Goal: Information Seeking & Learning: Learn about a topic

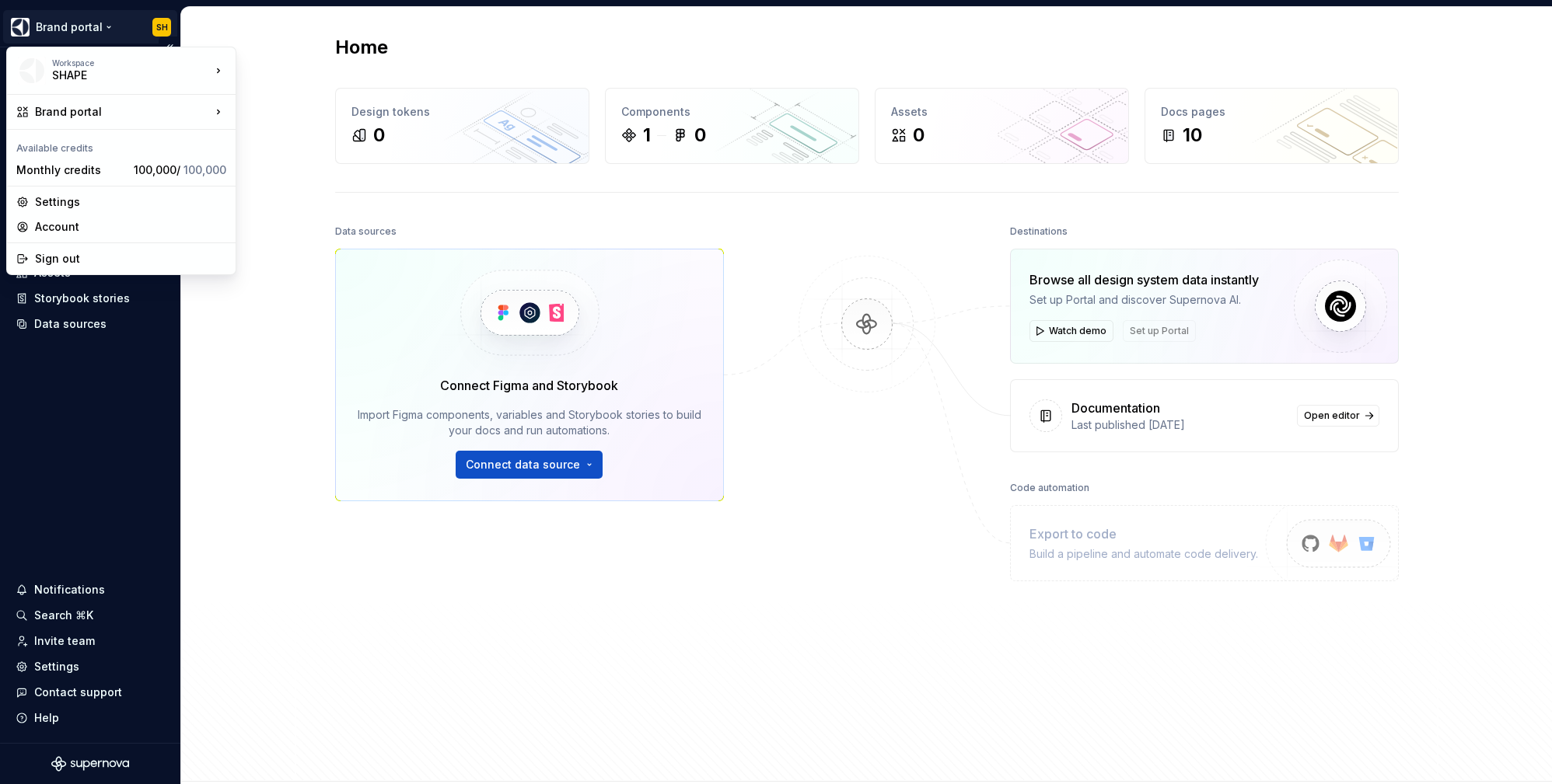
click at [67, 20] on html "Brand portal SH Home Documentation Analytics Code automation Design system data…" at bounding box center [776, 392] width 1552 height 784
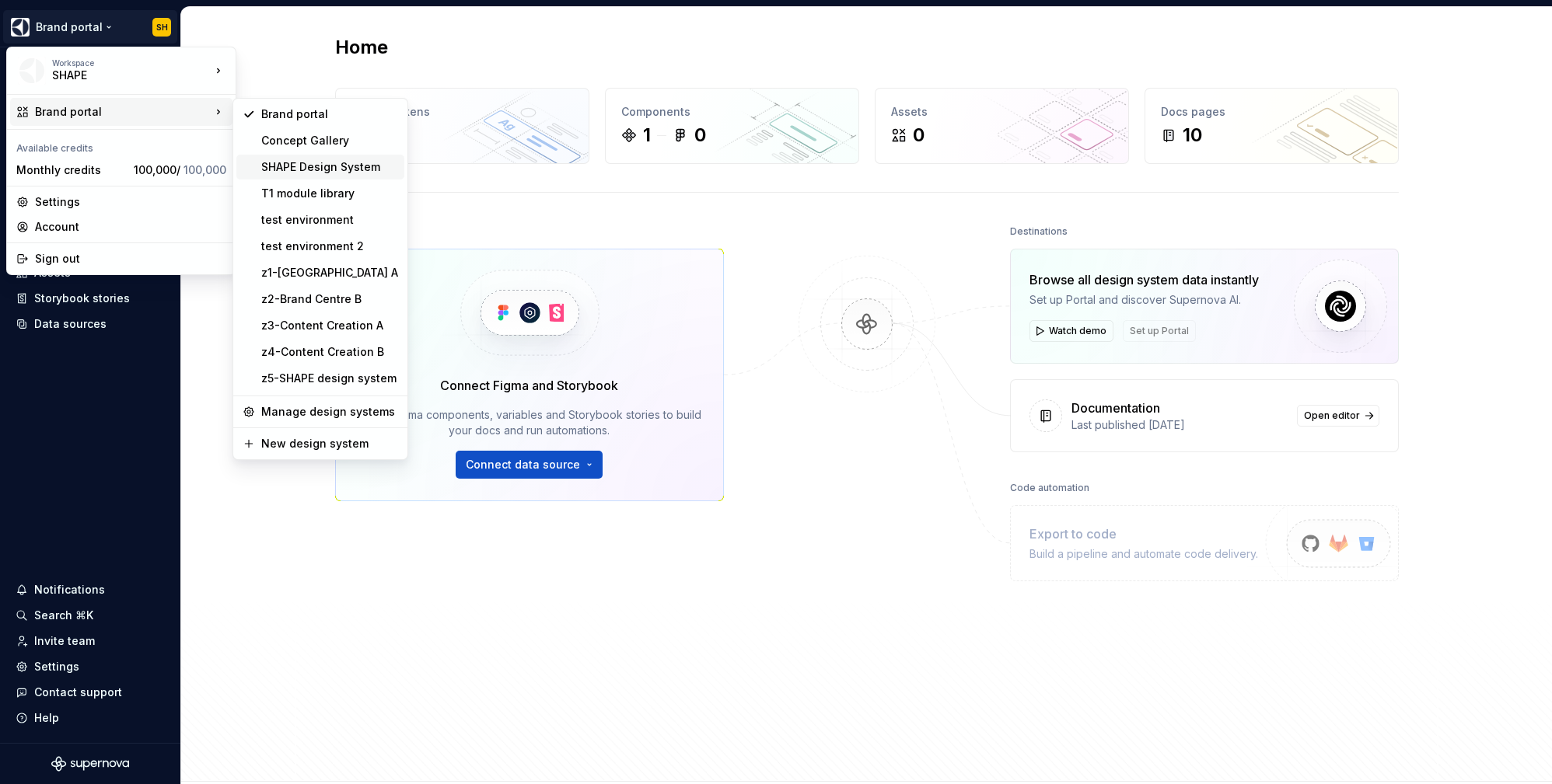
click at [351, 169] on div "SHAPE Design System" at bounding box center [330, 166] width 137 height 16
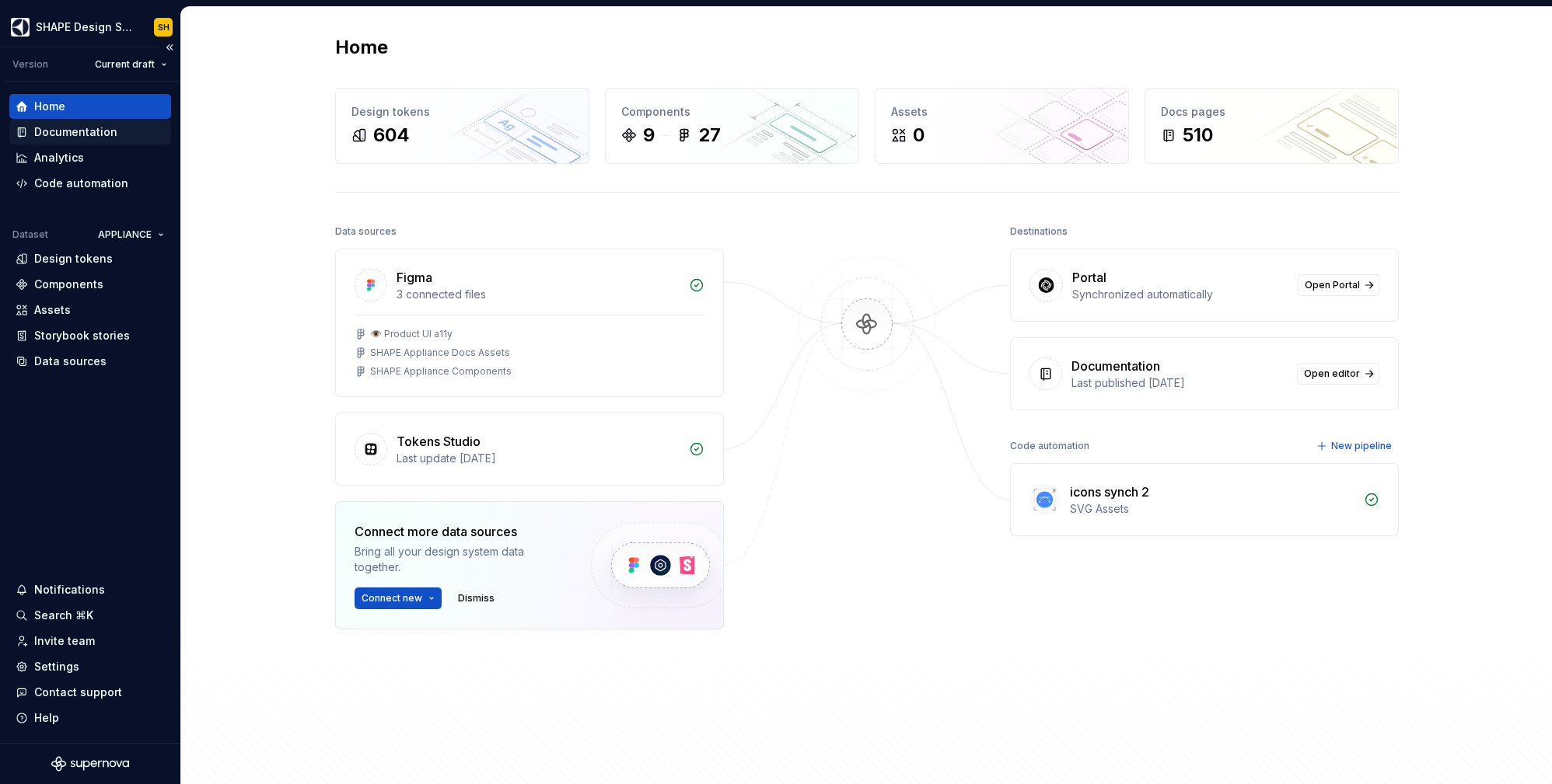
click at [25, 130] on icon at bounding box center [22, 132] width 12 height 12
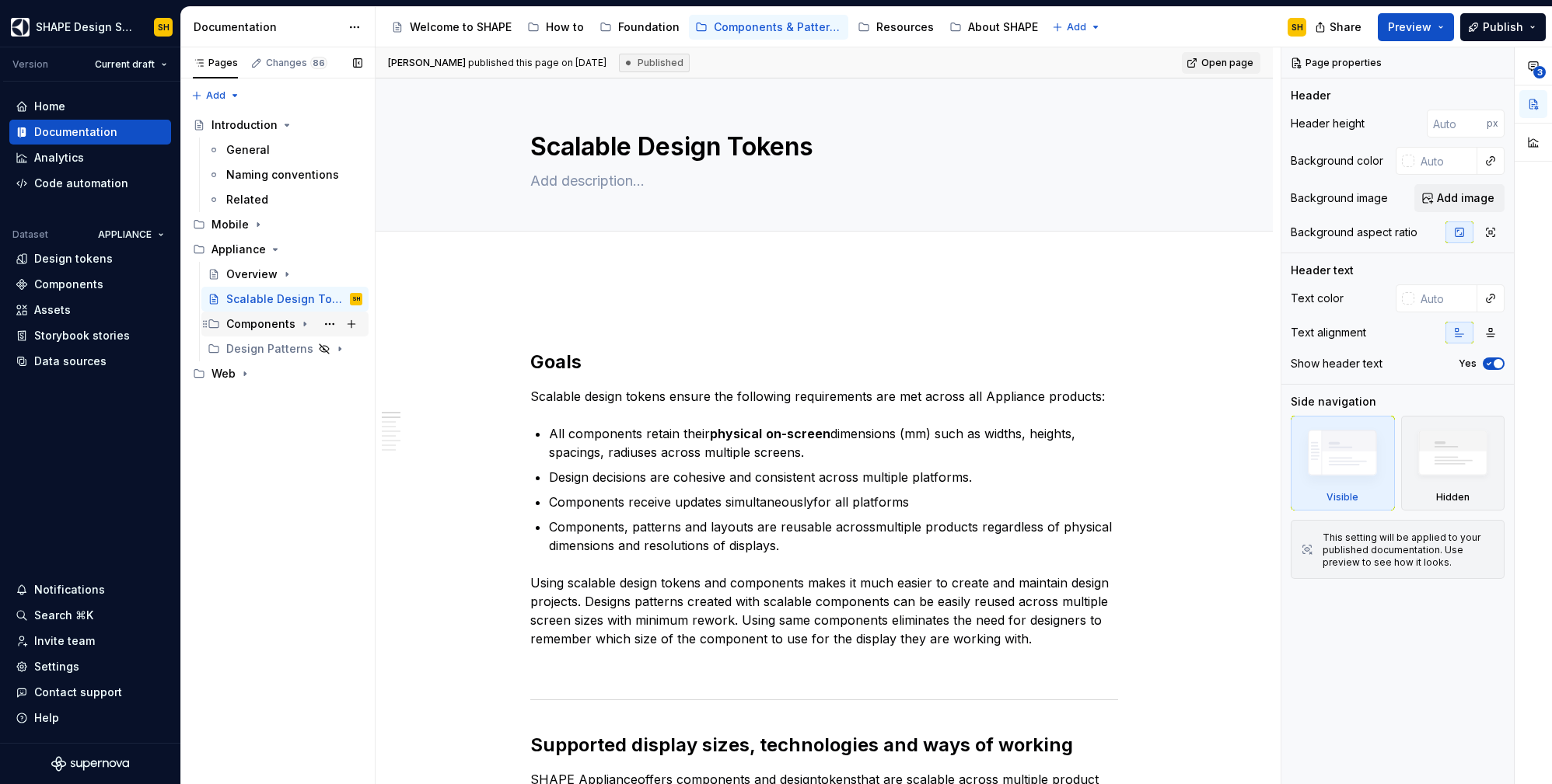
click at [273, 318] on div "Components" at bounding box center [261, 323] width 70 height 16
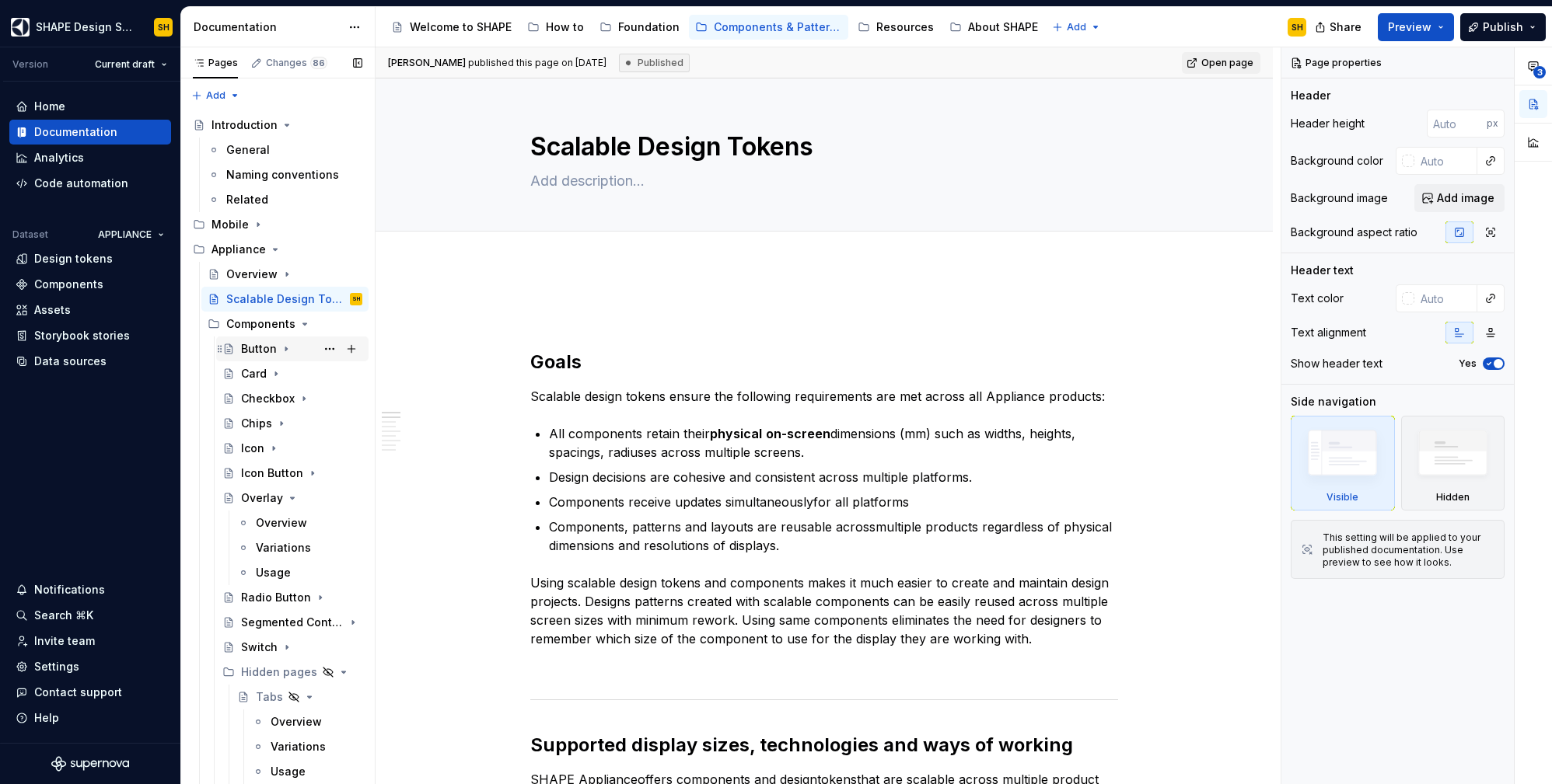
click at [272, 348] on div "Button" at bounding box center [259, 349] width 36 height 16
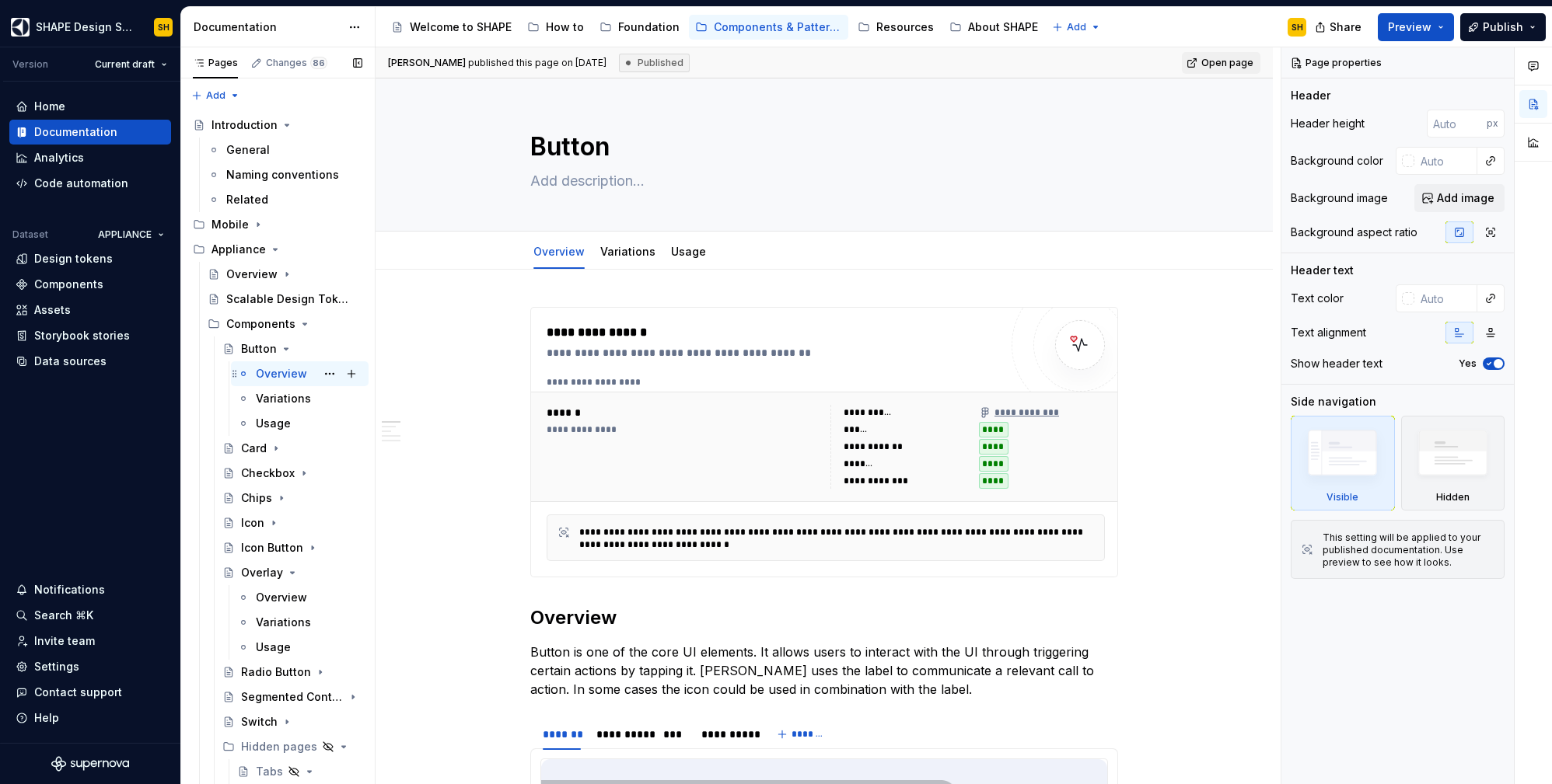
click at [281, 371] on div "Overview" at bounding box center [281, 373] width 52 height 16
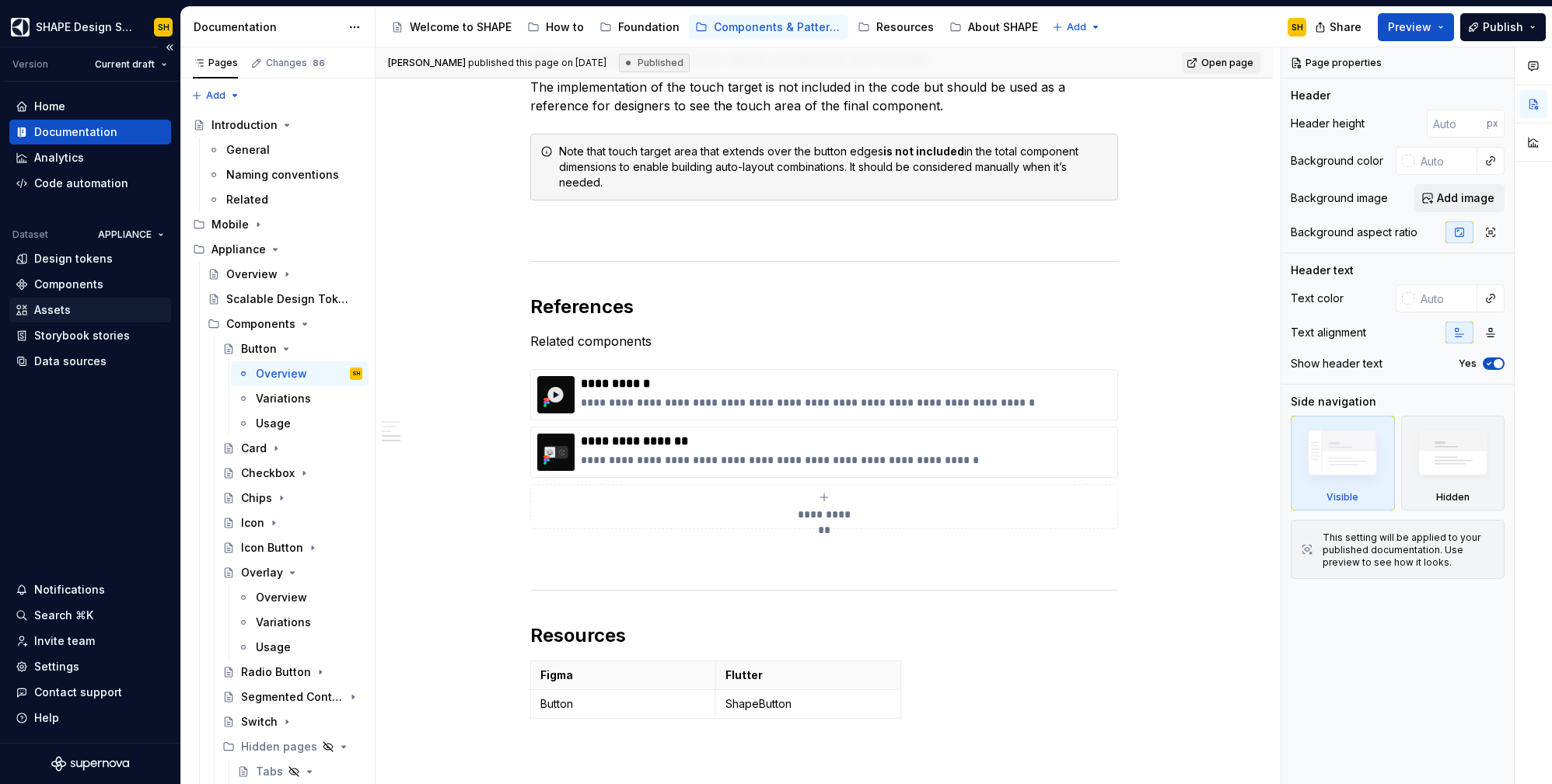
type textarea "*"
click at [34, 307] on div "Assets" at bounding box center [52, 310] width 37 height 16
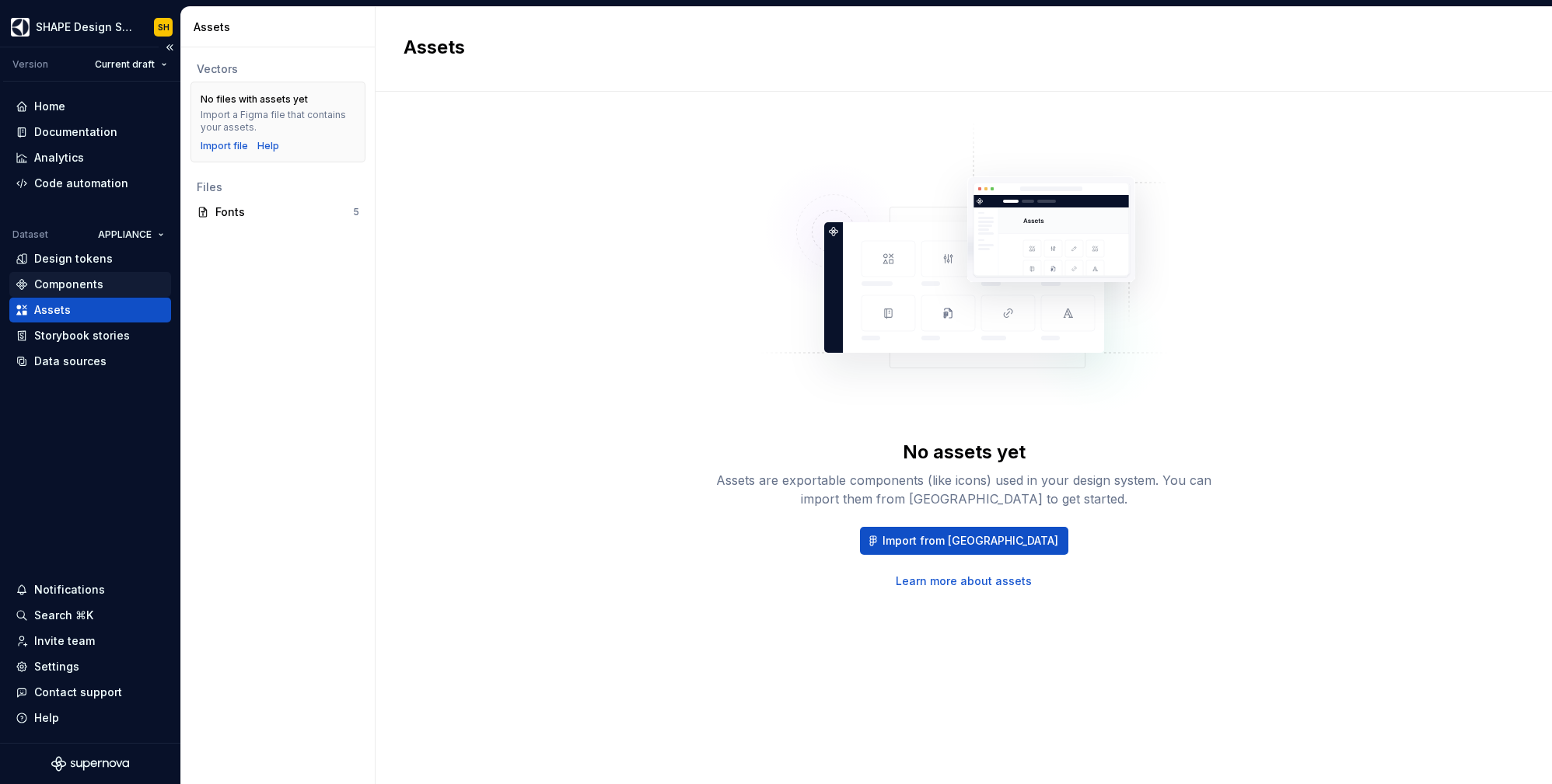
click at [85, 279] on div "Components" at bounding box center [69, 284] width 70 height 16
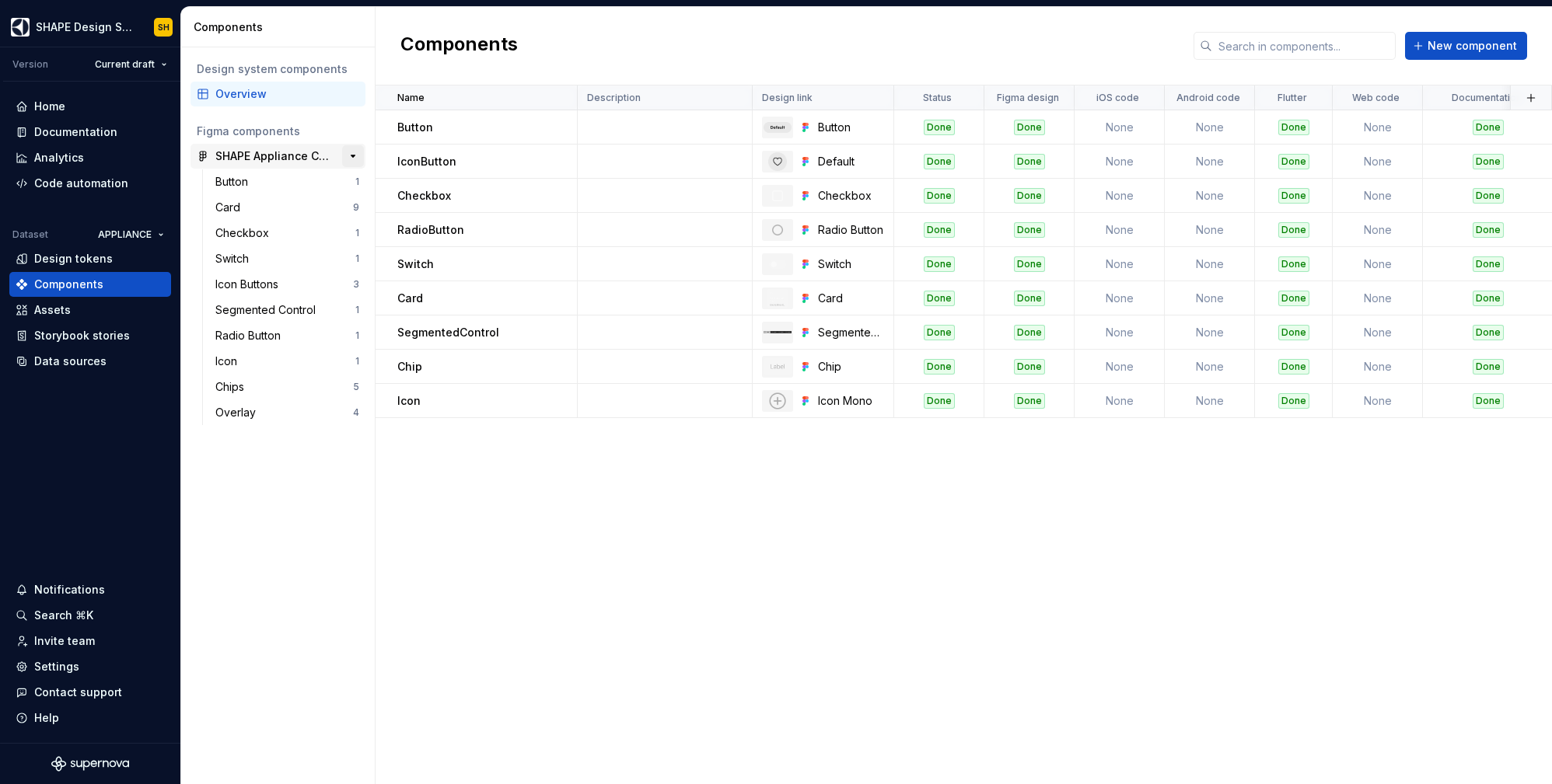
click at [354, 155] on button "button" at bounding box center [353, 156] width 22 height 22
click at [326, 155] on div "SHAPE Appliance Components" at bounding box center [273, 156] width 116 height 16
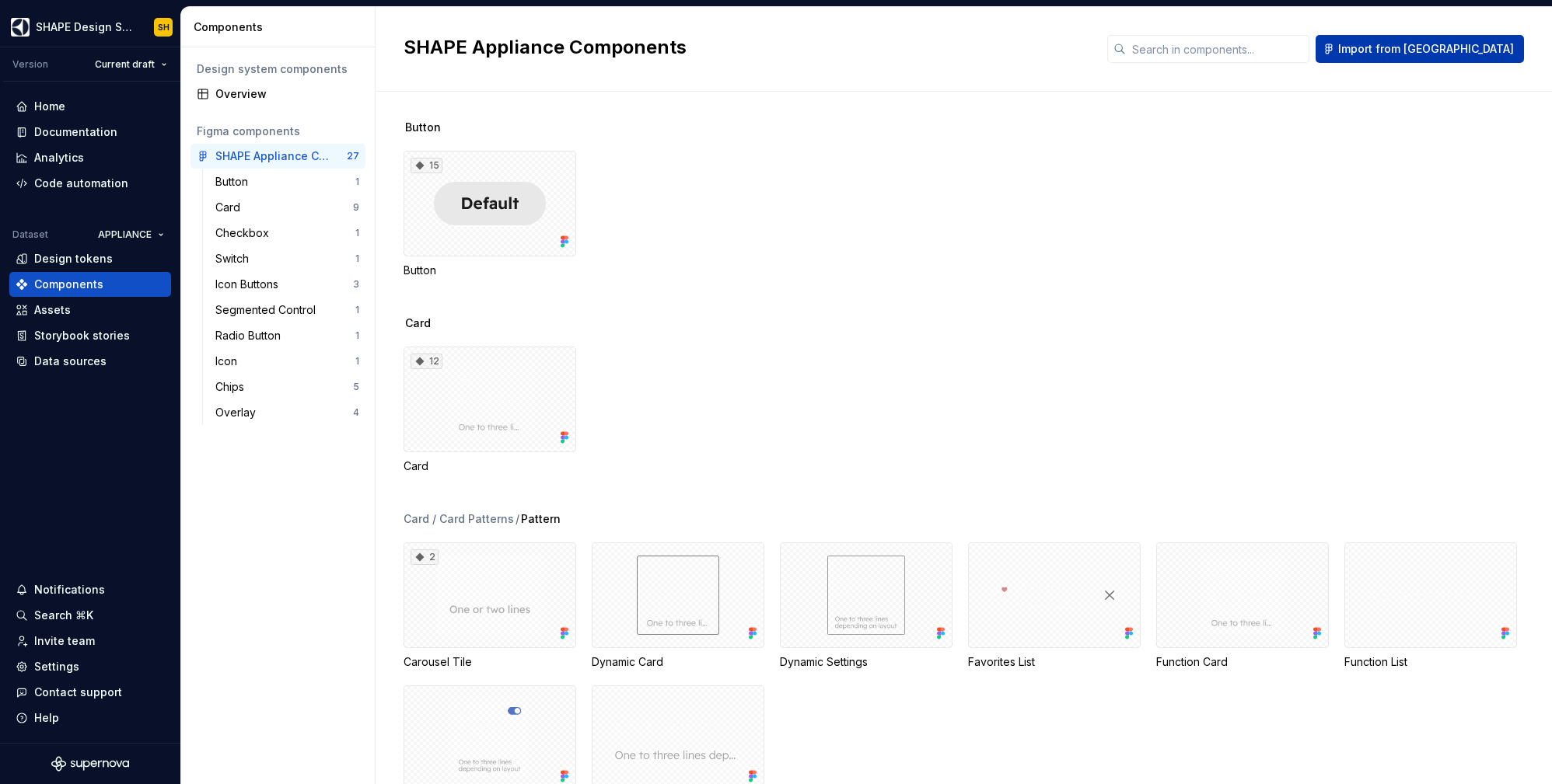
click at [1488, 52] on span "Import from [GEOGRAPHIC_DATA]" at bounding box center [1426, 49] width 176 height 16
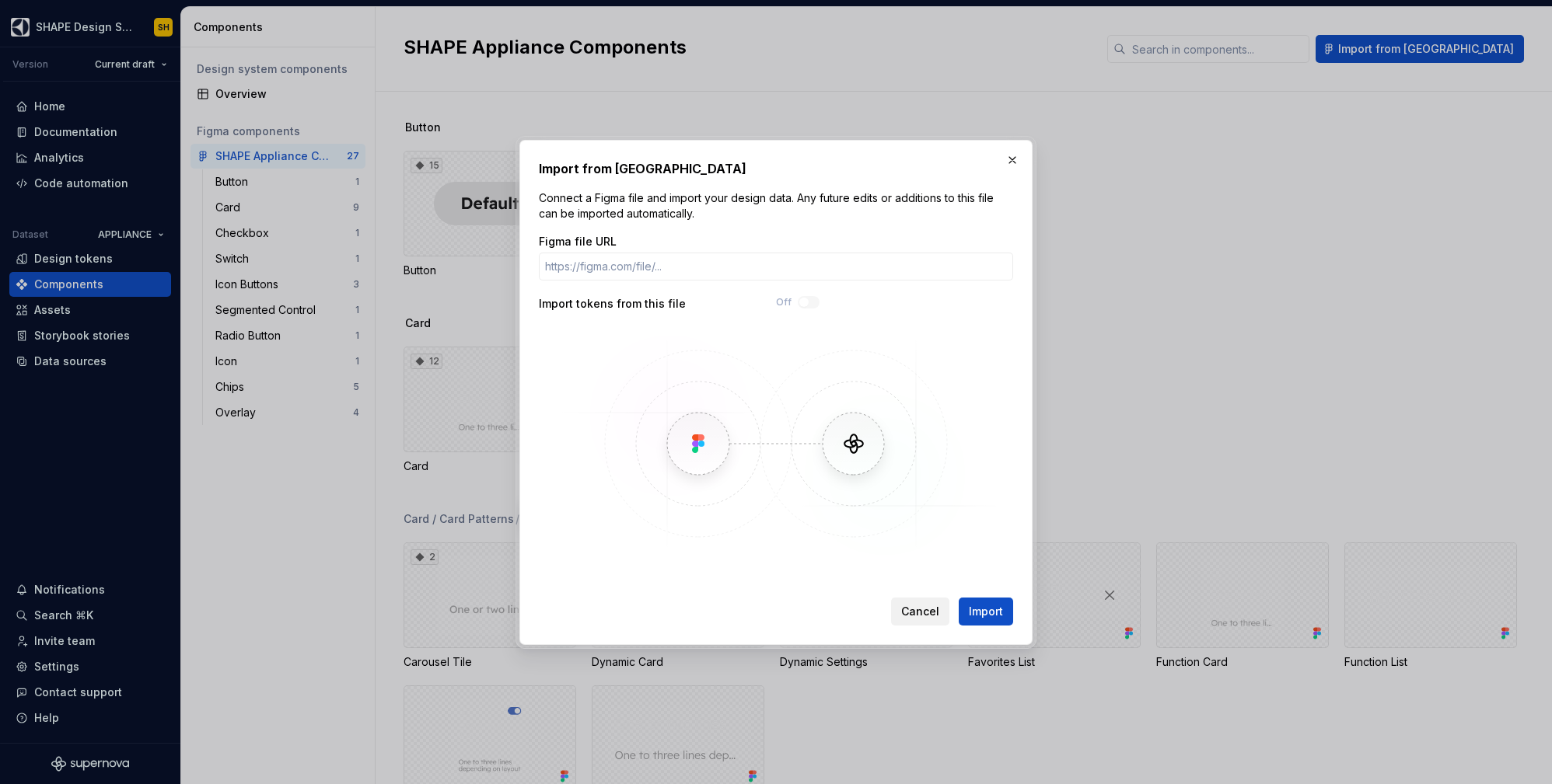
click at [914, 612] on span "Cancel" at bounding box center [920, 611] width 39 height 16
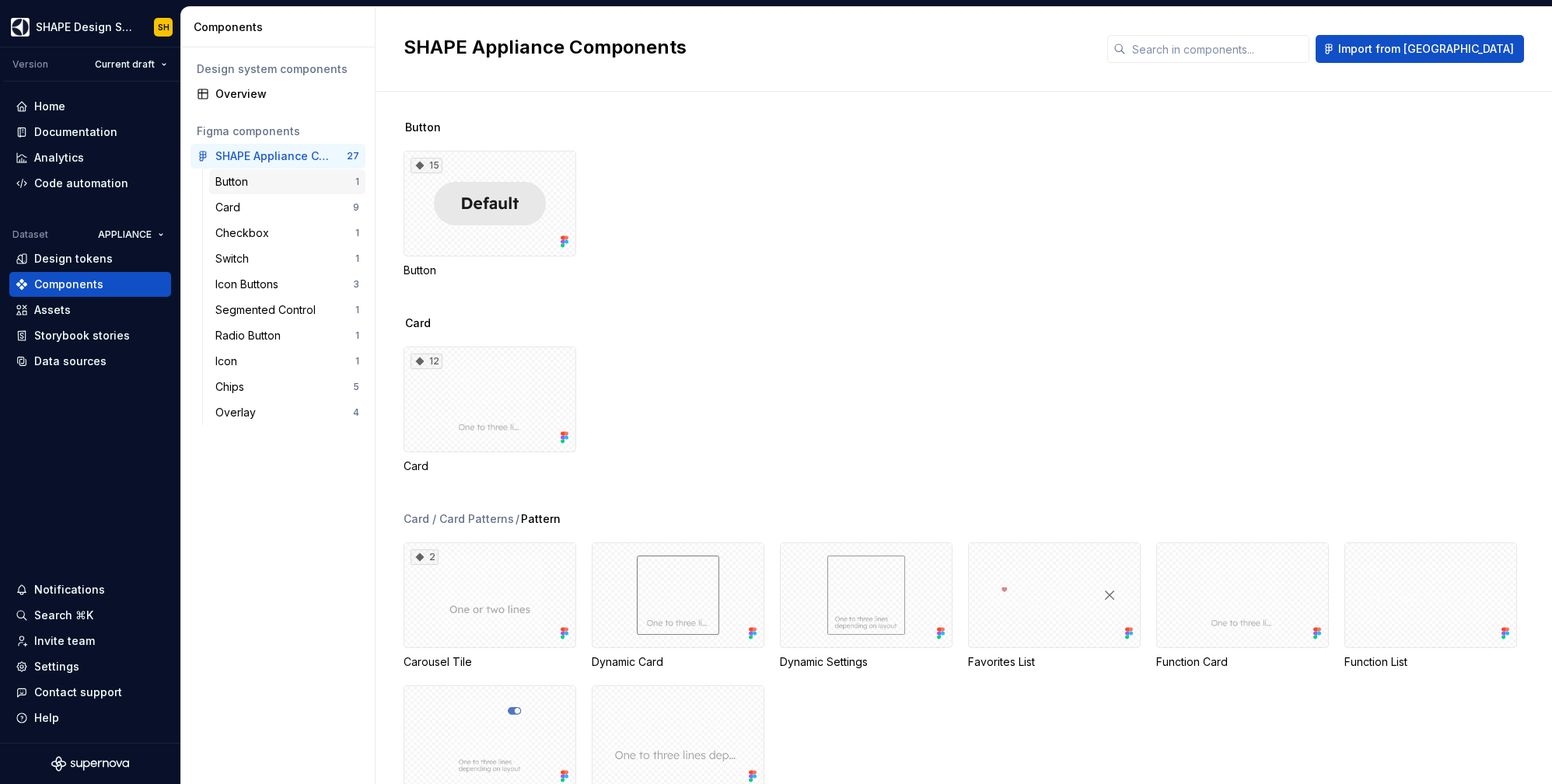
click at [255, 178] on div "Button" at bounding box center [285, 181] width 140 height 16
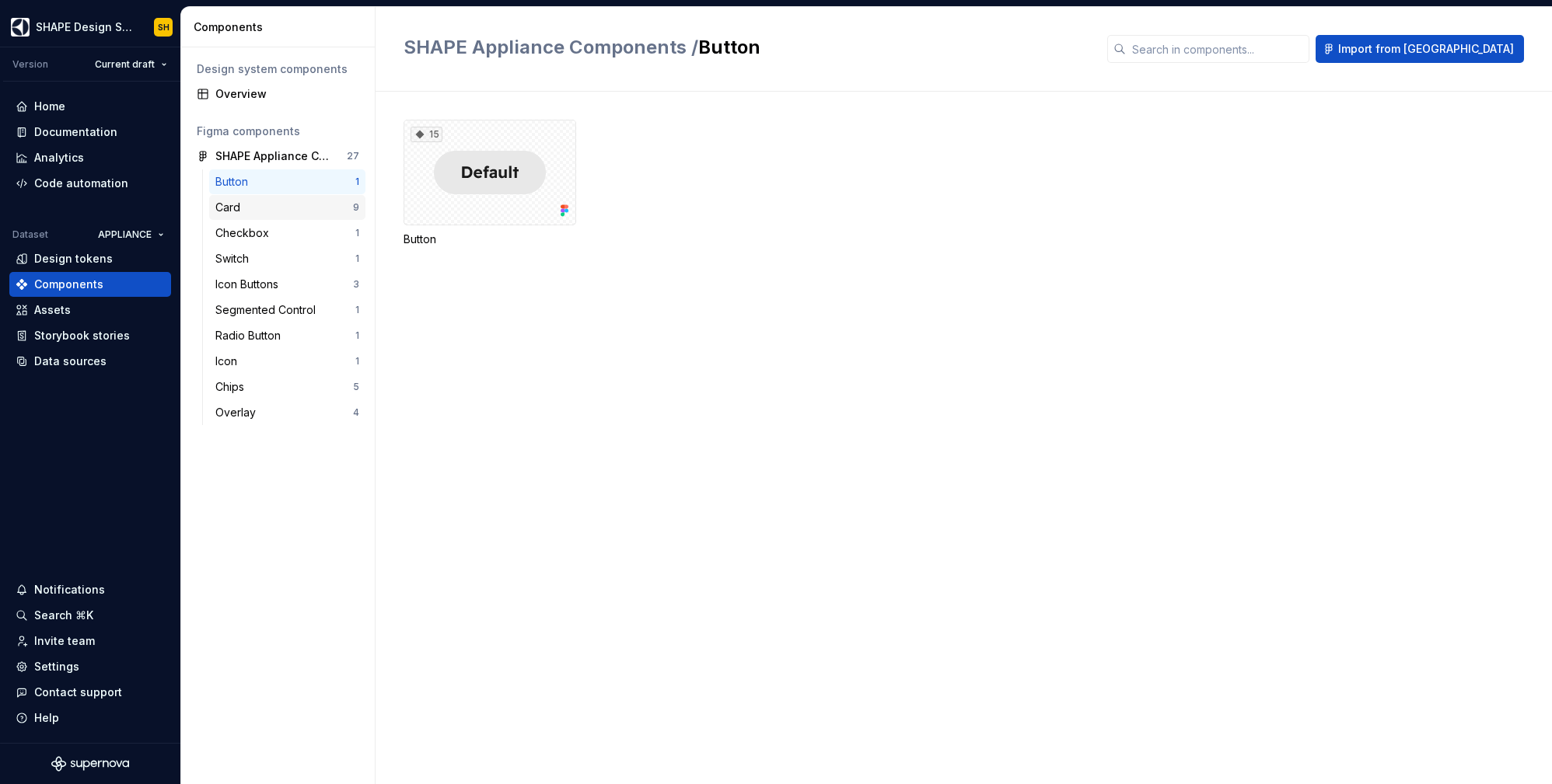
click at [254, 207] on div "Card" at bounding box center [284, 207] width 137 height 16
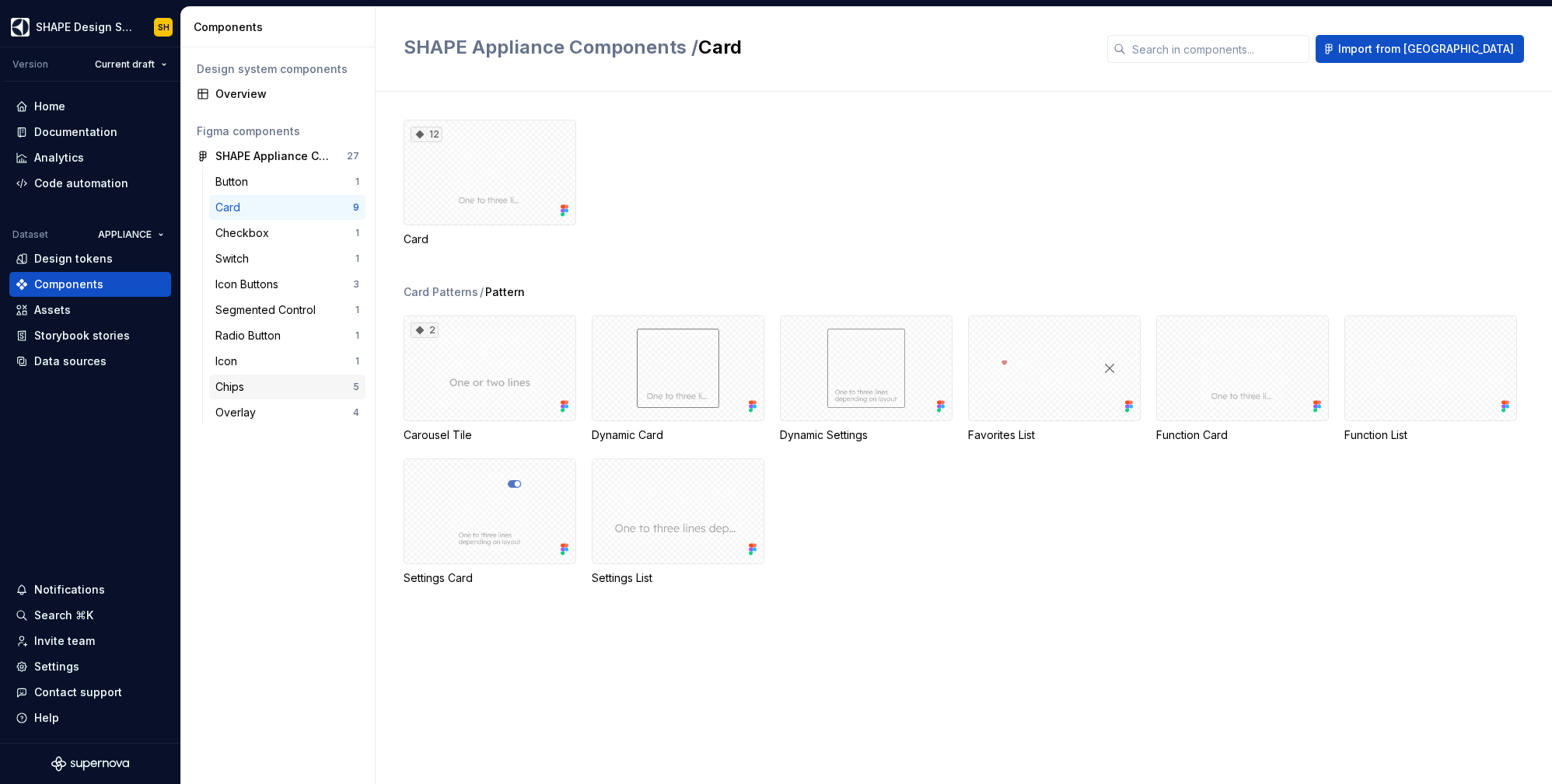
click at [254, 390] on div "Chips" at bounding box center [284, 386] width 137 height 16
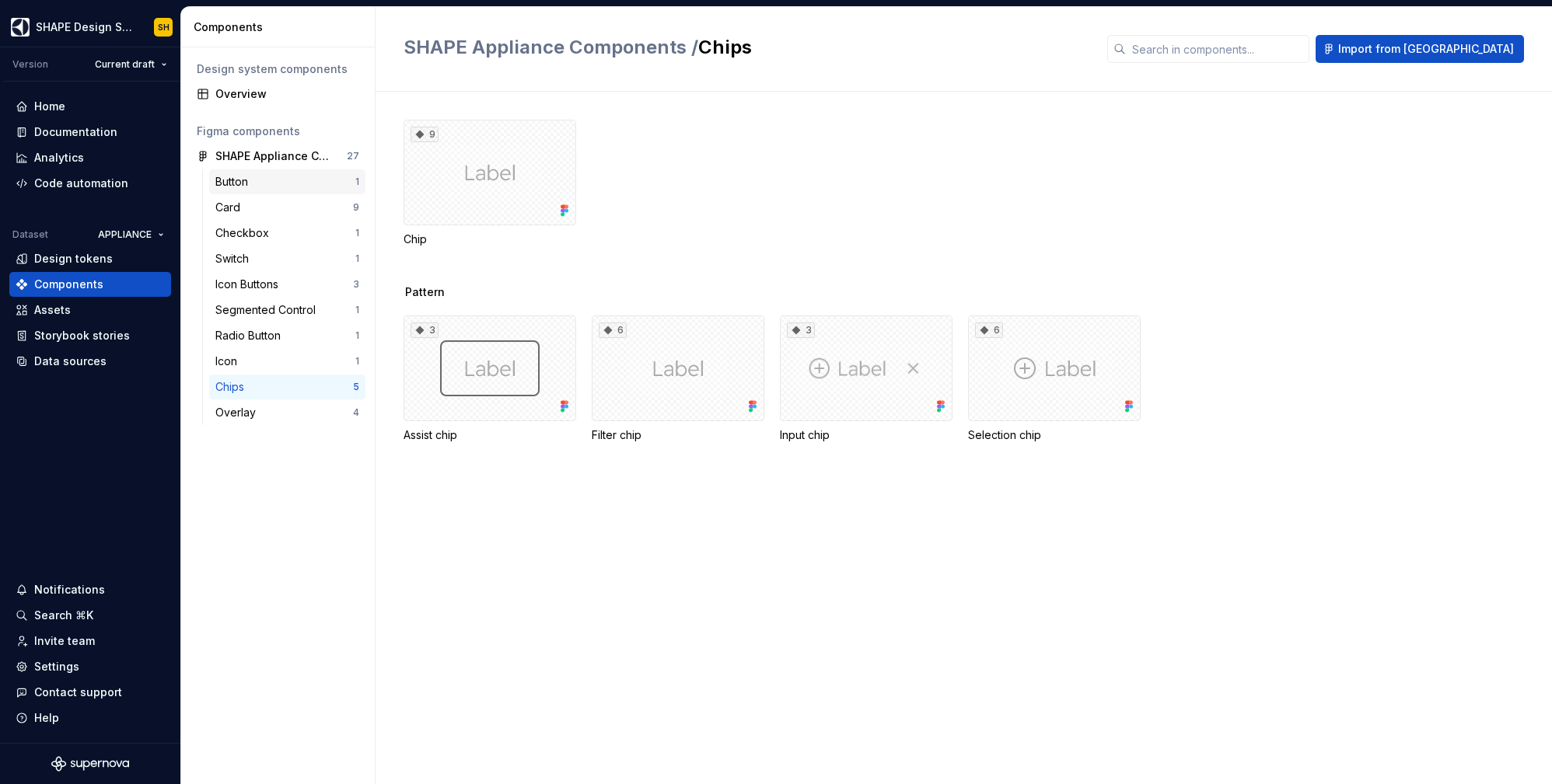
click at [301, 173] on div "Button 1" at bounding box center [287, 181] width 156 height 24
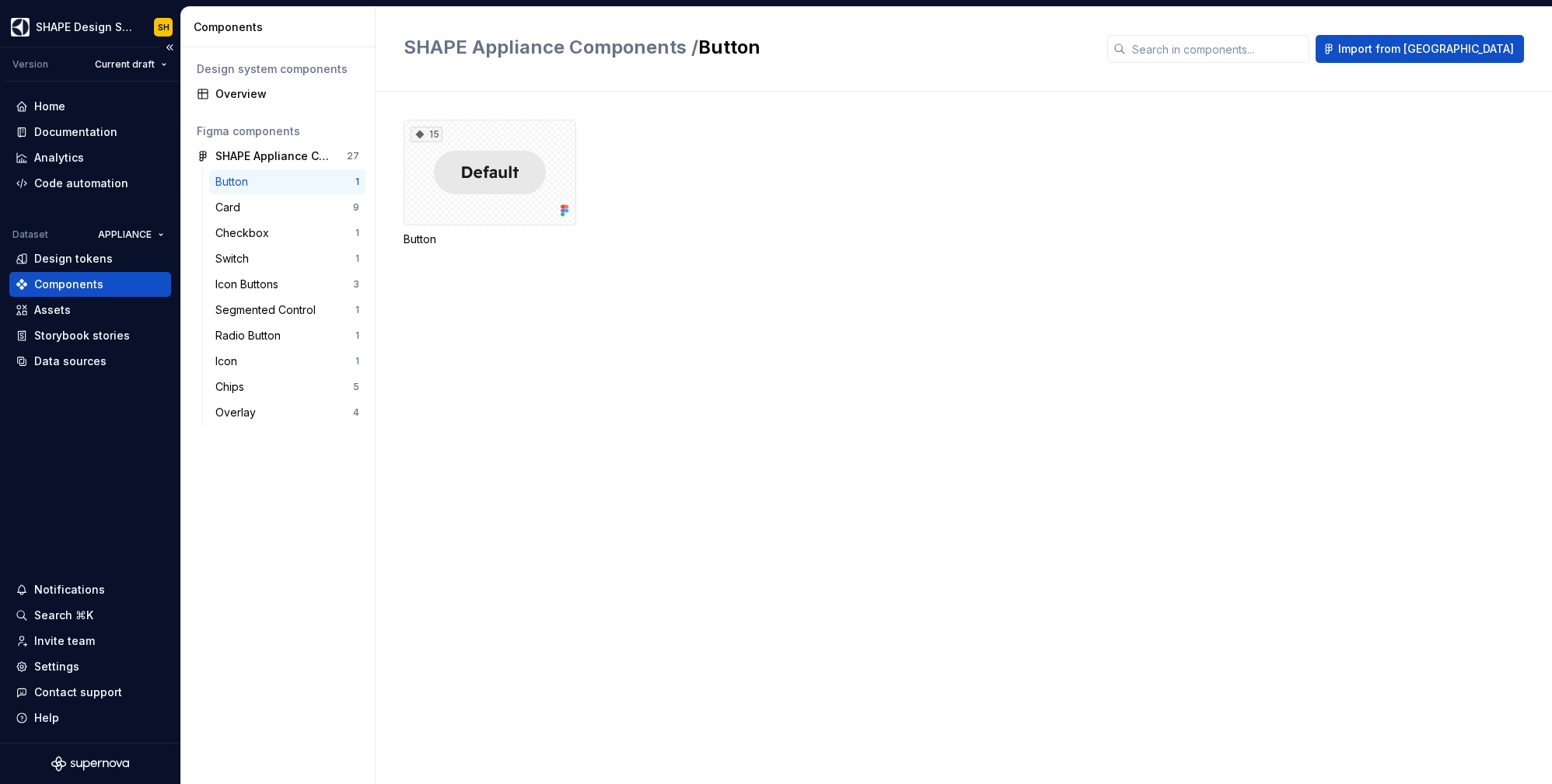
click at [87, 284] on div "Components" at bounding box center [69, 284] width 70 height 16
click at [351, 156] on button "button" at bounding box center [353, 156] width 22 height 22
click at [51, 670] on div "Settings" at bounding box center [56, 666] width 45 height 16
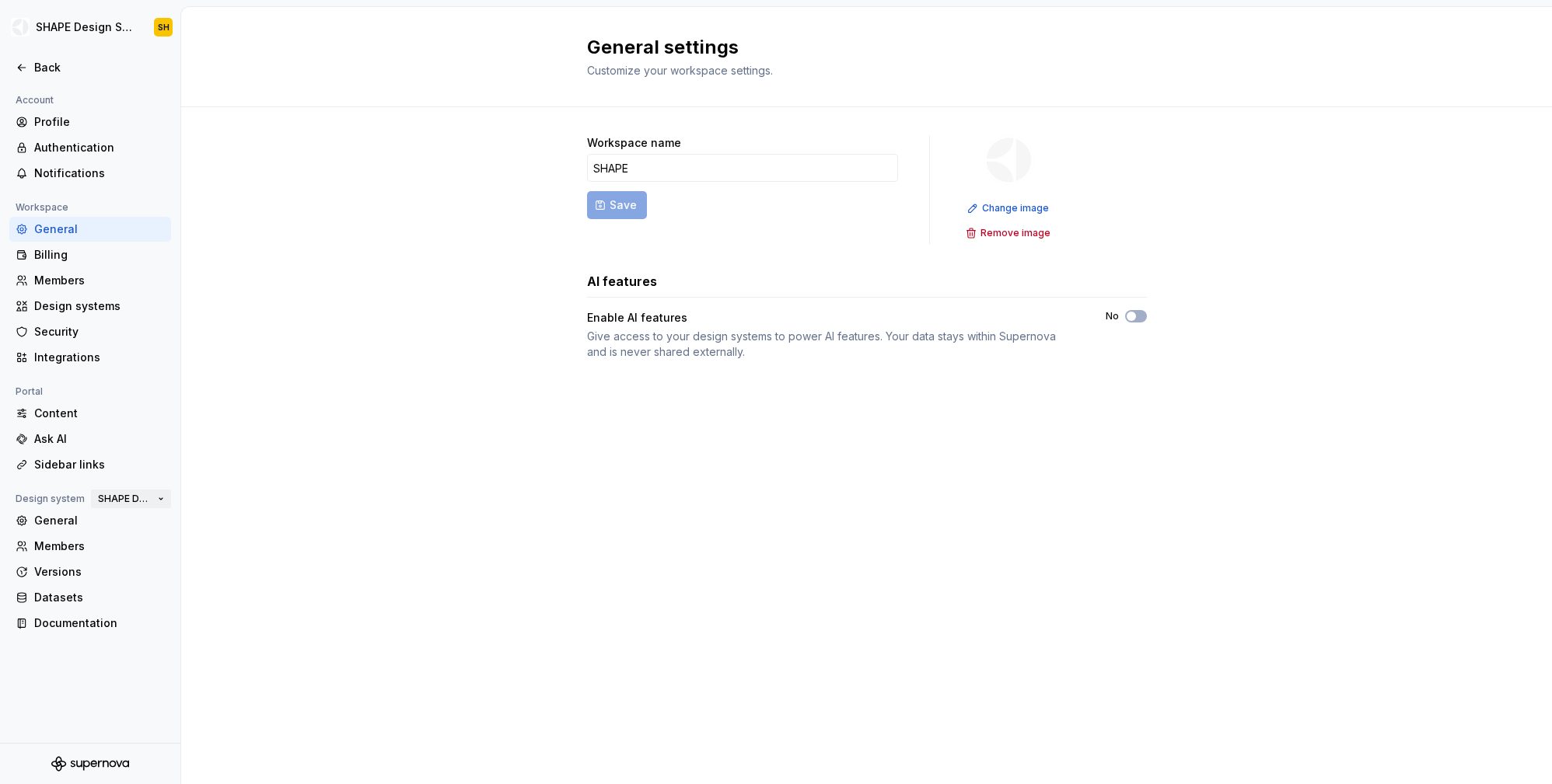
click at [164, 502] on button "SHAPE Design System" at bounding box center [131, 498] width 80 height 22
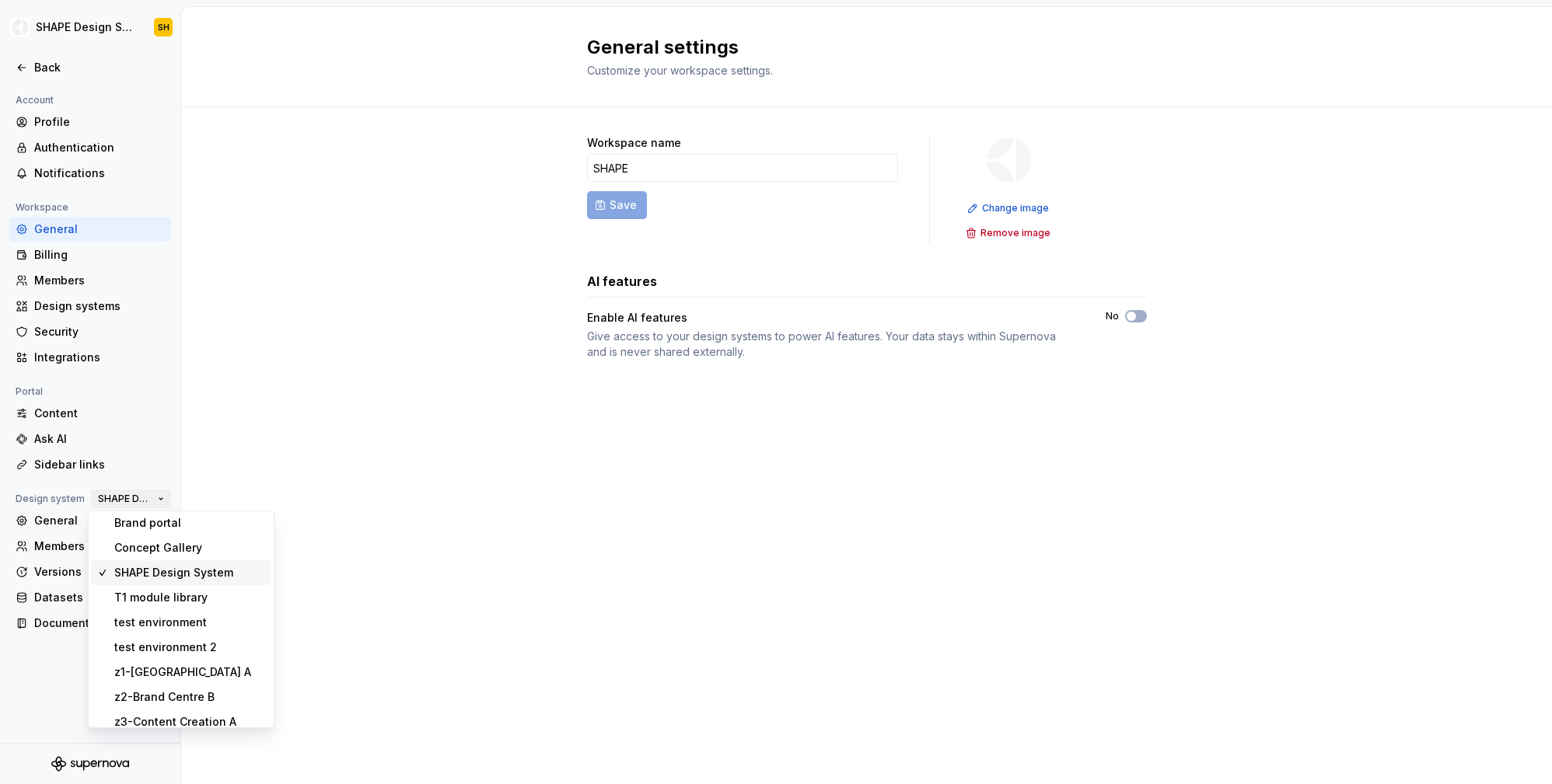
click at [164, 502] on button "SHAPE Design System" at bounding box center [131, 498] width 80 height 22
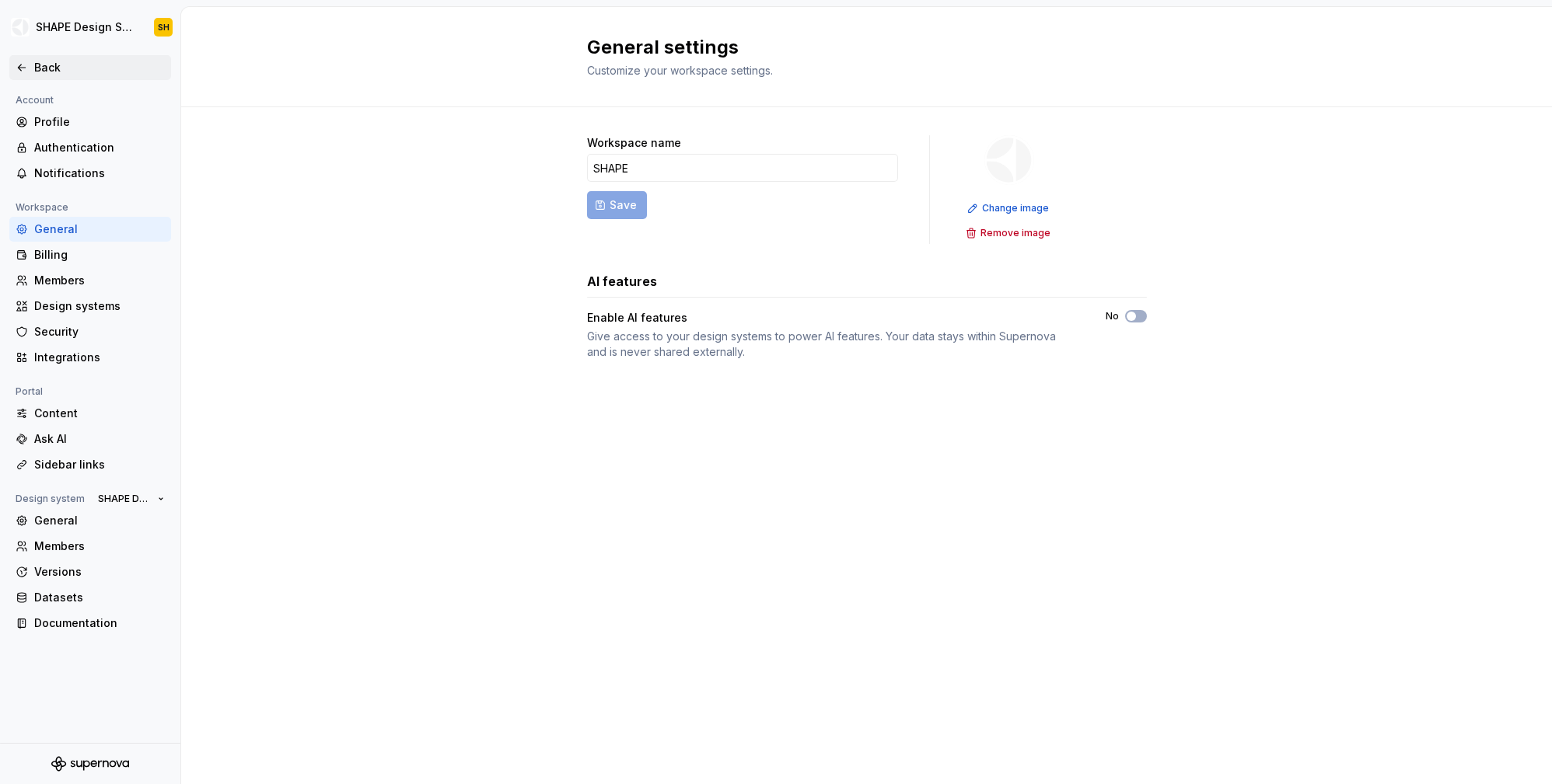
click at [16, 60] on div "Back" at bounding box center [90, 68] width 150 height 16
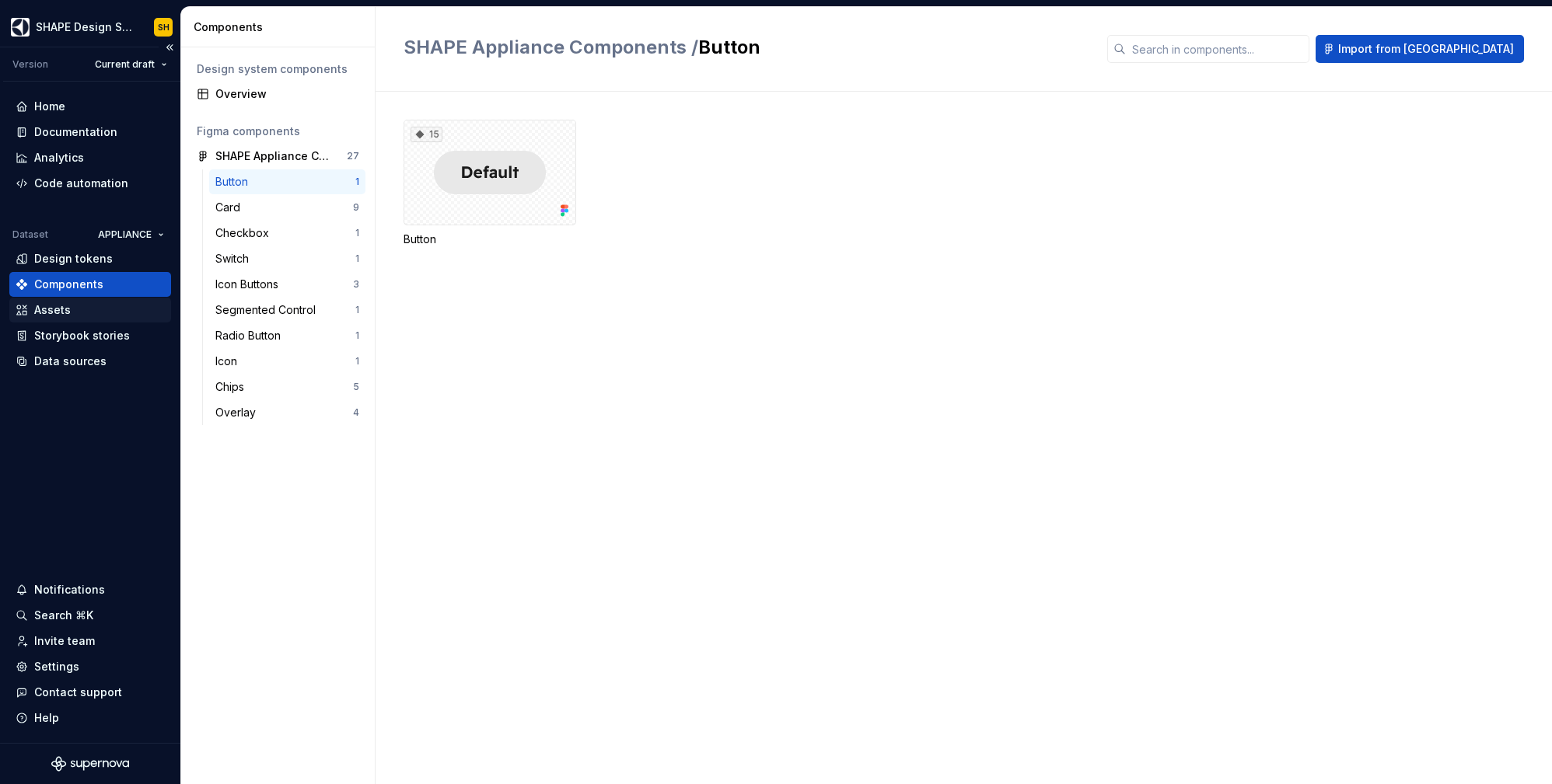
click at [72, 310] on div "Assets" at bounding box center [90, 310] width 150 height 16
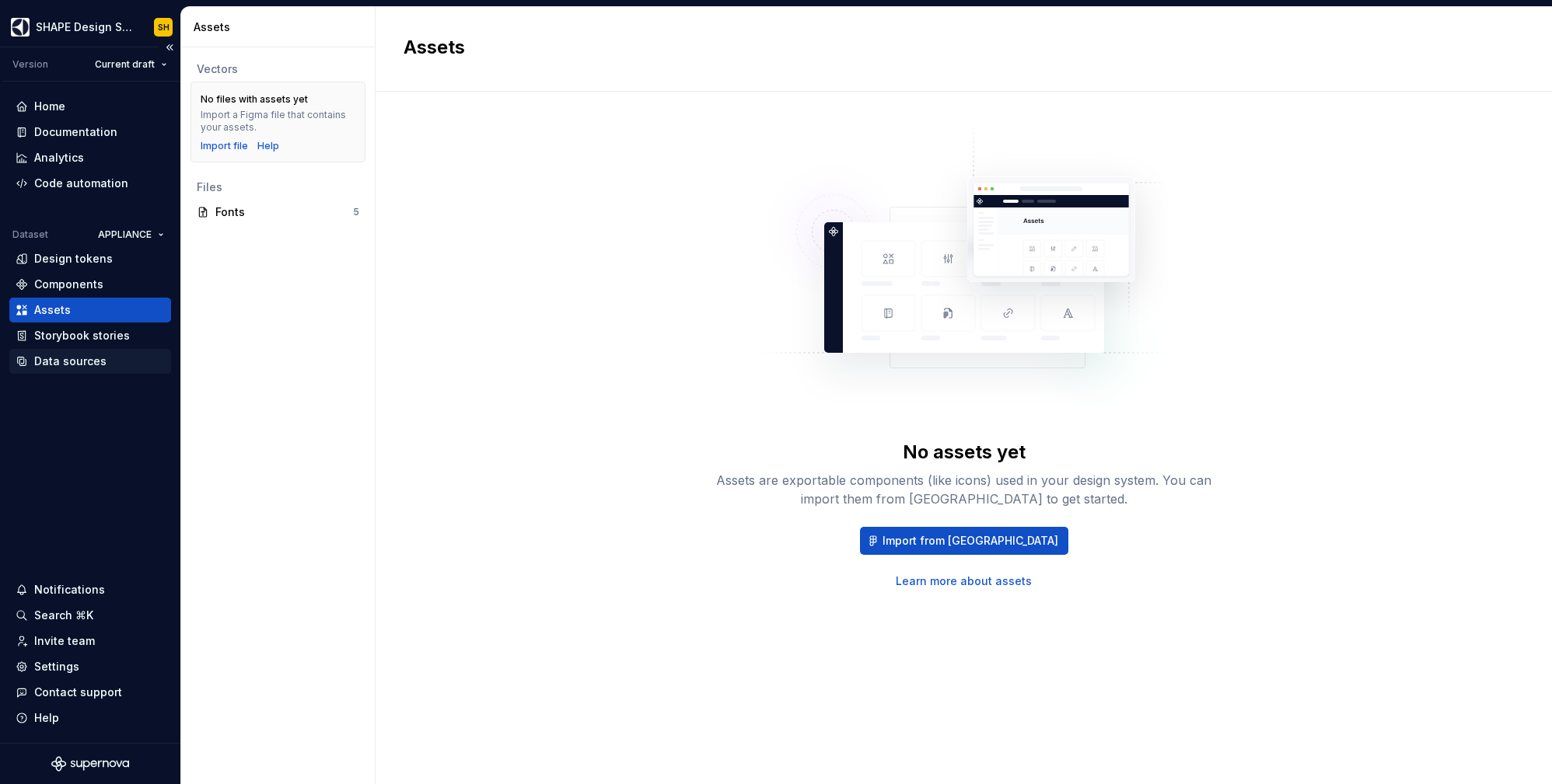
click at [69, 361] on div "Data sources" at bounding box center [70, 361] width 72 height 16
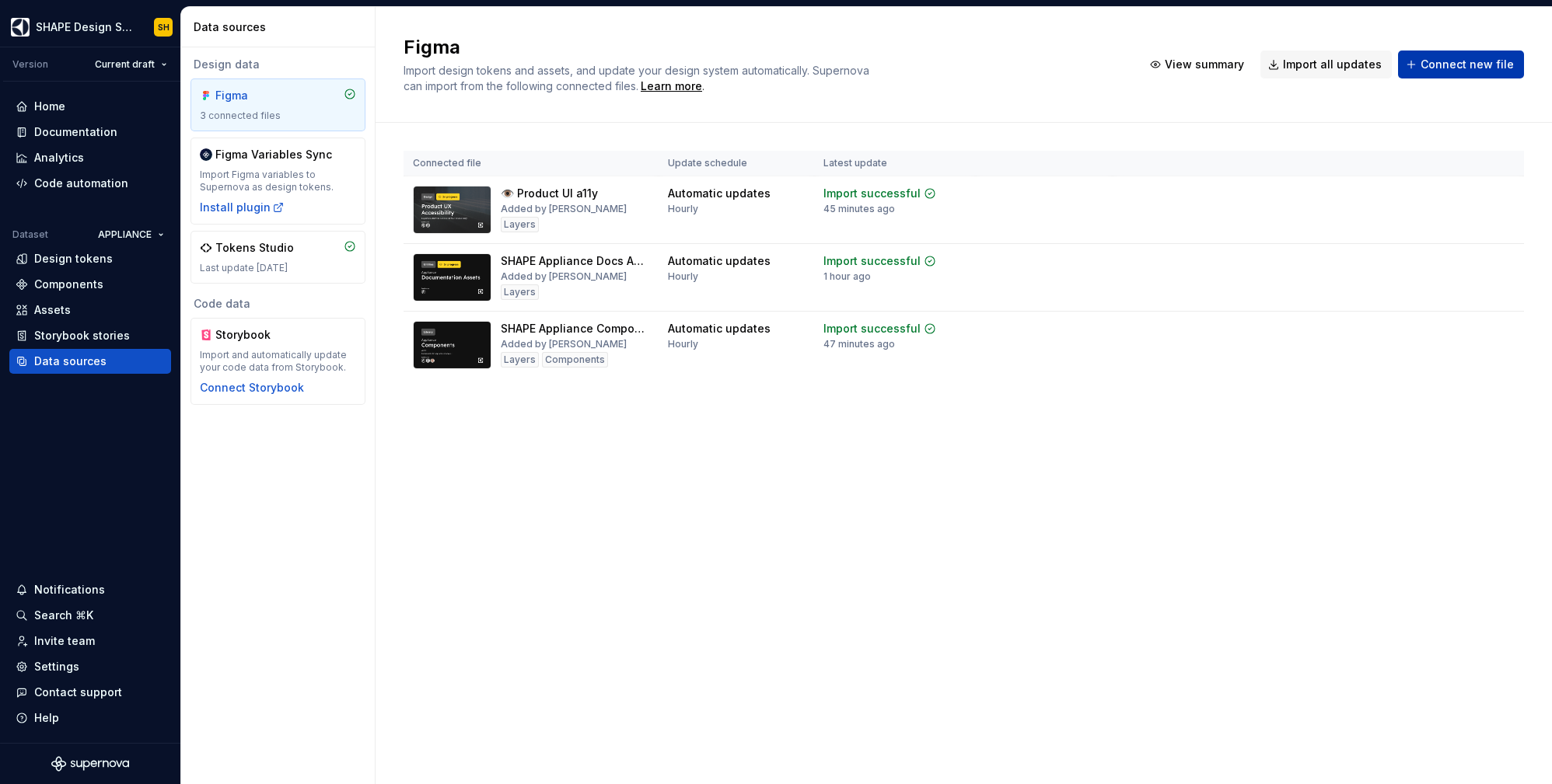
click at [1453, 60] on span "Connect new file" at bounding box center [1466, 64] width 93 height 16
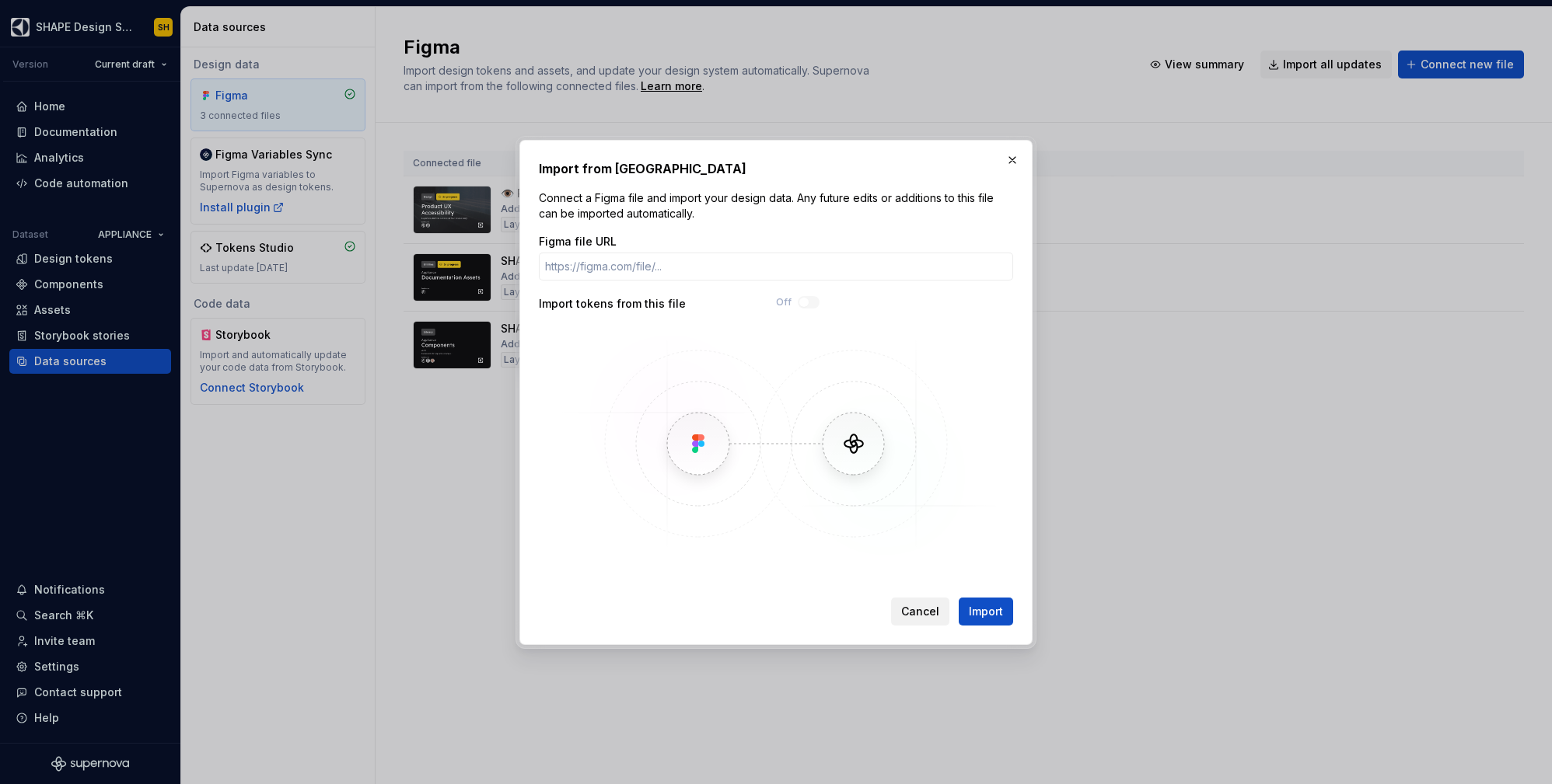
click at [928, 600] on button "Cancel" at bounding box center [920, 612] width 58 height 28
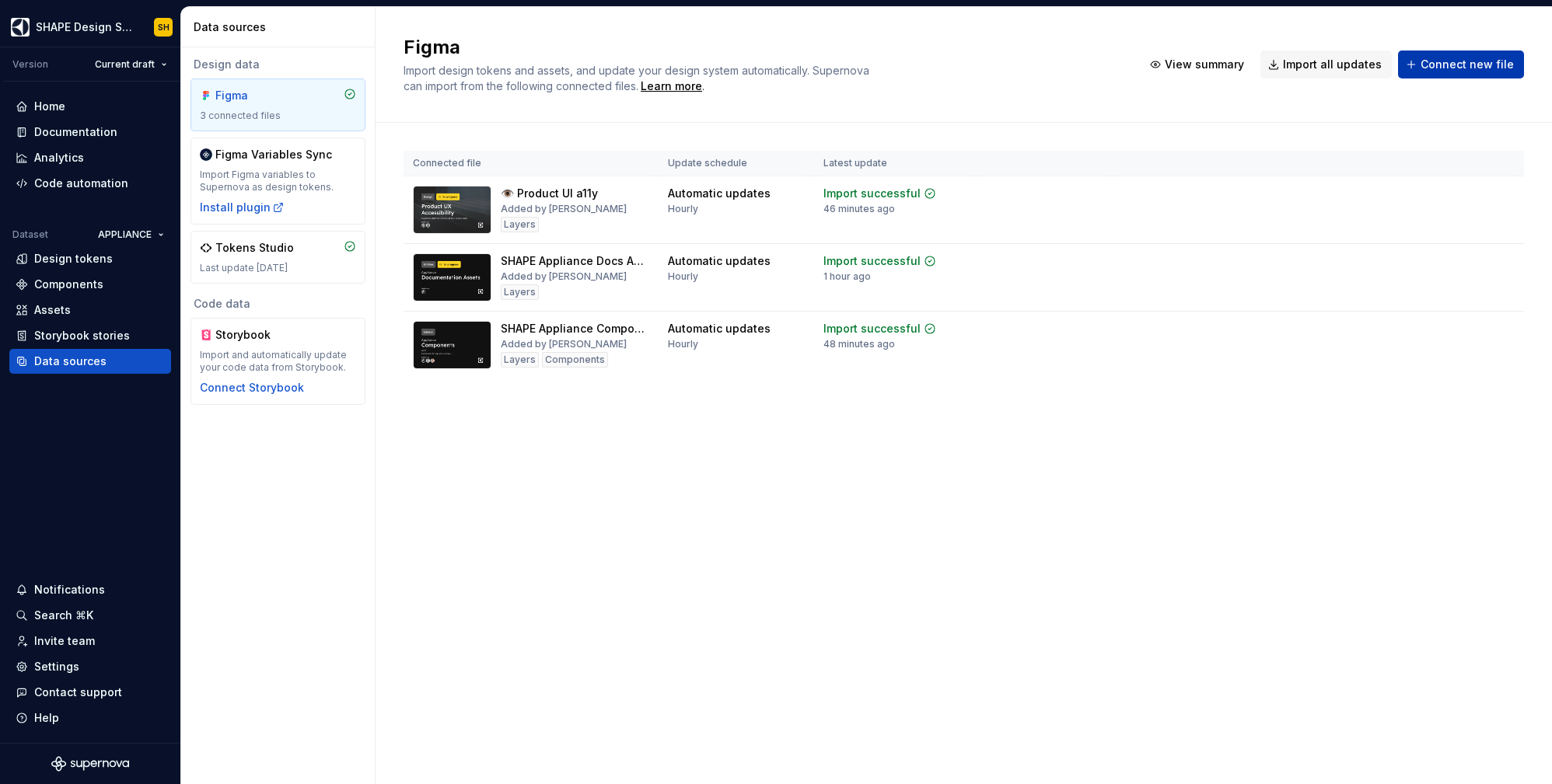
click at [1451, 67] on span "Connect new file" at bounding box center [1466, 64] width 93 height 16
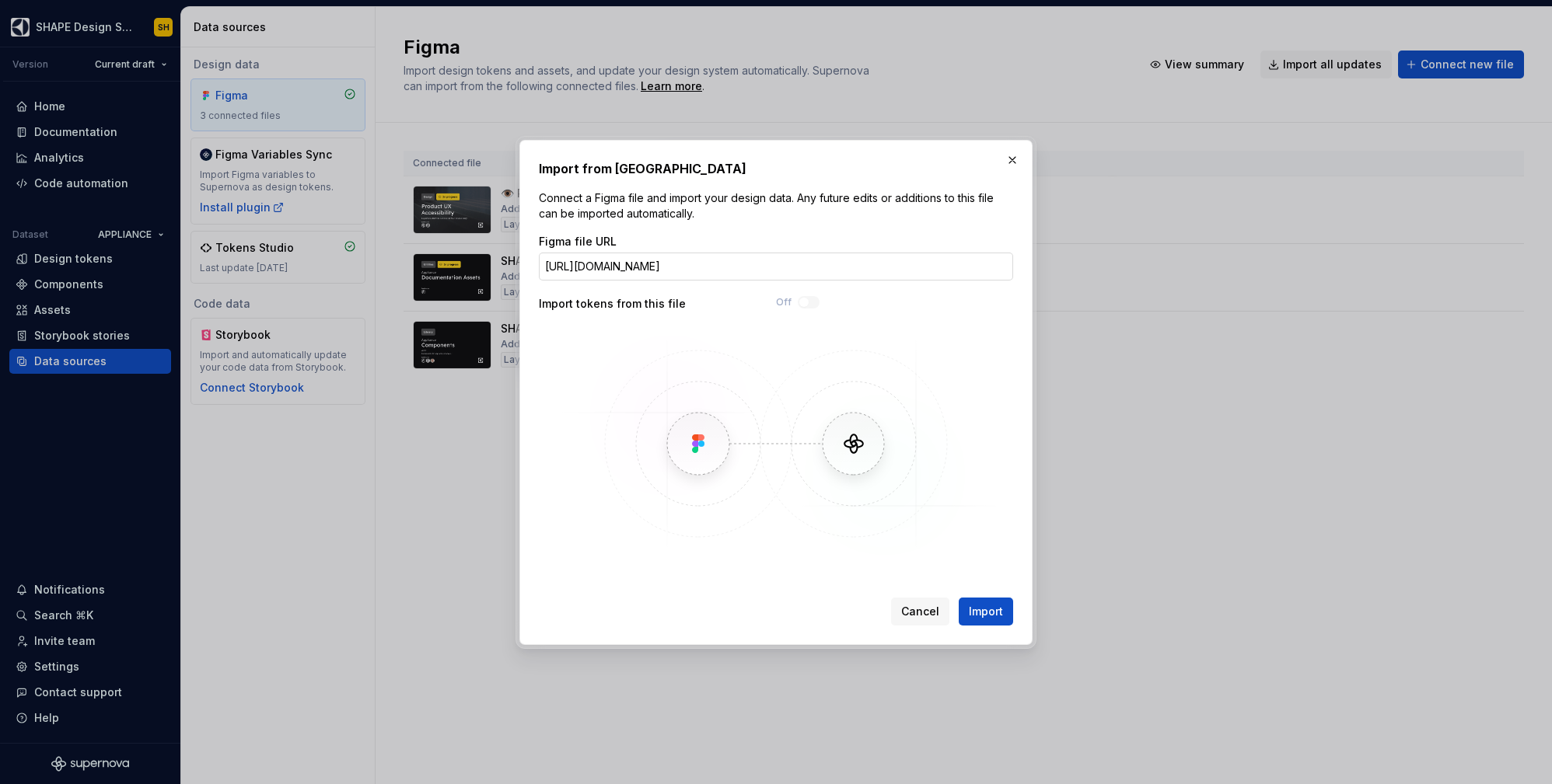
scroll to position [0, 308]
type input "[URL][DOMAIN_NAME]"
click at [999, 613] on span "Import" at bounding box center [986, 611] width 34 height 16
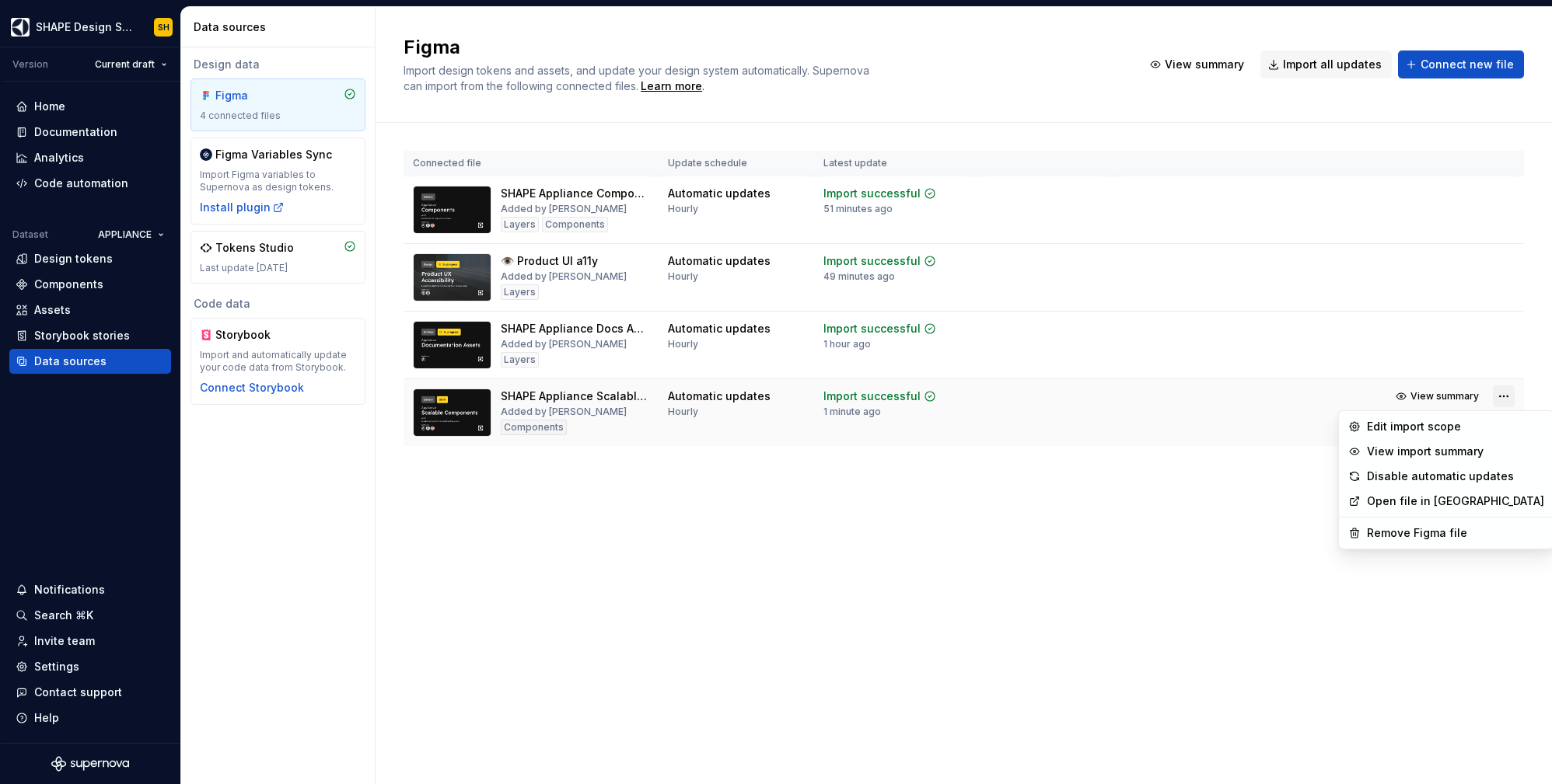
click at [1512, 400] on html "SHAPE Design System SH Version Current draft Home Documentation Analytics Code …" at bounding box center [776, 392] width 1552 height 784
click at [1462, 427] on div "Edit import scope" at bounding box center [1455, 427] width 177 height 16
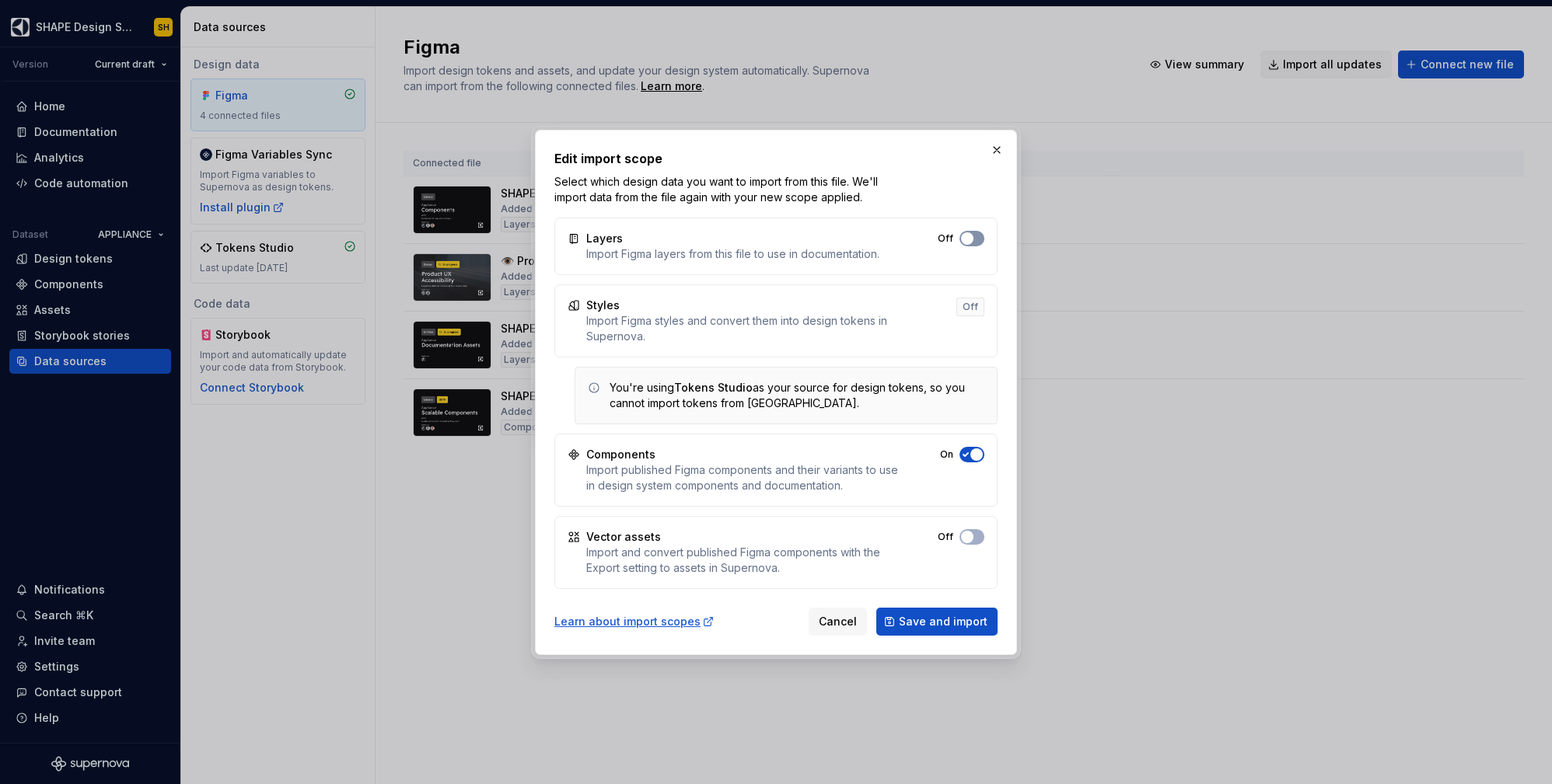
click at [975, 236] on button "Off" at bounding box center [972, 239] width 24 height 16
click at [944, 621] on span "Save and import" at bounding box center [943, 621] width 88 height 16
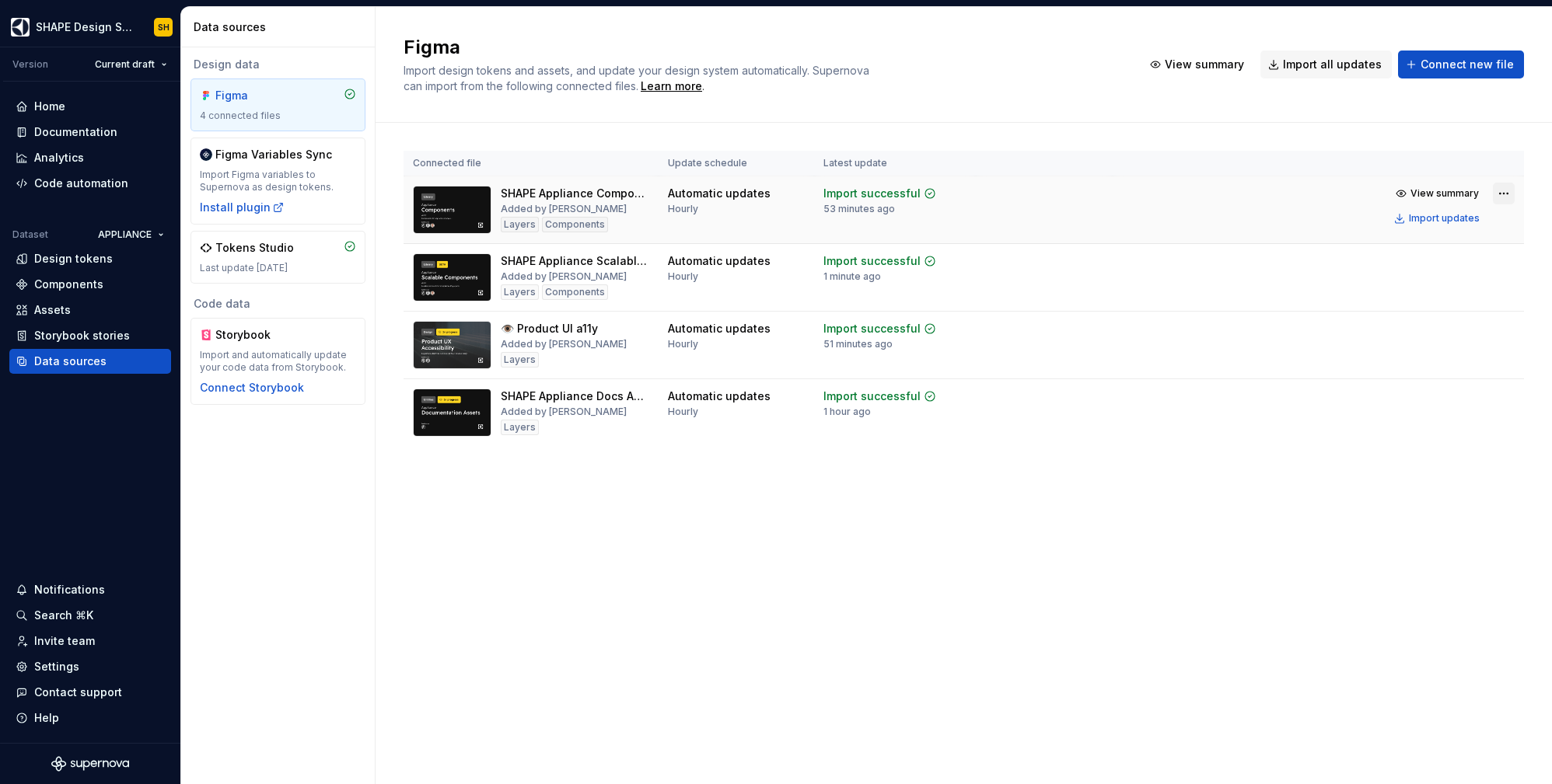
click at [1508, 186] on html "SHAPE Design System SH Version Current draft Home Documentation Analytics Code …" at bounding box center [776, 392] width 1552 height 784
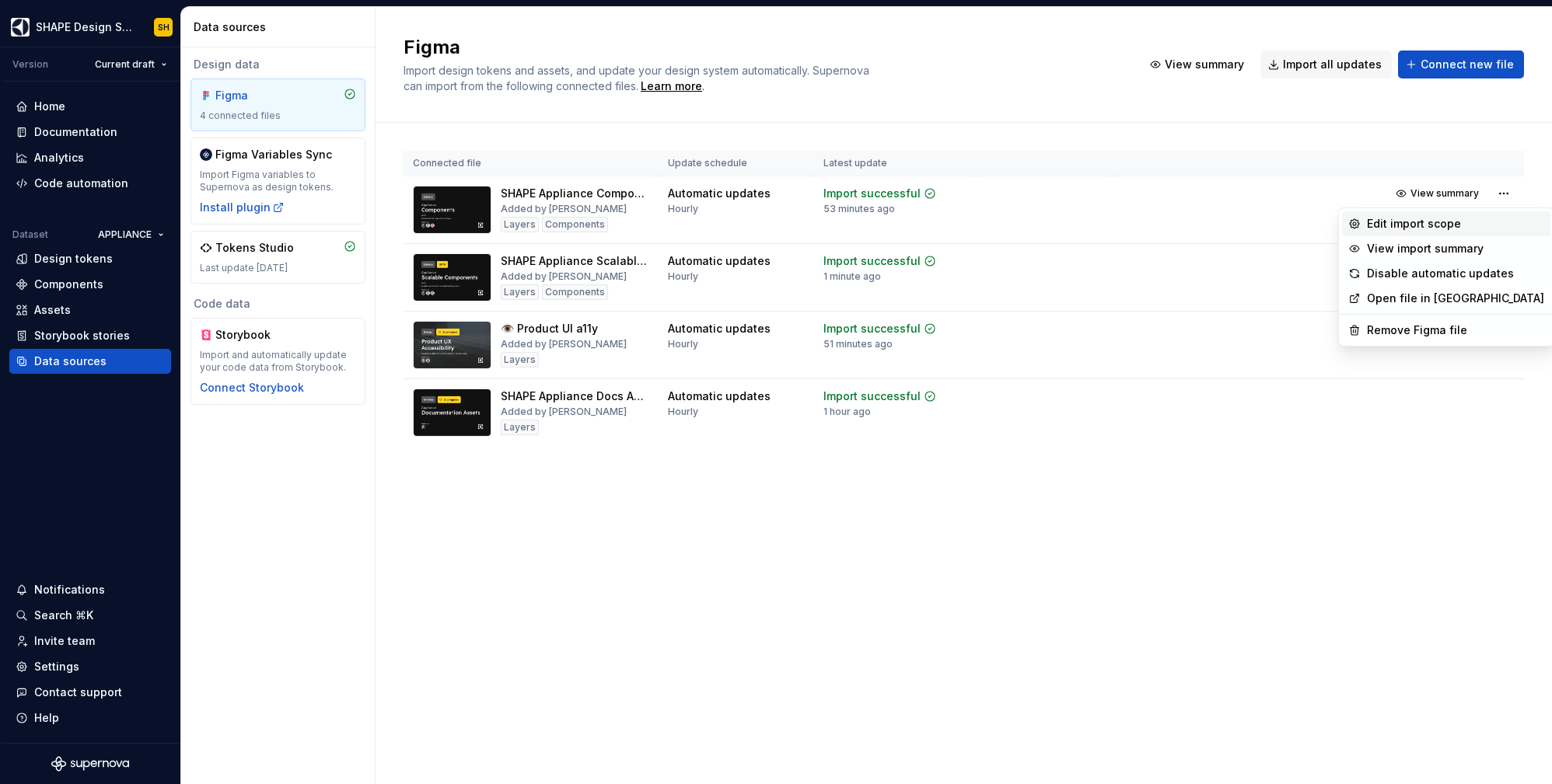
click at [1443, 222] on div "Edit import scope" at bounding box center [1455, 224] width 177 height 16
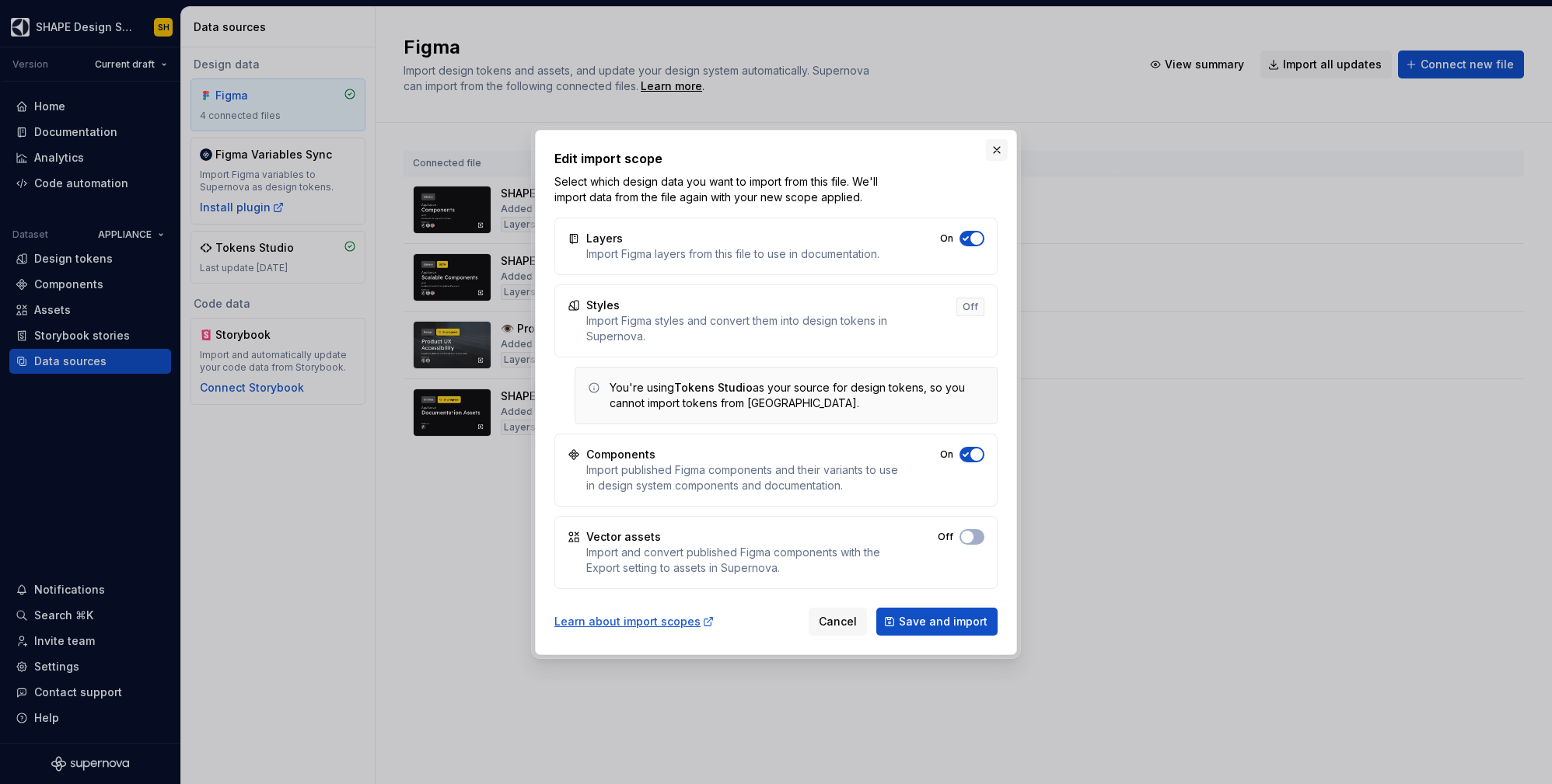
click at [1000, 155] on button "button" at bounding box center [996, 149] width 22 height 22
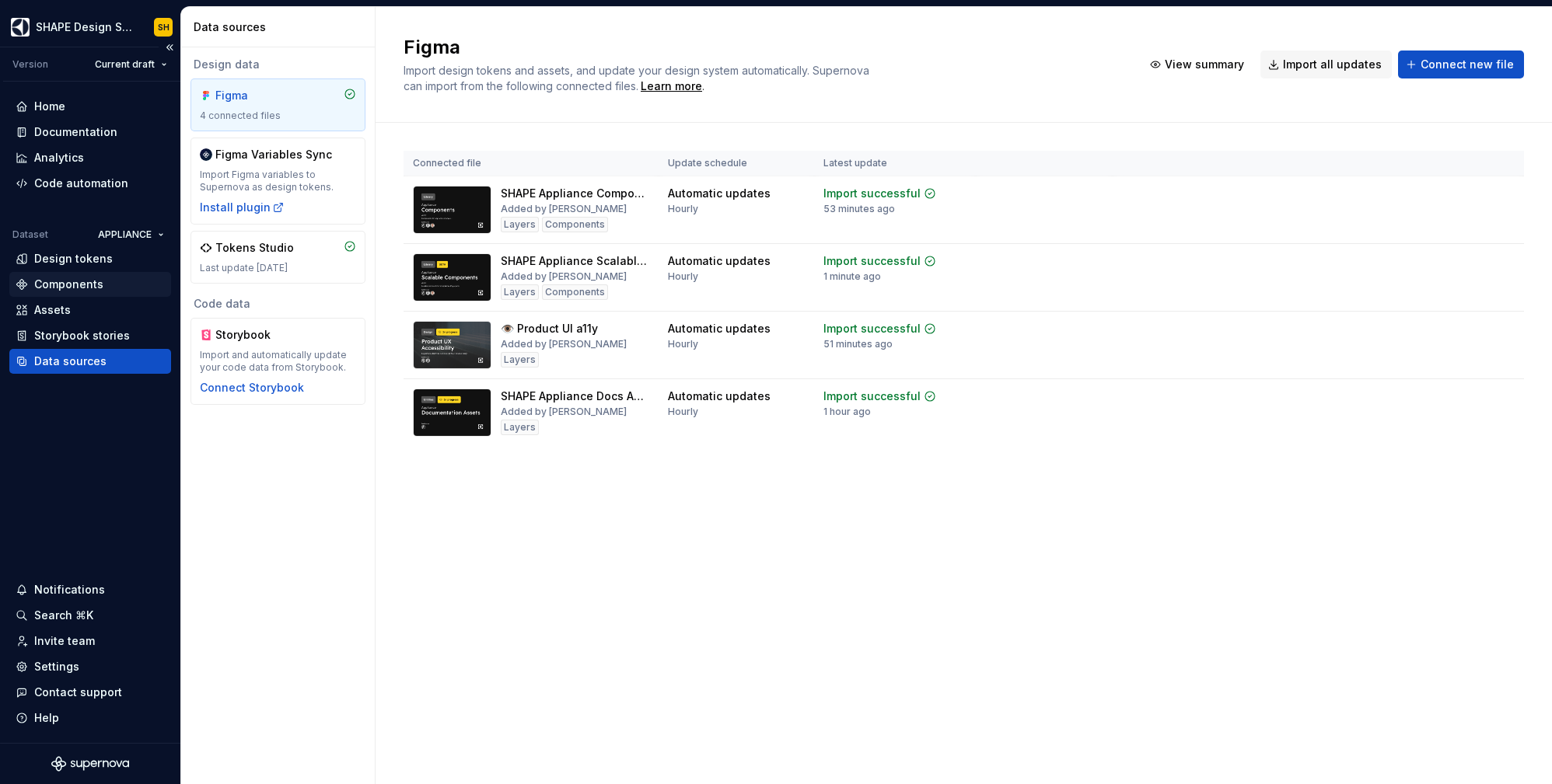
click at [52, 293] on div "Components" at bounding box center [90, 284] width 162 height 24
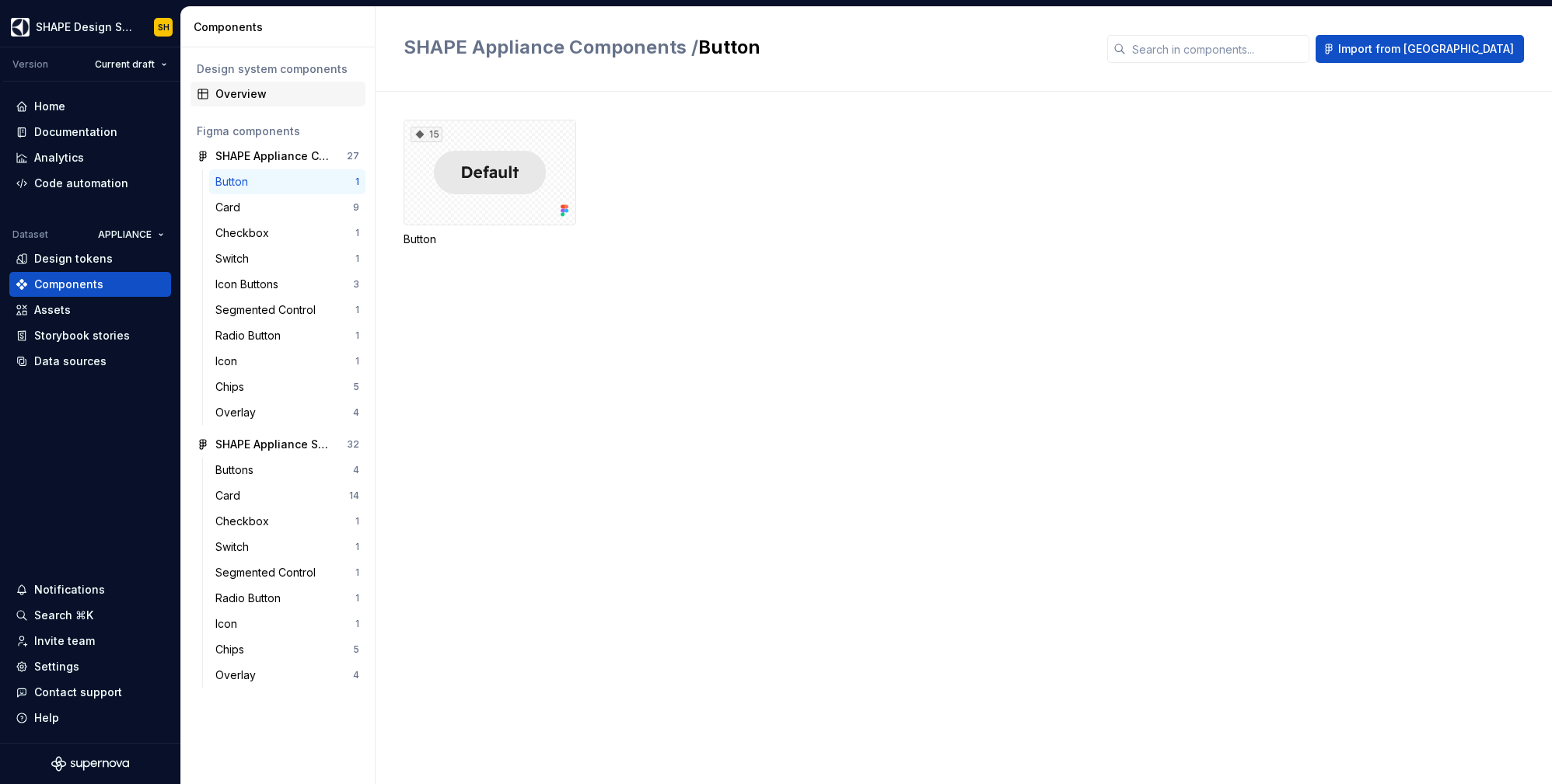
click at [235, 98] on div "Overview" at bounding box center [287, 94] width 144 height 16
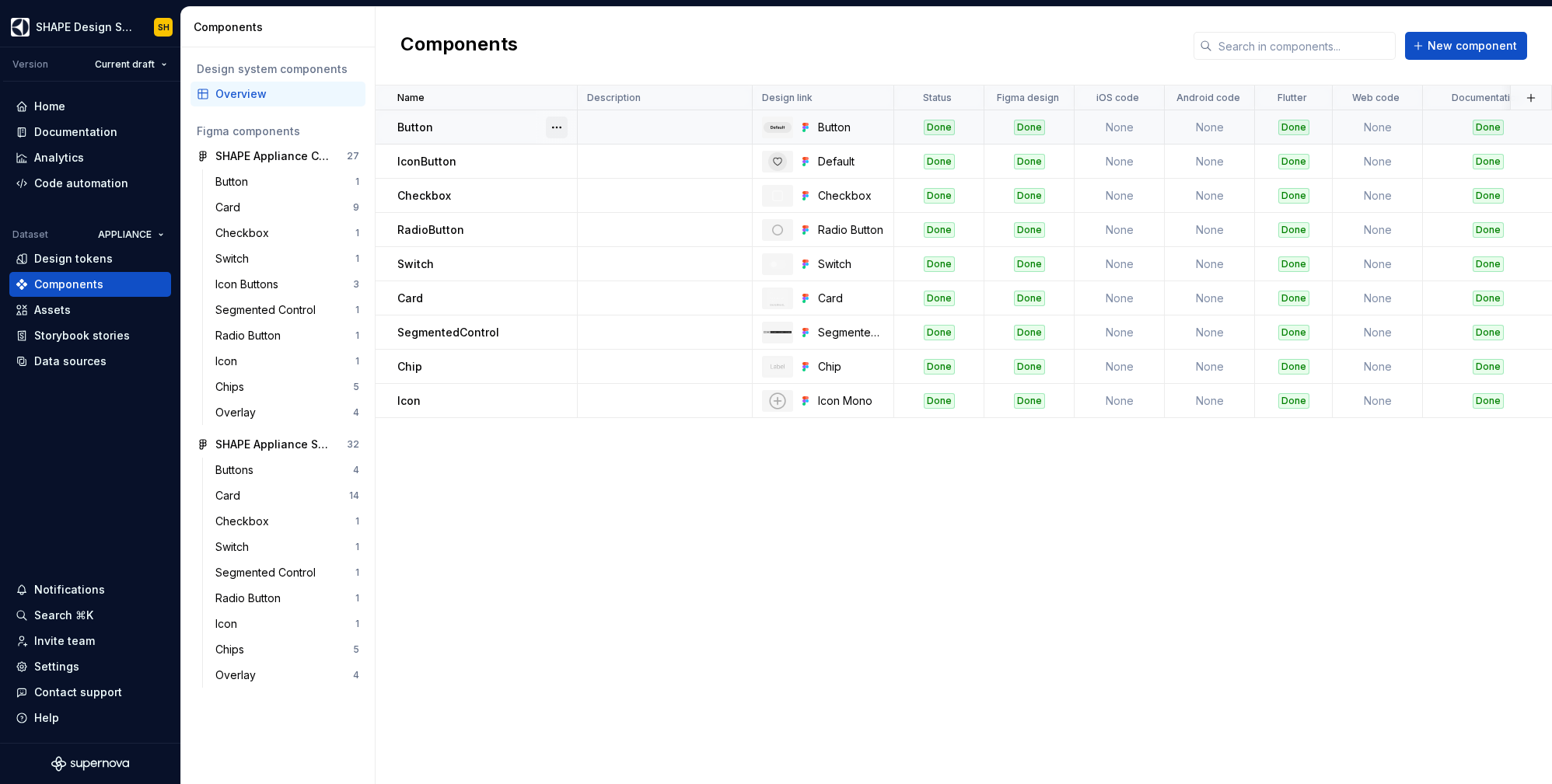
click at [559, 123] on button "button" at bounding box center [556, 127] width 22 height 22
click at [626, 156] on div "Open component detail" at bounding box center [639, 158] width 128 height 16
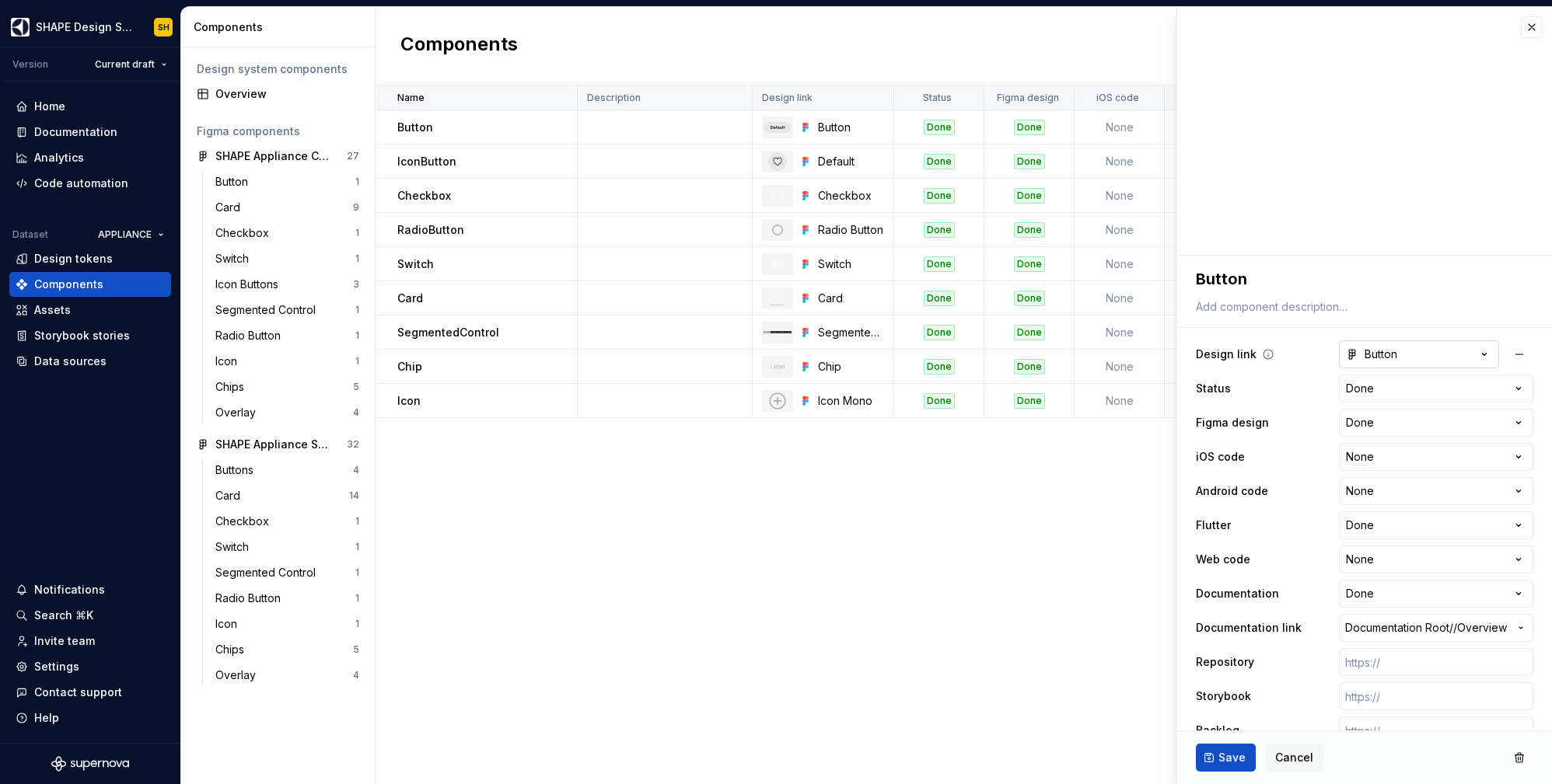
click at [1477, 353] on icon "button" at bounding box center [1484, 354] width 16 height 16
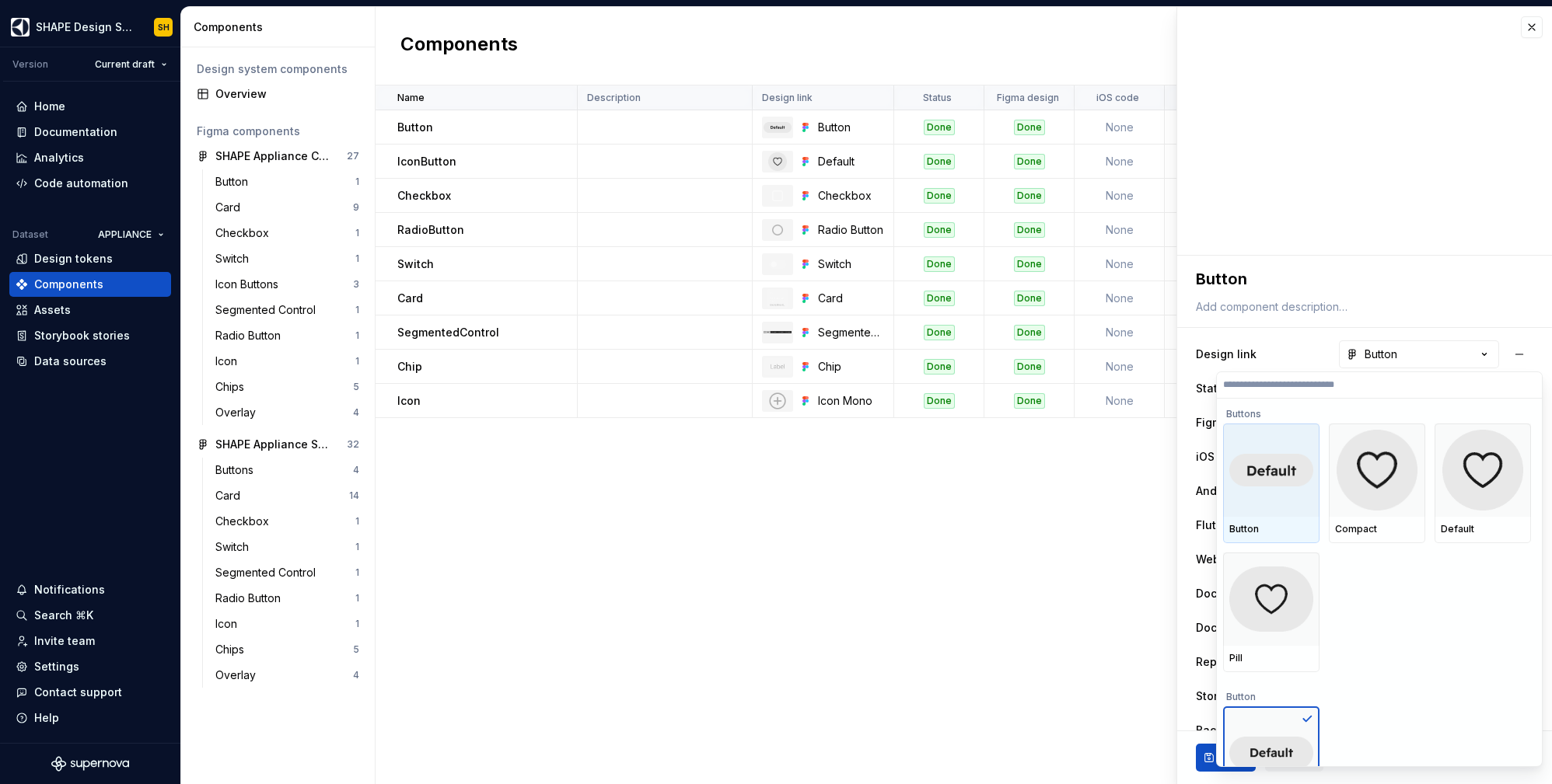
click at [1281, 436] on div at bounding box center [1271, 470] width 97 height 93
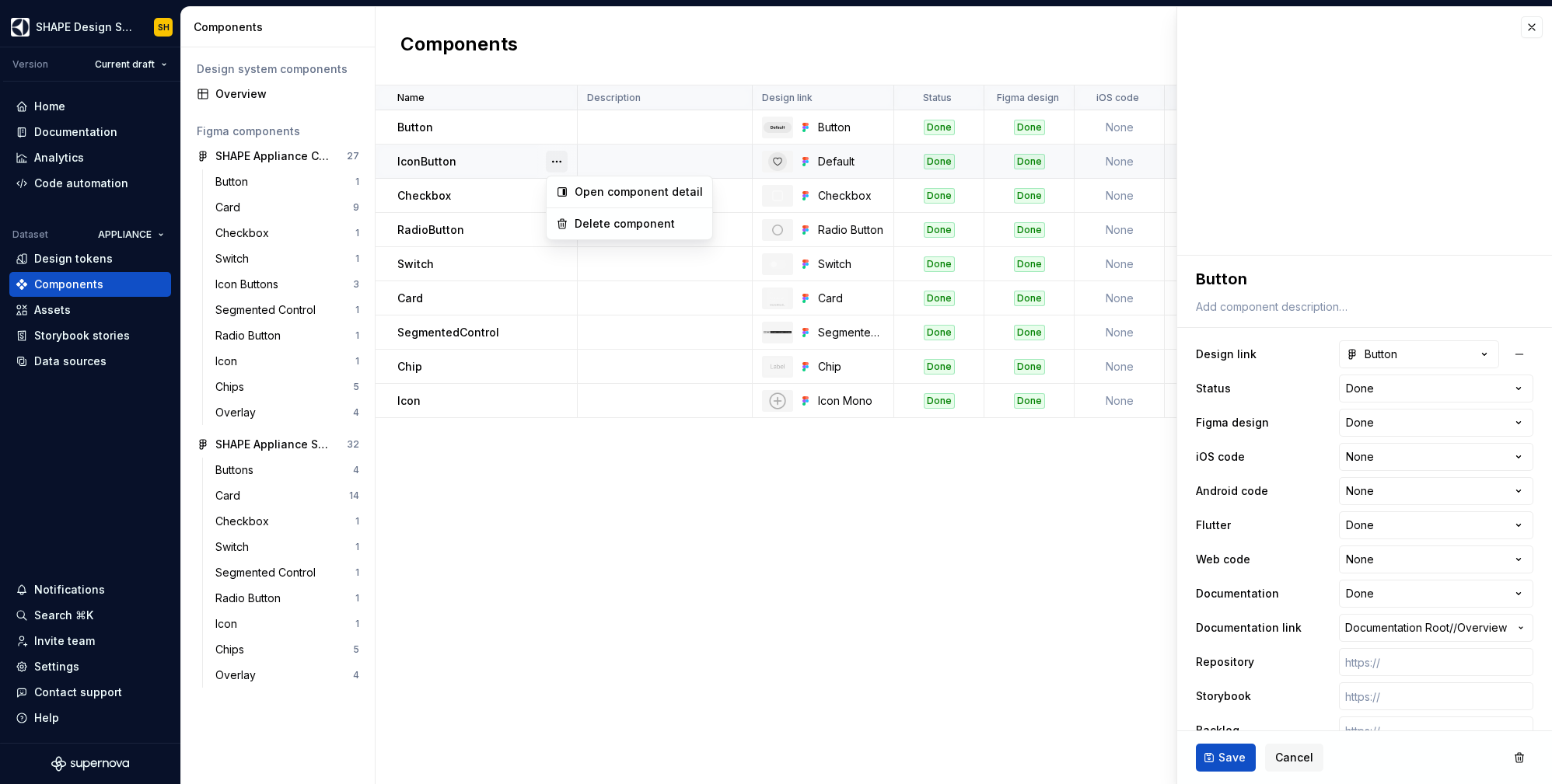
click at [563, 159] on button "button" at bounding box center [556, 161] width 22 height 22
click at [594, 195] on div "Open component detail" at bounding box center [639, 192] width 128 height 16
click at [1477, 348] on icon "button" at bounding box center [1484, 354] width 16 height 16
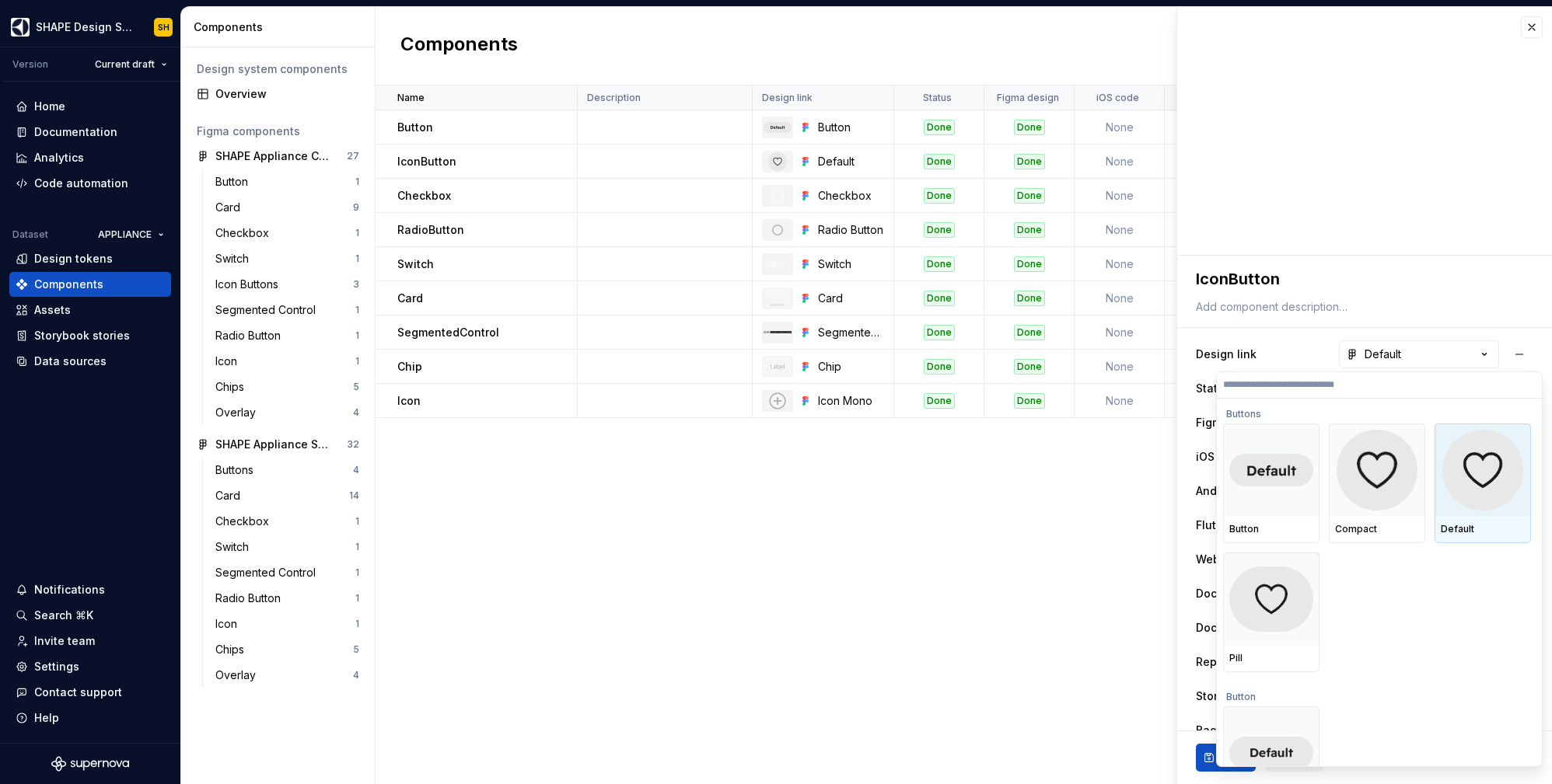
click at [1494, 490] on img at bounding box center [1483, 470] width 81 height 81
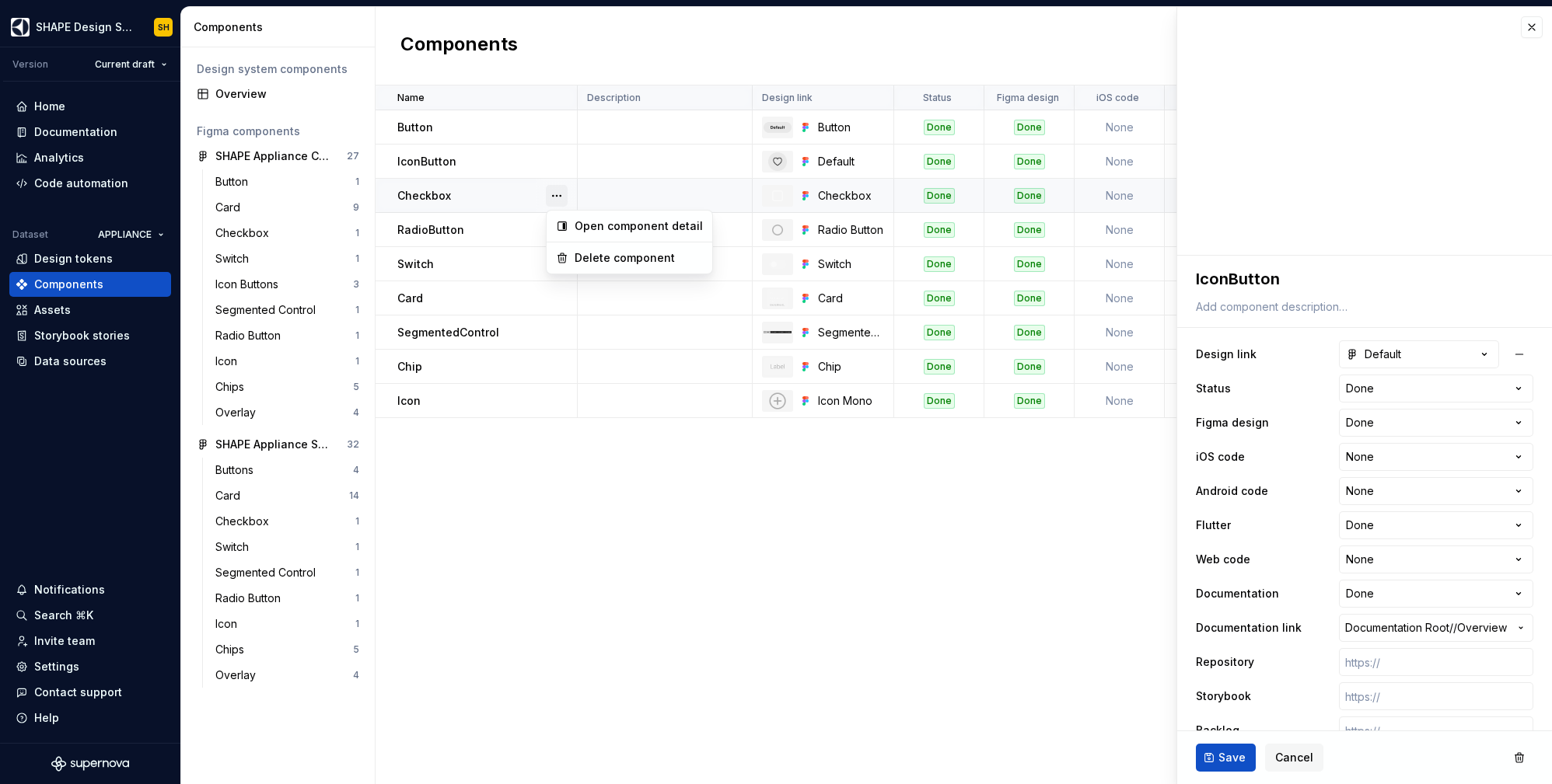
click at [554, 196] on button "button" at bounding box center [556, 196] width 22 height 22
click at [628, 222] on div "Open component detail" at bounding box center [639, 226] width 128 height 16
click at [1477, 352] on icon "button" at bounding box center [1484, 354] width 16 height 16
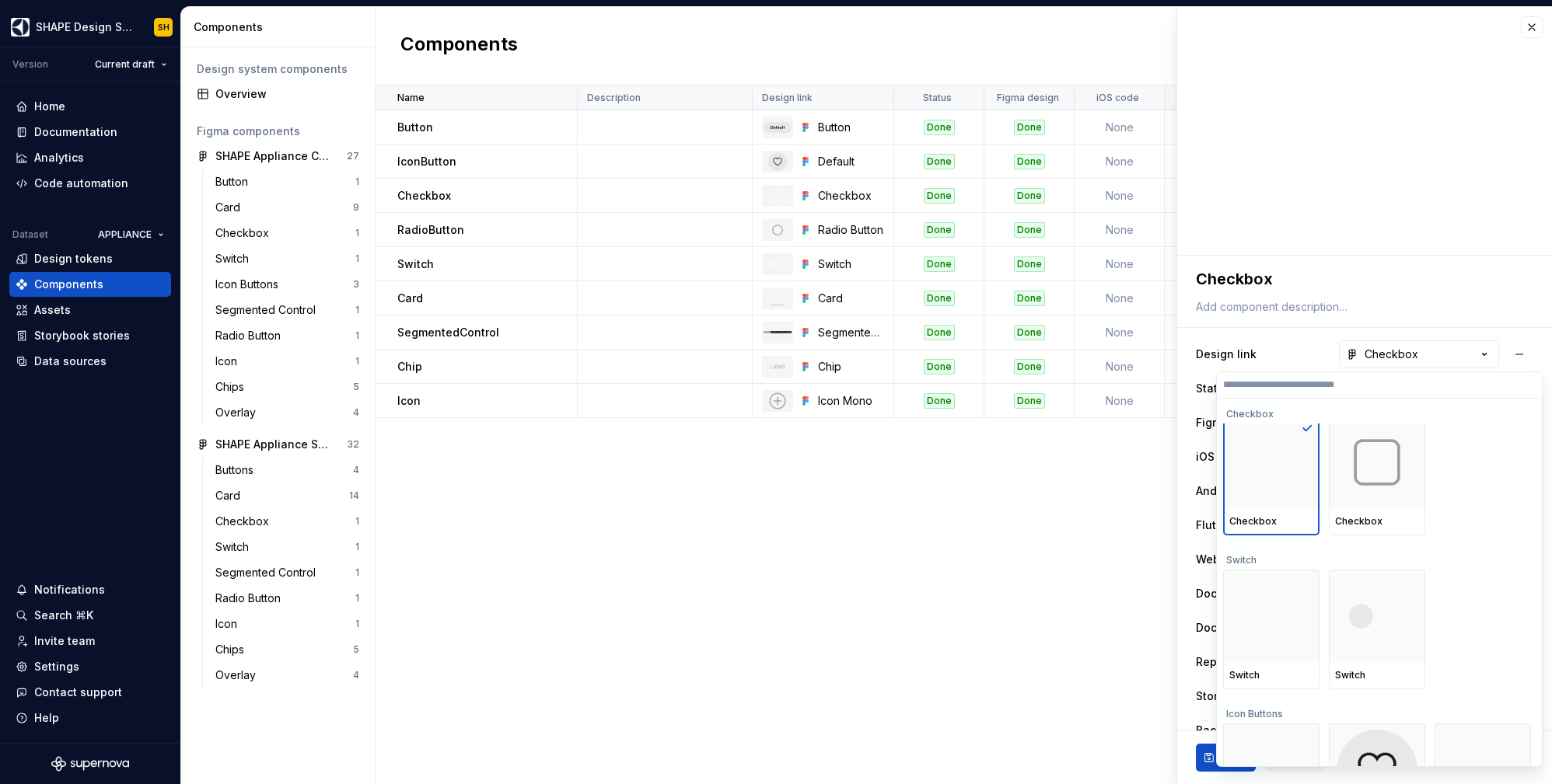
scroll to position [1411, 0]
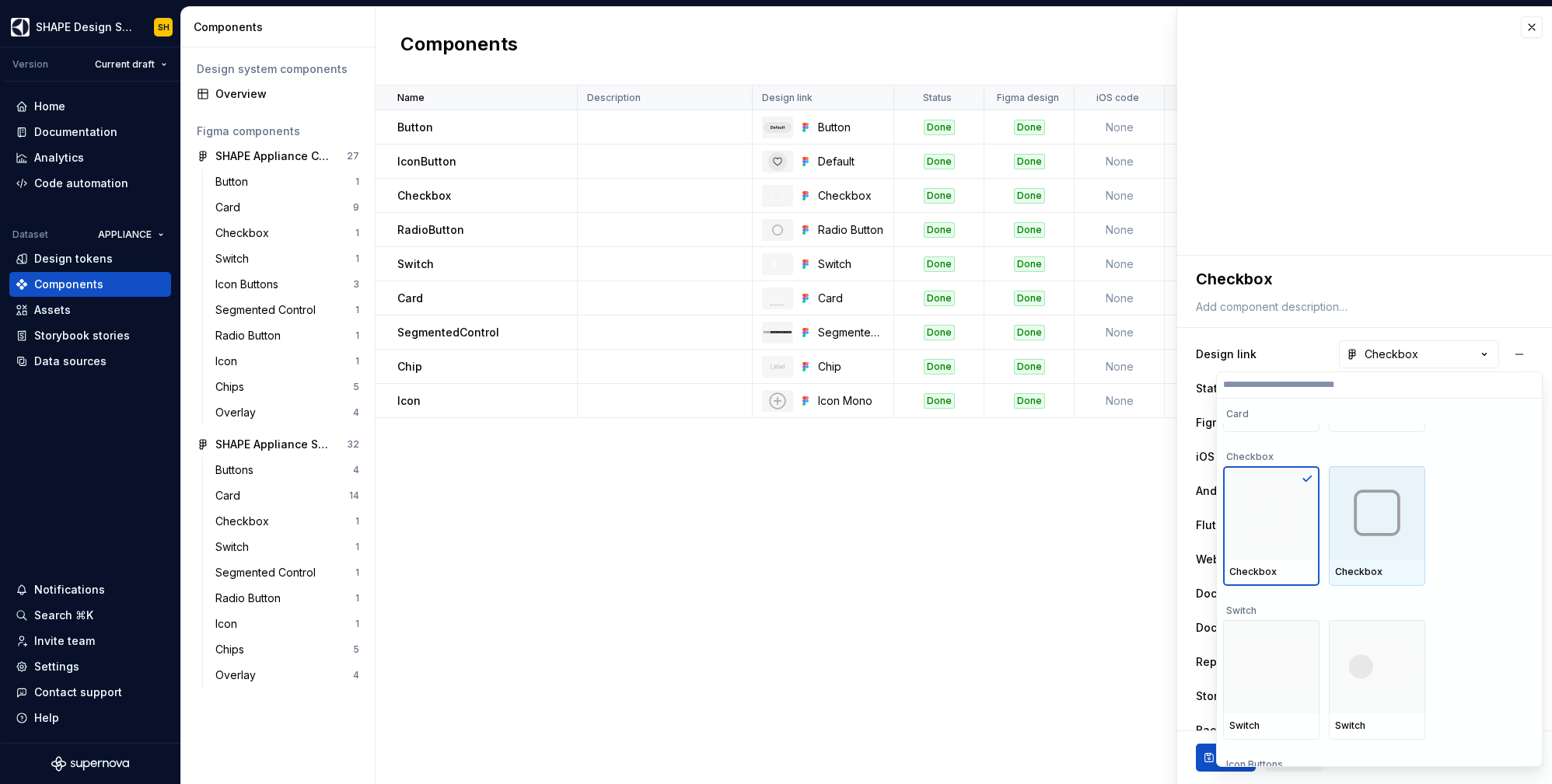
click at [1382, 506] on img at bounding box center [1377, 513] width 81 height 81
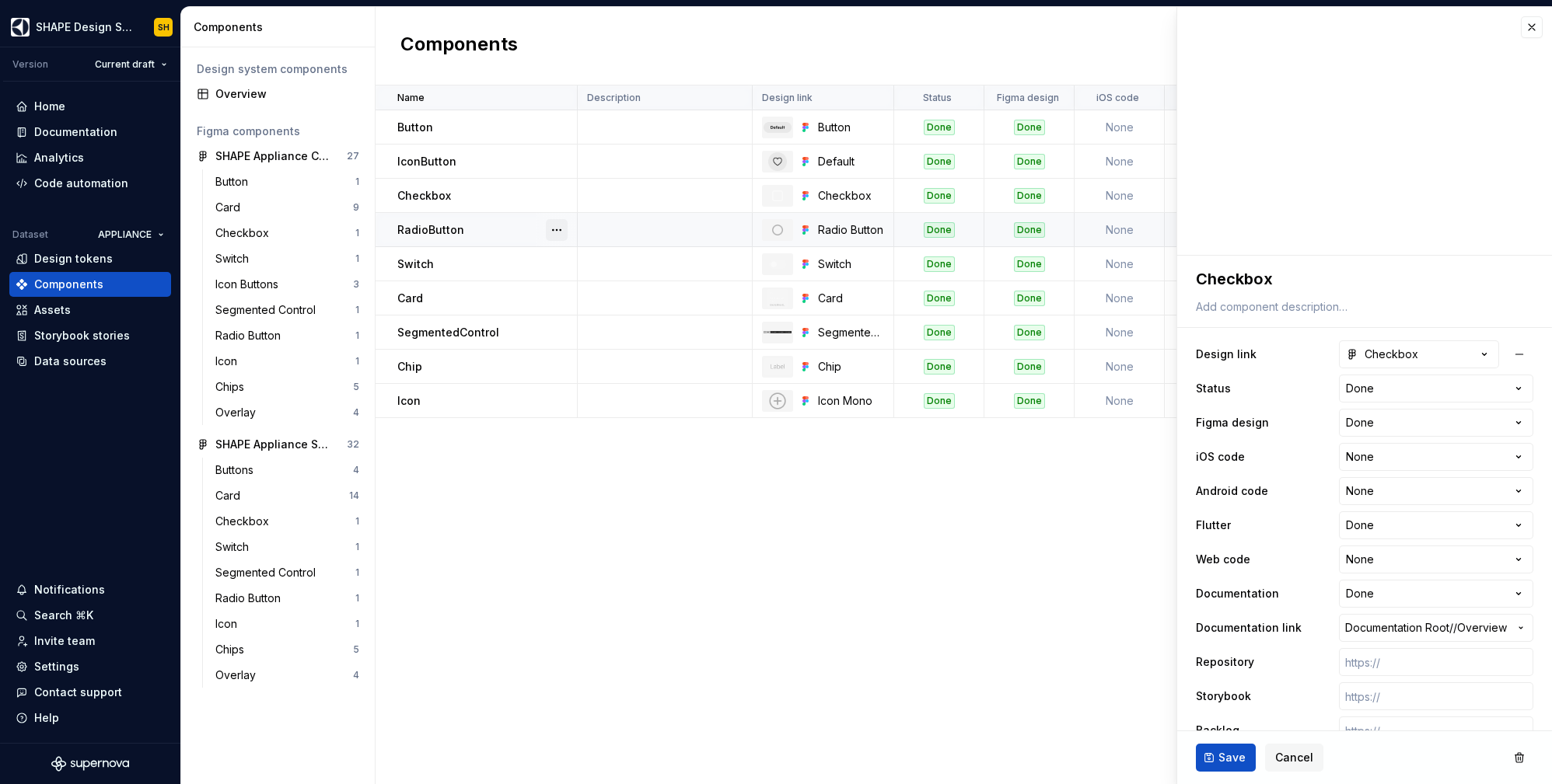
click at [559, 232] on button "button" at bounding box center [556, 229] width 22 height 22
click at [629, 259] on div "Open component detail" at bounding box center [639, 260] width 128 height 16
type textarea "*"
click at [1477, 353] on icon "button" at bounding box center [1484, 354] width 16 height 16
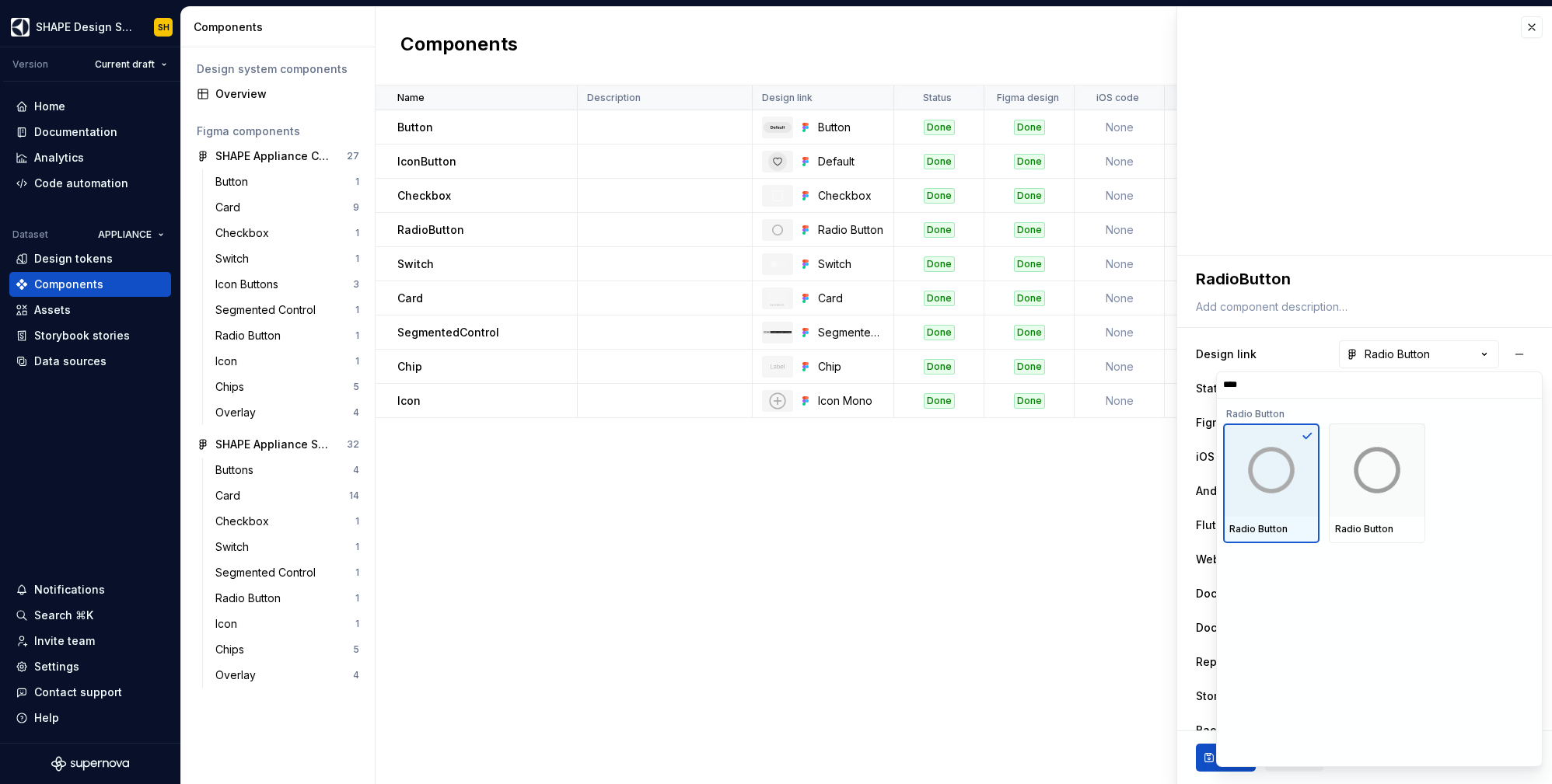
type input "*****"
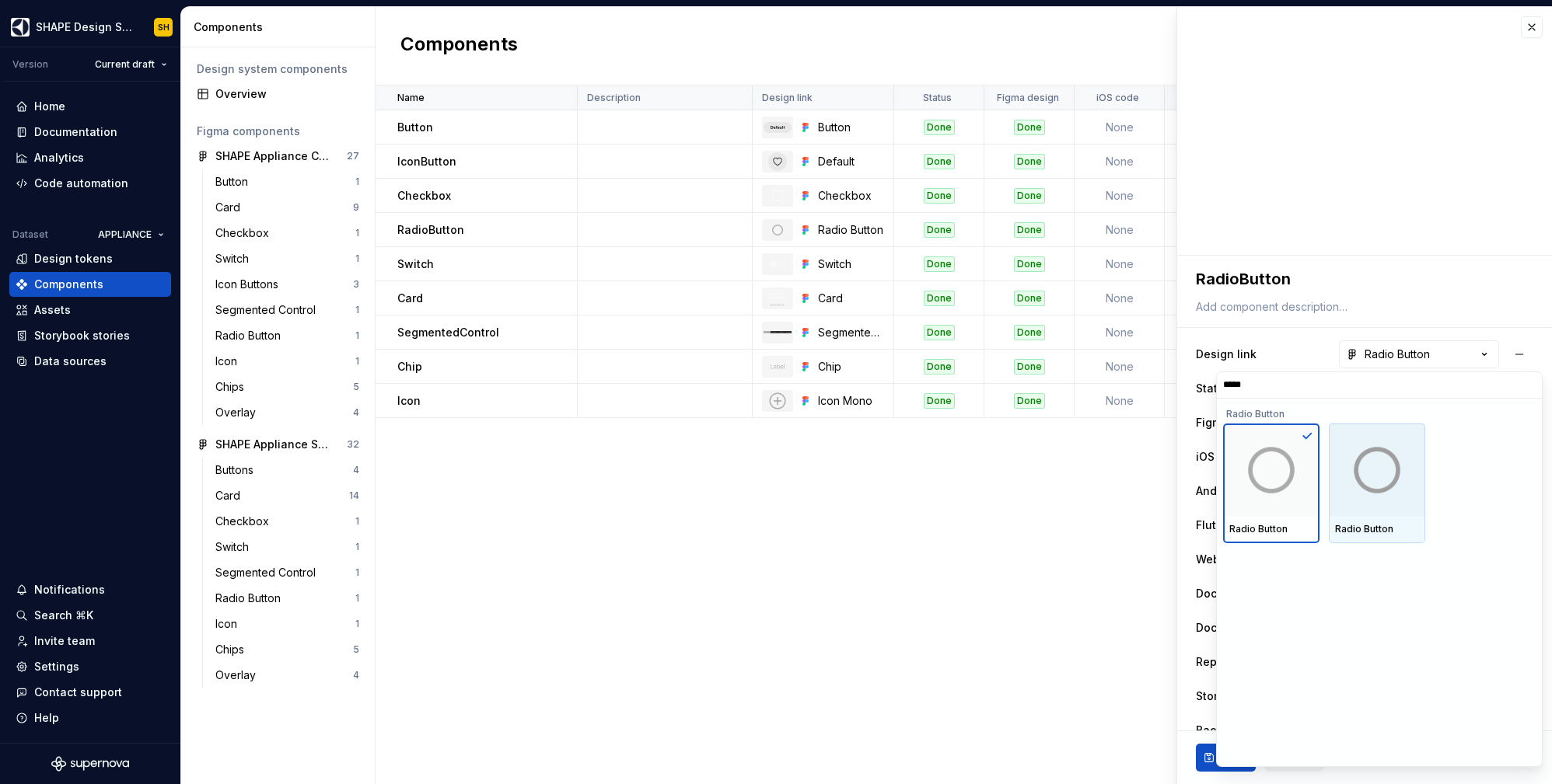
click at [1378, 489] on img at bounding box center [1377, 470] width 81 height 81
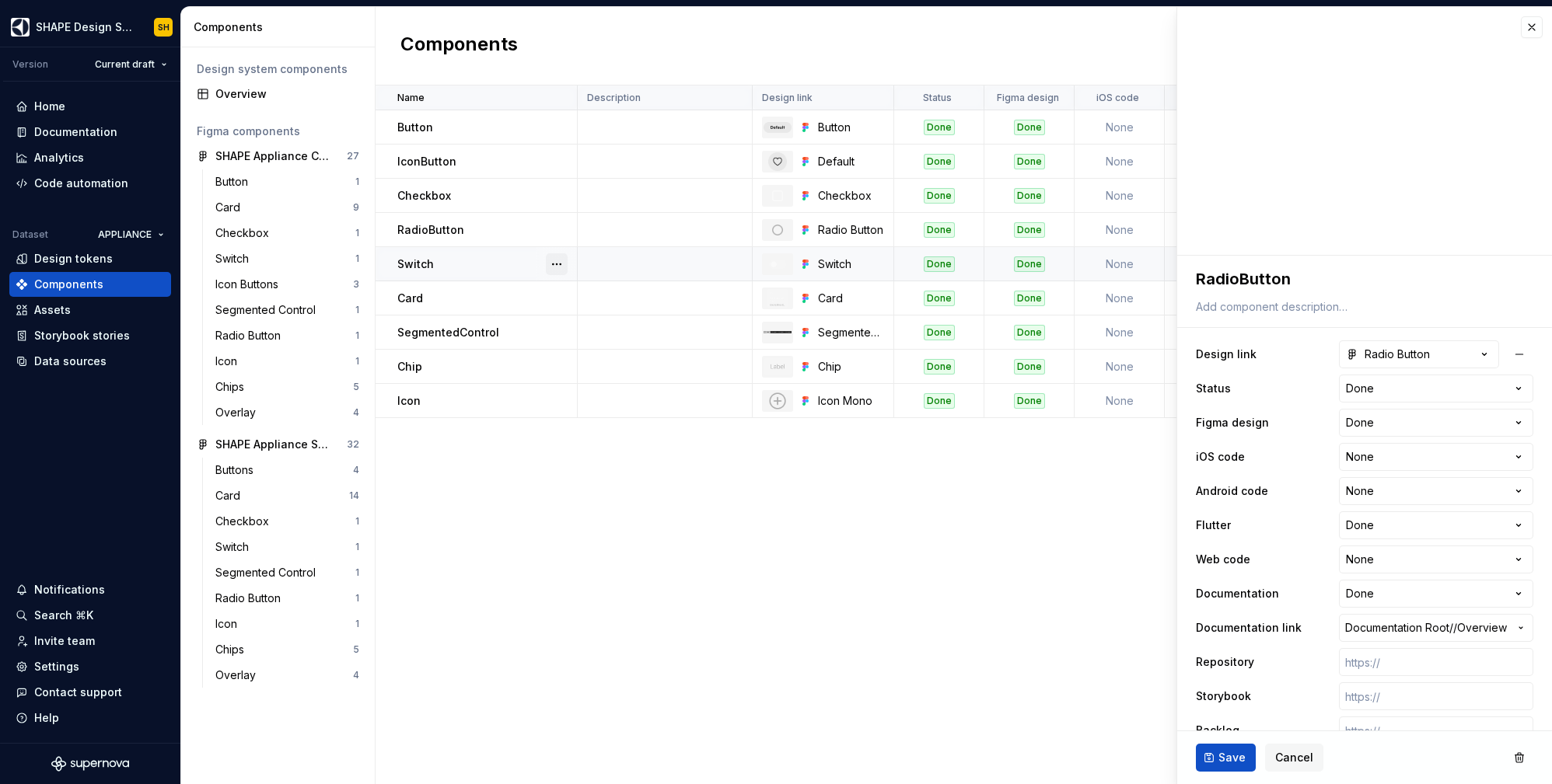
click at [553, 259] on button "button" at bounding box center [556, 264] width 22 height 22
click at [587, 288] on div "Open component detail" at bounding box center [639, 294] width 128 height 16
type textarea "*"
click at [1477, 352] on icon "button" at bounding box center [1484, 354] width 16 height 16
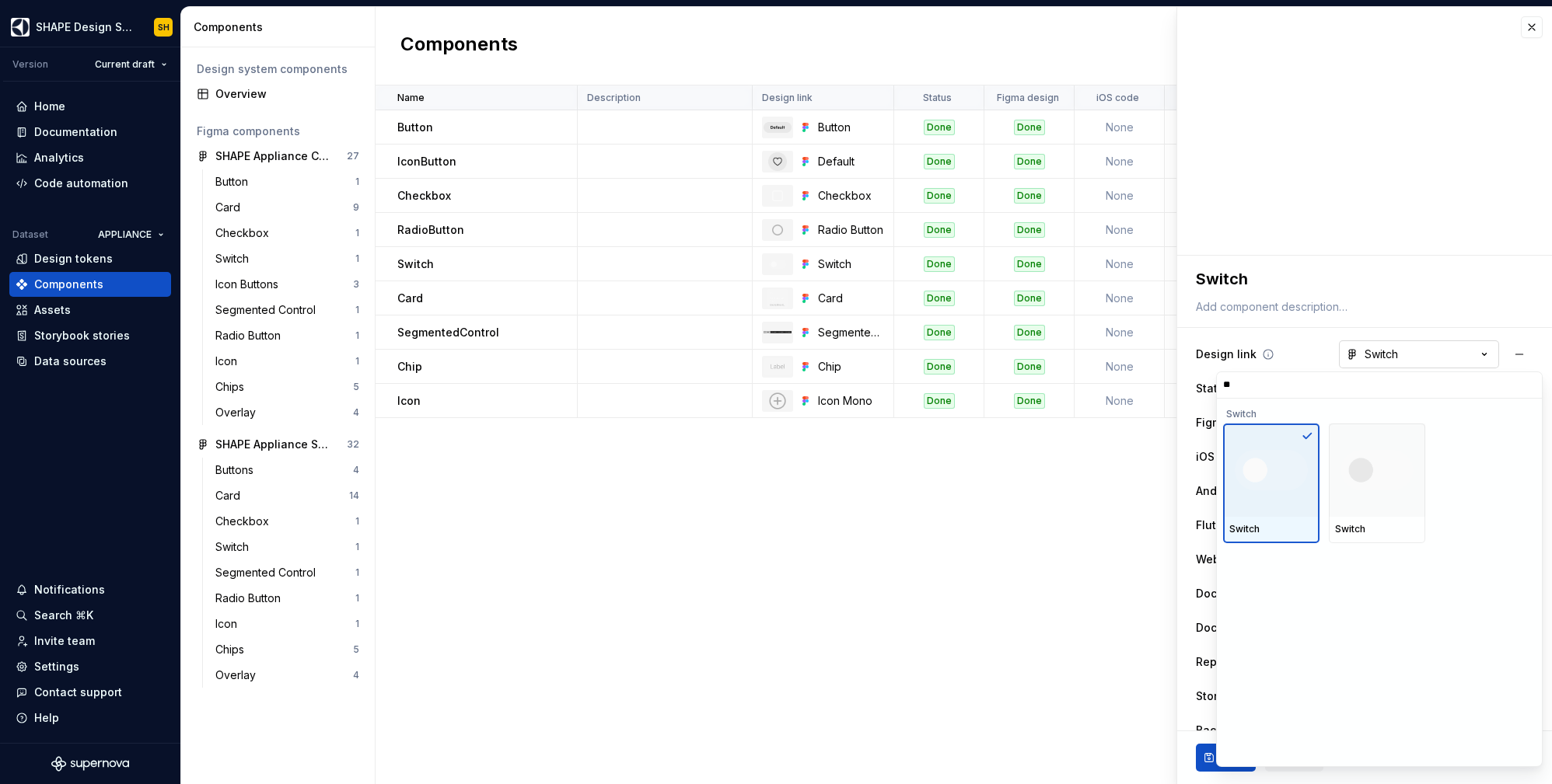
type input "***"
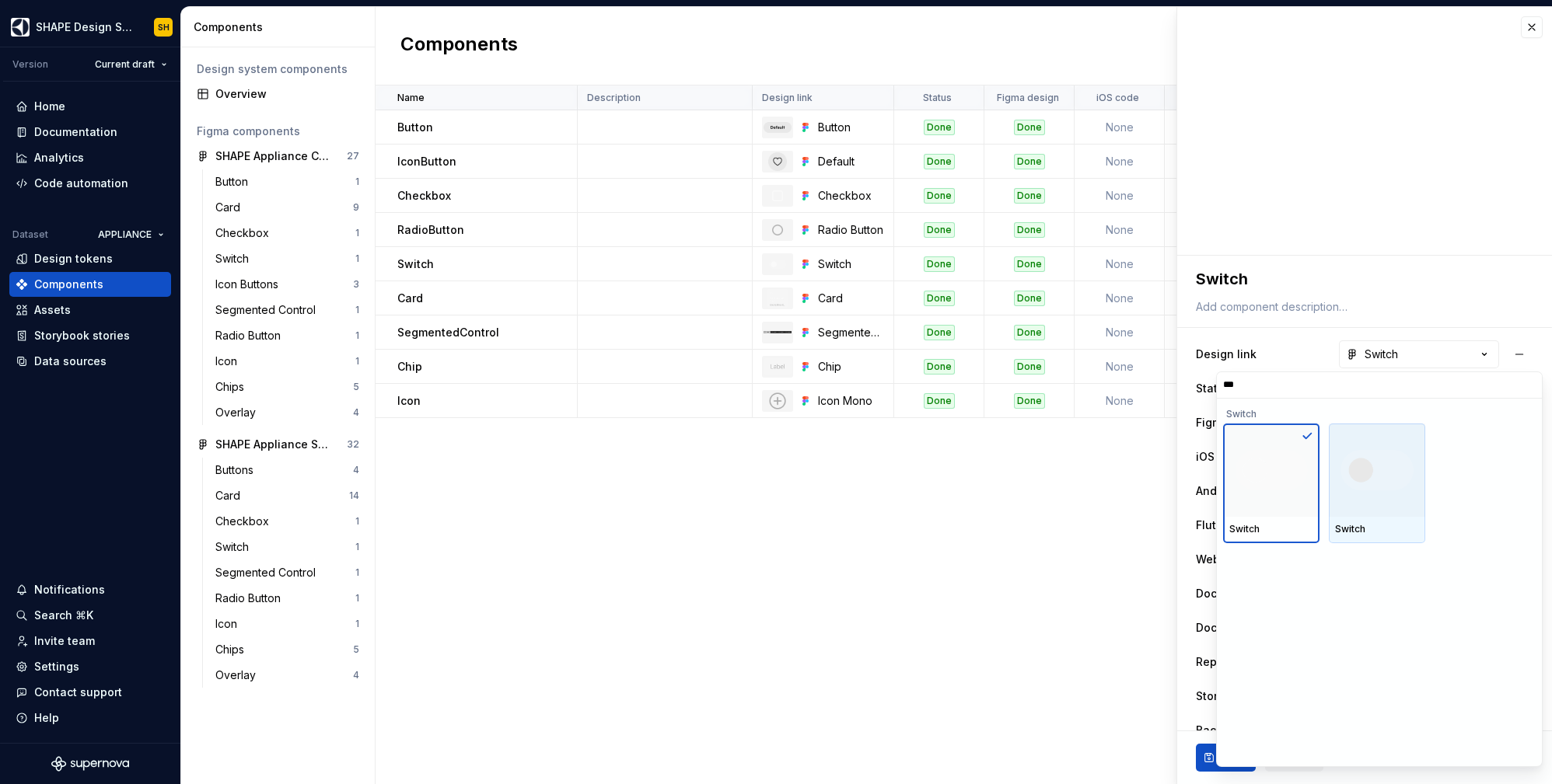
click at [1383, 464] on img at bounding box center [1377, 470] width 81 height 81
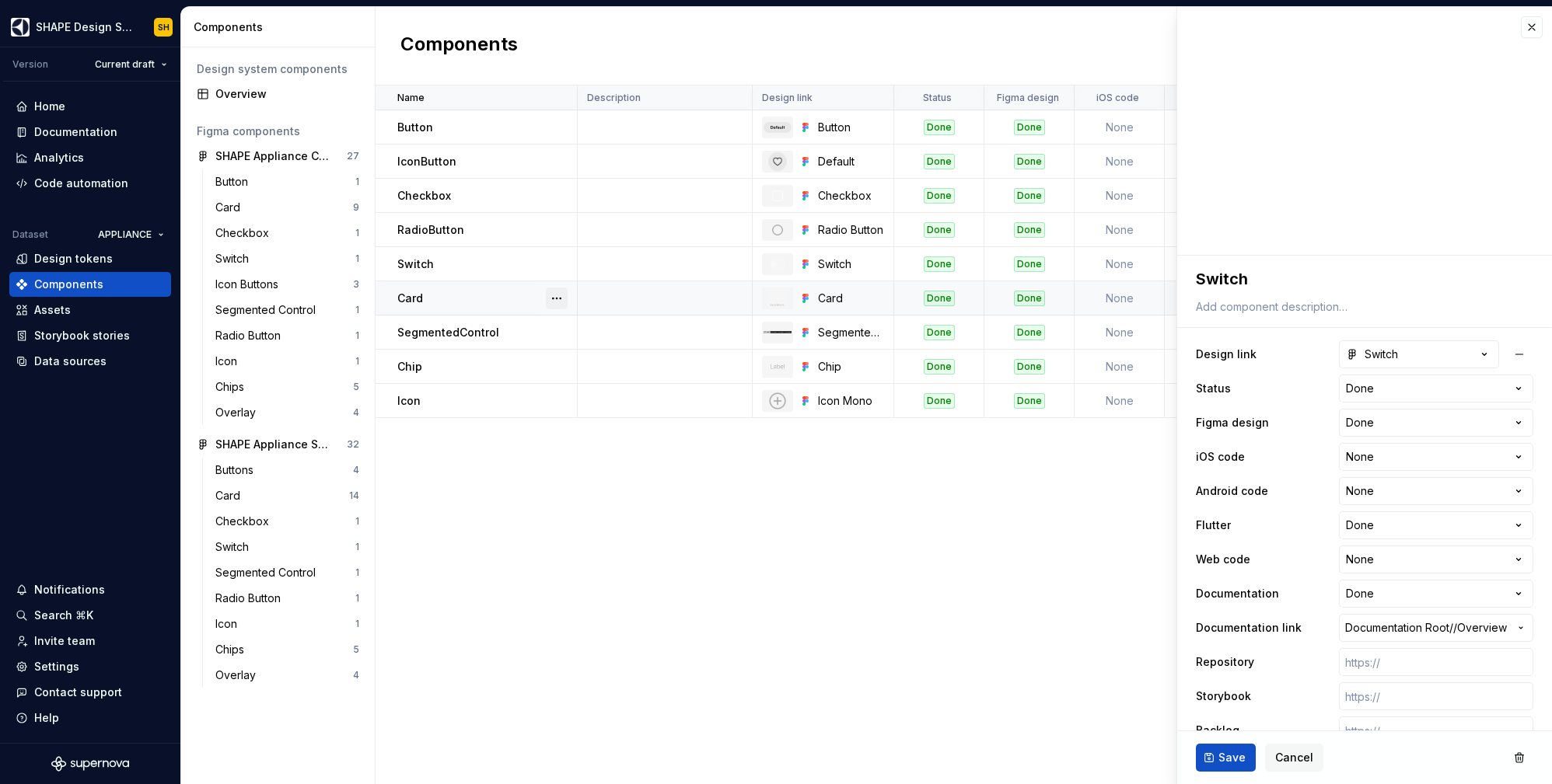
click at [562, 297] on button "button" at bounding box center [556, 298] width 22 height 22
click at [608, 334] on div "Open component detail" at bounding box center [639, 328] width 128 height 16
type textarea "*"
click at [1482, 349] on button "Card" at bounding box center [1419, 354] width 160 height 28
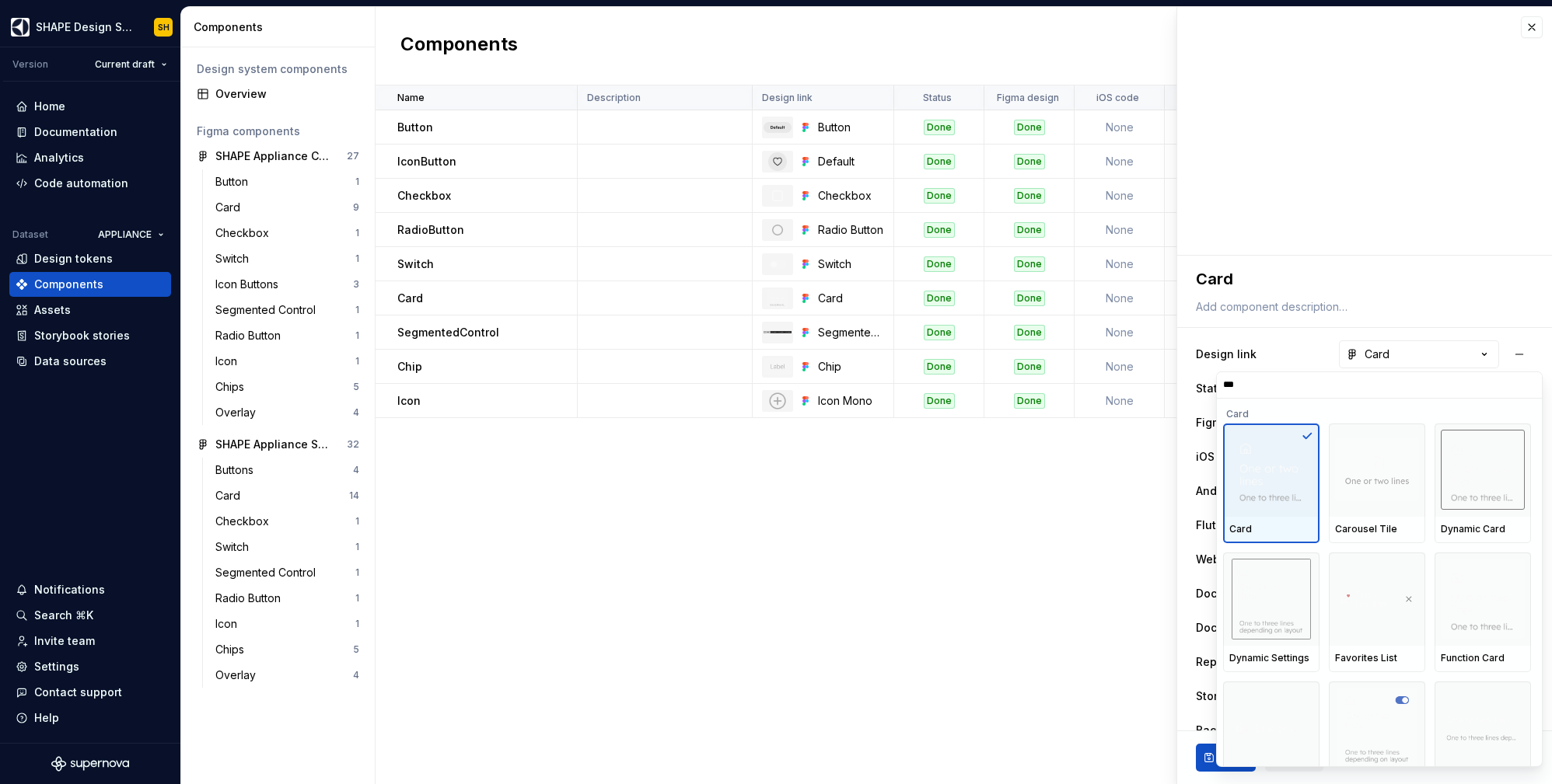
type input "****"
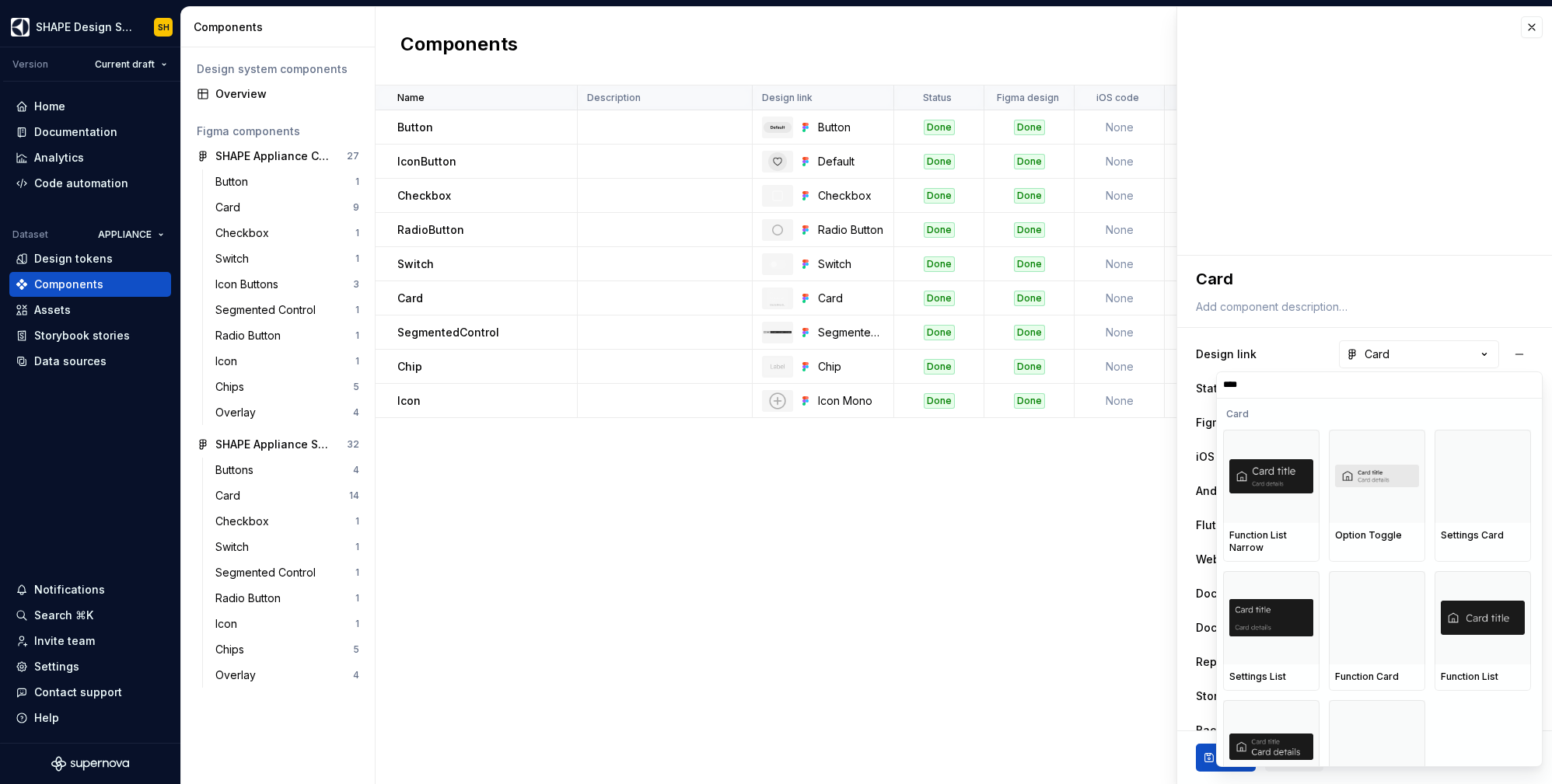
scroll to position [658, 0]
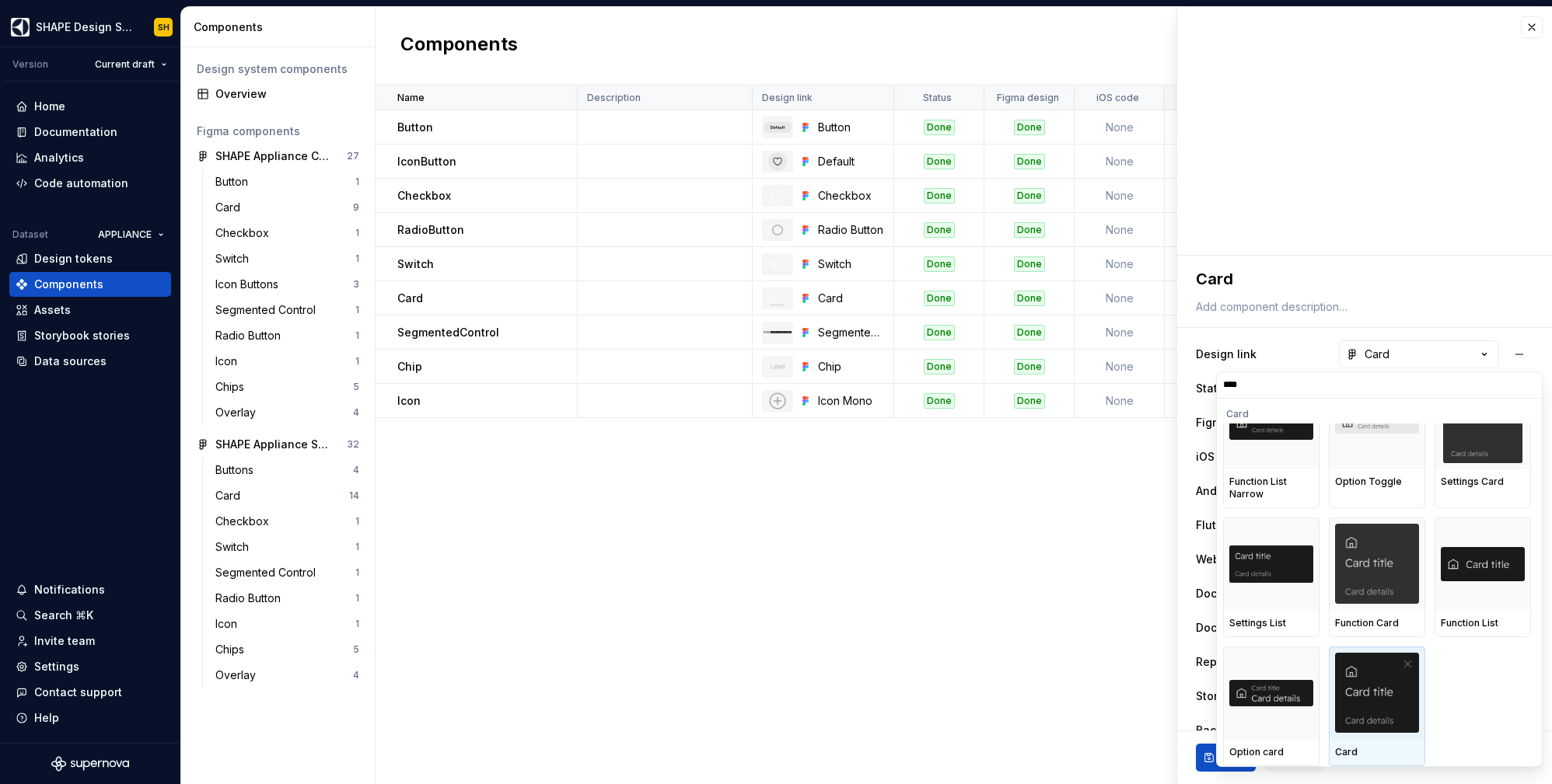
click at [1349, 695] on img at bounding box center [1376, 692] width 84 height 80
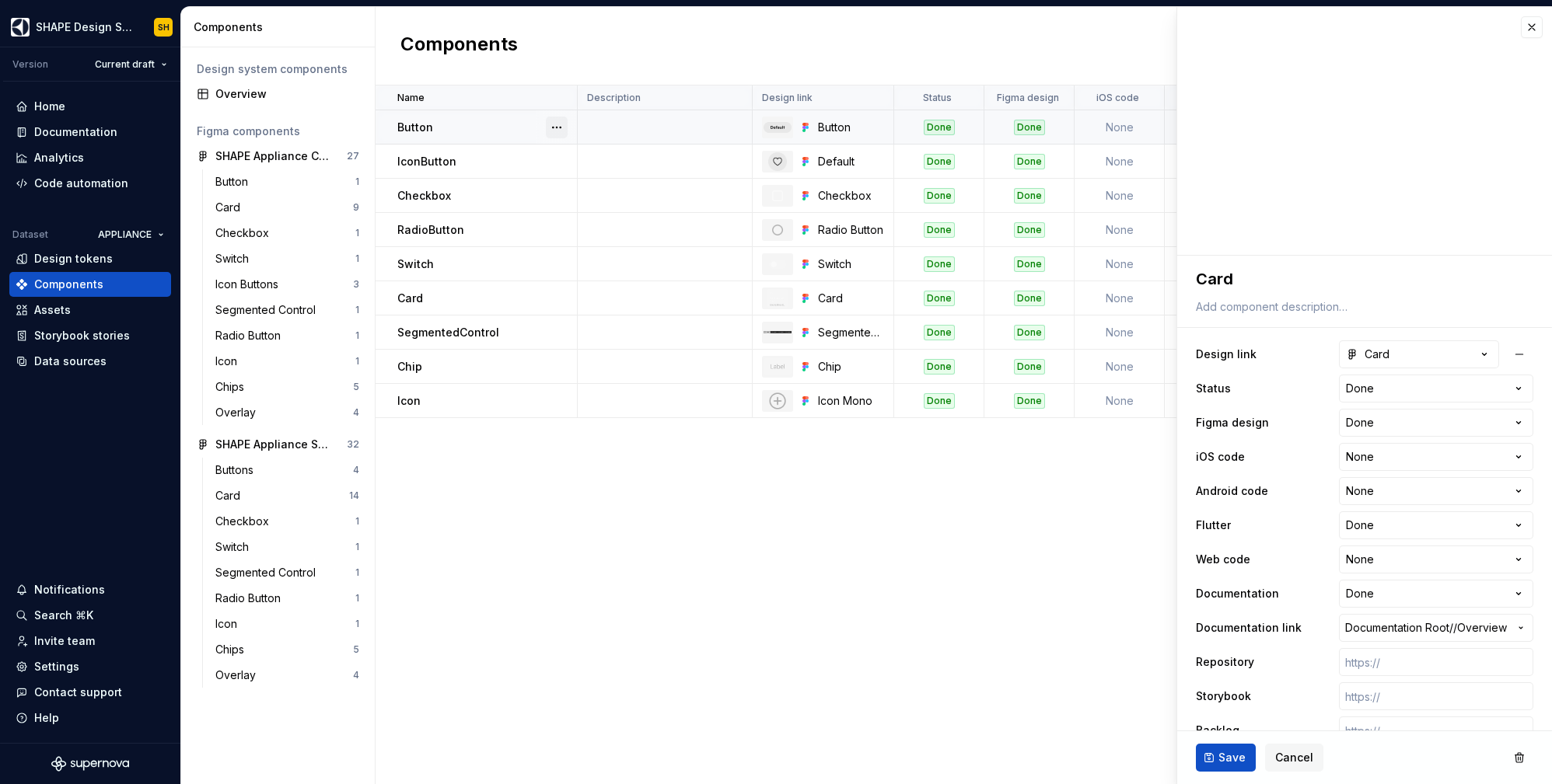
click at [552, 128] on button "button" at bounding box center [556, 127] width 22 height 22
click at [577, 156] on div "Open component detail" at bounding box center [639, 158] width 128 height 16
click at [70, 366] on div "Data sources" at bounding box center [70, 361] width 72 height 16
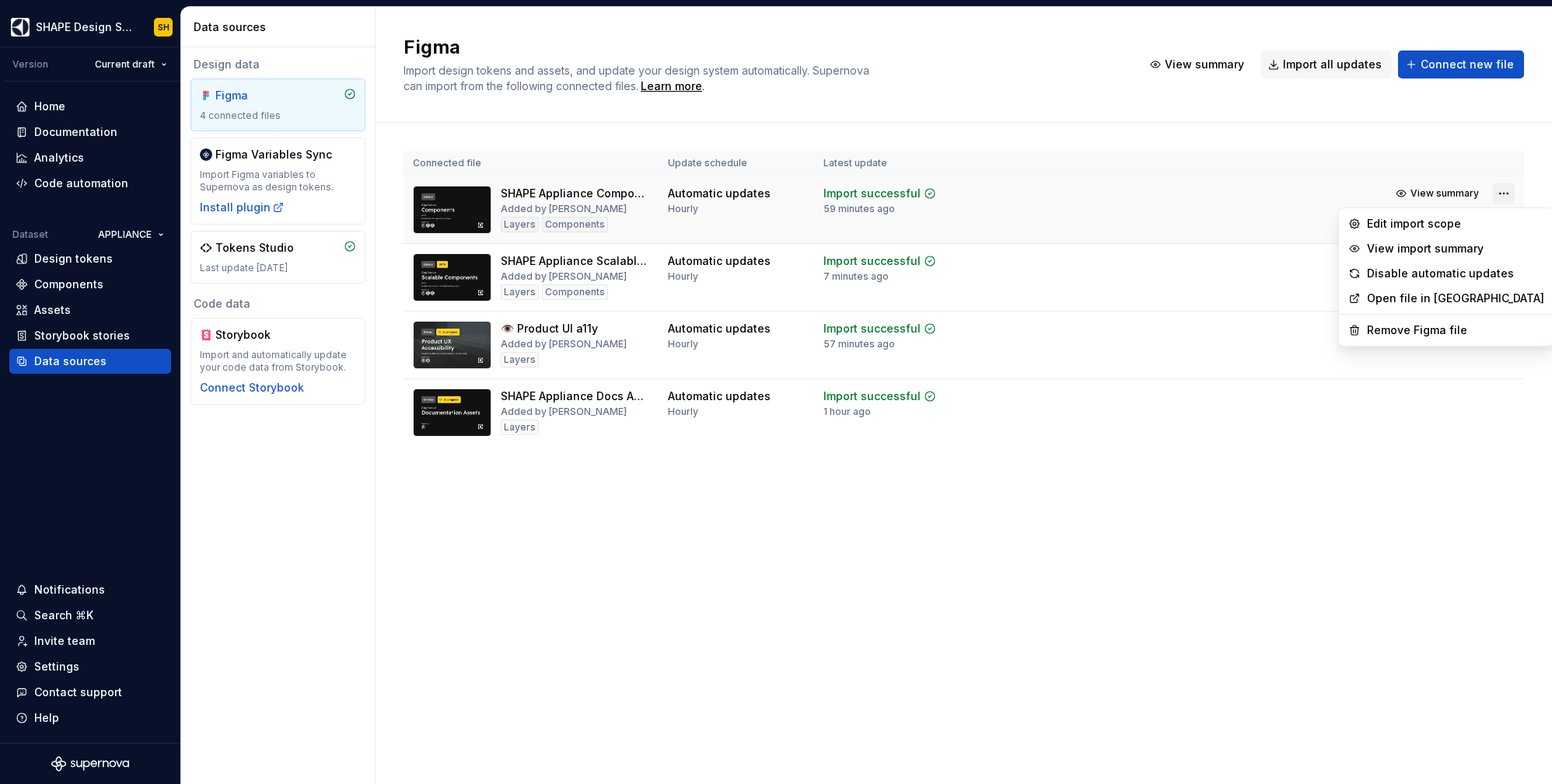
click at [1501, 194] on html "SHAPE Design System SH Version Current draft Home Documentation Analytics Code …" at bounding box center [776, 392] width 1552 height 784
click at [1410, 227] on div "Edit import scope" at bounding box center [1455, 224] width 177 height 16
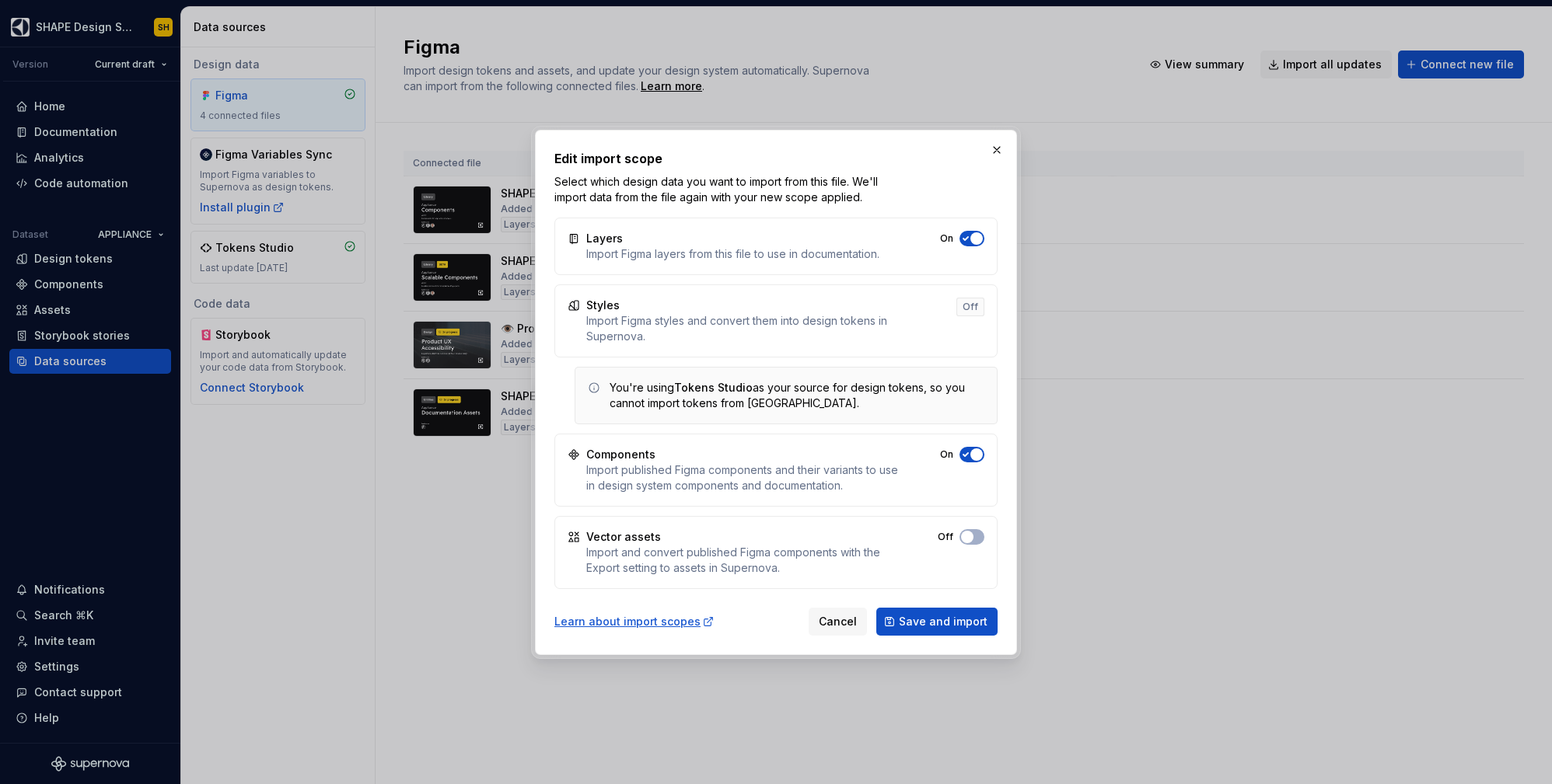
click at [968, 245] on div "Layers Import Figma layers from this file to use in documentation. On" at bounding box center [775, 245] width 443 height 57
click at [969, 236] on icon "button" at bounding box center [965, 239] width 12 height 9
click at [966, 243] on icon "button" at bounding box center [965, 239] width 12 height 9
click at [942, 621] on span "Save and import" at bounding box center [943, 621] width 88 height 16
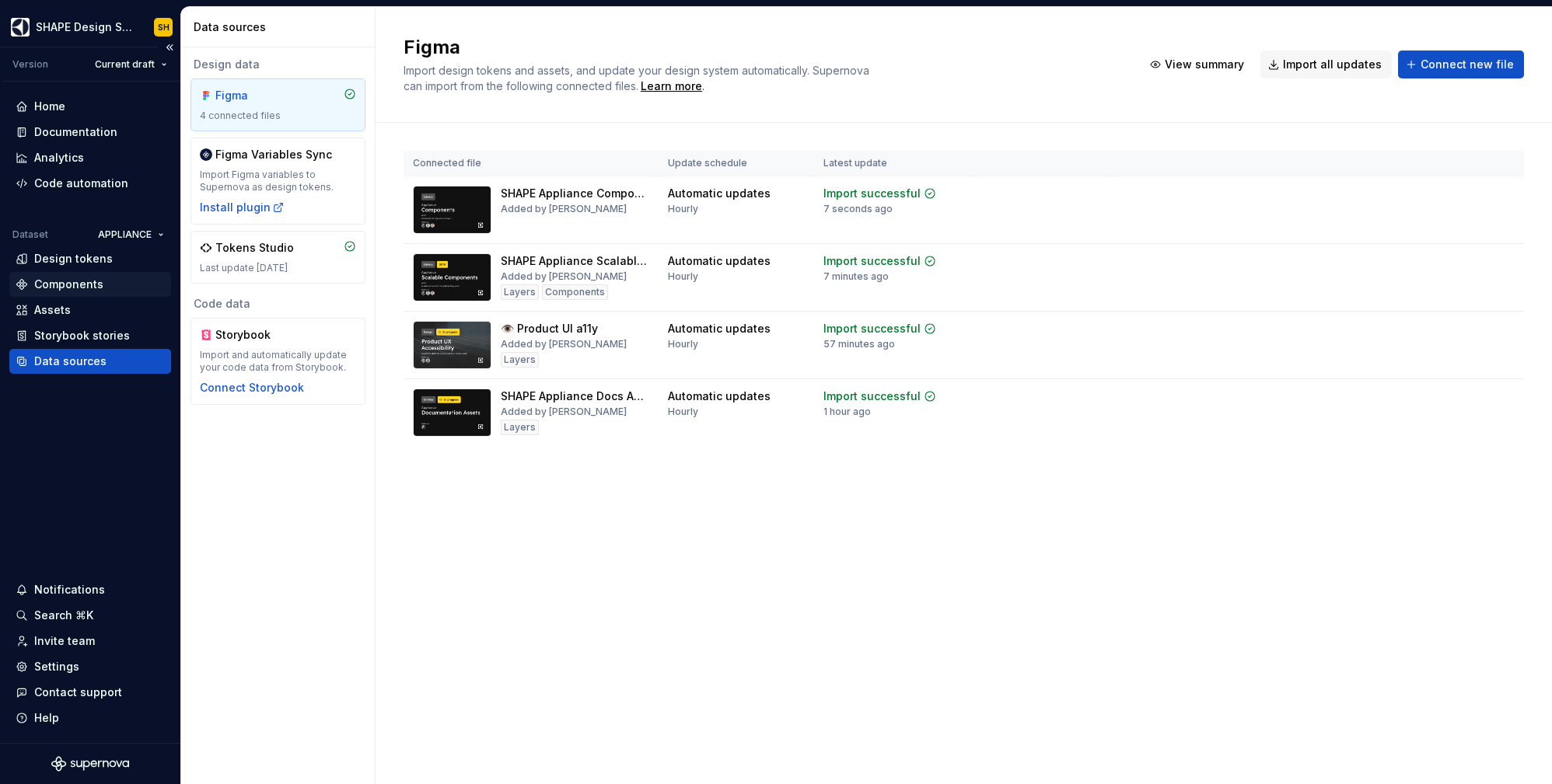
click at [57, 280] on div "Components" at bounding box center [69, 284] width 70 height 16
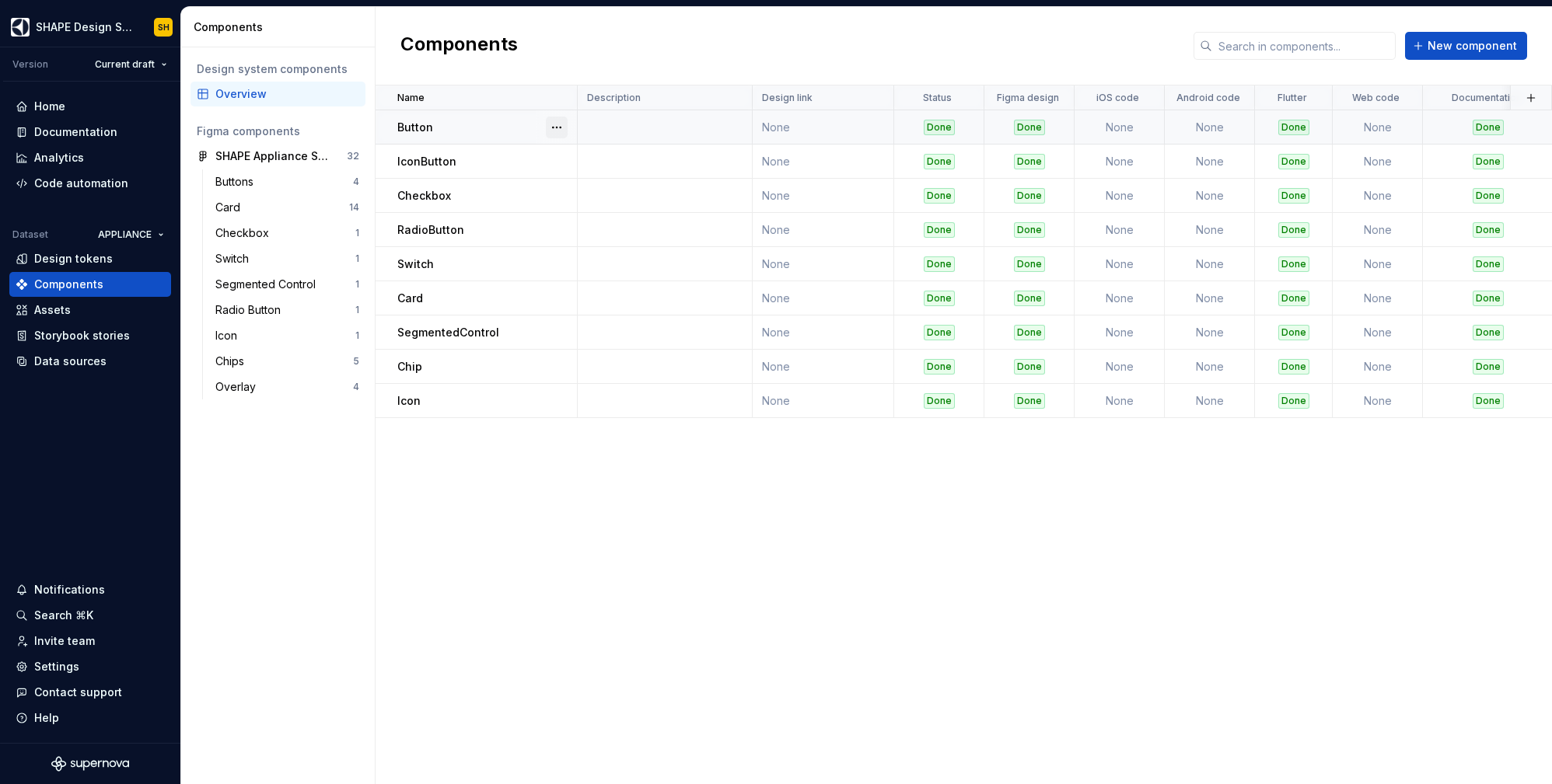
click at [547, 123] on button "button" at bounding box center [556, 127] width 22 height 22
click at [627, 161] on div "Open component detail" at bounding box center [639, 158] width 128 height 16
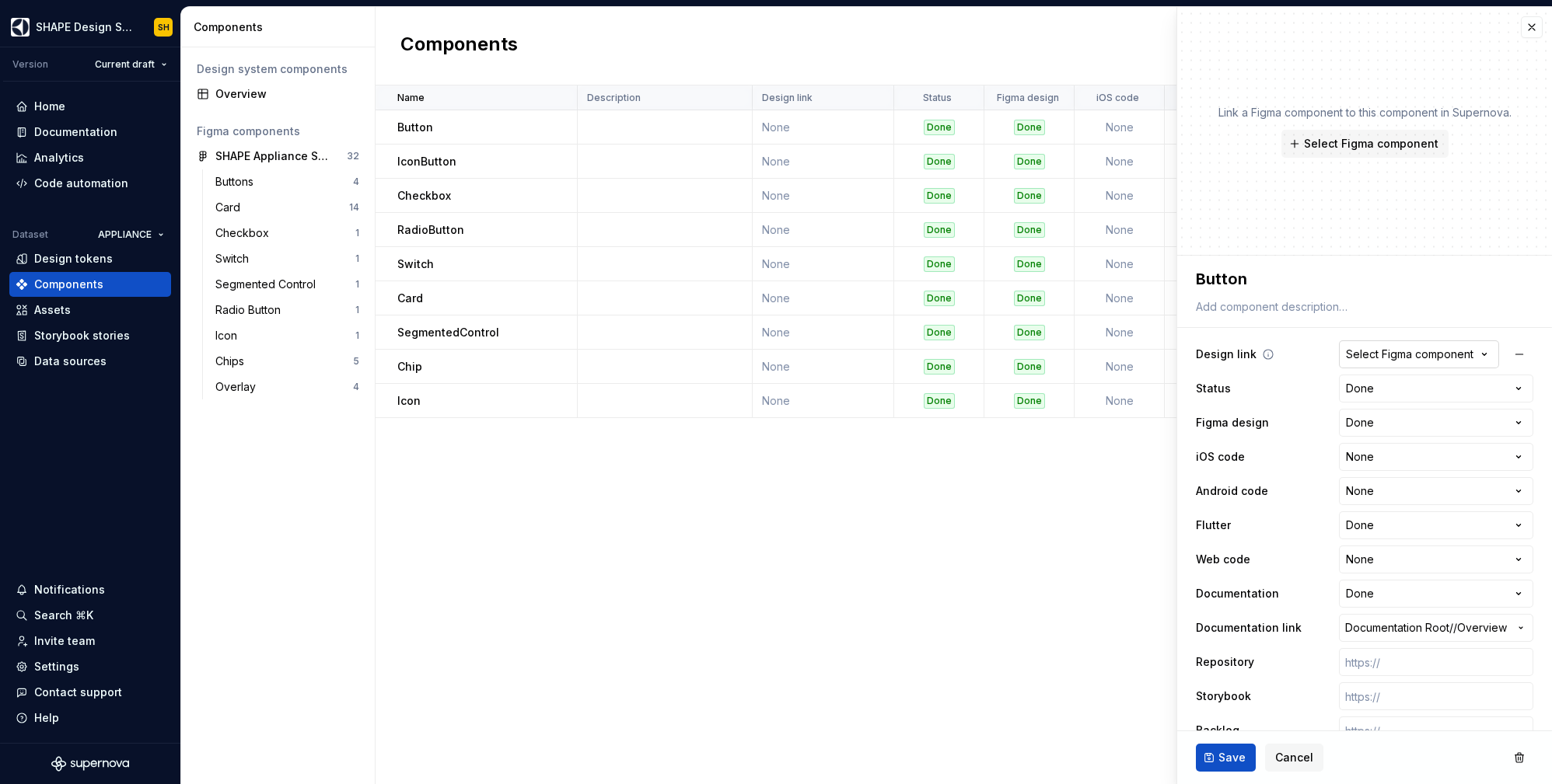
click at [1448, 360] on div "Select Figma component" at bounding box center [1410, 354] width 128 height 16
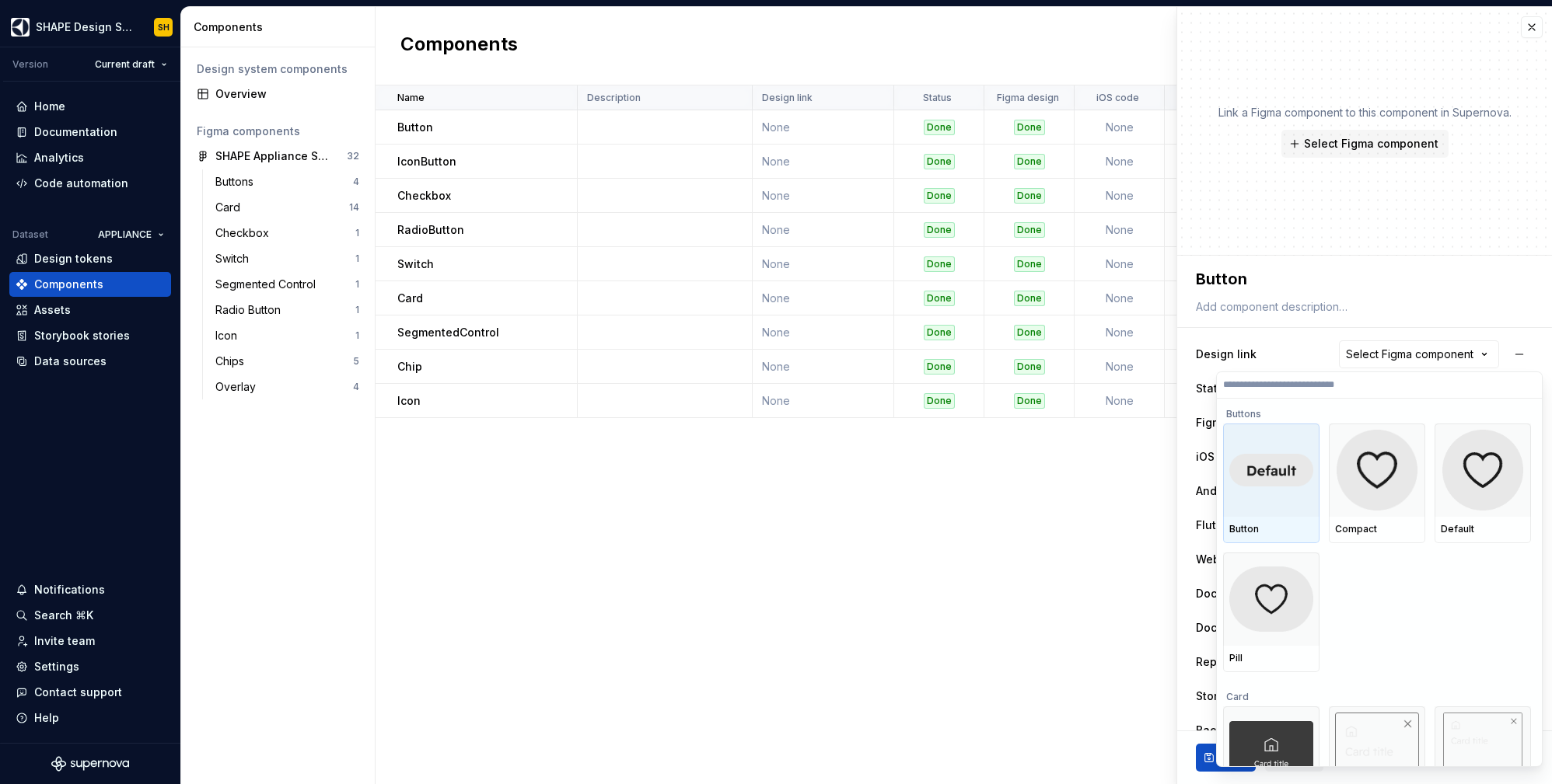
click at [1284, 475] on img at bounding box center [1271, 470] width 84 height 33
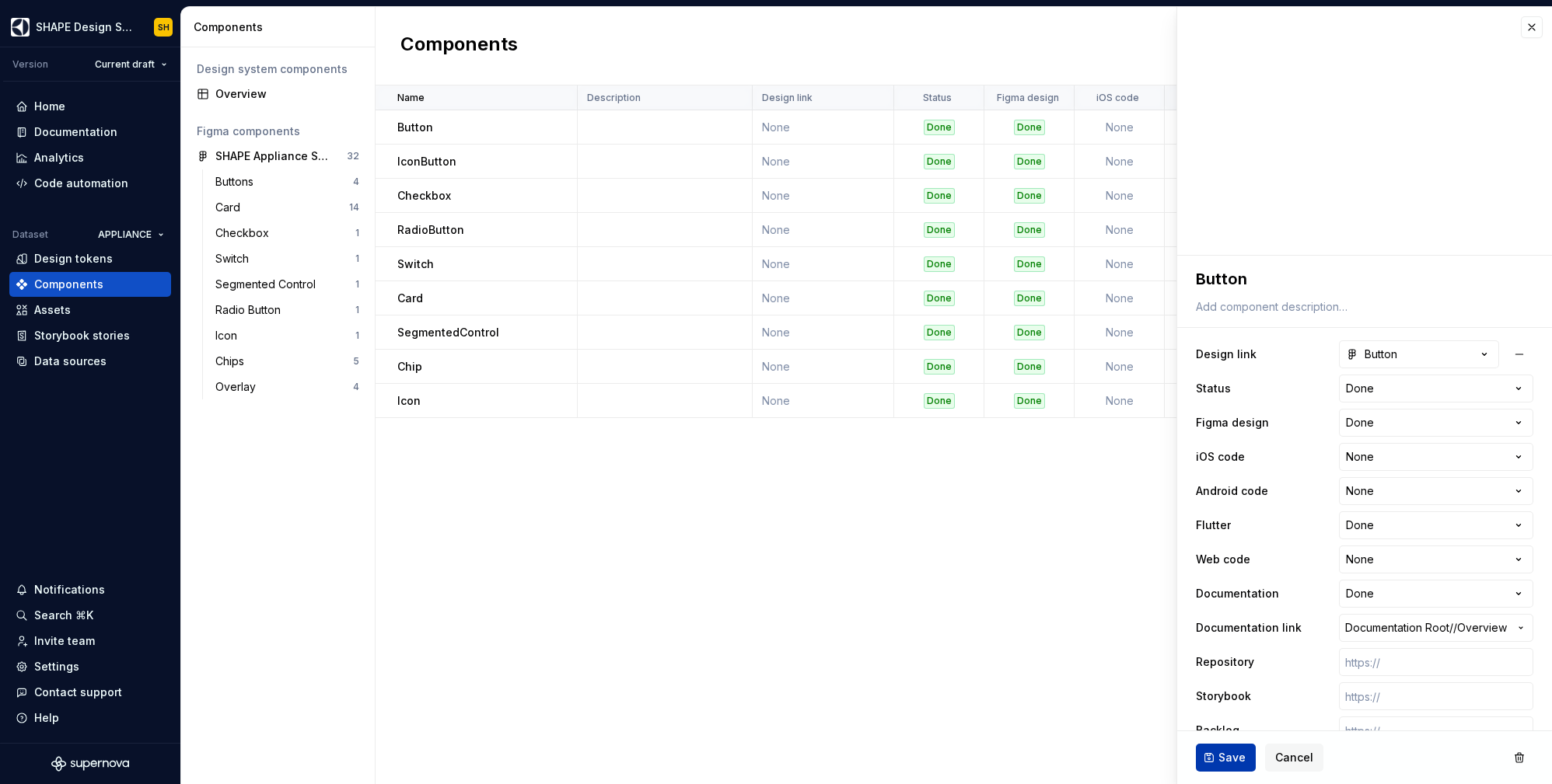
click at [1227, 757] on span "Save" at bounding box center [1231, 758] width 27 height 16
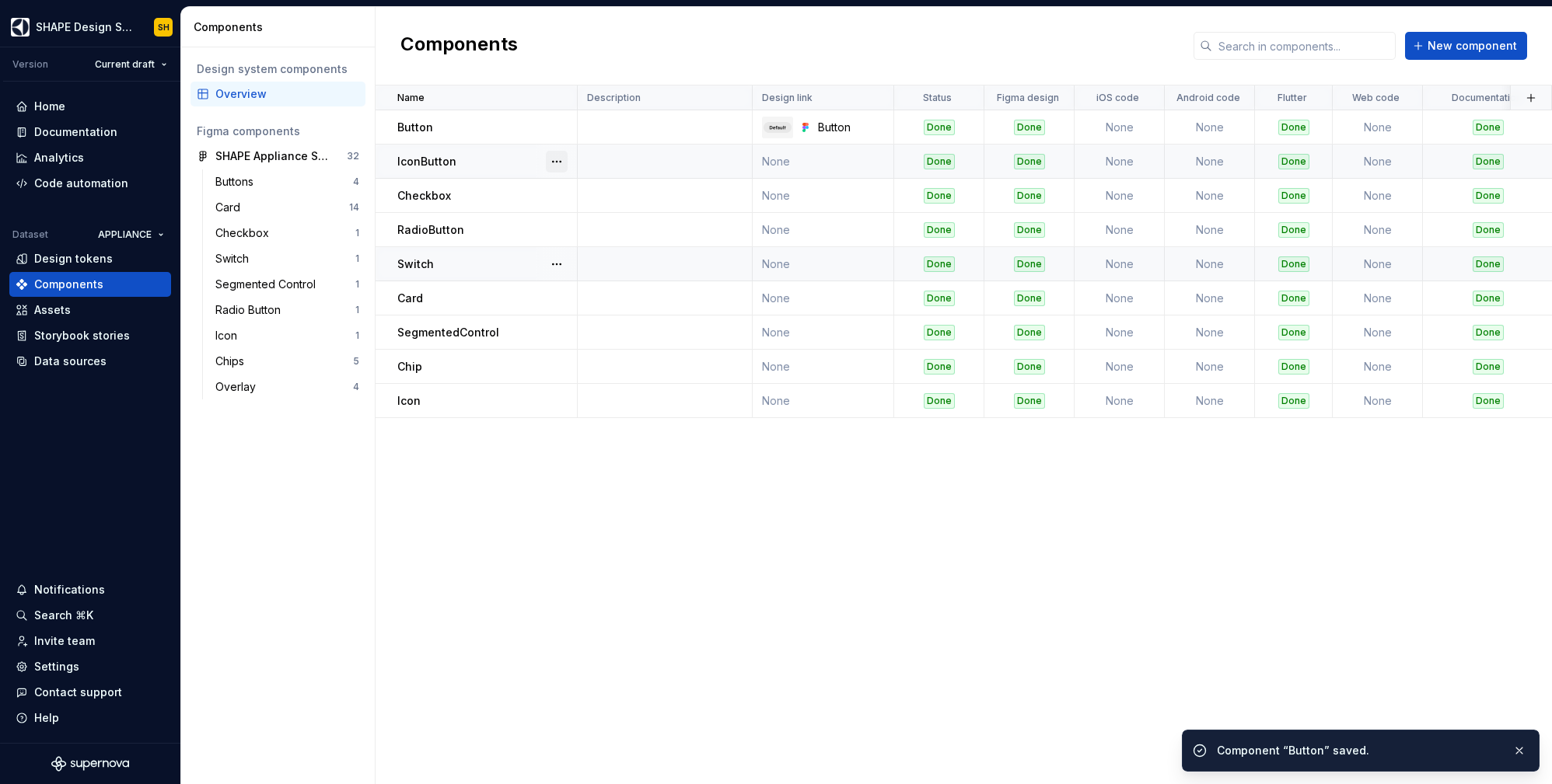
click at [554, 160] on button "button" at bounding box center [556, 161] width 22 height 22
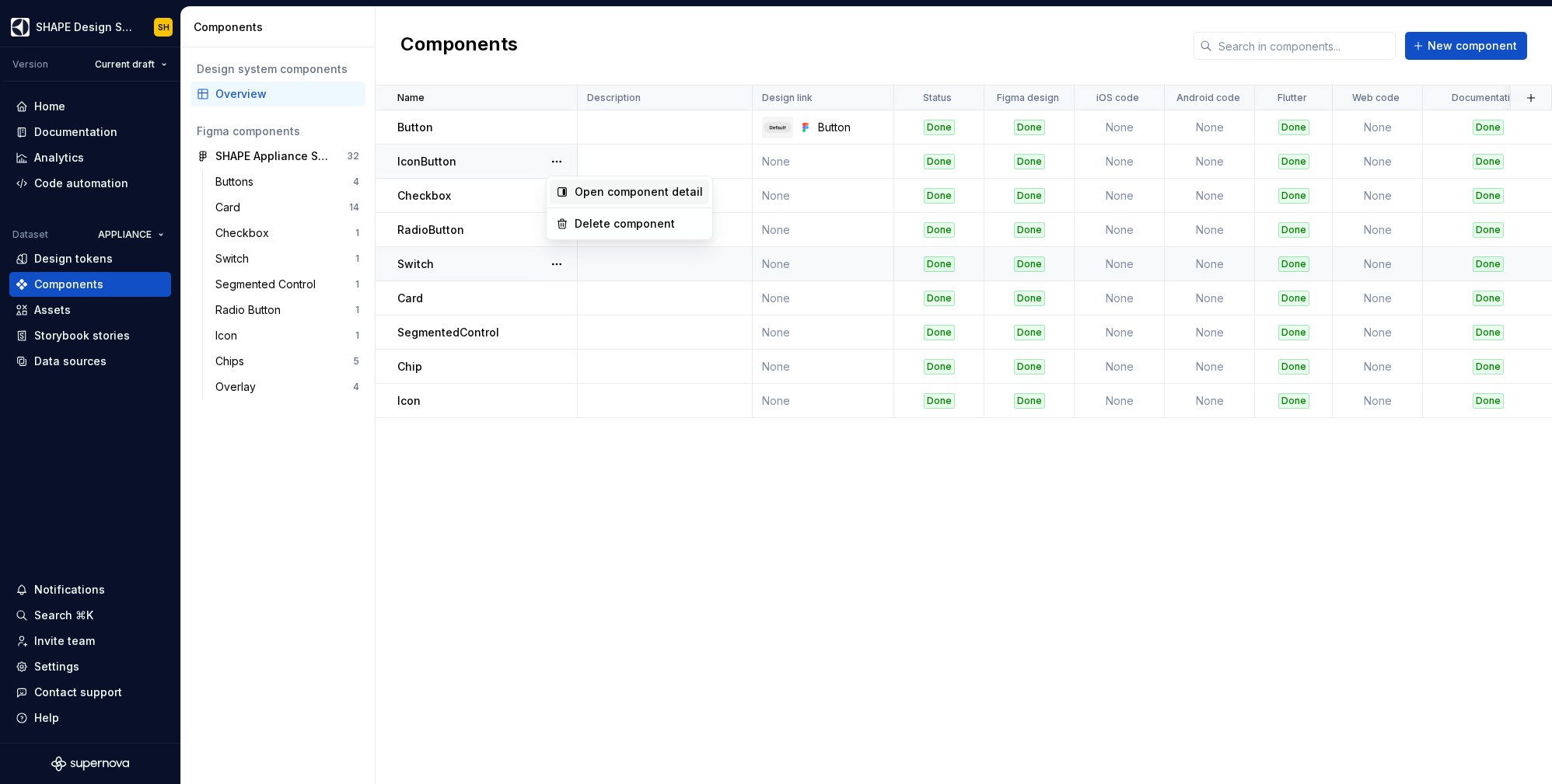
click at [665, 187] on div "Open component detail" at bounding box center [639, 192] width 128 height 16
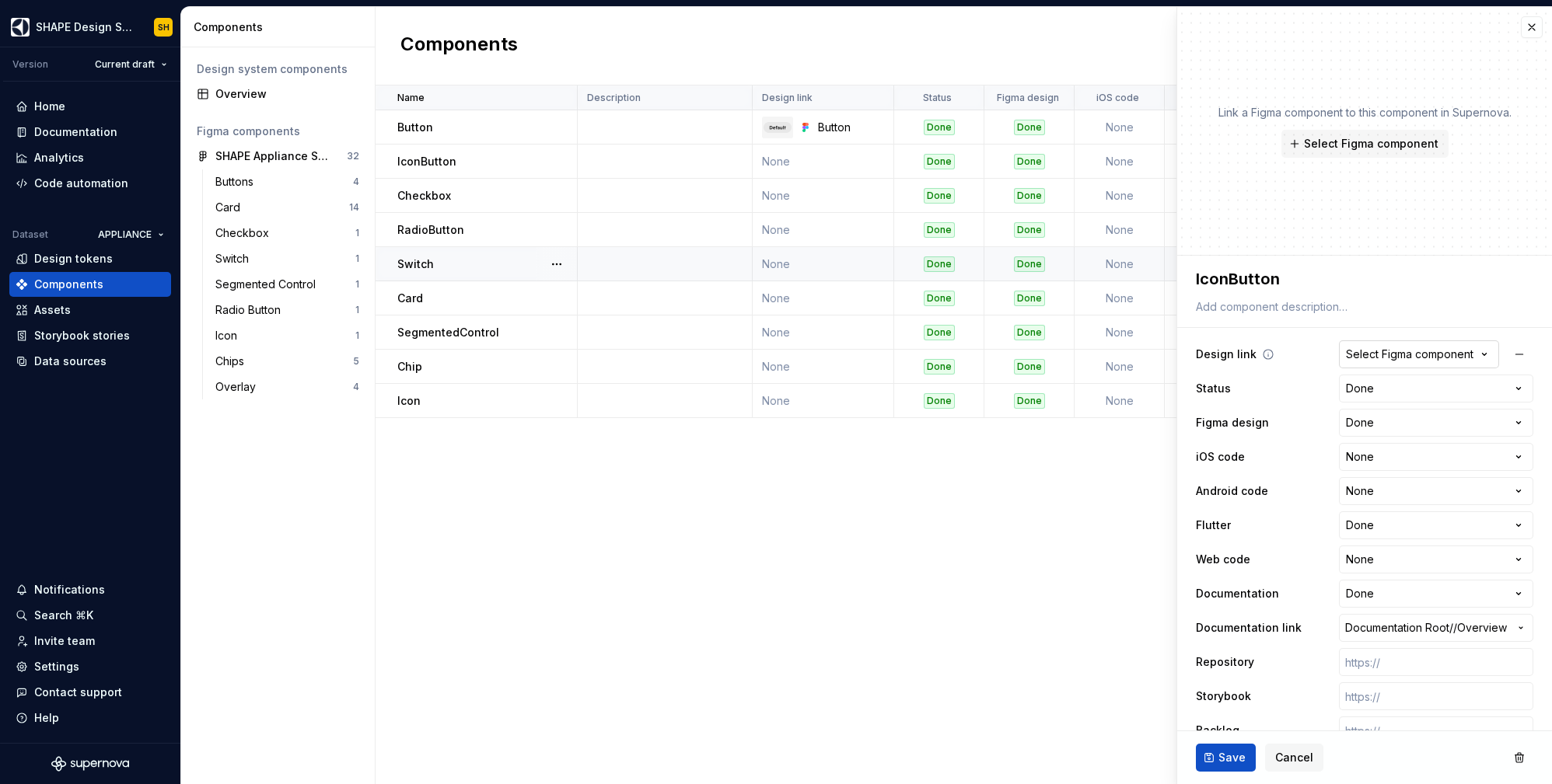
click at [1395, 355] on div "Select Figma component" at bounding box center [1410, 354] width 128 height 16
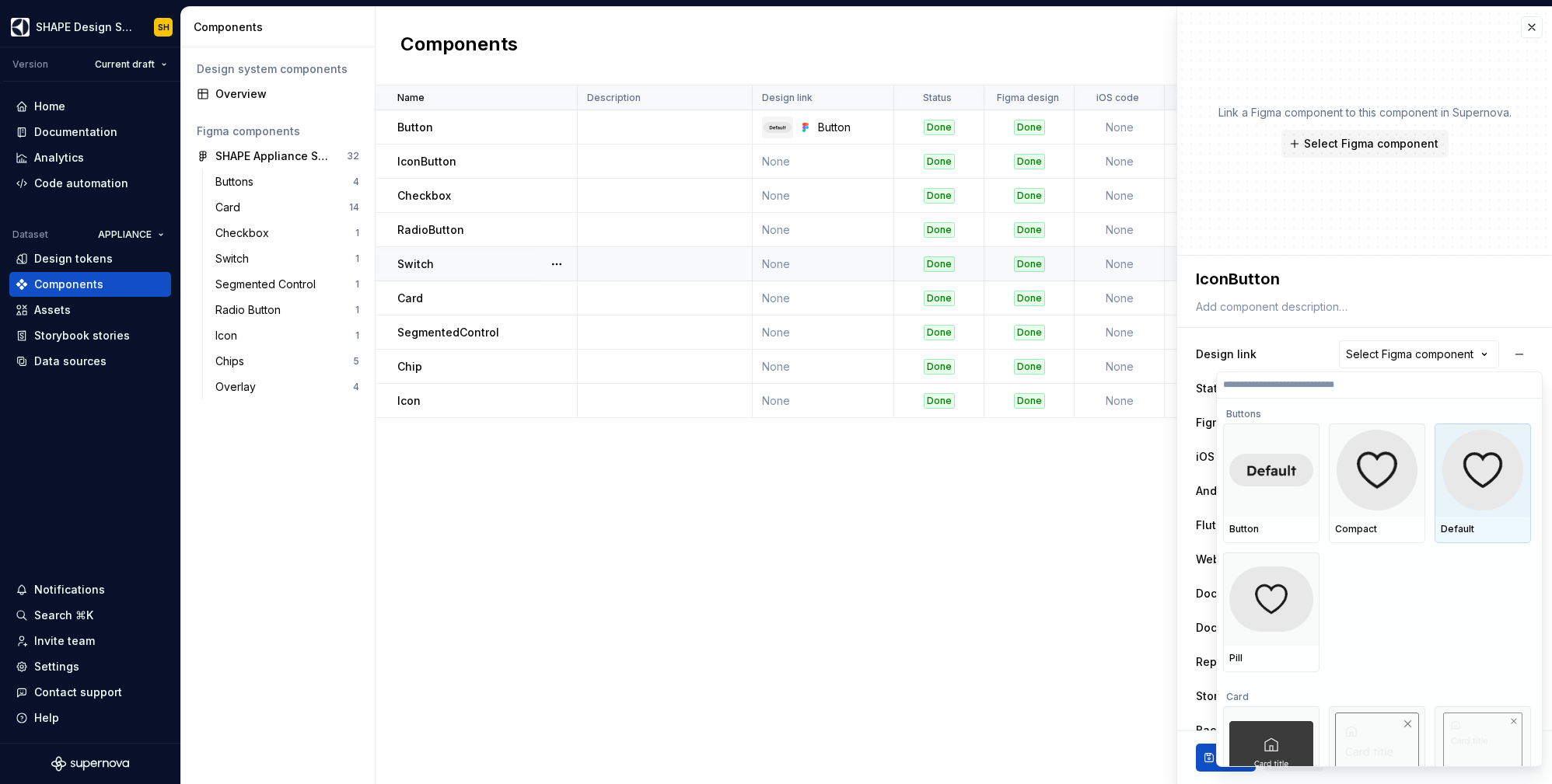
click at [1463, 481] on img at bounding box center [1483, 470] width 81 height 81
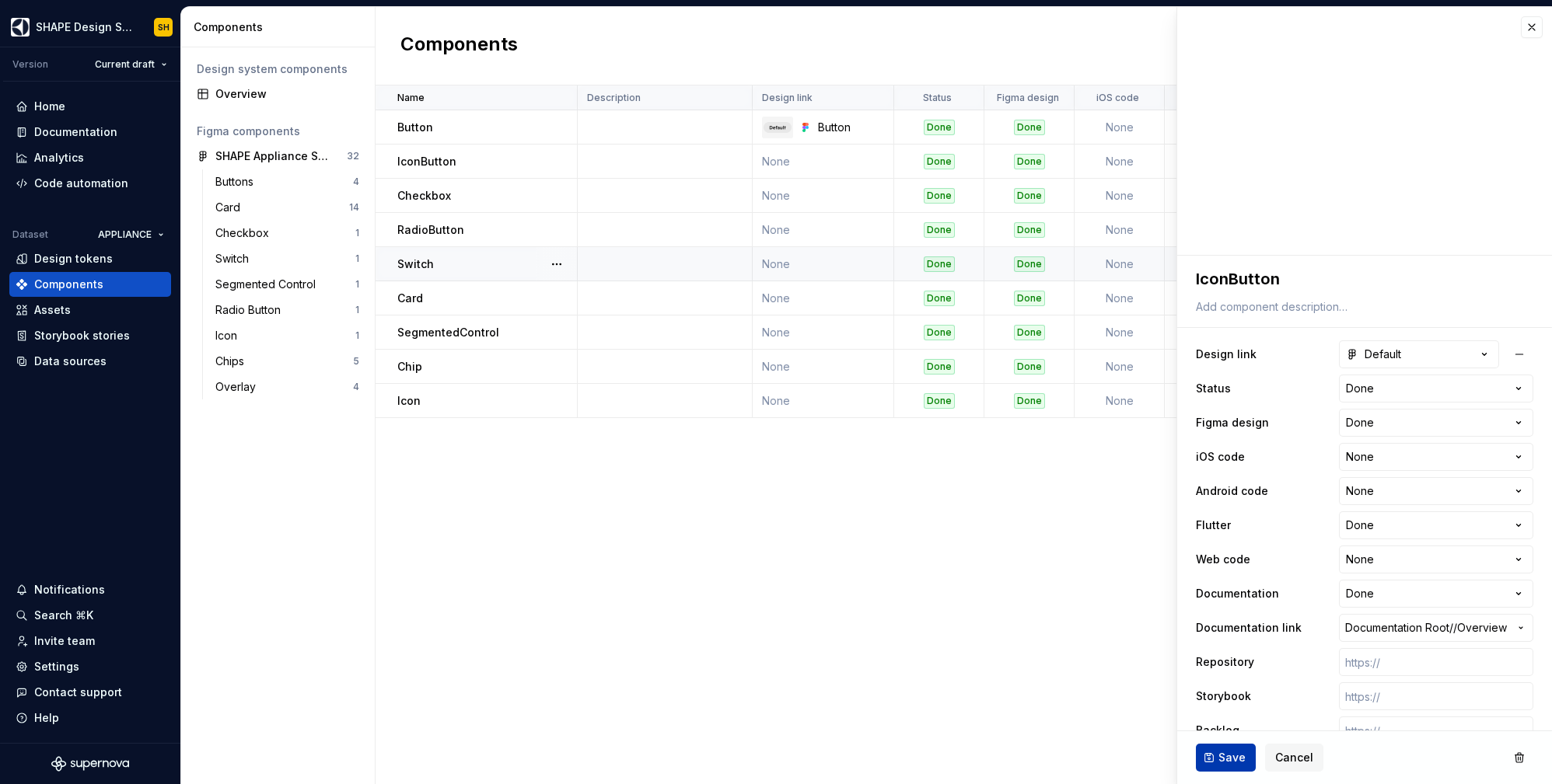
click at [1228, 758] on span "Save" at bounding box center [1231, 758] width 27 height 16
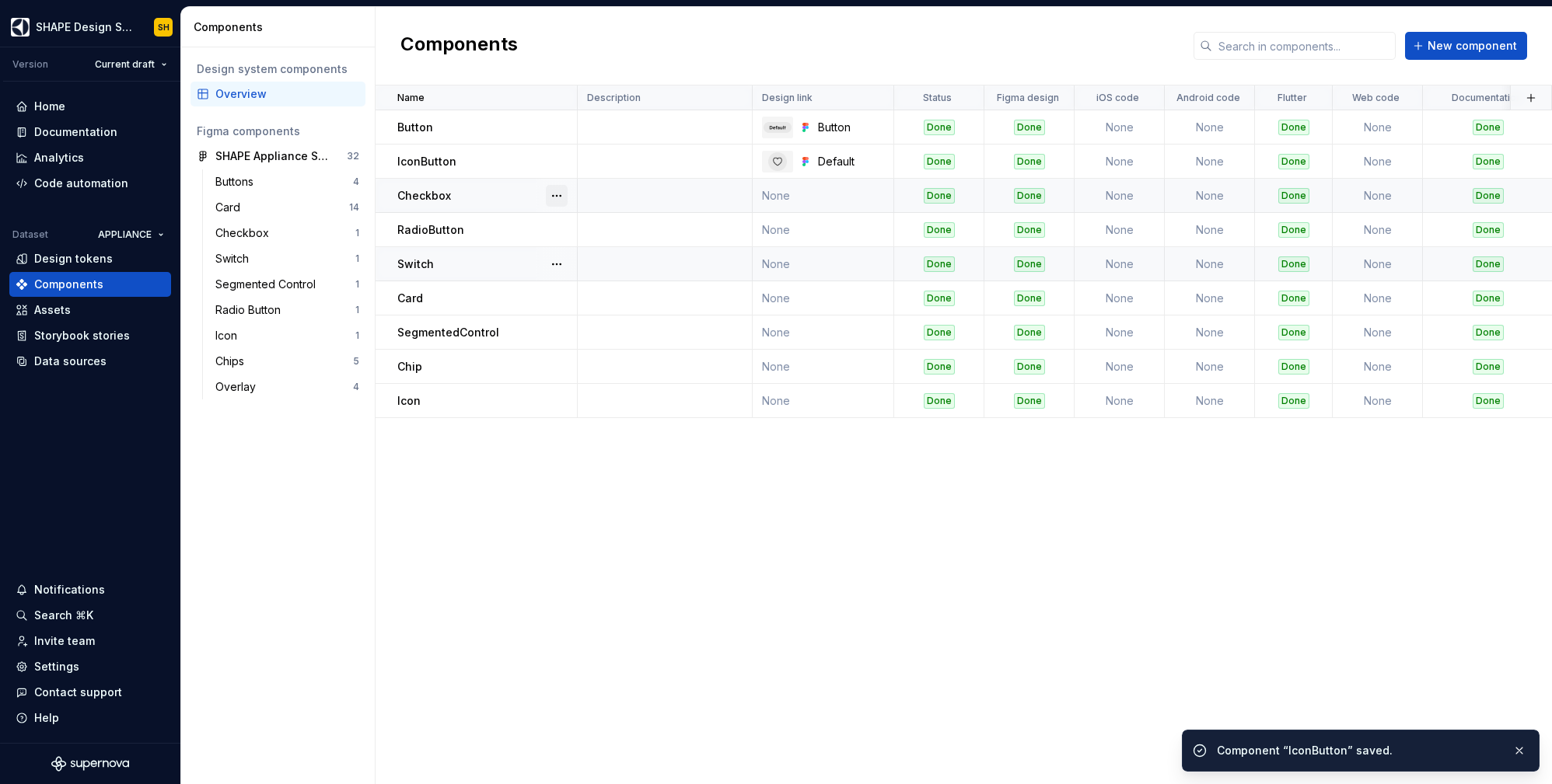
click at [553, 195] on button "button" at bounding box center [556, 196] width 22 height 22
click at [594, 226] on div "Open component detail" at bounding box center [639, 226] width 128 height 16
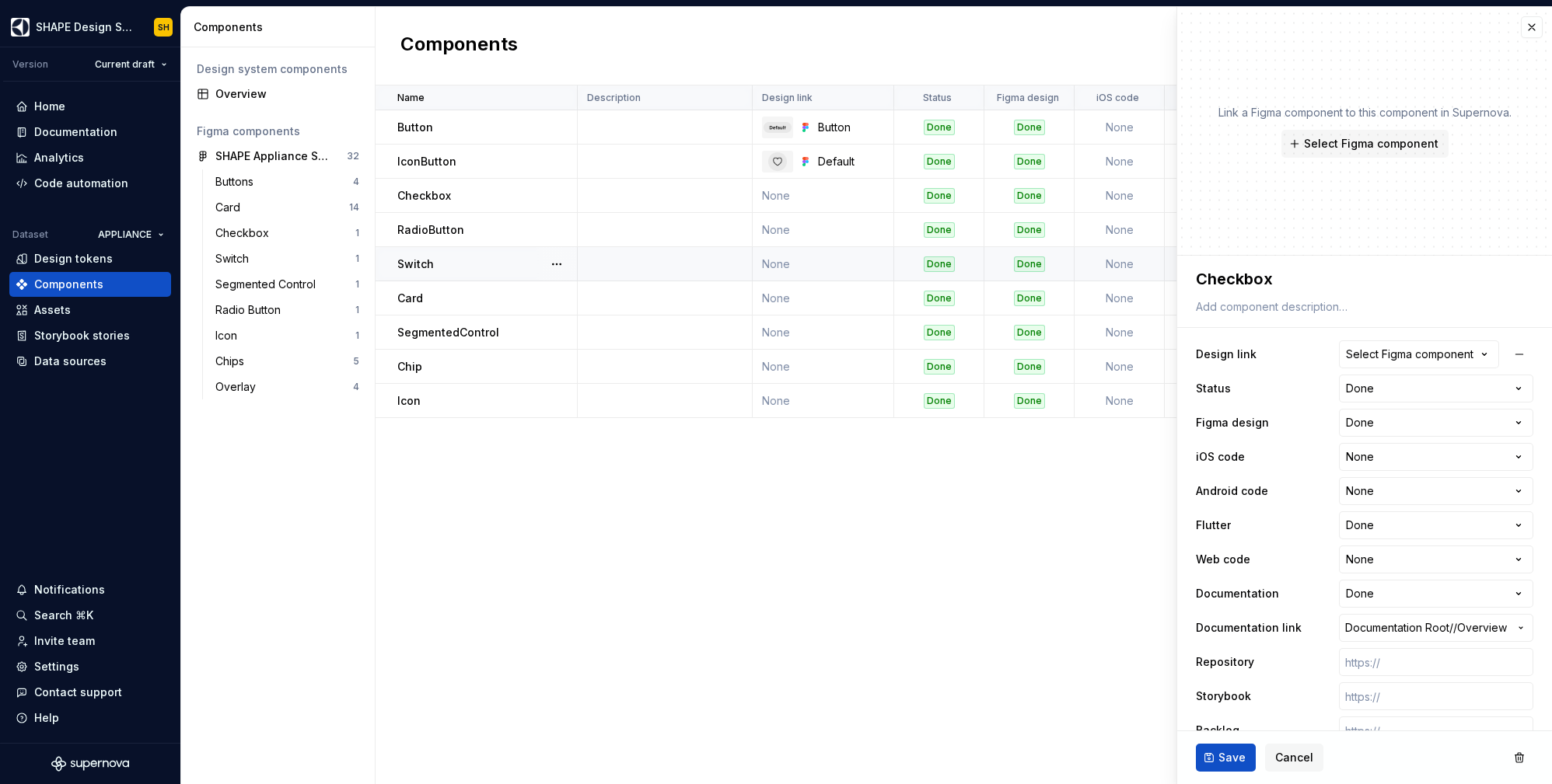
type textarea "*"
click at [1374, 347] on div "Select Figma component" at bounding box center [1410, 354] width 128 height 16
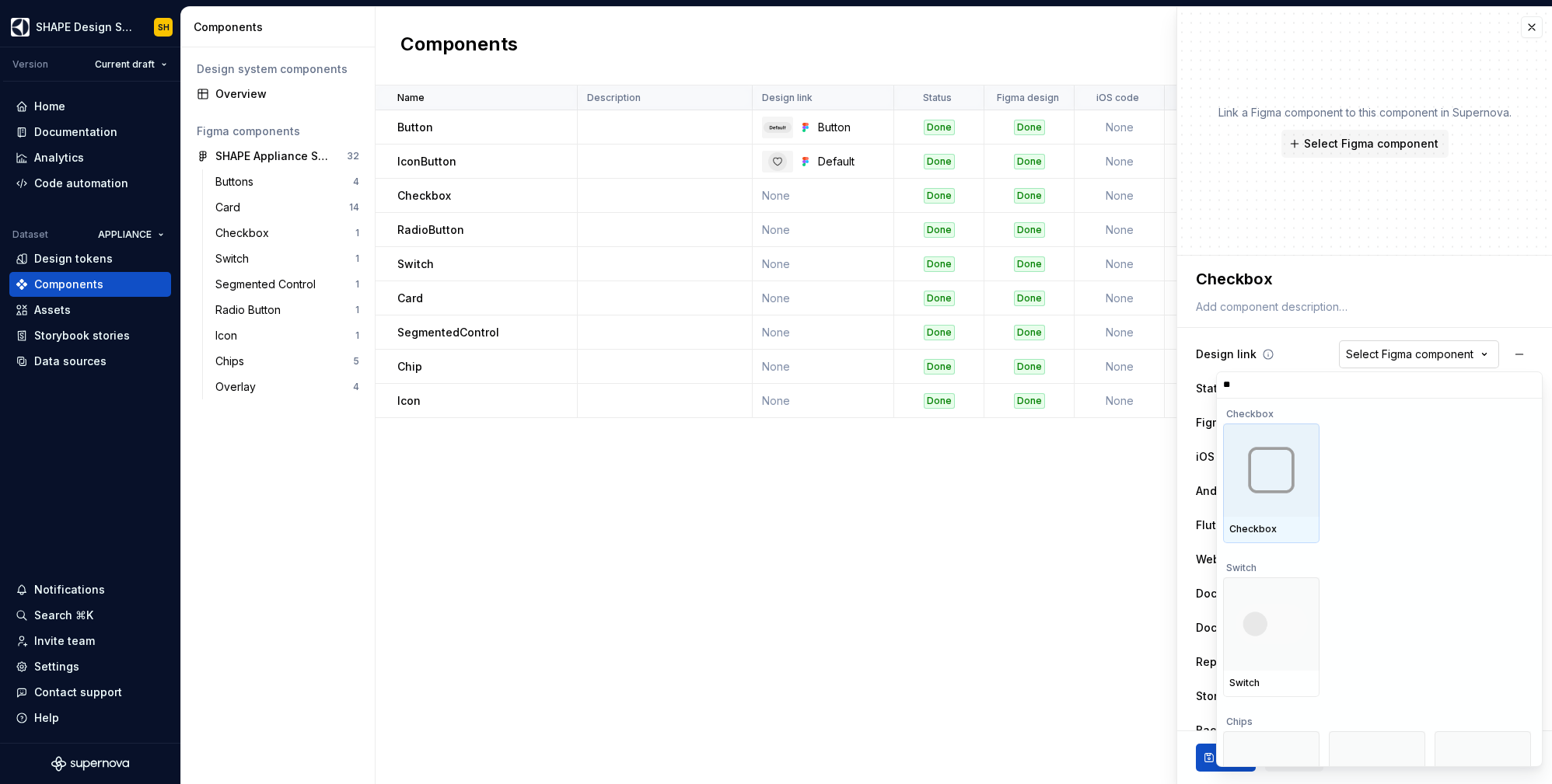
type input "***"
click at [1275, 482] on img at bounding box center [1272, 470] width 81 height 81
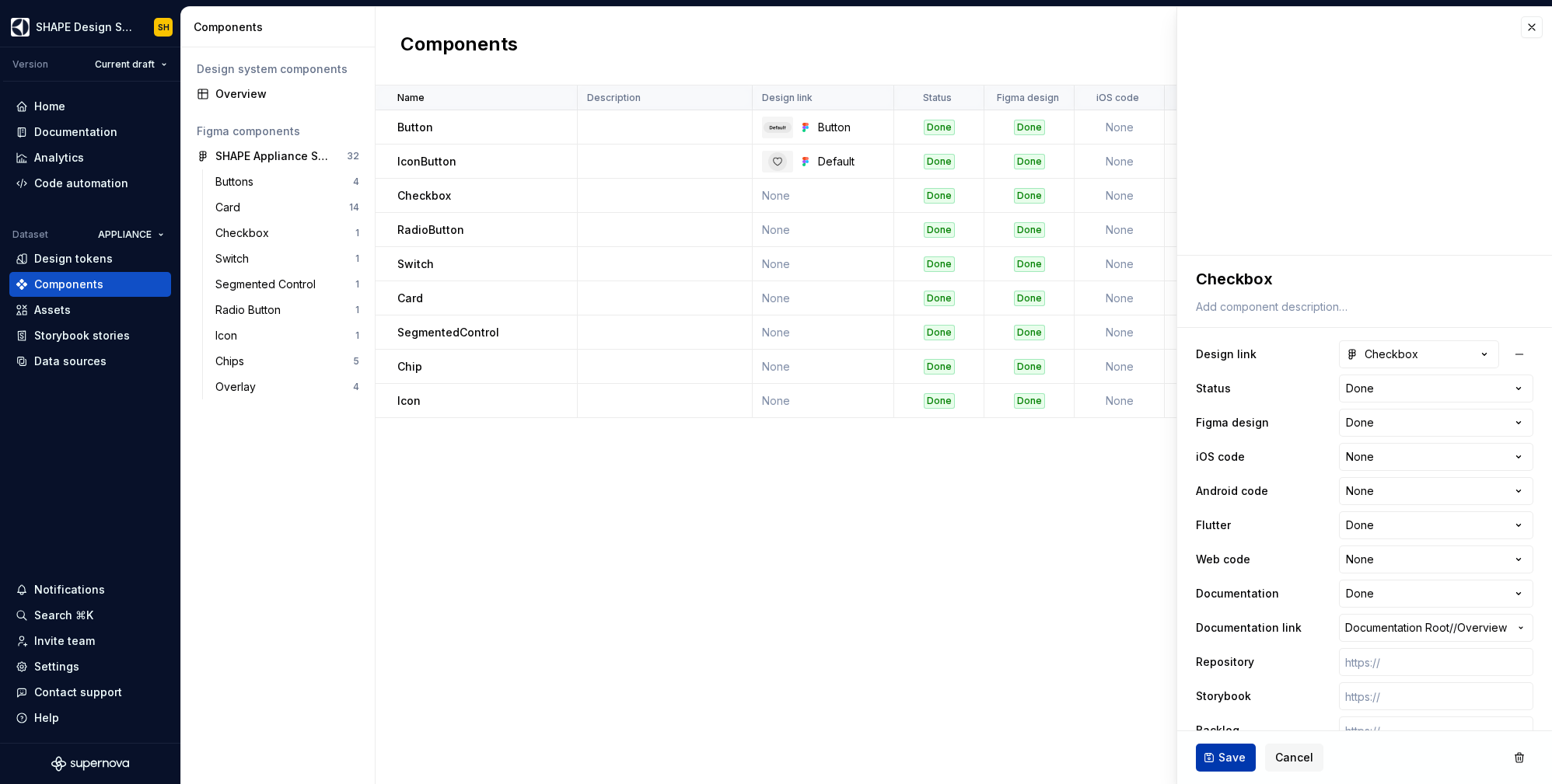
click at [1218, 753] on span "Save" at bounding box center [1231, 758] width 27 height 16
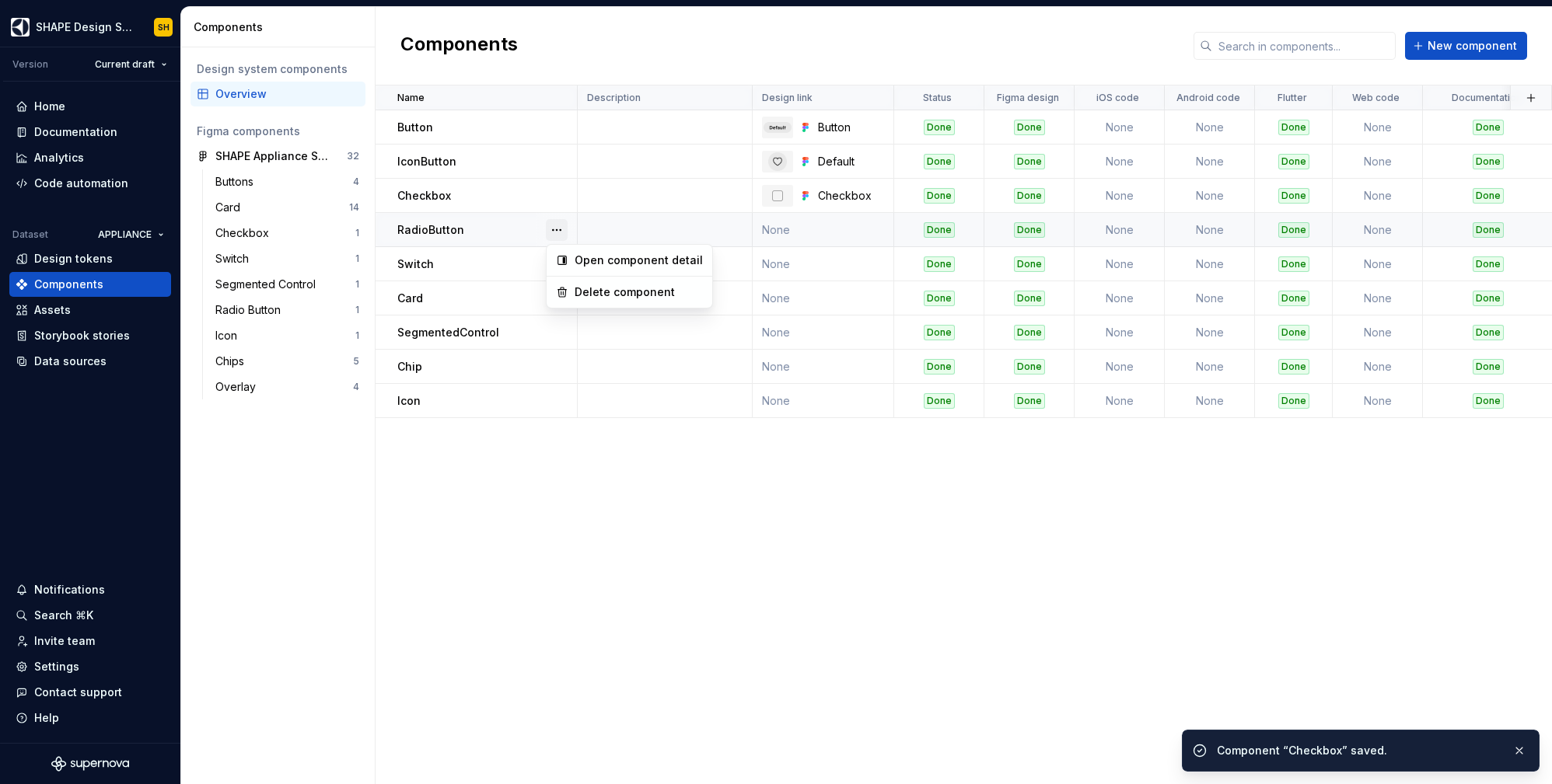
click at [554, 227] on button "button" at bounding box center [556, 229] width 22 height 22
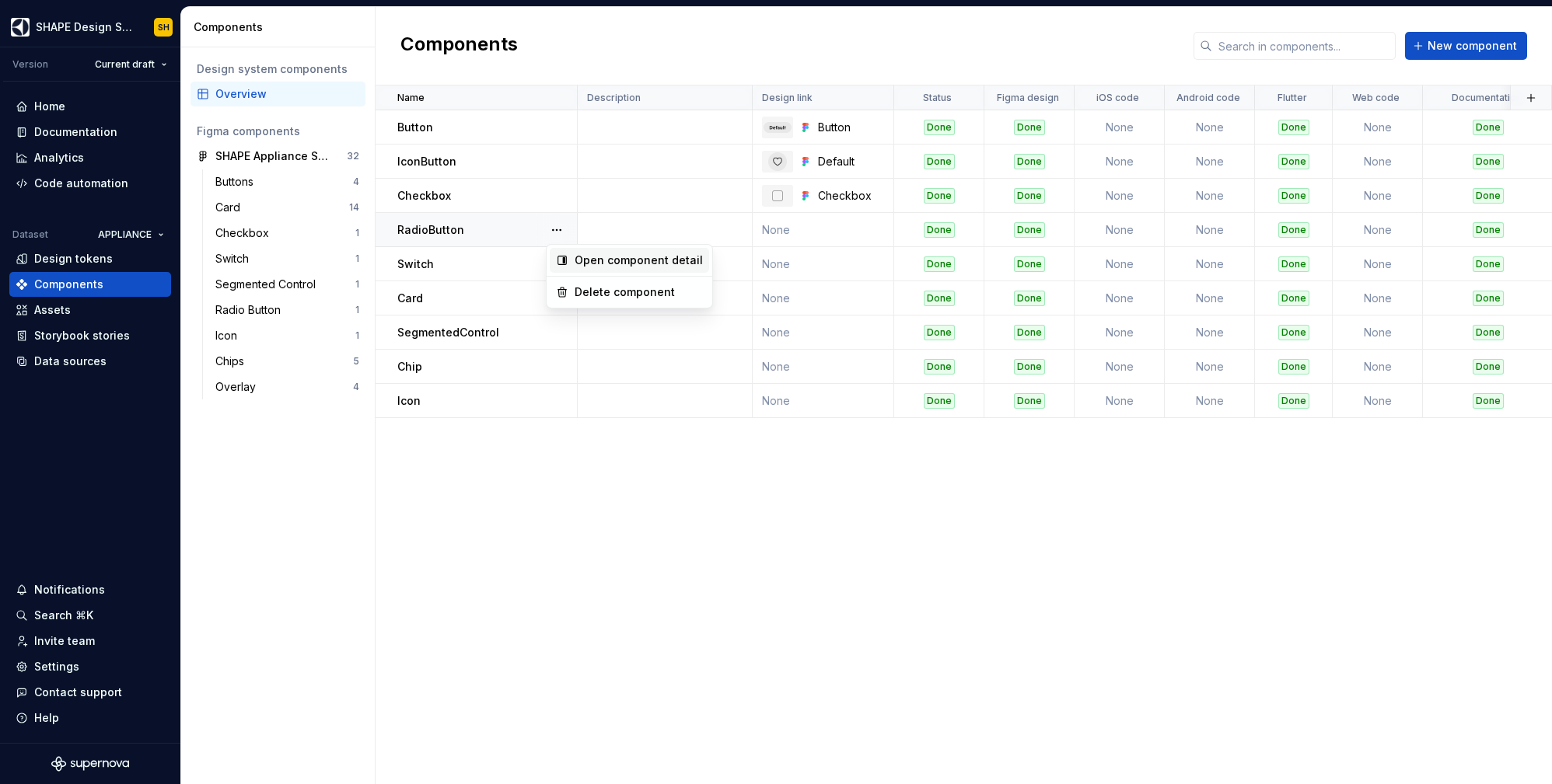
click at [608, 264] on div "Open component detail" at bounding box center [639, 260] width 128 height 16
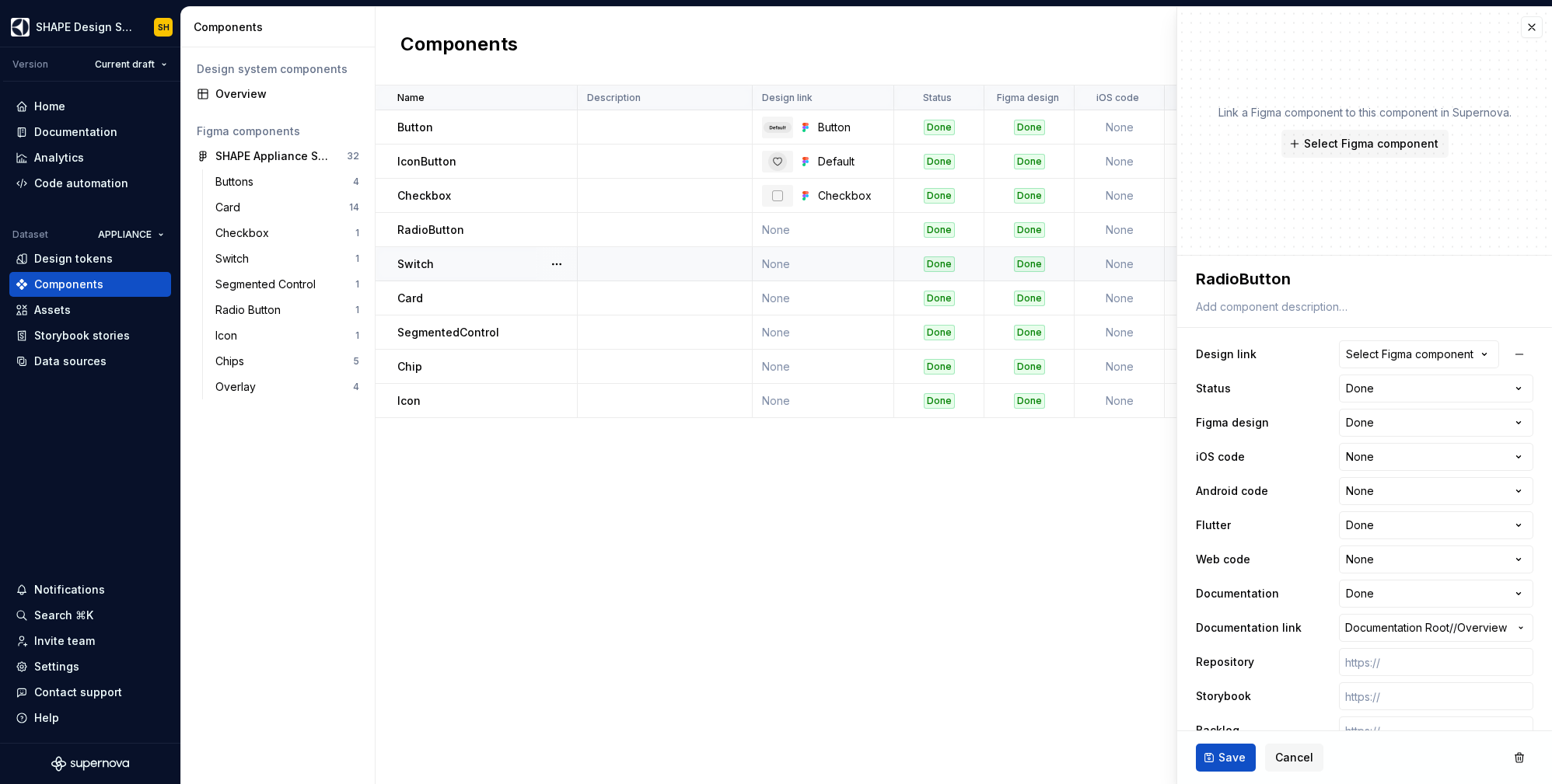
type textarea "*"
click at [1440, 347] on div "Select Figma component" at bounding box center [1410, 354] width 128 height 16
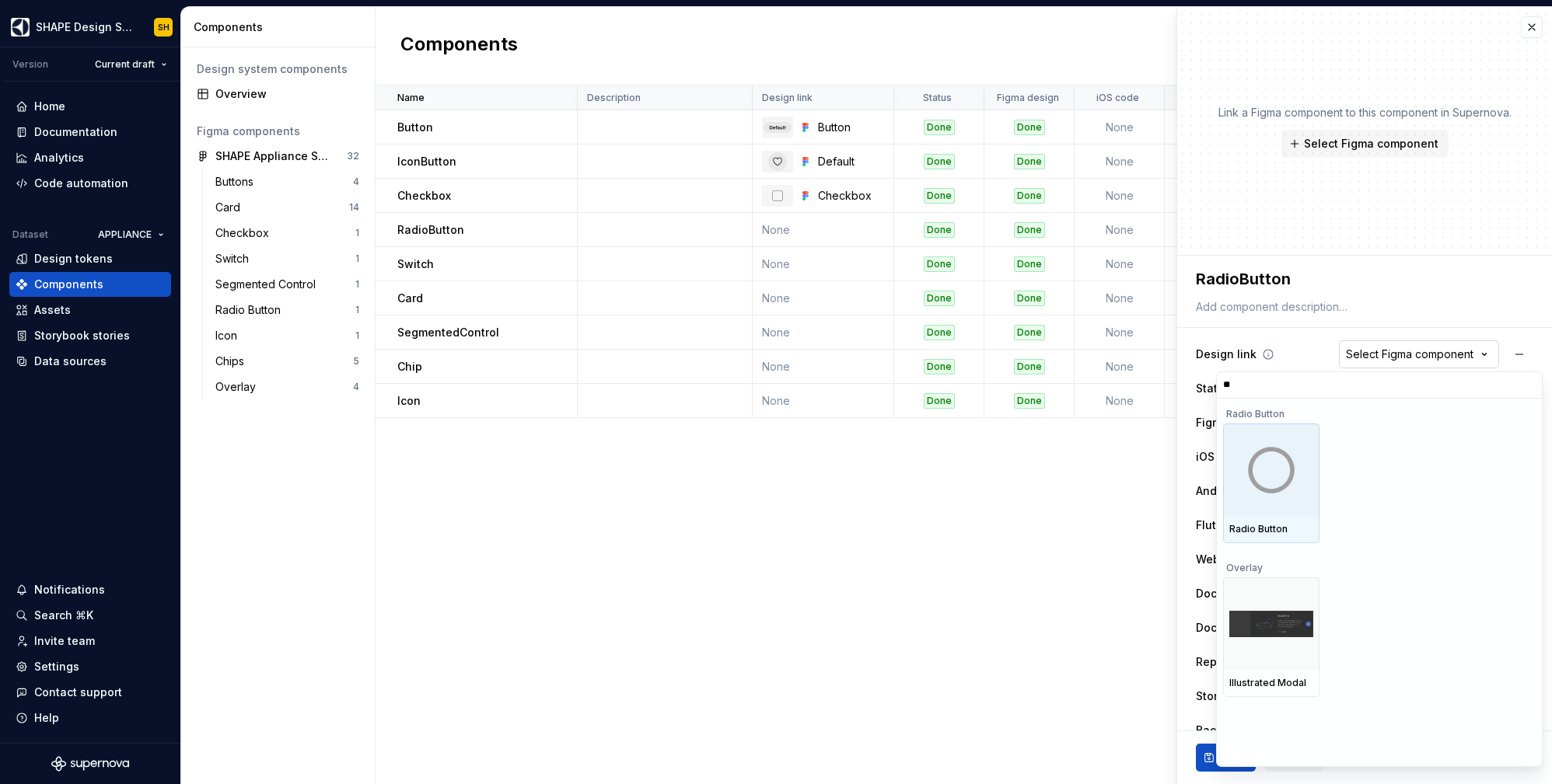
type input "***"
click at [1291, 457] on img at bounding box center [1272, 470] width 81 height 81
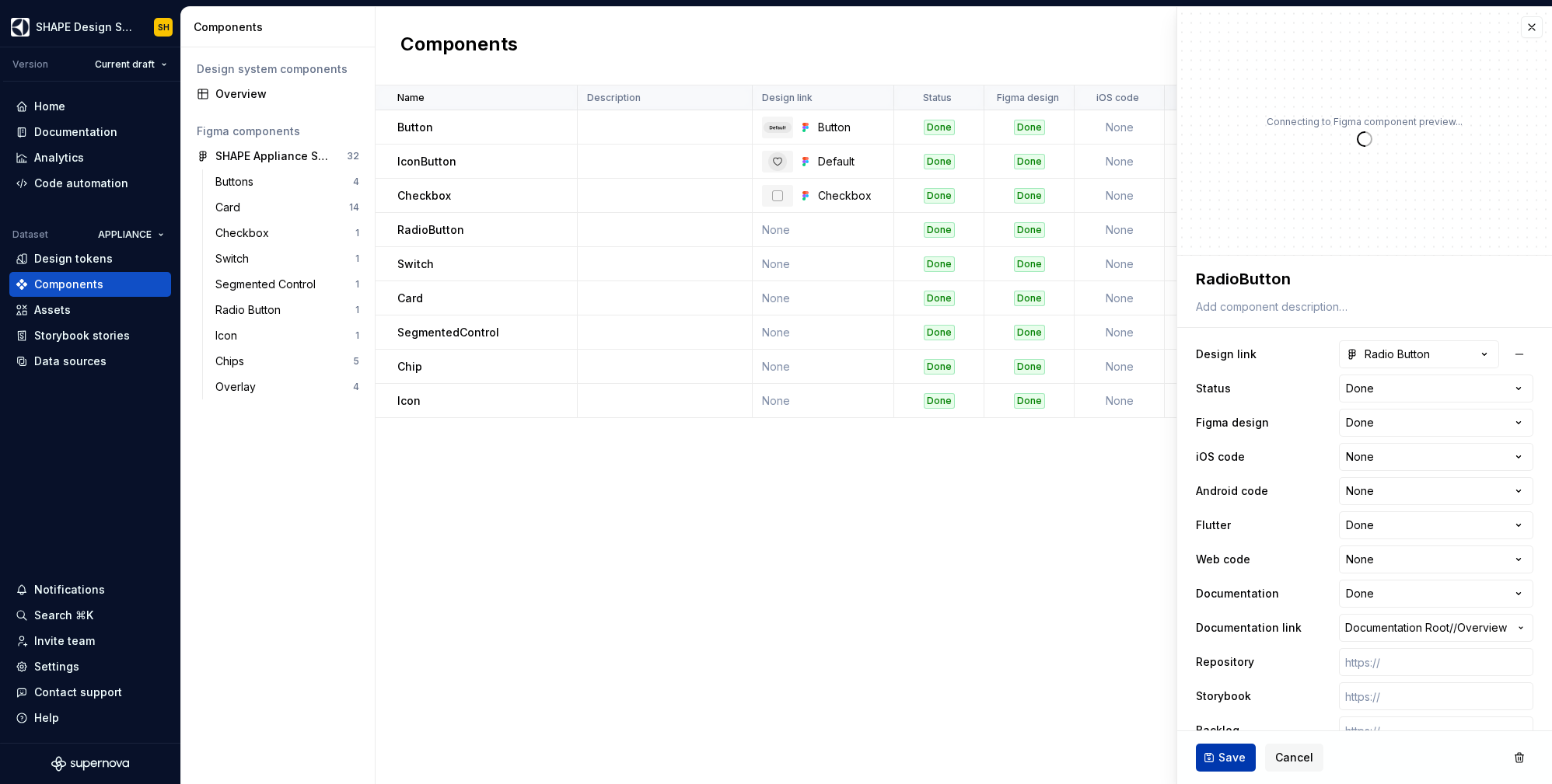
click at [1233, 750] on span "Save" at bounding box center [1231, 758] width 27 height 16
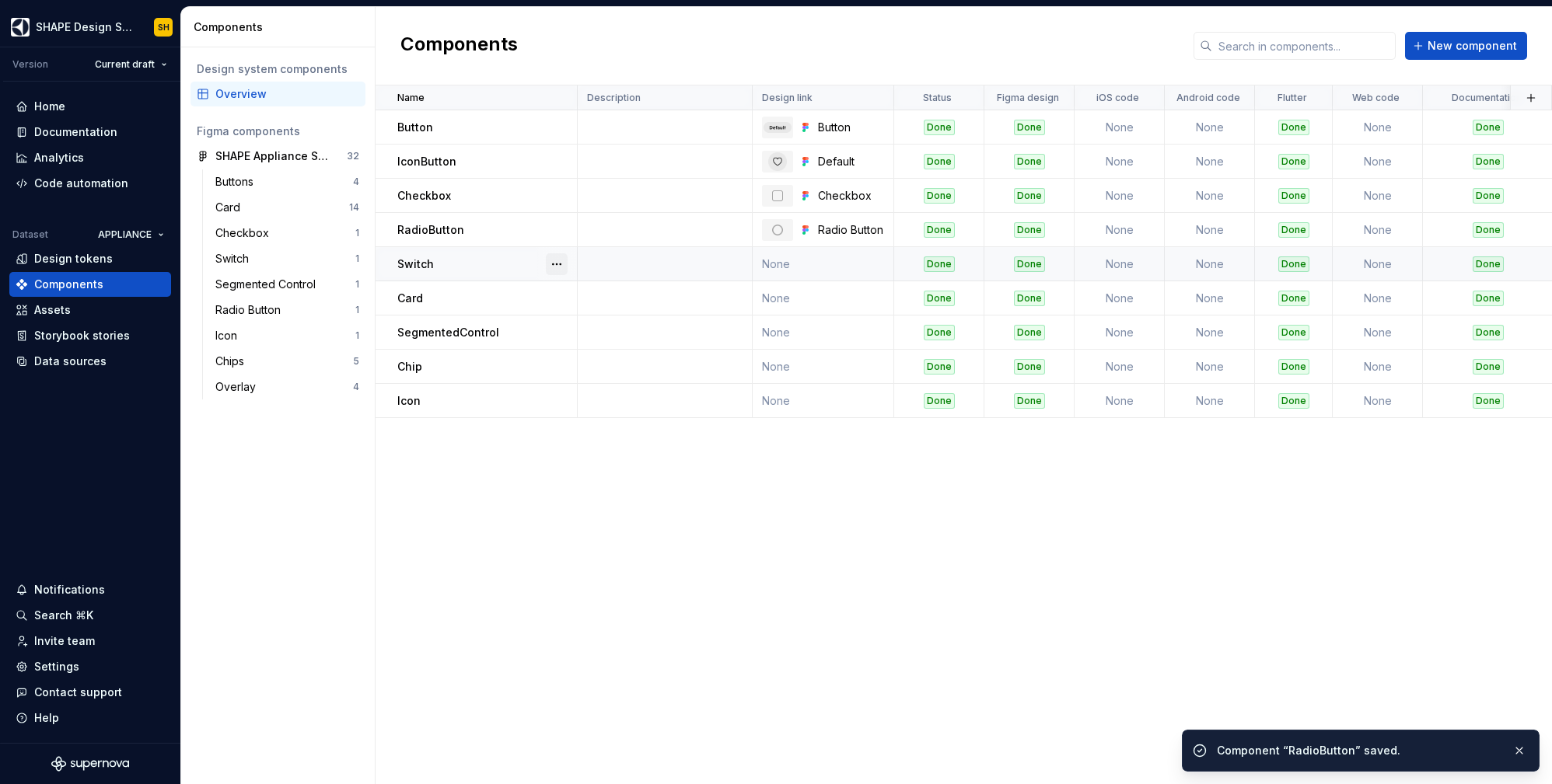
click at [559, 262] on button "button" at bounding box center [556, 264] width 22 height 22
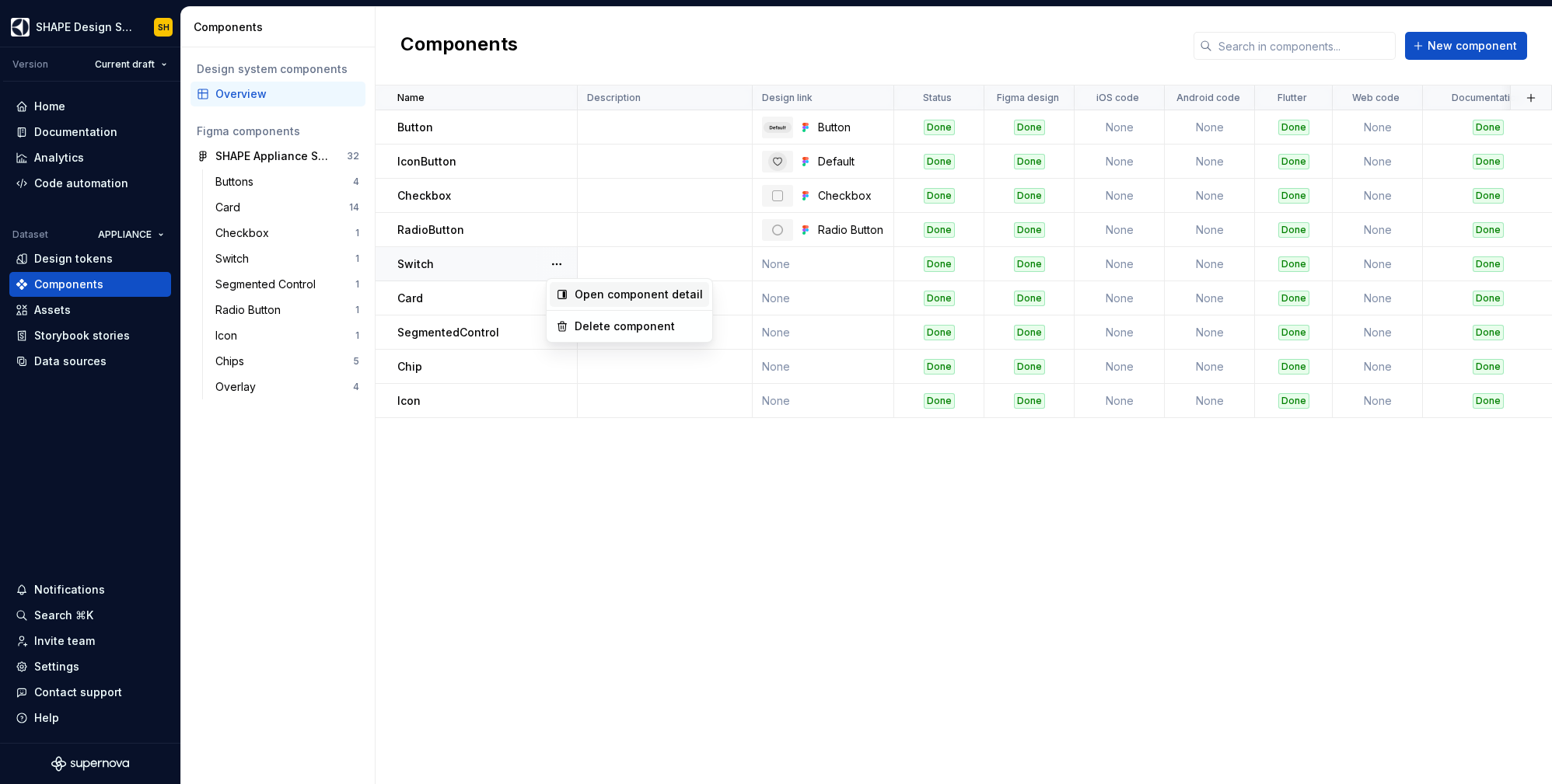
click at [633, 290] on div "Open component detail" at bounding box center [639, 294] width 128 height 16
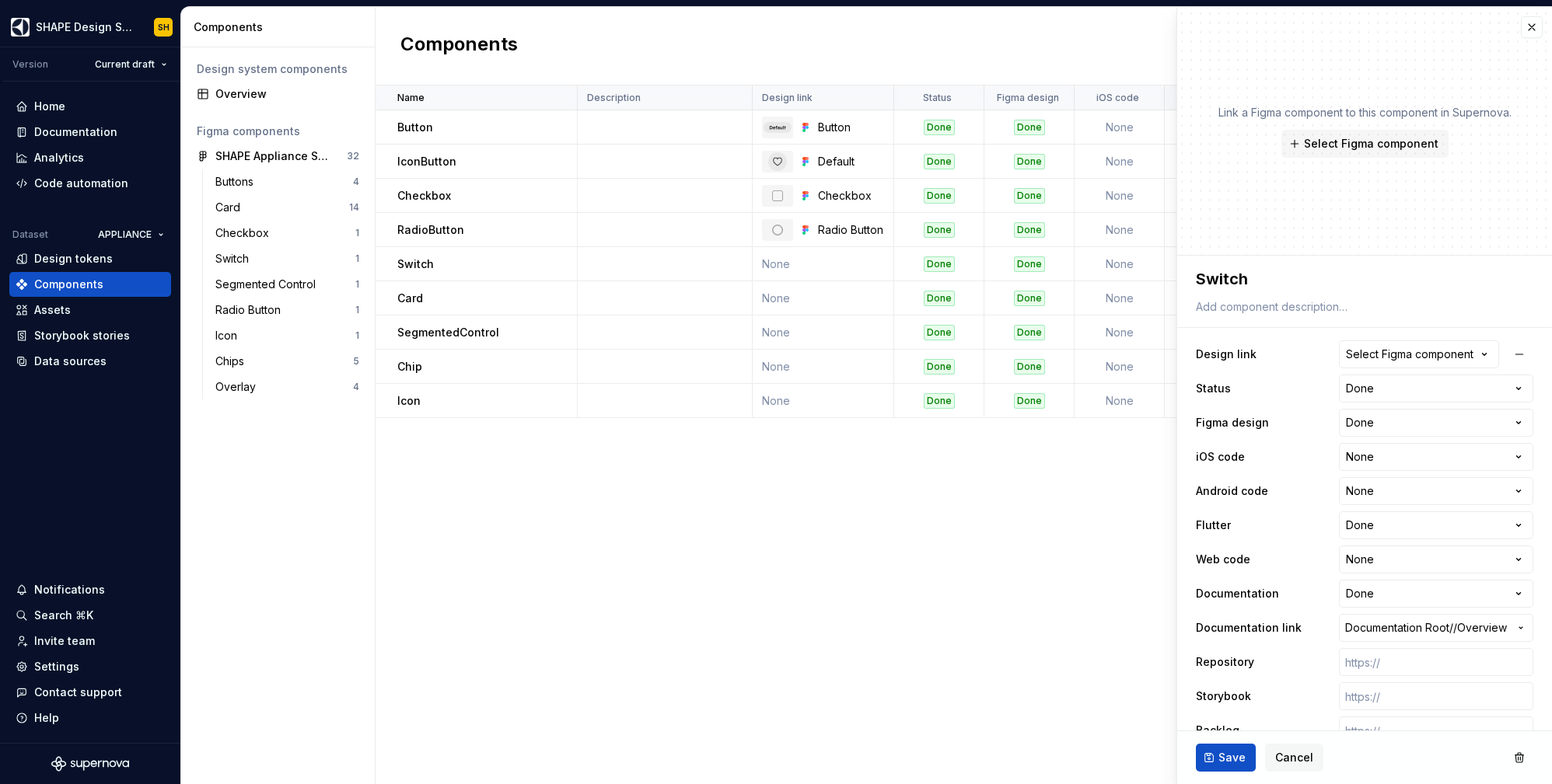
type textarea "*"
click at [1391, 350] on div "Select Figma component" at bounding box center [1410, 354] width 128 height 16
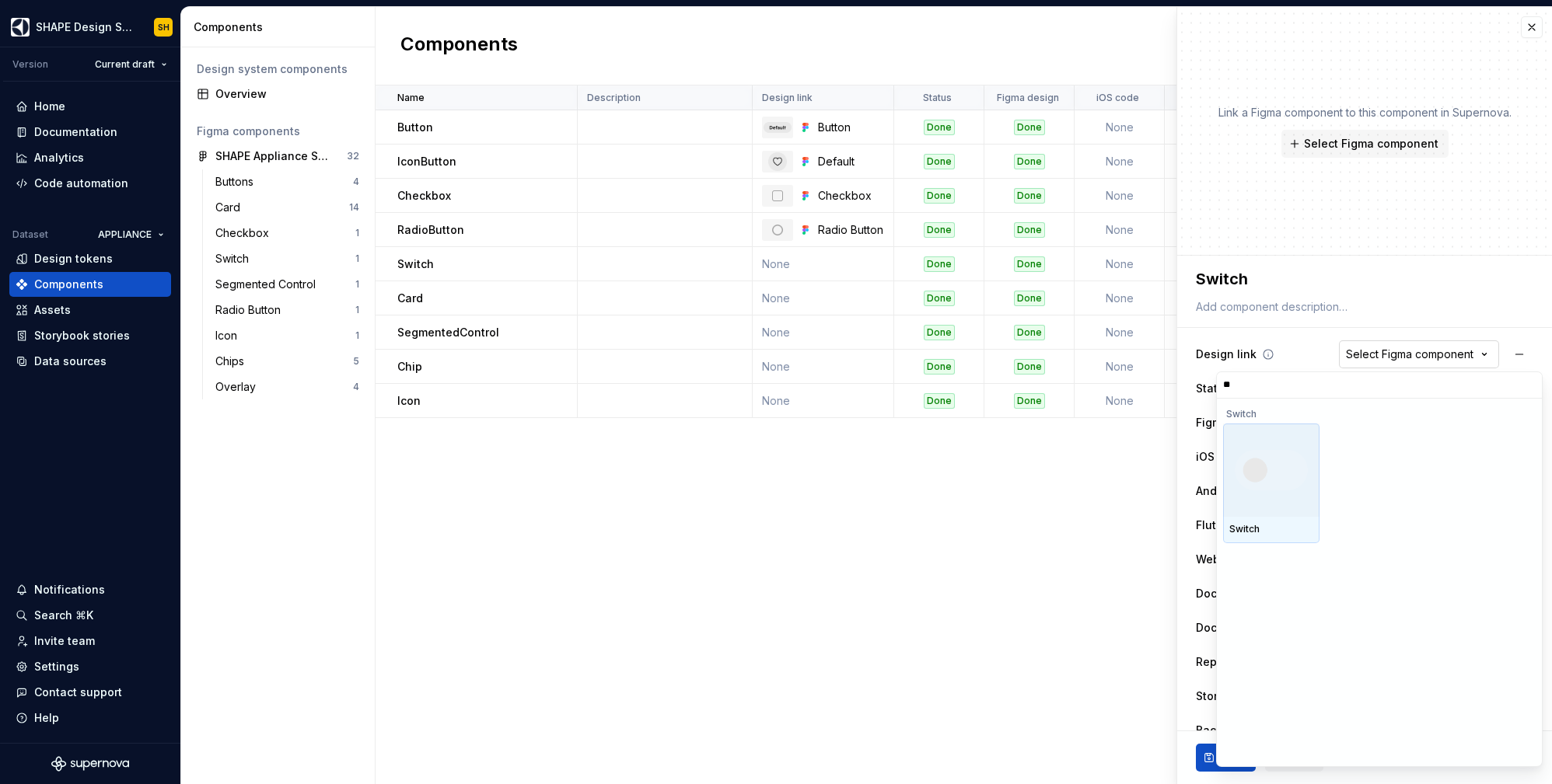
type input "***"
click at [1246, 456] on img at bounding box center [1272, 470] width 81 height 81
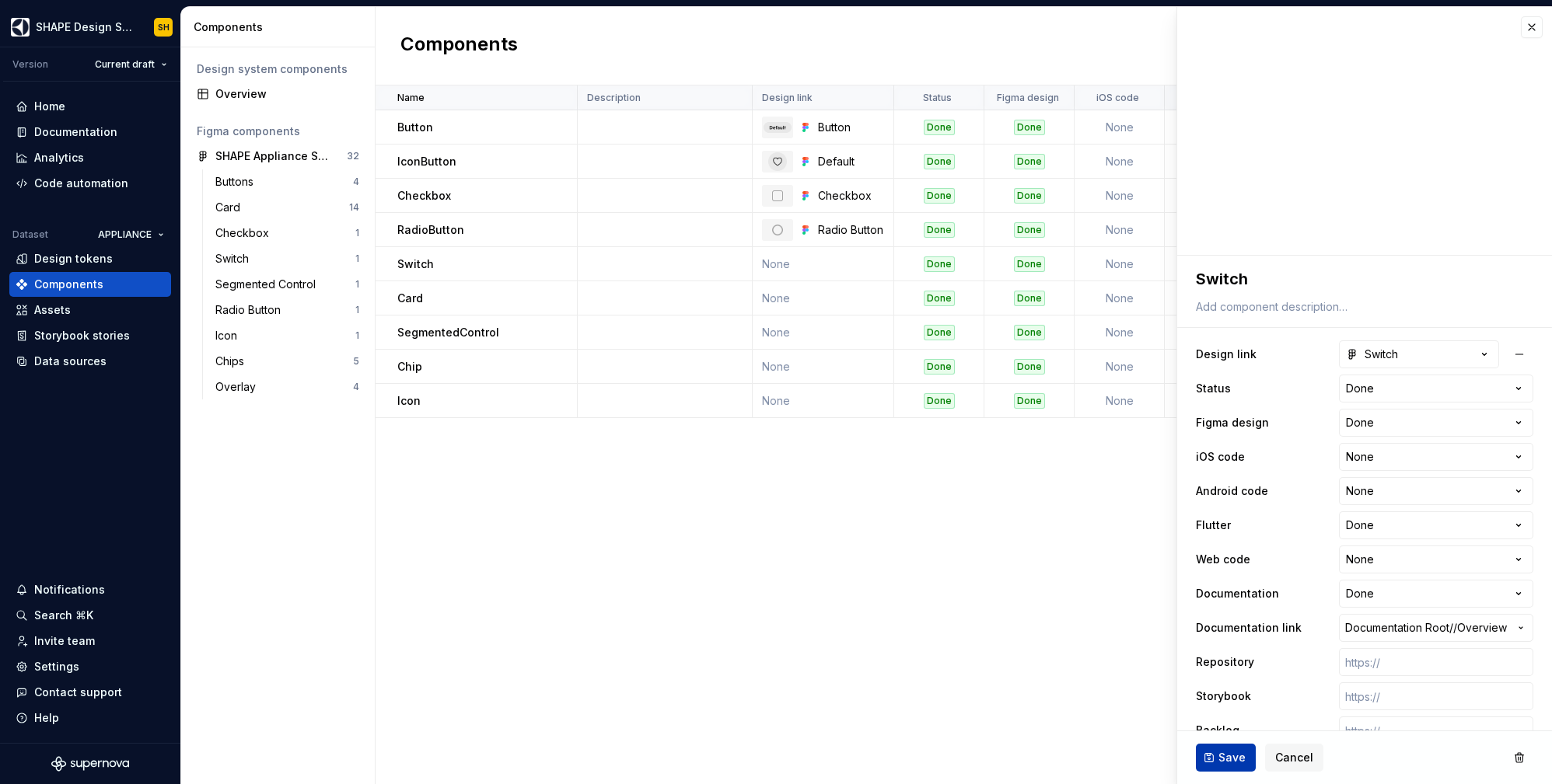
click at [1214, 756] on button "Save" at bounding box center [1226, 758] width 60 height 28
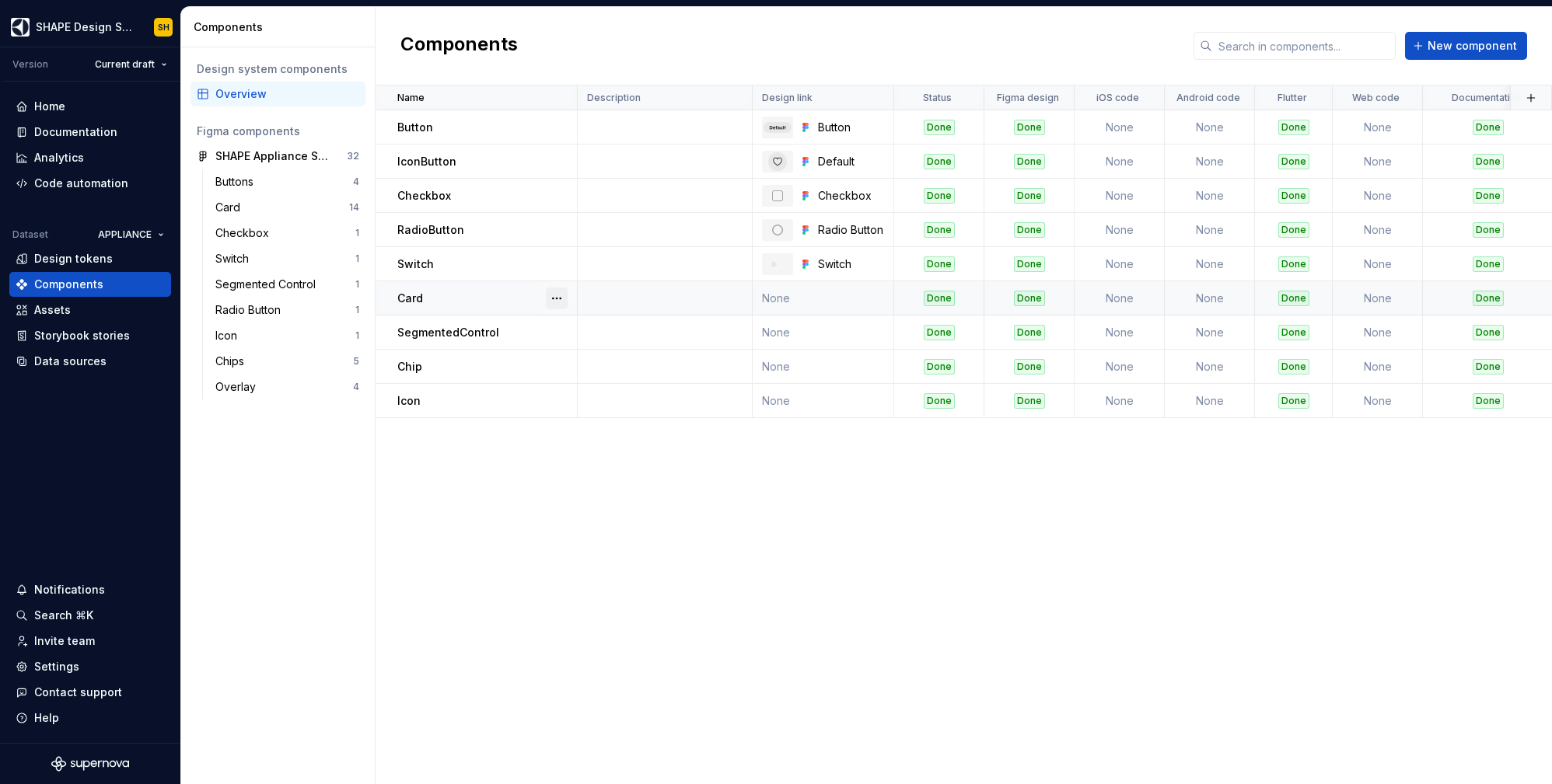
click at [546, 300] on button "button" at bounding box center [556, 298] width 22 height 22
click at [576, 331] on div "Open component detail" at bounding box center [639, 328] width 128 height 16
type textarea "*"
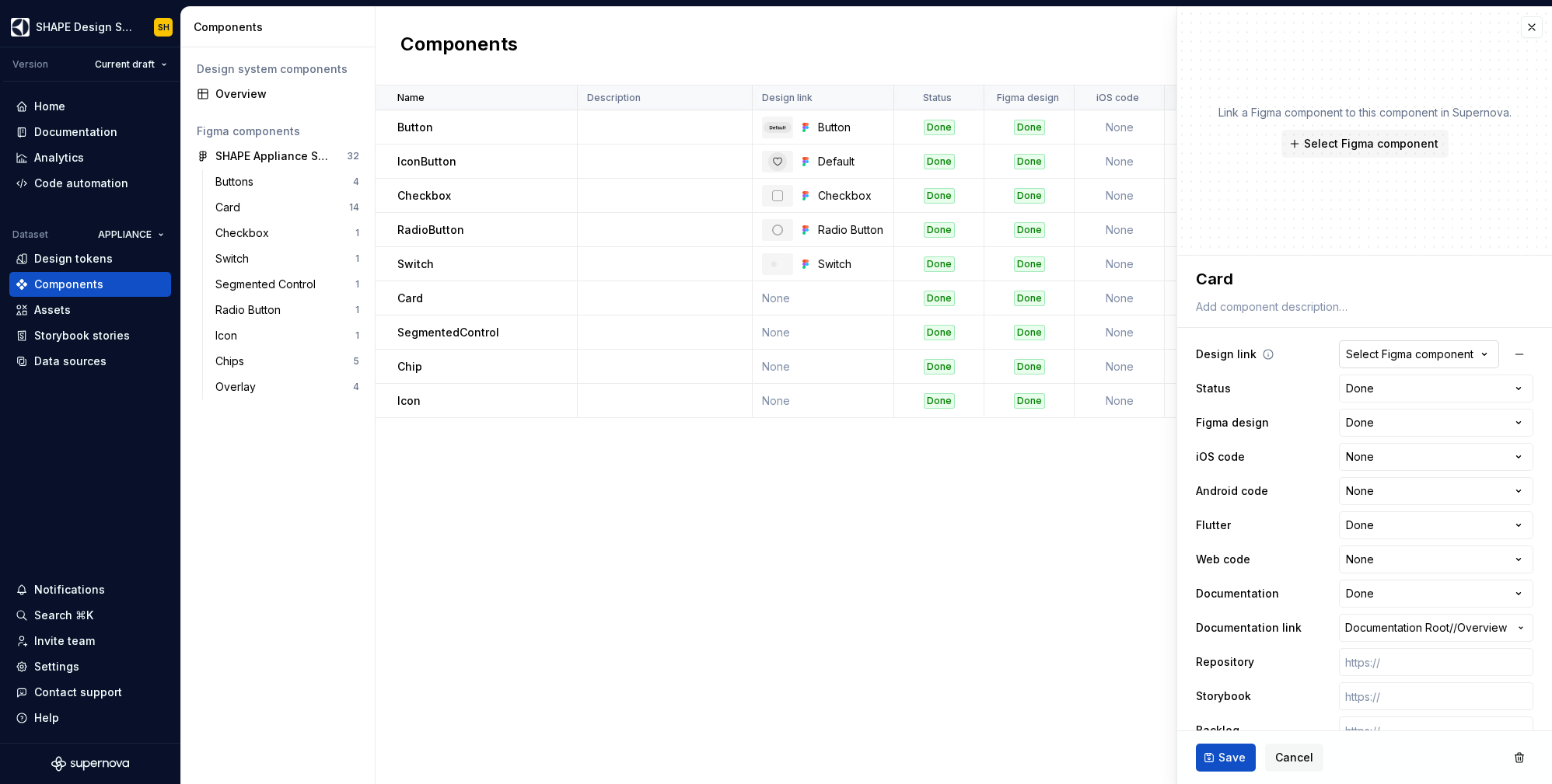
click at [1390, 351] on div "Select Figma component" at bounding box center [1410, 354] width 128 height 16
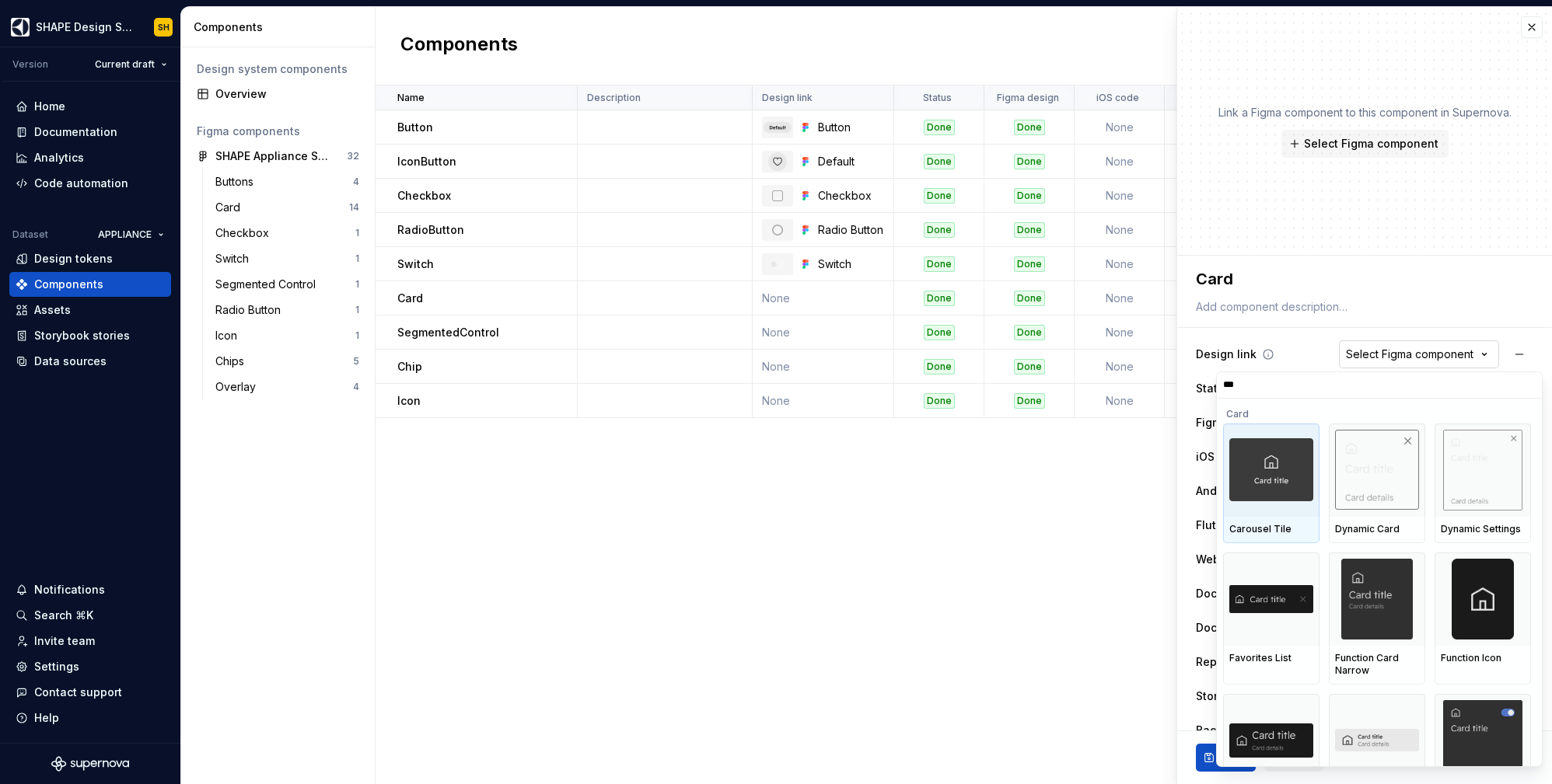
type input "****"
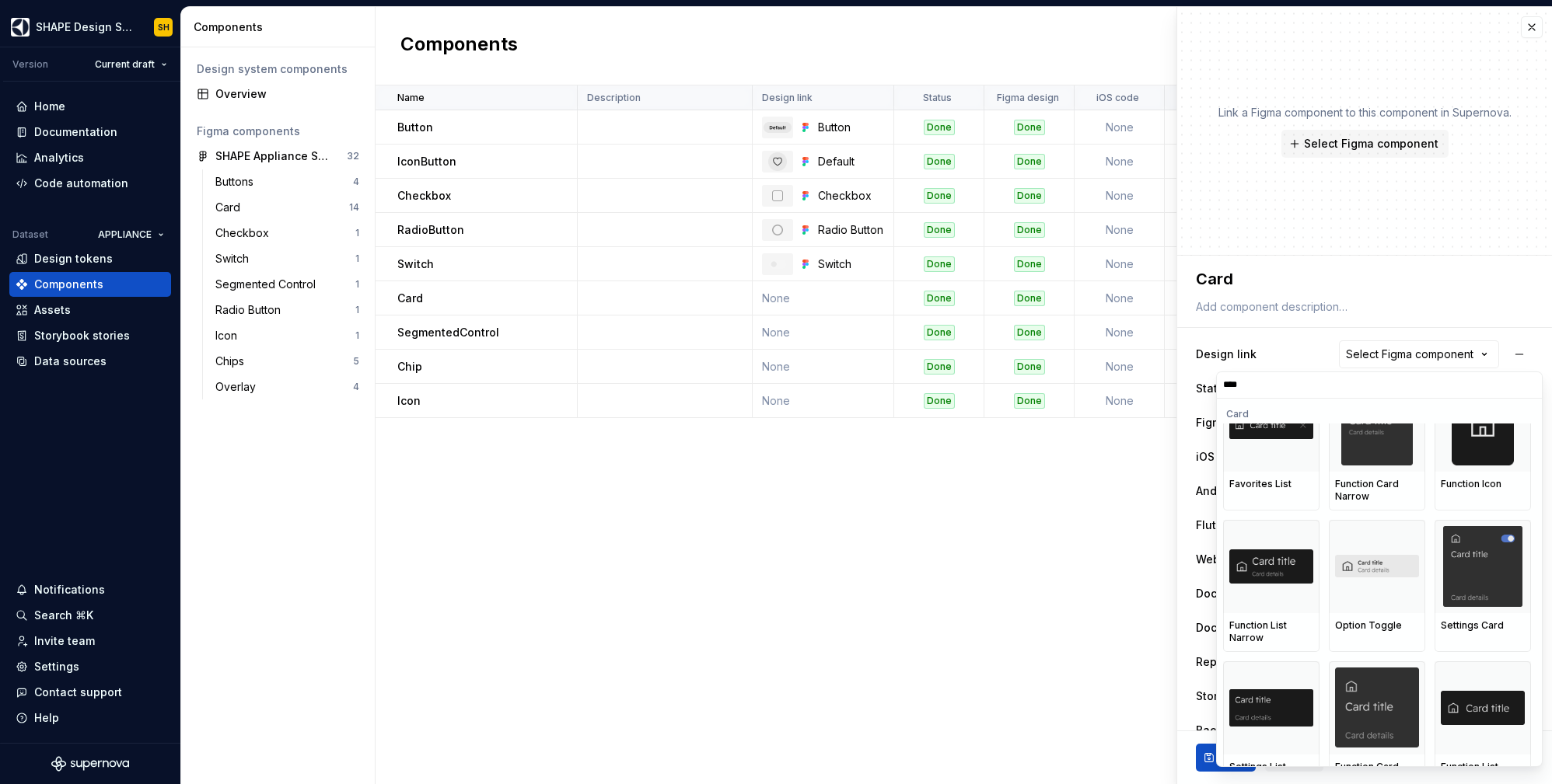
scroll to position [299, 0]
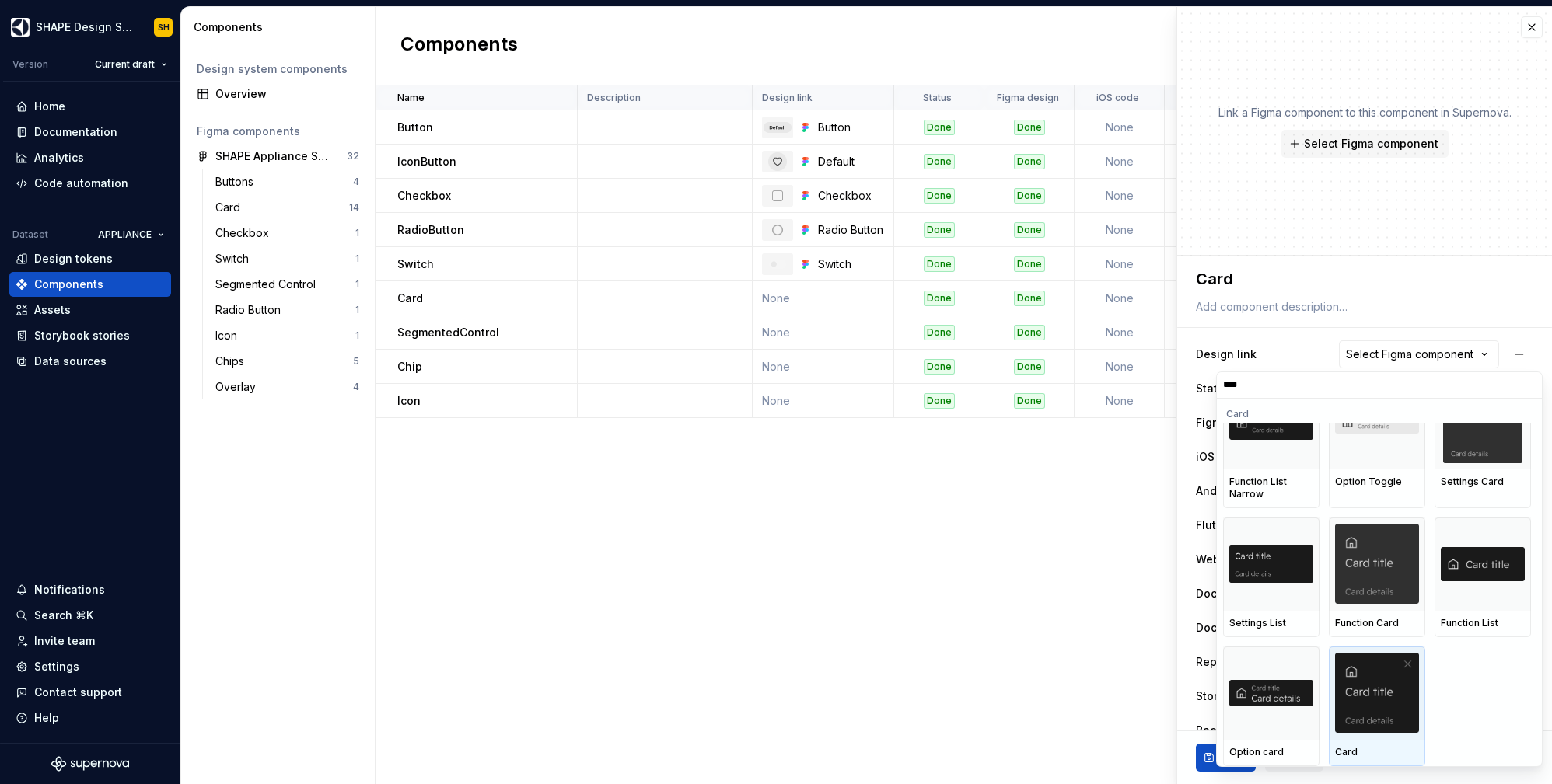
click at [1391, 698] on img at bounding box center [1376, 692] width 84 height 80
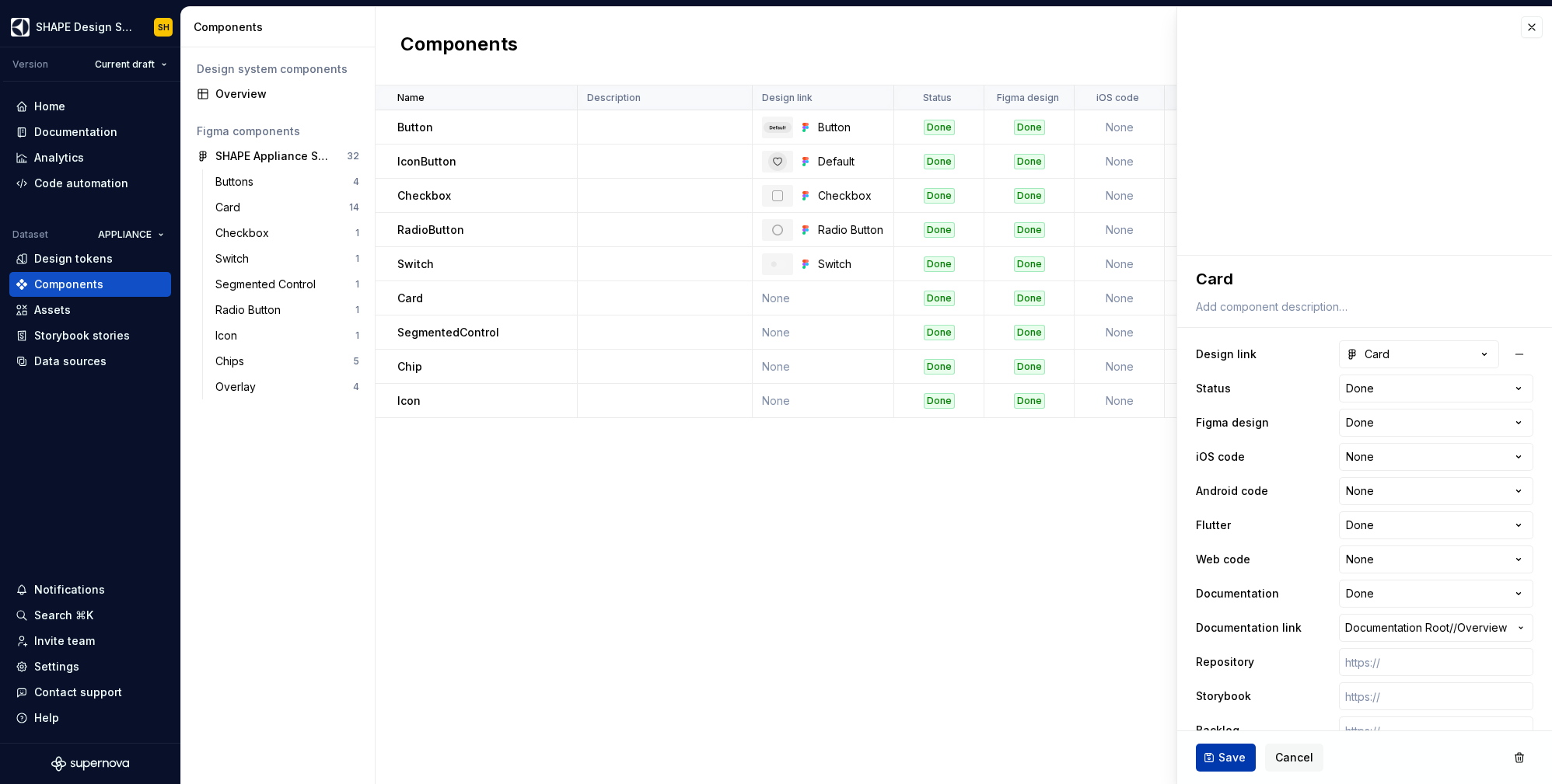
click at [1219, 760] on span "Save" at bounding box center [1231, 758] width 27 height 16
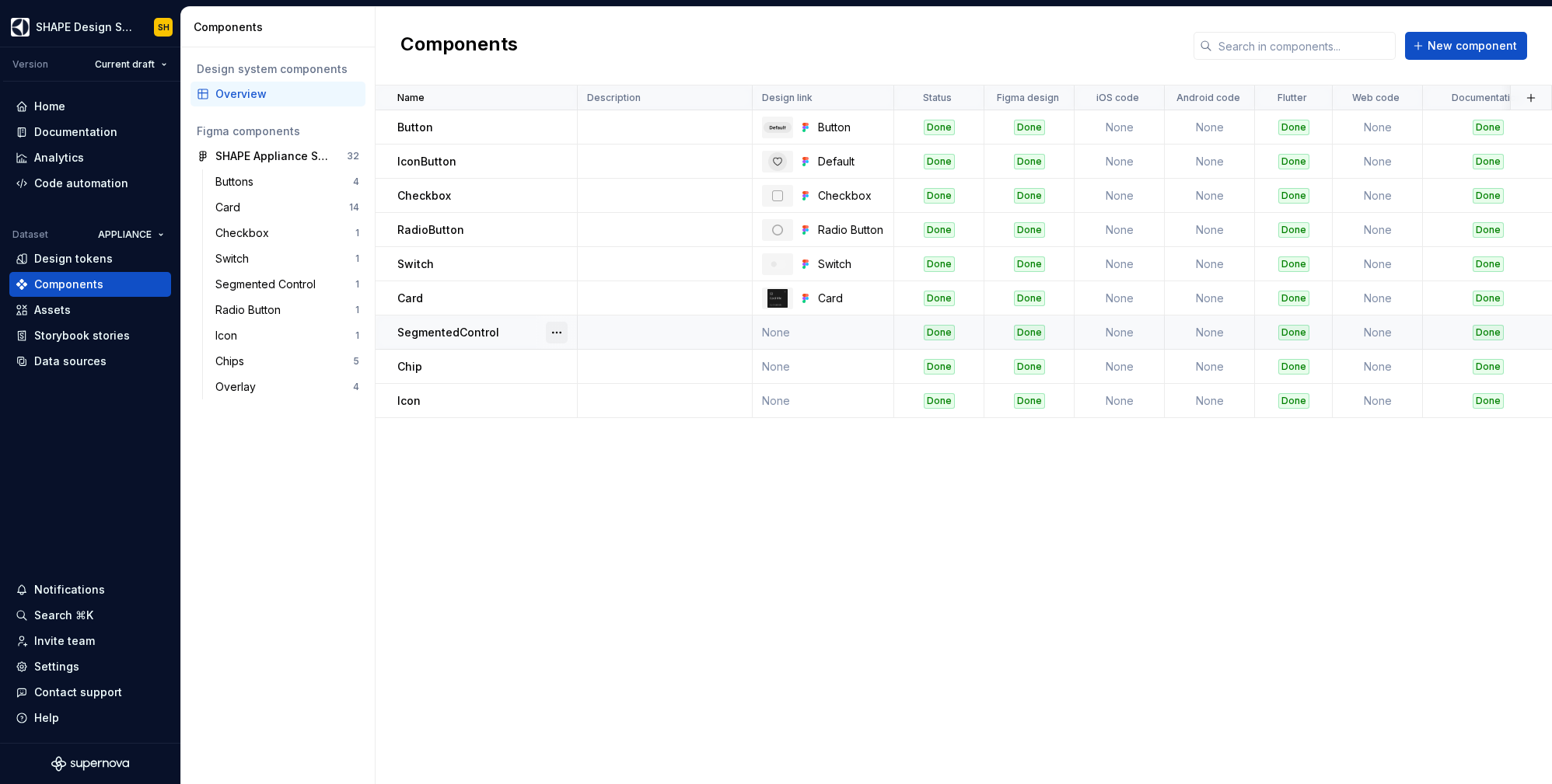
click at [551, 331] on button "button" at bounding box center [556, 332] width 22 height 22
click at [631, 353] on div "Open component detail" at bounding box center [628, 363] width 159 height 24
type textarea "*"
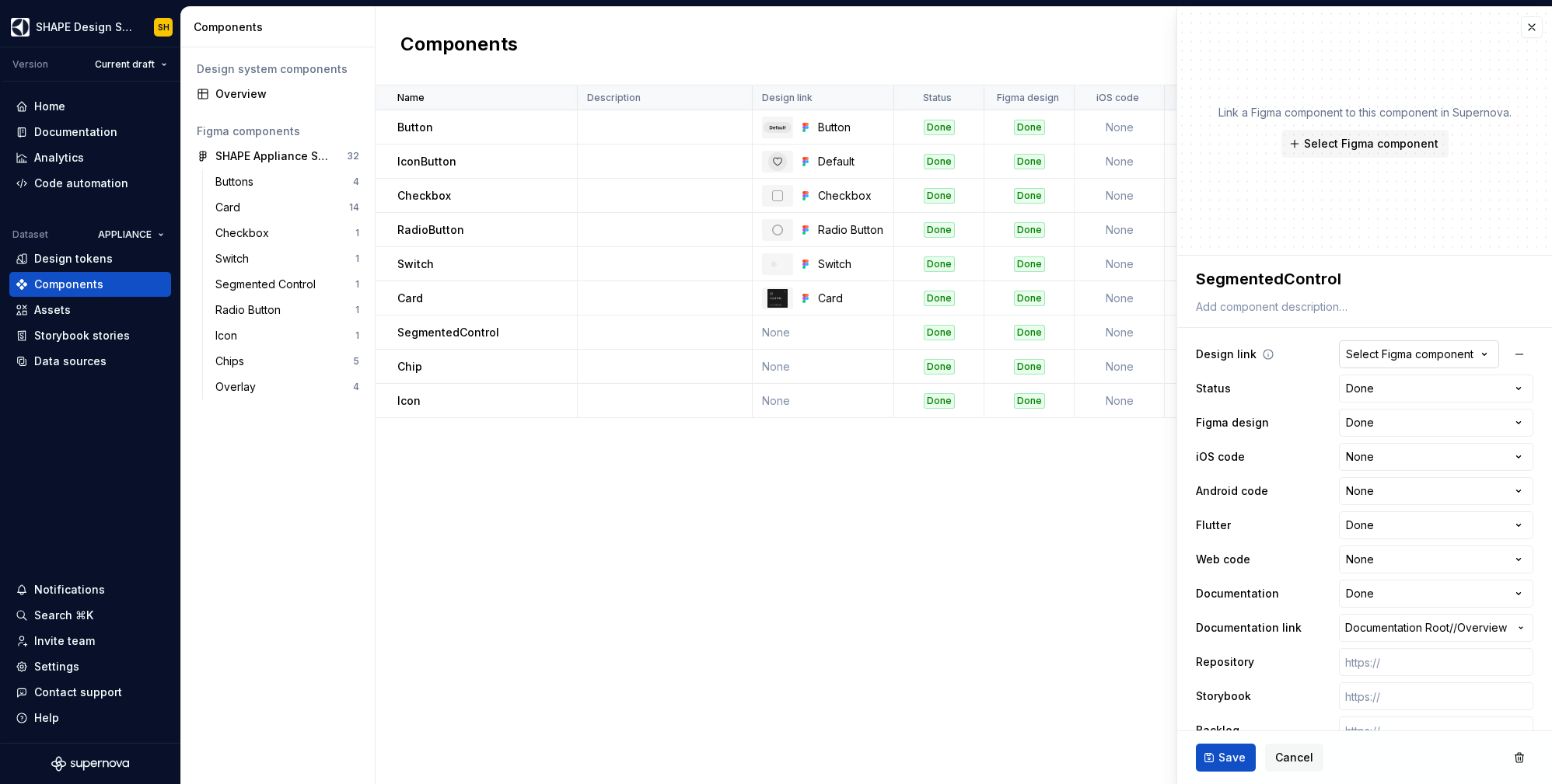
click at [1386, 355] on div "Select Figma component" at bounding box center [1410, 354] width 128 height 16
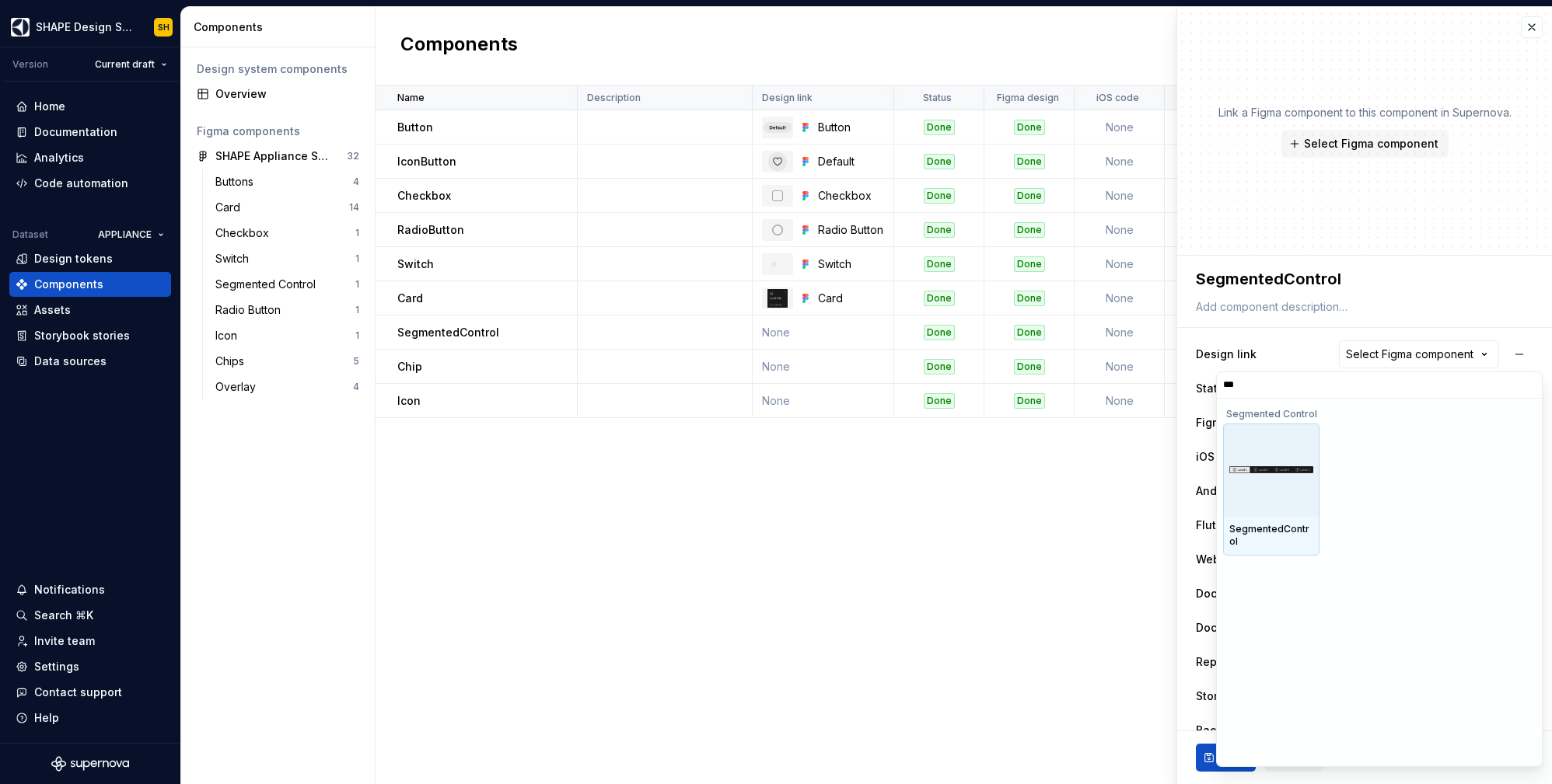
type input "****"
click at [1236, 461] on div at bounding box center [1271, 470] width 97 height 93
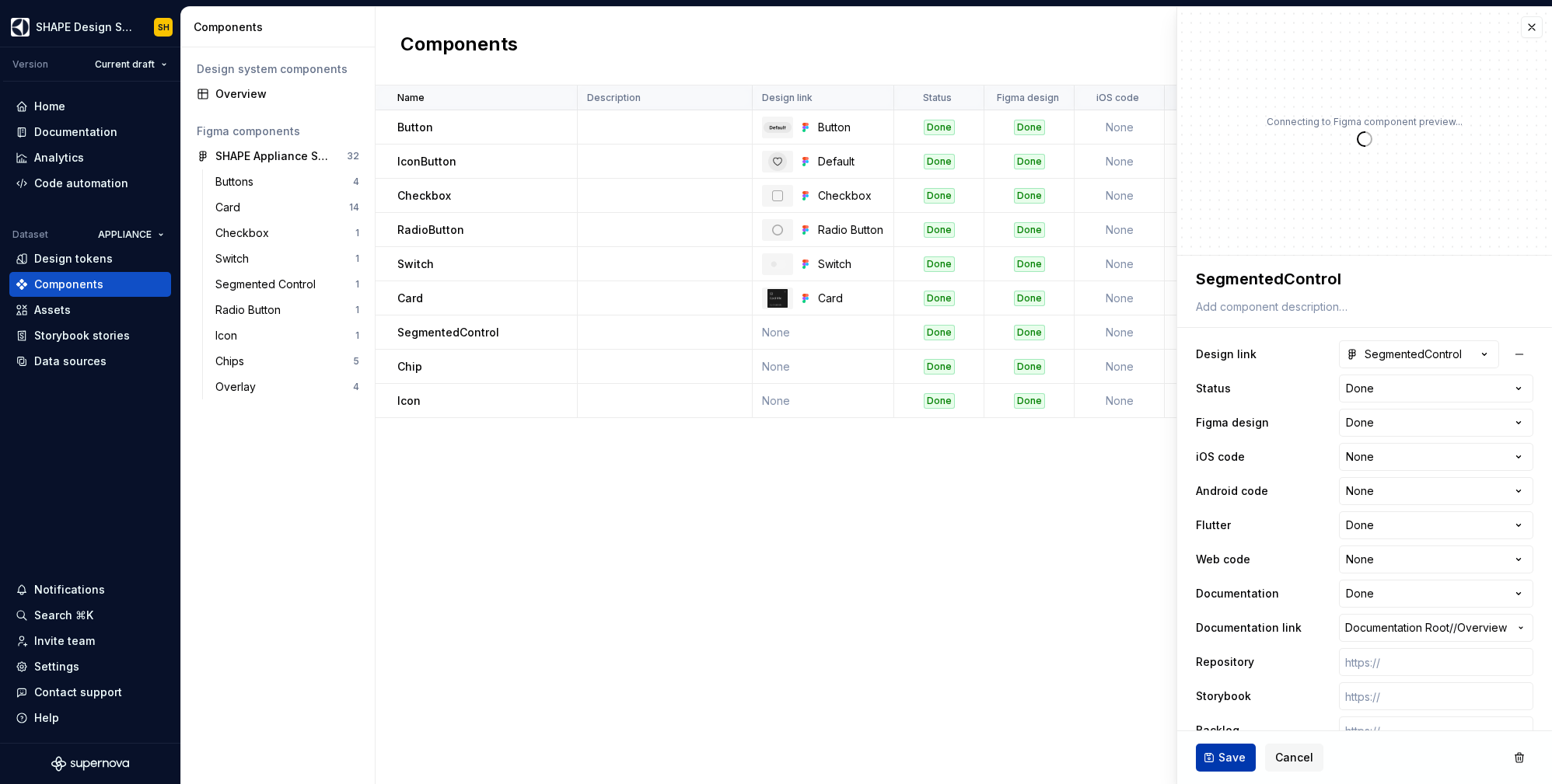
click at [1224, 756] on span "Save" at bounding box center [1231, 758] width 27 height 16
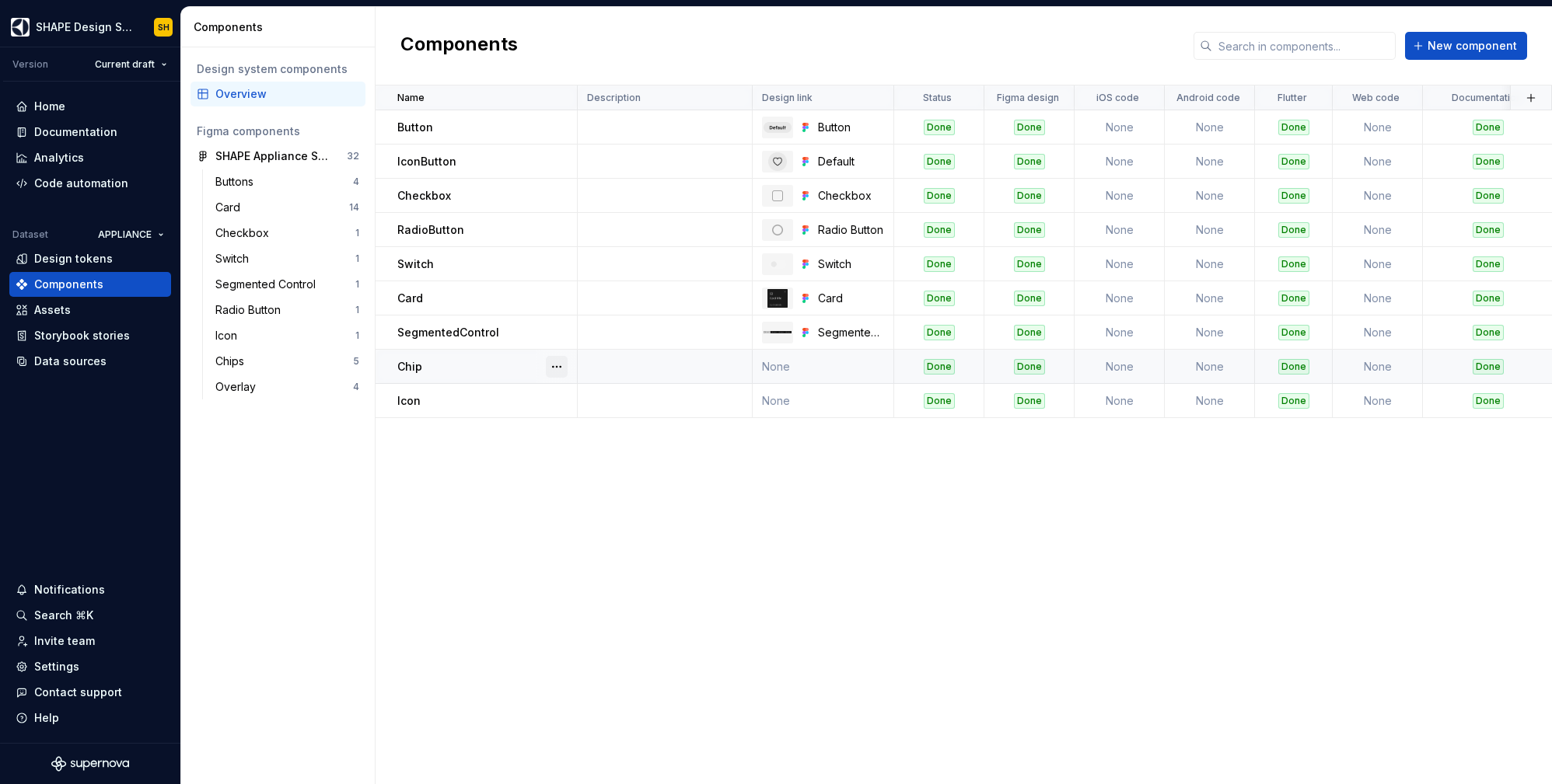
click at [559, 366] on button "button" at bounding box center [556, 367] width 22 height 22
click at [570, 388] on div "Open component detail" at bounding box center [628, 397] width 159 height 24
type textarea "*"
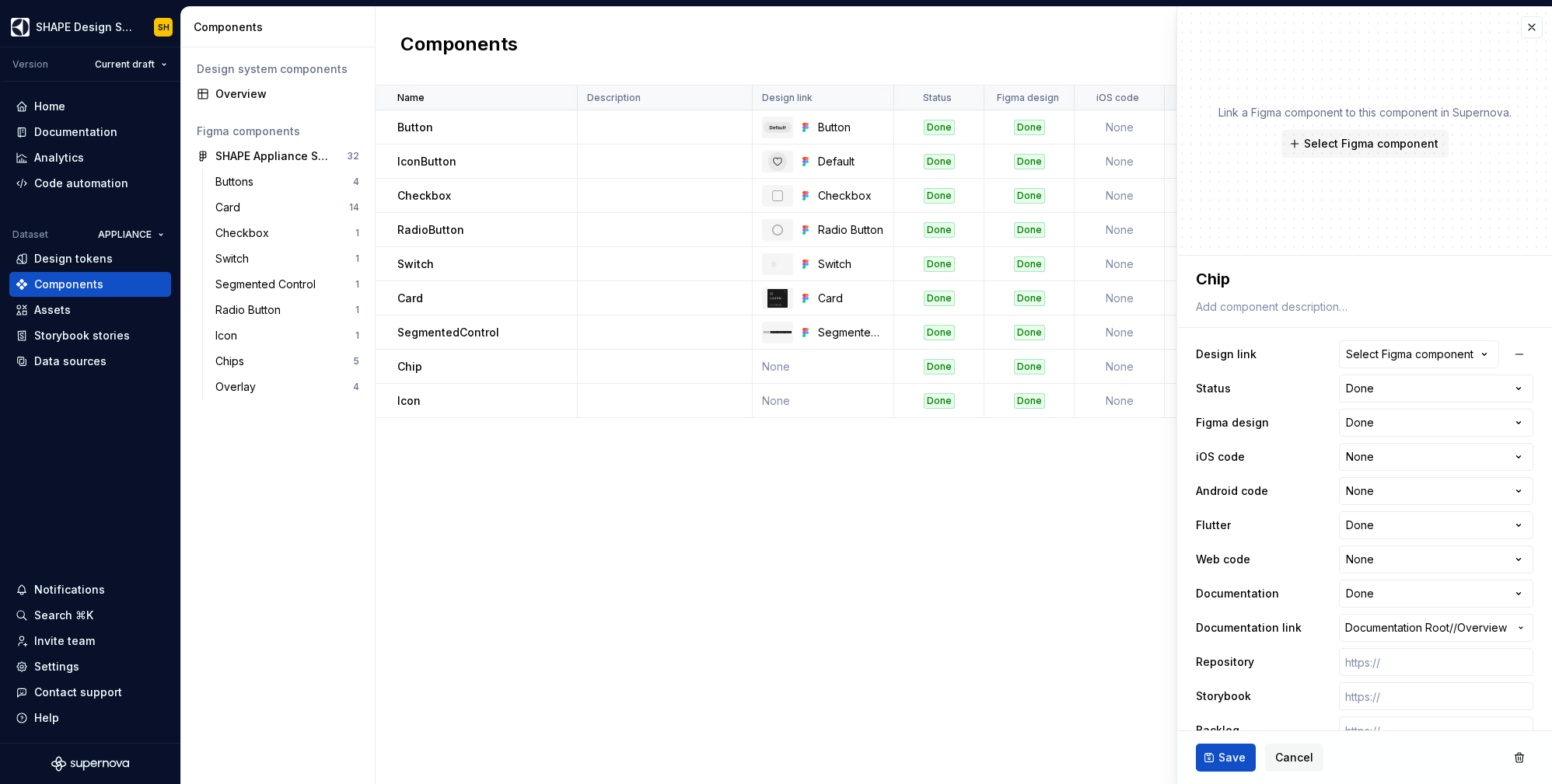
click at [1352, 347] on div "Select Figma component" at bounding box center [1410, 354] width 128 height 16
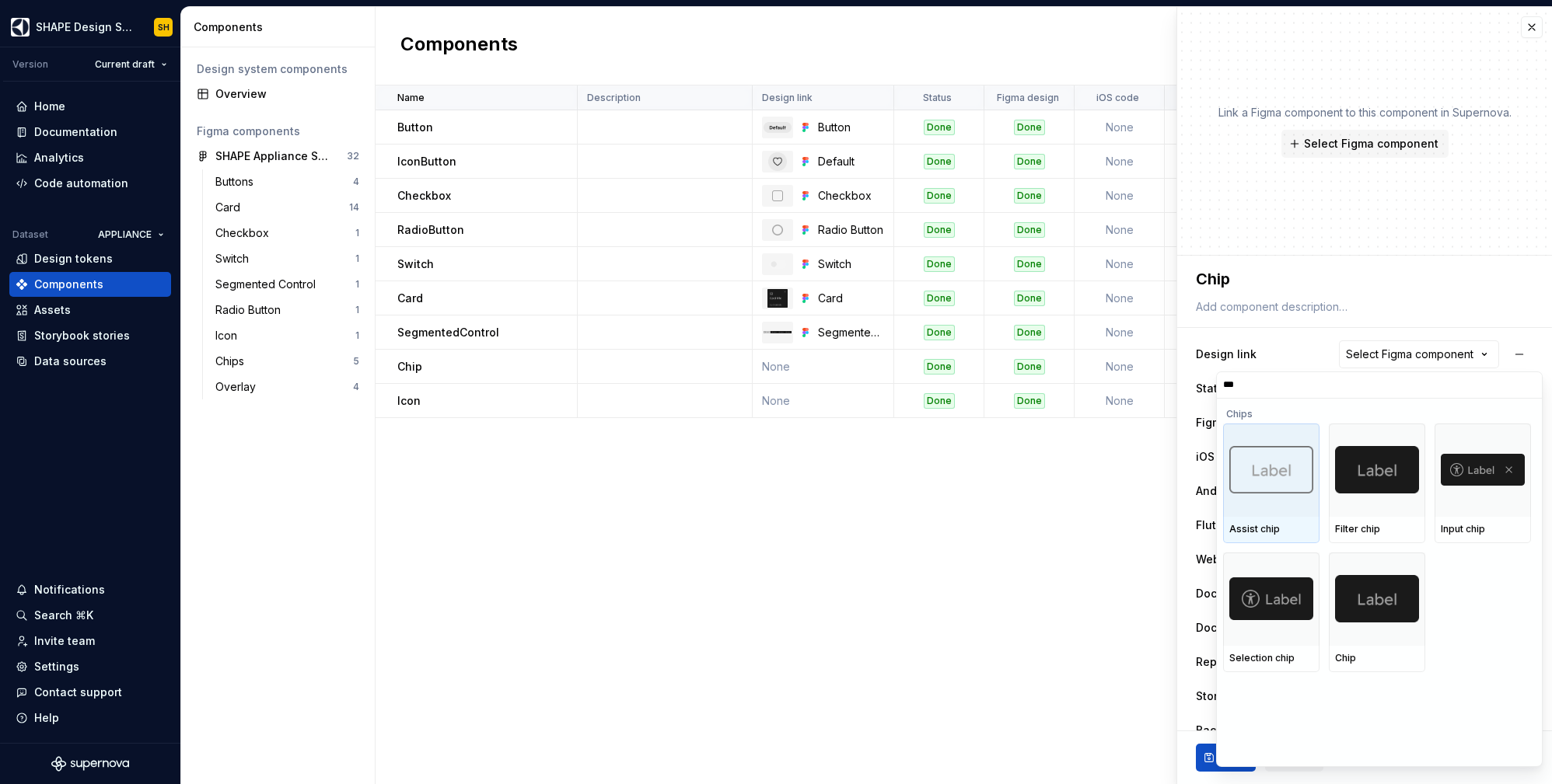
type input "****"
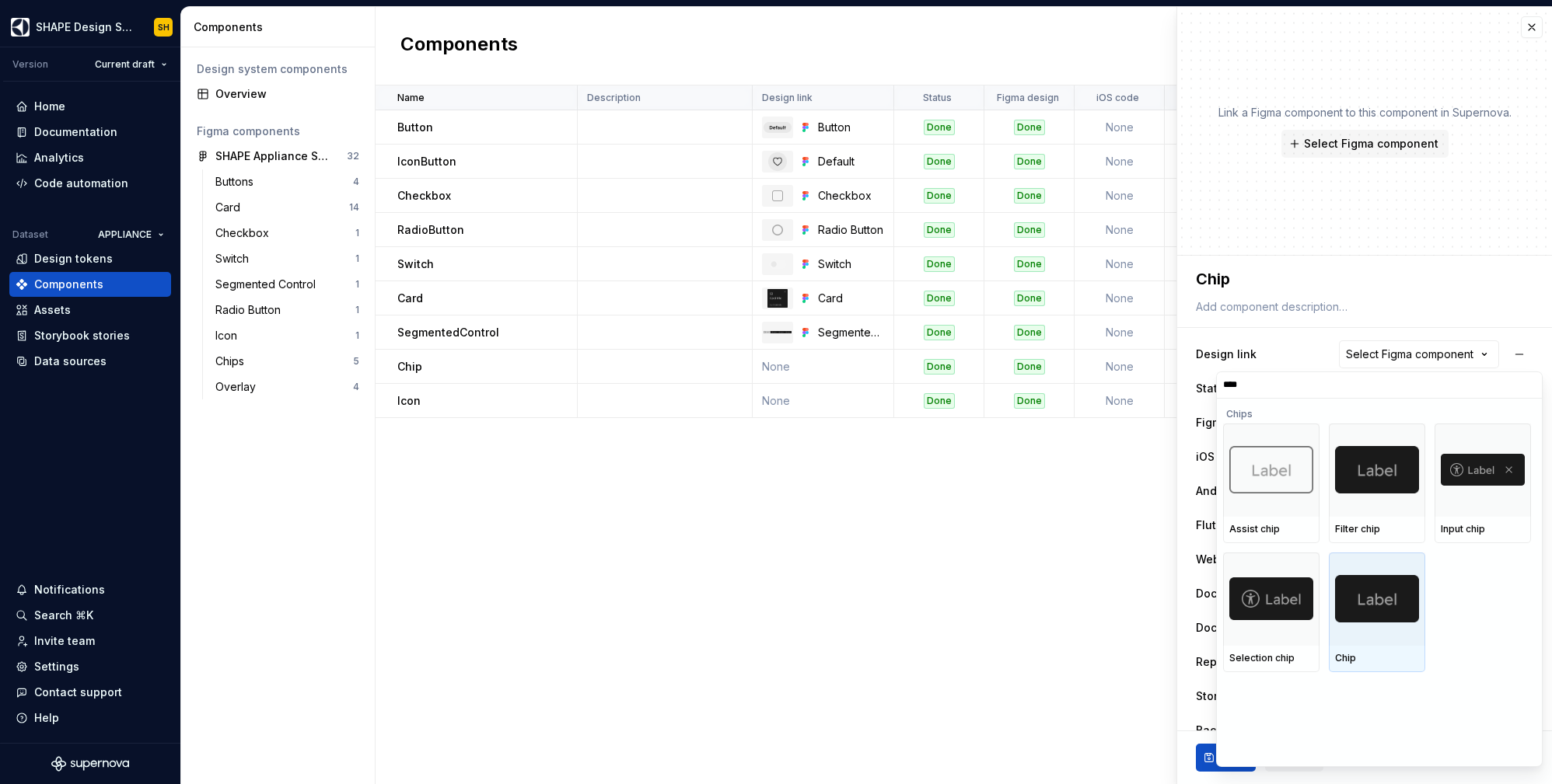
click at [1384, 622] on div at bounding box center [1377, 599] width 97 height 93
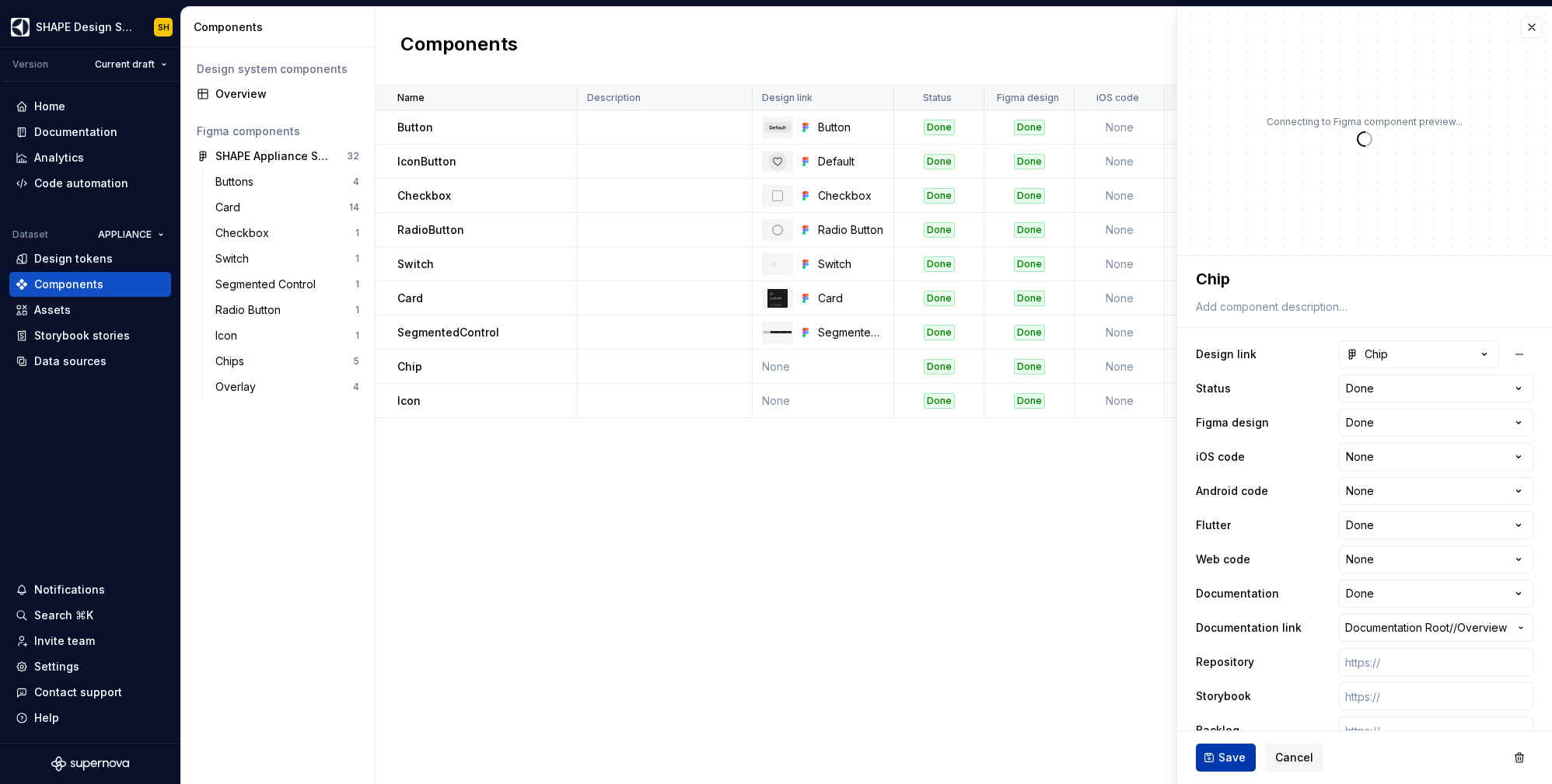
click at [1227, 764] on span "Save" at bounding box center [1231, 758] width 27 height 16
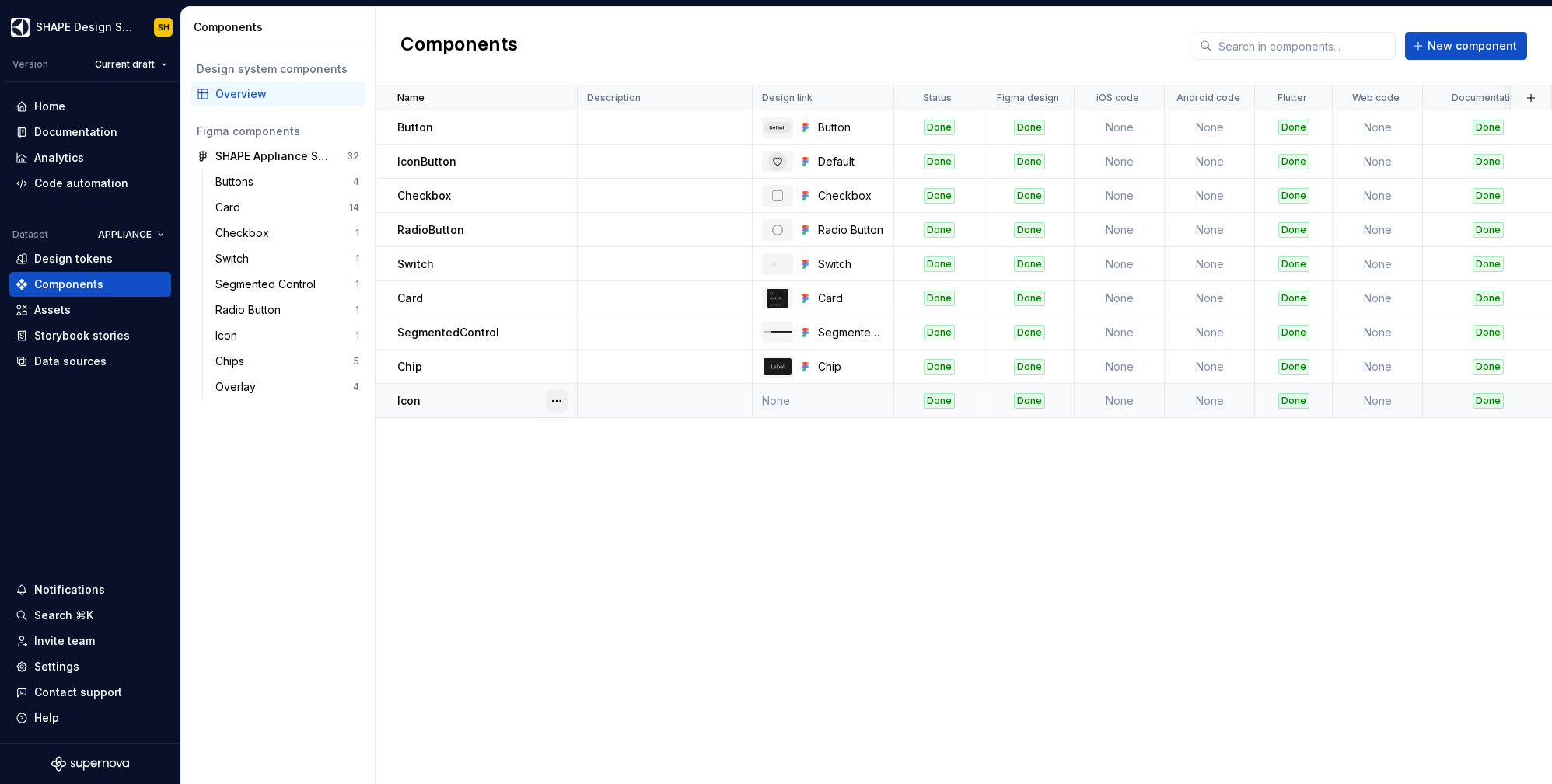
click at [555, 400] on button "button" at bounding box center [556, 400] width 22 height 22
click at [586, 425] on div "Open component detail" at bounding box center [639, 431] width 128 height 16
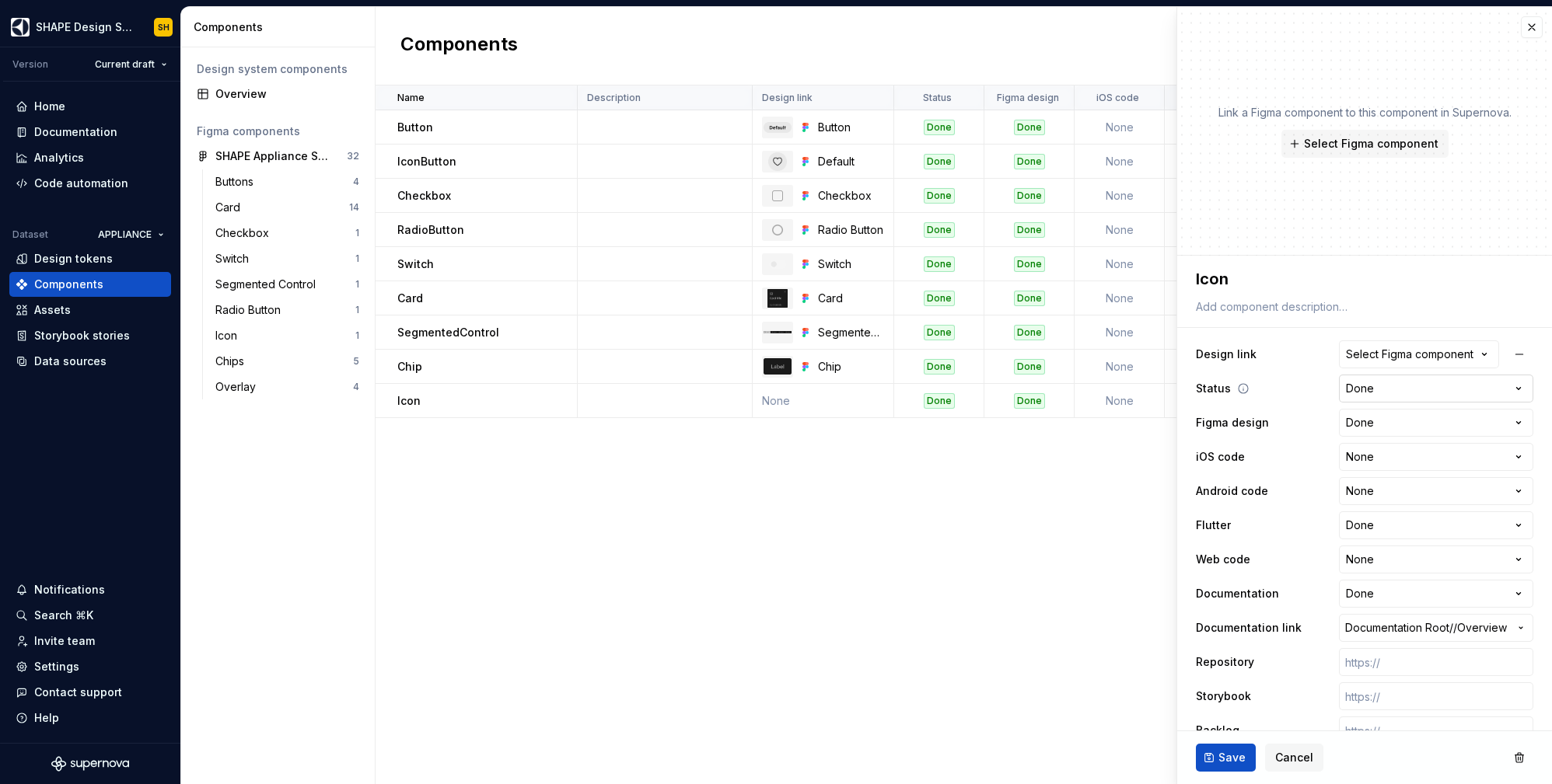
type textarea "*"
click at [1368, 354] on div "Select Figma component" at bounding box center [1410, 354] width 128 height 16
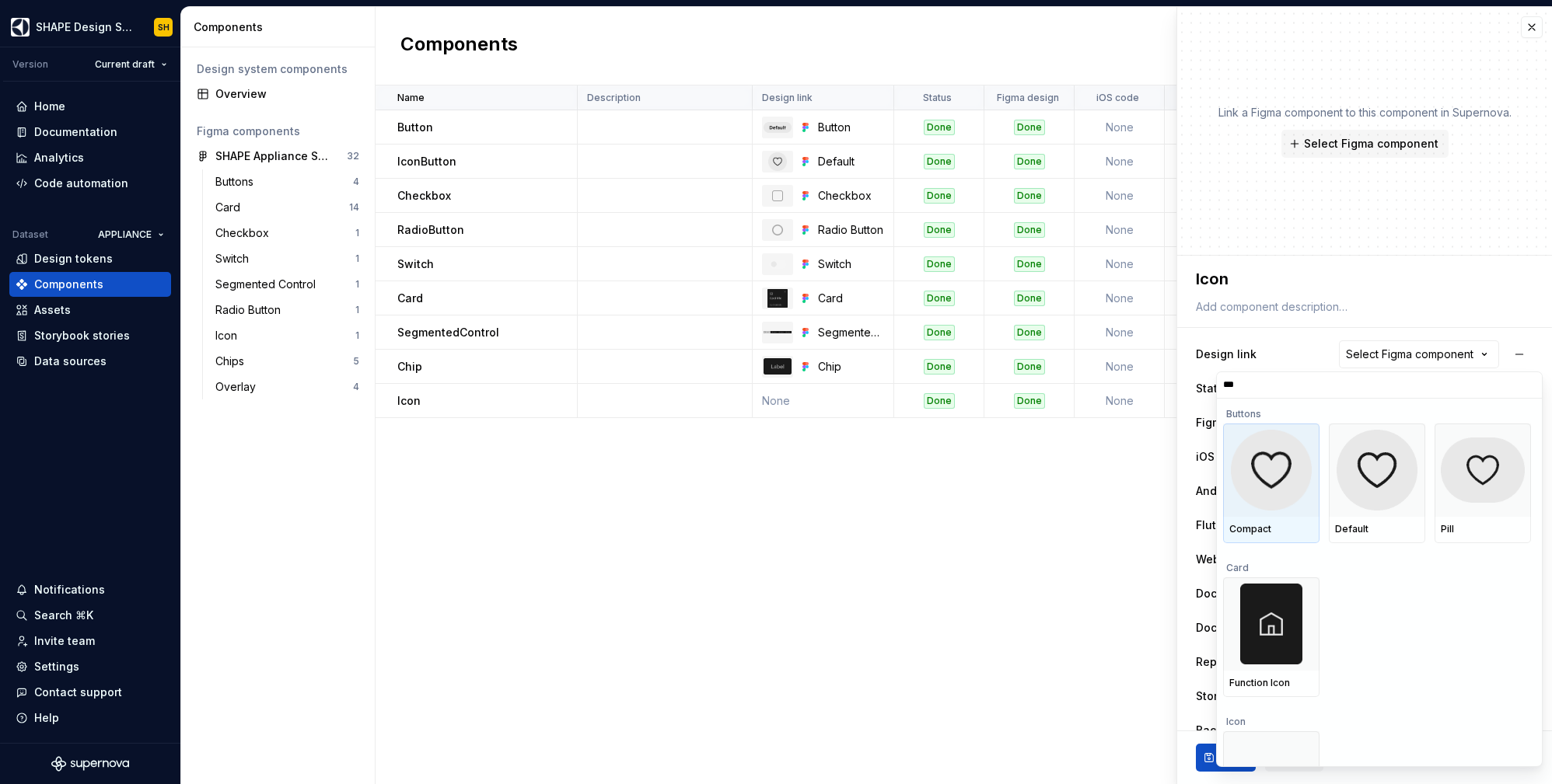
type input "****"
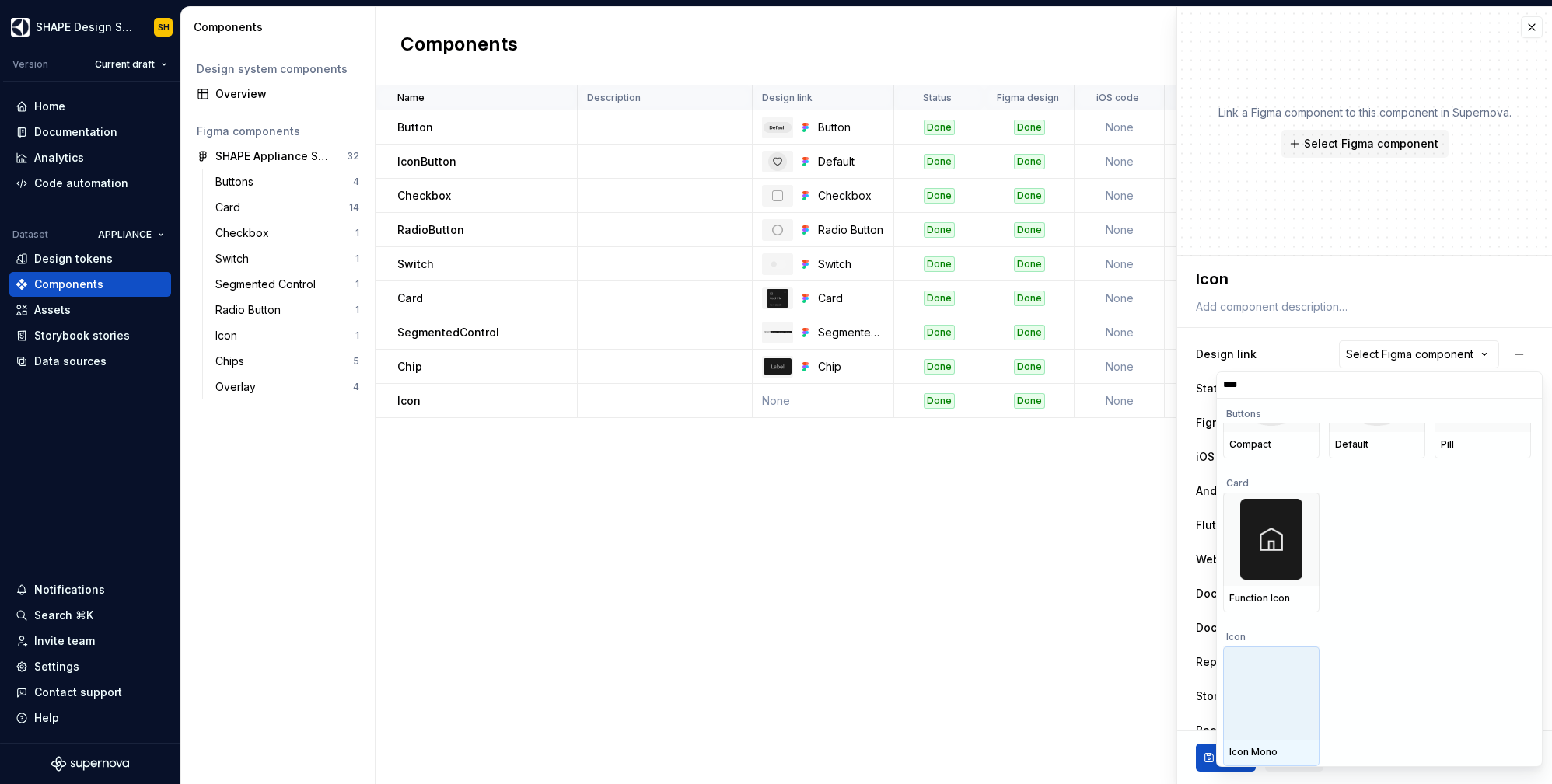
click at [1266, 699] on img at bounding box center [1271, 693] width 50 height 50
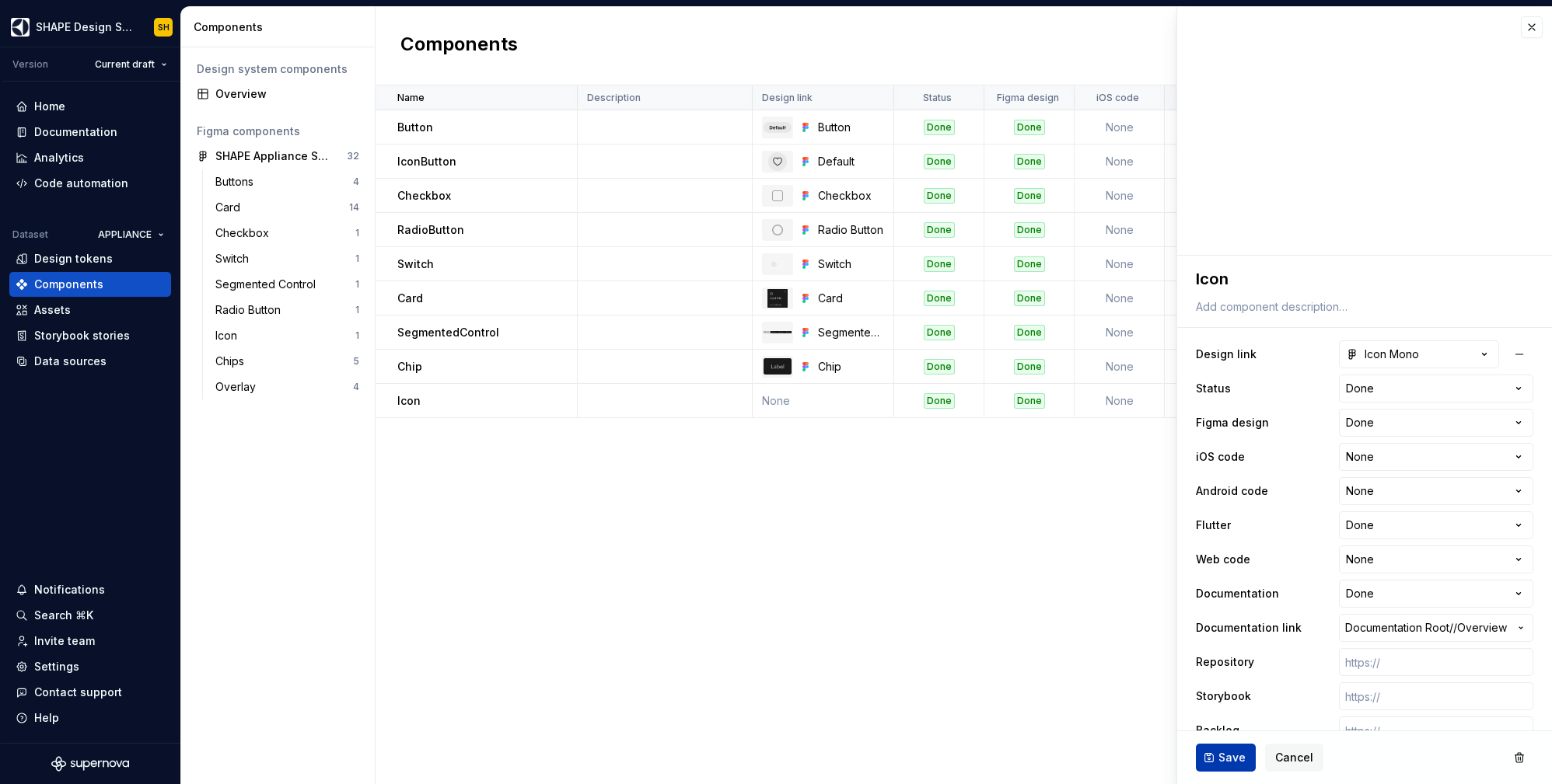
click at [1223, 756] on span "Save" at bounding box center [1231, 758] width 27 height 16
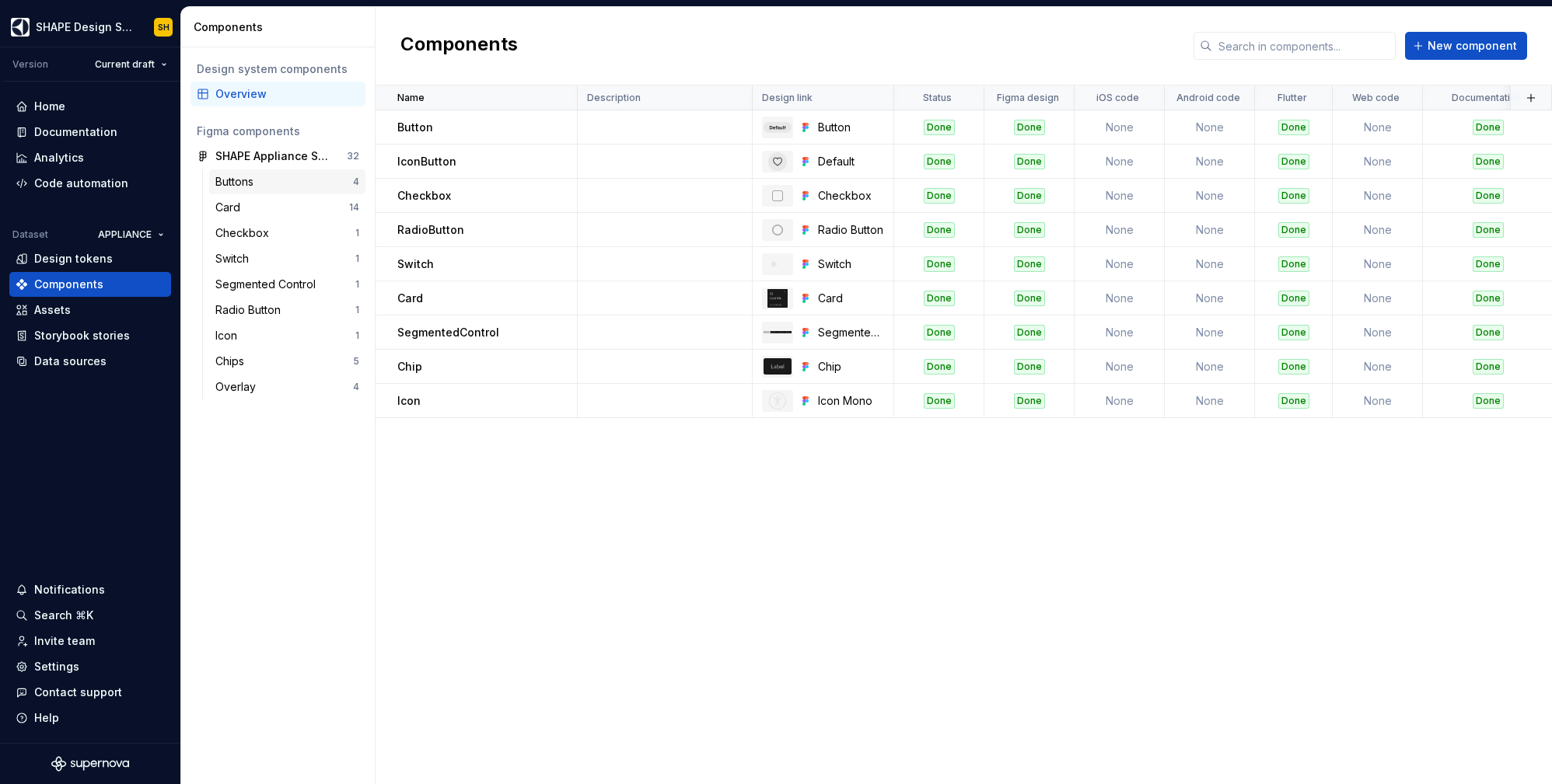
click at [250, 185] on div "Buttons" at bounding box center [237, 181] width 44 height 16
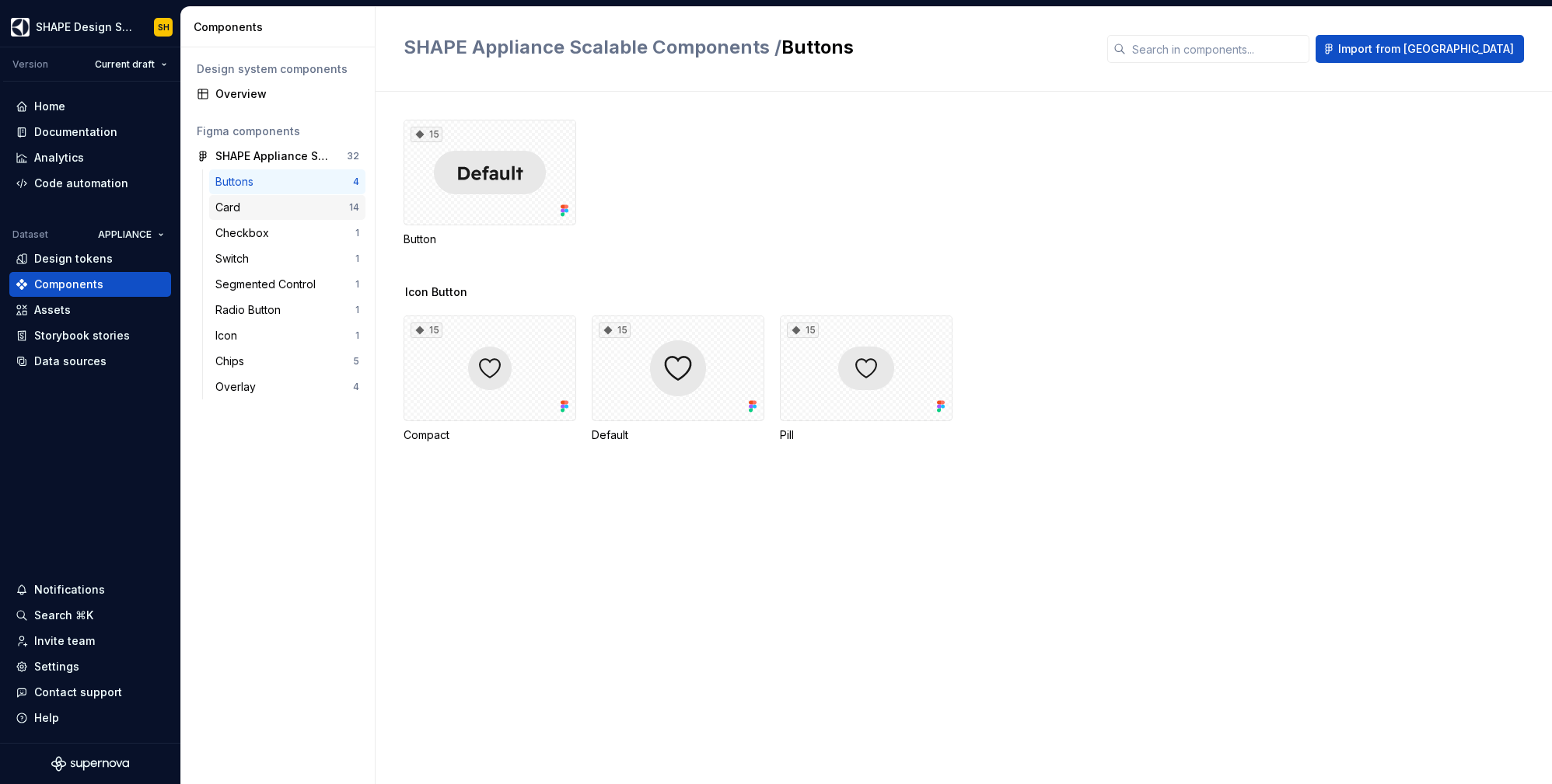
click at [273, 206] on div "Card" at bounding box center [282, 207] width 134 height 16
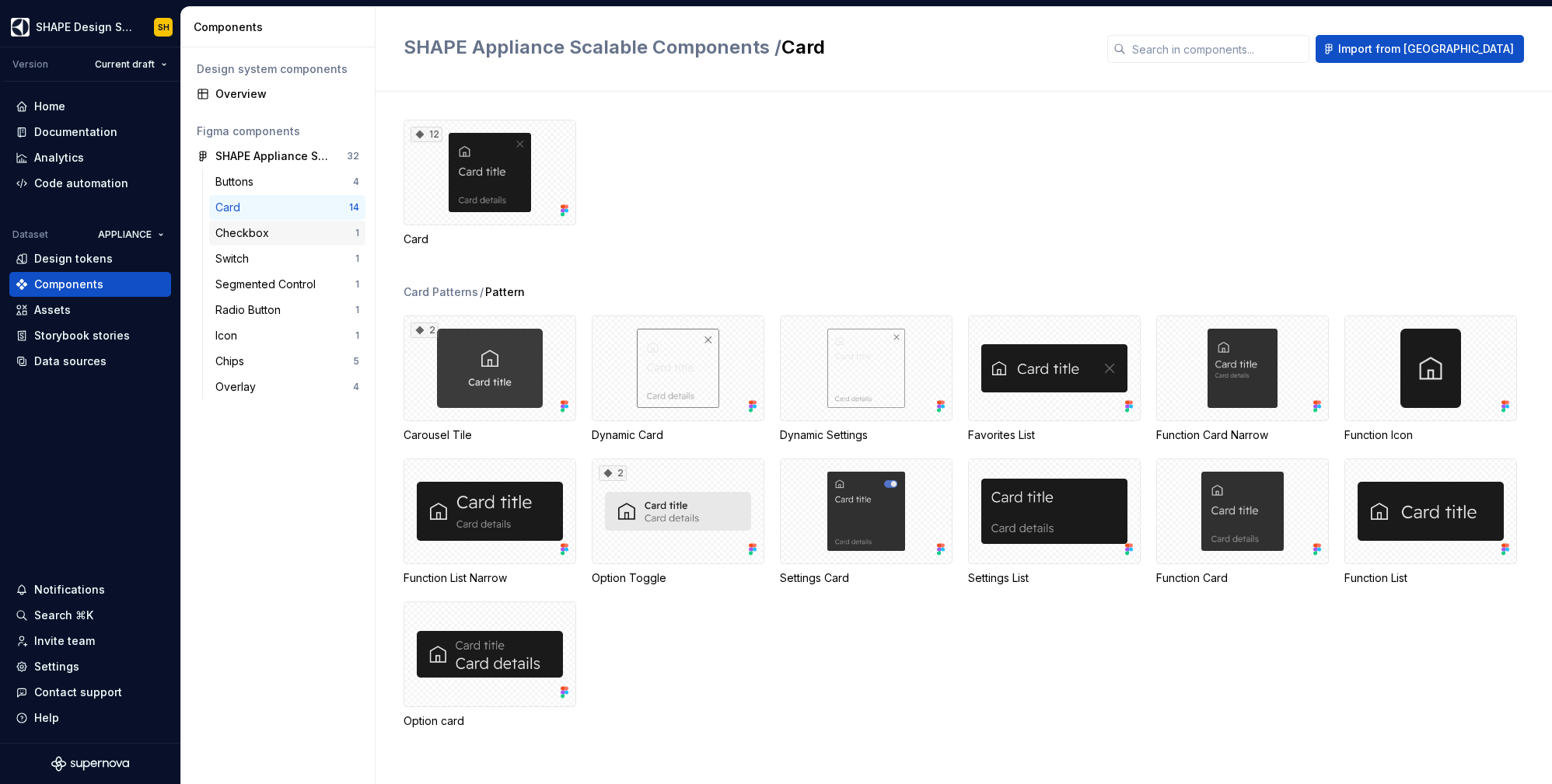
click at [270, 240] on div "Checkbox" at bounding box center [245, 233] width 60 height 16
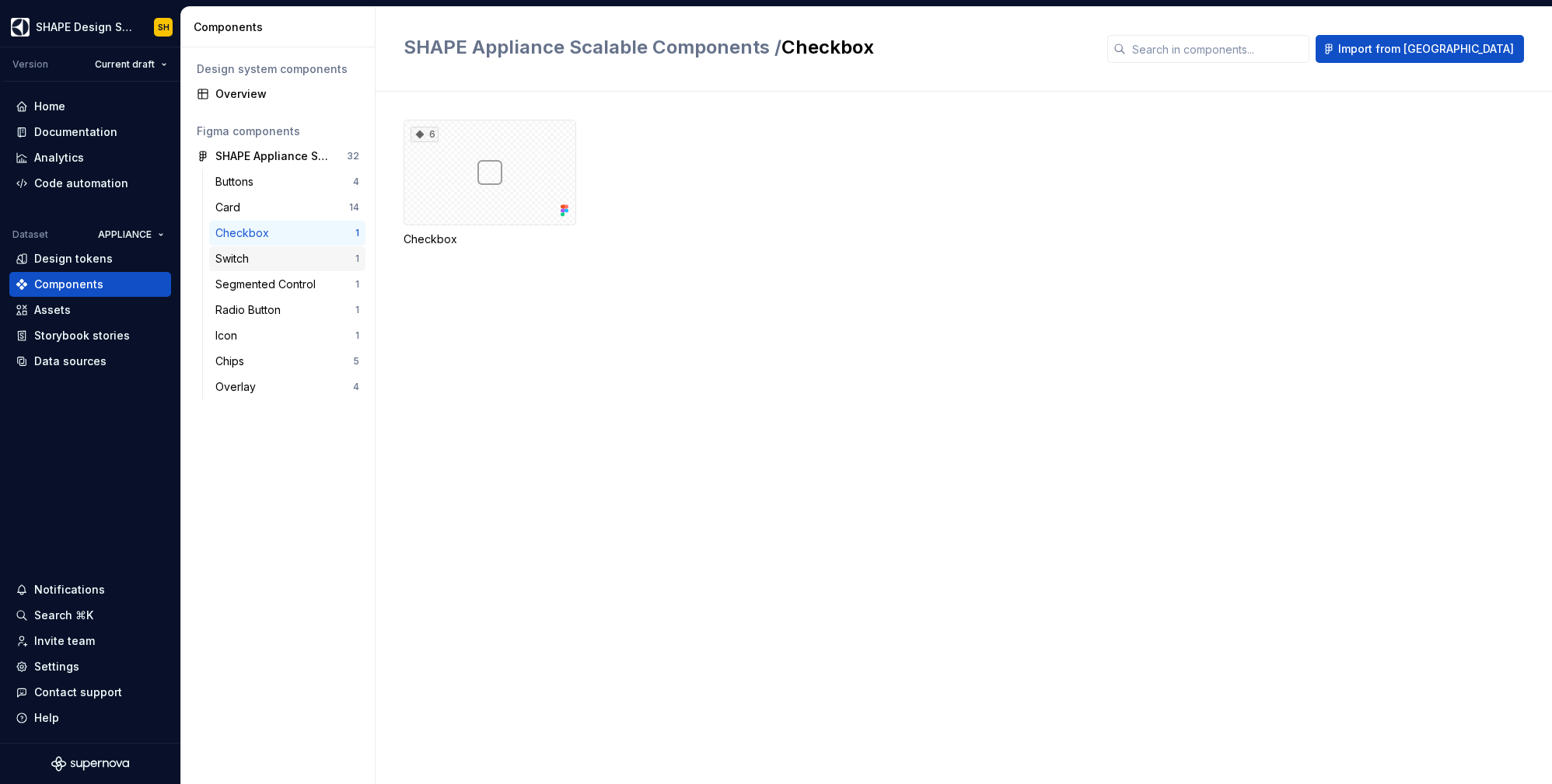
click at [267, 260] on div "Switch" at bounding box center [285, 259] width 140 height 16
click at [272, 289] on div "Segmented Control" at bounding box center [268, 284] width 106 height 16
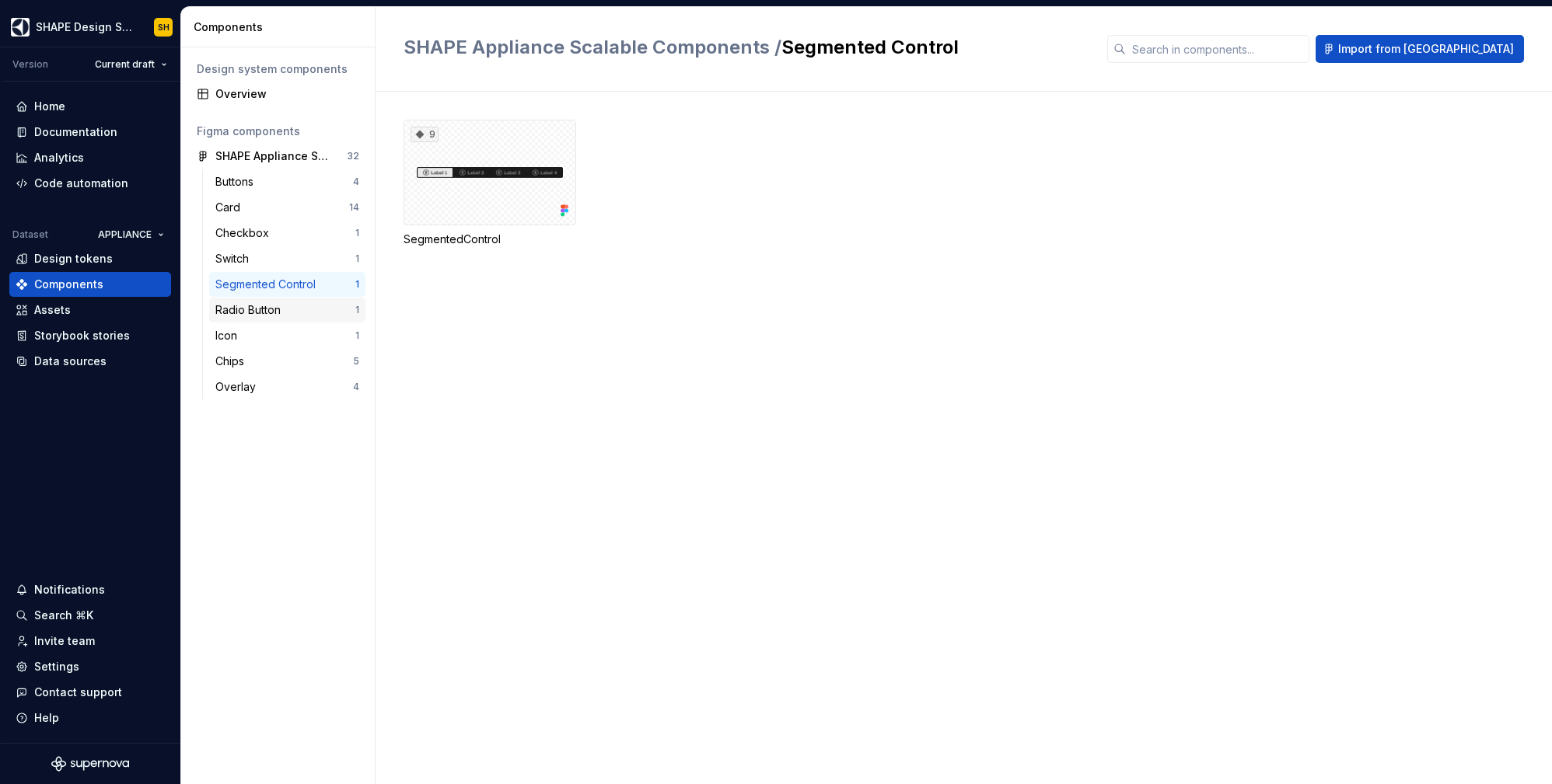
click at [280, 314] on div "Radio Button" at bounding box center [251, 310] width 71 height 16
click at [264, 337] on div "Icon" at bounding box center [285, 336] width 140 height 16
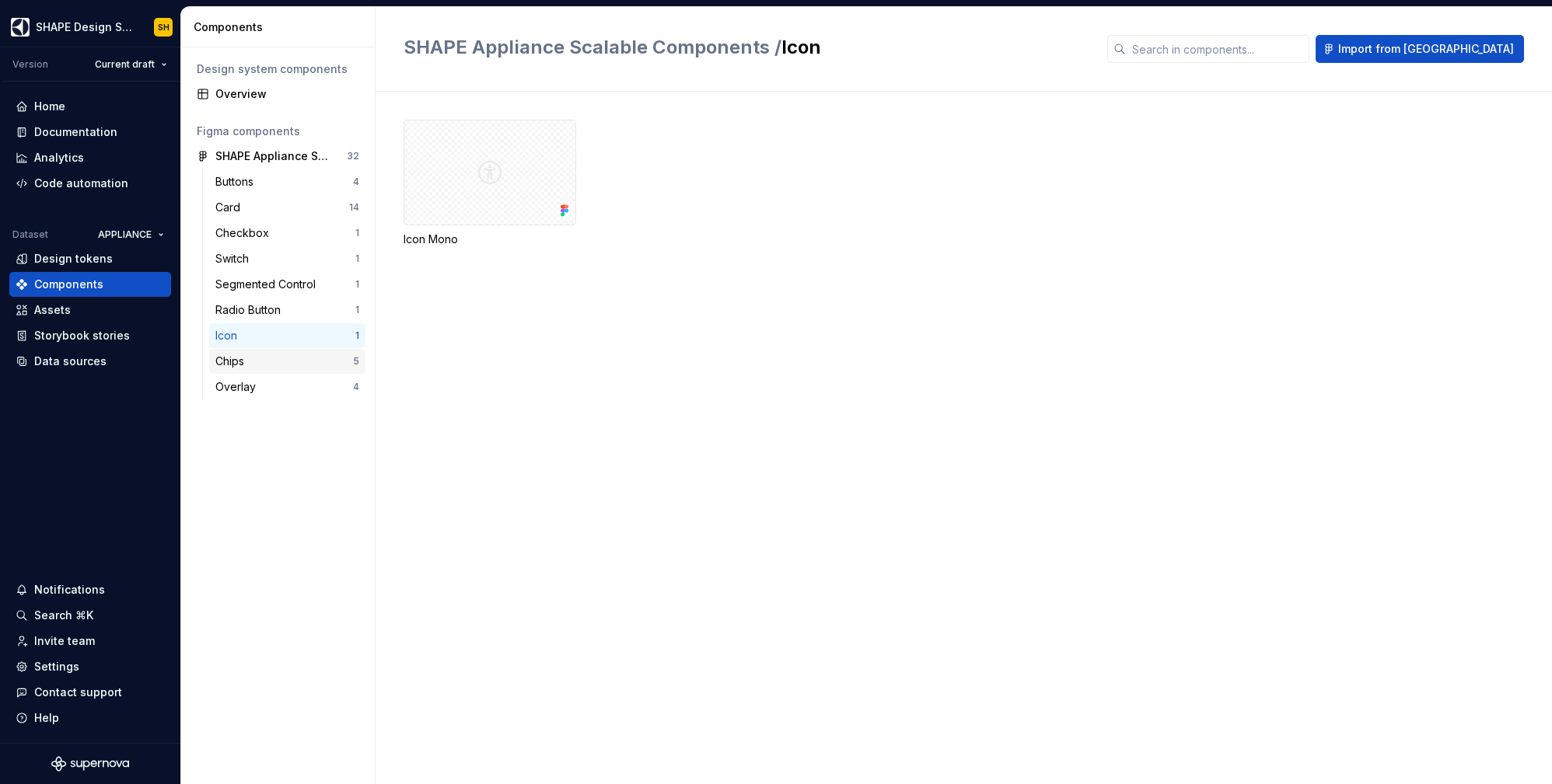
click at [261, 350] on div "Chips 5" at bounding box center [287, 361] width 156 height 24
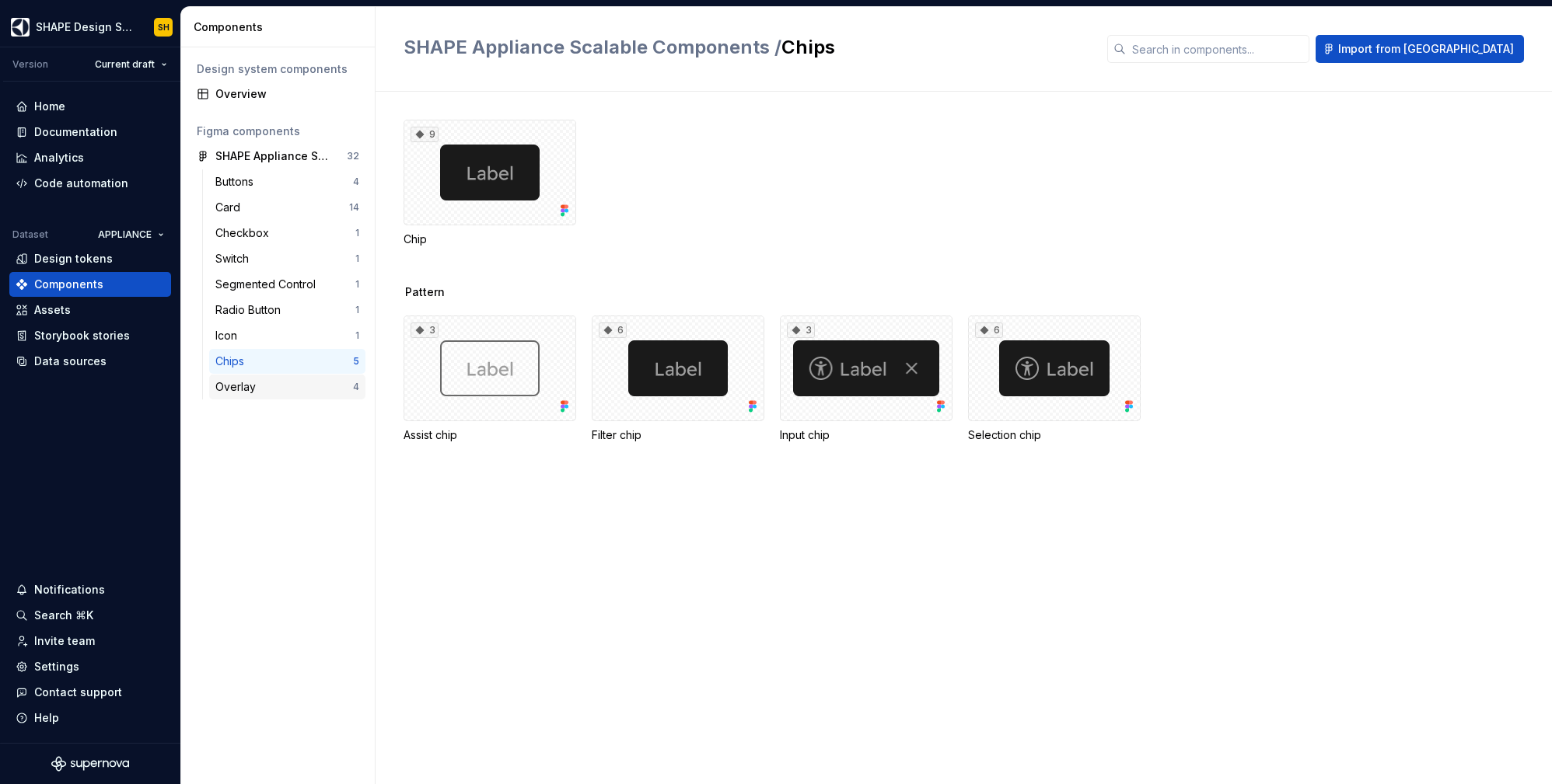
click at [258, 388] on div "Overlay" at bounding box center [239, 386] width 47 height 16
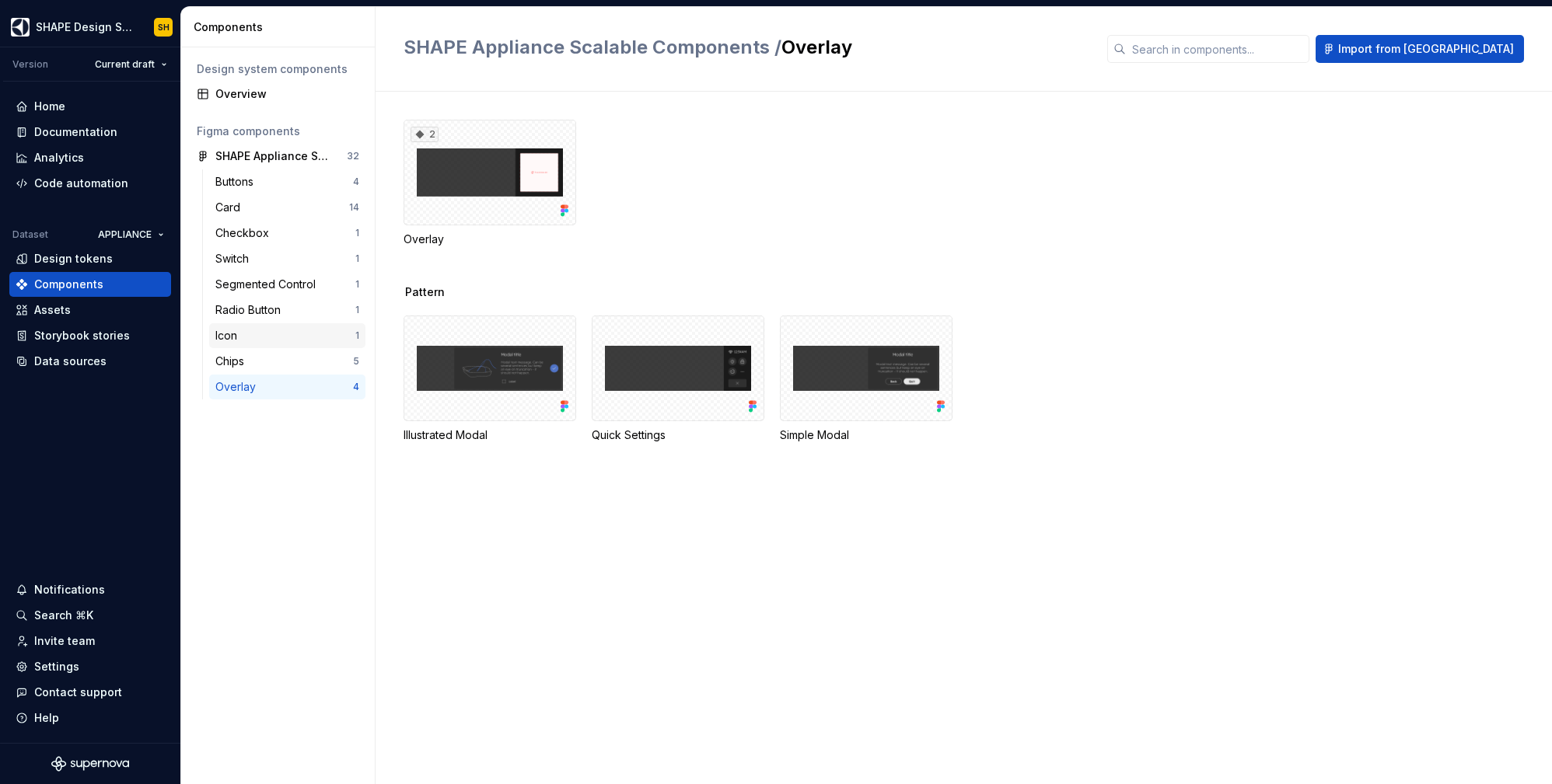
click at [259, 329] on div "Icon" at bounding box center [285, 336] width 140 height 16
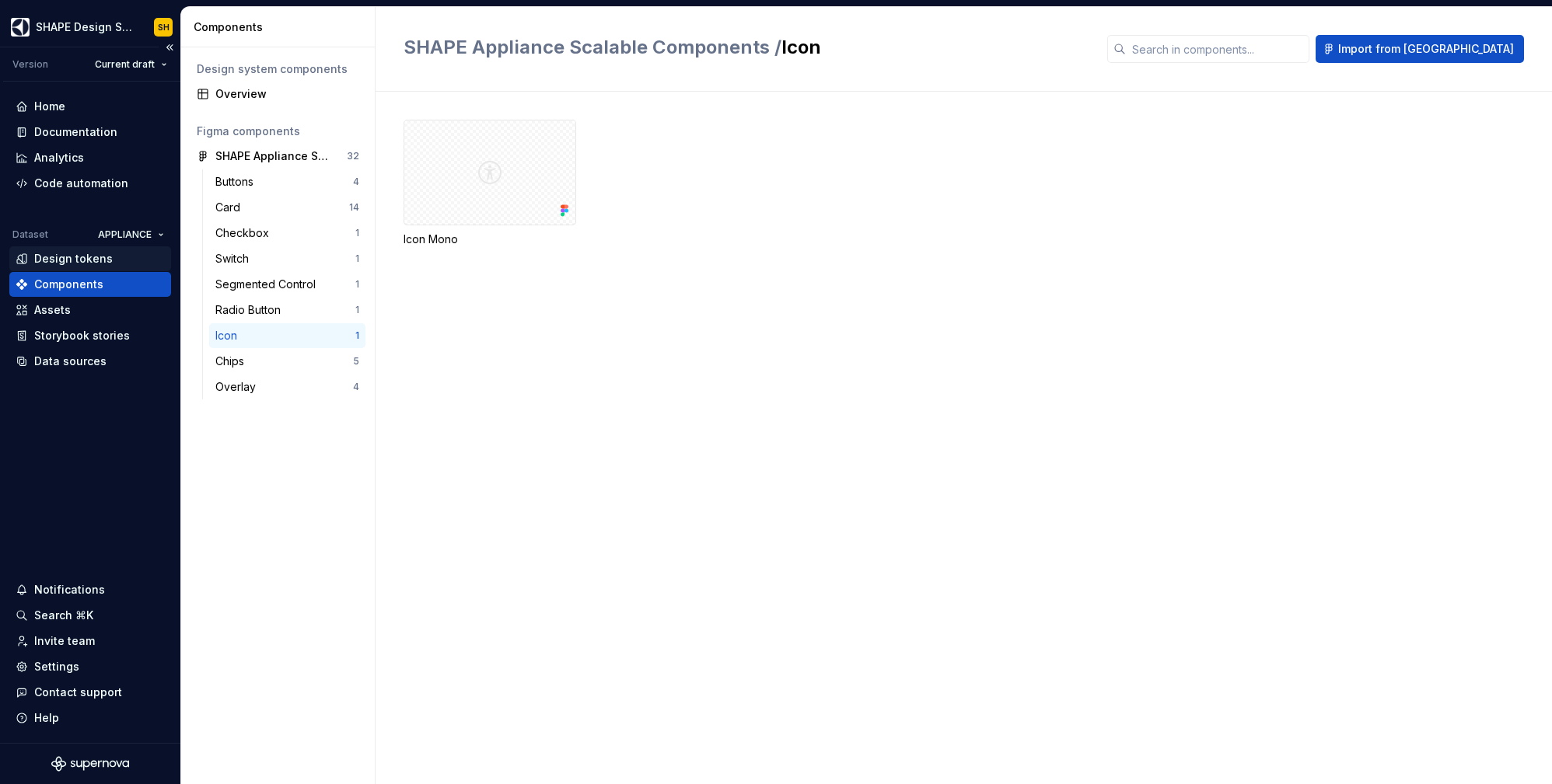
click at [103, 258] on div "Design tokens" at bounding box center [72, 259] width 78 height 16
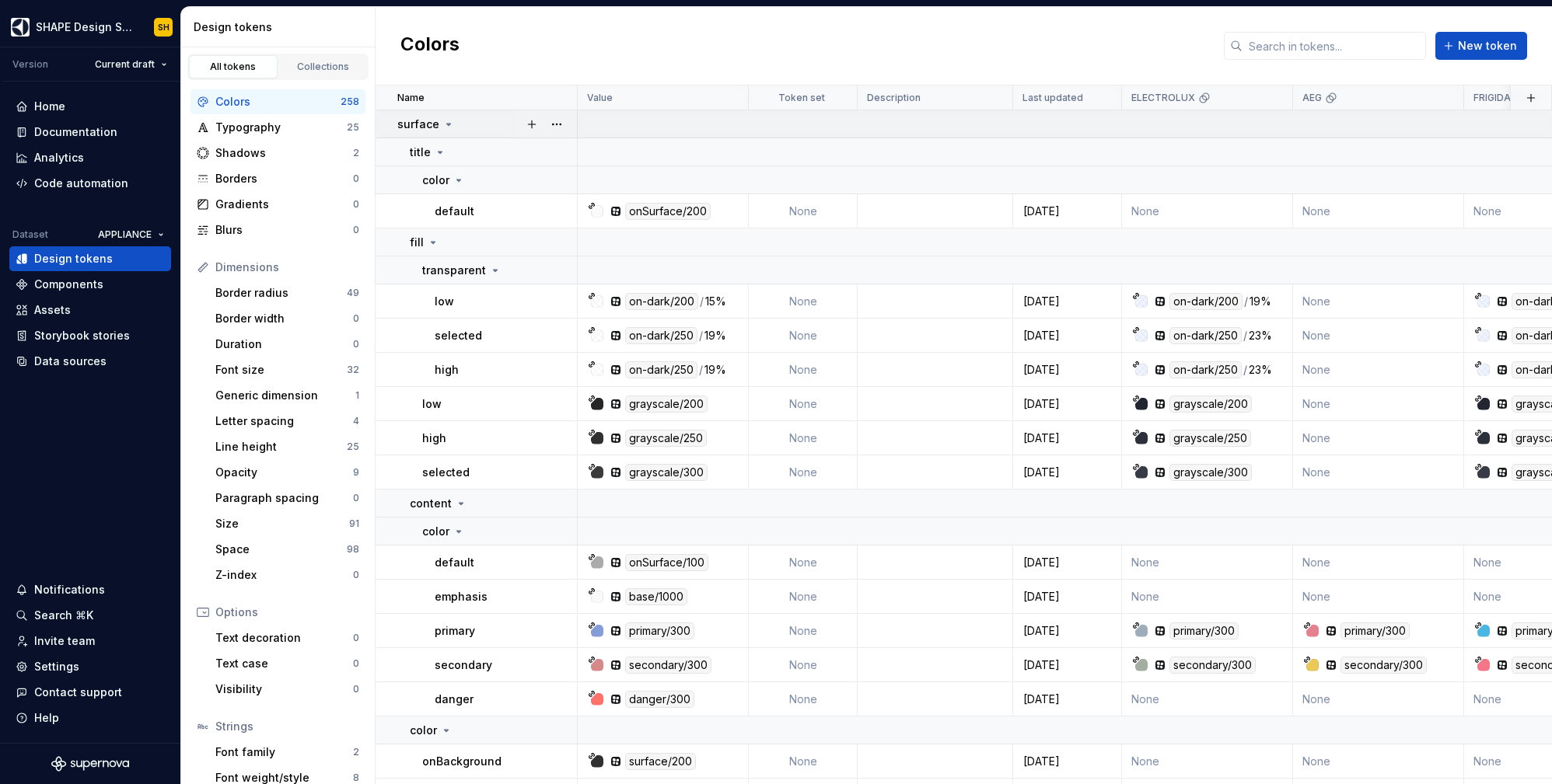
click at [452, 125] on div "surface" at bounding box center [486, 124] width 179 height 16
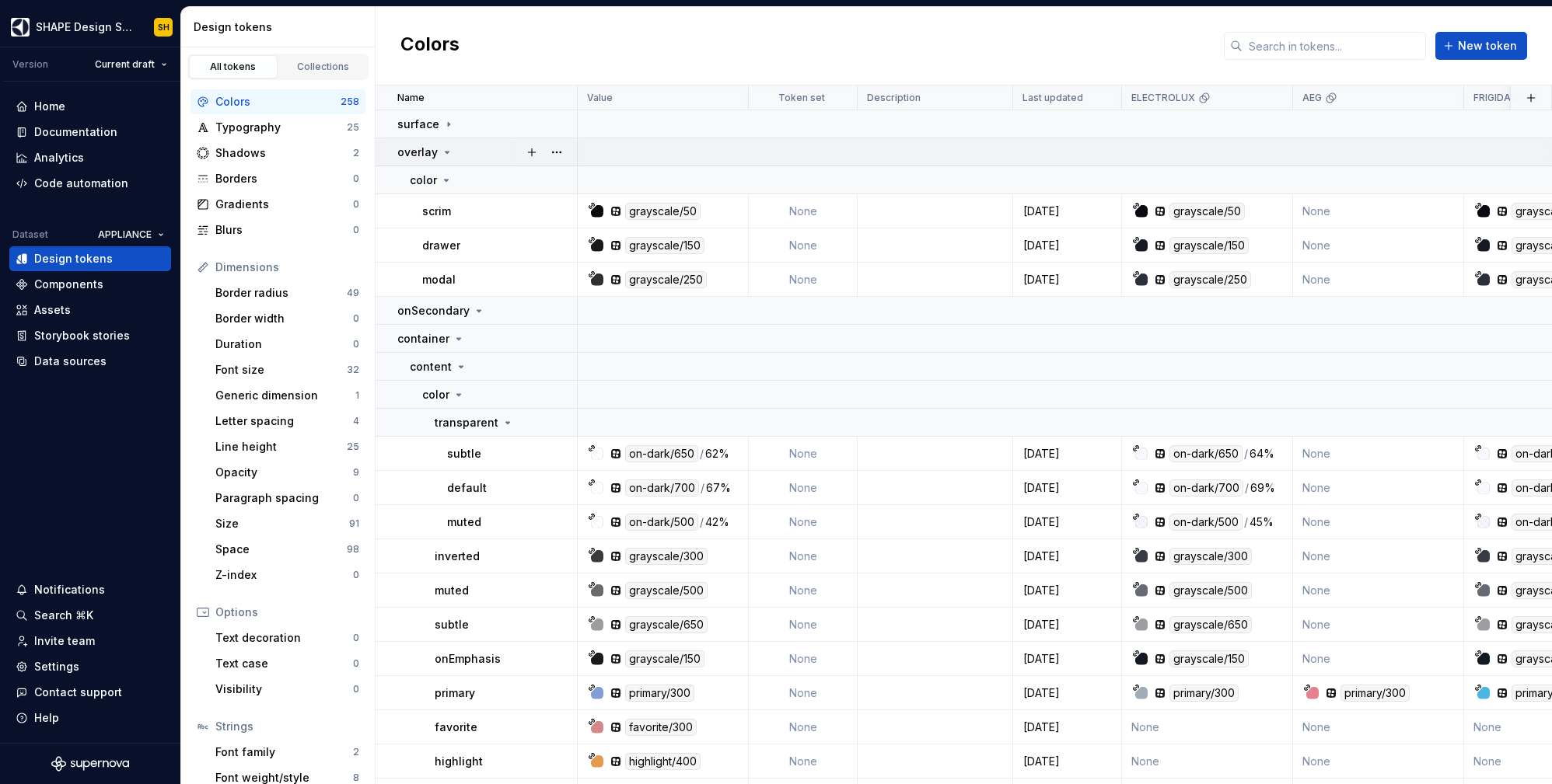
click at [447, 150] on icon at bounding box center [447, 151] width 12 height 12
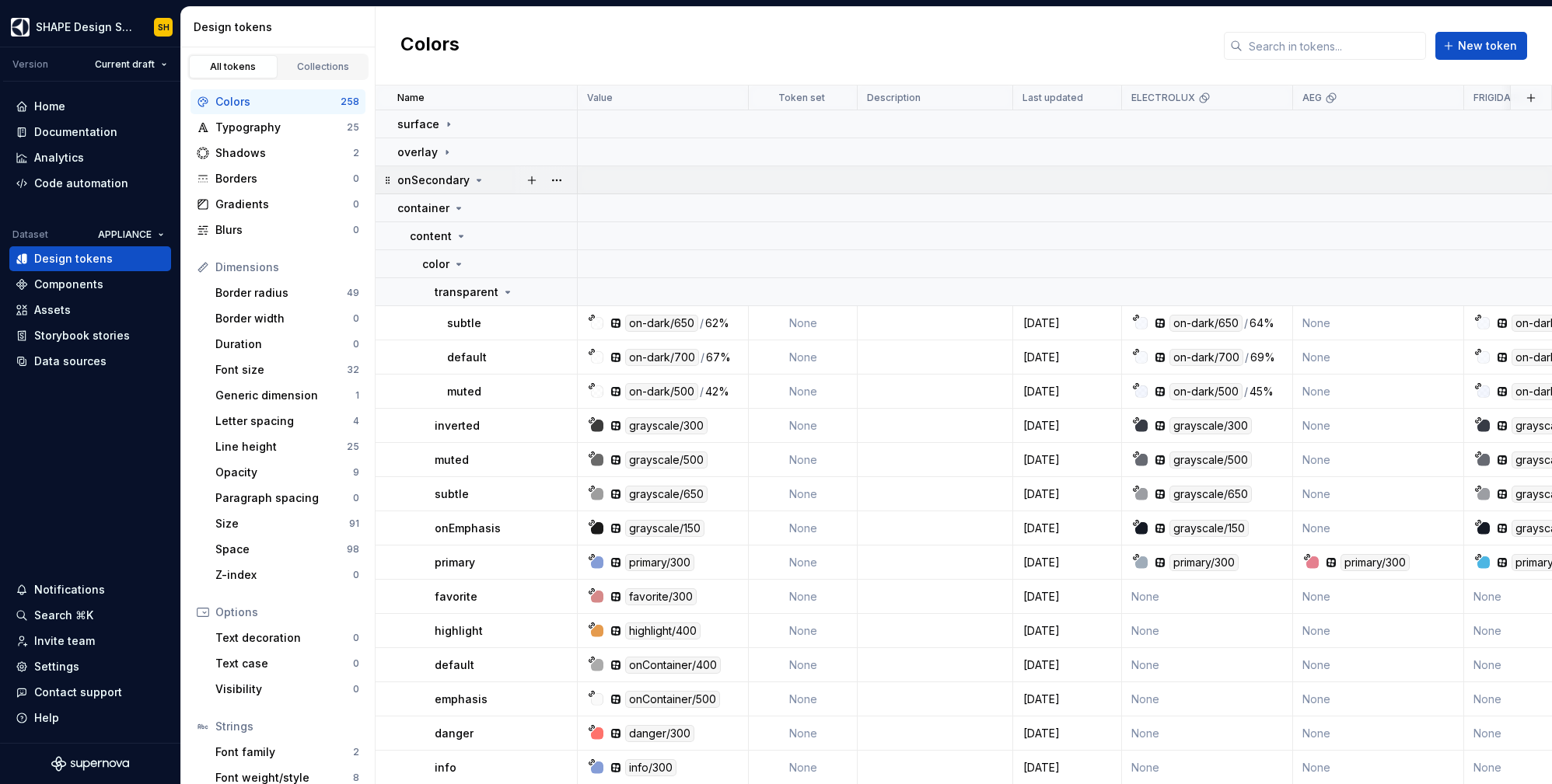
click at [473, 183] on icon at bounding box center [479, 180] width 12 height 12
click at [459, 208] on icon at bounding box center [458, 208] width 12 height 12
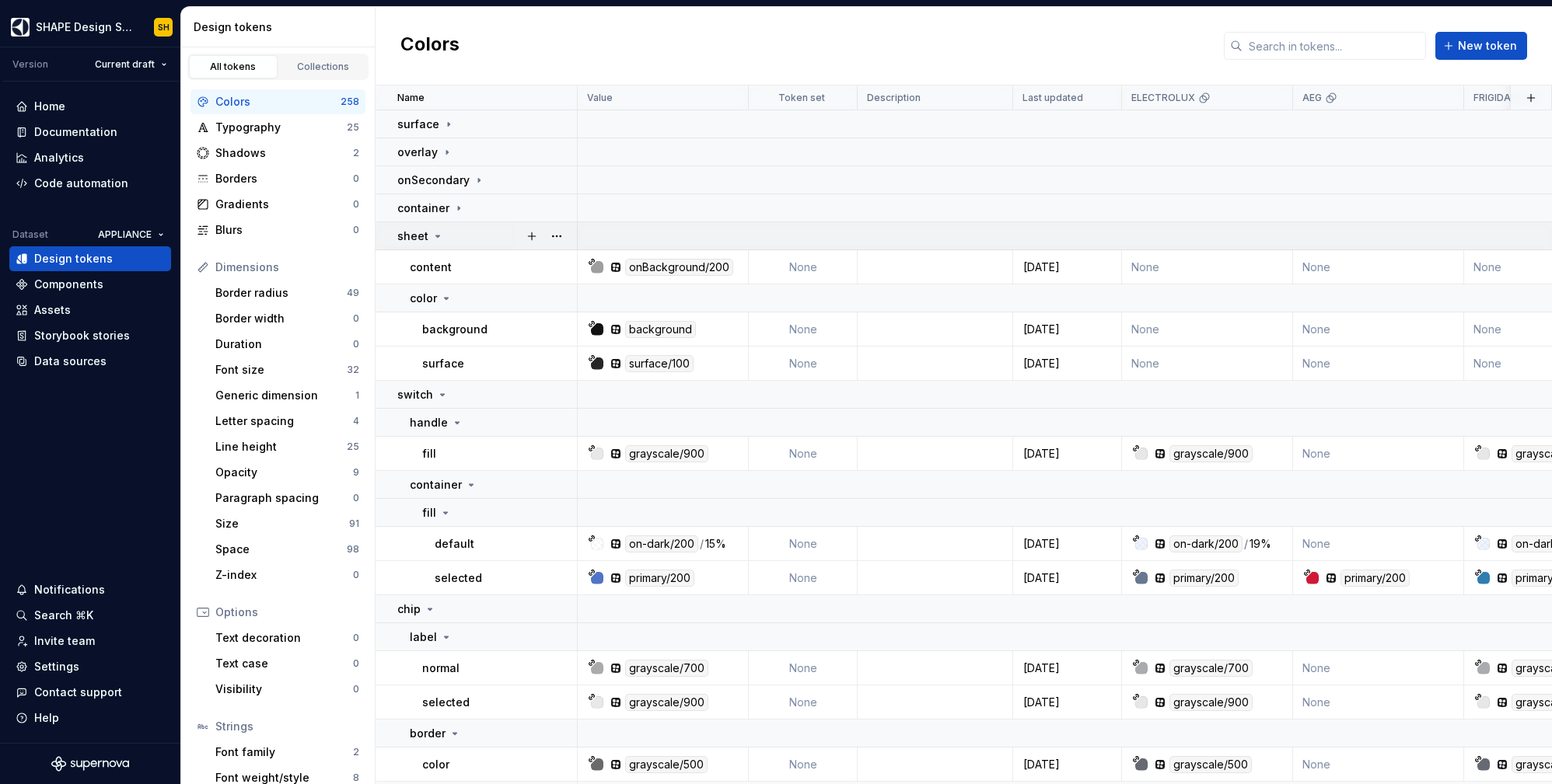
click at [433, 243] on td "sheet" at bounding box center [476, 236] width 202 height 28
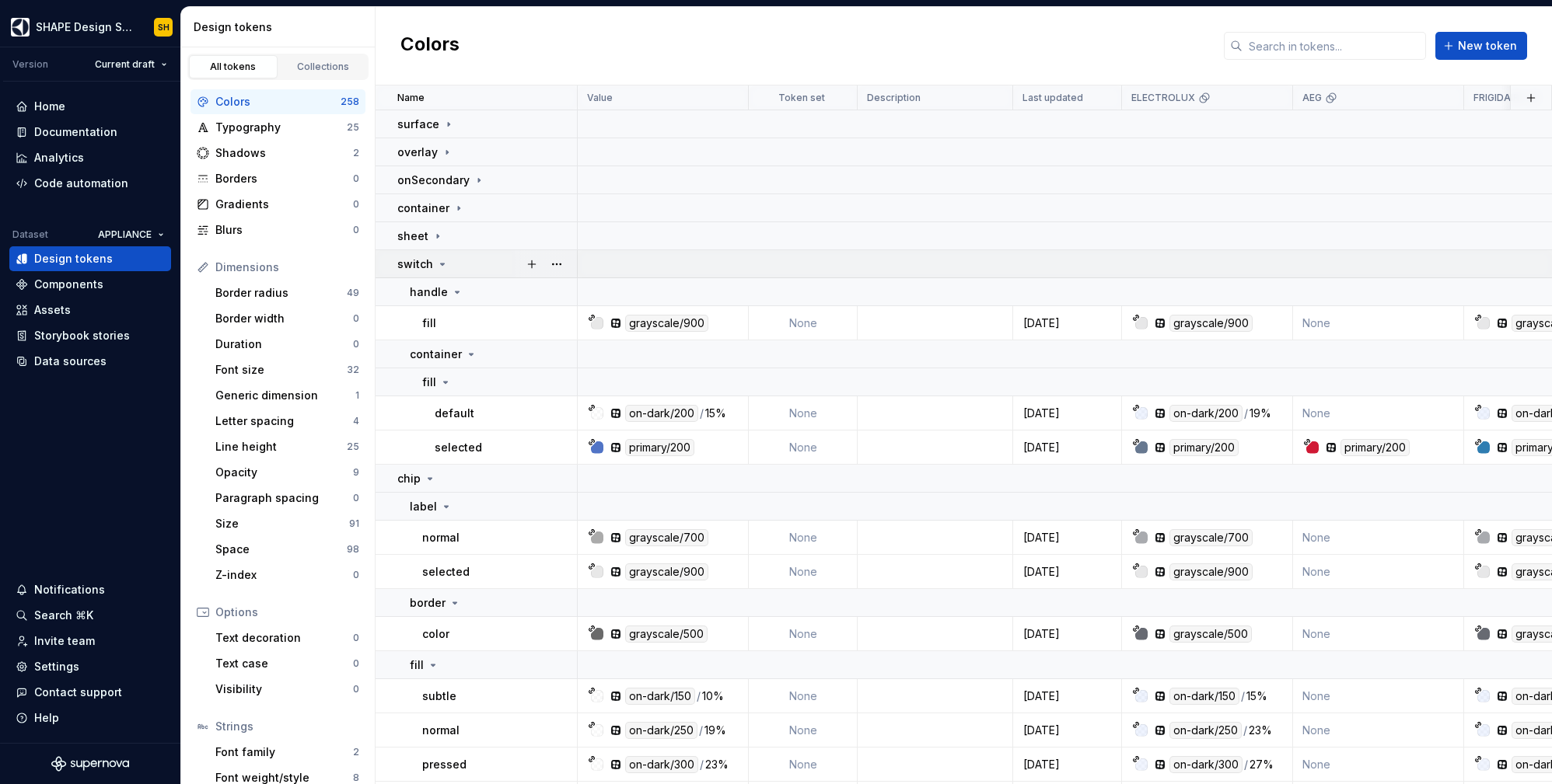
click at [436, 263] on icon at bounding box center [442, 263] width 12 height 12
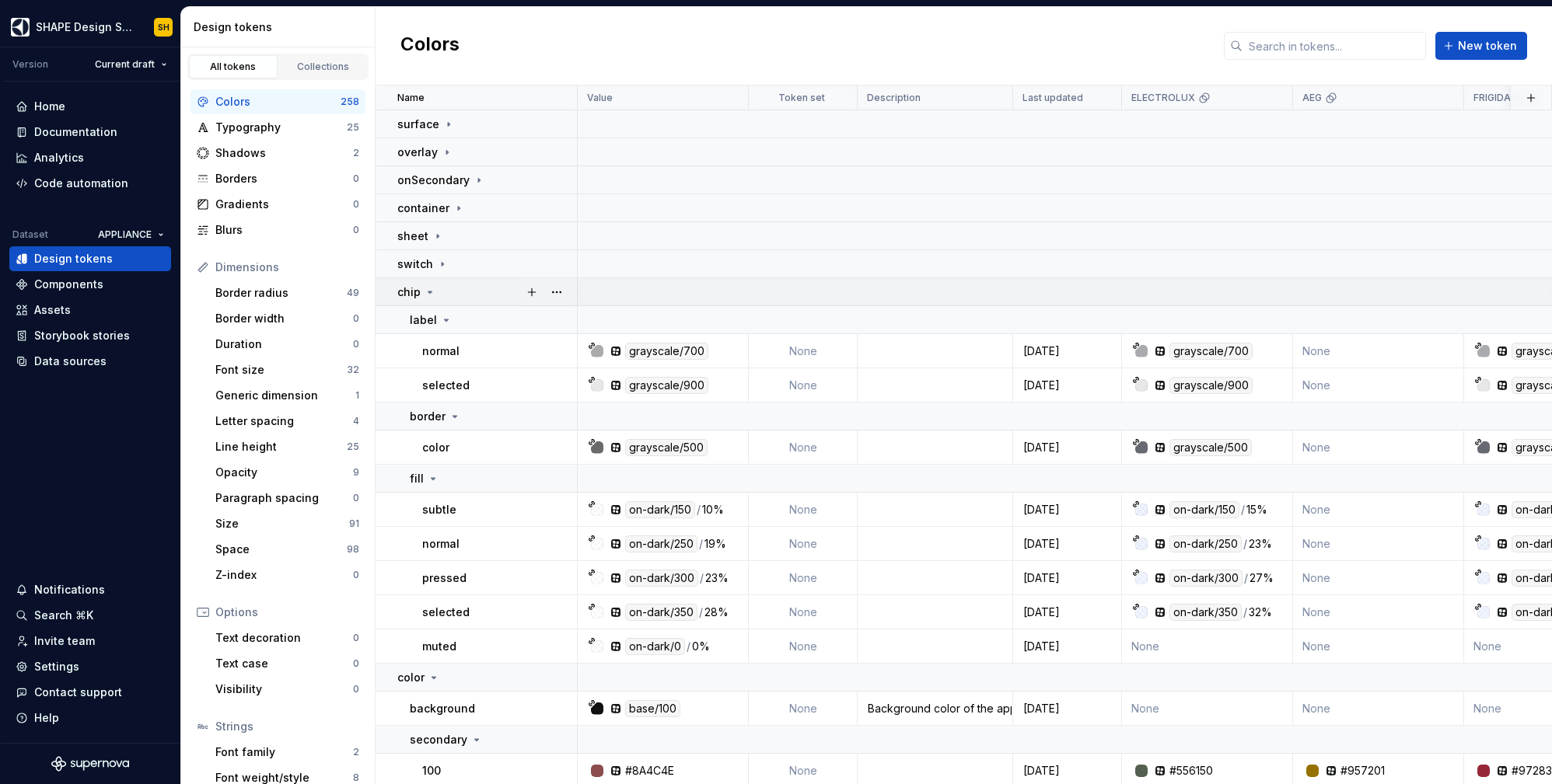
click at [425, 290] on icon at bounding box center [430, 291] width 12 height 12
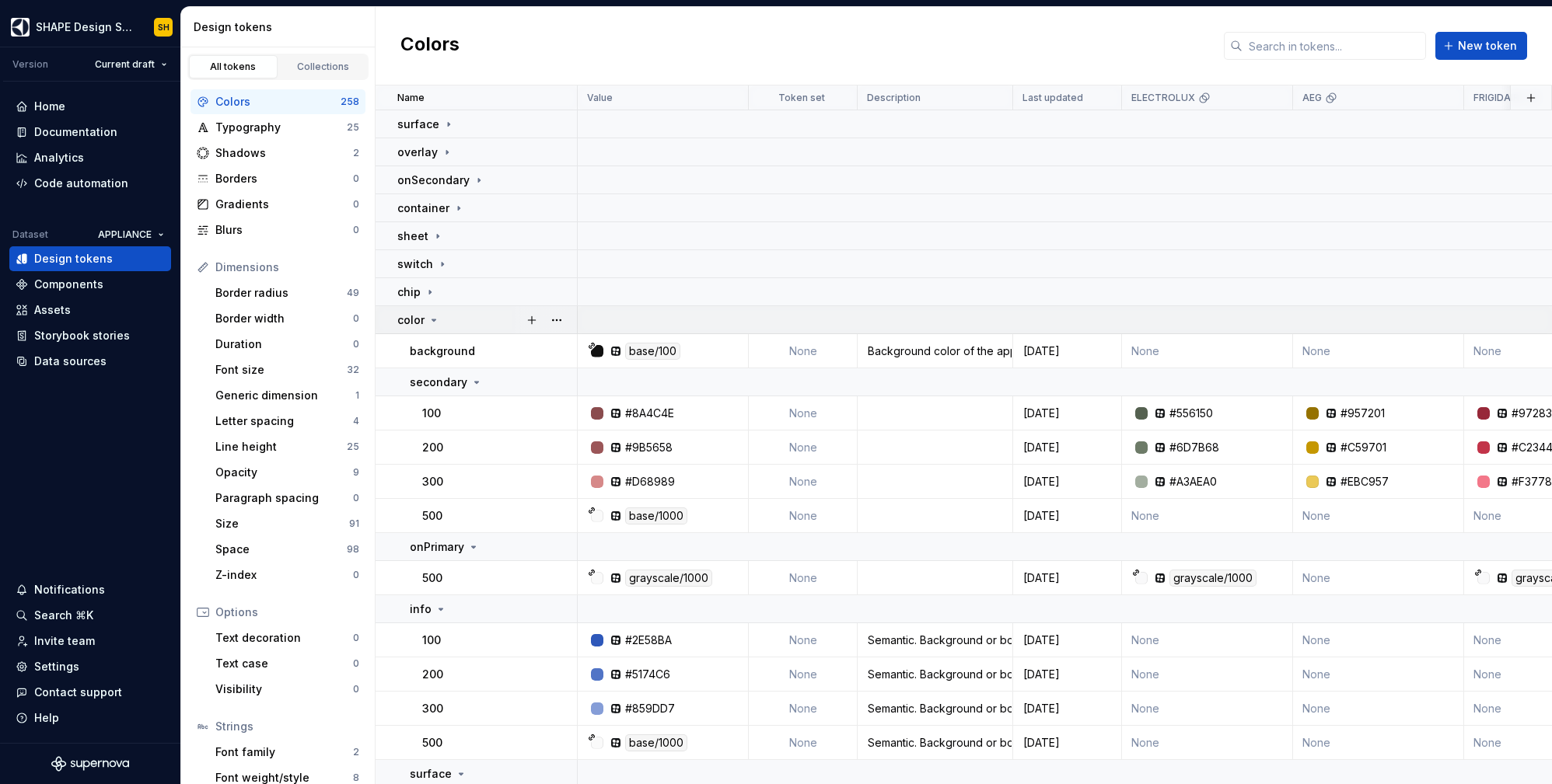
click at [431, 321] on icon at bounding box center [434, 320] width 12 height 12
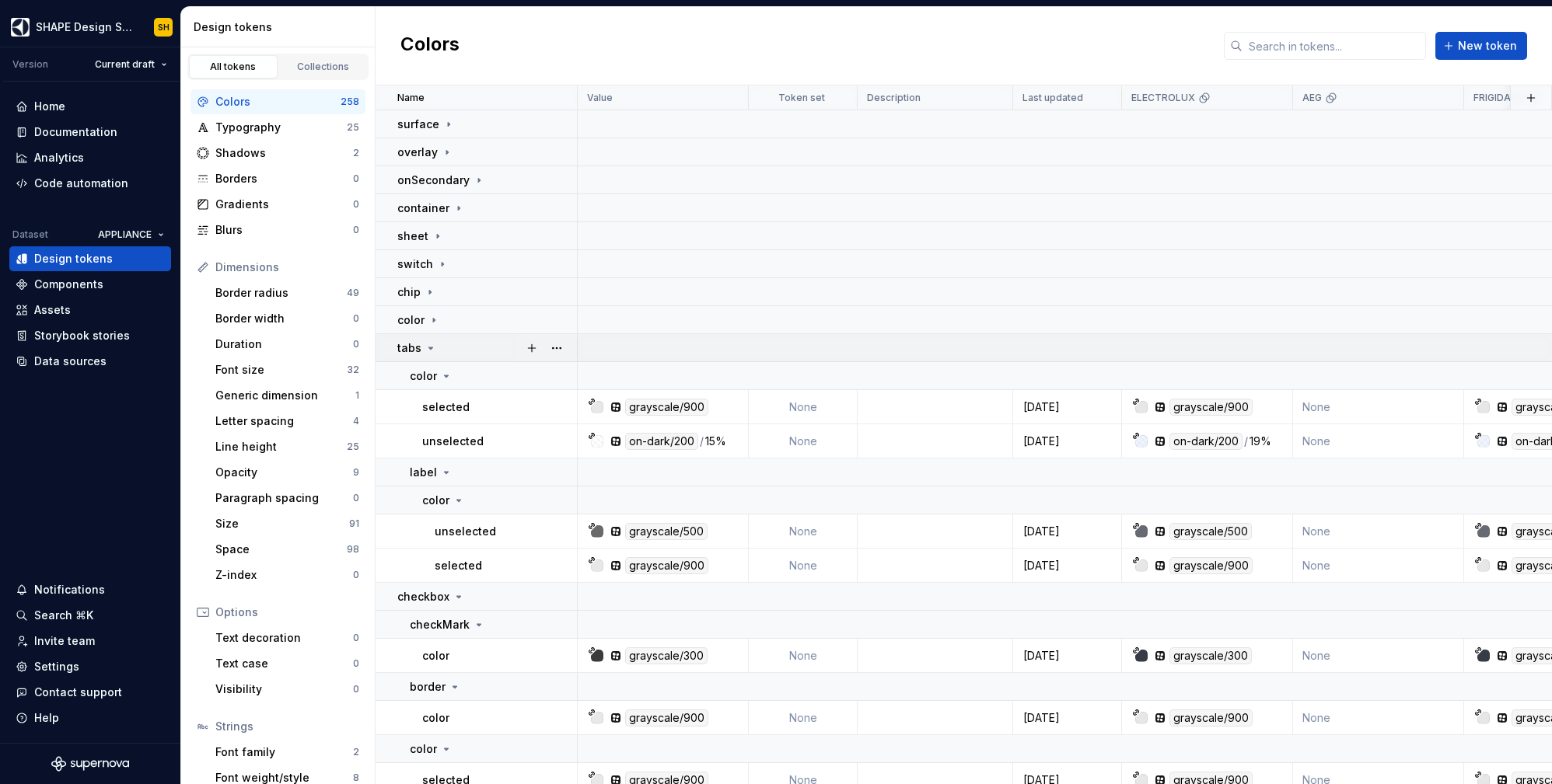
click at [433, 350] on icon at bounding box center [430, 348] width 12 height 12
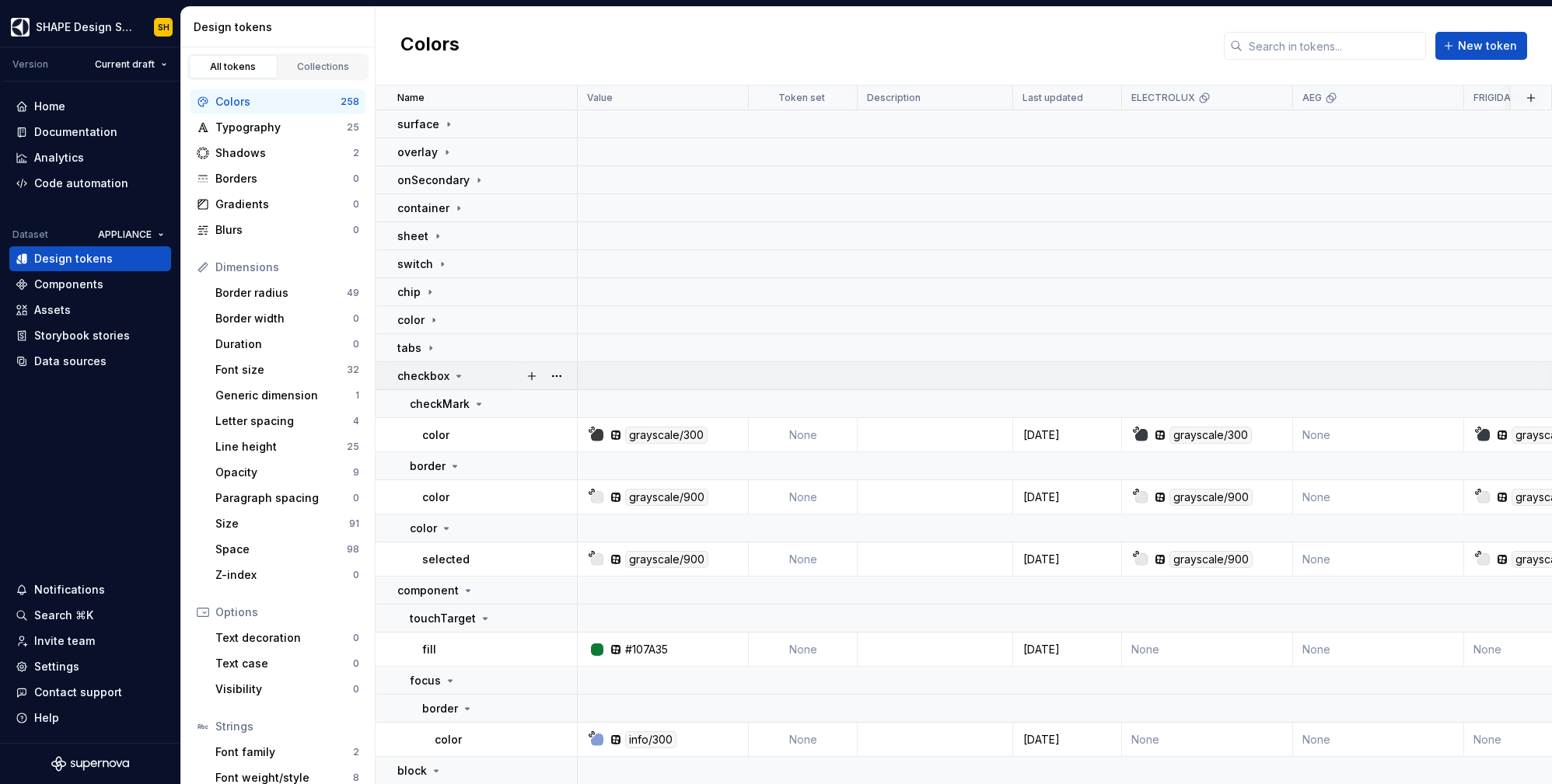
click at [450, 373] on div "checkbox" at bounding box center [431, 376] width 68 height 16
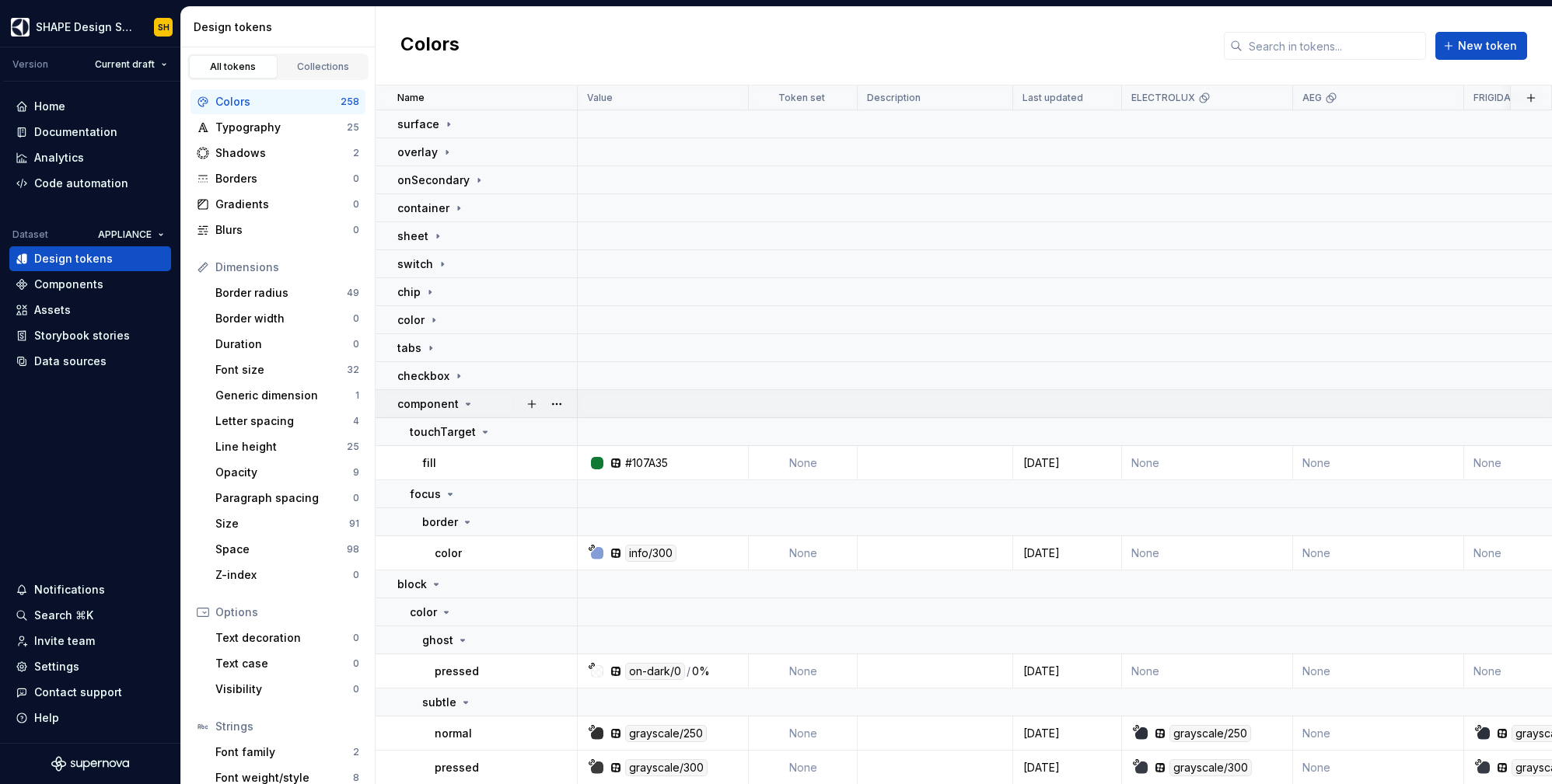
click at [462, 401] on icon at bounding box center [467, 403] width 12 height 12
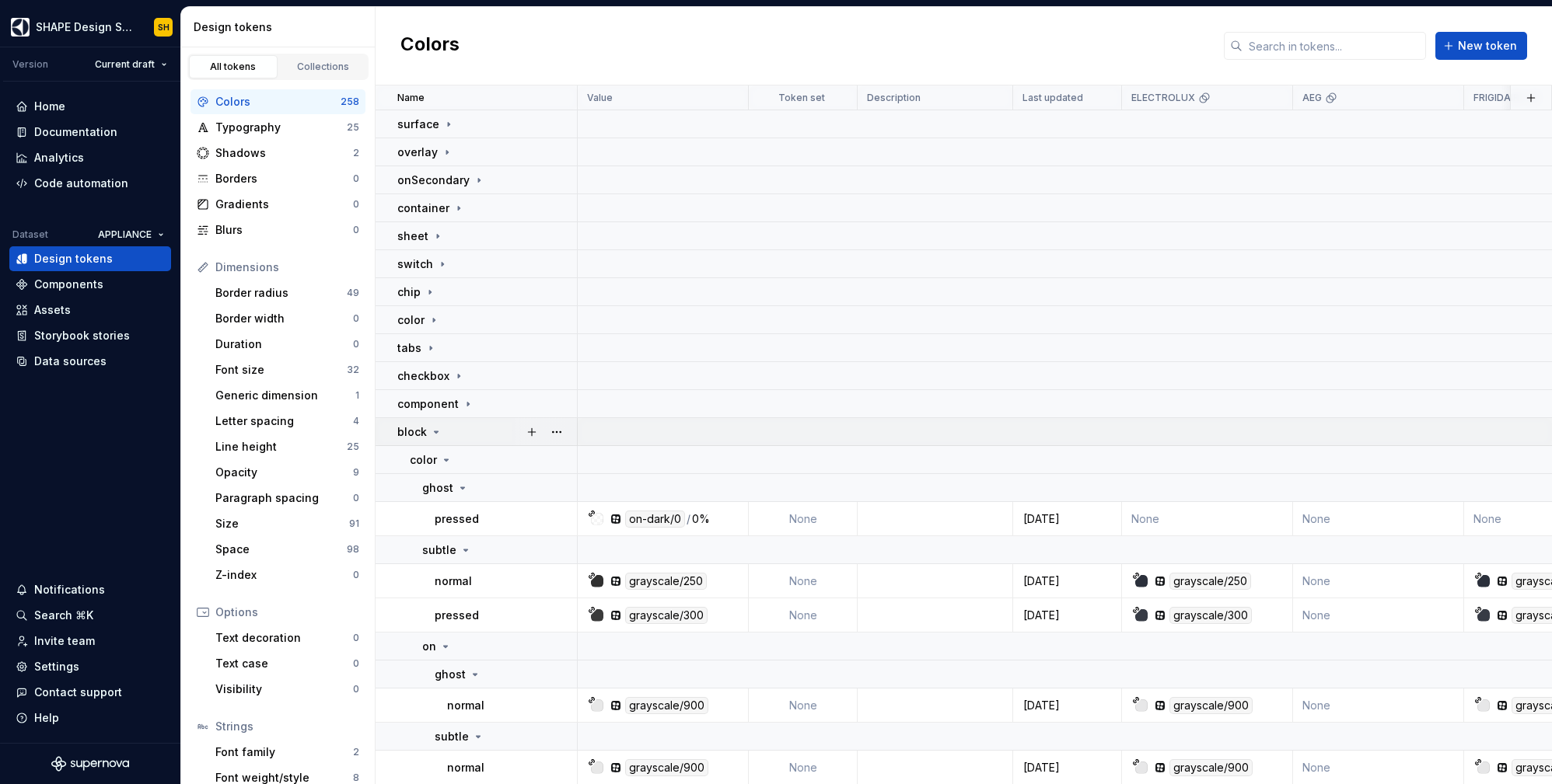
click at [431, 431] on icon at bounding box center [436, 431] width 12 height 12
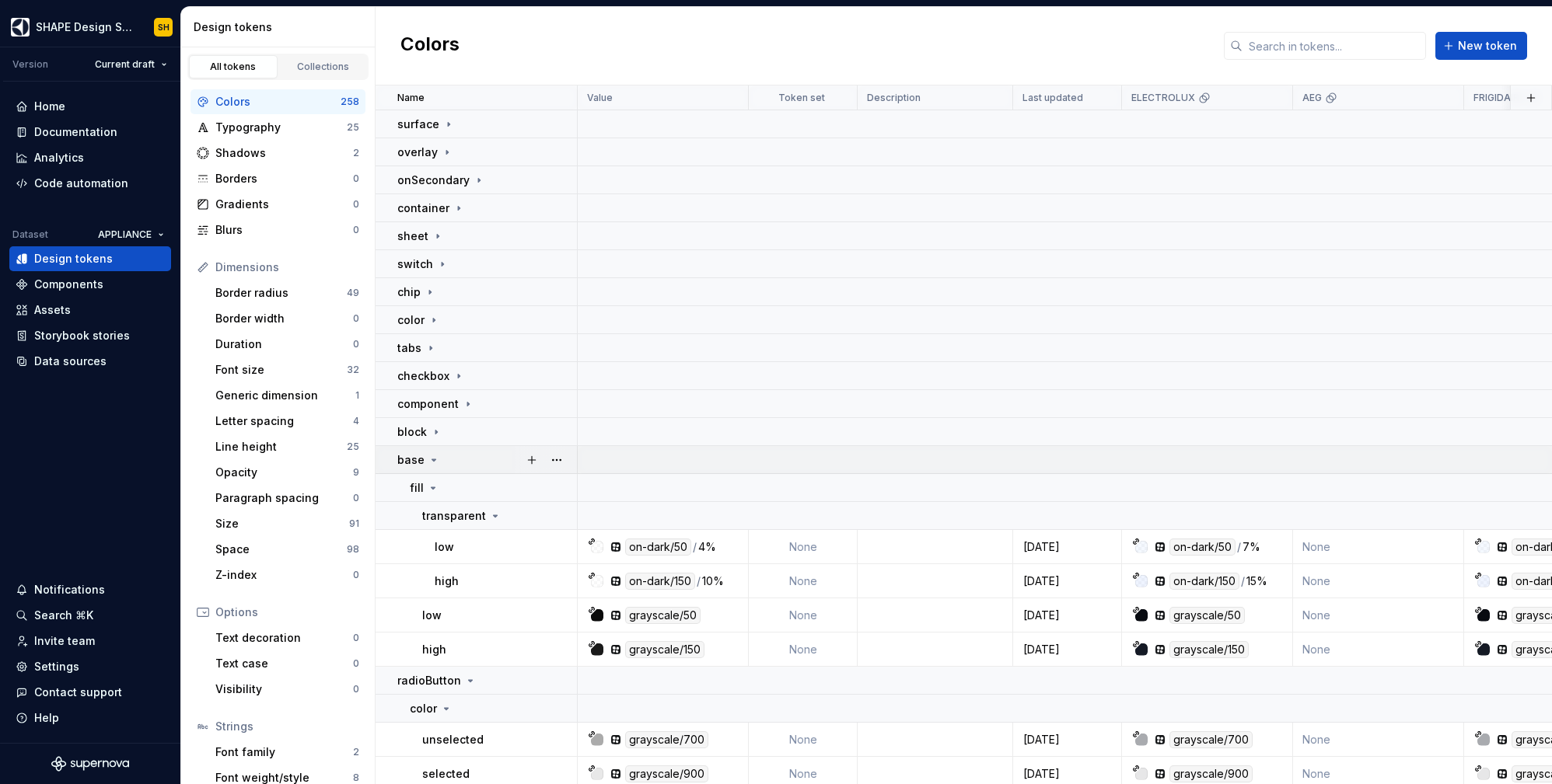
click at [432, 456] on icon at bounding box center [434, 460] width 12 height 12
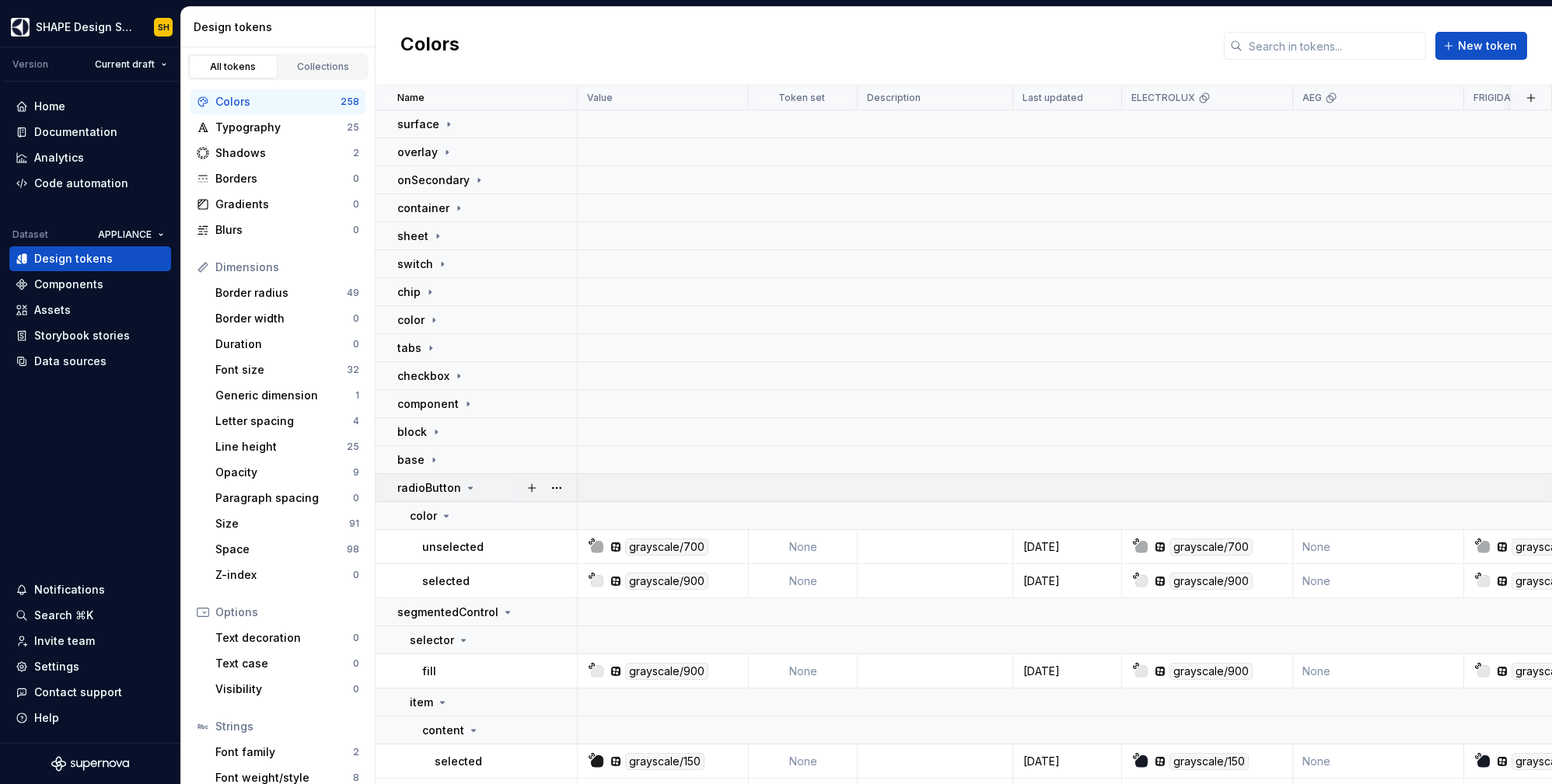
click at [465, 486] on icon at bounding box center [470, 488] width 12 height 12
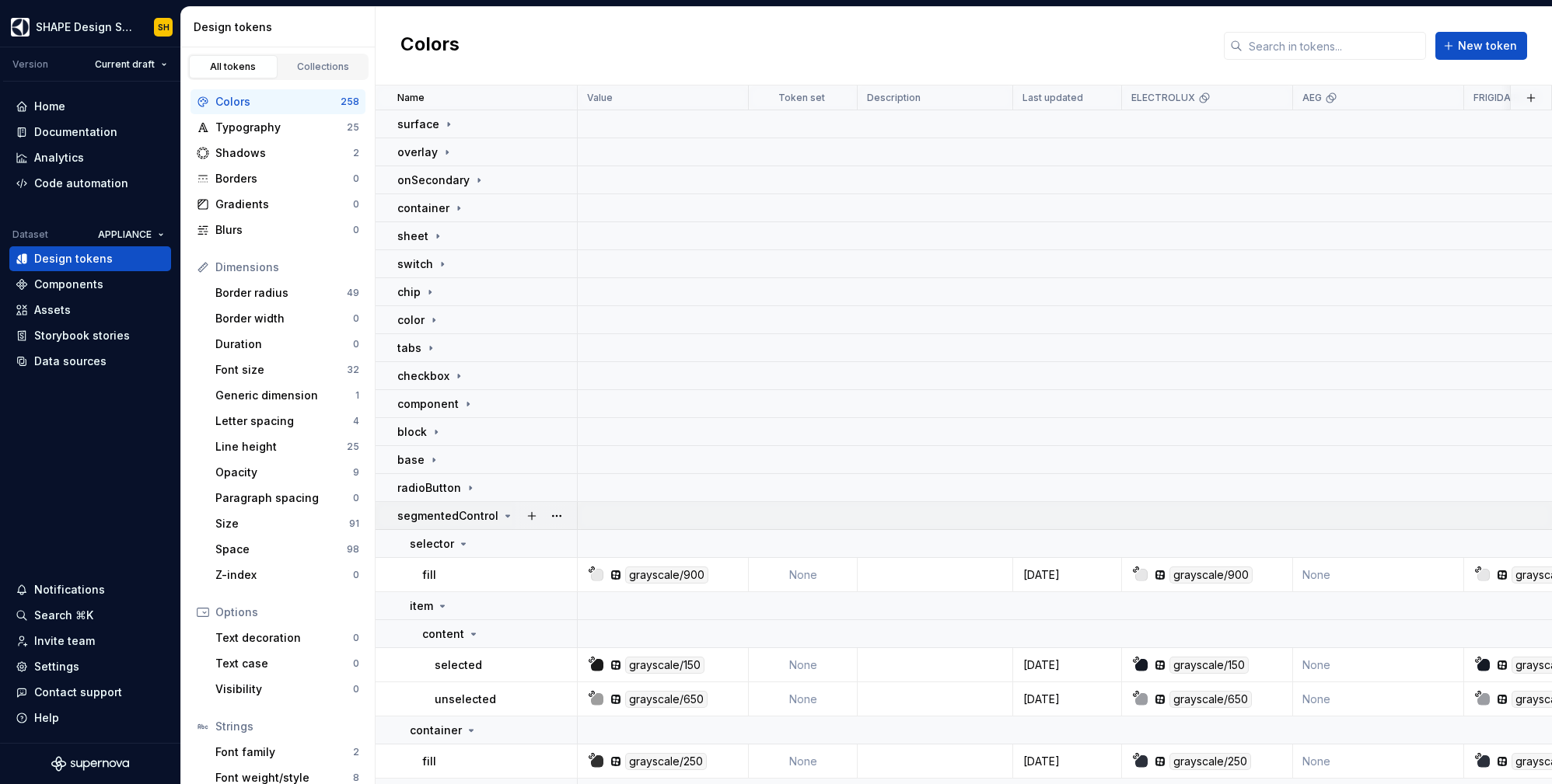
click at [504, 519] on icon at bounding box center [507, 515] width 12 height 12
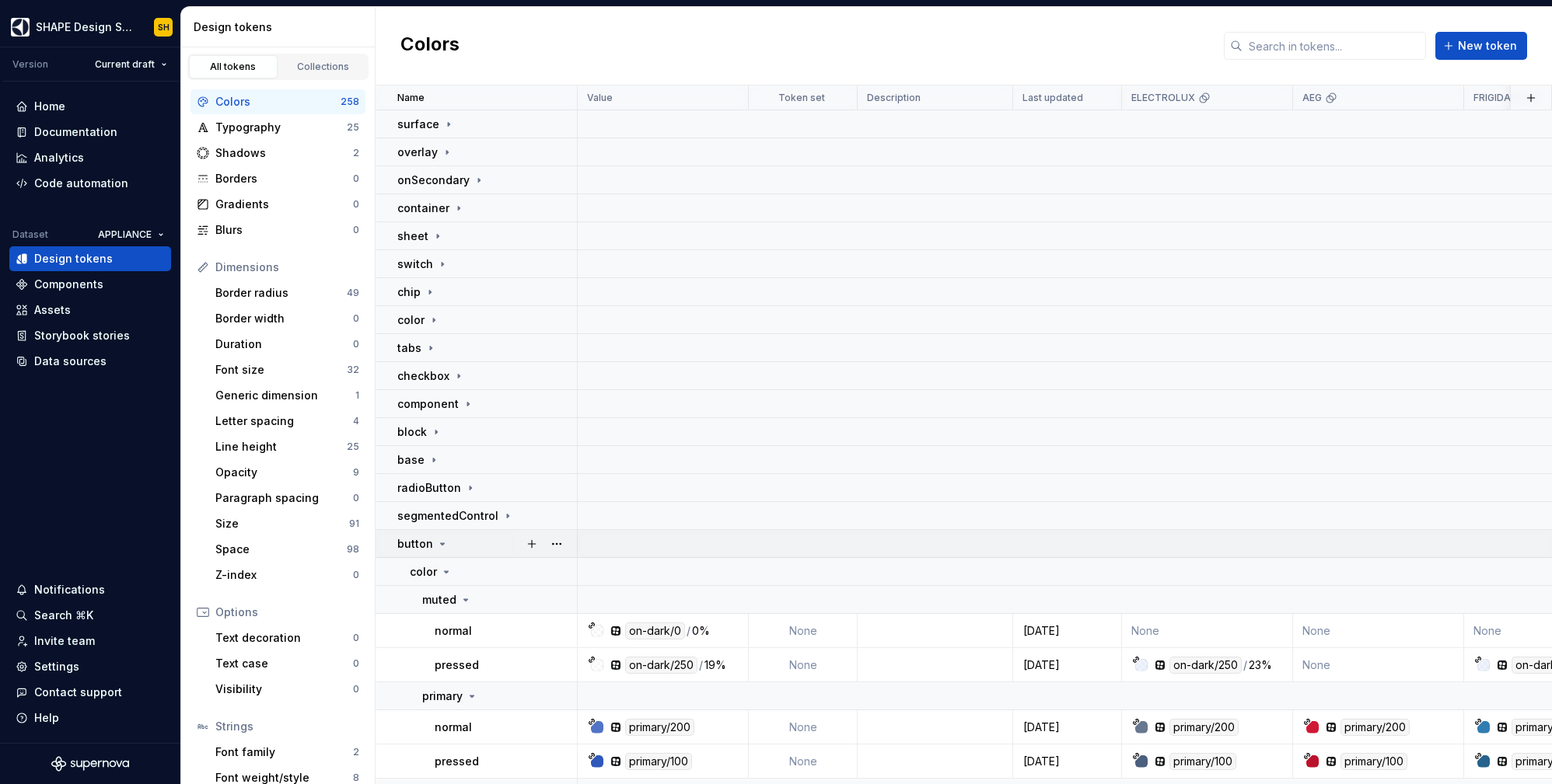
click at [444, 543] on icon at bounding box center [442, 543] width 12 height 12
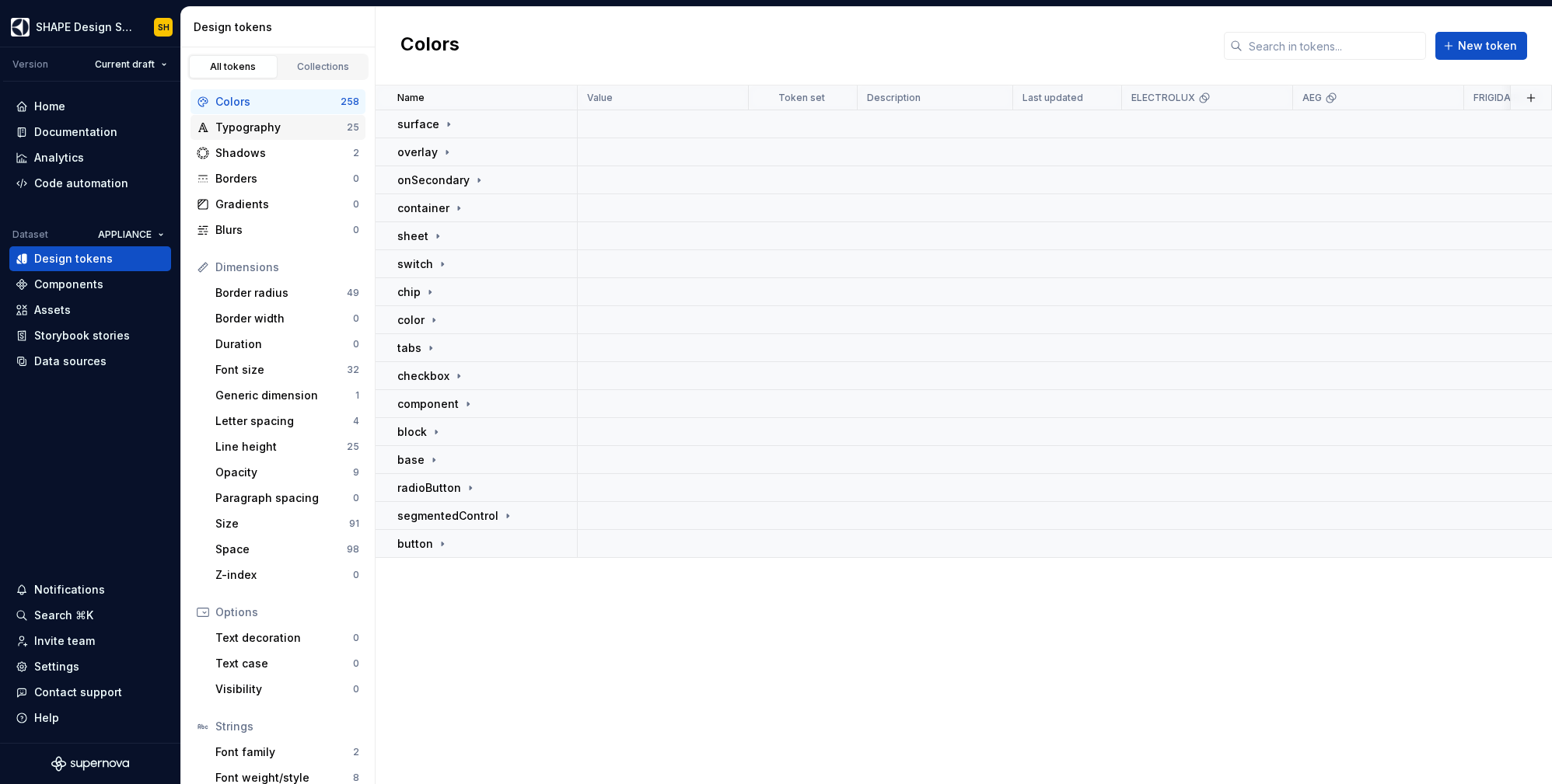
click at [272, 122] on div "Typography" at bounding box center [281, 127] width 132 height 16
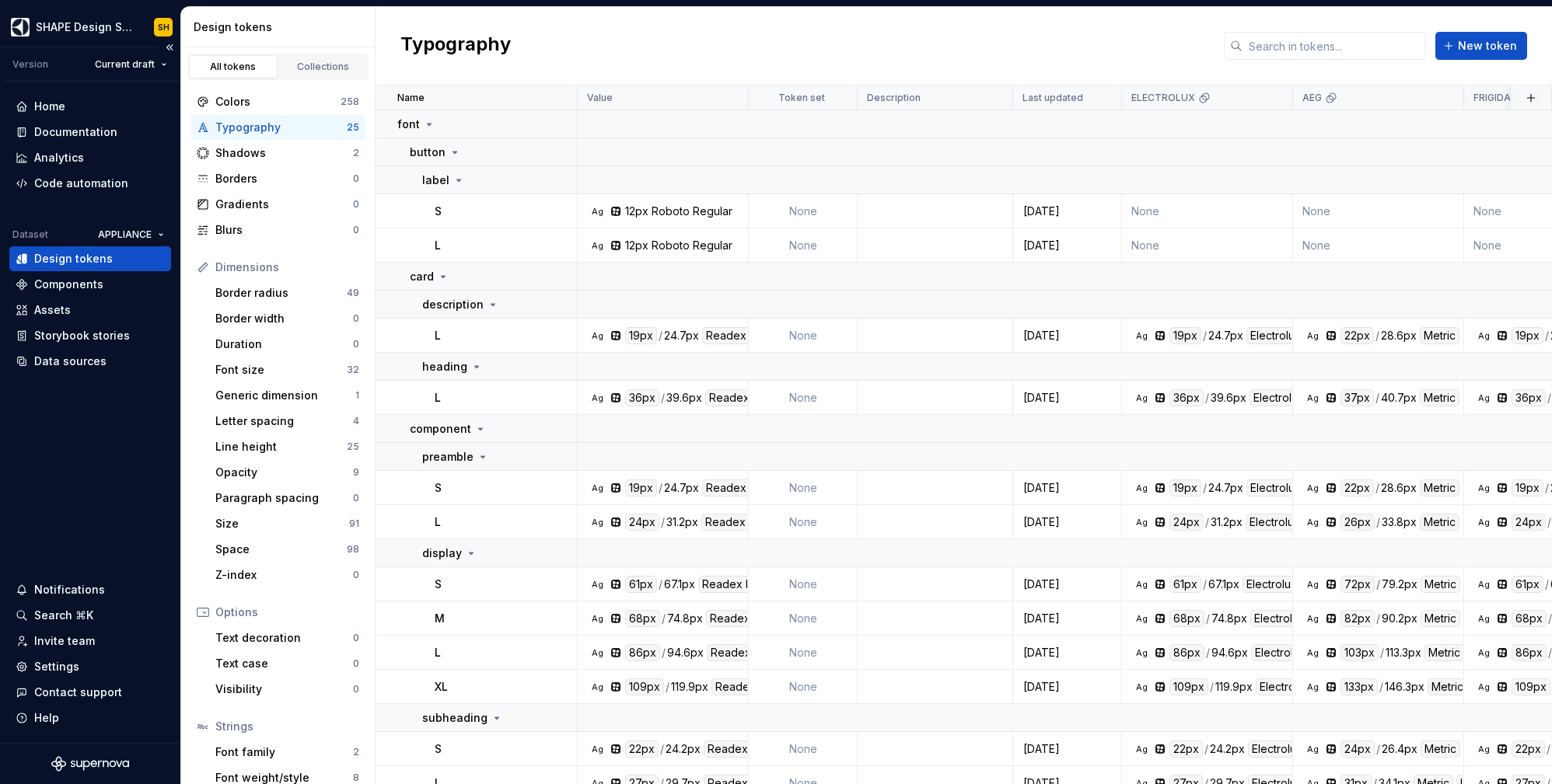
click at [94, 259] on div "Design tokens" at bounding box center [72, 259] width 78 height 16
click at [54, 361] on div "Data sources" at bounding box center [70, 361] width 72 height 16
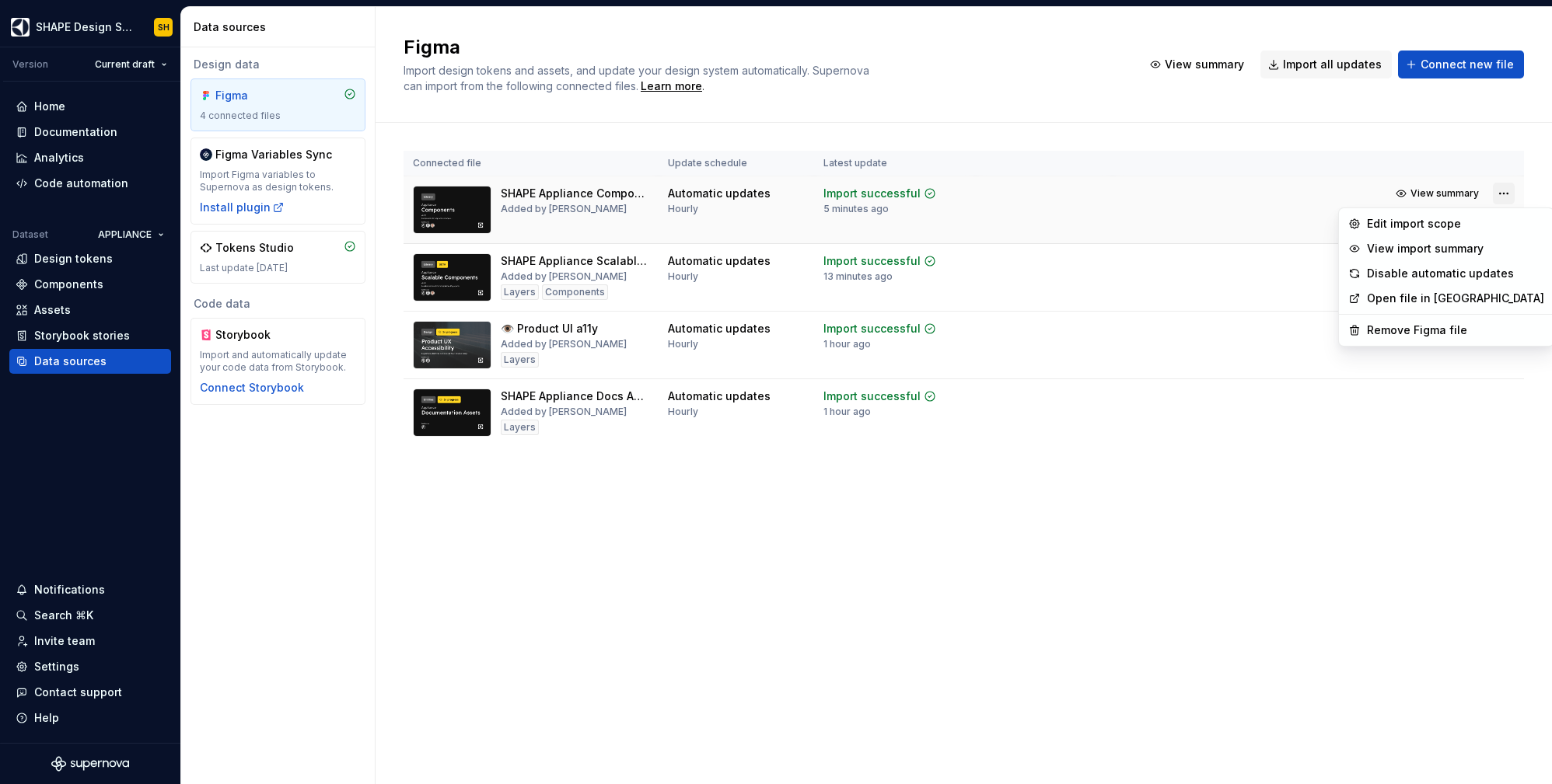
click at [1502, 191] on html "SHAPE Design System SH Version Current draft Home Documentation Analytics Code …" at bounding box center [776, 392] width 1552 height 784
click at [1444, 328] on div "Remove Figma file" at bounding box center [1455, 330] width 177 height 16
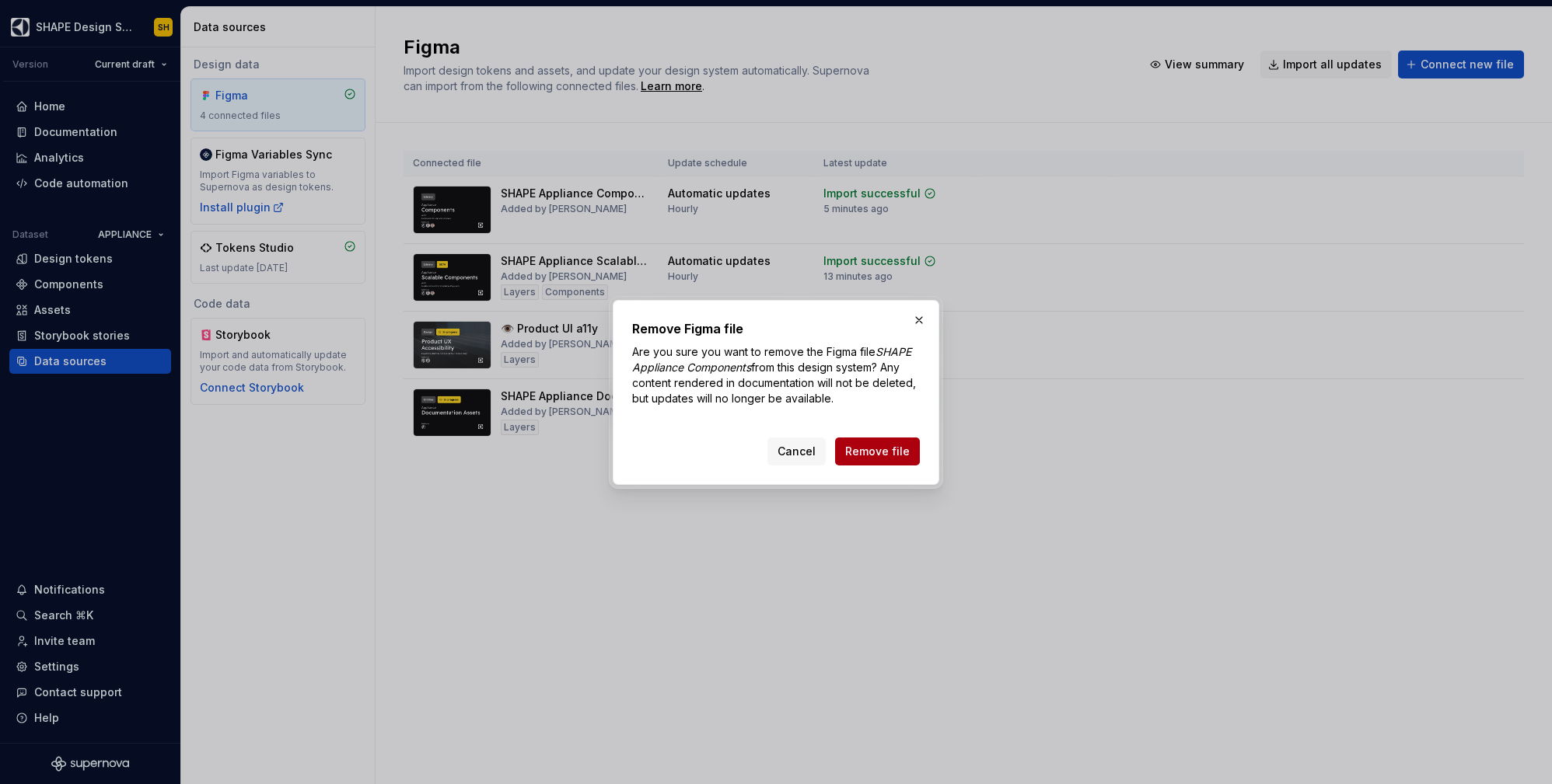
click at [907, 450] on span "Remove file" at bounding box center [878, 451] width 65 height 16
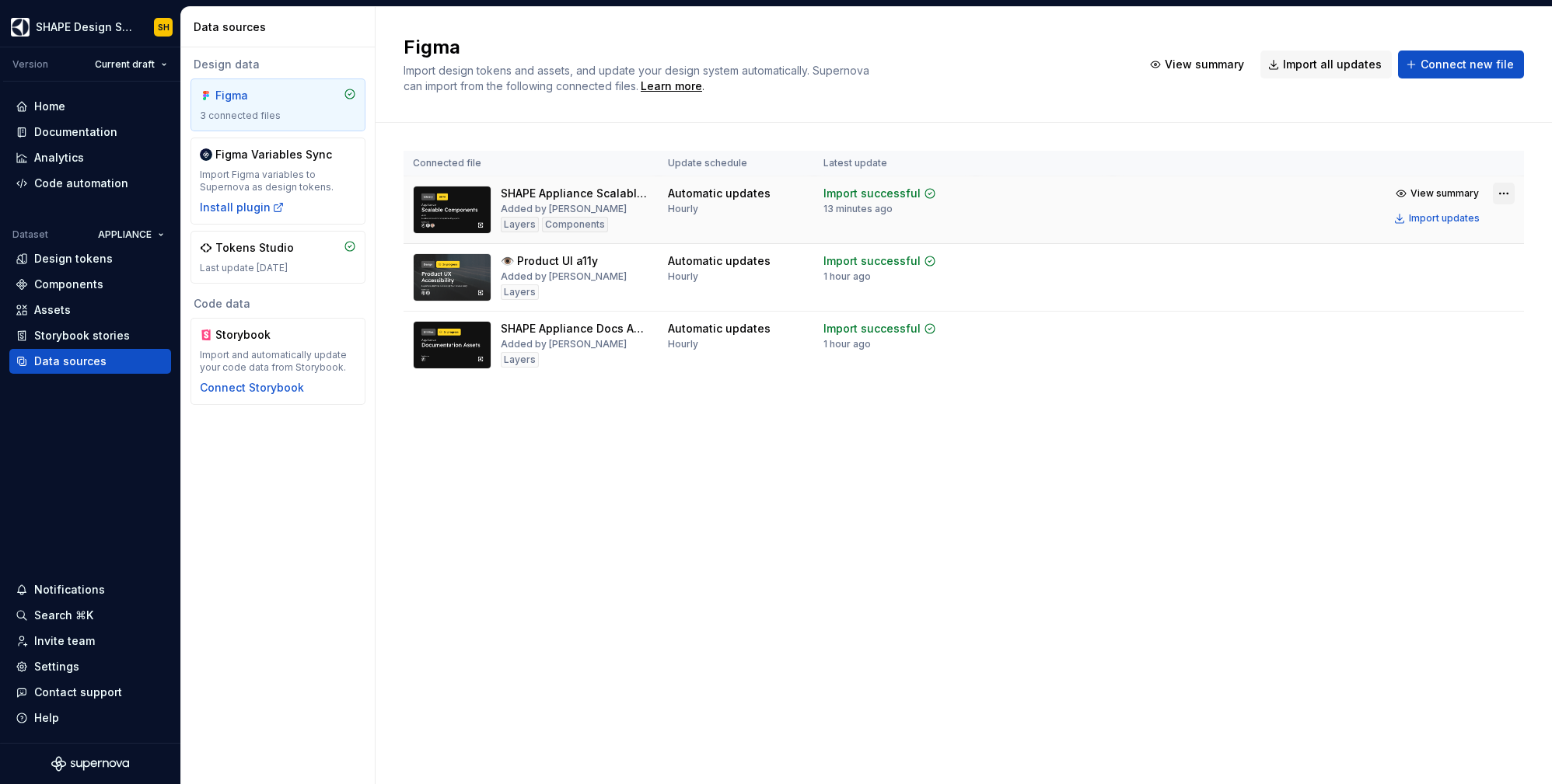
click at [1510, 196] on html "SHAPE Design System SH Version Current draft Home Documentation Analytics Code …" at bounding box center [776, 392] width 1552 height 784
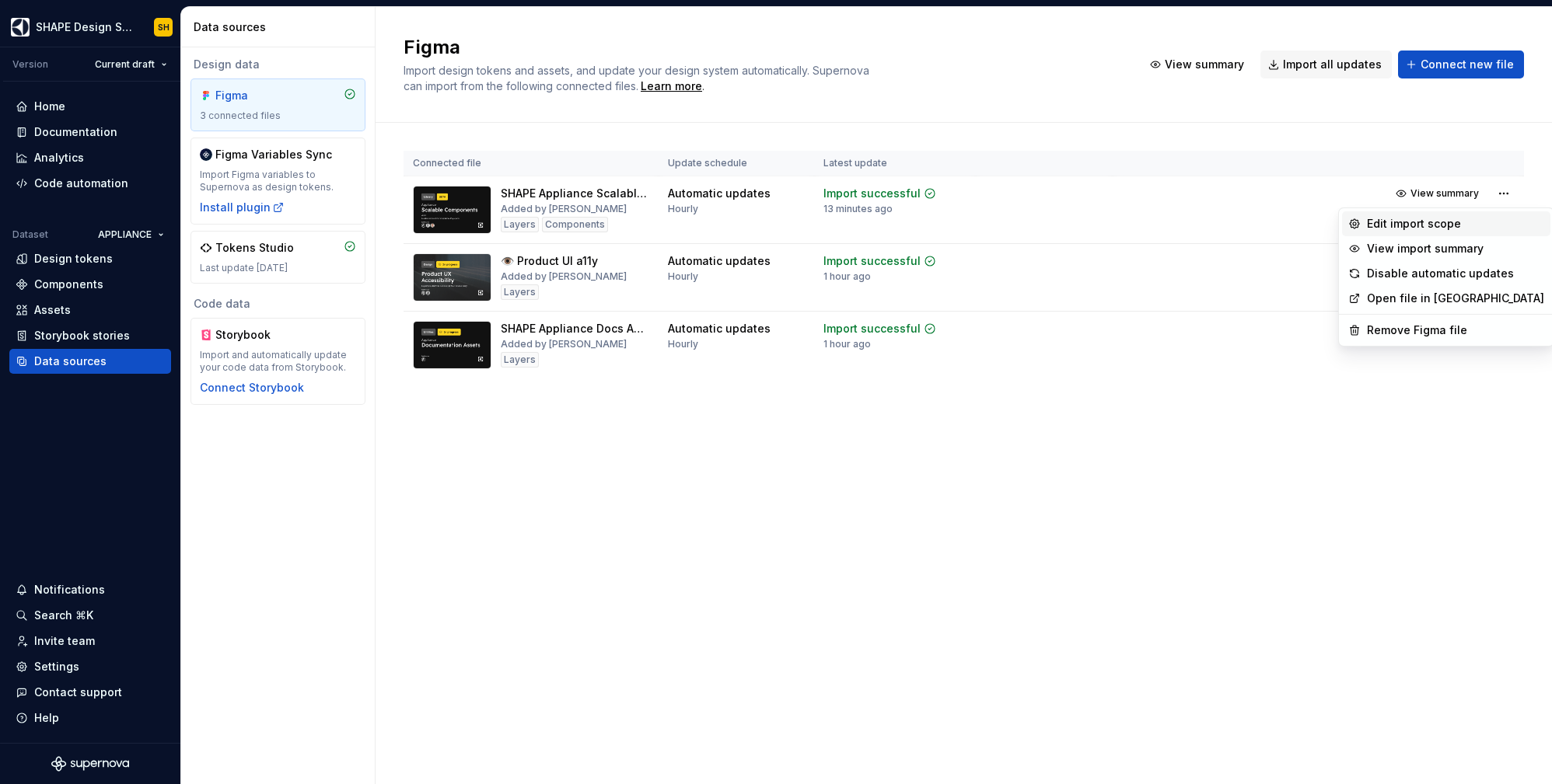
click at [1474, 214] on div "Edit import scope" at bounding box center [1447, 224] width 209 height 24
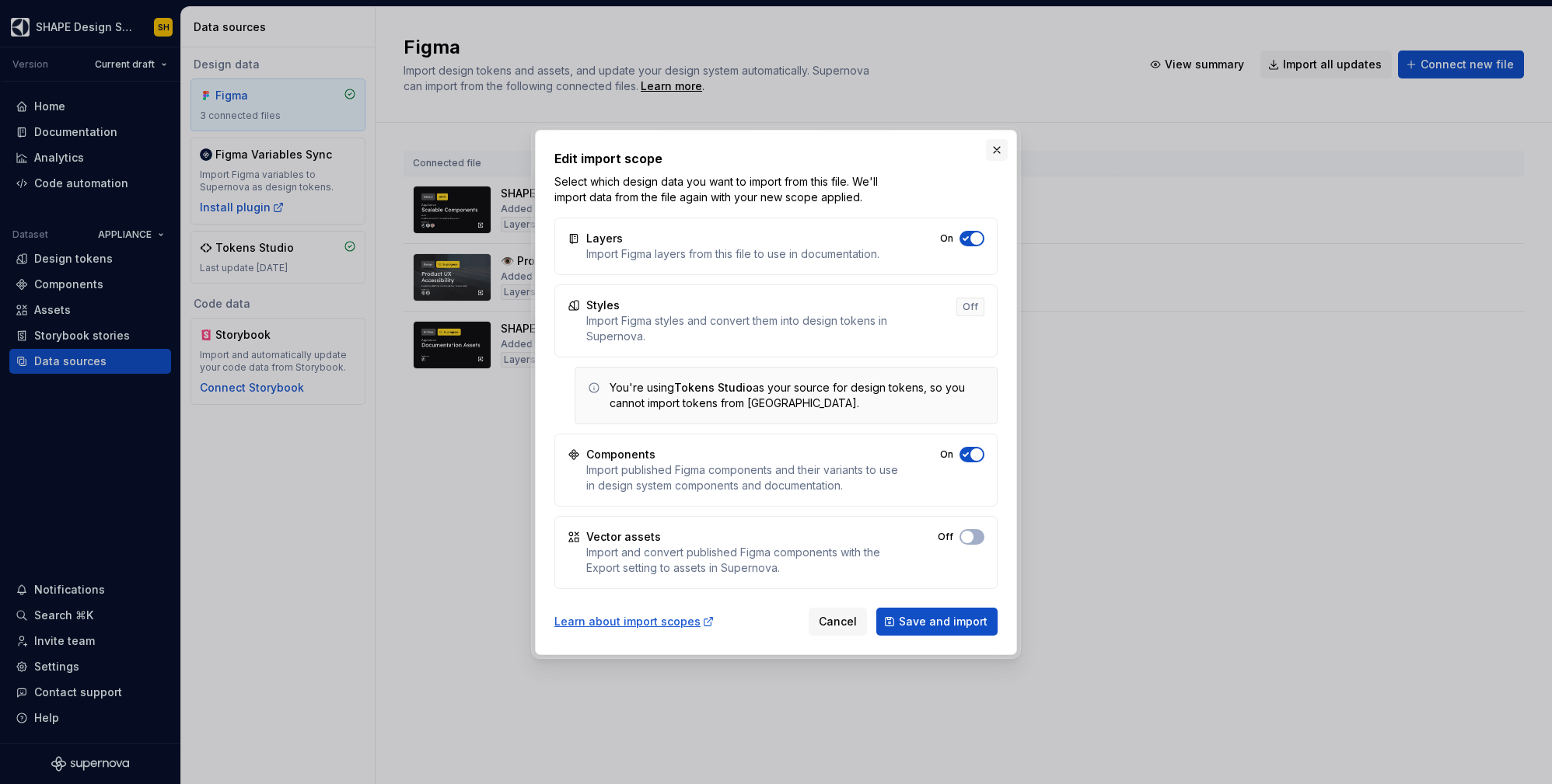
click at [998, 150] on button "button" at bounding box center [996, 149] width 22 height 22
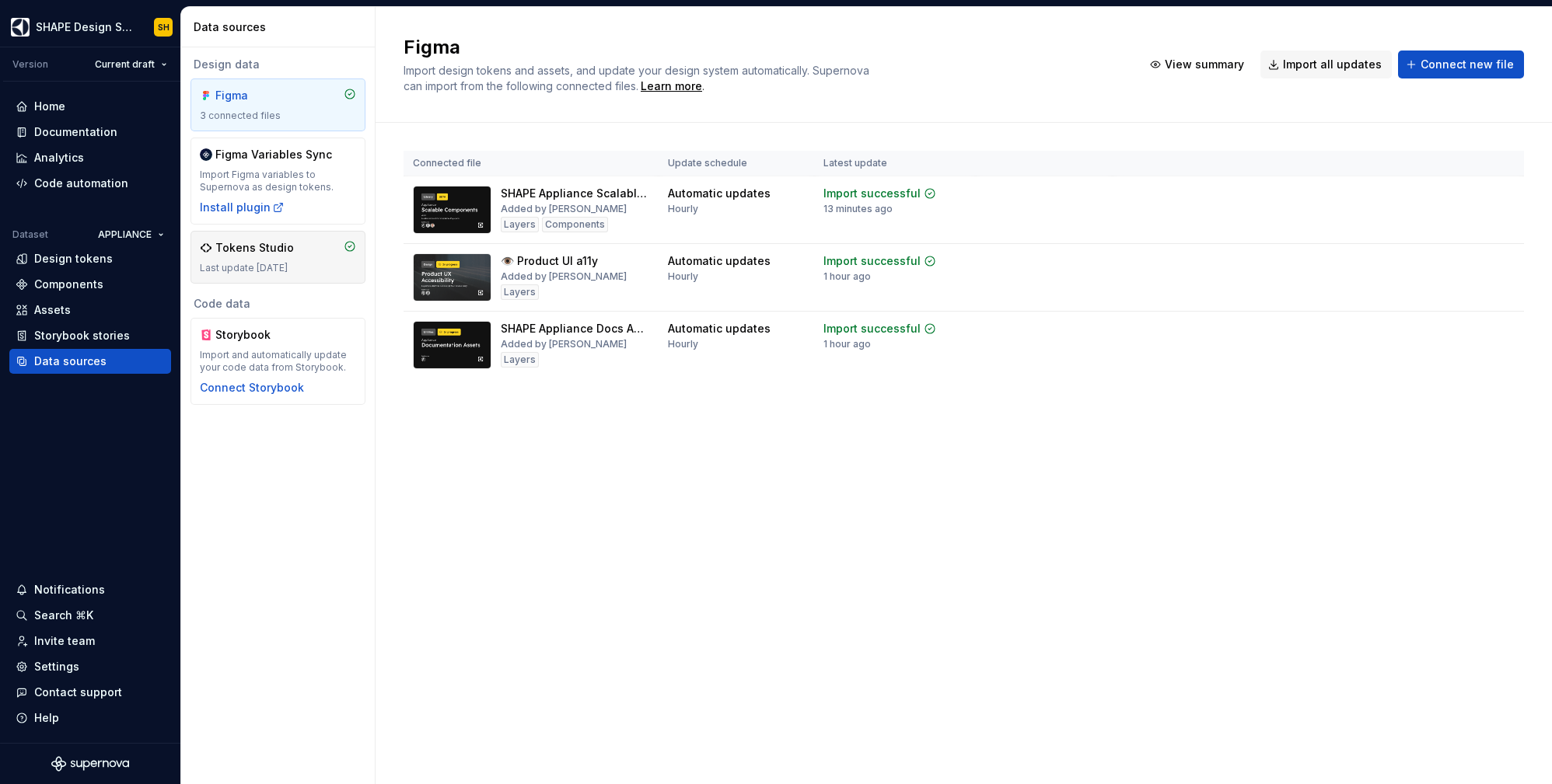
click at [257, 244] on div "Tokens Studio" at bounding box center [254, 247] width 78 height 16
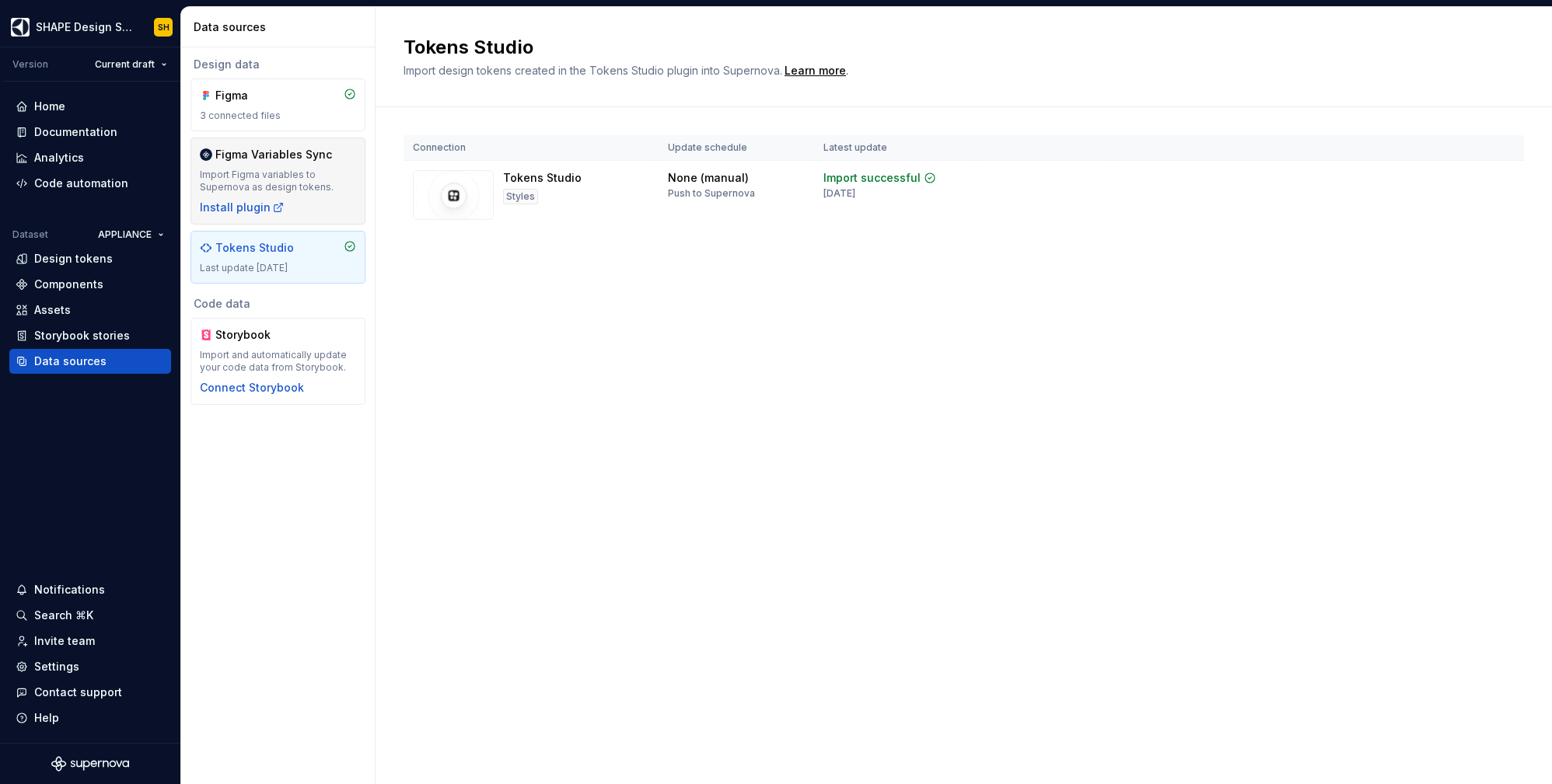
click at [330, 194] on div "Figma Variables Sync Import Figma variables to Supernova as design tokens. Inst…" at bounding box center [277, 180] width 156 height 69
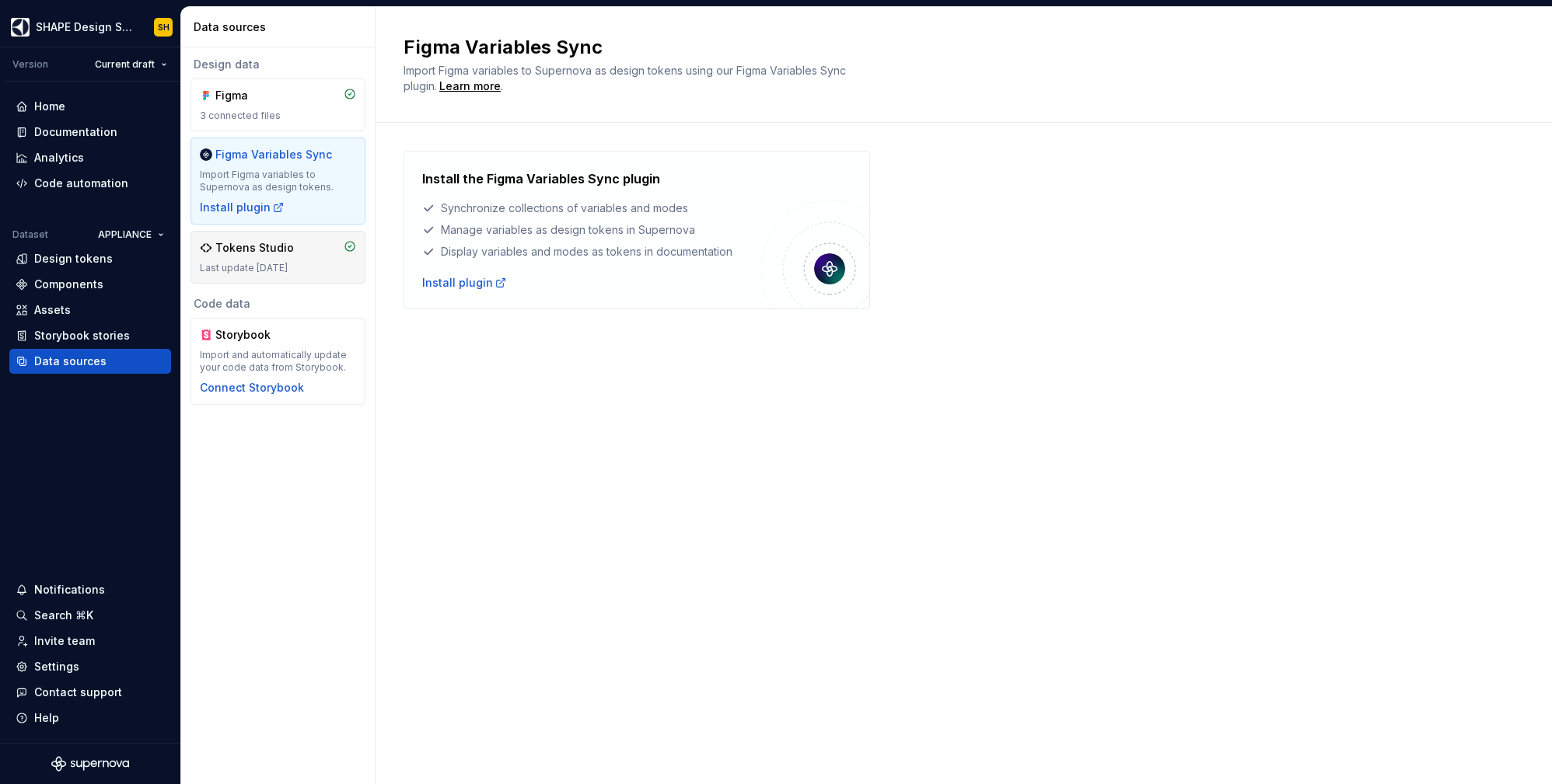
click at [322, 265] on div "Last update [DATE]" at bounding box center [277, 268] width 156 height 12
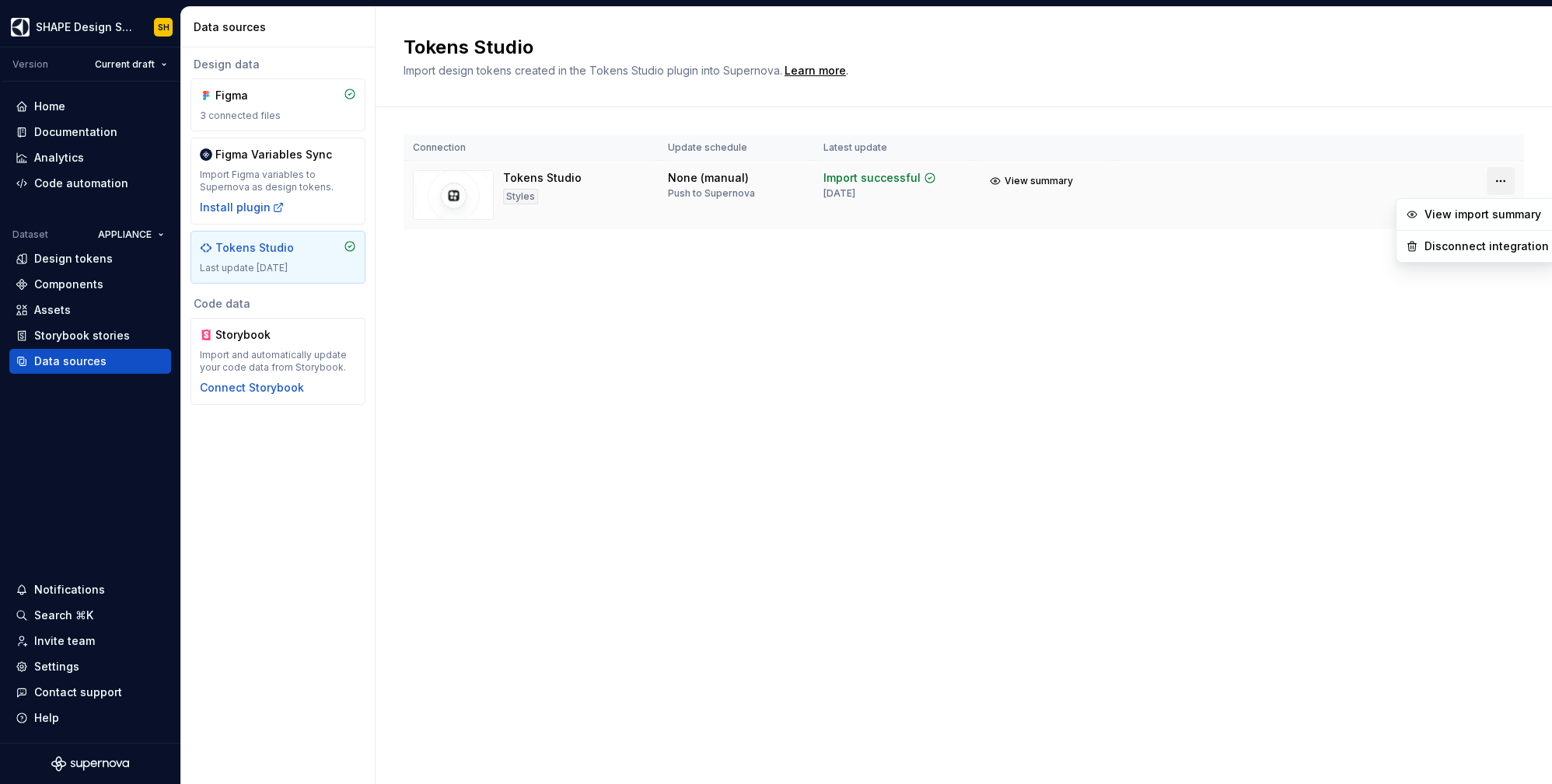
click at [1501, 178] on html "SHAPE Design System SH Version Current draft Home Documentation Analytics Code …" at bounding box center [776, 392] width 1552 height 784
click at [1464, 214] on div "View import summary" at bounding box center [1487, 214] width 124 height 16
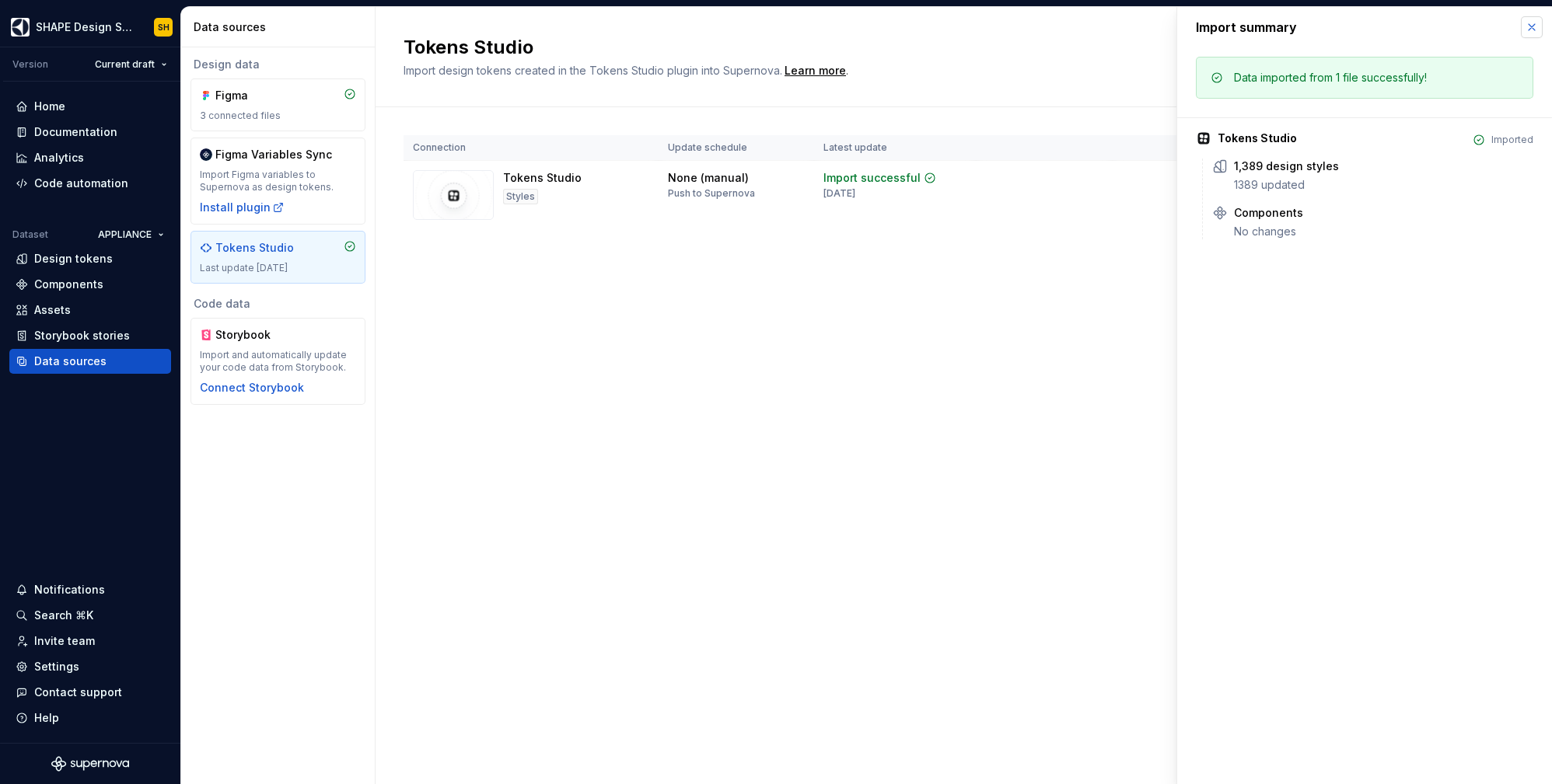
click at [1533, 29] on button "button" at bounding box center [1531, 26] width 22 height 22
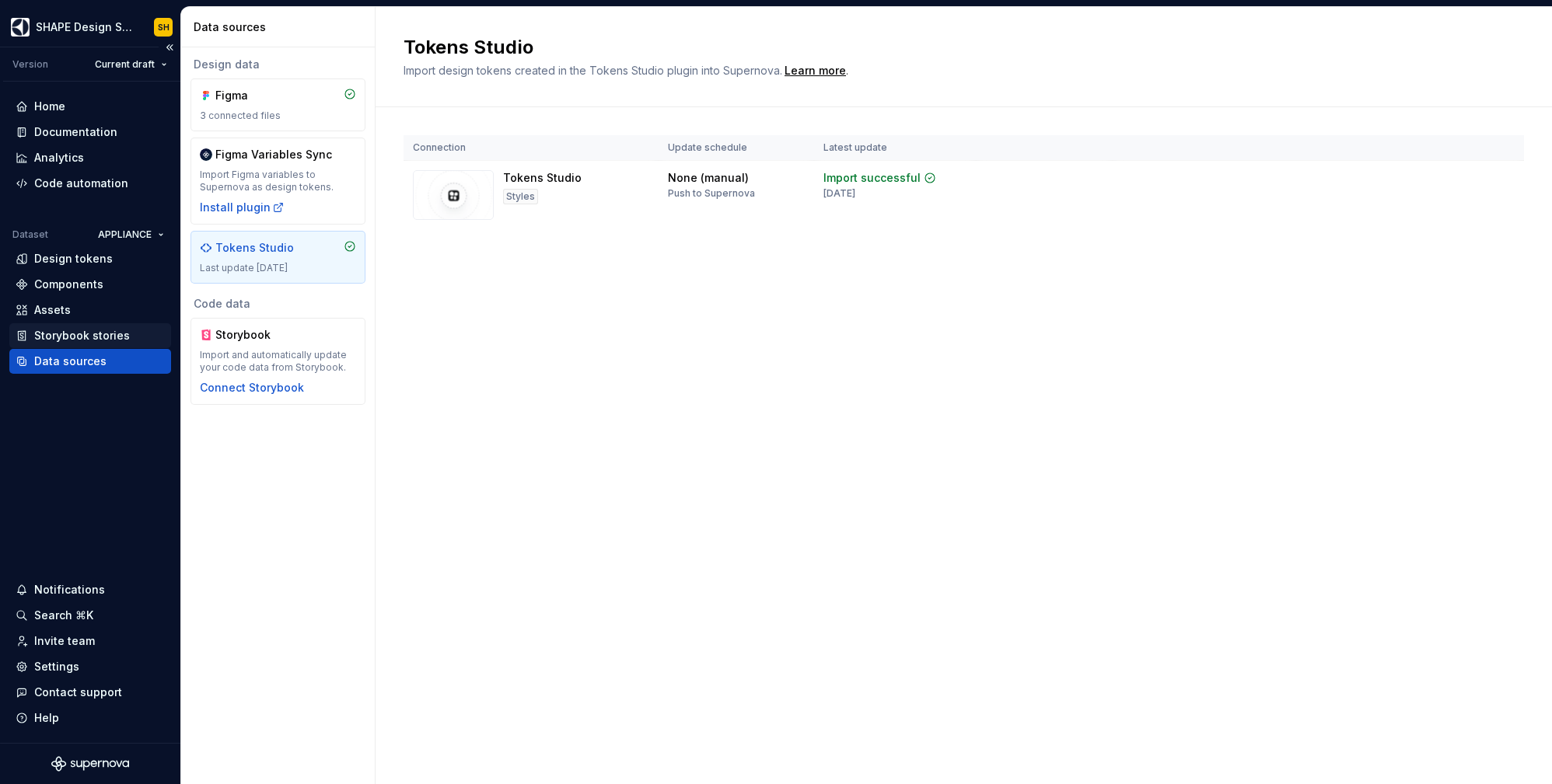
click at [71, 332] on div "Storybook stories" at bounding box center [82, 336] width 96 height 16
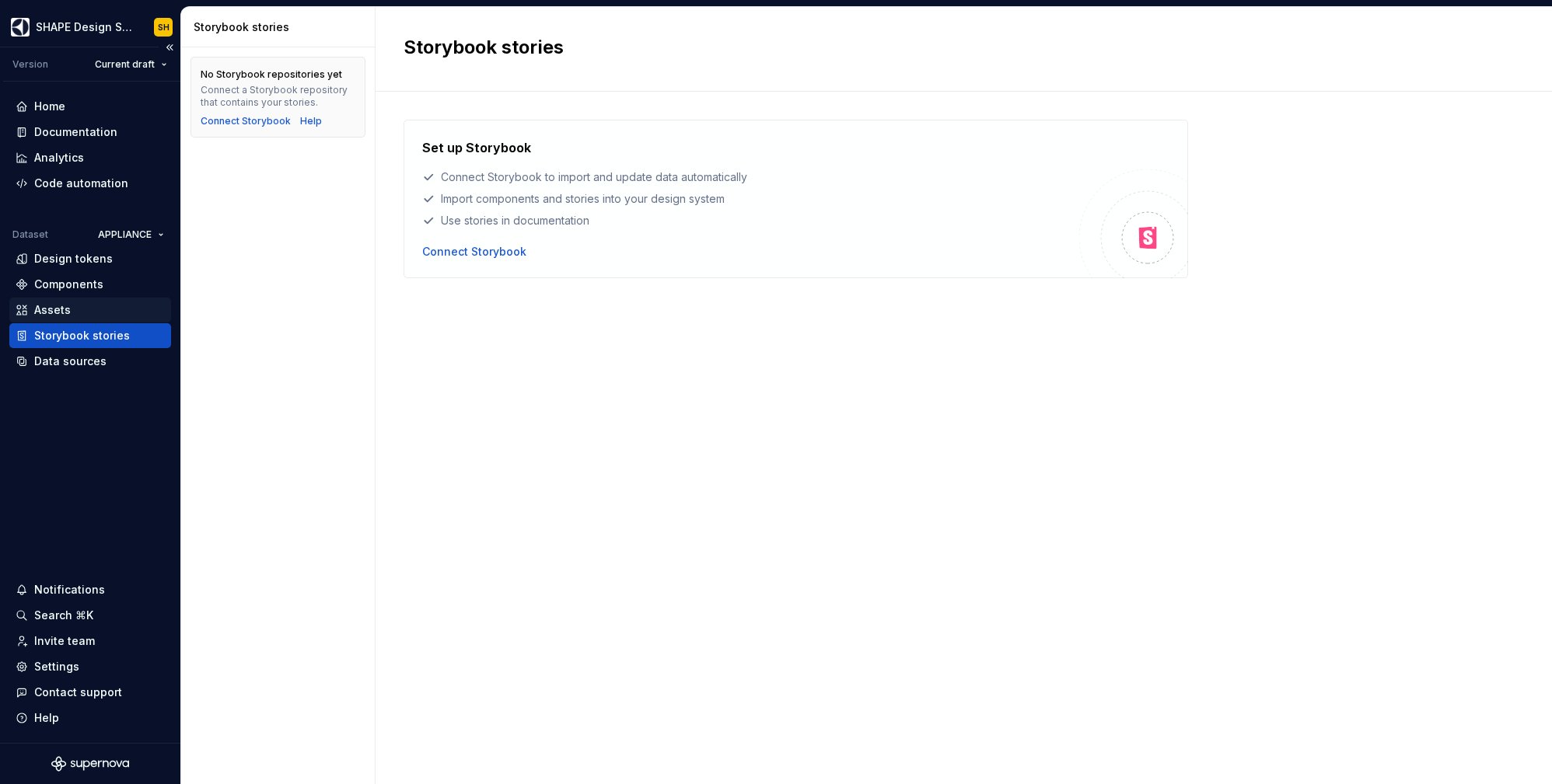
click at [69, 317] on div "Assets" at bounding box center [52, 310] width 37 height 16
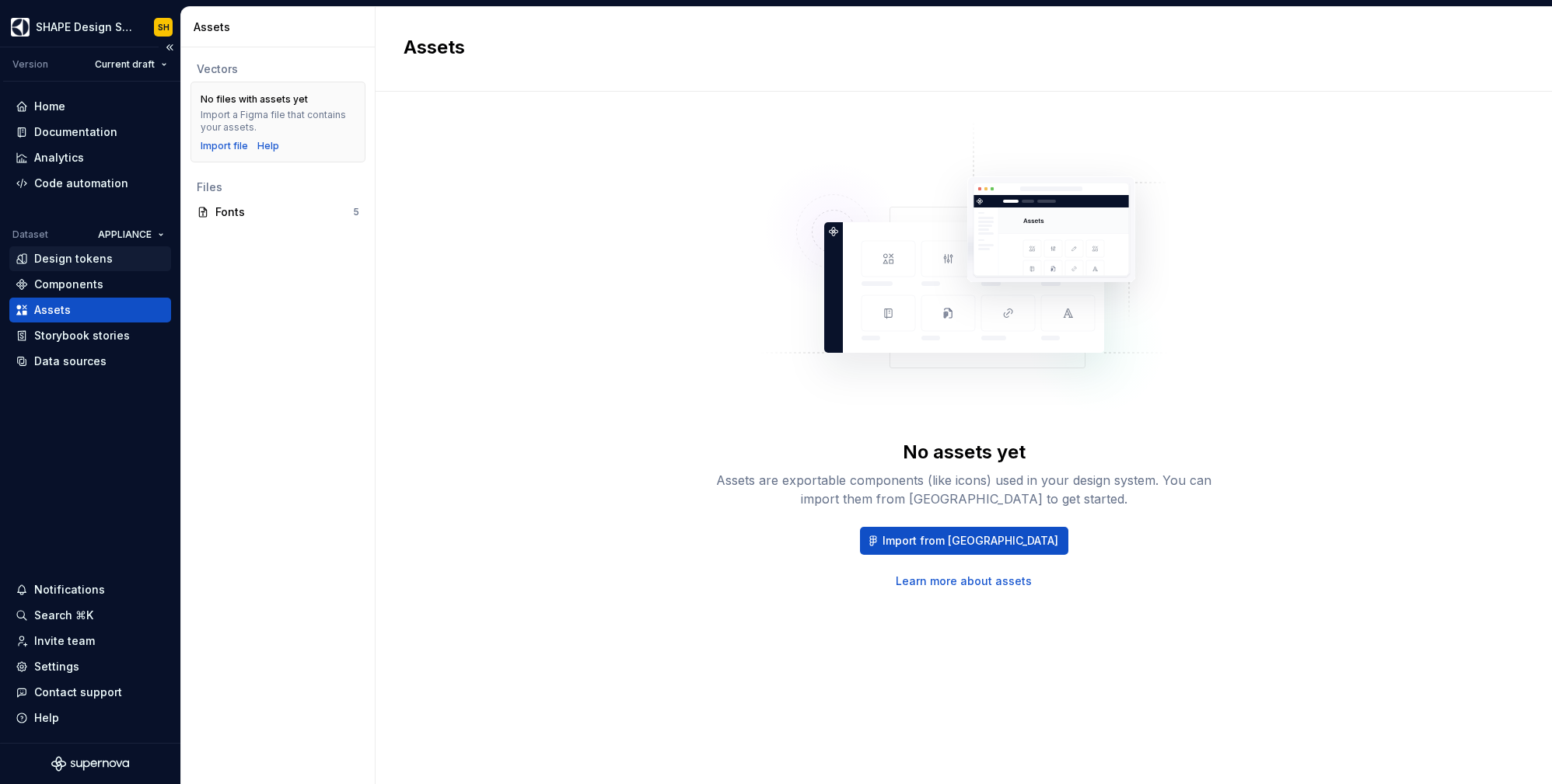
click at [66, 256] on div "Design tokens" at bounding box center [72, 259] width 78 height 16
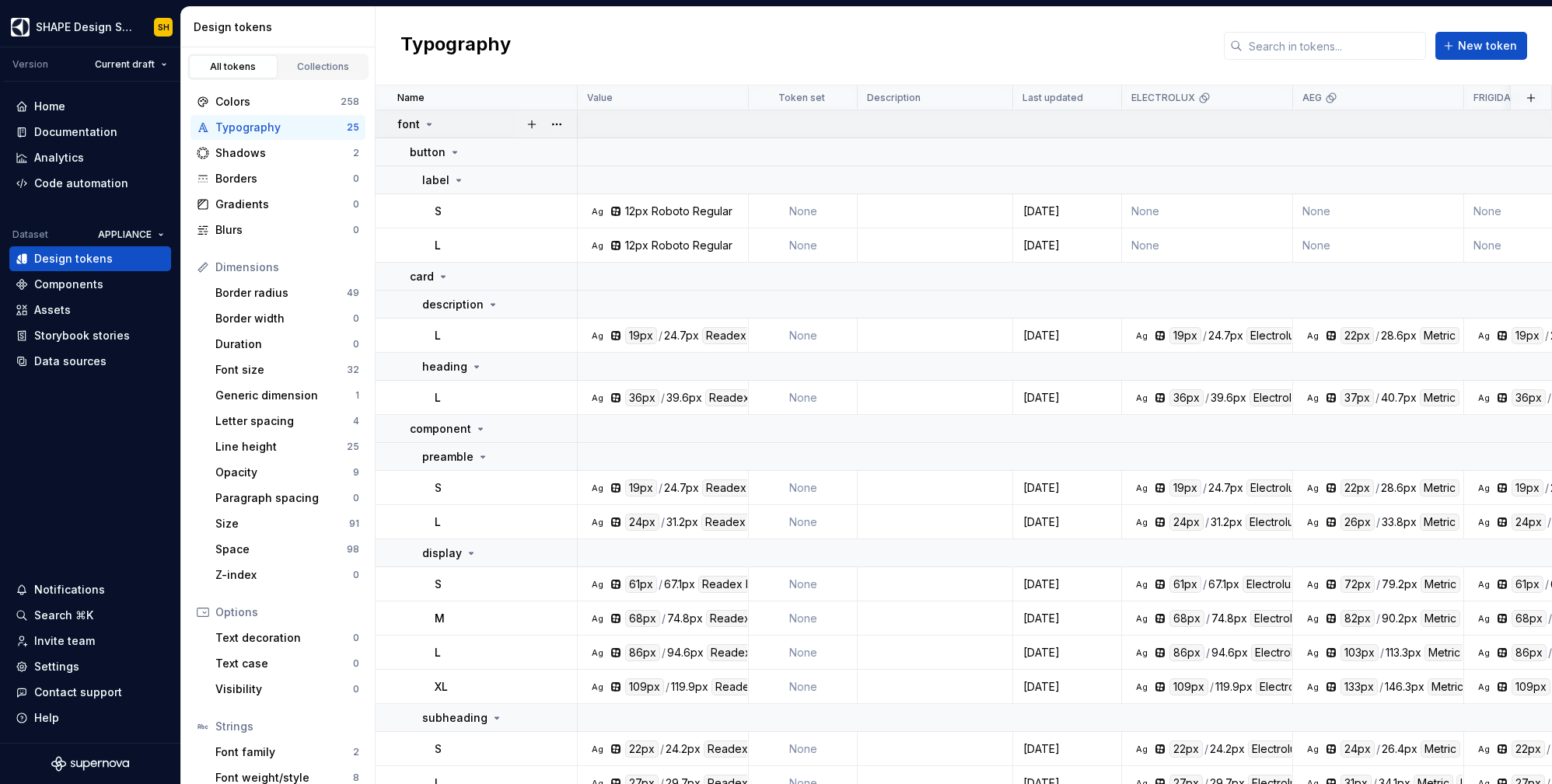
click at [424, 123] on icon at bounding box center [429, 124] width 12 height 12
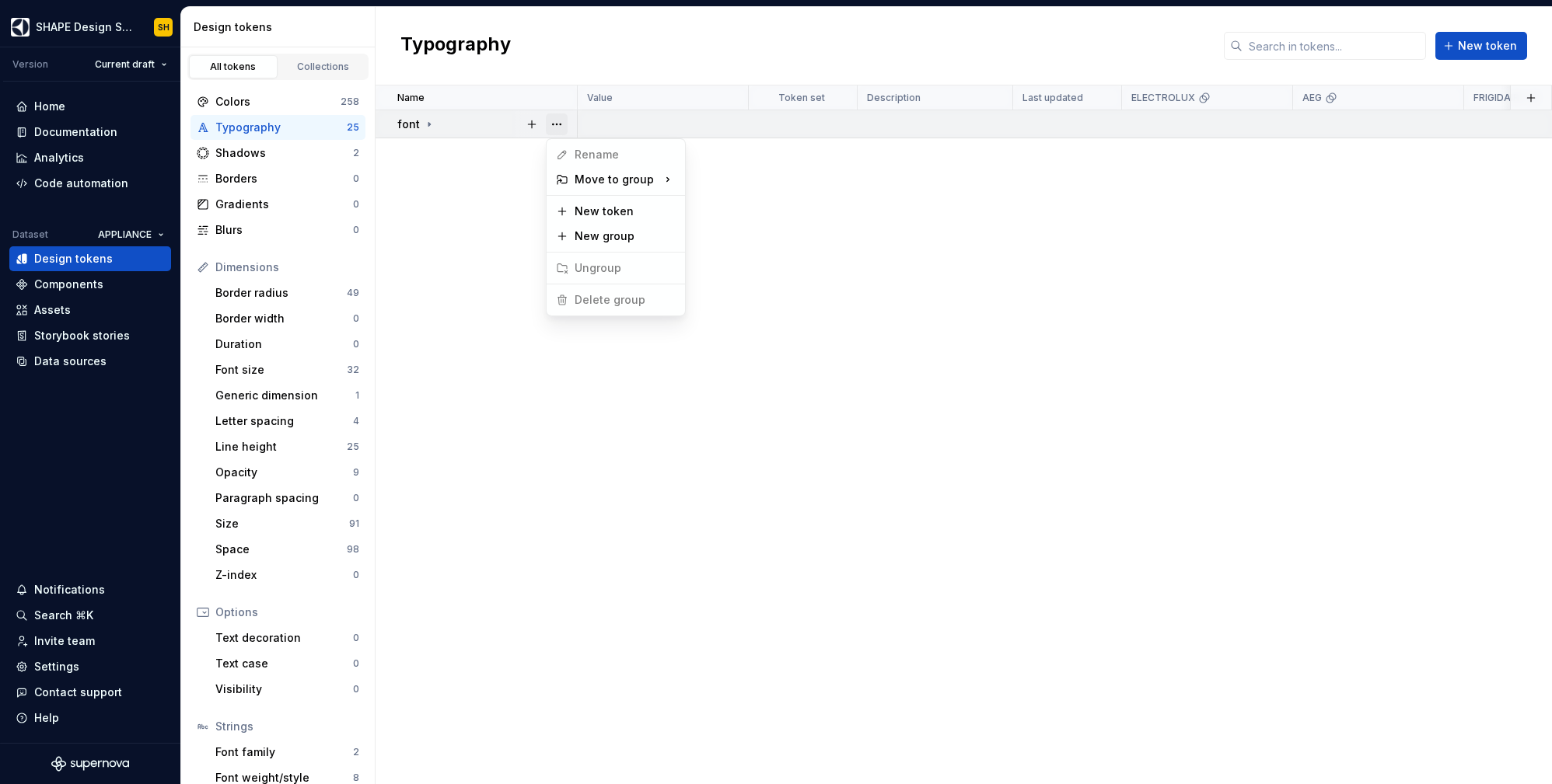
click at [562, 126] on button "button" at bounding box center [556, 124] width 22 height 22
click at [431, 124] on icon at bounding box center [429, 124] width 12 height 12
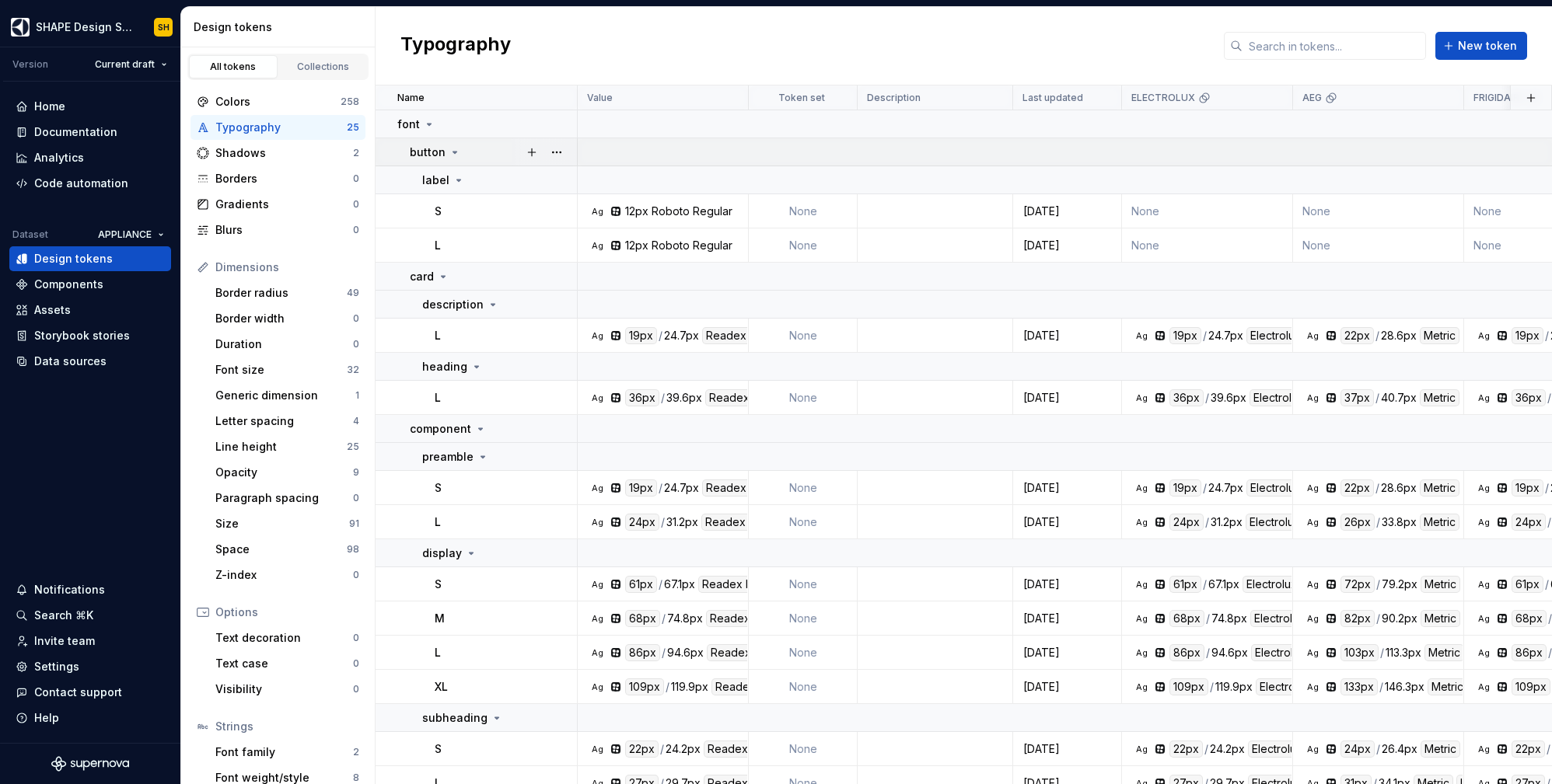
click at [449, 154] on icon at bounding box center [454, 151] width 12 height 12
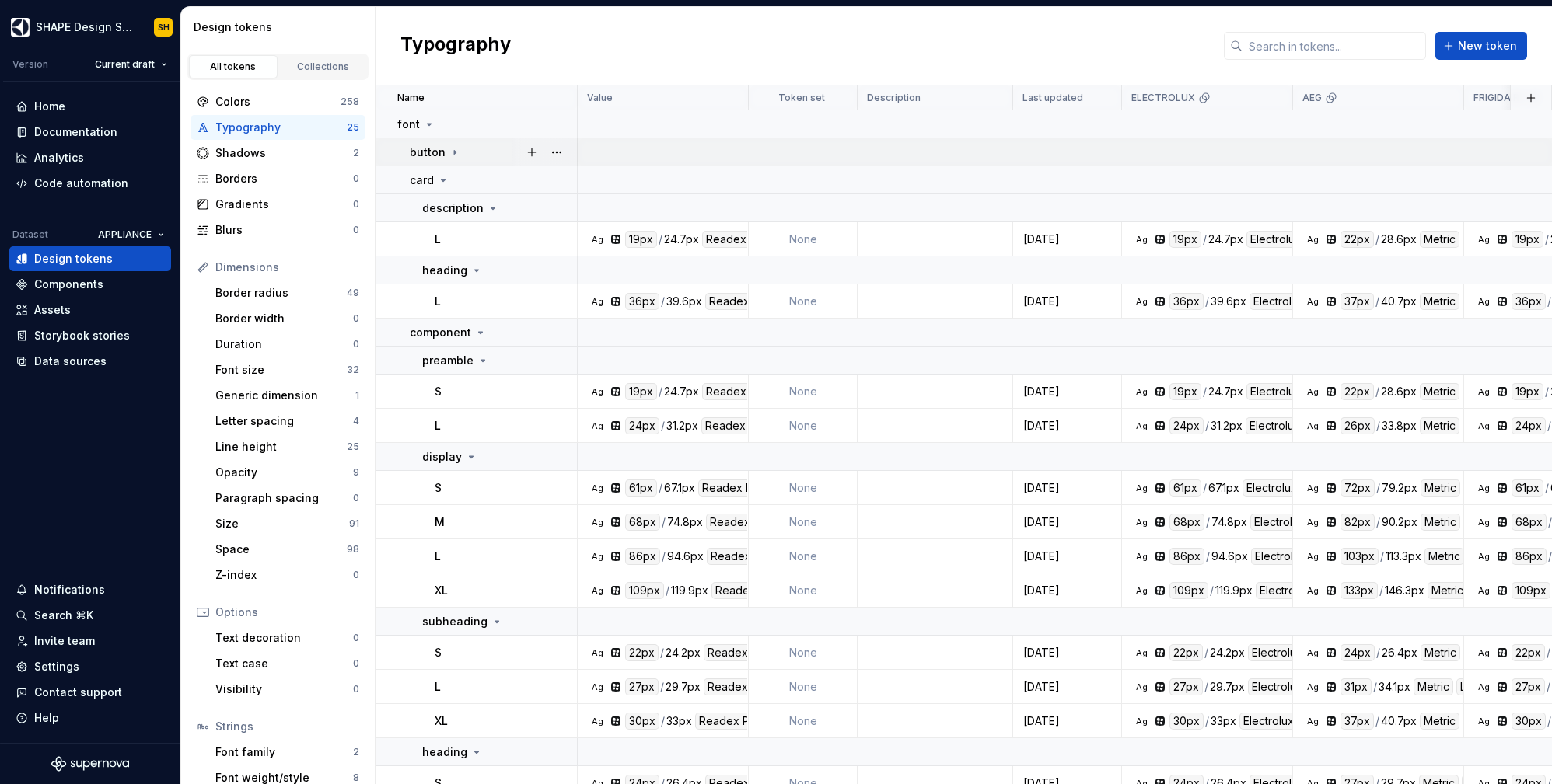
click at [449, 154] on icon at bounding box center [454, 151] width 12 height 12
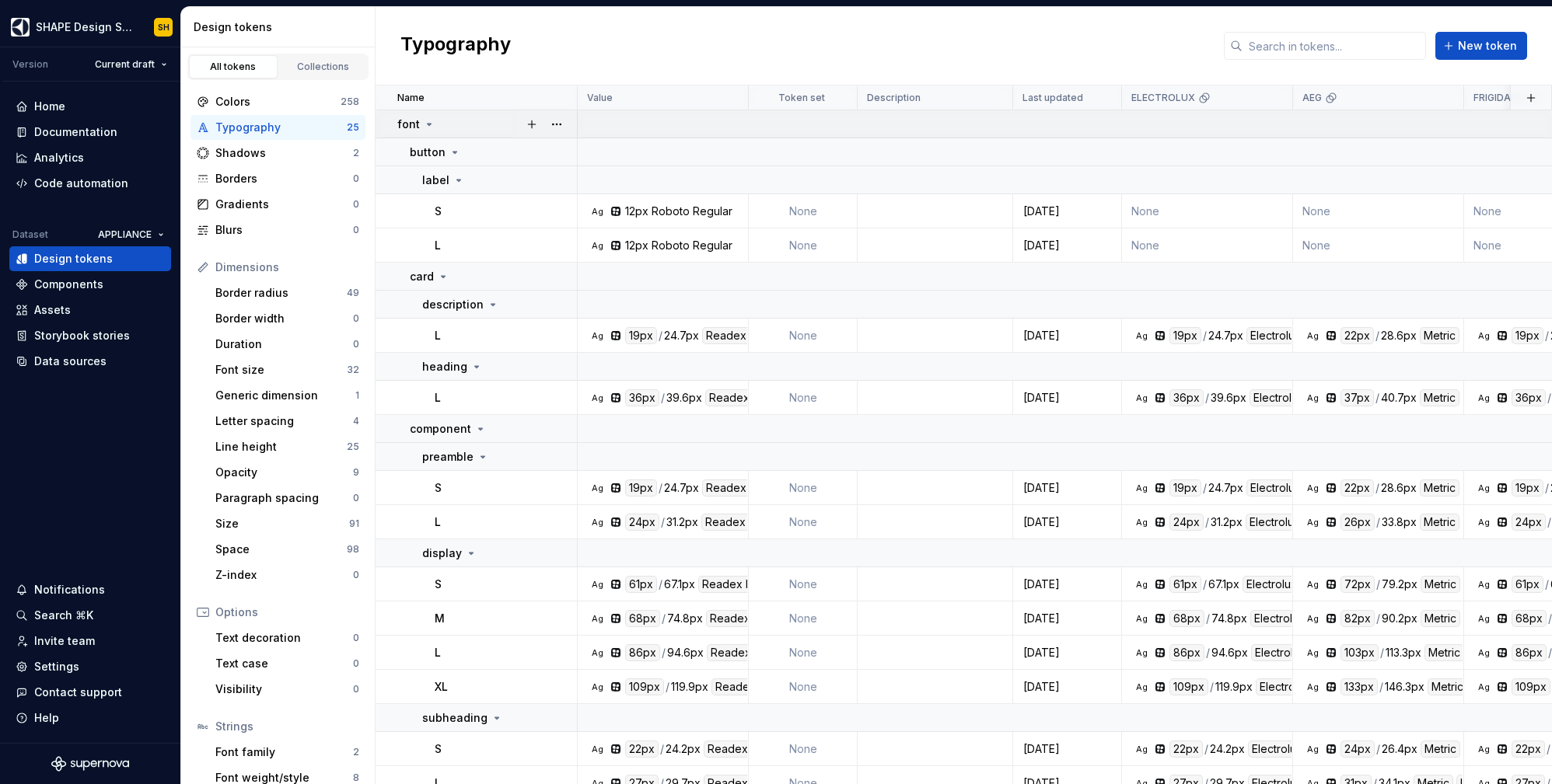
click at [429, 127] on icon at bounding box center [429, 124] width 12 height 12
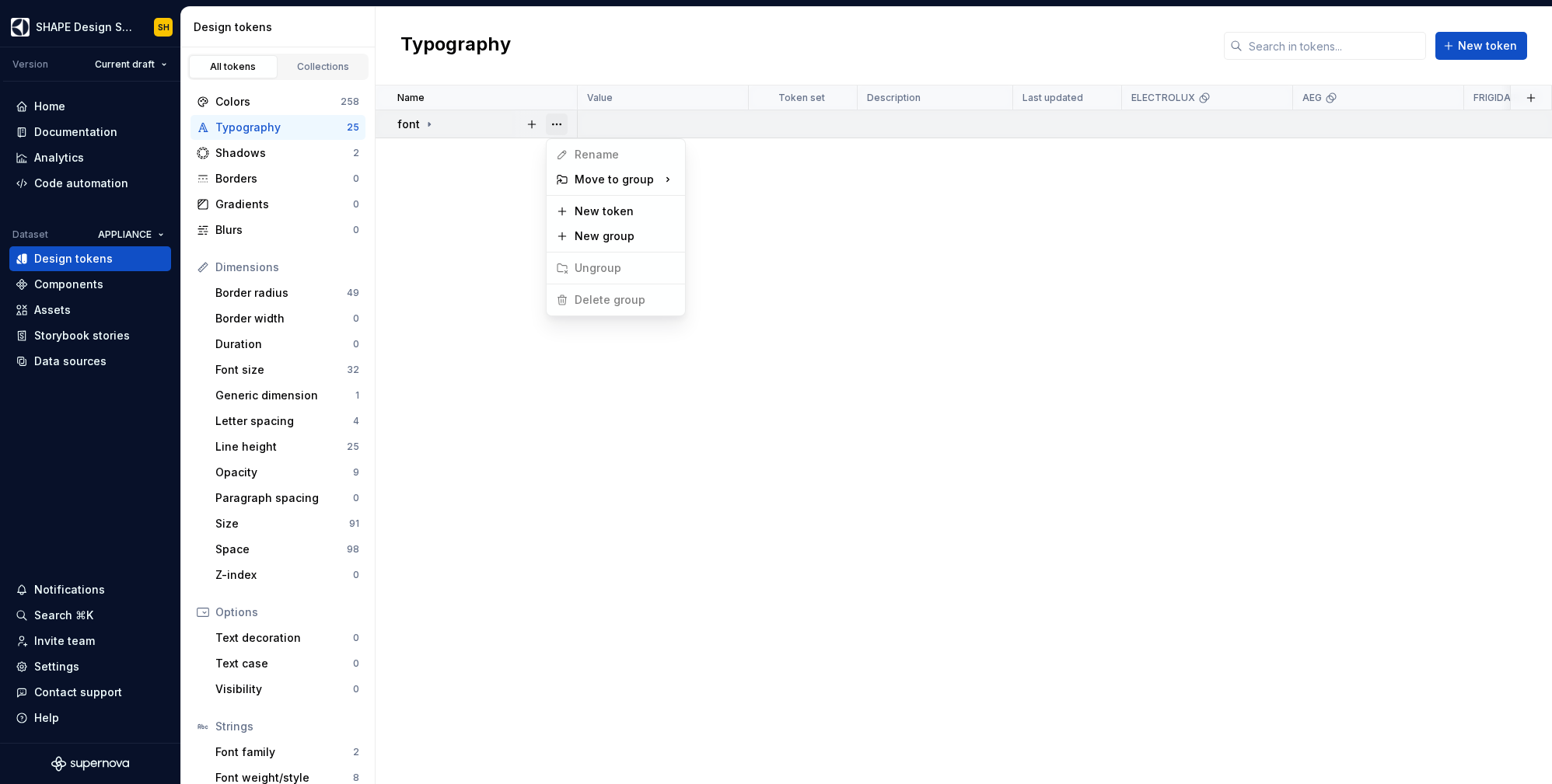
click at [562, 124] on button "button" at bounding box center [556, 124] width 22 height 22
click at [513, 218] on html "SHAPE Design System SH Version Current draft Home Documentation Analytics Code …" at bounding box center [776, 392] width 1552 height 784
click at [558, 120] on button "button" at bounding box center [556, 124] width 22 height 22
click at [436, 183] on html "SHAPE Design System SH Version Current draft Home Documentation Analytics Code …" at bounding box center [776, 392] width 1552 height 784
click at [427, 129] on icon at bounding box center [429, 124] width 12 height 12
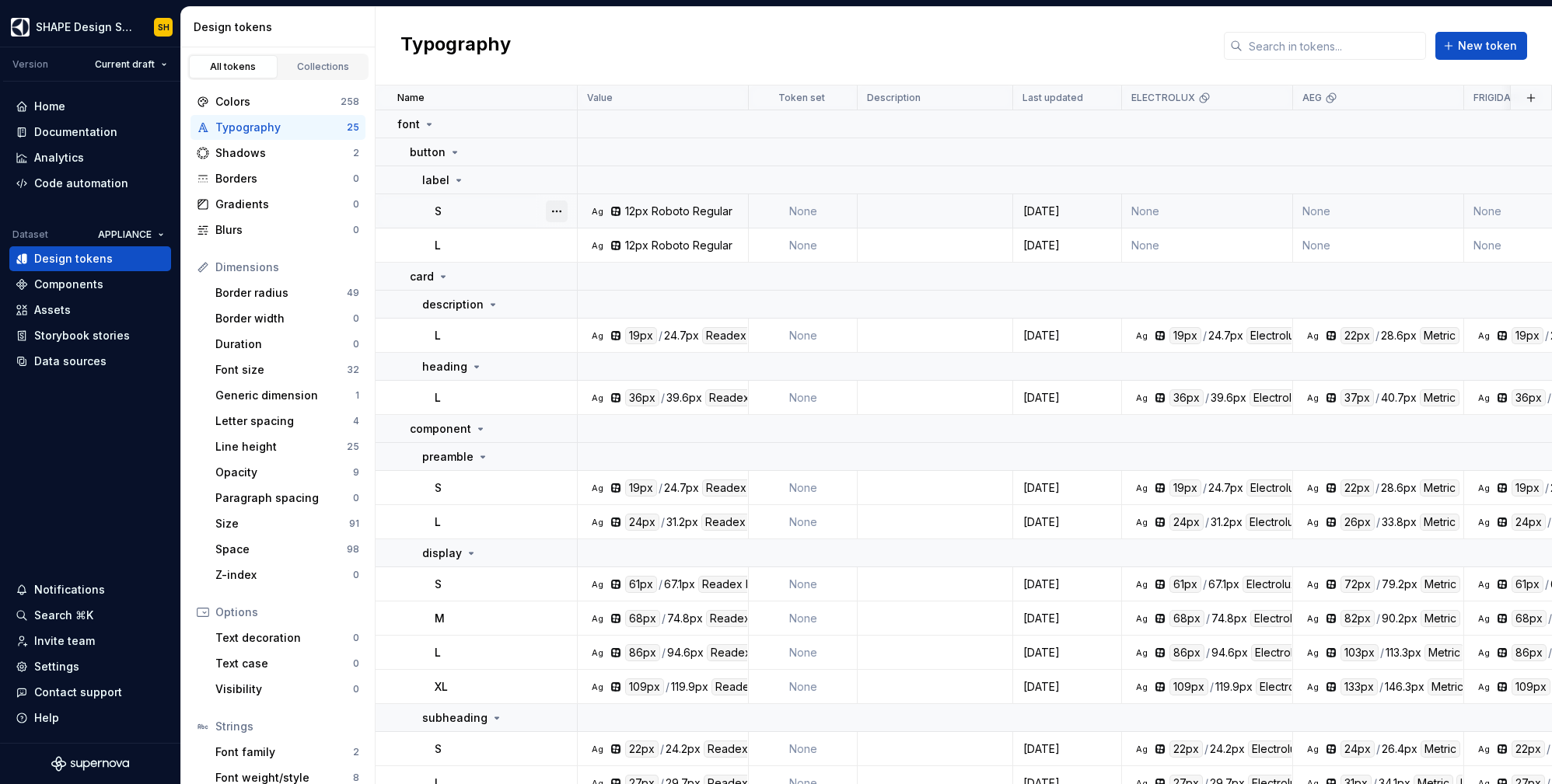
click at [546, 213] on button "button" at bounding box center [556, 211] width 22 height 22
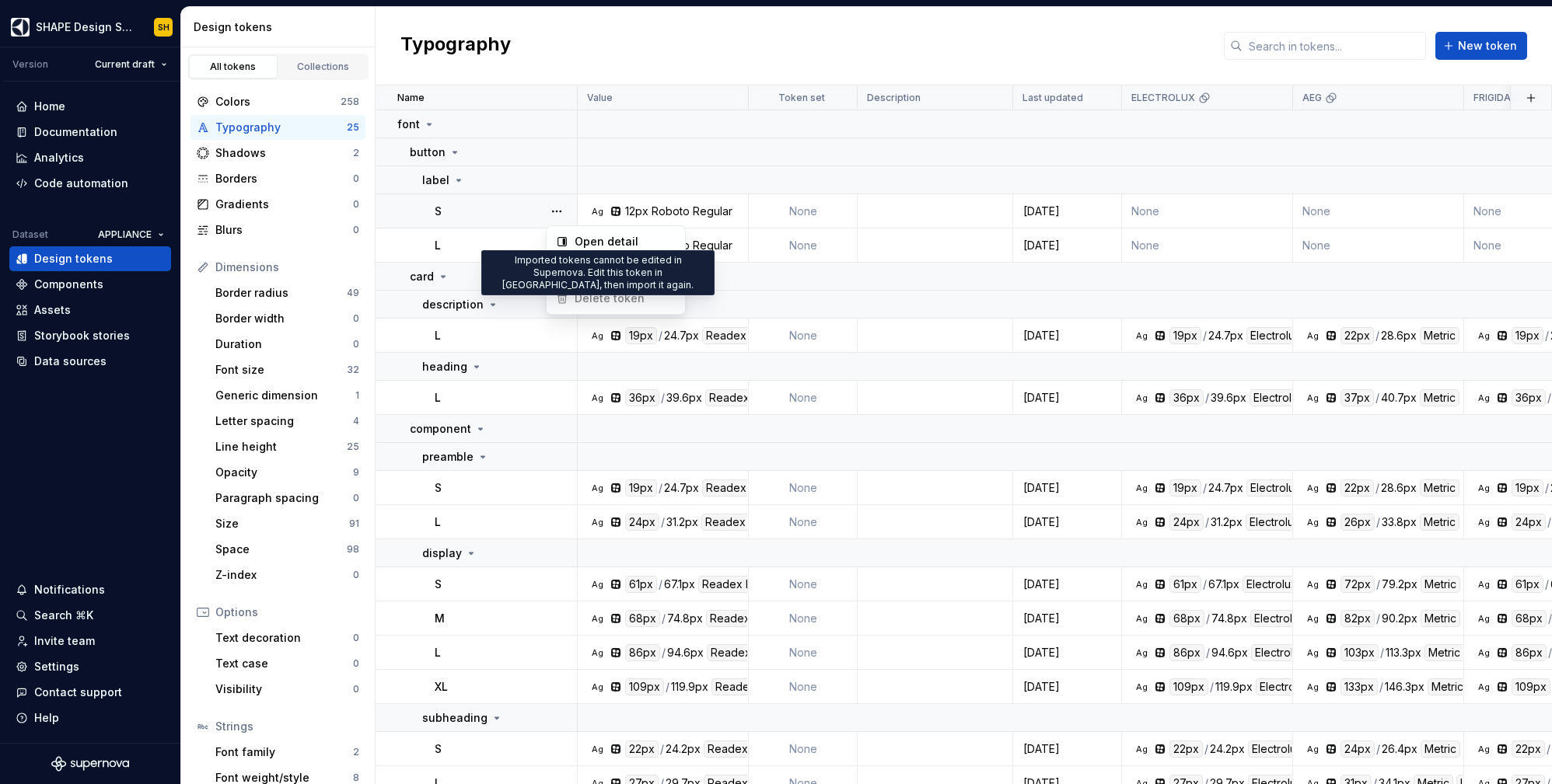
click at [584, 299] on span "Delete token" at bounding box center [599, 298] width 101 height 24
click at [558, 206] on button "button" at bounding box center [556, 211] width 22 height 22
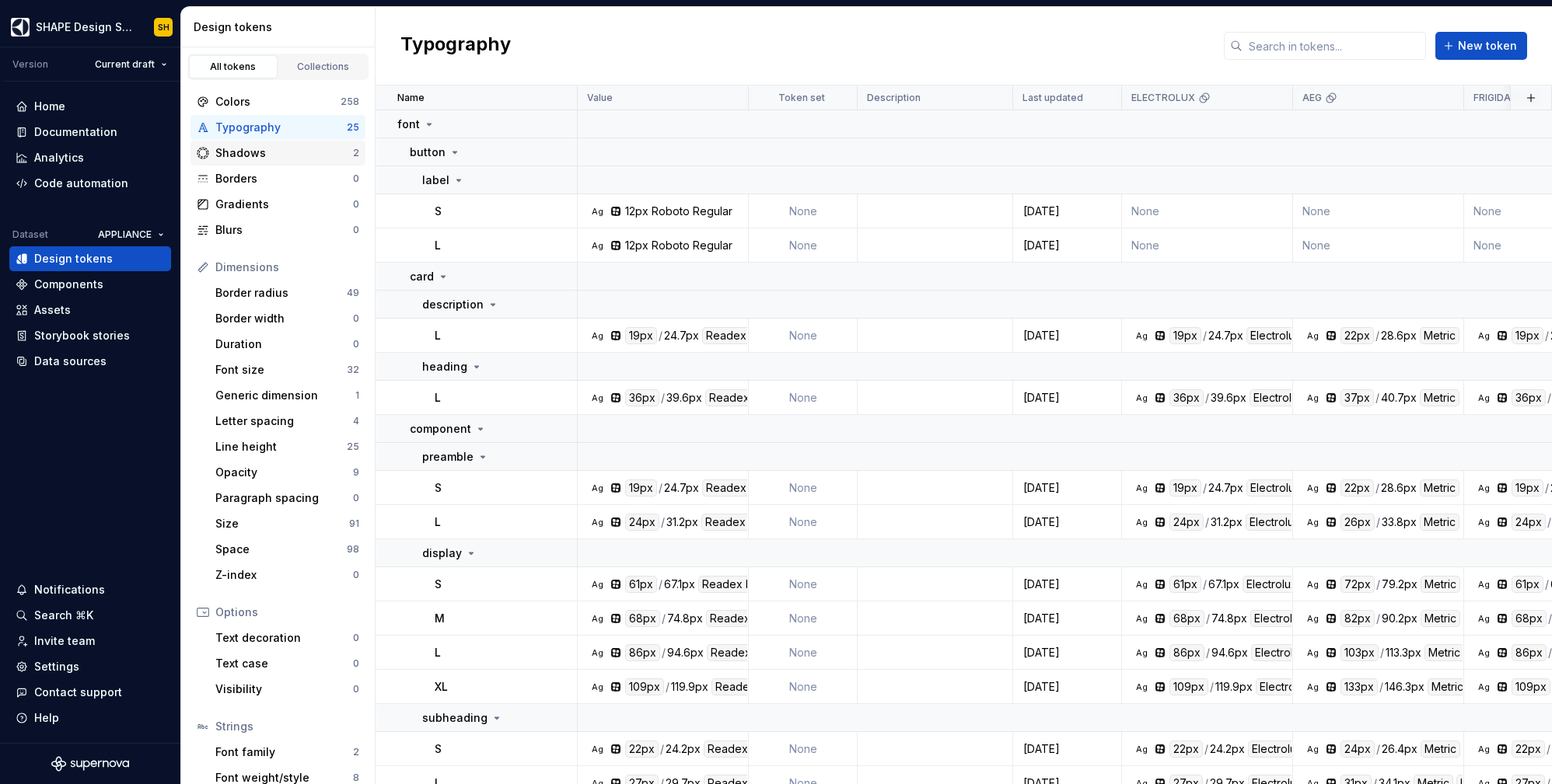
click at [245, 156] on div "Shadows" at bounding box center [284, 153] width 137 height 16
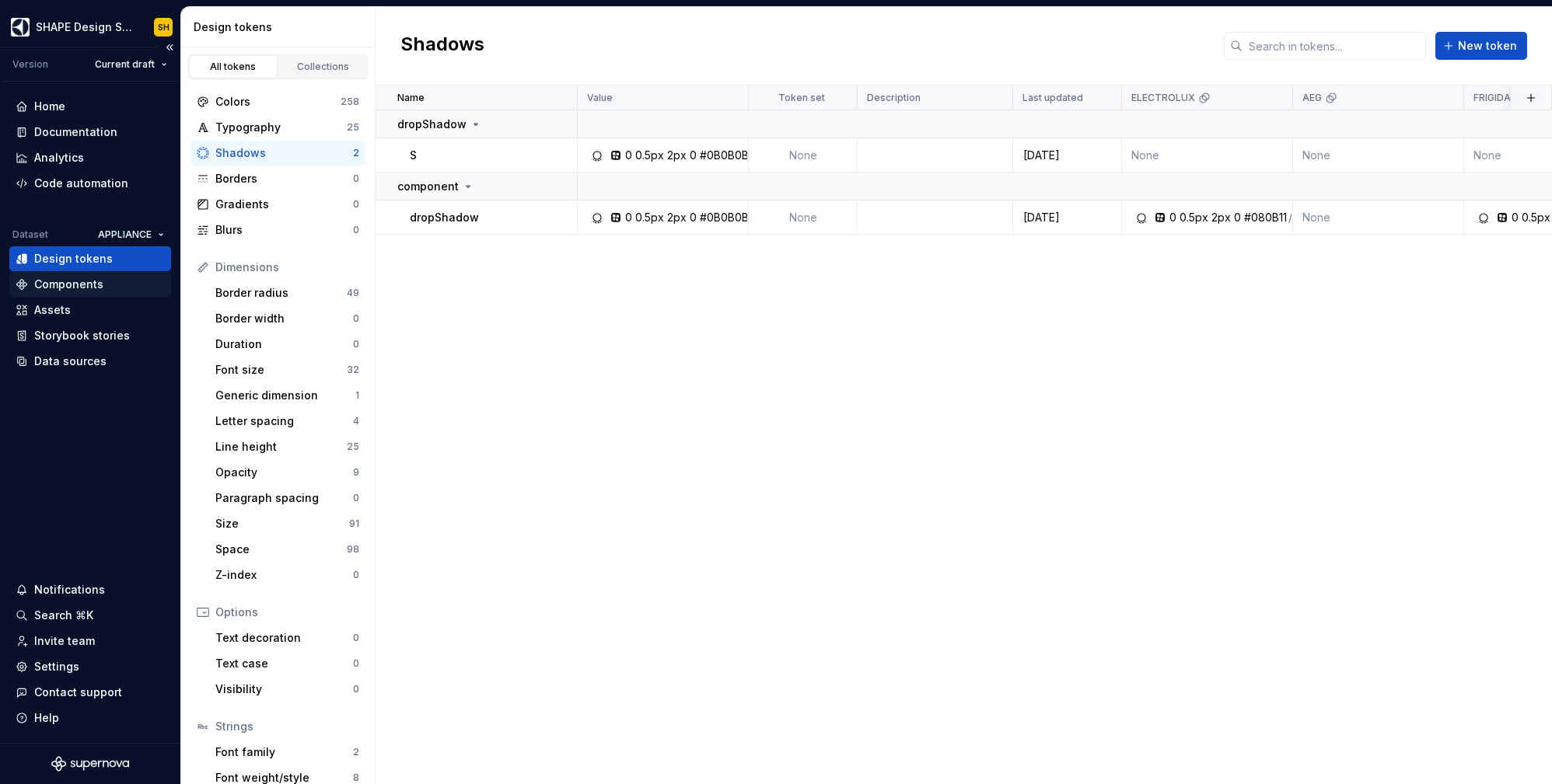
click at [80, 280] on div "Components" at bounding box center [69, 284] width 70 height 16
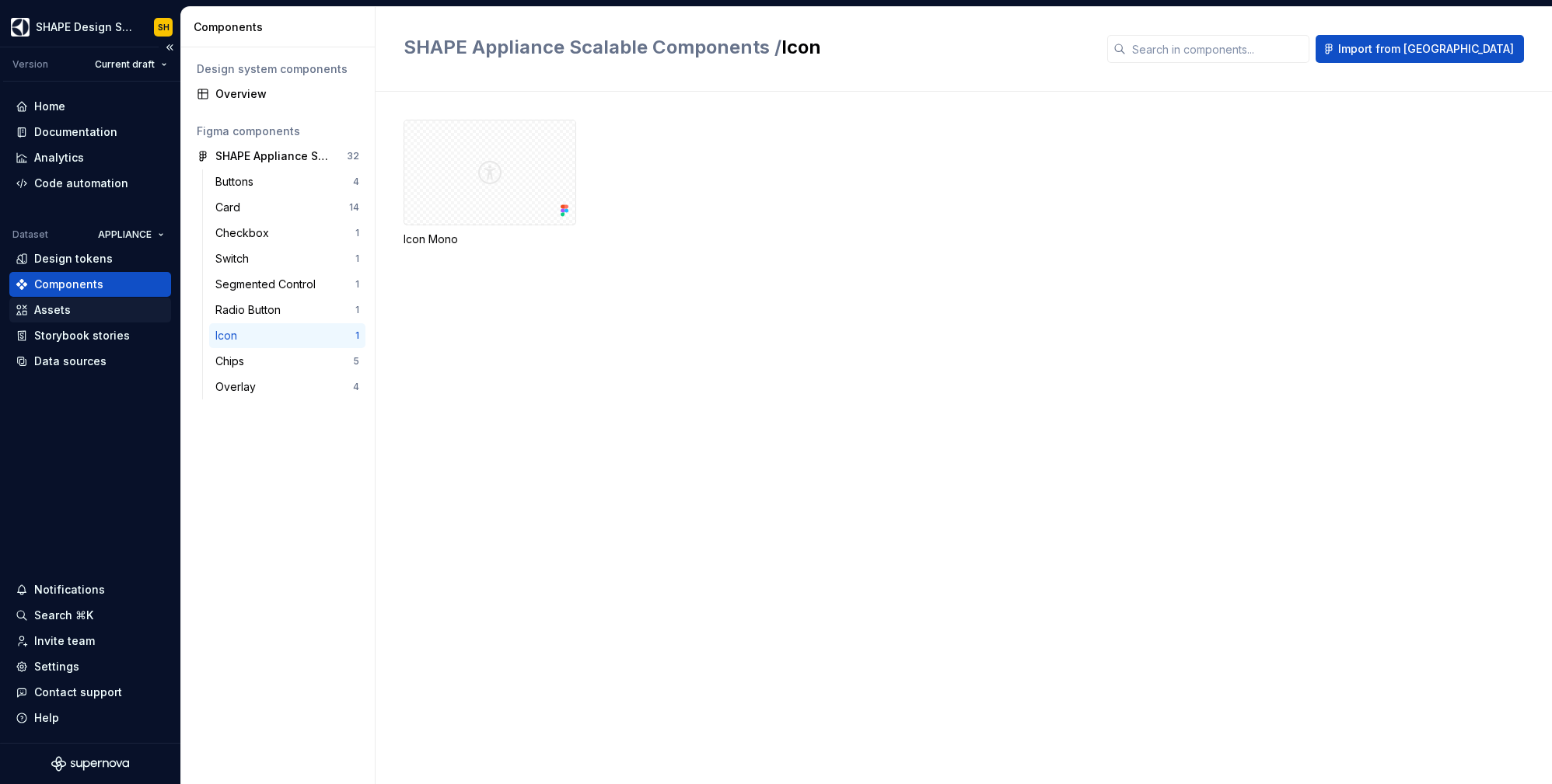
click at [42, 308] on div "Assets" at bounding box center [52, 310] width 37 height 16
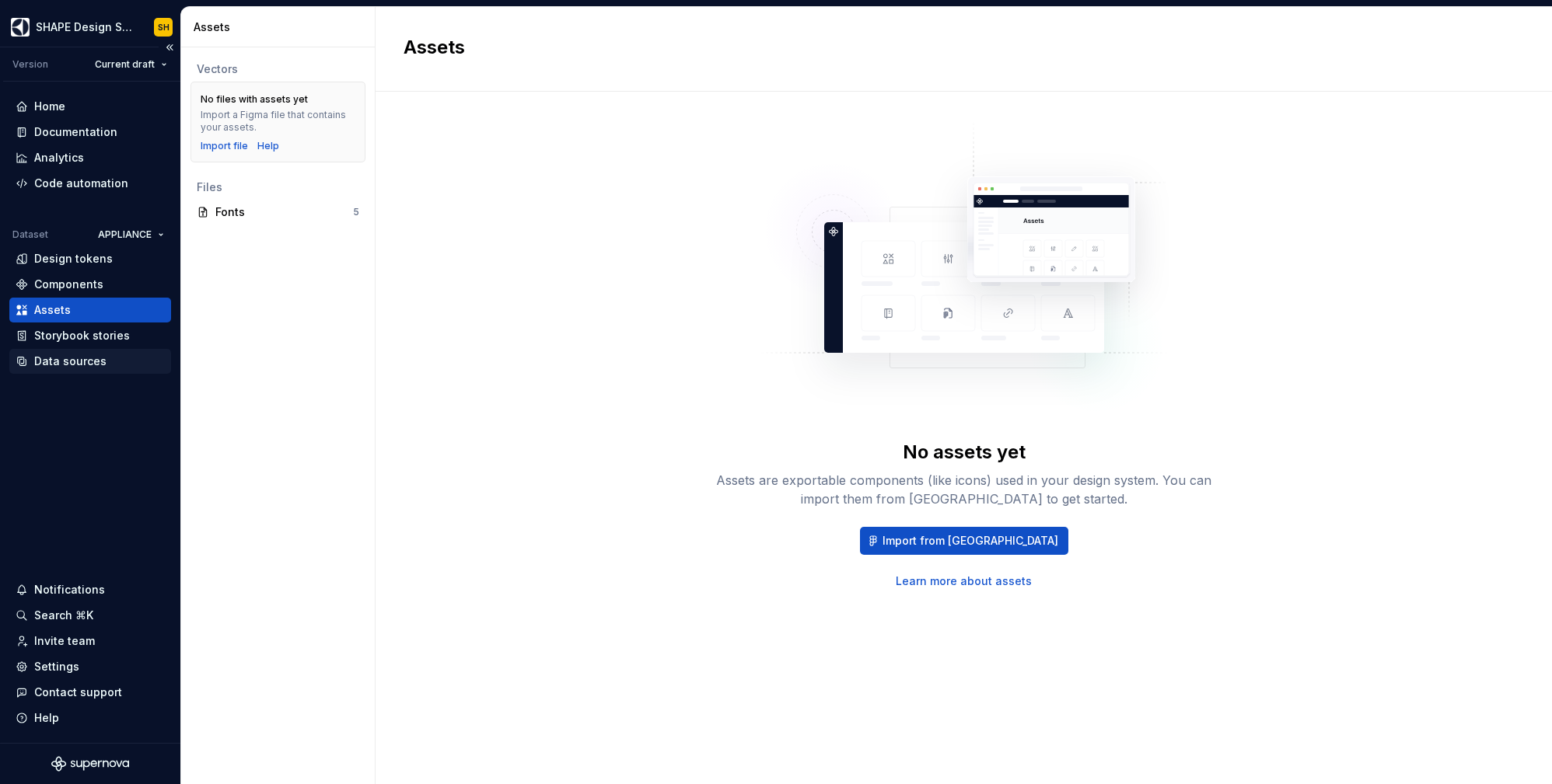
click at [80, 359] on div "Data sources" at bounding box center [70, 361] width 72 height 16
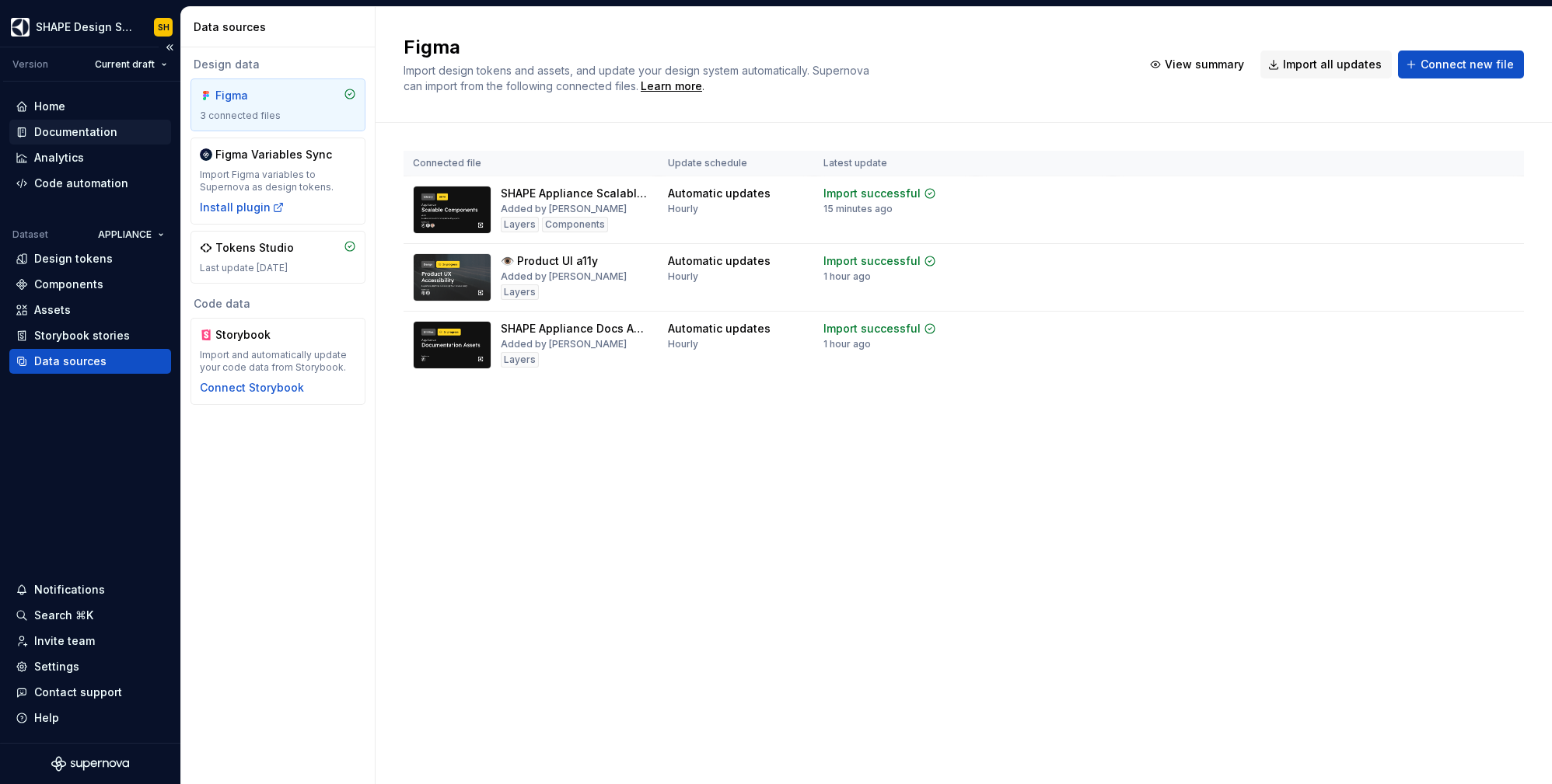
click at [70, 128] on div "Documentation" at bounding box center [75, 132] width 83 height 16
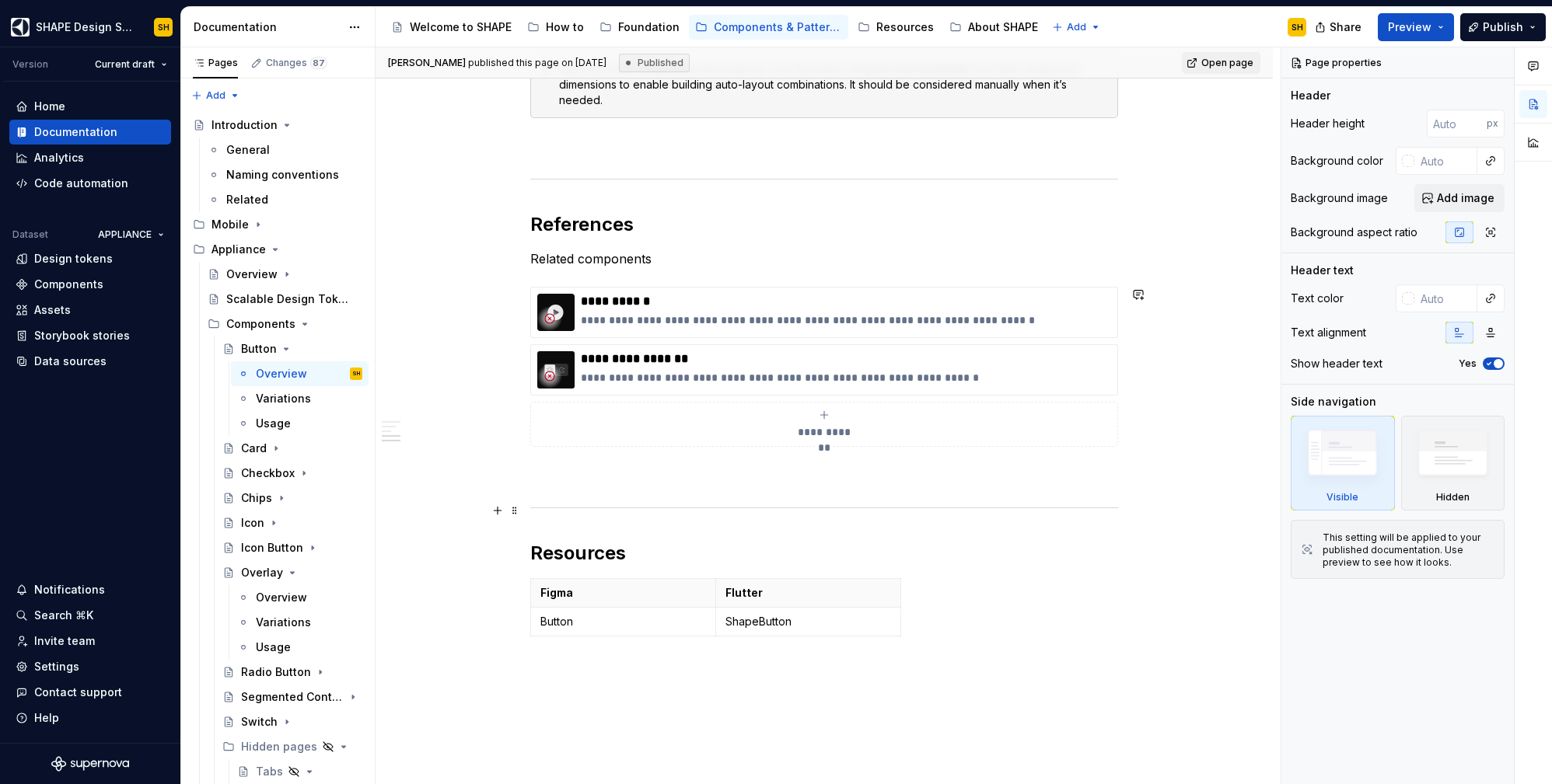
scroll to position [1715, 0]
click at [798, 302] on p "**********" at bounding box center [847, 302] width 531 height 16
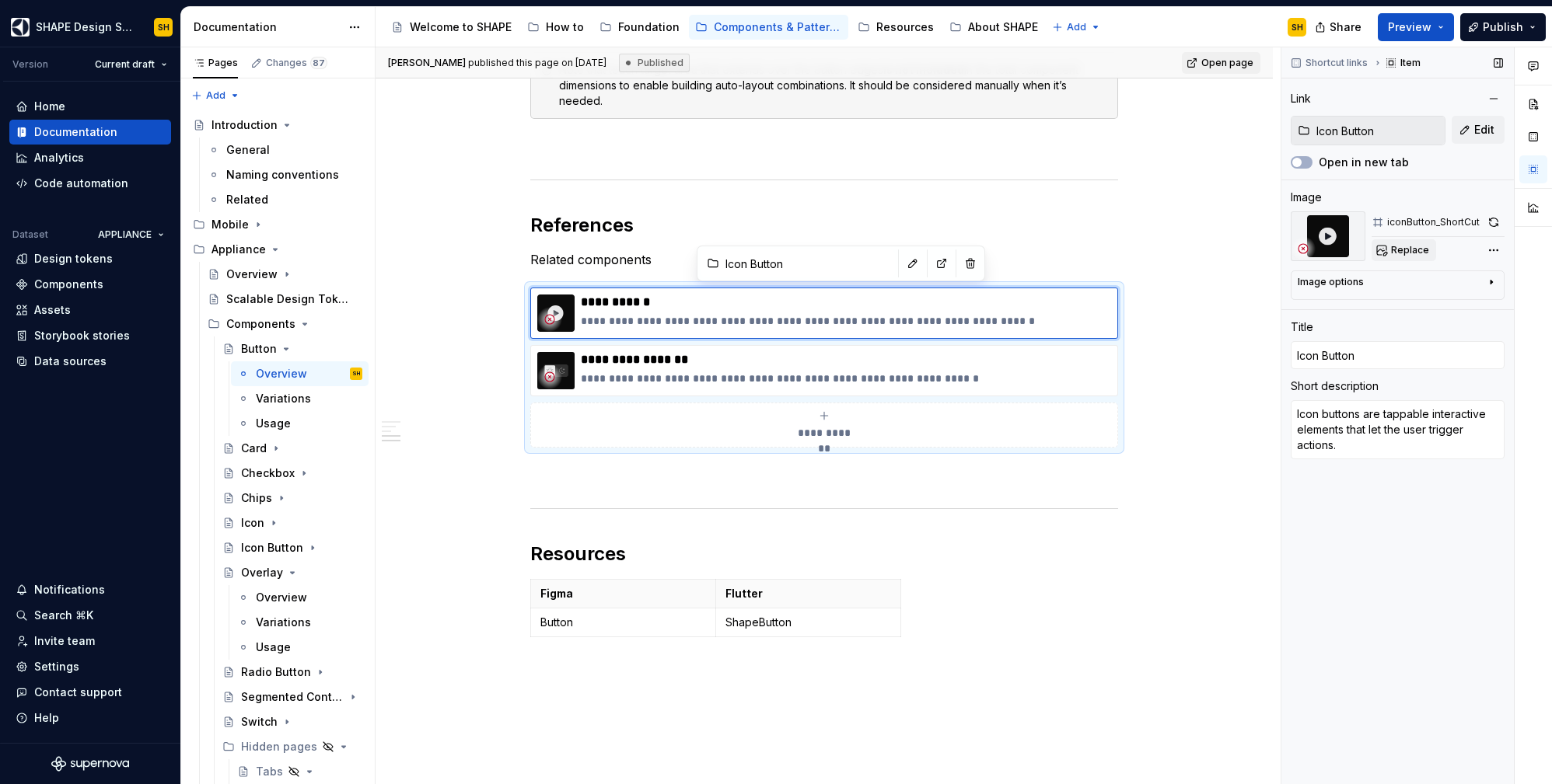
click at [1407, 250] on span "Replace" at bounding box center [1410, 250] width 39 height 12
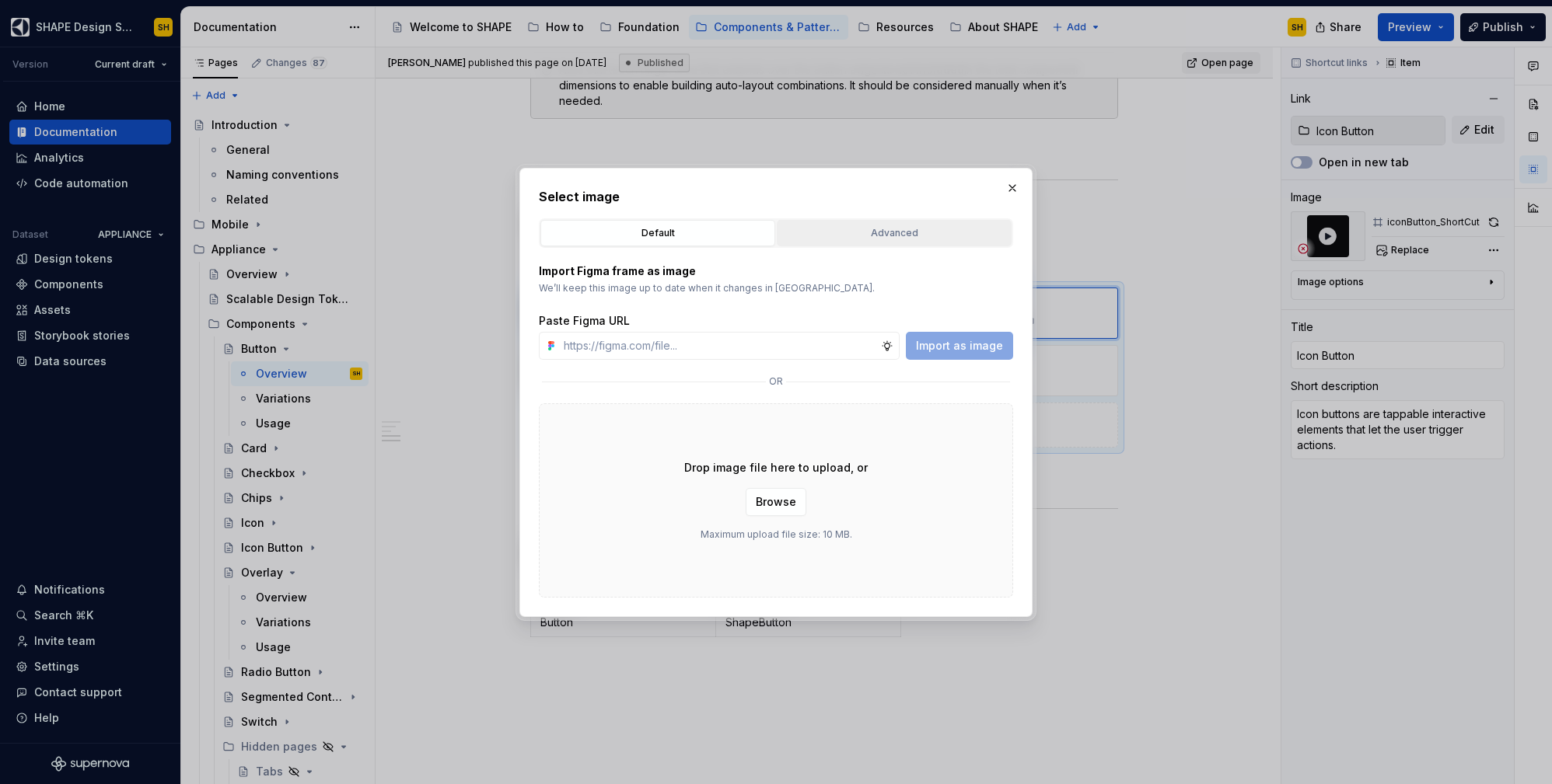
click at [864, 235] on div "Advanced" at bounding box center [895, 233] width 224 height 16
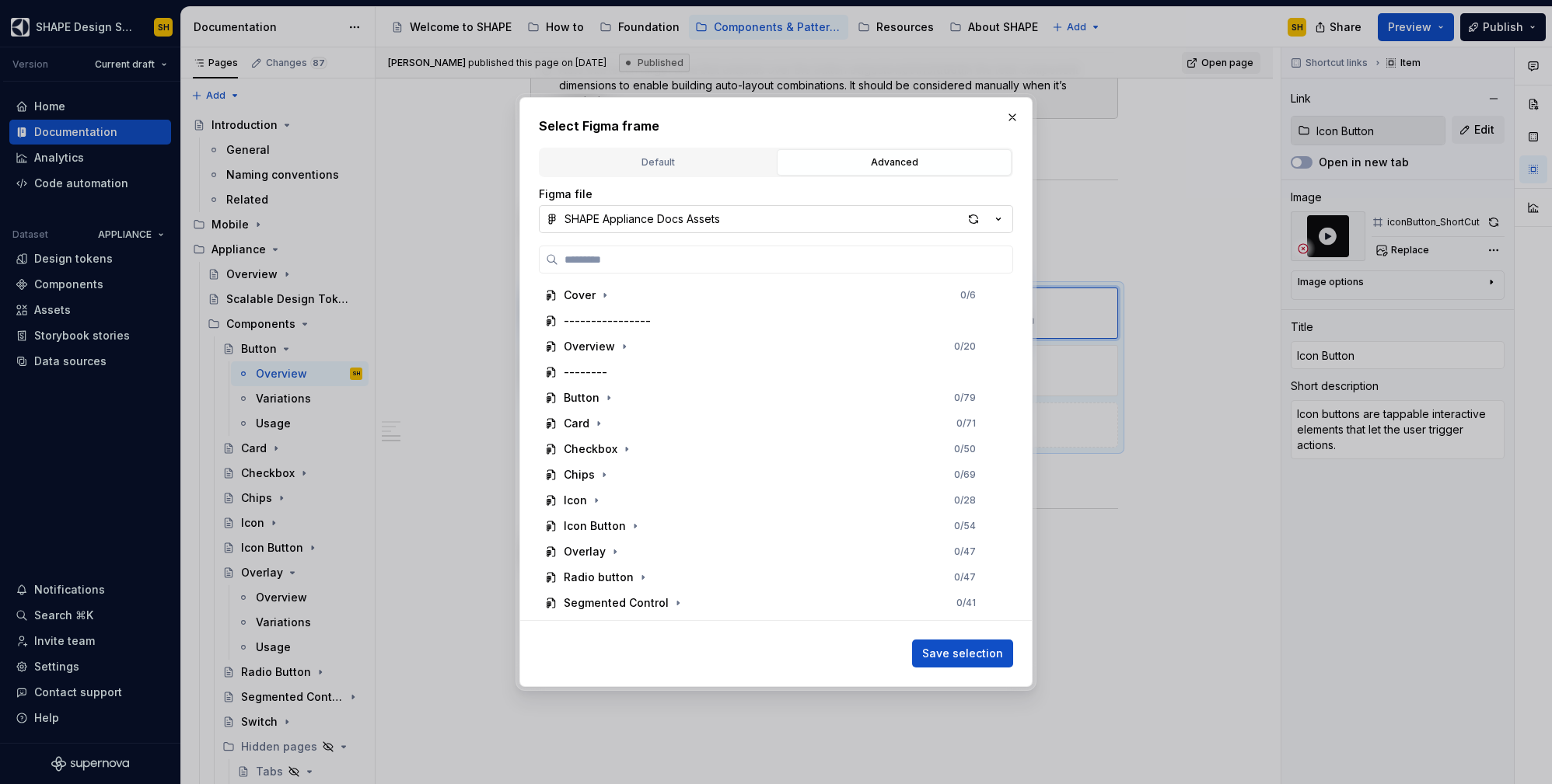
click at [999, 216] on icon "button" at bounding box center [998, 219] width 16 height 16
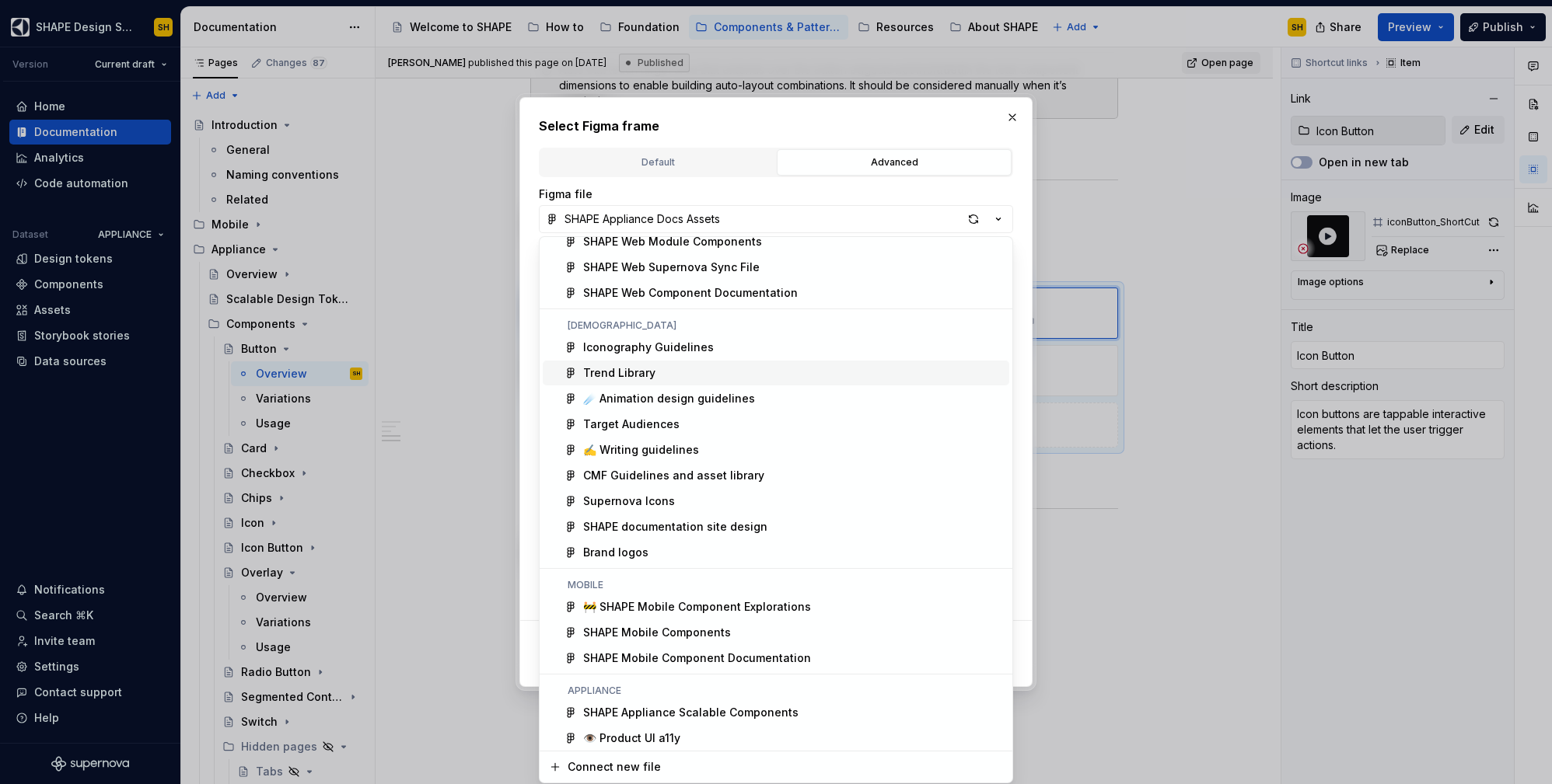
scroll to position [87, 0]
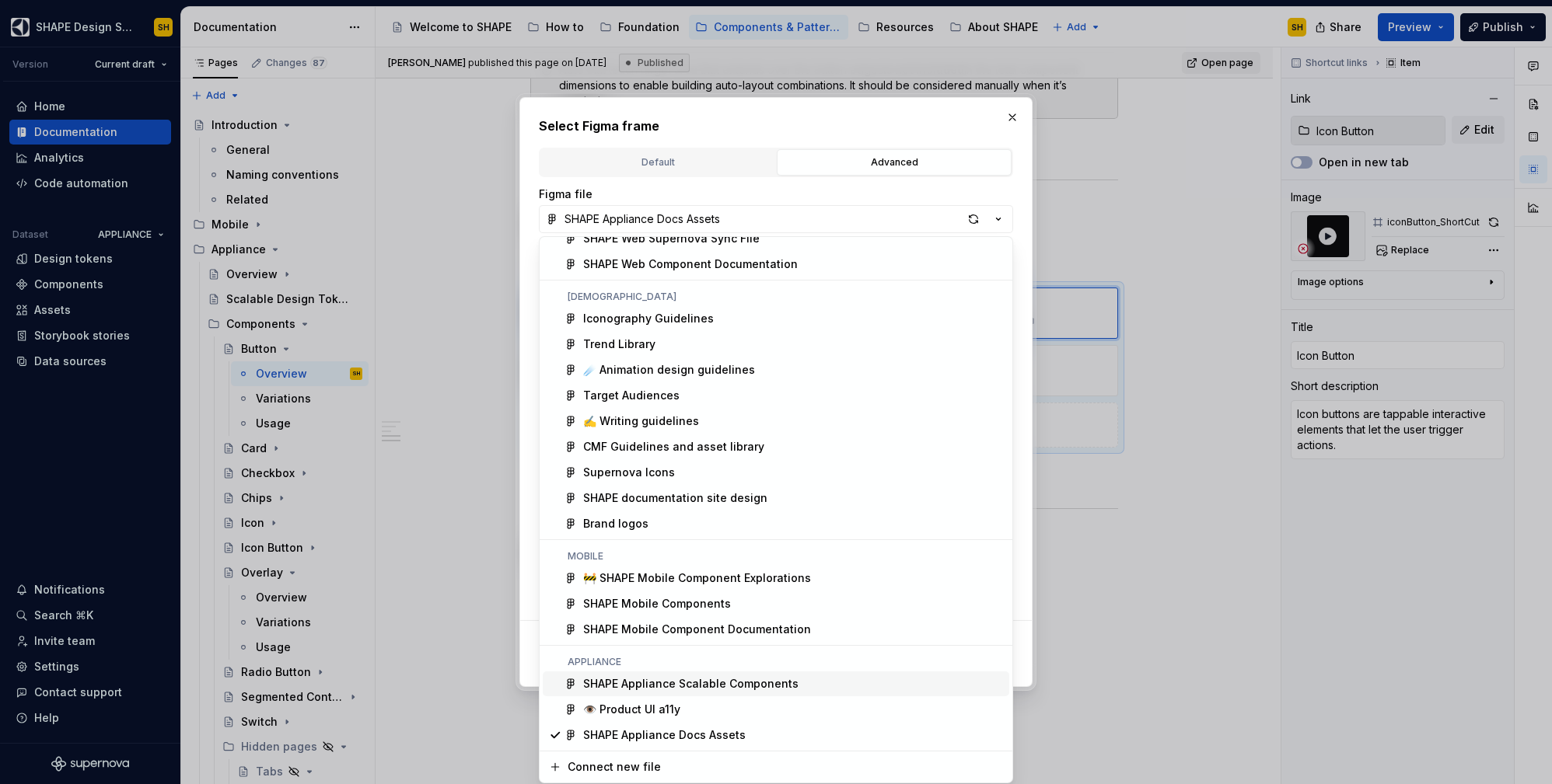
click at [771, 684] on div "SHAPE Appliance Scalable Components" at bounding box center [690, 683] width 215 height 16
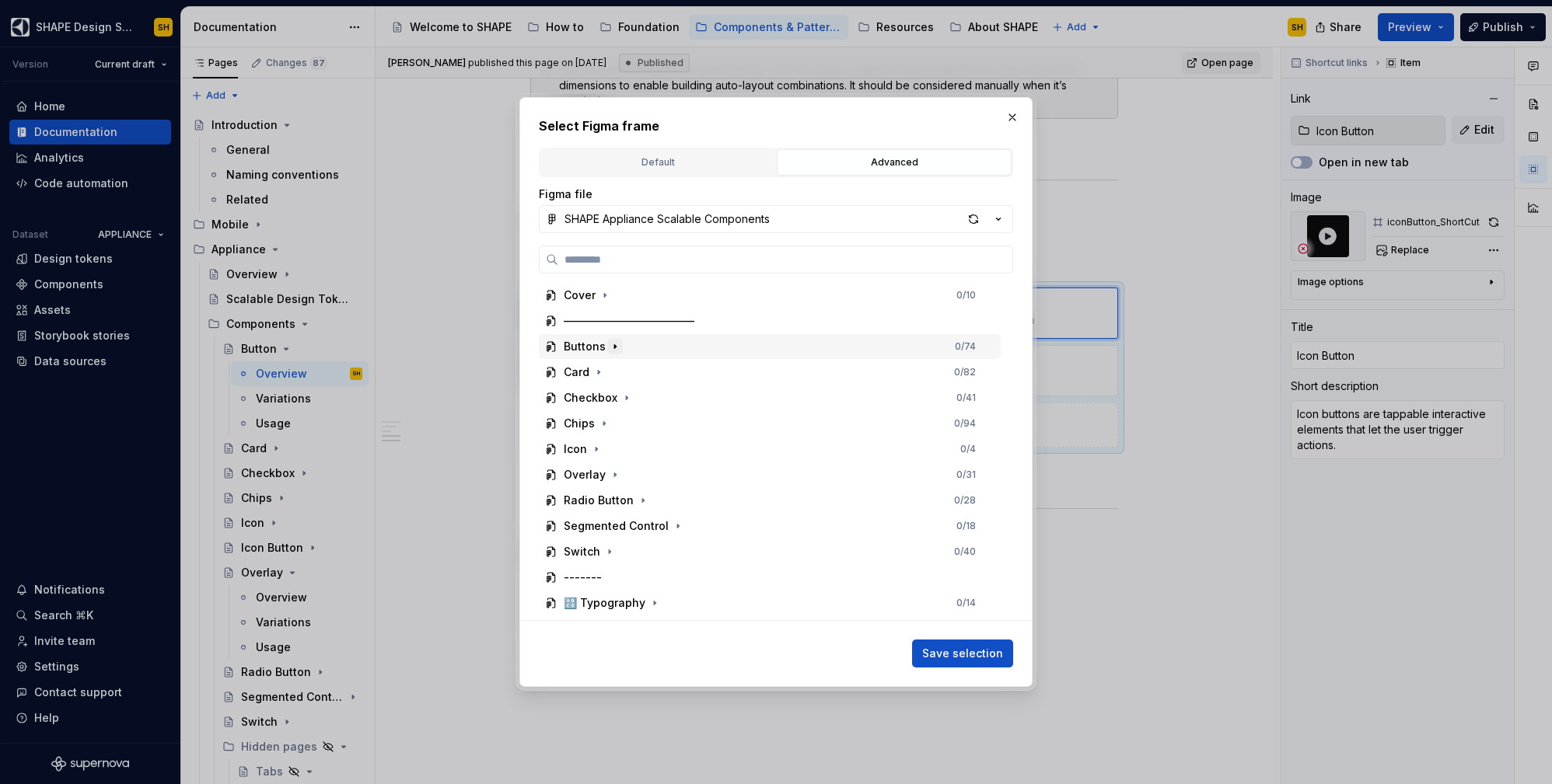
click at [608, 344] on button "button" at bounding box center [615, 346] width 16 height 16
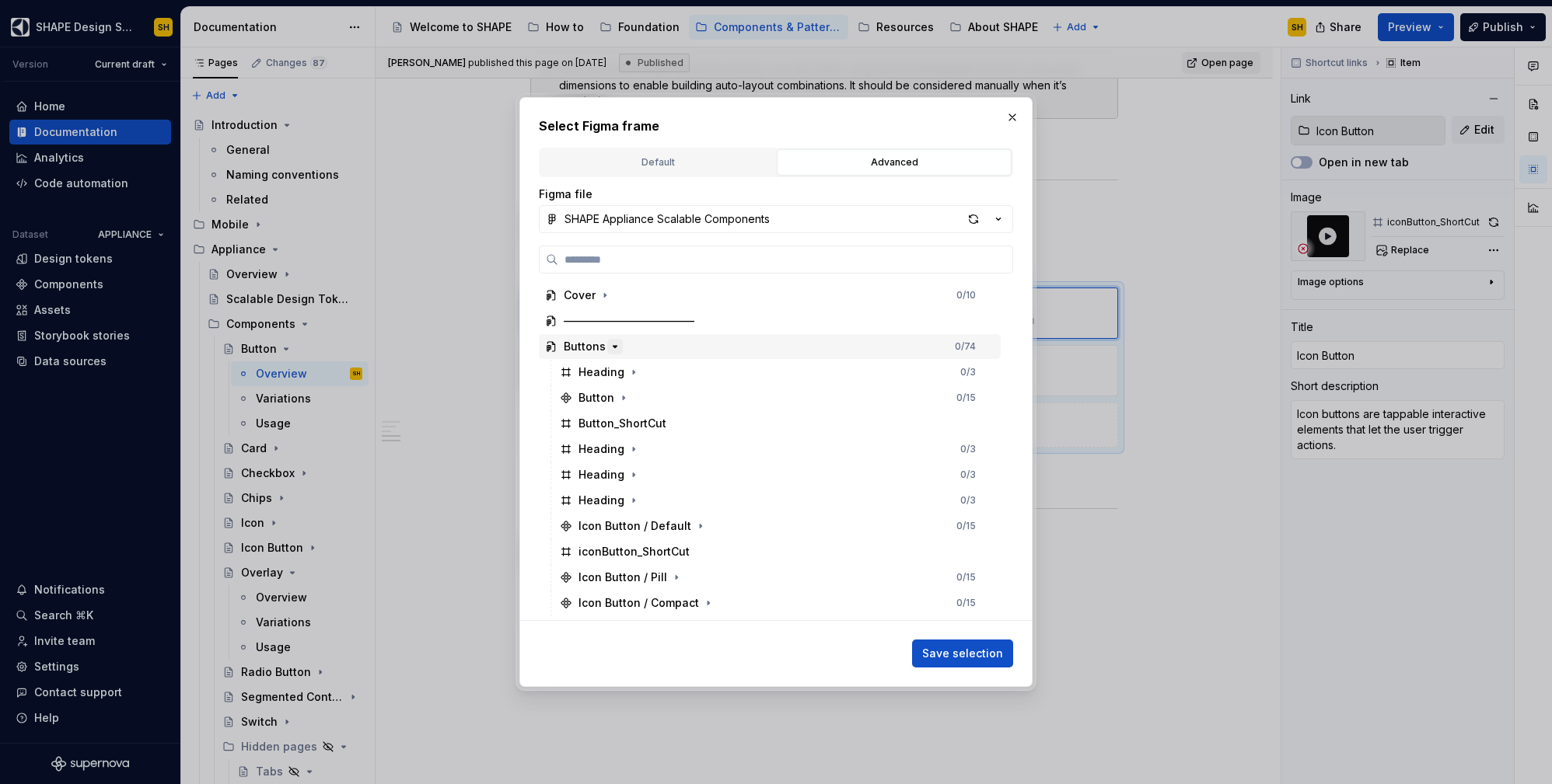
click at [608, 344] on button "button" at bounding box center [615, 346] width 16 height 16
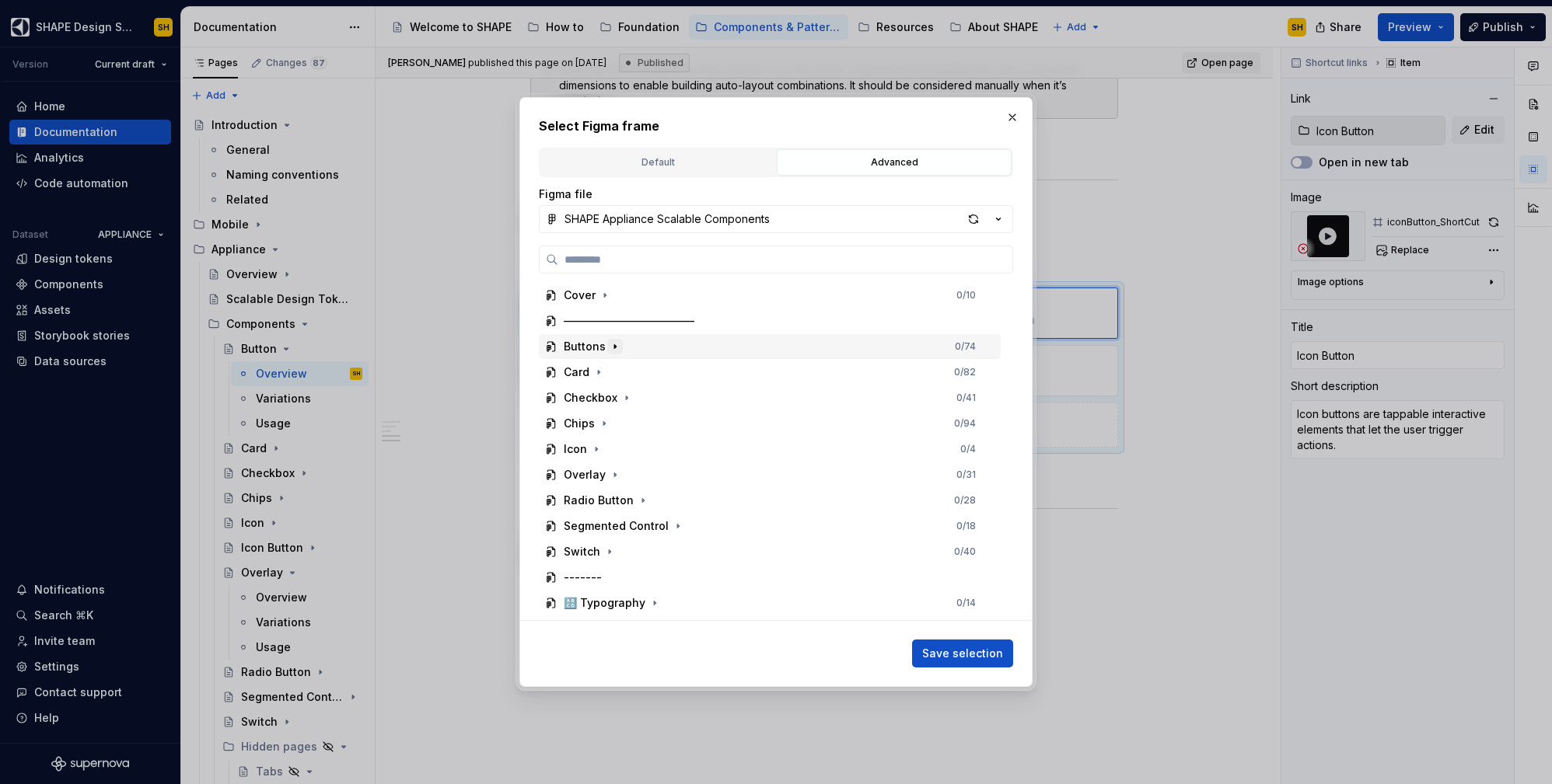
click at [608, 344] on button "button" at bounding box center [615, 346] width 16 height 16
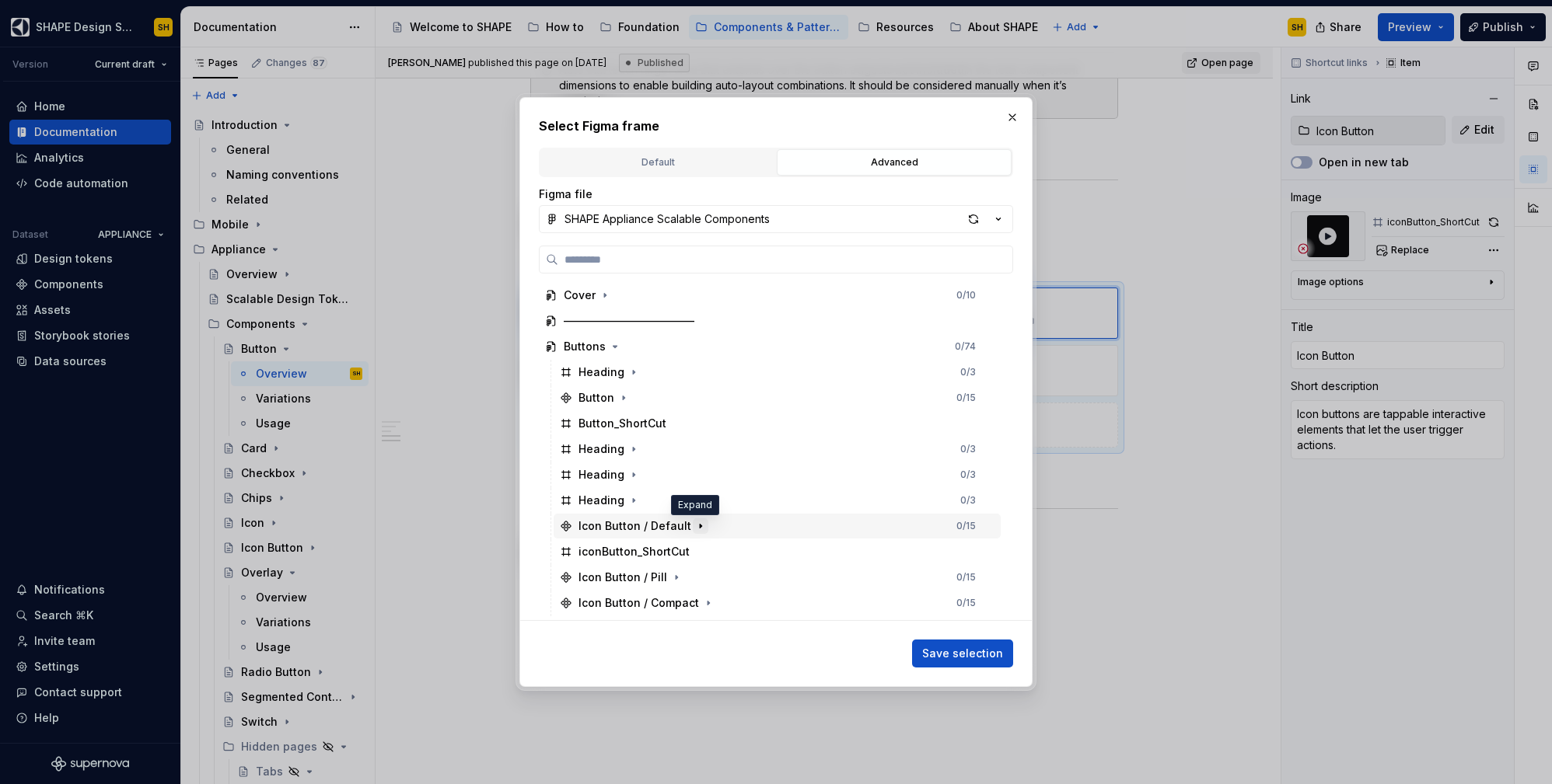
click at [696, 530] on icon "button" at bounding box center [700, 525] width 12 height 12
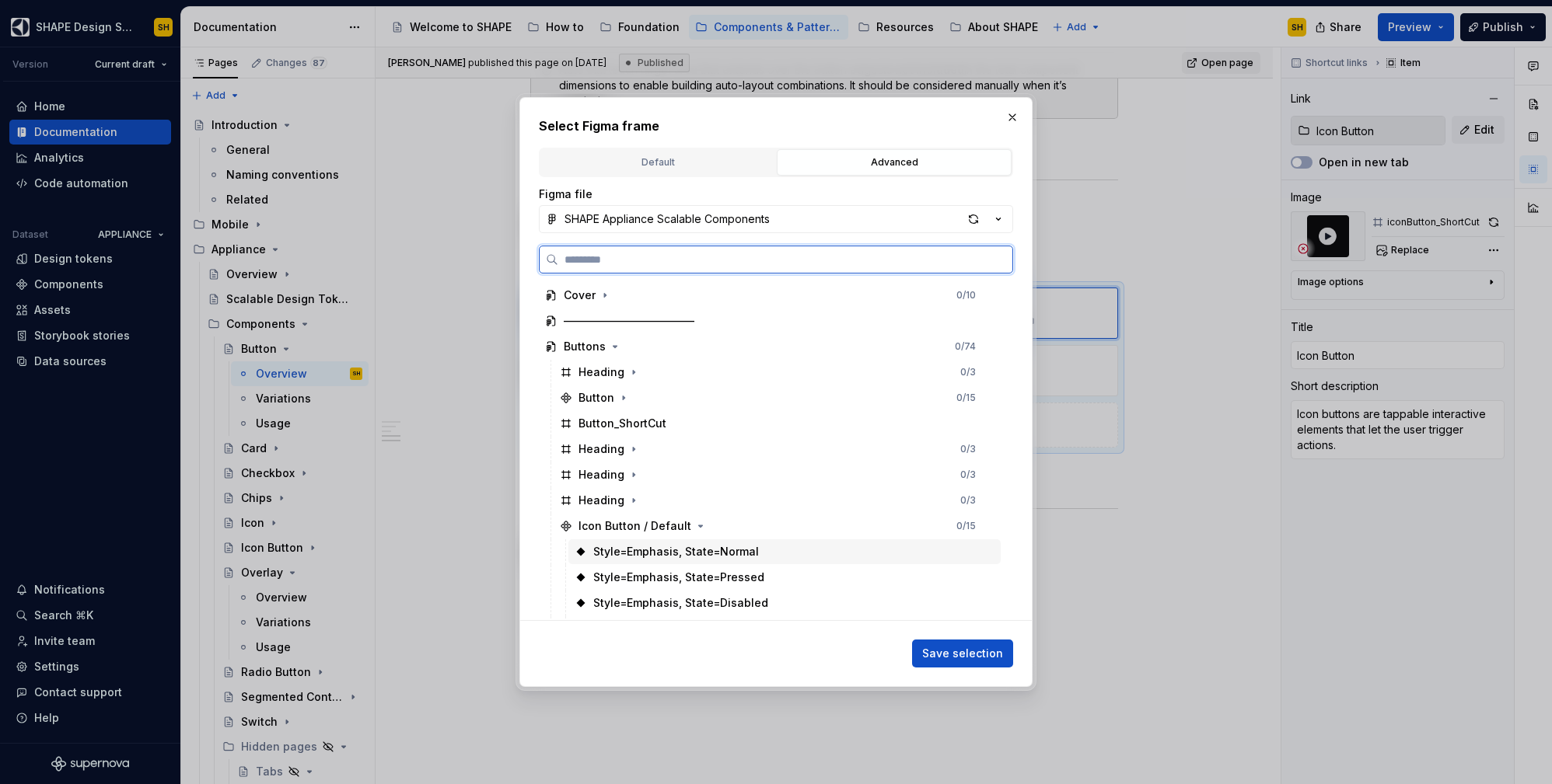
click at [646, 556] on div "Style=Emphasis, State=Normal" at bounding box center [676, 552] width 166 height 16
click at [695, 528] on icon "button" at bounding box center [700, 525] width 12 height 12
click at [671, 549] on div "iconButton_ShortCut" at bounding box center [634, 552] width 111 height 16
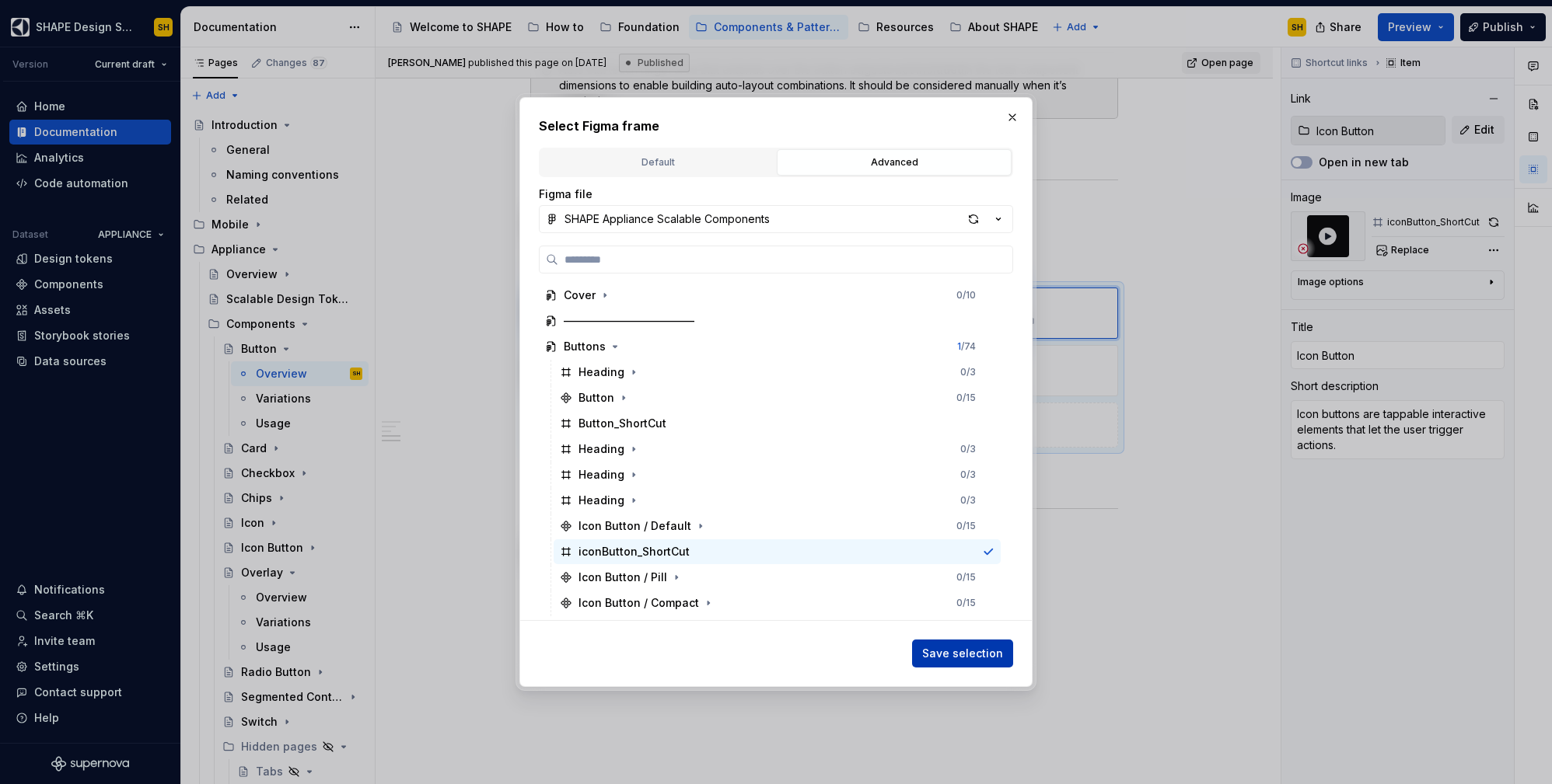
click at [977, 654] on span "Save selection" at bounding box center [962, 653] width 81 height 16
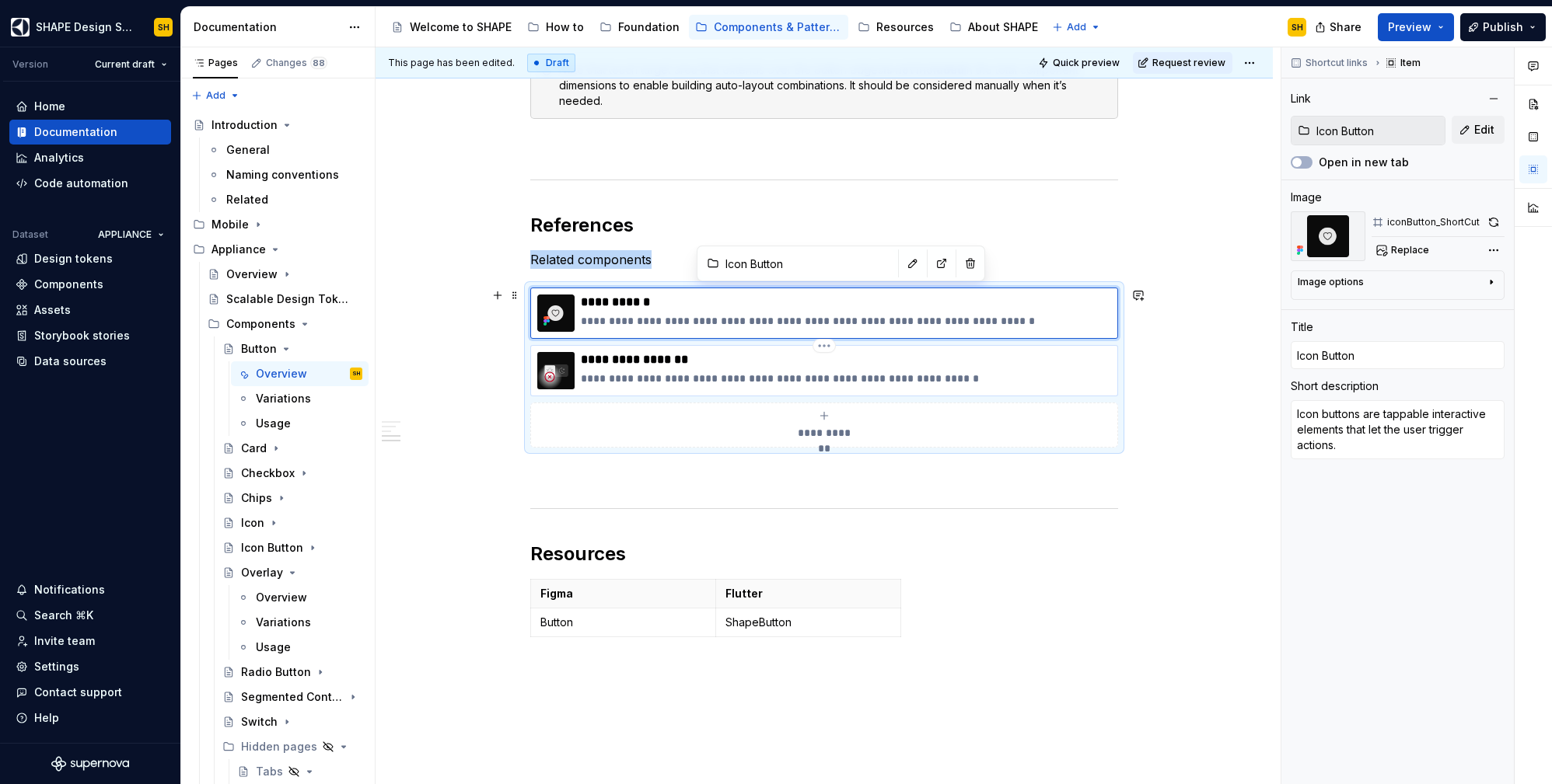
click at [1087, 379] on p "**********" at bounding box center [847, 378] width 531 height 16
type textarea "*"
type input "Segmented Control / Overview"
type input "Segmented Control"
type textarea "Segmented Control is used for switching between views or making choices"
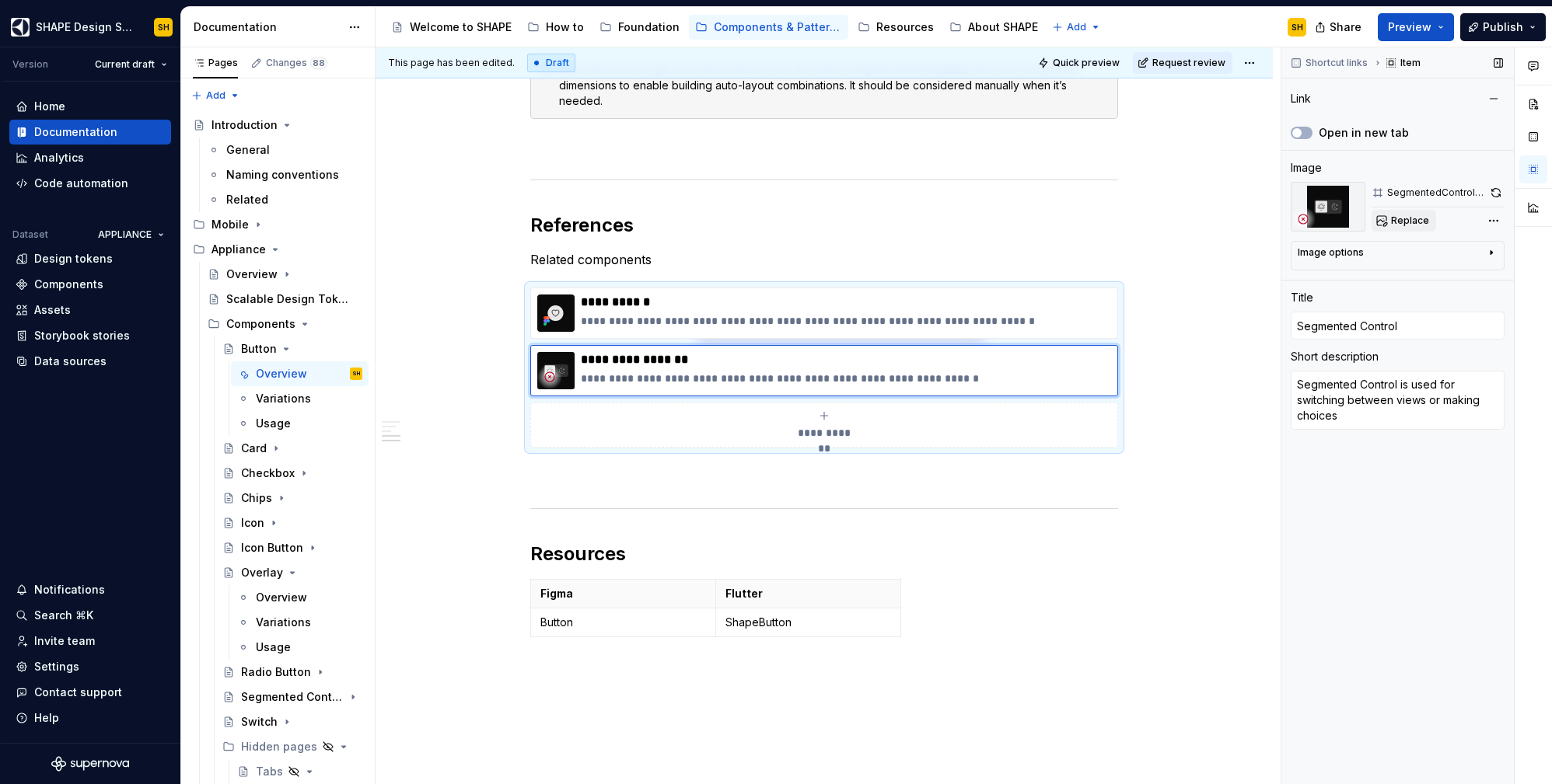
click at [1423, 223] on span "Replace" at bounding box center [1410, 220] width 39 height 12
type textarea "*"
type input "Segmented Control / Overview/ Overview"
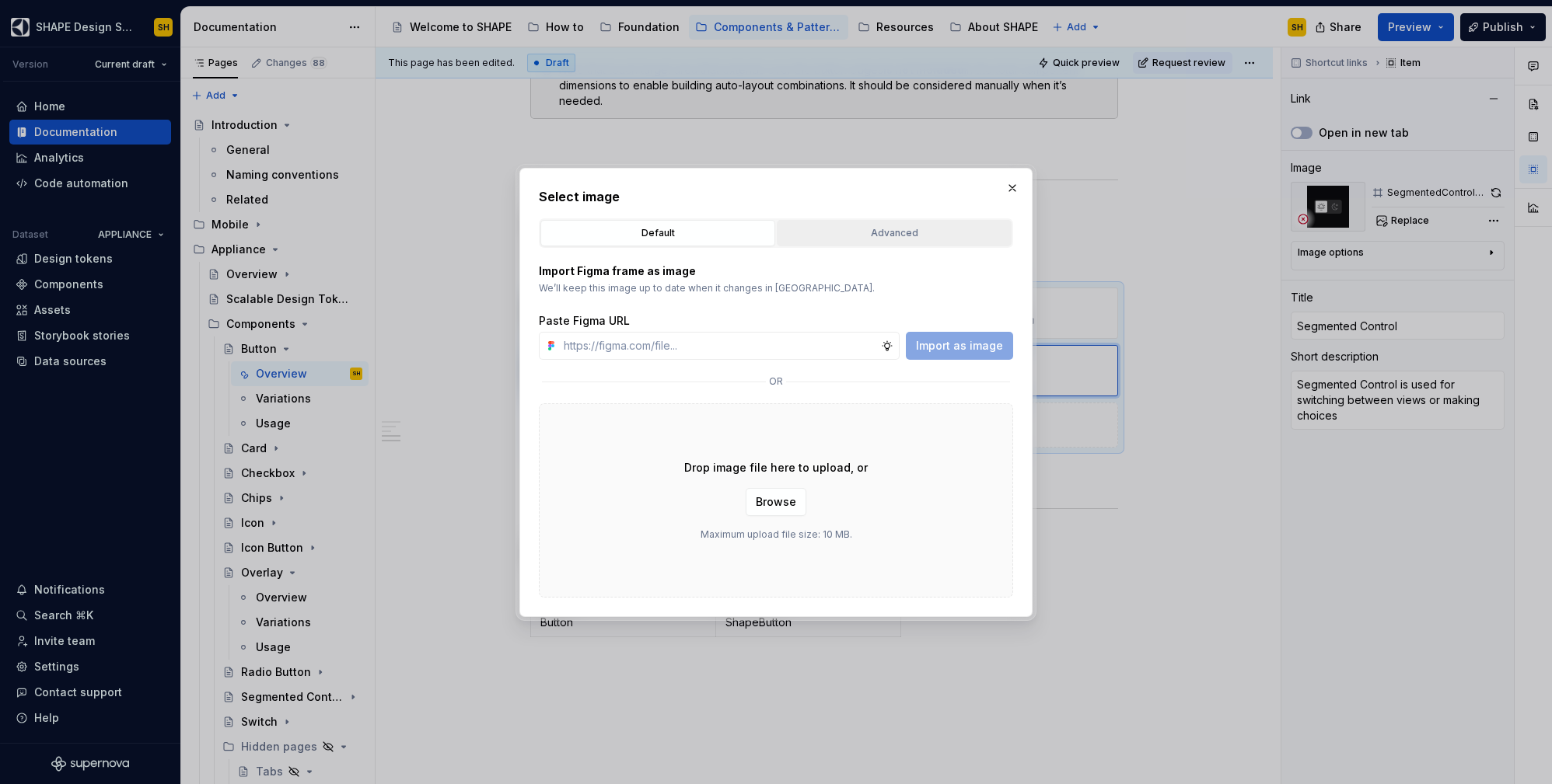
click at [929, 231] on div "Advanced" at bounding box center [895, 233] width 224 height 16
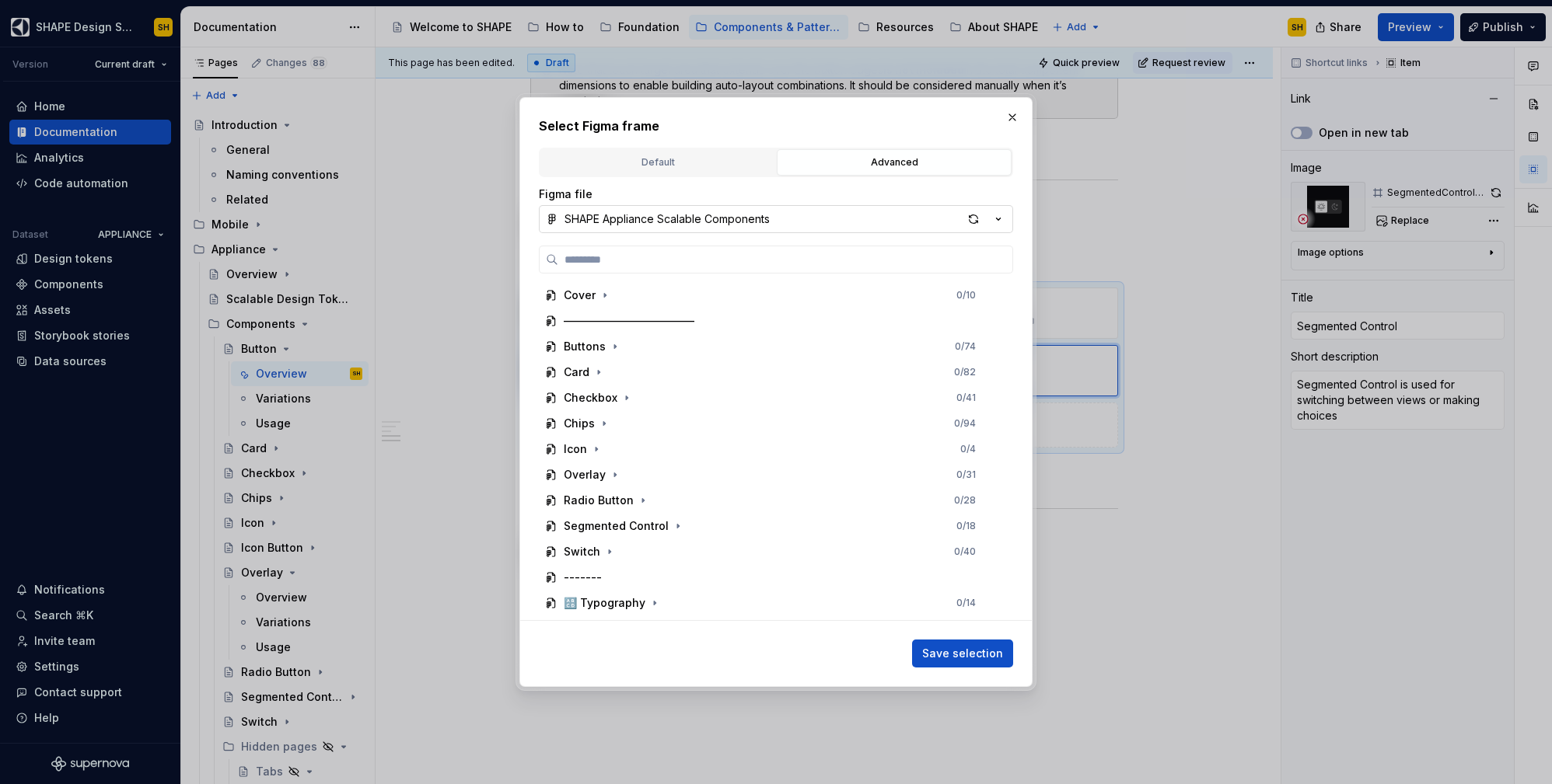
click at [674, 221] on div "SHAPE Appliance Scalable Components" at bounding box center [667, 219] width 205 height 16
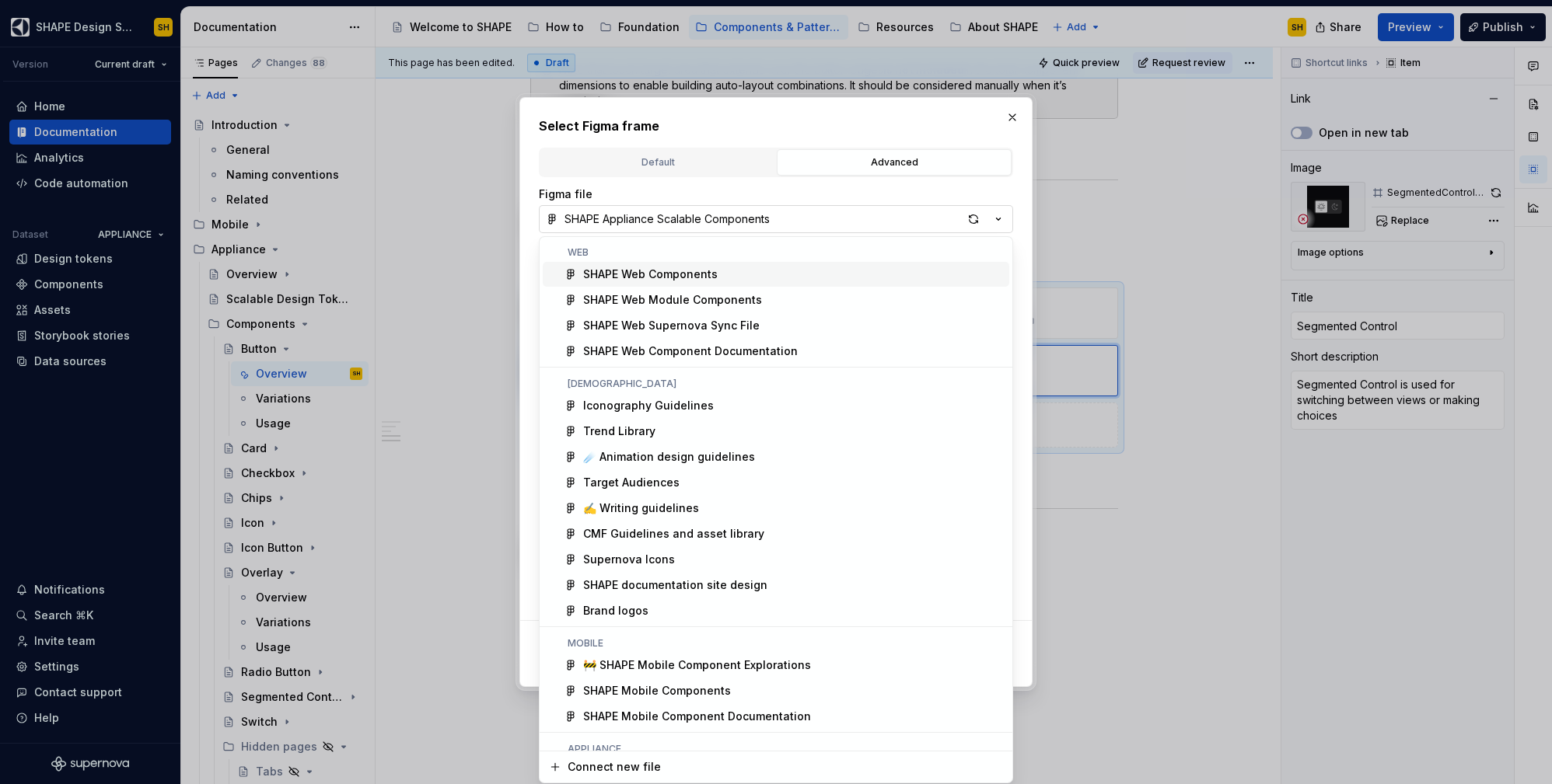
click at [674, 221] on div "Select Figma frame Default Advanced Import Figma frame as image We’ll keep this…" at bounding box center [776, 392] width 1552 height 784
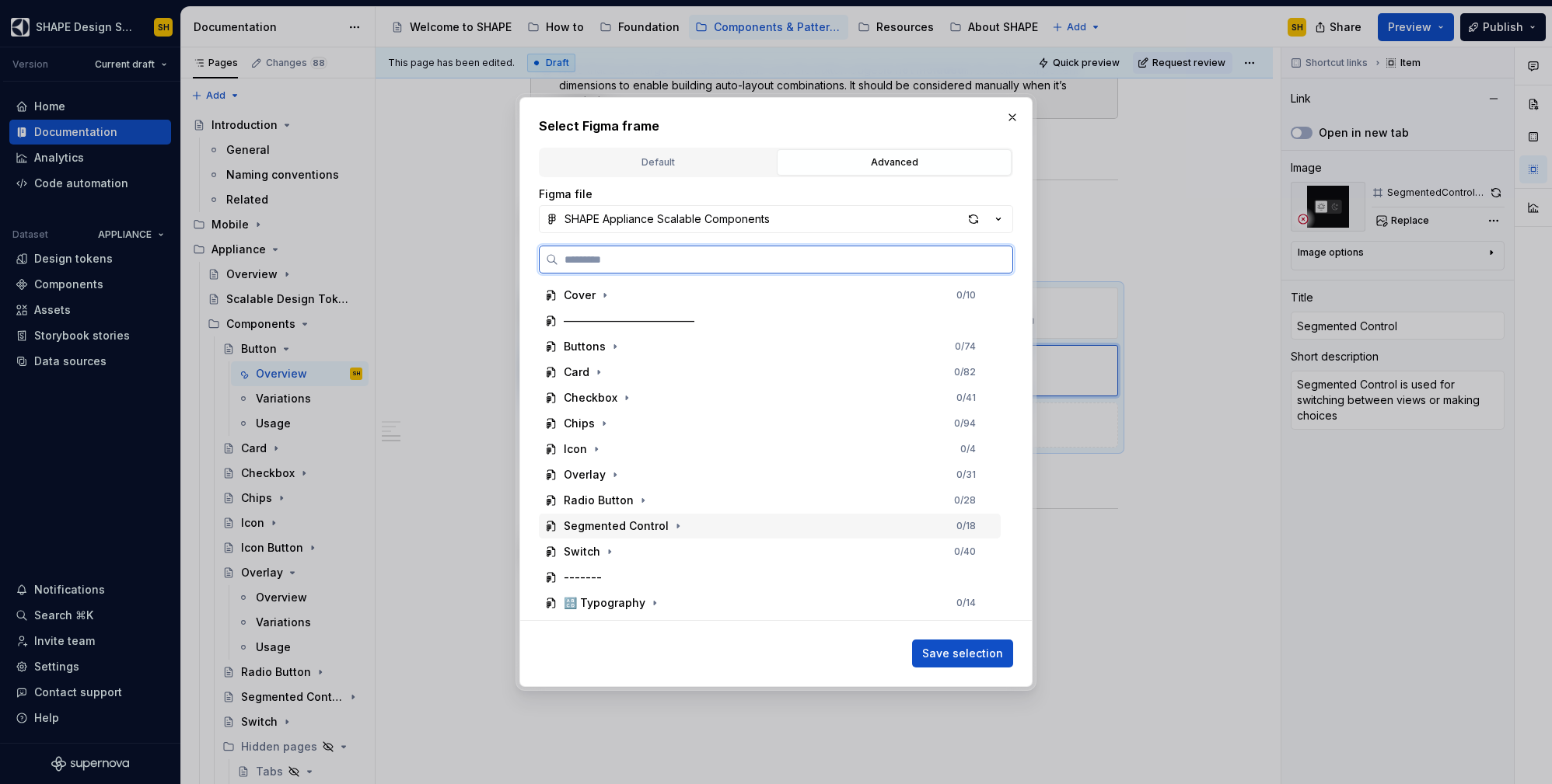
click at [681, 523] on span at bounding box center [678, 525] width 16 height 16
click at [768, 569] on div "SegmentedControl_Shortcut" at bounding box center [777, 577] width 447 height 24
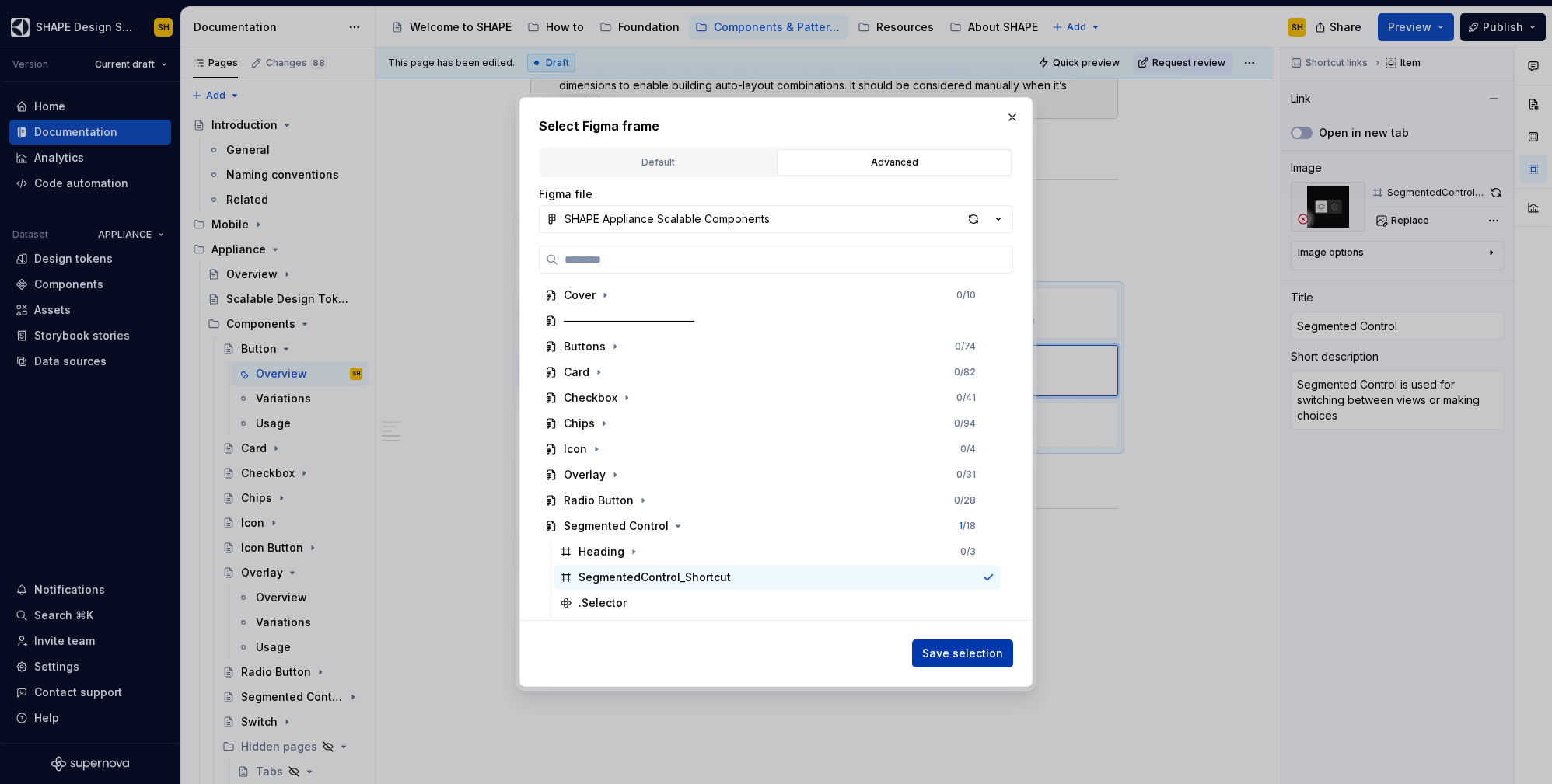
click at [950, 654] on span "Save selection" at bounding box center [962, 653] width 81 height 16
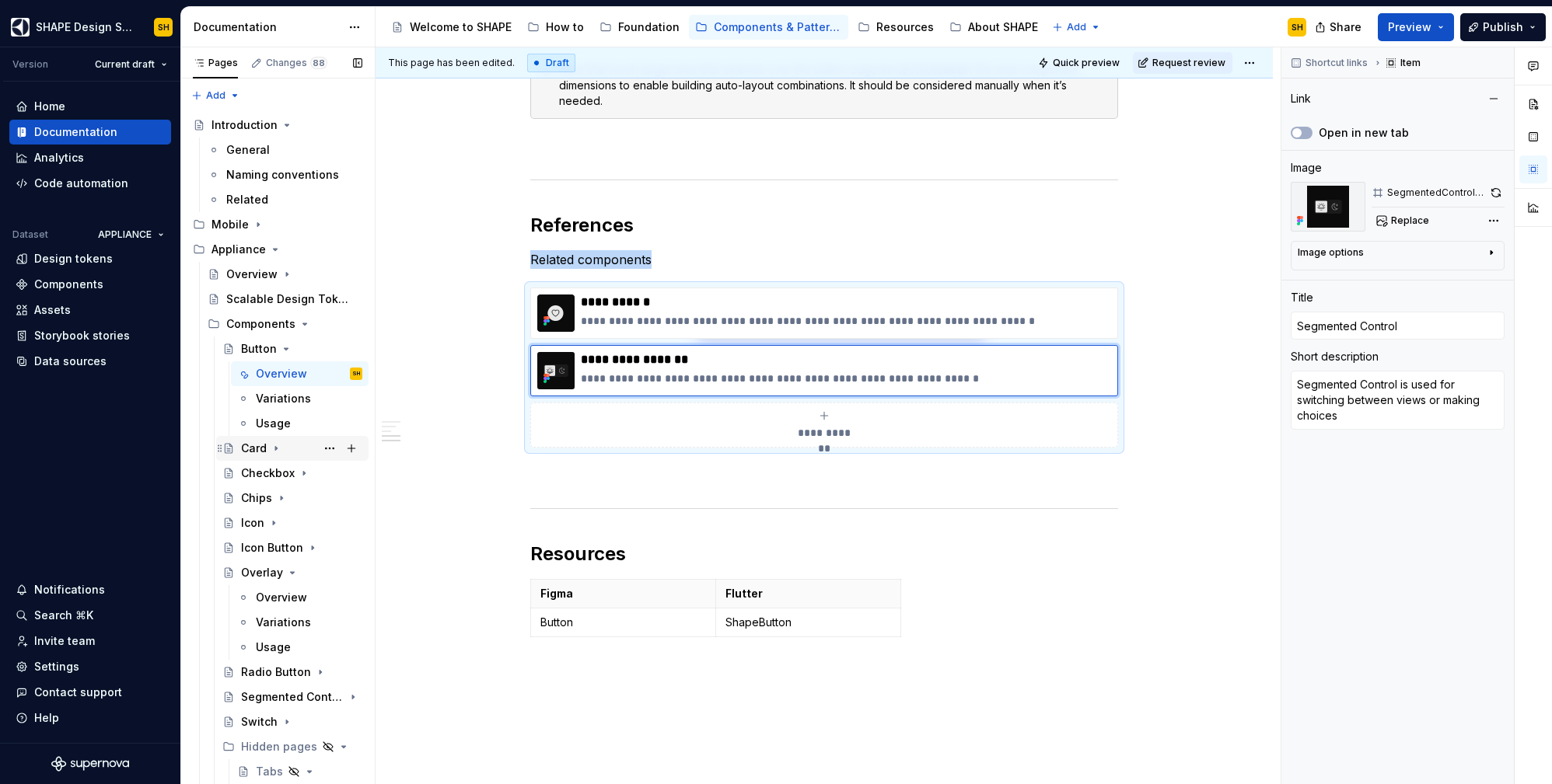
click at [274, 447] on icon "Page tree" at bounding box center [276, 447] width 12 height 12
click at [272, 474] on div "Overview" at bounding box center [281, 473] width 52 height 16
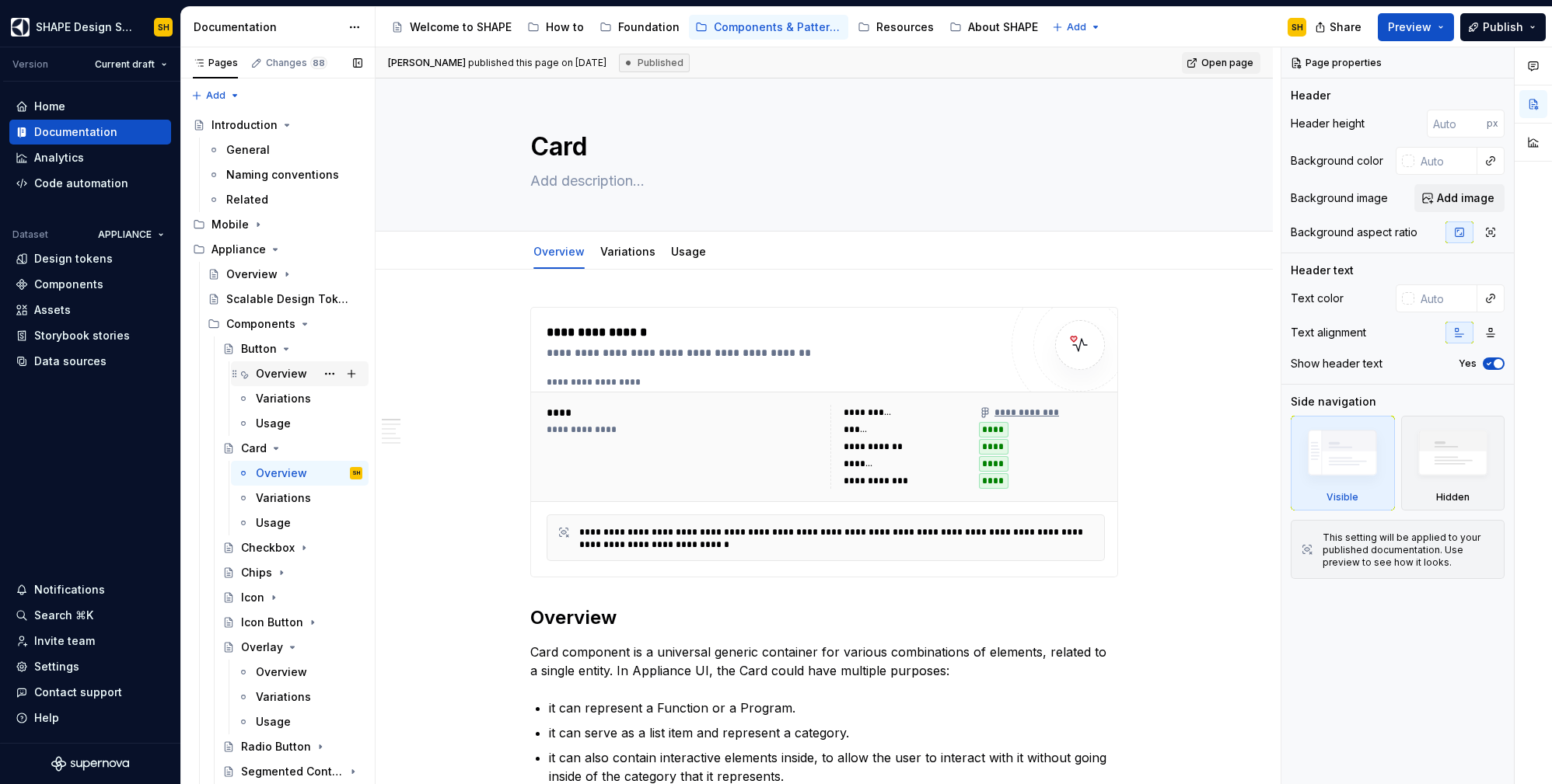
click at [273, 369] on div "Overview" at bounding box center [281, 373] width 52 height 16
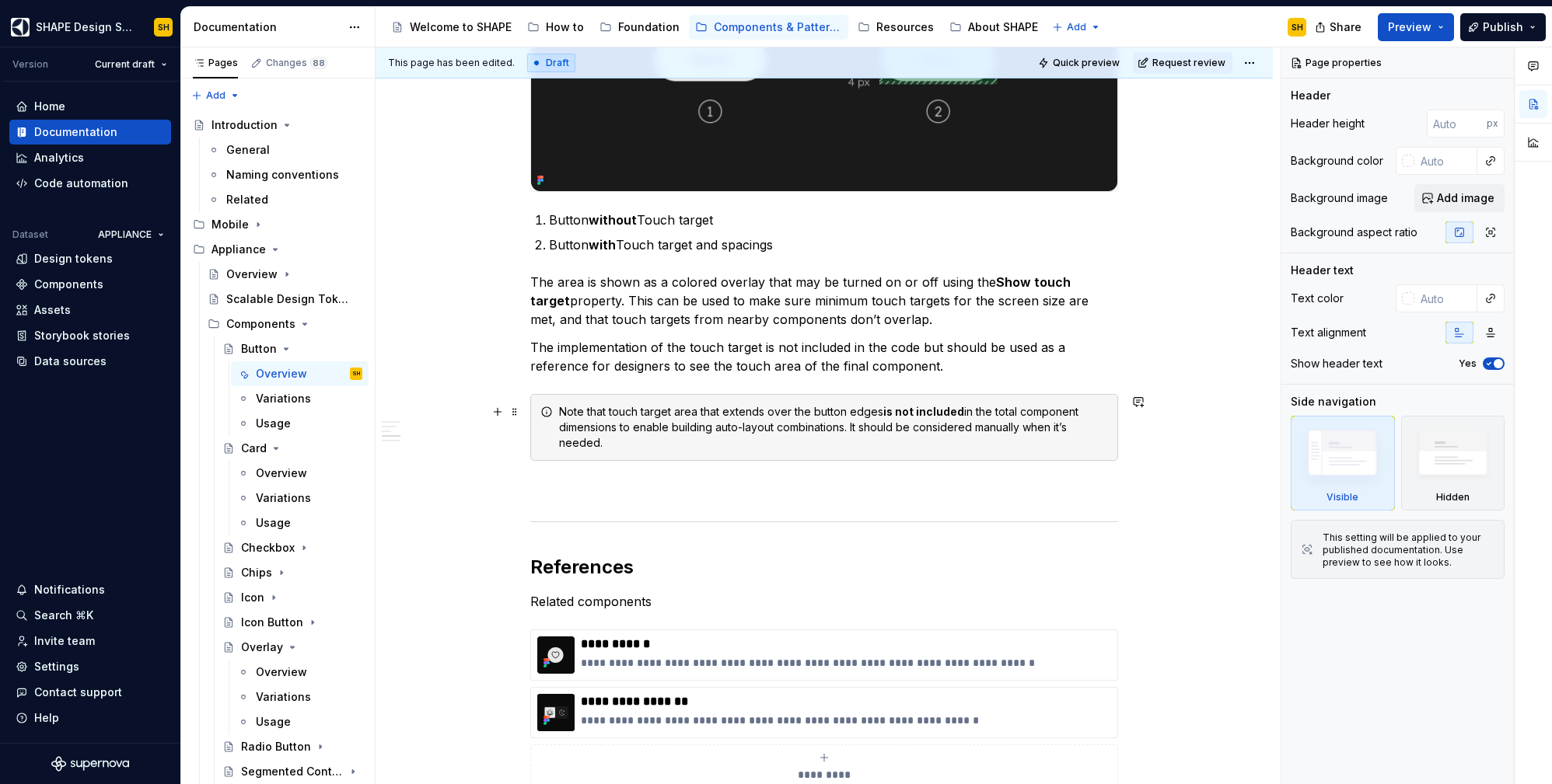
scroll to position [1374, 0]
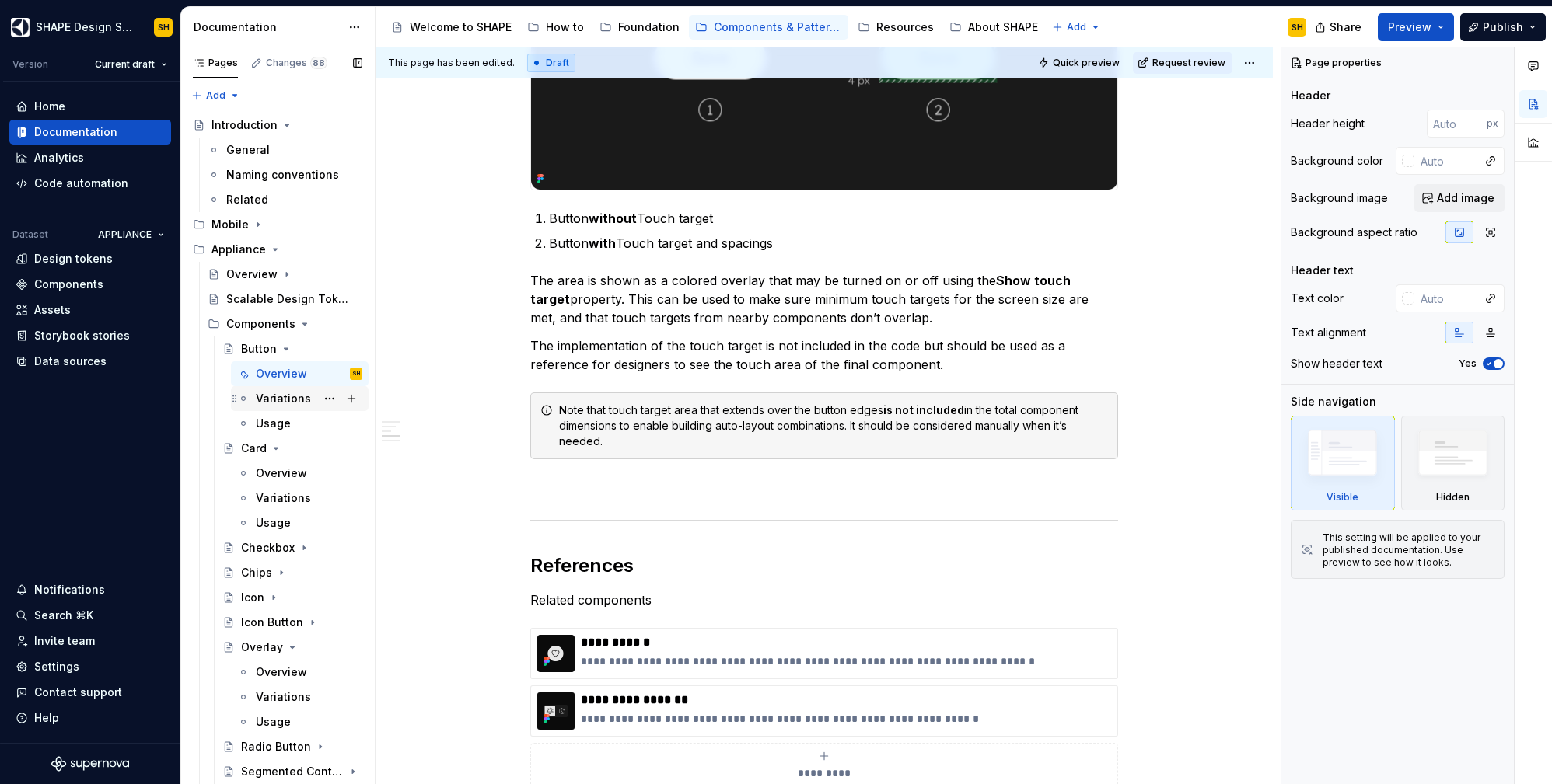
click at [276, 401] on div "Variations" at bounding box center [283, 399] width 55 height 16
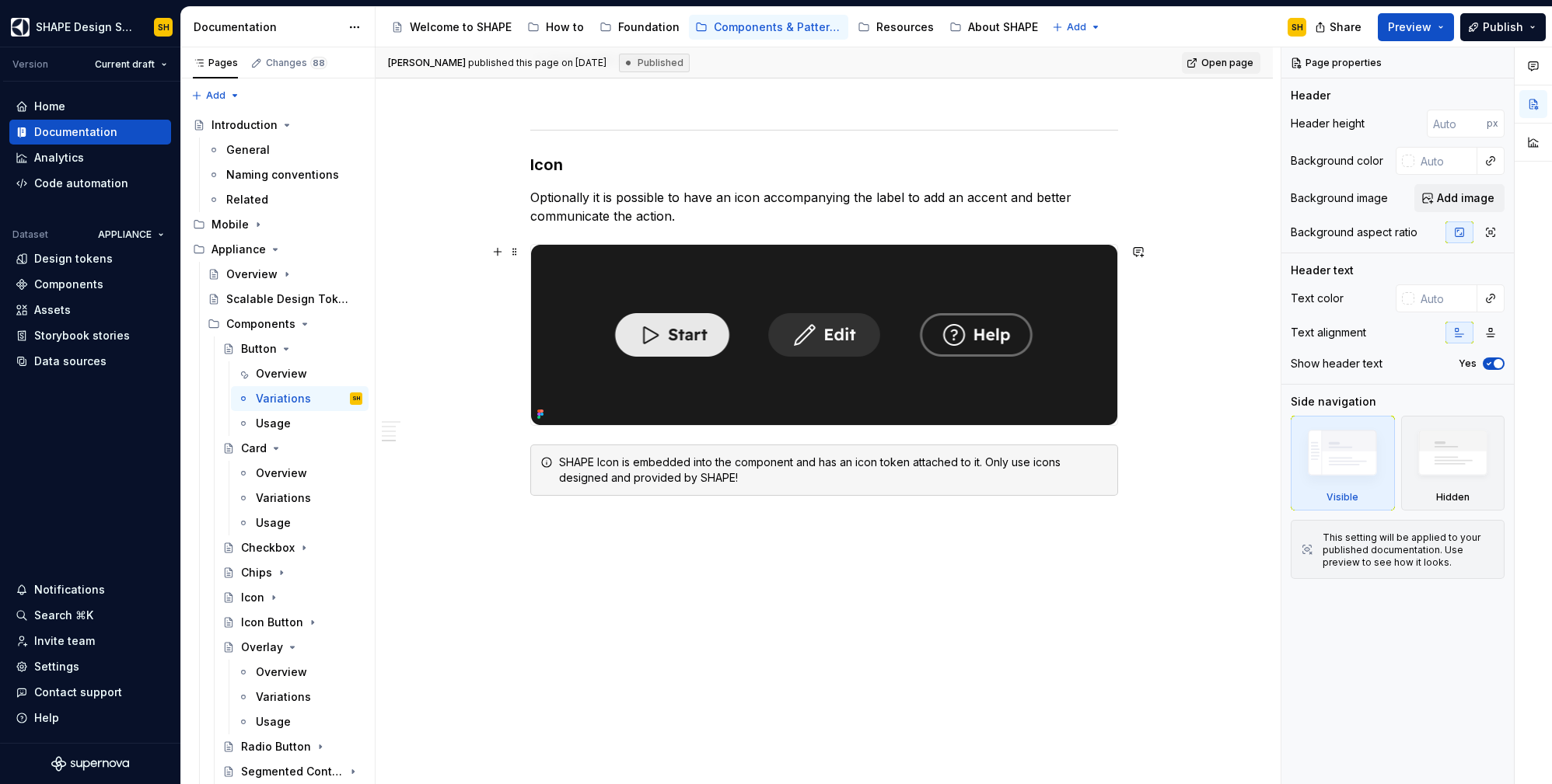
scroll to position [2483, 0]
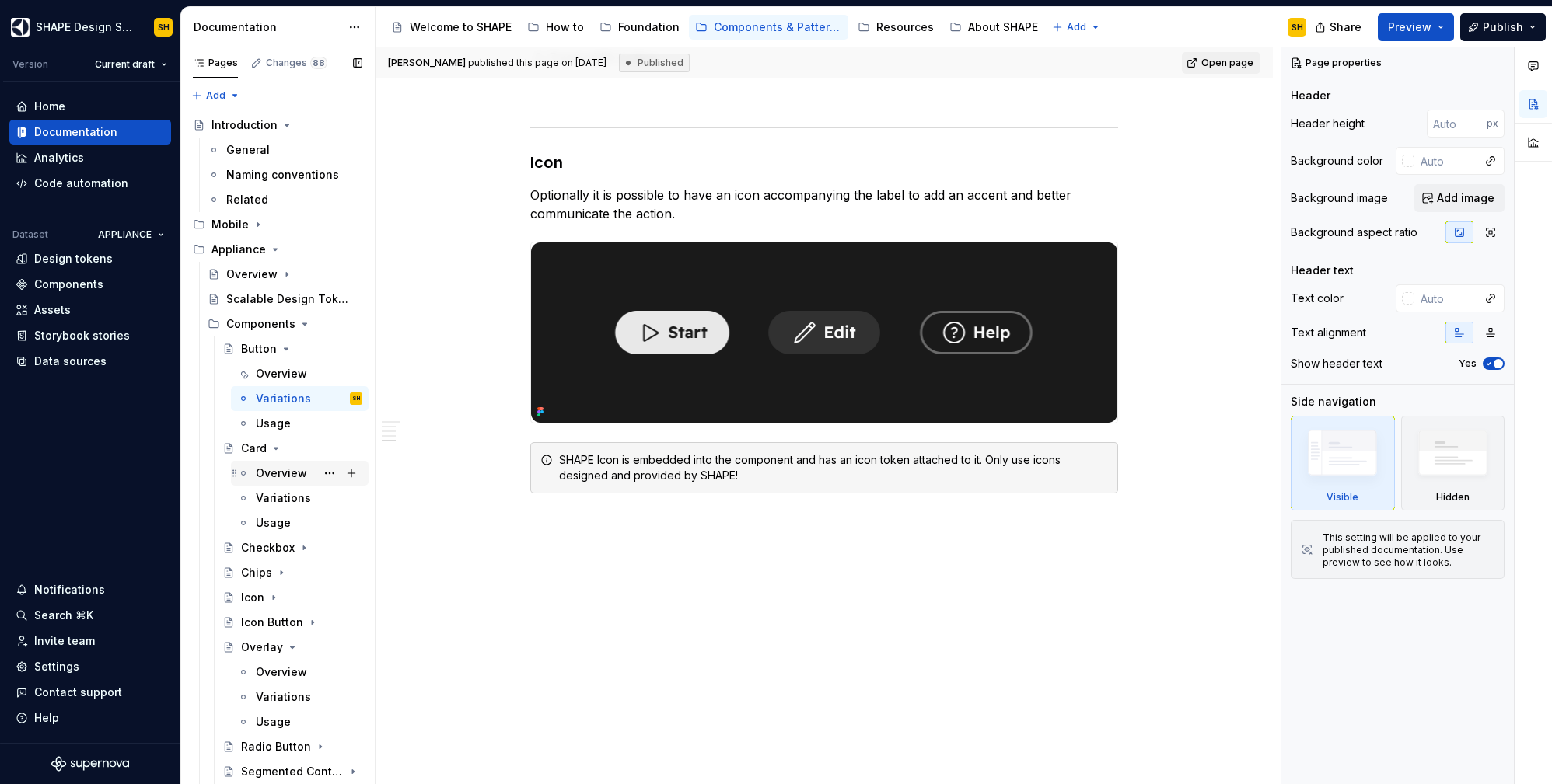
click at [299, 478] on div "Overview" at bounding box center [281, 473] width 52 height 16
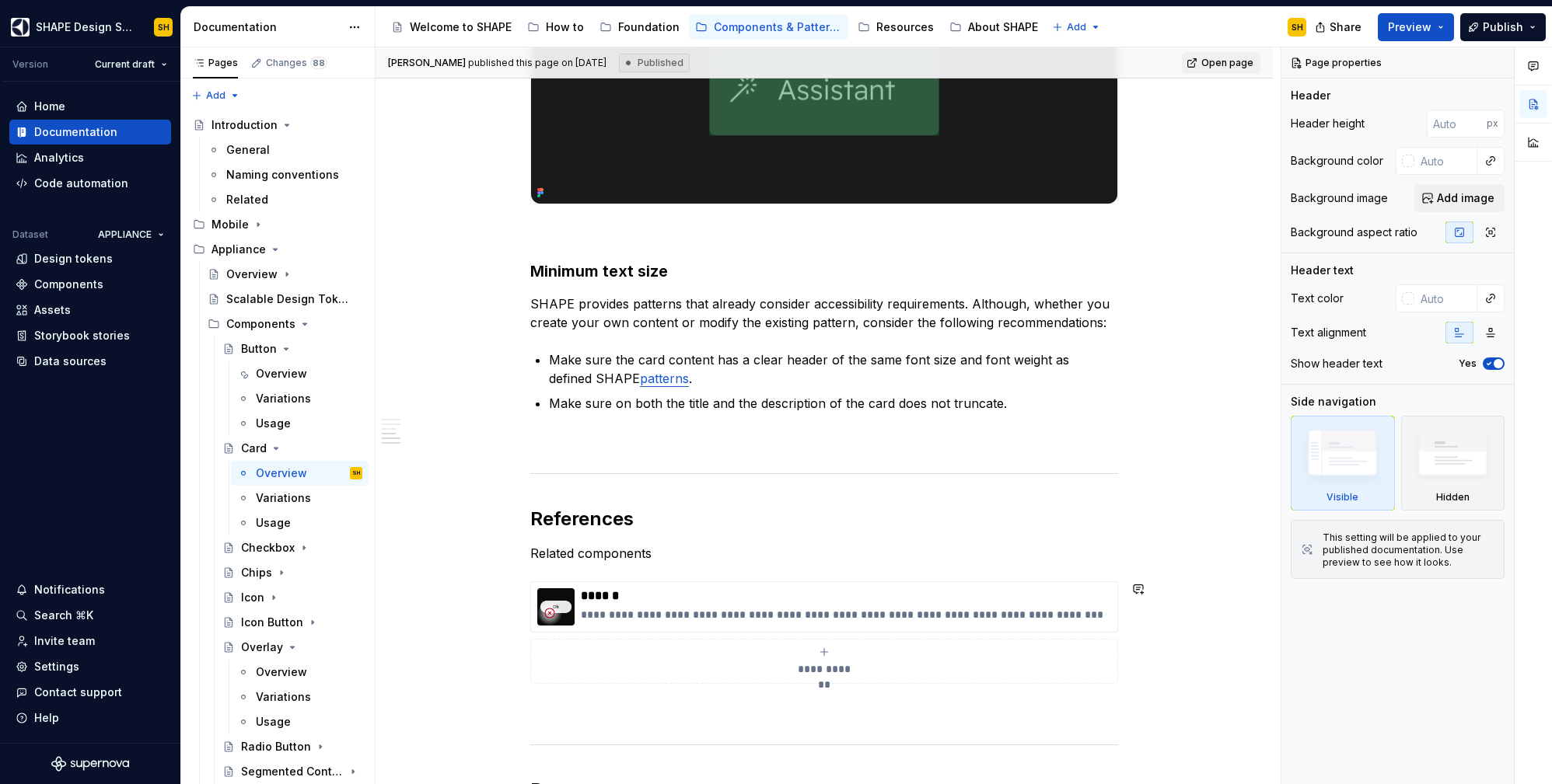
scroll to position [2016, 0]
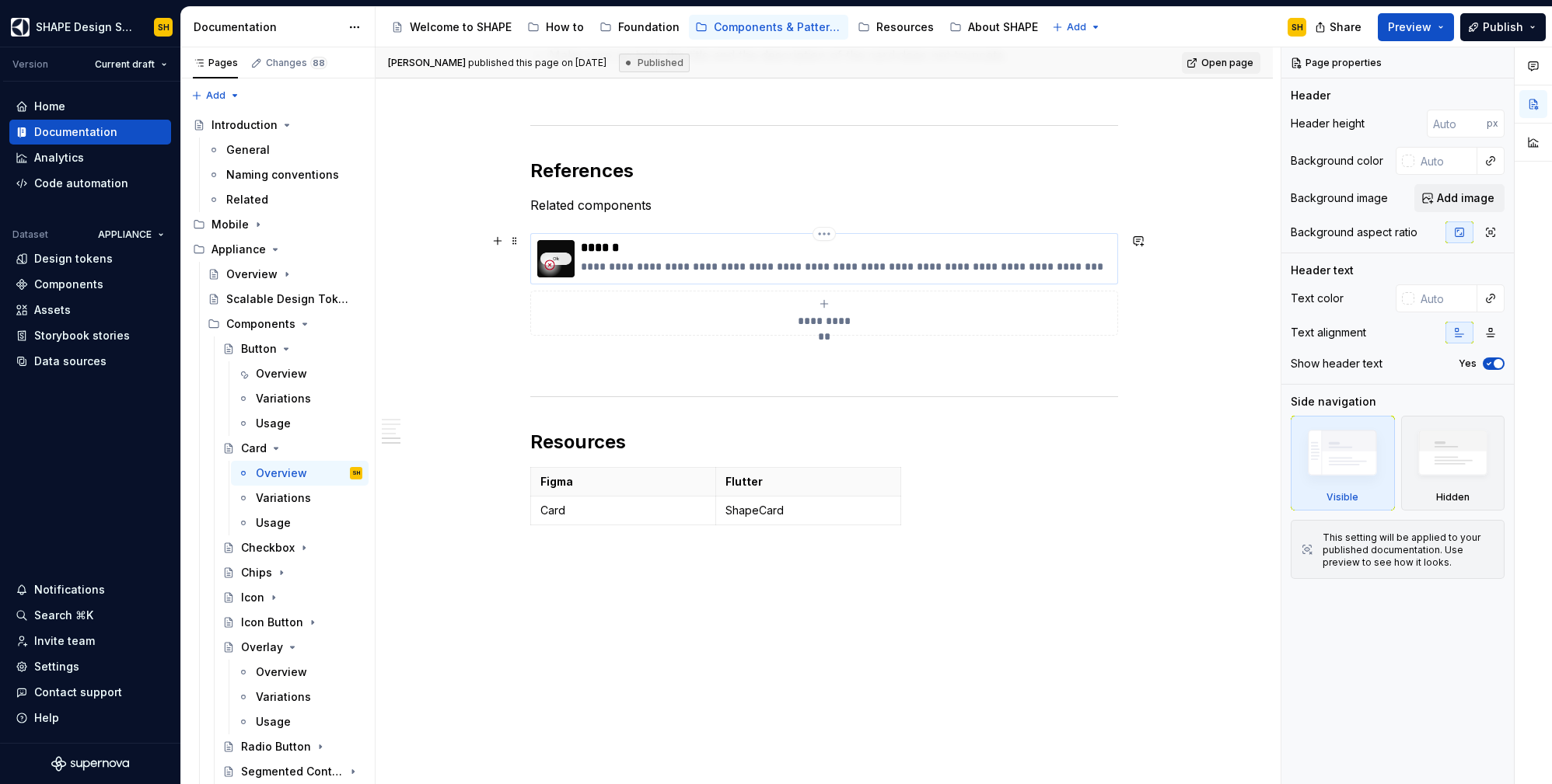
click at [728, 240] on p "******" at bounding box center [847, 247] width 531 height 16
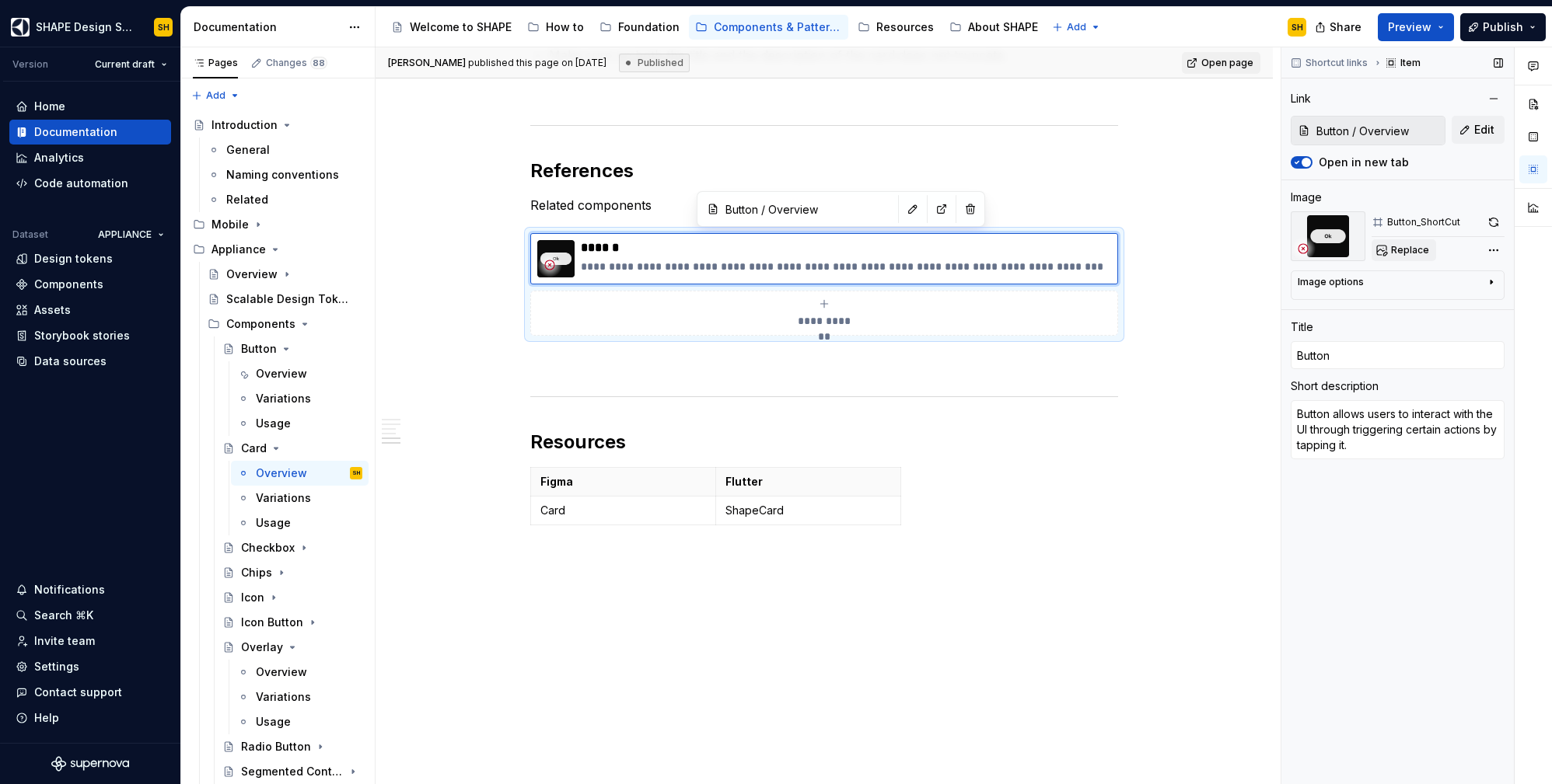
click at [1420, 248] on span "Replace" at bounding box center [1410, 250] width 39 height 12
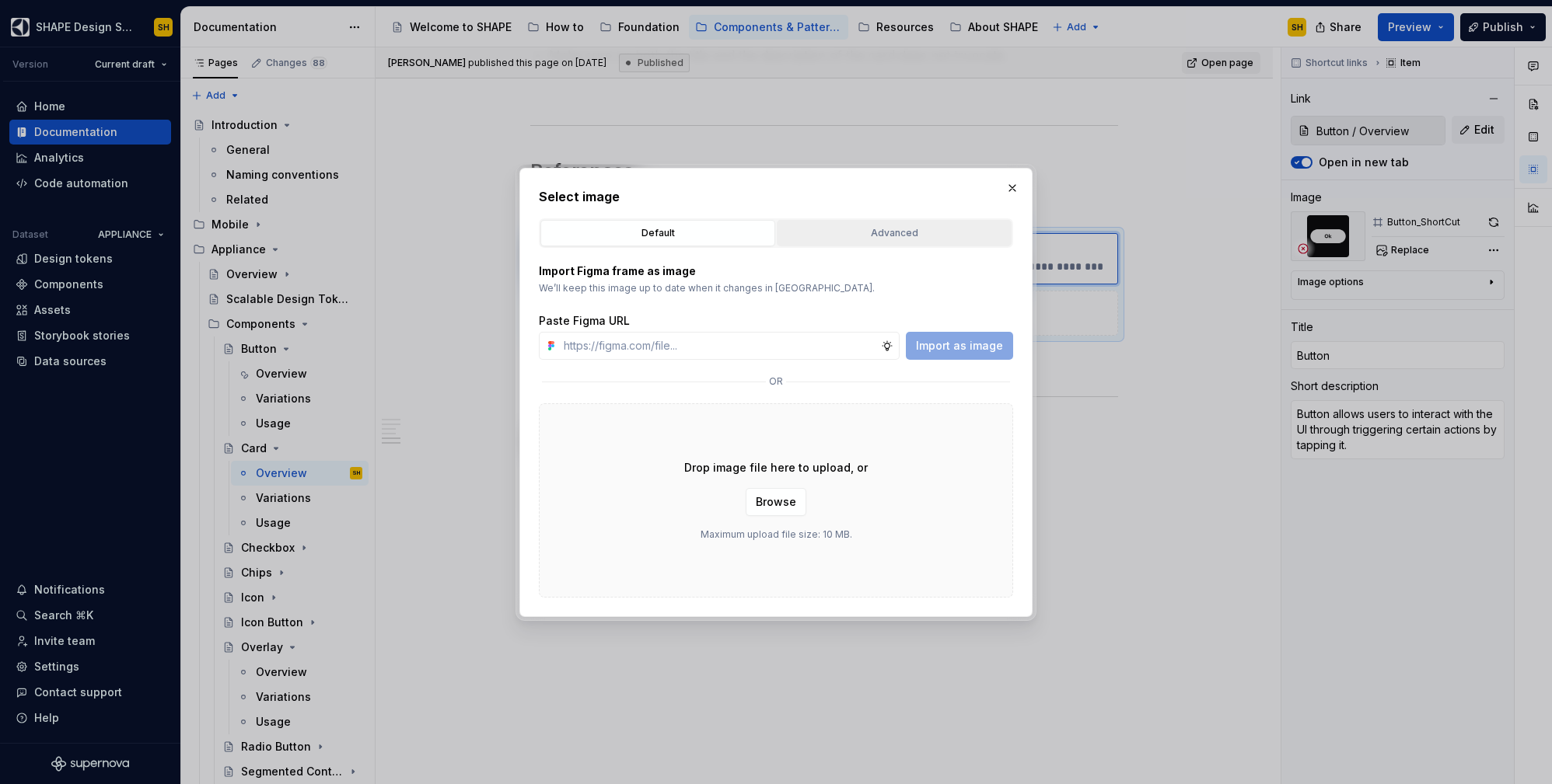
click at [938, 226] on div "Advanced" at bounding box center [895, 233] width 224 height 16
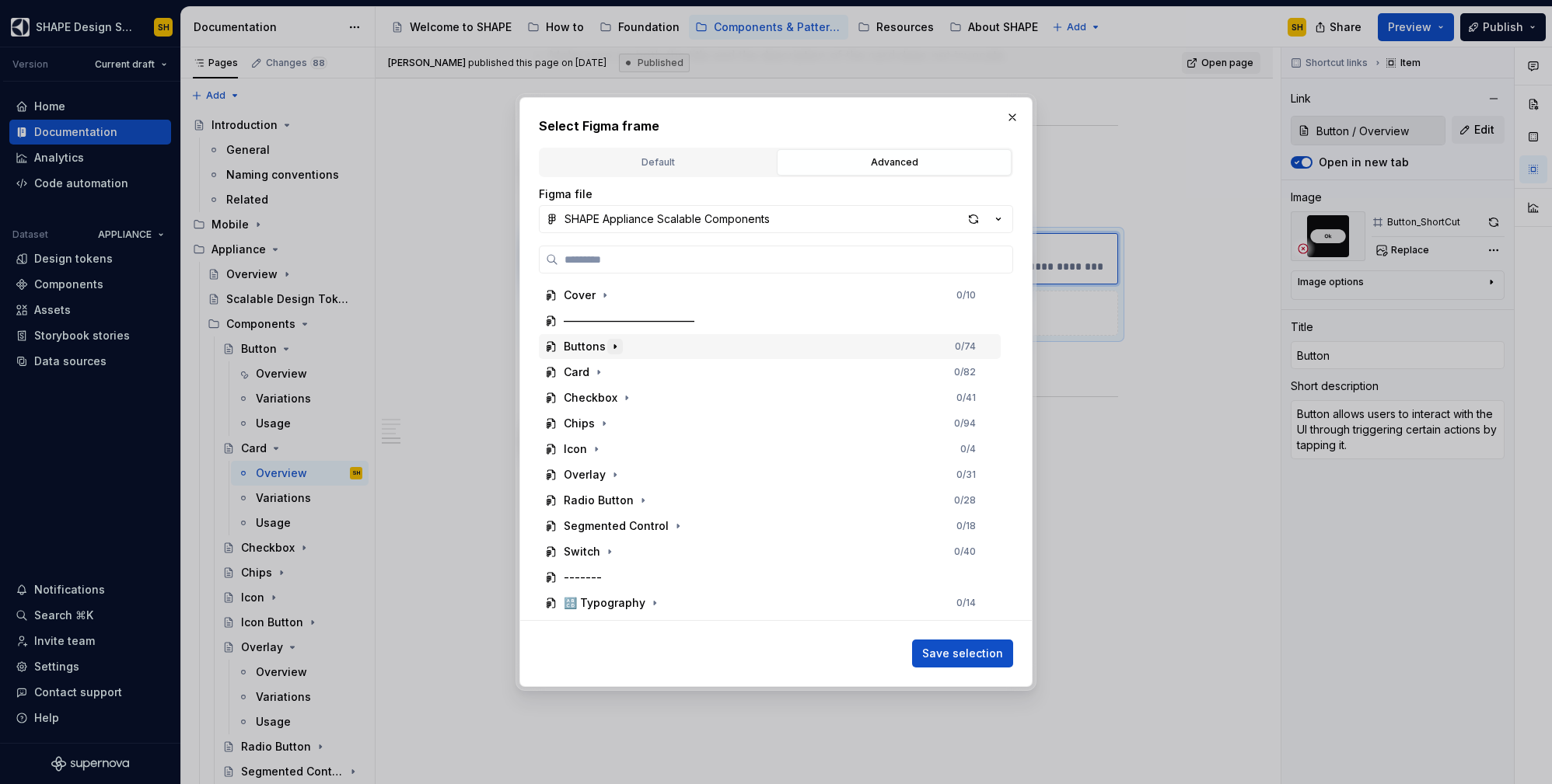
click at [610, 344] on icon "button" at bounding box center [614, 346] width 12 height 12
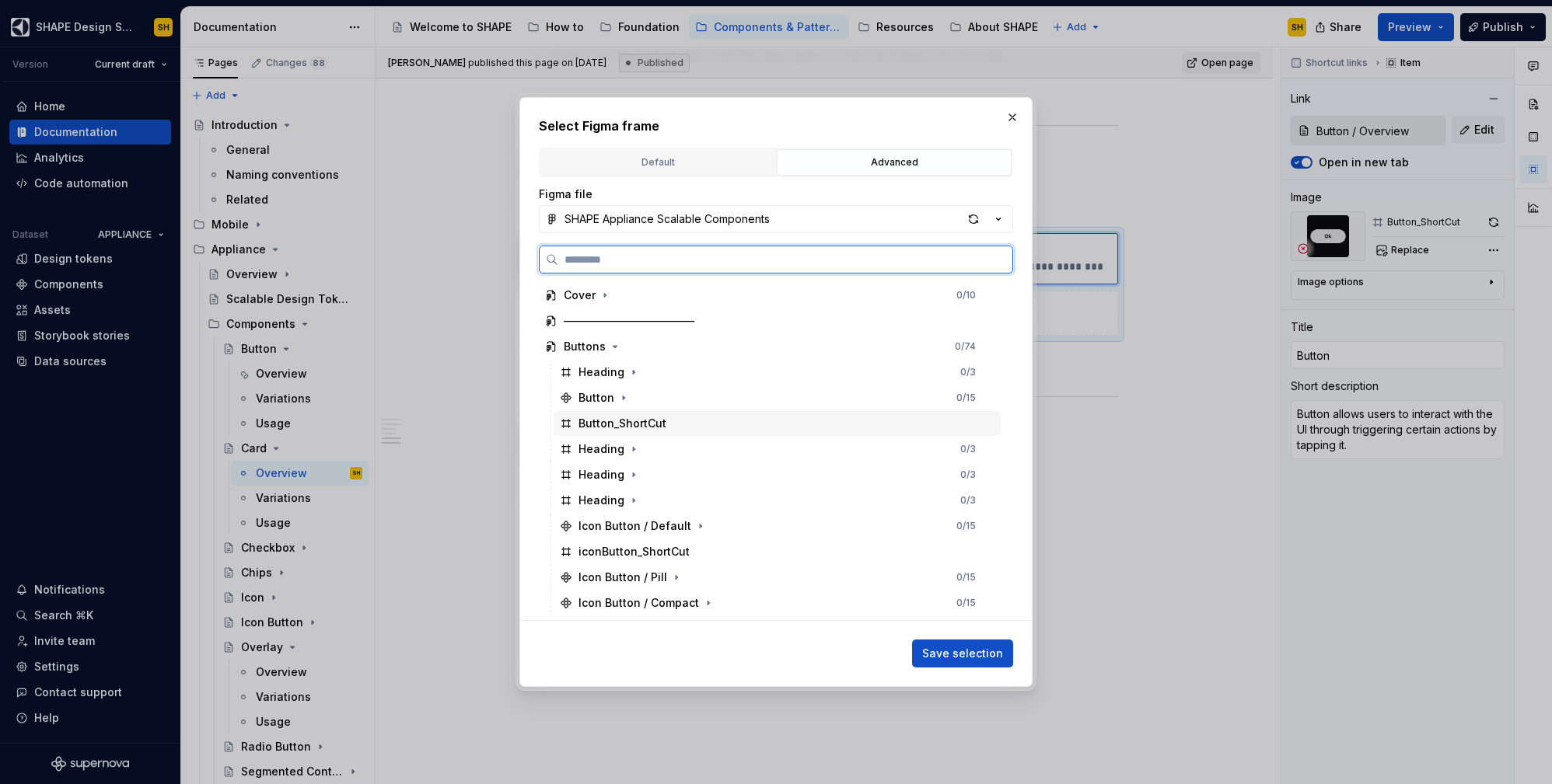
click at [706, 426] on div "Button_ShortCut" at bounding box center [777, 423] width 447 height 24
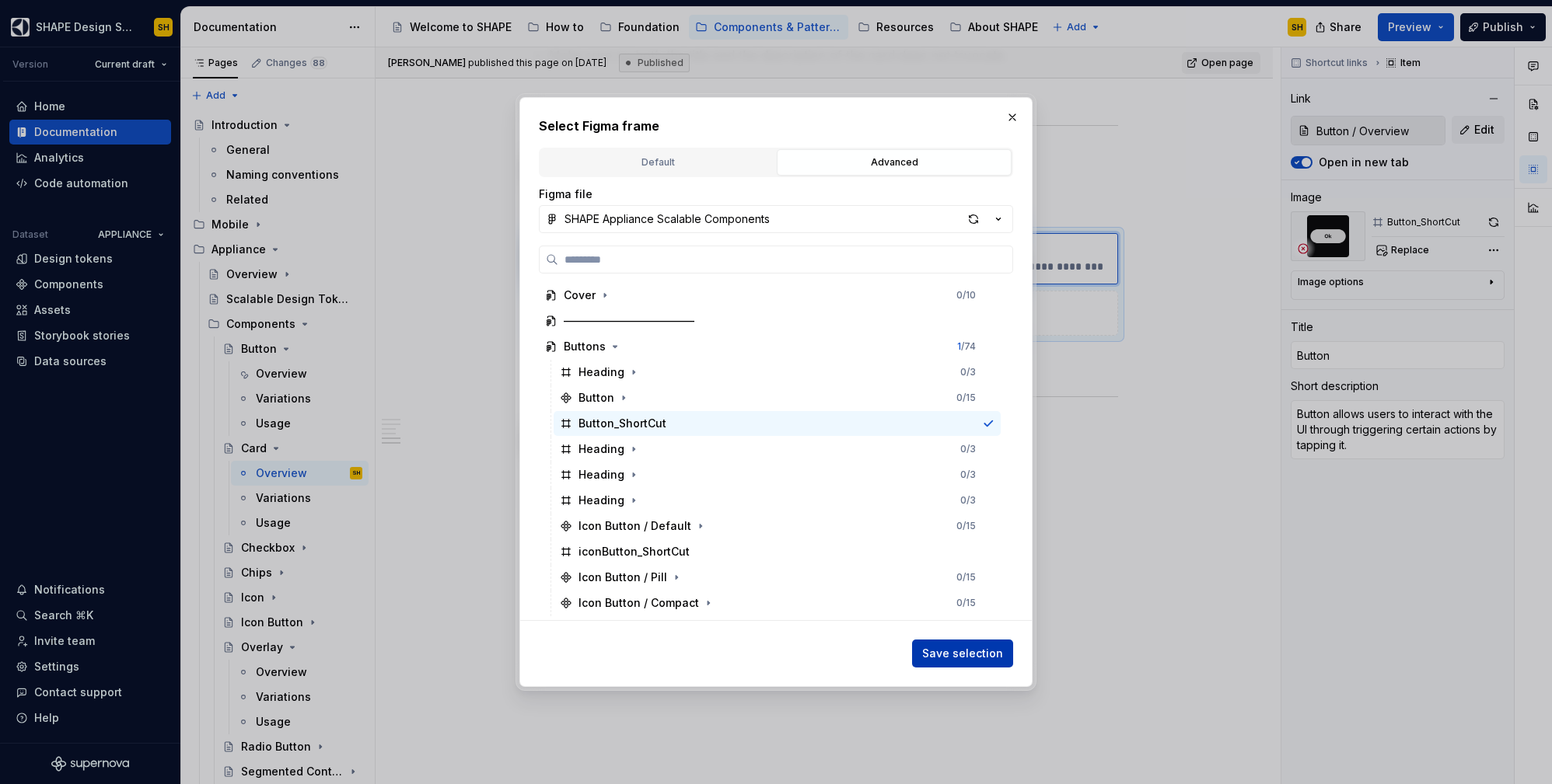
click at [952, 659] on span "Save selection" at bounding box center [962, 653] width 81 height 16
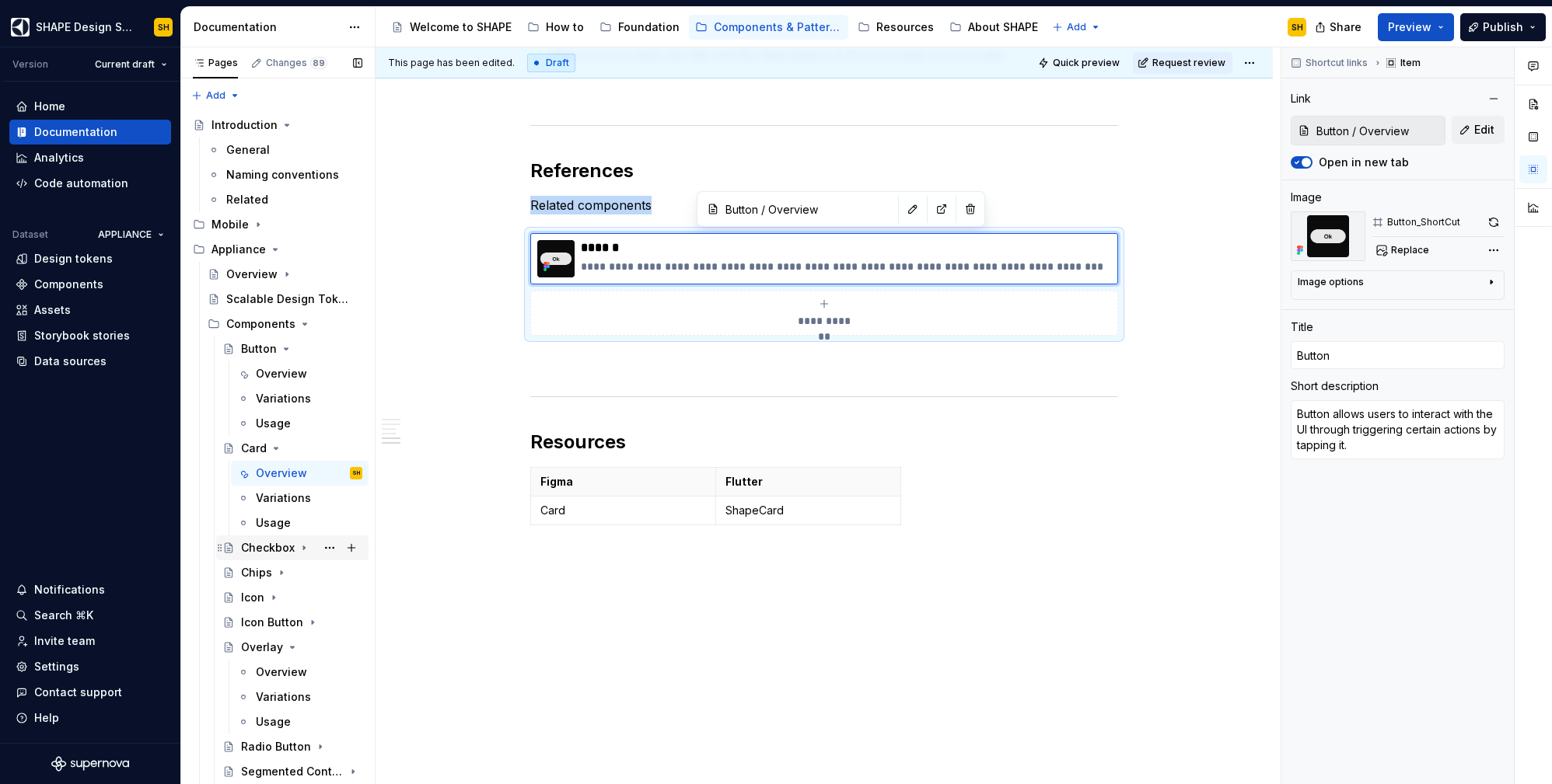
click at [298, 549] on icon "Page tree" at bounding box center [304, 547] width 12 height 12
click at [294, 565] on div "Overview" at bounding box center [281, 572] width 52 height 16
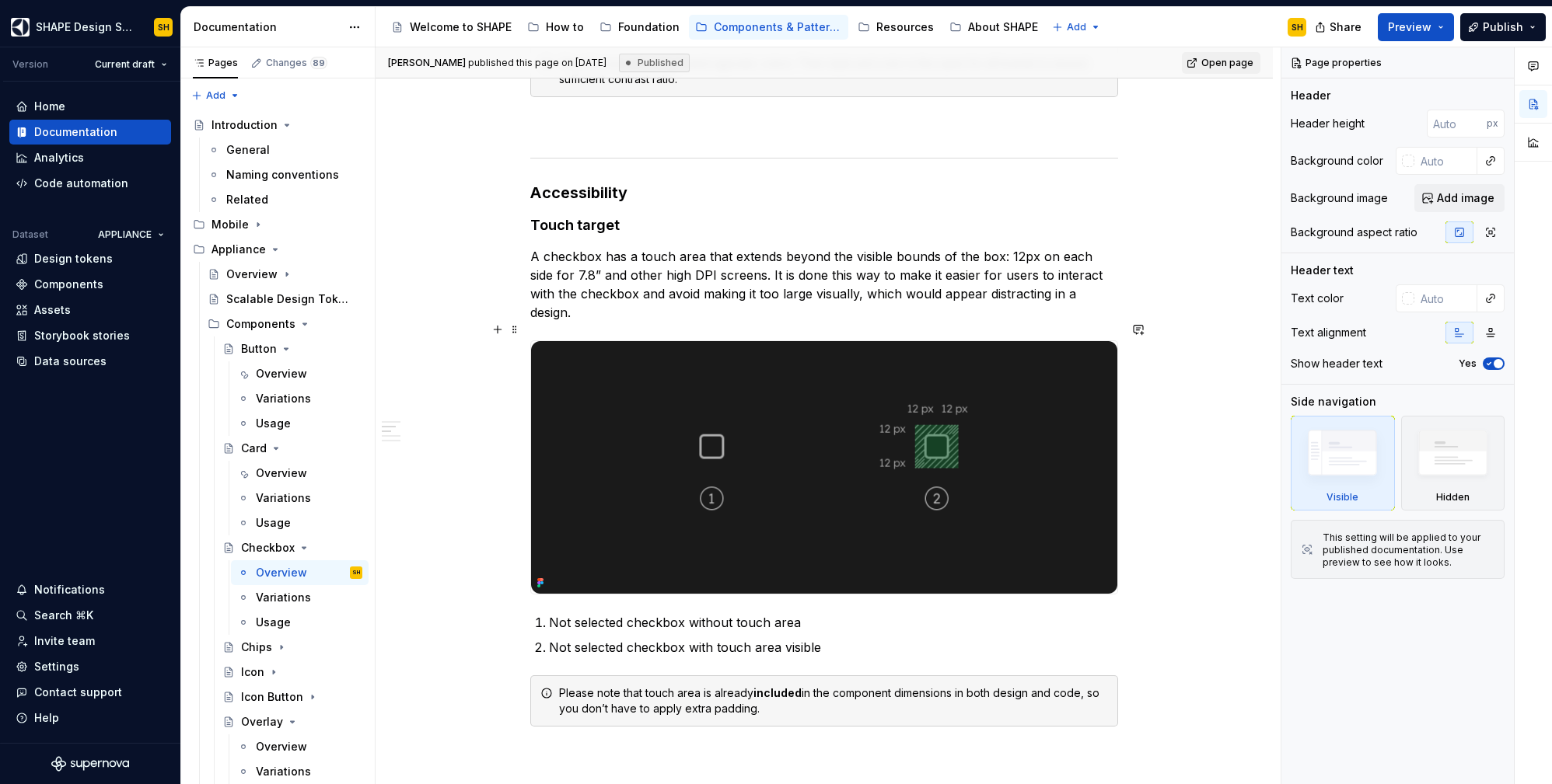
scroll to position [1584, 0]
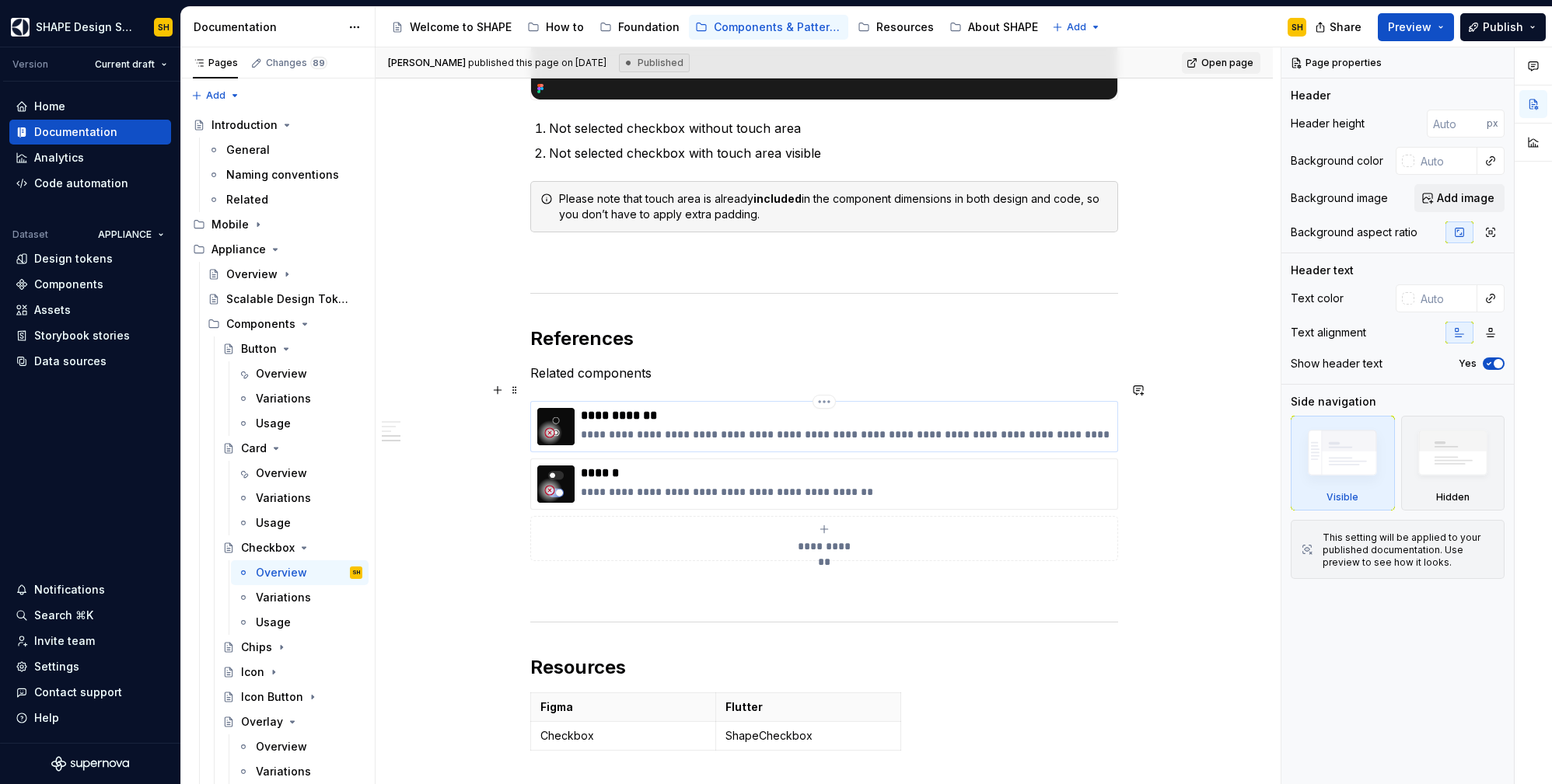
click at [821, 427] on p "**********" at bounding box center [847, 434] width 531 height 16
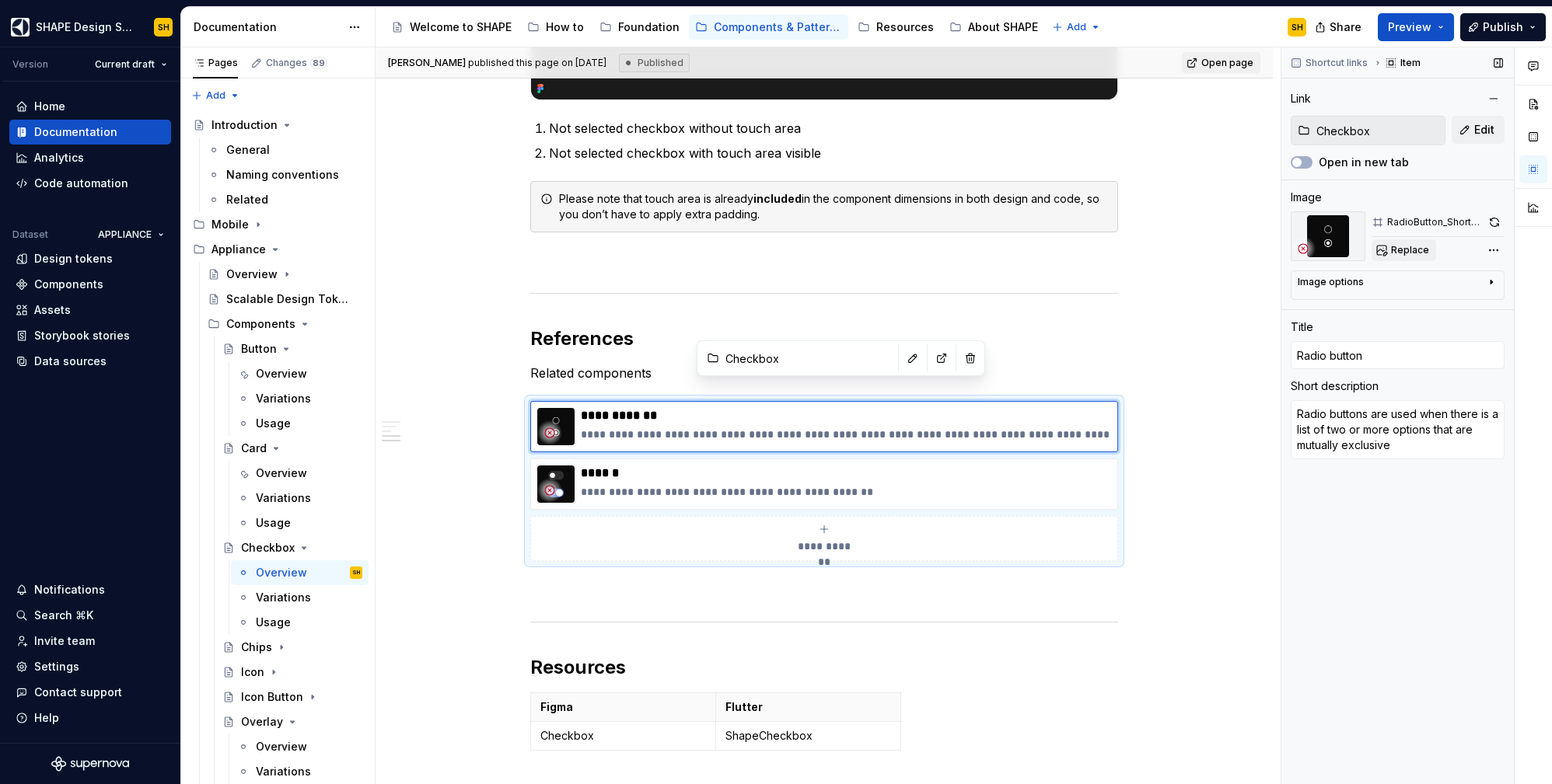
click at [1398, 244] on span "Replace" at bounding box center [1410, 250] width 39 height 12
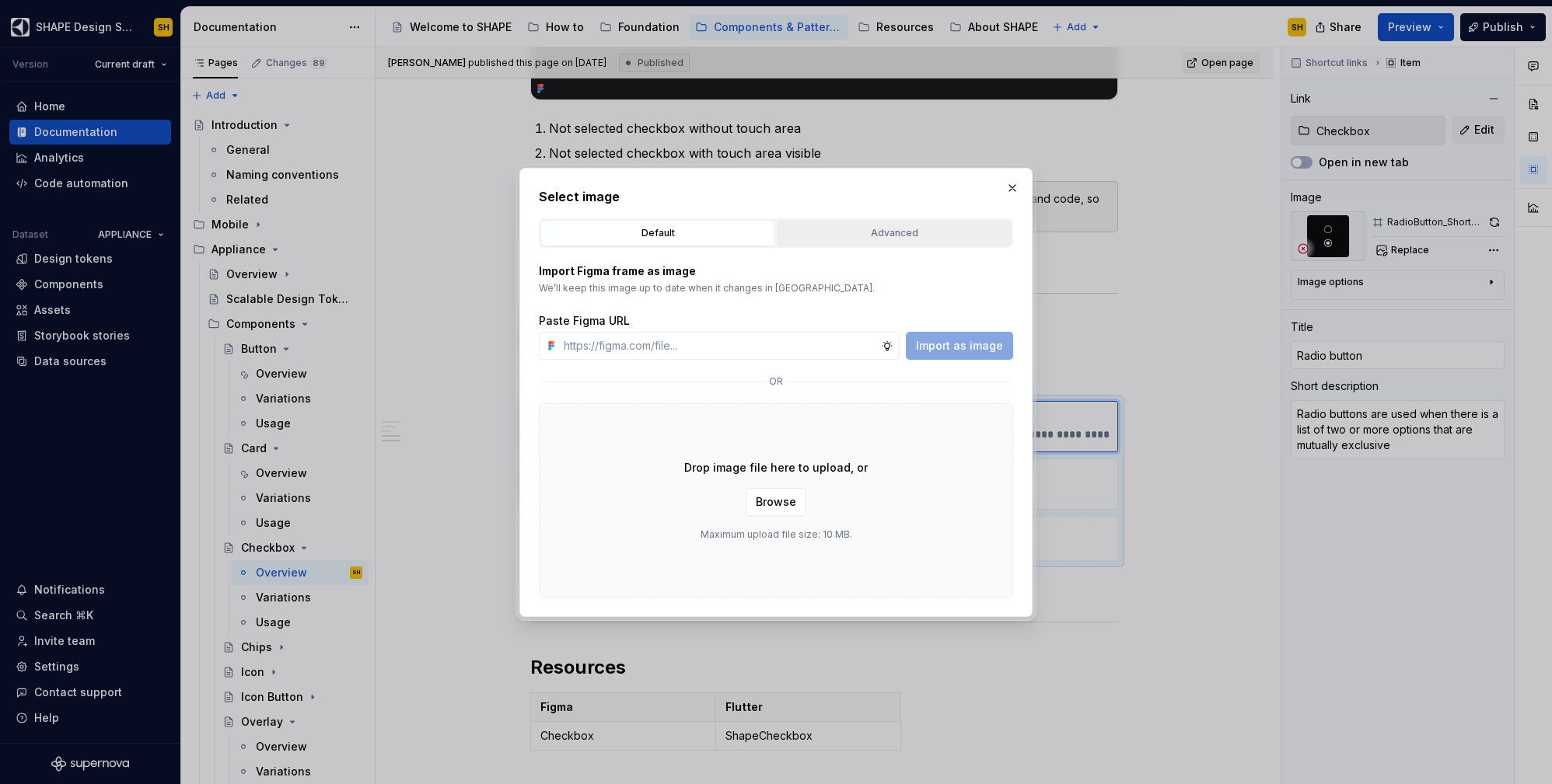
click at [847, 223] on button "Advanced" at bounding box center [895, 233] width 235 height 26
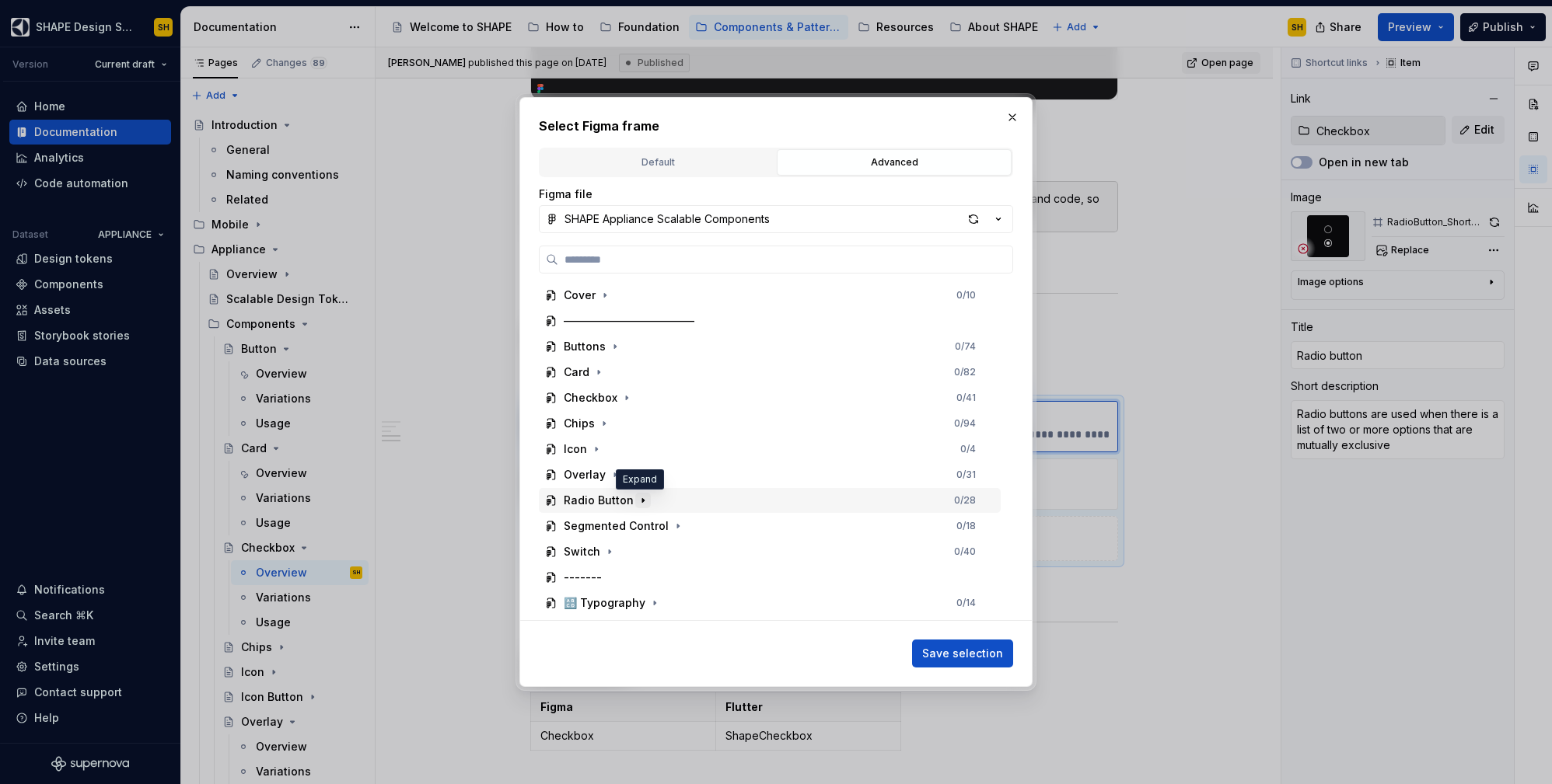
click at [642, 500] on icon "button" at bounding box center [643, 501] width 2 height 4
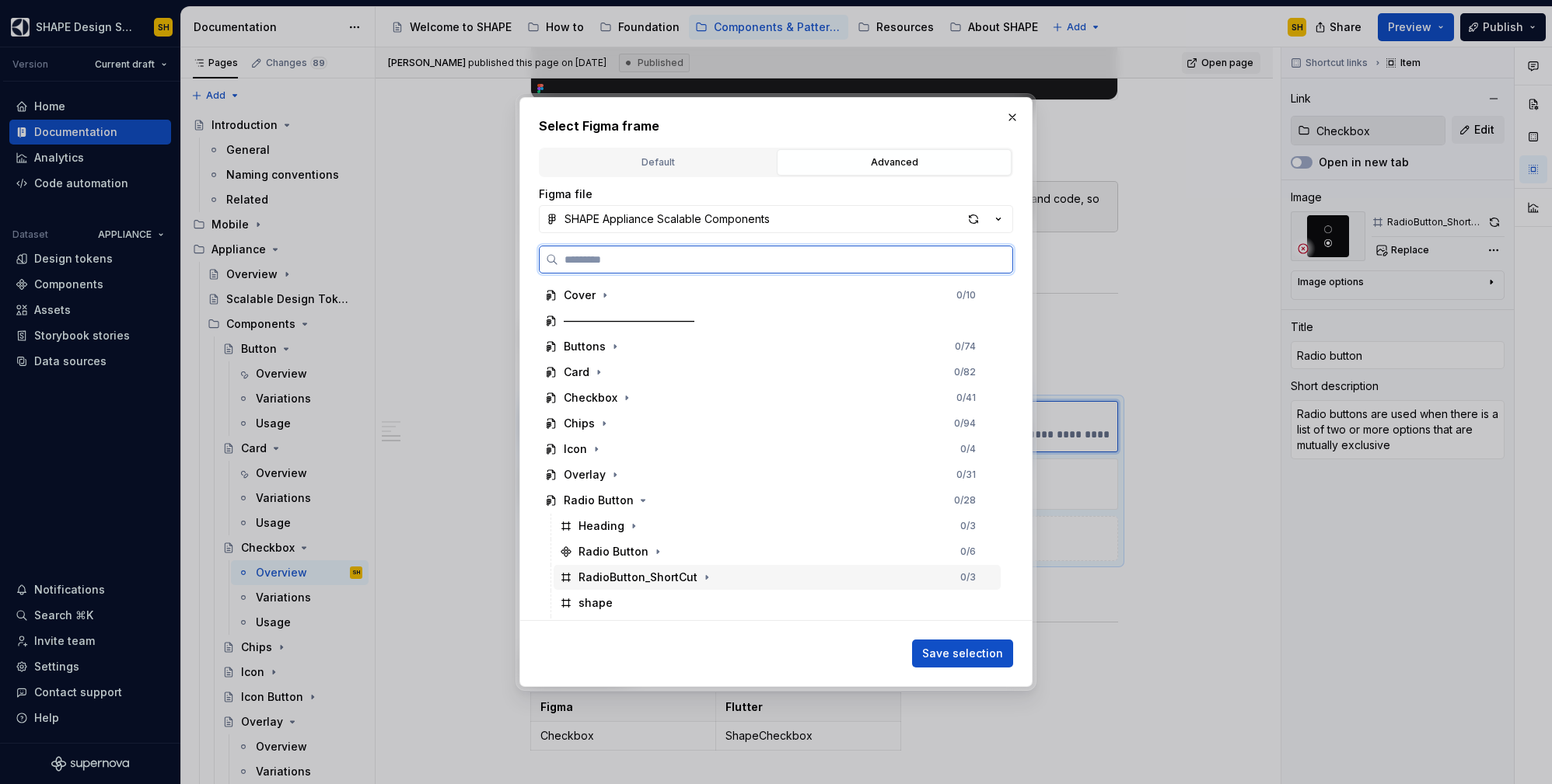
click at [668, 581] on div "RadioButton_ShortCut" at bounding box center [638, 577] width 119 height 16
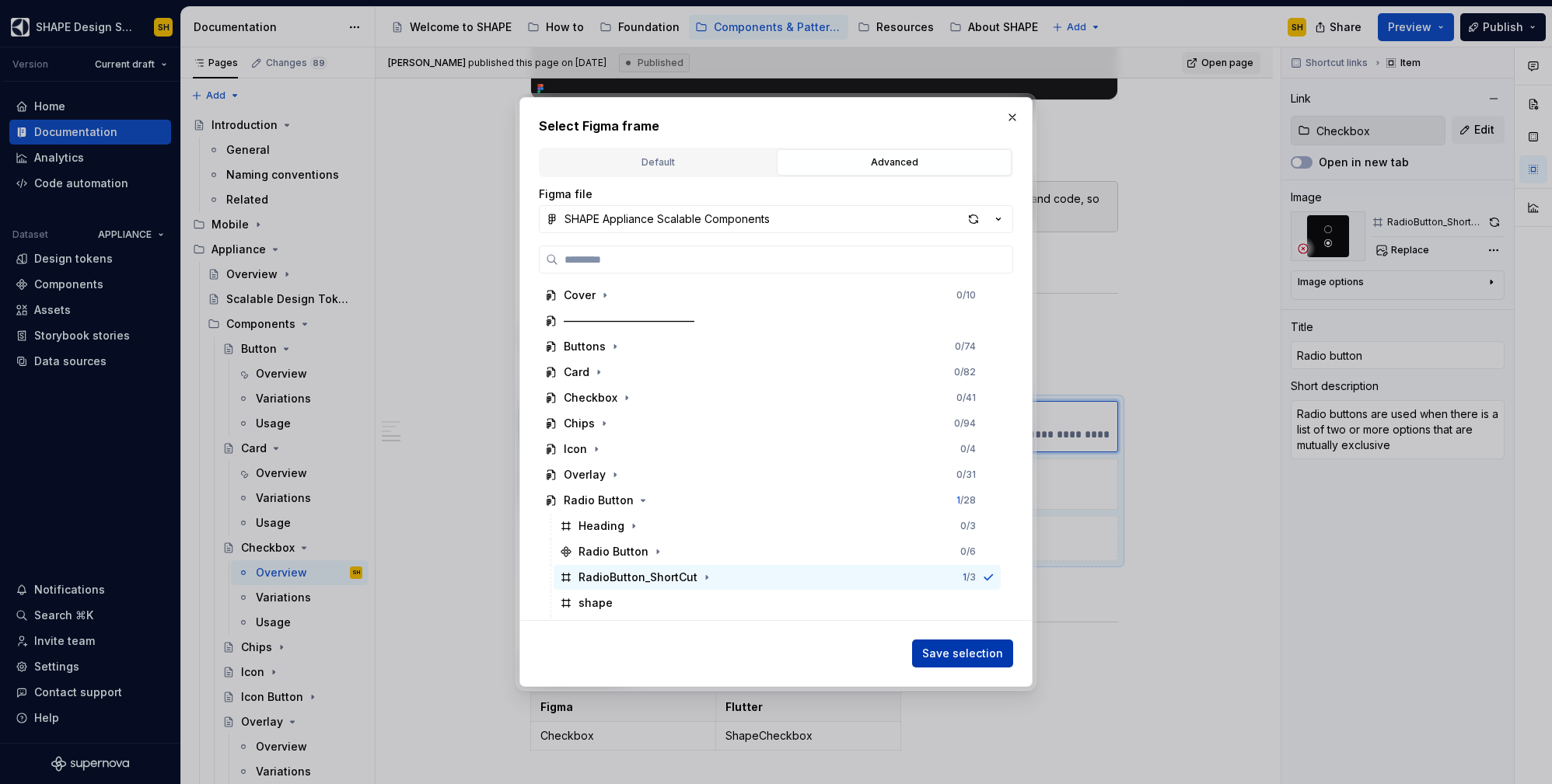
click at [993, 656] on span "Save selection" at bounding box center [962, 653] width 81 height 16
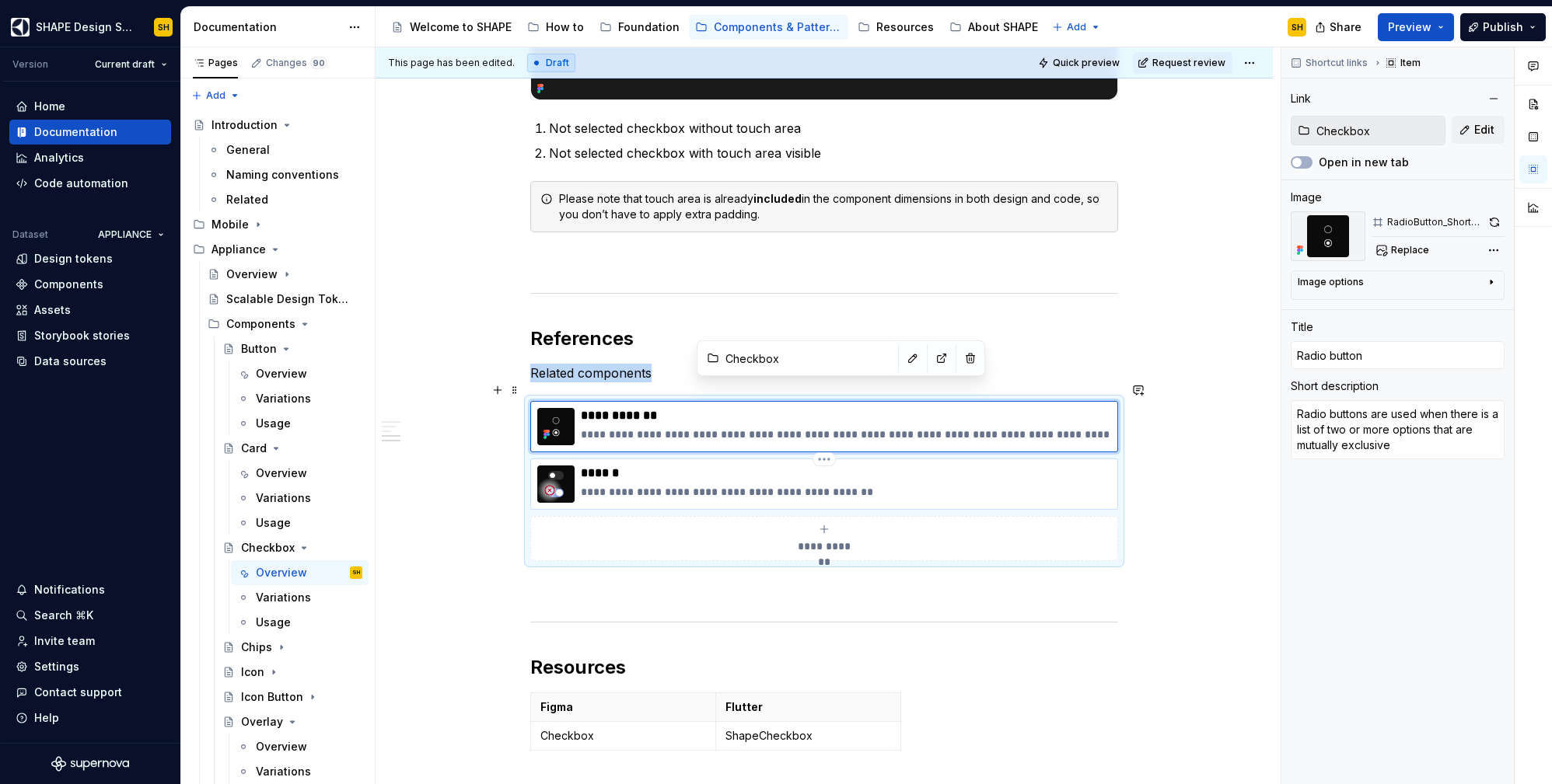
click at [768, 465] on p "******" at bounding box center [847, 473] width 531 height 16
type textarea "*"
type input "Switch"
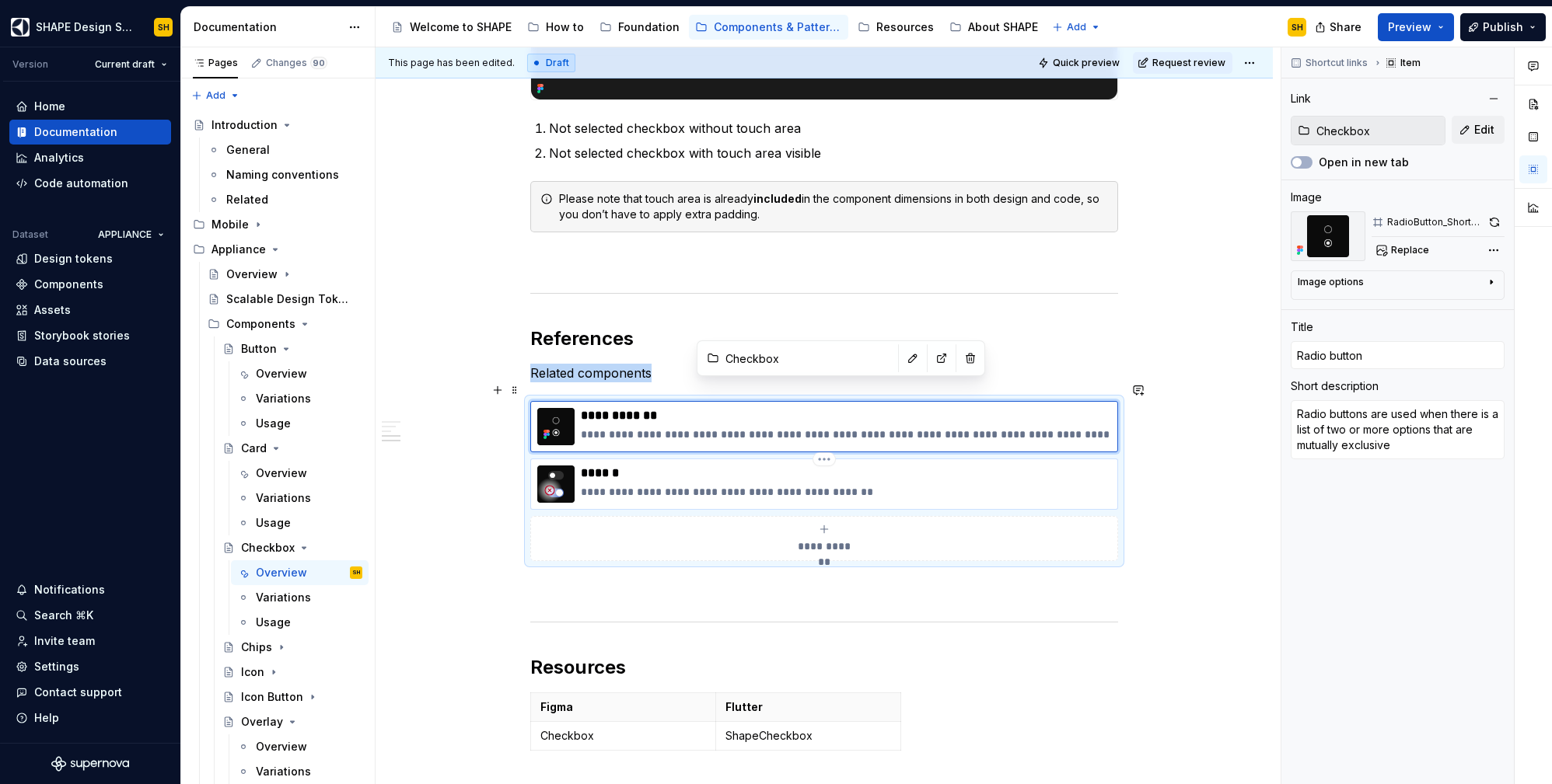
type textarea "The Switch is used to toggle a single item on or off"
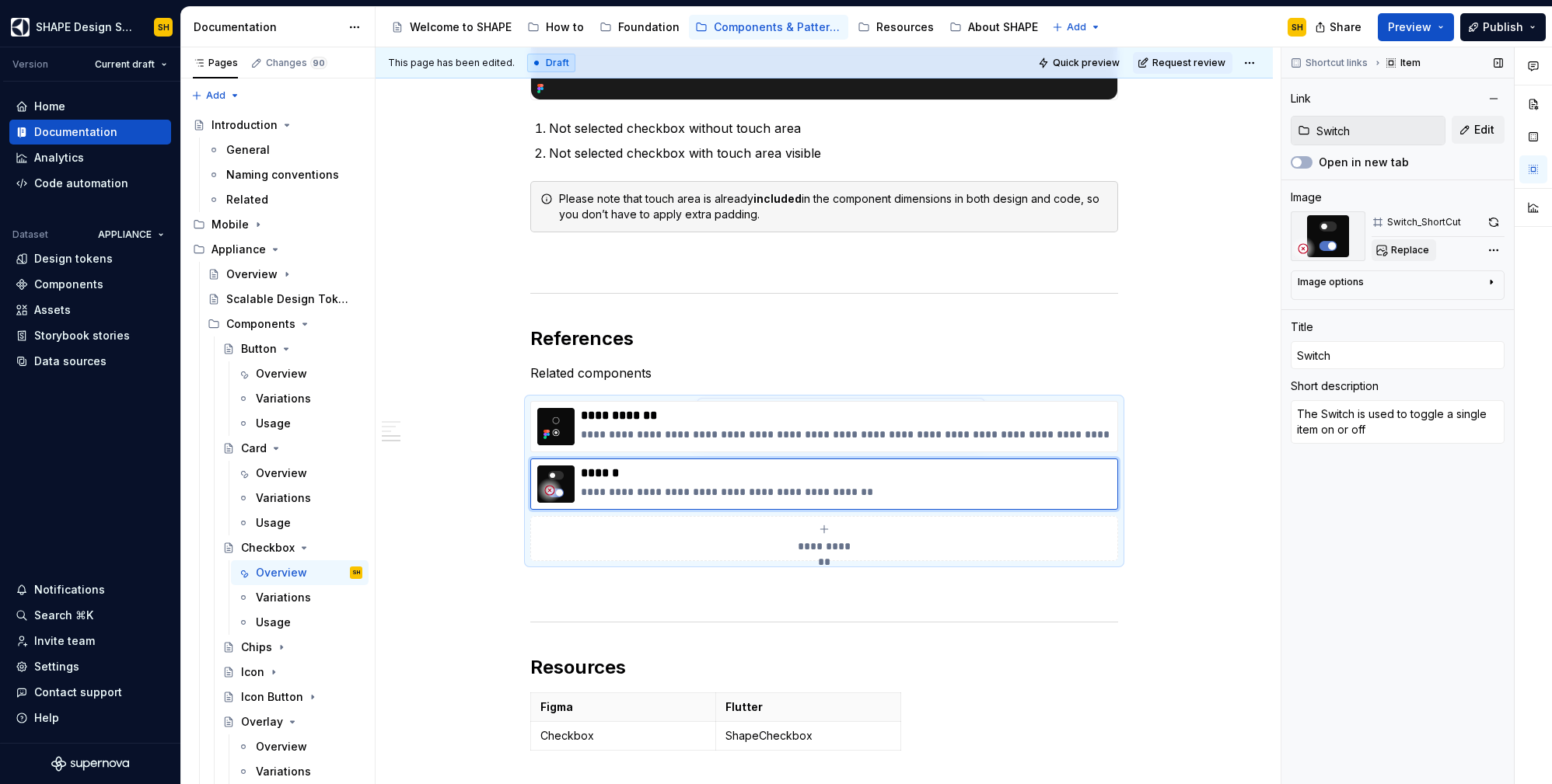
click at [1415, 246] on span "Replace" at bounding box center [1410, 250] width 39 height 12
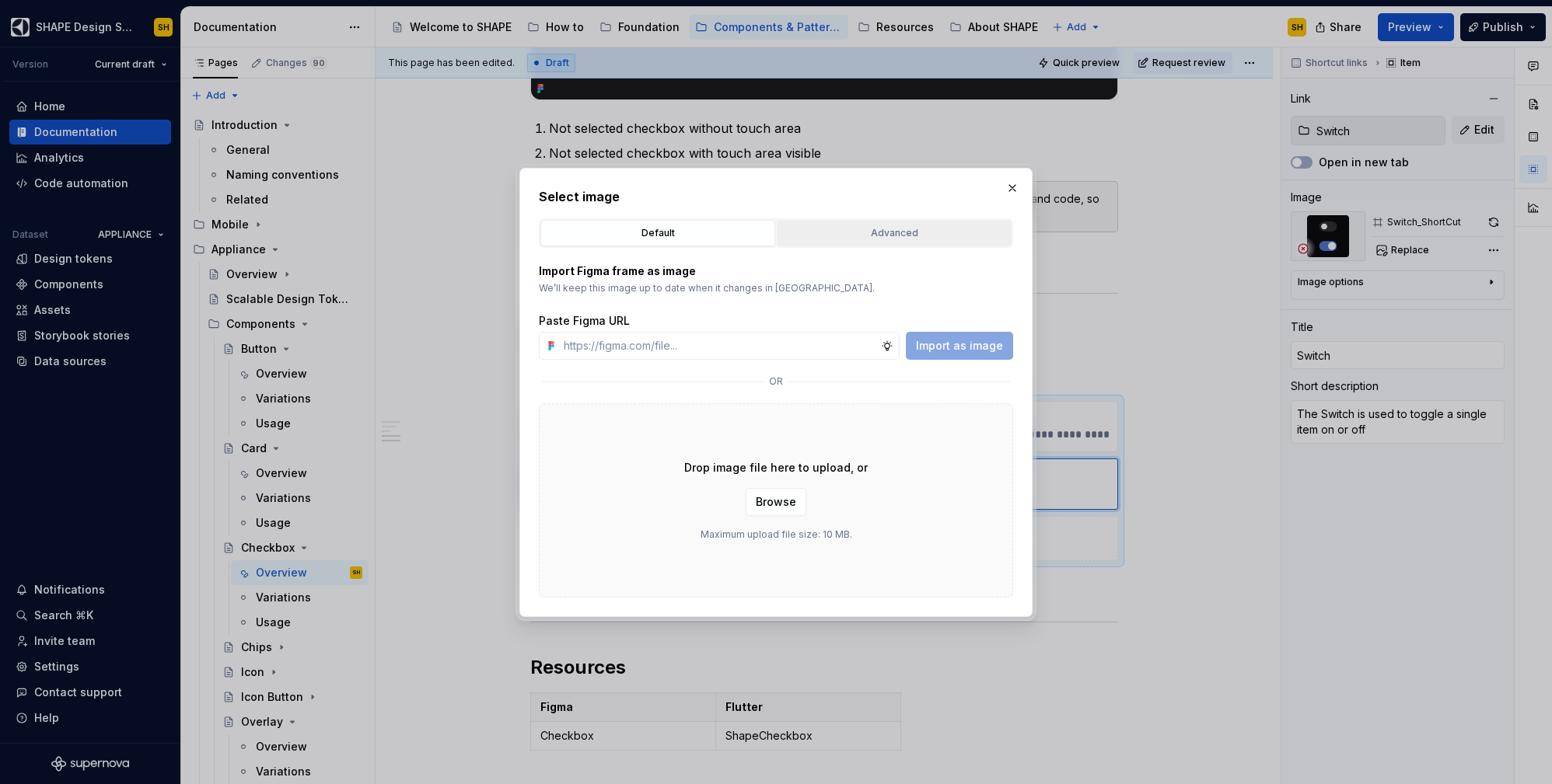
click at [875, 235] on div "Advanced" at bounding box center [895, 233] width 224 height 16
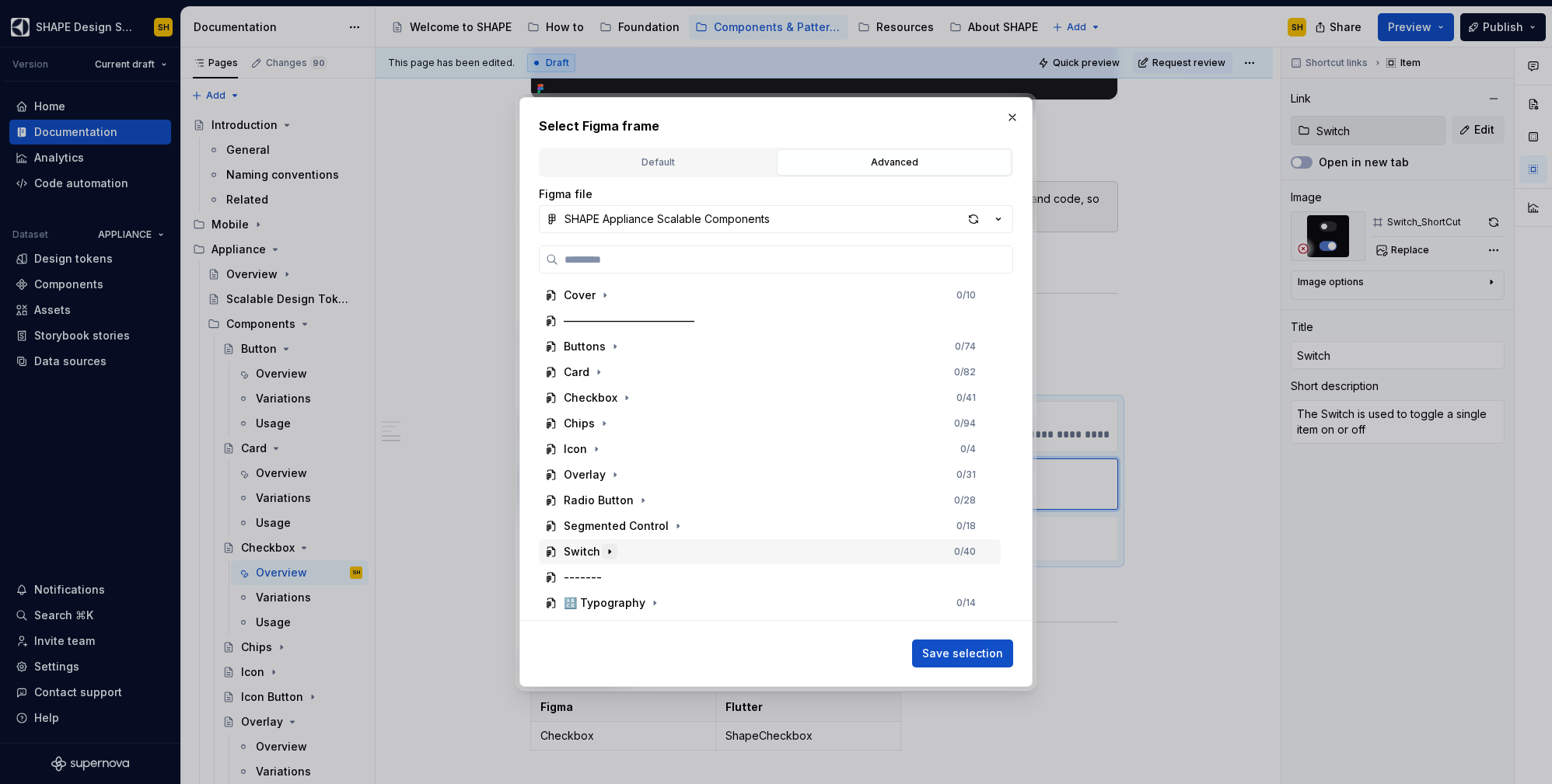
click at [604, 553] on icon "button" at bounding box center [610, 551] width 12 height 12
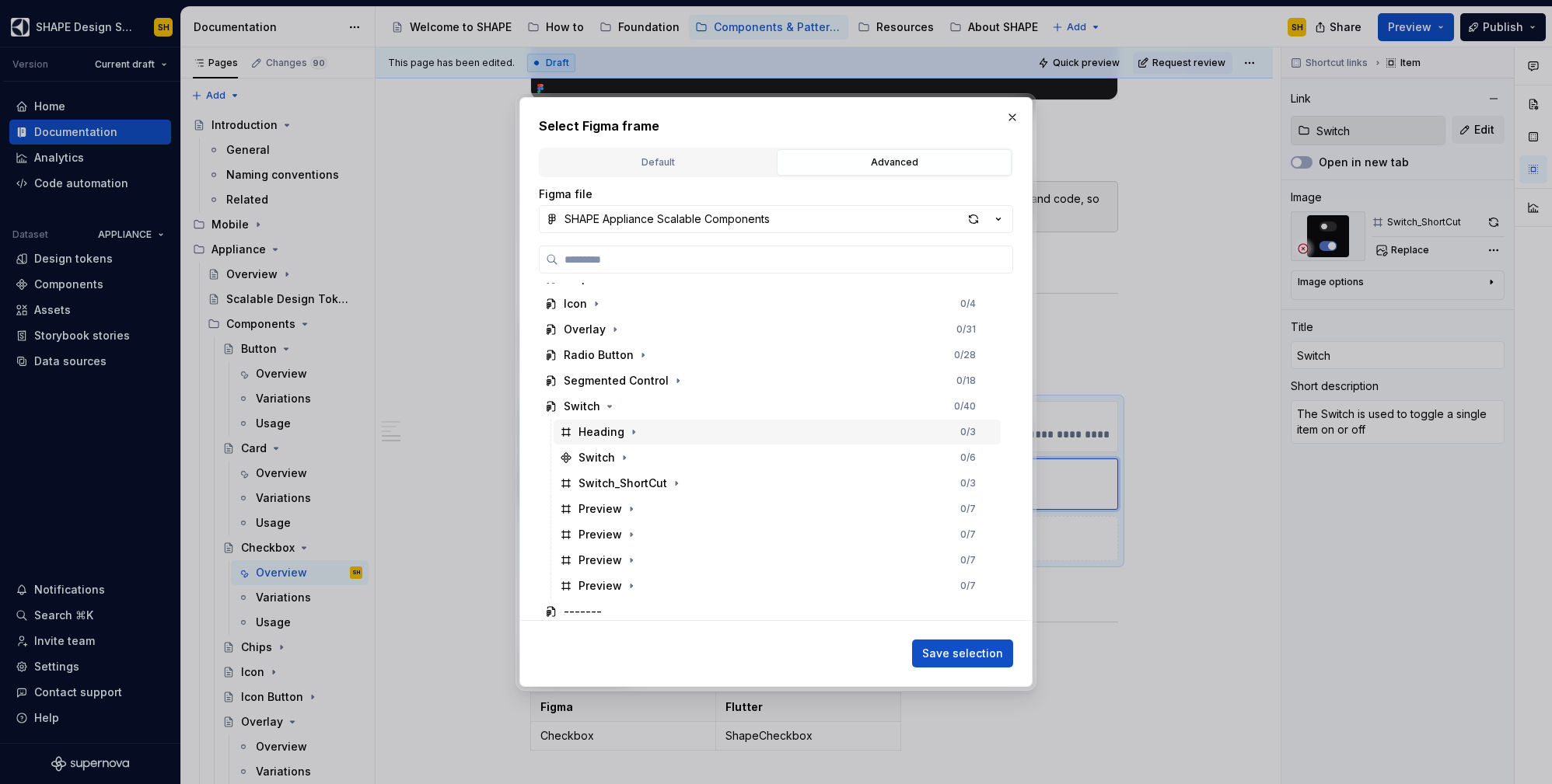
scroll to position [147, 0]
click at [721, 475] on div "Switch_ShortCut 0 / 3" at bounding box center [777, 481] width 447 height 24
click at [941, 649] on span "Save selection" at bounding box center [962, 653] width 81 height 16
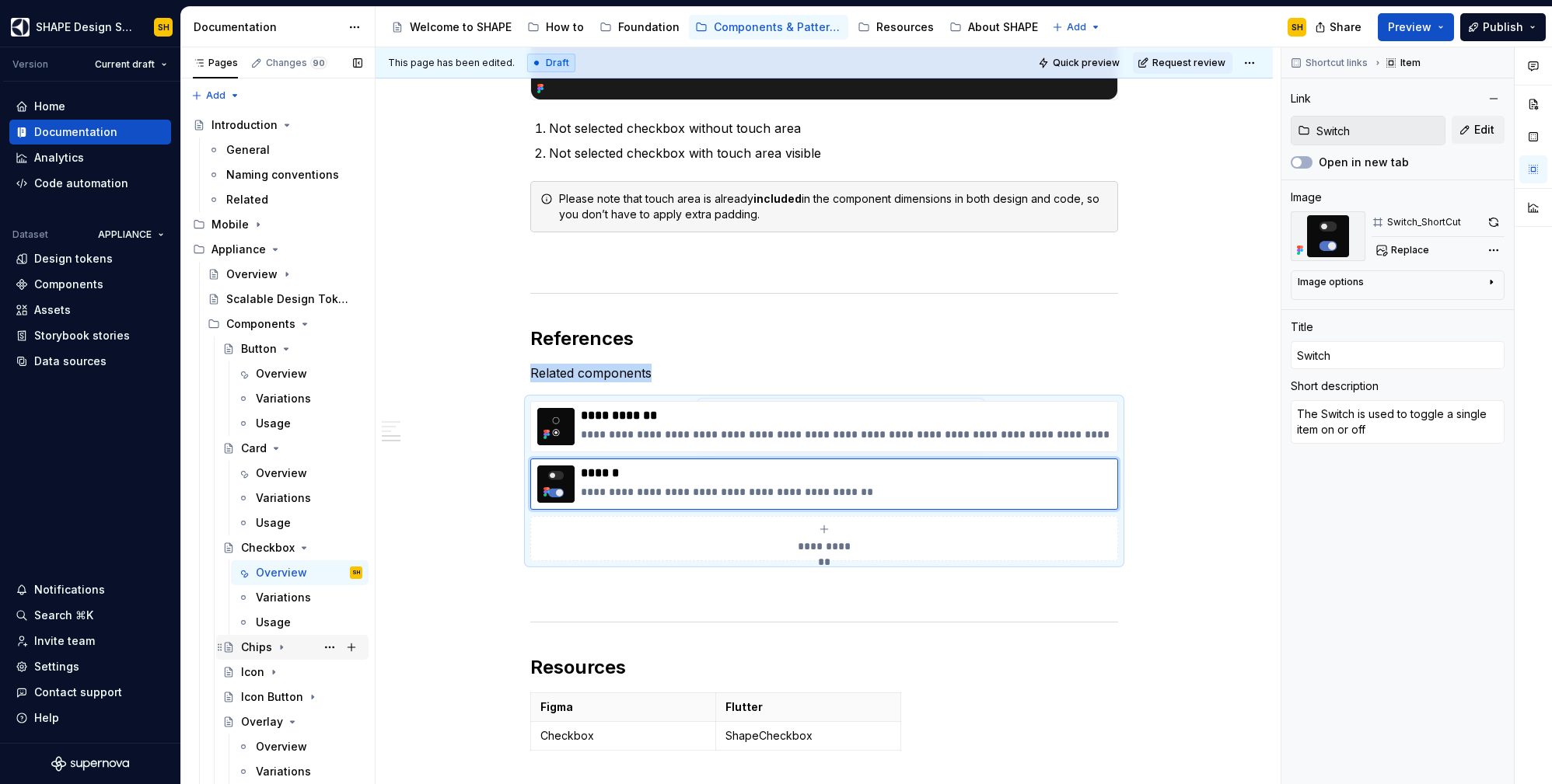
click at [280, 644] on icon "Page tree" at bounding box center [281, 647] width 12 height 12
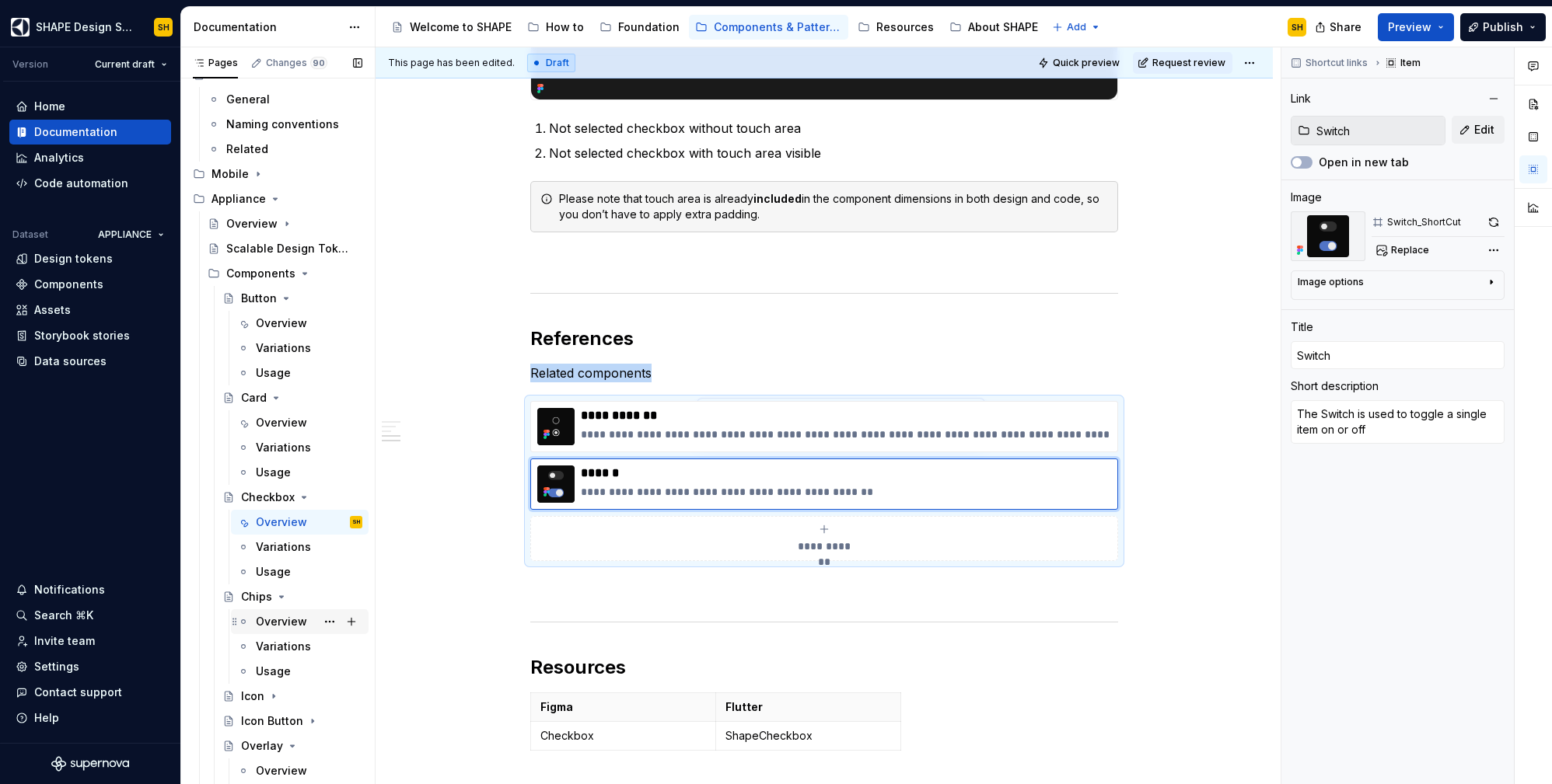
click at [293, 621] on div "Overview" at bounding box center [281, 621] width 52 height 16
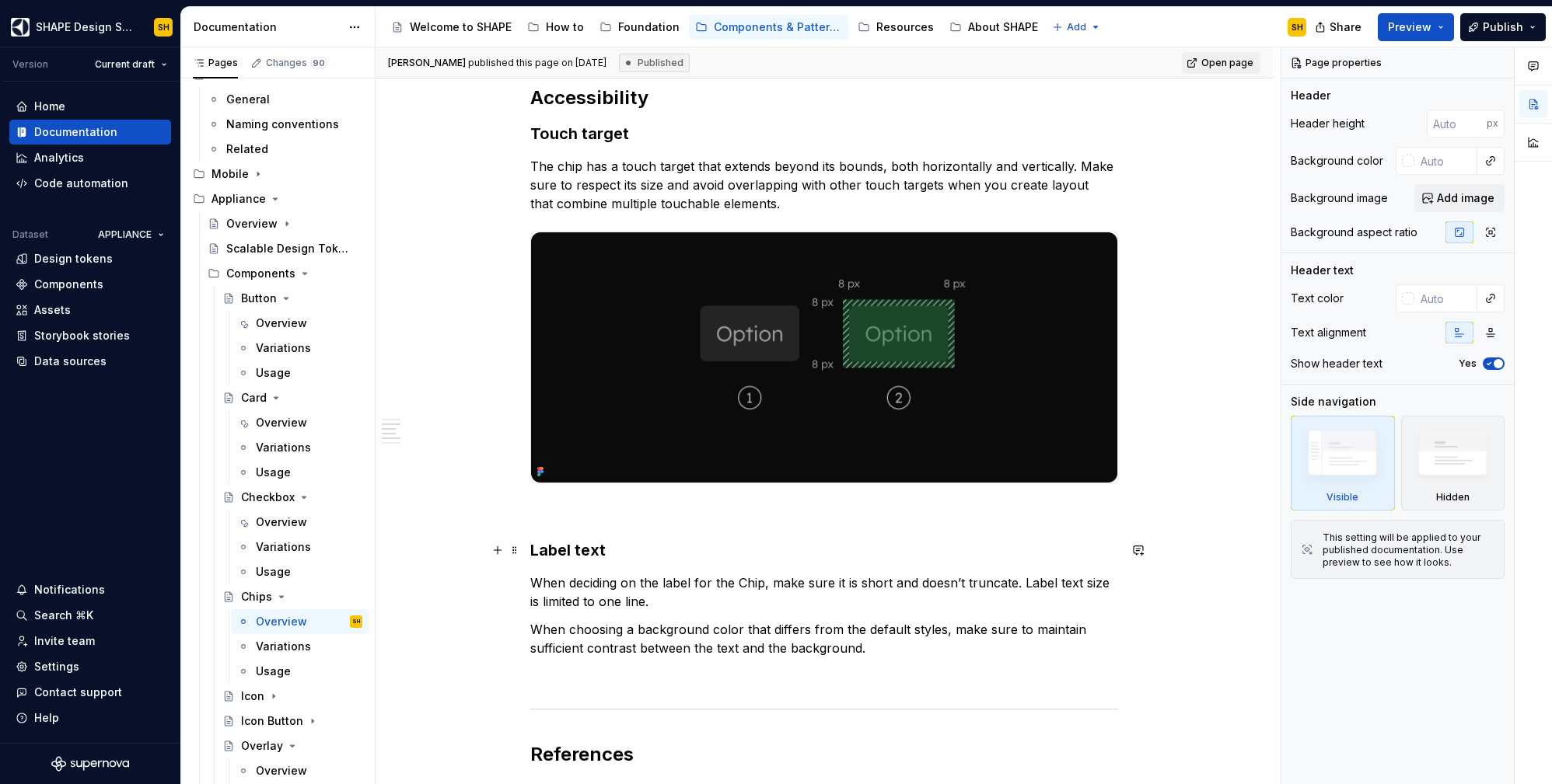
scroll to position [1960, 0]
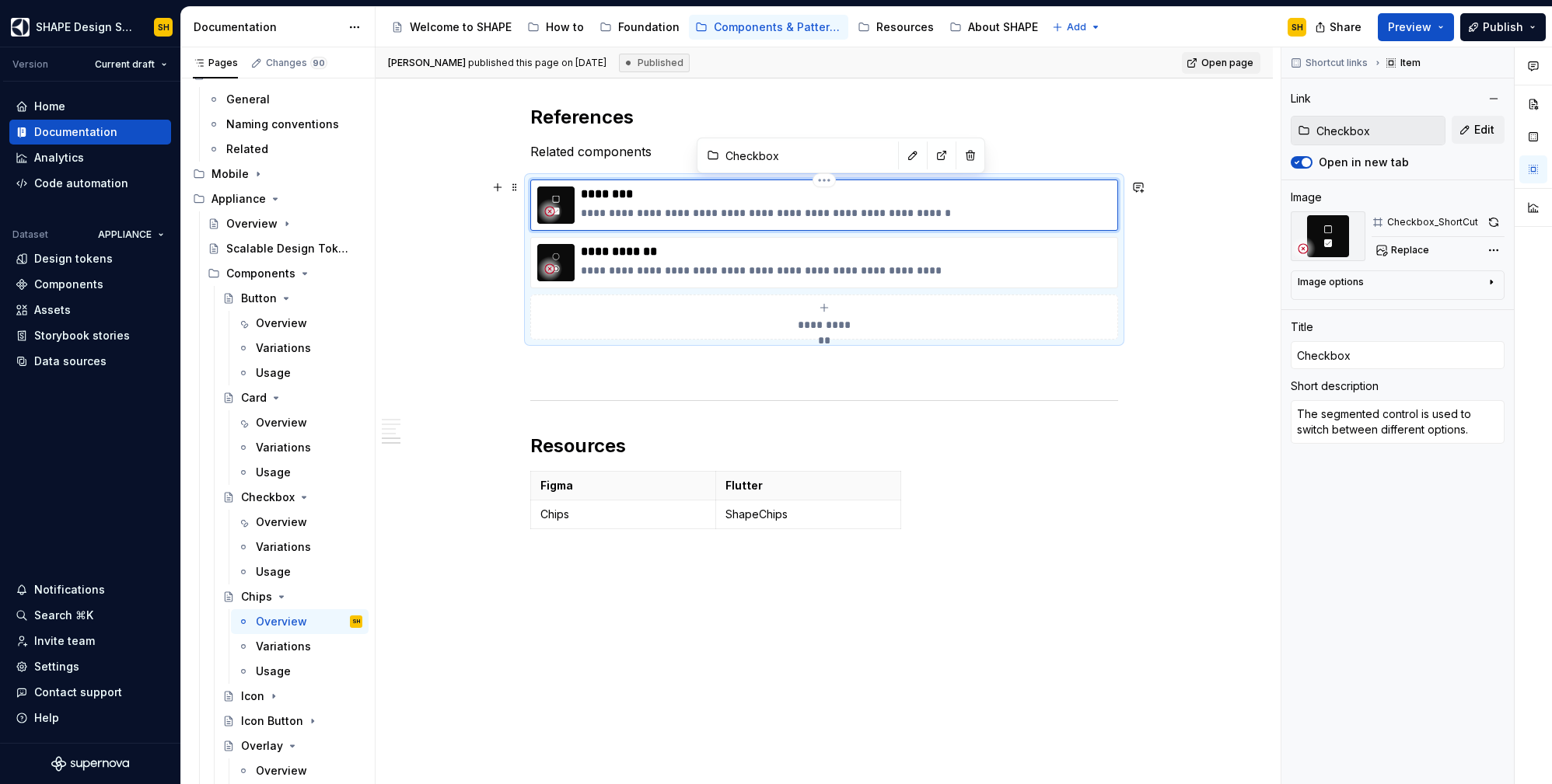
click at [1014, 203] on div "**********" at bounding box center [847, 205] width 531 height 38
click at [1403, 247] on span "Replace" at bounding box center [1410, 250] width 39 height 12
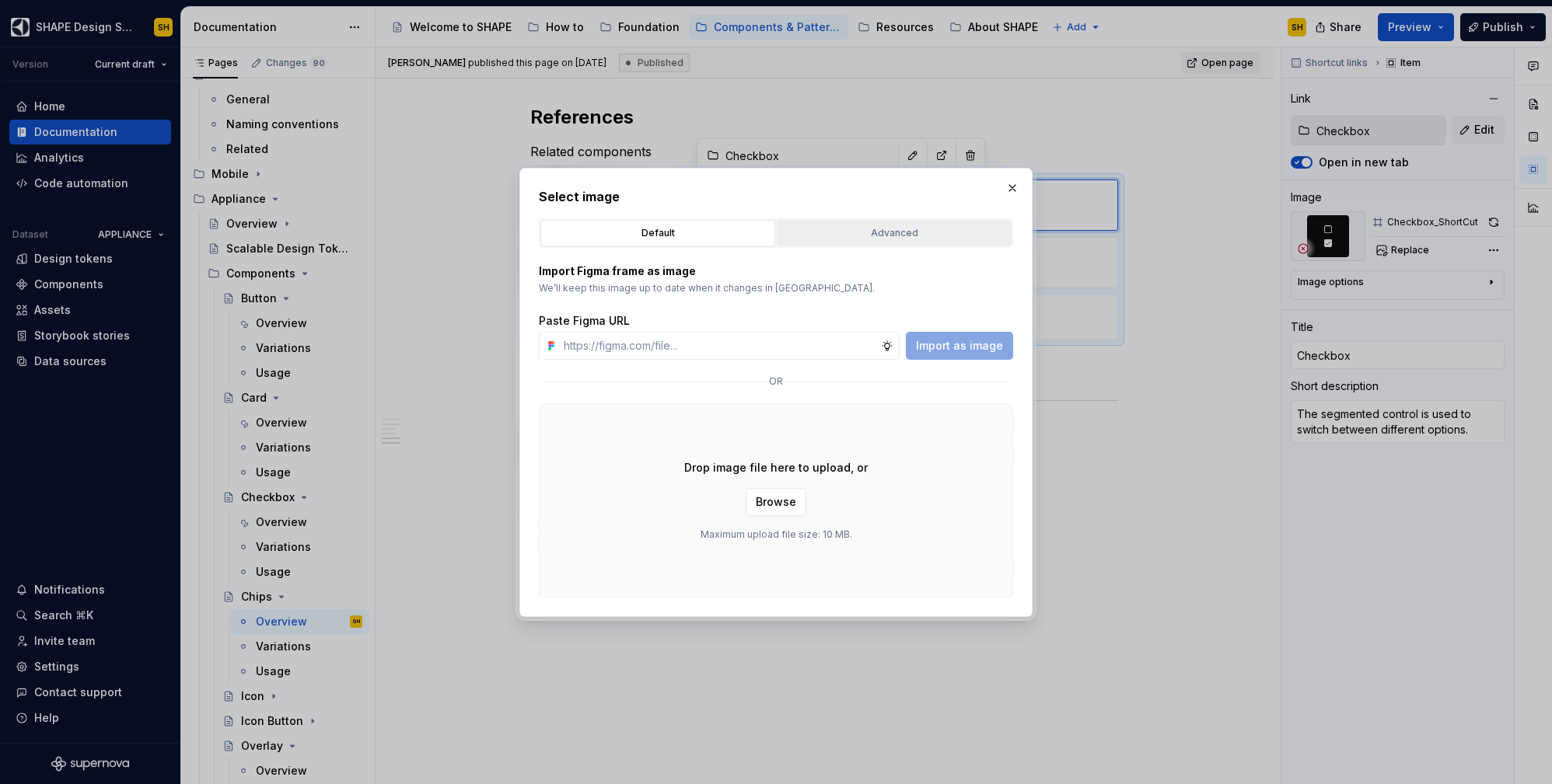
click at [913, 242] on button "Advanced" at bounding box center [895, 233] width 235 height 26
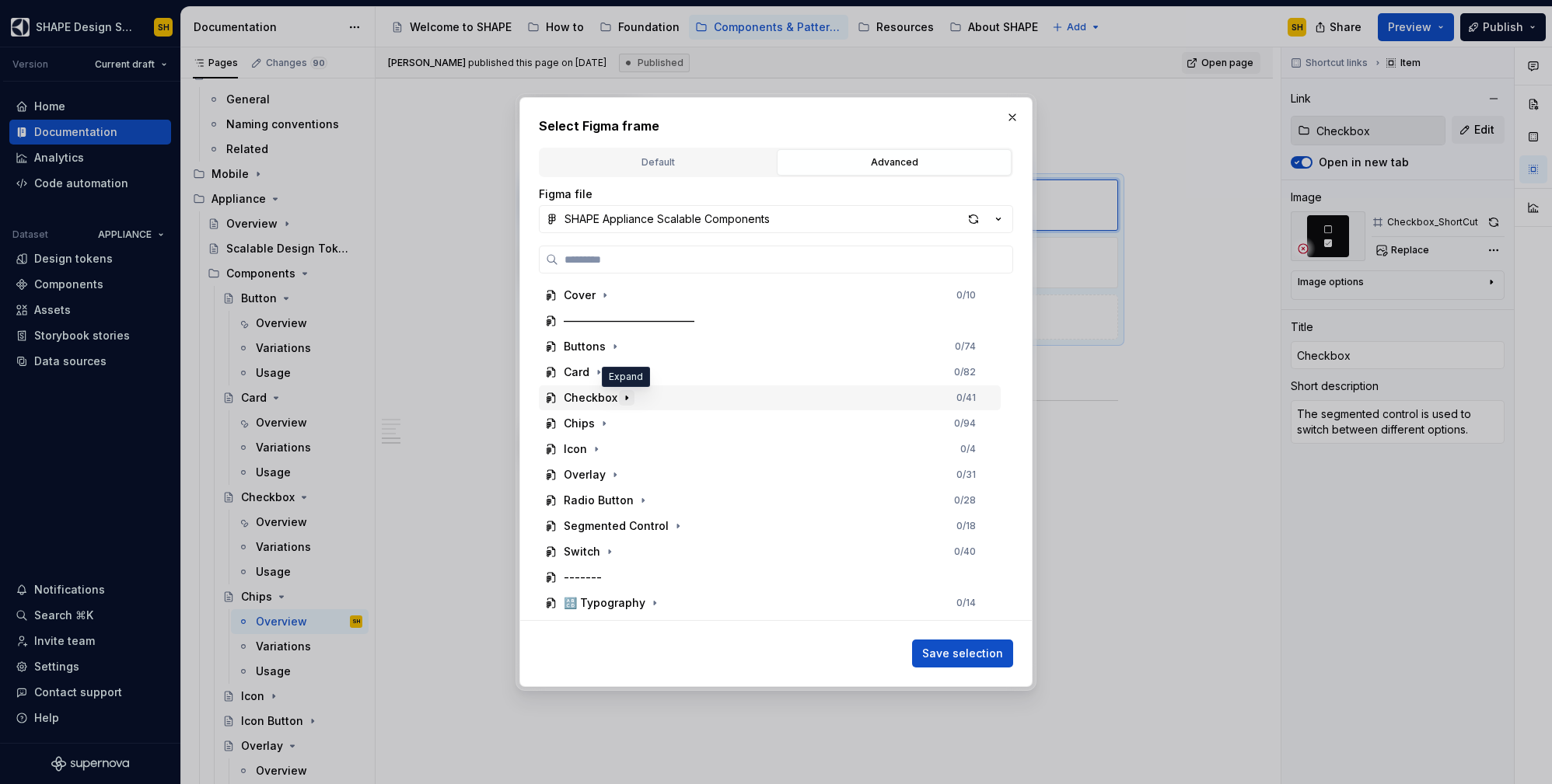
click at [626, 400] on icon "button" at bounding box center [626, 398] width 12 height 12
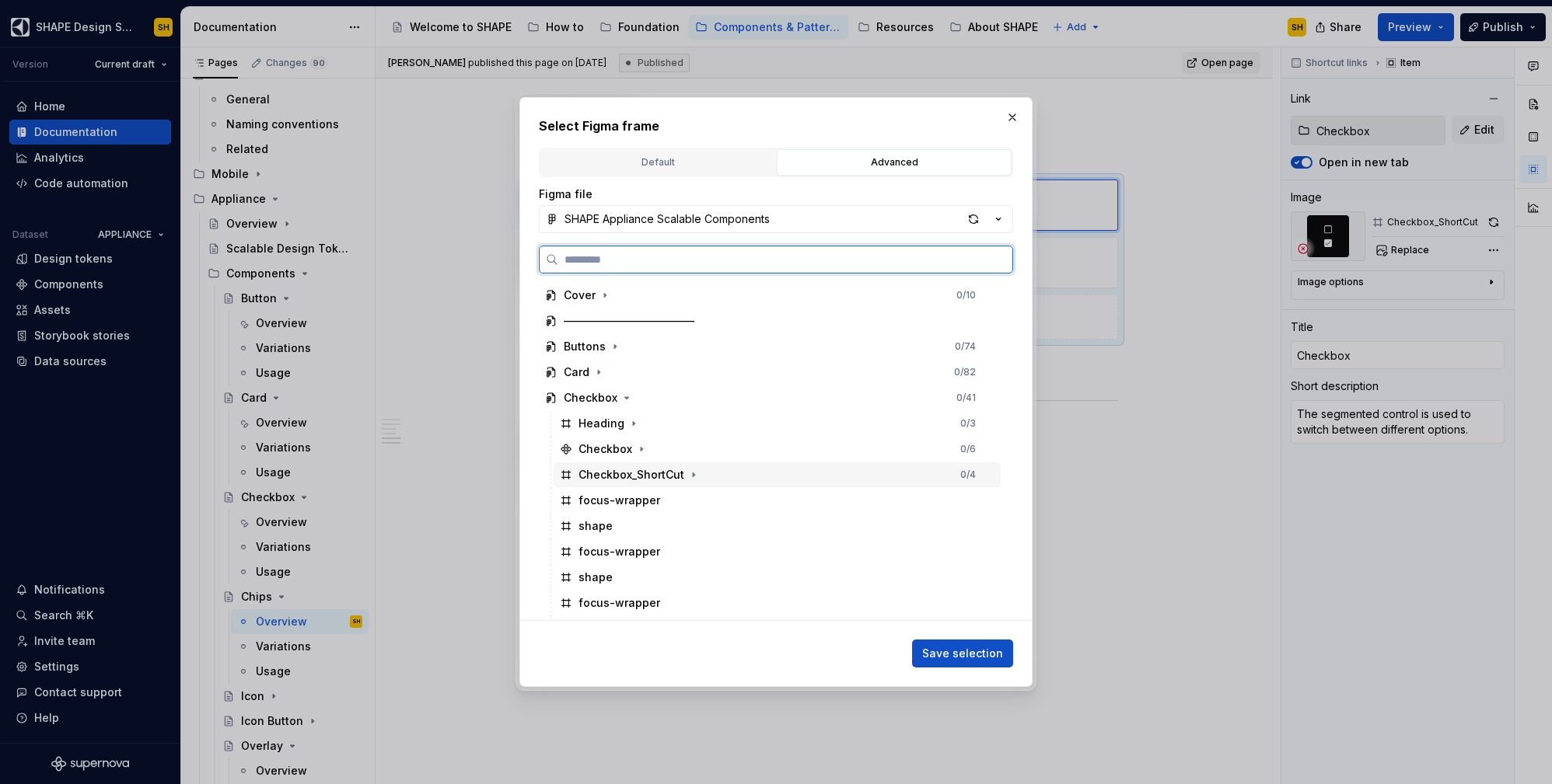
click at [730, 472] on div "Checkbox_ShortCut 0 / 4" at bounding box center [777, 475] width 447 height 24
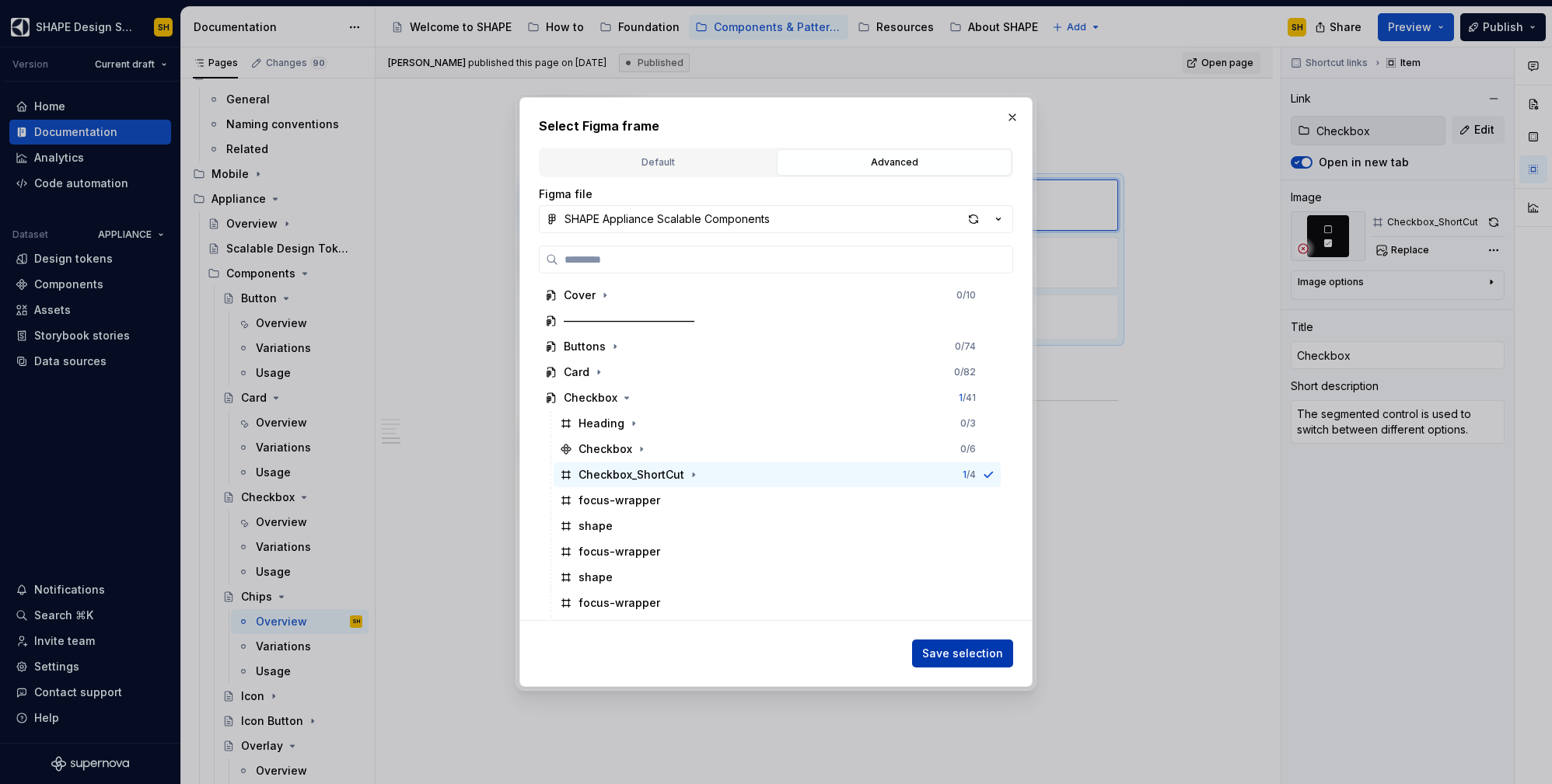
click at [960, 657] on span "Save selection" at bounding box center [962, 653] width 81 height 16
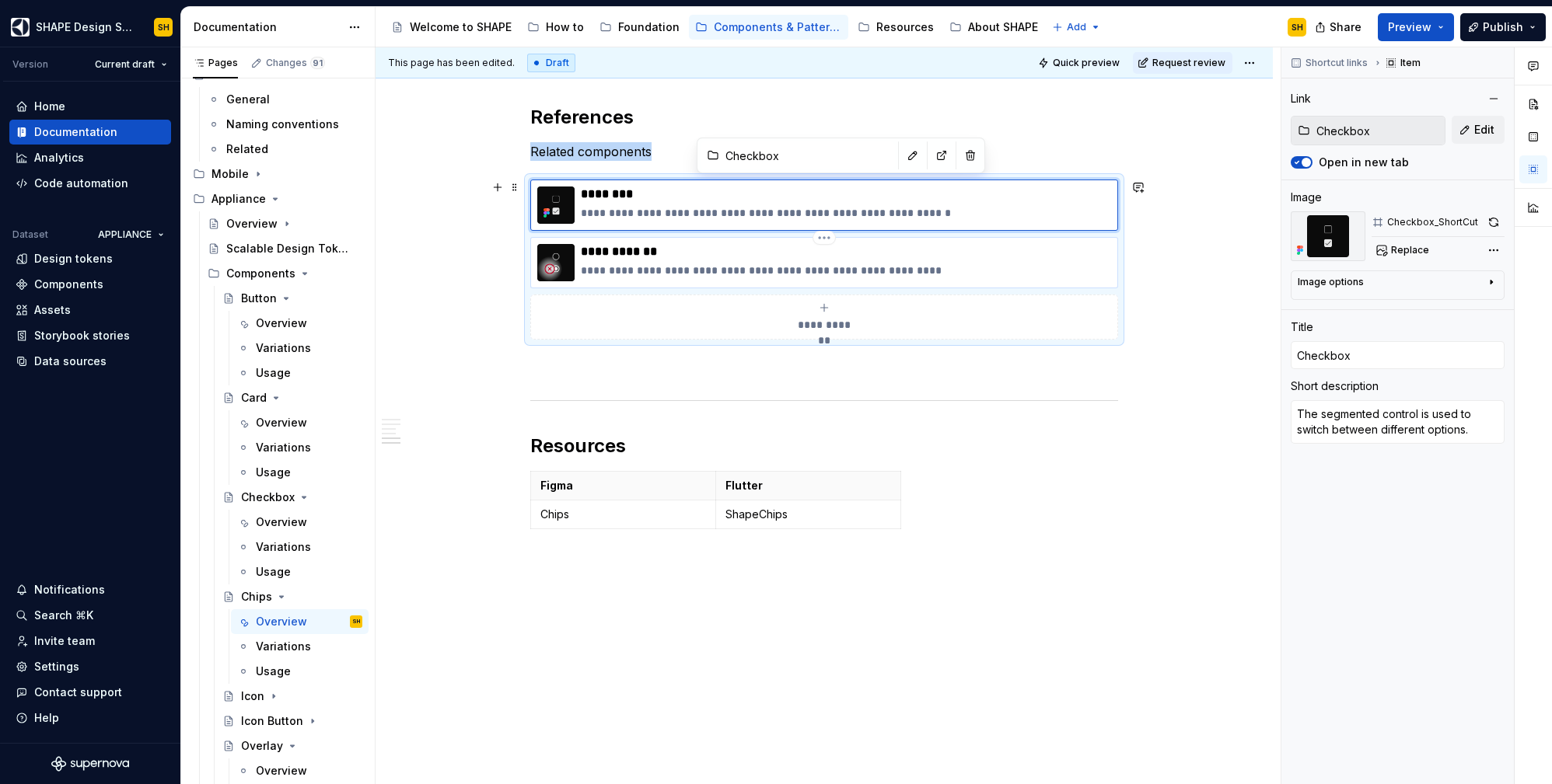
type textarea "*"
type input "Radio Button / Overview"
type input "Radio Button"
type textarea "Button is a basic element that allows users to perform an action"
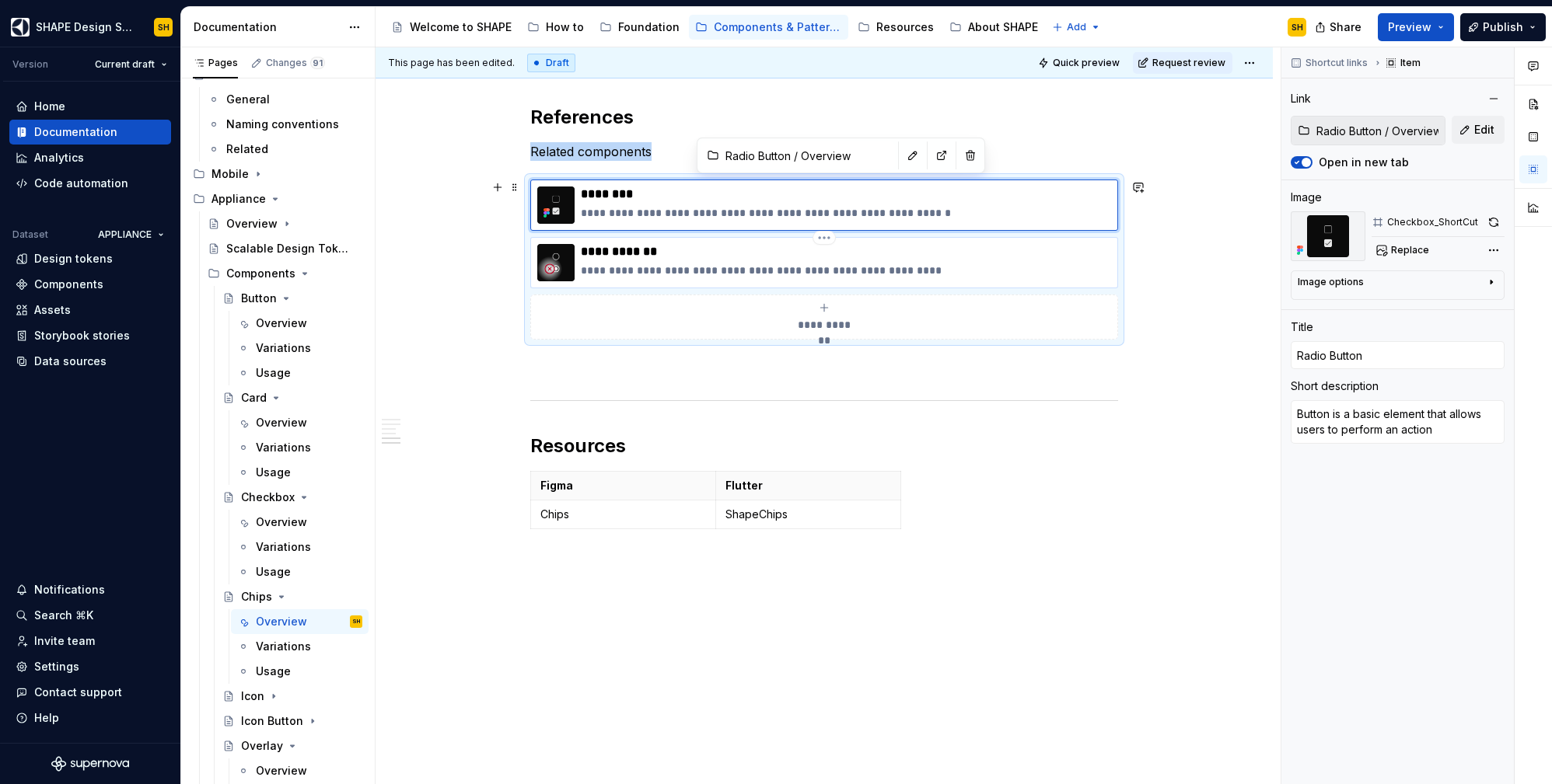
click at [914, 241] on div "**********" at bounding box center [824, 262] width 588 height 52
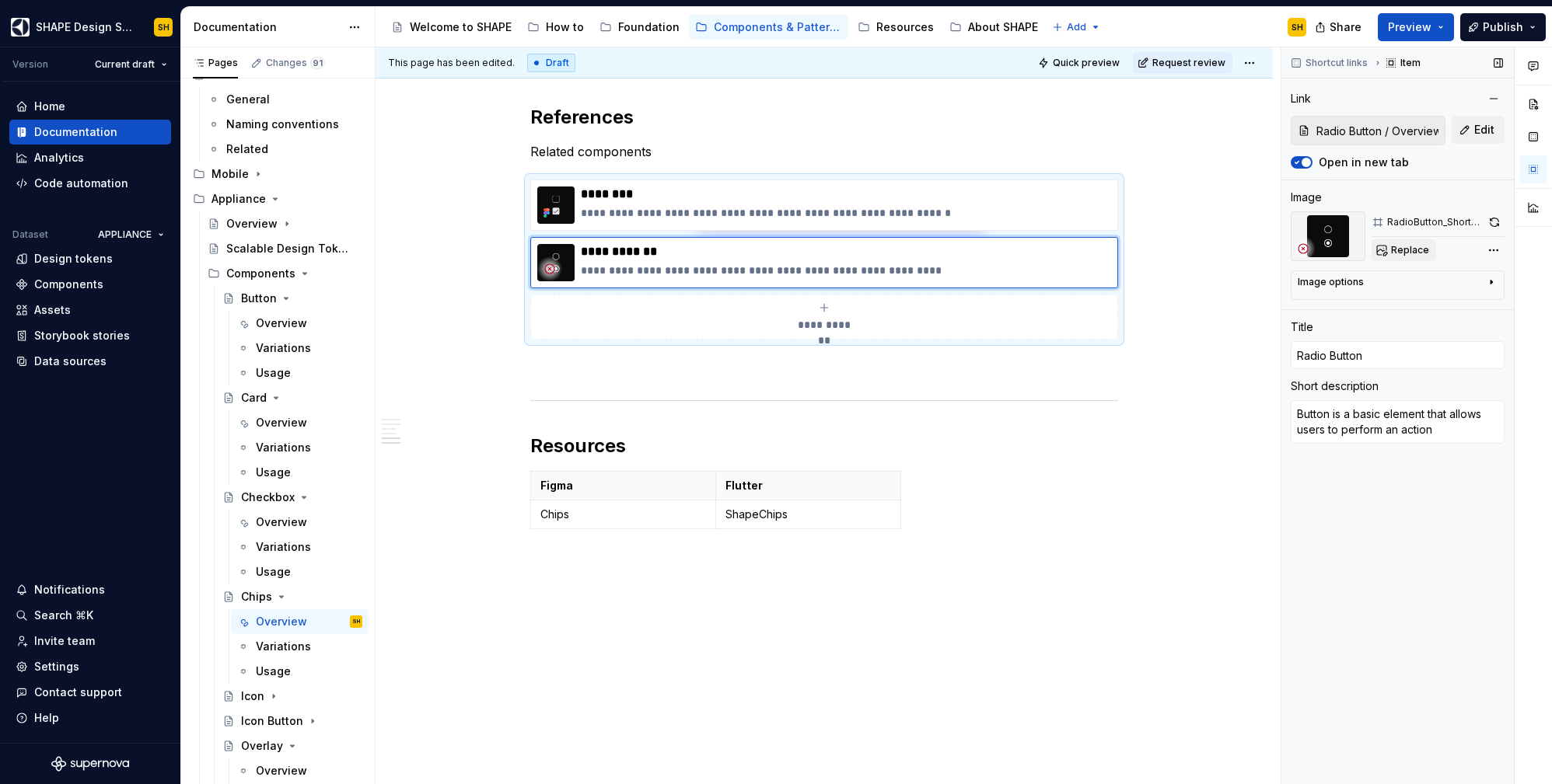
click at [1403, 252] on span "Replace" at bounding box center [1410, 250] width 39 height 12
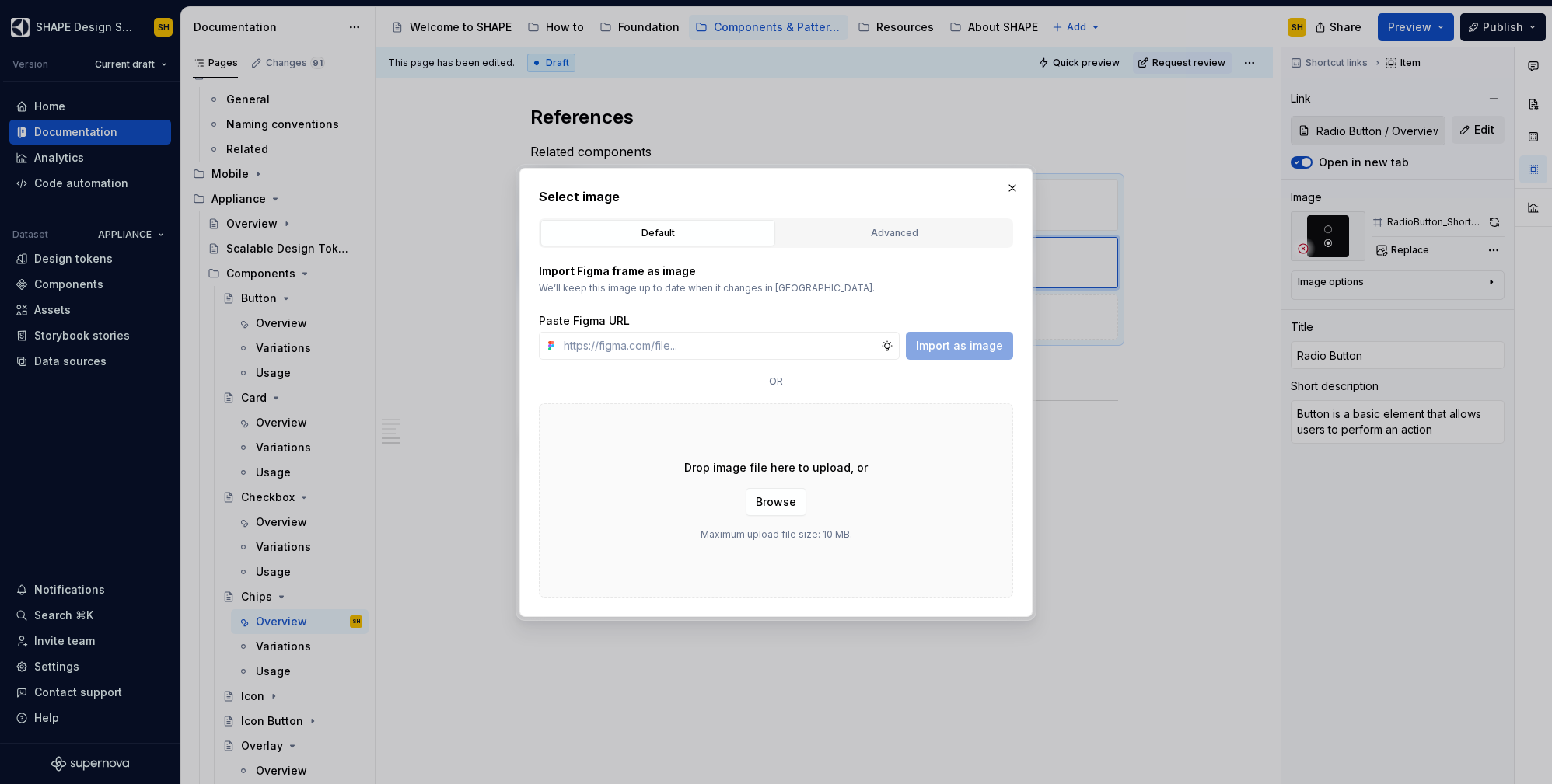
click at [901, 242] on button "Advanced" at bounding box center [895, 233] width 235 height 26
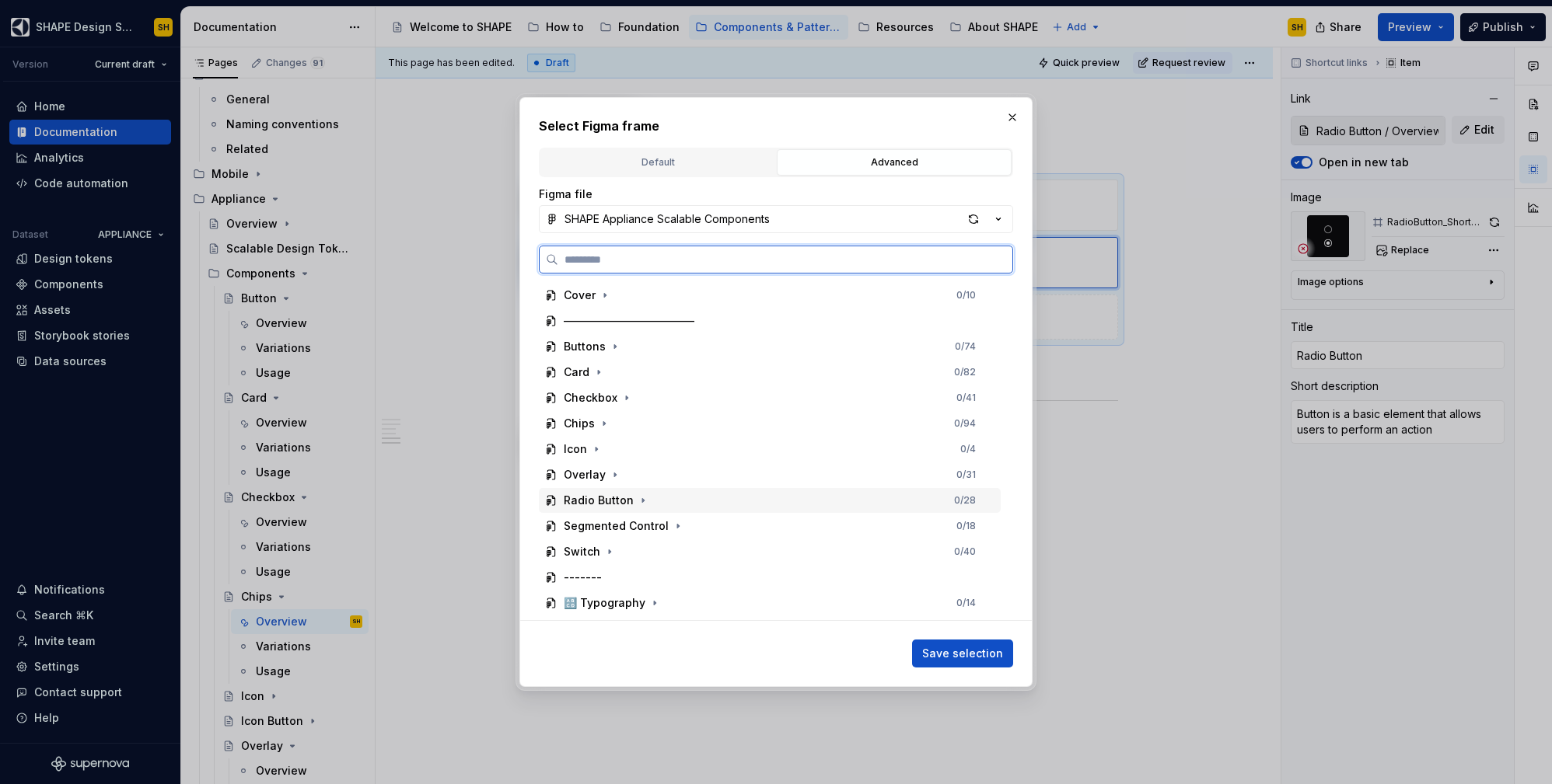
click at [661, 504] on div "Radio Button 0 / 28" at bounding box center [769, 500] width 462 height 24
click at [752, 568] on div "RadioButton_ShortCut 0 / 3" at bounding box center [777, 577] width 447 height 24
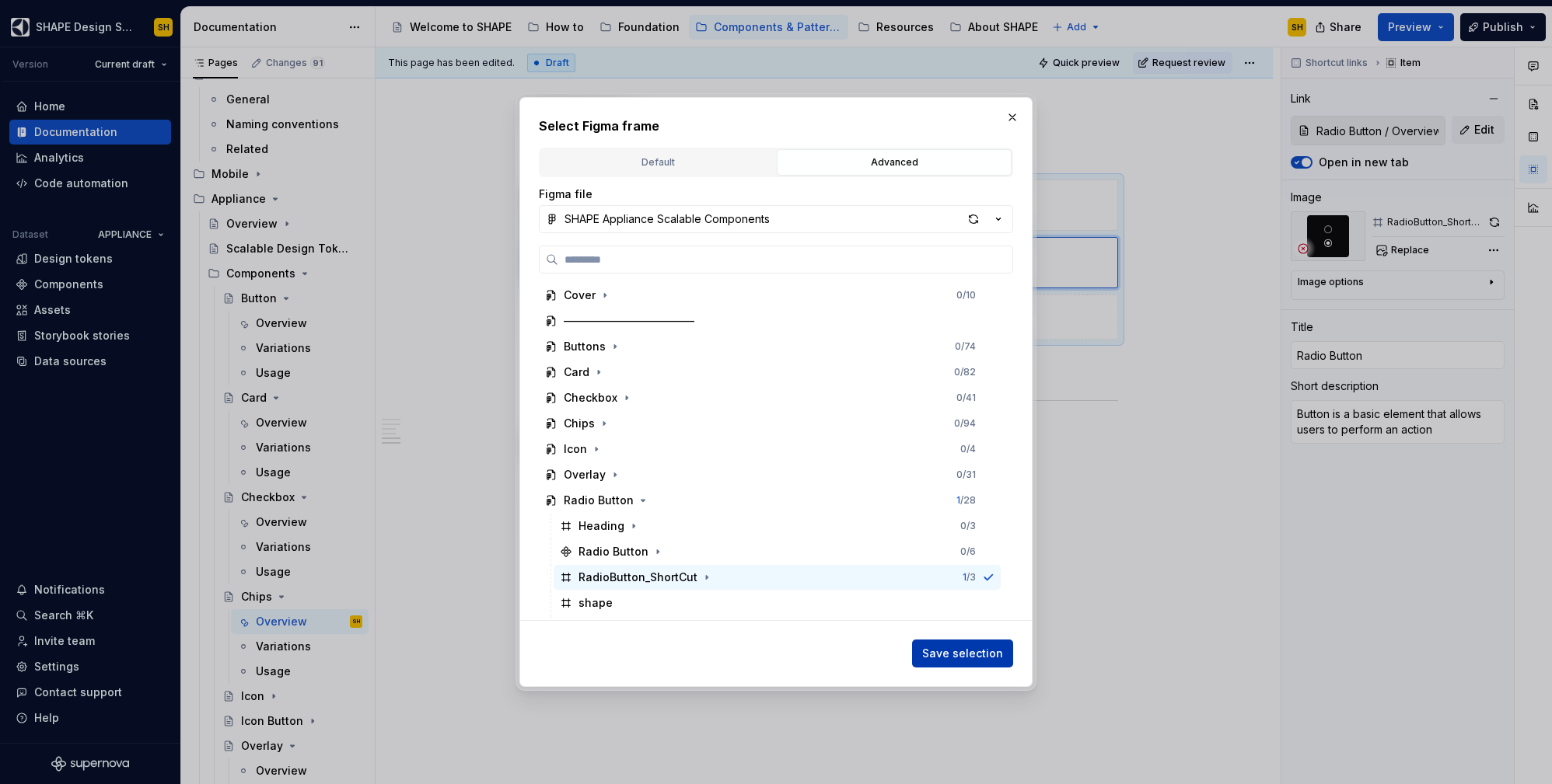
click at [965, 647] on span "Save selection" at bounding box center [962, 653] width 81 height 16
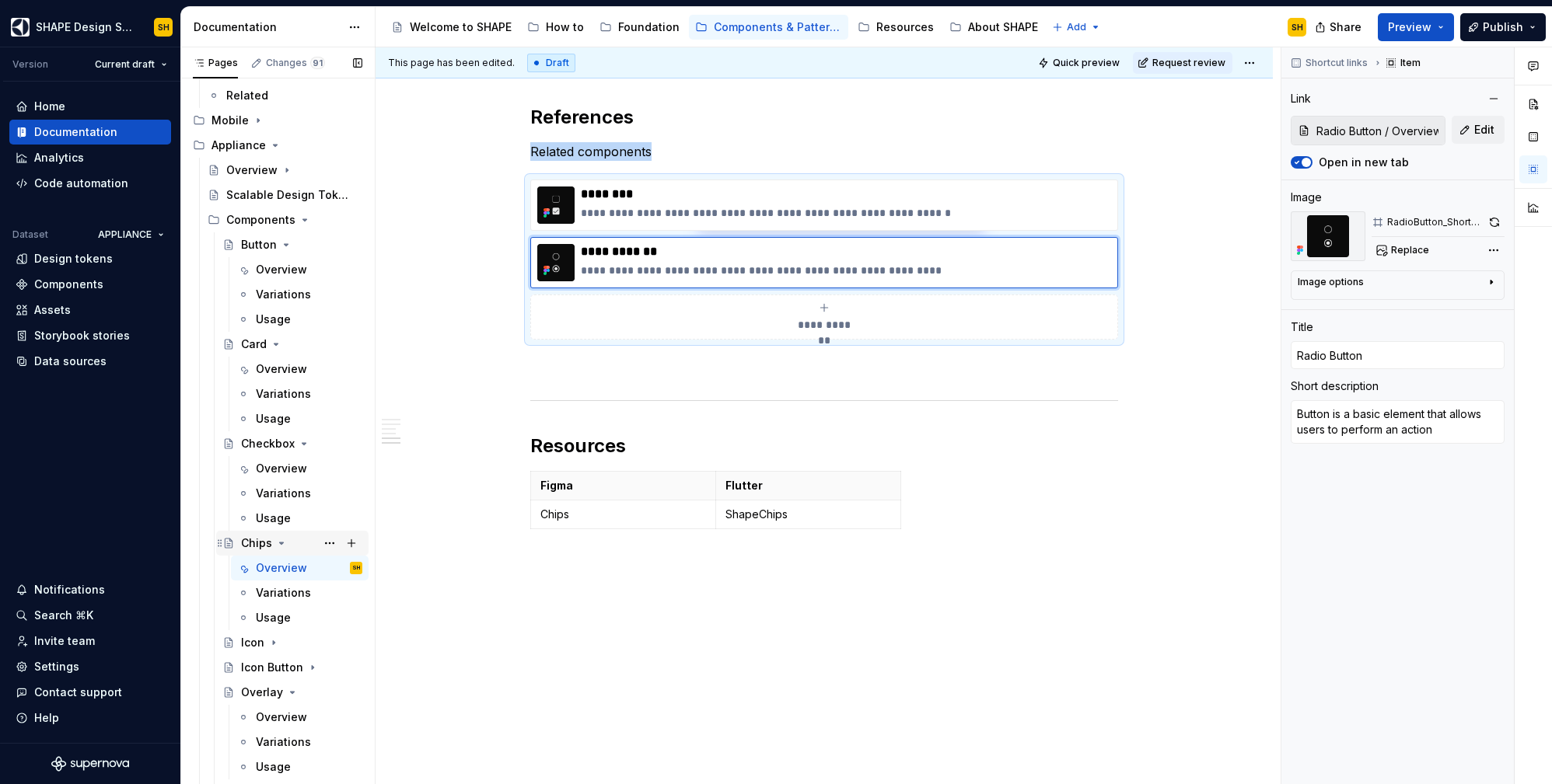
scroll to position [133, 0]
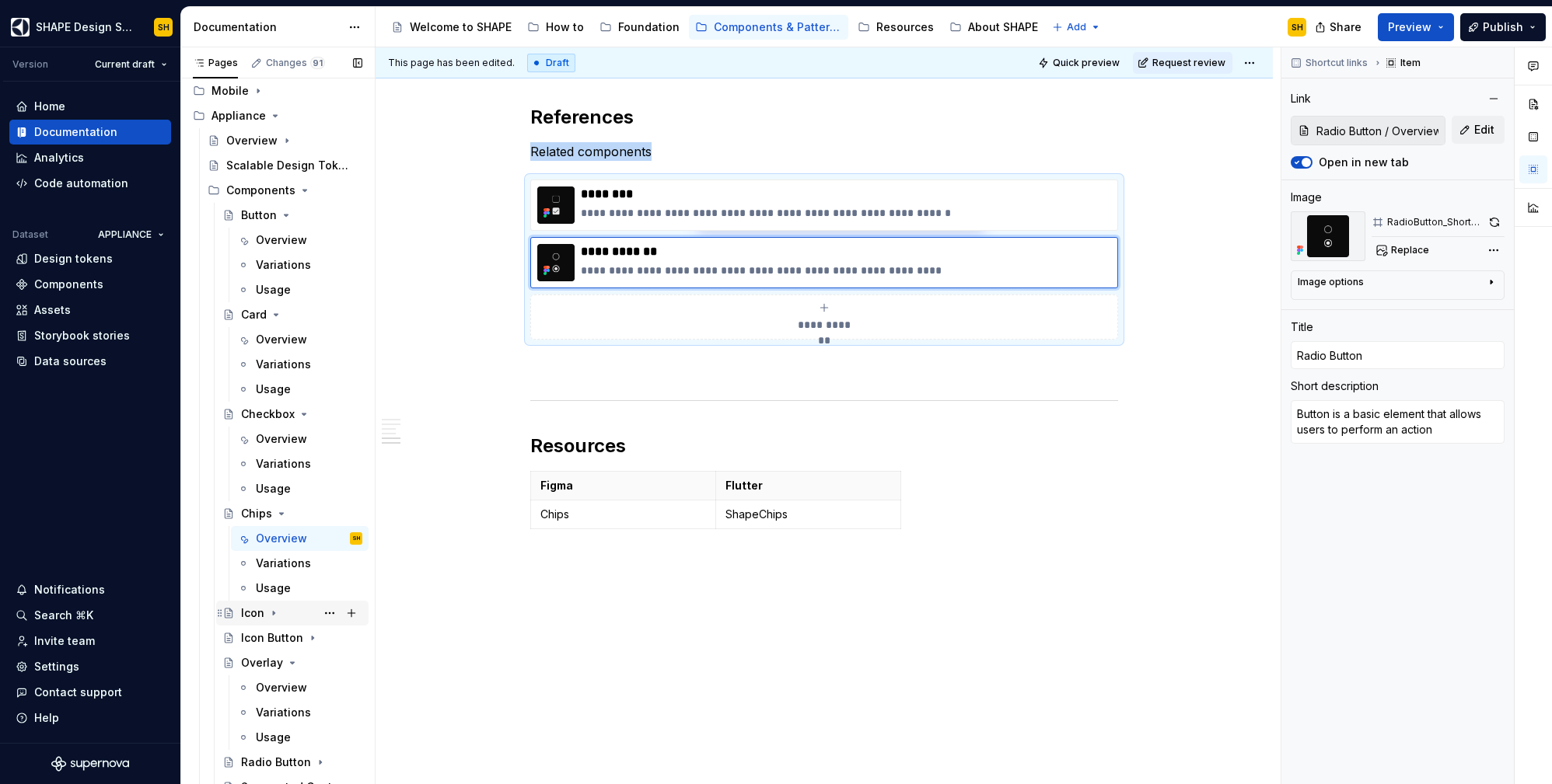
click at [275, 610] on icon "Page tree" at bounding box center [273, 613] width 12 height 12
click at [295, 640] on div "Overview" at bounding box center [281, 637] width 52 height 16
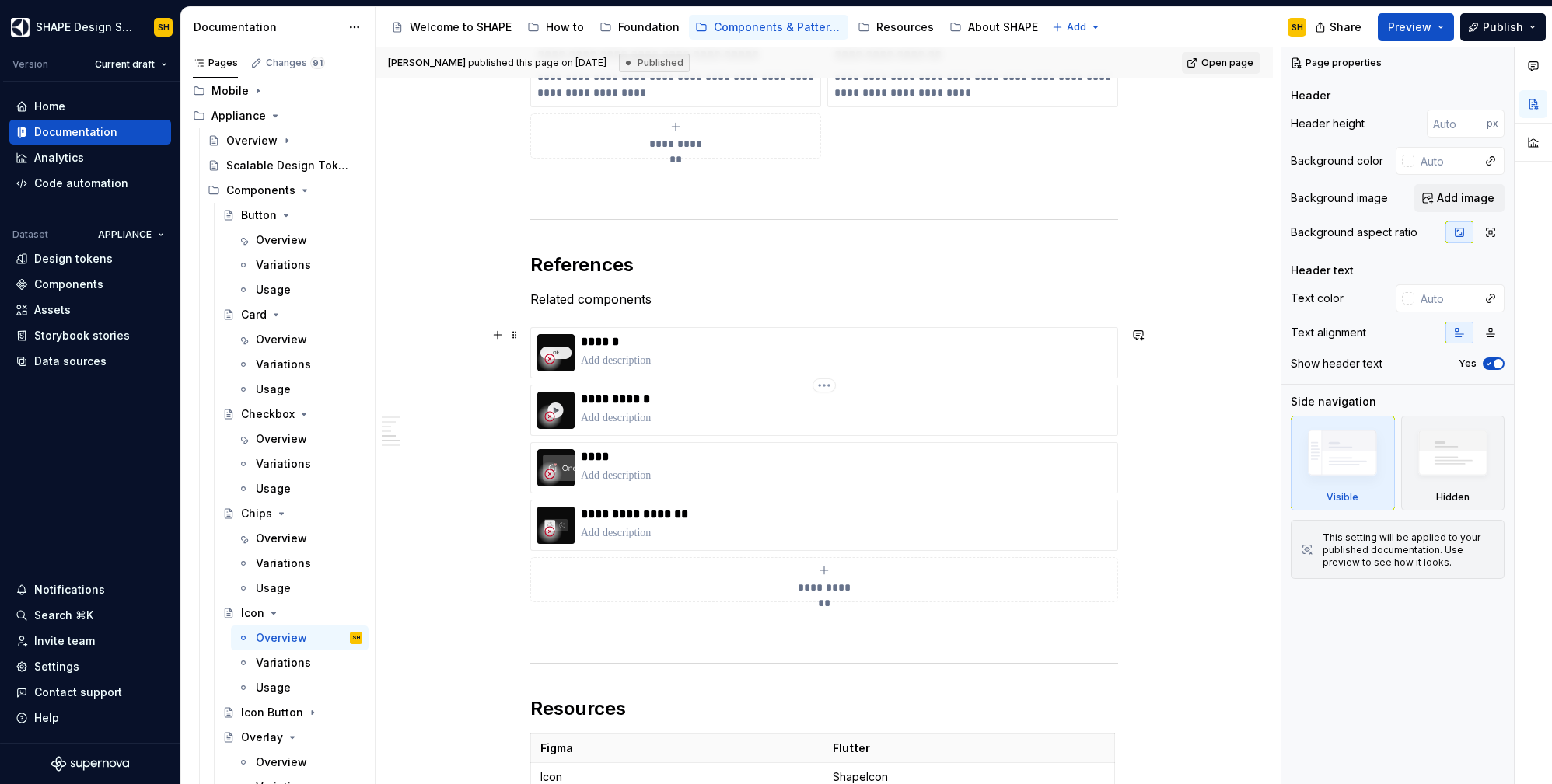
scroll to position [1767, 0]
click at [837, 353] on p at bounding box center [847, 359] width 531 height 16
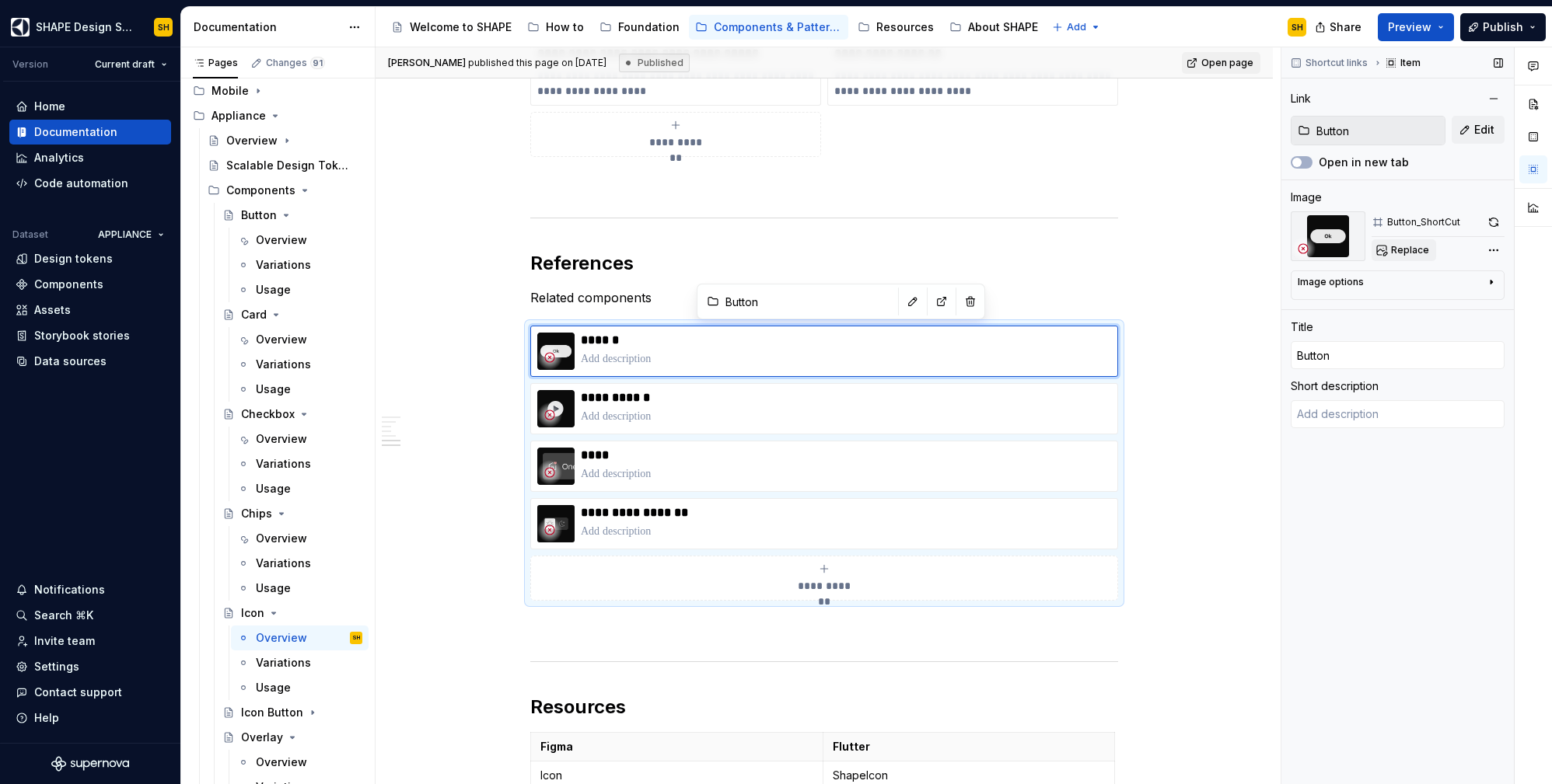
click at [1427, 244] on button "Replace" at bounding box center [1403, 250] width 65 height 22
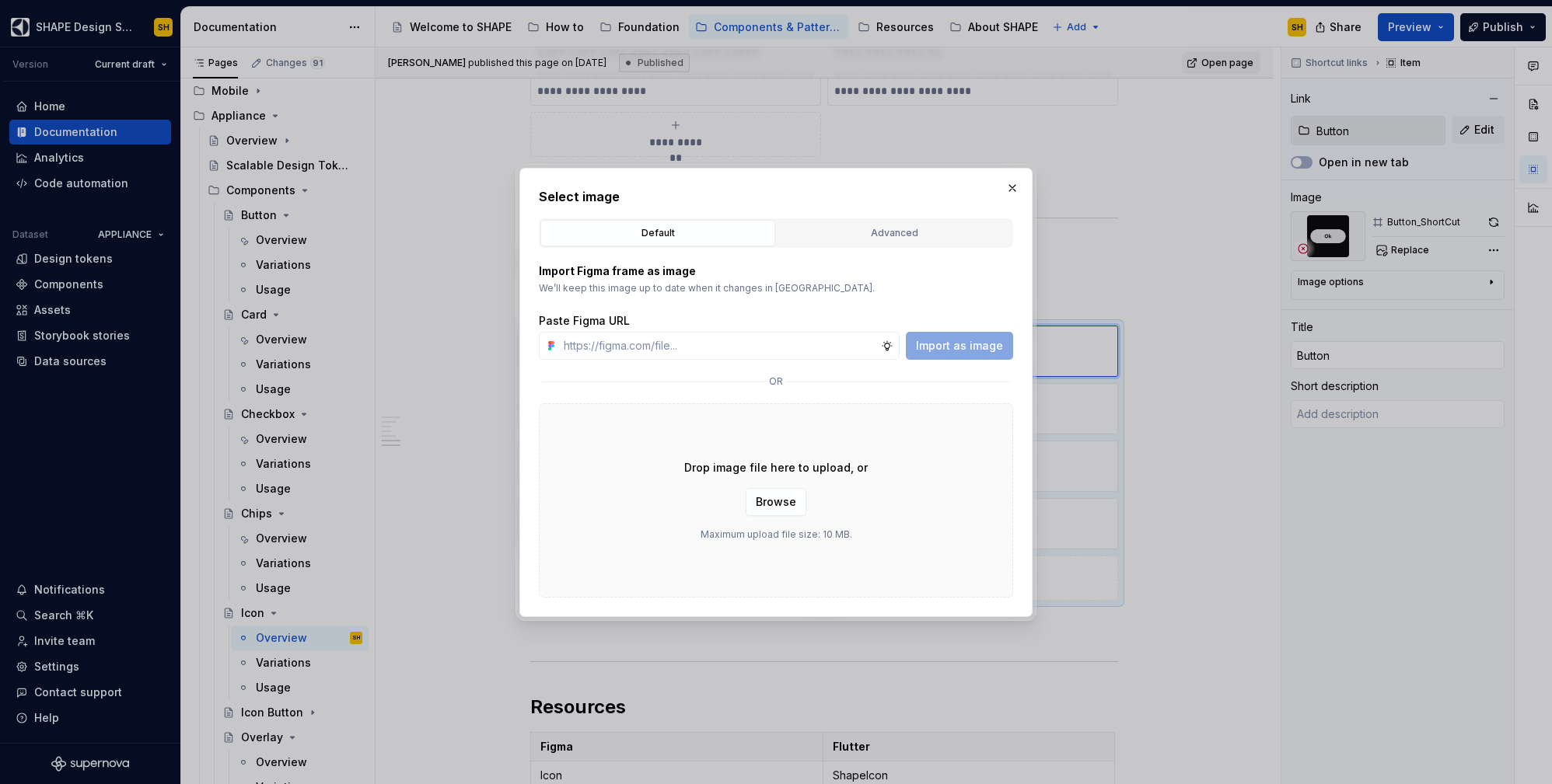
click at [926, 235] on div "Advanced" at bounding box center [895, 233] width 224 height 16
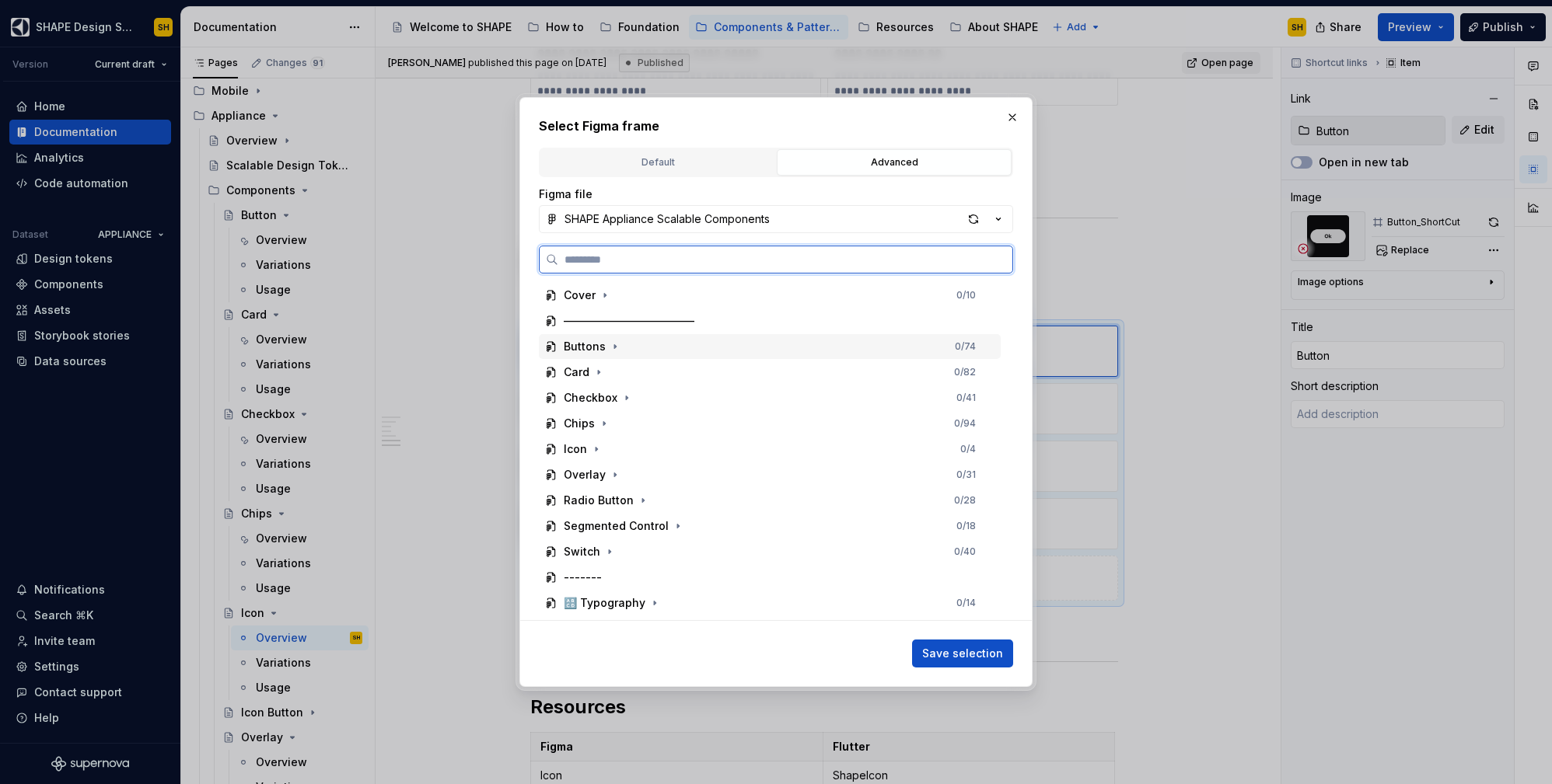
click at [648, 353] on div "Buttons 0 / 74" at bounding box center [769, 346] width 462 height 24
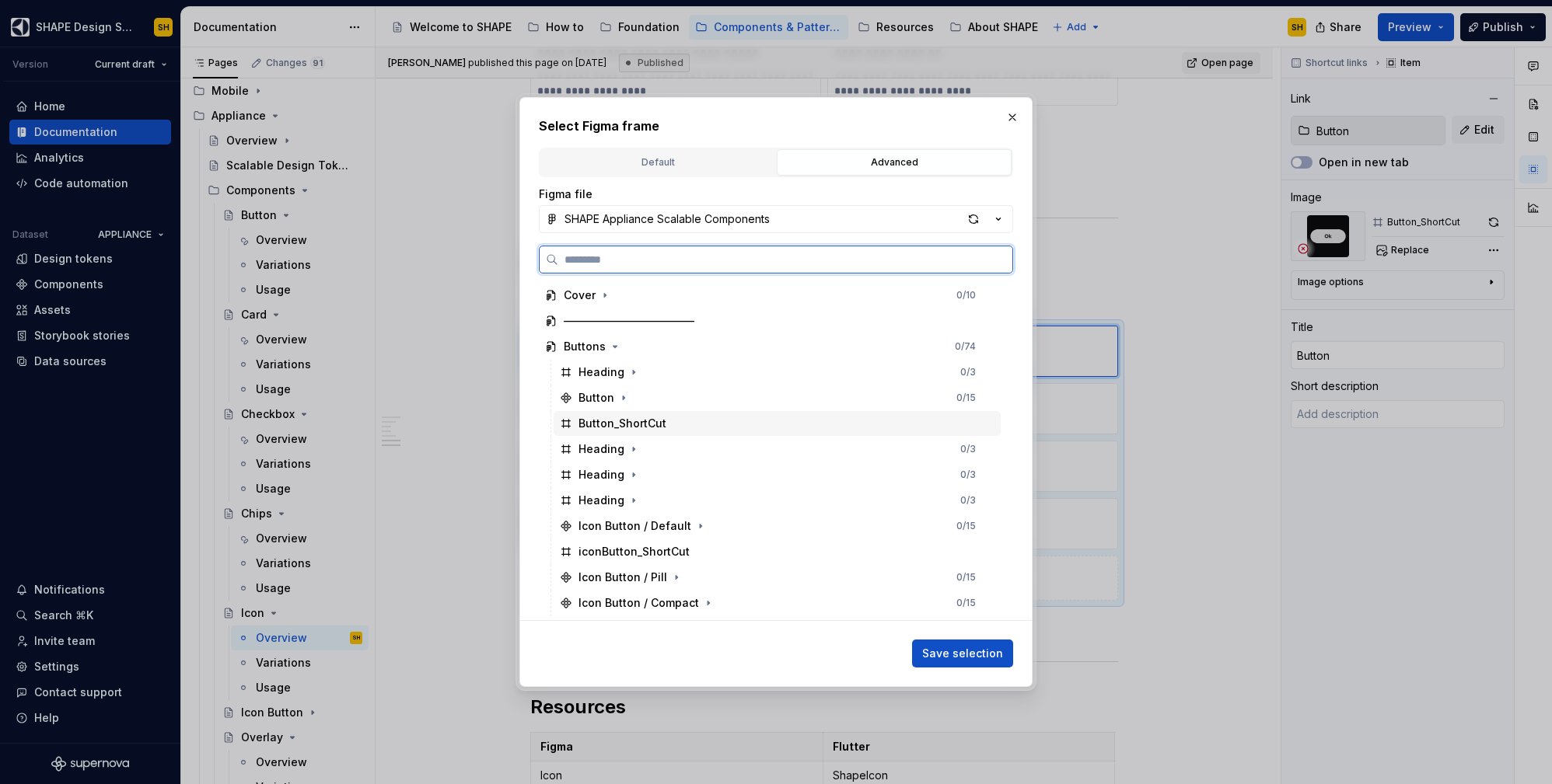
click at [725, 415] on div "Button_ShortCut" at bounding box center [777, 423] width 447 height 24
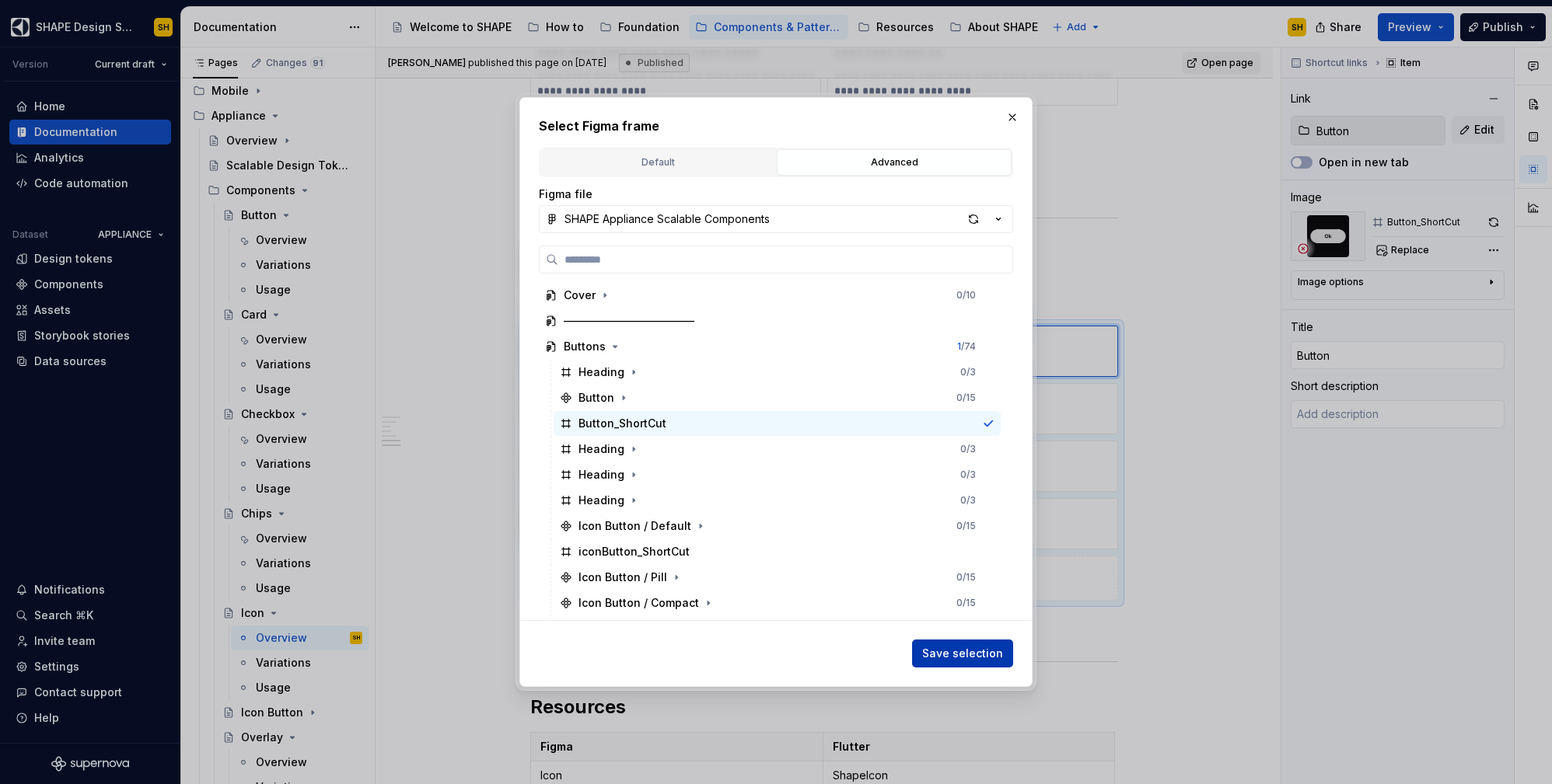
click at [958, 650] on span "Save selection" at bounding box center [962, 653] width 81 height 16
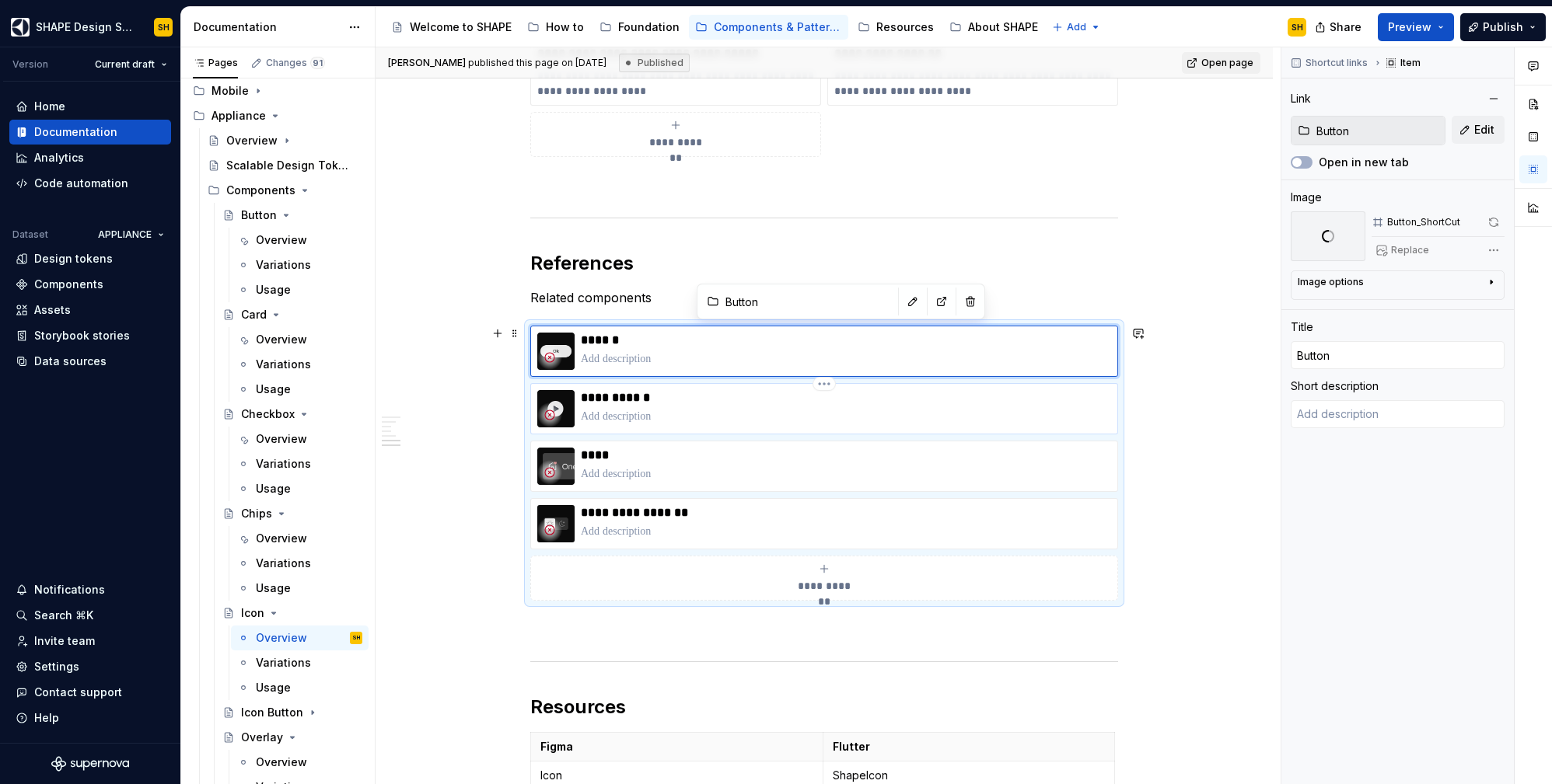
type textarea "*"
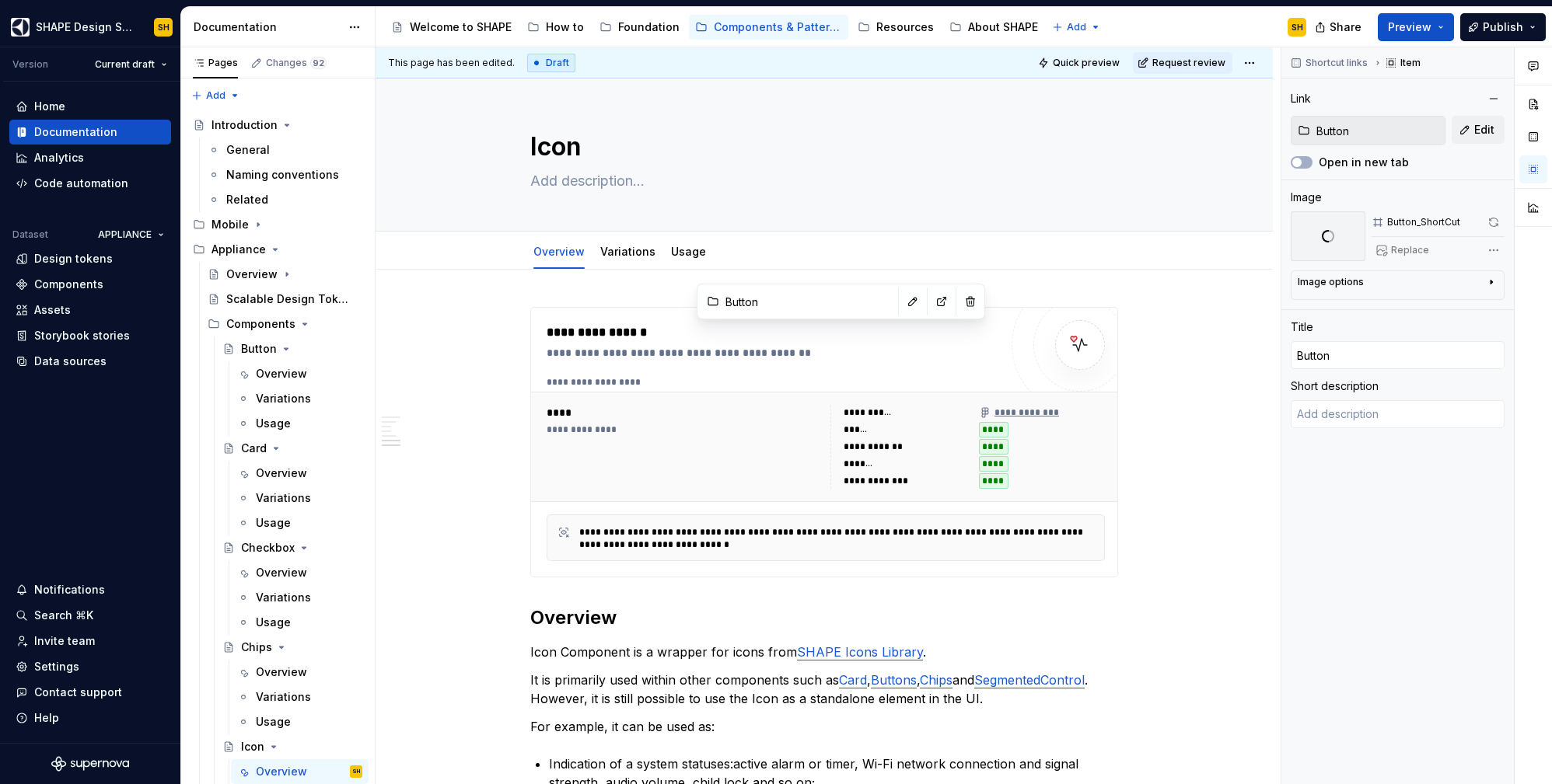
scroll to position [1767, 0]
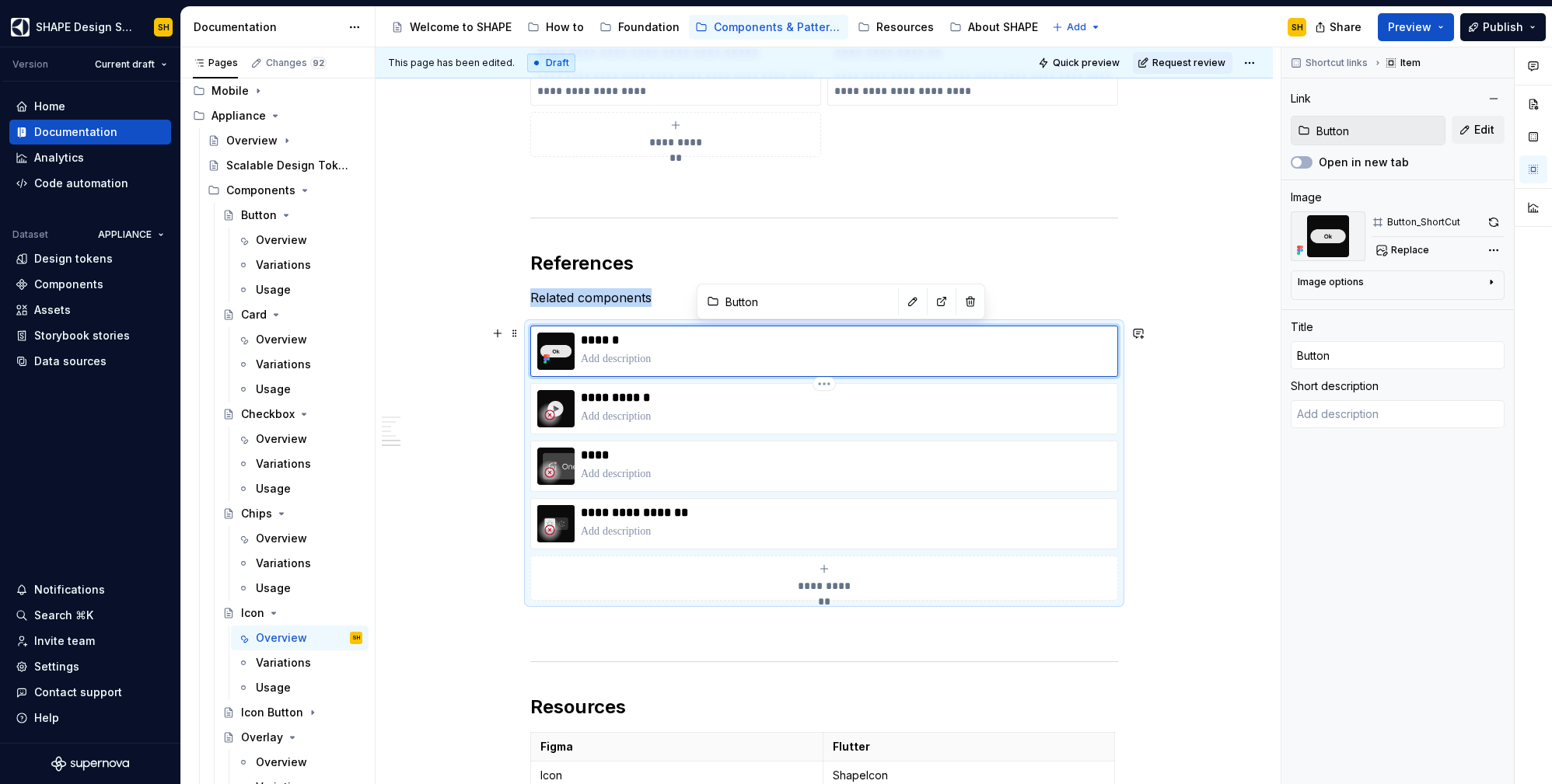
click at [729, 415] on p at bounding box center [847, 416] width 531 height 16
type input "Icon Button / Overview"
type input "Icon Button"
type textarea "*"
type input "Icon Button / Overview"
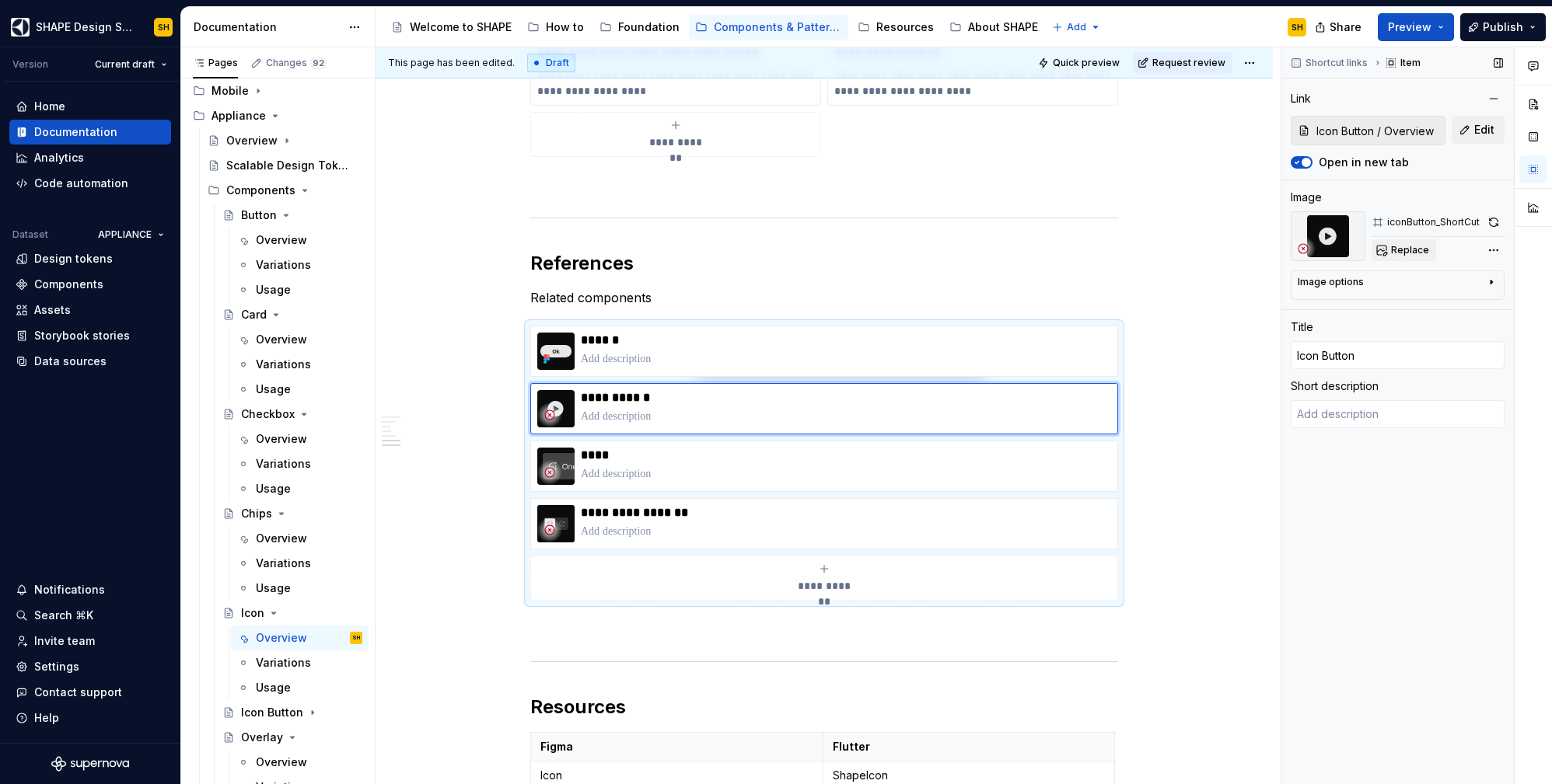
click at [1421, 250] on span "Replace" at bounding box center [1410, 250] width 39 height 12
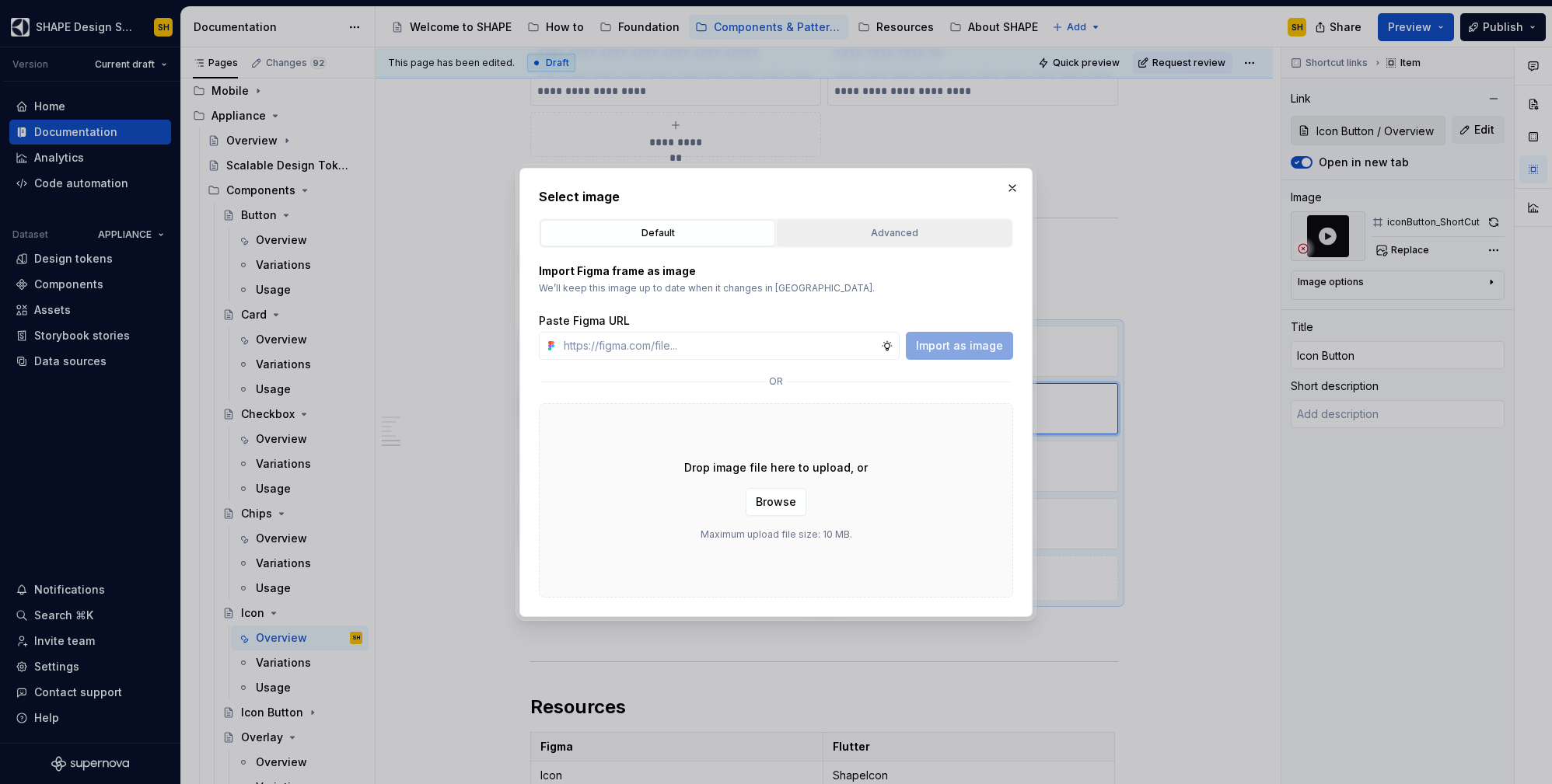
drag, startPoint x: 923, startPoint y: 245, endPoint x: 922, endPoint y: 237, distance: 8.1
click at [923, 244] on div "Default Advanced" at bounding box center [776, 232] width 474 height 29
click at [922, 237] on div "Advanced" at bounding box center [895, 233] width 224 height 16
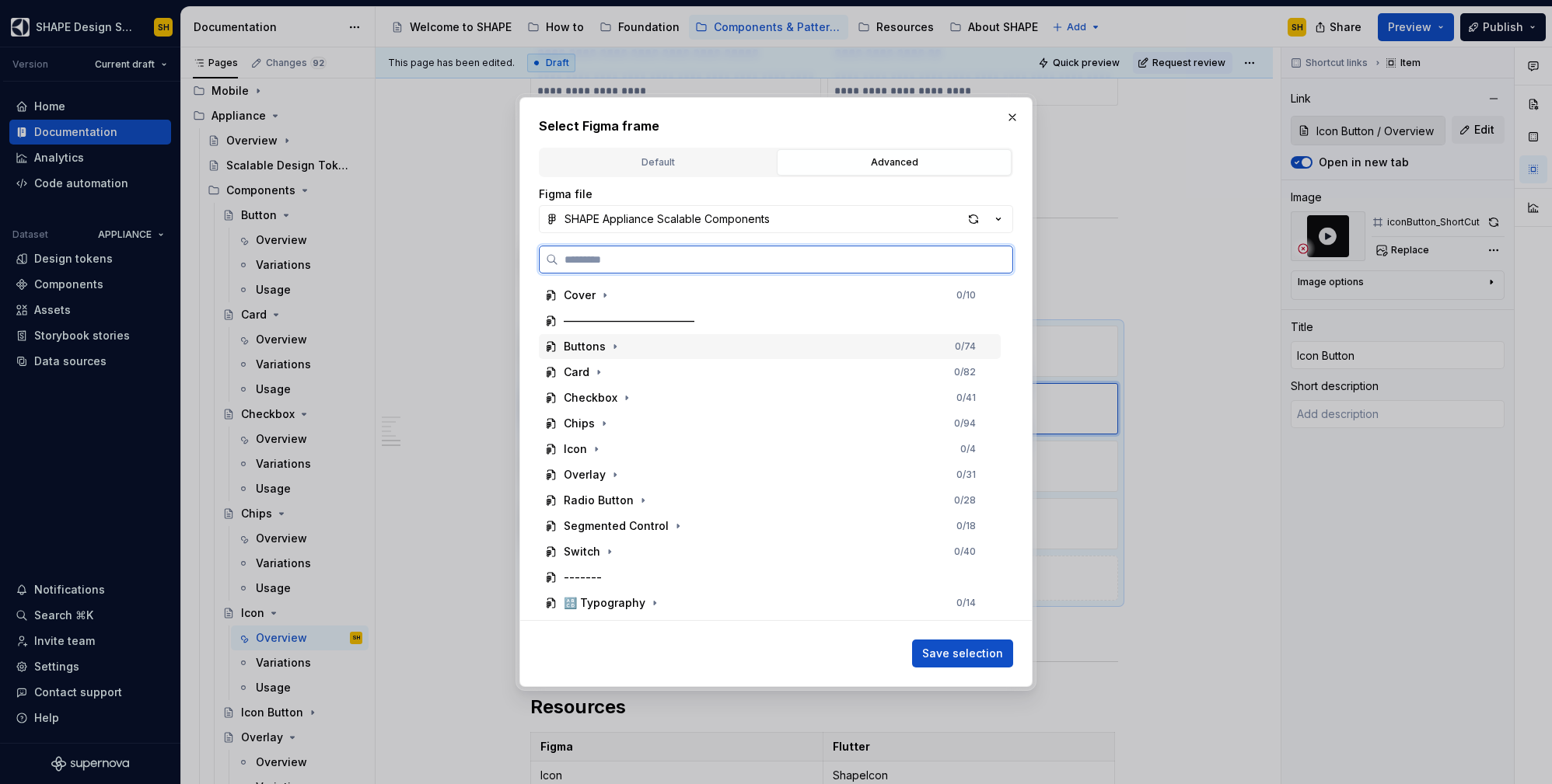
click at [641, 353] on div "Buttons 0 / 74" at bounding box center [769, 346] width 462 height 24
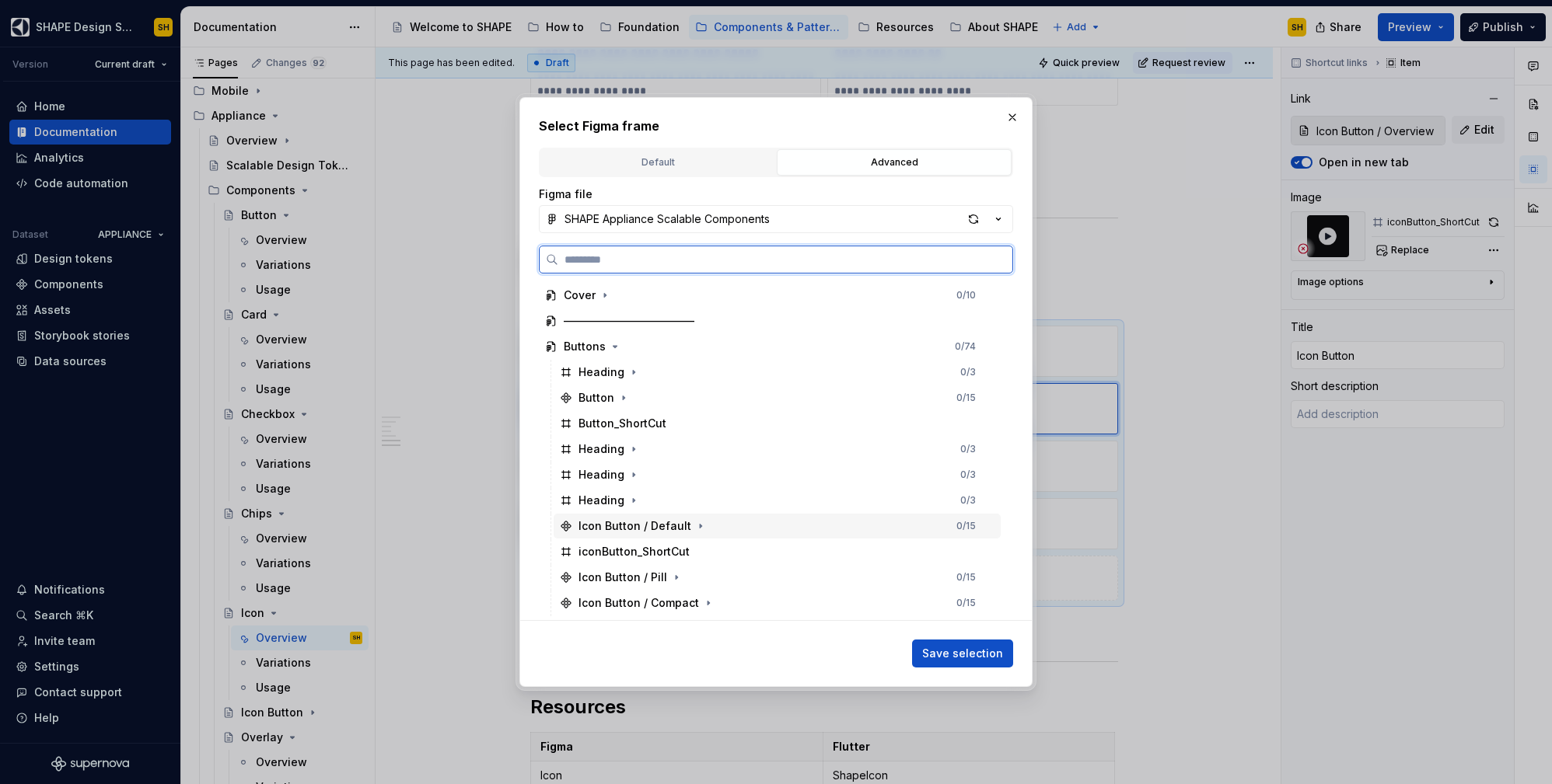
click at [721, 526] on div "Icon Button / Default 0 / 15" at bounding box center [777, 525] width 447 height 24
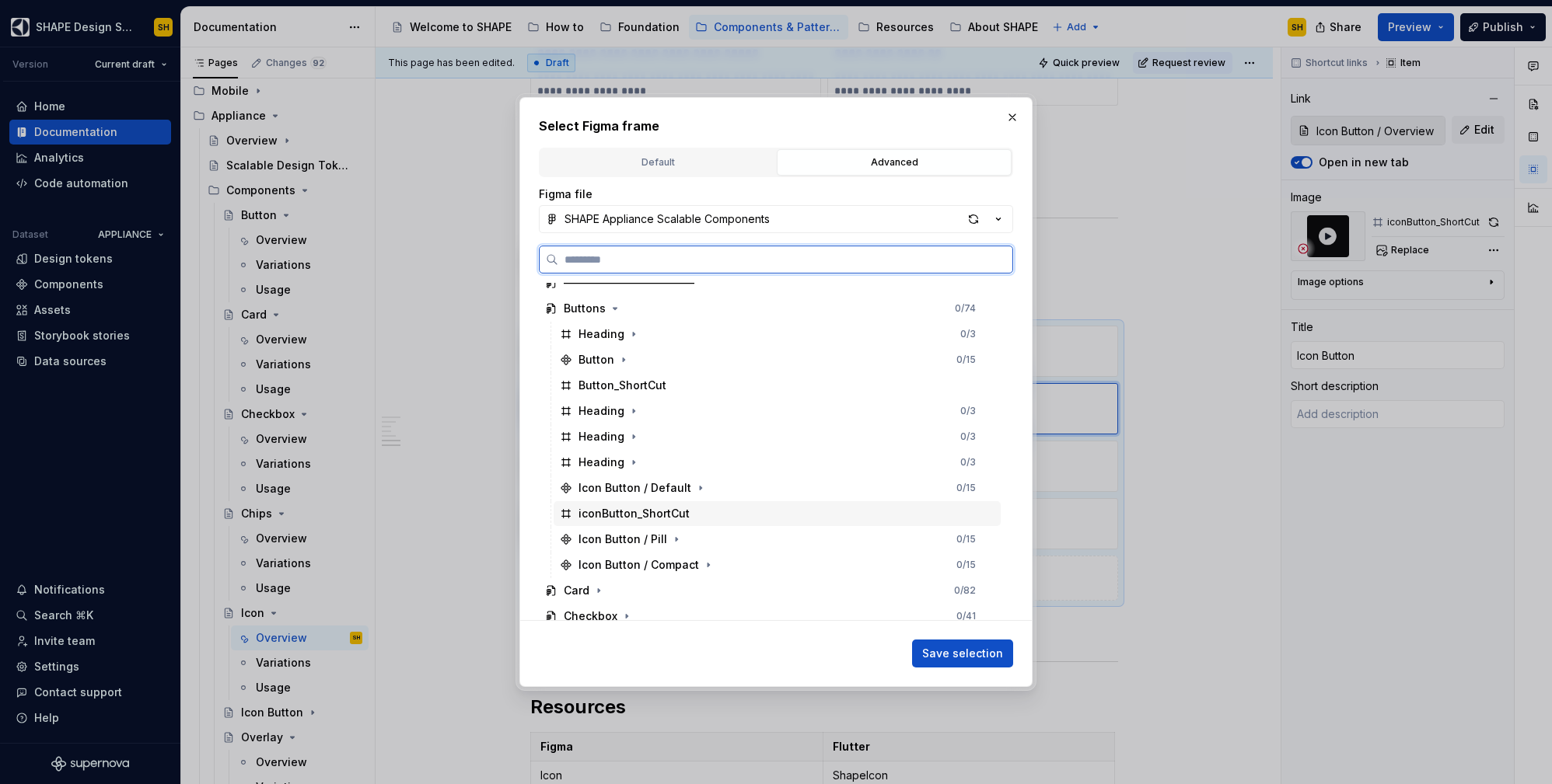
click at [718, 517] on div "iconButton_ShortCut" at bounding box center [777, 513] width 447 height 24
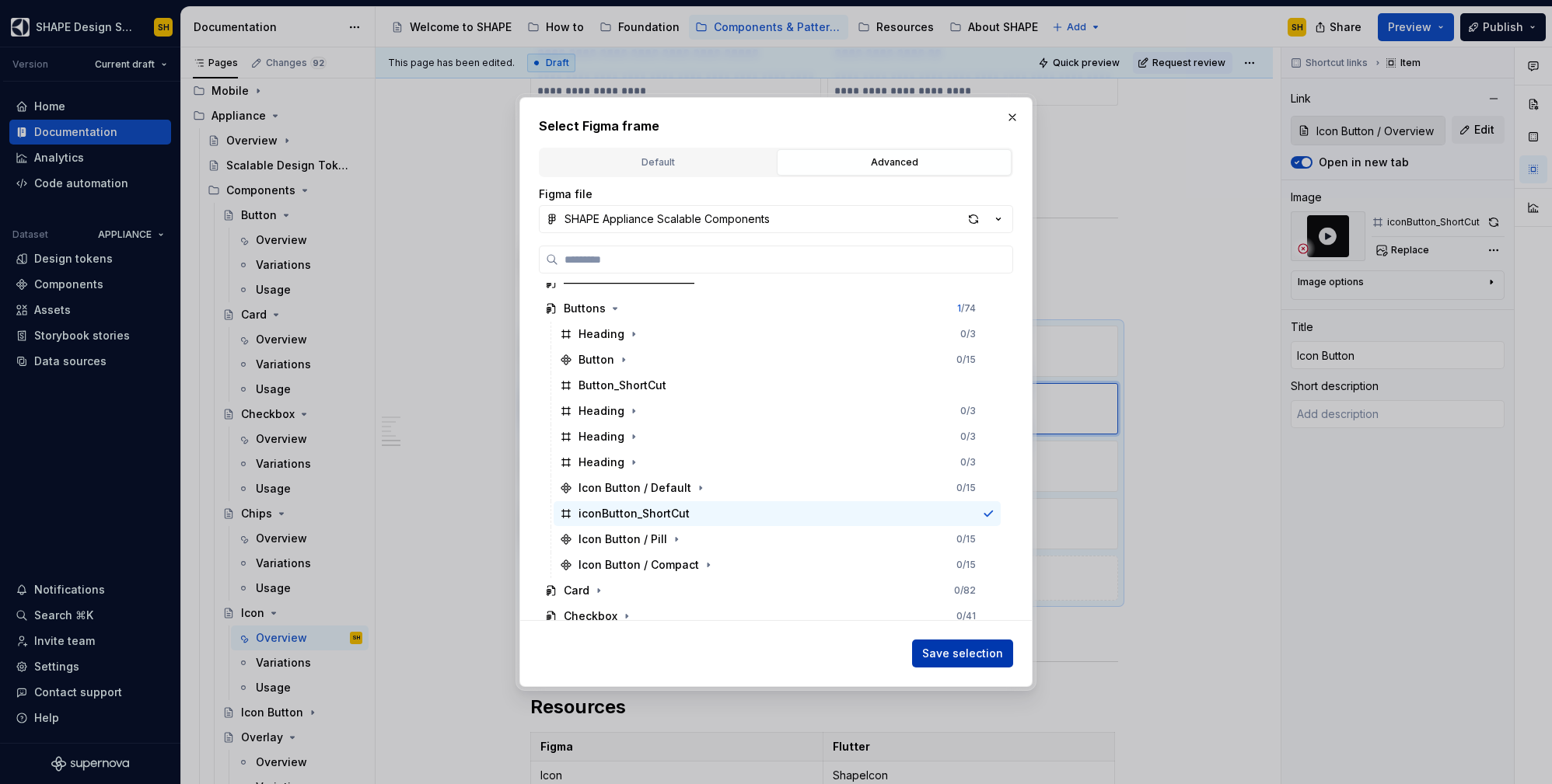
click at [974, 650] on span "Save selection" at bounding box center [962, 653] width 81 height 16
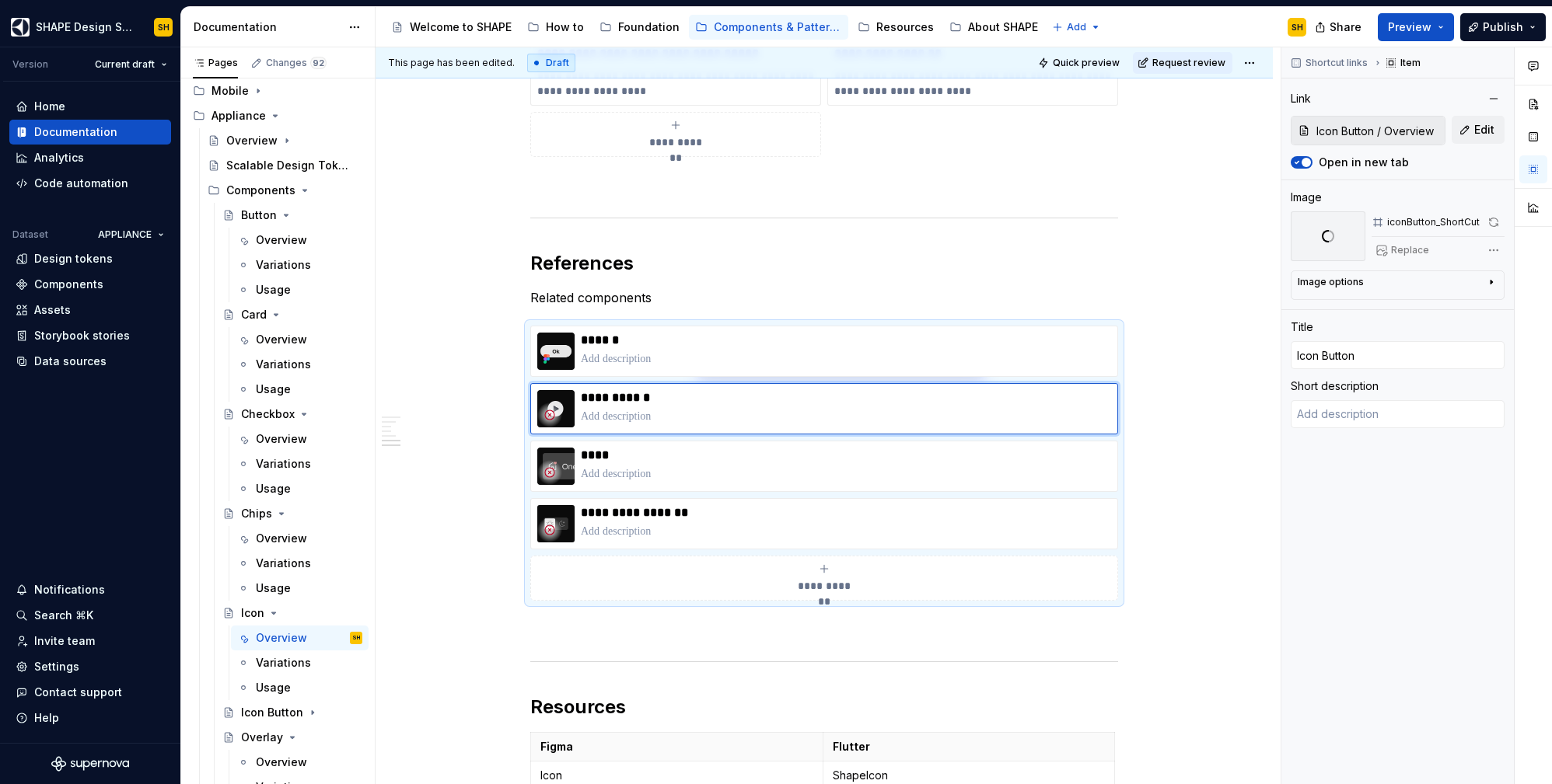
type textarea "*"
click at [769, 454] on p "****" at bounding box center [847, 455] width 531 height 16
type input "Card / Overview"
type input "Card"
type textarea "*"
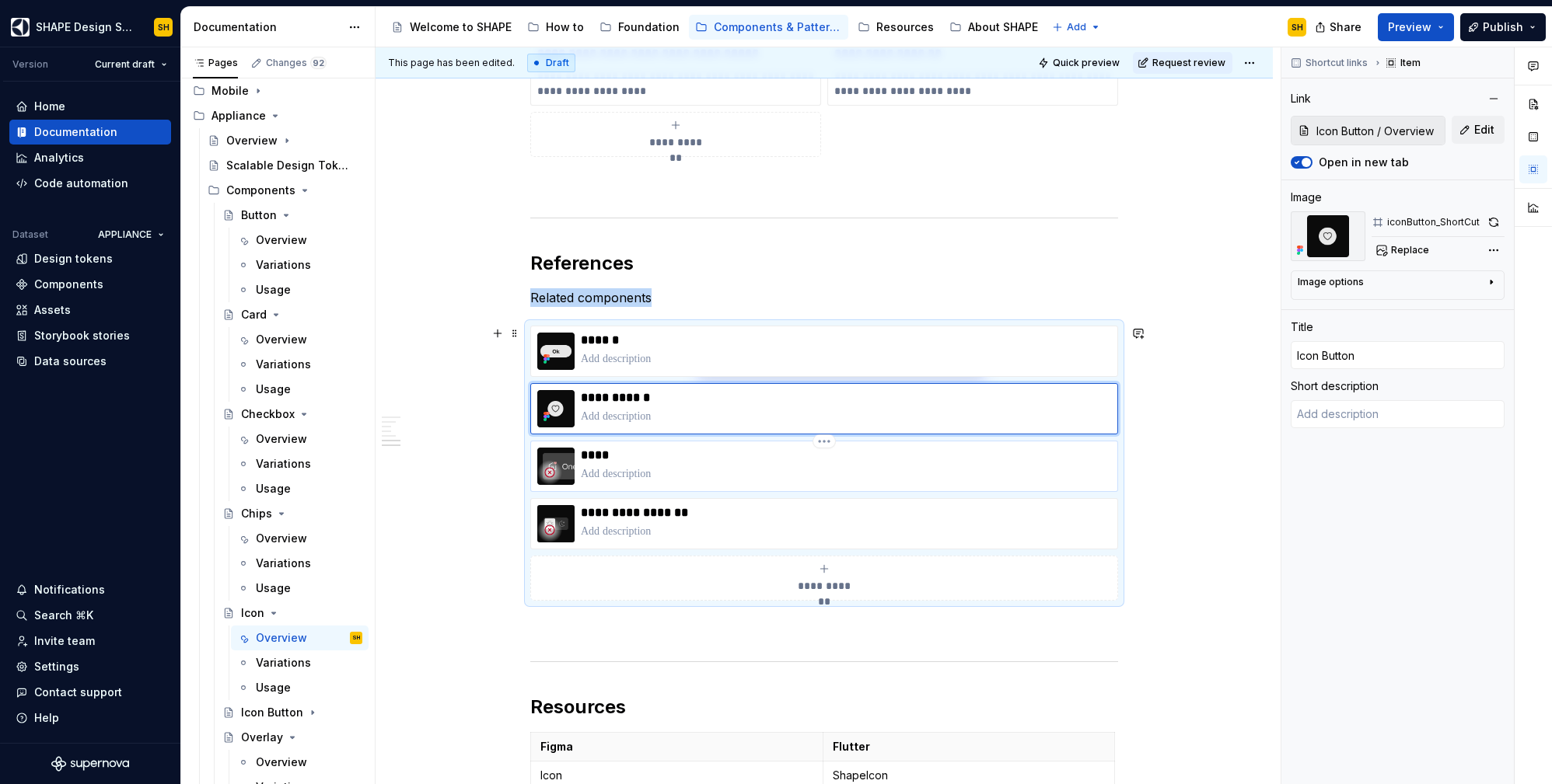
type input "Card / Overview"
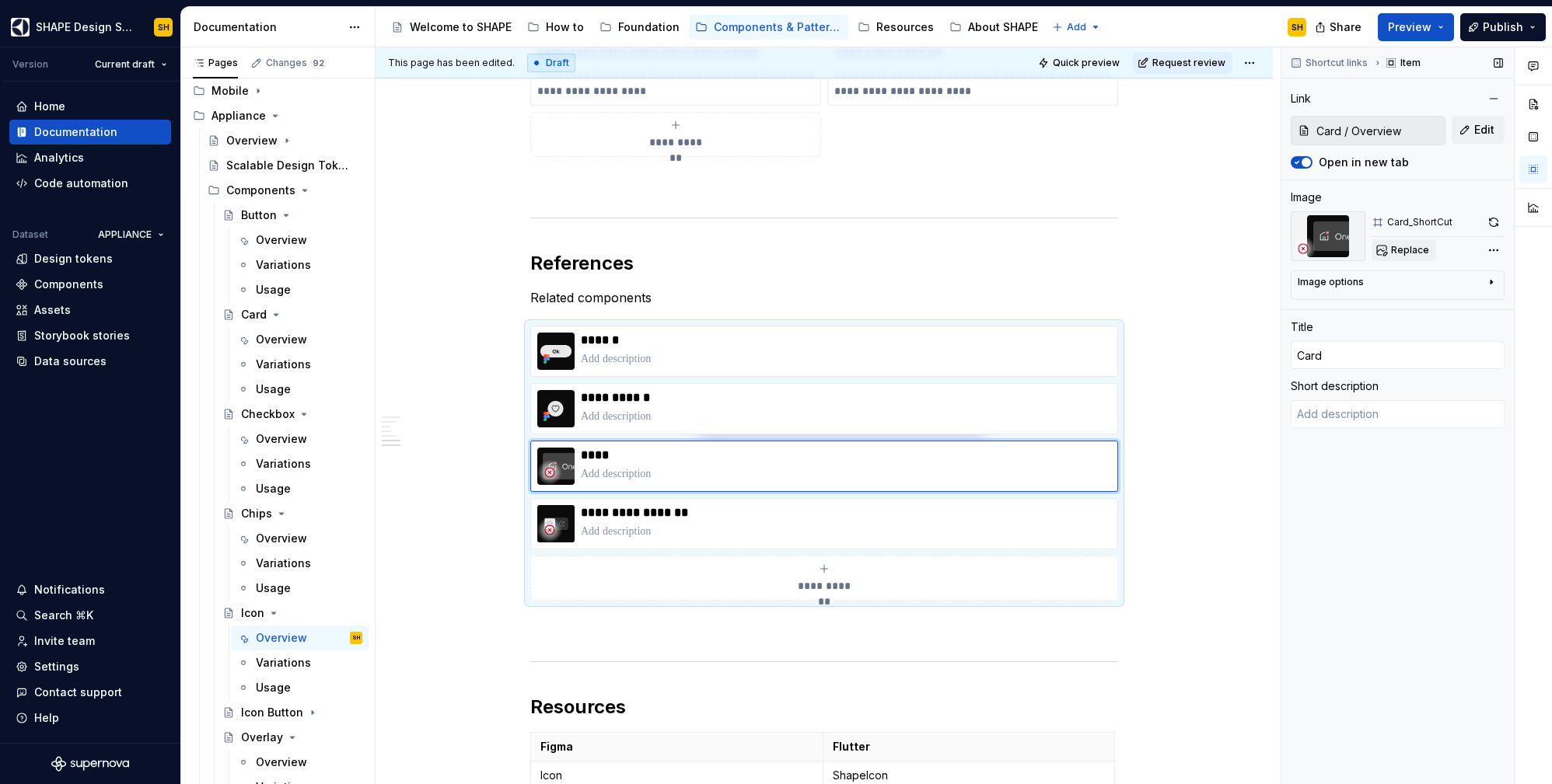
click at [1421, 249] on span "Replace" at bounding box center [1410, 250] width 39 height 12
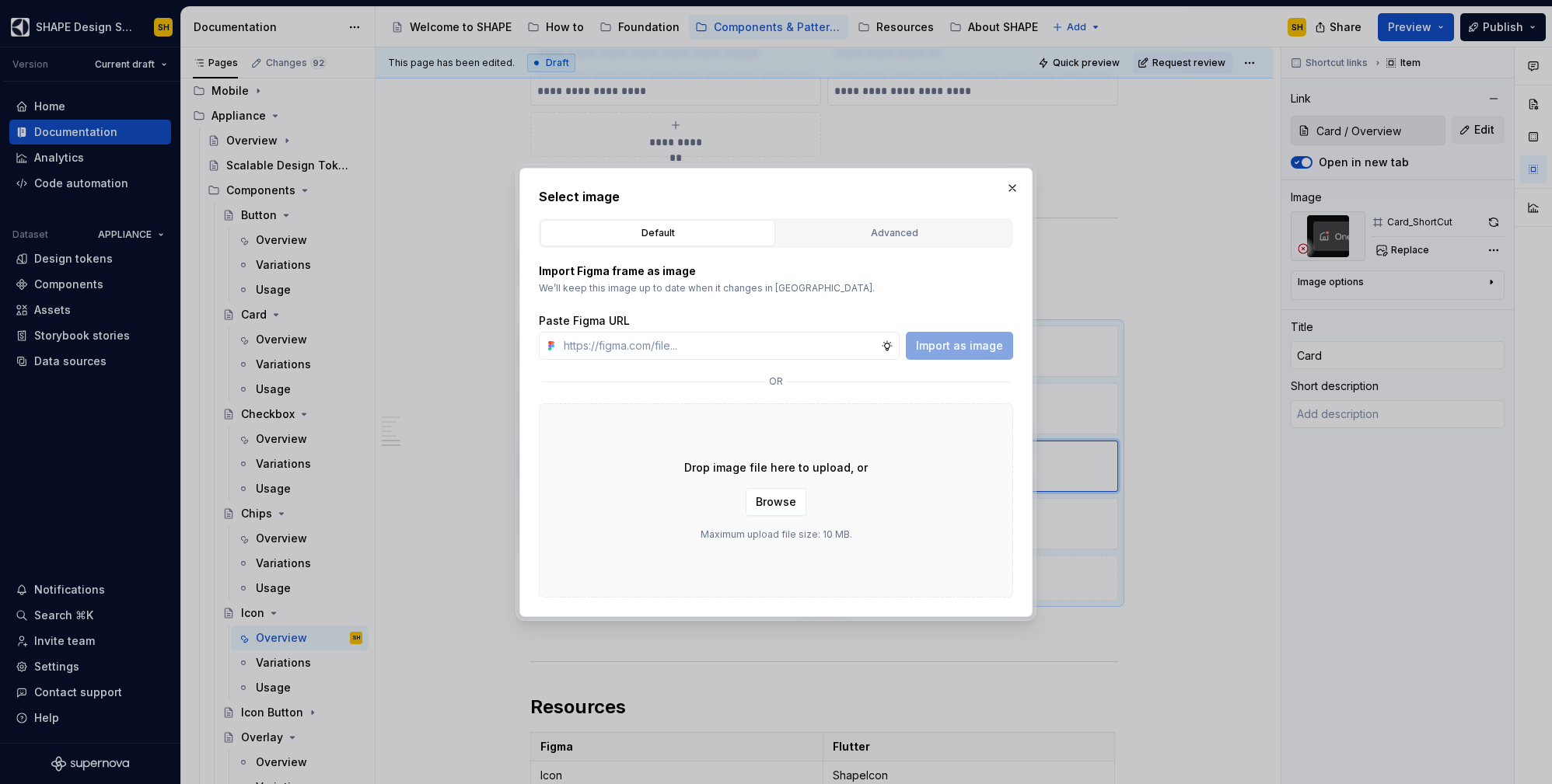
click at [891, 238] on div "Advanced" at bounding box center [895, 233] width 224 height 16
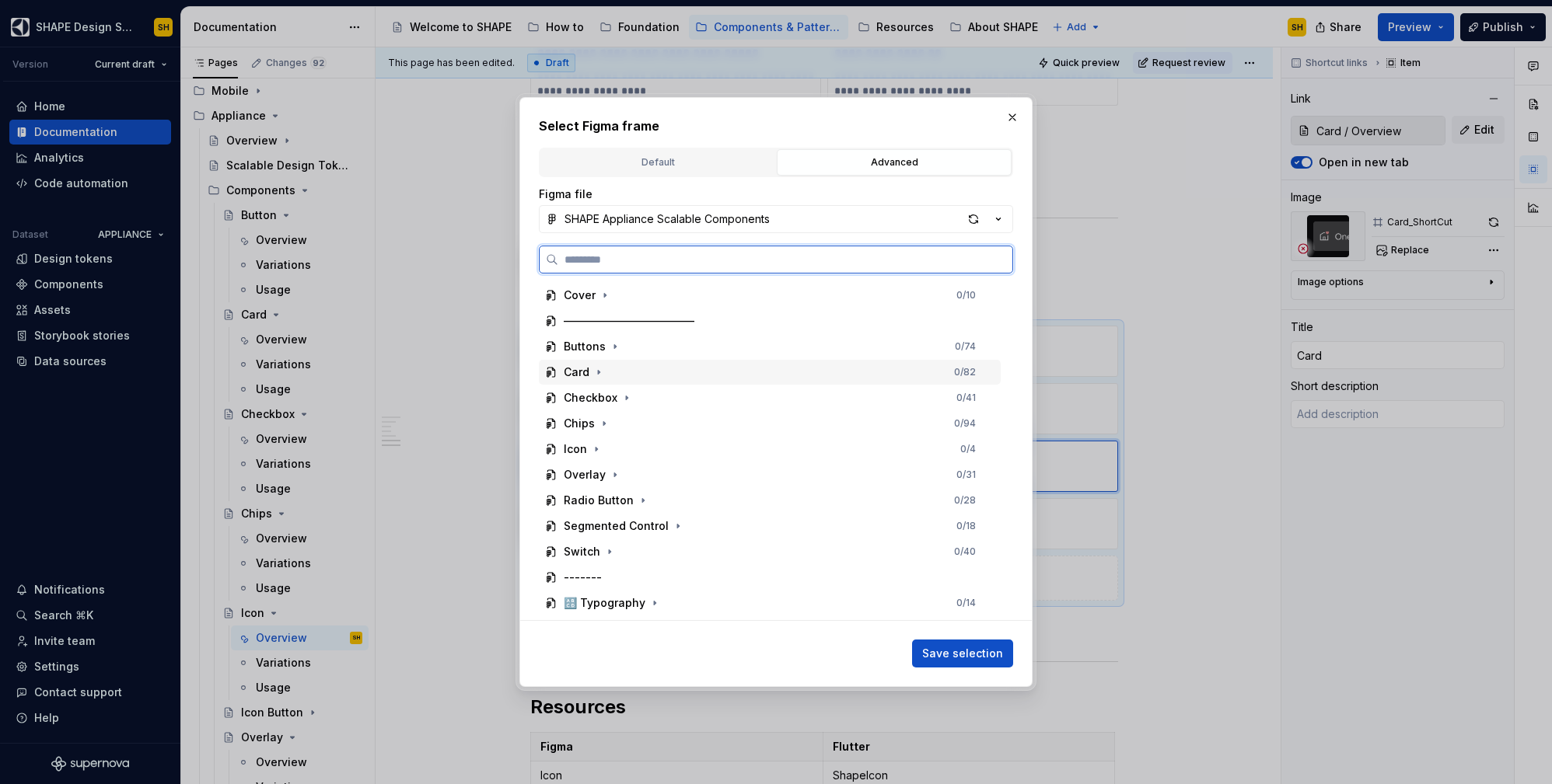
click at [636, 372] on div "Card 0 / 82" at bounding box center [769, 372] width 462 height 24
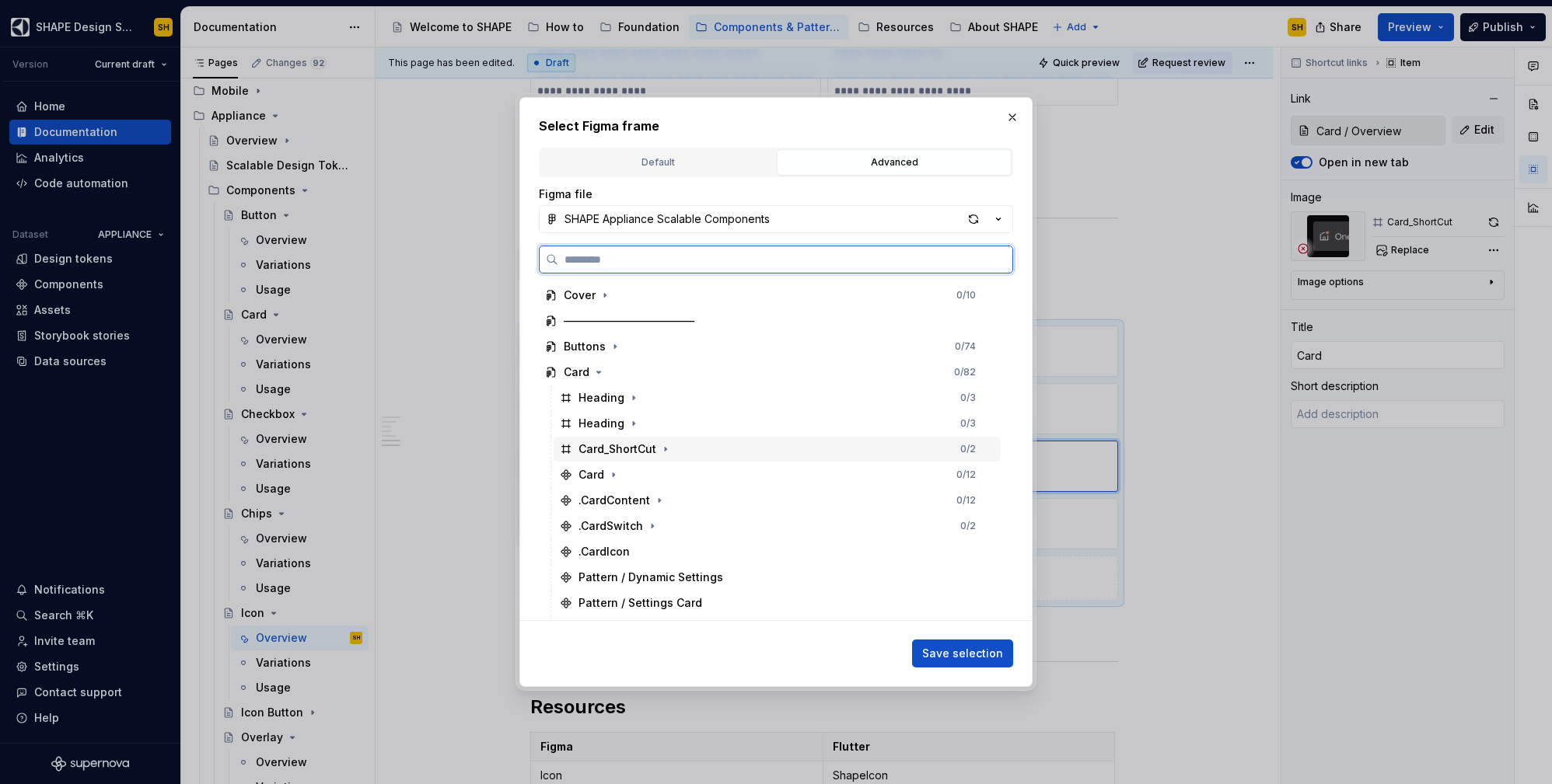
click at [680, 437] on div "Card_ShortCut 0 / 2" at bounding box center [777, 449] width 447 height 24
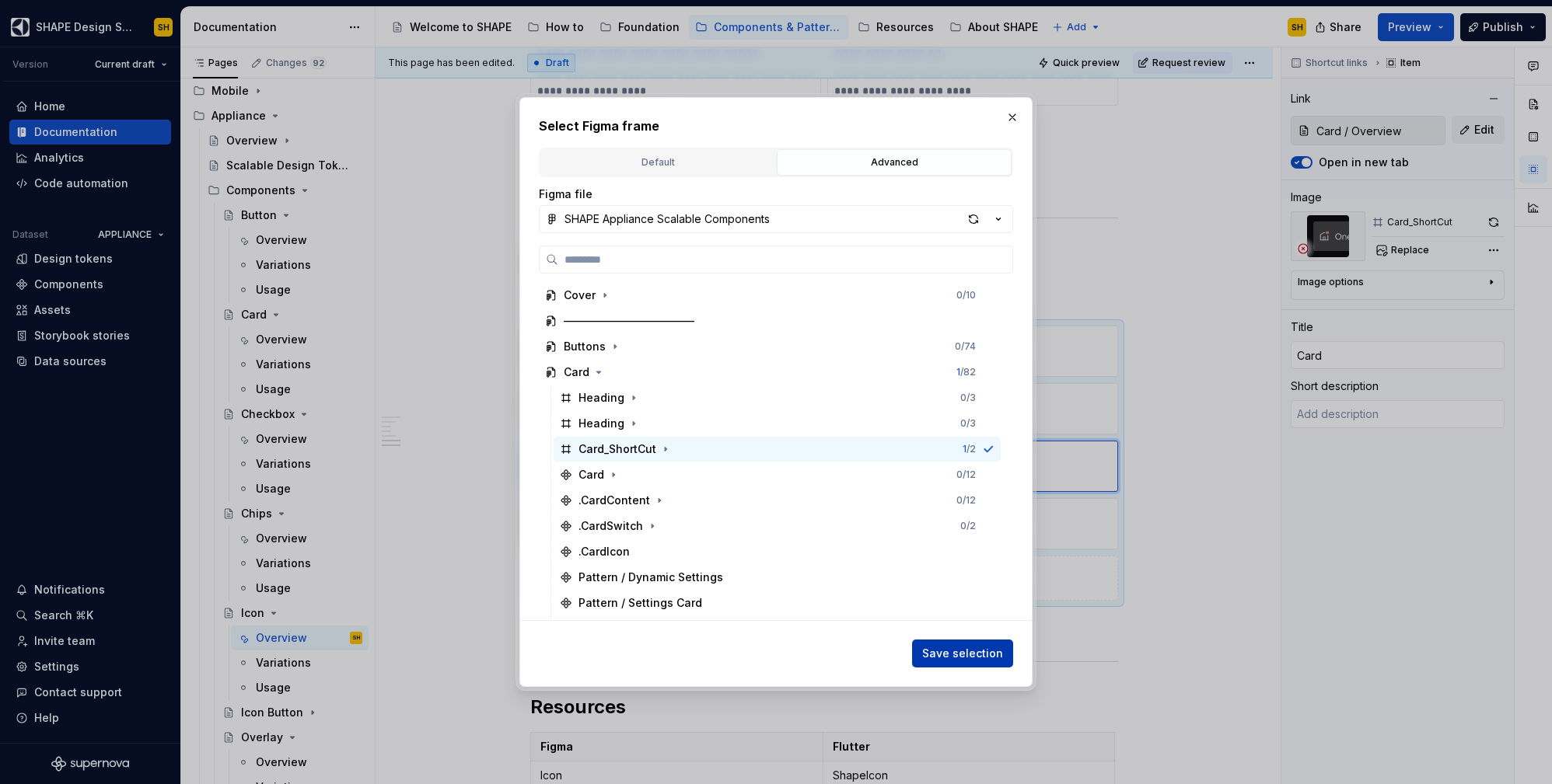
click at [981, 652] on span "Save selection" at bounding box center [962, 653] width 81 height 16
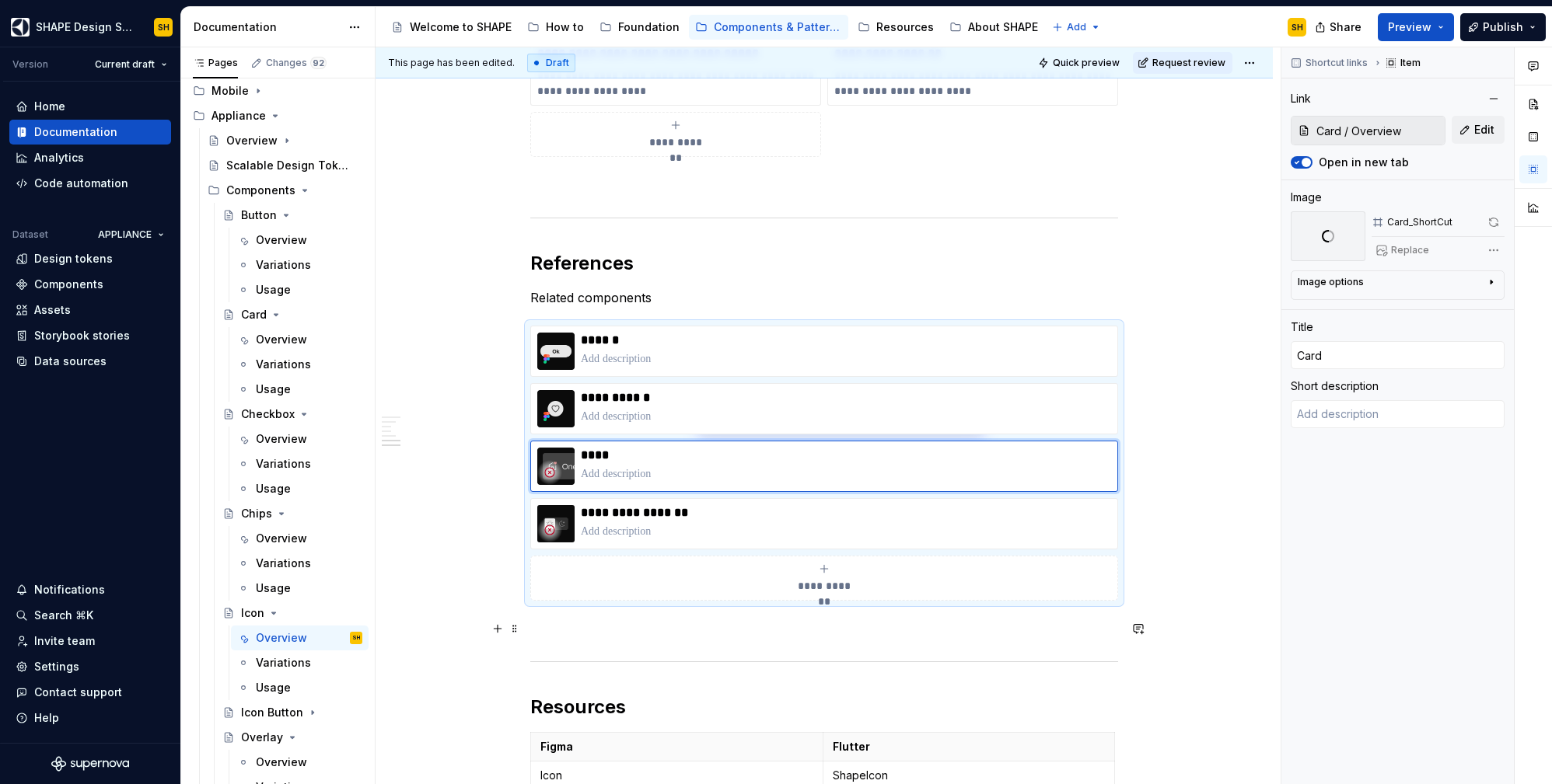
type textarea "*"
click at [911, 524] on p at bounding box center [847, 531] width 531 height 16
type input "Segmented Control / Overview"
type input "Segmented Control"
type textarea "*"
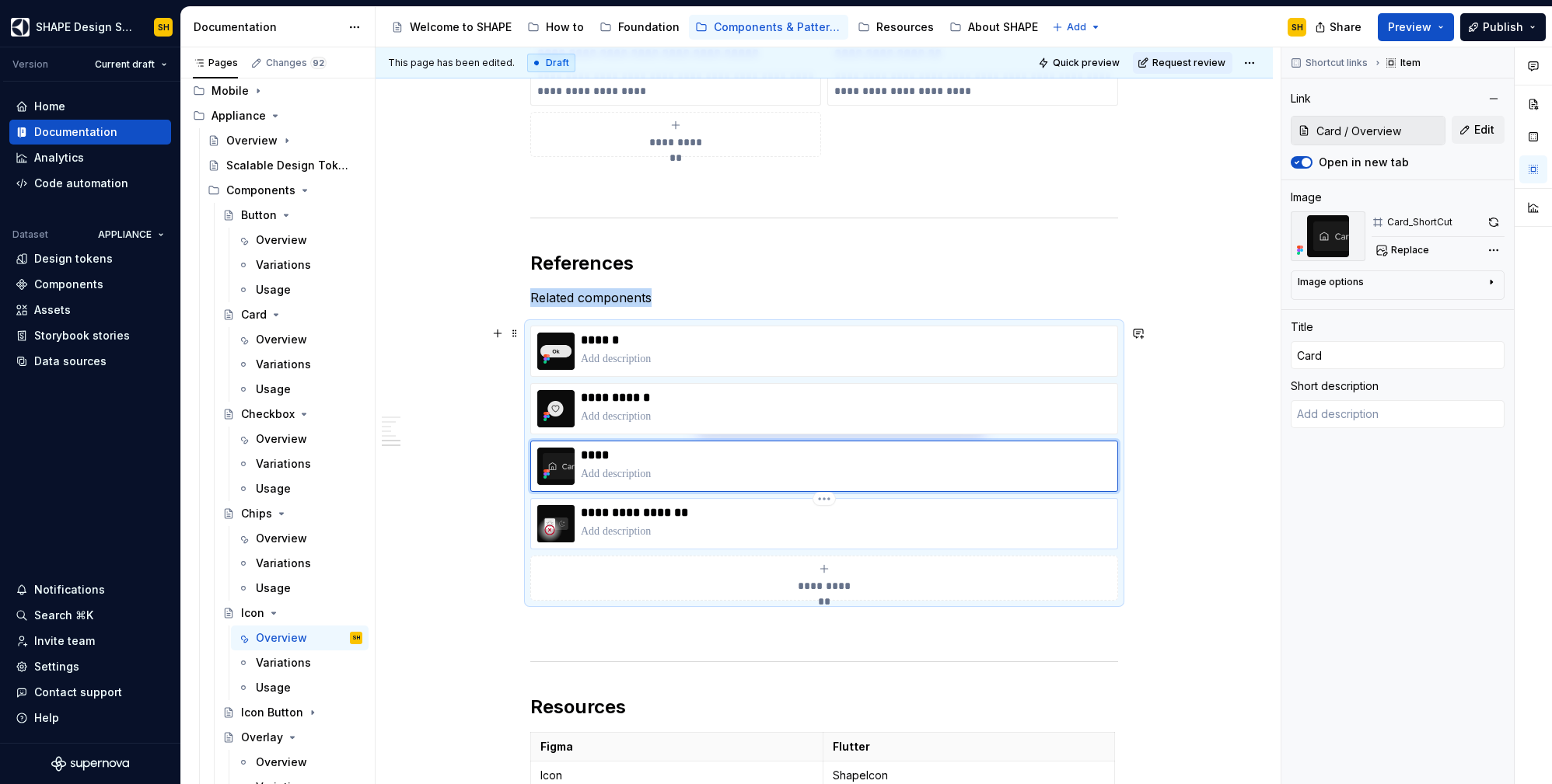
type input "Segmented Control / Overview"
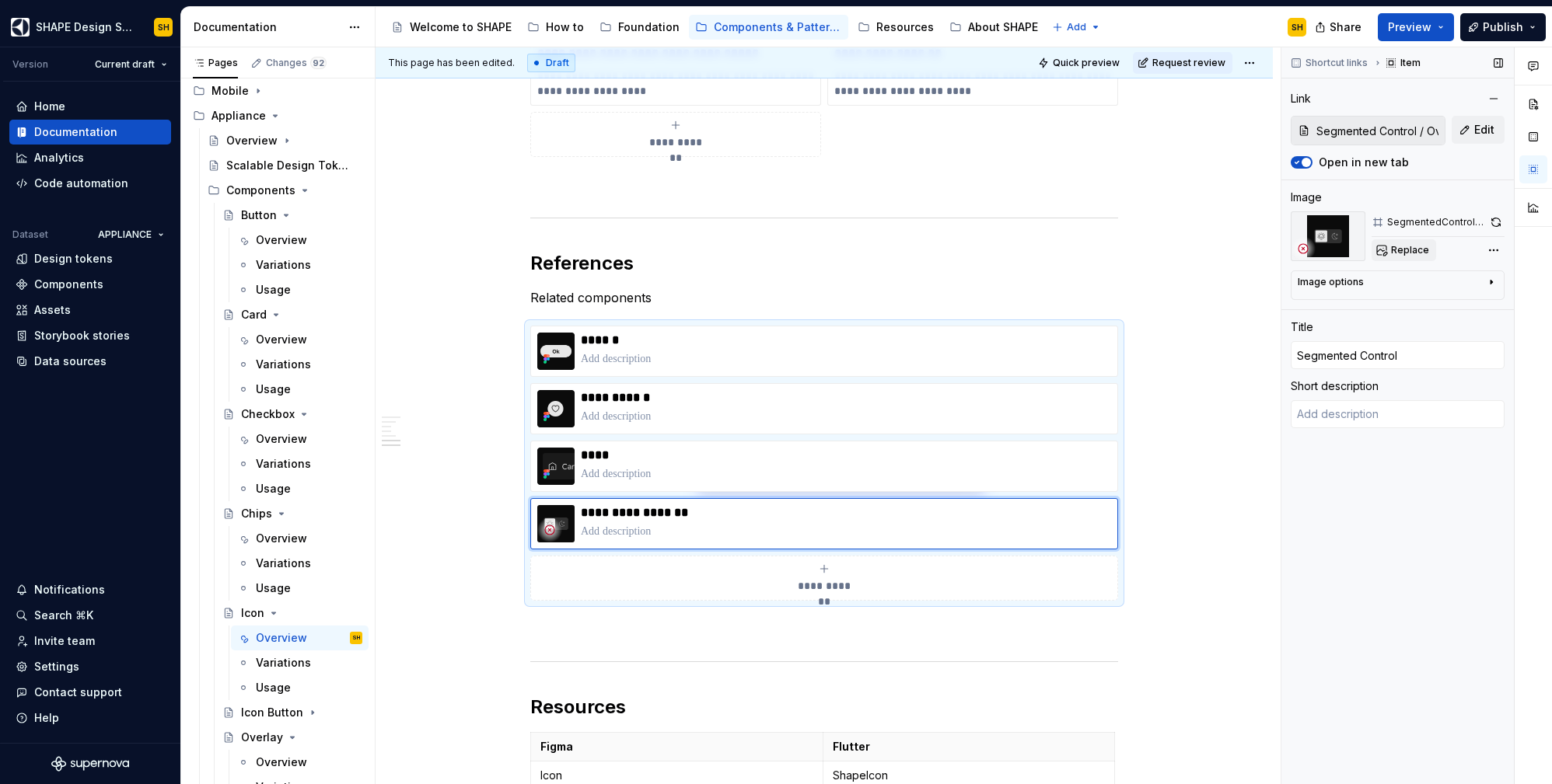
click at [1418, 247] on span "Replace" at bounding box center [1410, 250] width 39 height 12
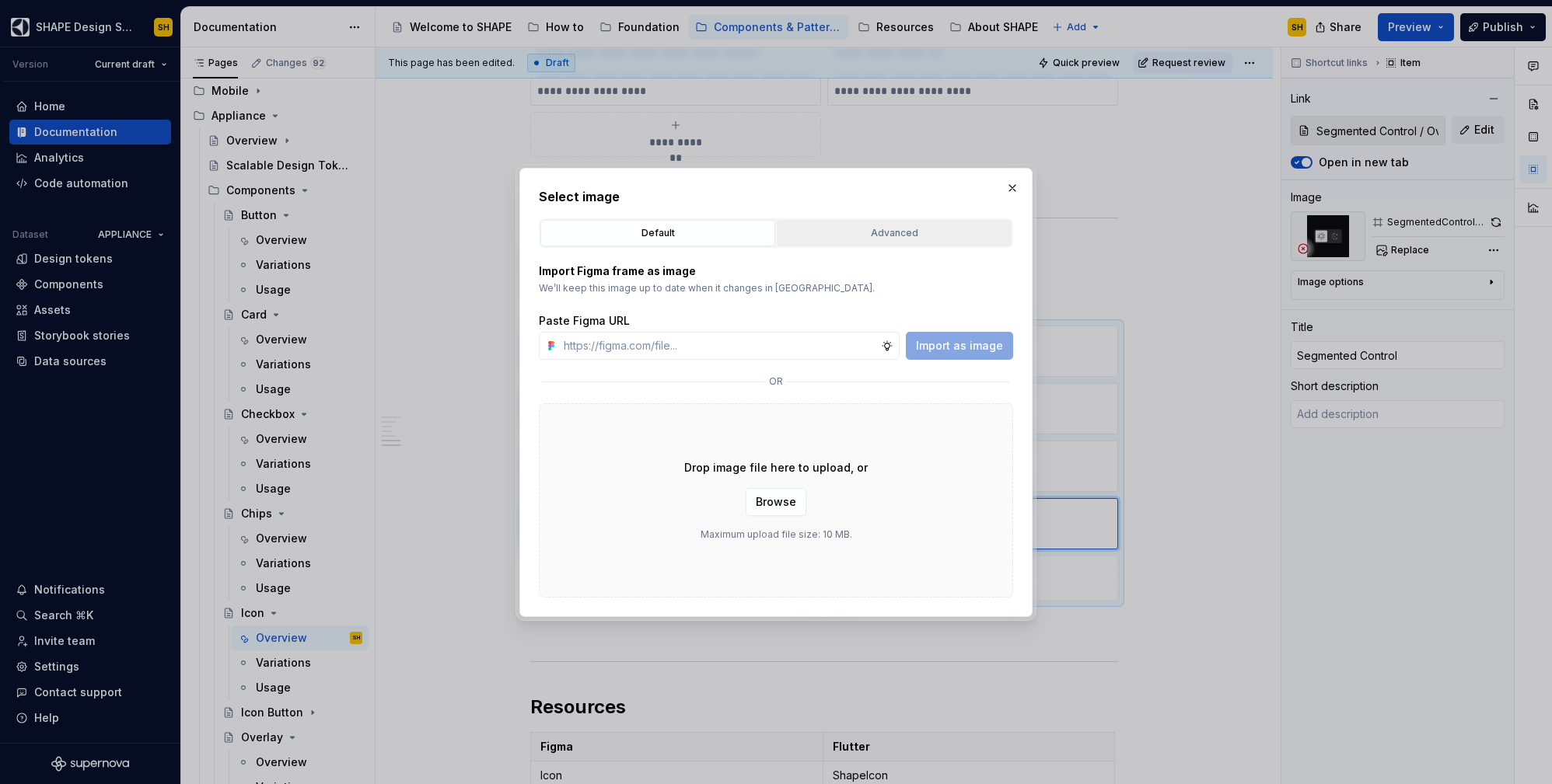
click at [926, 233] on div "Advanced" at bounding box center [895, 233] width 224 height 16
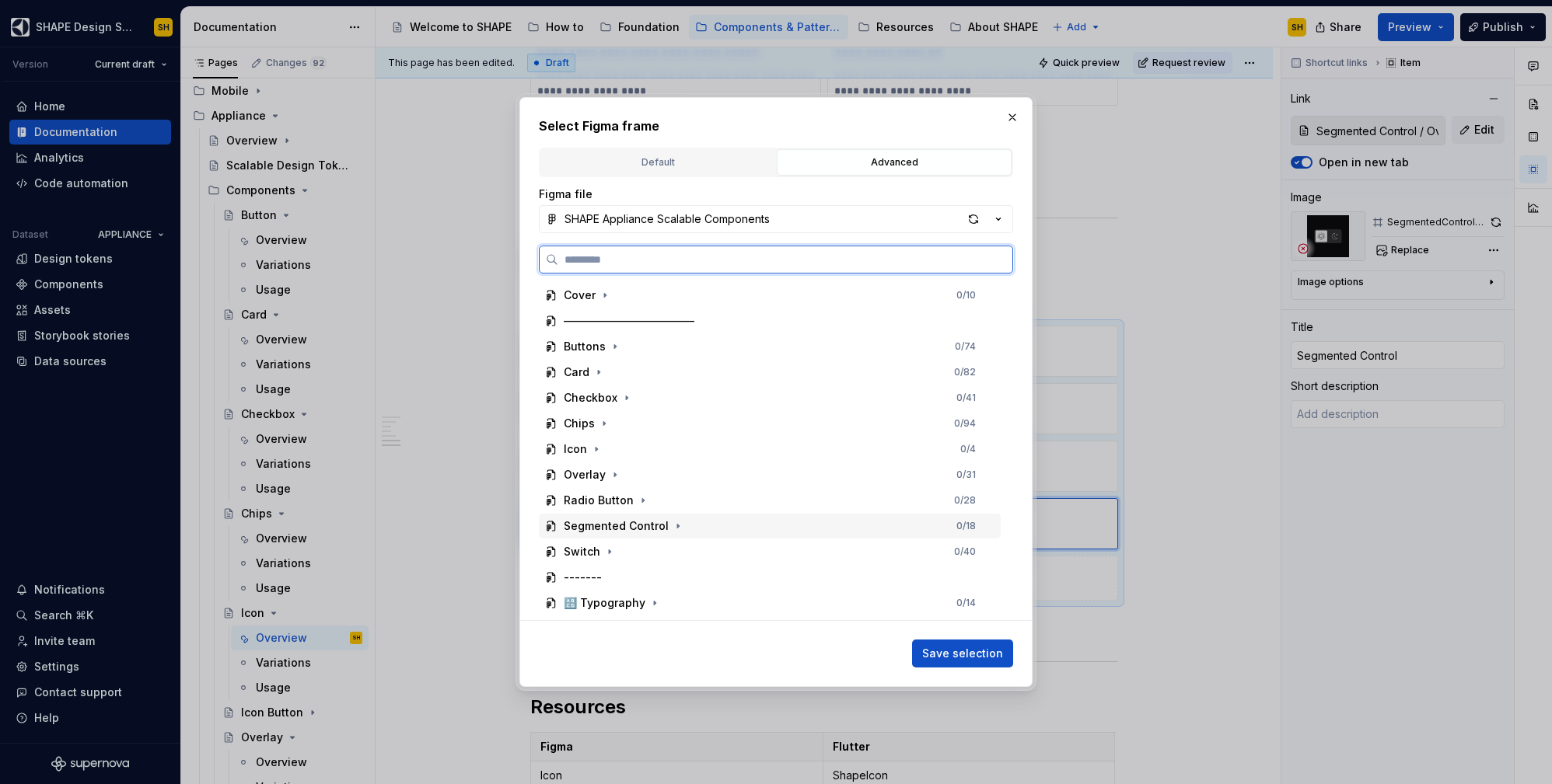
click at [691, 522] on div "Segmented Control 0 / 18" at bounding box center [769, 525] width 462 height 24
click at [752, 575] on div "SegmentedControl_Shortcut" at bounding box center [777, 577] width 447 height 24
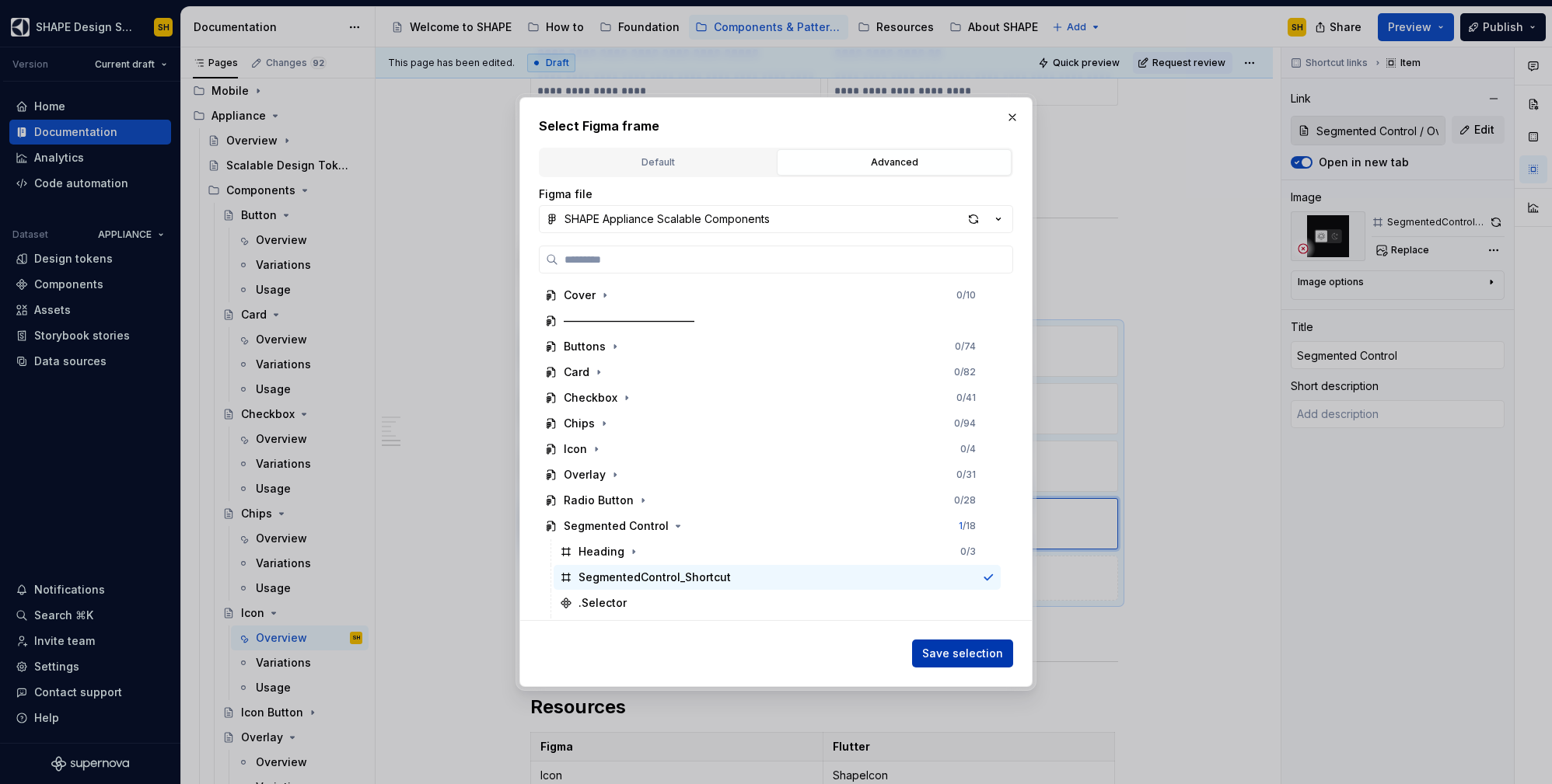
click at [934, 639] on button "Save selection" at bounding box center [962, 653] width 101 height 28
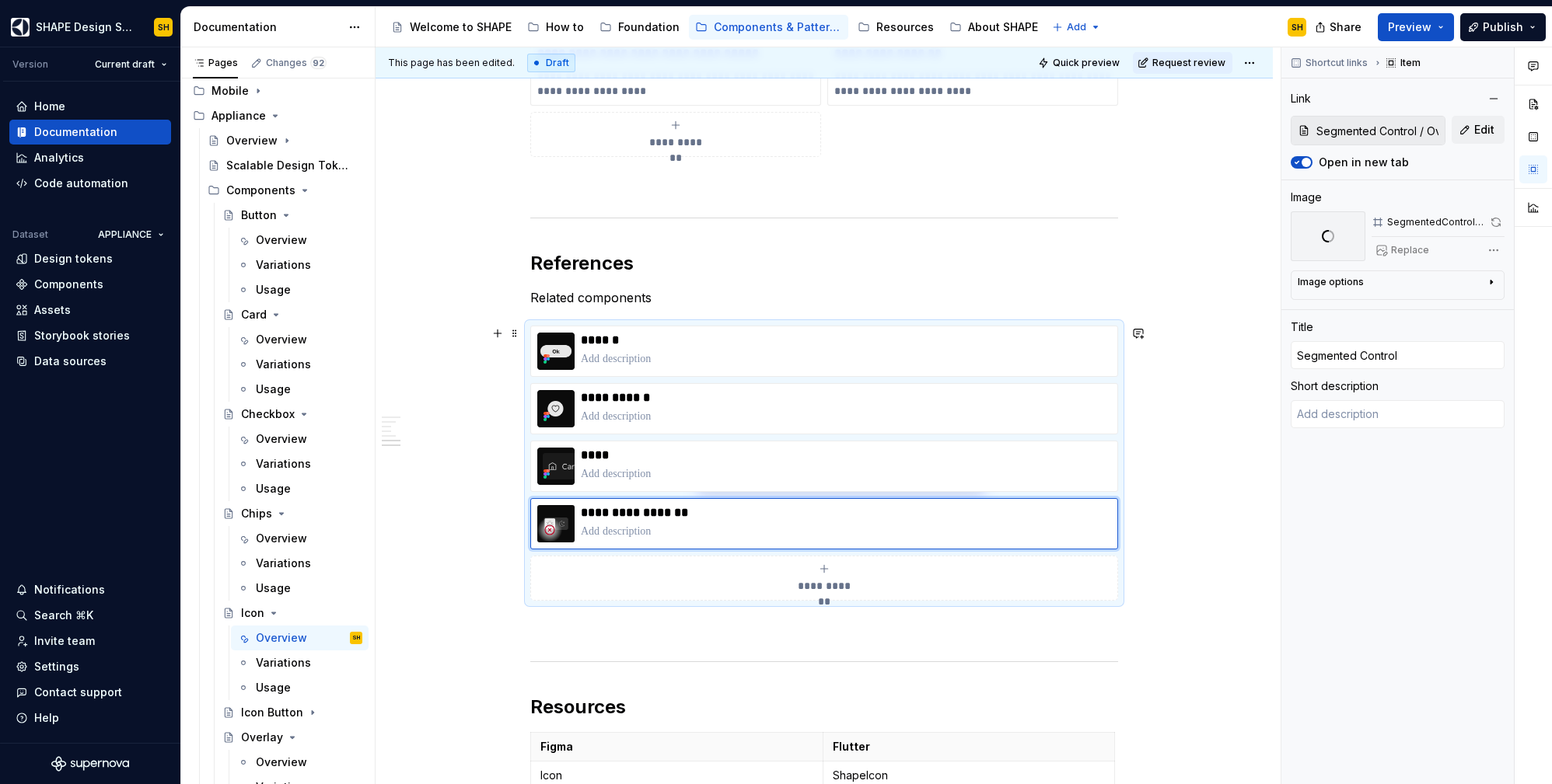
type textarea "*"
click at [685, 358] on p at bounding box center [847, 359] width 531 height 16
type input "Button"
type textarea "*"
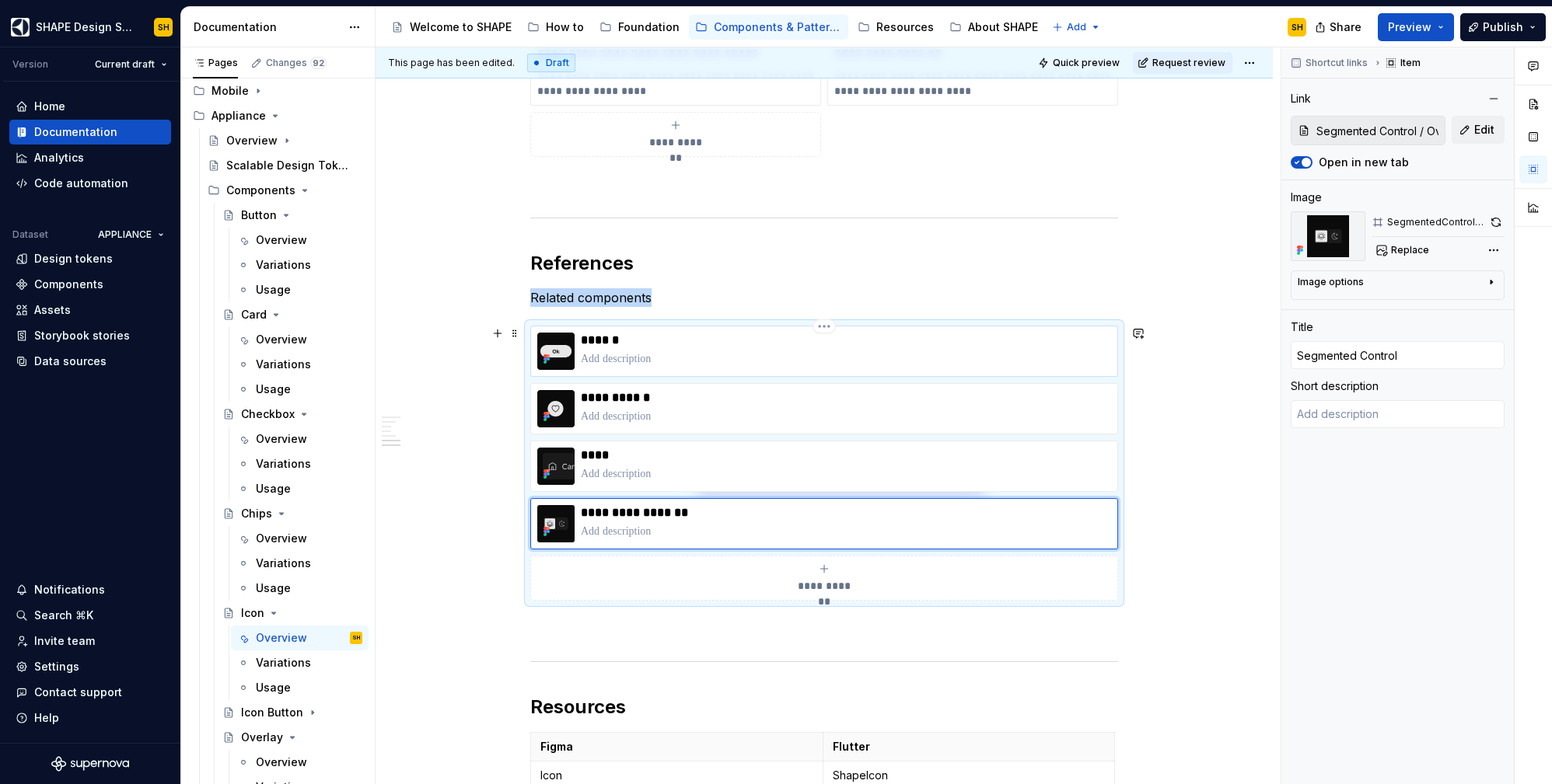
type input "Button"
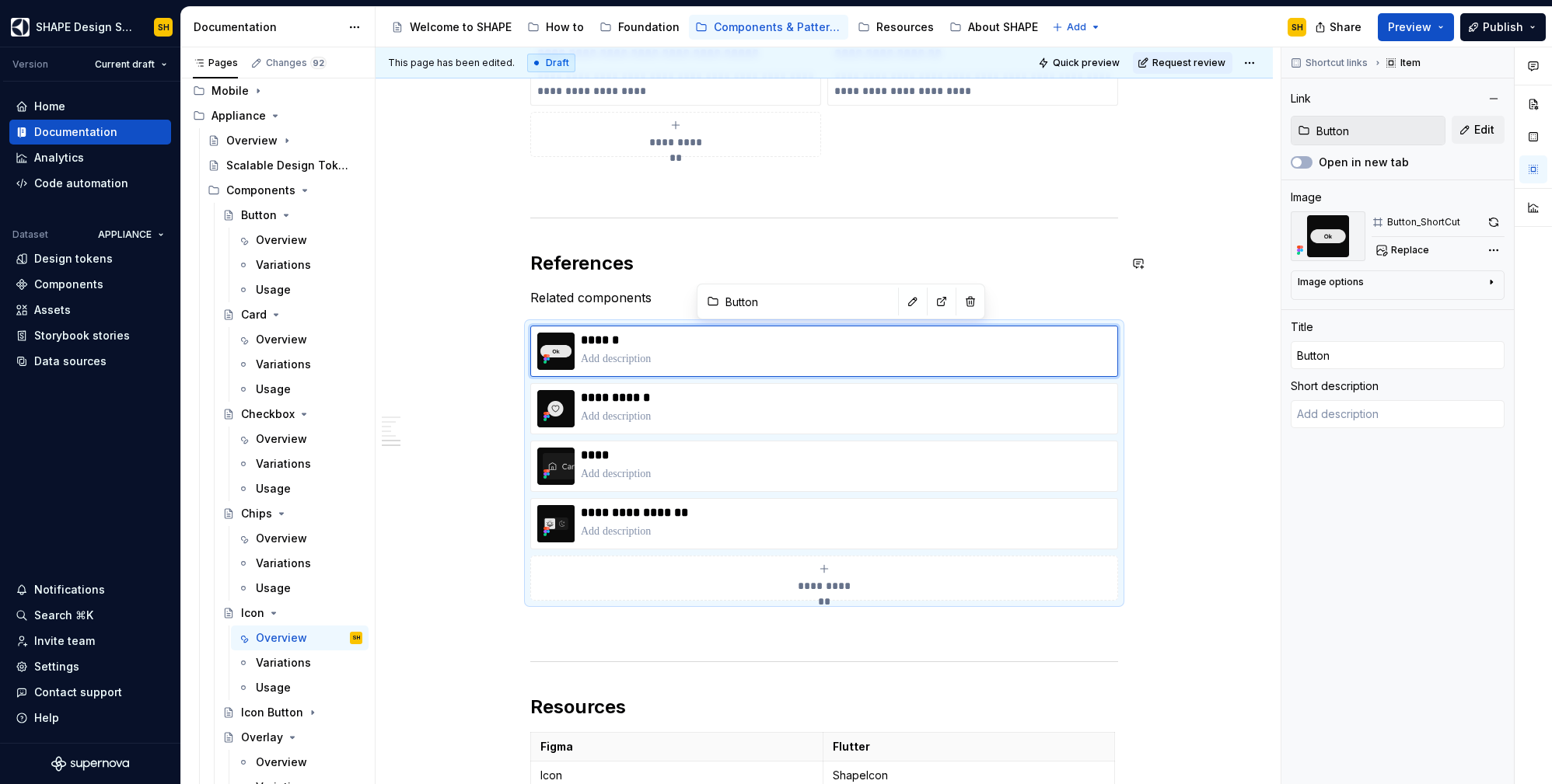
type textarea "*"
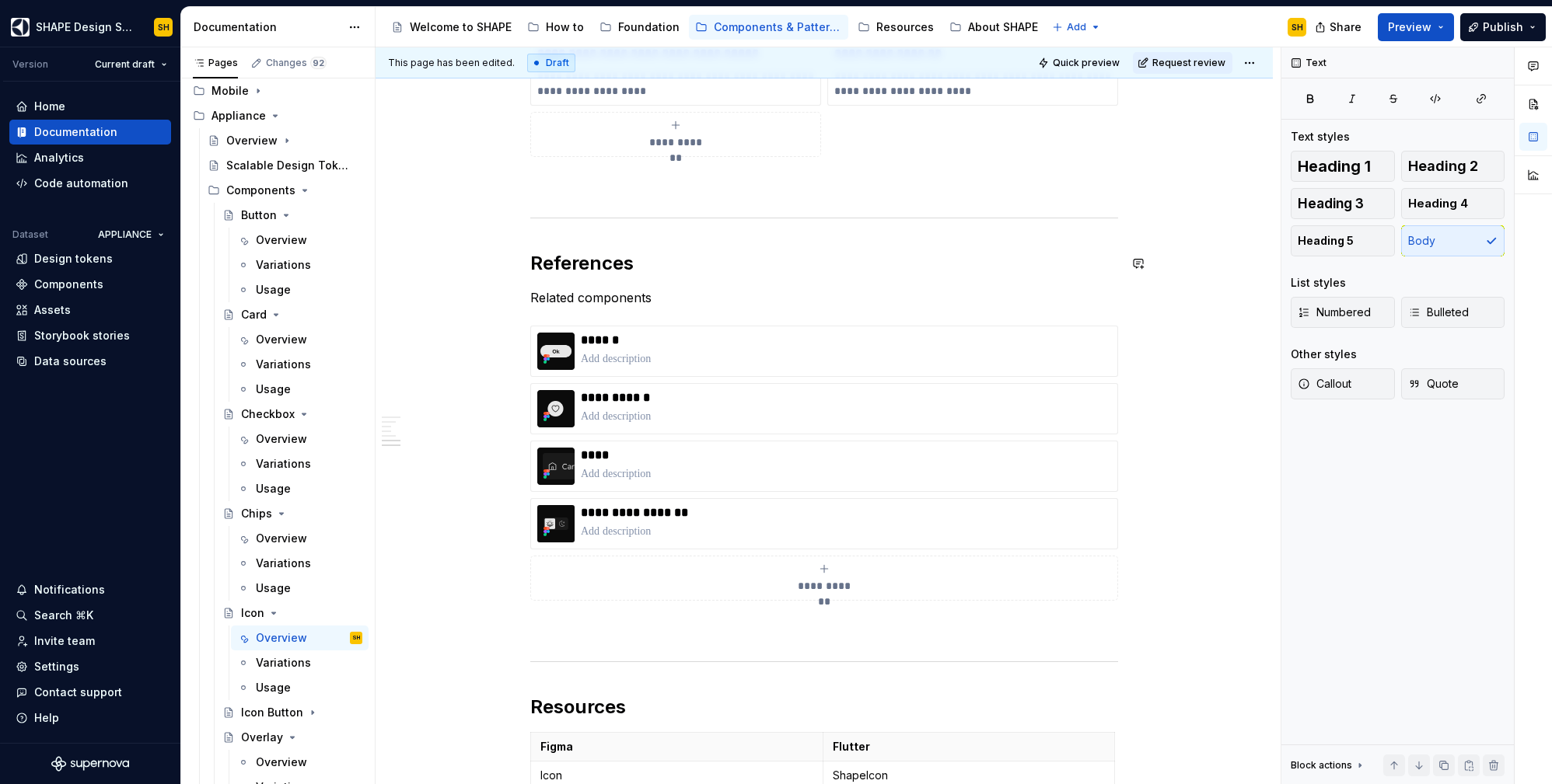
click at [667, 299] on p "Related components" at bounding box center [824, 298] width 588 height 19
click at [801, 517] on p "**********" at bounding box center [847, 512] width 531 height 16
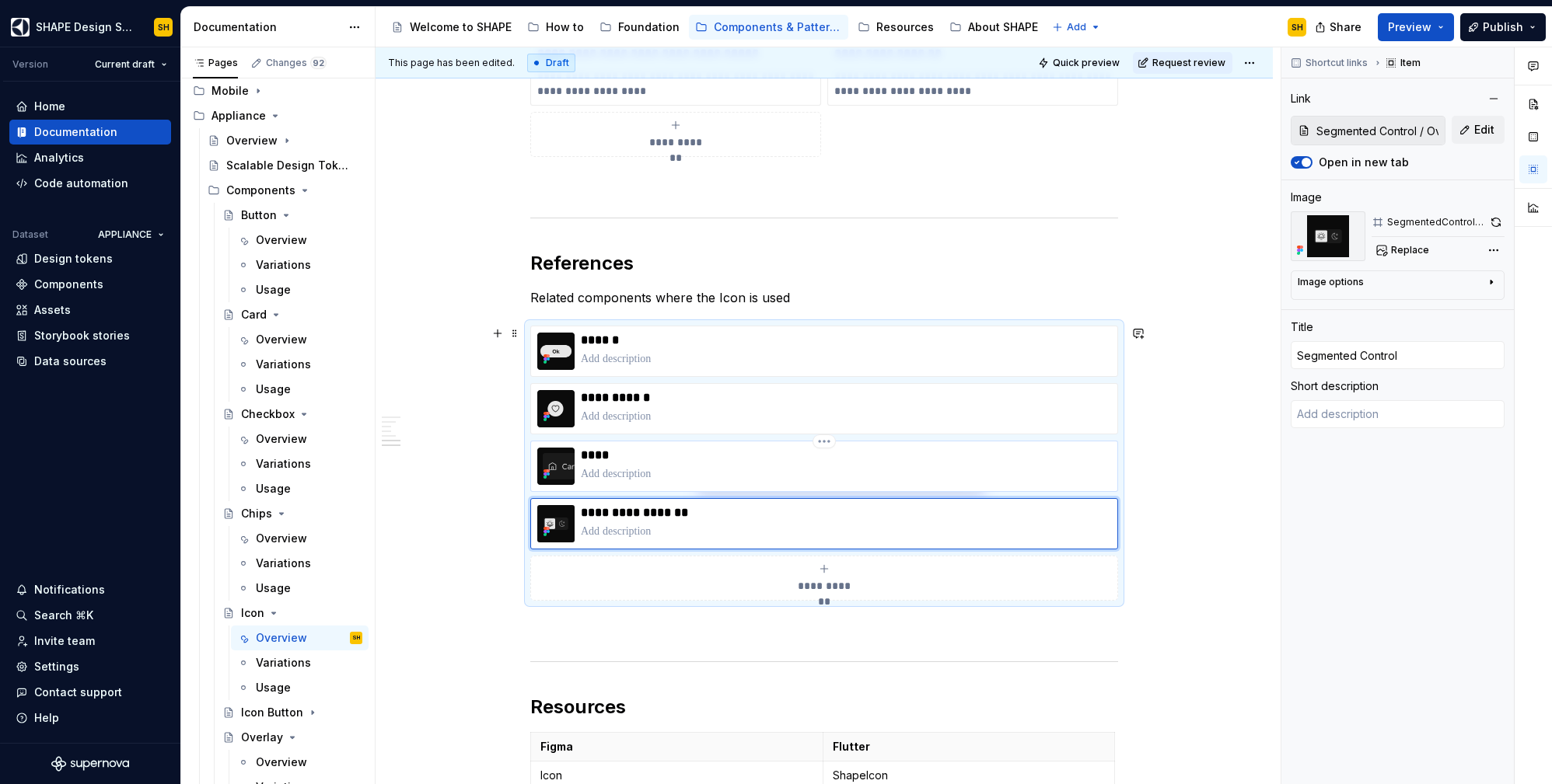
click at [783, 455] on p "****" at bounding box center [847, 455] width 531 height 16
type textarea "*"
type input "Card / Overview"
type input "Card"
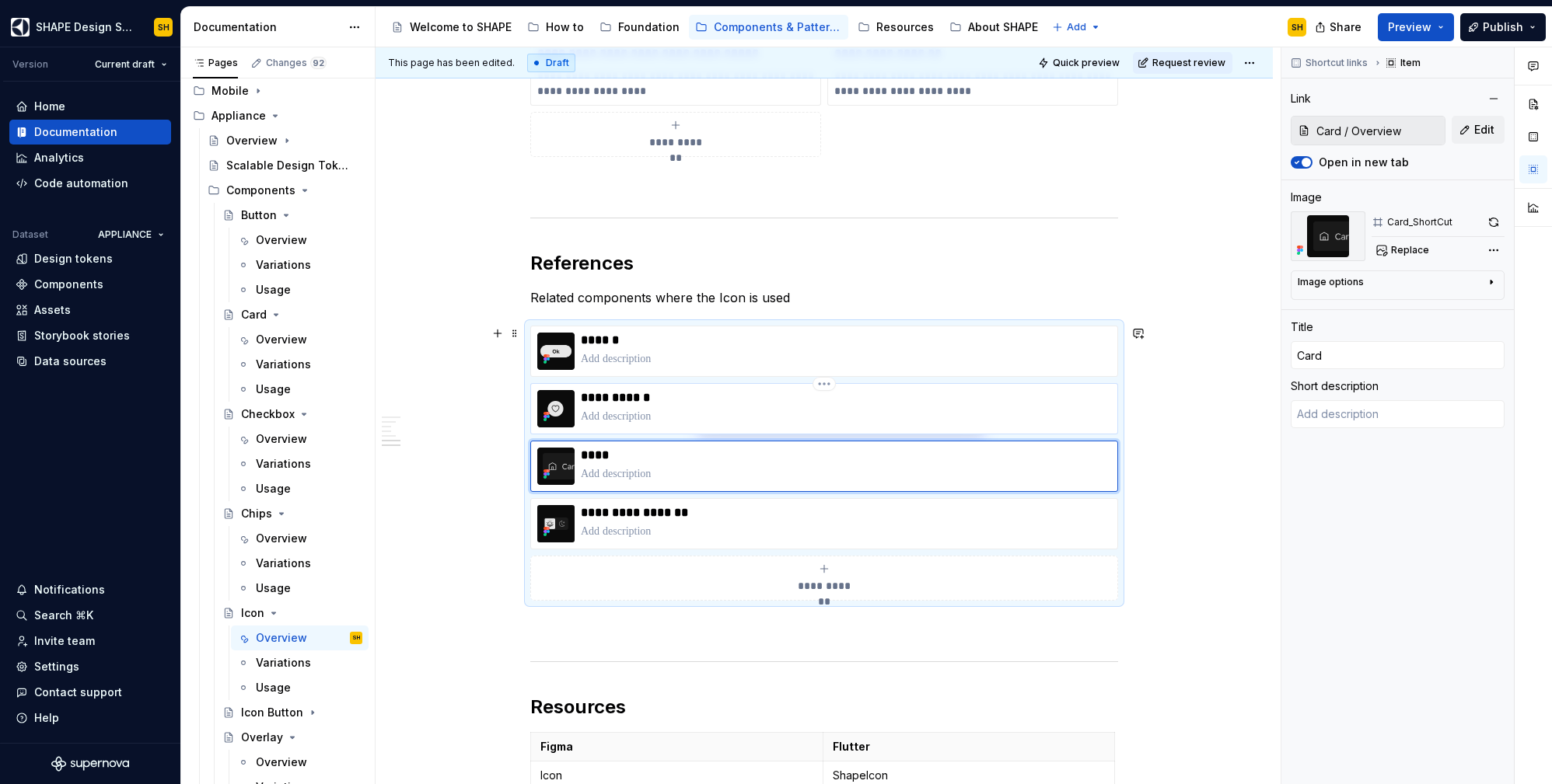
click at [791, 397] on p "**********" at bounding box center [847, 398] width 531 height 16
type textarea "*"
type input "Icon Button / Overview"
type input "Icon Button"
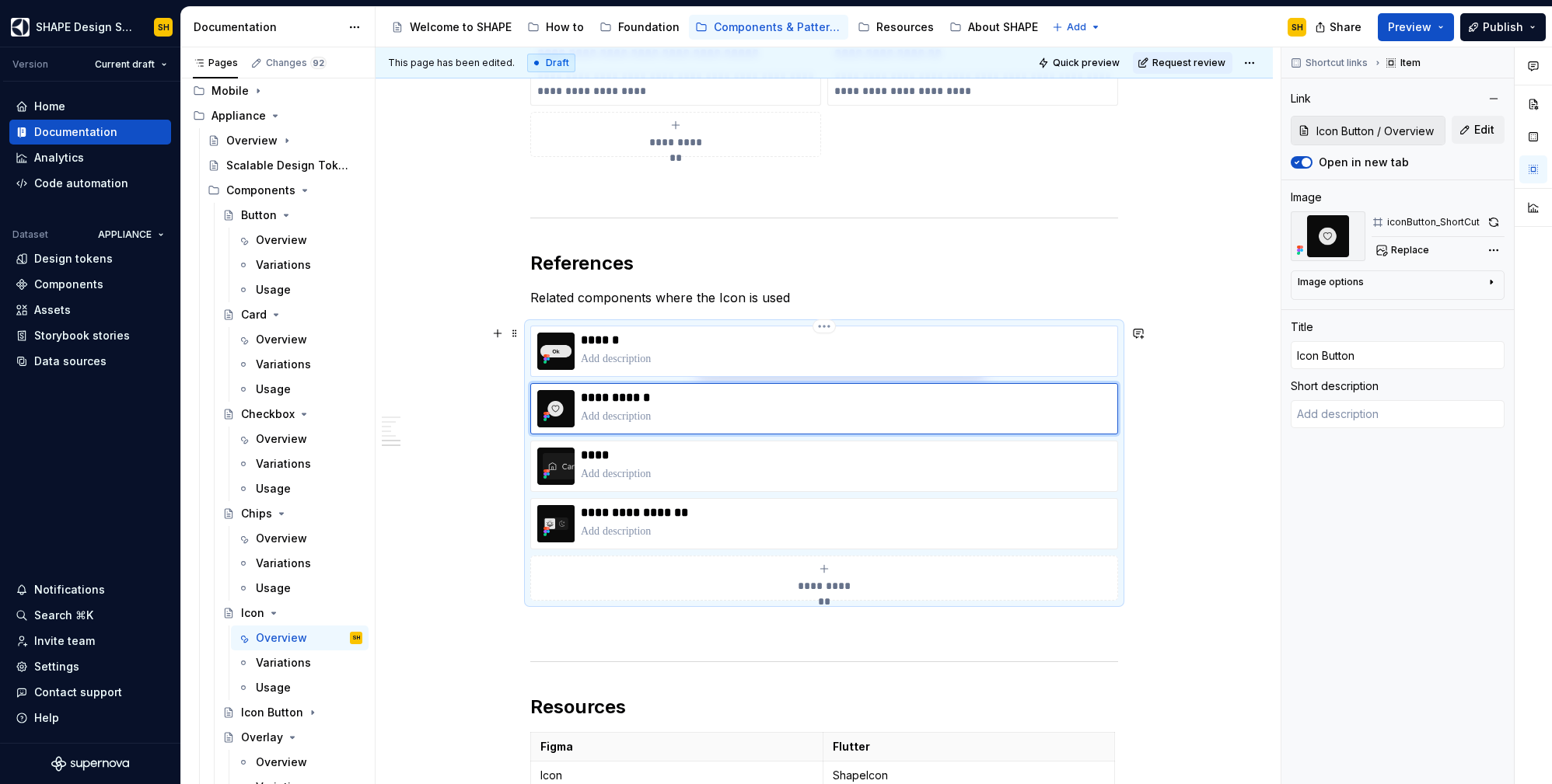
click at [791, 348] on p "******" at bounding box center [847, 340] width 531 height 16
type textarea "*"
type input "Button"
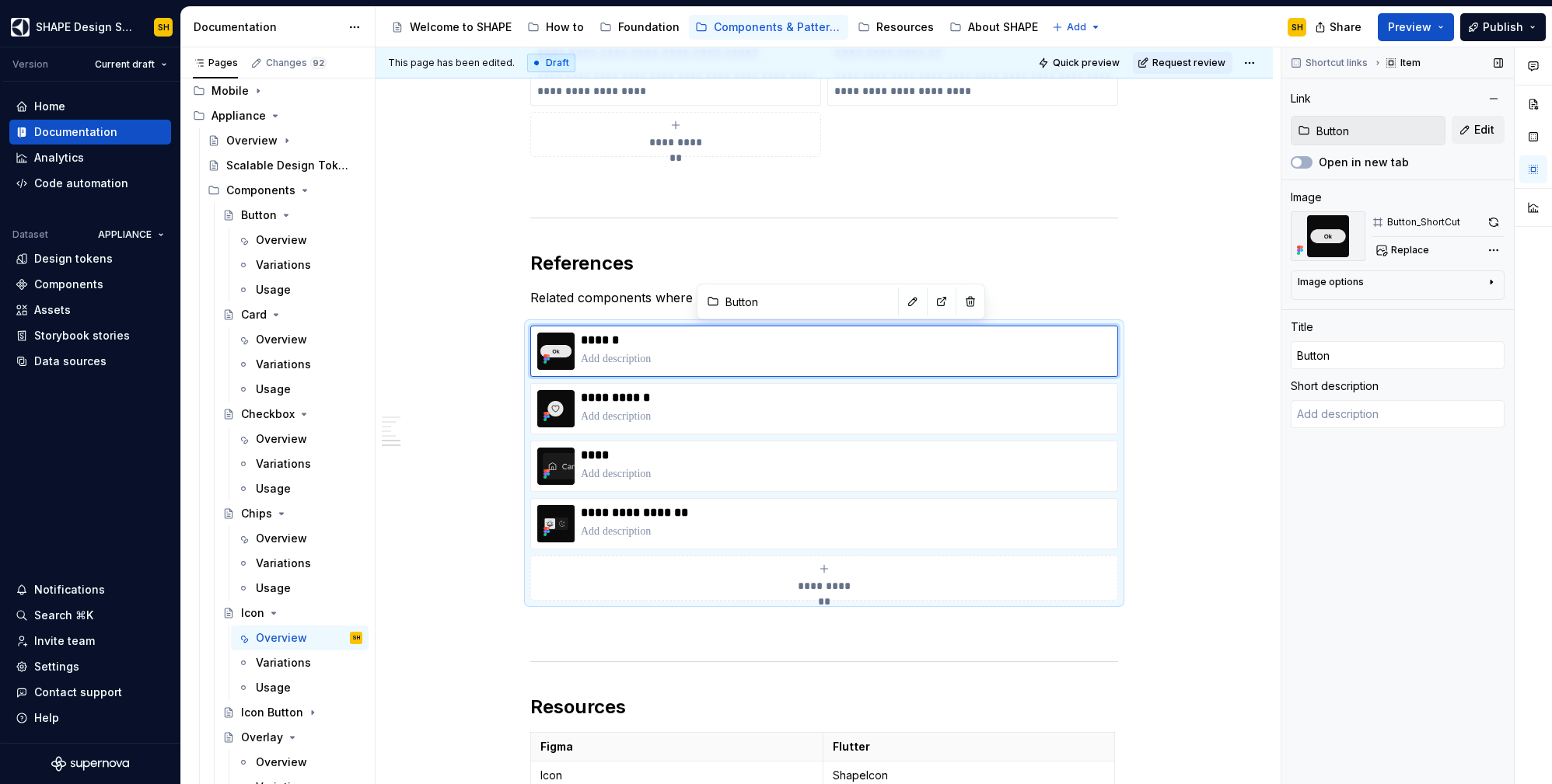
click at [1382, 141] on input "Button" at bounding box center [1377, 131] width 135 height 28
click at [1411, 121] on input "Button" at bounding box center [1377, 131] width 135 height 28
click at [1470, 131] on button "Edit" at bounding box center [1478, 130] width 53 height 28
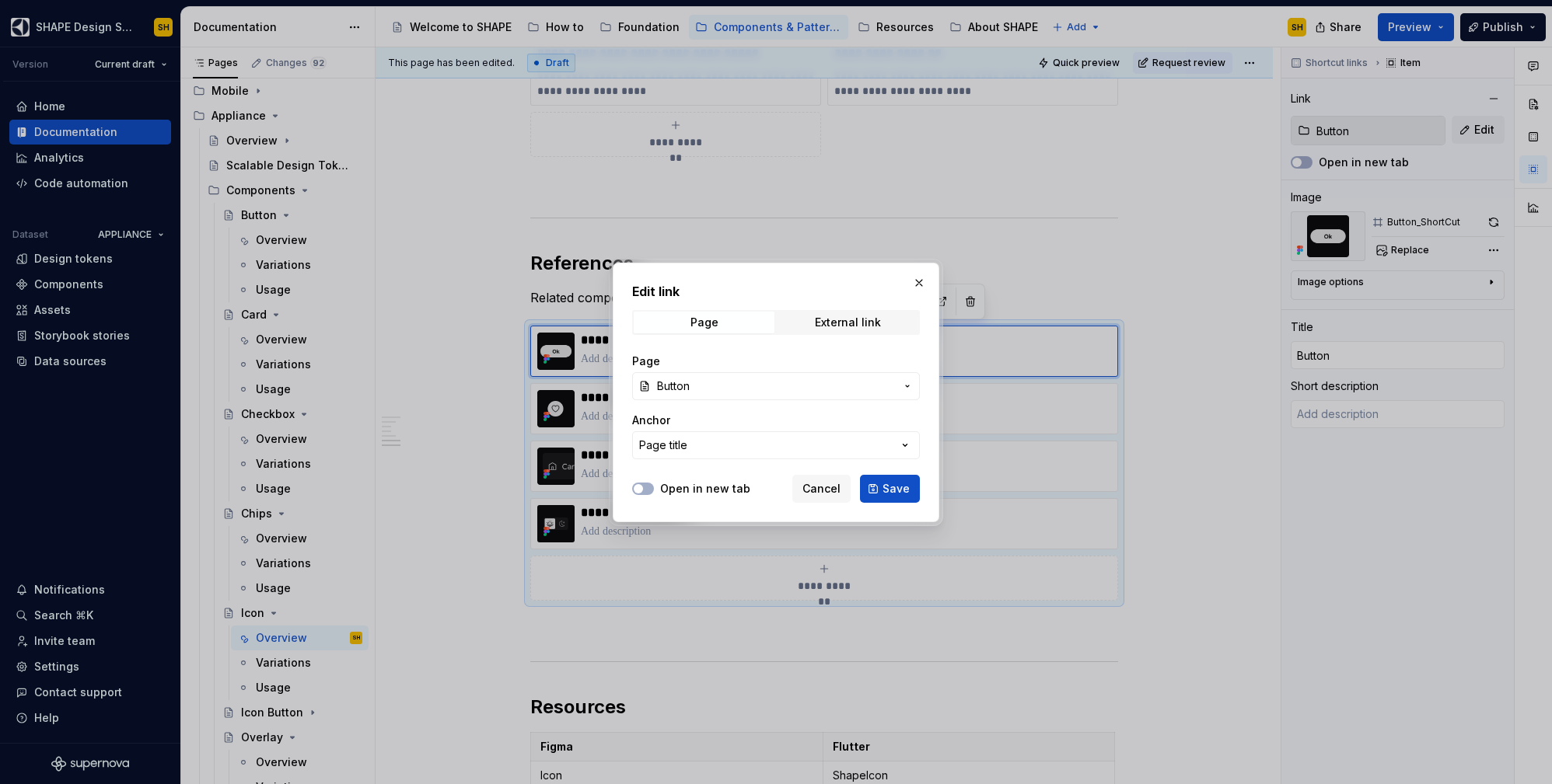
click at [895, 383] on button "Button" at bounding box center [776, 386] width 288 height 28
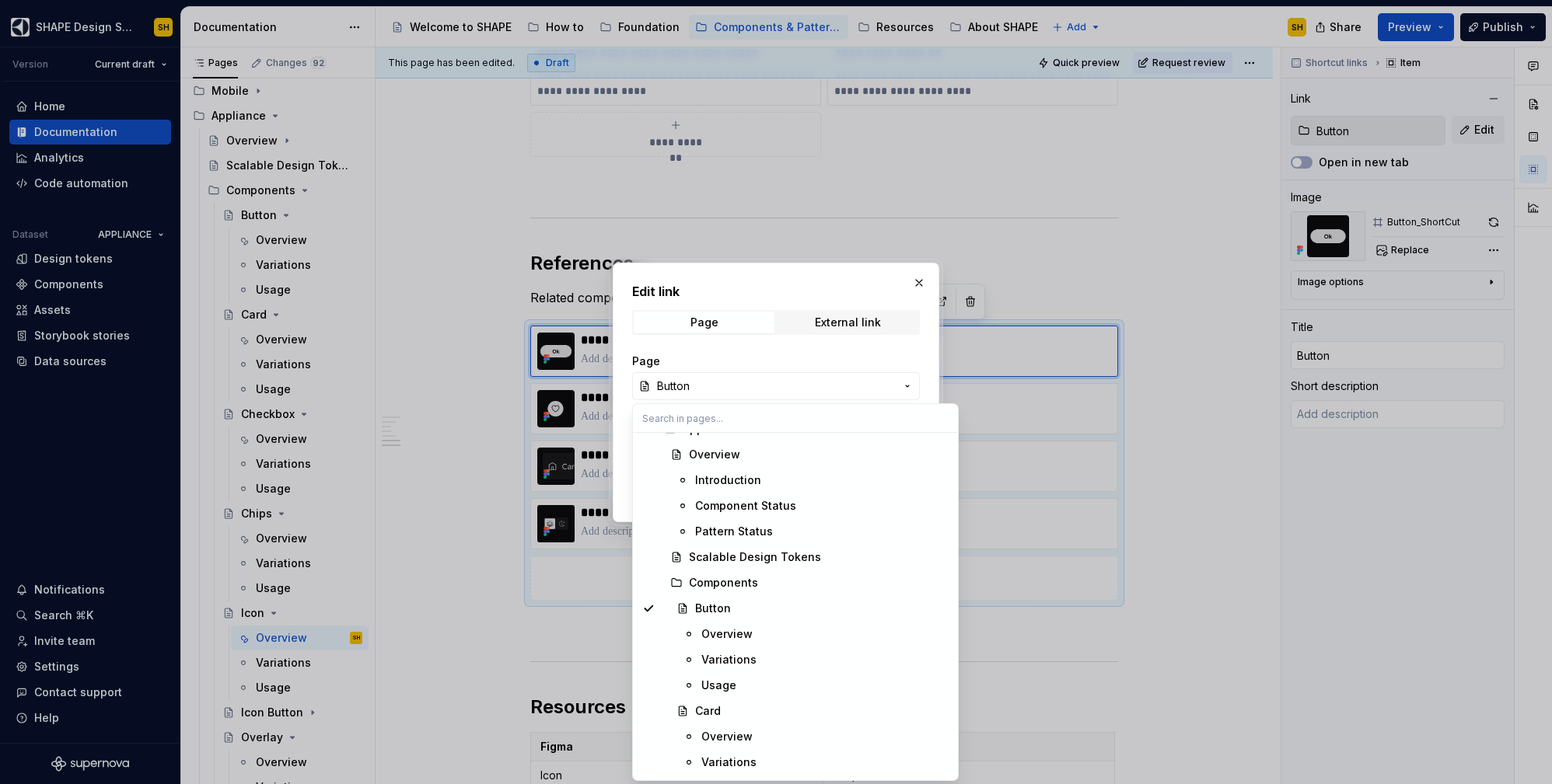
scroll to position [9604, 0]
click at [737, 614] on div "Overview" at bounding box center [727, 615] width 52 height 16
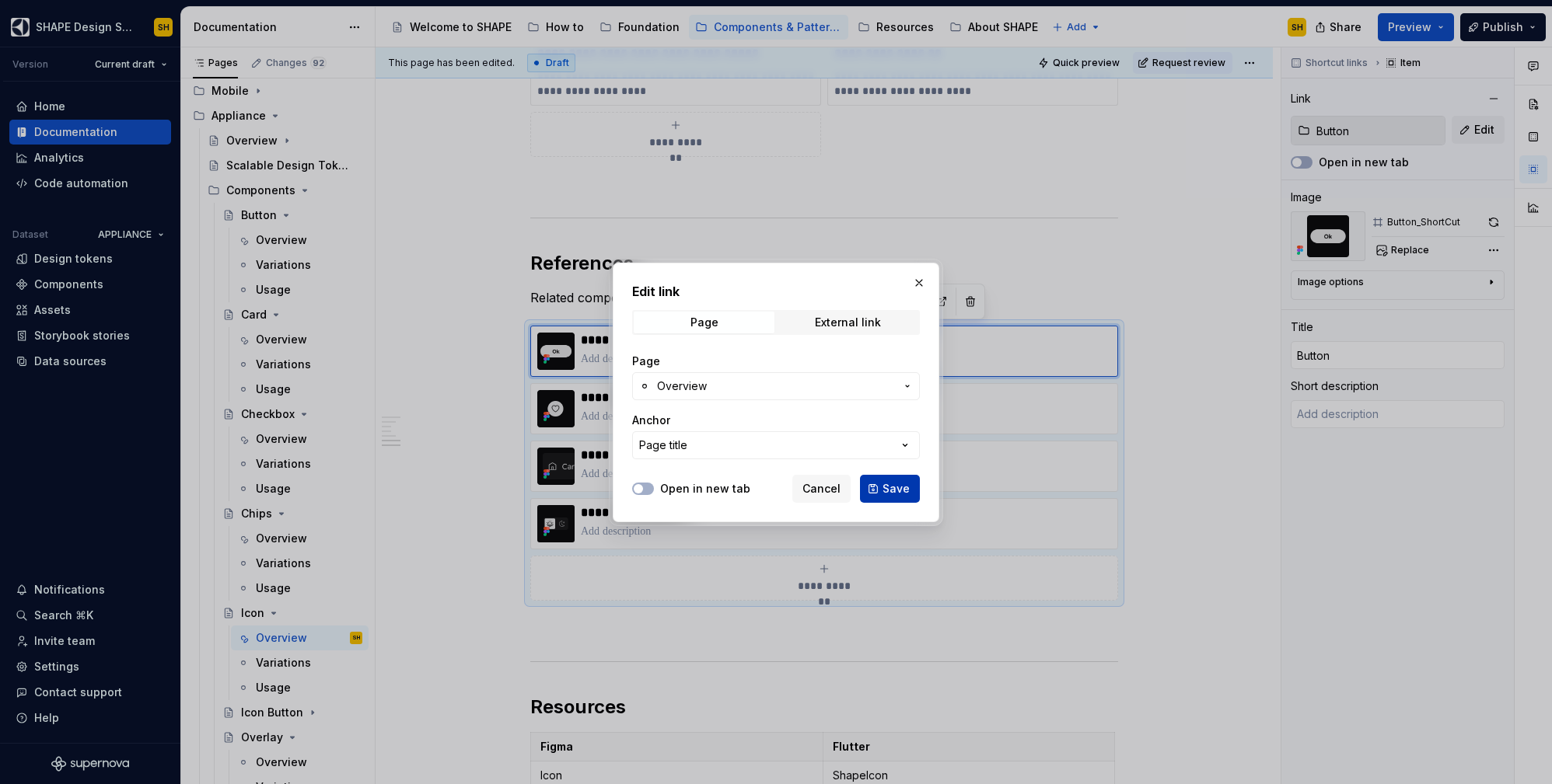
click at [900, 482] on span "Save" at bounding box center [895, 489] width 27 height 16
type textarea "*"
type input "Button / Overview"
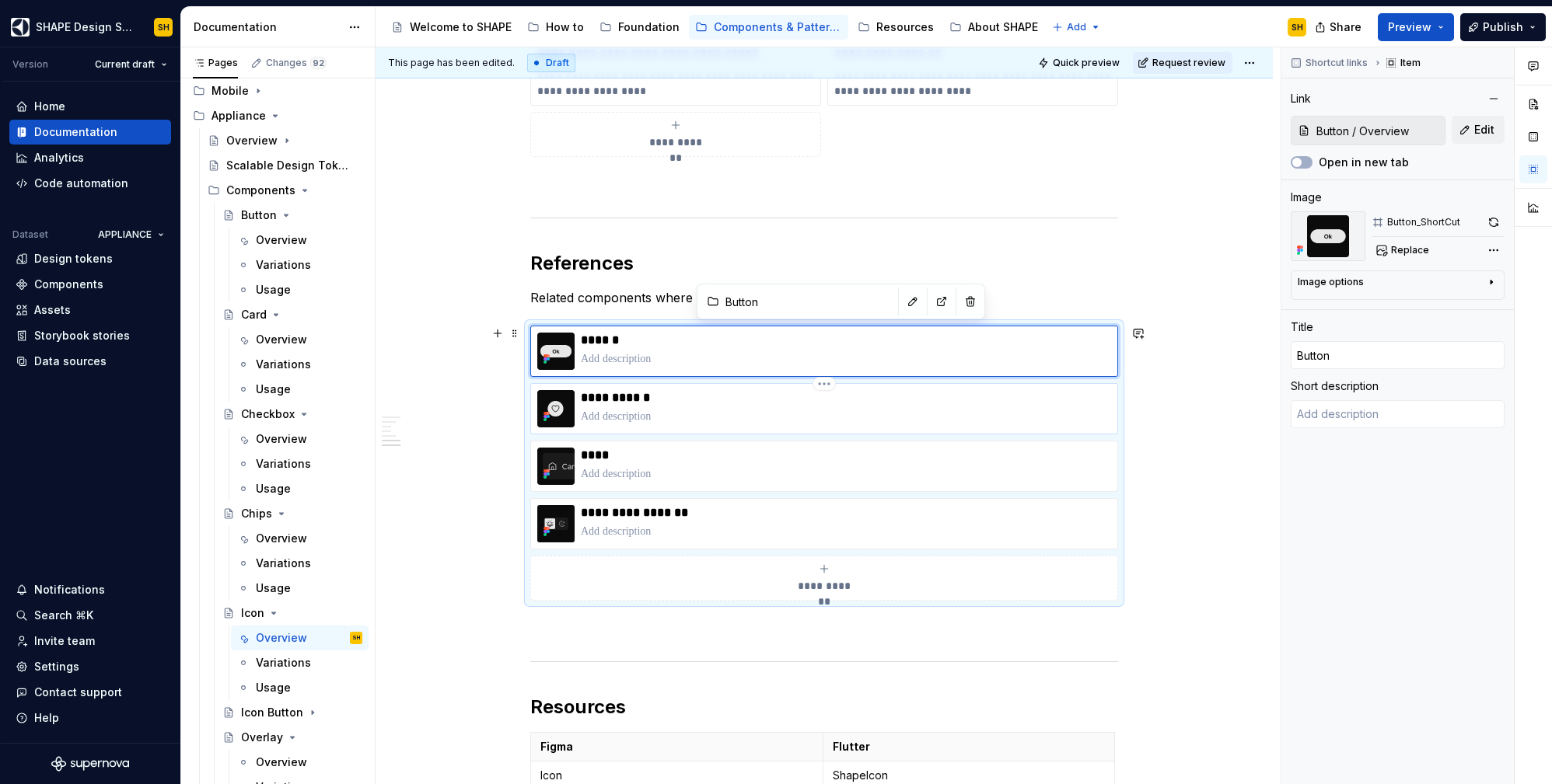
click at [825, 414] on p at bounding box center [847, 416] width 531 height 16
type textarea "*"
type input "Icon Button / Overview"
type input "Icon Button"
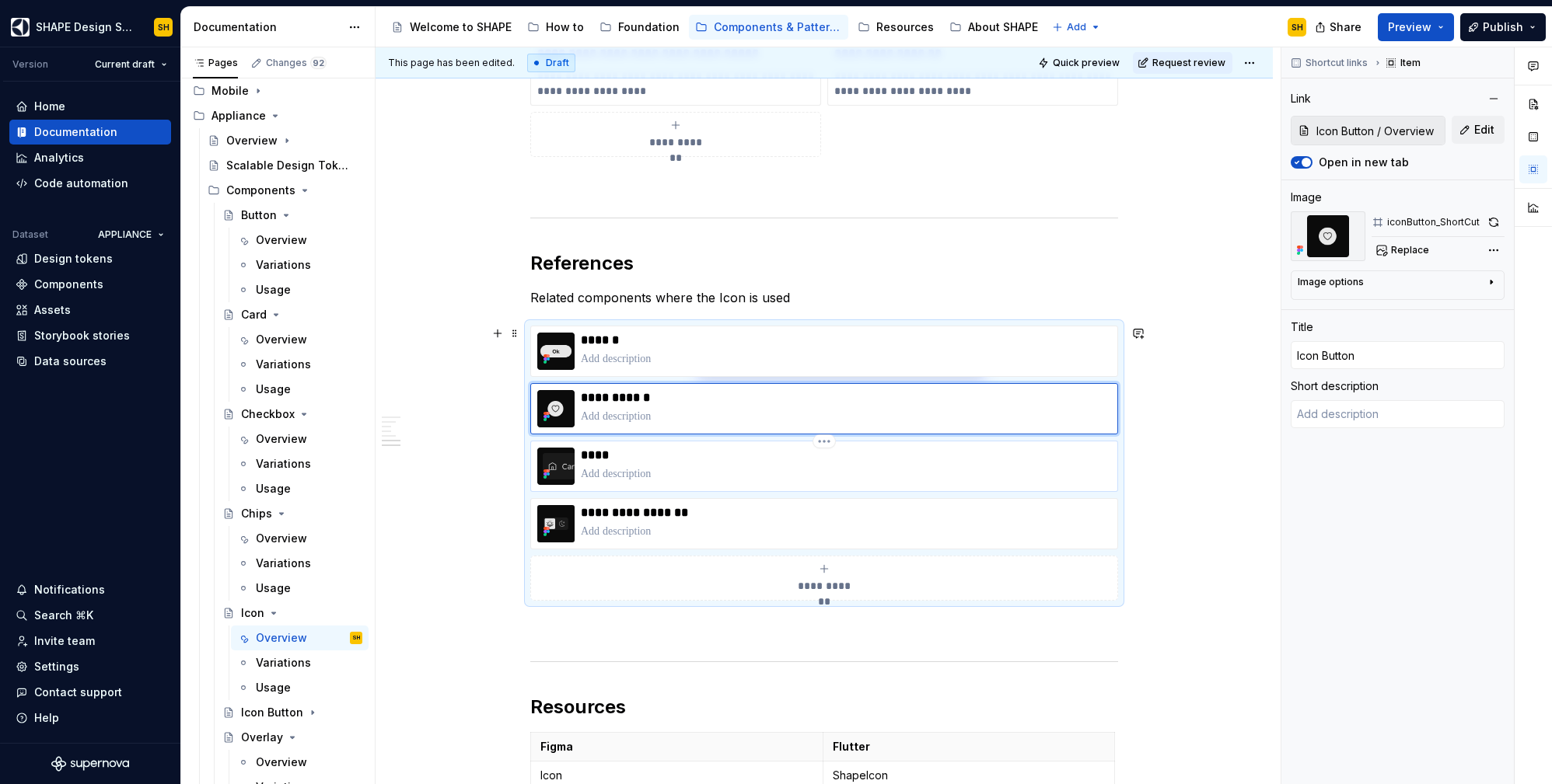
type textarea "*"
type input "Card / Overview"
type input "Card"
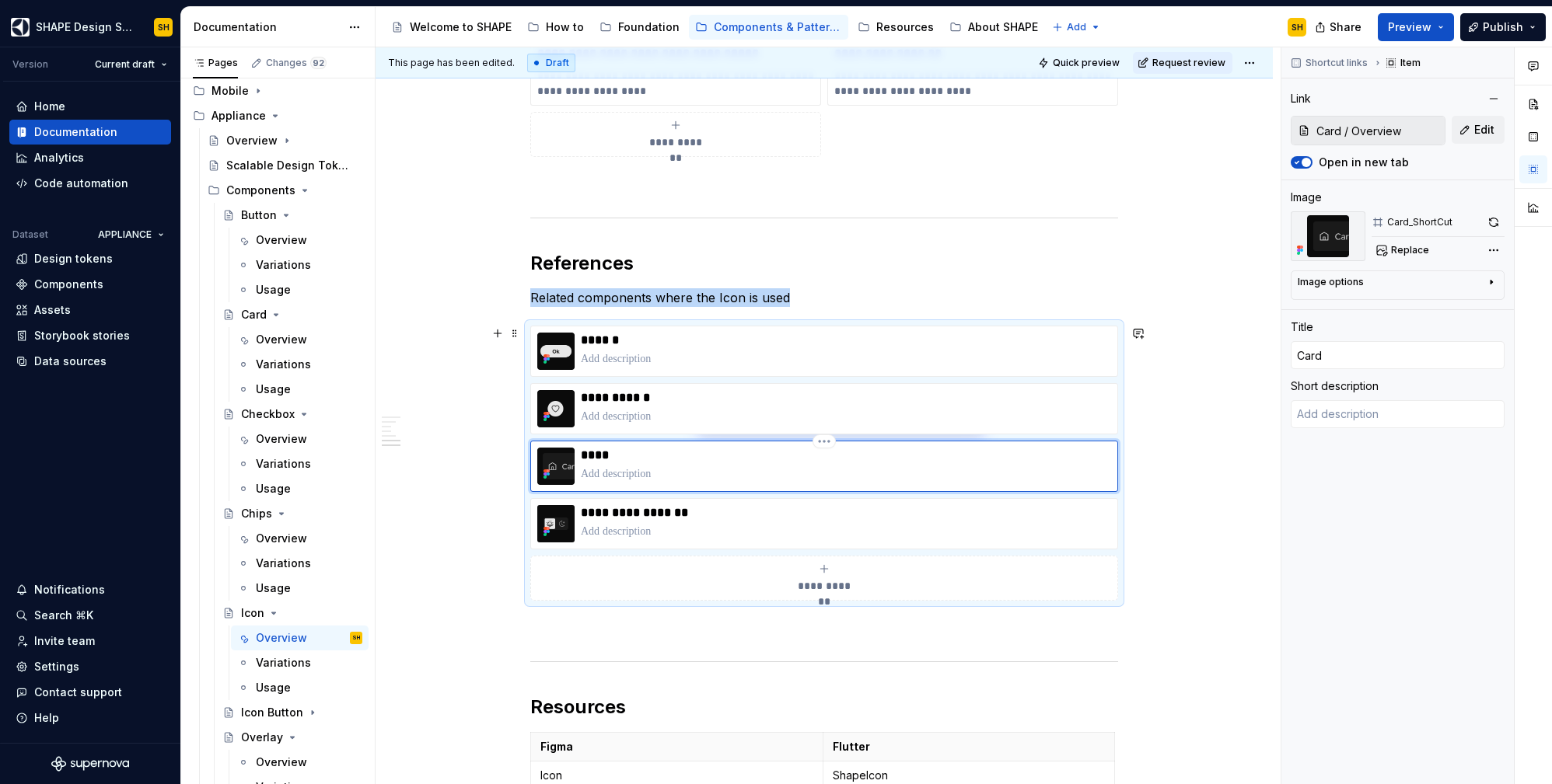
click at [734, 463] on div "****" at bounding box center [847, 466] width 531 height 38
click at [725, 527] on p at bounding box center [847, 531] width 531 height 16
type textarea "*"
type input "Segmented Control / Overview"
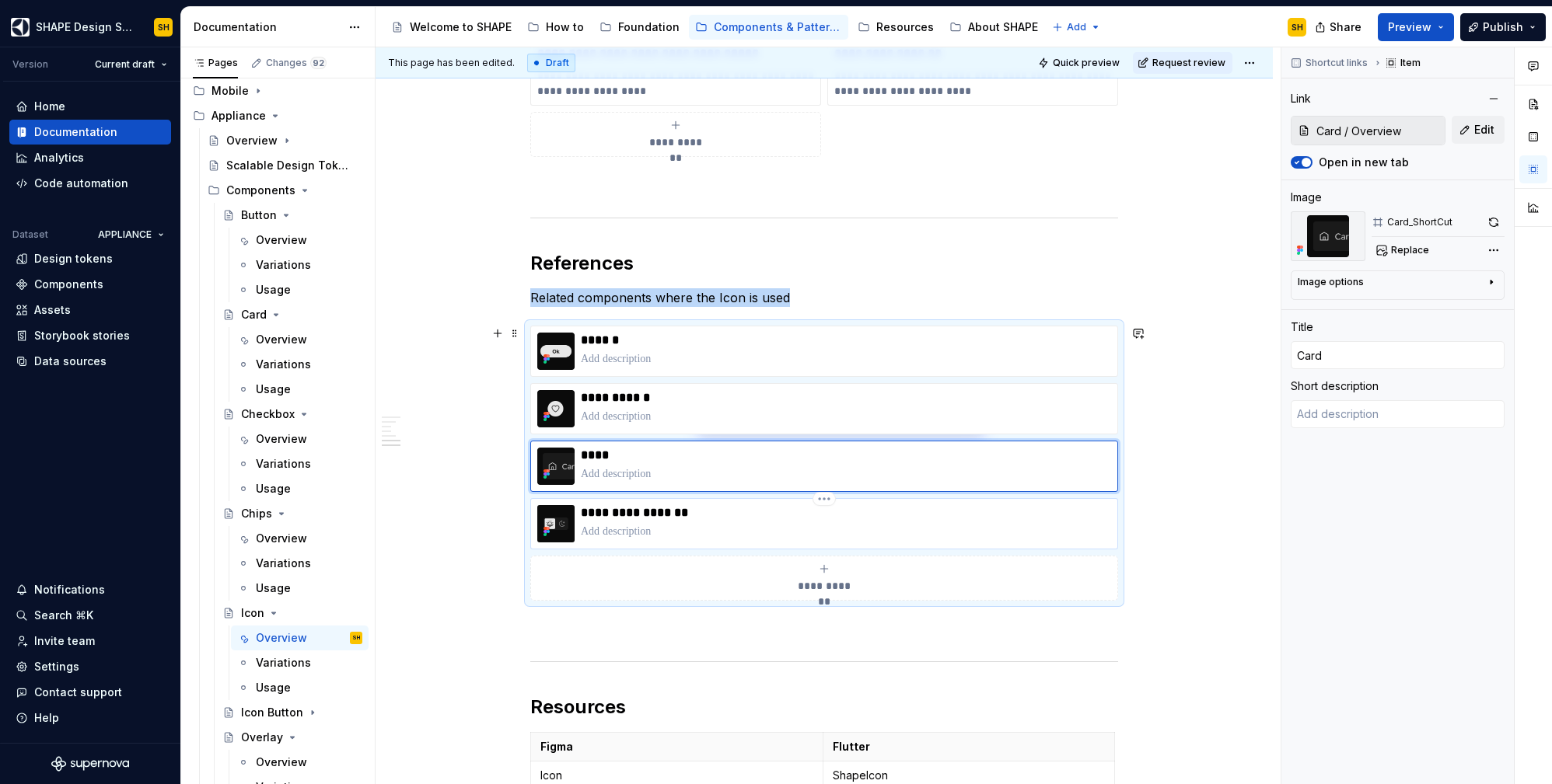
type input "Segmented Control"
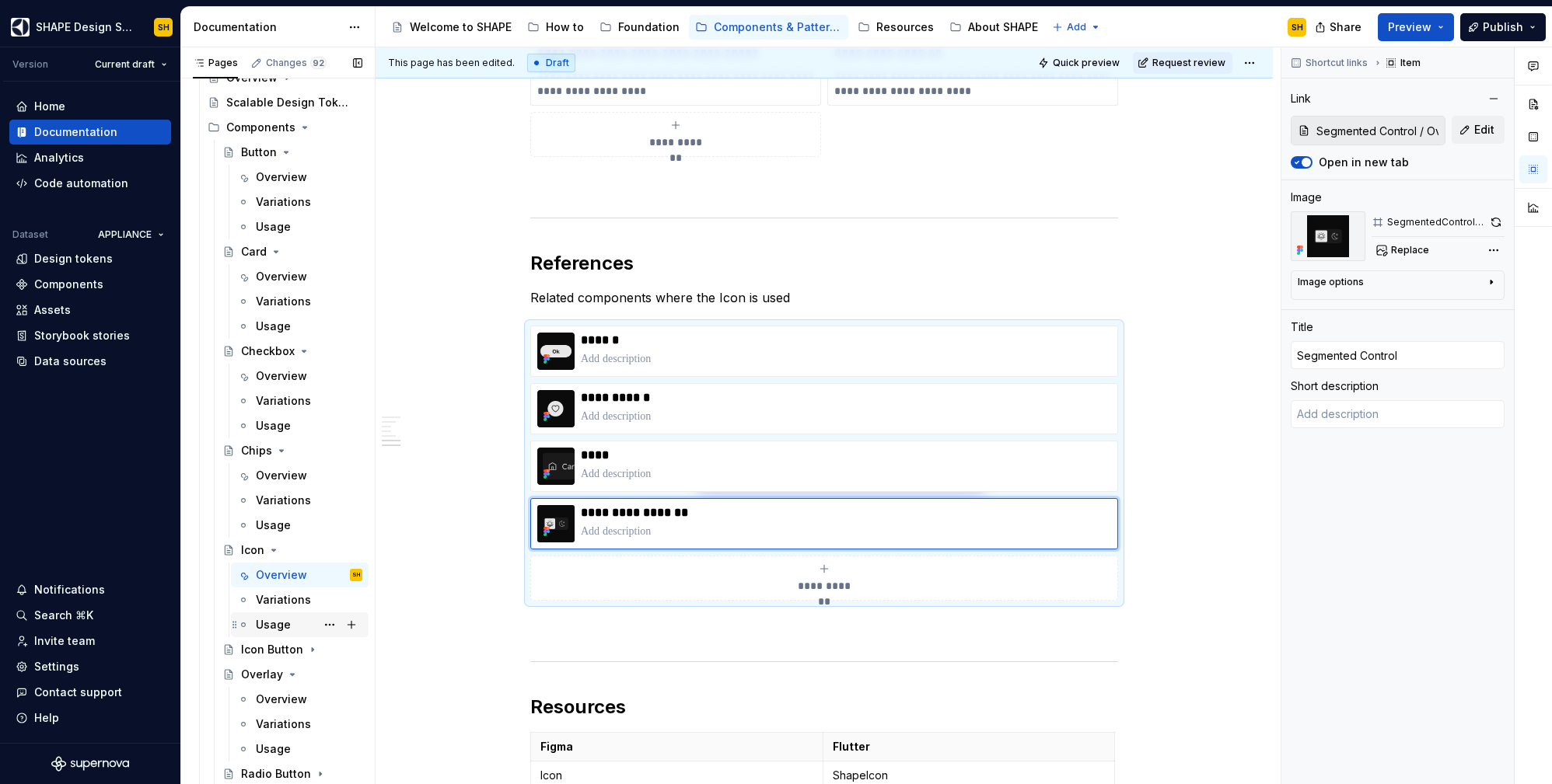
scroll to position [296, 0]
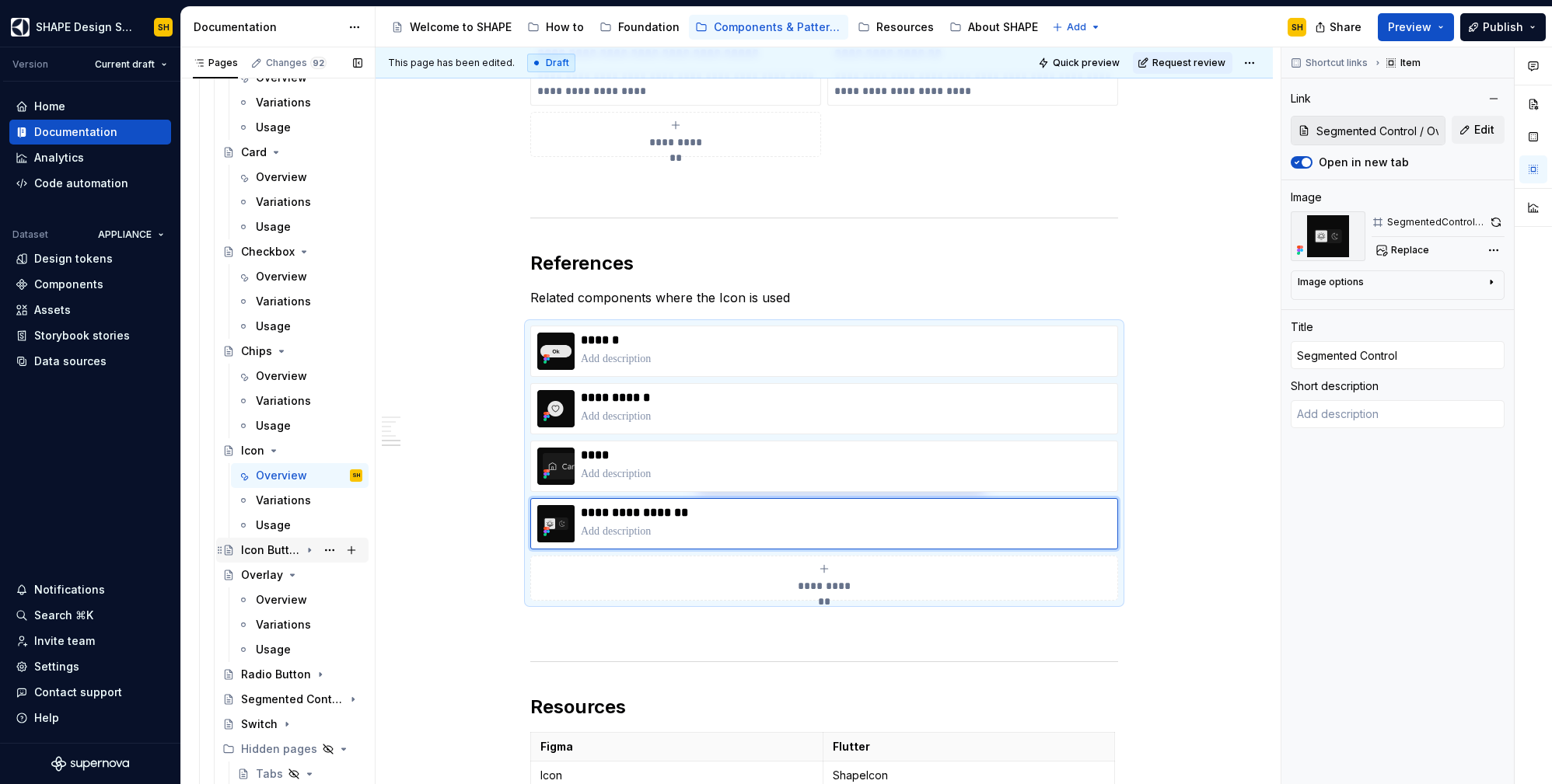
click at [309, 549] on icon "Page tree" at bounding box center [309, 551] width 2 height 4
click at [271, 577] on div "Overview" at bounding box center [281, 575] width 52 height 16
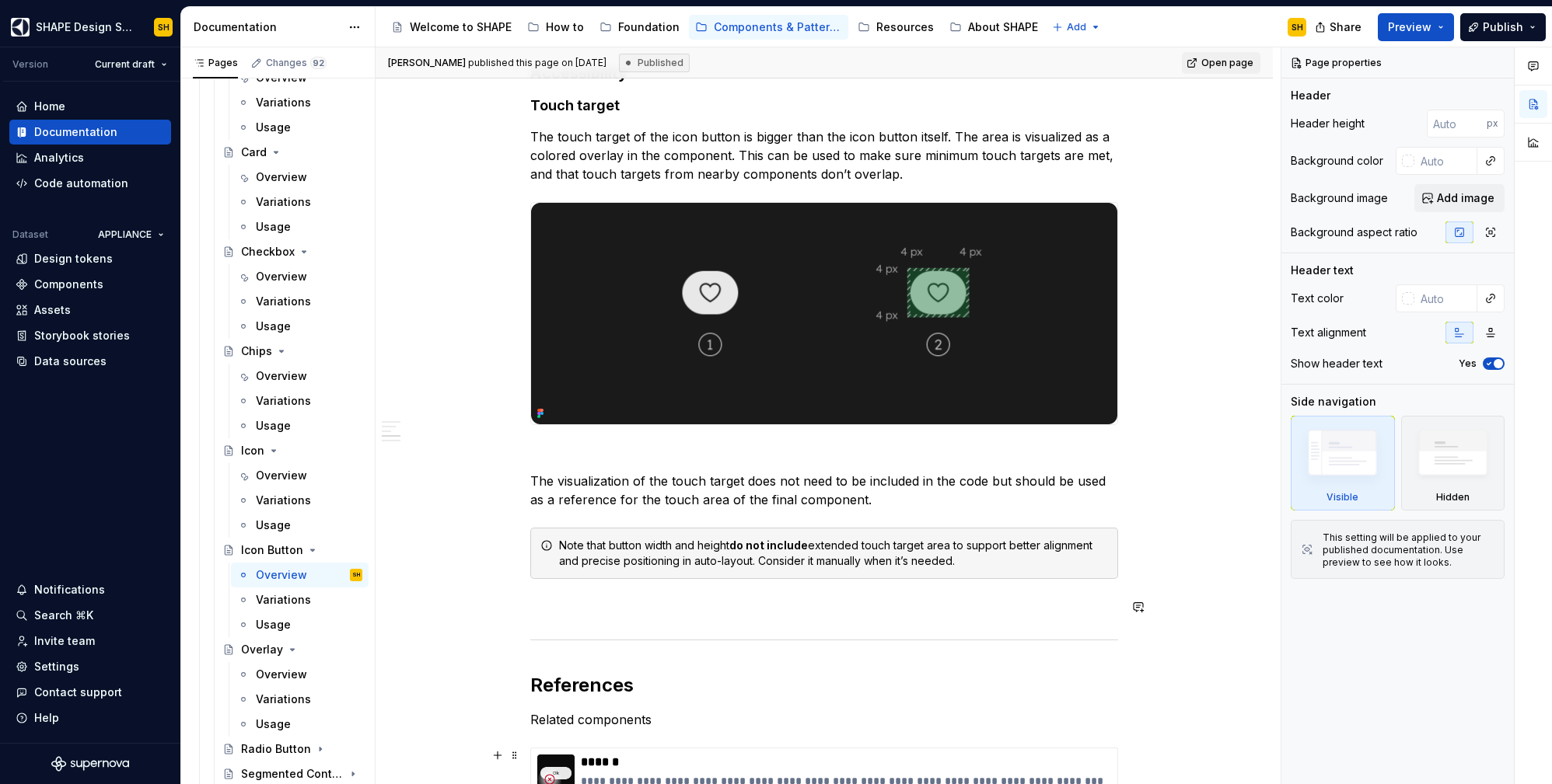
scroll to position [1471, 0]
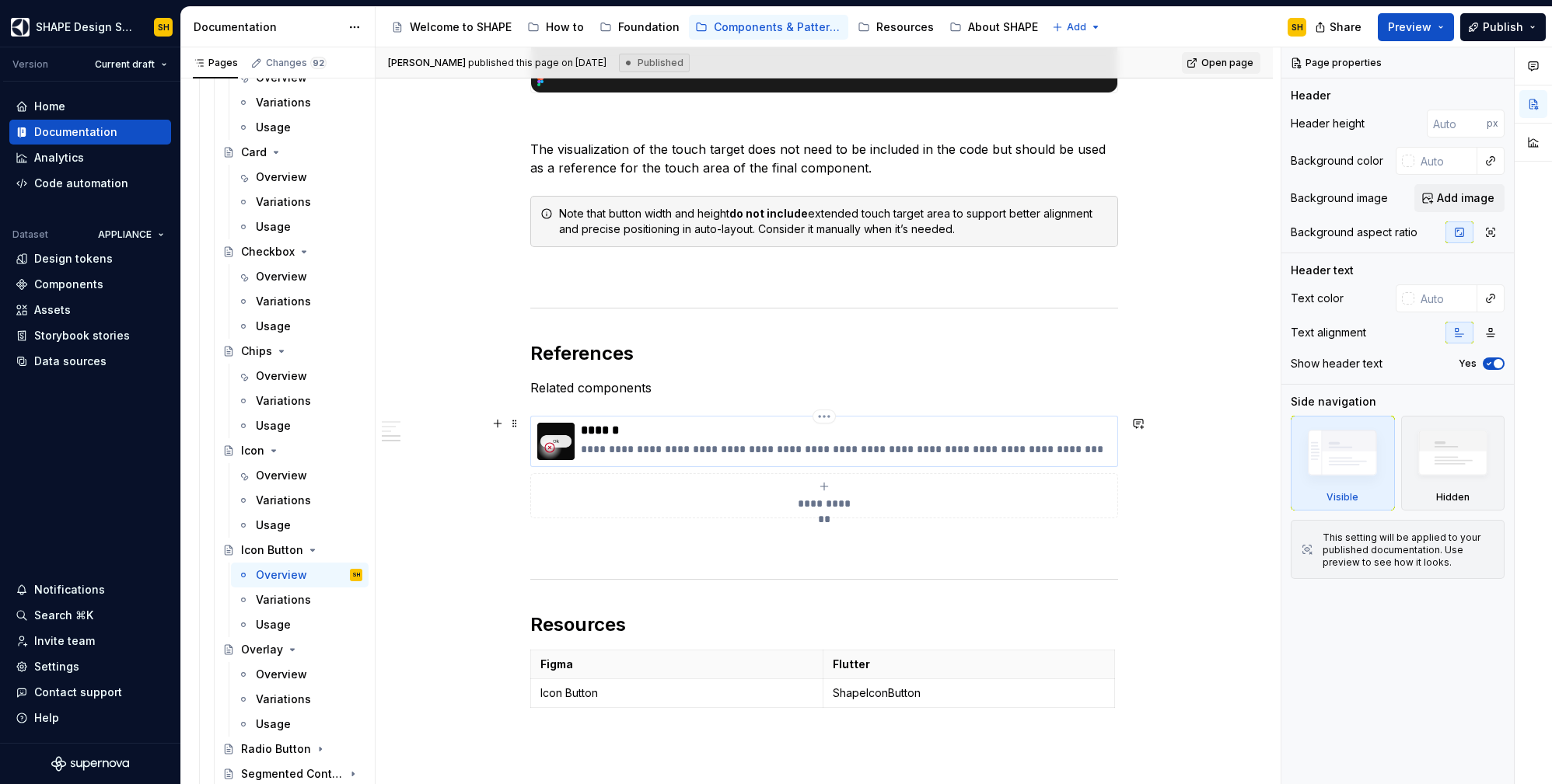
click at [761, 431] on p "******" at bounding box center [847, 431] width 531 height 16
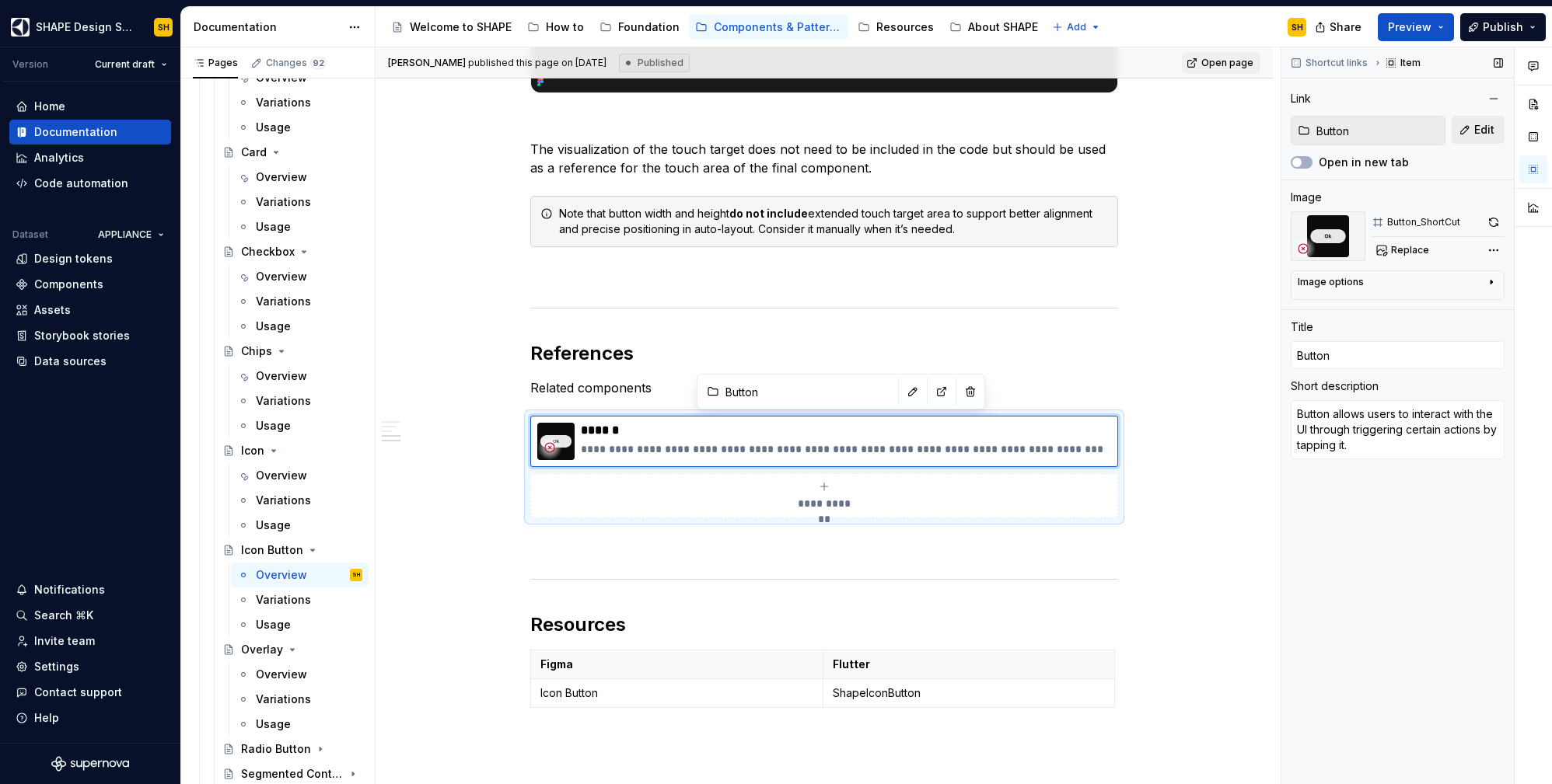
click at [1490, 129] on span "Edit" at bounding box center [1483, 130] width 20 height 16
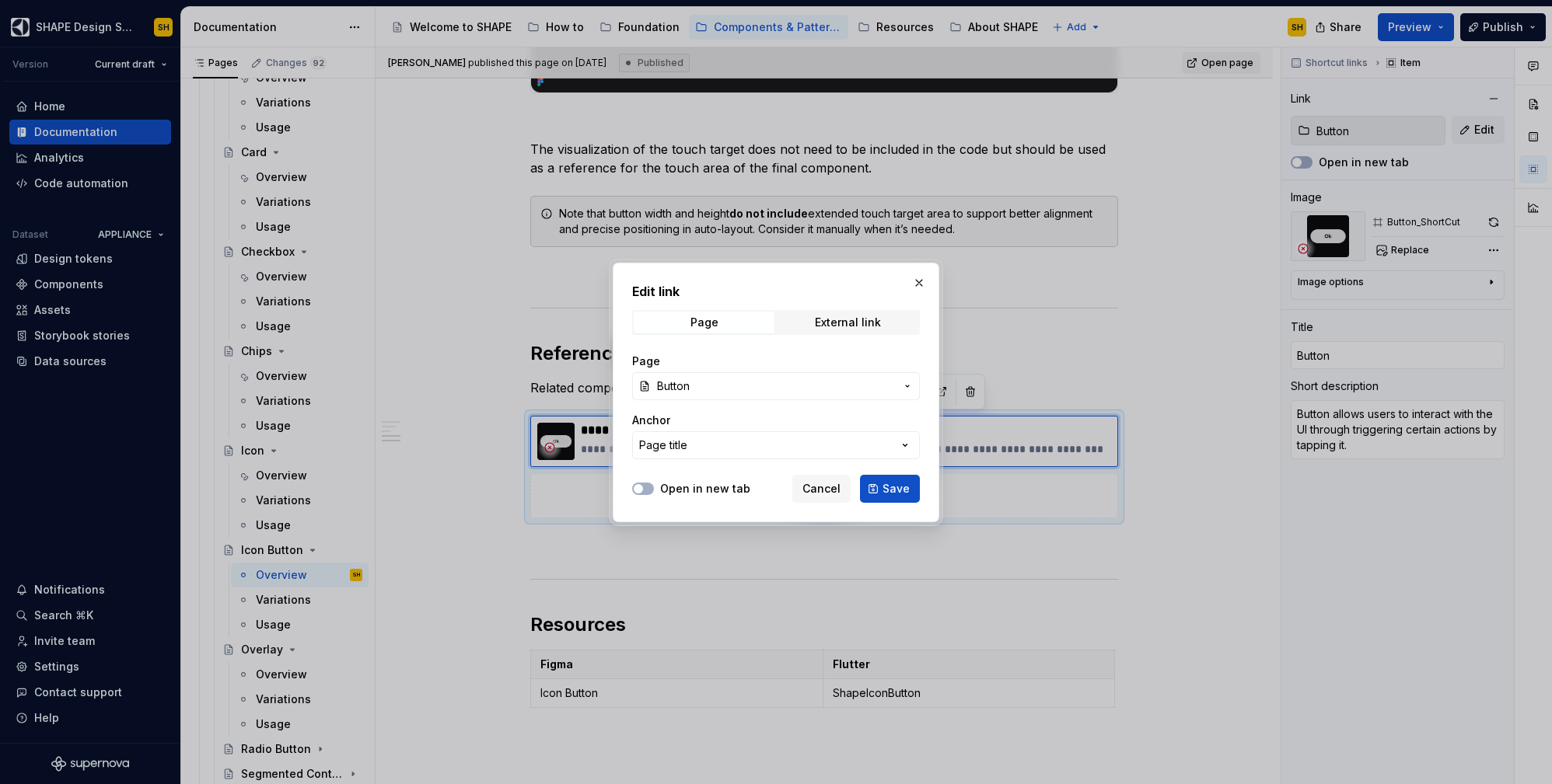
click at [913, 385] on icon "button" at bounding box center [907, 385] width 12 height 12
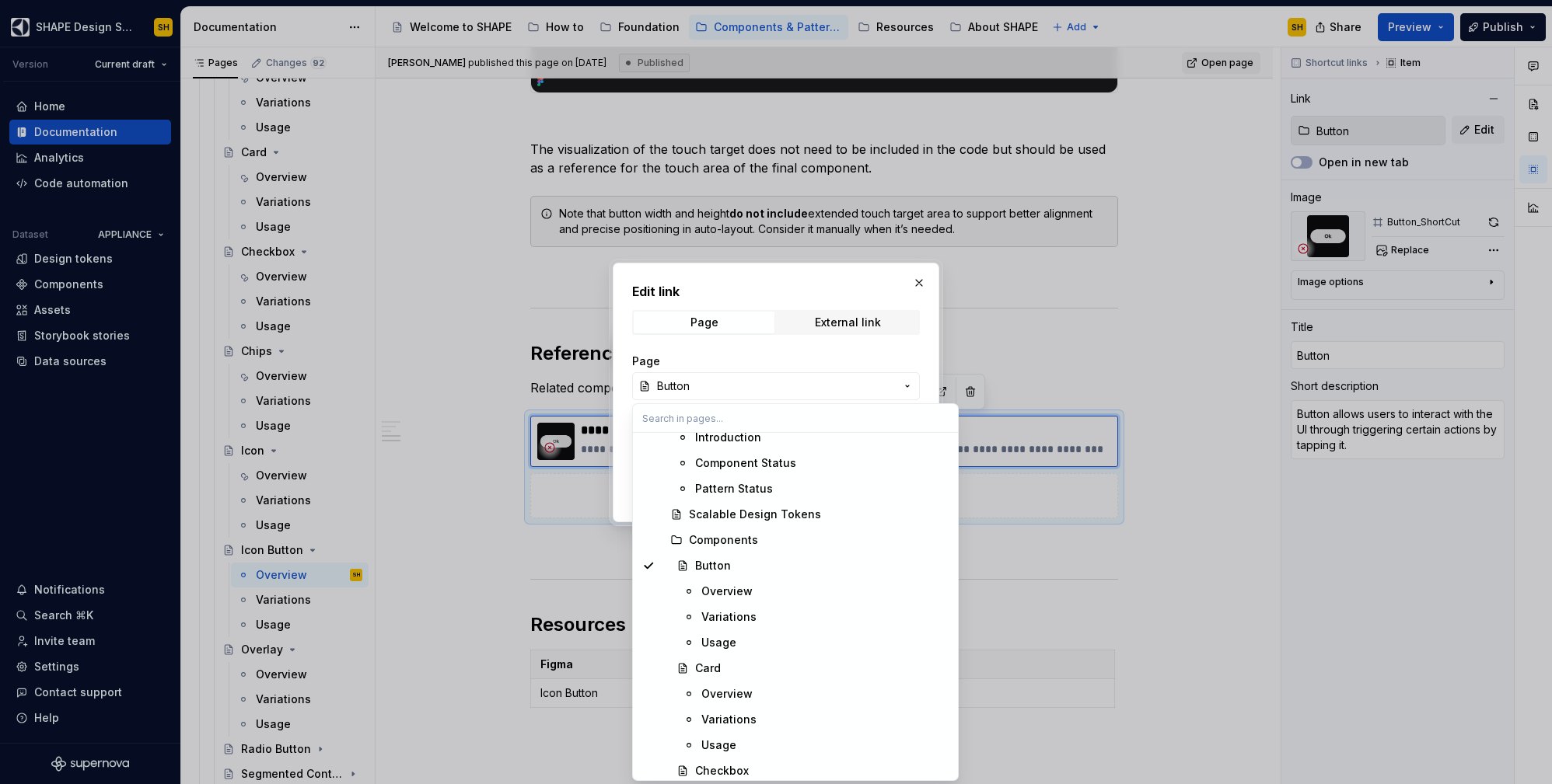
scroll to position [9627, 0]
click at [773, 593] on div "Overview" at bounding box center [825, 593] width 247 height 16
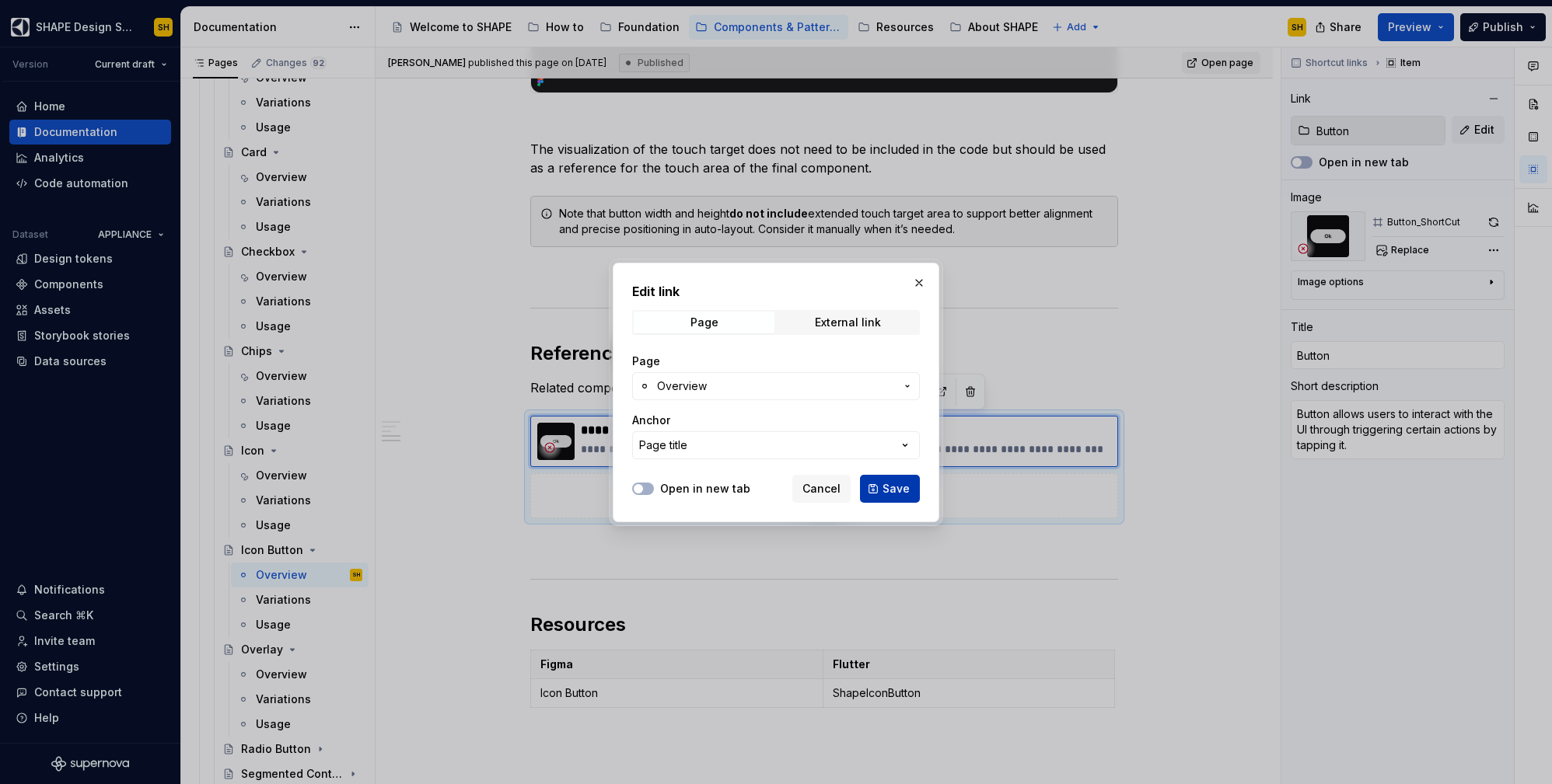
click at [909, 479] on button "Save" at bounding box center [890, 489] width 60 height 28
type textarea "*"
type input "Button / Overview"
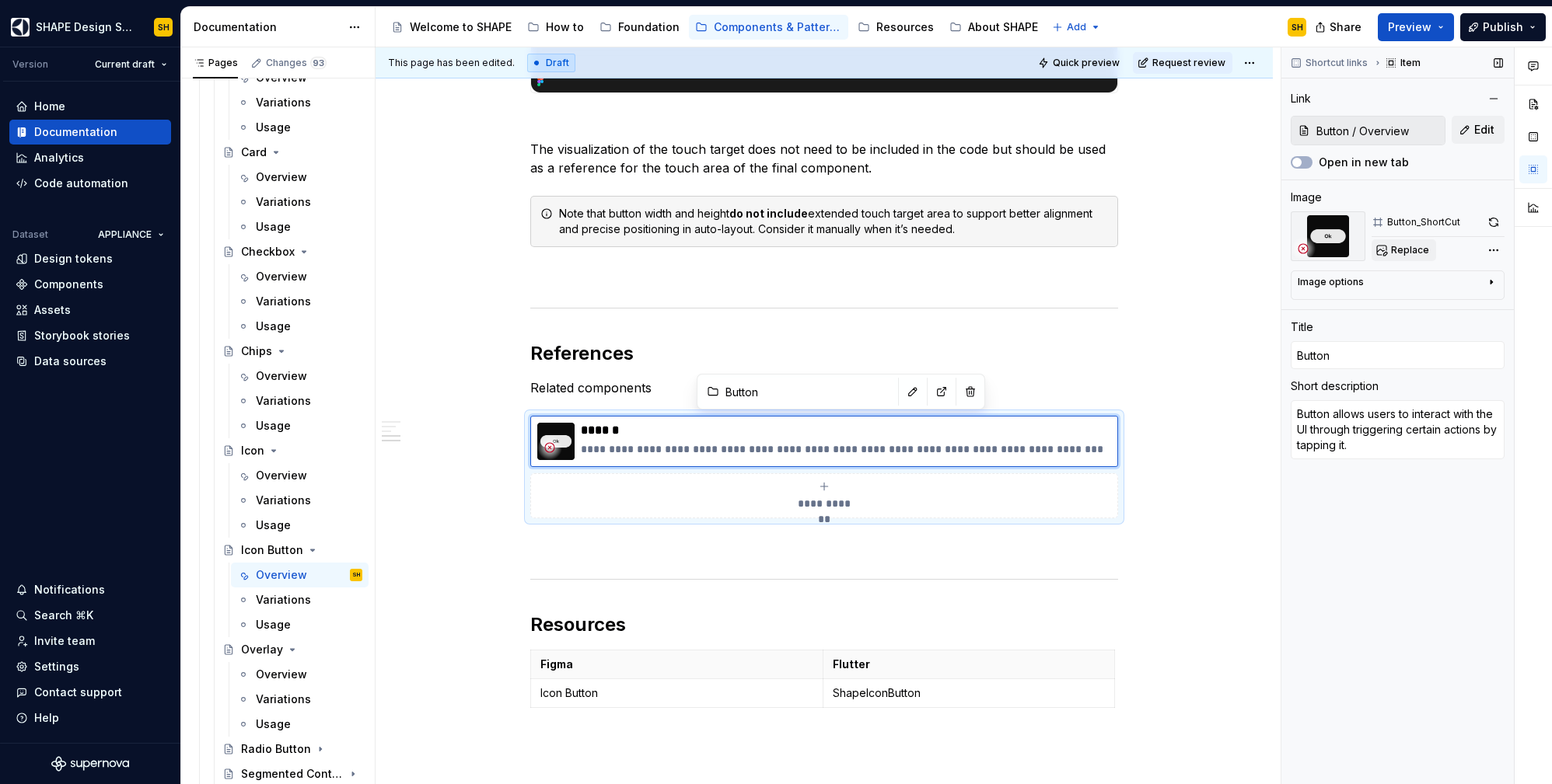
click at [1410, 250] on span "Replace" at bounding box center [1410, 250] width 39 height 12
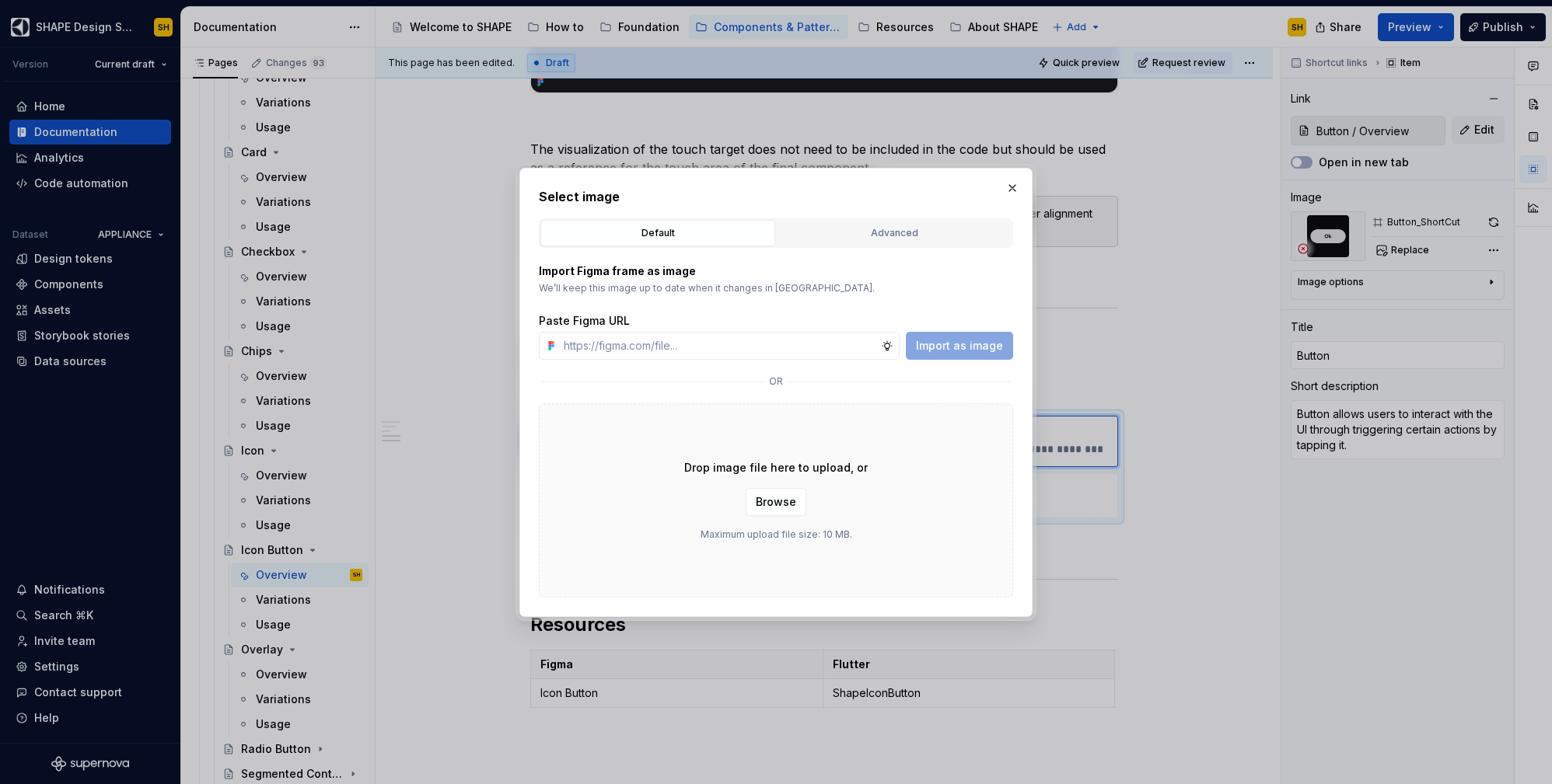
click at [966, 215] on div "Select image Default Advanced Import Figma frame as image We’ll keep this image…" at bounding box center [776, 392] width 474 height 411
click at [962, 226] on div "Advanced" at bounding box center [895, 233] width 224 height 16
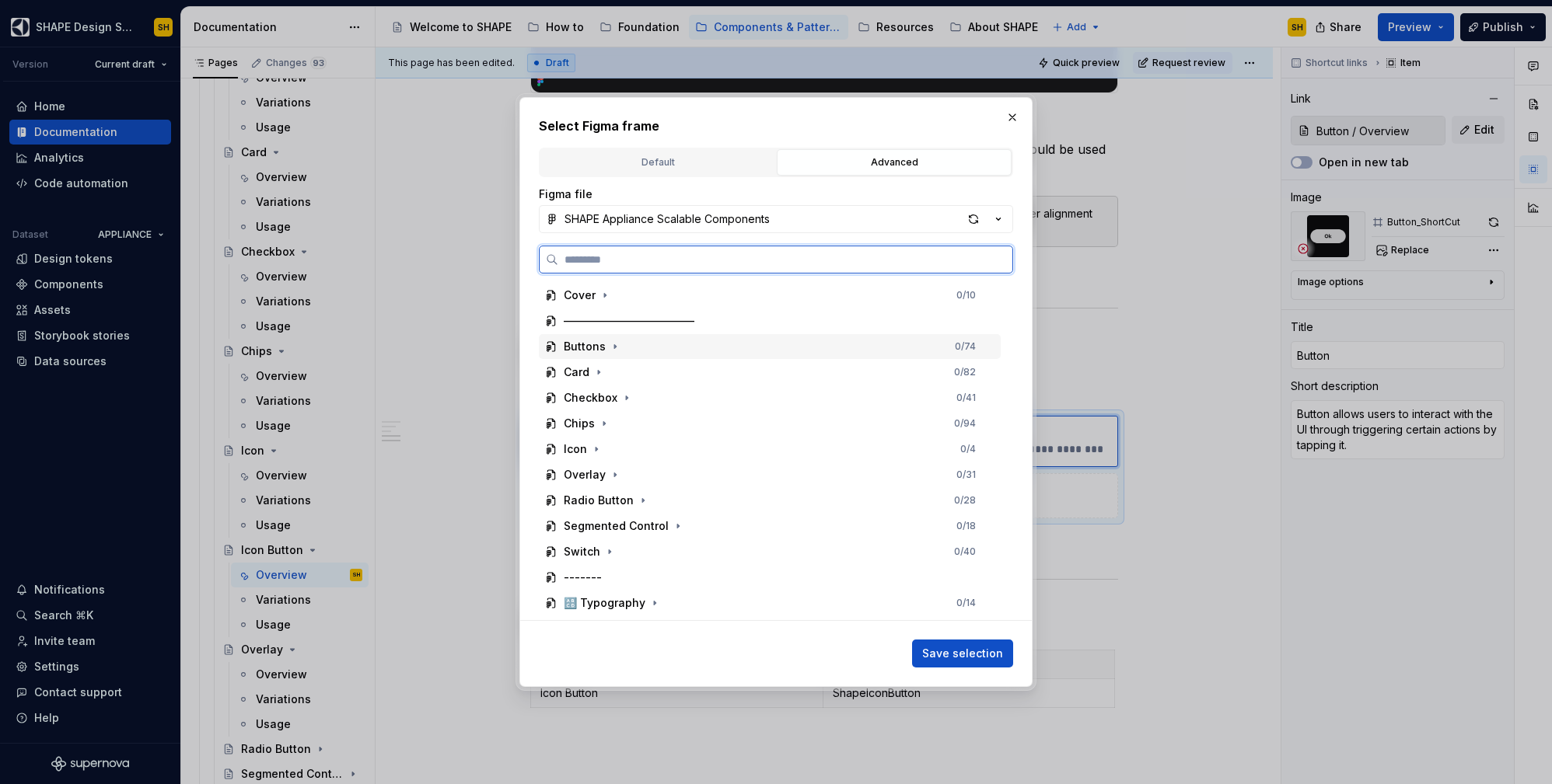
click at [626, 337] on div "Buttons 0 / 74" at bounding box center [769, 346] width 462 height 24
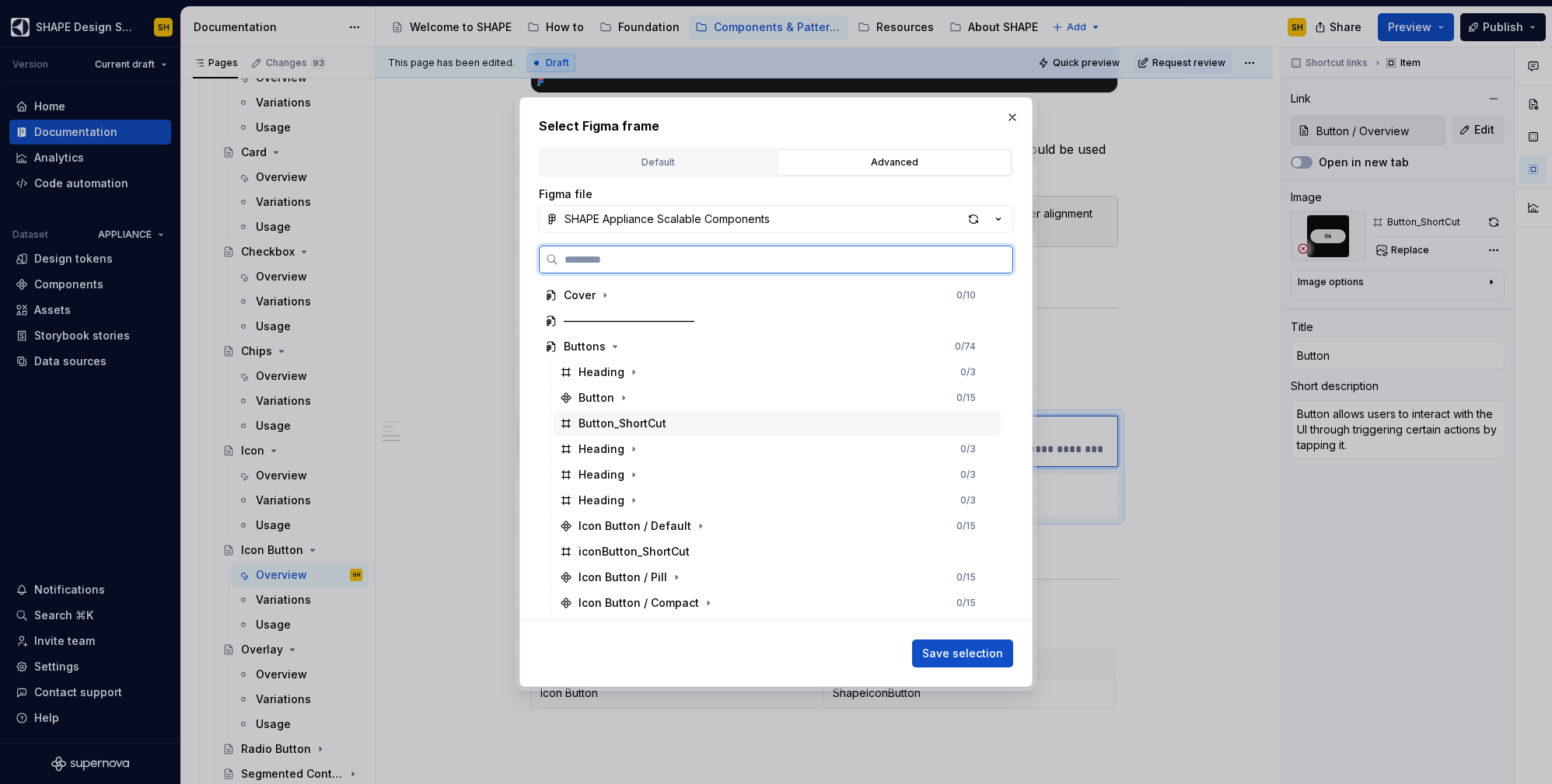
click at [699, 419] on div "Button_ShortCut" at bounding box center [777, 423] width 447 height 24
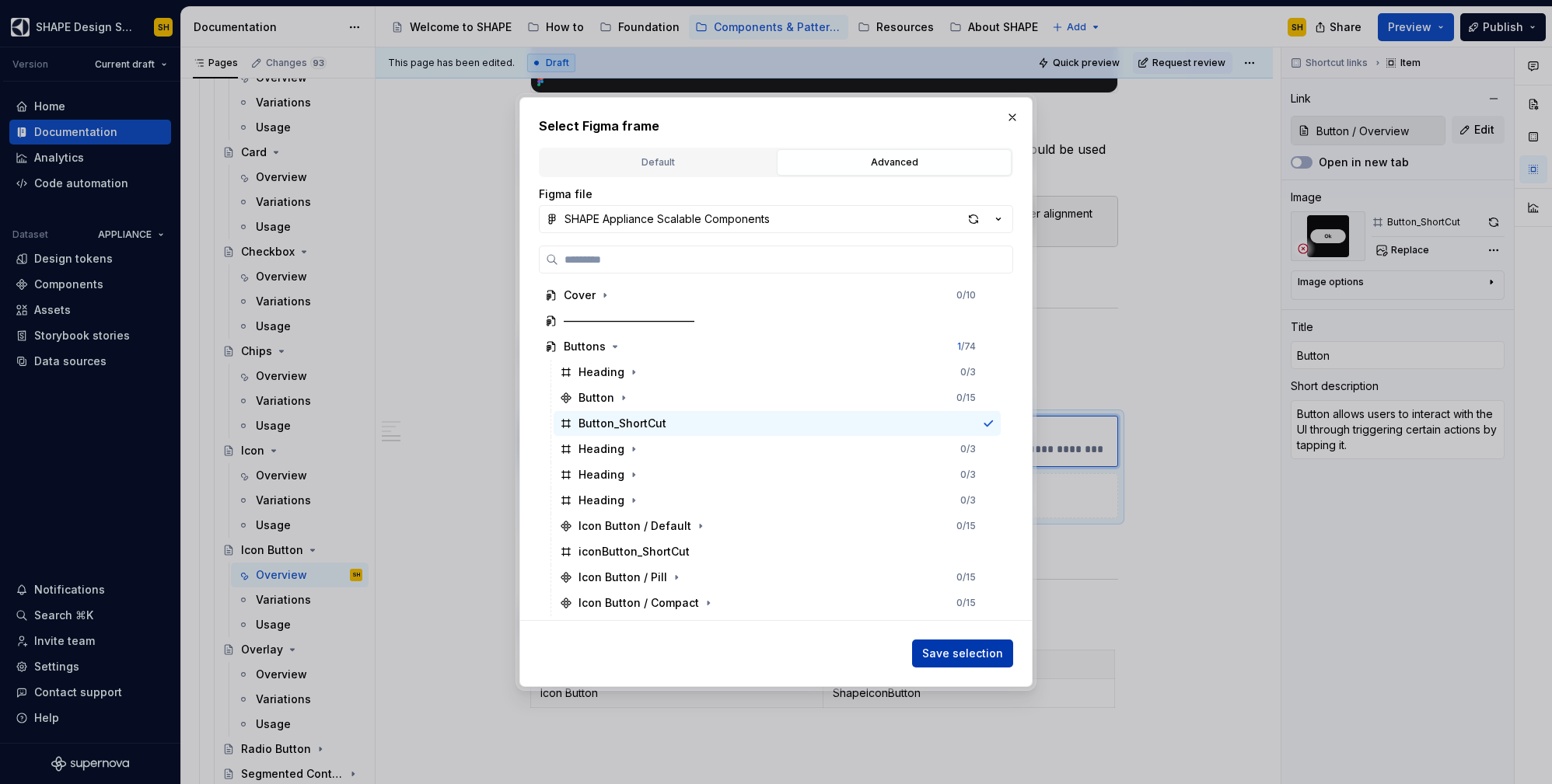
click at [996, 655] on span "Save selection" at bounding box center [962, 653] width 81 height 16
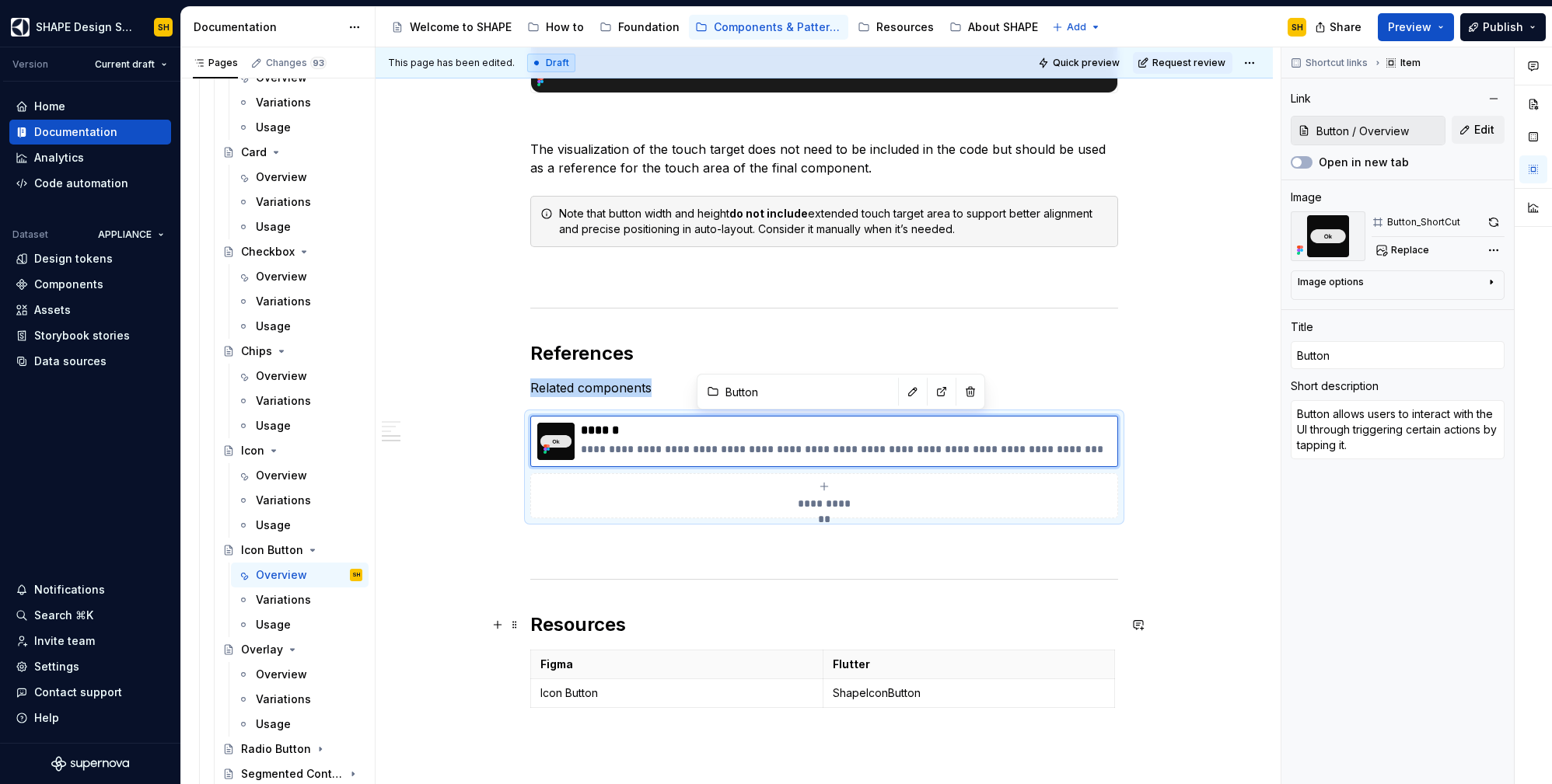
type textarea "*"
type input "Button / Overview"
click at [278, 670] on div "Overview" at bounding box center [281, 674] width 52 height 16
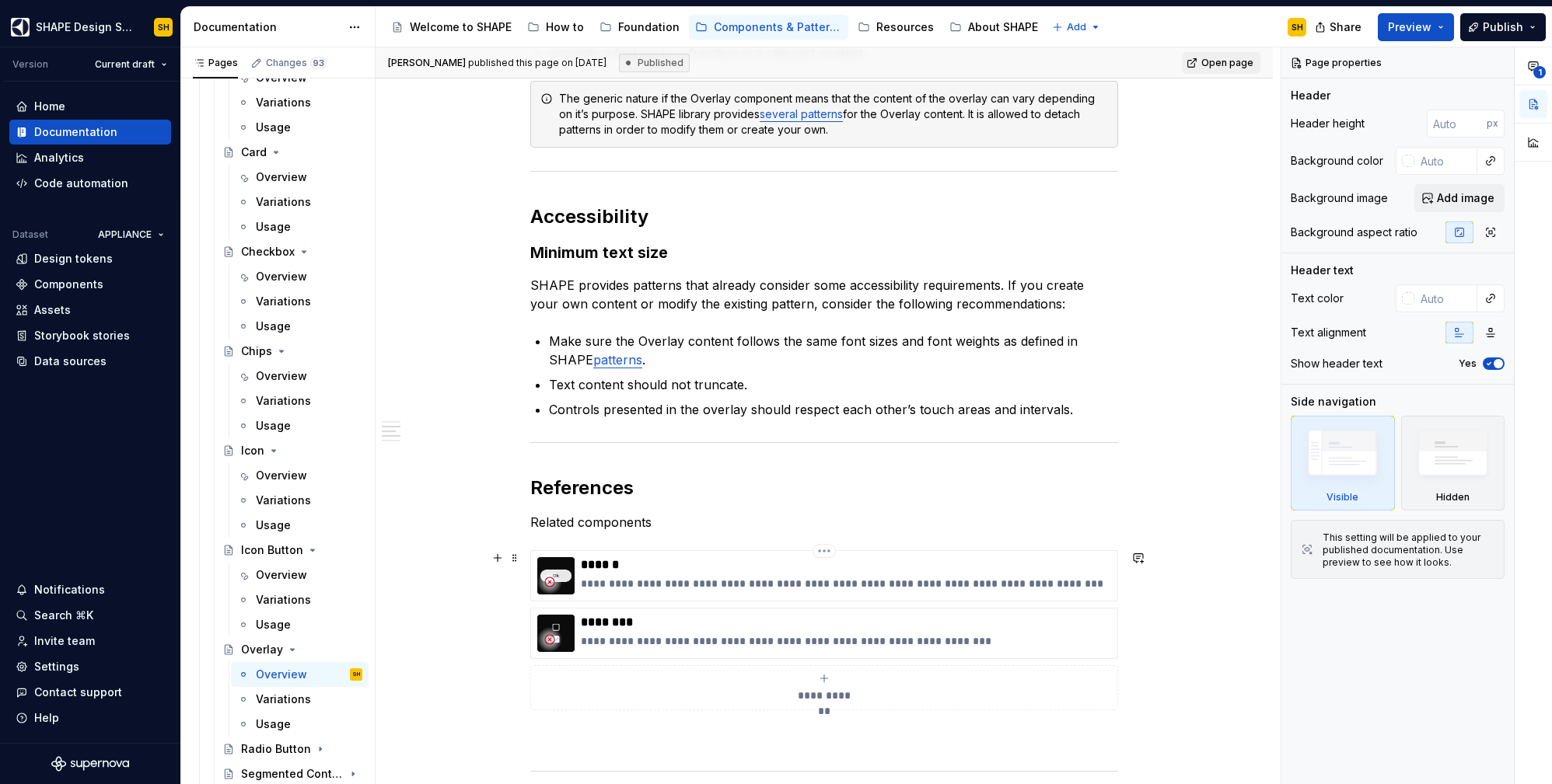
scroll to position [1345, 0]
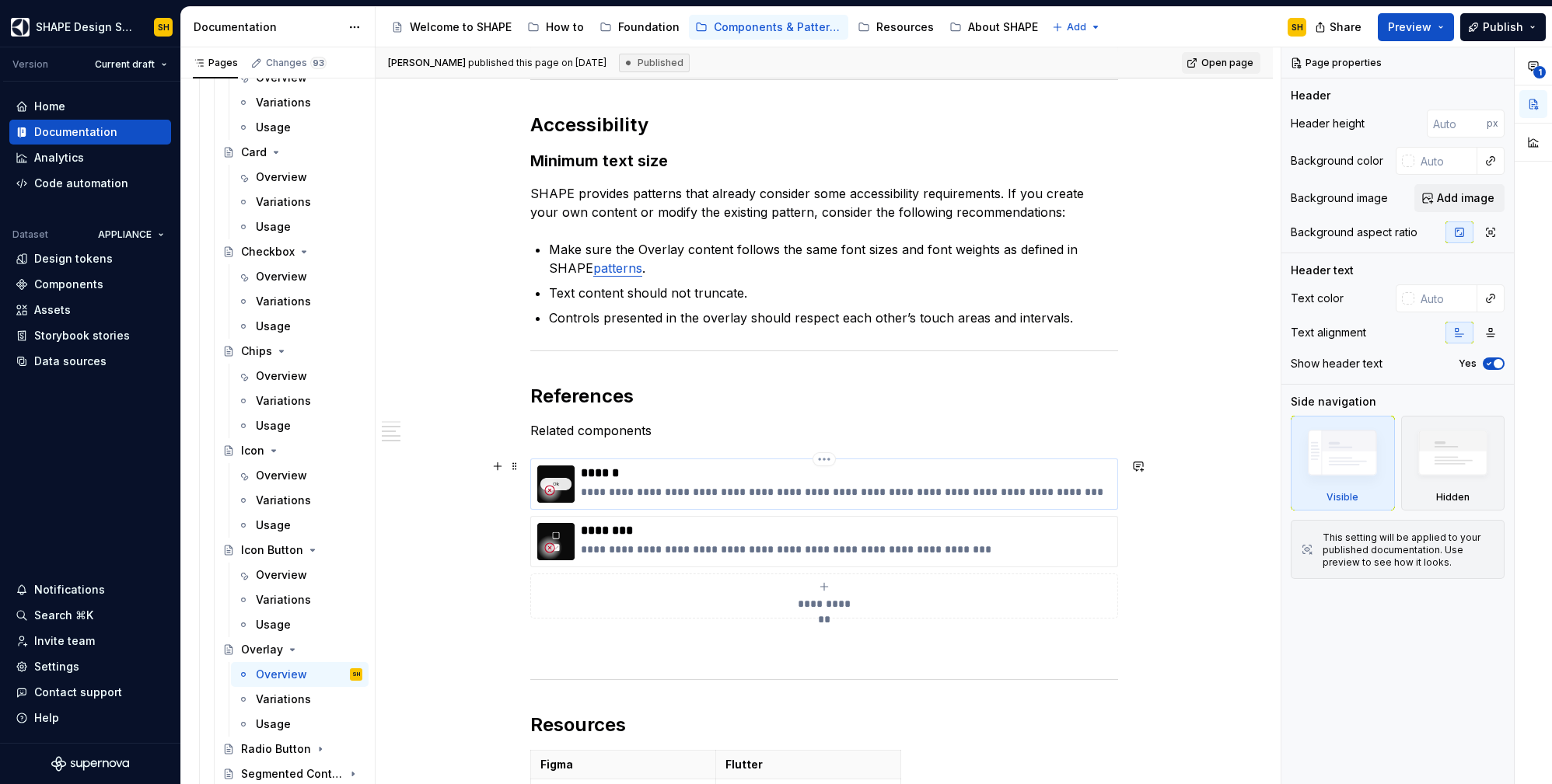
click at [752, 488] on p "**********" at bounding box center [847, 492] width 531 height 16
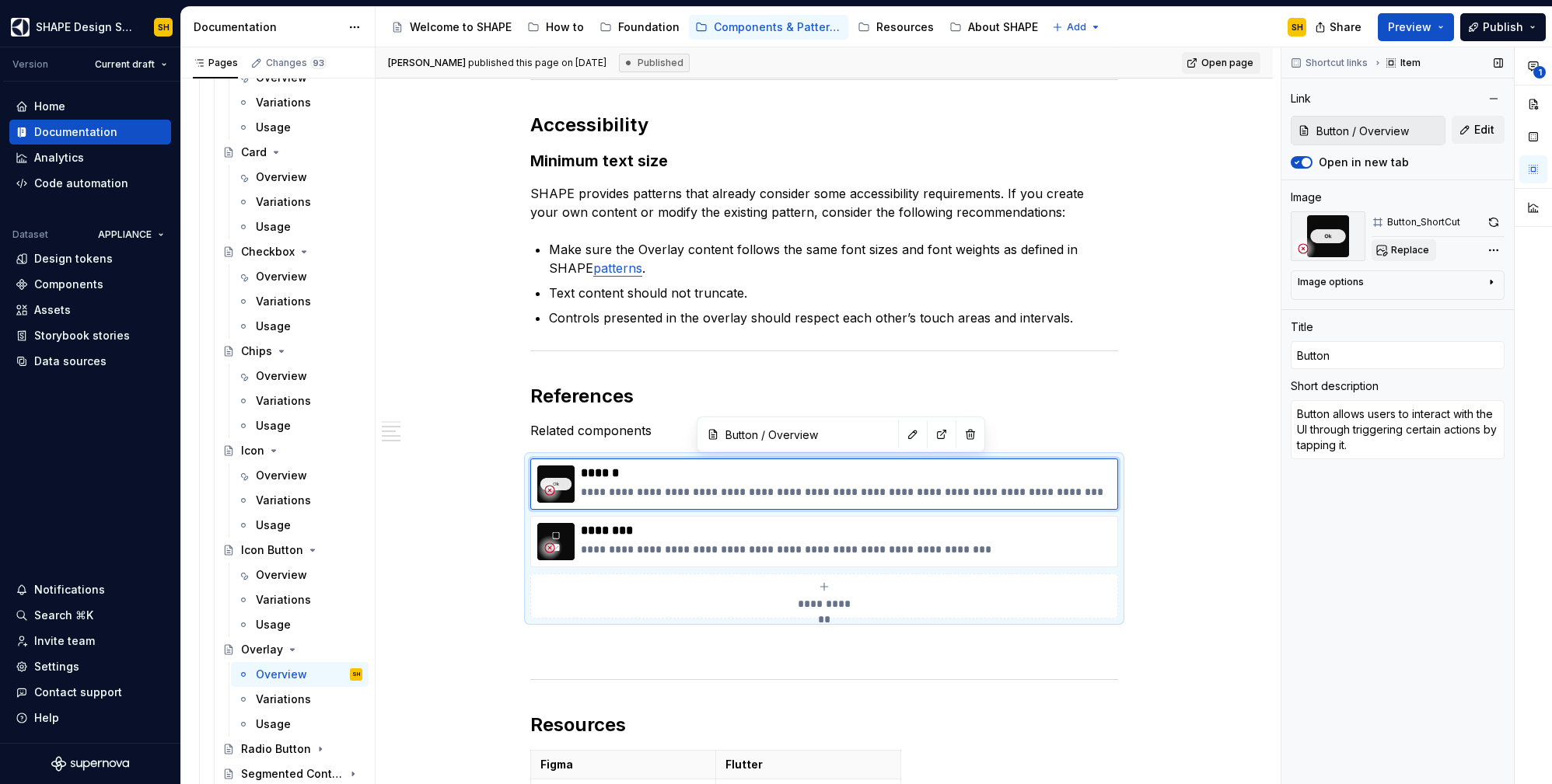
click at [1407, 245] on span "Replace" at bounding box center [1410, 250] width 39 height 12
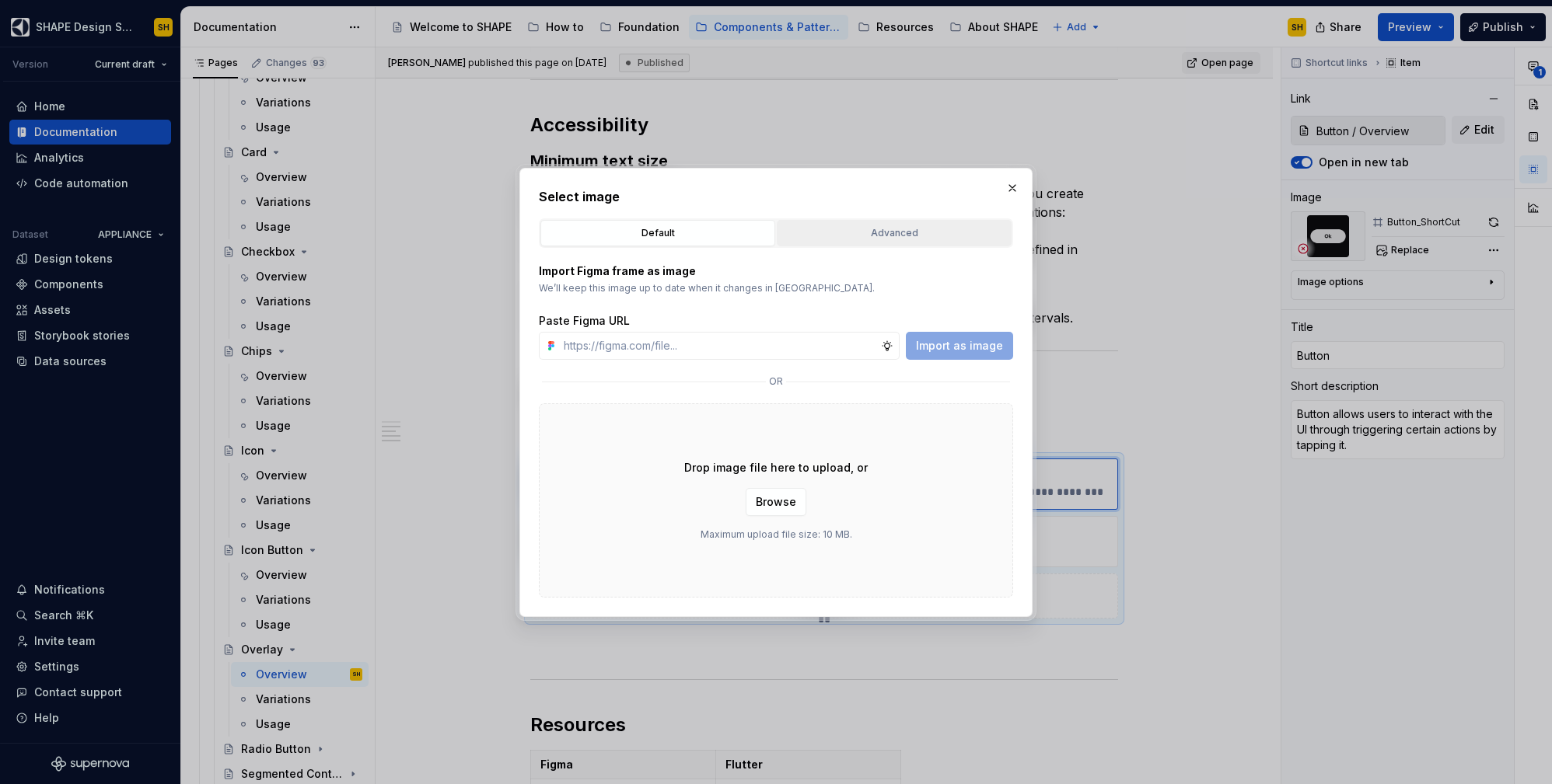
click at [936, 234] on div "Advanced" at bounding box center [895, 233] width 224 height 16
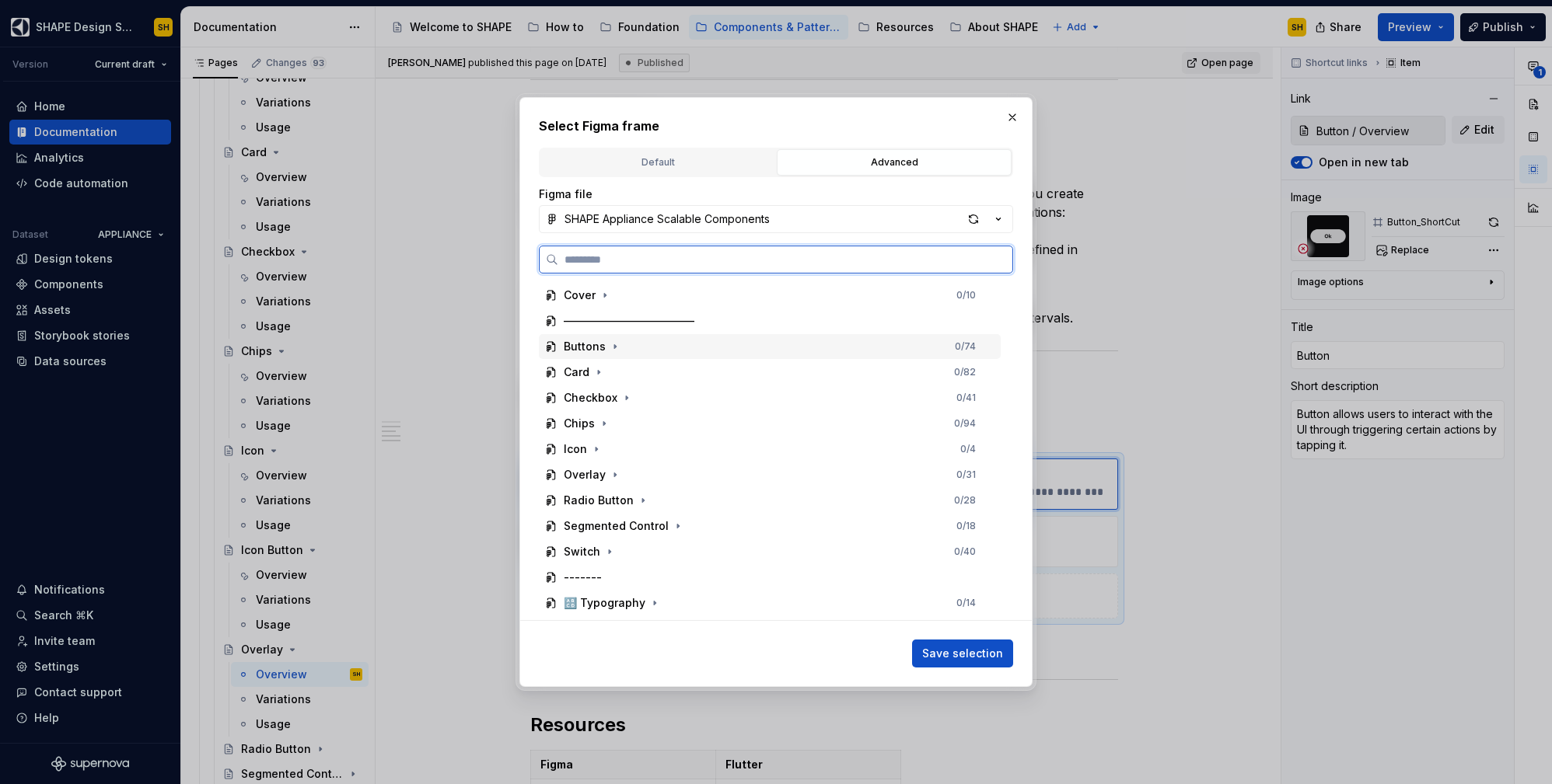
click at [630, 349] on div "Buttons 0 / 74" at bounding box center [769, 346] width 462 height 24
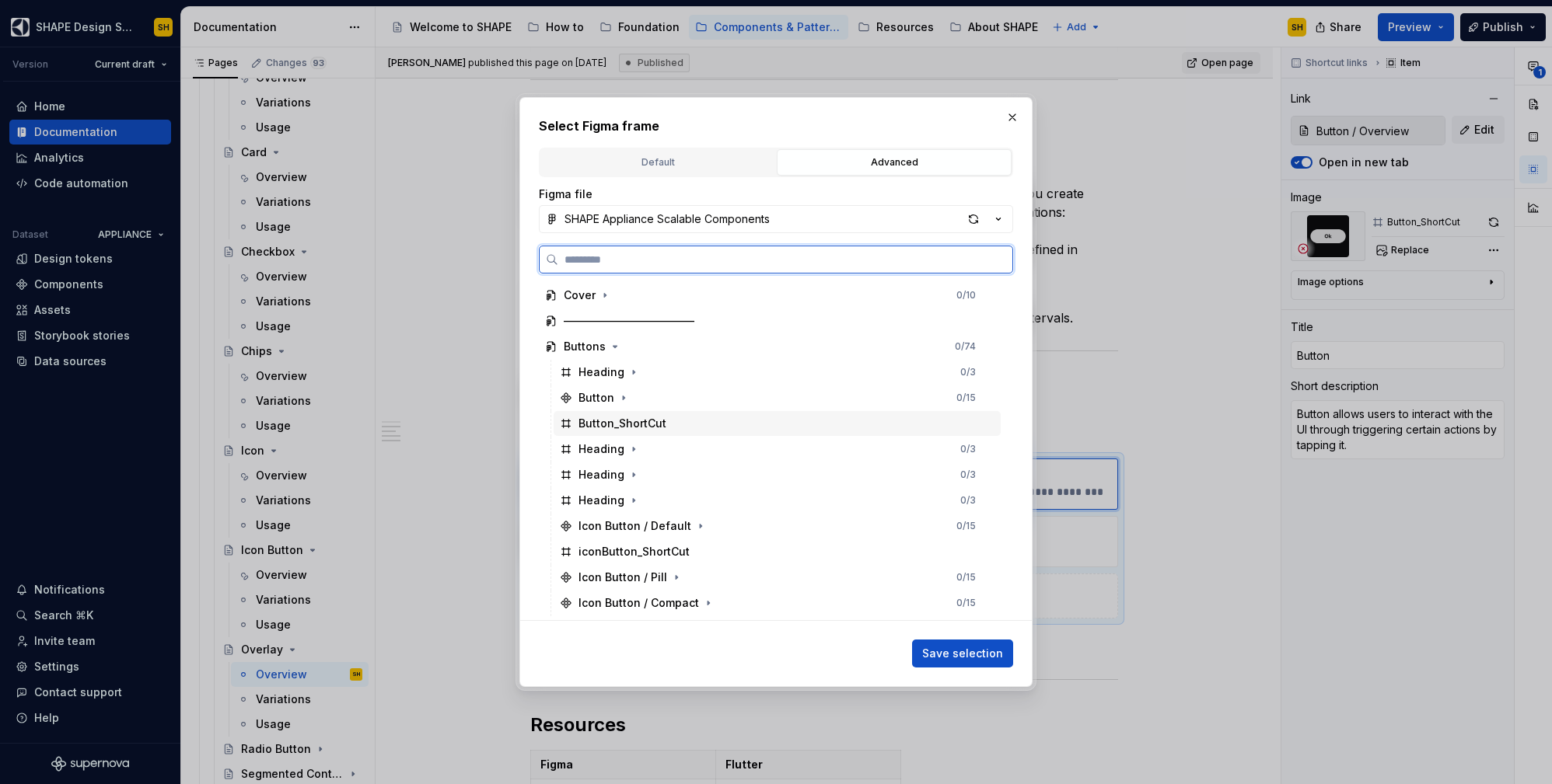
click at [725, 427] on div "Button_ShortCut" at bounding box center [777, 423] width 447 height 24
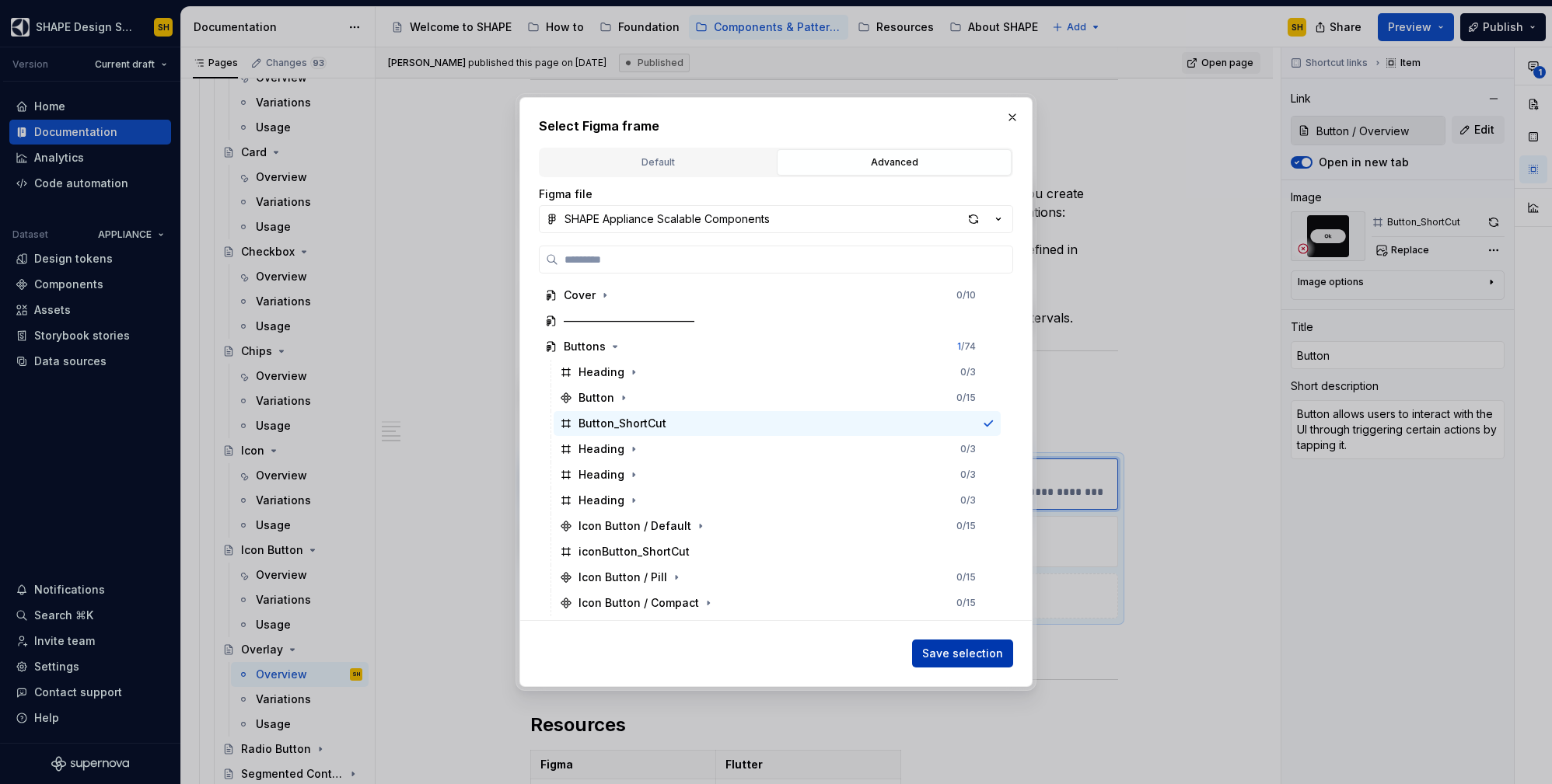
click at [955, 653] on span "Save selection" at bounding box center [962, 653] width 81 height 16
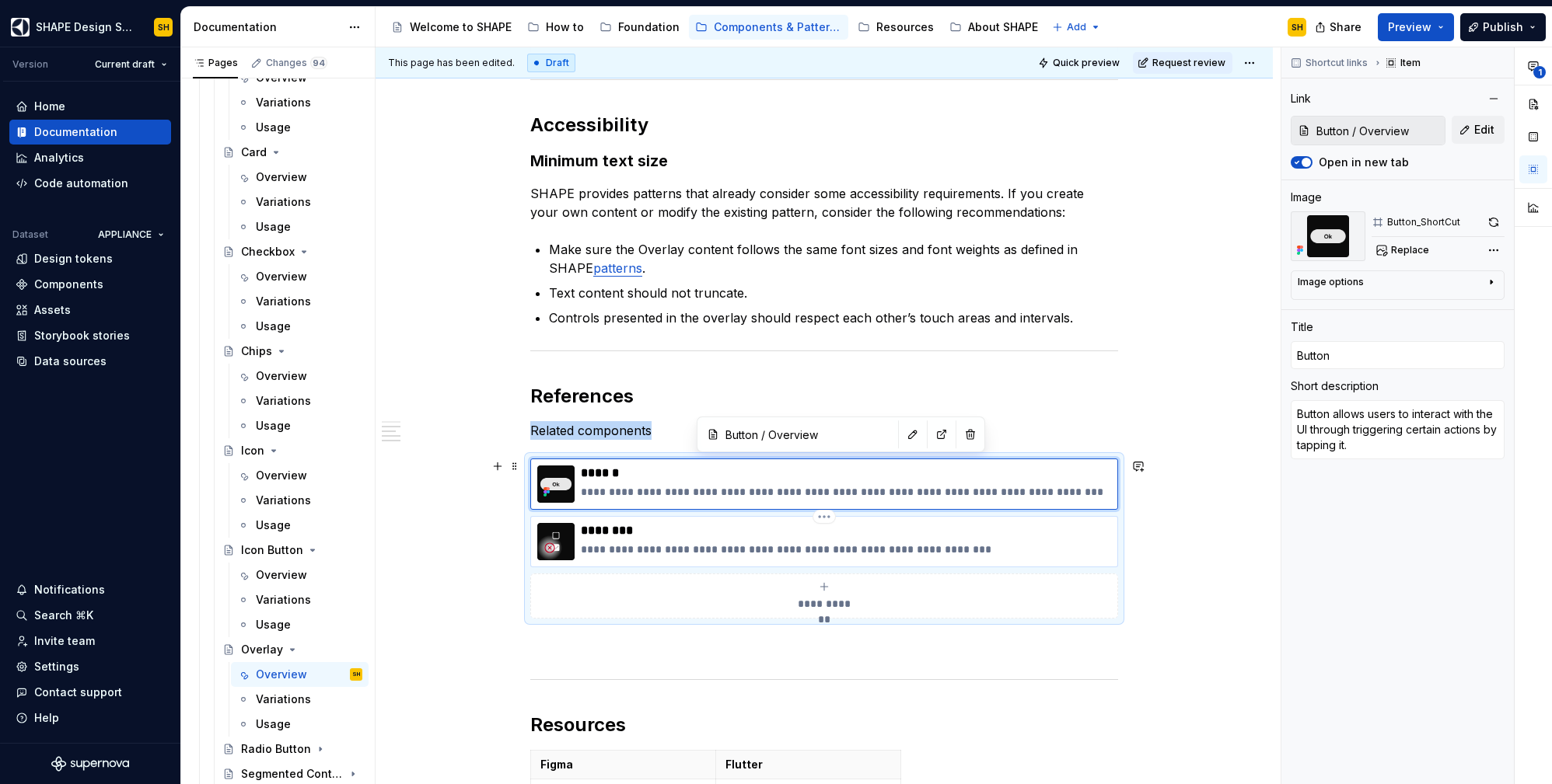
click at [1022, 547] on p "**********" at bounding box center [847, 549] width 531 height 16
type textarea "*"
type input "Checkbox / Overview"
type input "Checkbox"
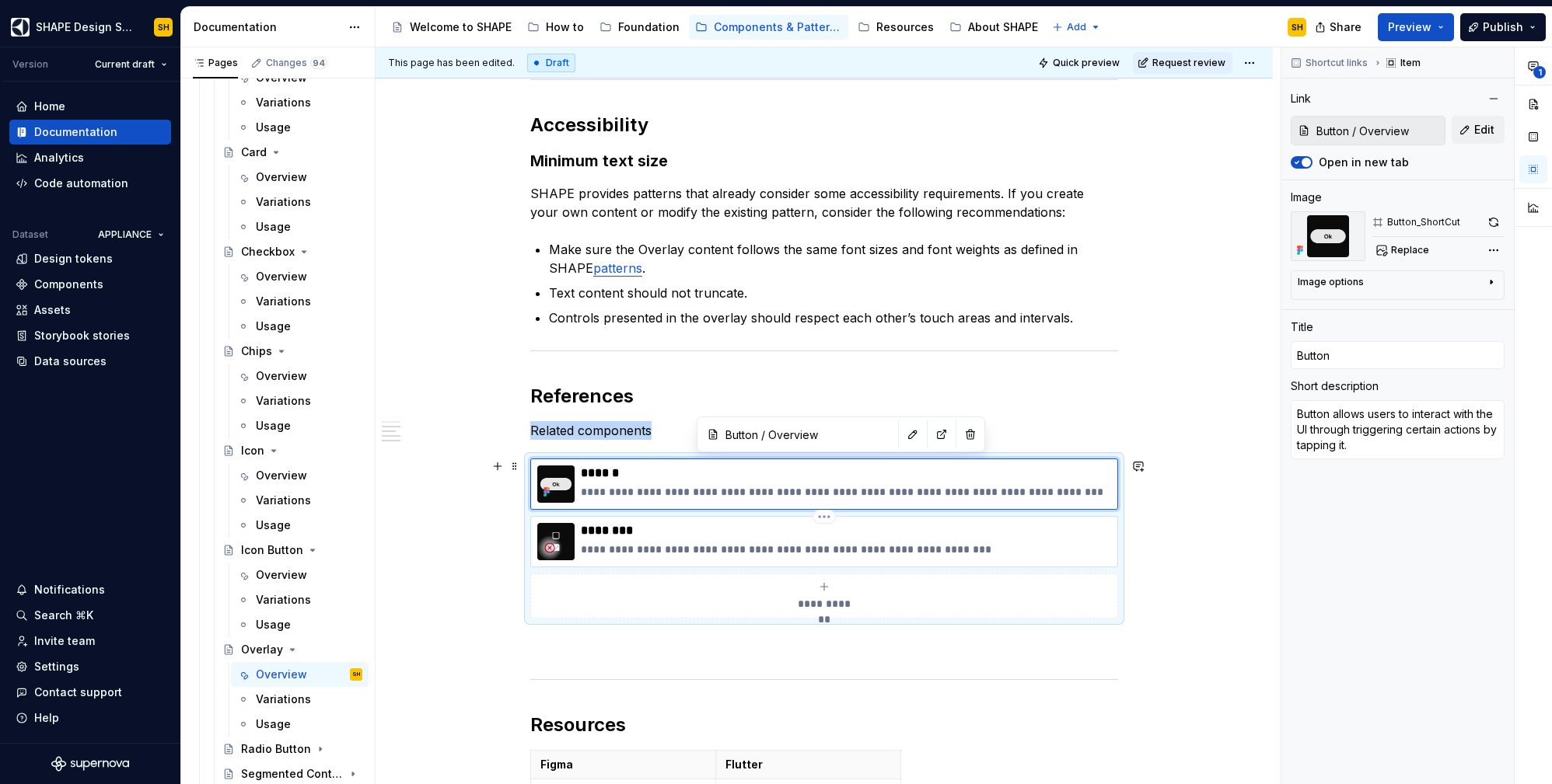
type textarea "A checkbox is a UI element that allows users to select between two states"
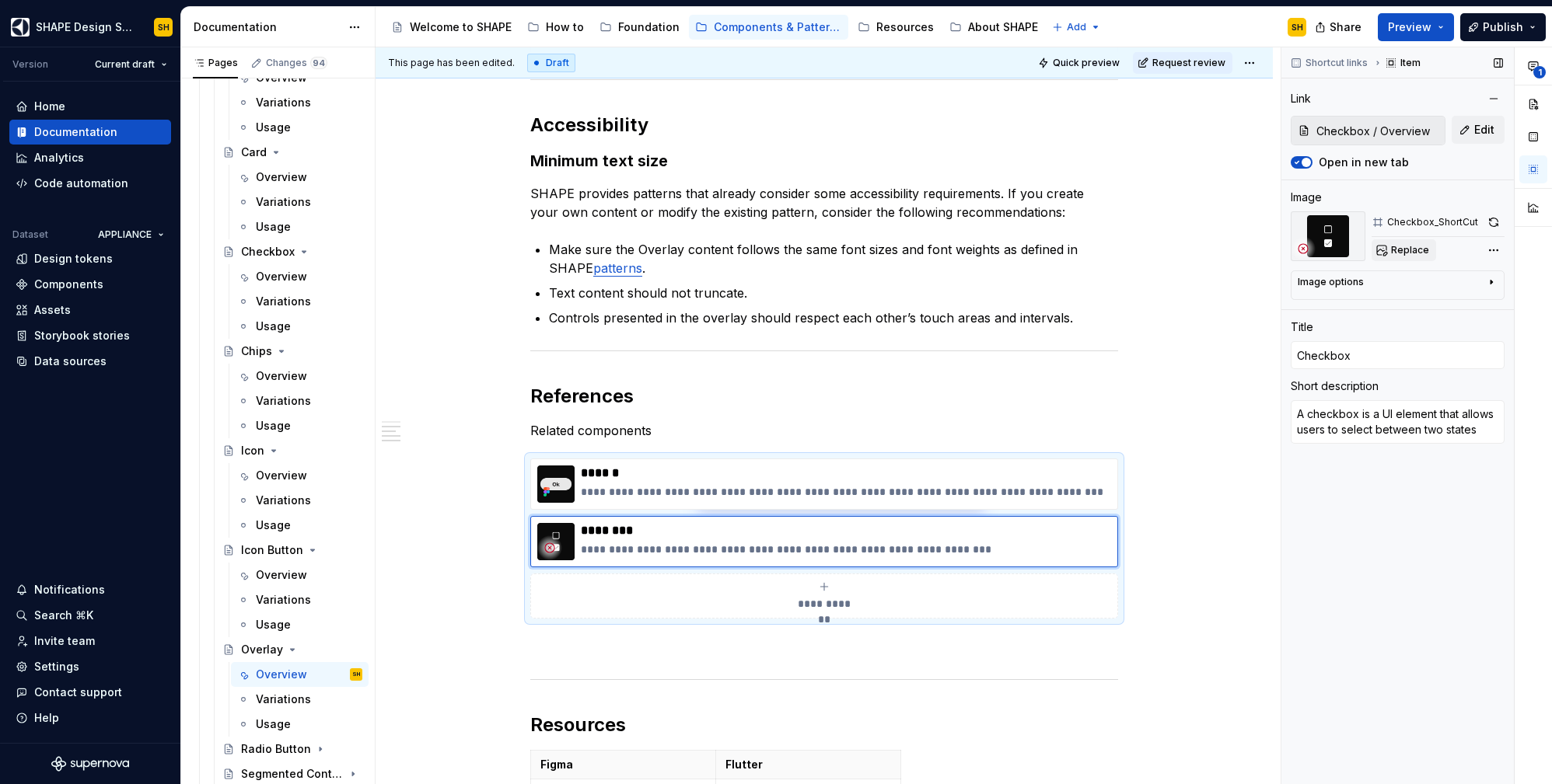
click at [1394, 246] on span "Replace" at bounding box center [1410, 250] width 39 height 12
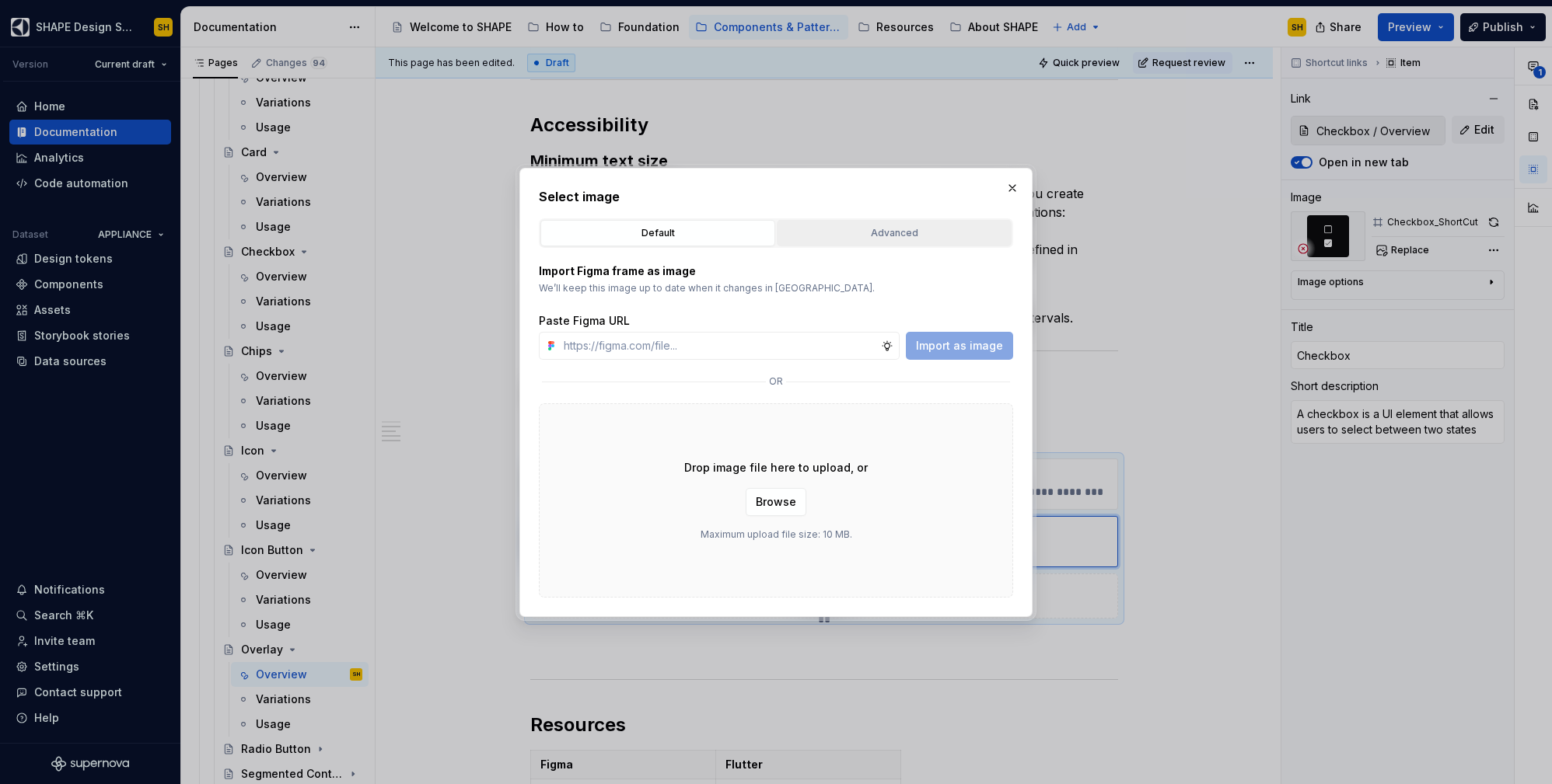
click at [878, 235] on div "Advanced" at bounding box center [895, 233] width 224 height 16
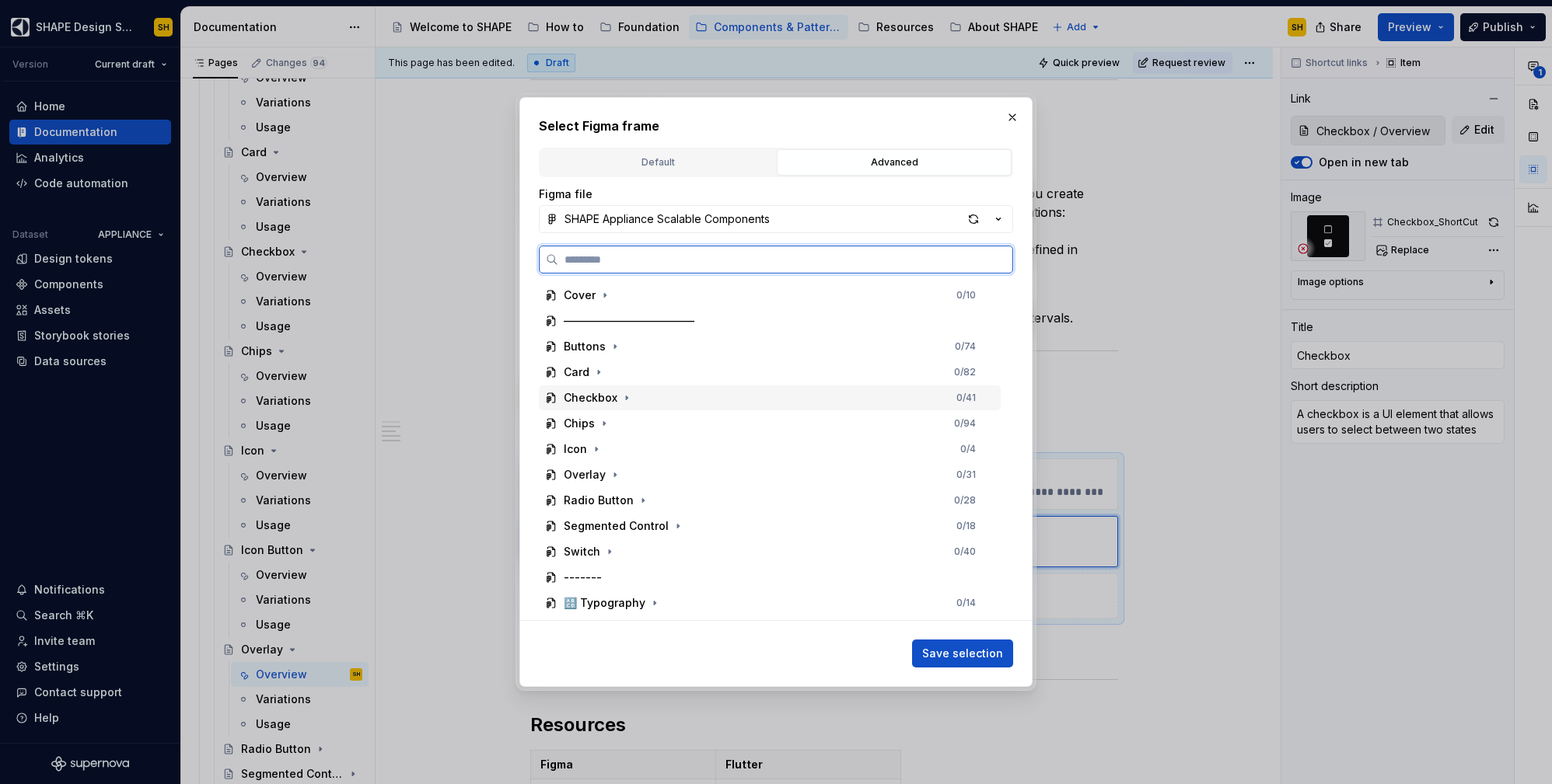
click at [633, 394] on div "Checkbox 0 / 41" at bounding box center [769, 398] width 462 height 24
click at [754, 482] on div "Checkbox_ShortCut 0 / 4" at bounding box center [777, 475] width 447 height 24
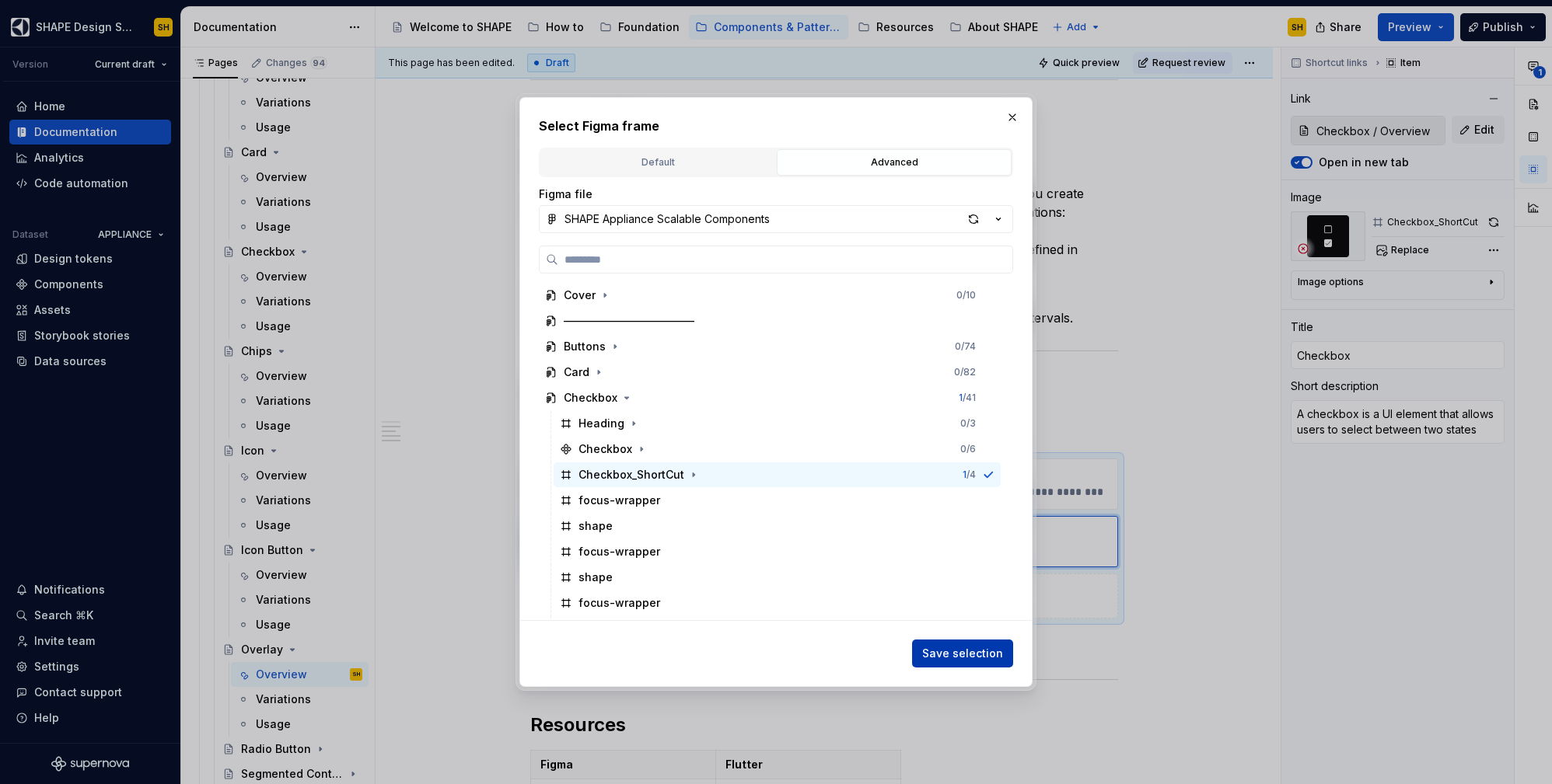
click at [969, 658] on span "Save selection" at bounding box center [962, 653] width 81 height 16
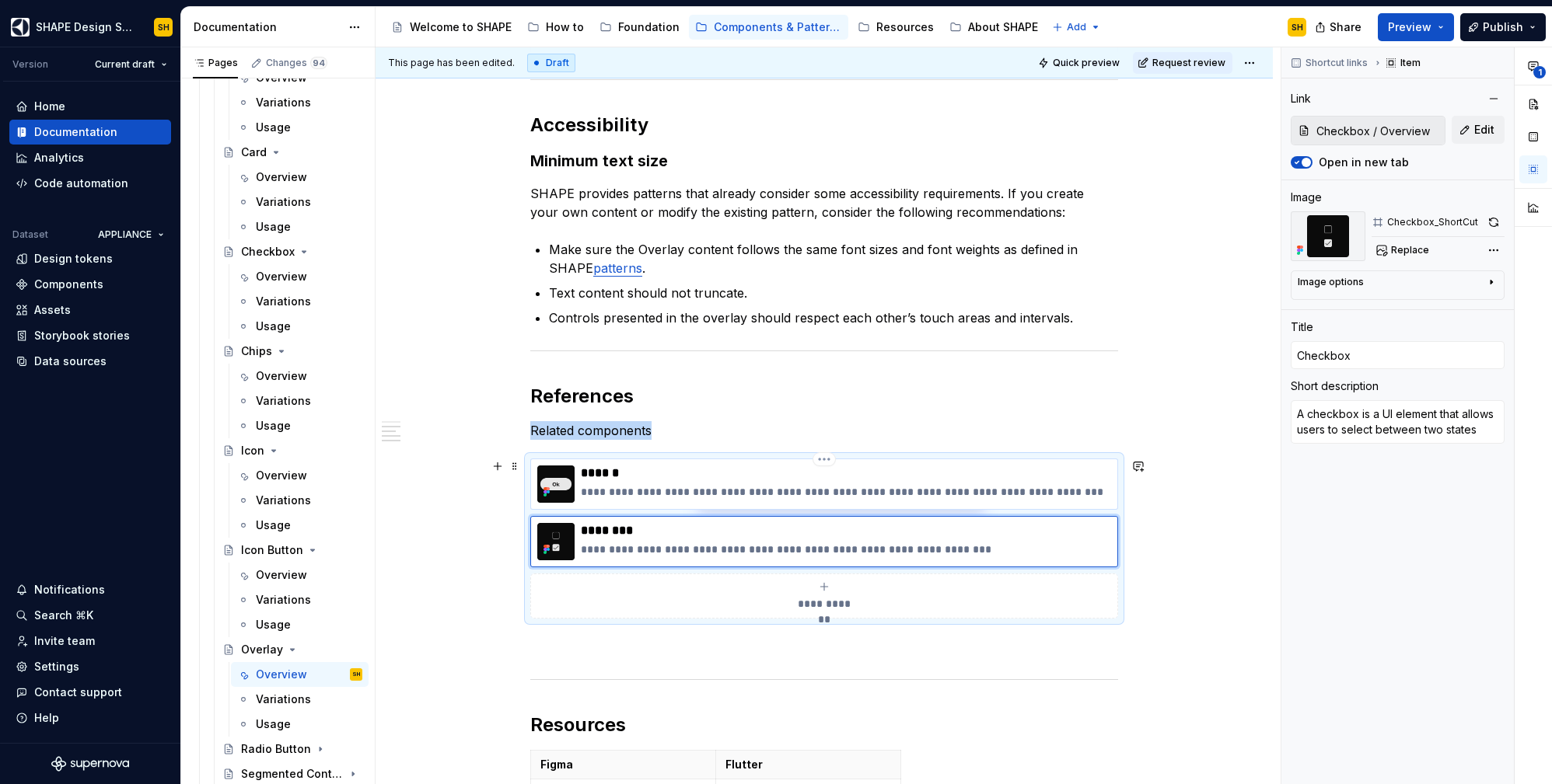
click at [882, 493] on p "**********" at bounding box center [847, 492] width 531 height 16
type textarea "*"
type input "Button / Overview"
type input "Button"
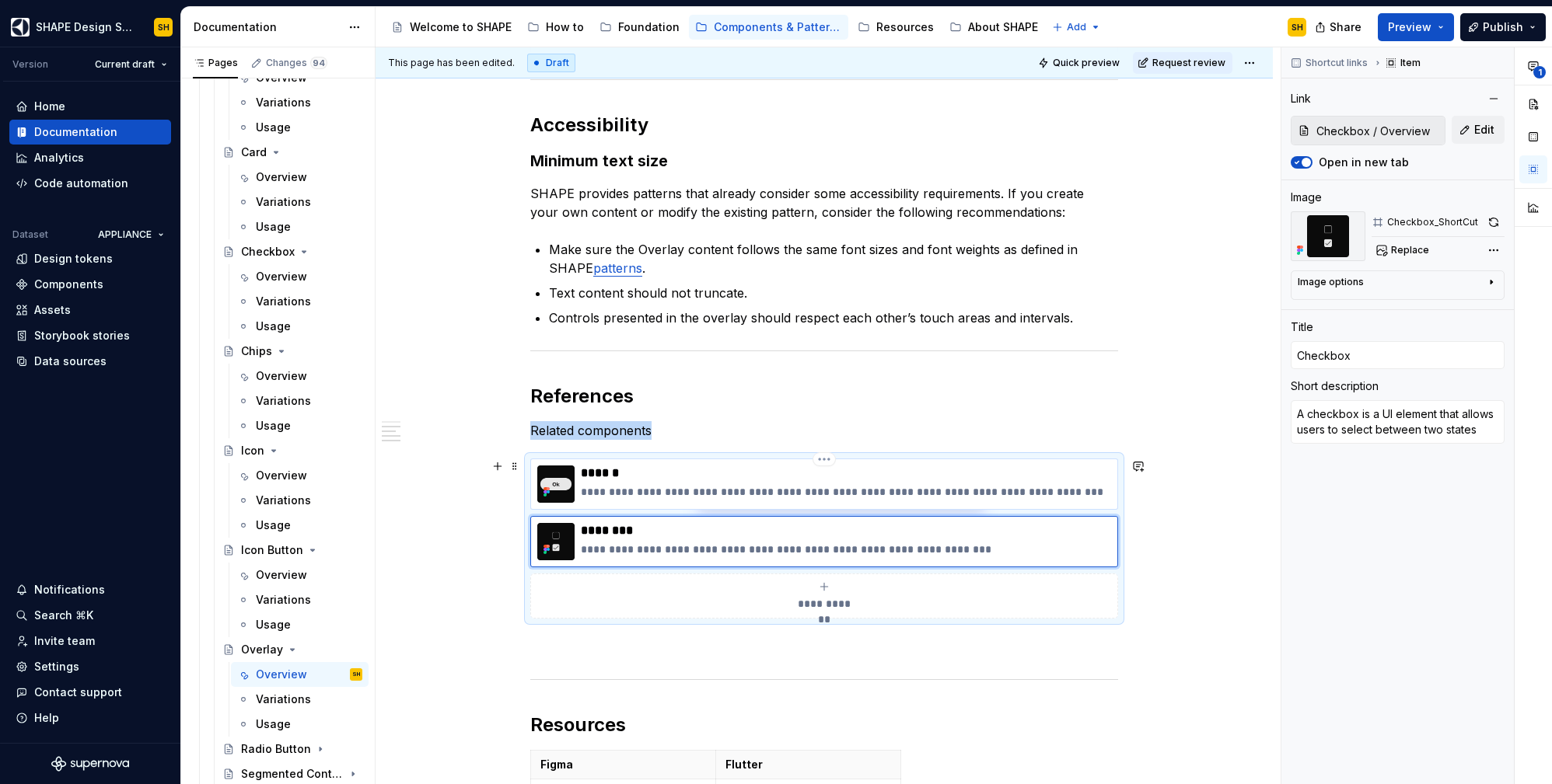
type textarea "Button allows users to interact with the UI through triggering certain actions …"
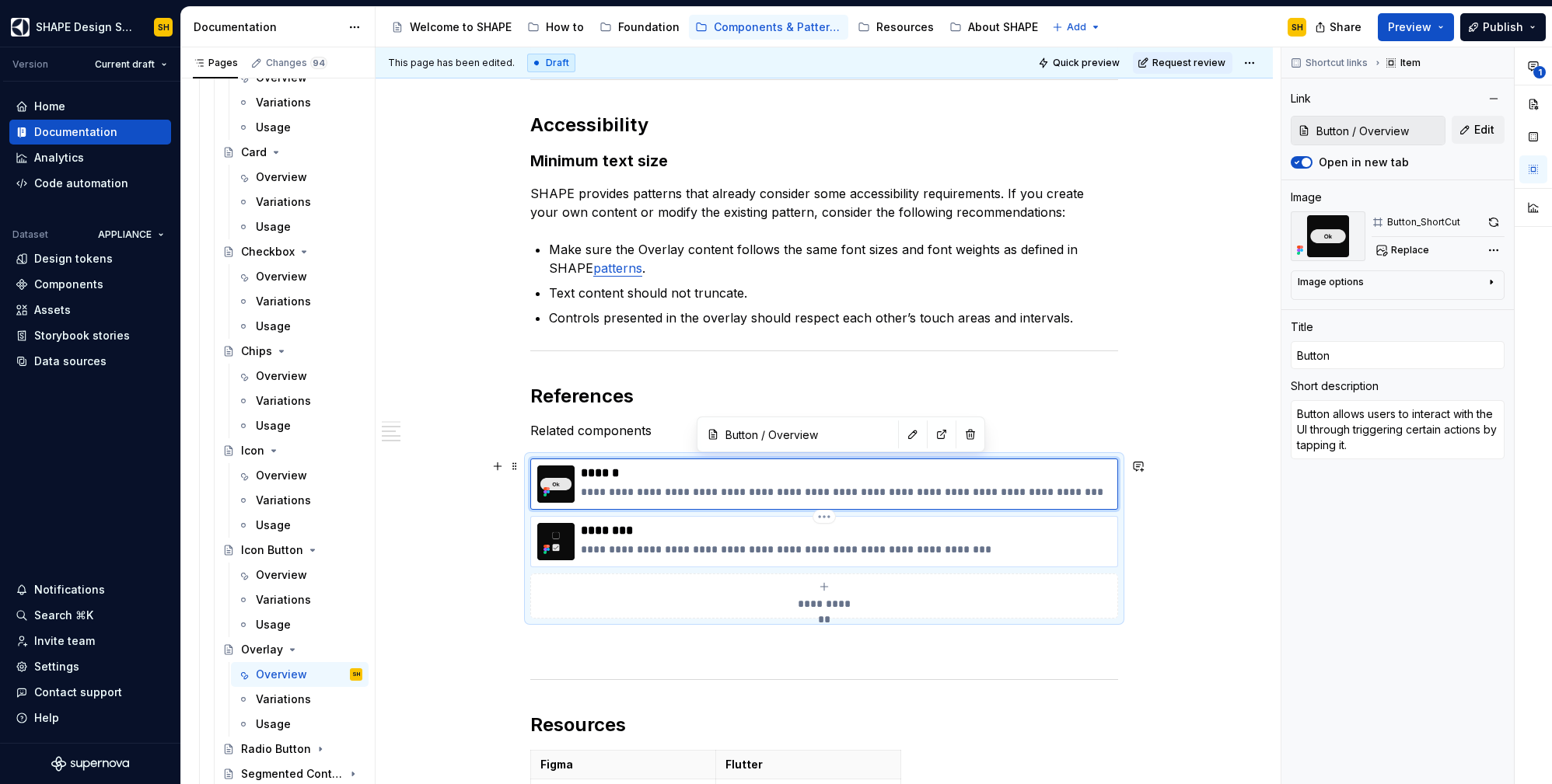
click at [878, 535] on p "********" at bounding box center [847, 530] width 531 height 16
type textarea "*"
type input "Checkbox / Overview"
type input "Checkbox"
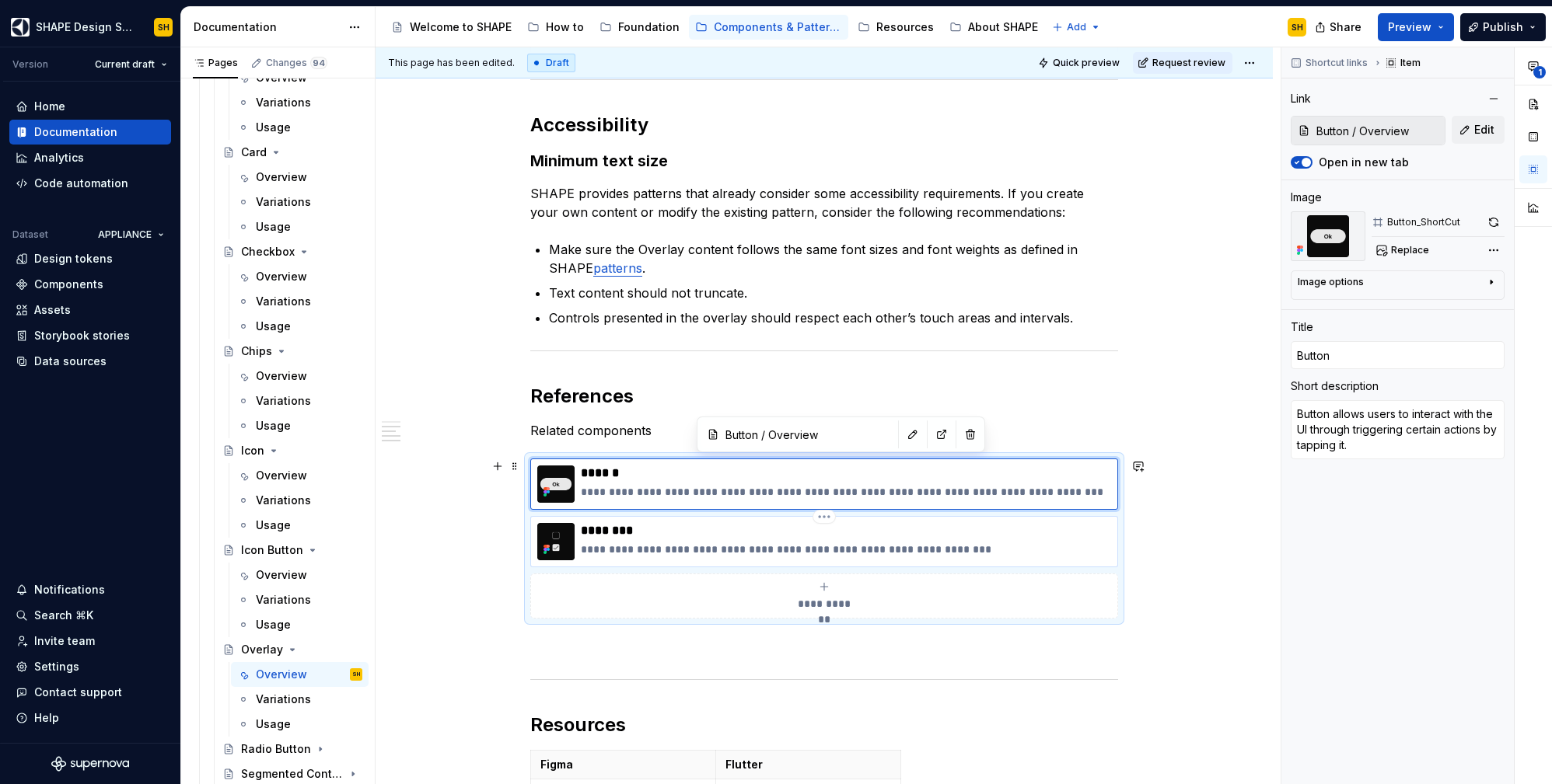
type textarea "A checkbox is a UI element that allows users to select between two states"
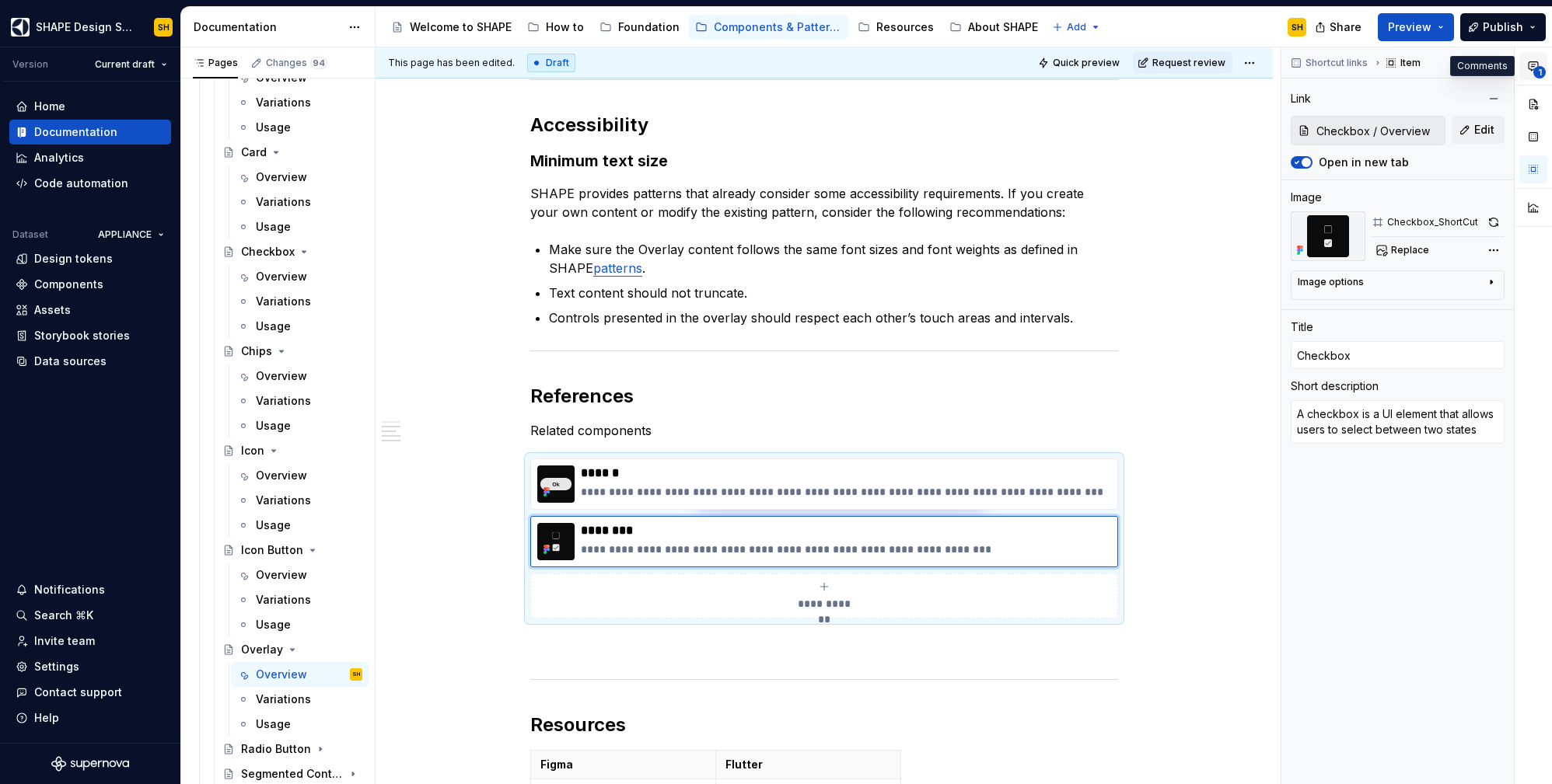
click at [1537, 67] on span "1" at bounding box center [1539, 71] width 12 height 12
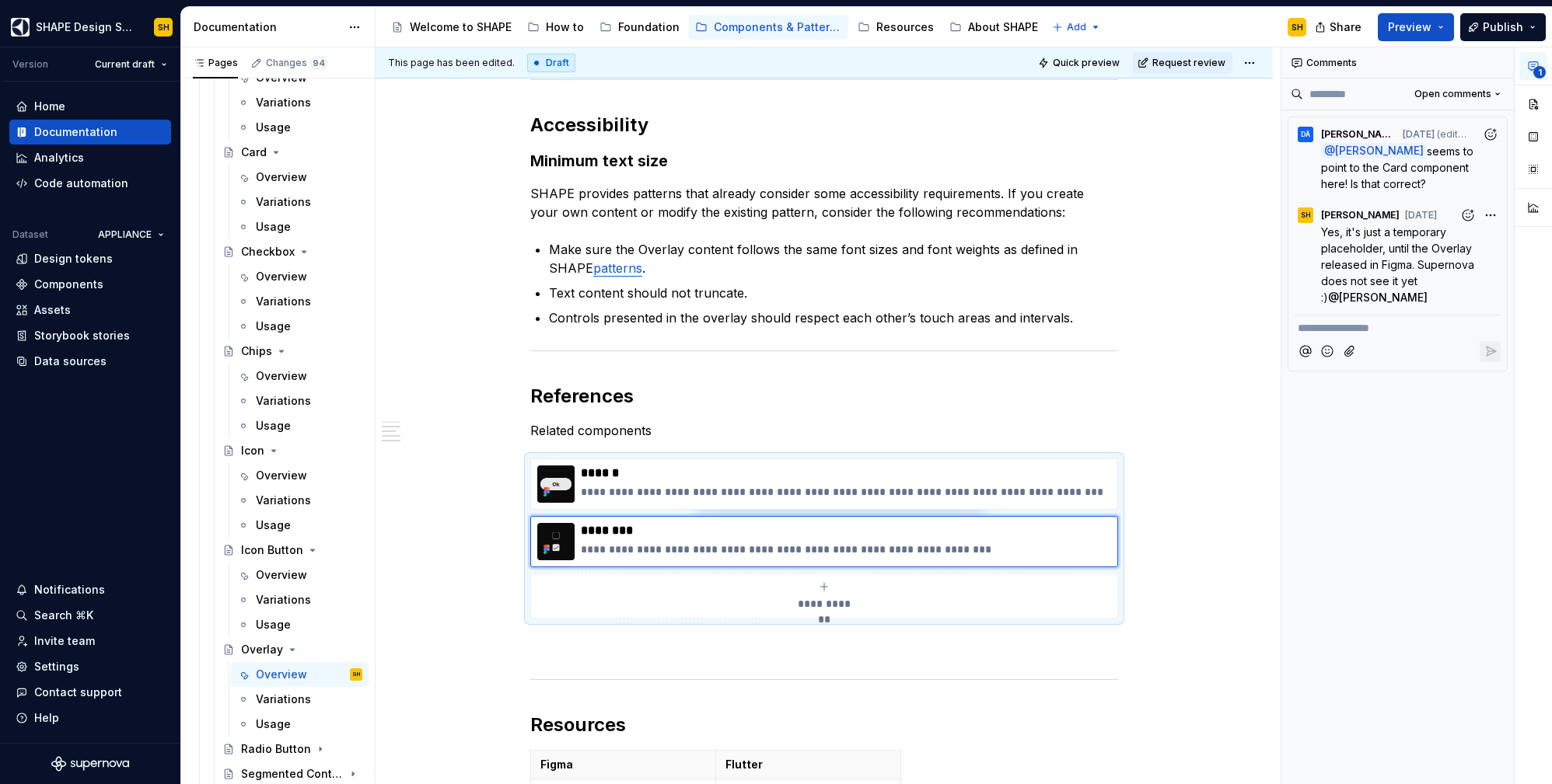
click at [1539, 66] on span "1" at bounding box center [1539, 71] width 12 height 12
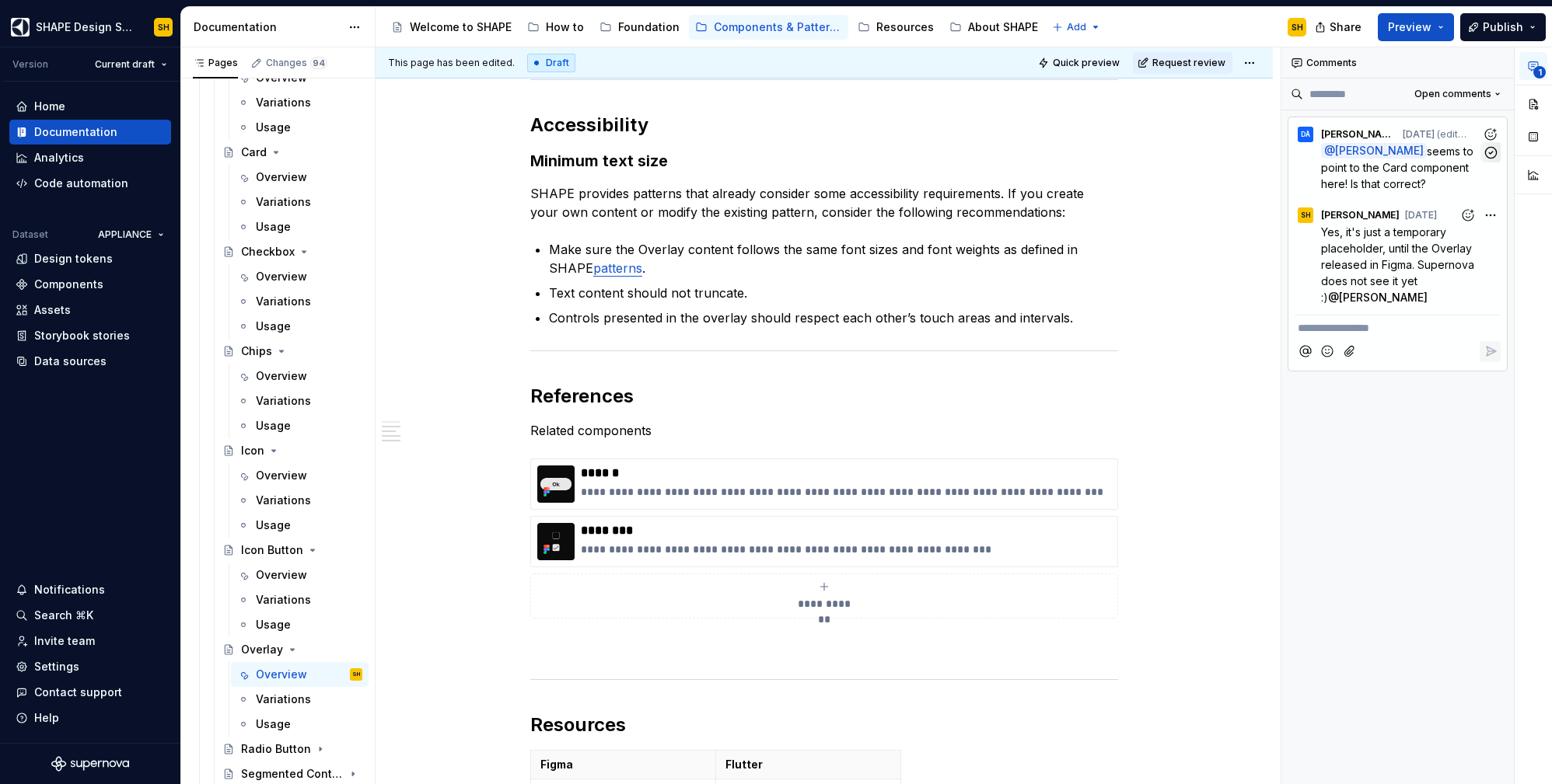
click at [1492, 155] on button "button" at bounding box center [1490, 151] width 20 height 20
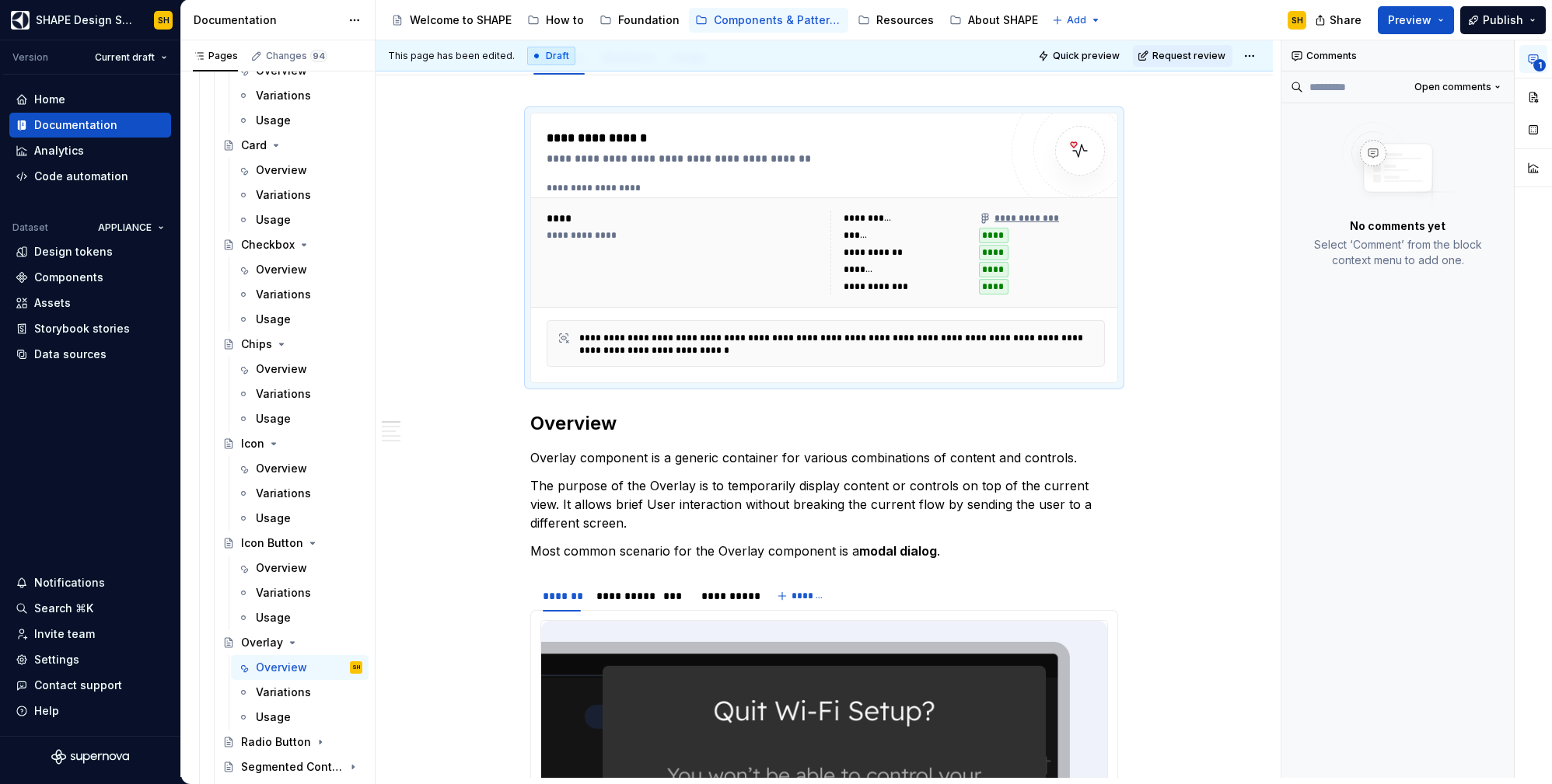
scroll to position [181, 0]
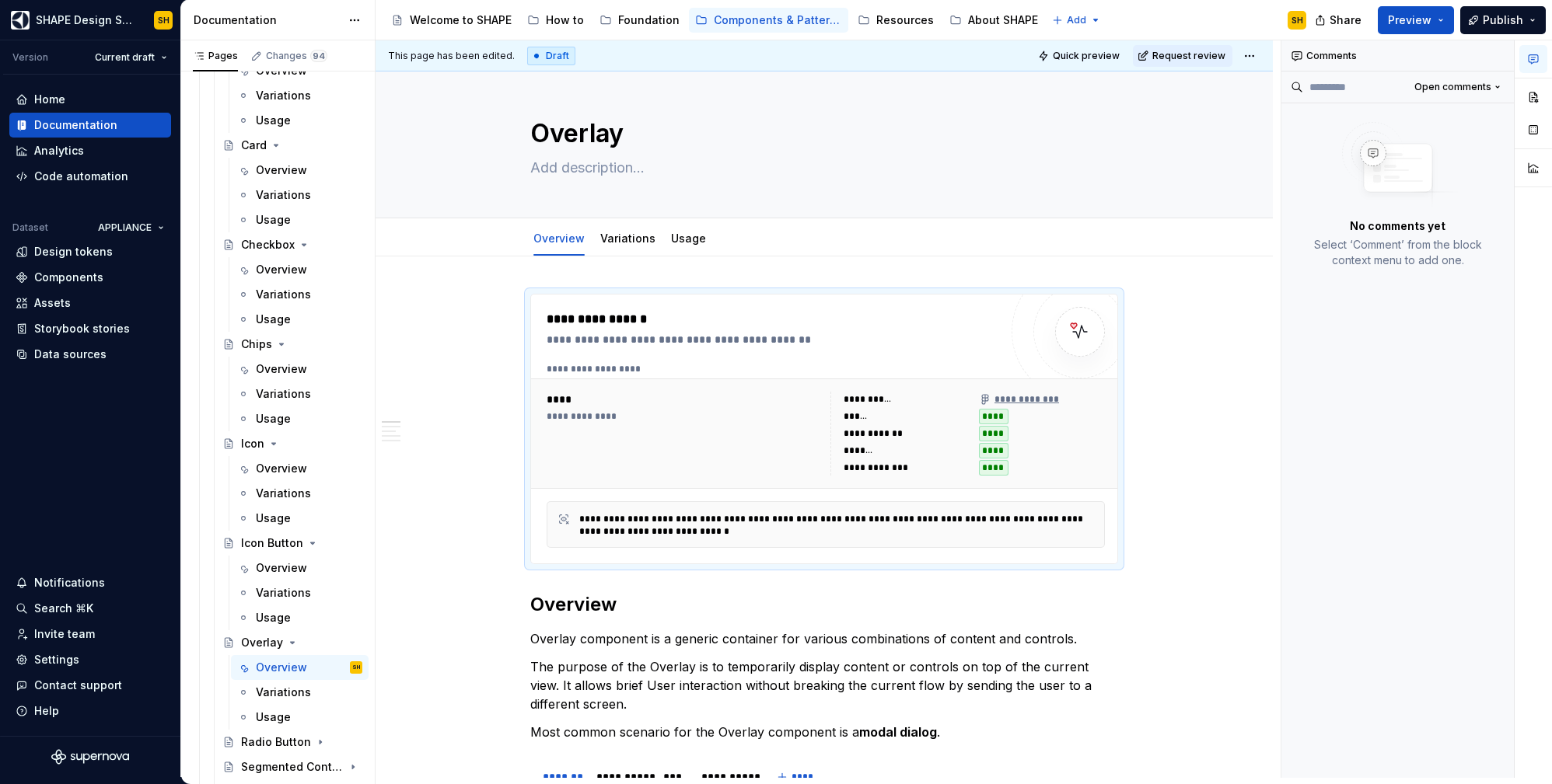
scroll to position [0, 0]
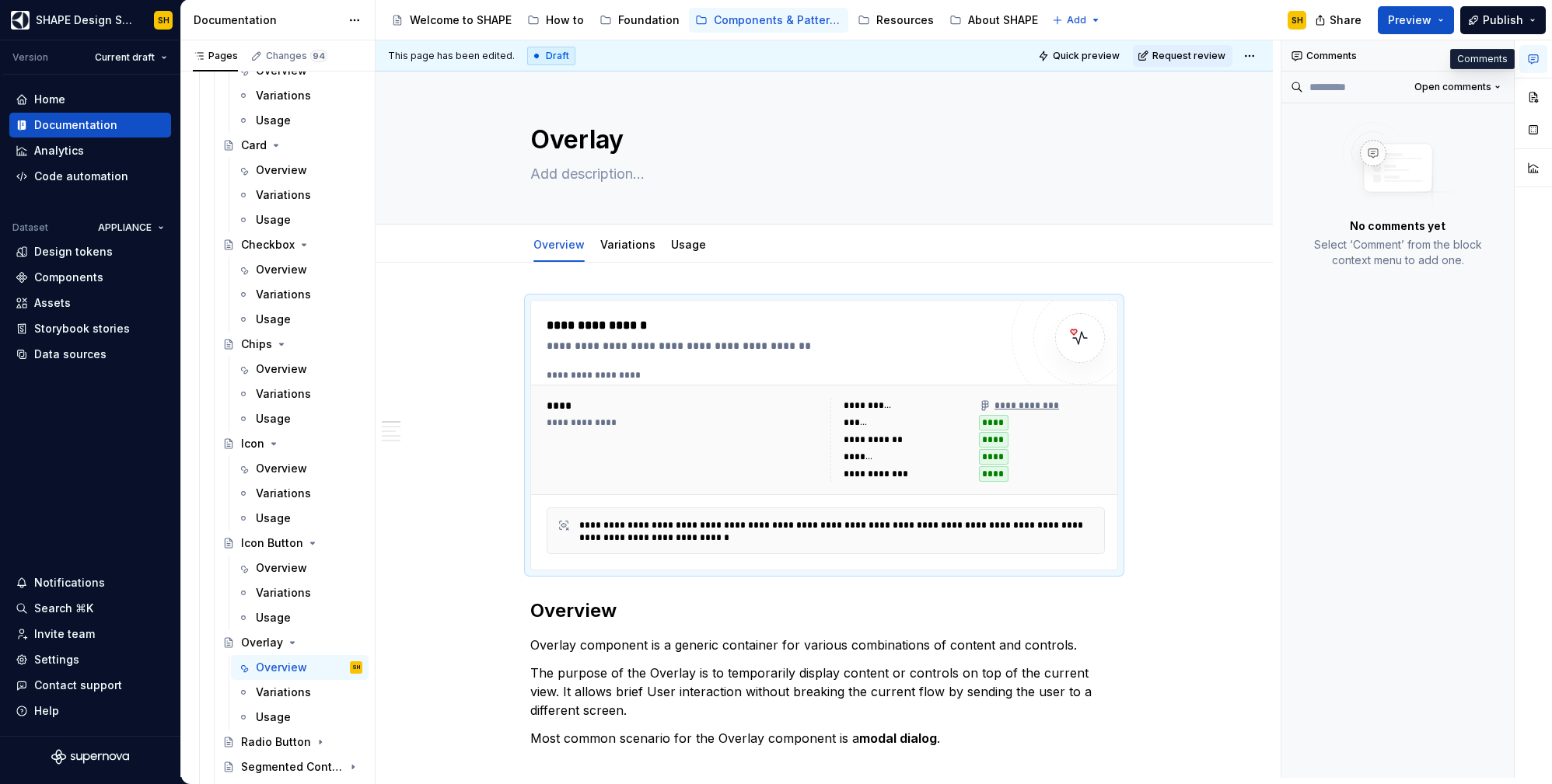
click at [1539, 58] on icon "button" at bounding box center [1533, 58] width 12 height 12
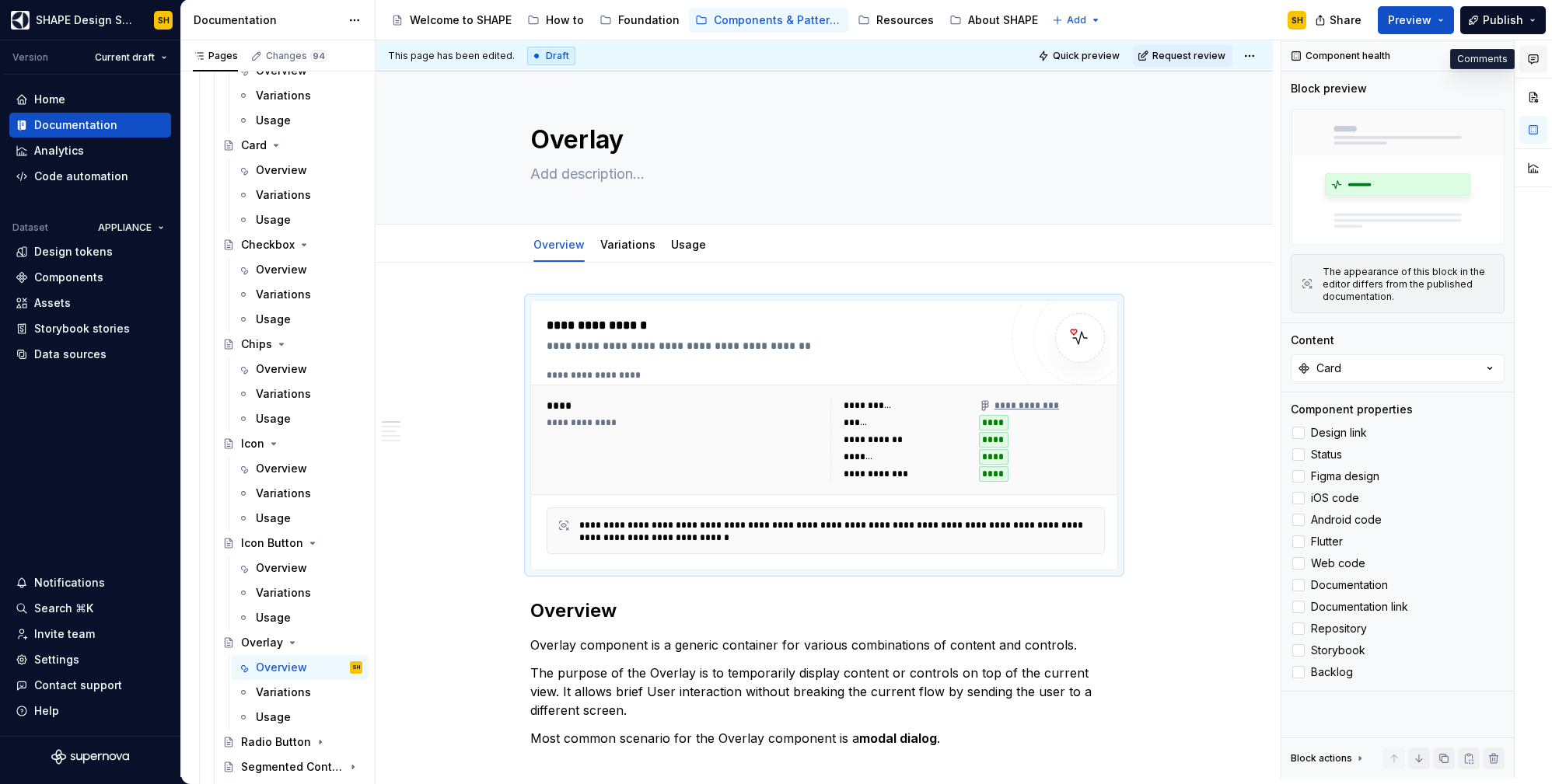
click at [1536, 60] on icon "button" at bounding box center [1533, 58] width 12 height 12
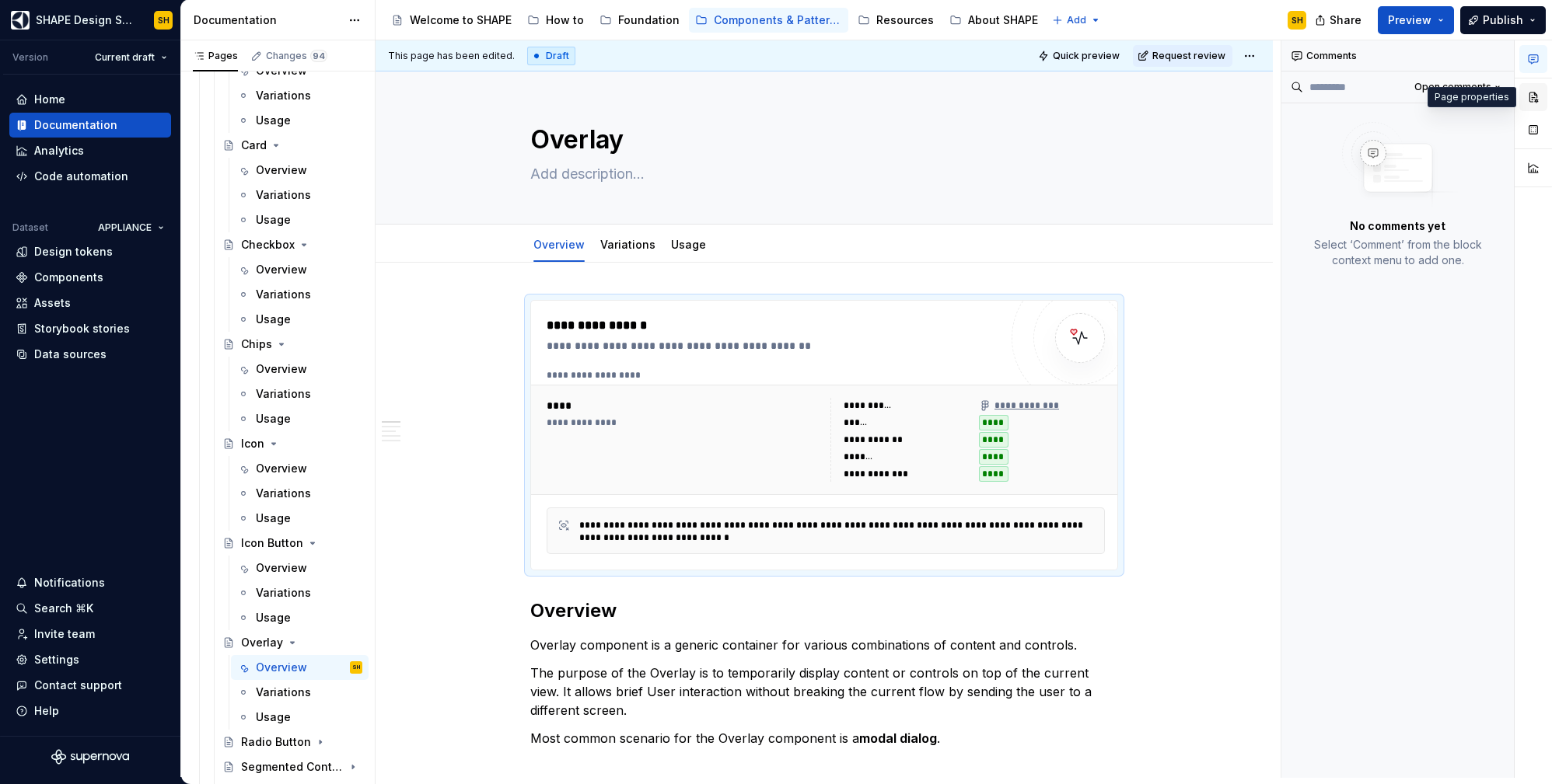
click at [1537, 98] on button "button" at bounding box center [1533, 97] width 28 height 28
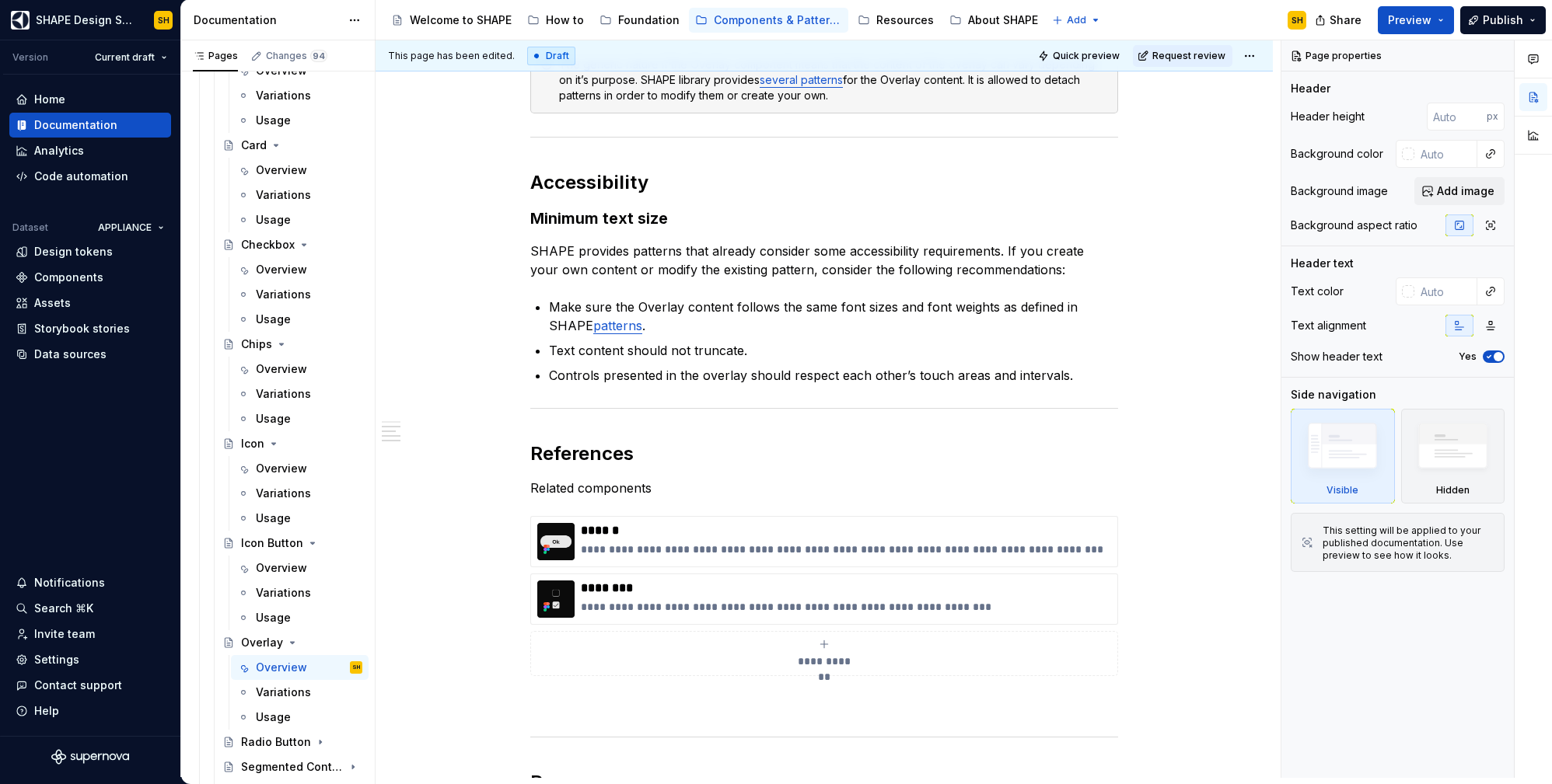
scroll to position [1482, 0]
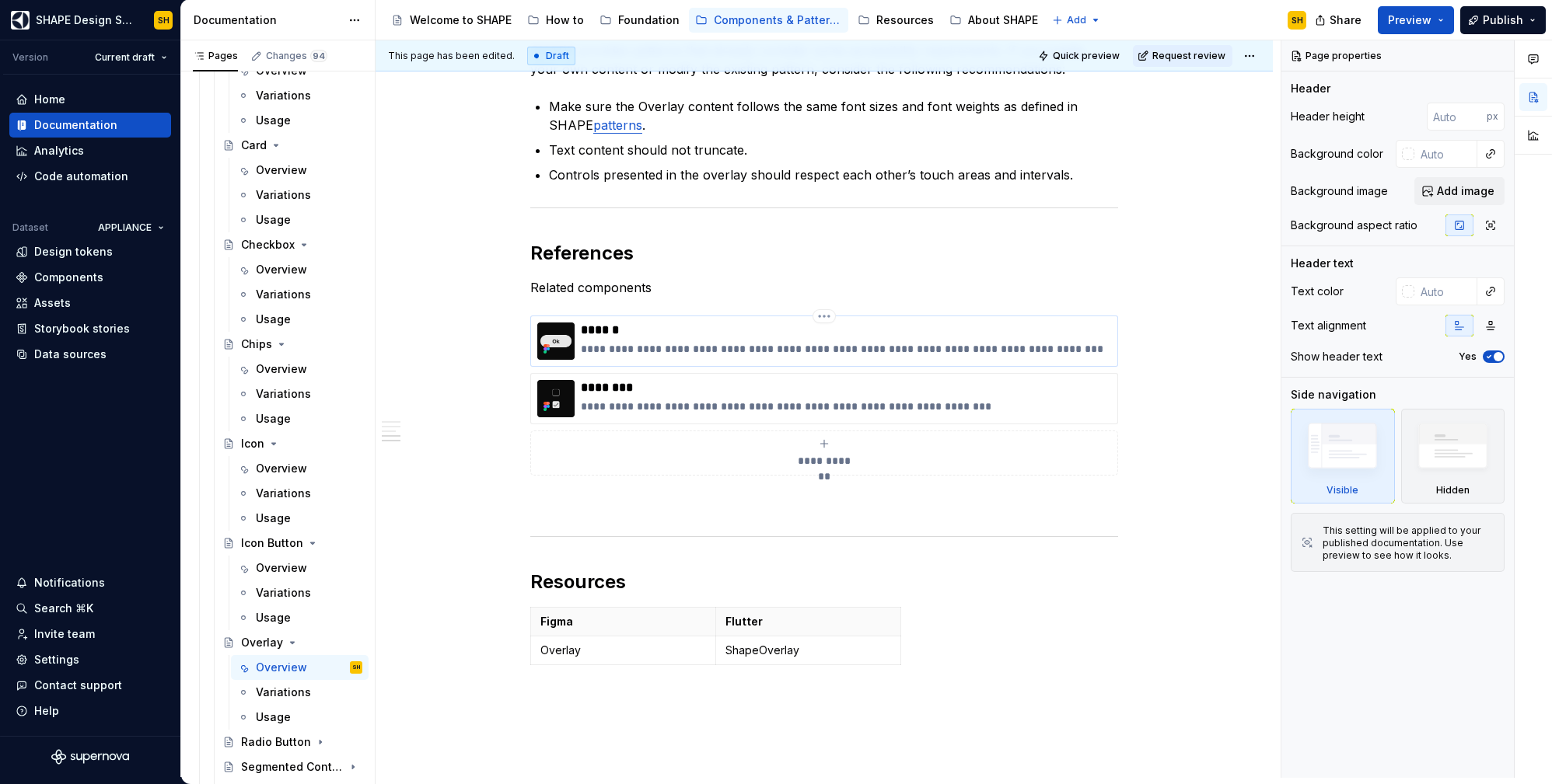
click at [730, 337] on p "******" at bounding box center [847, 330] width 531 height 16
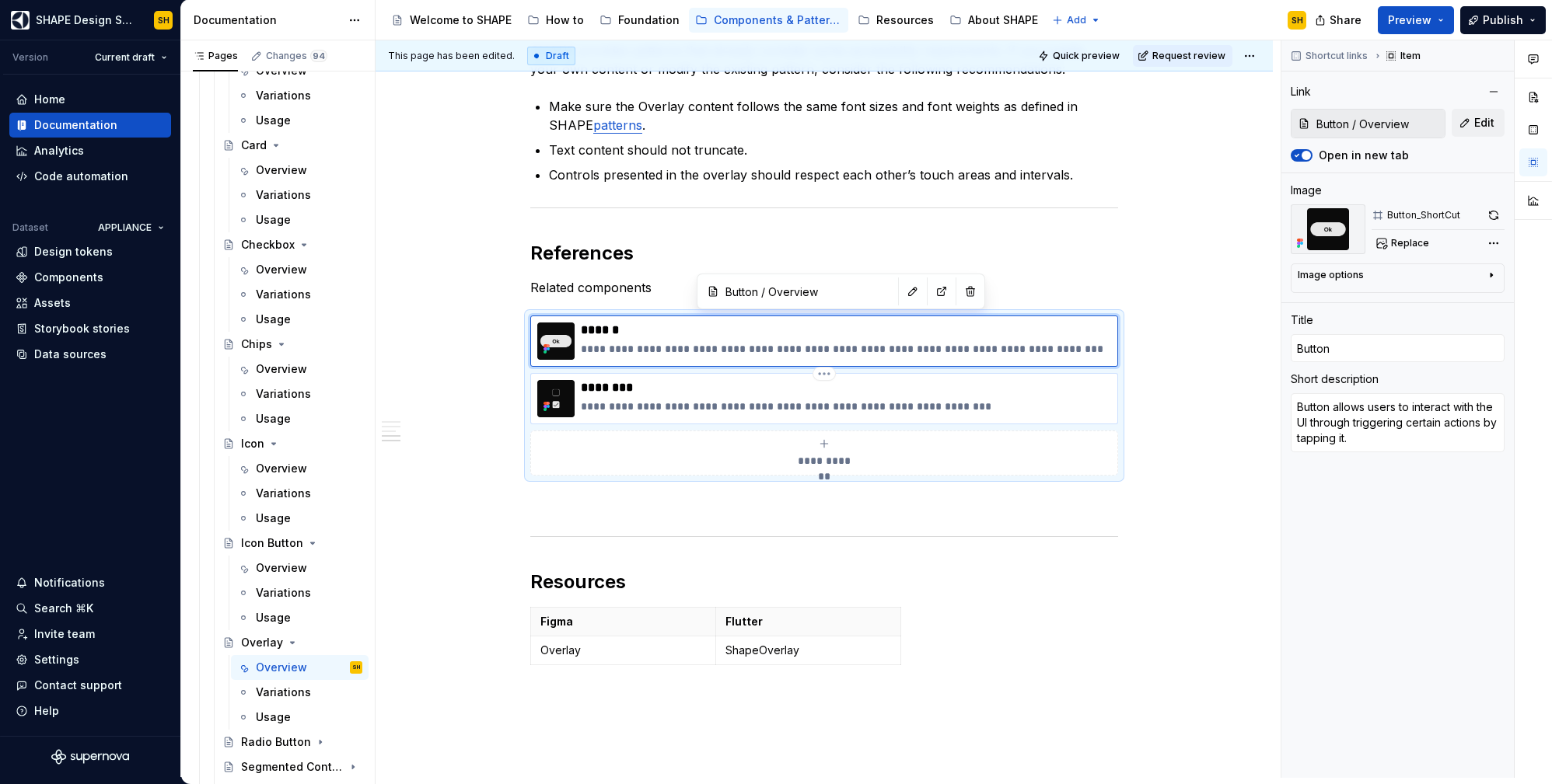
click at [703, 380] on p "********" at bounding box center [847, 387] width 531 height 16
type textarea "*"
type input "Checkbox / Overview"
type input "Checkbox"
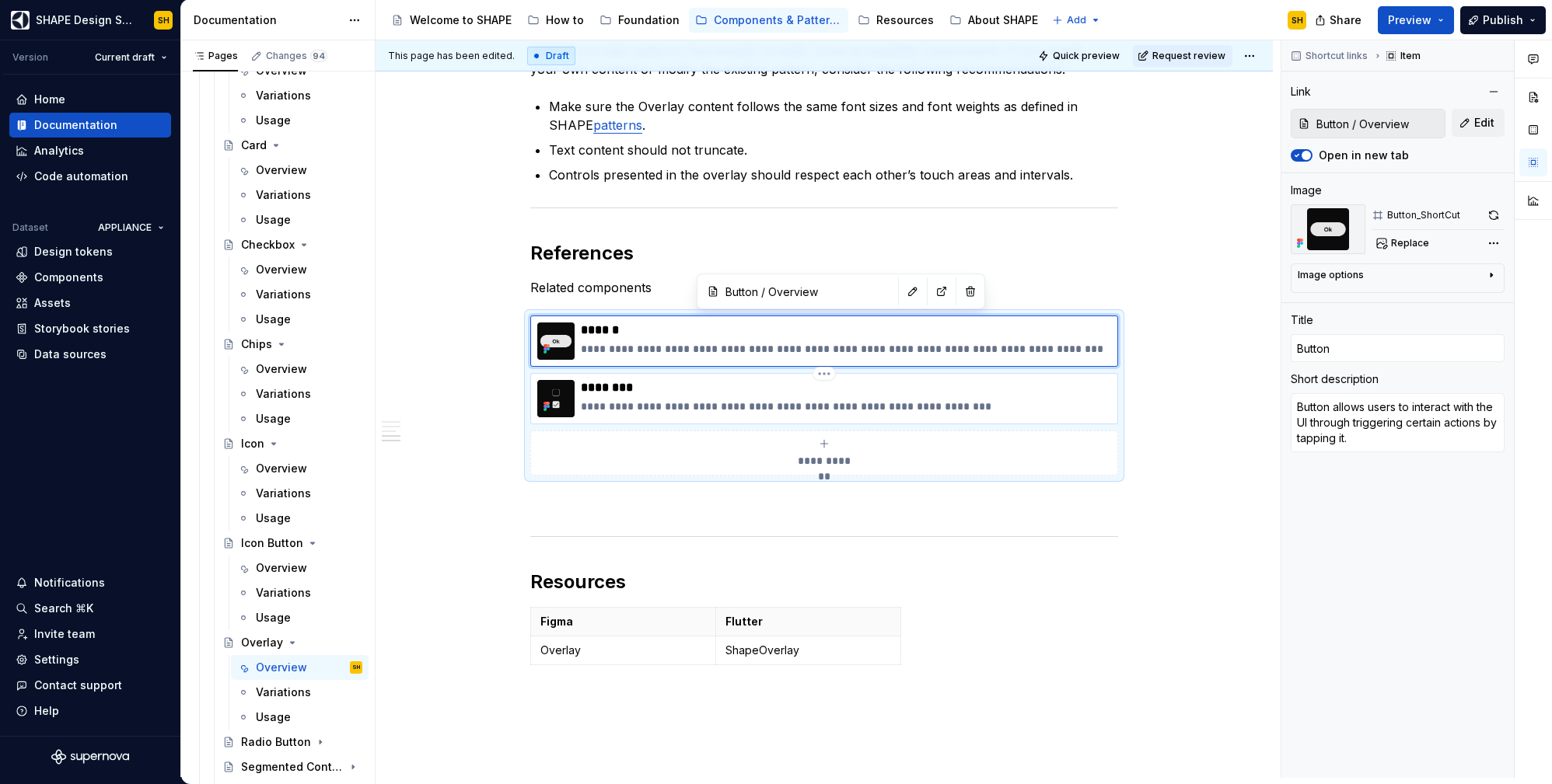
type textarea "A checkbox is a UI element that allows users to select between two states"
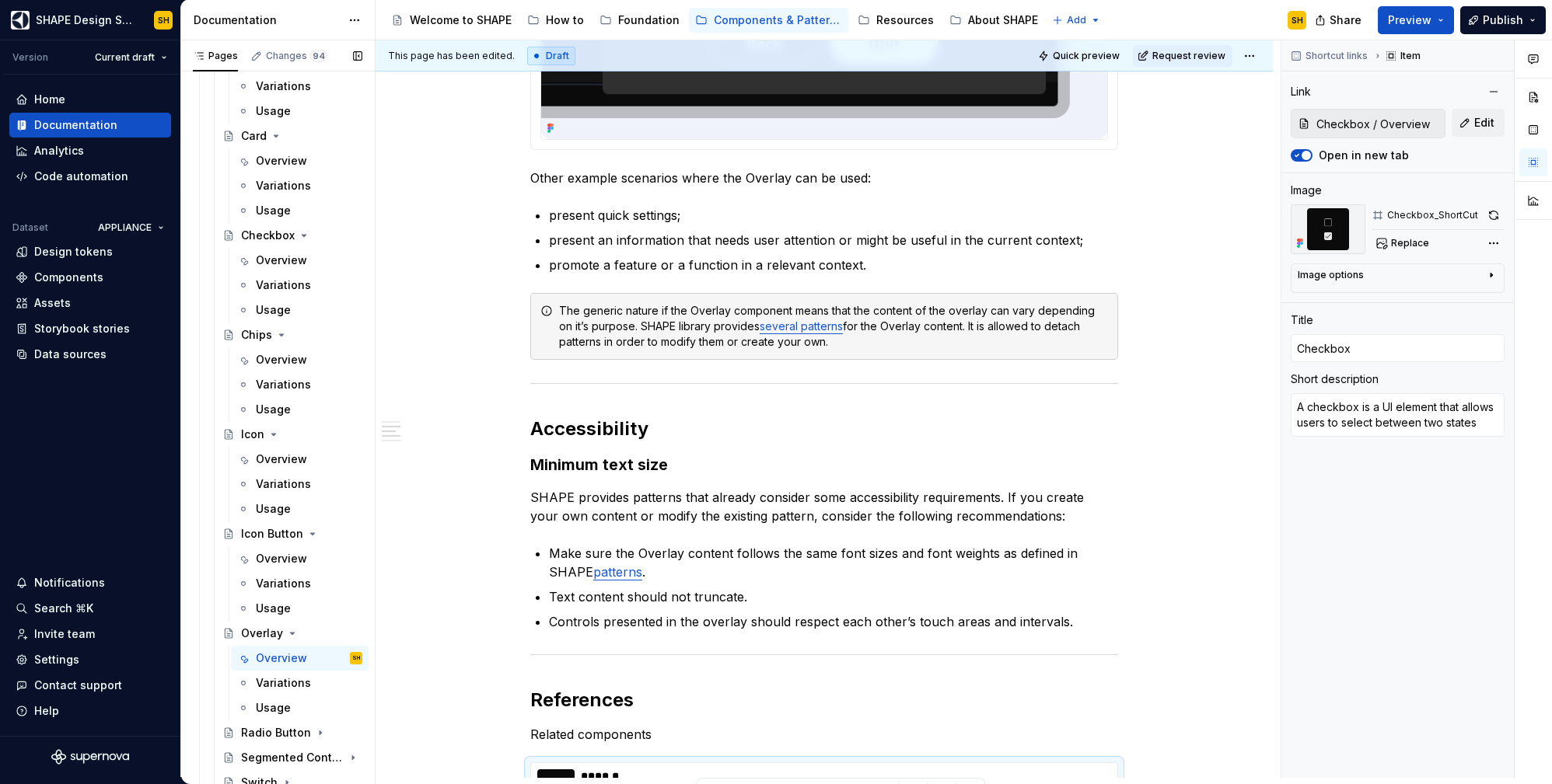
scroll to position [654, 0]
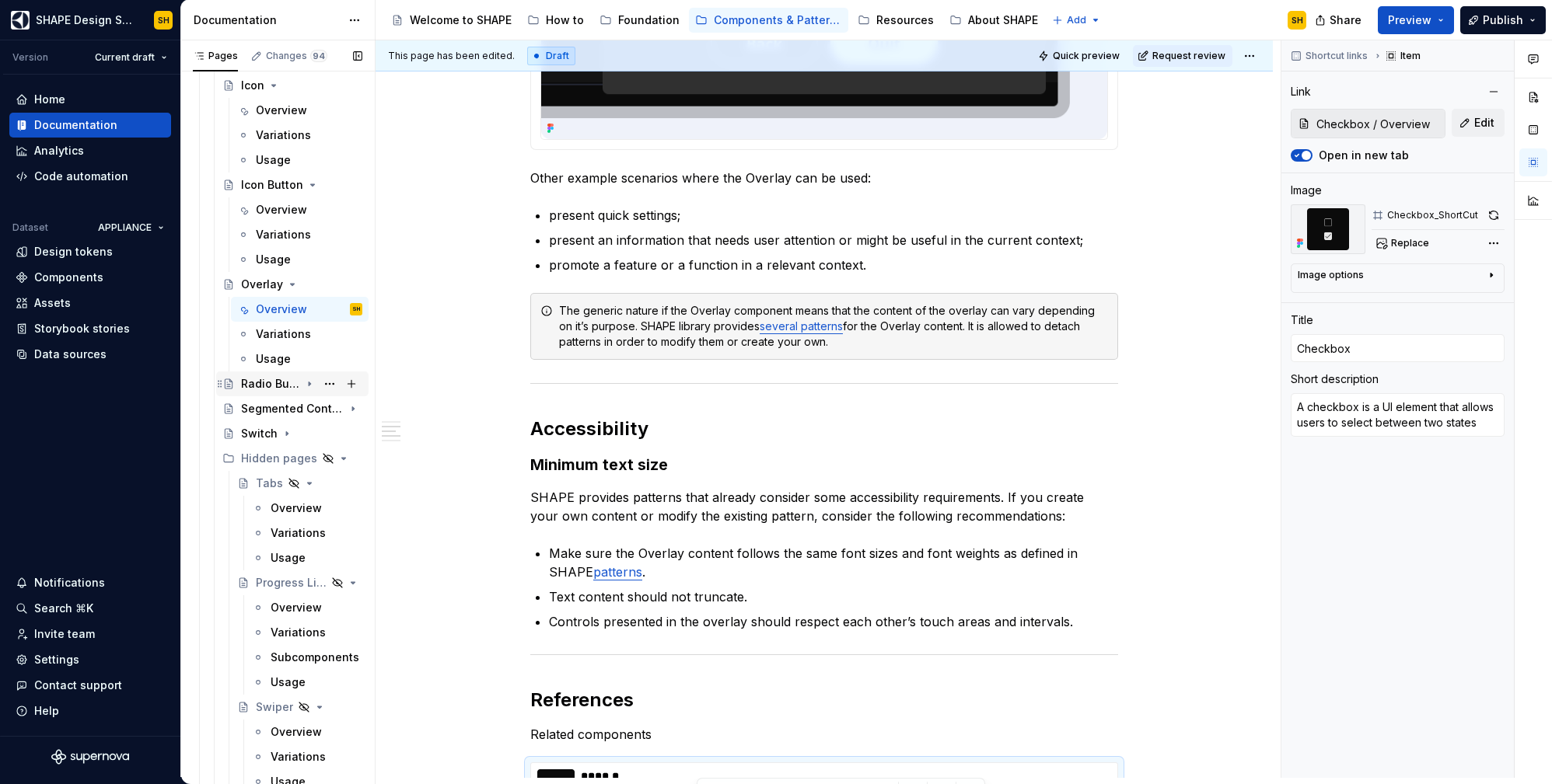
click at [305, 384] on icon "Page tree" at bounding box center [309, 384] width 12 height 12
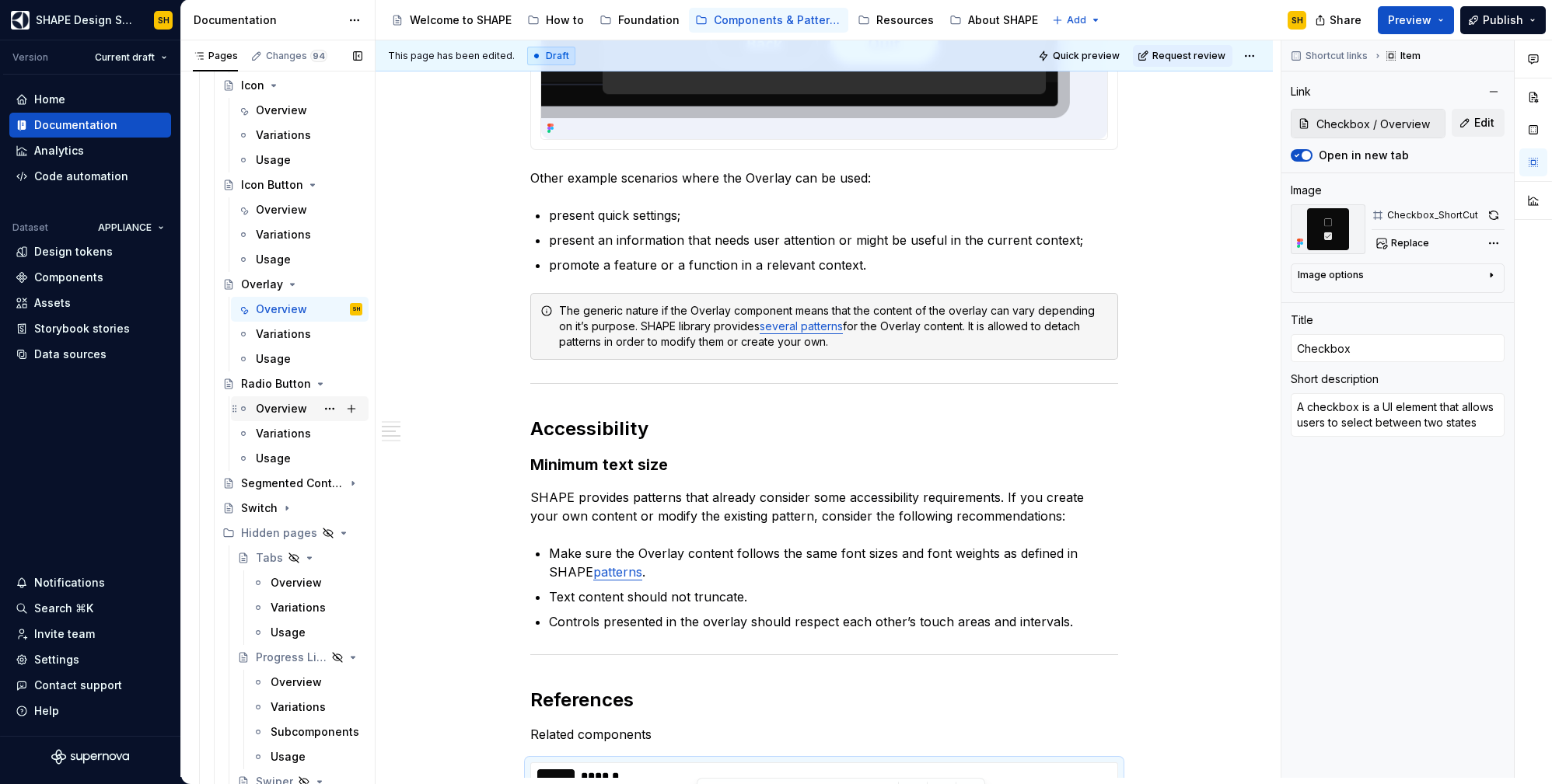
click at [279, 412] on div "Overview" at bounding box center [281, 409] width 52 height 16
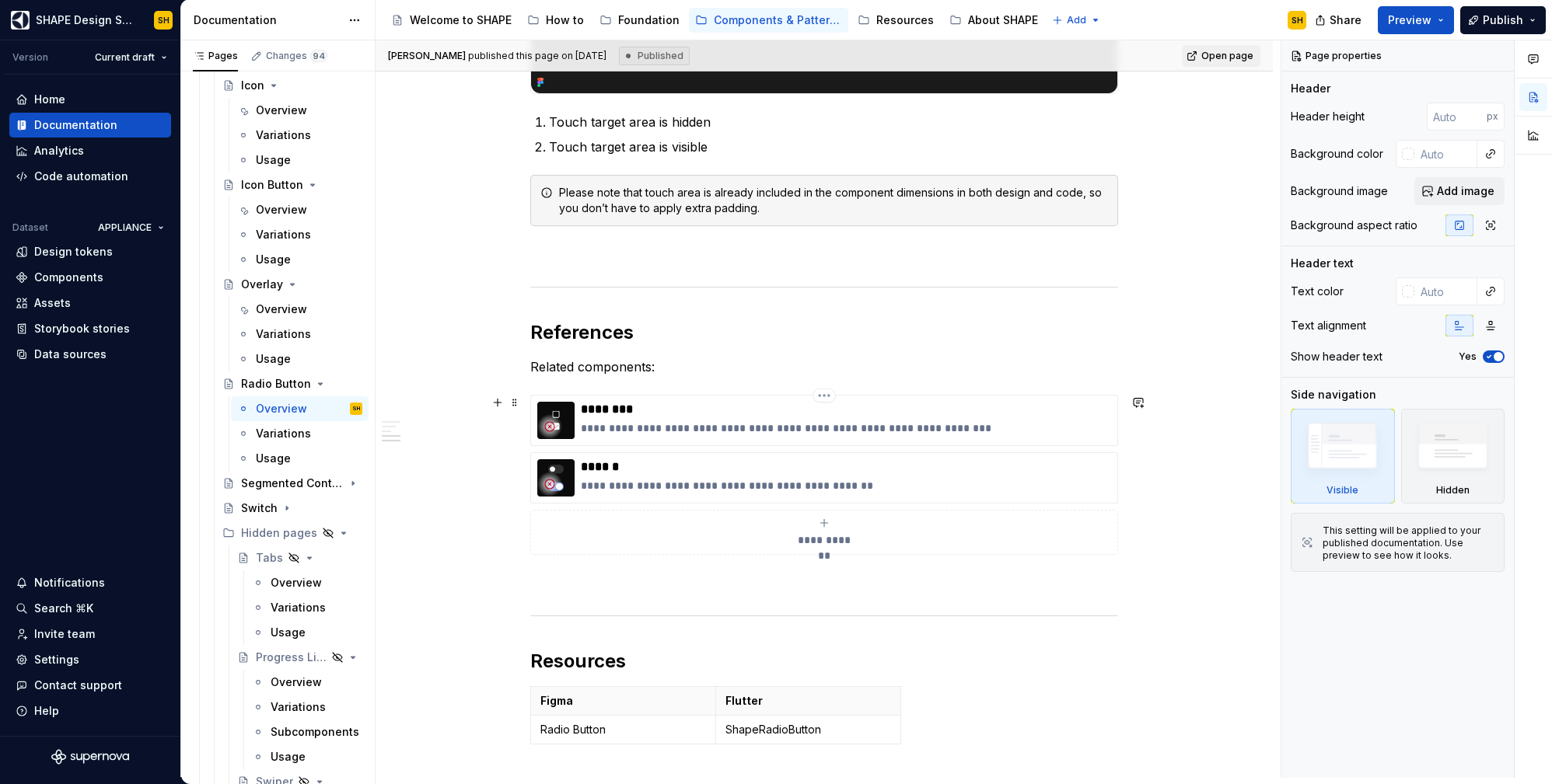
scroll to position [1670, 0]
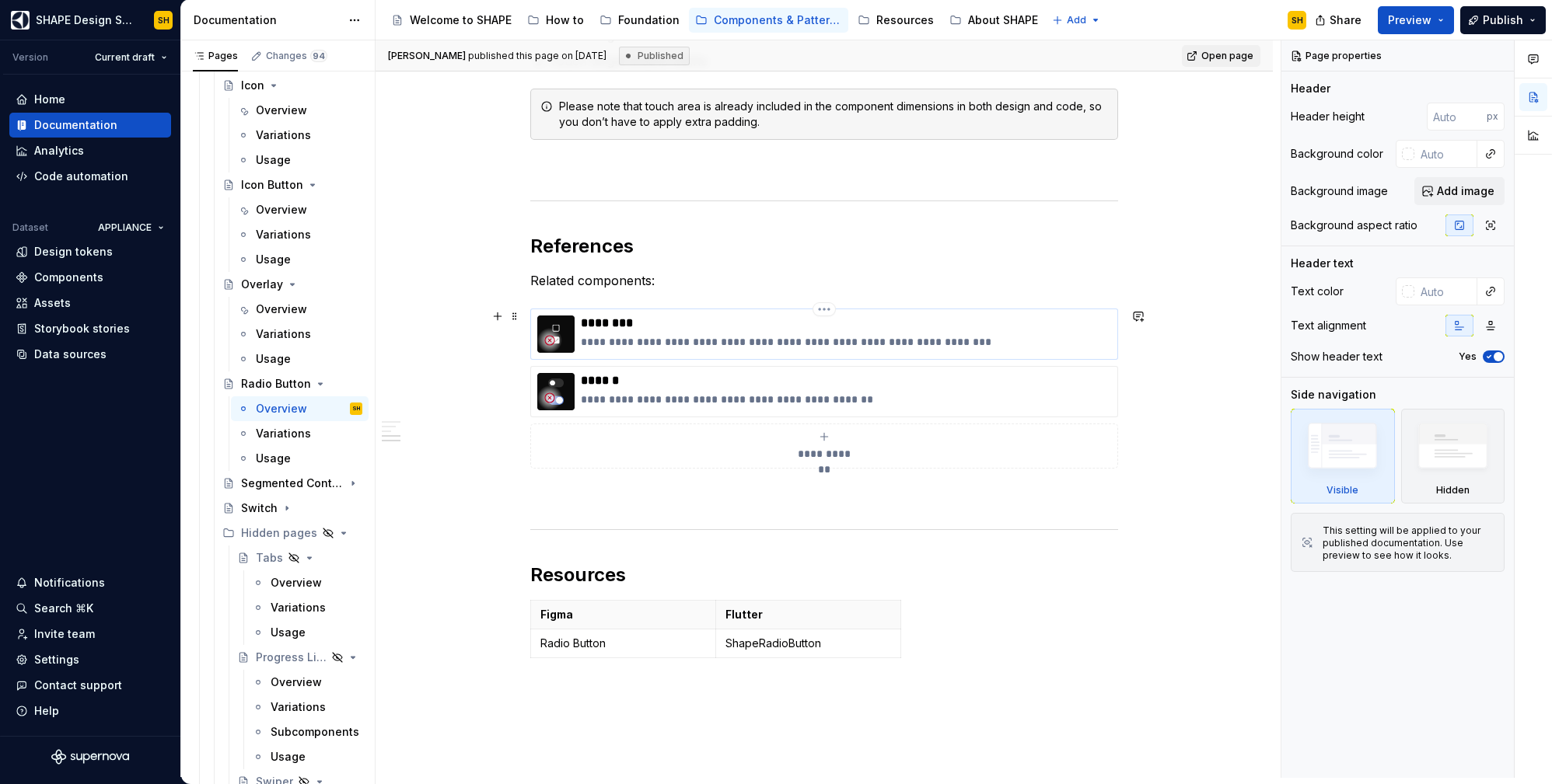
click at [999, 331] on div "**********" at bounding box center [847, 335] width 531 height 38
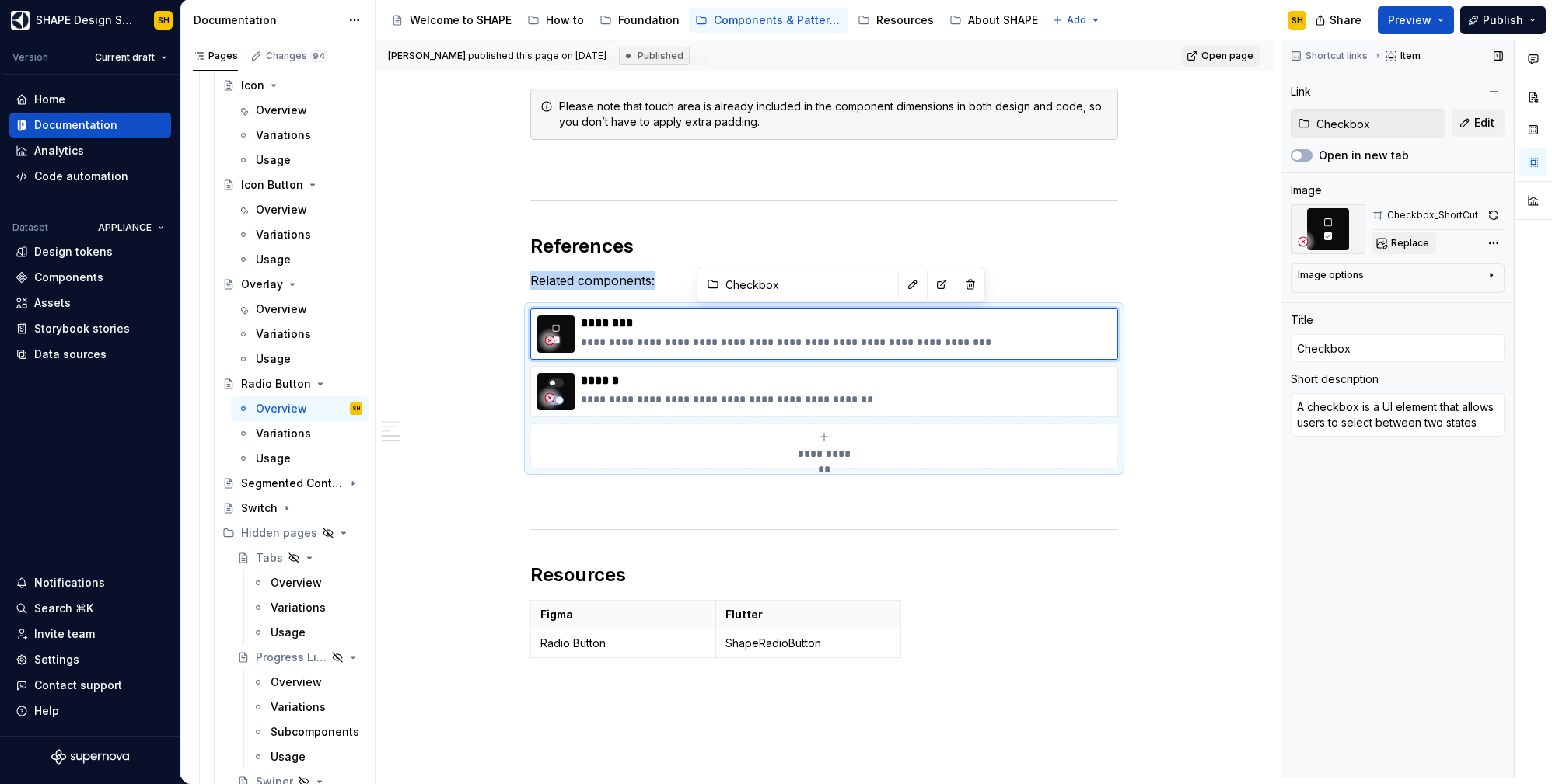
click at [1393, 243] on span "Replace" at bounding box center [1410, 243] width 39 height 12
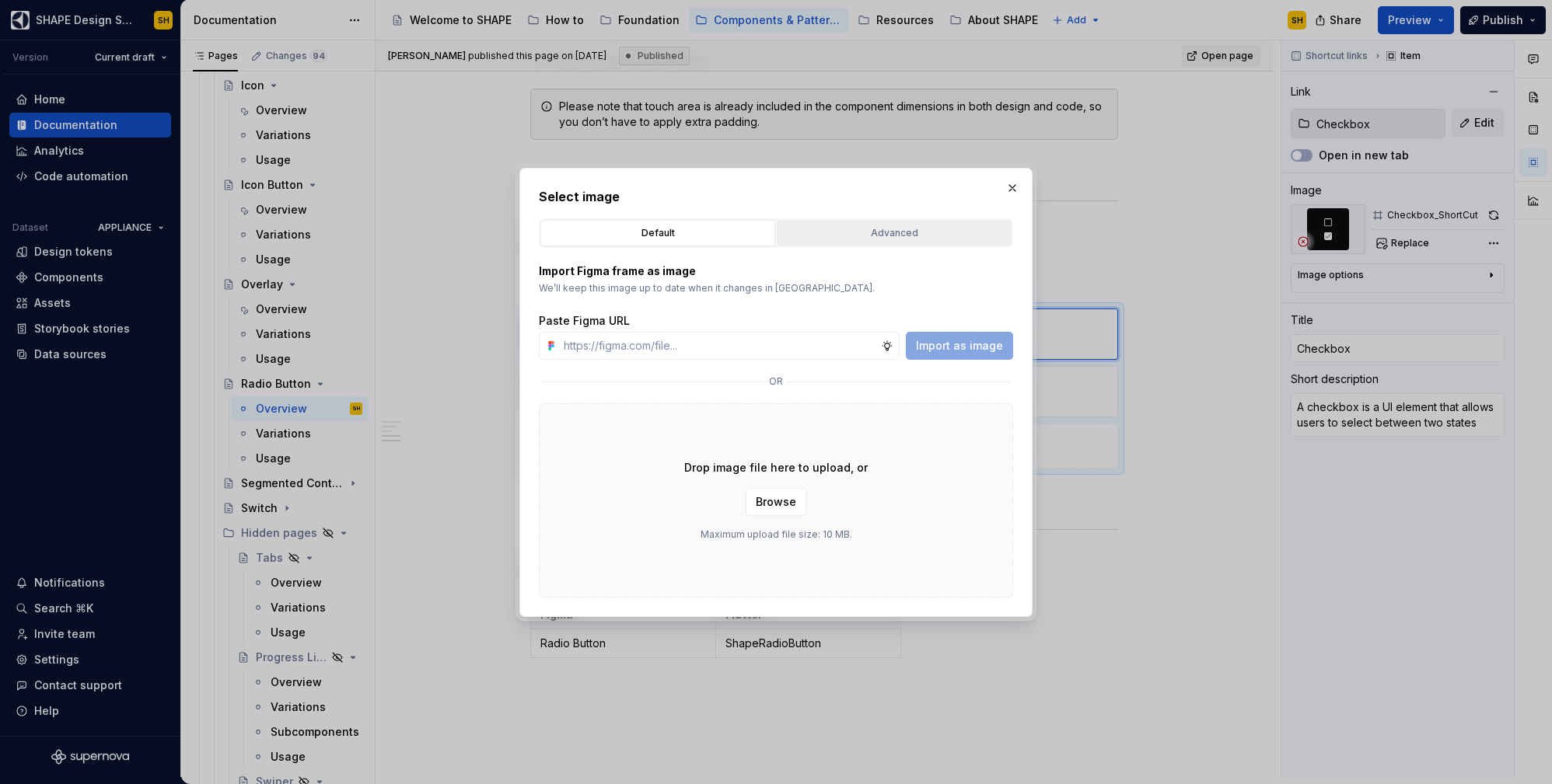
click at [912, 224] on button "Advanced" at bounding box center [895, 233] width 235 height 26
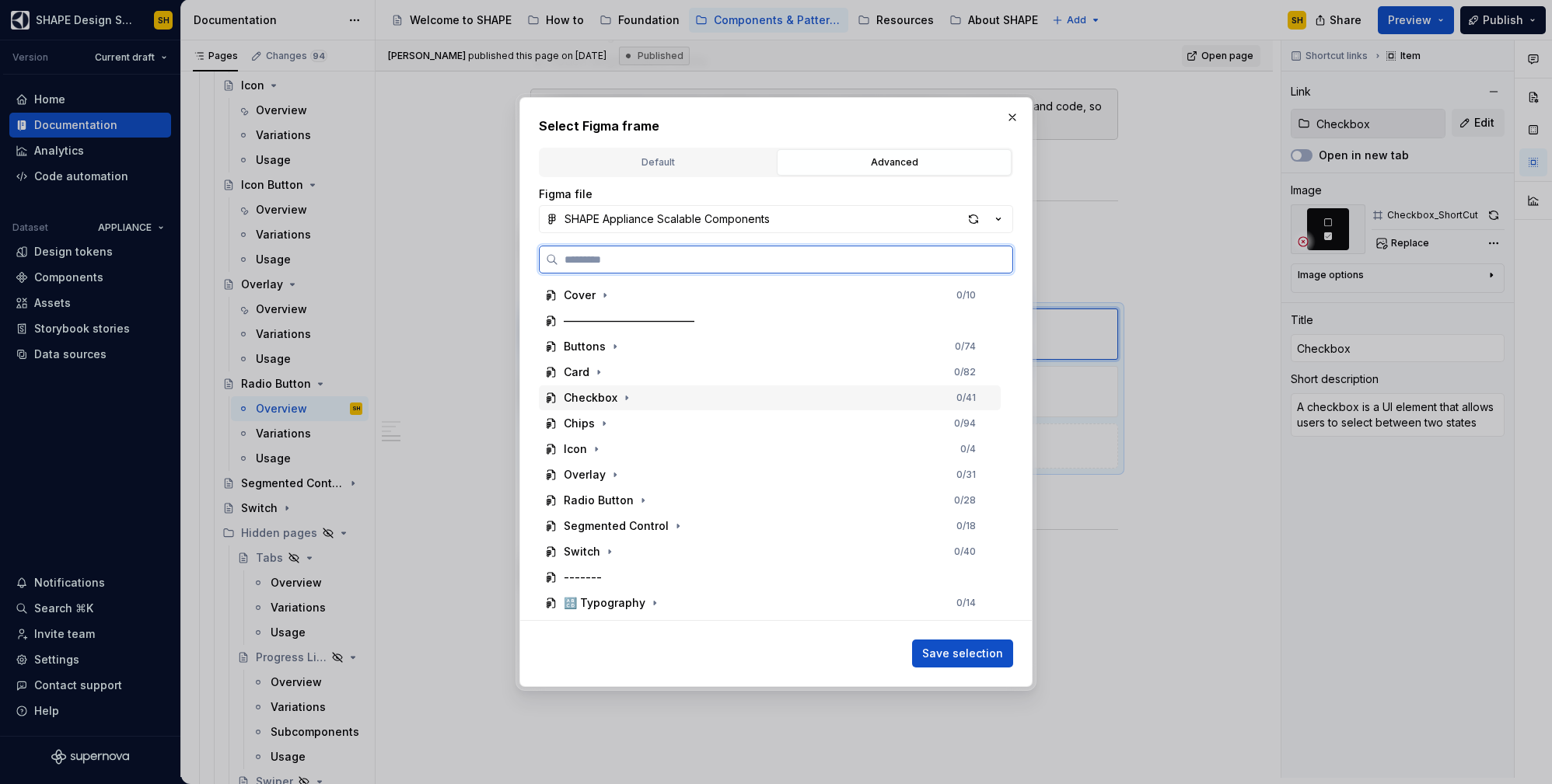
click at [653, 398] on div "Checkbox 0 / 41" at bounding box center [769, 398] width 462 height 24
click at [657, 469] on div "Checkbox_ShortCut" at bounding box center [631, 475] width 105 height 16
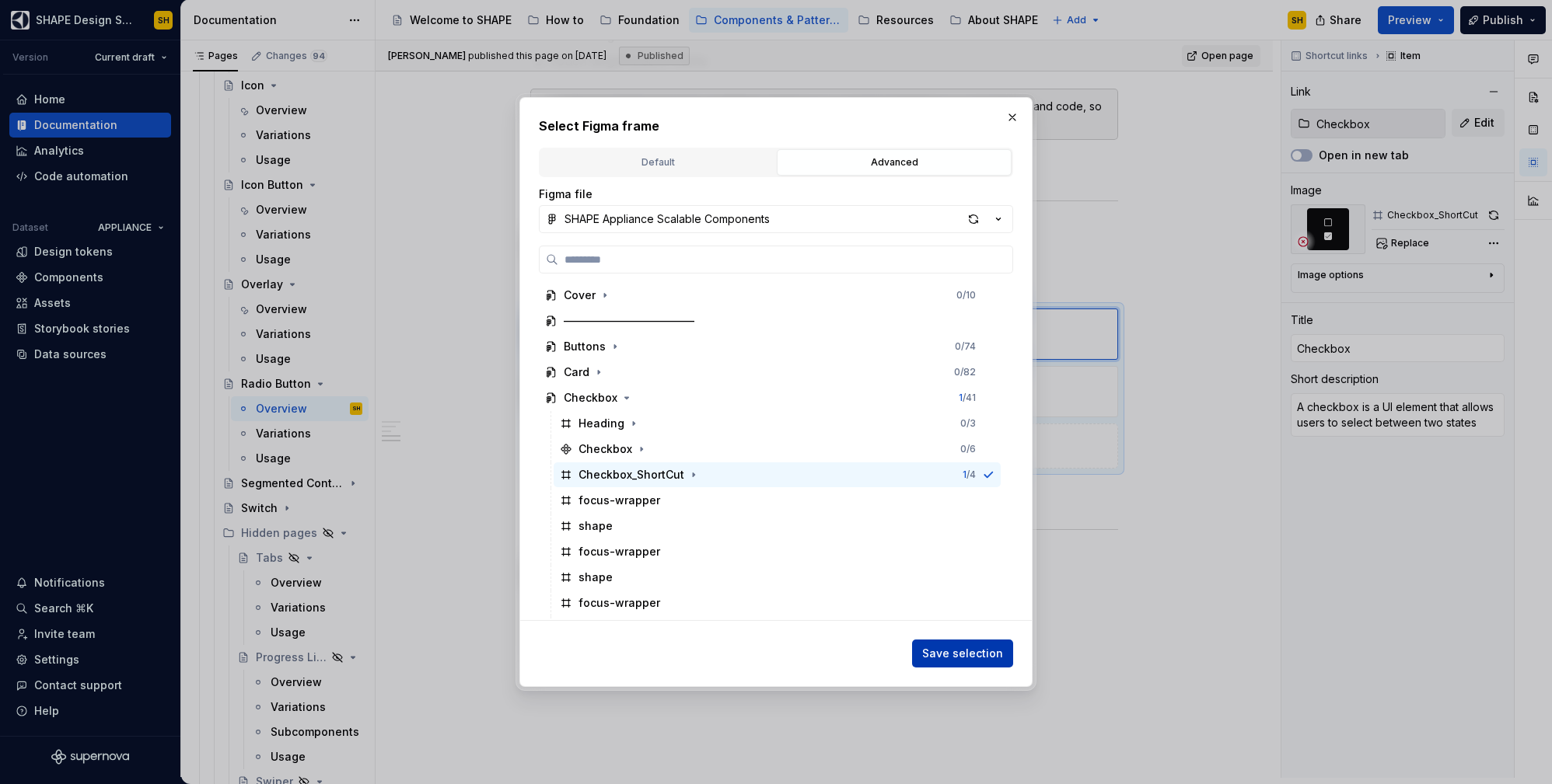
click at [942, 657] on span "Save selection" at bounding box center [962, 653] width 81 height 16
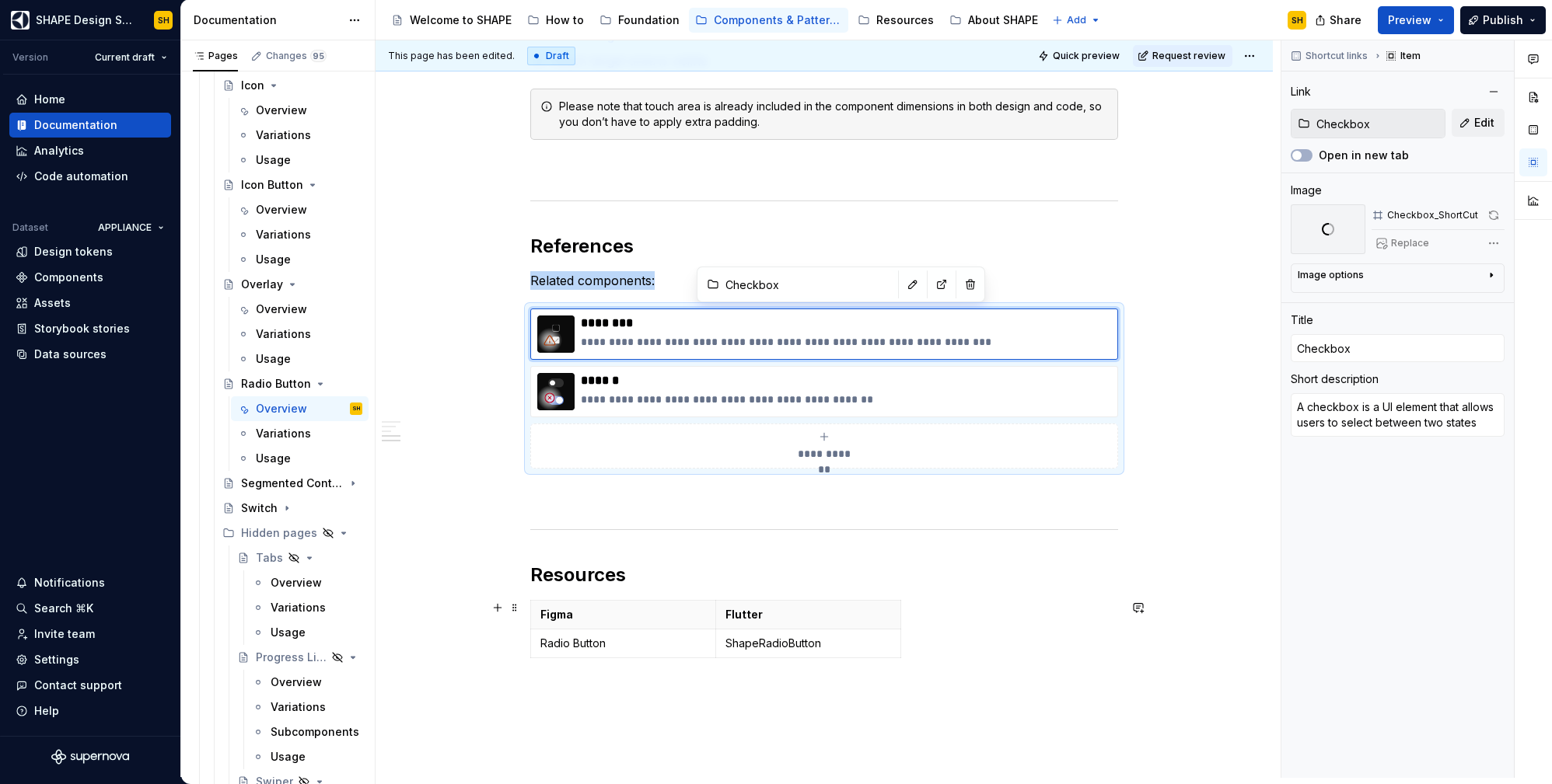
type textarea "*"
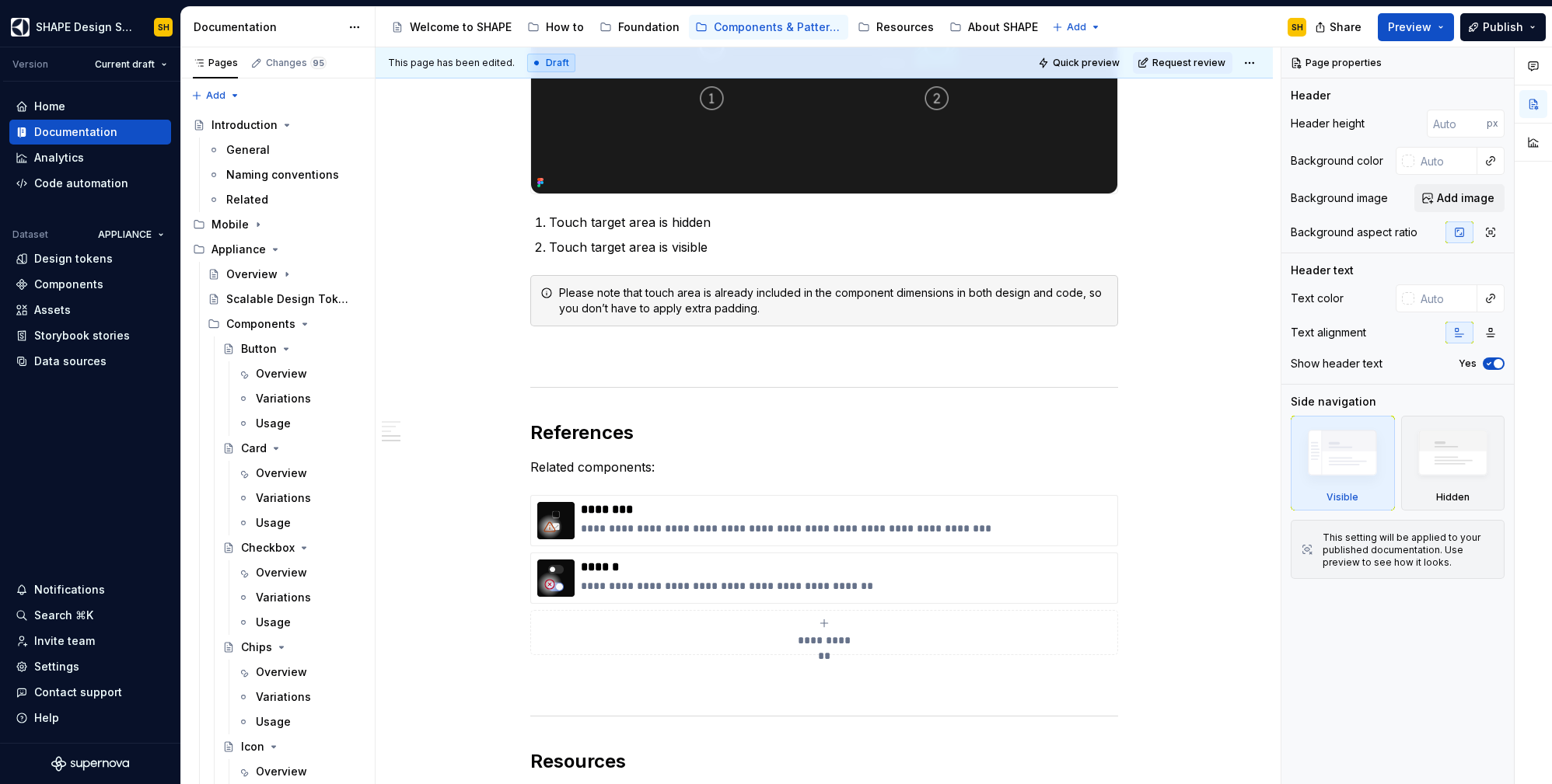
scroll to position [1536, 0]
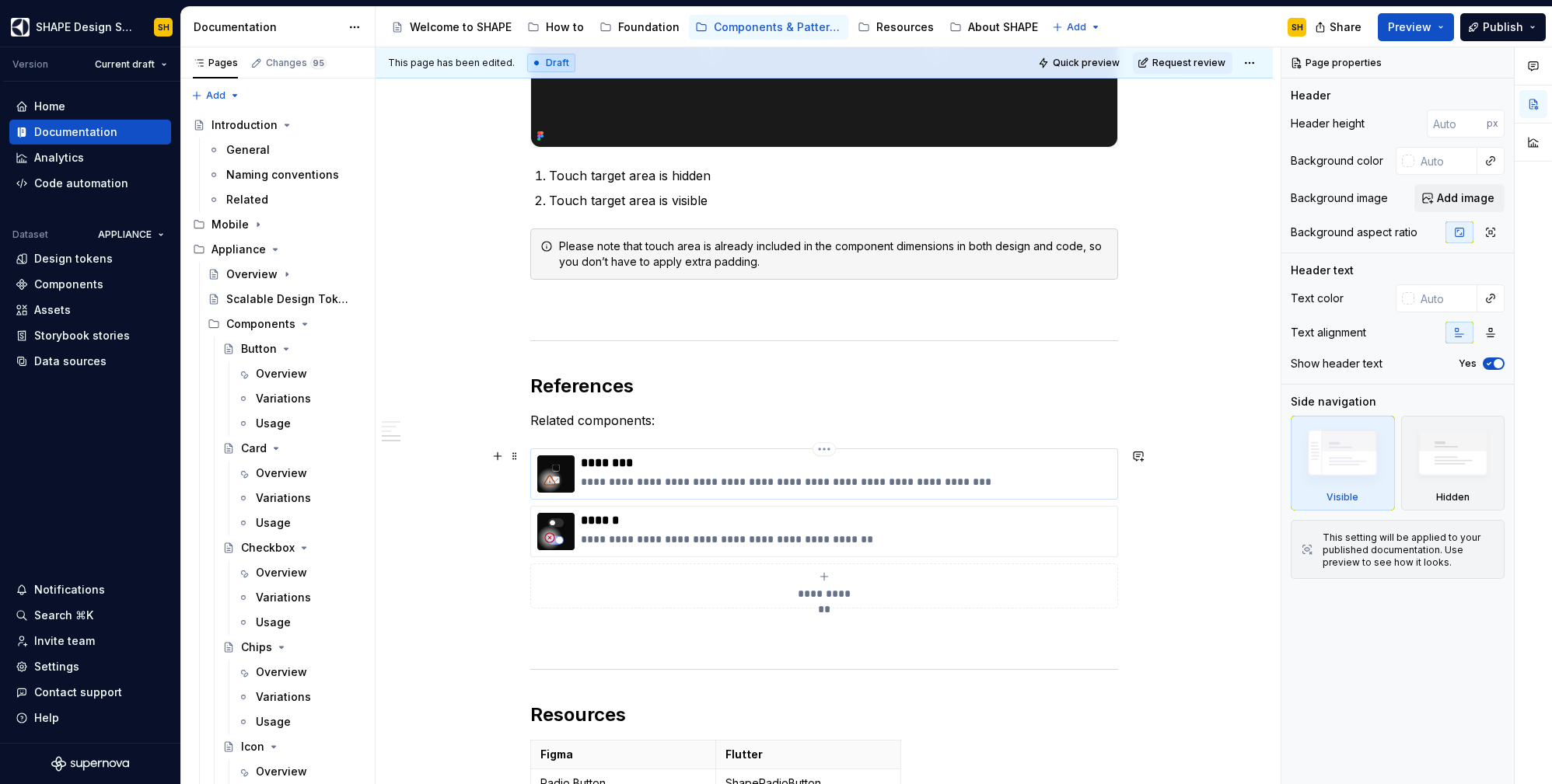
click at [701, 477] on p "**********" at bounding box center [847, 481] width 531 height 16
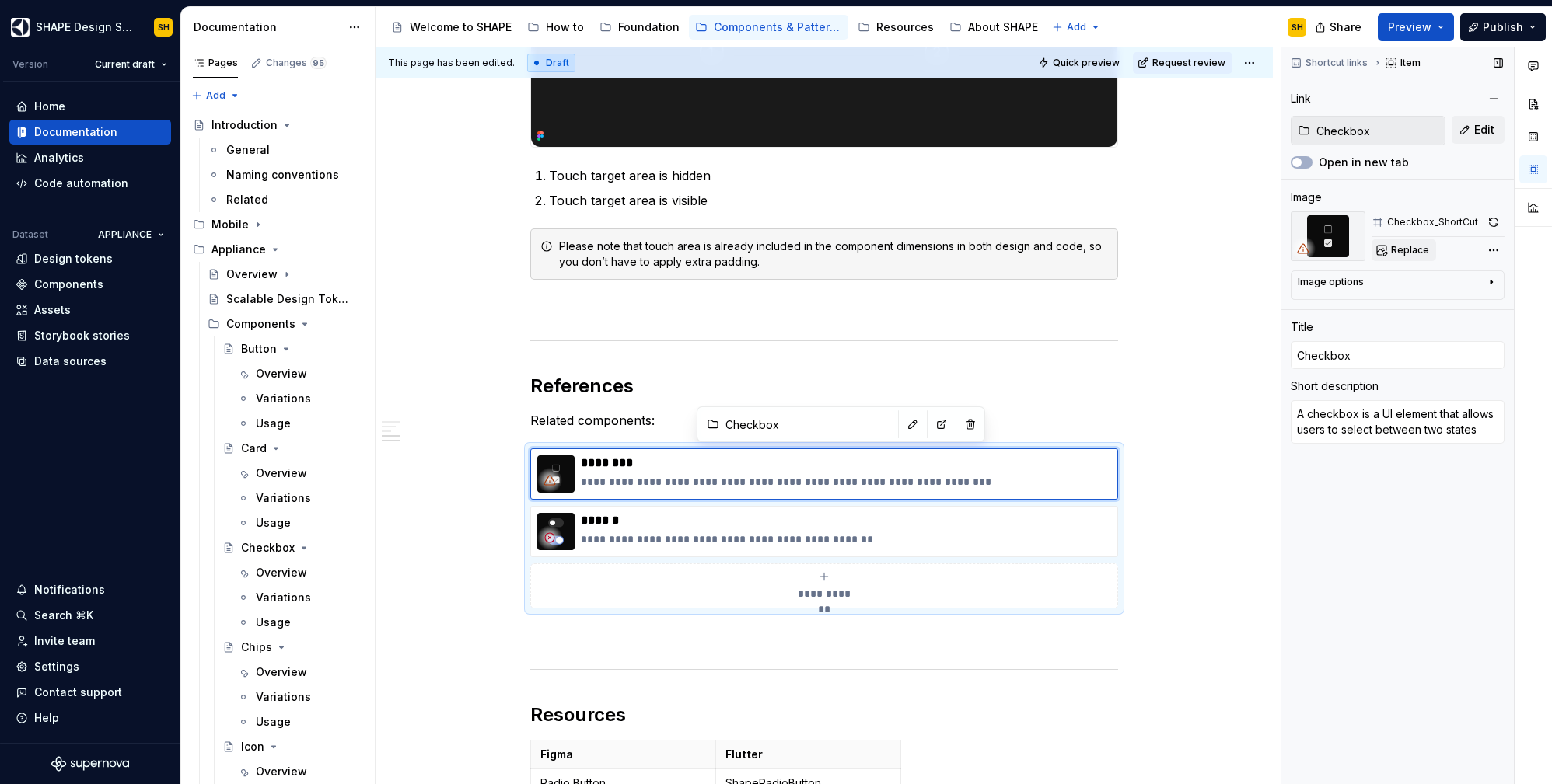
click at [1405, 247] on span "Replace" at bounding box center [1410, 250] width 39 height 12
click at [1415, 133] on input "Checkbox" at bounding box center [1377, 131] width 135 height 28
click at [1471, 125] on button "Edit" at bounding box center [1478, 130] width 53 height 28
type textarea "*"
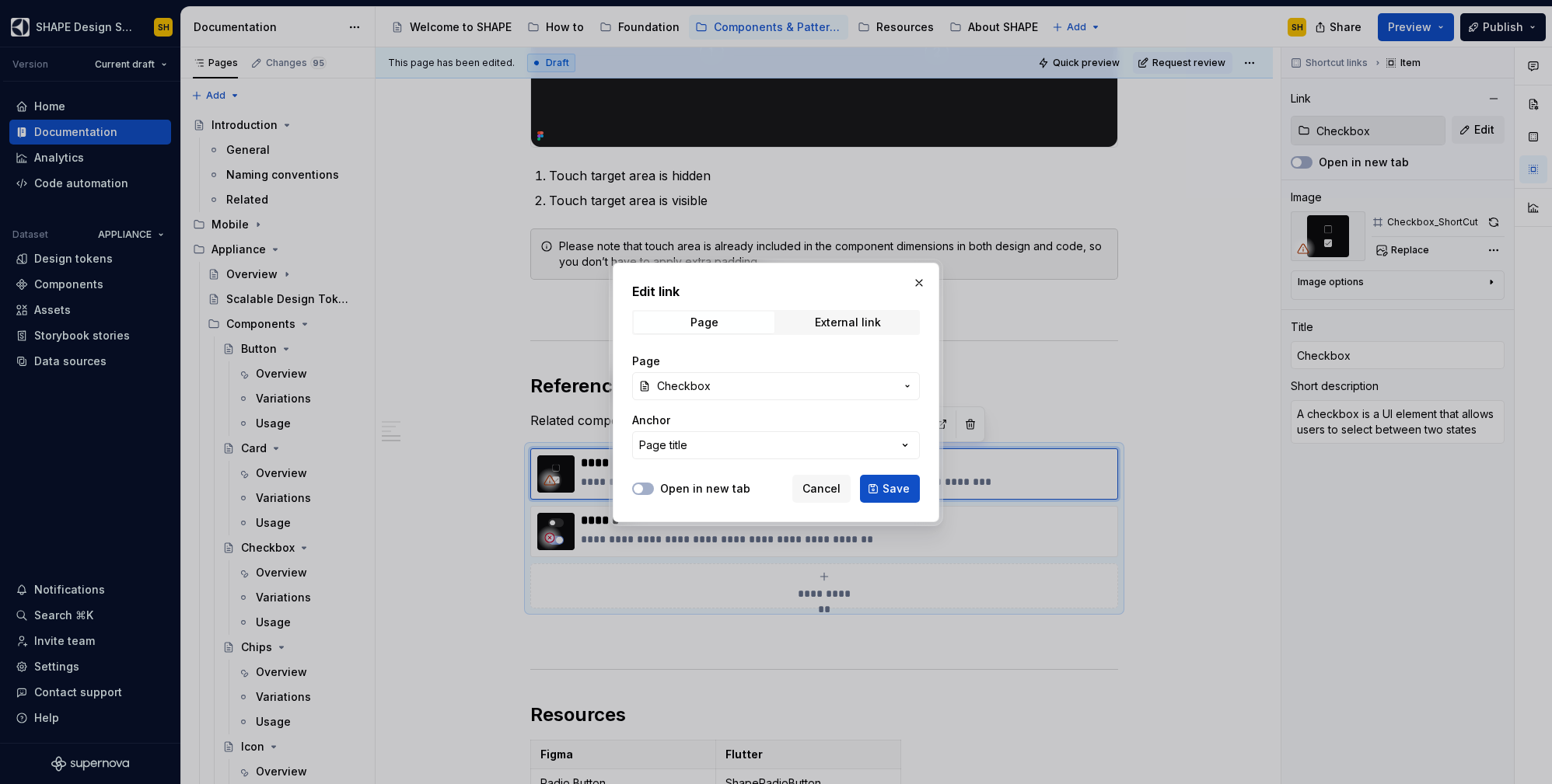
click at [875, 379] on span "Checkbox" at bounding box center [776, 386] width 238 height 16
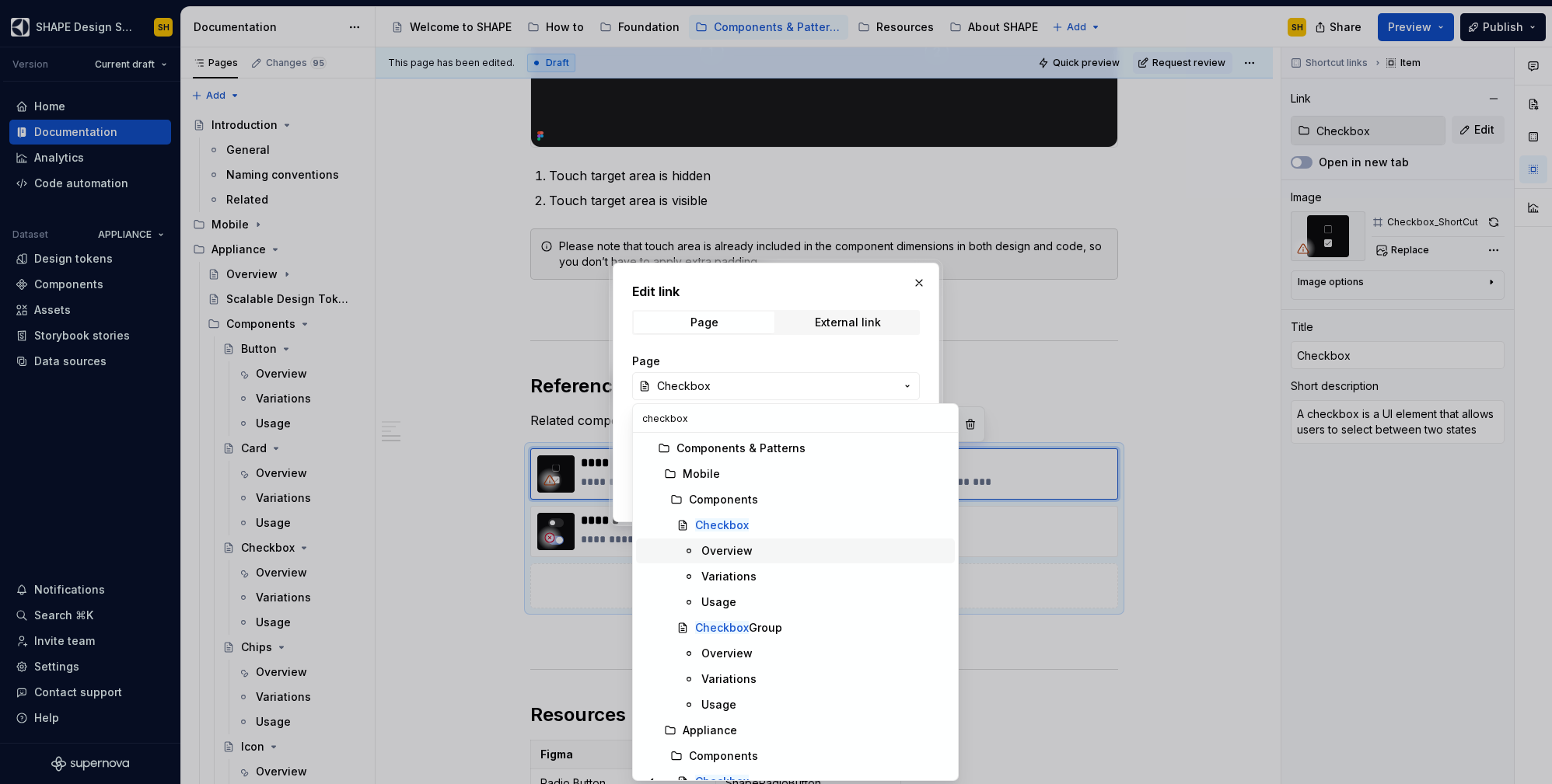
scroll to position [199, 0]
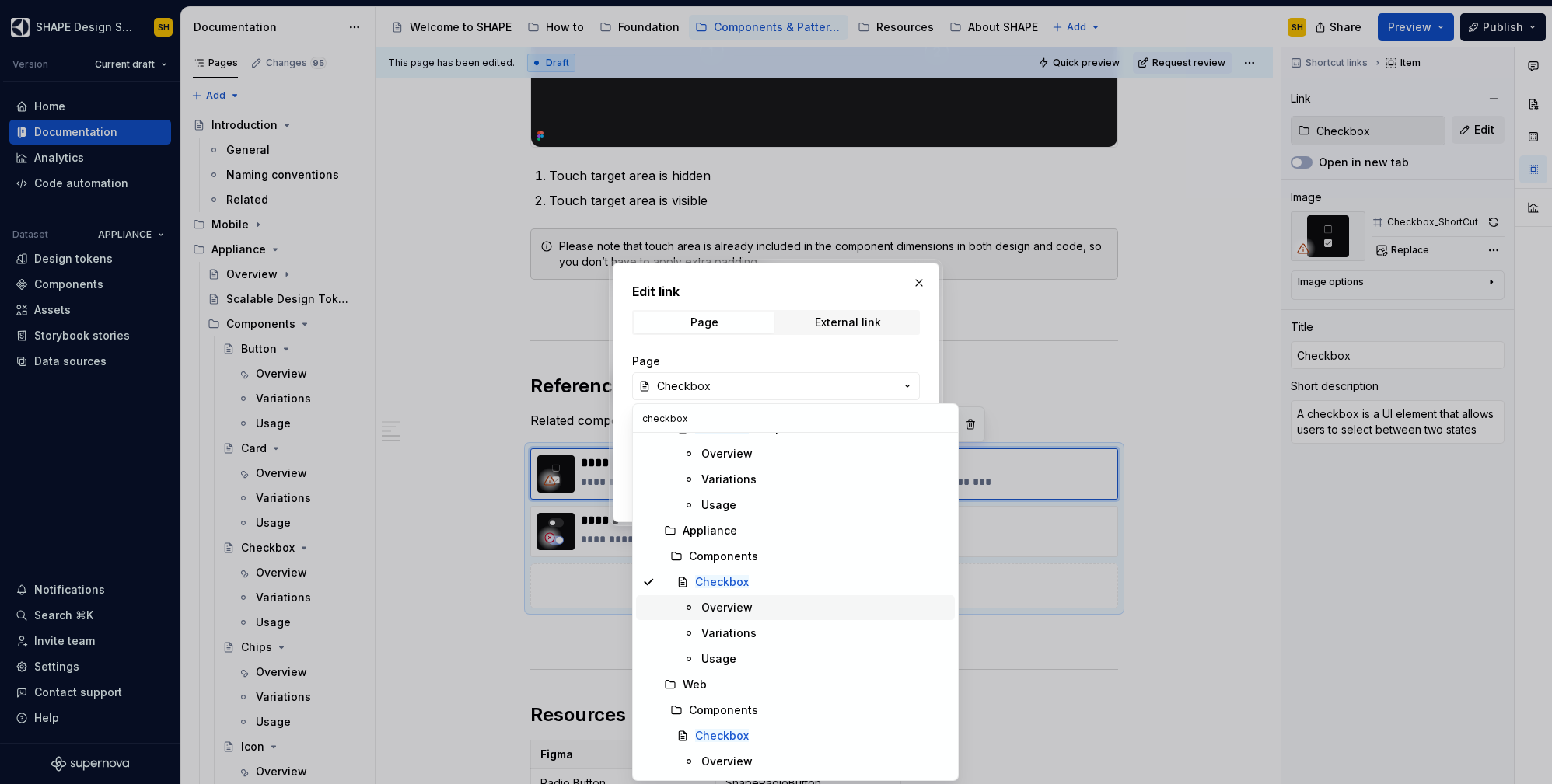
type input "checkbox"
click at [757, 604] on div "Overview" at bounding box center [825, 607] width 247 height 16
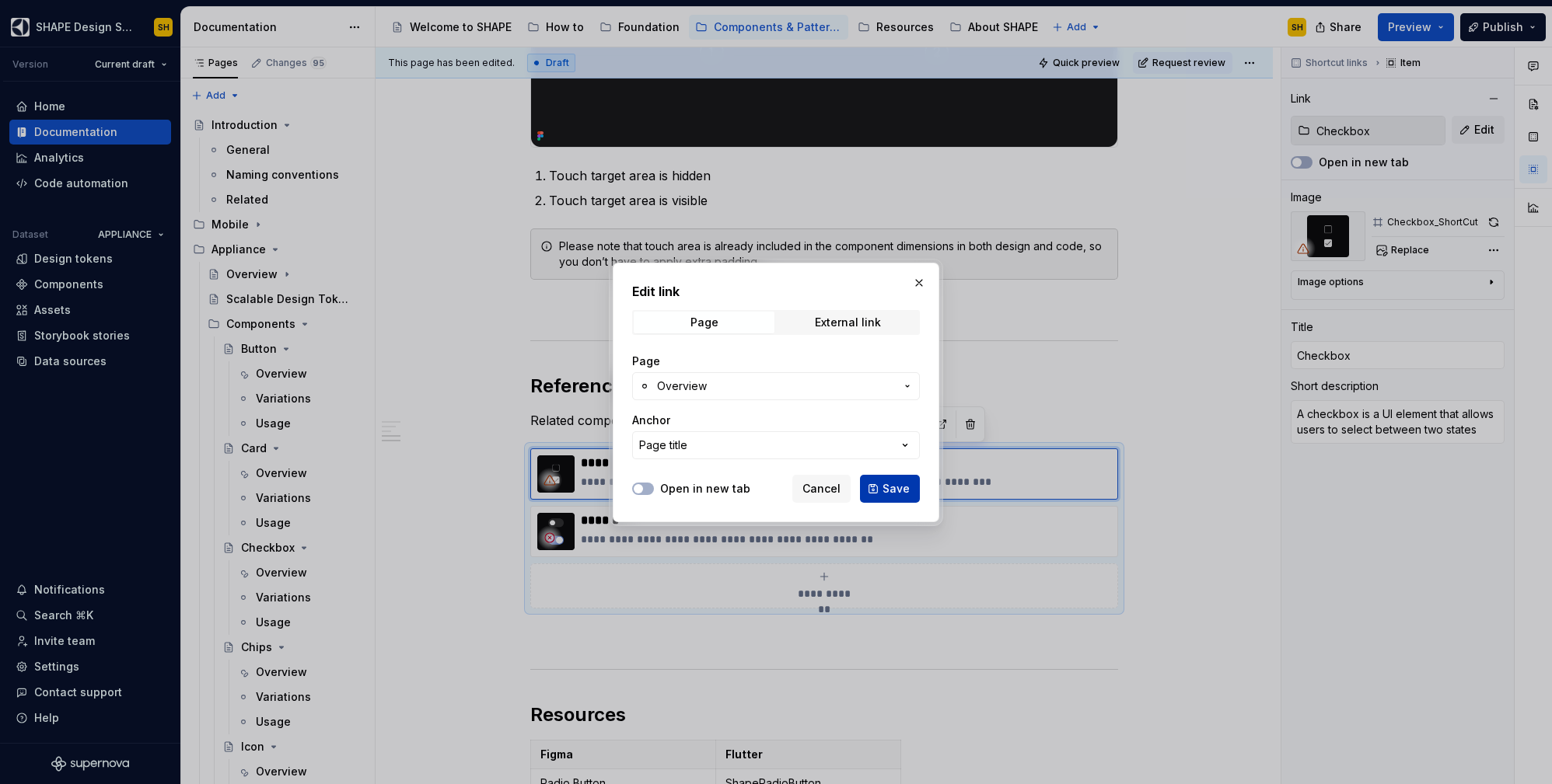
click at [890, 489] on span "Save" at bounding box center [895, 489] width 27 height 16
type textarea "*"
type input "Checkbox / Overview"
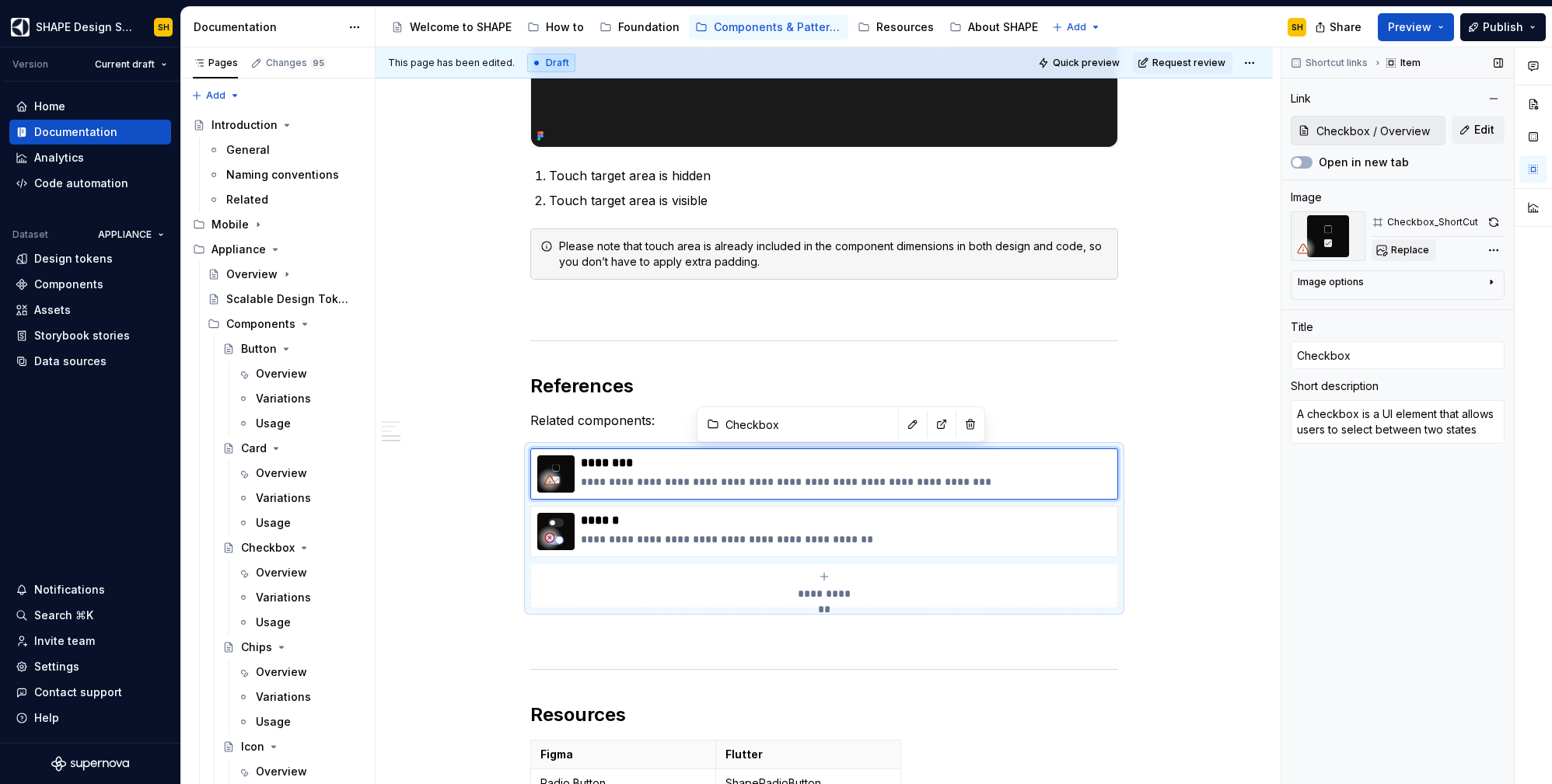
click at [1404, 250] on span "Replace" at bounding box center [1410, 250] width 39 height 12
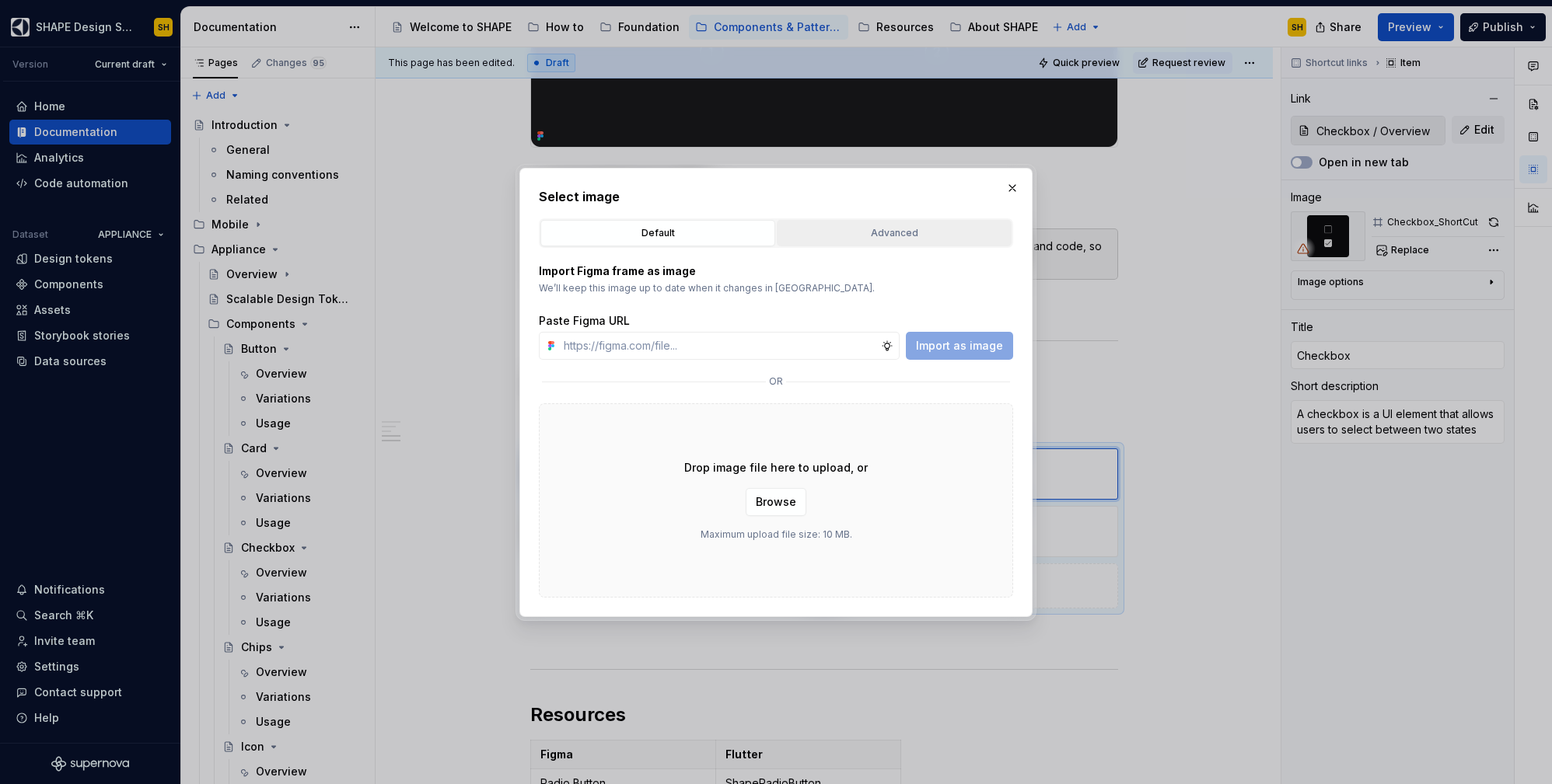
click at [937, 226] on div "Advanced" at bounding box center [895, 233] width 224 height 16
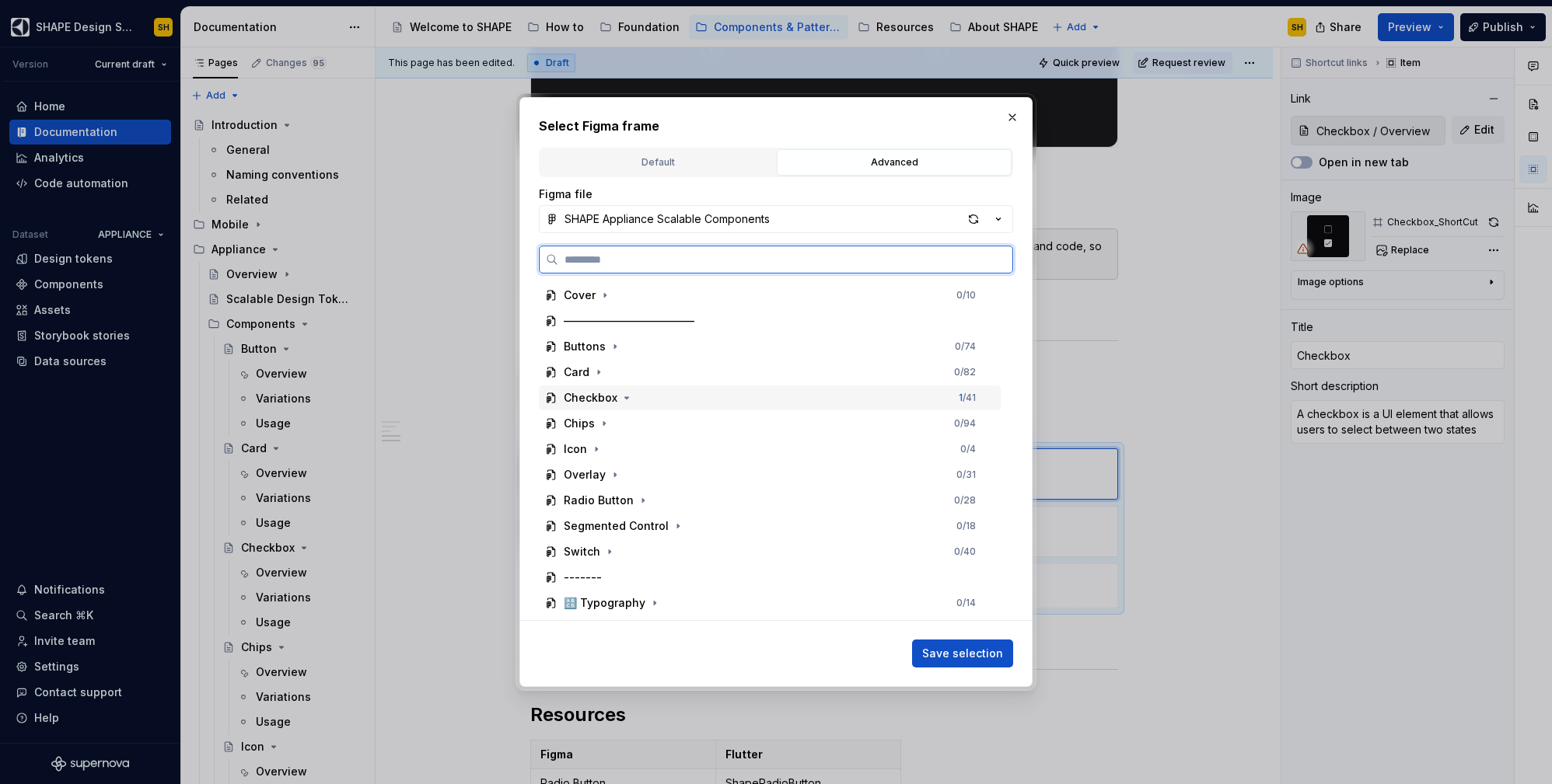
click at [651, 395] on div "Checkbox 1 / 41" at bounding box center [769, 398] width 462 height 24
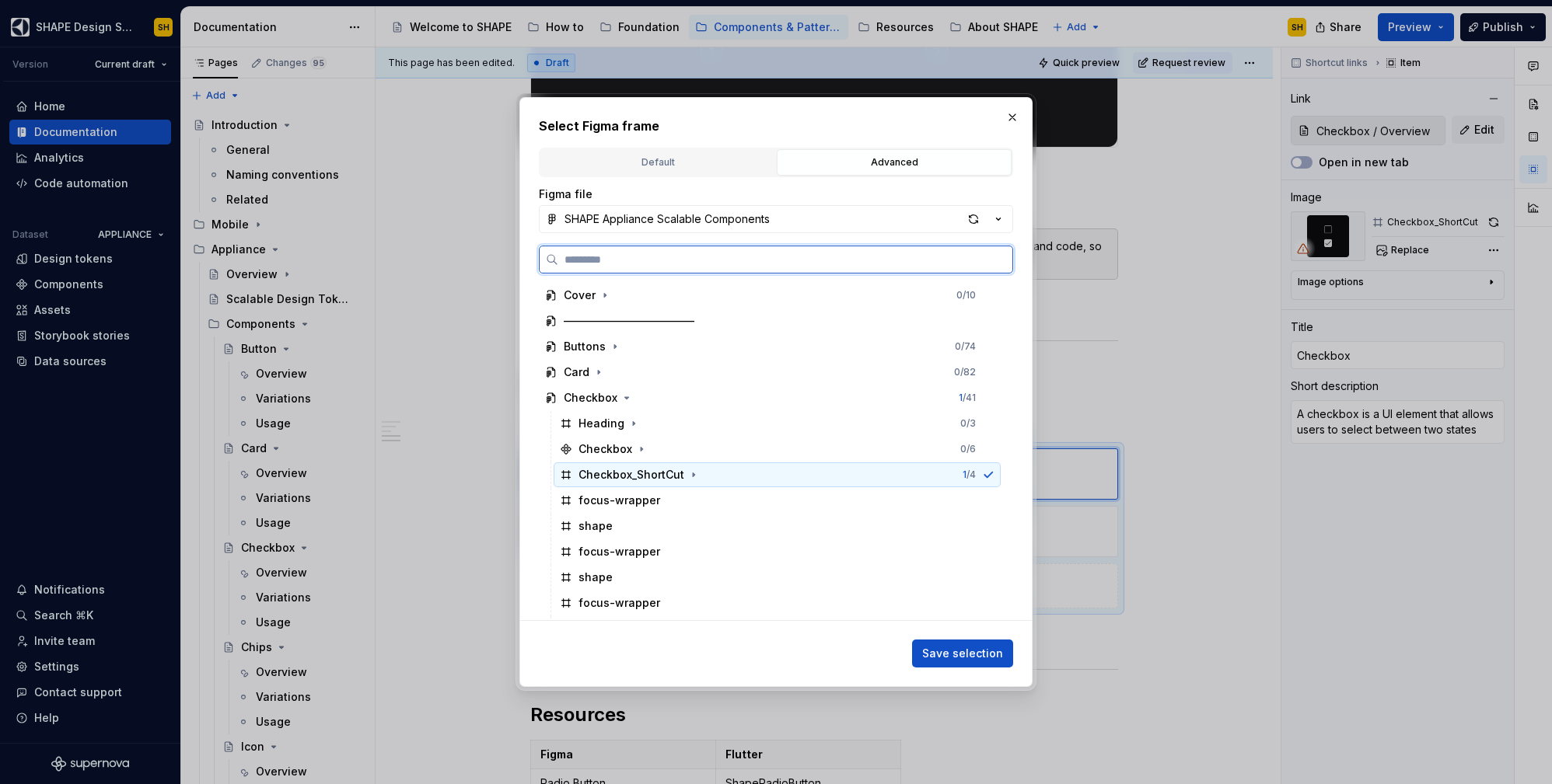
click at [760, 471] on div "Checkbox_ShortCut 1 / 4" at bounding box center [777, 475] width 447 height 24
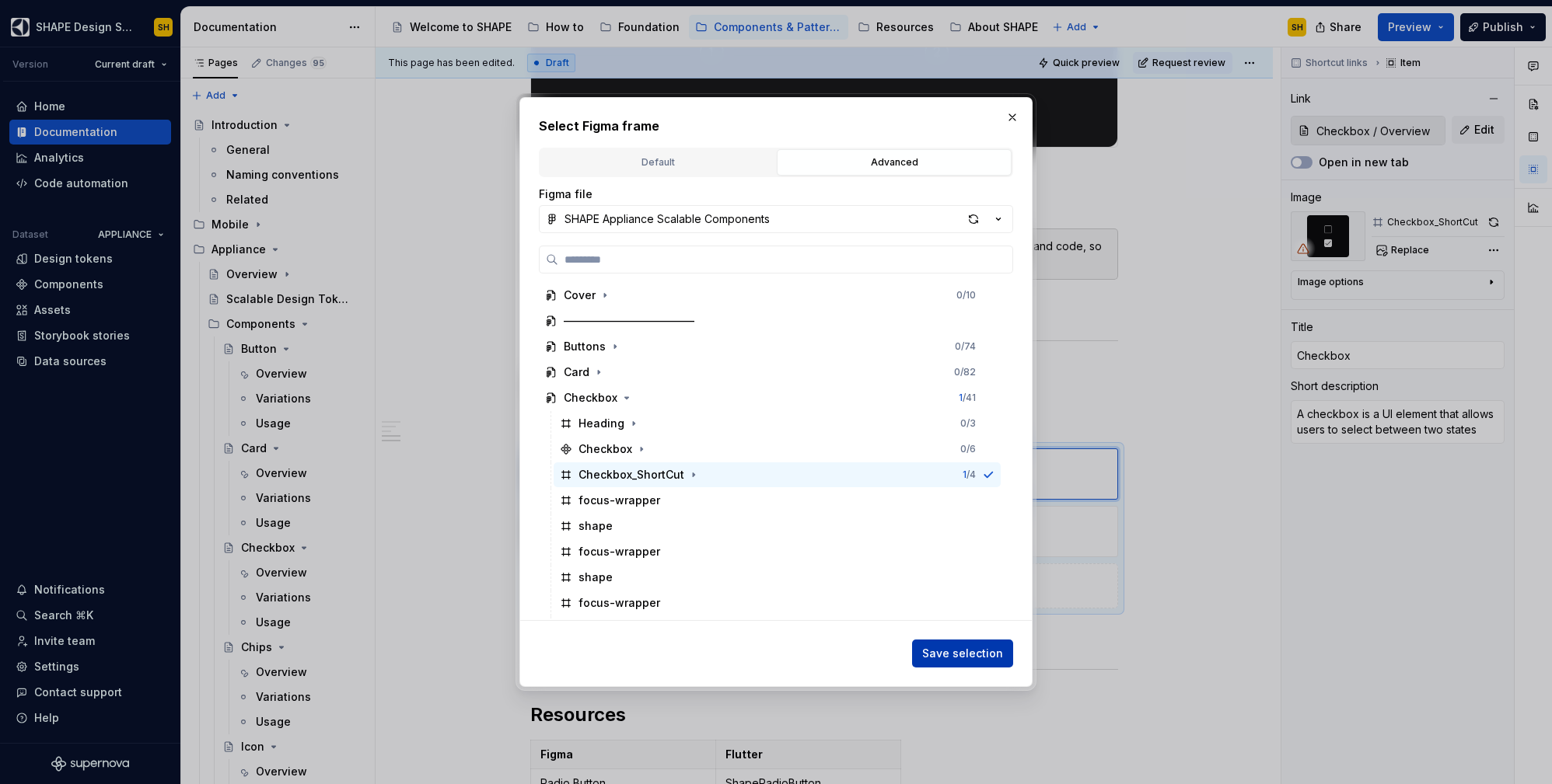
click at [967, 657] on span "Save selection" at bounding box center [962, 653] width 81 height 16
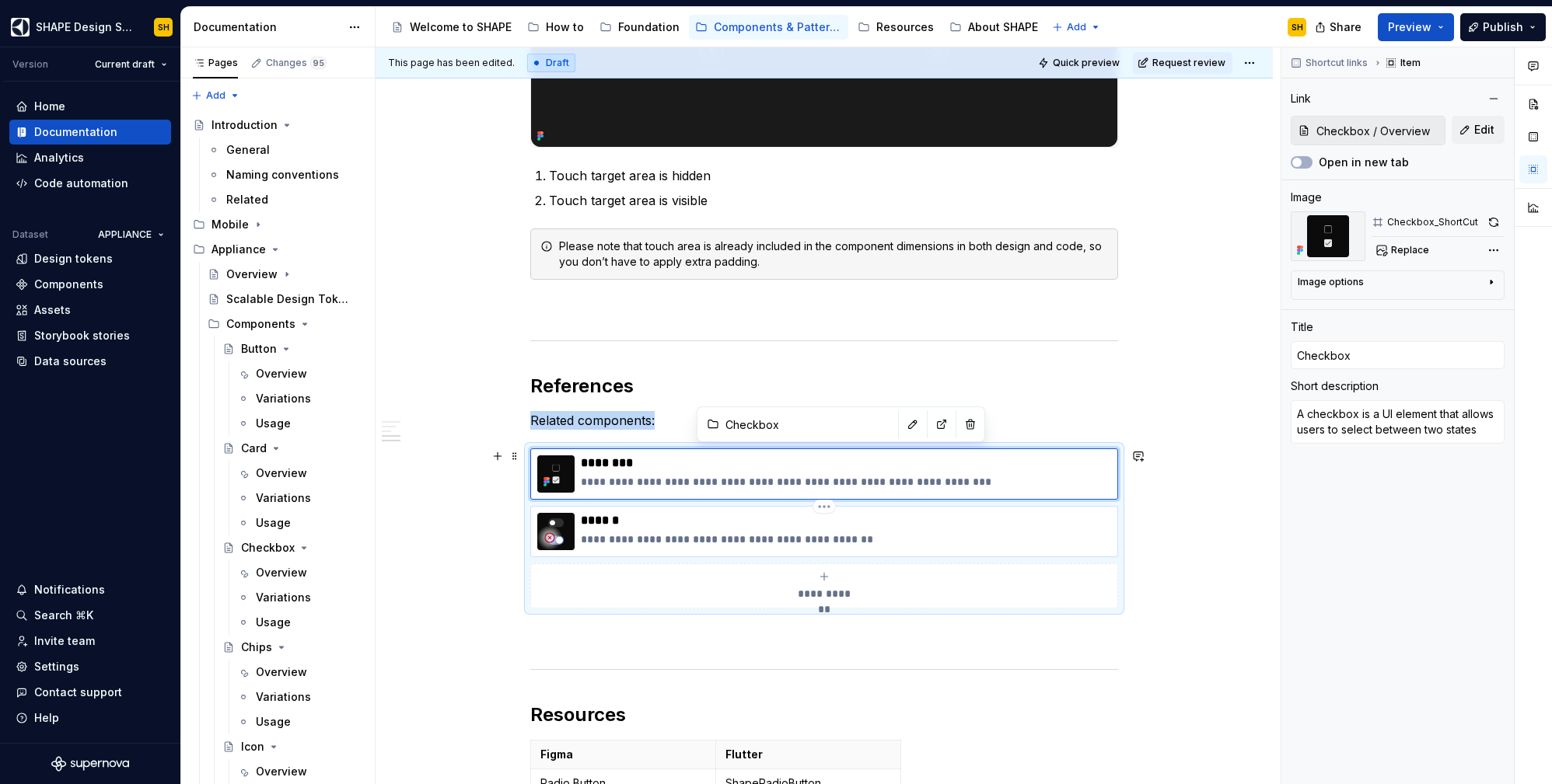
click at [1084, 517] on p "******" at bounding box center [847, 521] width 531 height 16
type textarea "*"
type input "Switch"
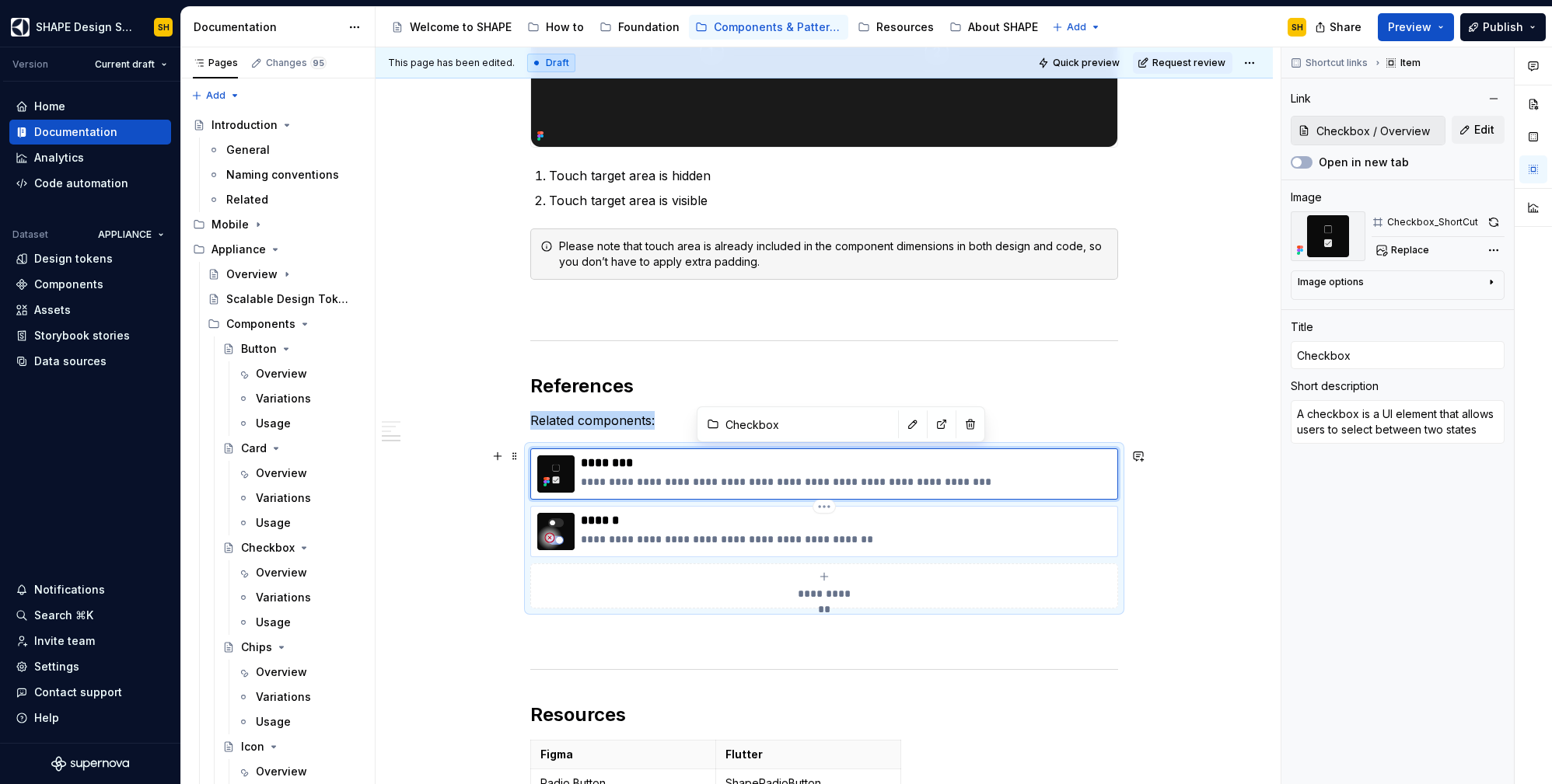
type textarea "The Switch is used to toggle a single item on or off"
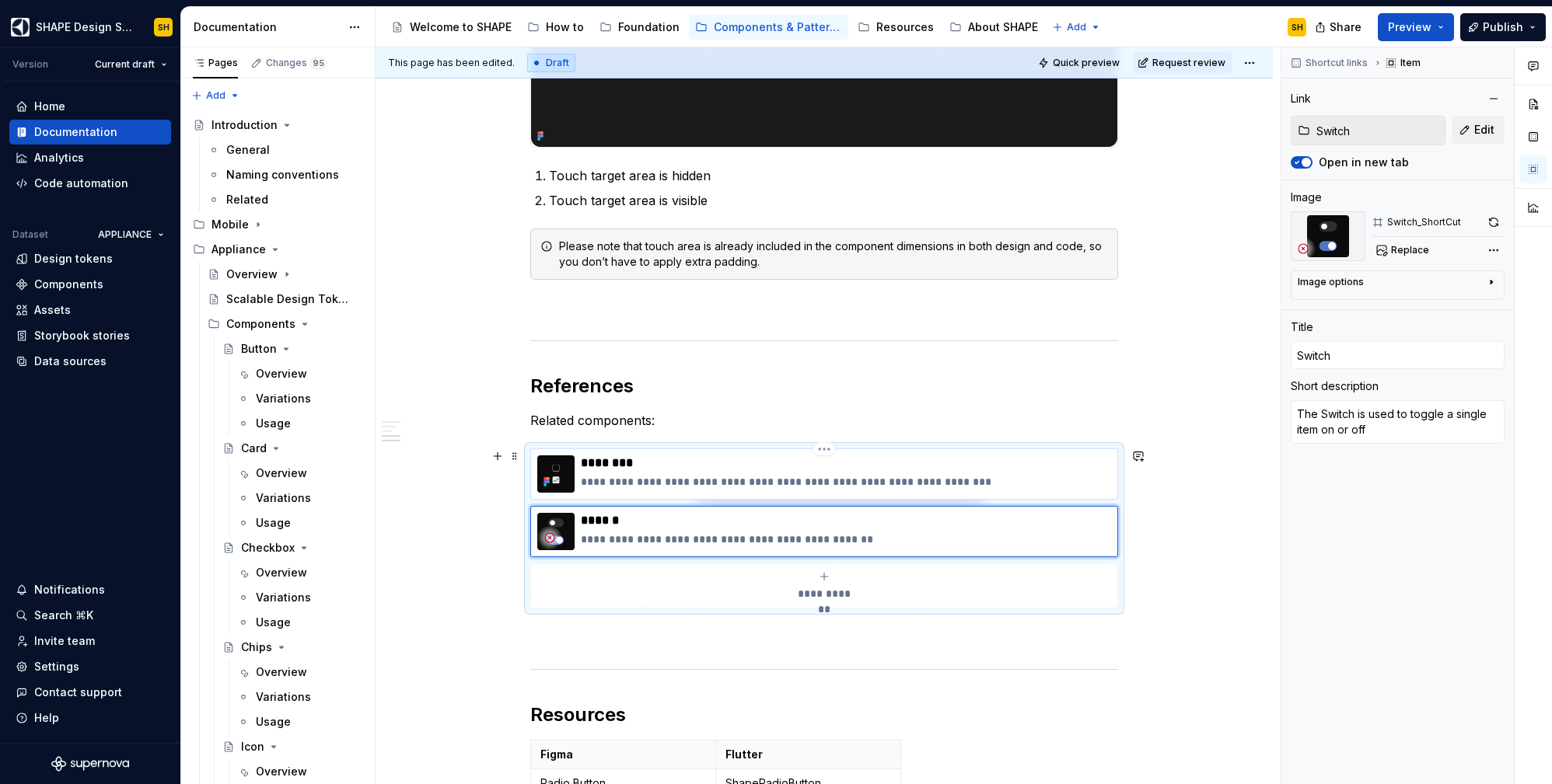
click at [999, 460] on p "********" at bounding box center [847, 463] width 531 height 16
type textarea "*"
type input "Checkbox / Overview"
type input "Checkbox"
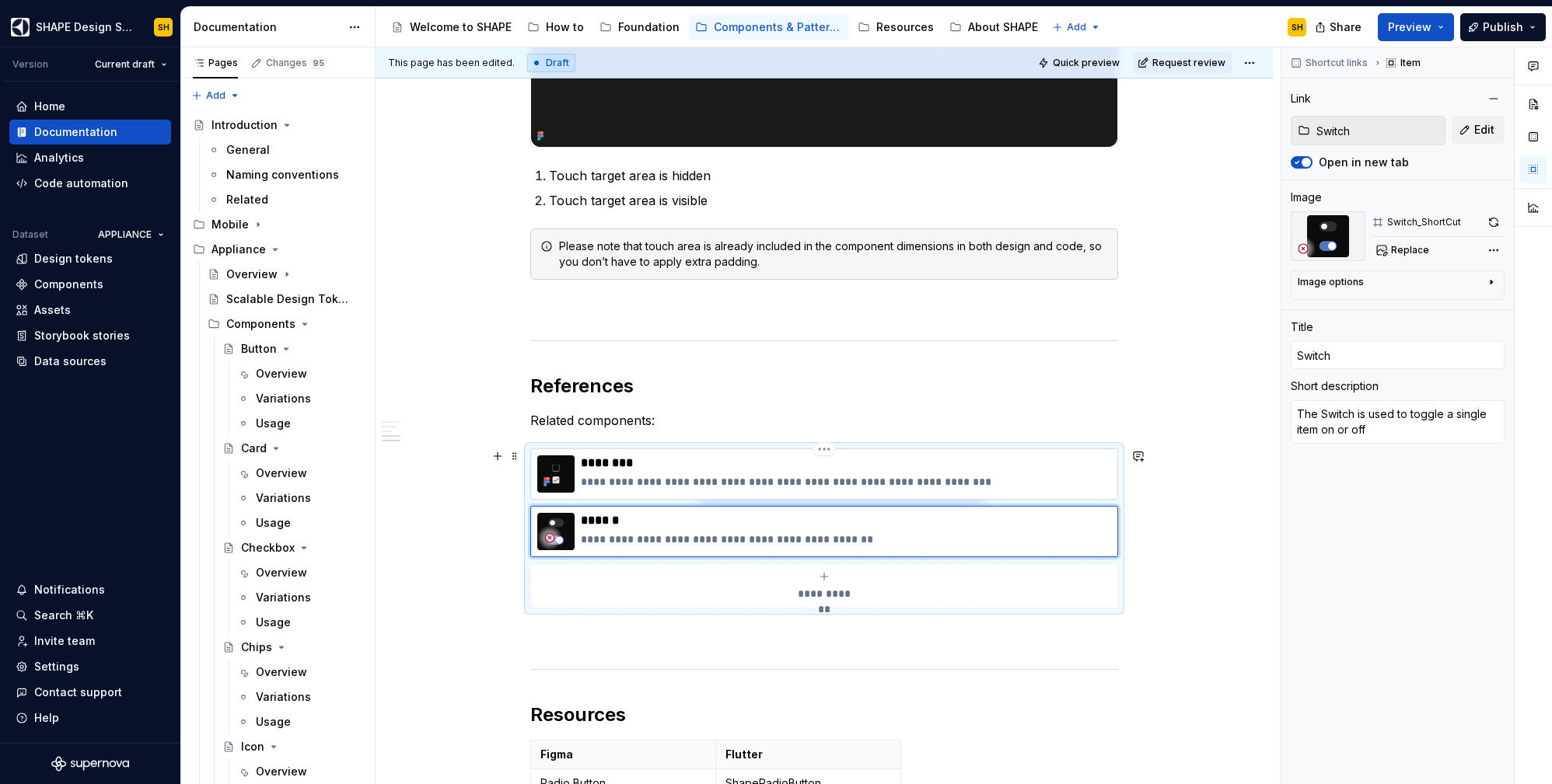
type textarea "A checkbox is a UI element that allows users to select between two states"
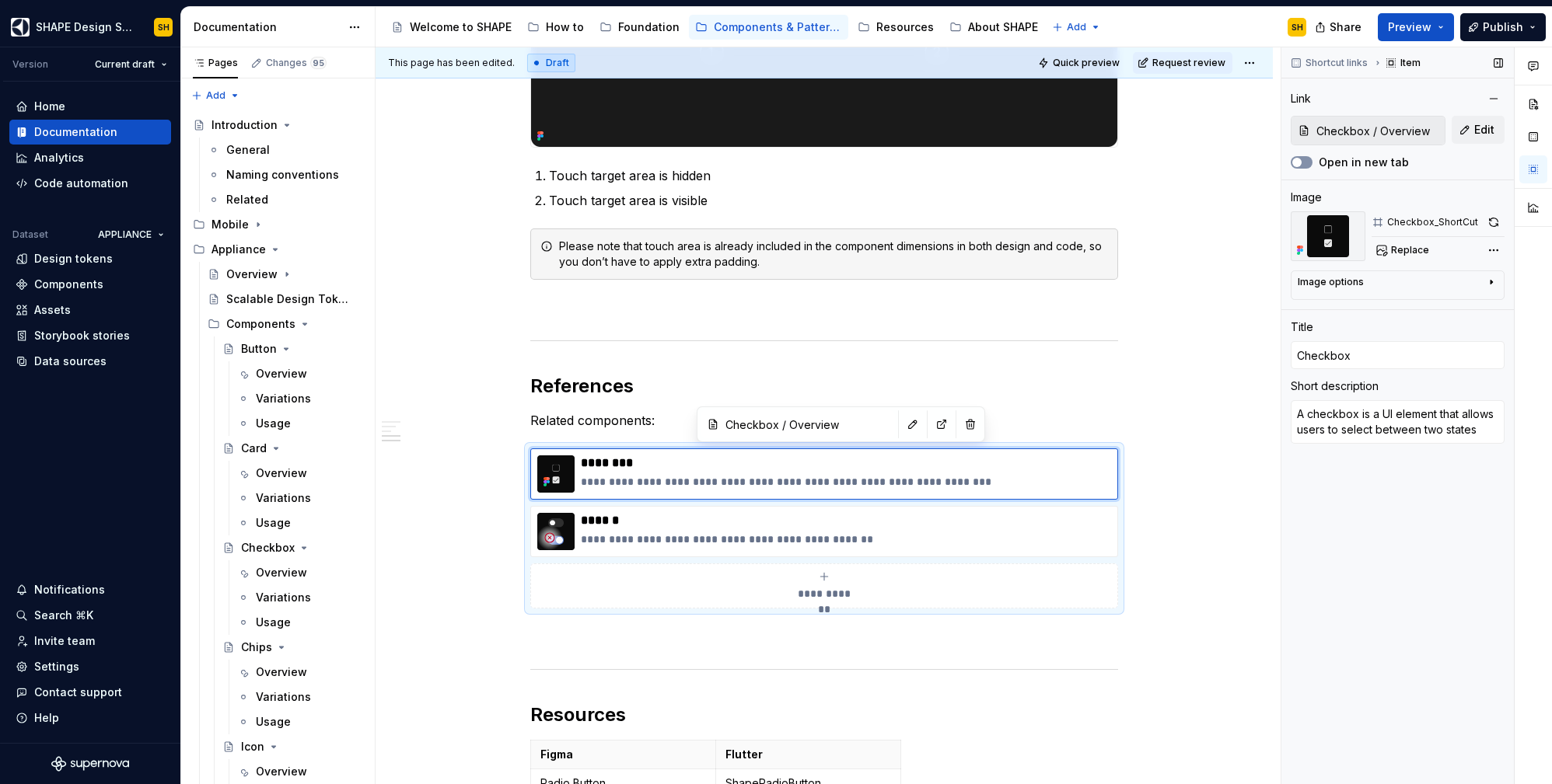
click at [1302, 164] on icon "button" at bounding box center [1296, 163] width 12 height 9
click at [1026, 531] on p "**********" at bounding box center [847, 539] width 531 height 16
type textarea "*"
type input "Switch"
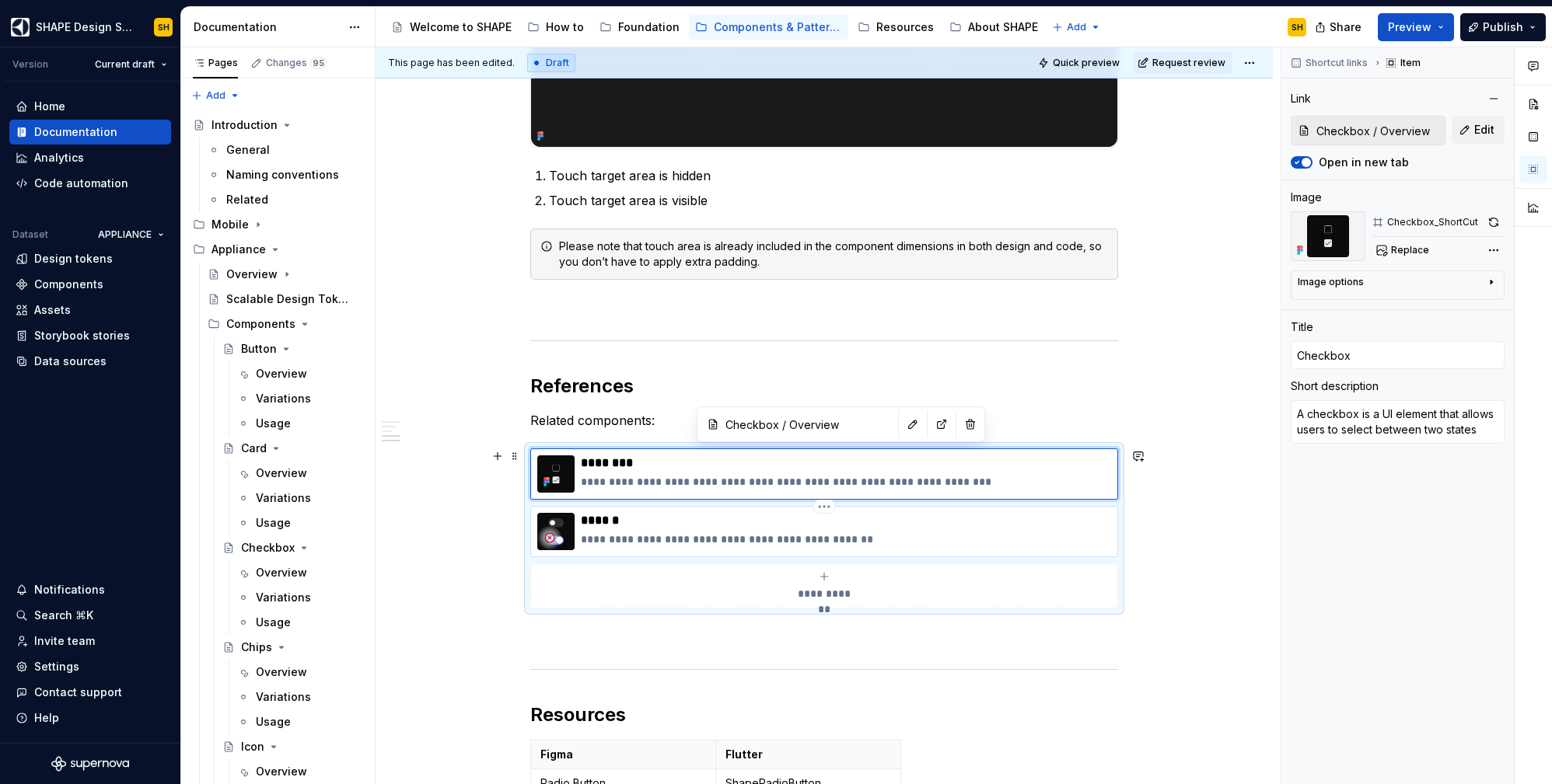
type input "Switch"
type textarea "The Switch is used to toggle a single item on or off"
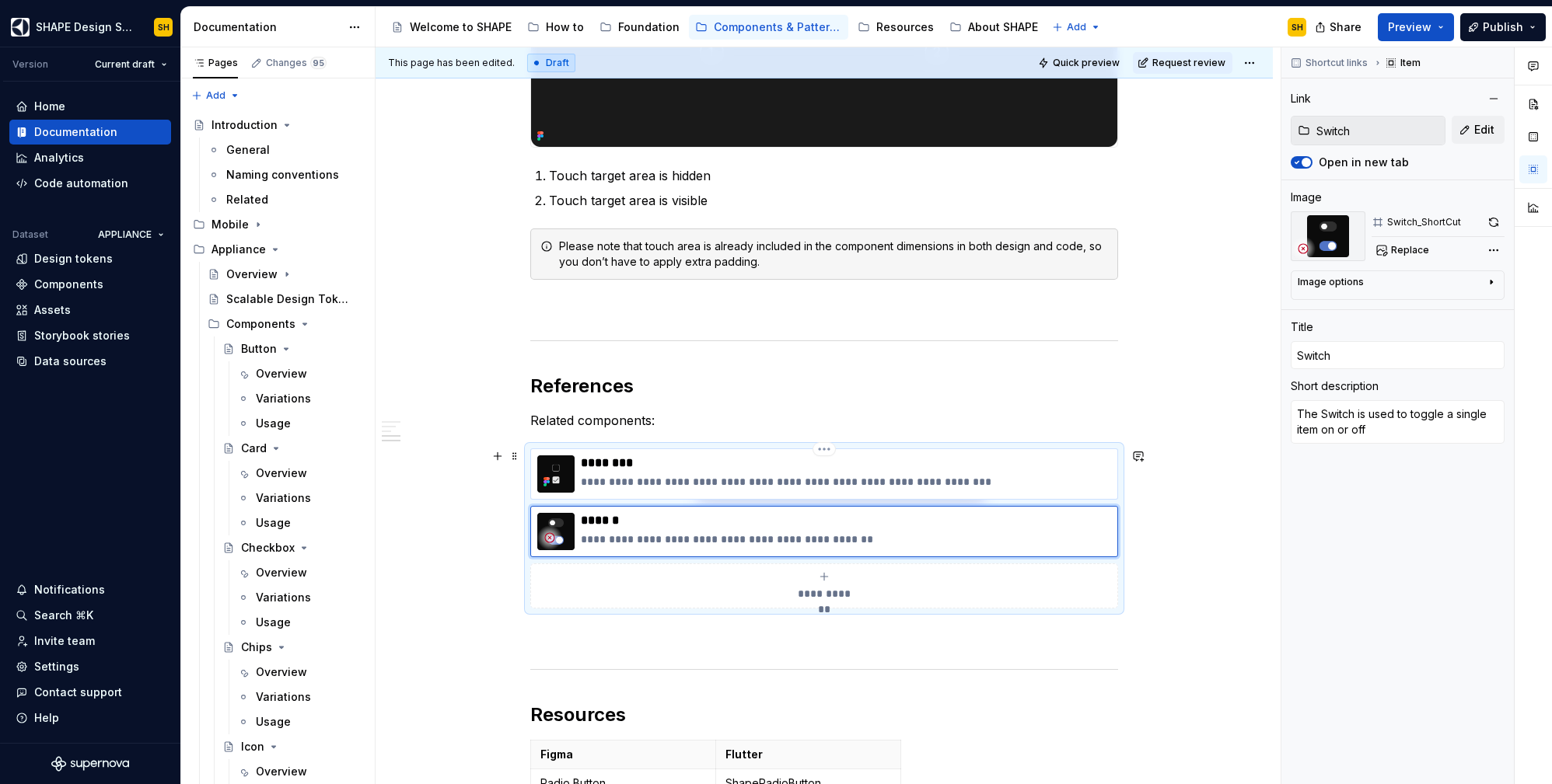
click at [920, 487] on p "**********" at bounding box center [847, 481] width 531 height 16
type textarea "*"
type input "Checkbox / Overview"
type input "Checkbox"
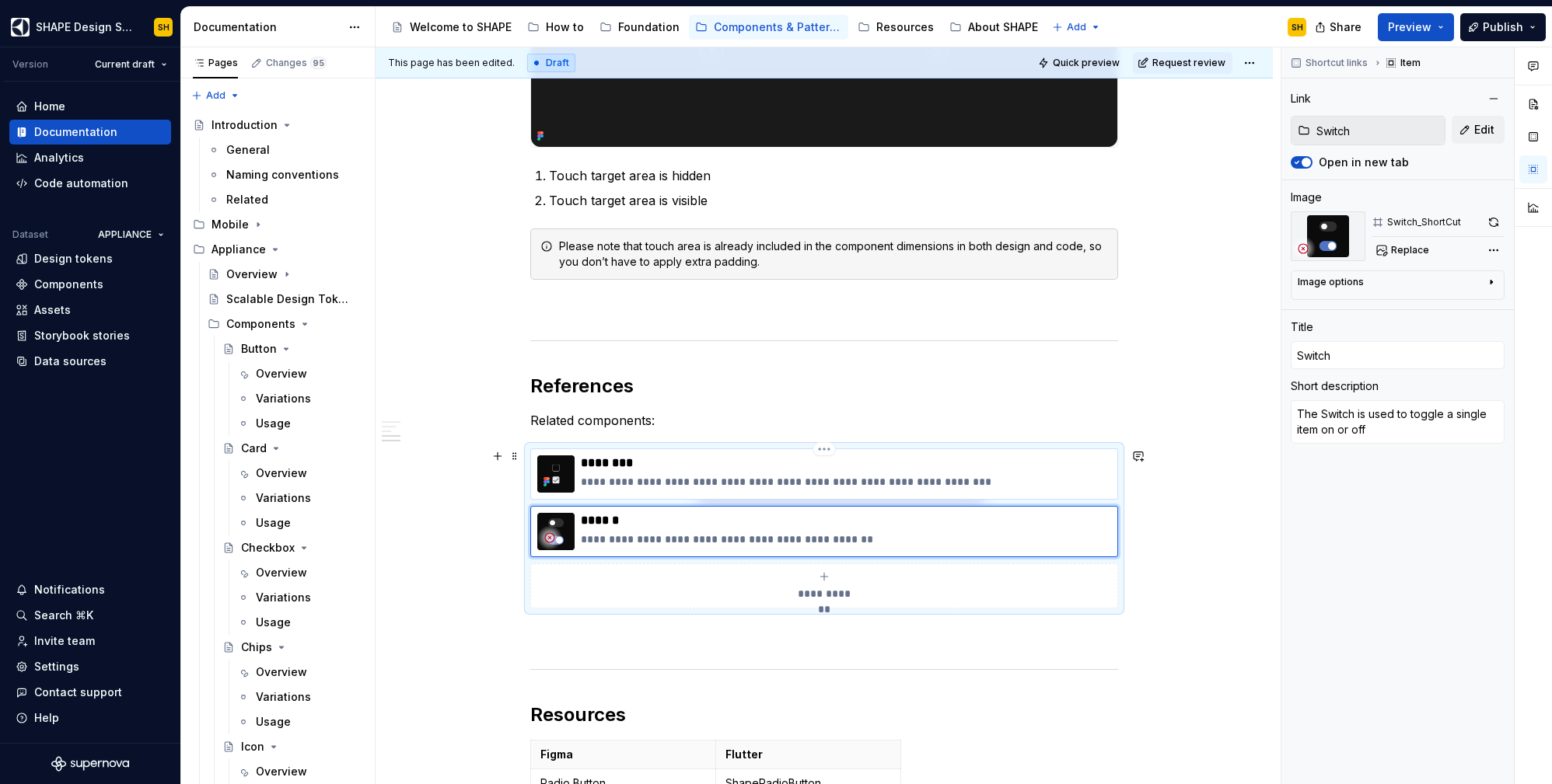
type textarea "A checkbox is a UI element that allows users to select between two states"
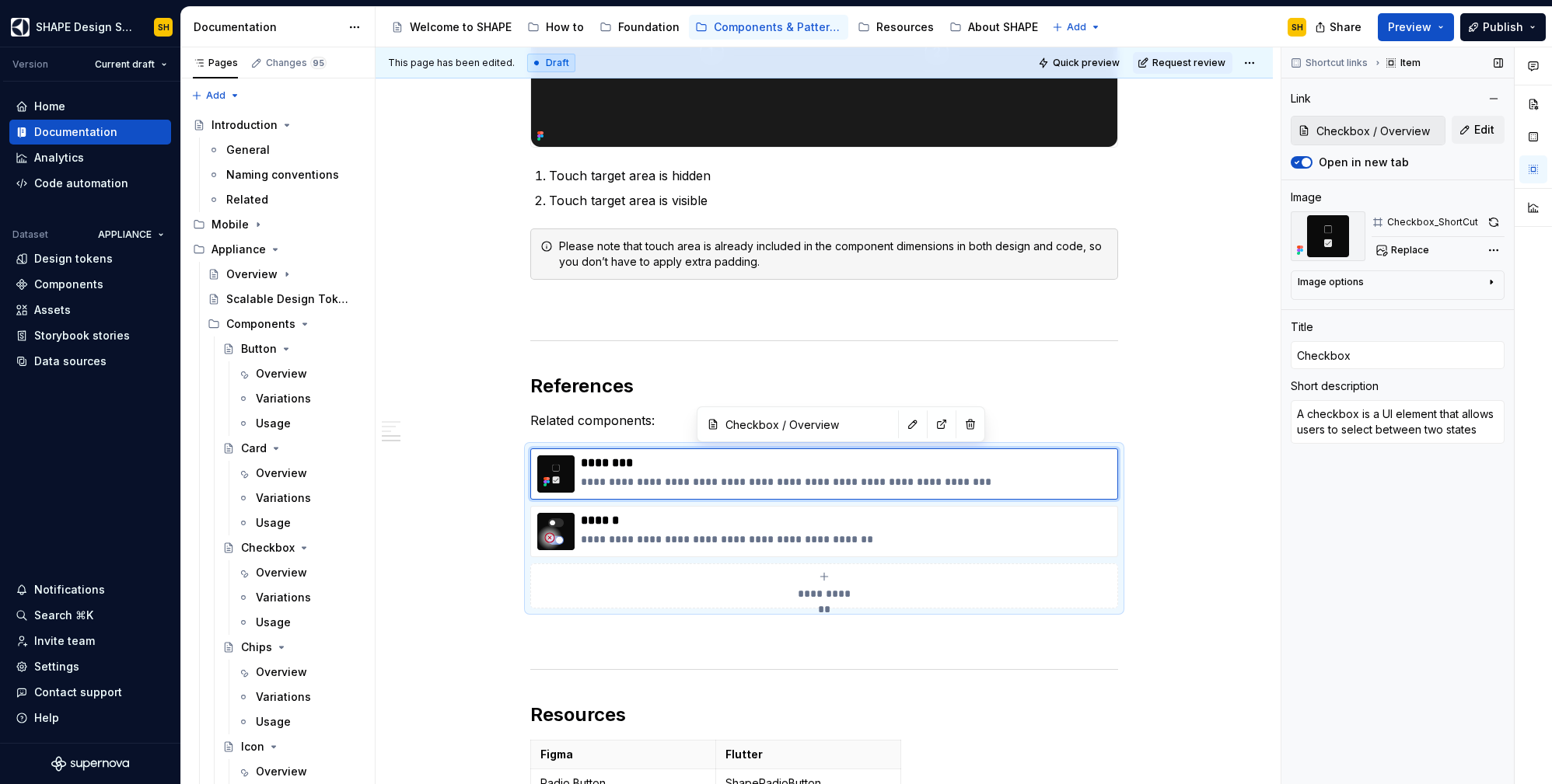
click at [1339, 168] on label "Open in new tab" at bounding box center [1364, 163] width 90 height 16
click at [1313, 168] on button "Open in new tab" at bounding box center [1301, 162] width 22 height 12
type textarea "*"
type input "Switch"
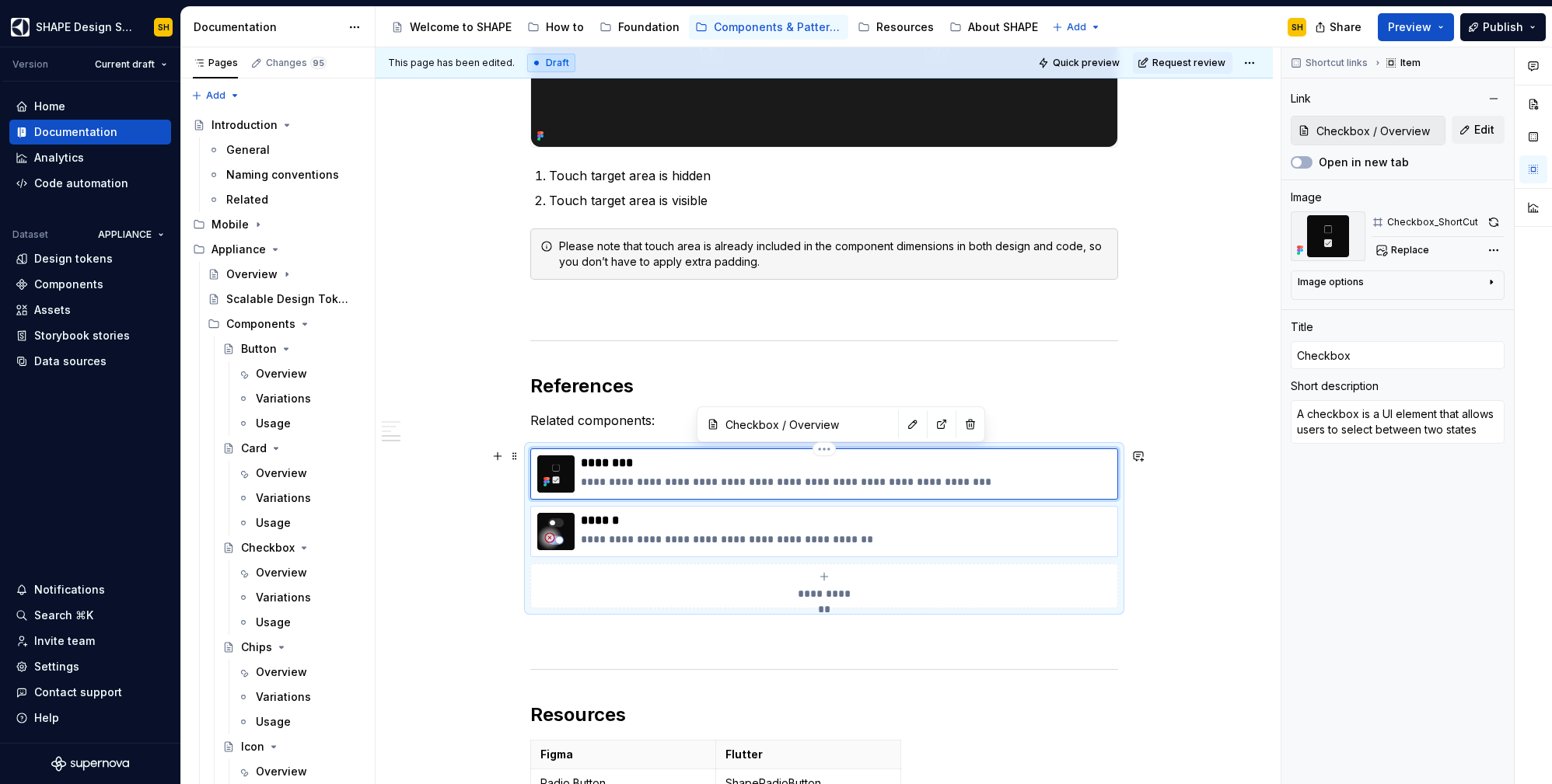
type input "Switch"
type textarea "The Switch is used to toggle a single item on or off"
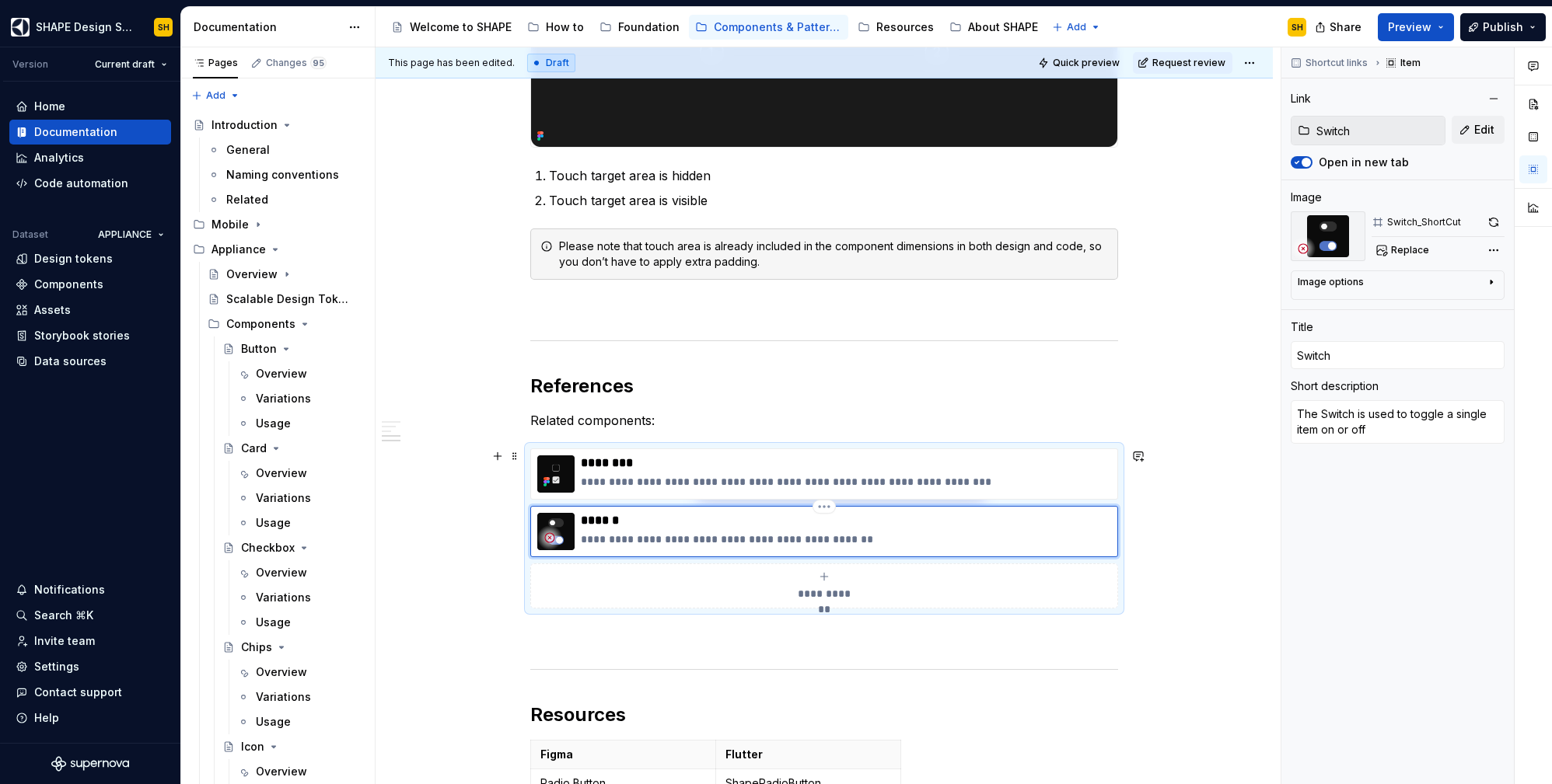
click at [1077, 529] on div "**********" at bounding box center [847, 532] width 531 height 38
click at [1367, 164] on label "Open in new tab" at bounding box center [1364, 163] width 90 height 16
click at [1313, 164] on button "Open in new tab" at bounding box center [1301, 162] width 22 height 12
click at [1419, 252] on span "Replace" at bounding box center [1410, 250] width 39 height 12
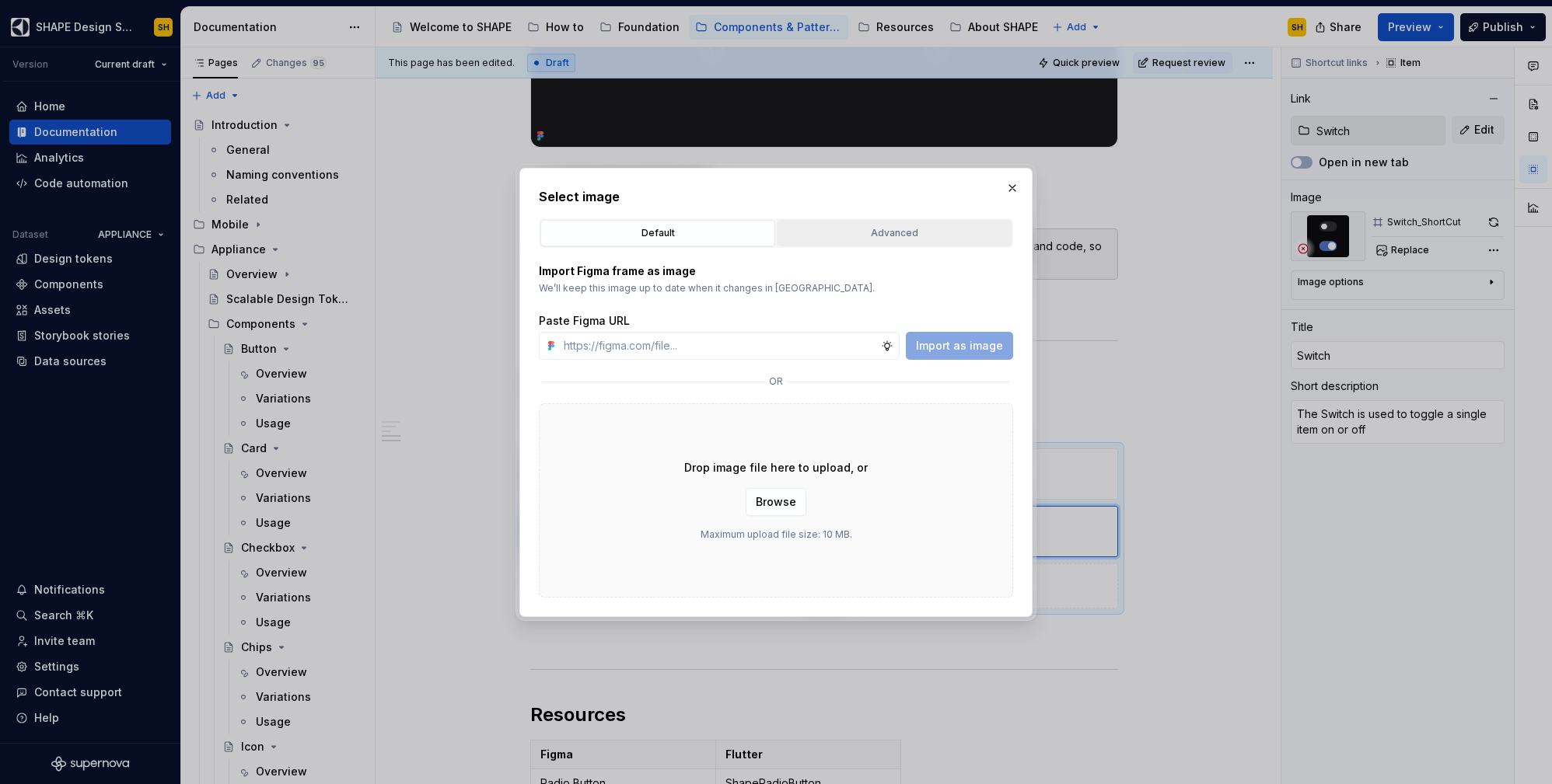
click at [912, 232] on div "Advanced" at bounding box center [895, 233] width 224 height 16
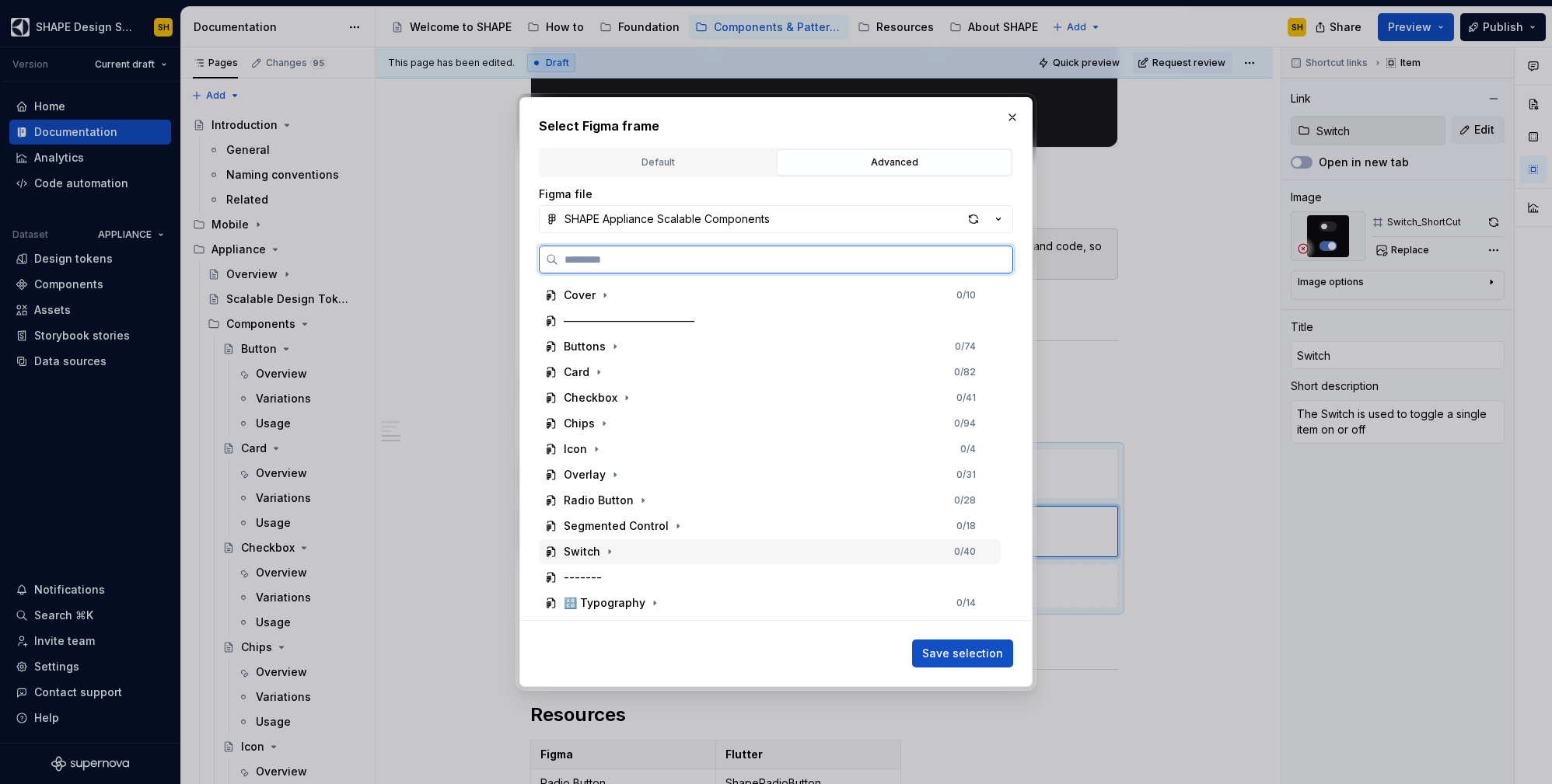
click at [635, 549] on div "Switch 0 / 40" at bounding box center [769, 552] width 462 height 24
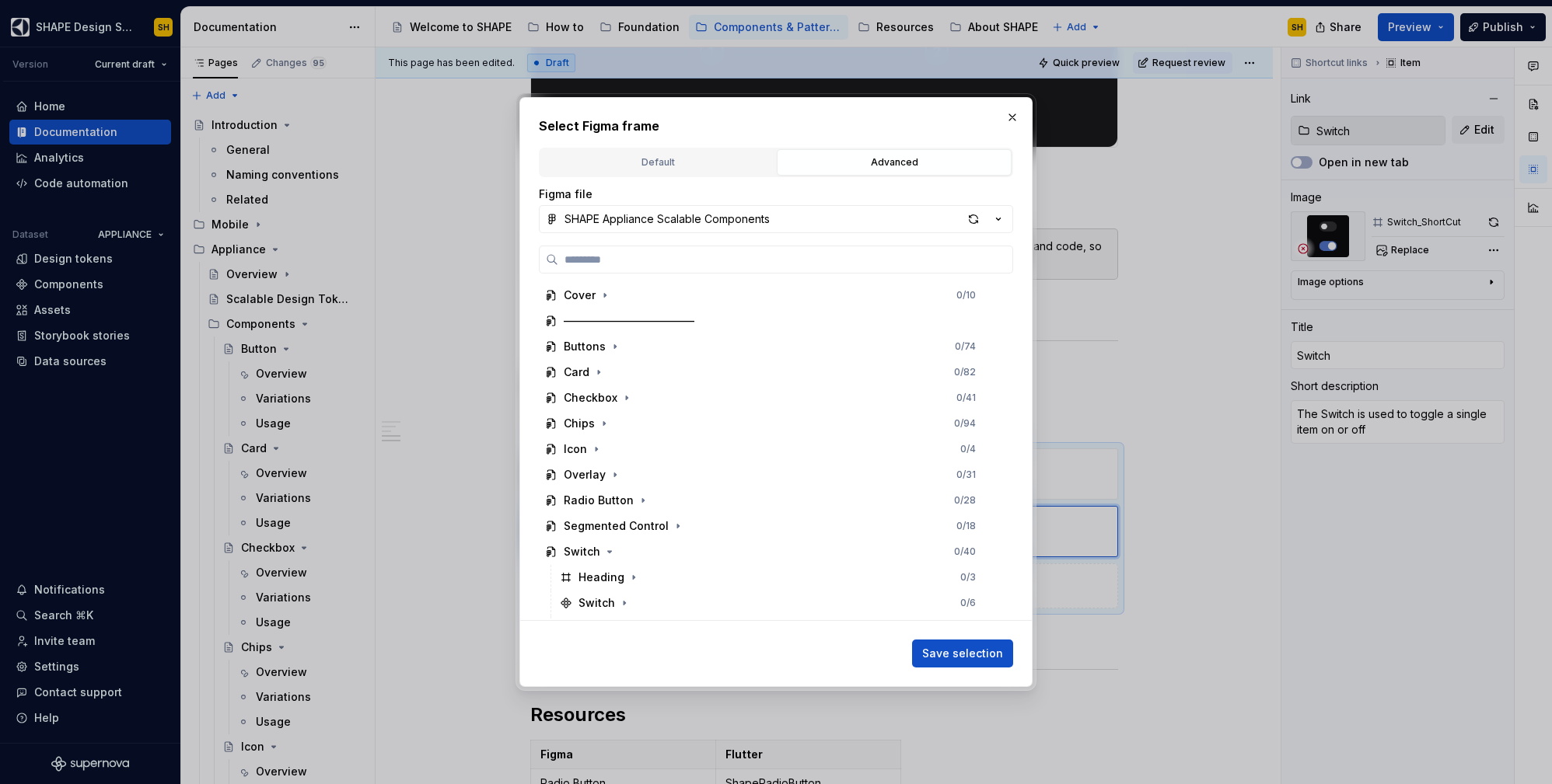
scroll to position [183, 0]
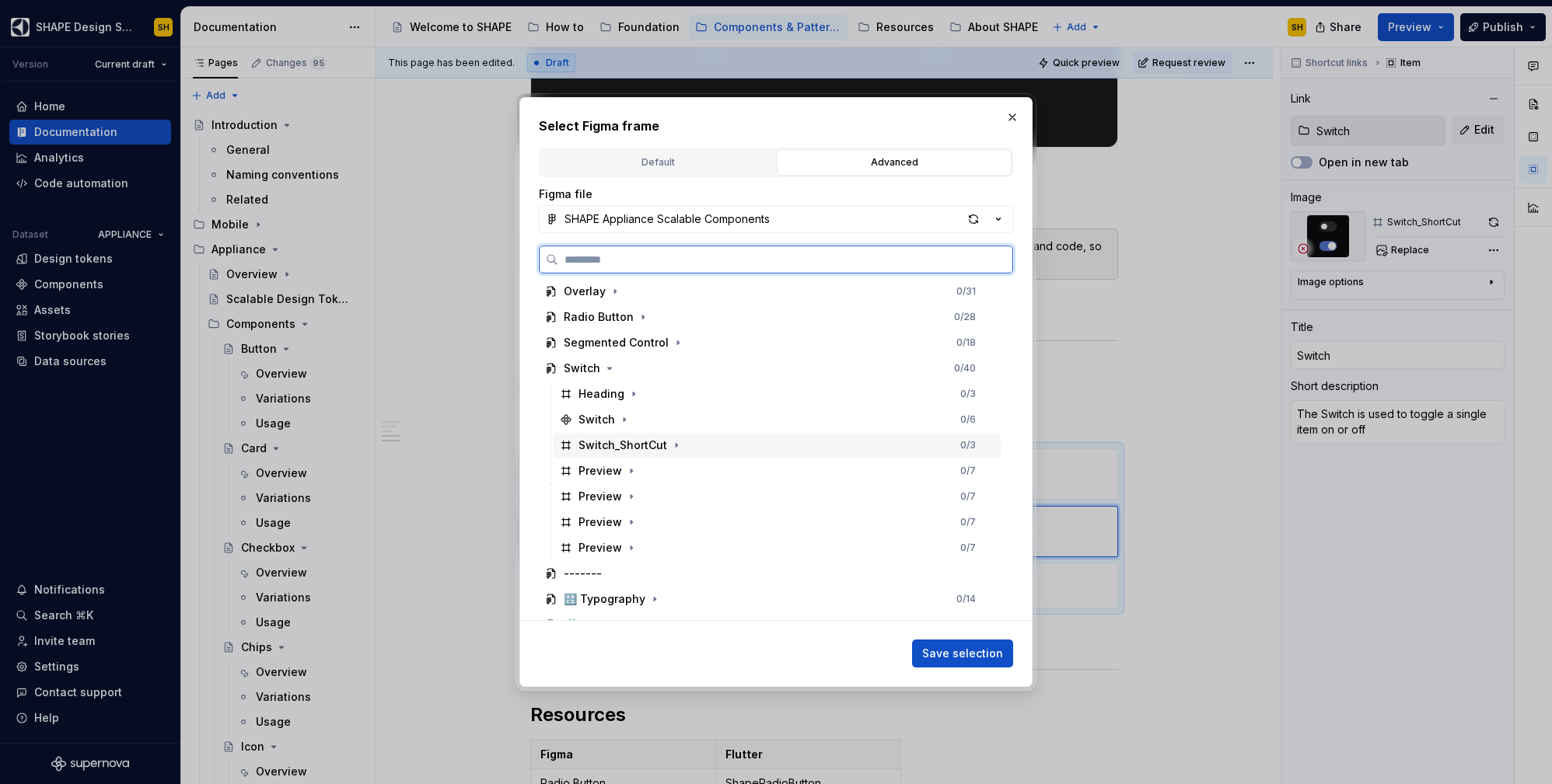
click at [744, 448] on div "Switch_ShortCut 0 / 3" at bounding box center [777, 445] width 447 height 24
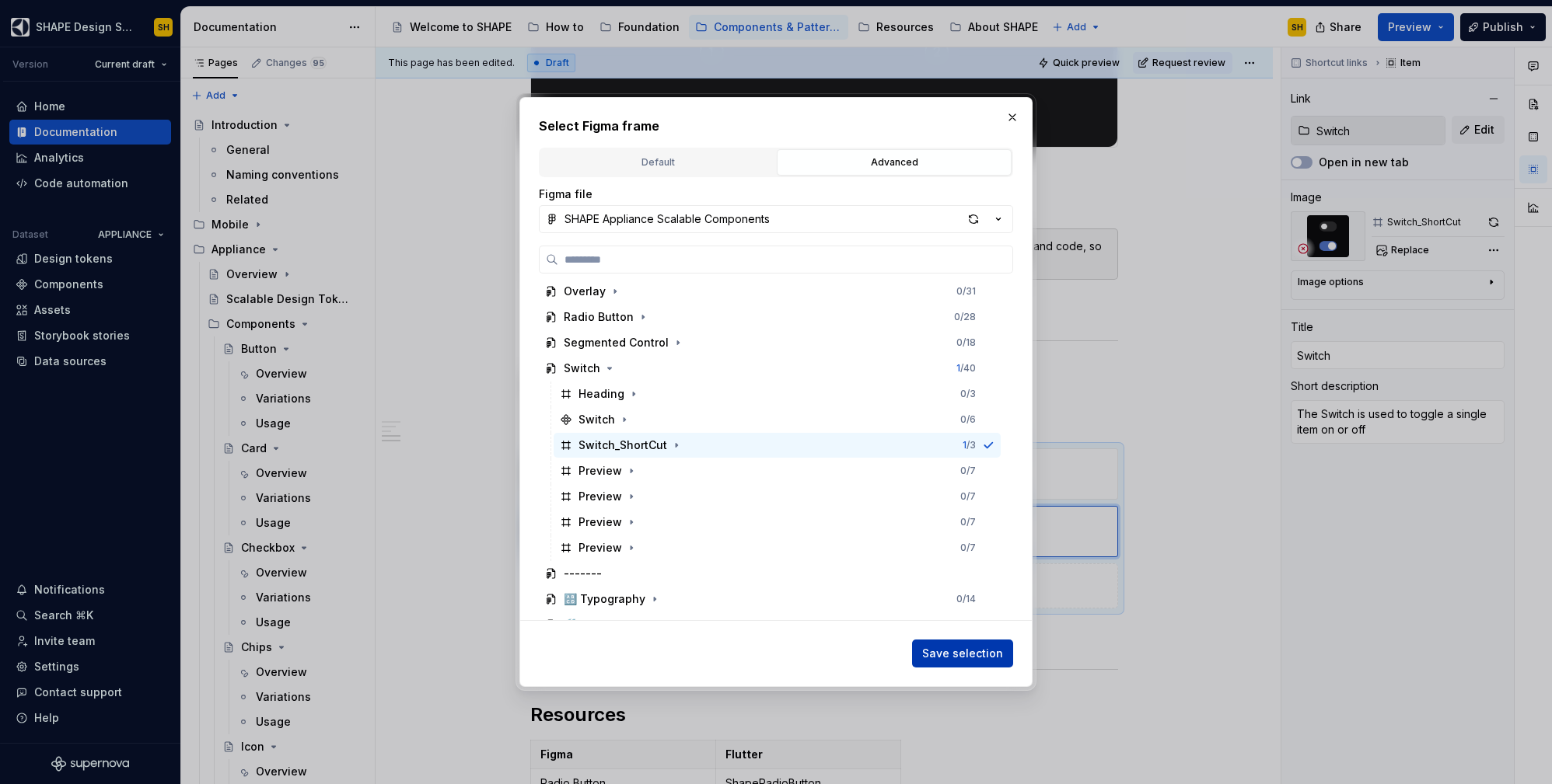
click at [974, 648] on span "Save selection" at bounding box center [962, 653] width 81 height 16
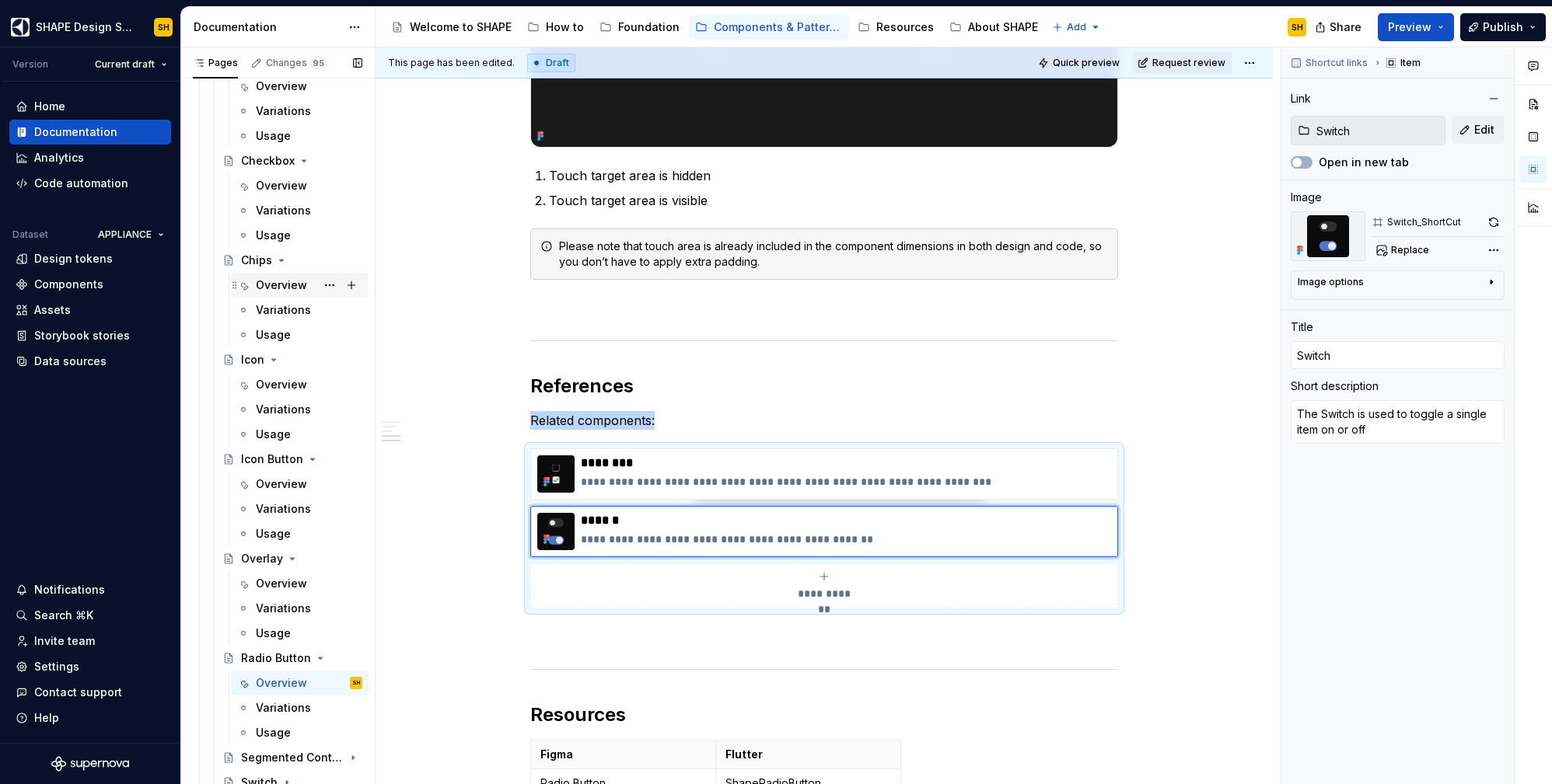
scroll to position [551, 0]
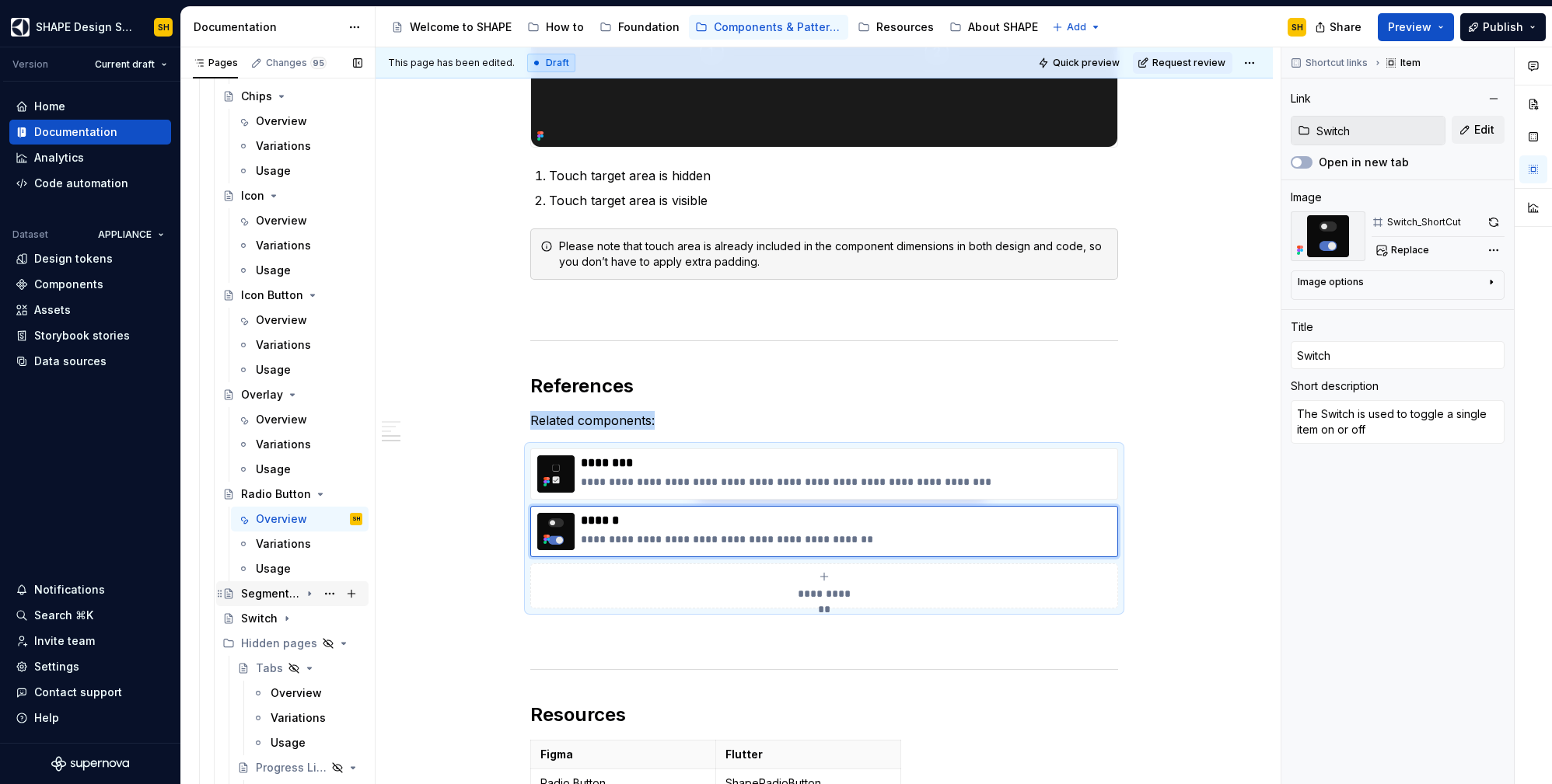
click at [303, 595] on icon "Page tree" at bounding box center [309, 593] width 12 height 12
click at [280, 616] on div "Overview" at bounding box center [281, 619] width 52 height 16
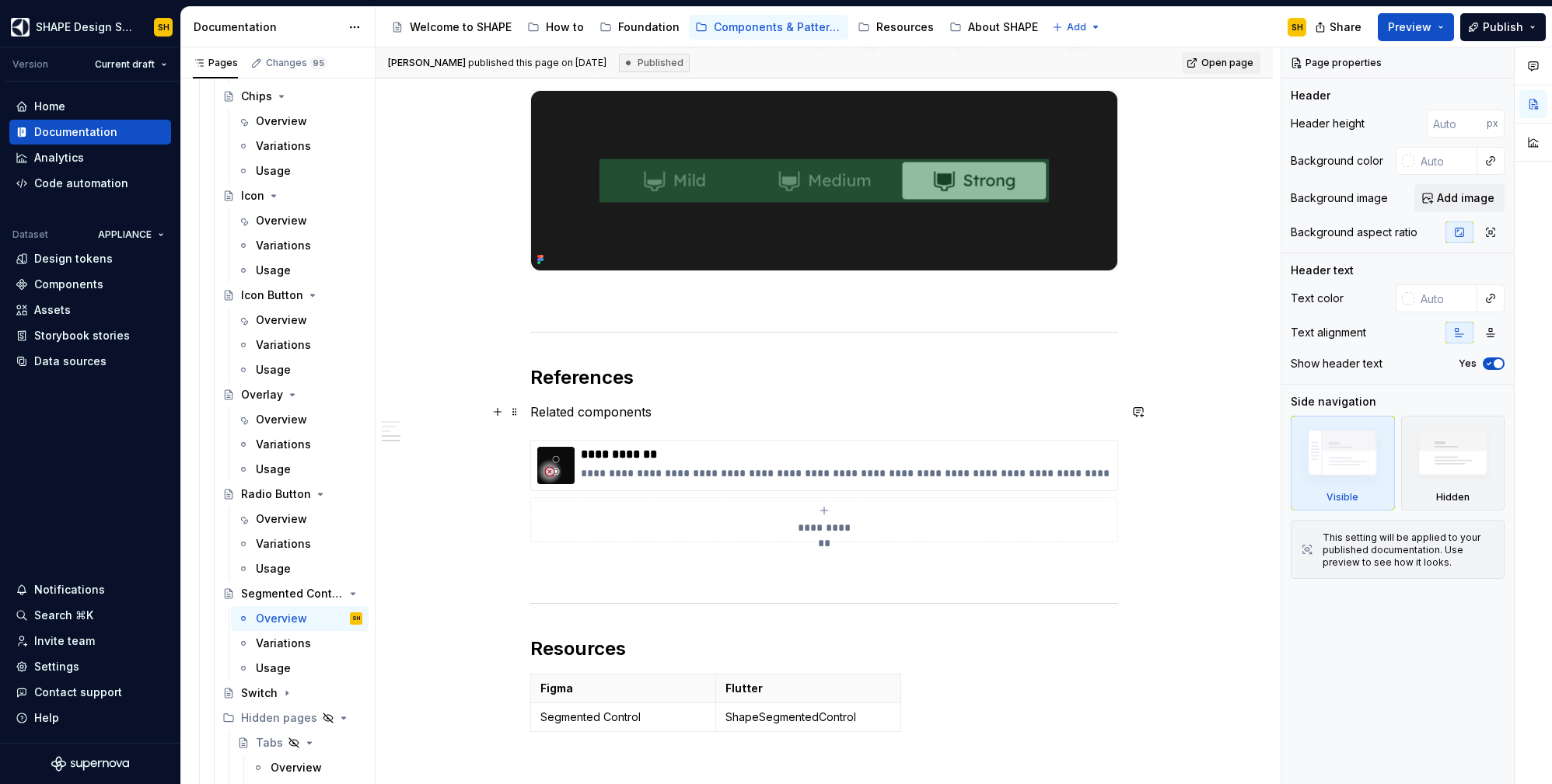
scroll to position [1545, 0]
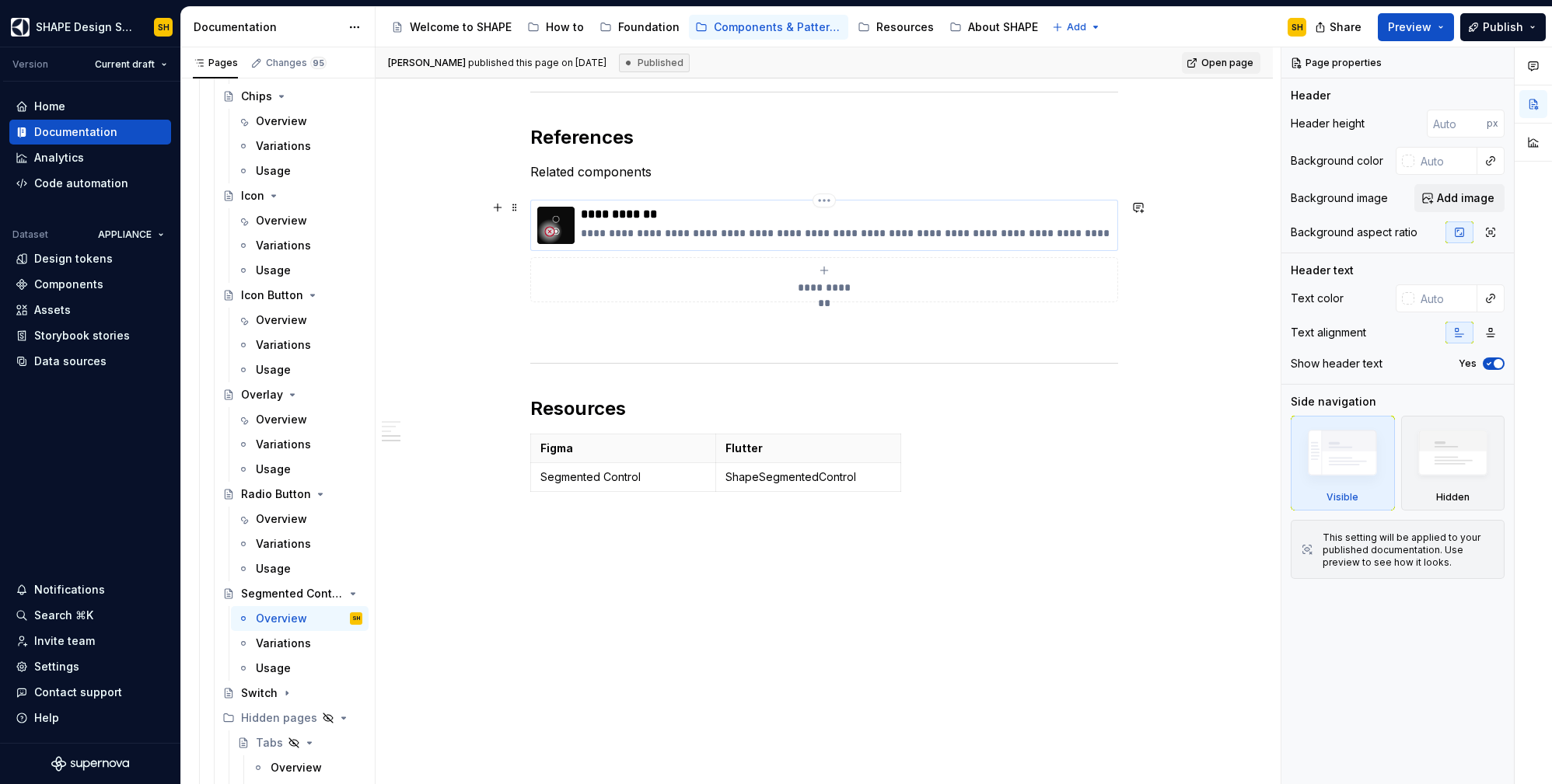
click at [784, 215] on p "**********" at bounding box center [847, 214] width 531 height 16
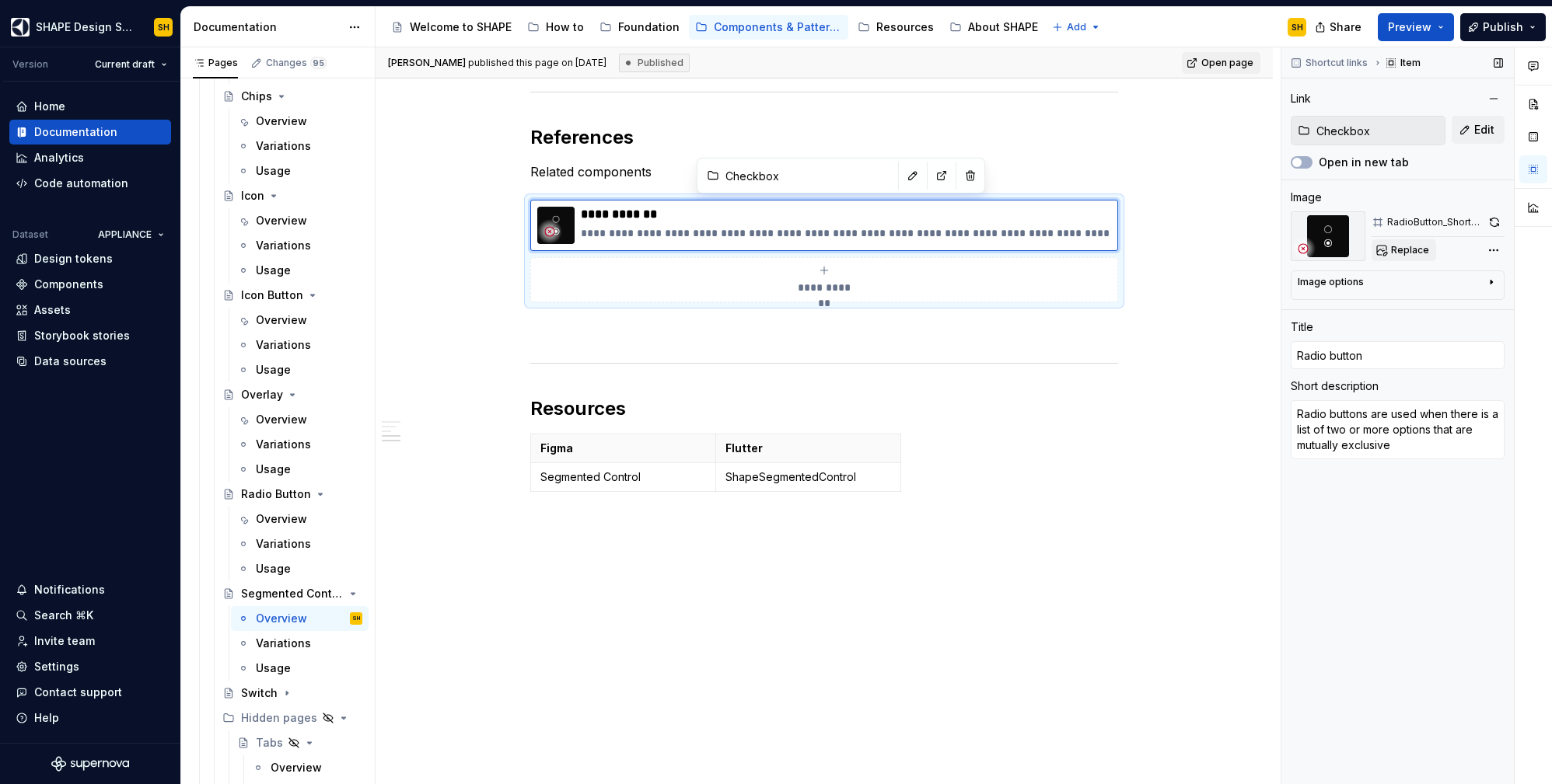
click at [1416, 251] on span "Replace" at bounding box center [1410, 250] width 39 height 12
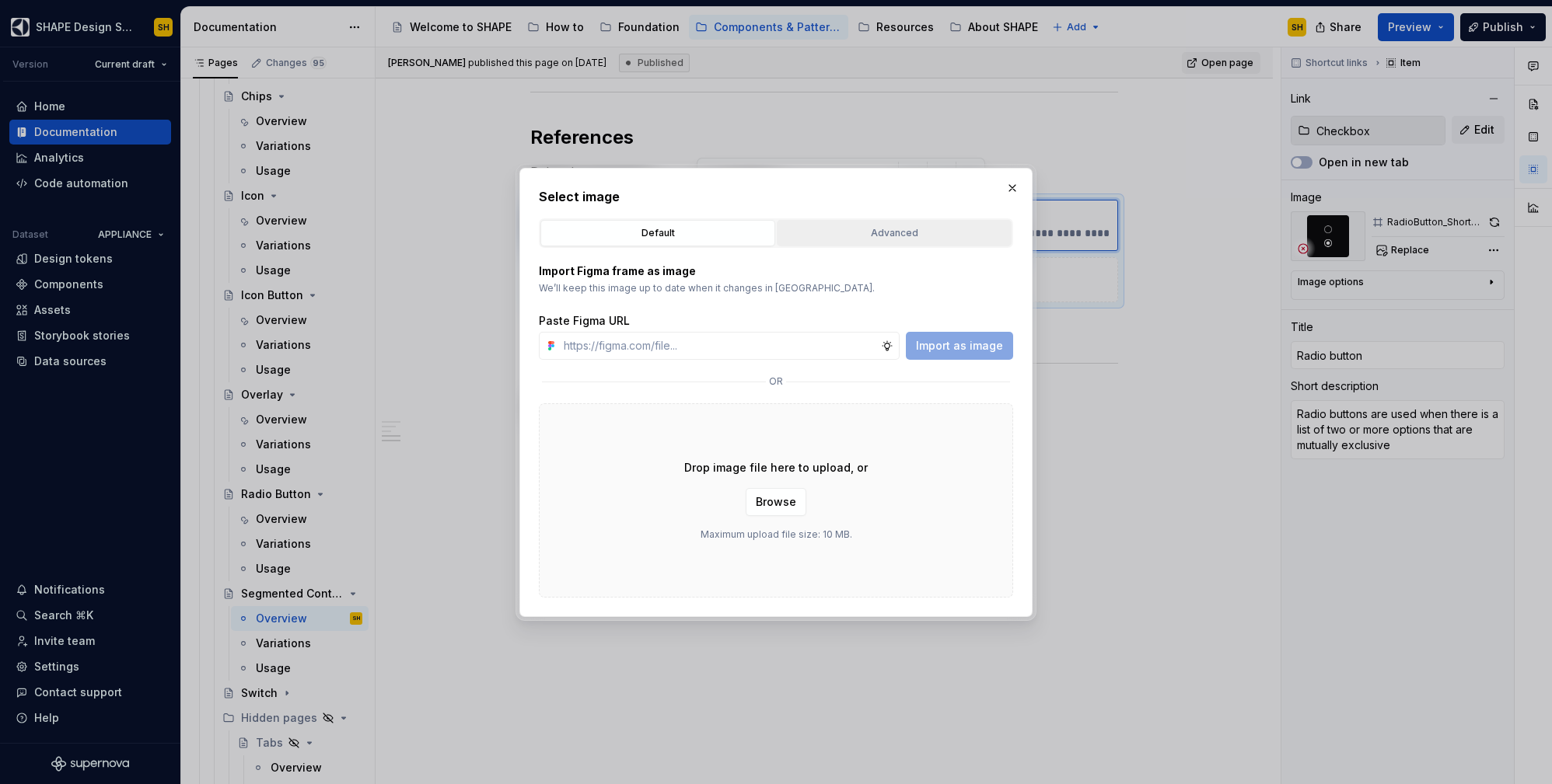
click at [926, 229] on div "Advanced" at bounding box center [895, 233] width 224 height 16
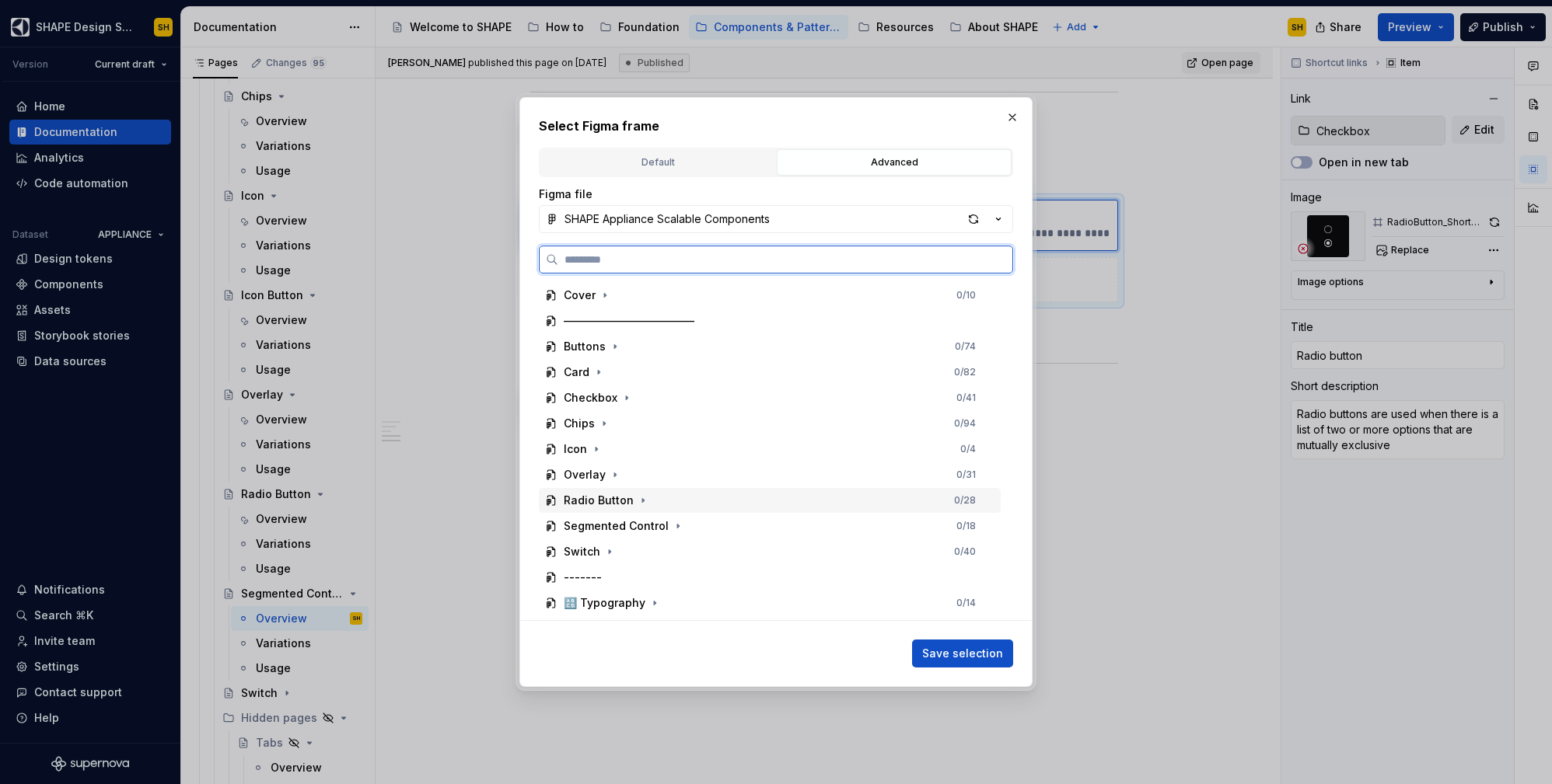
click at [648, 504] on div "Radio Button 0 / 28" at bounding box center [769, 500] width 462 height 24
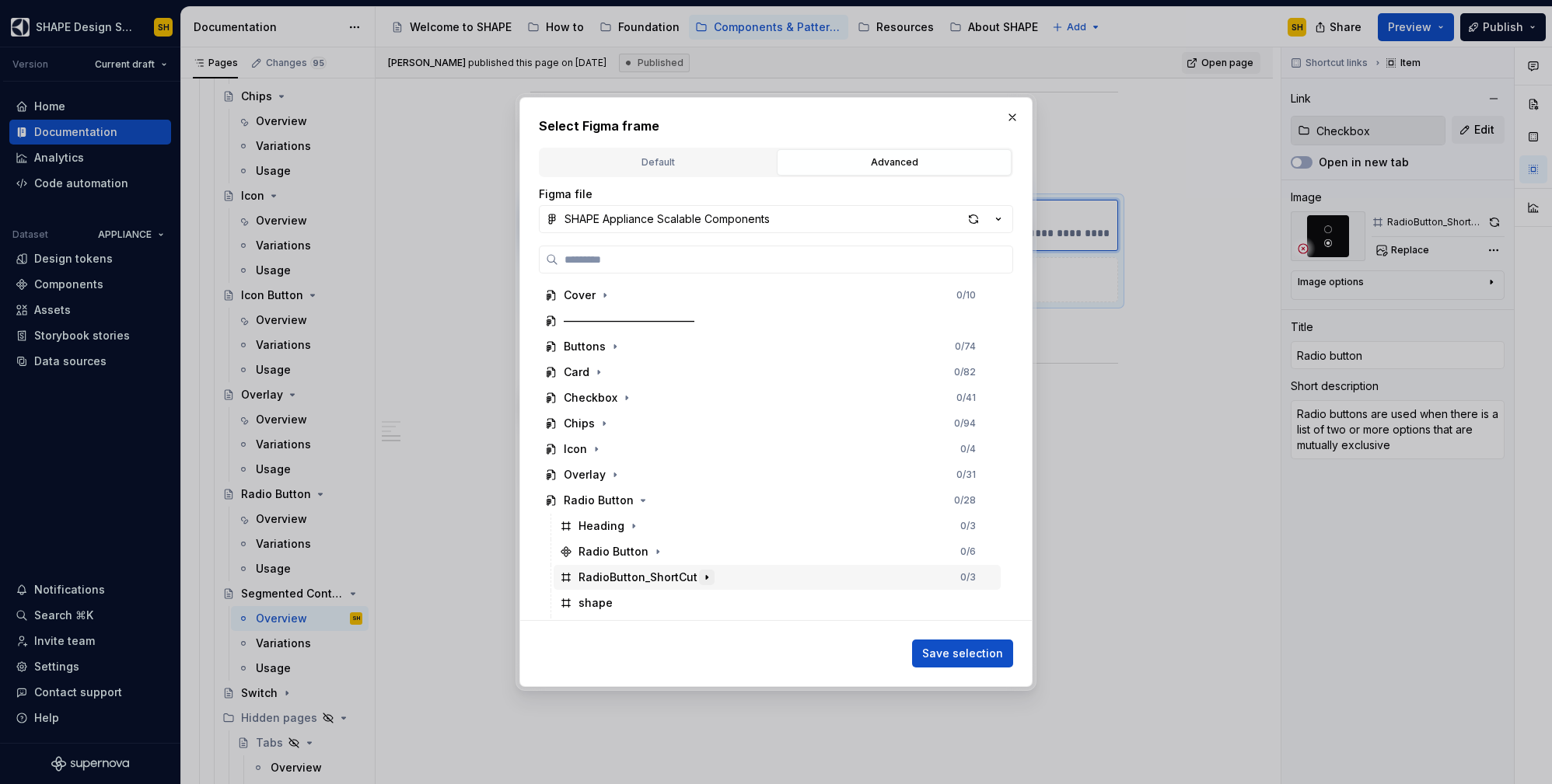
click at [701, 578] on icon "button" at bounding box center [706, 577] width 12 height 12
click at [872, 573] on div "RadioButton_ShortCut 0 / 3" at bounding box center [777, 577] width 447 height 24
click at [990, 648] on span "Save selection" at bounding box center [962, 653] width 81 height 16
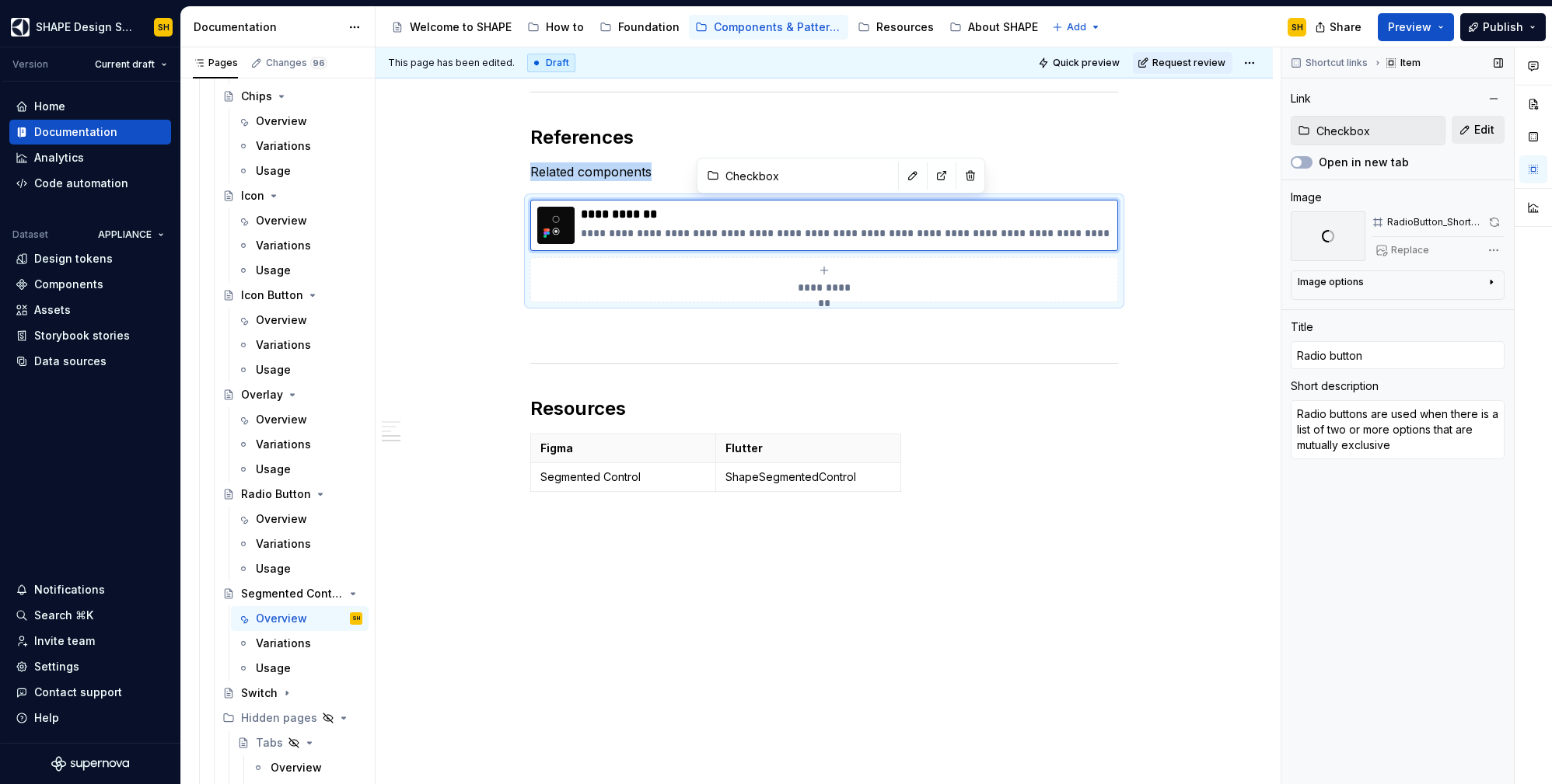
click at [1482, 124] on span "Edit" at bounding box center [1483, 130] width 20 height 16
type textarea "*"
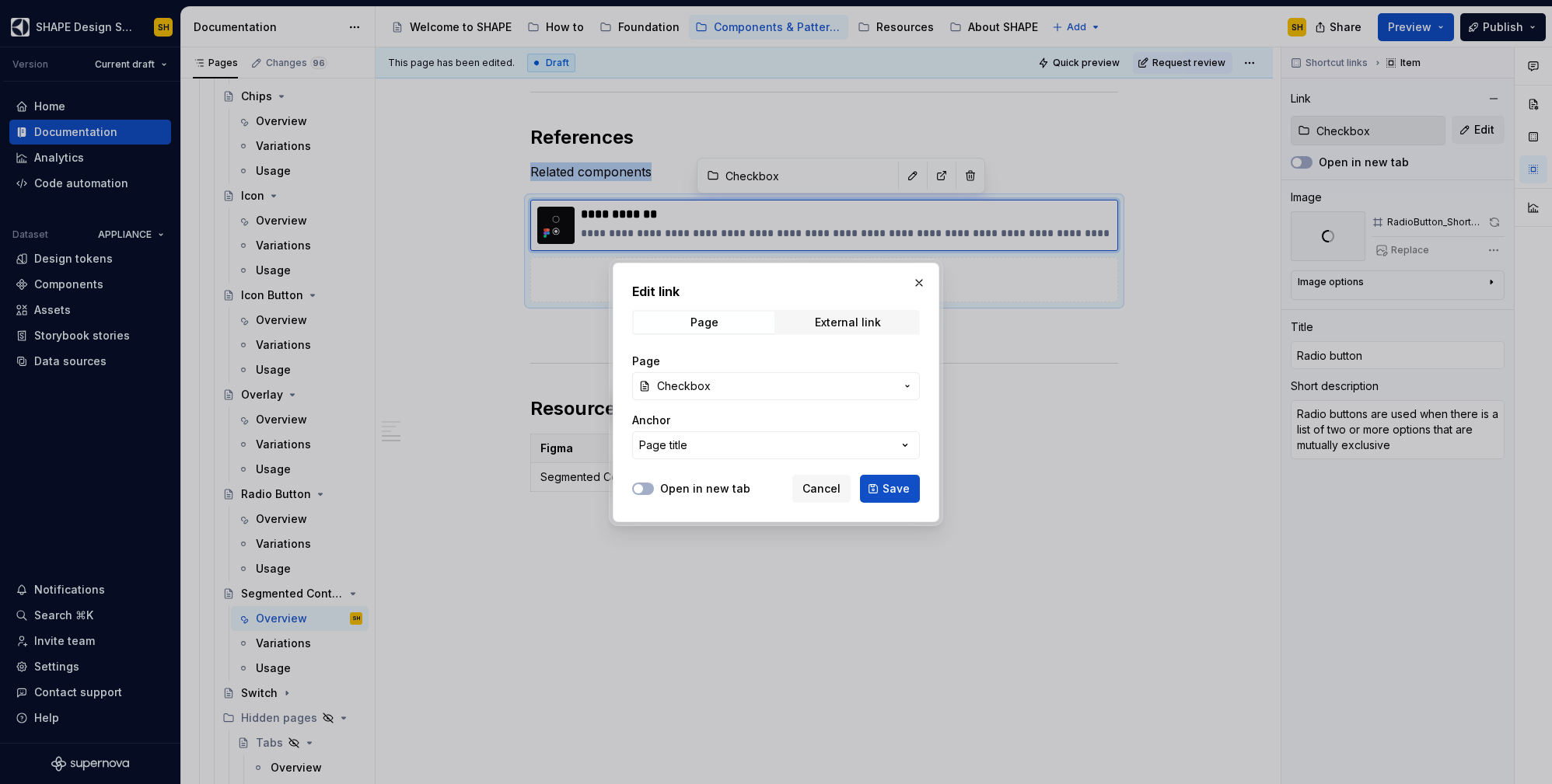
click at [785, 390] on span "Checkbox" at bounding box center [776, 386] width 238 height 16
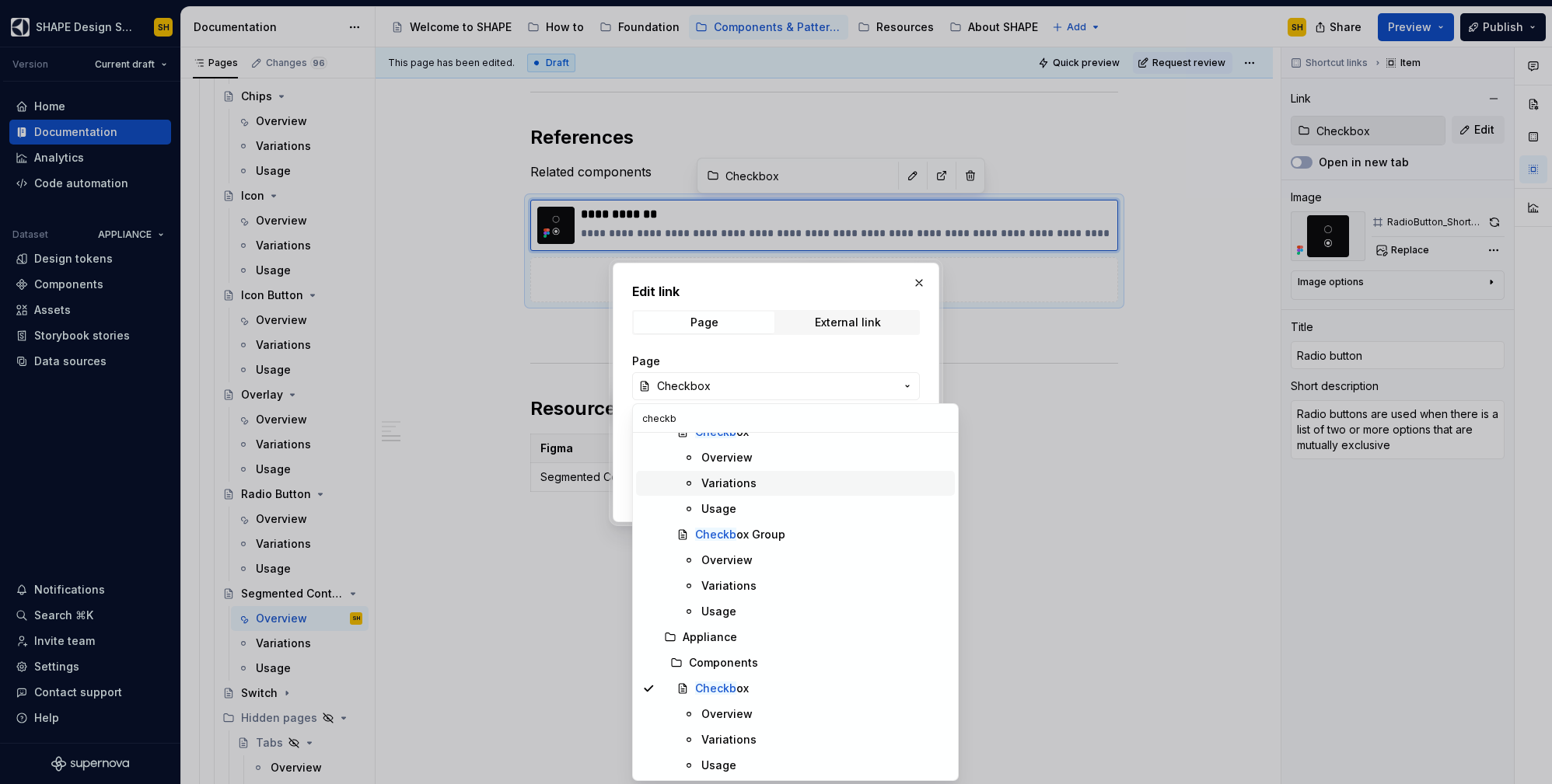
scroll to position [84, 0]
type input "checkb"
click at [744, 717] on div "Overview" at bounding box center [727, 723] width 52 height 16
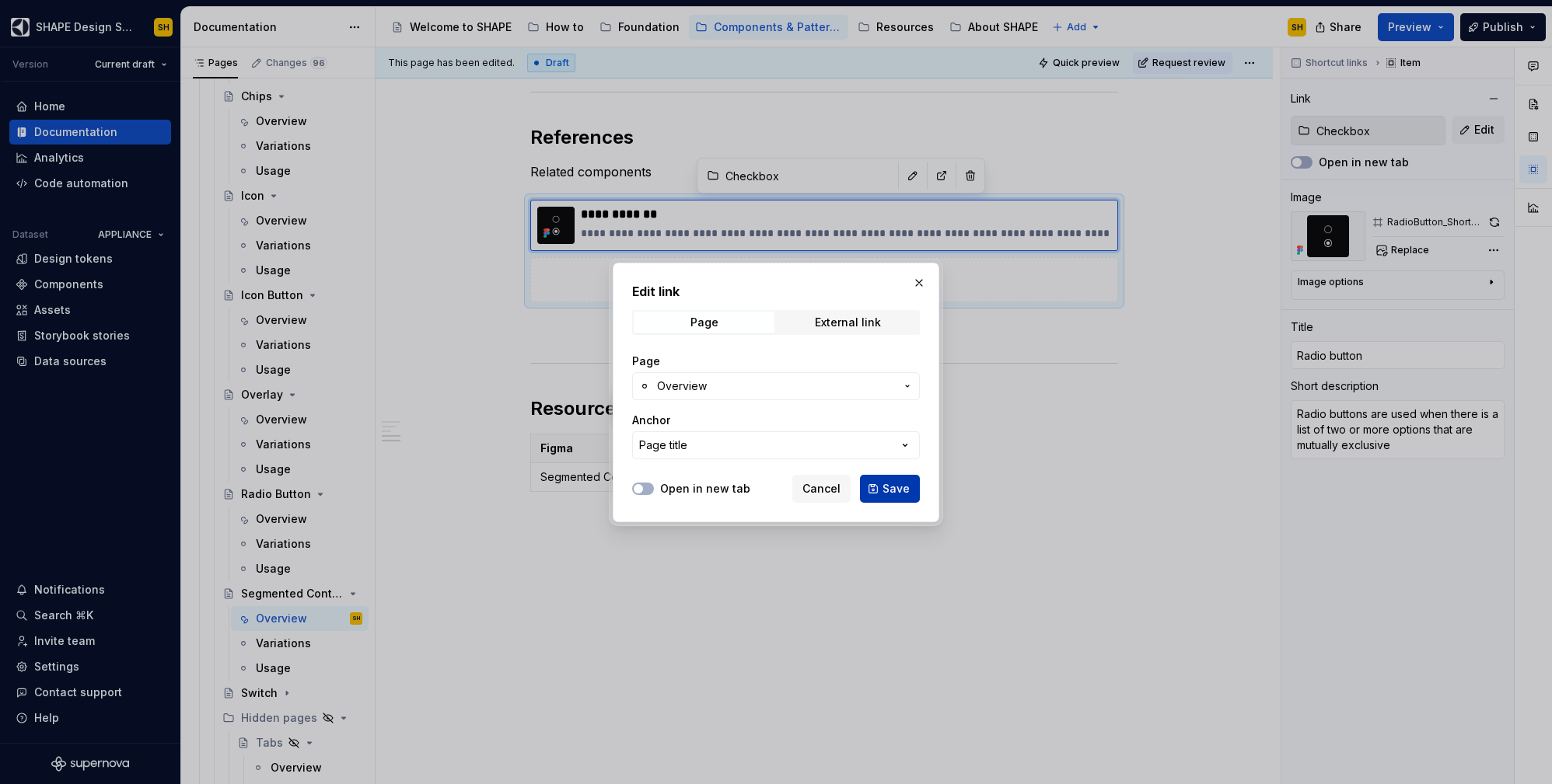
click at [904, 494] on span "Save" at bounding box center [895, 489] width 27 height 16
type textarea "*"
type input "Checkbox / Overview"
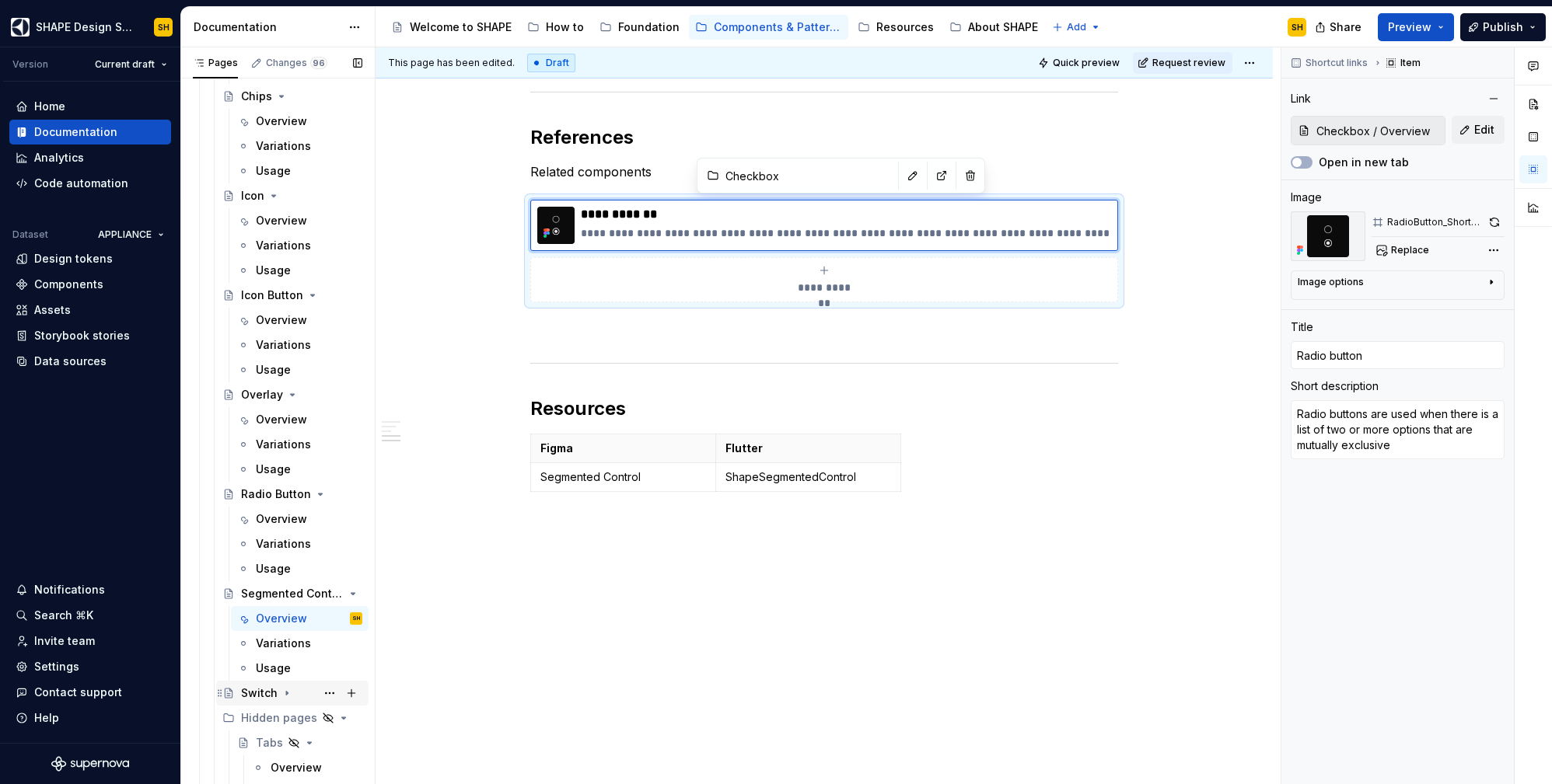
click at [282, 691] on icon "Page tree" at bounding box center [286, 693] width 12 height 12
type textarea "*"
type input "Checkbox / Overview"
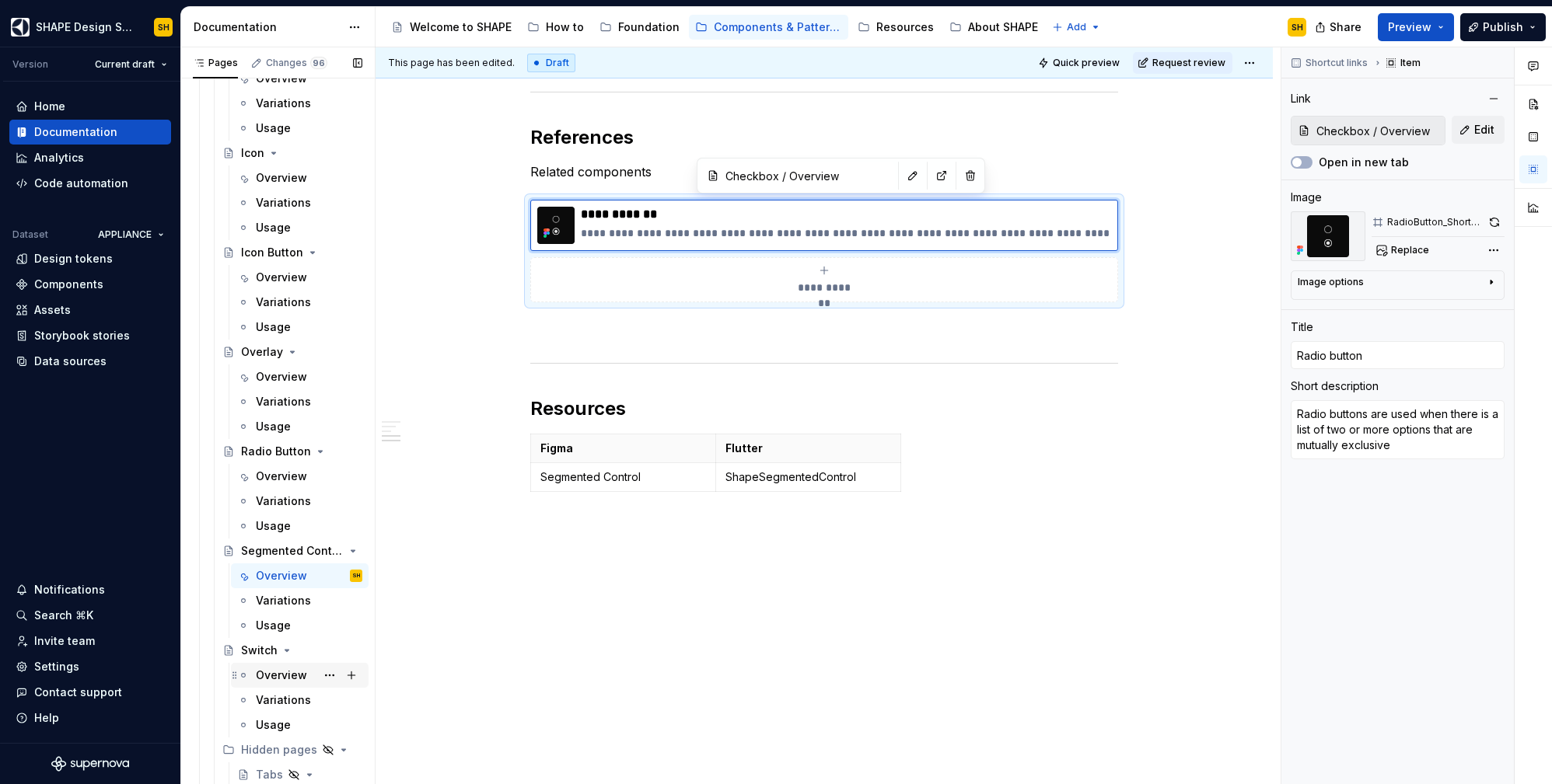
scroll to position [655, 0]
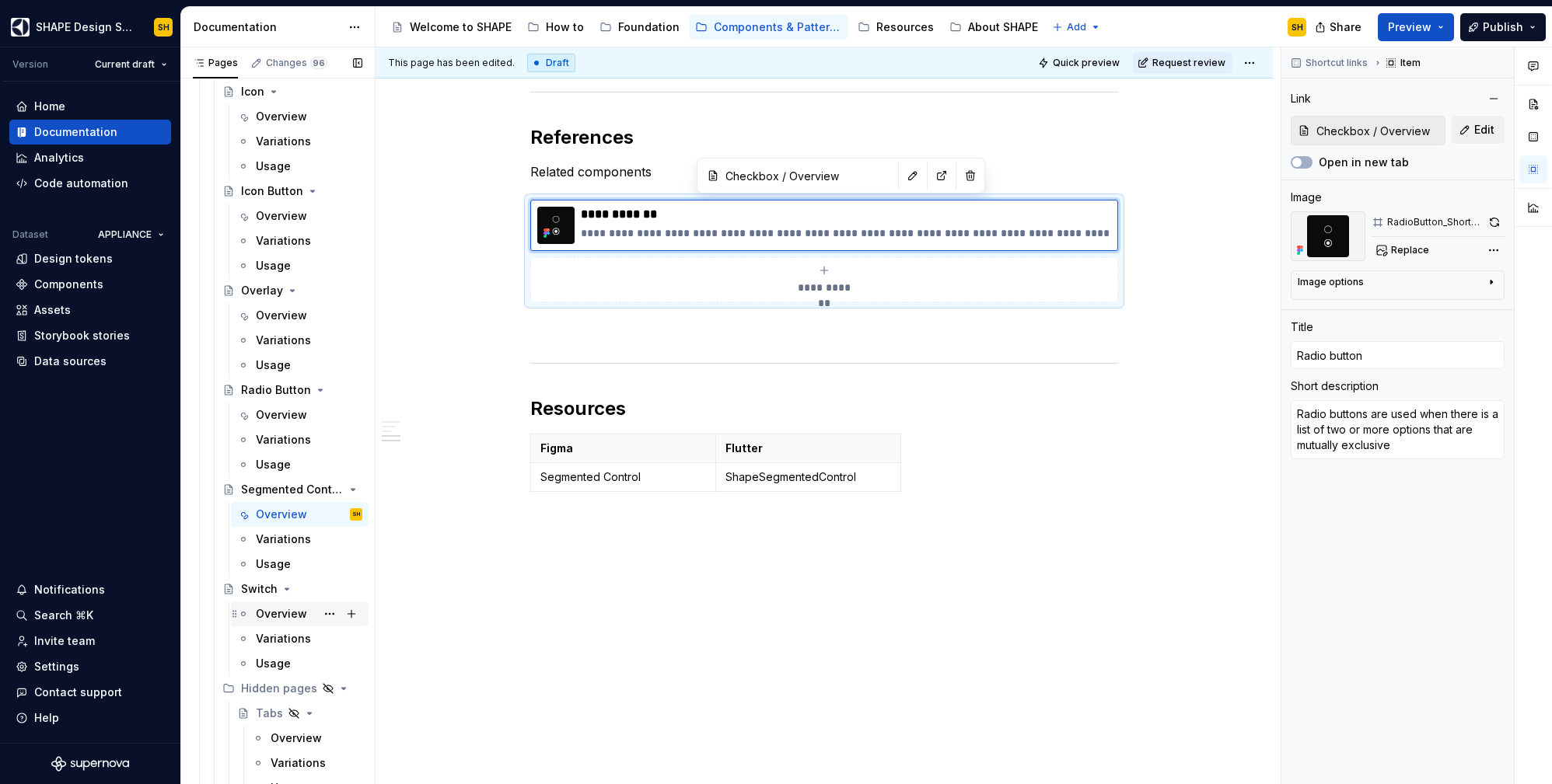
click at [294, 619] on div "Overview" at bounding box center [281, 614] width 52 height 16
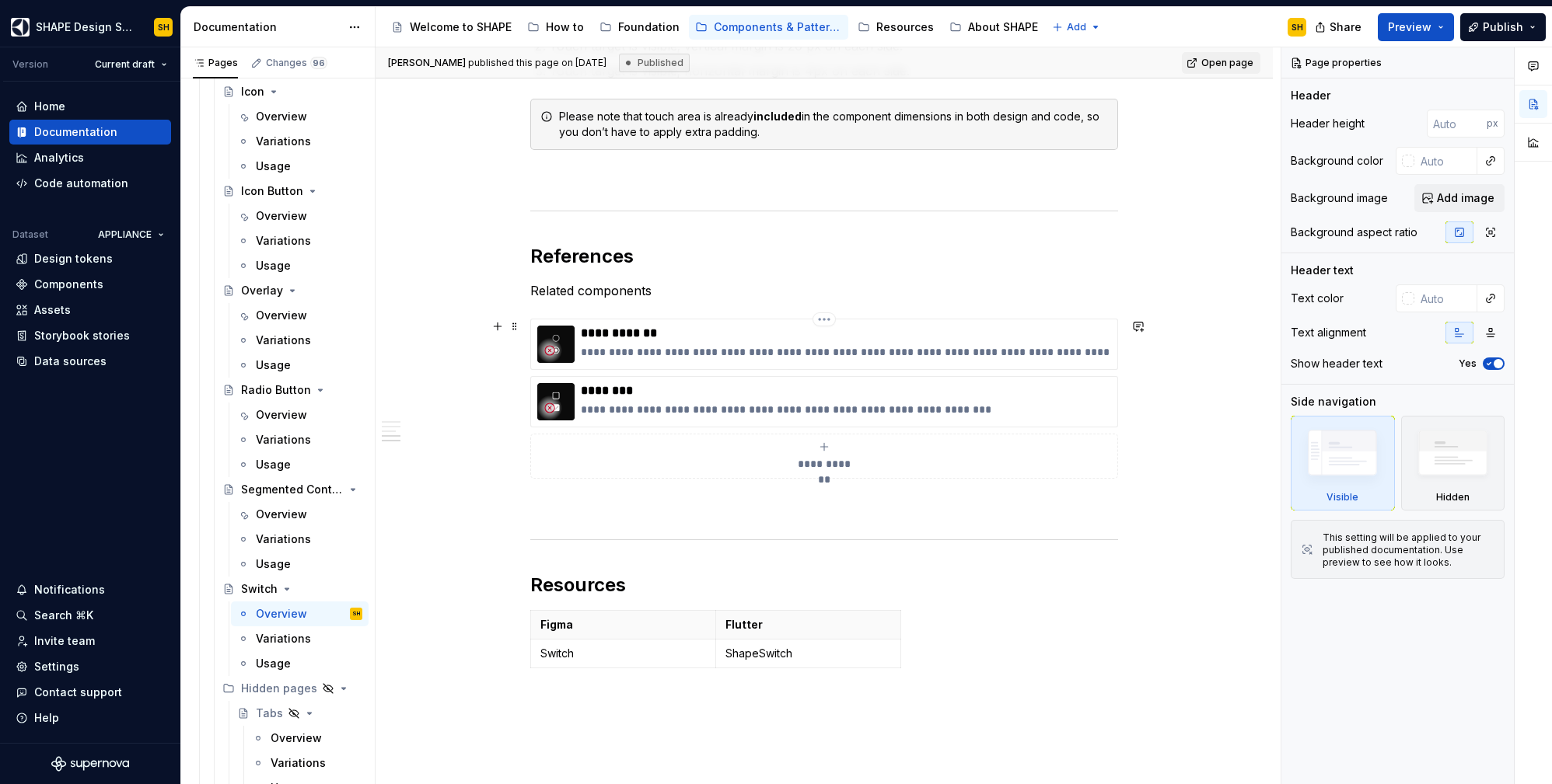
scroll to position [1711, 0]
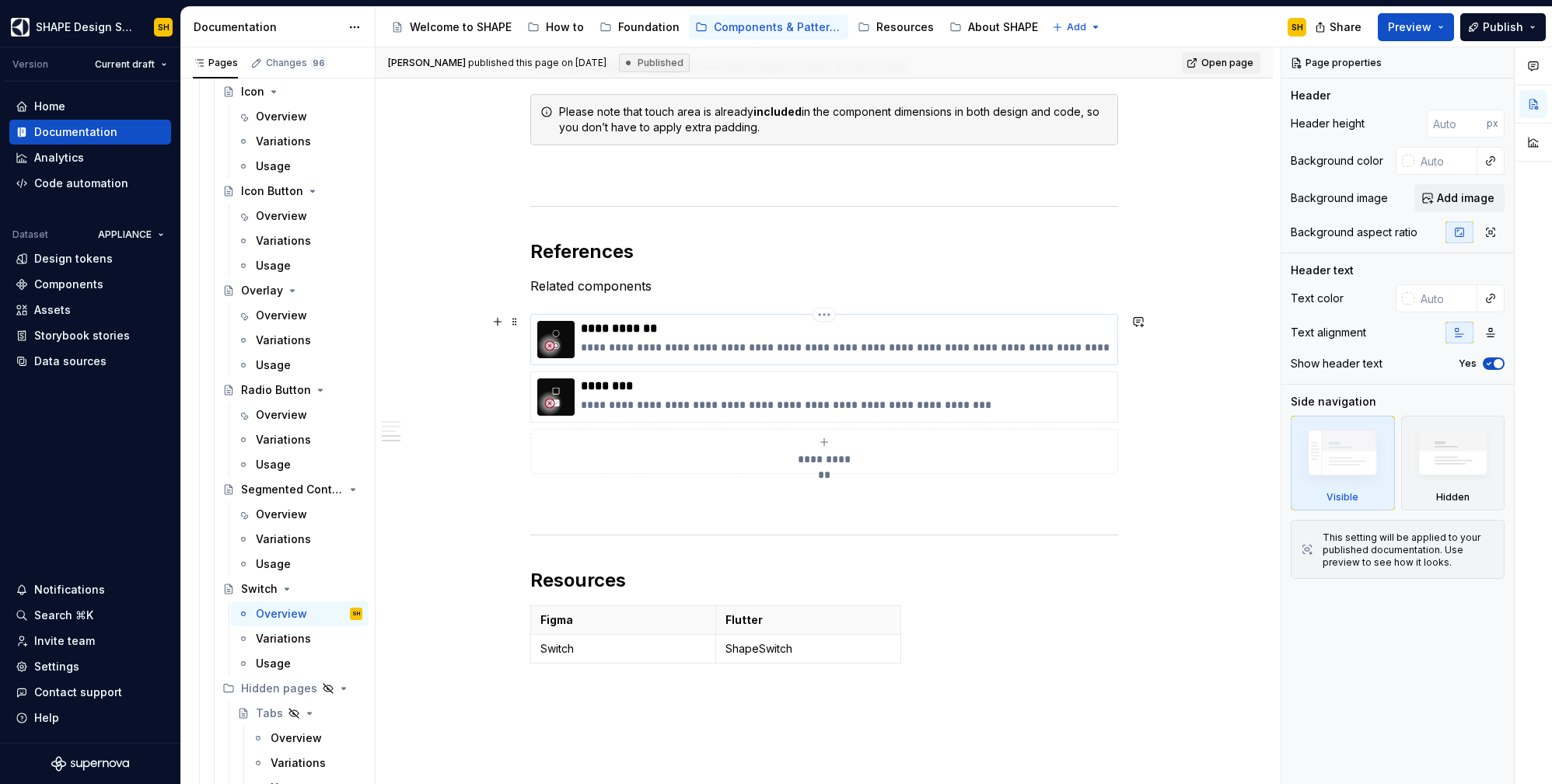
click at [890, 336] on p "**********" at bounding box center [847, 328] width 531 height 16
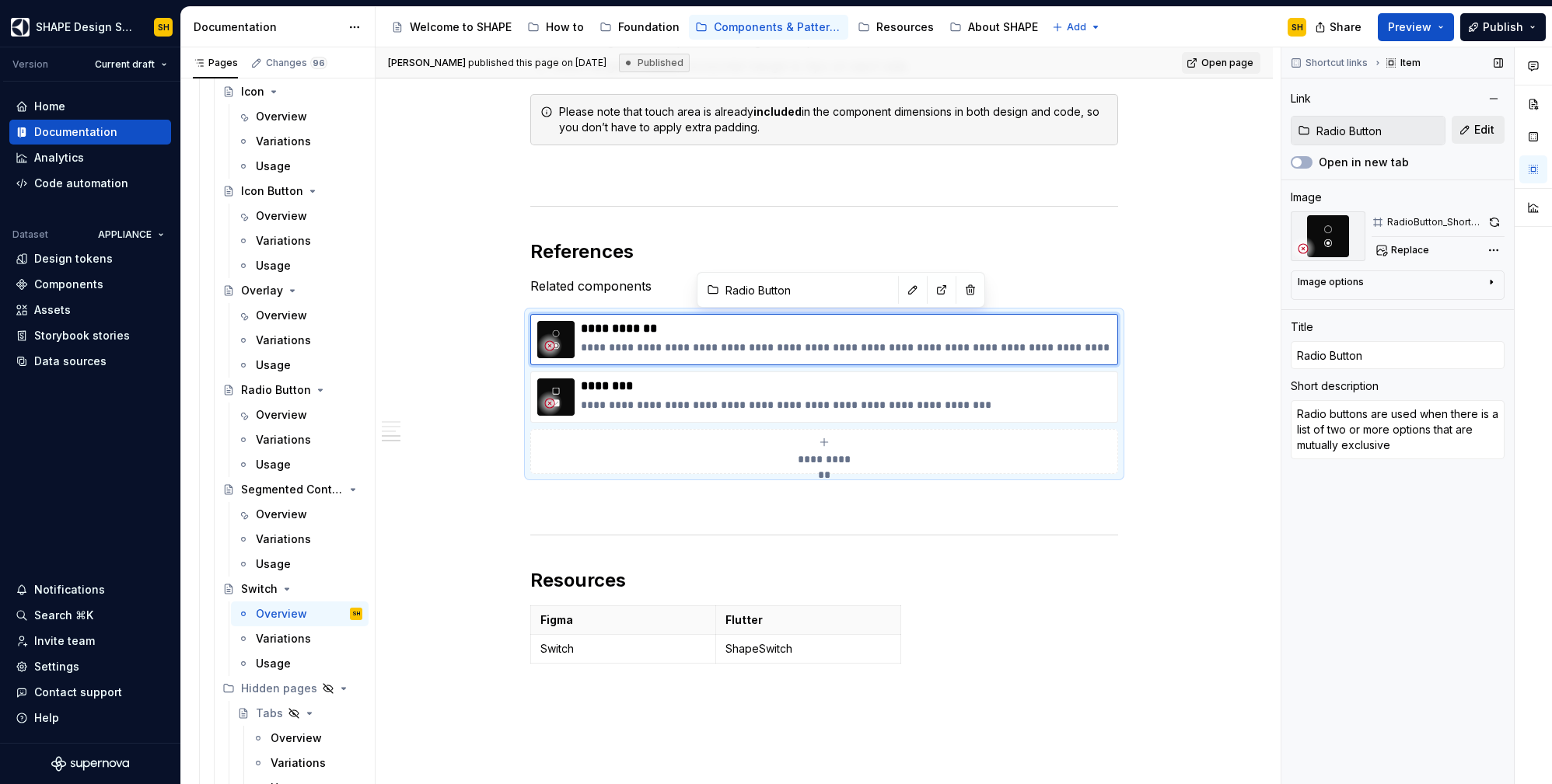
click at [1487, 129] on span "Edit" at bounding box center [1483, 130] width 20 height 16
type textarea "*"
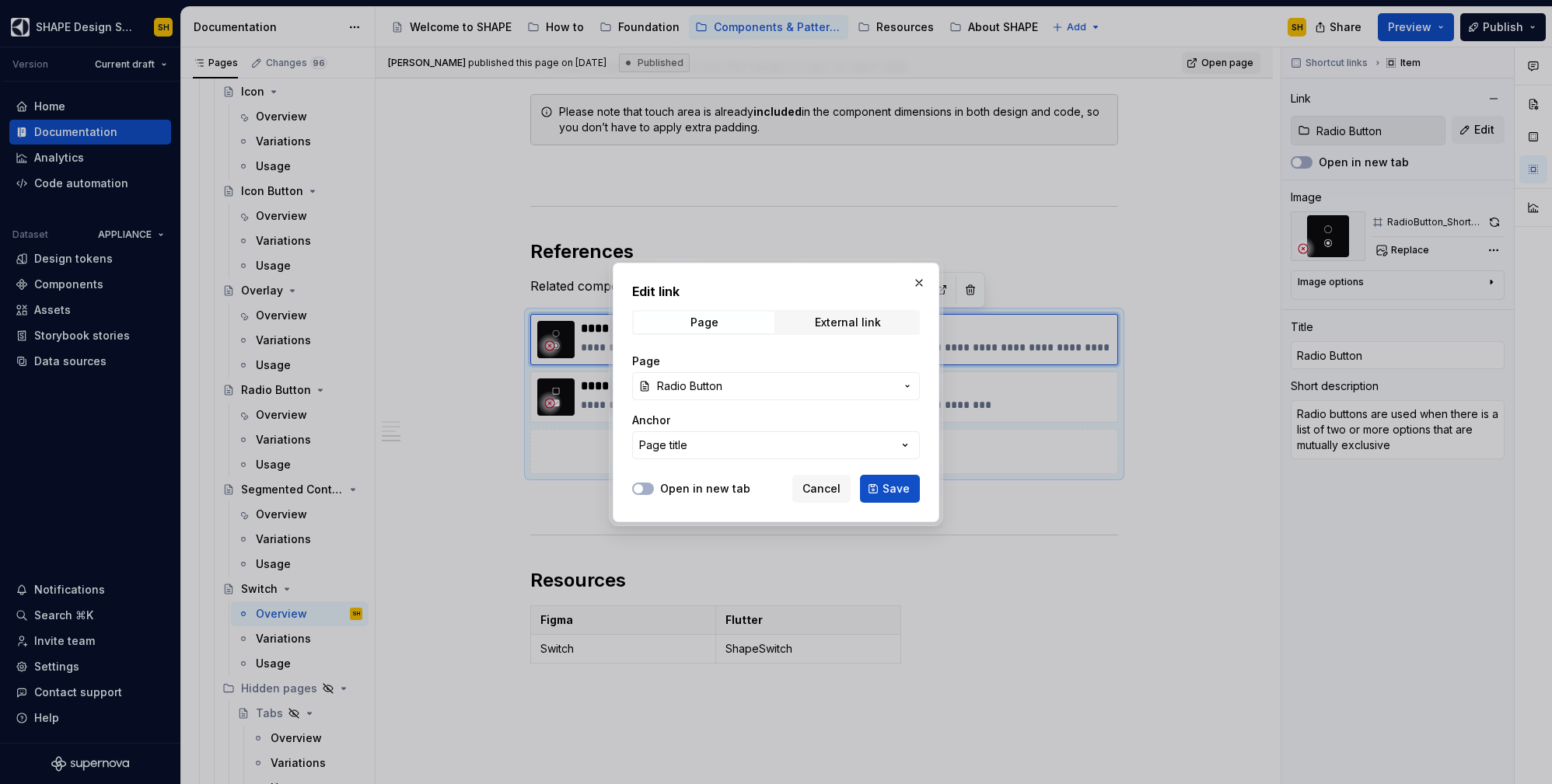
click at [747, 387] on span "Radio Button" at bounding box center [776, 386] width 238 height 16
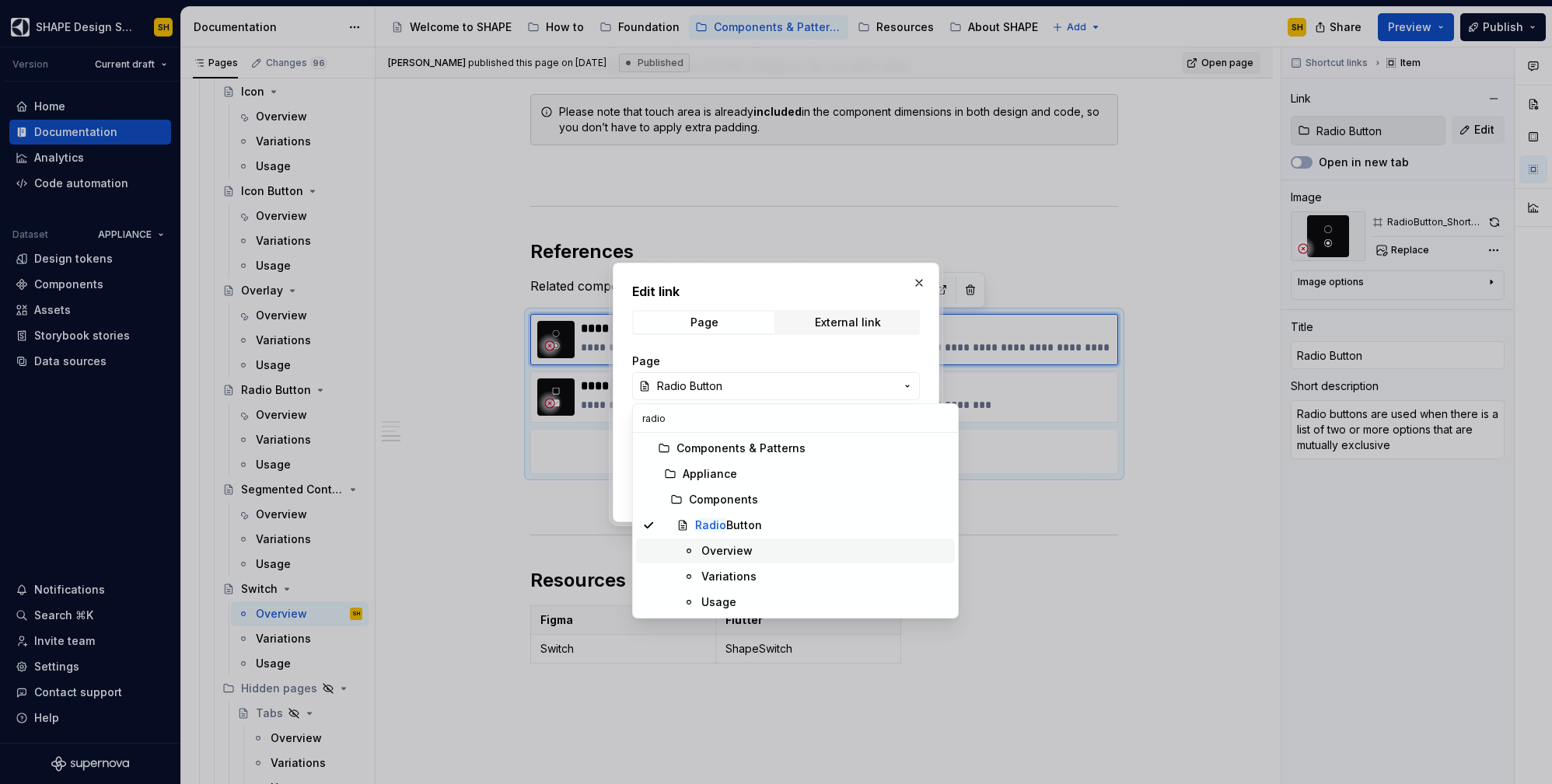
type input "radio"
click at [754, 558] on div "Overview" at bounding box center [825, 551] width 247 height 16
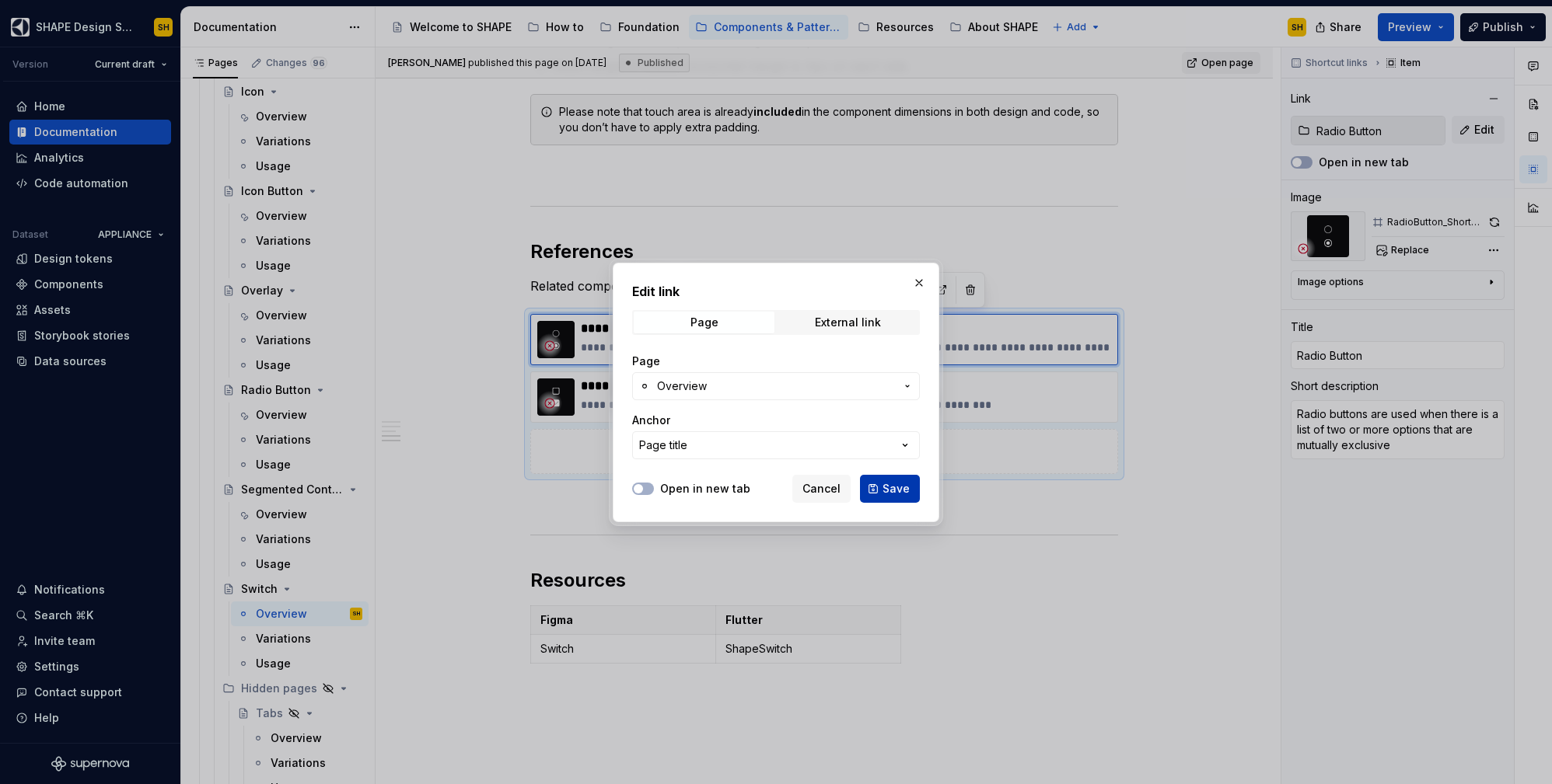
click at [911, 481] on button "Save" at bounding box center [890, 489] width 60 height 28
type textarea "*"
type input "Radio Button / Overview"
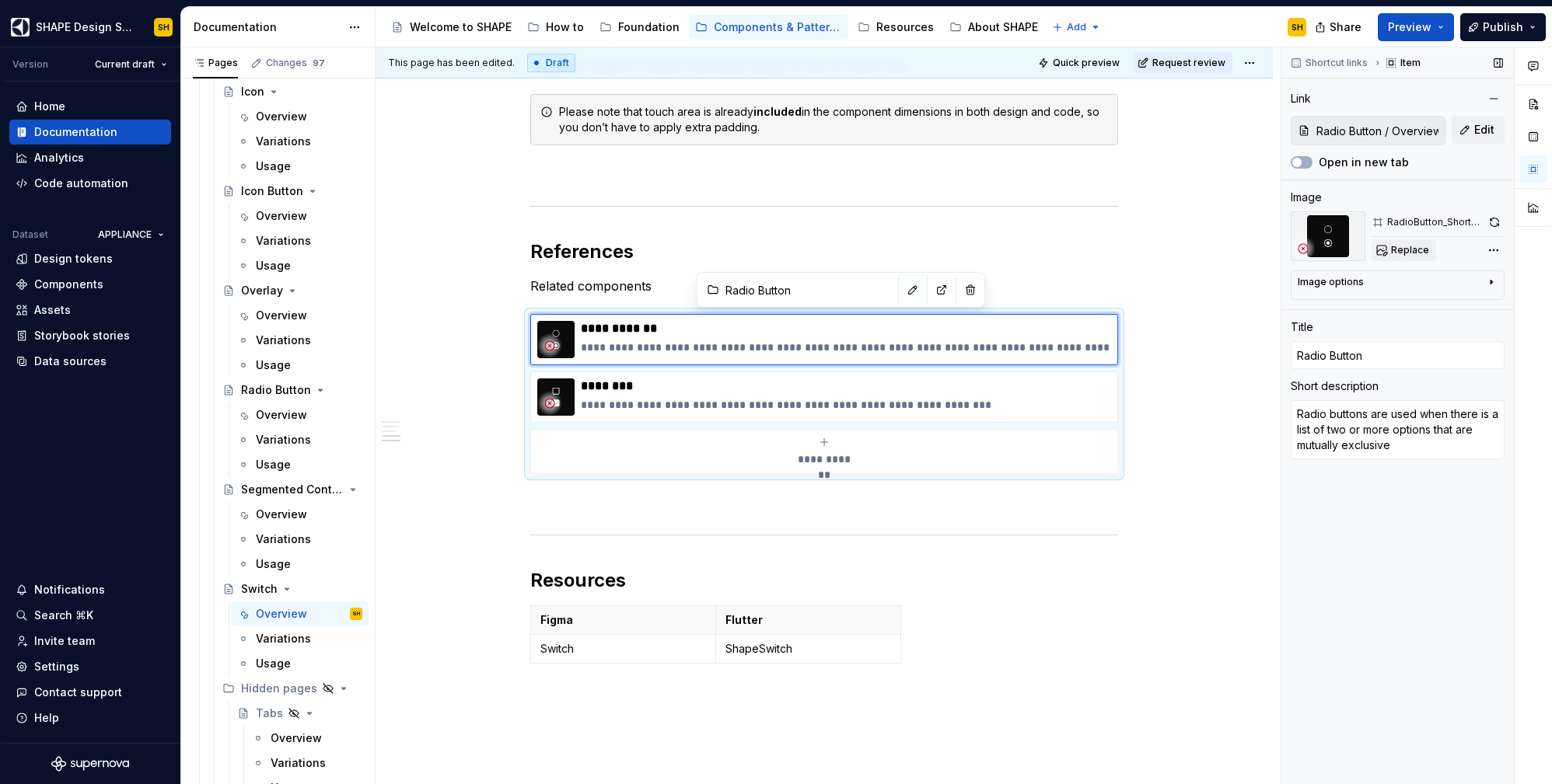
click at [1422, 249] on span "Replace" at bounding box center [1410, 250] width 39 height 12
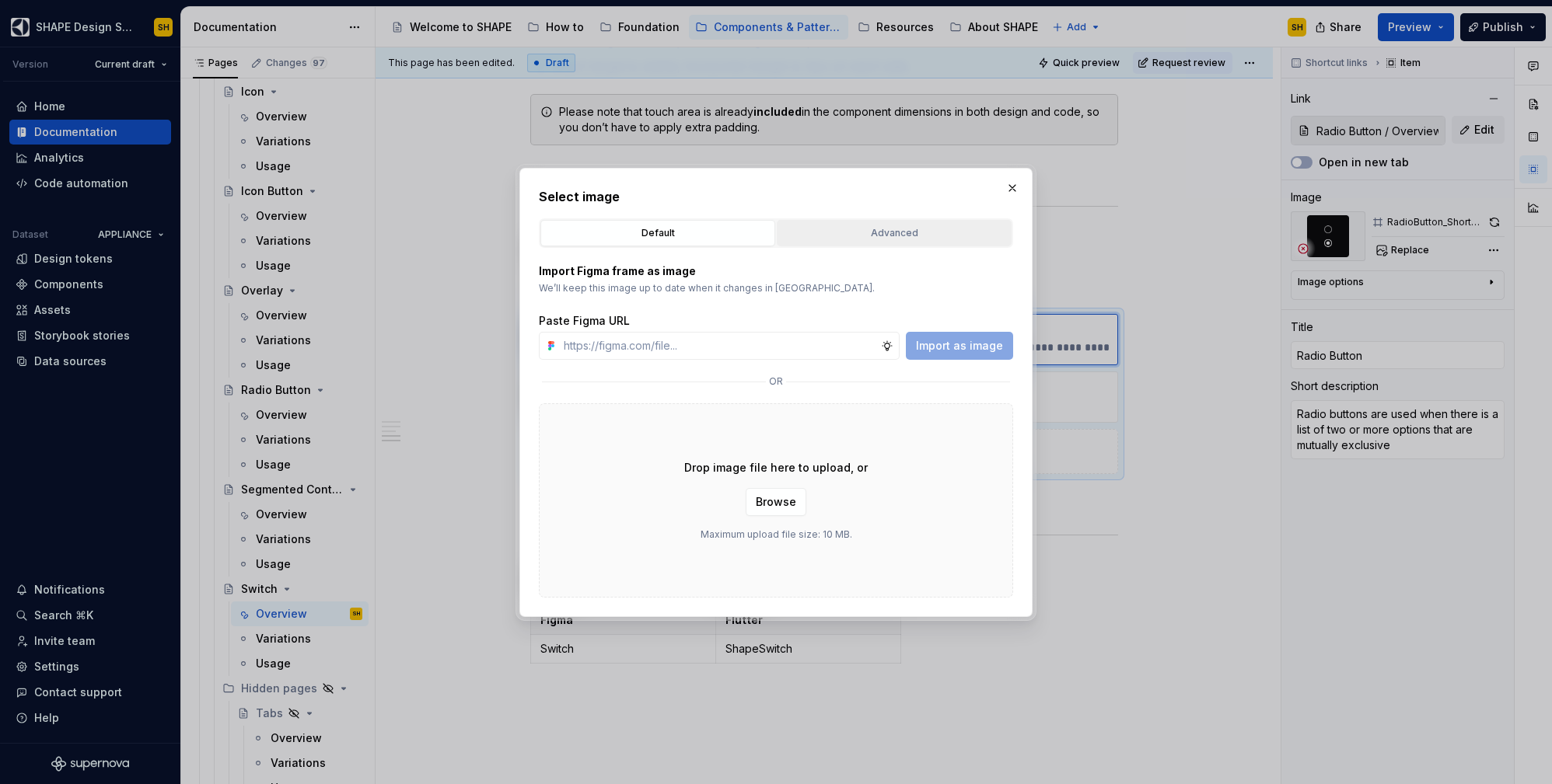
click at [936, 224] on button "Advanced" at bounding box center [895, 233] width 235 height 26
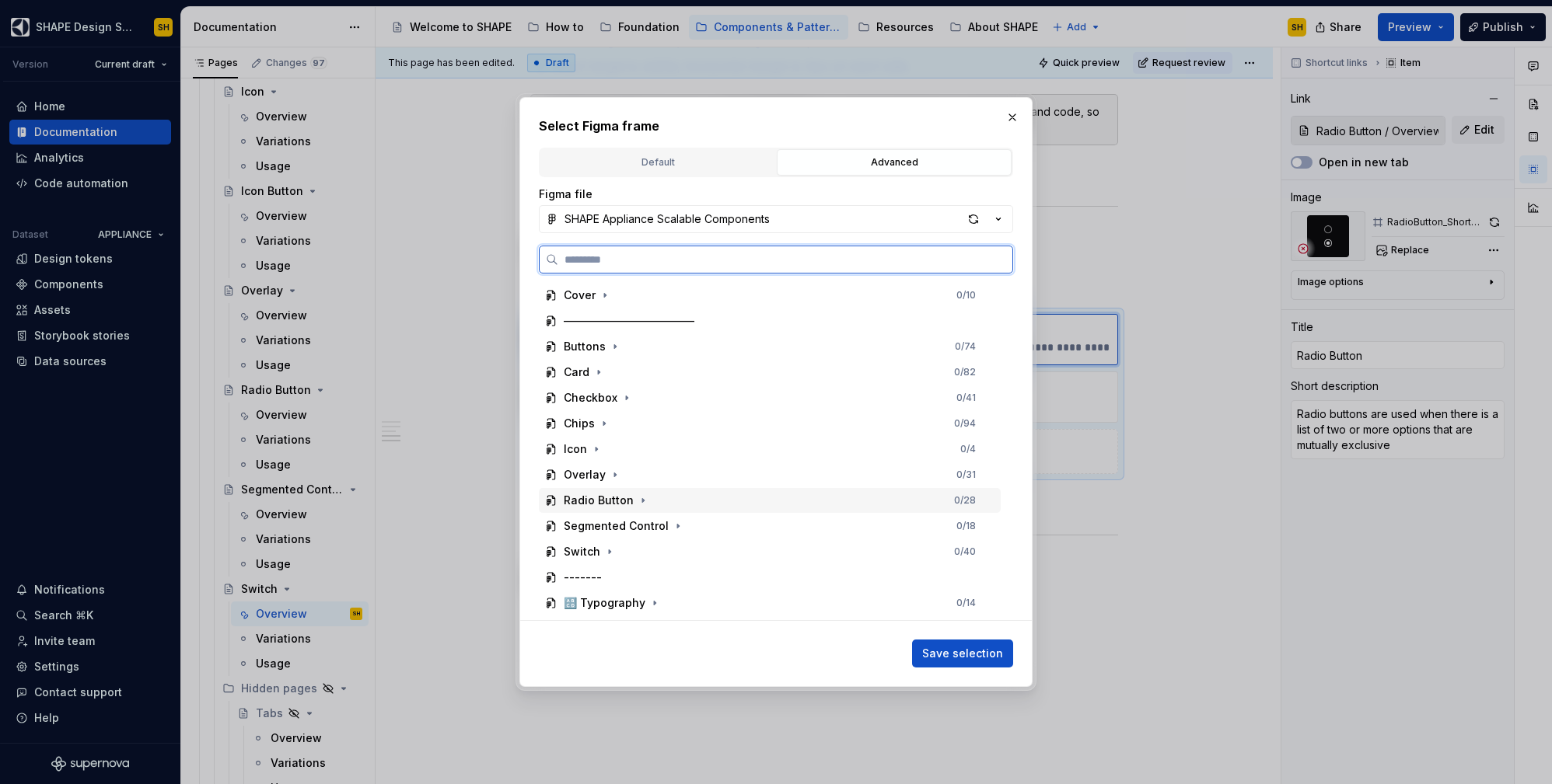
click at [648, 496] on div "Radio Button 0 / 28" at bounding box center [769, 500] width 462 height 24
click at [729, 572] on div "RadioButton_ShortCut 0 / 3" at bounding box center [777, 577] width 447 height 24
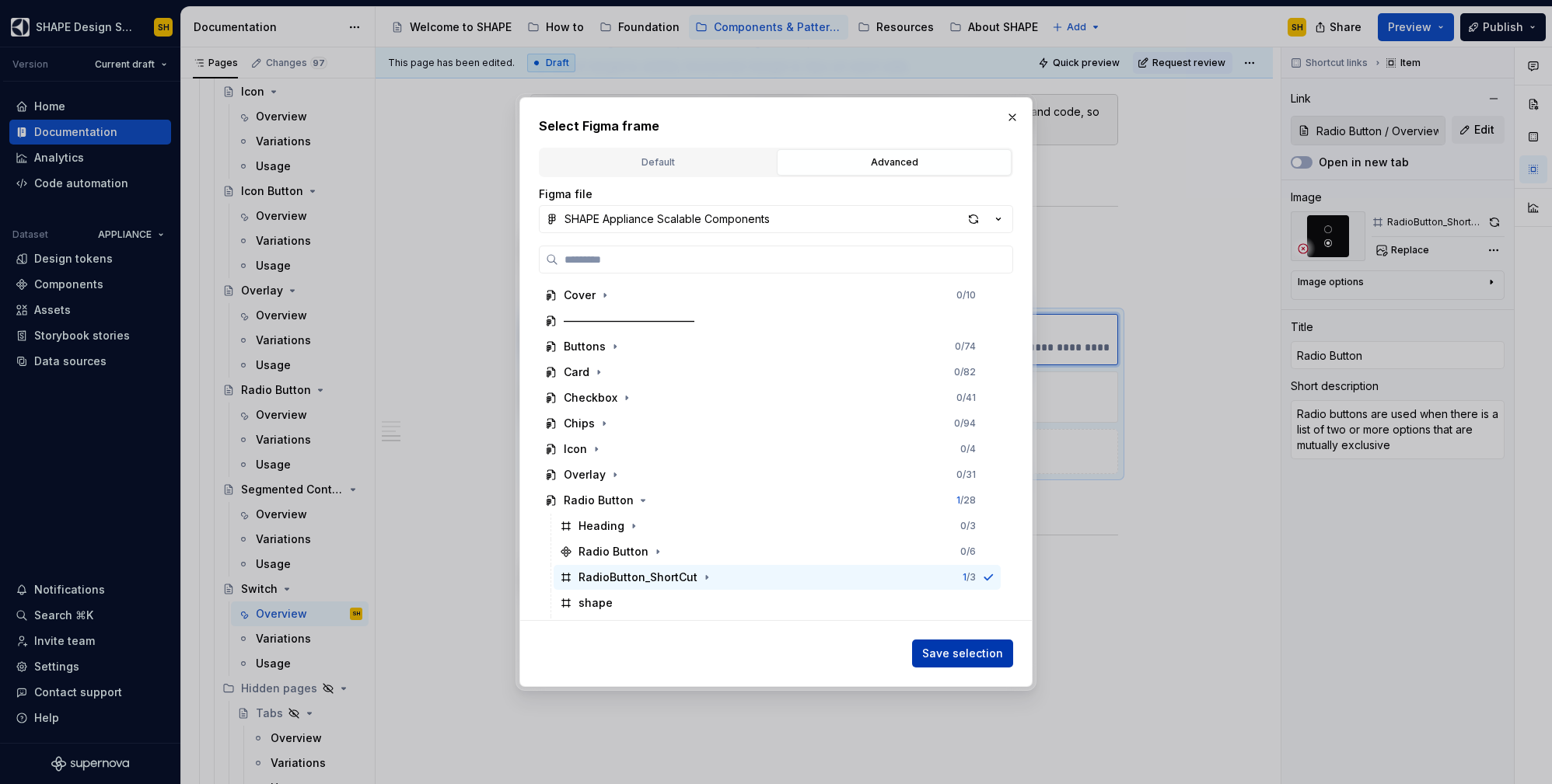
click at [954, 654] on span "Save selection" at bounding box center [962, 653] width 81 height 16
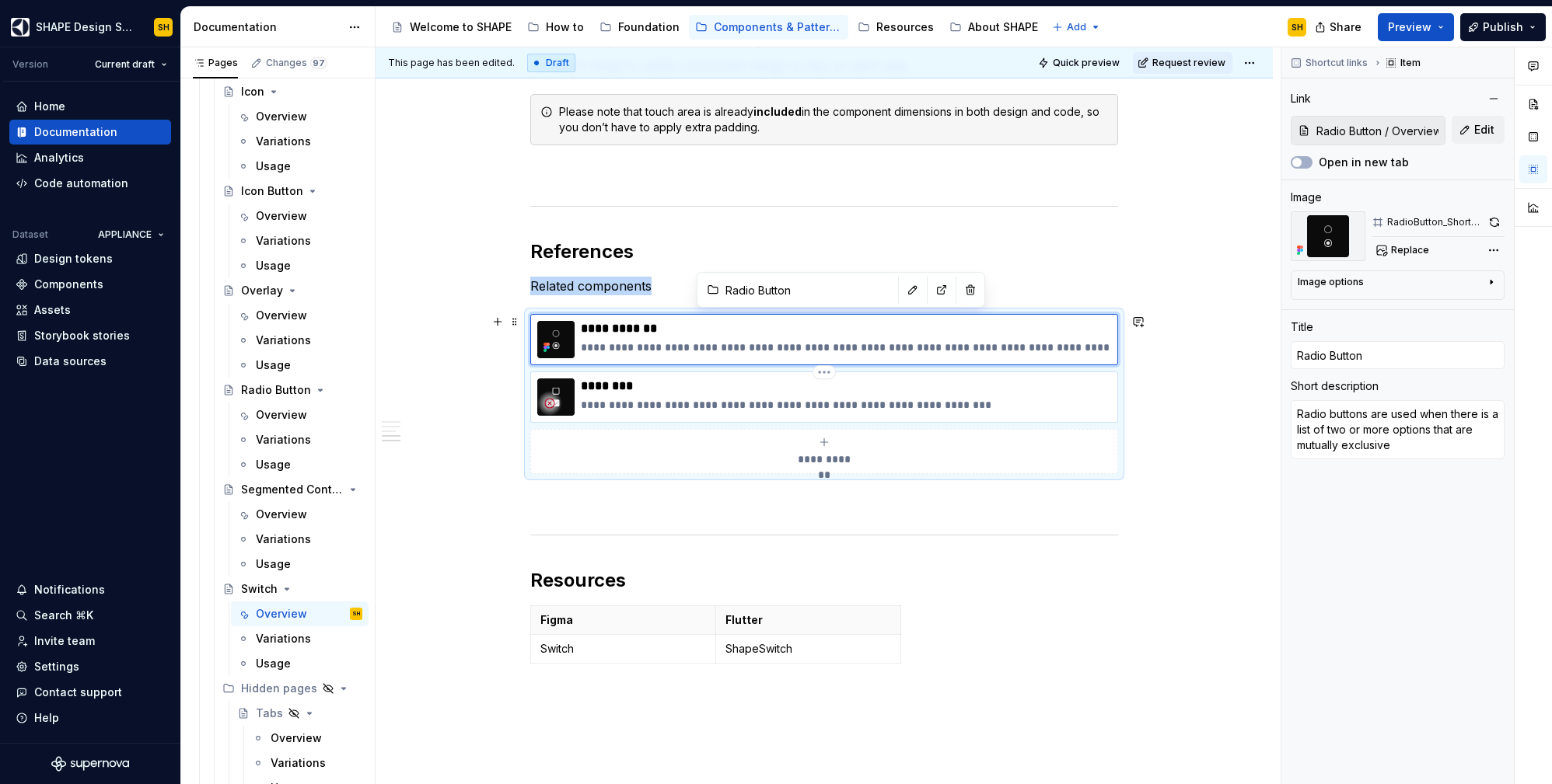
click at [1043, 390] on p "********" at bounding box center [847, 386] width 531 height 16
type textarea "*"
type input "Checkbox"
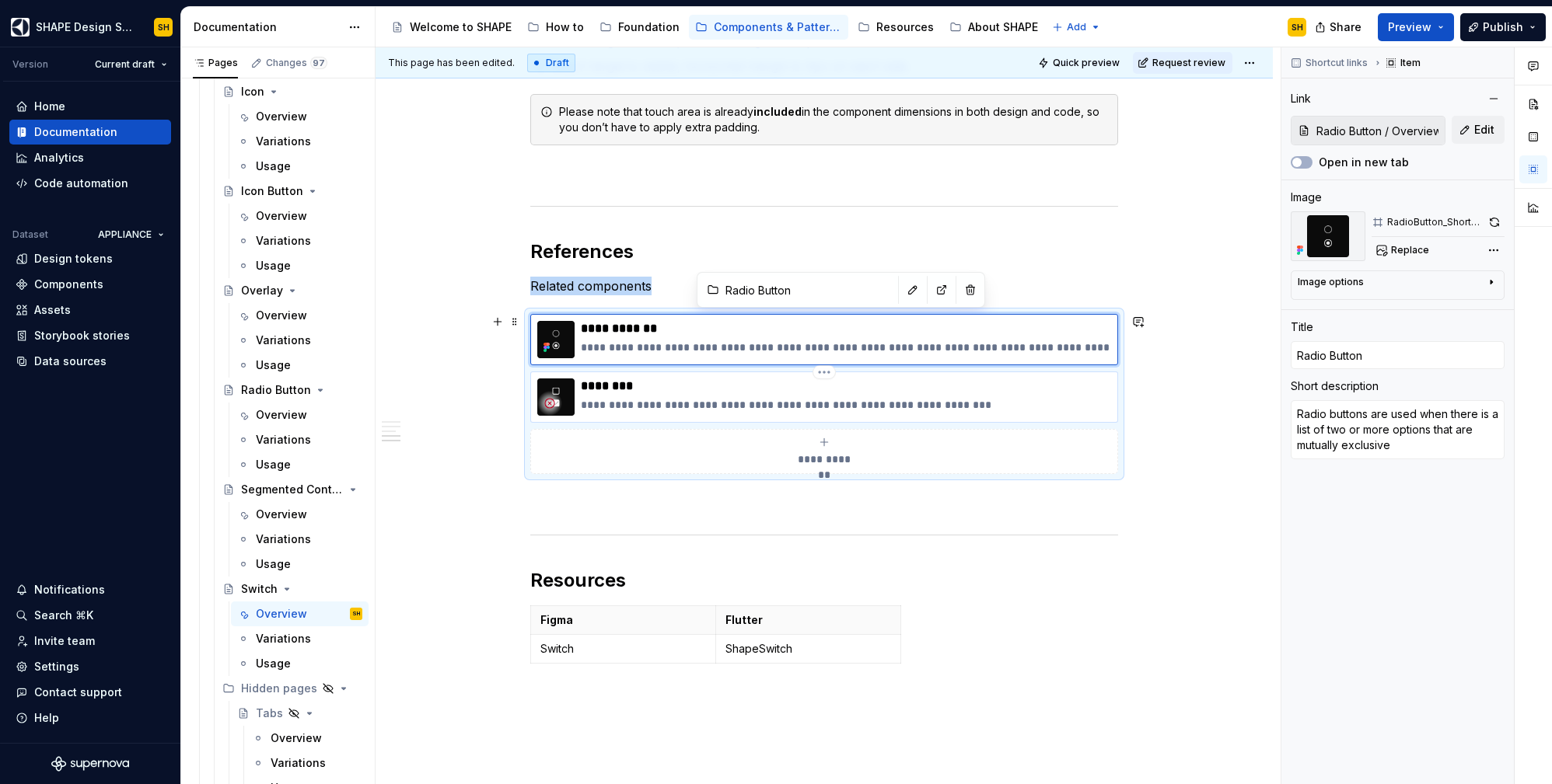
type textarea "A checkbox is a UI element that allows users to select between two states"
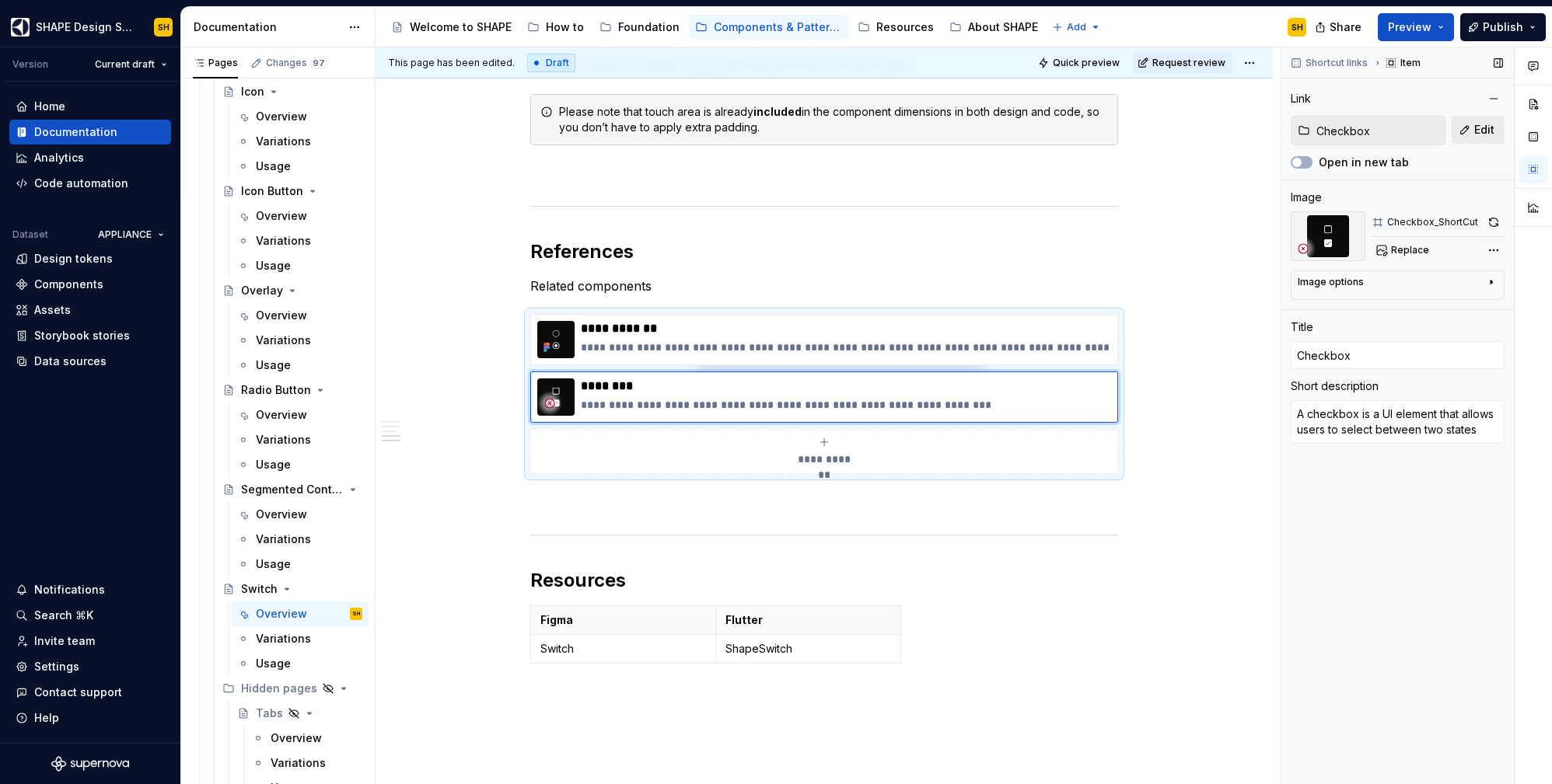
click at [1491, 129] on span "Edit" at bounding box center [1483, 130] width 20 height 16
type textarea "*"
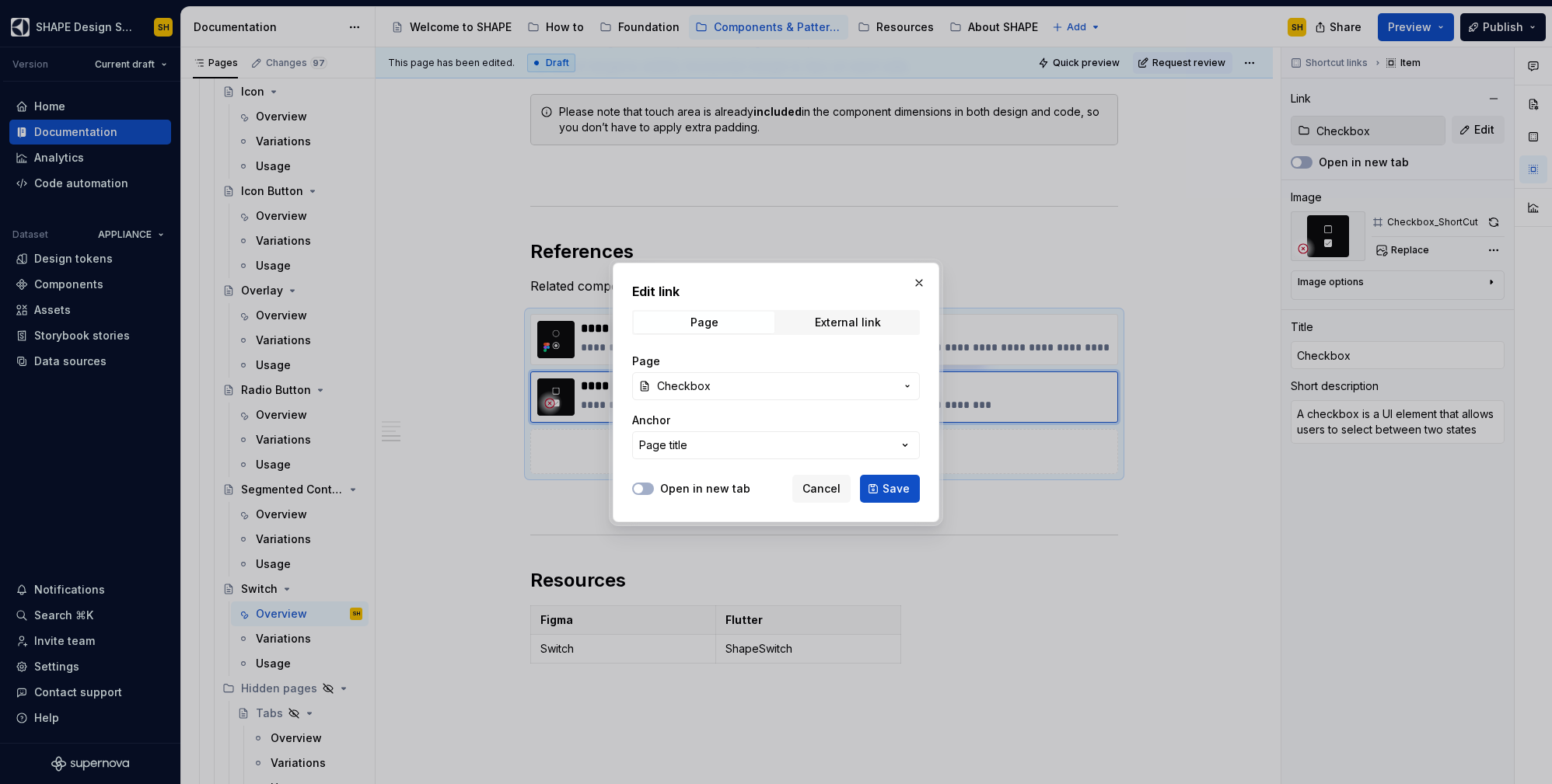
click at [784, 379] on span "Checkbox" at bounding box center [776, 386] width 238 height 16
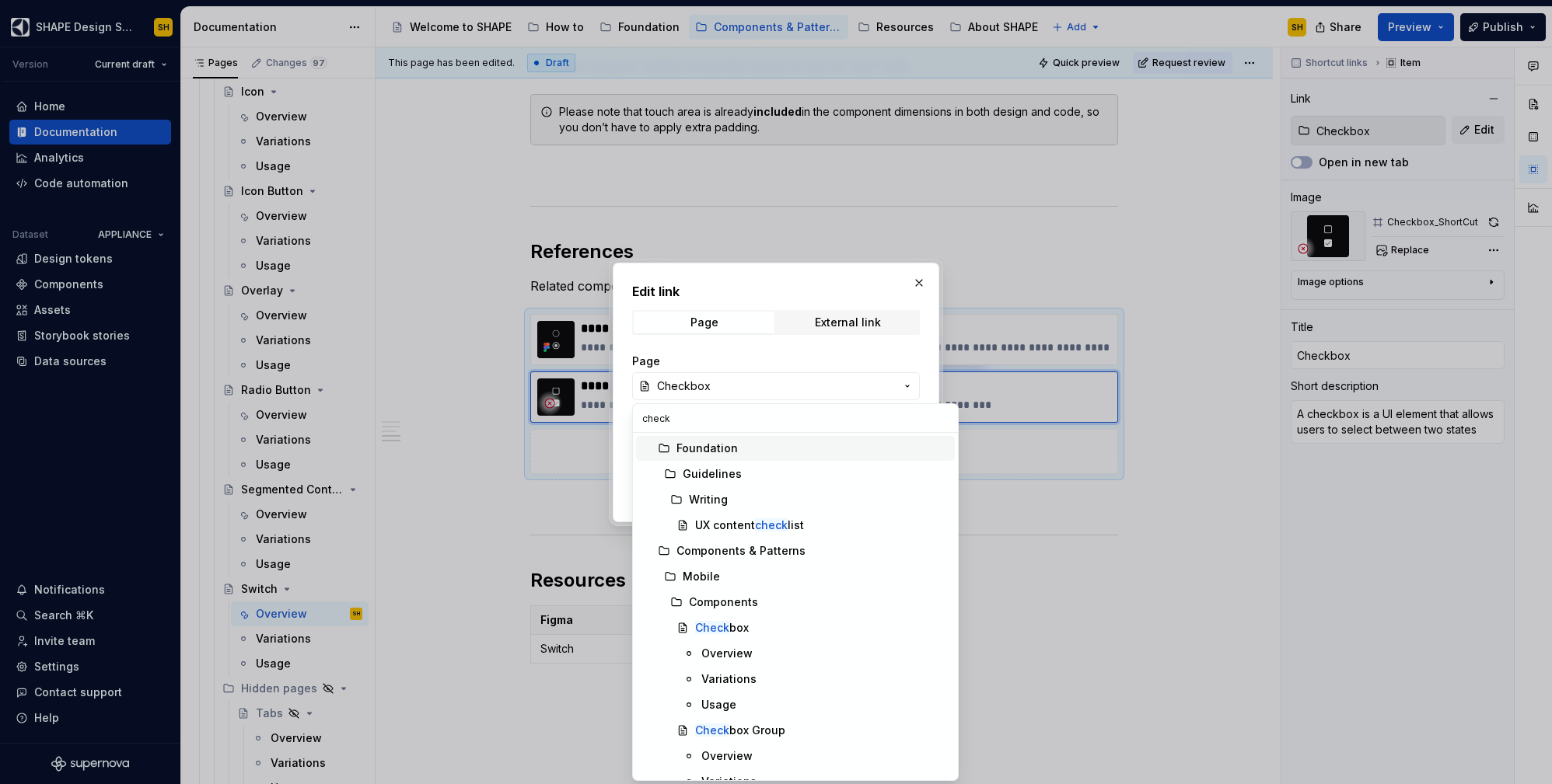
type input "checkb"
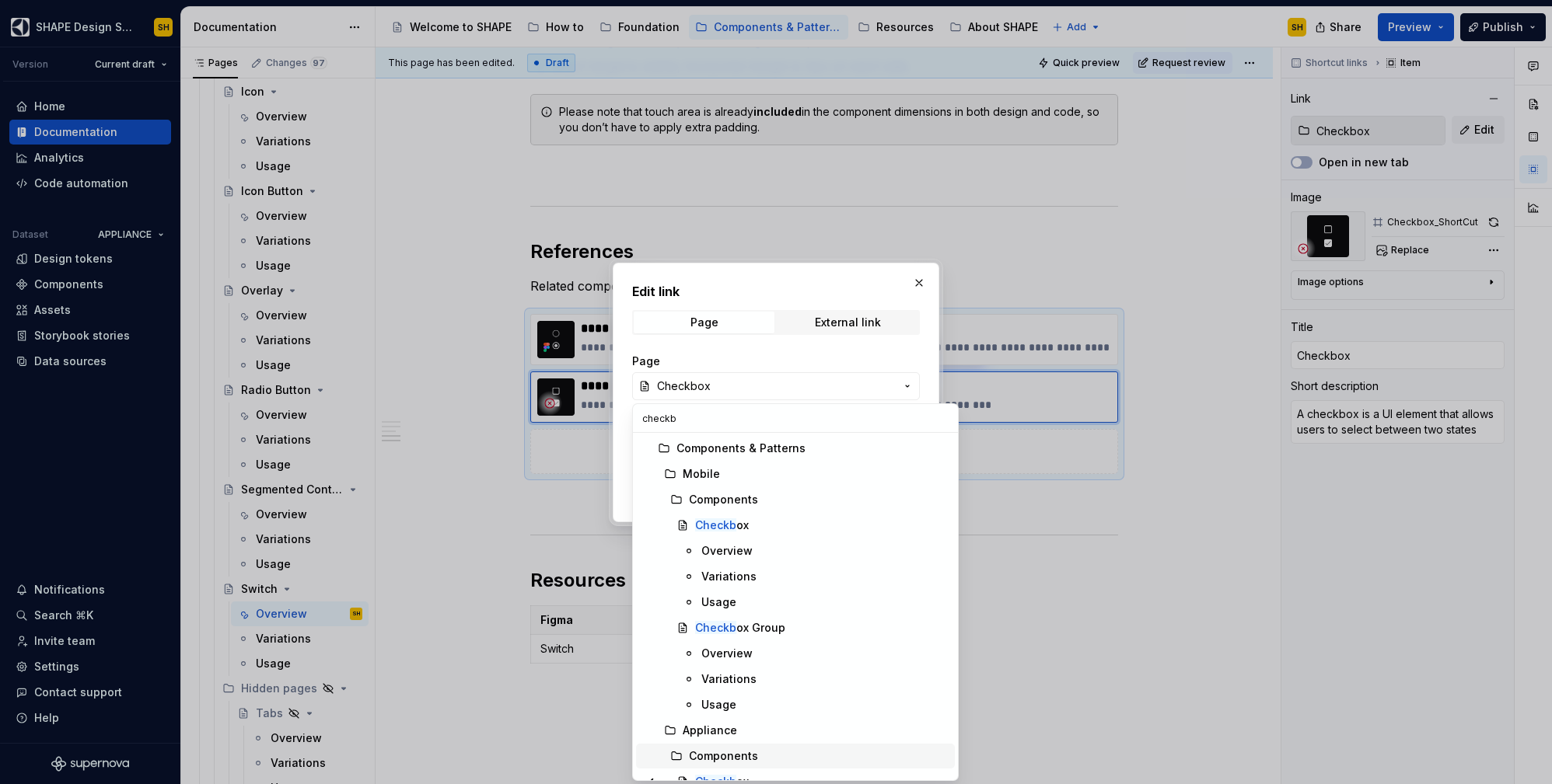
scroll to position [274, 0]
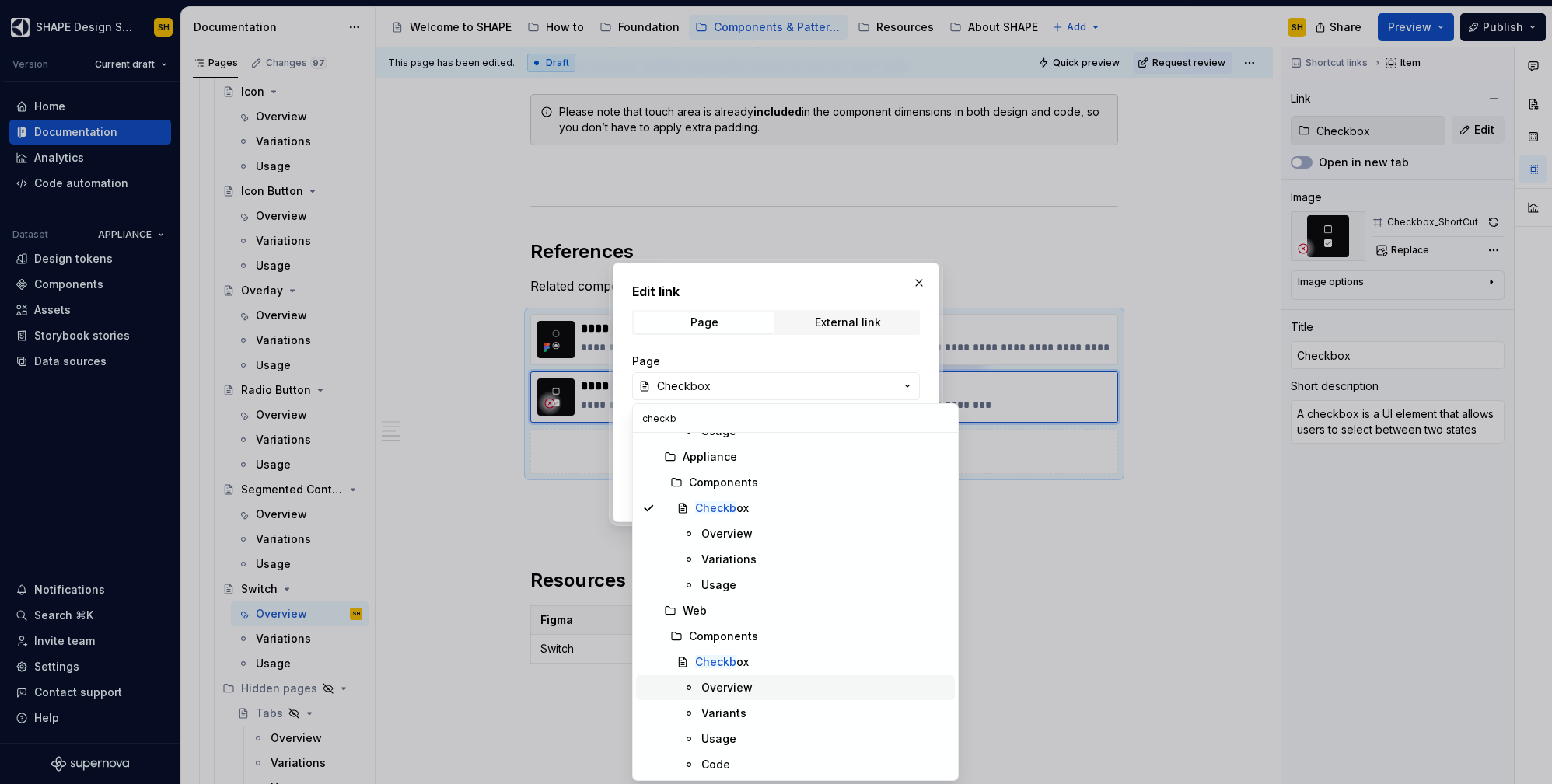
click at [746, 683] on div "Overview" at bounding box center [727, 687] width 52 height 16
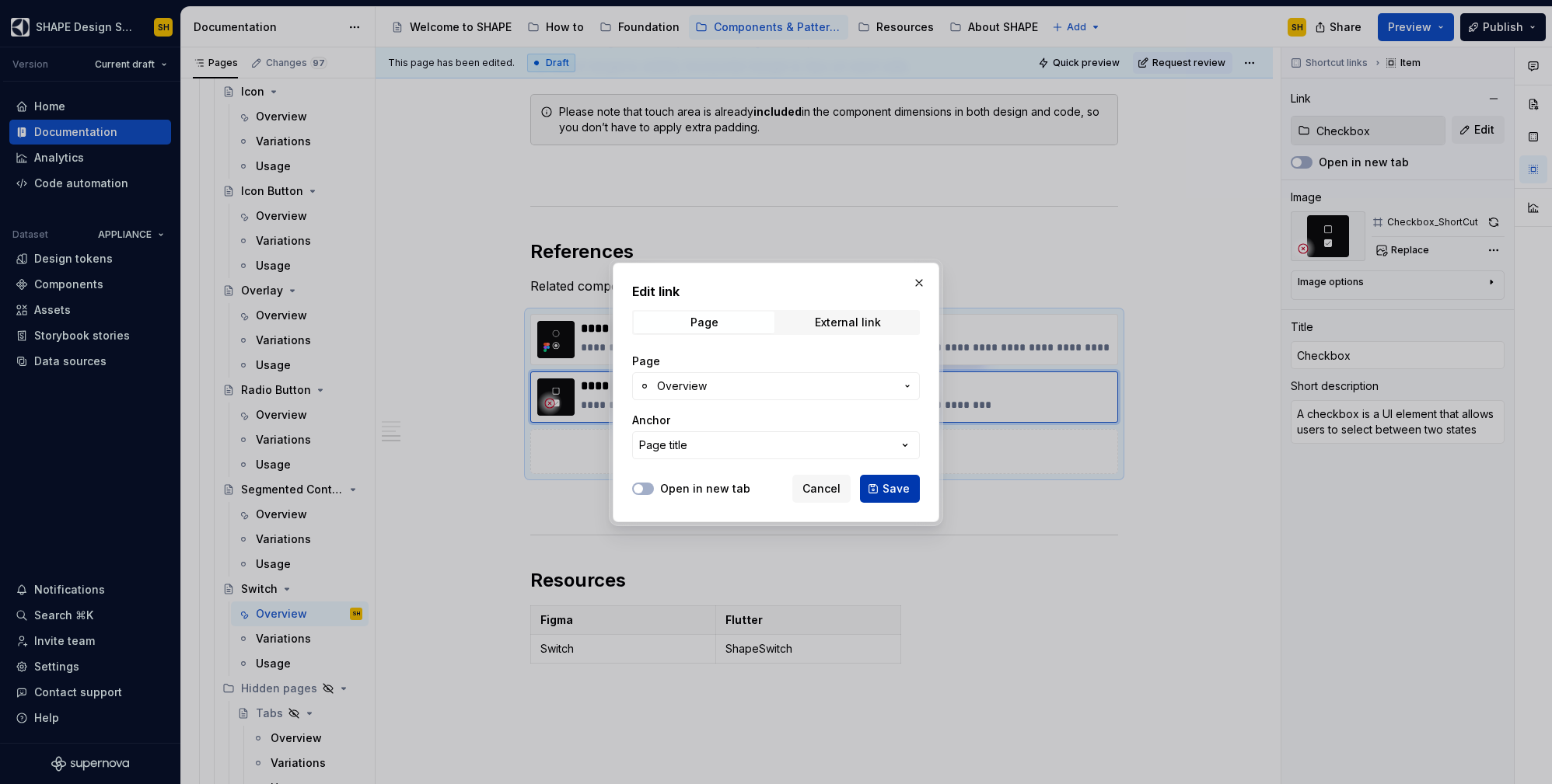
click at [888, 487] on span "Save" at bounding box center [895, 489] width 27 height 16
type textarea "*"
type input "Checkbox / Overview"
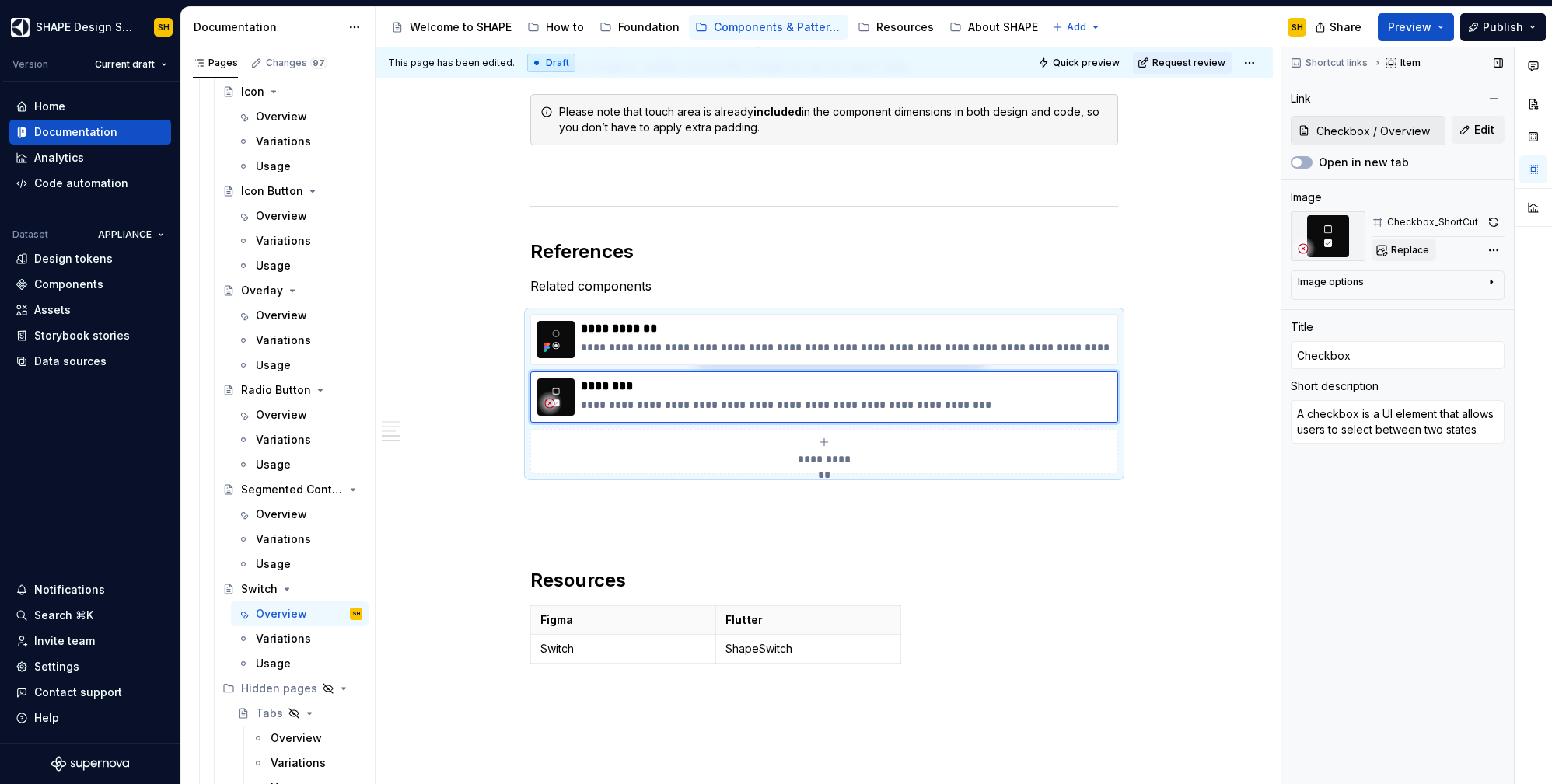
click at [1417, 249] on span "Replace" at bounding box center [1410, 250] width 39 height 12
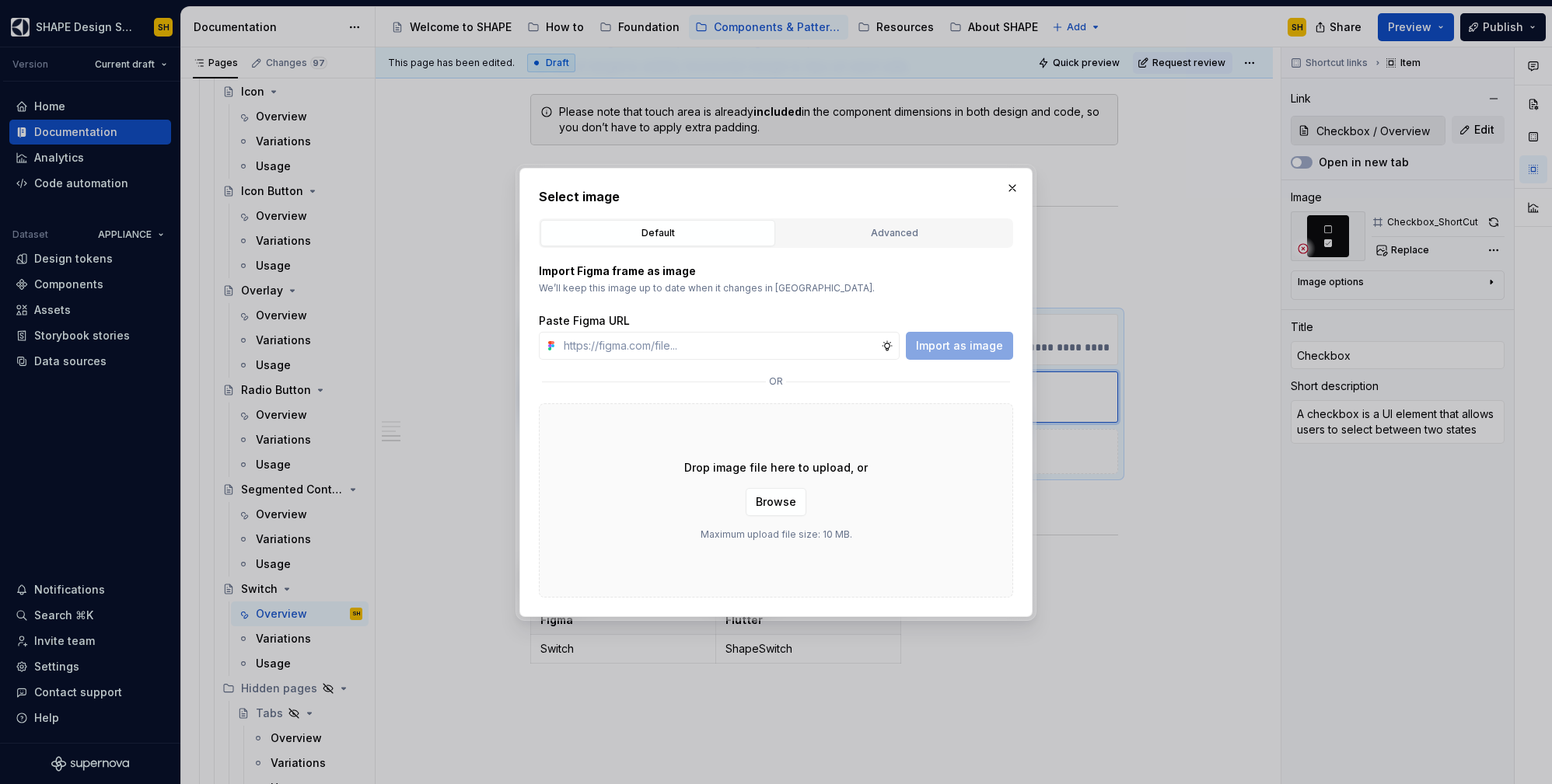
type textarea "*"
type input "Checkbox / Overview"
click at [886, 233] on div "Advanced" at bounding box center [895, 233] width 224 height 16
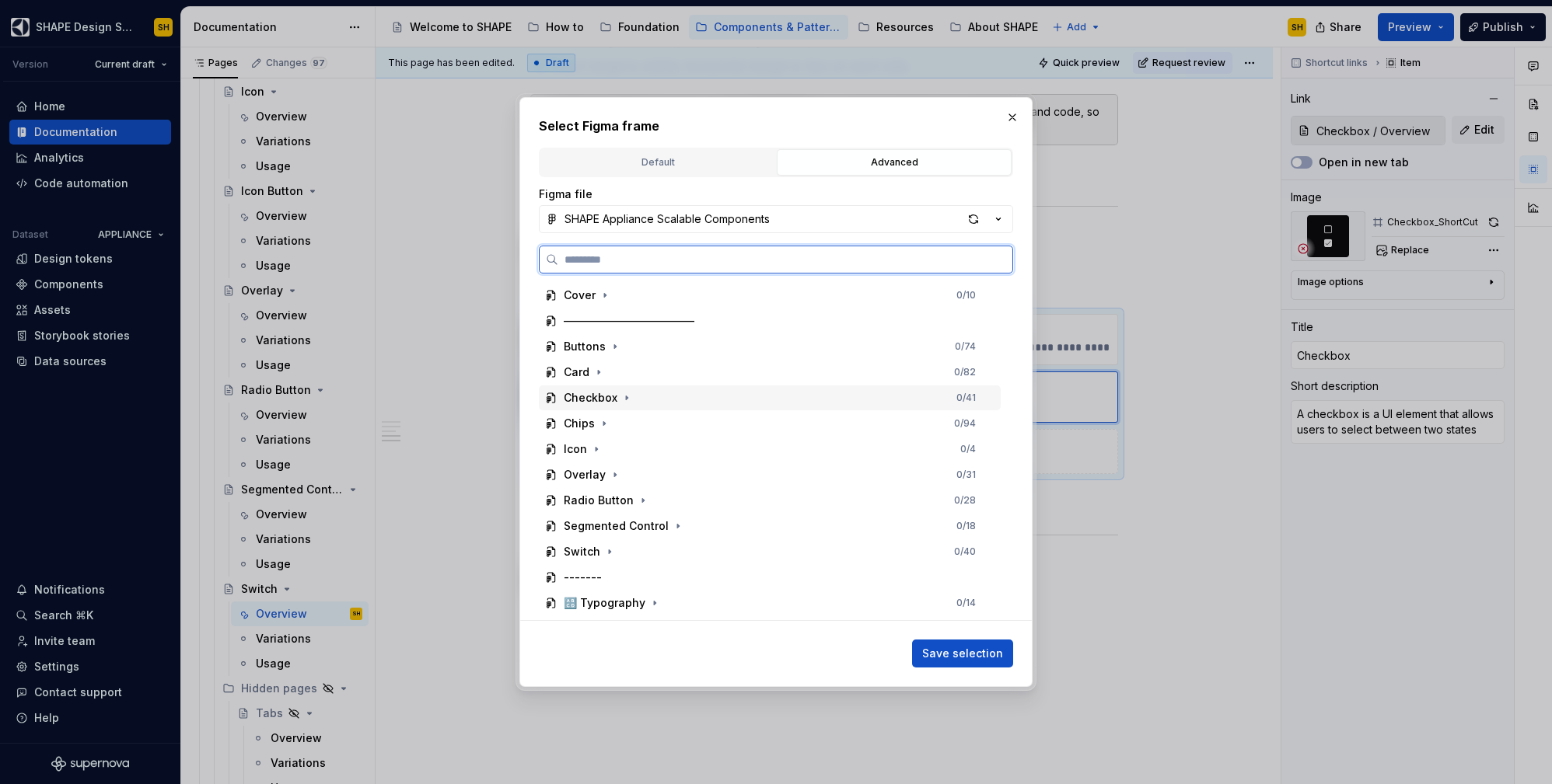
click at [641, 398] on div "Checkbox 0 / 41" at bounding box center [769, 398] width 462 height 24
click at [718, 466] on div "Checkbox_ShortCut 0 / 4" at bounding box center [777, 475] width 447 height 24
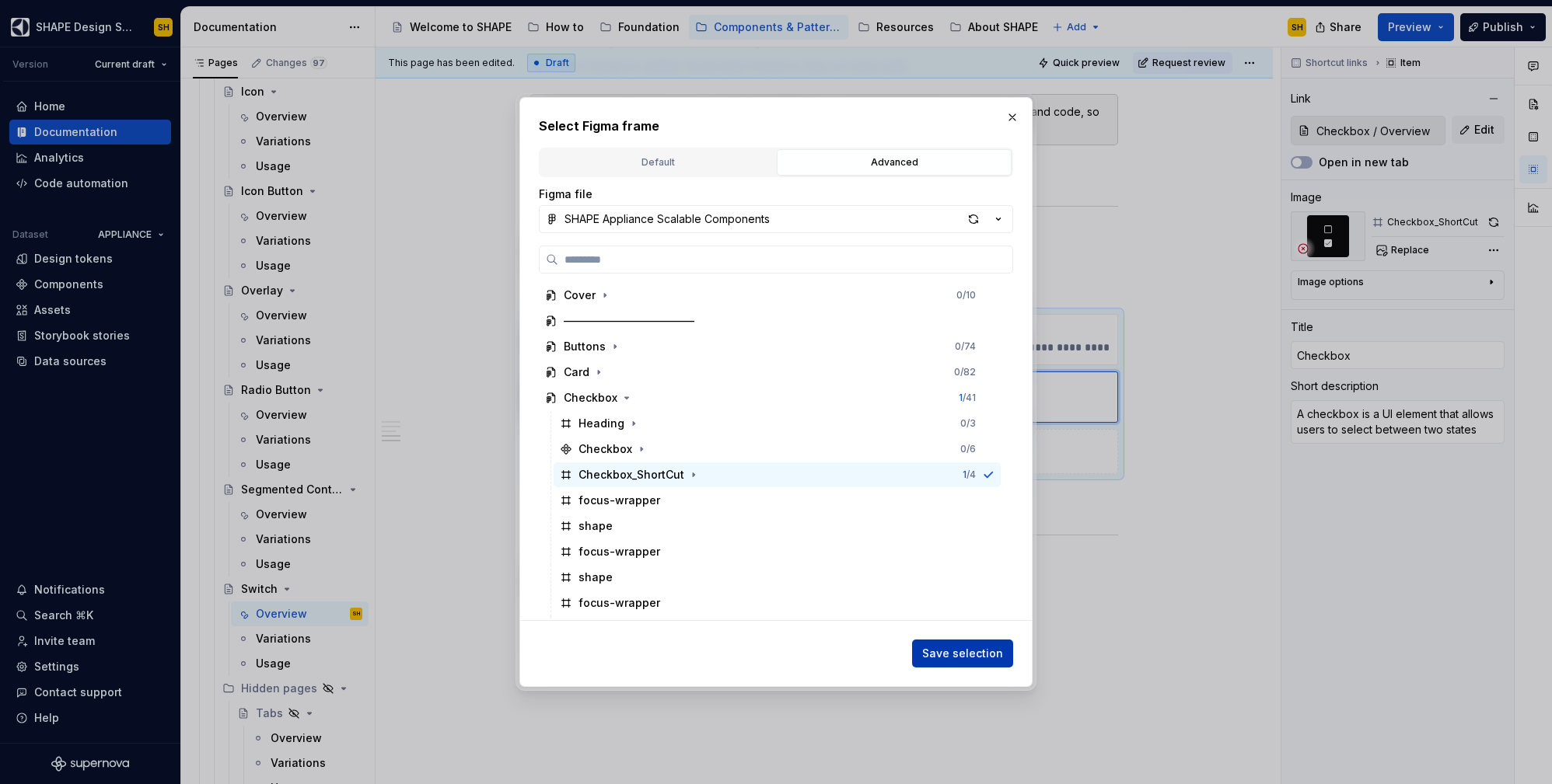
click at [990, 652] on span "Save selection" at bounding box center [962, 653] width 81 height 16
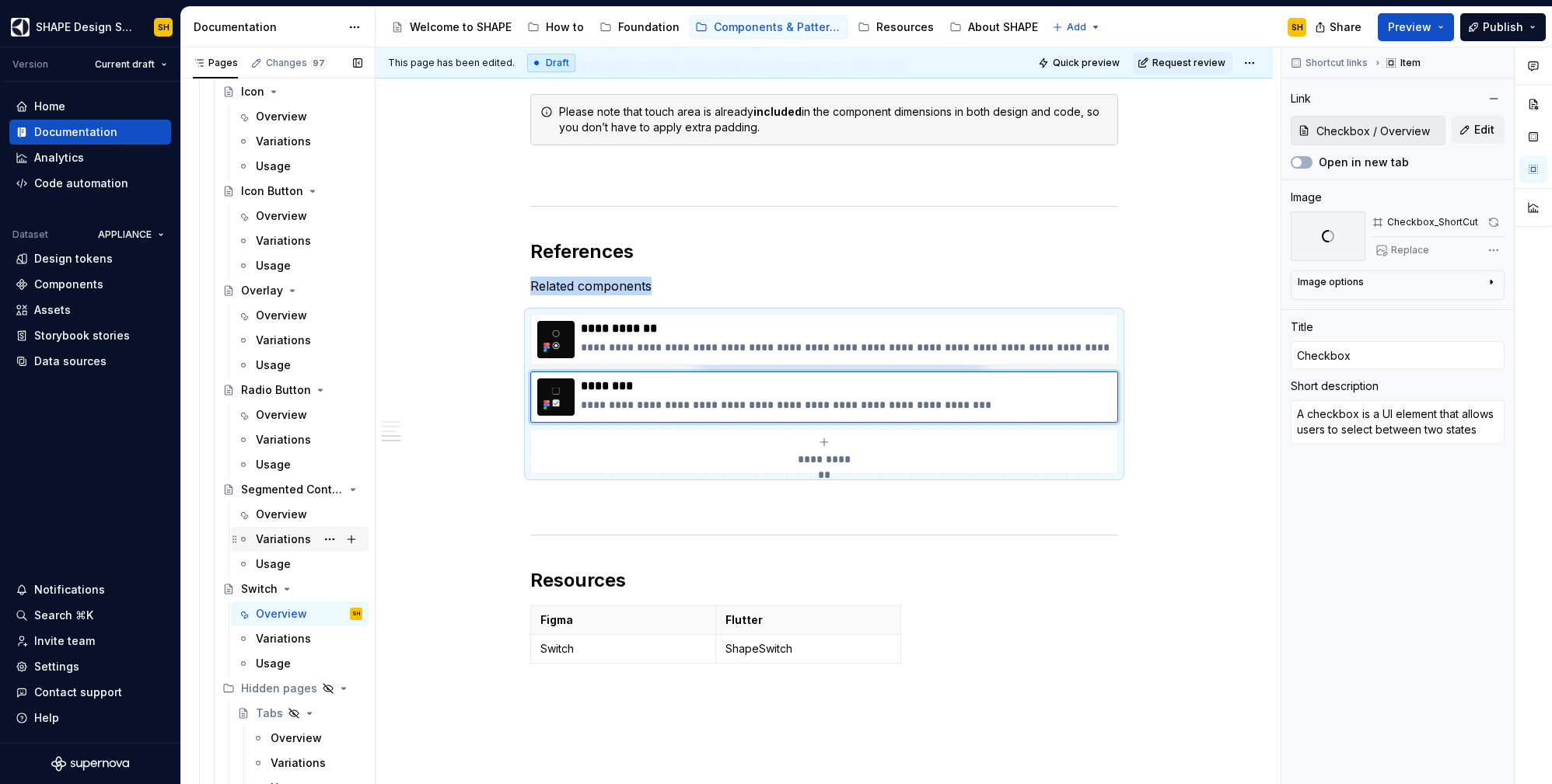
scroll to position [834, 0]
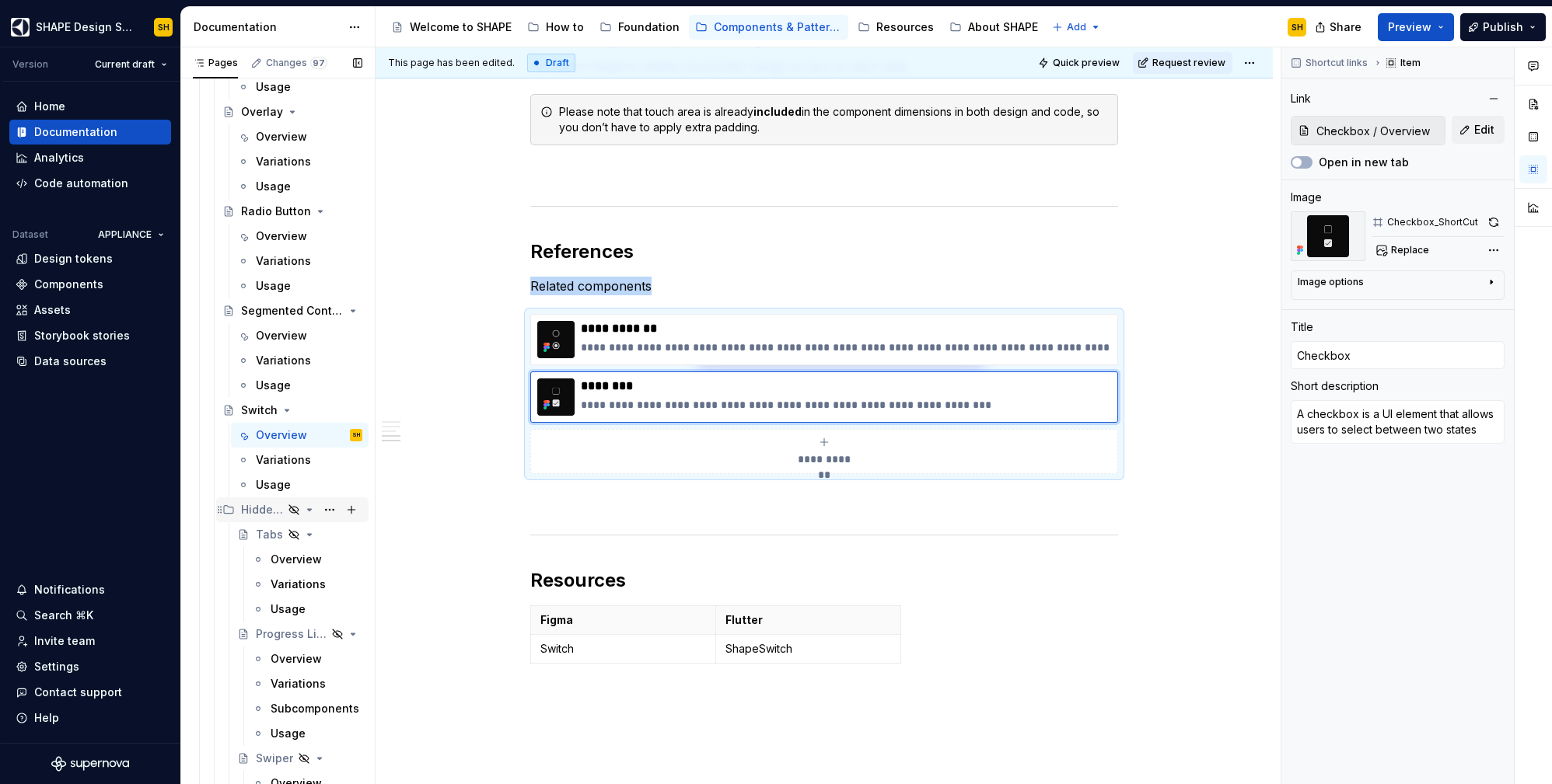
click at [303, 510] on icon "Page tree" at bounding box center [309, 510] width 12 height 12
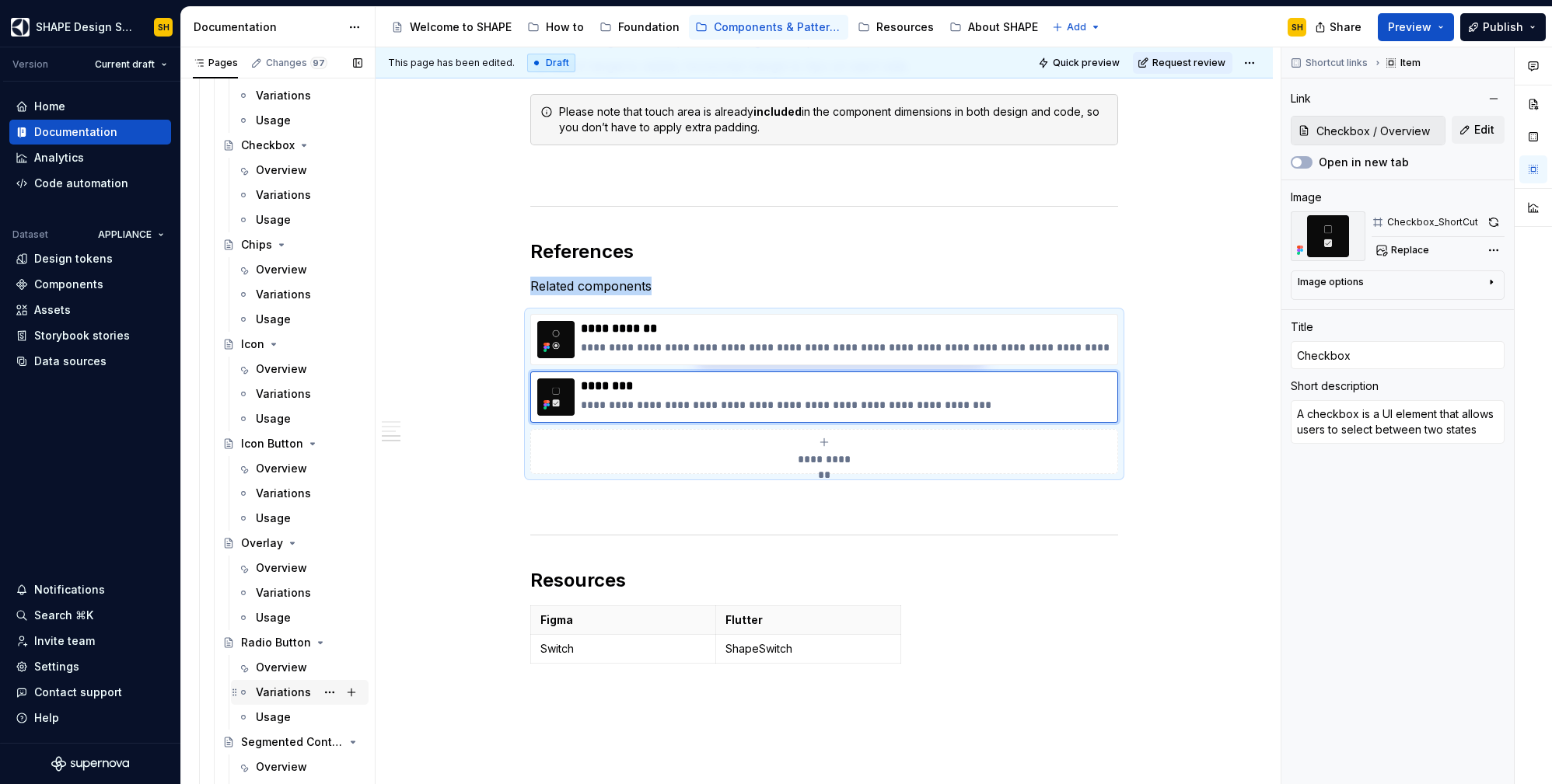
scroll to position [0, 0]
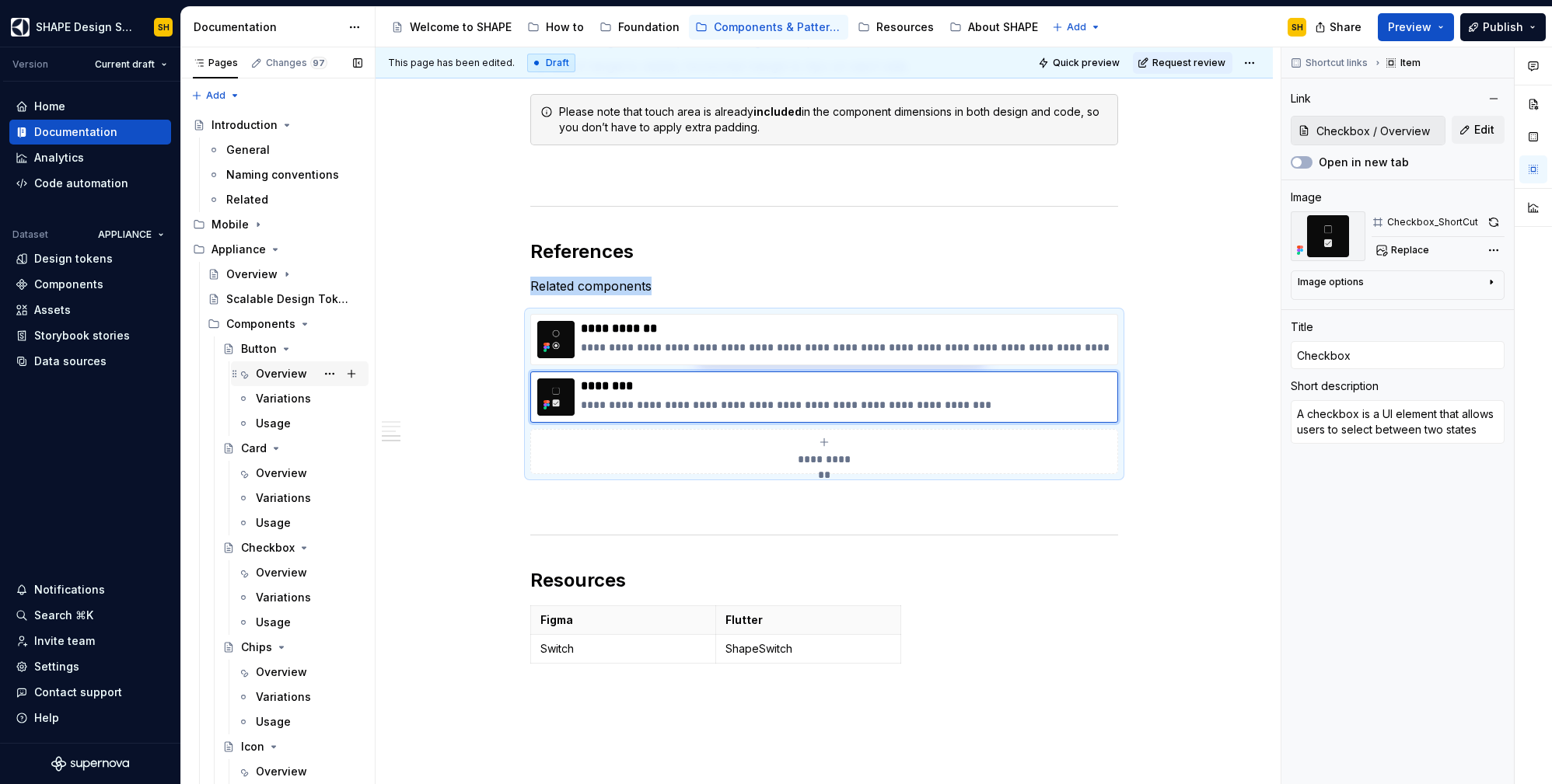
click at [276, 372] on div "Overview" at bounding box center [281, 373] width 52 height 16
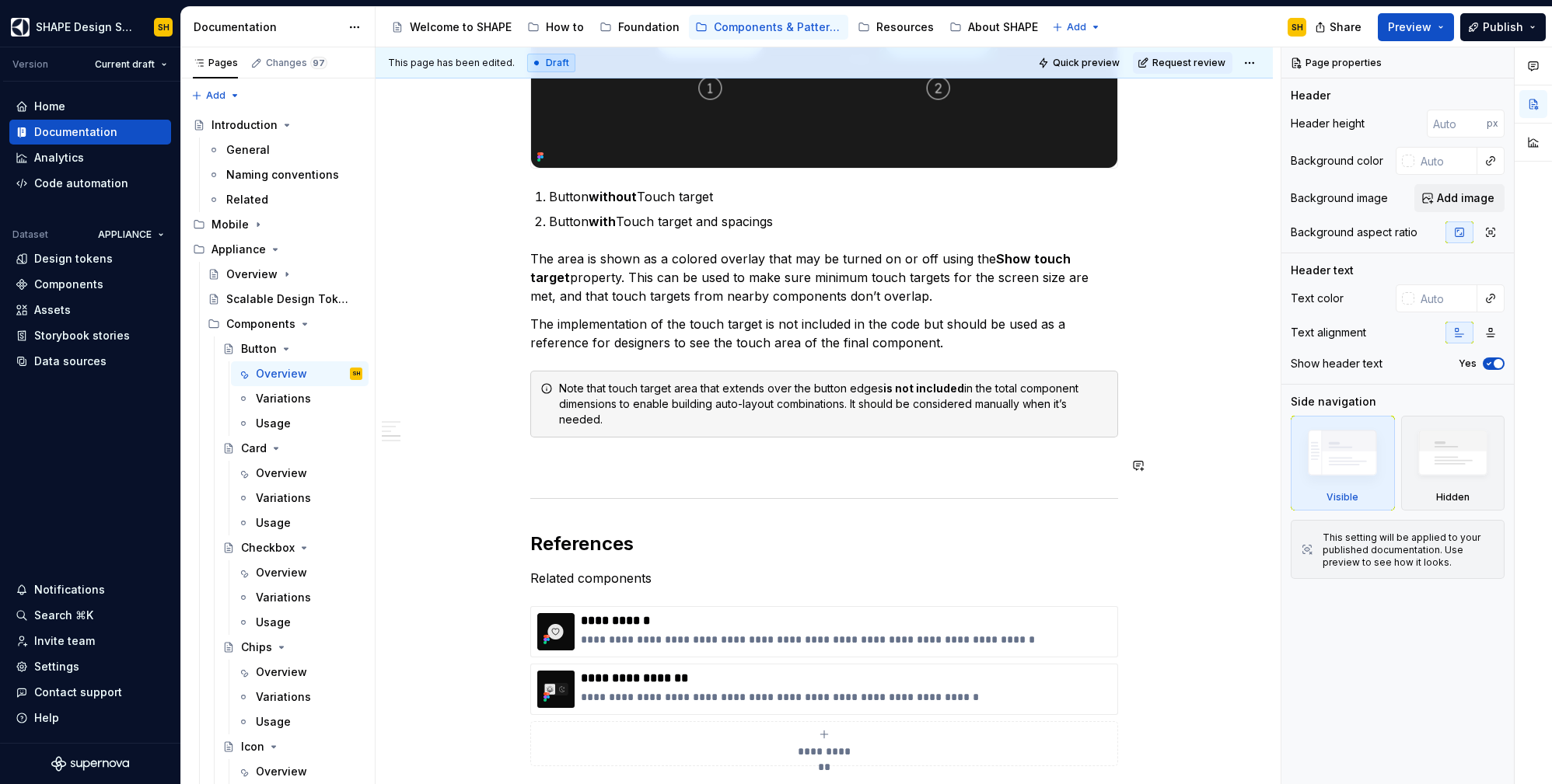
scroll to position [1463, 0]
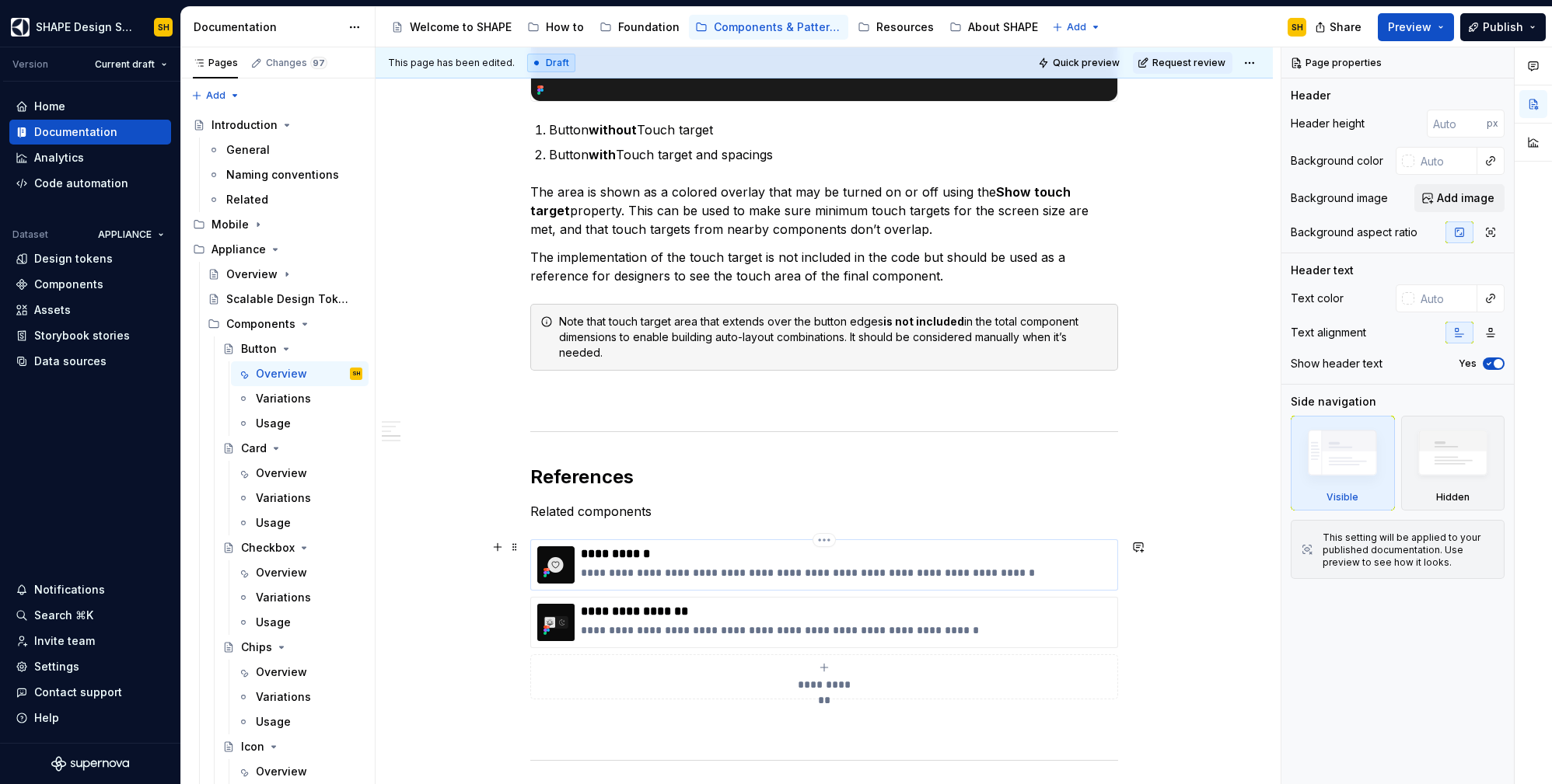
click at [921, 560] on p "**********" at bounding box center [847, 554] width 531 height 16
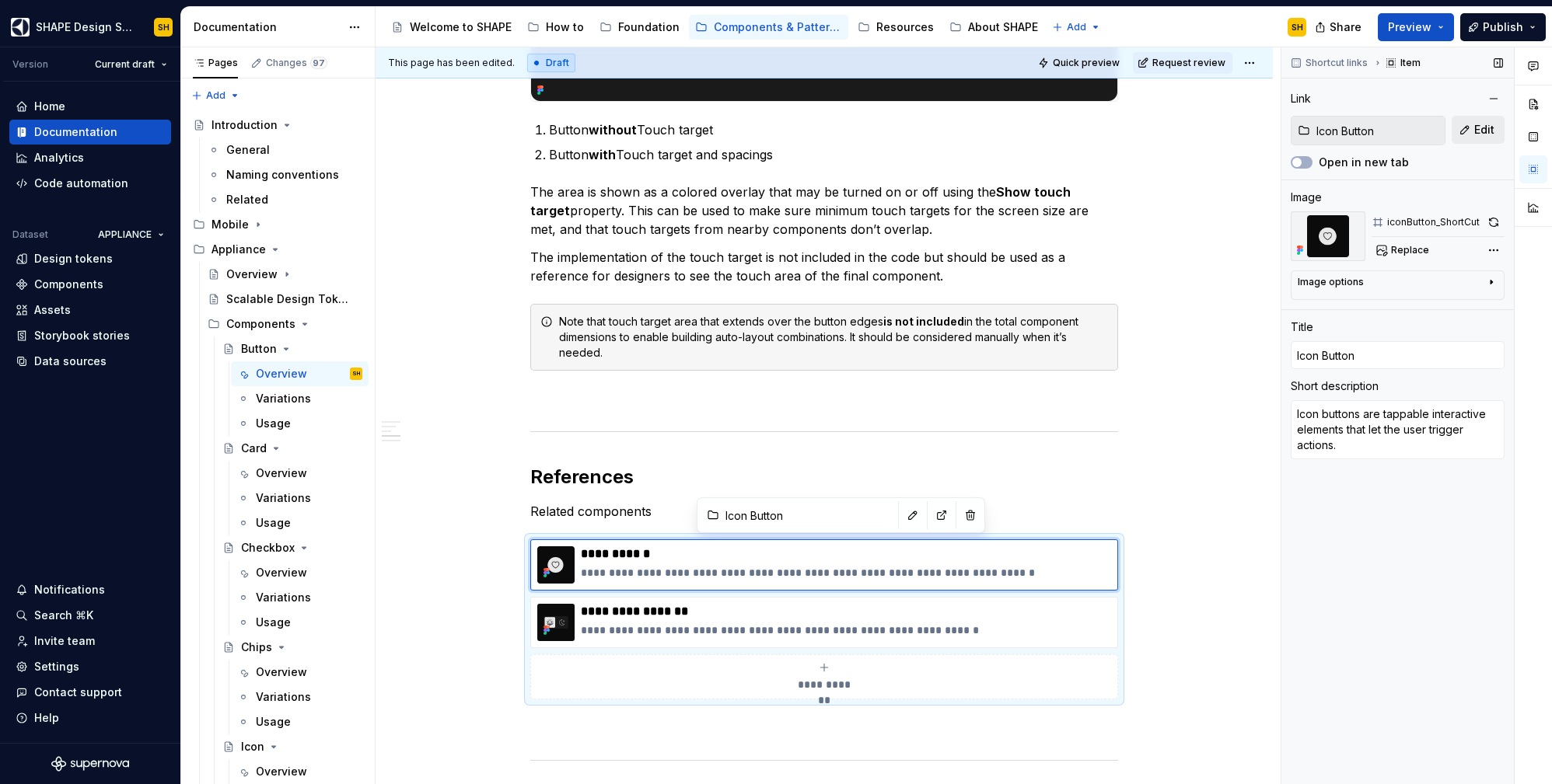
click at [1478, 137] on span "Edit" at bounding box center [1483, 130] width 20 height 16
type textarea "*"
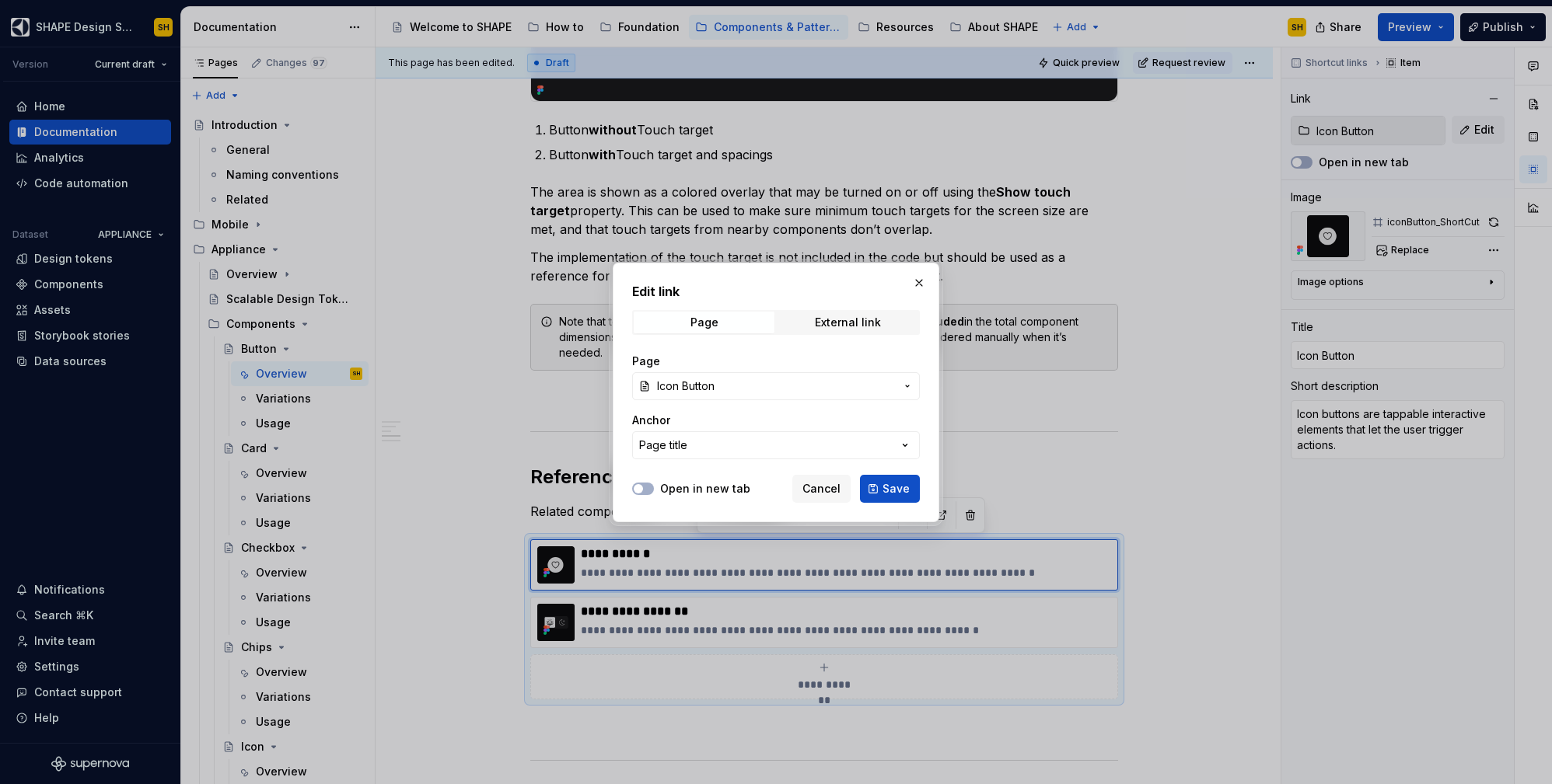
click at [819, 384] on span "Icon Button" at bounding box center [776, 386] width 238 height 16
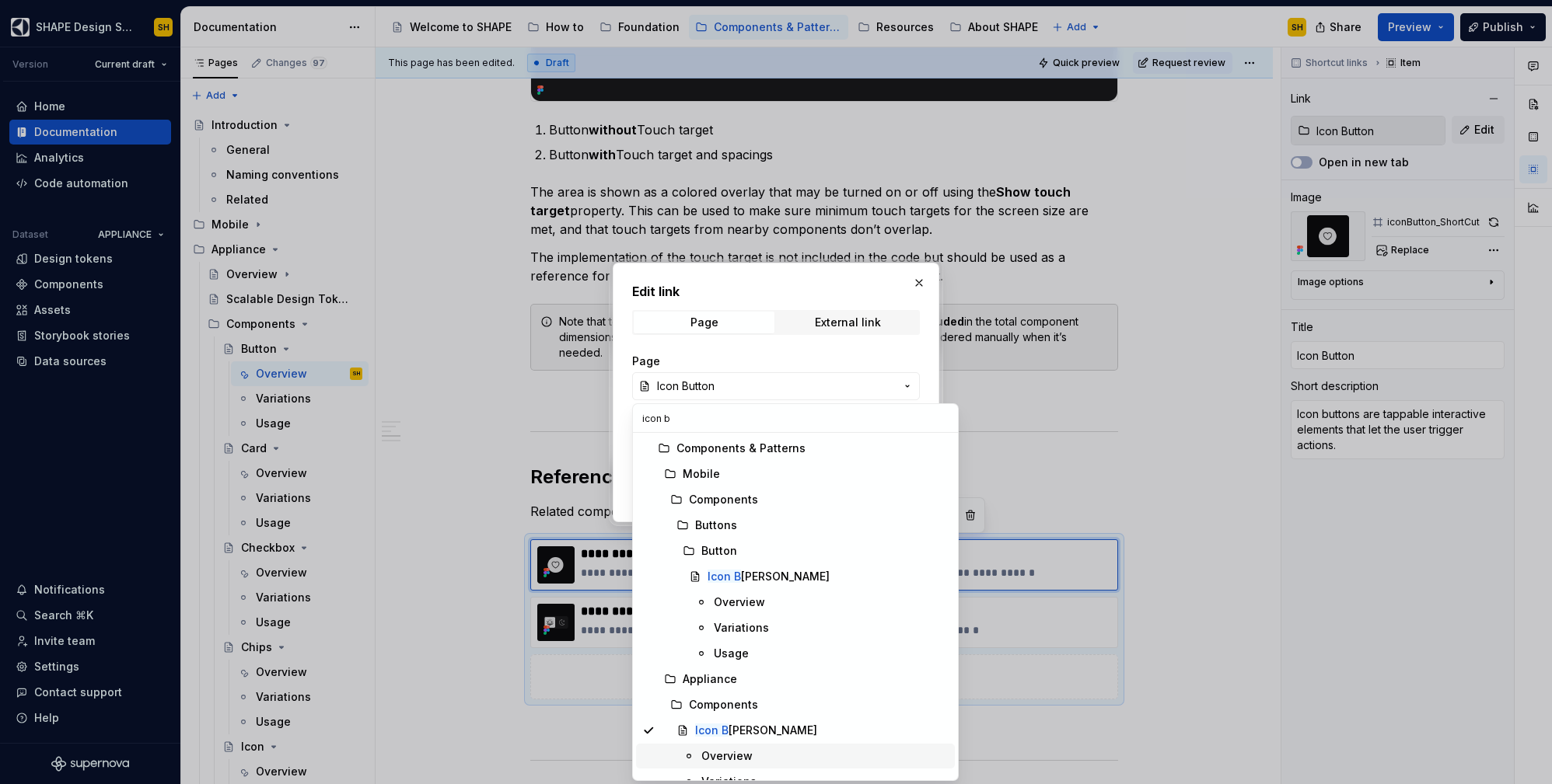
type input "icon b"
click at [748, 751] on div "Overview" at bounding box center [727, 756] width 52 height 16
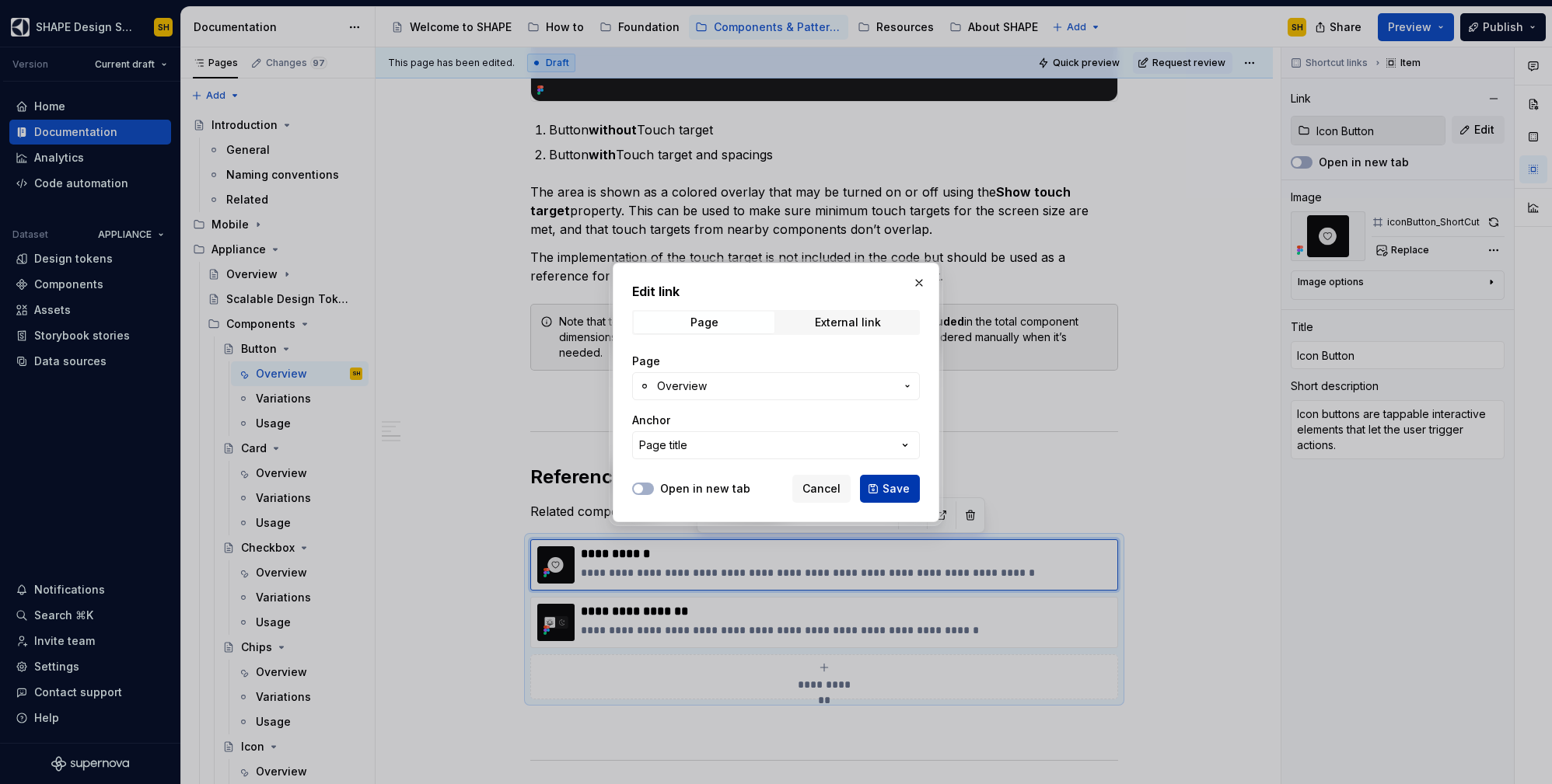
click at [888, 481] on span "Save" at bounding box center [895, 489] width 27 height 16
type textarea "*"
type input "Icon Button / Overview"
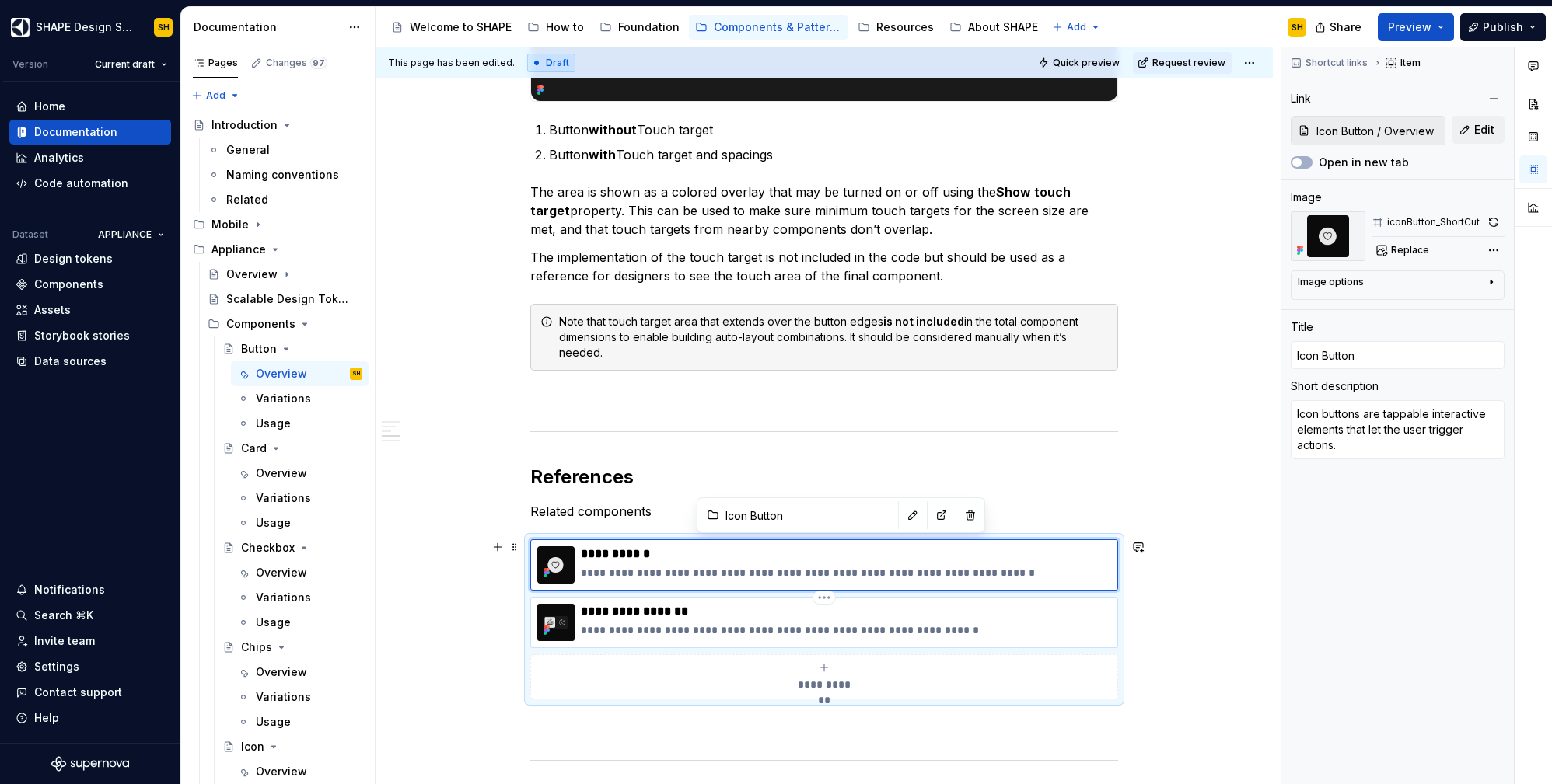
click at [1021, 622] on p "**********" at bounding box center [847, 630] width 531 height 16
type textarea "*"
type input "Segmented Control / Overview"
type input "Segmented Control"
type textarea "Segmented Control is used for switching between views or making choices"
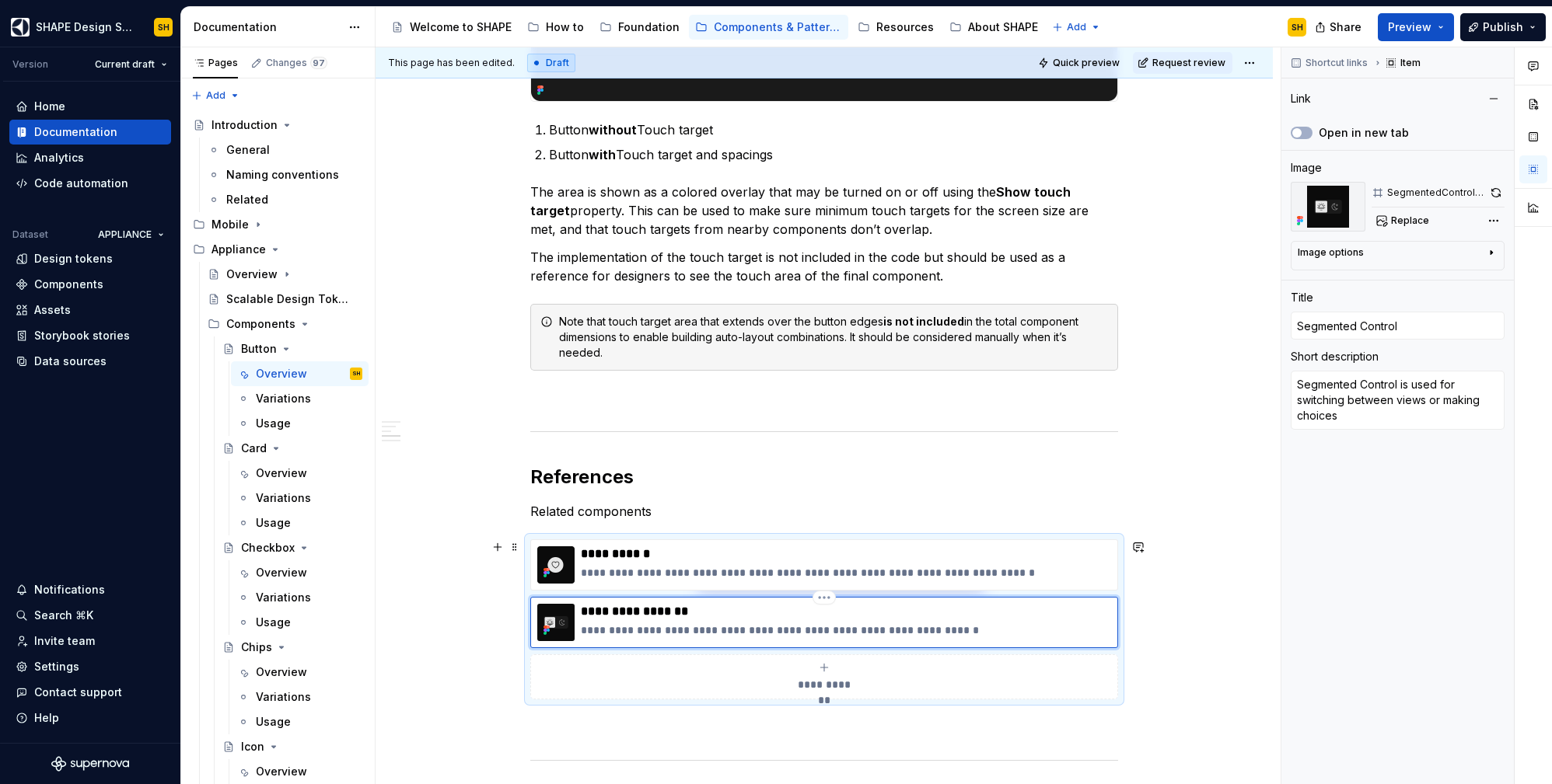
type input "Segmented Control / Overview/ Overview"
type textarea "*"
type input "Icon Button / Overview"
type input "Icon Button"
type textarea "Icon buttons are tappable interactive elements that let the user trigger action…"
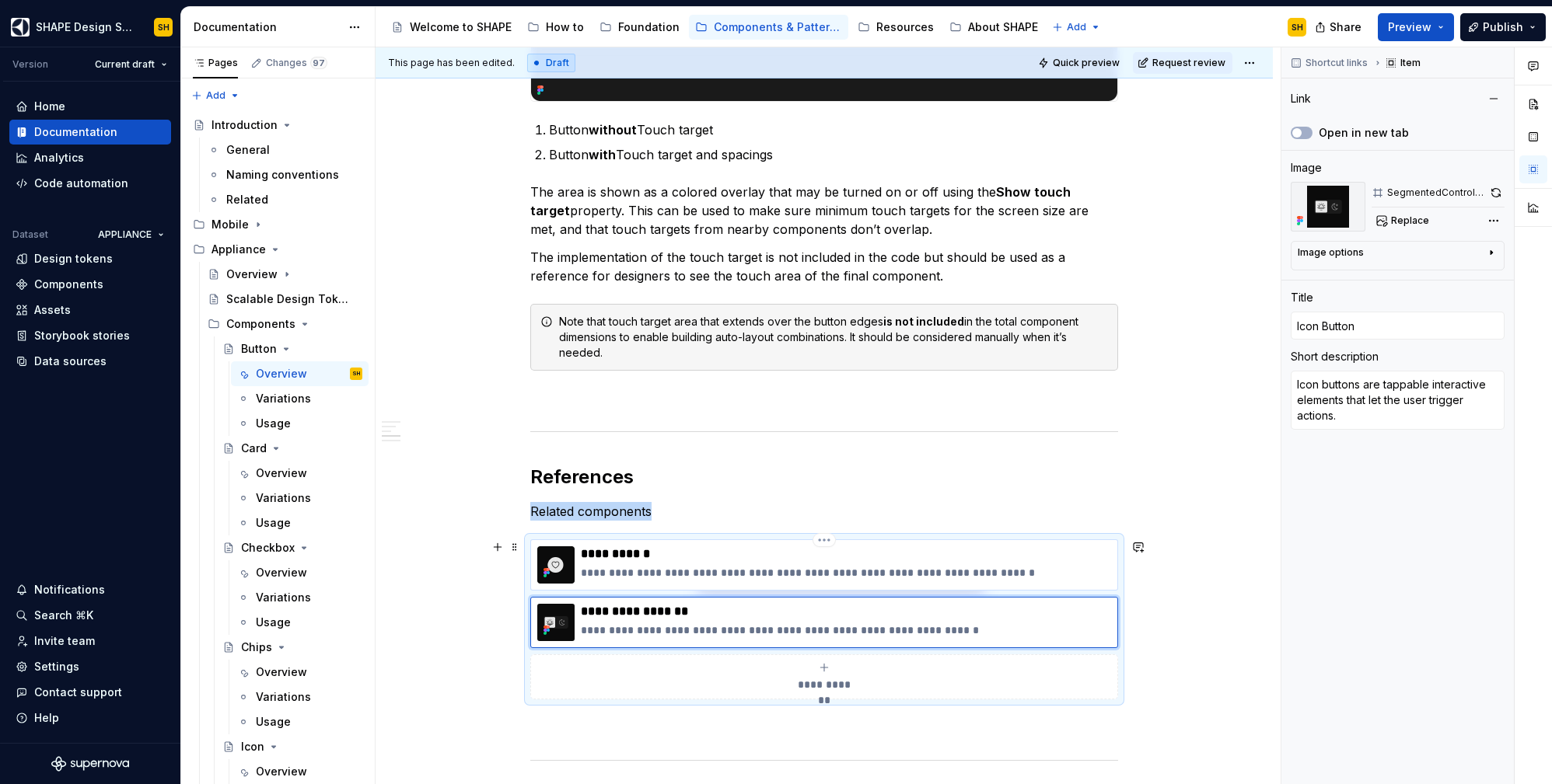
click at [1017, 543] on div "**********" at bounding box center [824, 565] width 588 height 52
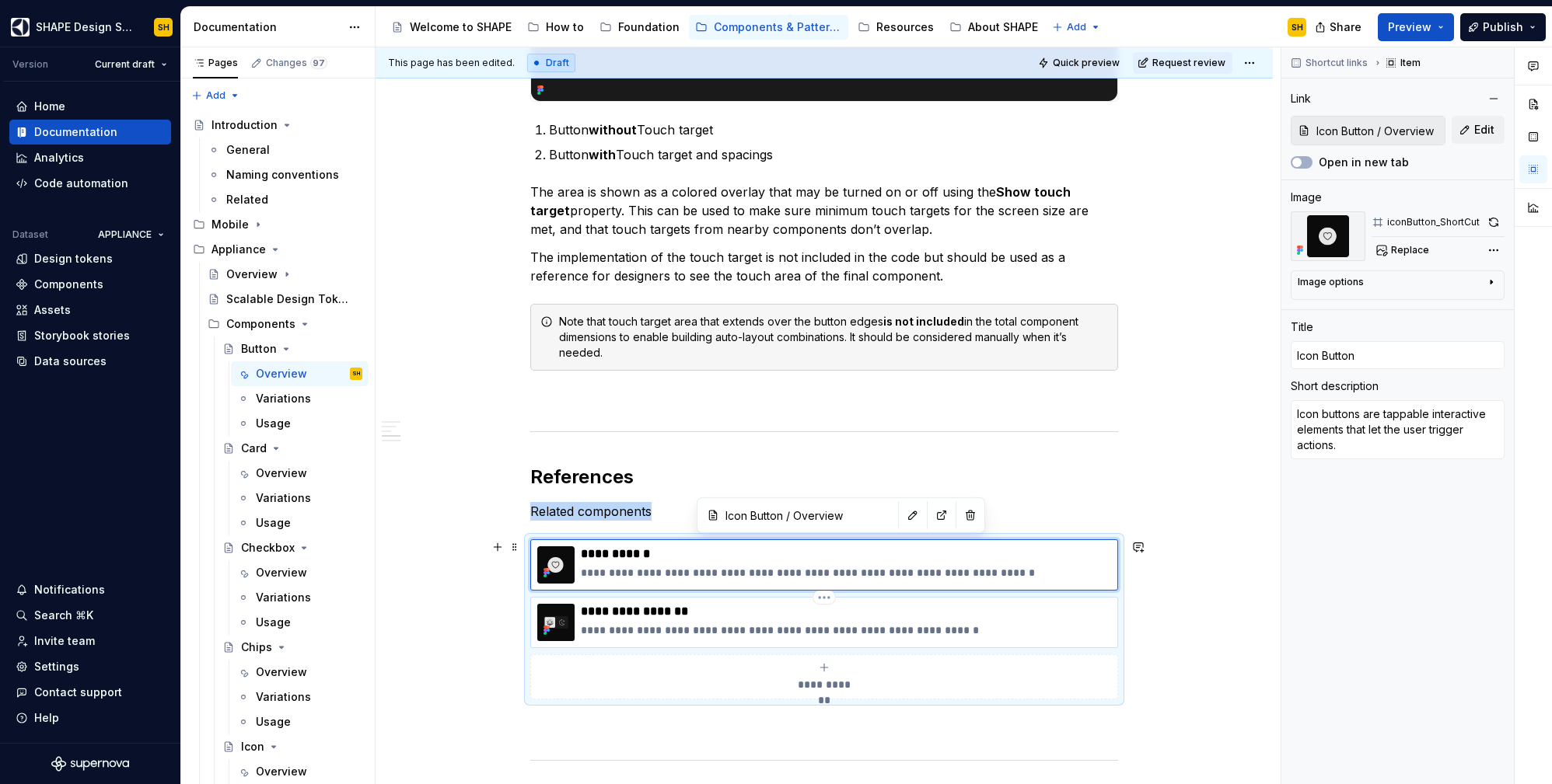
type textarea "*"
type input "Segmented Control / Overview/ Overview"
type input "Segmented Control"
type textarea "Segmented Control is used for switching between views or making choices"
click at [1029, 600] on div "**********" at bounding box center [824, 622] width 588 height 52
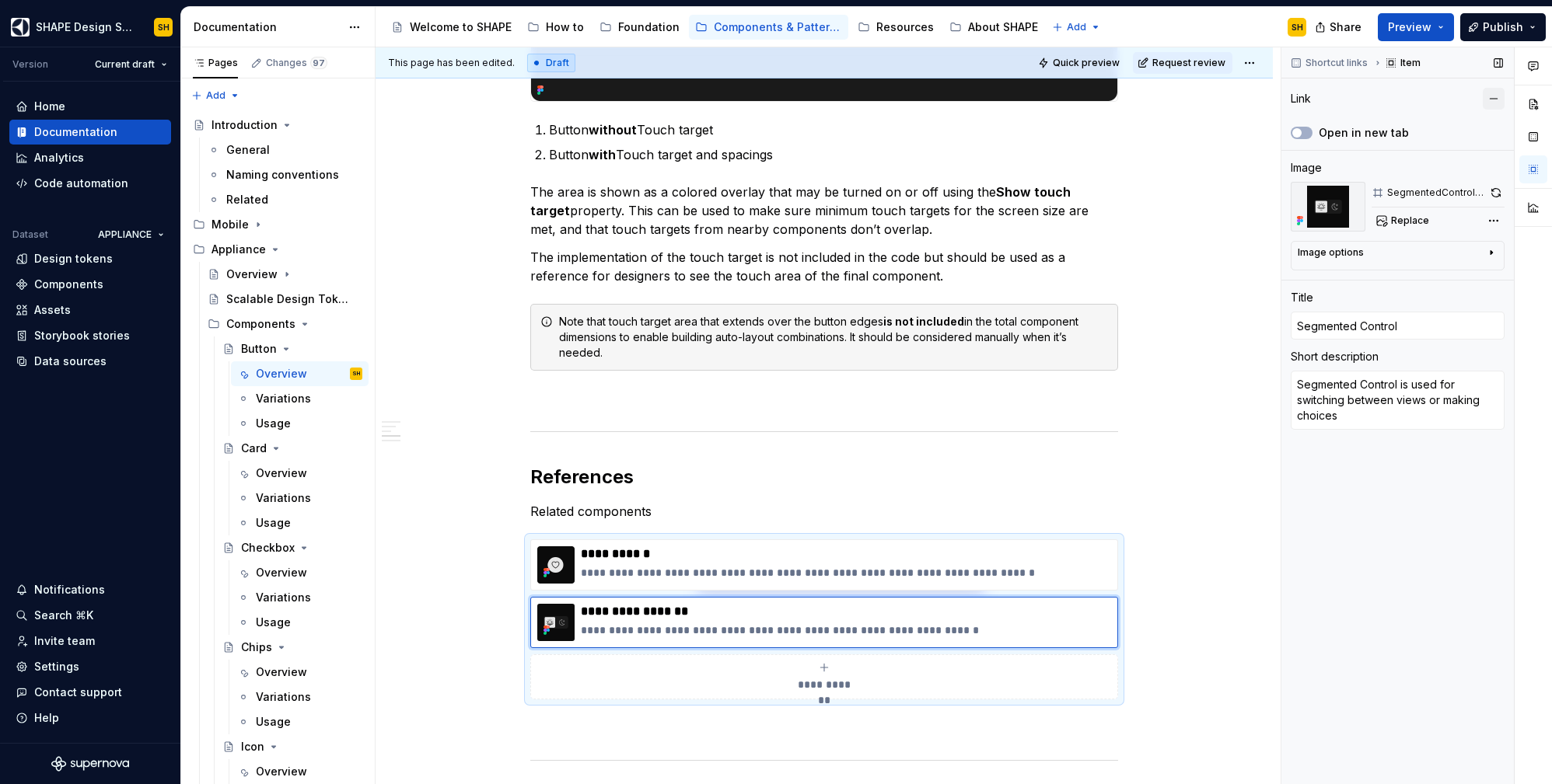
click at [1494, 97] on button "button" at bounding box center [1494, 98] width 22 height 22
type textarea "*"
click at [1399, 137] on button "Add link" at bounding box center [1397, 124] width 214 height 28
type textarea "*"
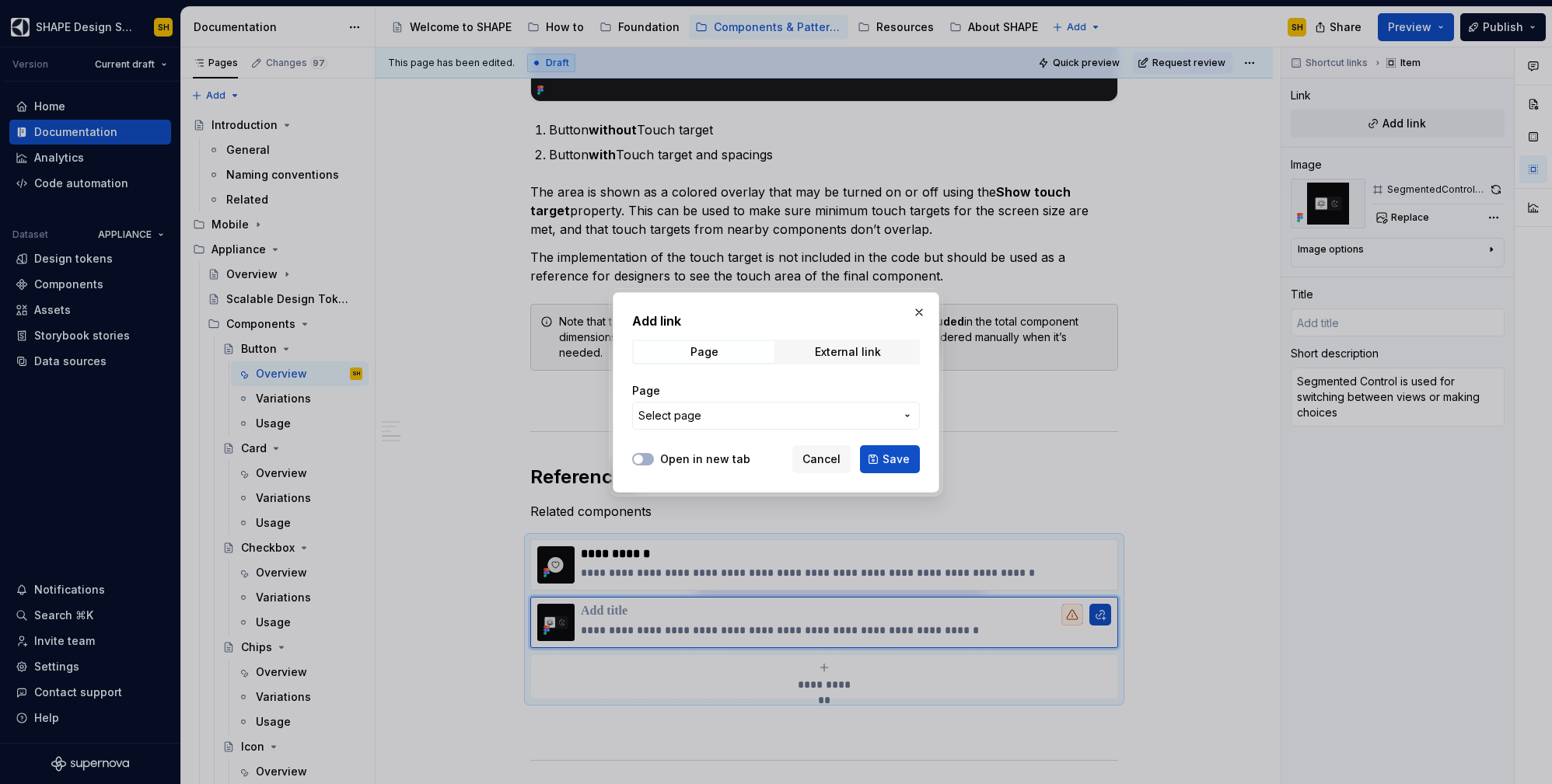
click at [797, 415] on span "Select page" at bounding box center [767, 416] width 257 height 16
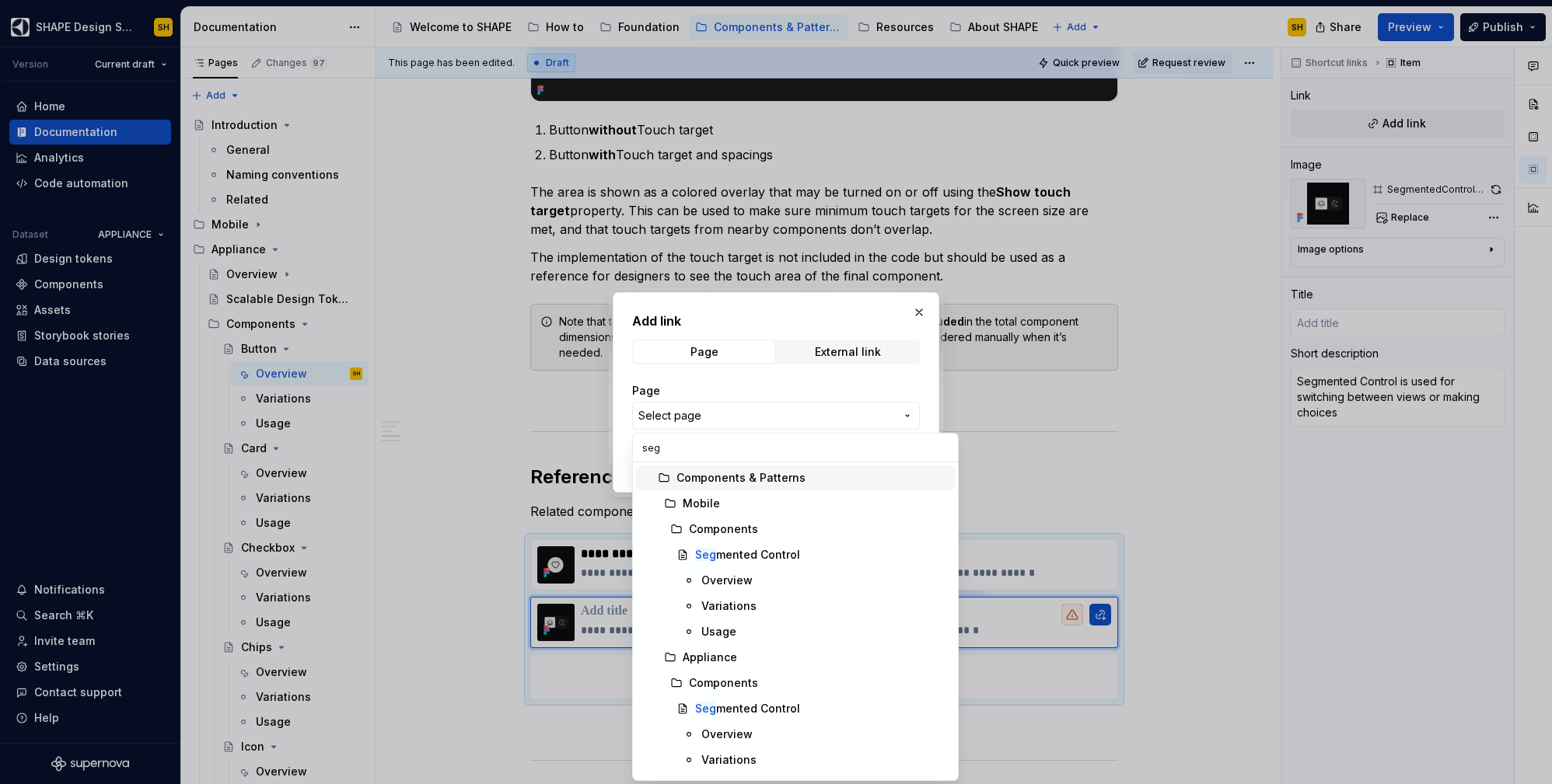
type input "segm"
click at [765, 737] on div "Overview" at bounding box center [825, 734] width 247 height 16
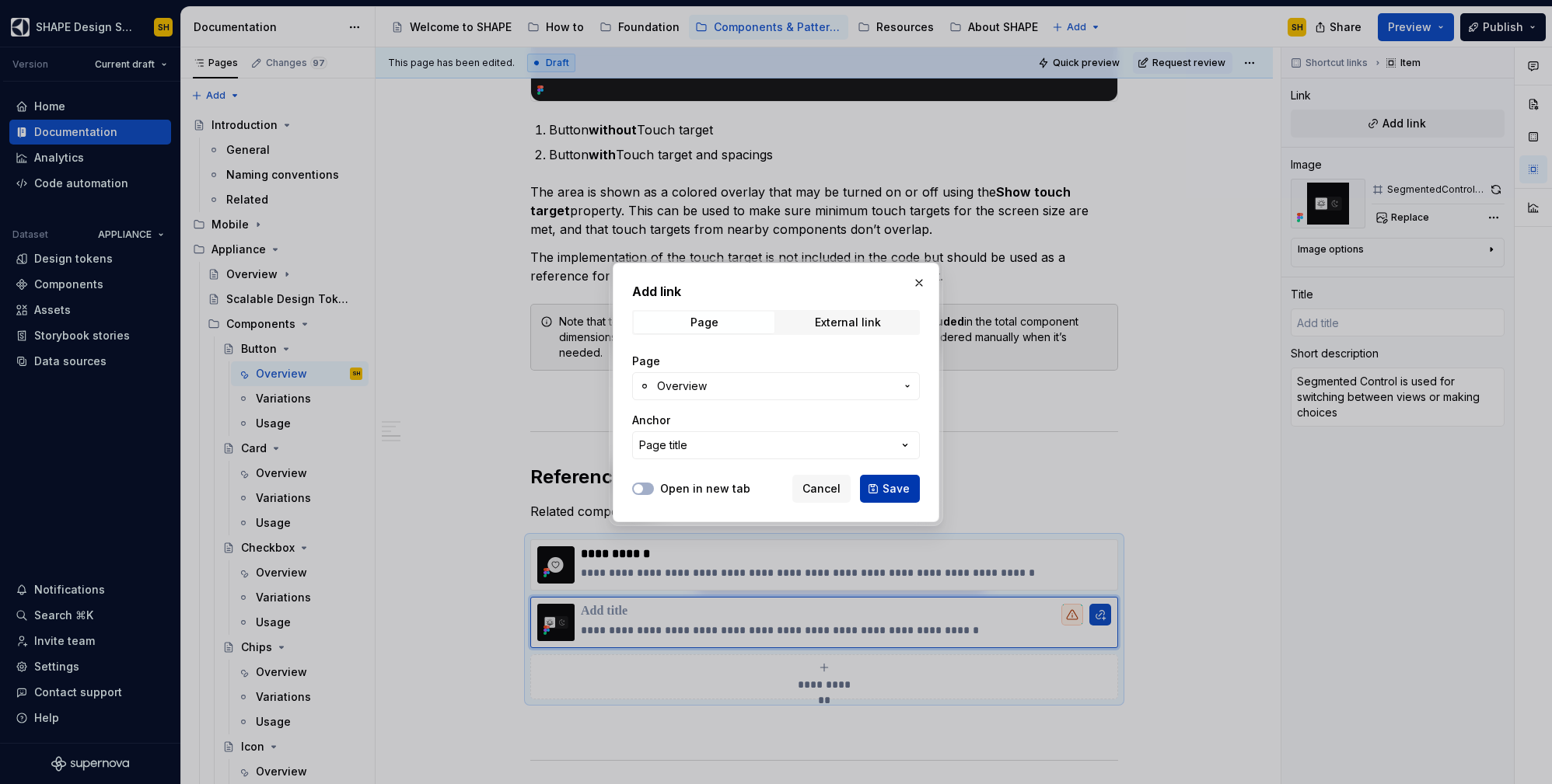
click at [907, 486] on span "Save" at bounding box center [895, 489] width 27 height 16
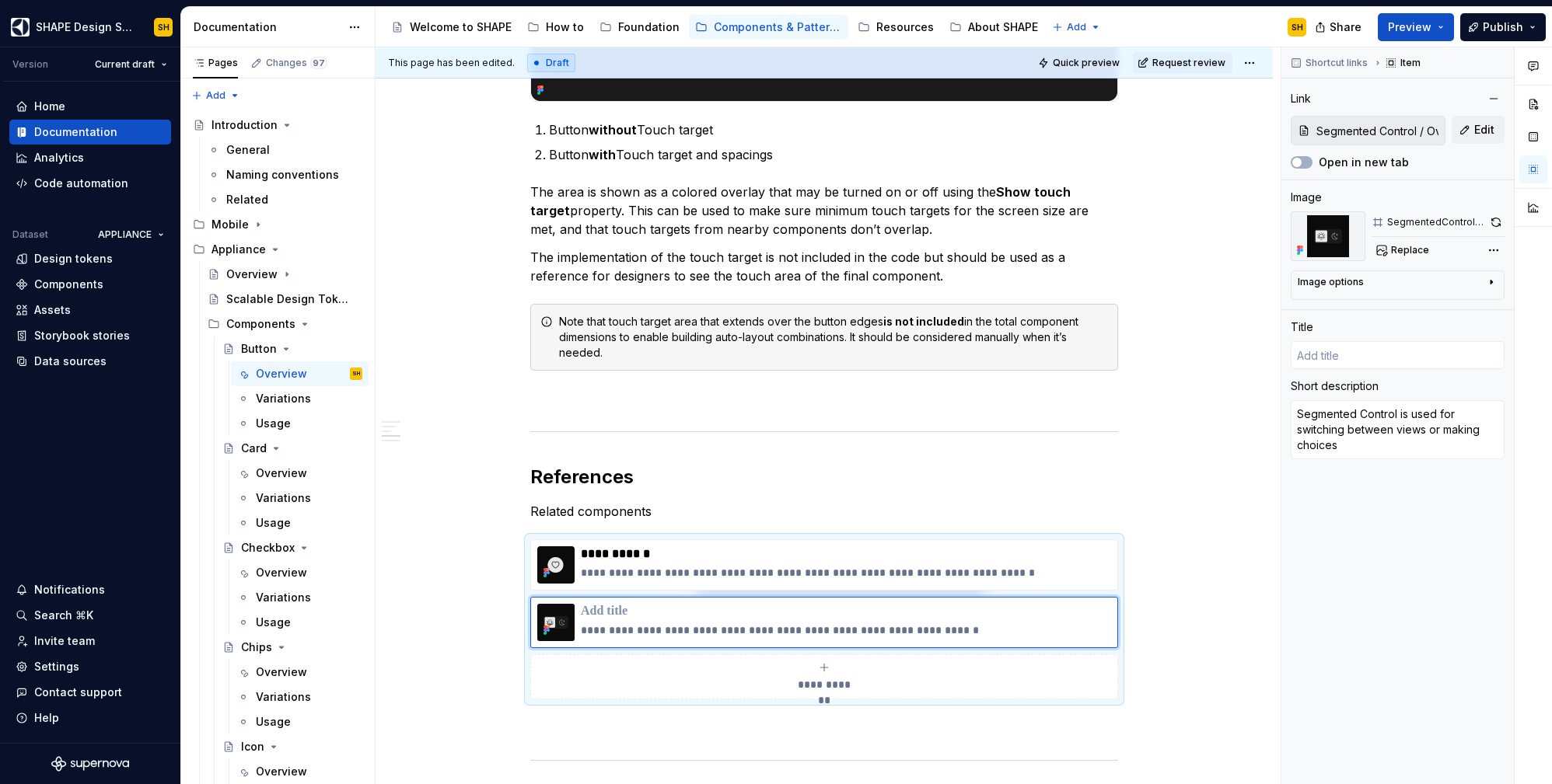
type textarea "*"
type input "Overview"
drag, startPoint x: 662, startPoint y: 612, endPoint x: 577, endPoint y: 616, distance: 85.1
click at [577, 616] on div "**********" at bounding box center [824, 622] width 574 height 38
type textarea "*"
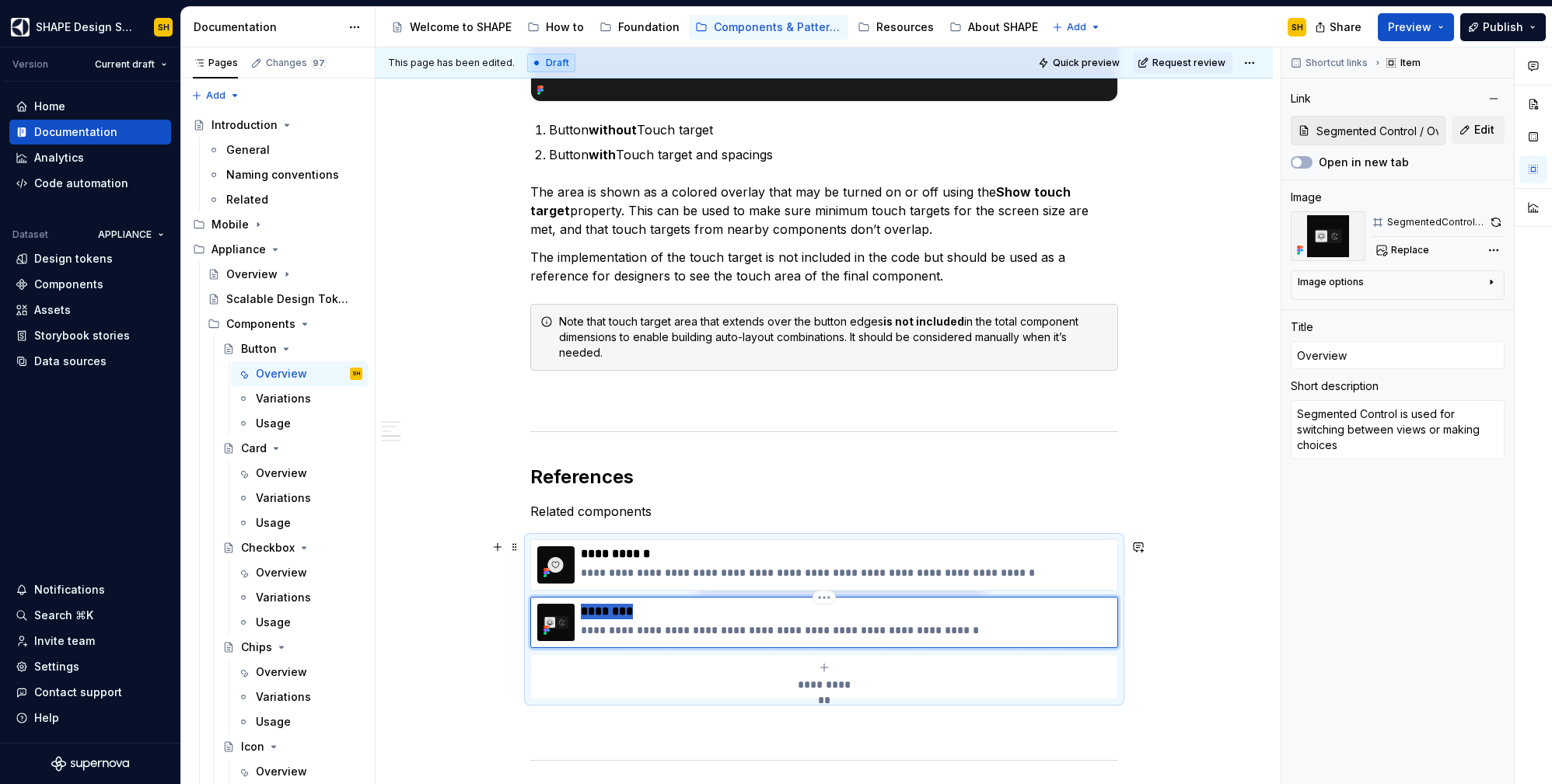
type input "S"
type textarea "*"
type input "Se"
type textarea "*"
type input "Seg"
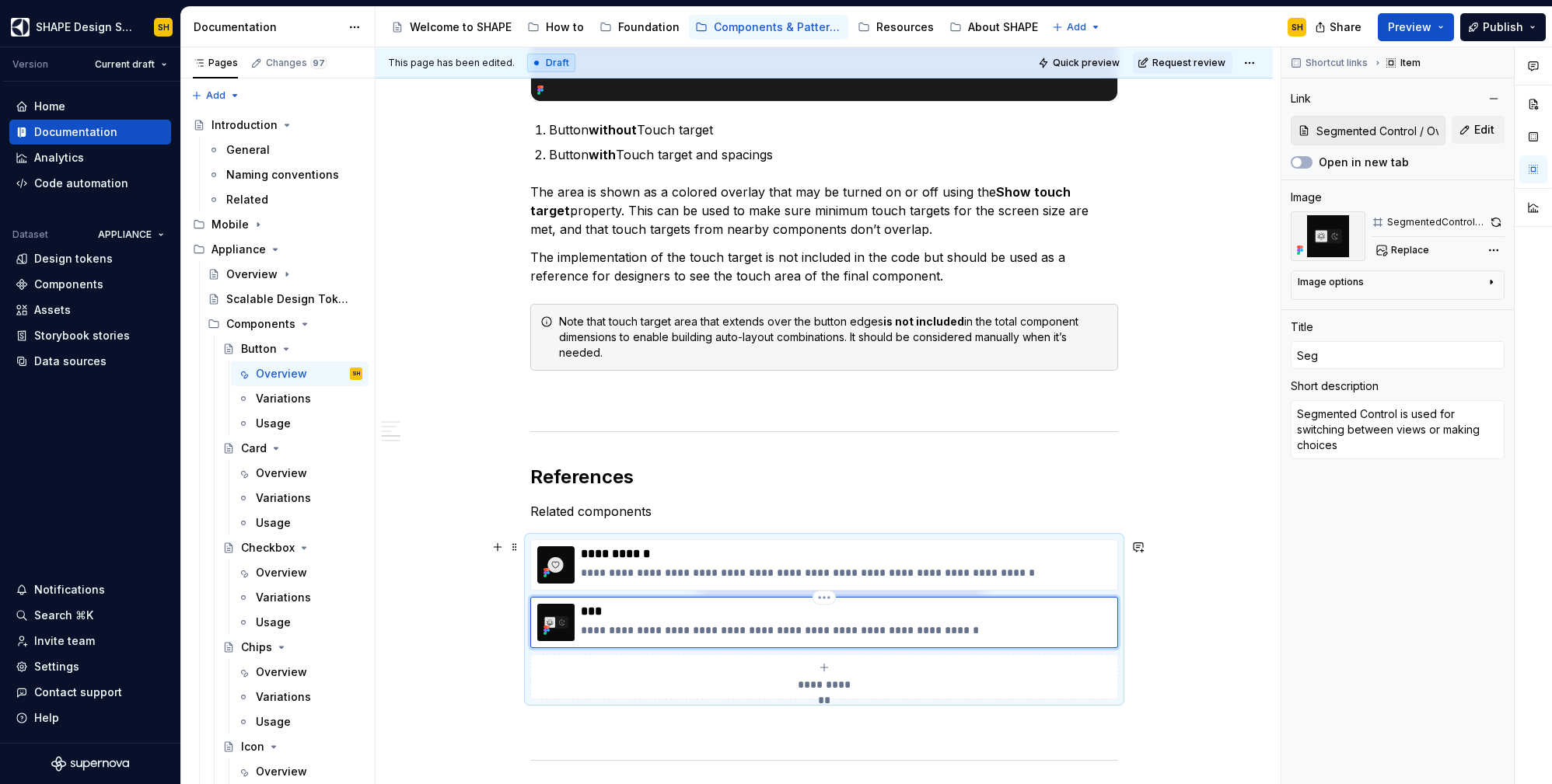
type textarea "*"
type input "Segm"
type textarea "*"
type input "Segme"
type textarea "*"
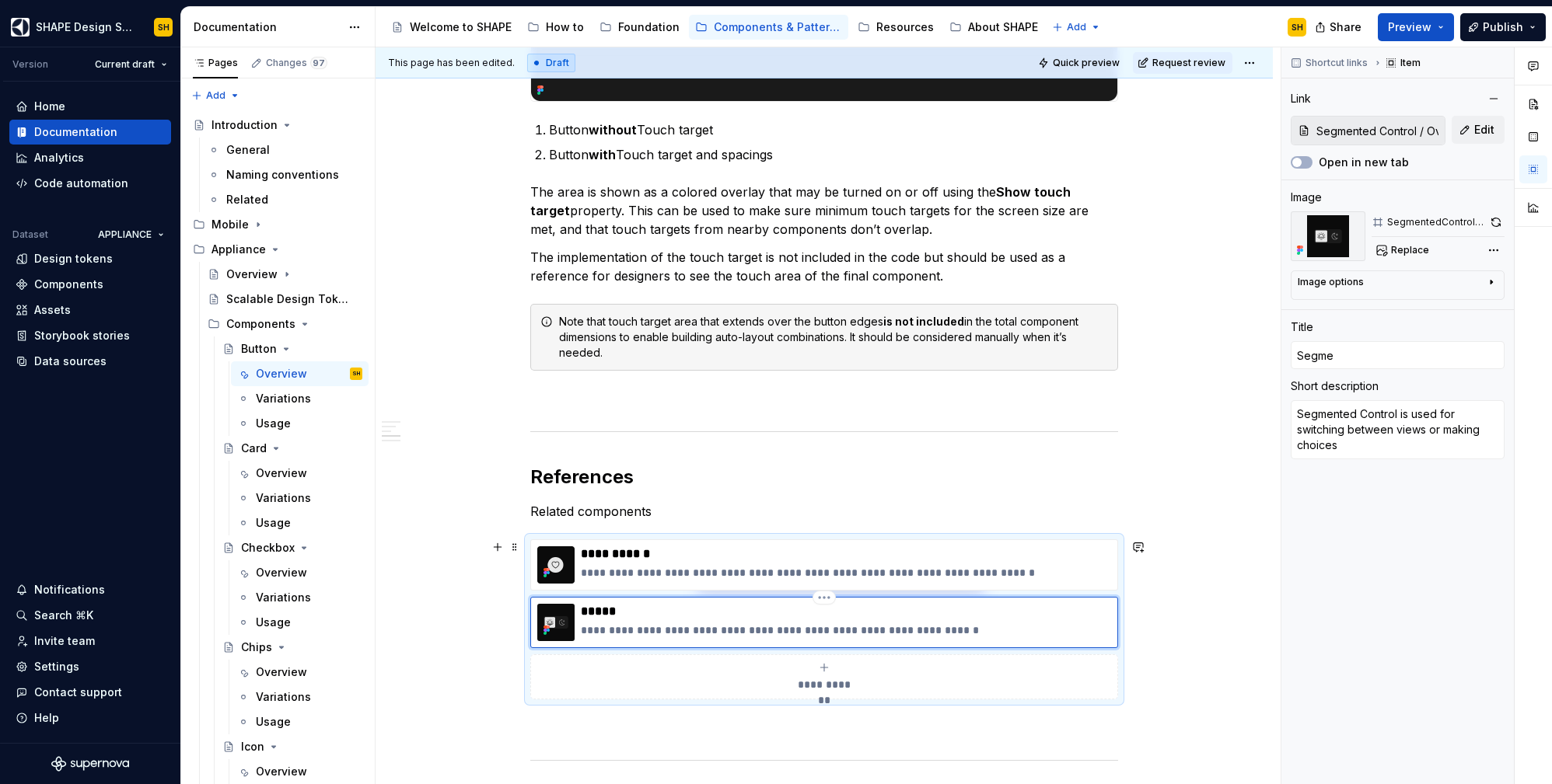
type input "Segmen"
type textarea "*"
type input "Segment"
type textarea "*"
type input "Segmente"
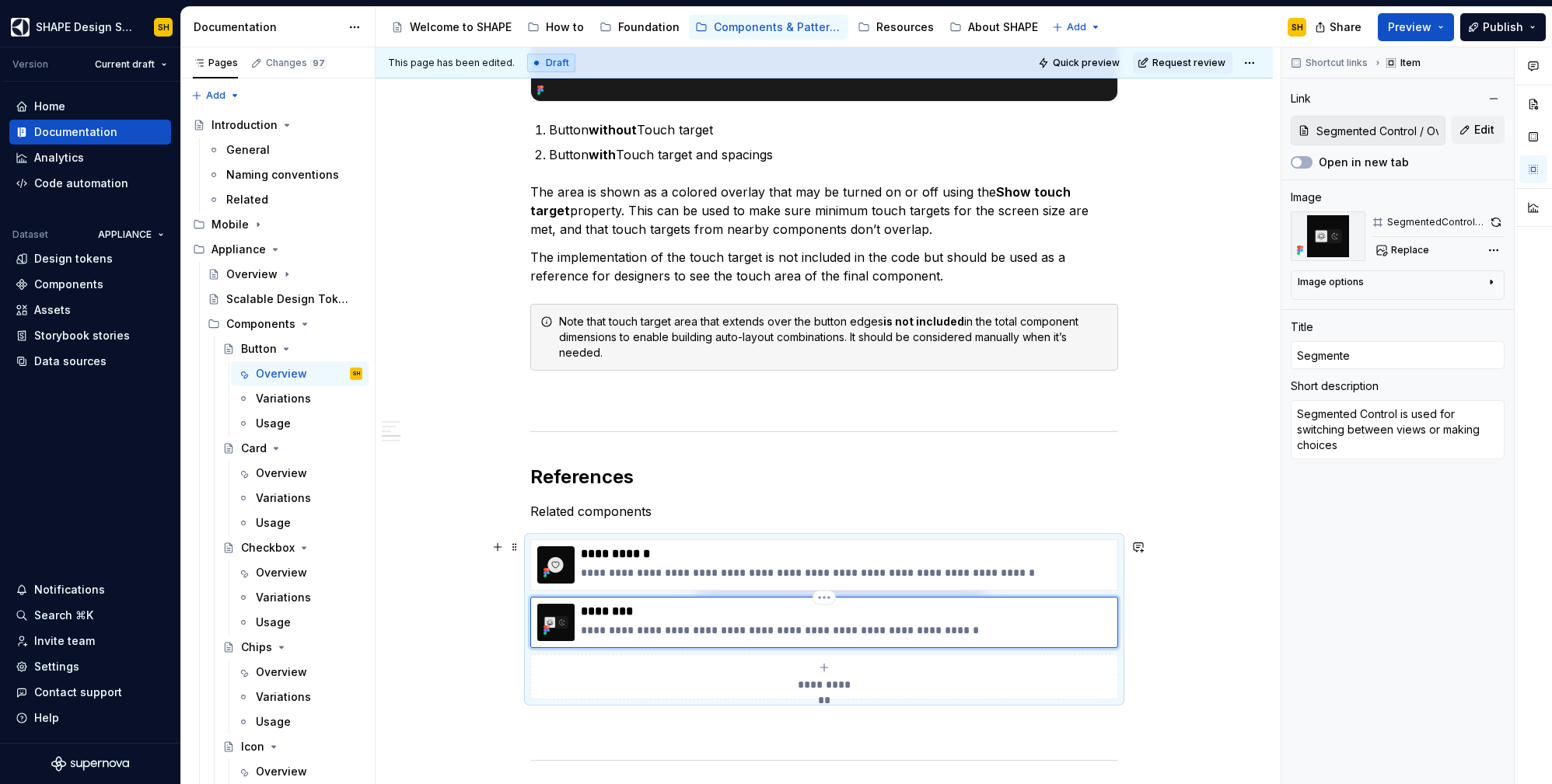
type textarea "*"
type input "Segmented"
type textarea "*"
type input "Segmented"
type textarea "*"
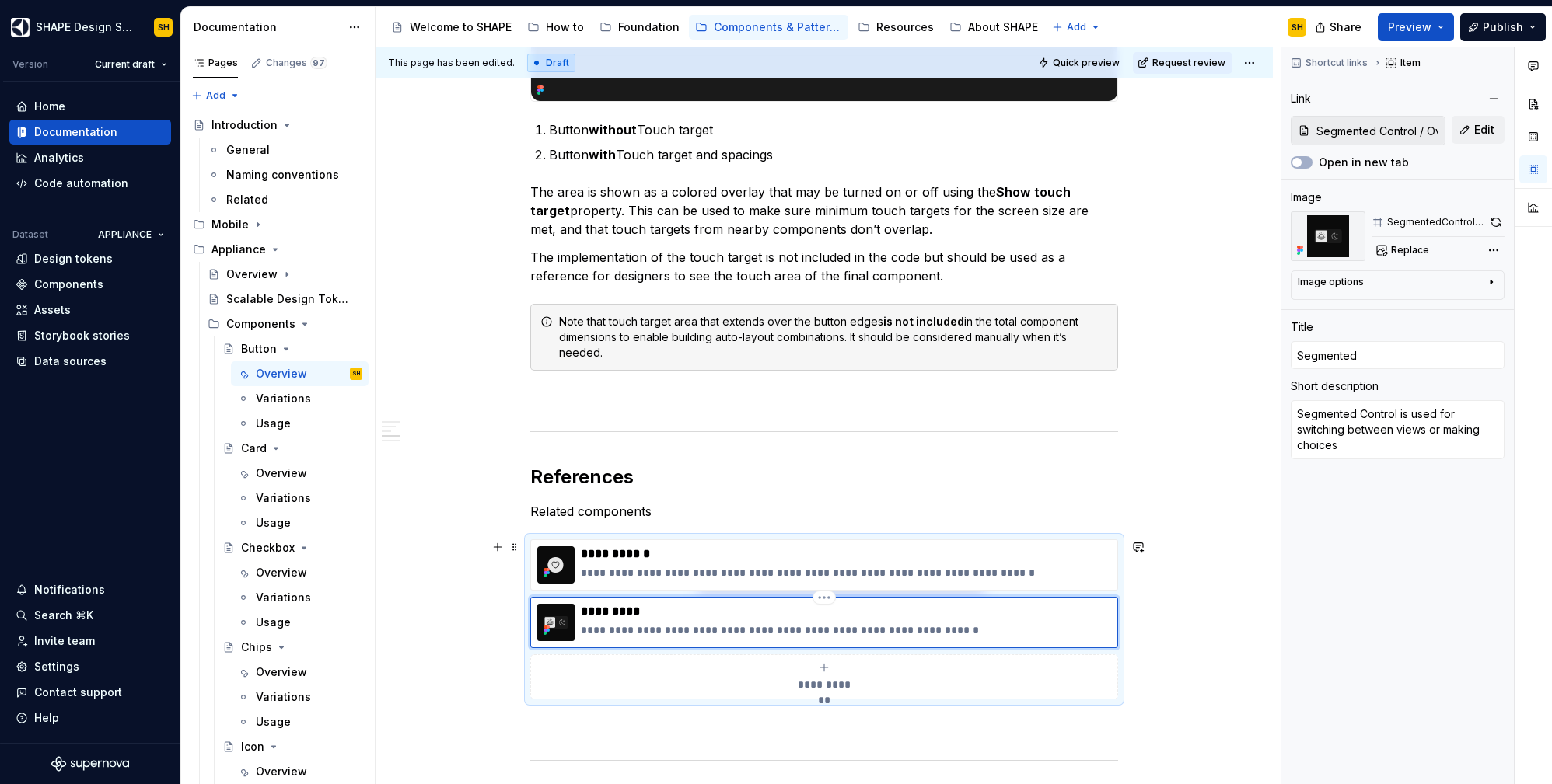
type input "Segmented C"
type textarea "*"
type input "Segmented Co"
type textarea "*"
type input "Segmented Con"
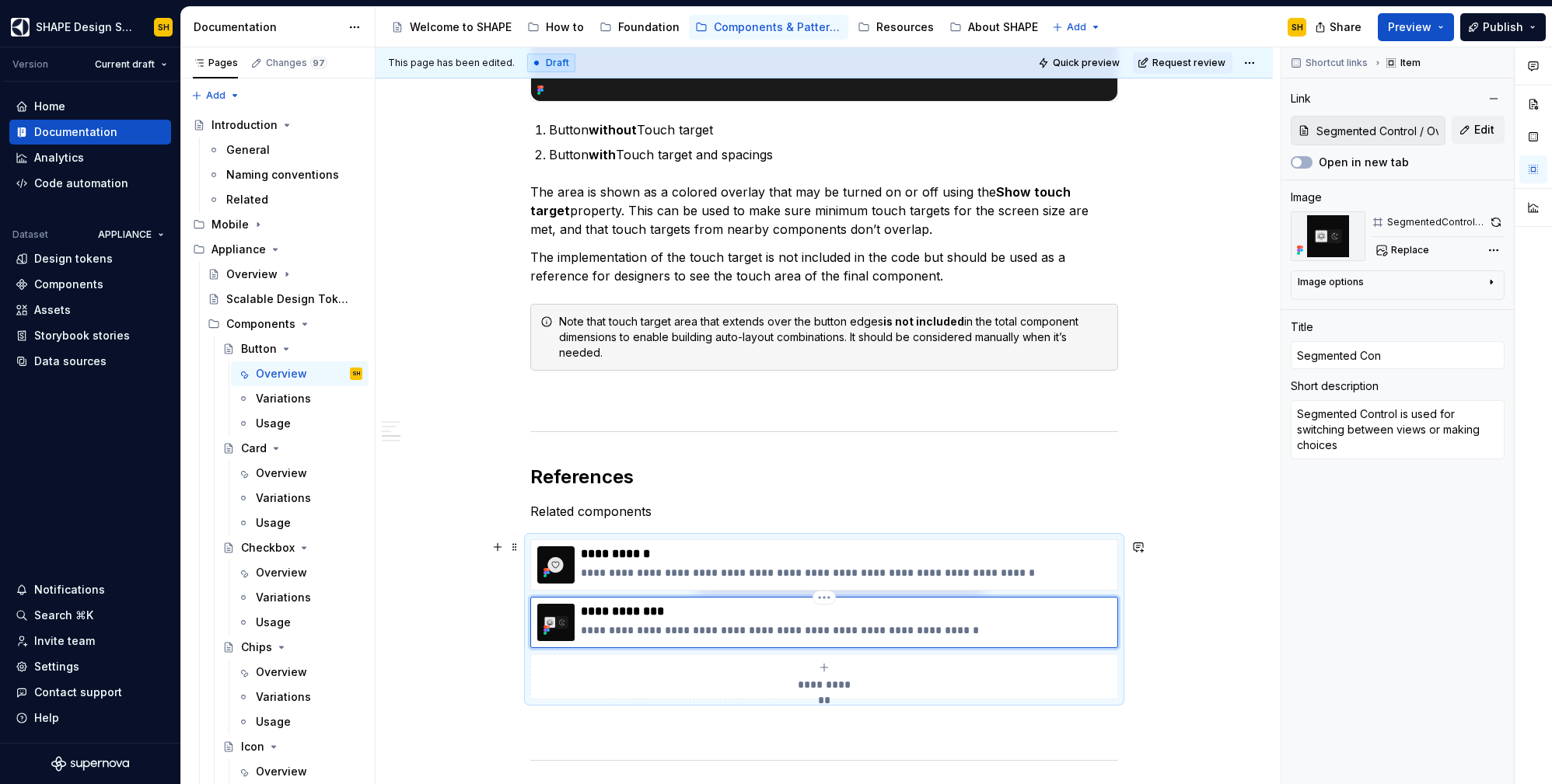
type textarea "*"
type input "Segmented Cont"
type textarea "*"
type input "Segmented Contr"
type textarea "*"
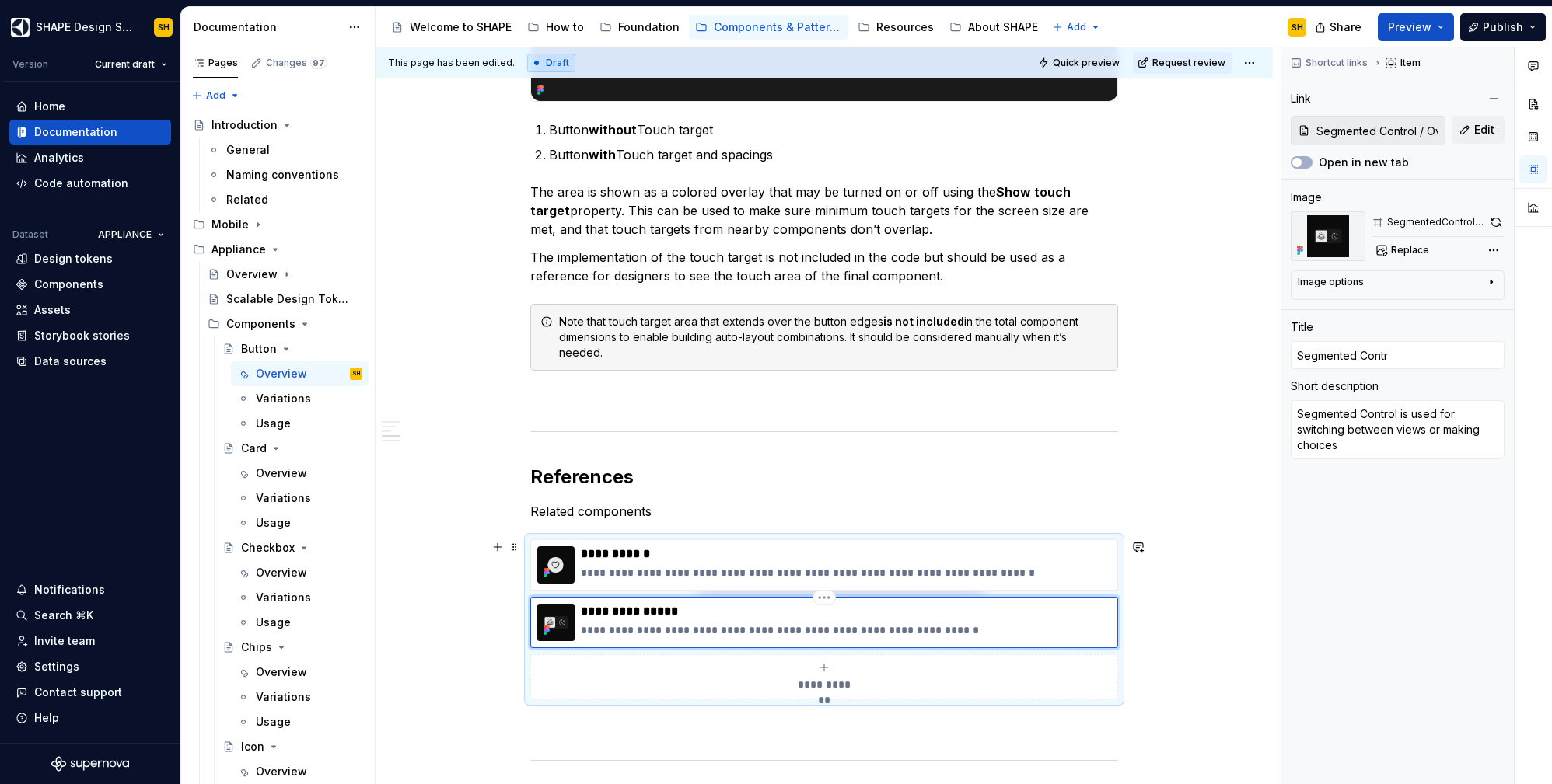
type input "Segmented Contrp"
type textarea "*"
type input "Segmented Contrpl"
type textarea "*"
type input "Segmented Contrp"
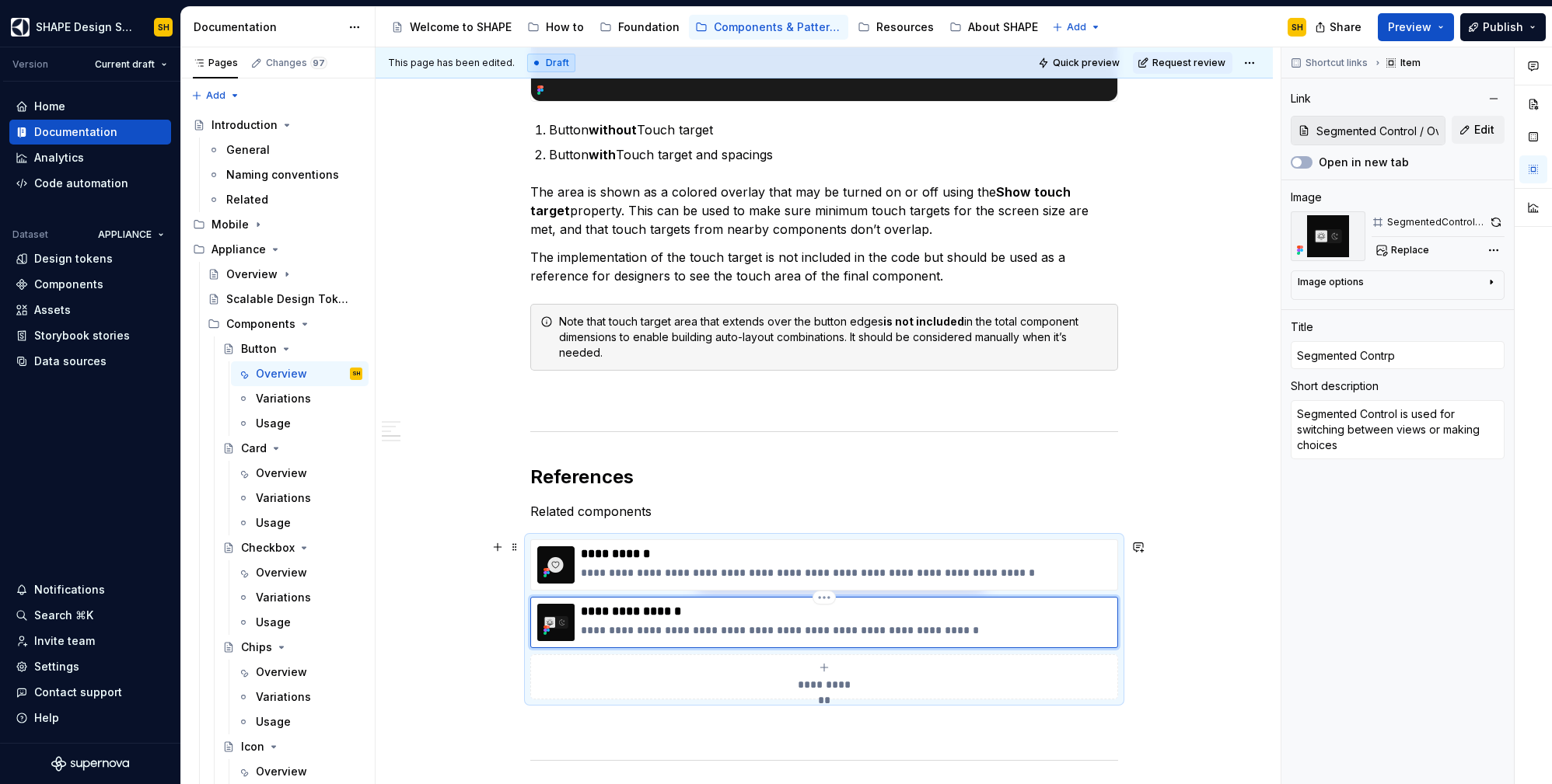
type textarea "*"
type input "Segmented Contr"
type textarea "*"
type input "Segmented Contro"
type textarea "*"
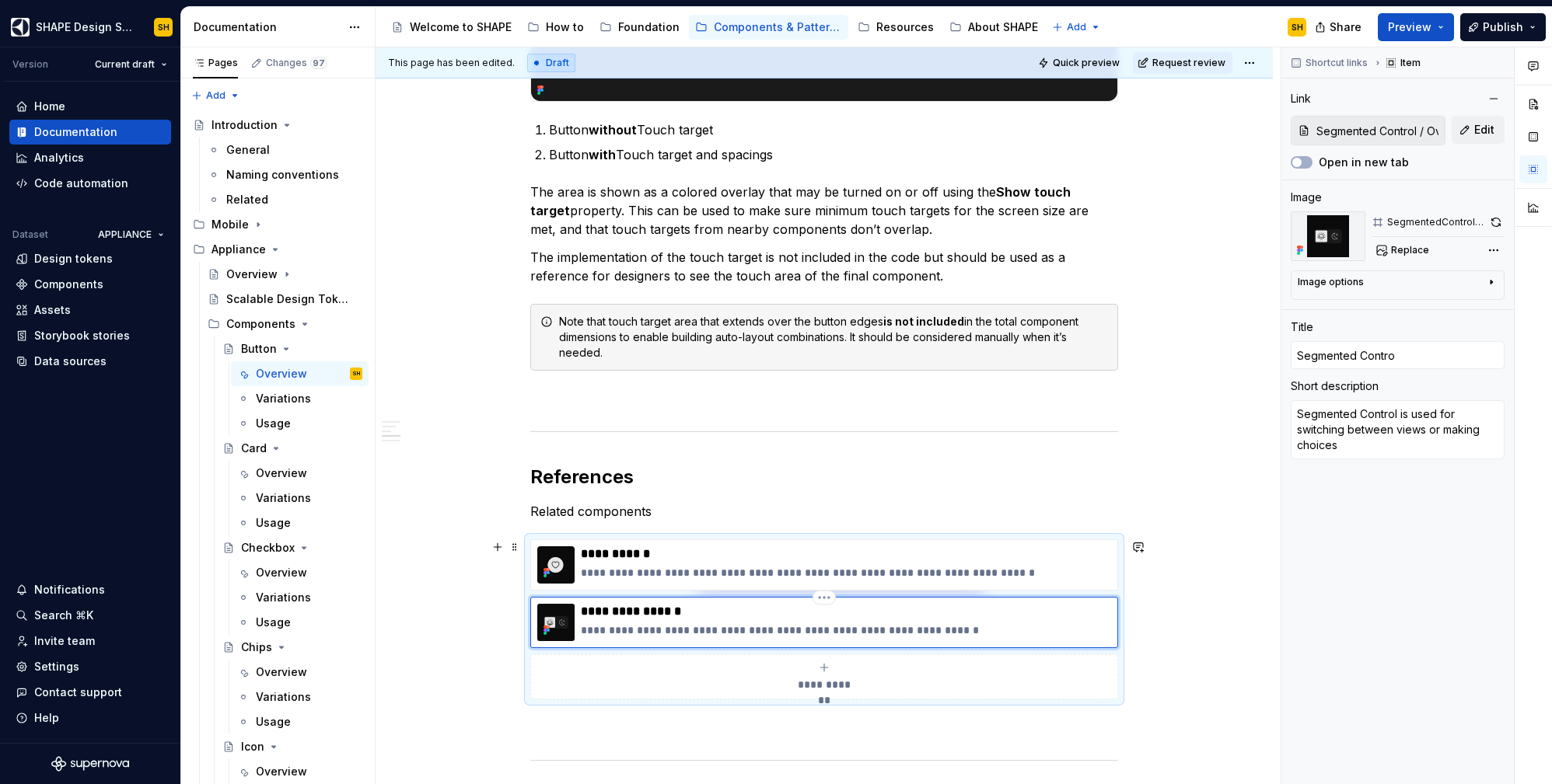
type input "Segmented Control"
type textarea "*"
type input "Segmented Control / Overview"
click at [266, 473] on div "Overview" at bounding box center [281, 473] width 52 height 16
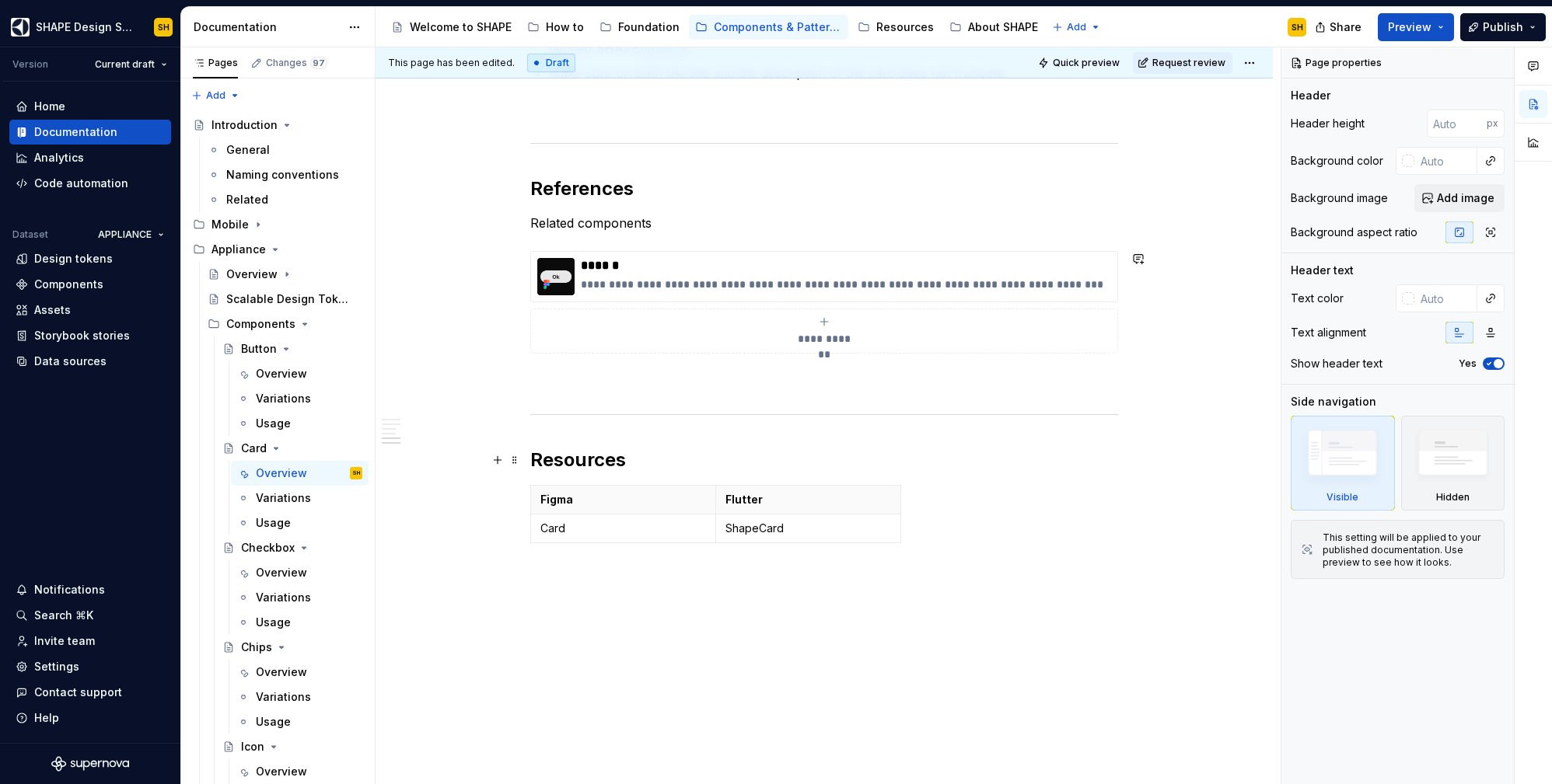
scroll to position [1989, 0]
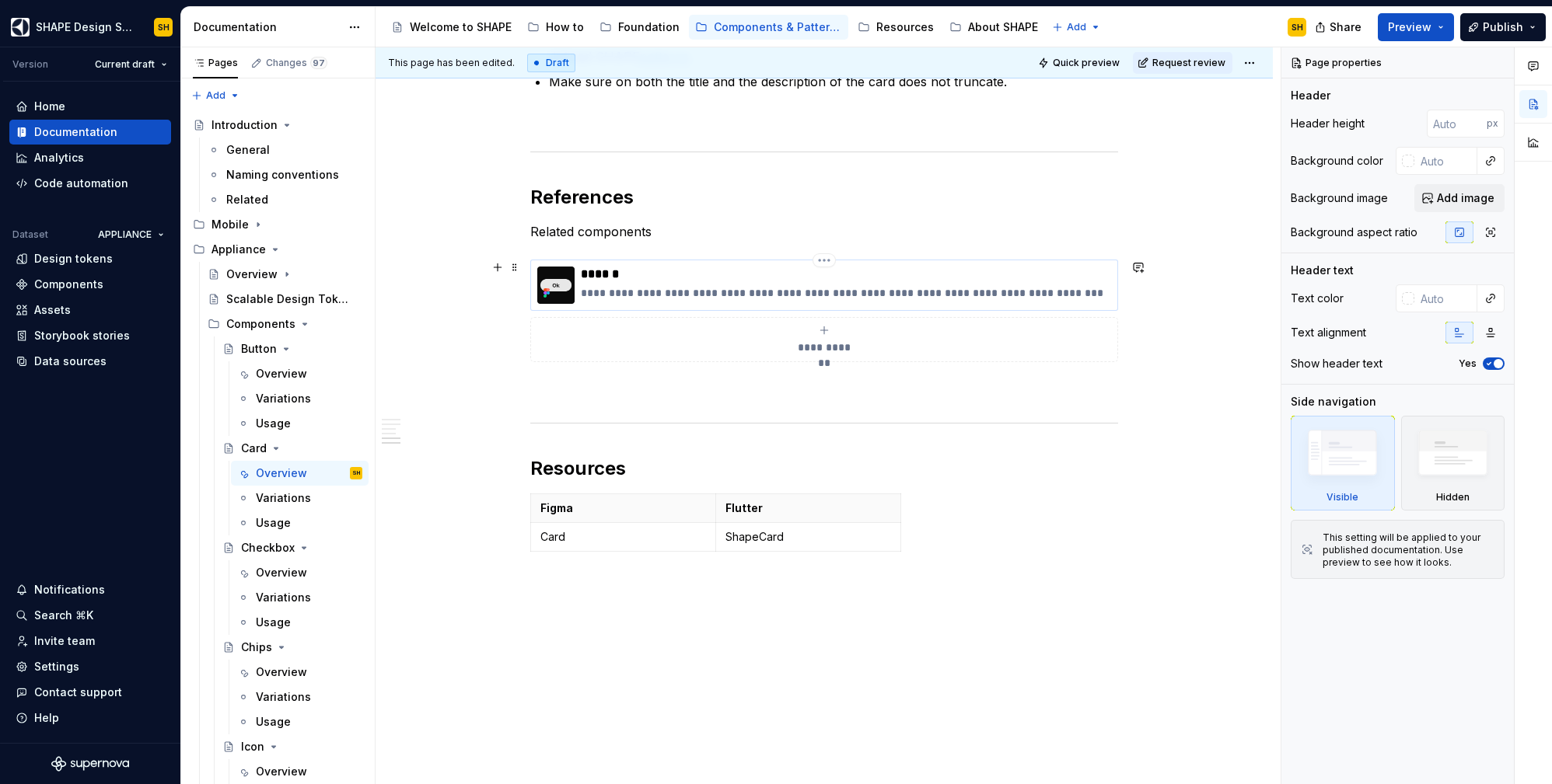
click at [1006, 285] on p "**********" at bounding box center [847, 292] width 531 height 16
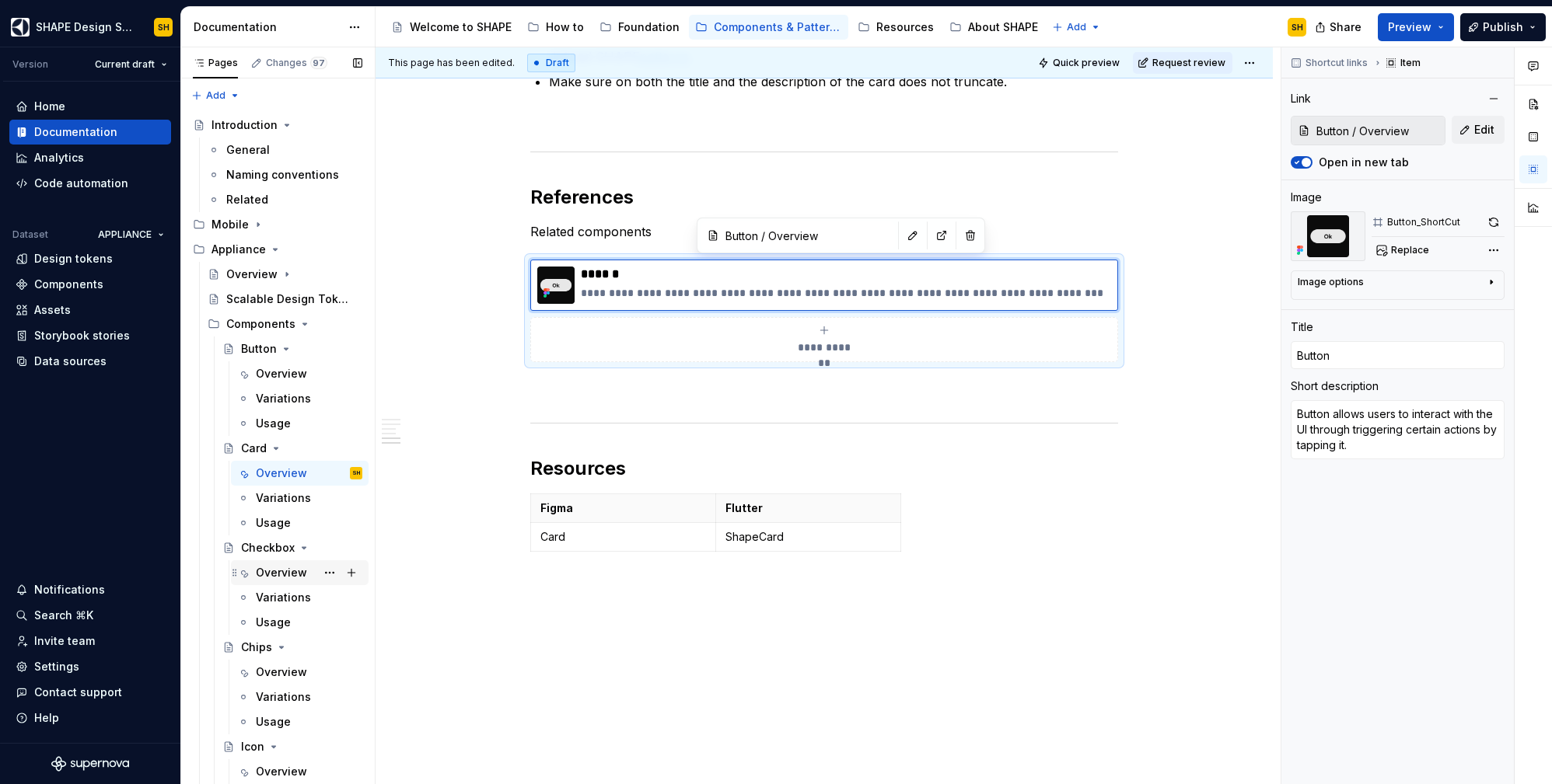
click at [270, 568] on div "Overview" at bounding box center [281, 572] width 52 height 16
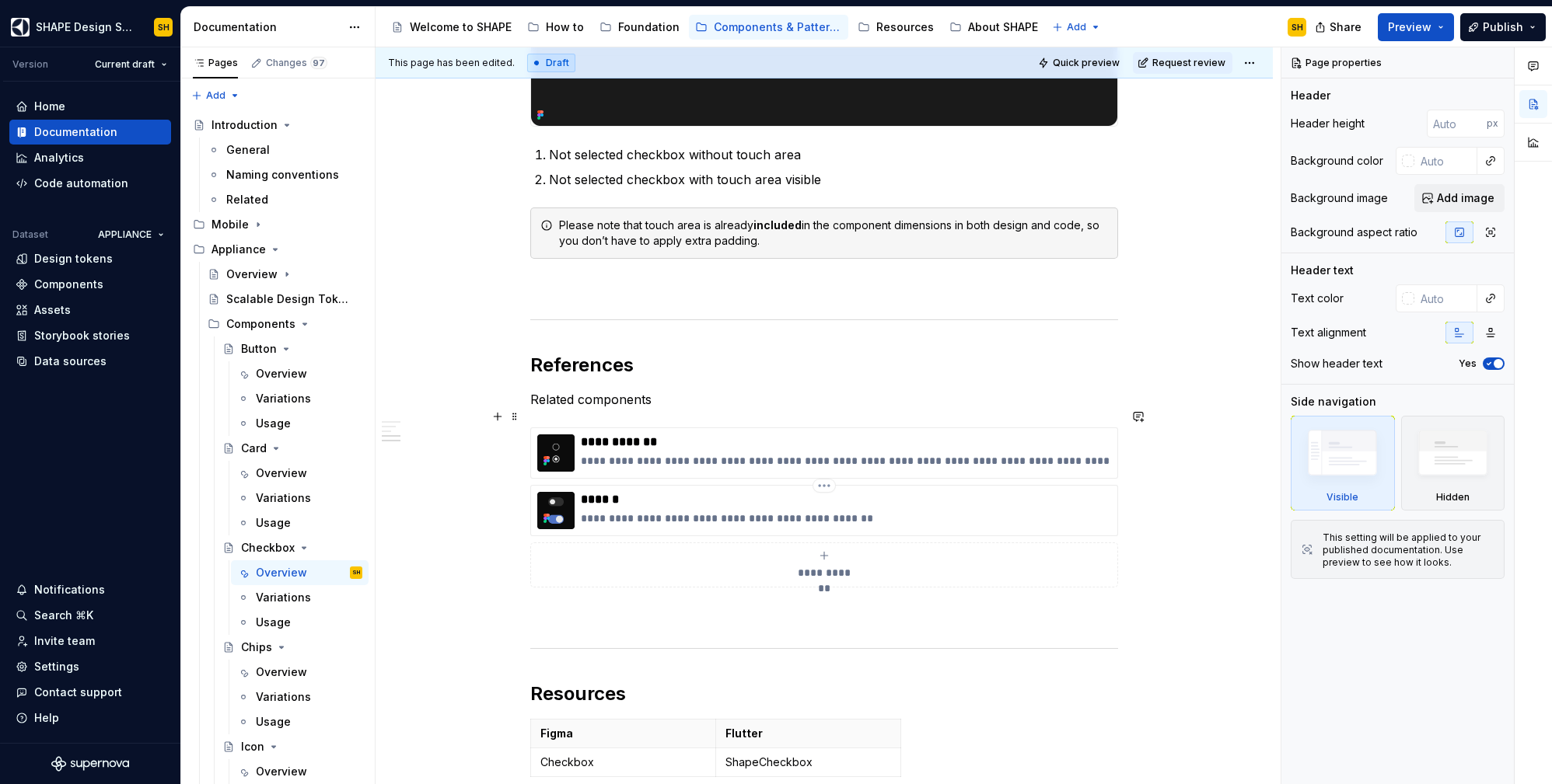
scroll to position [1558, 0]
click at [906, 434] on p "**********" at bounding box center [847, 442] width 531 height 16
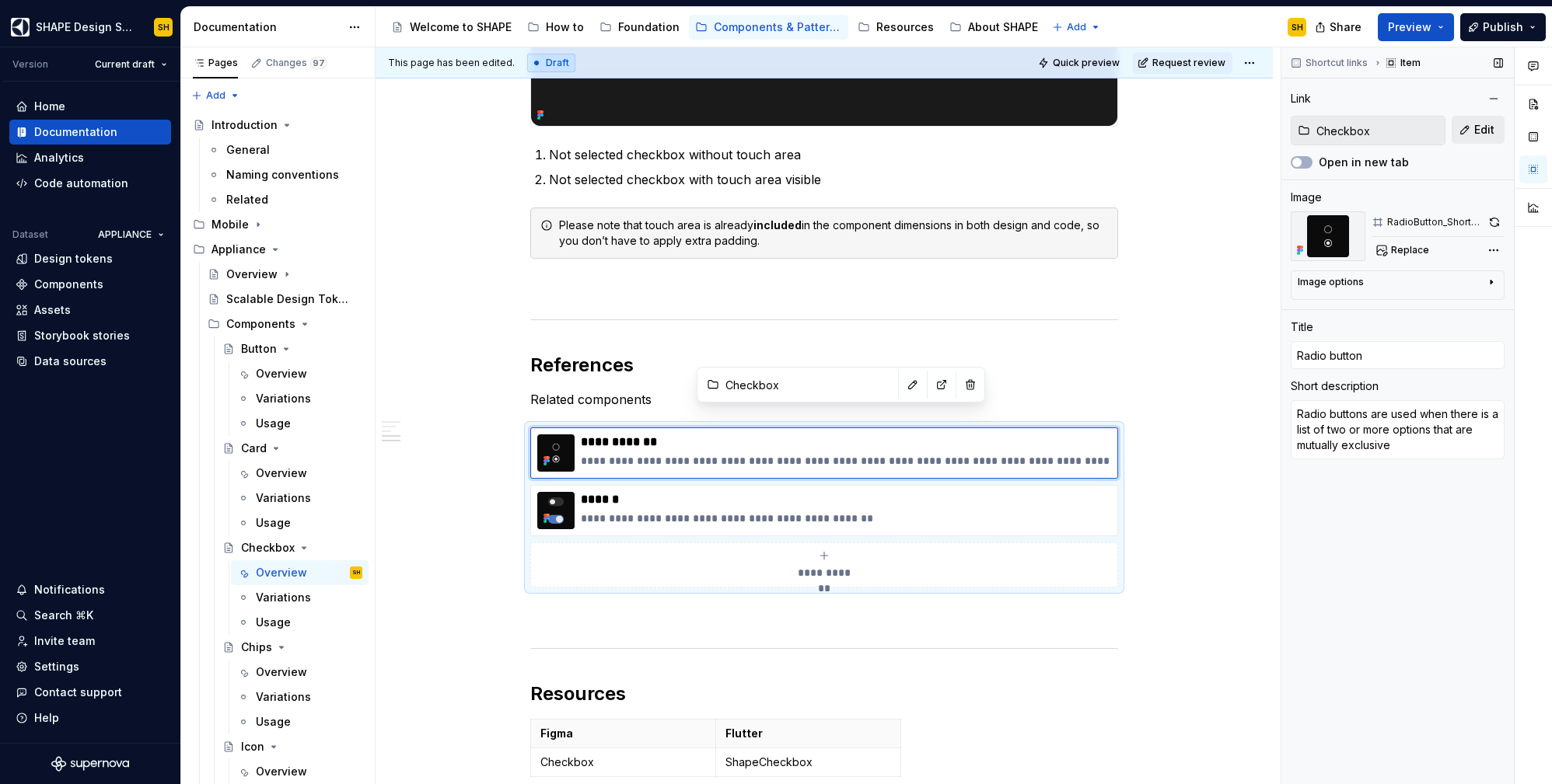
click at [1490, 130] on span "Edit" at bounding box center [1483, 130] width 20 height 16
type textarea "*"
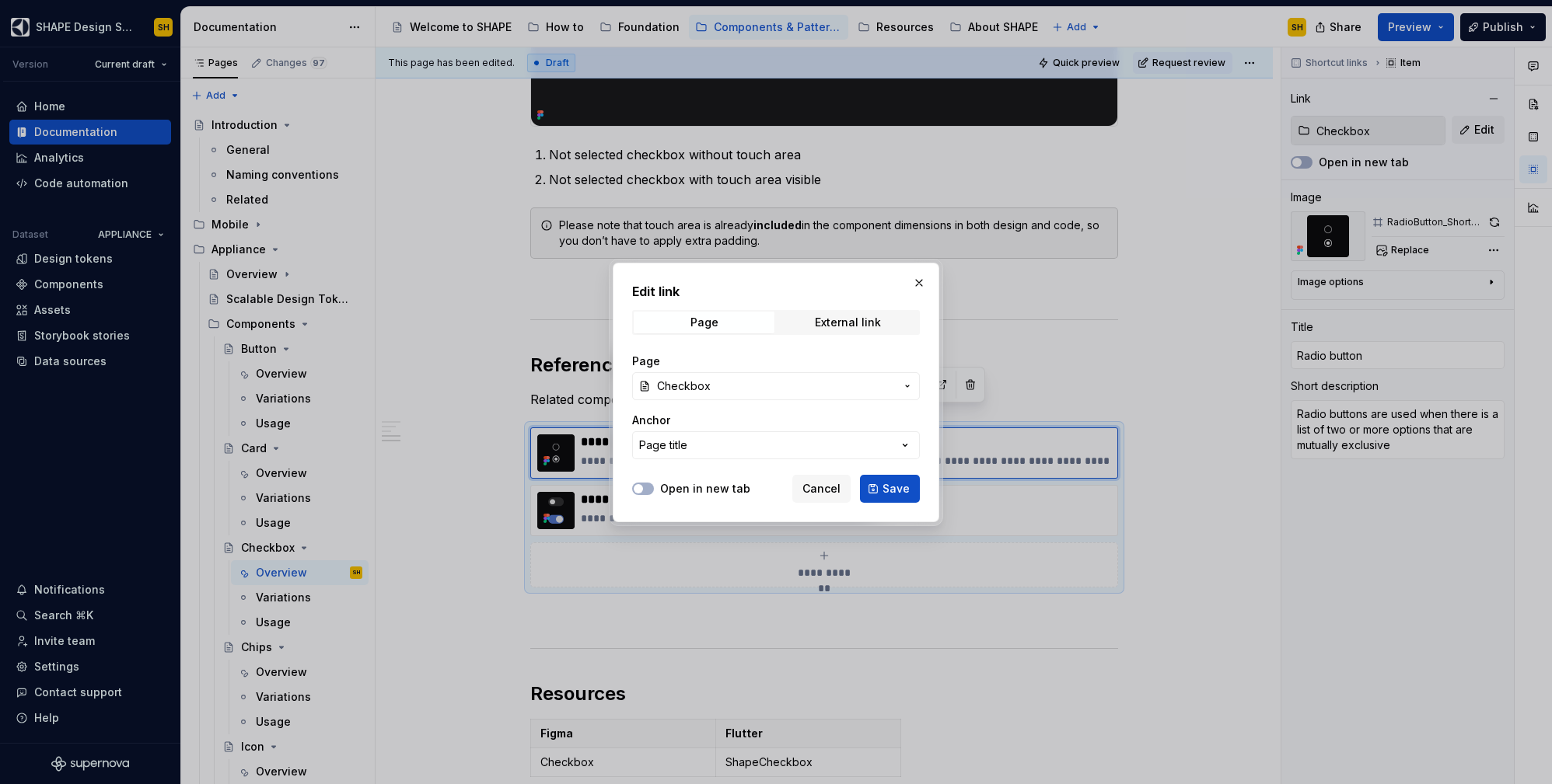
click at [761, 381] on span "Checkbox" at bounding box center [776, 386] width 238 height 16
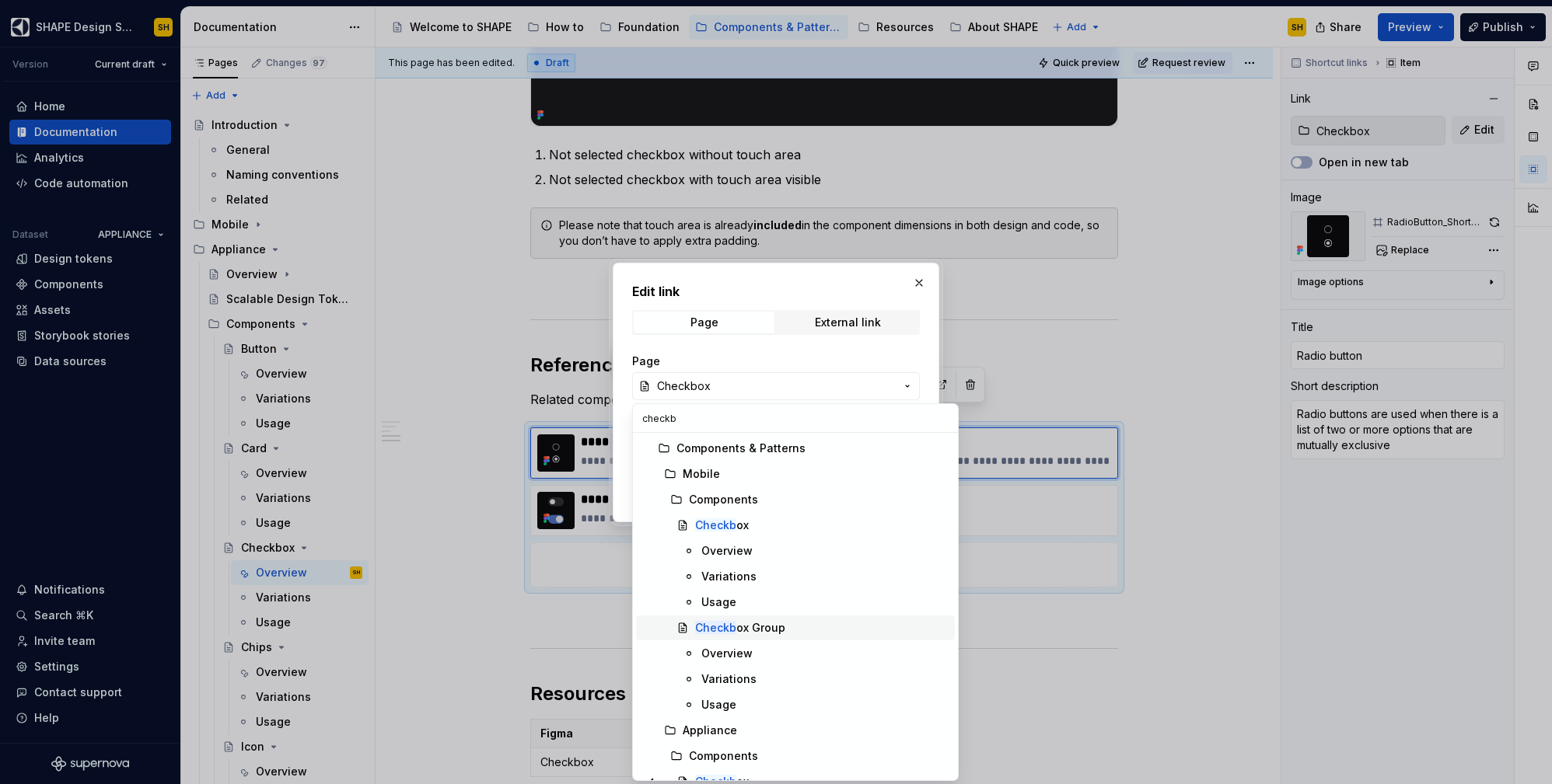
scroll to position [274, 0]
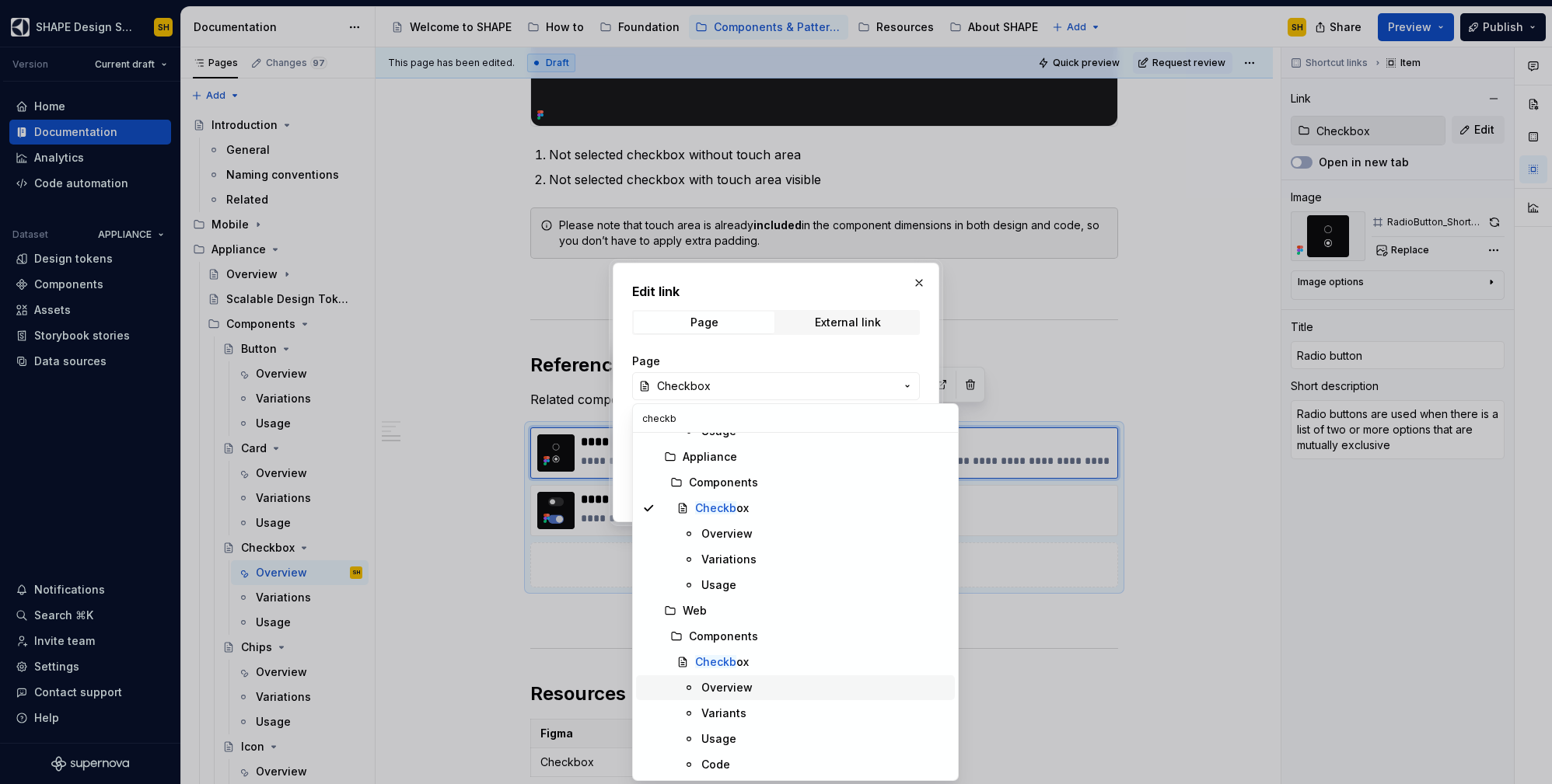
type input "checkb"
click at [718, 691] on div "Overview" at bounding box center [727, 687] width 52 height 16
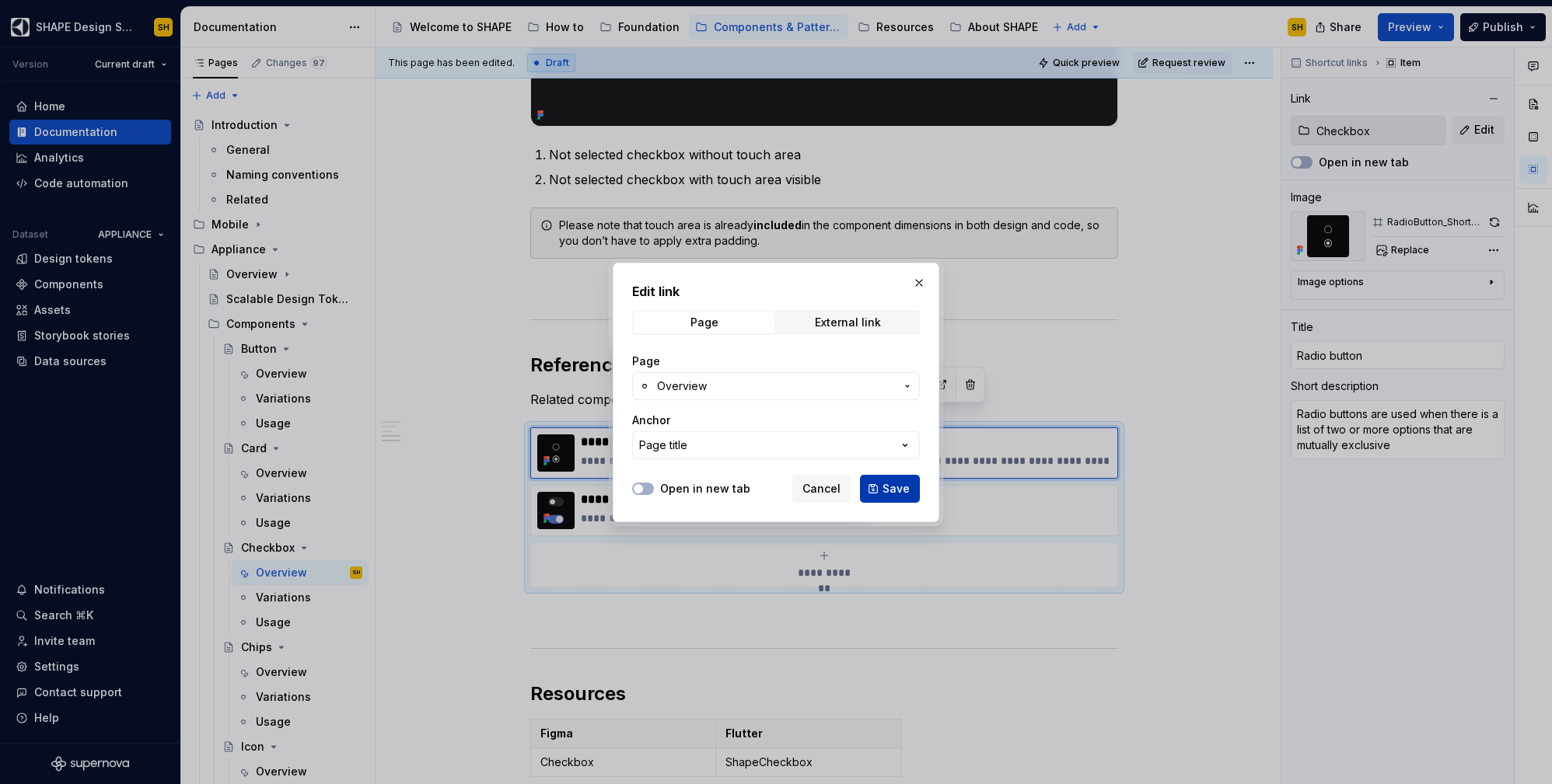
click at [891, 490] on span "Save" at bounding box center [895, 489] width 27 height 16
type textarea "*"
type input "Checkbox / Overview"
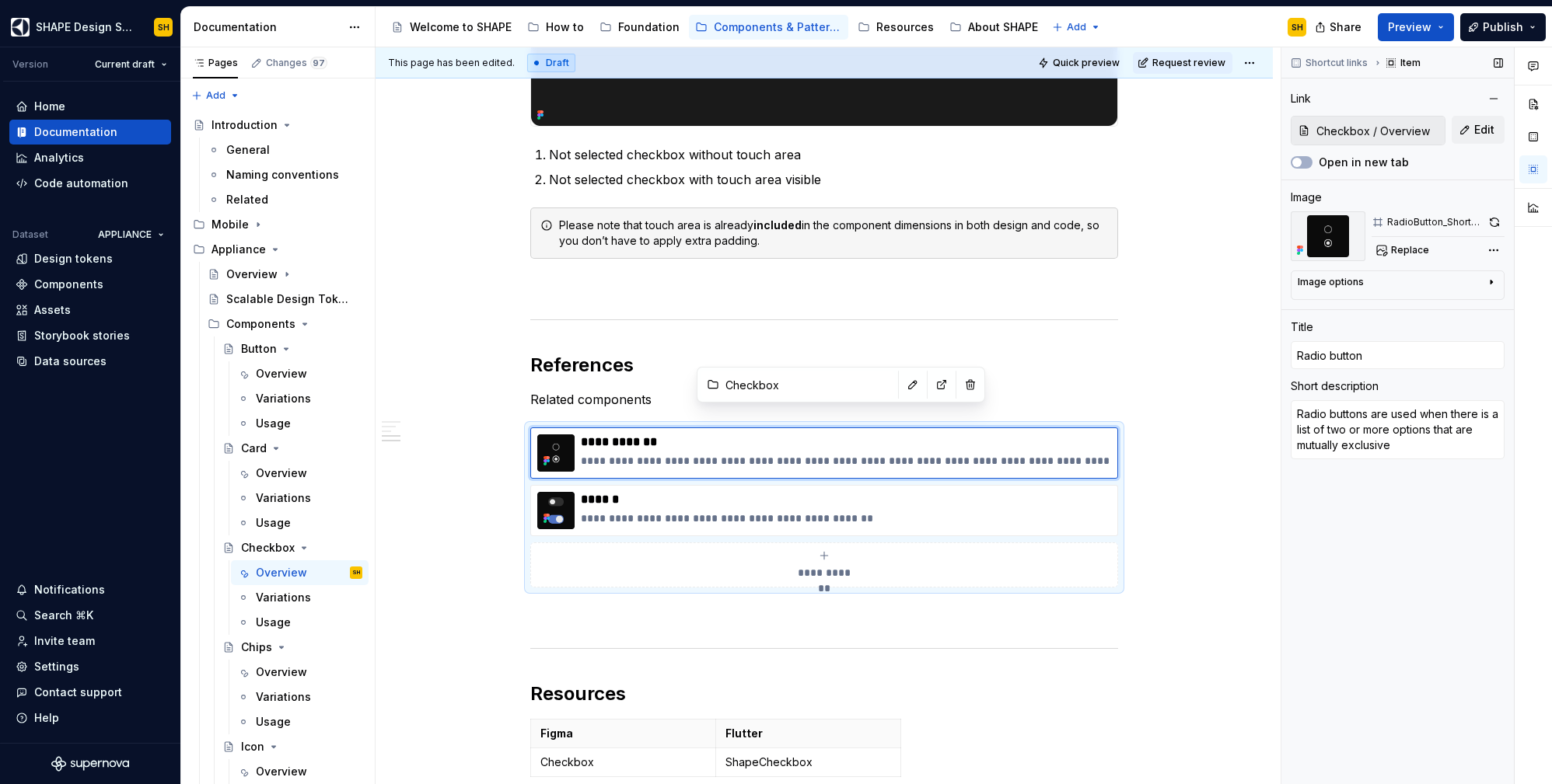
click at [1372, 133] on input "Checkbox / Overview" at bounding box center [1377, 131] width 135 height 28
click at [1465, 121] on button "Edit" at bounding box center [1478, 130] width 53 height 28
type textarea "*"
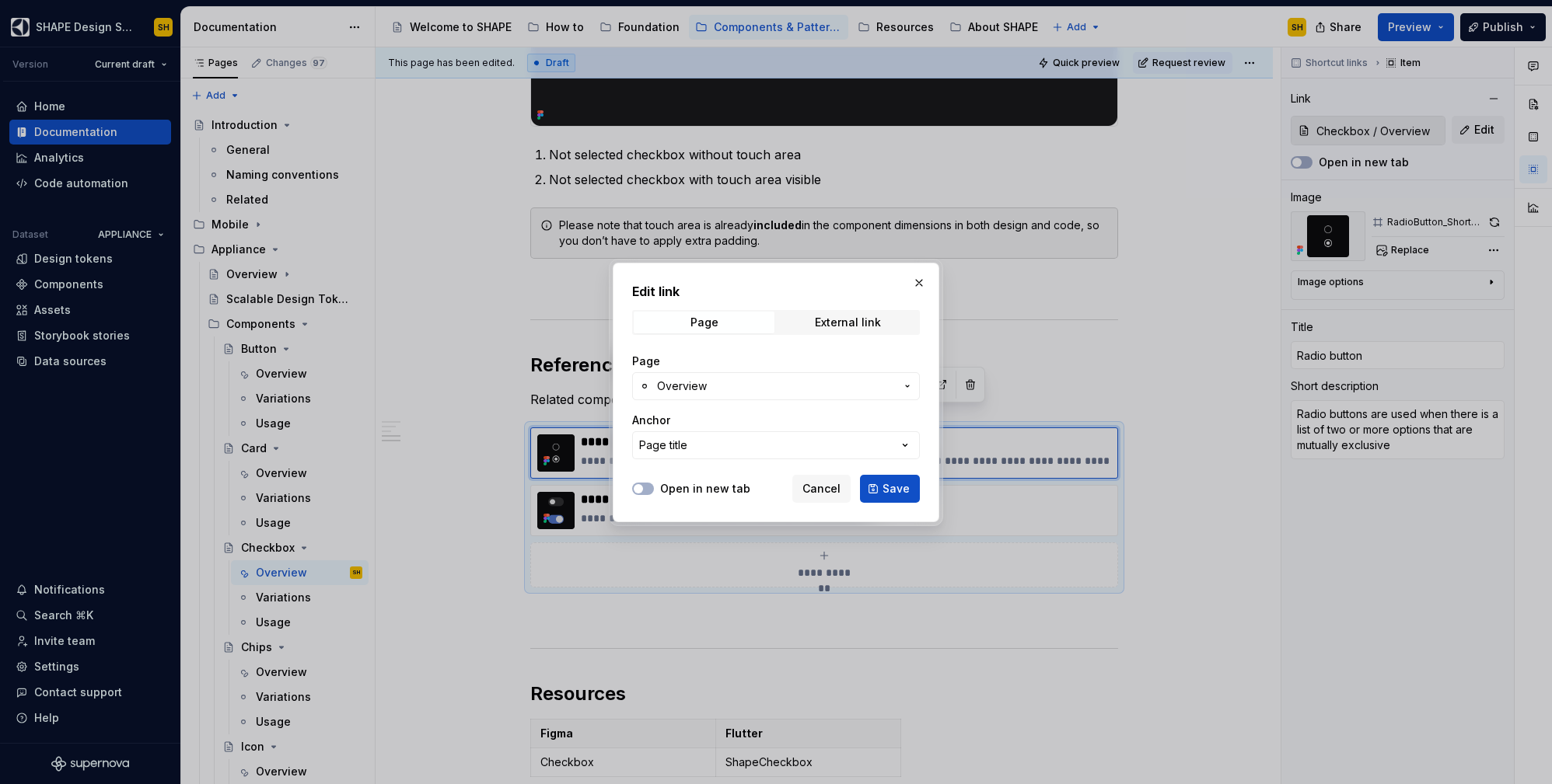
click at [747, 390] on span "Overview" at bounding box center [776, 386] width 238 height 16
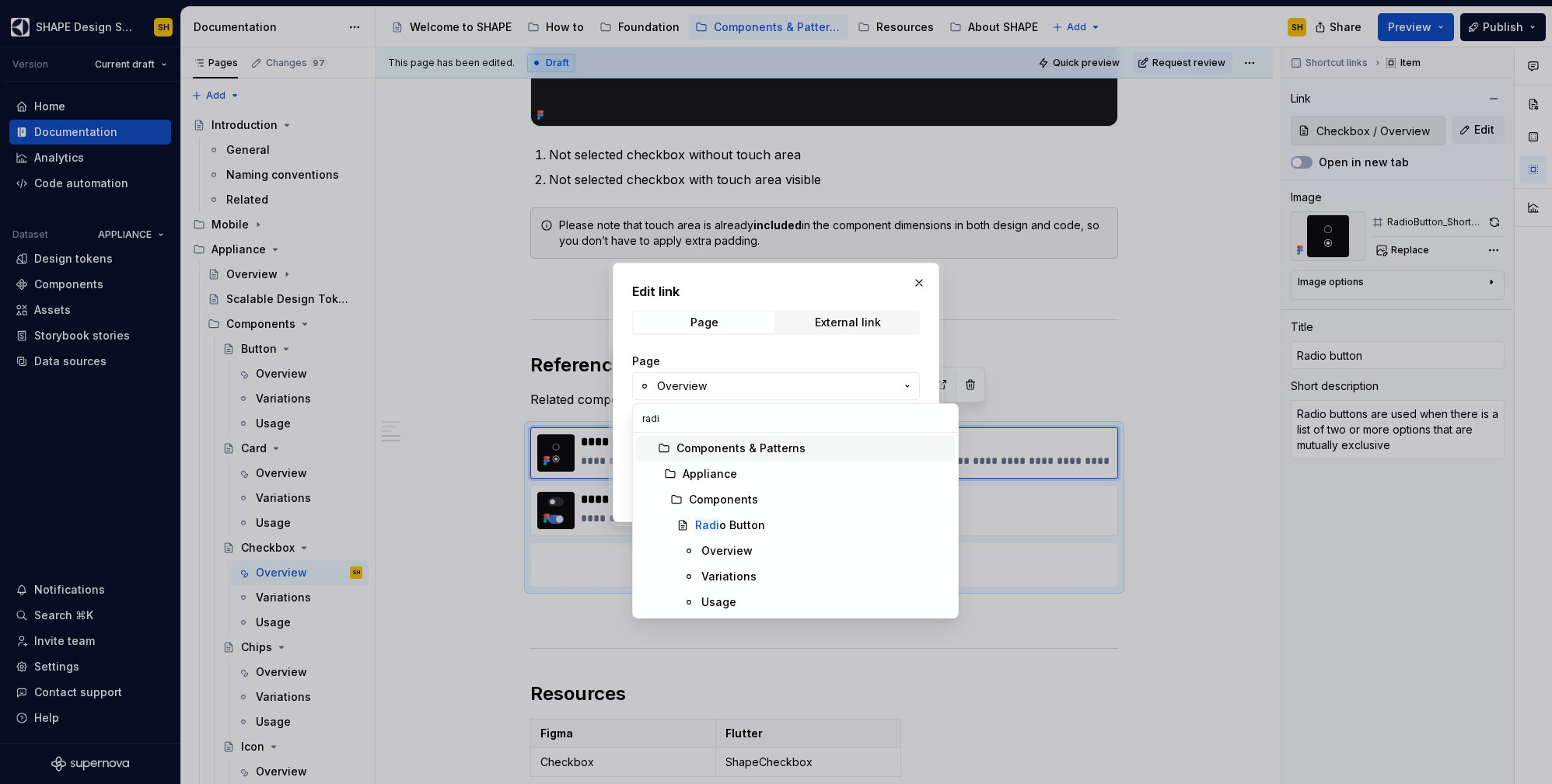
type input "radio"
click at [740, 545] on div "Overview" at bounding box center [727, 551] width 52 height 16
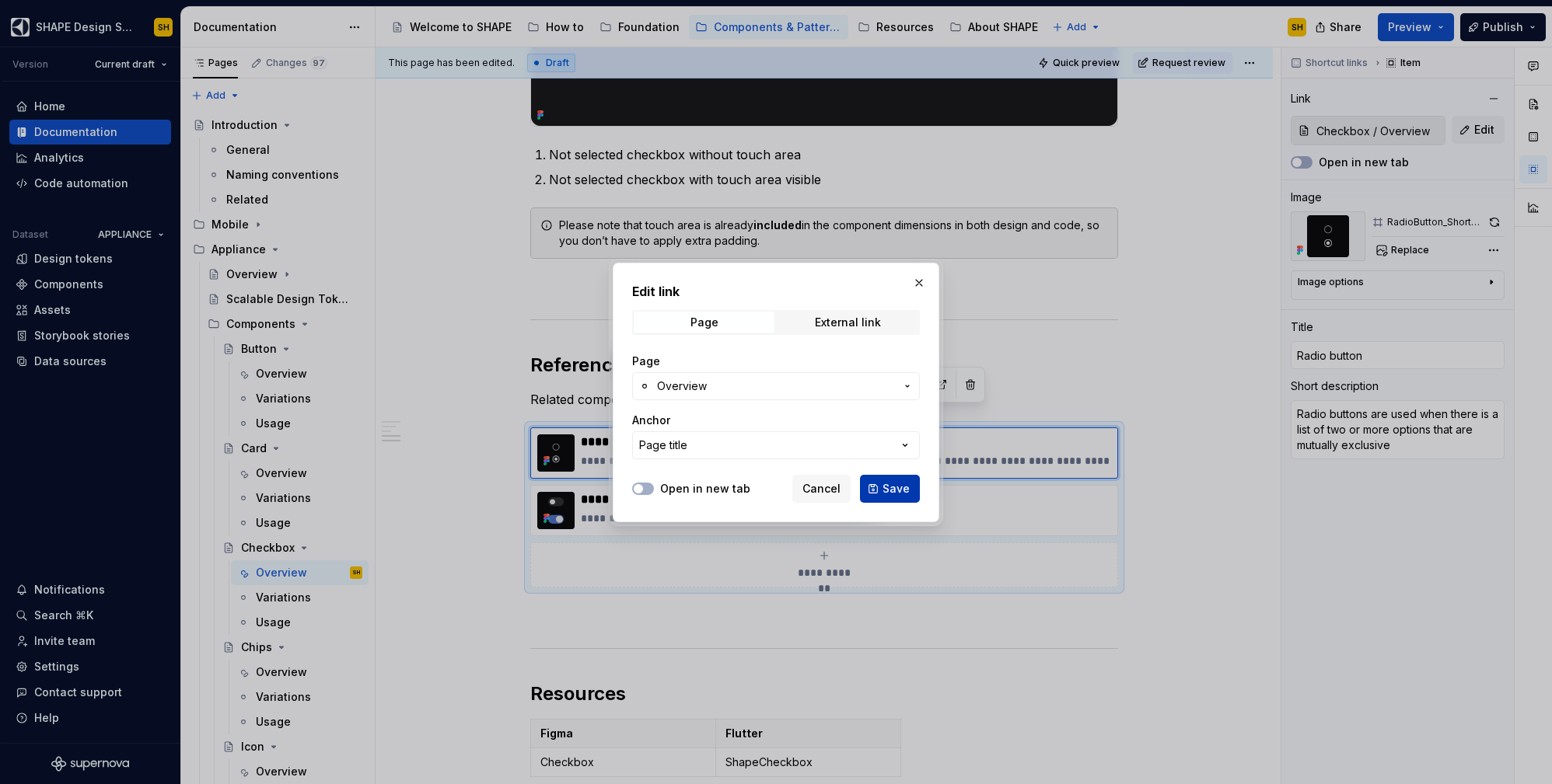
type textarea "*"
type input "Checkbox / Overview"
click at [791, 388] on span "Overview" at bounding box center [776, 386] width 238 height 16
click at [807, 365] on div "Edit link Page External link Page Overview Anchor Page title Open in new tab Ca…" at bounding box center [776, 392] width 1552 height 784
click at [883, 487] on span "Save" at bounding box center [895, 489] width 27 height 16
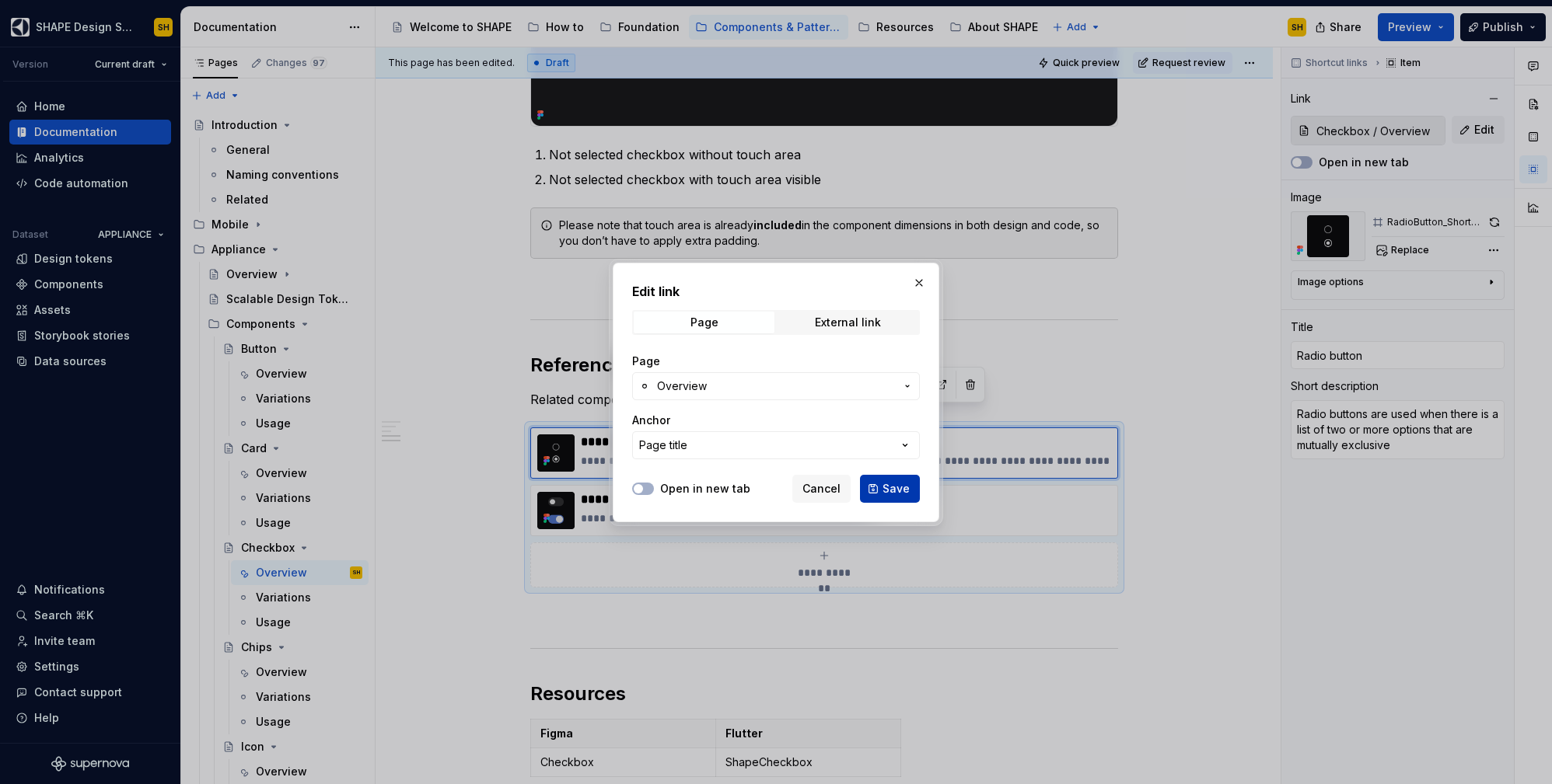
type textarea "*"
type input "Radio Button / Overview"
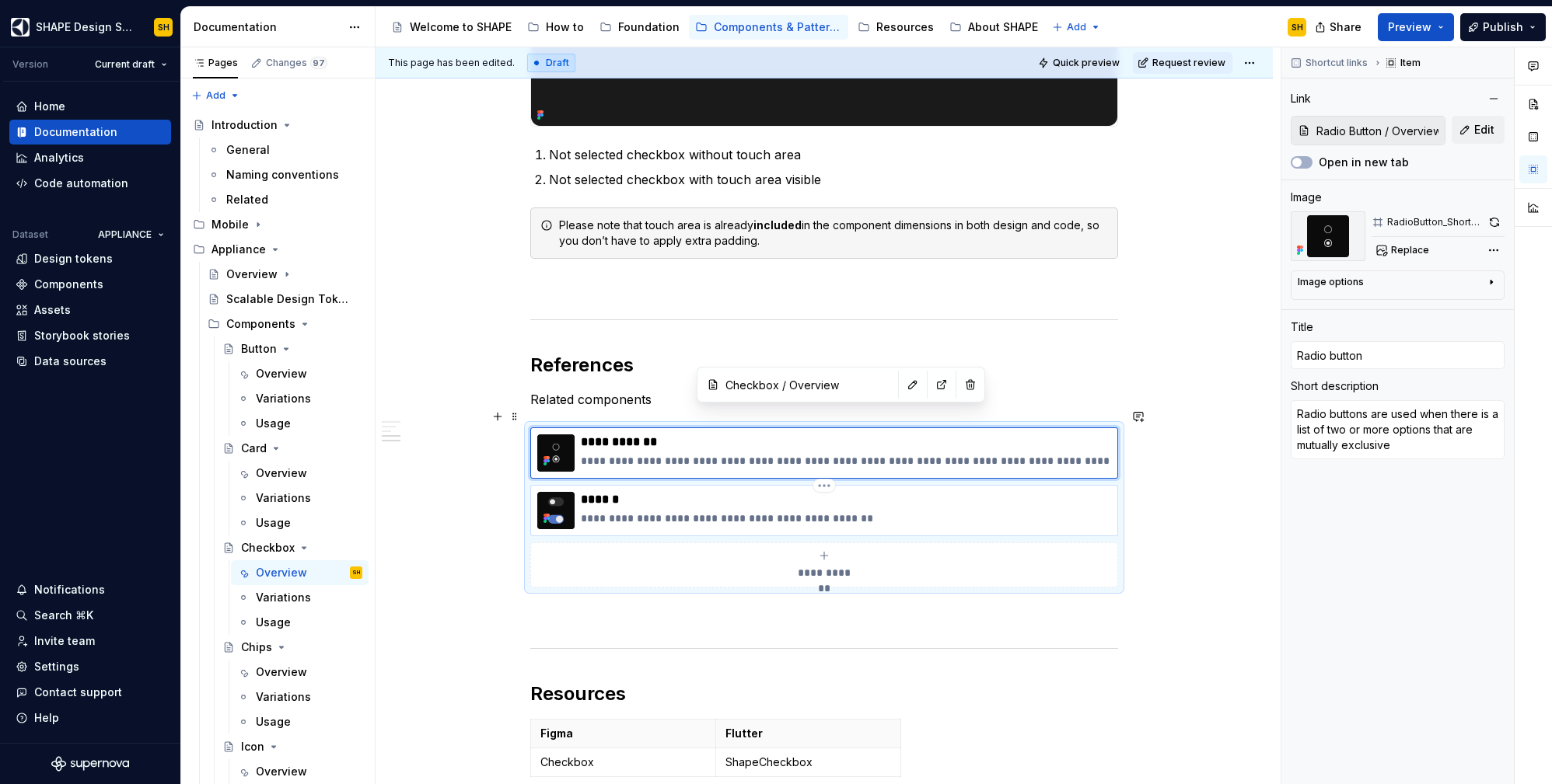
click at [931, 510] on p "**********" at bounding box center [847, 518] width 531 height 16
type textarea "*"
type input "Switch"
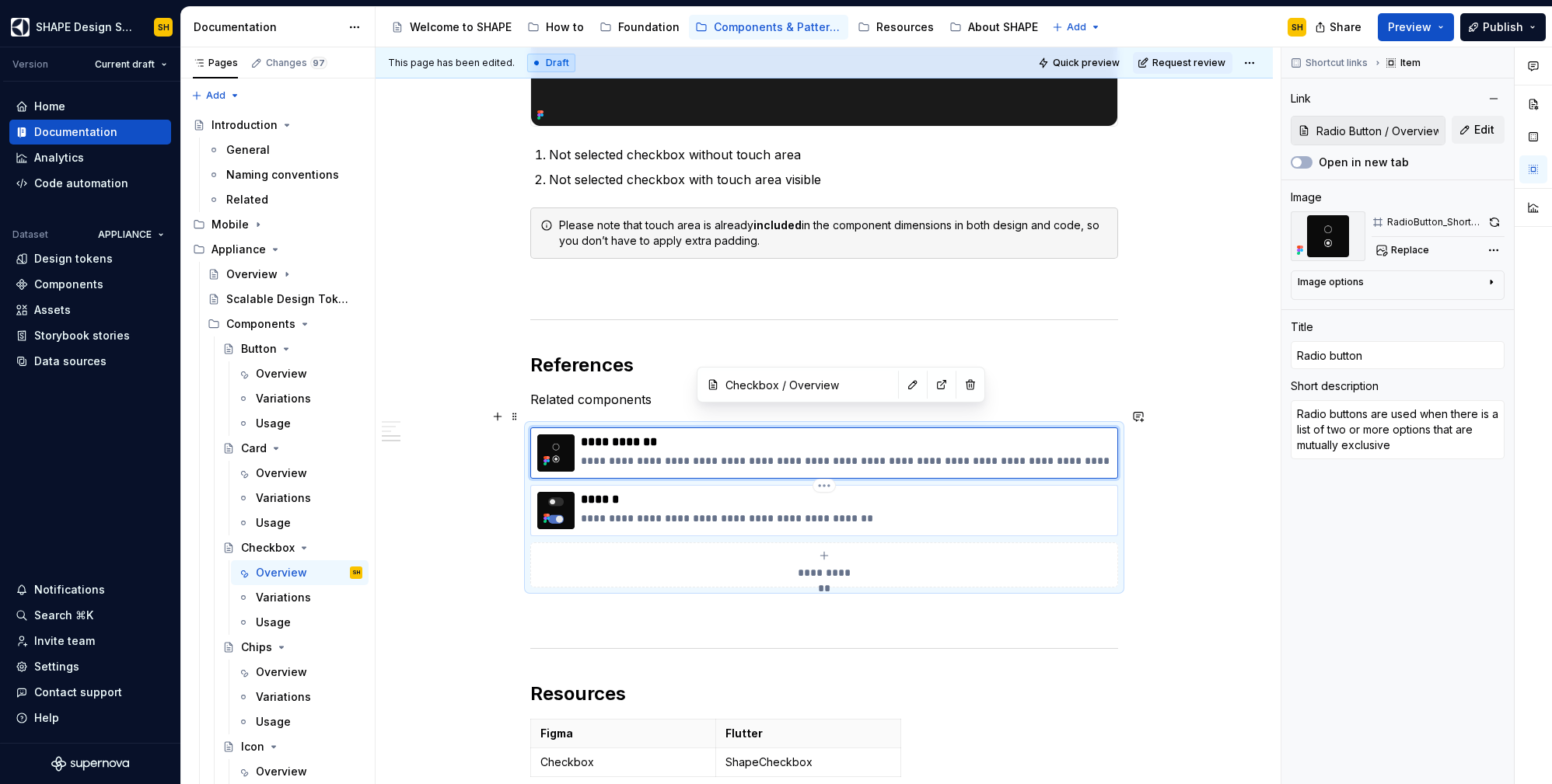
type textarea "The Switch is used to toggle a single item on or off"
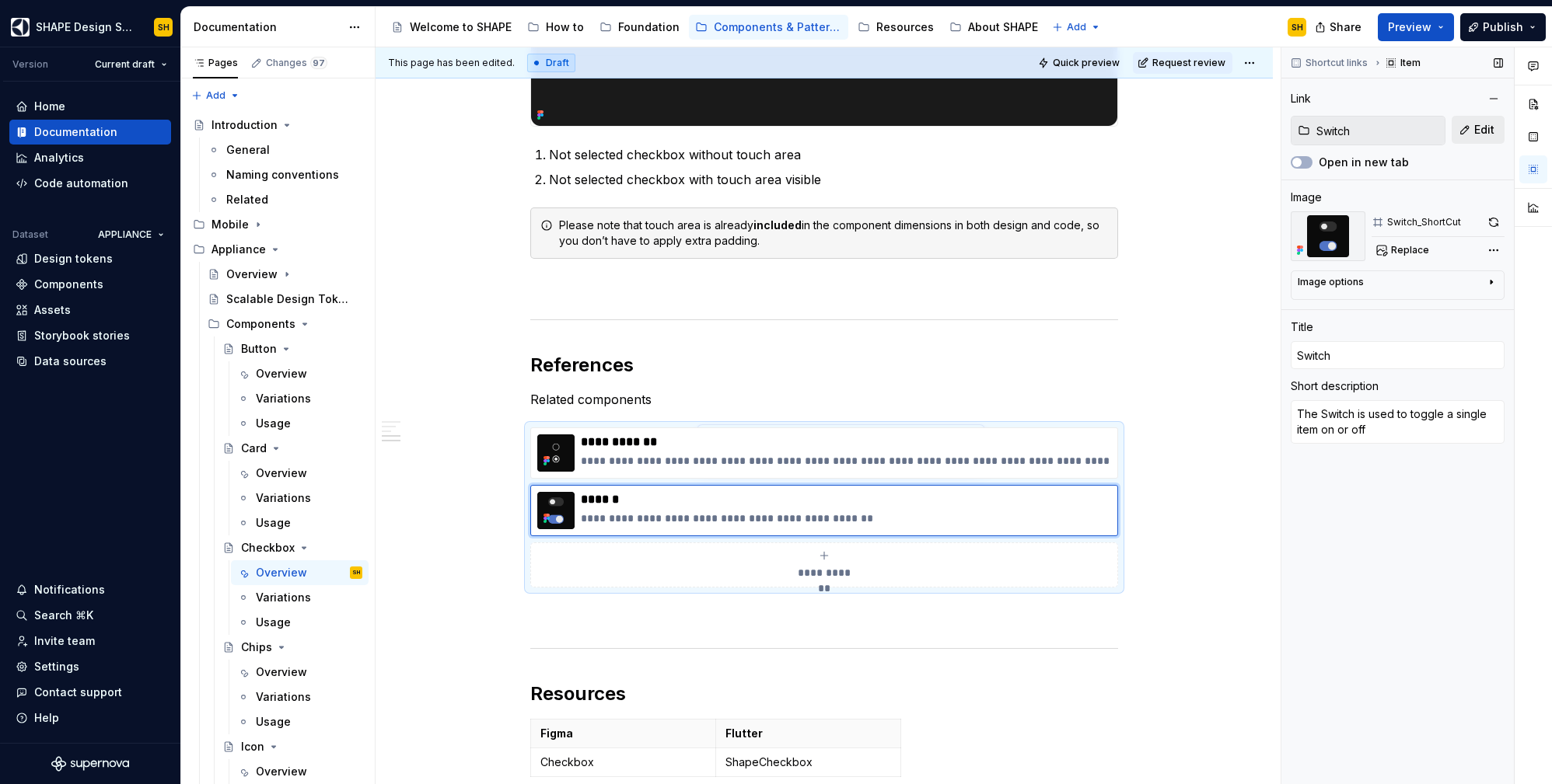
click at [1470, 133] on button "Edit" at bounding box center [1478, 130] width 53 height 28
type textarea "*"
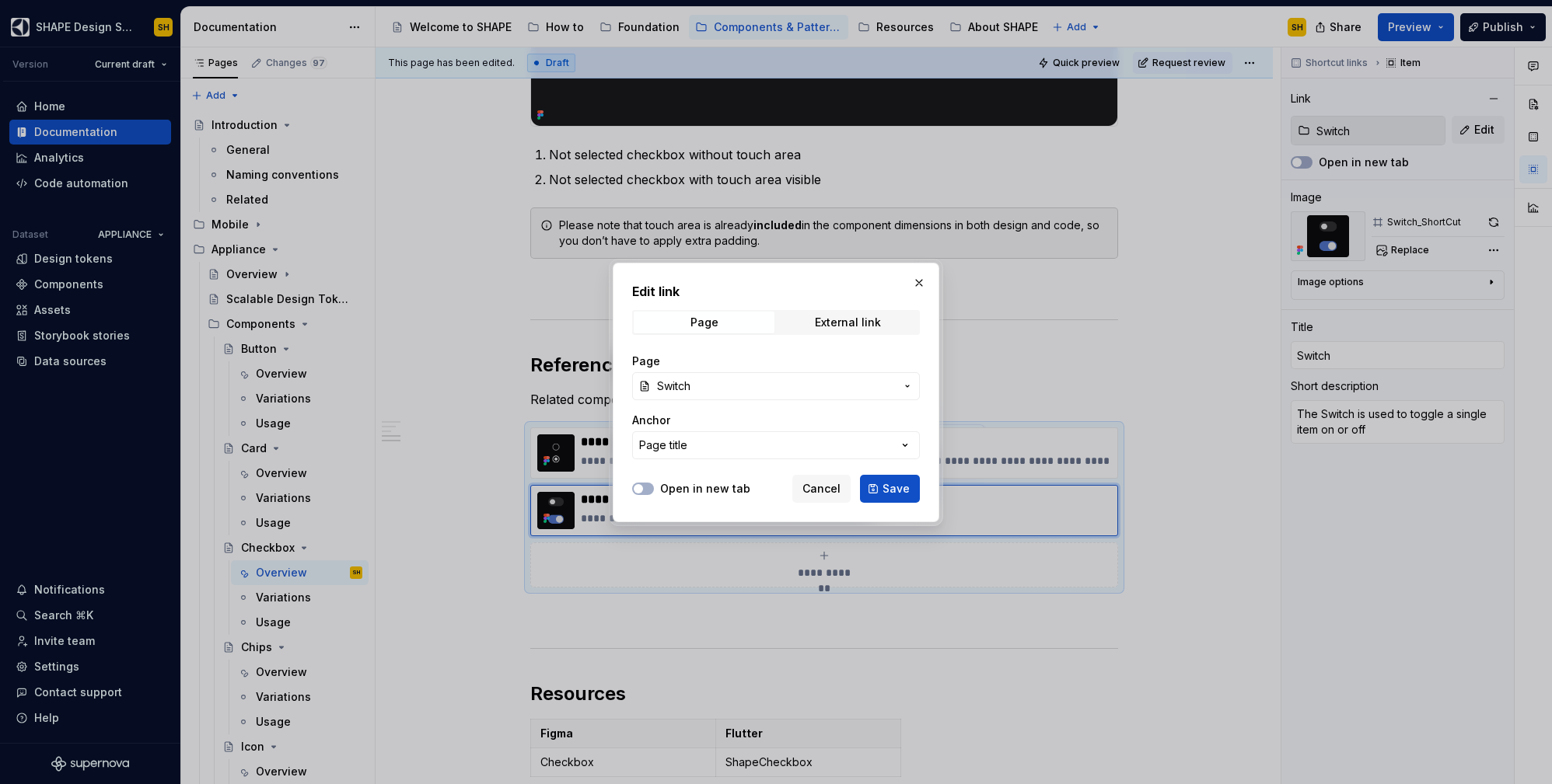
click at [819, 374] on button "Switch" at bounding box center [776, 386] width 288 height 28
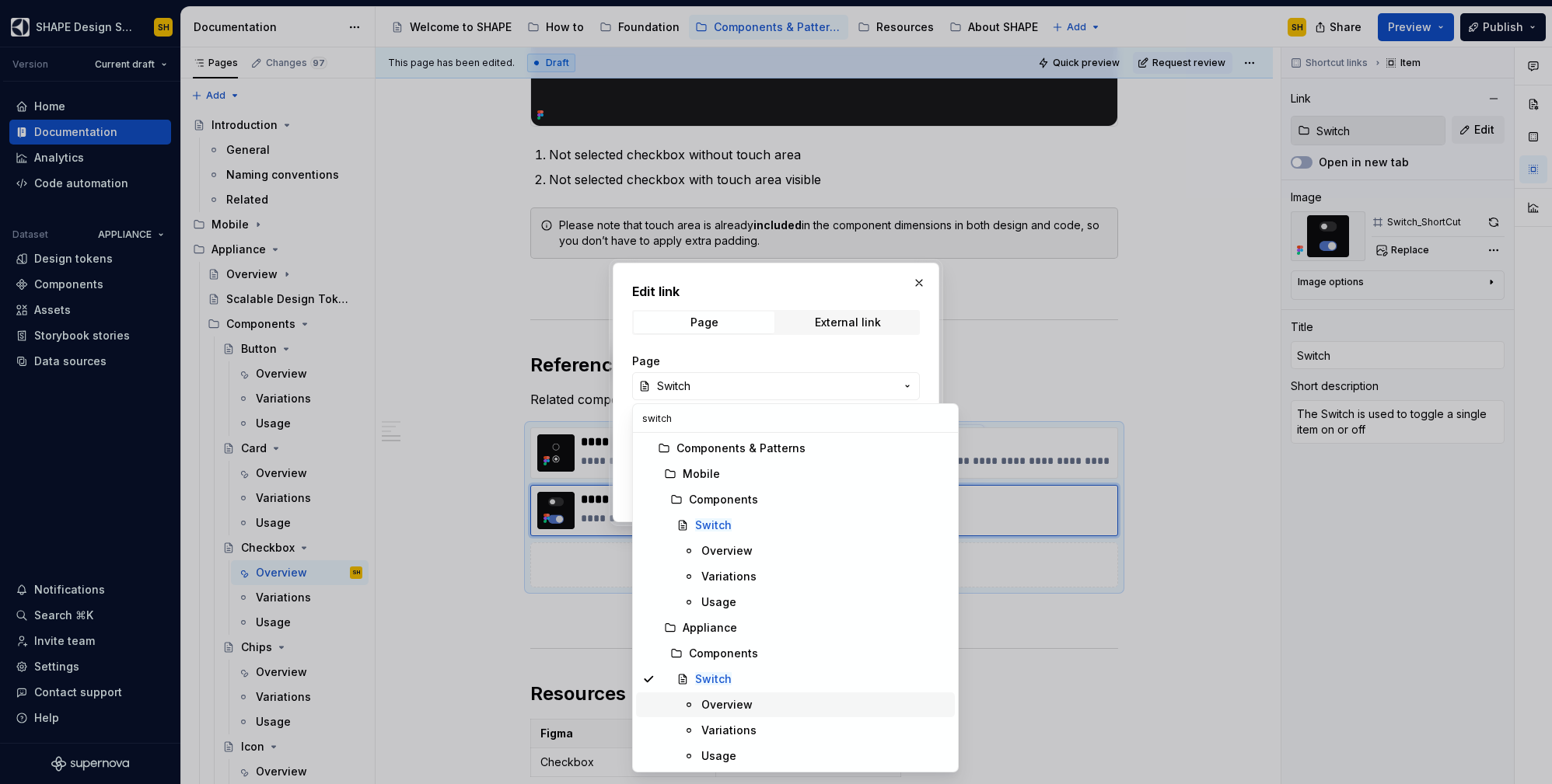
type input "switch"
click at [744, 698] on div "Overview" at bounding box center [727, 705] width 52 height 16
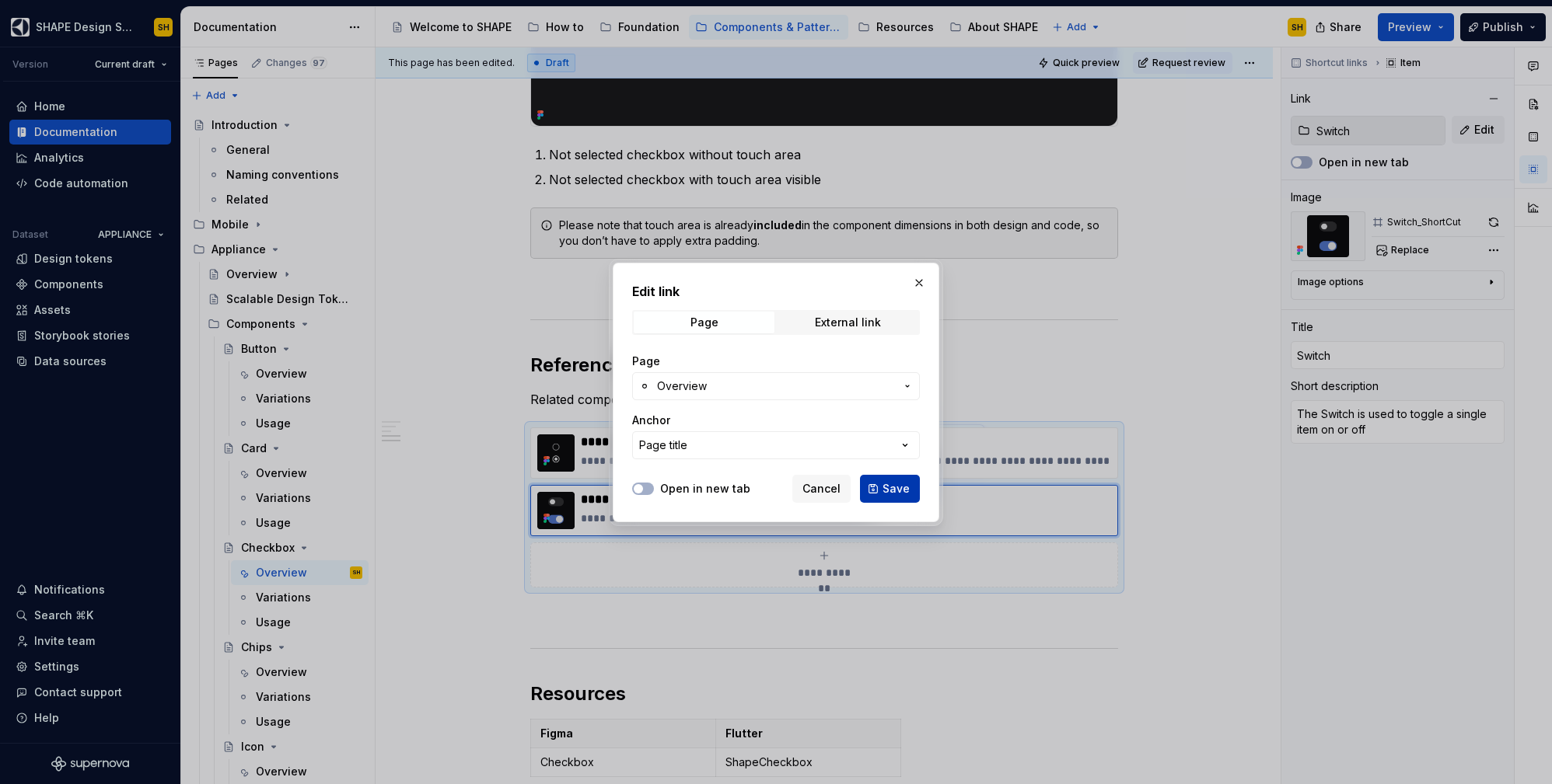
click at [894, 482] on span "Save" at bounding box center [895, 489] width 27 height 16
type textarea "*"
type input "Switch / Overview"
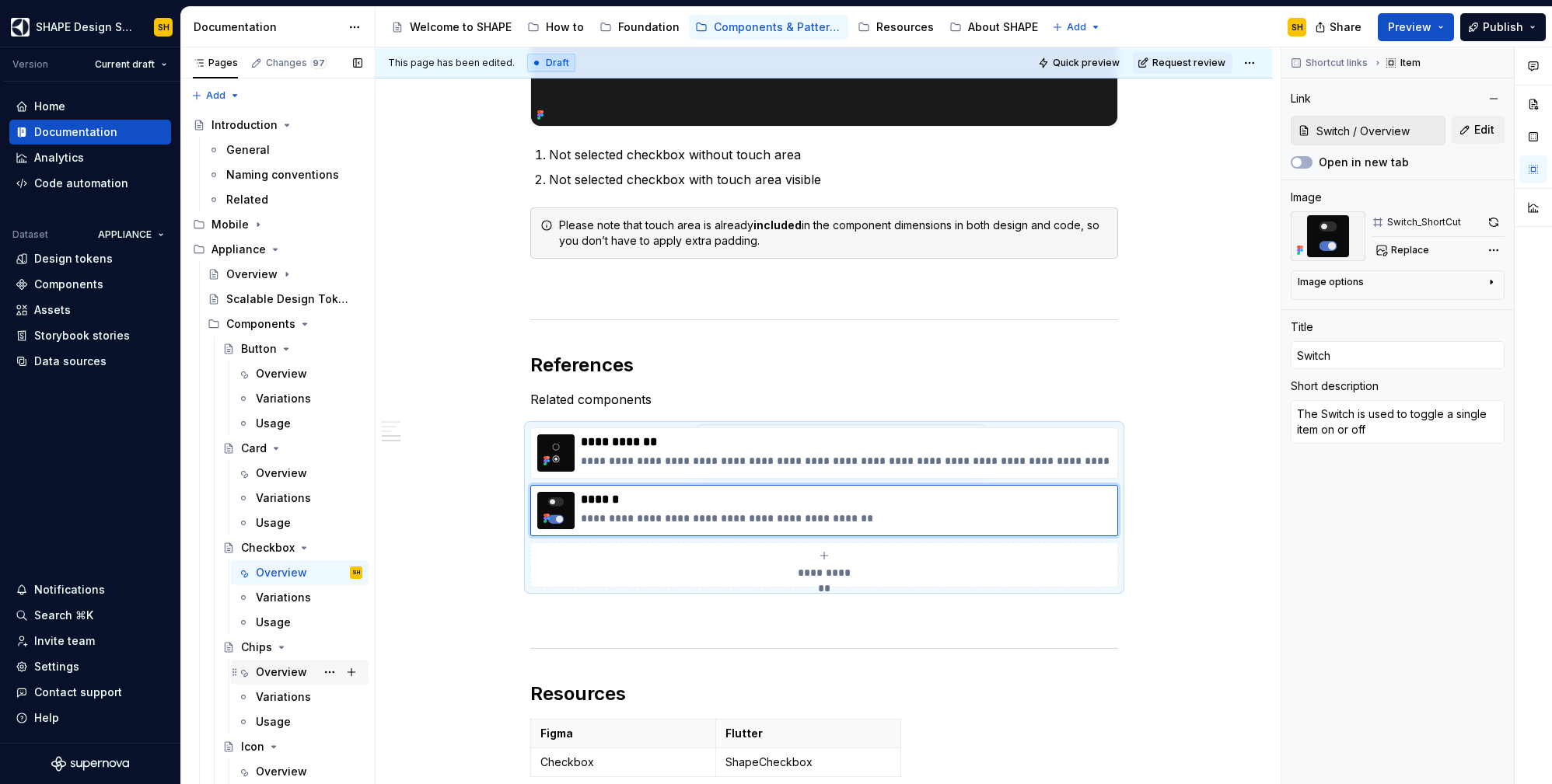
click at [293, 675] on div "Overview" at bounding box center [281, 672] width 52 height 16
type textarea "*"
type input "Switch / Overview"
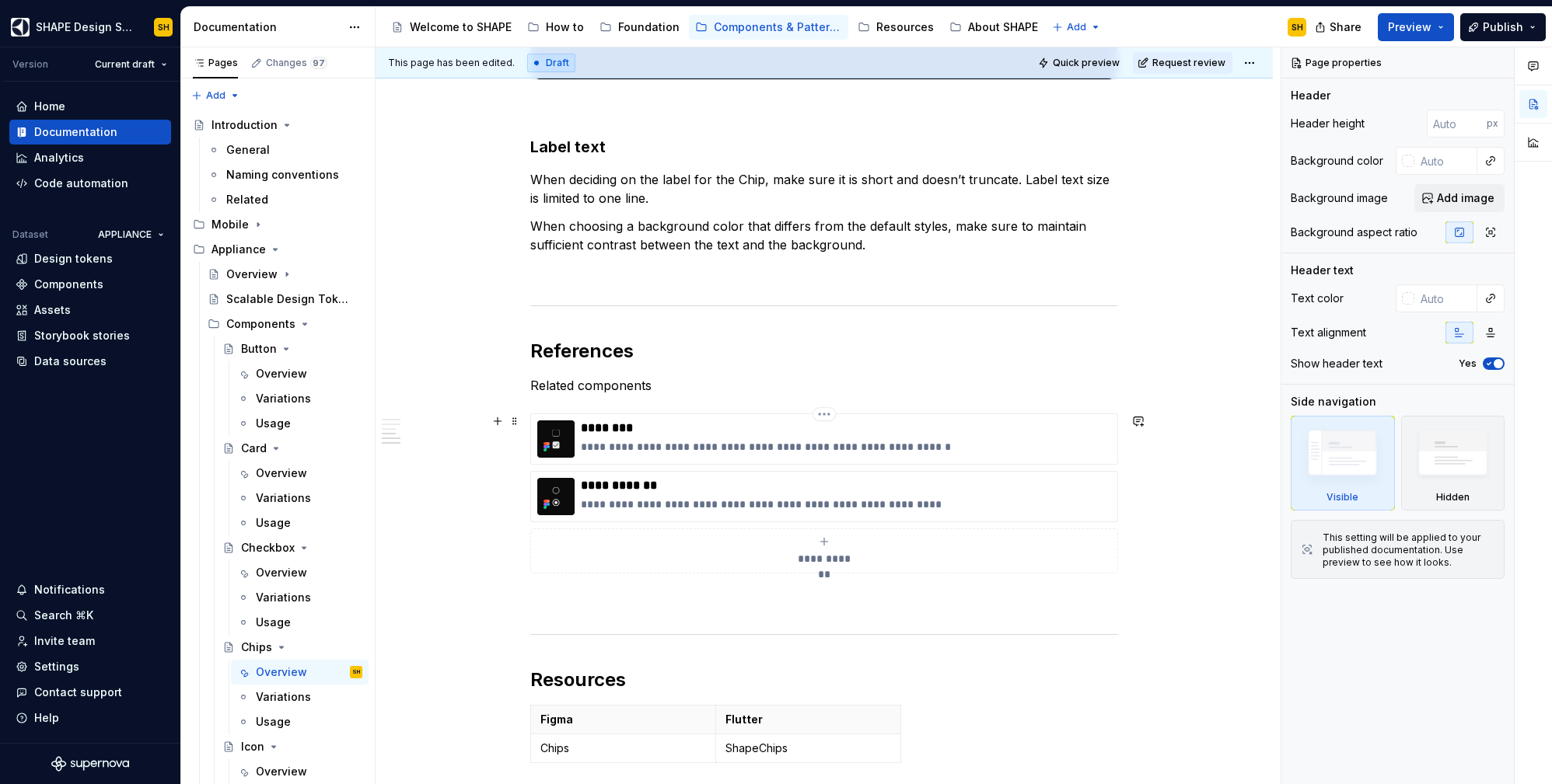
scroll to position [2002, 0]
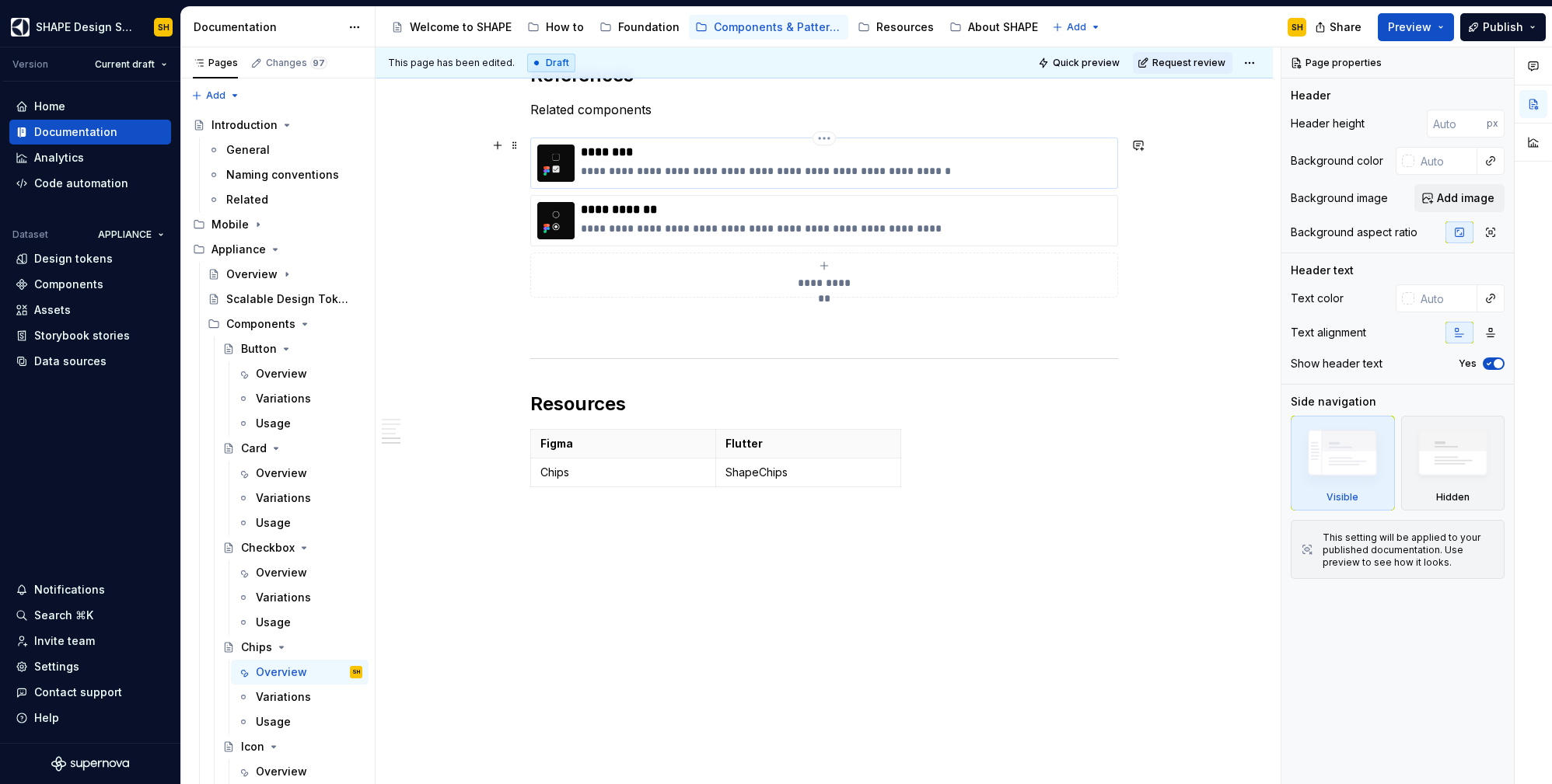
click at [1012, 156] on p "********" at bounding box center [847, 152] width 531 height 16
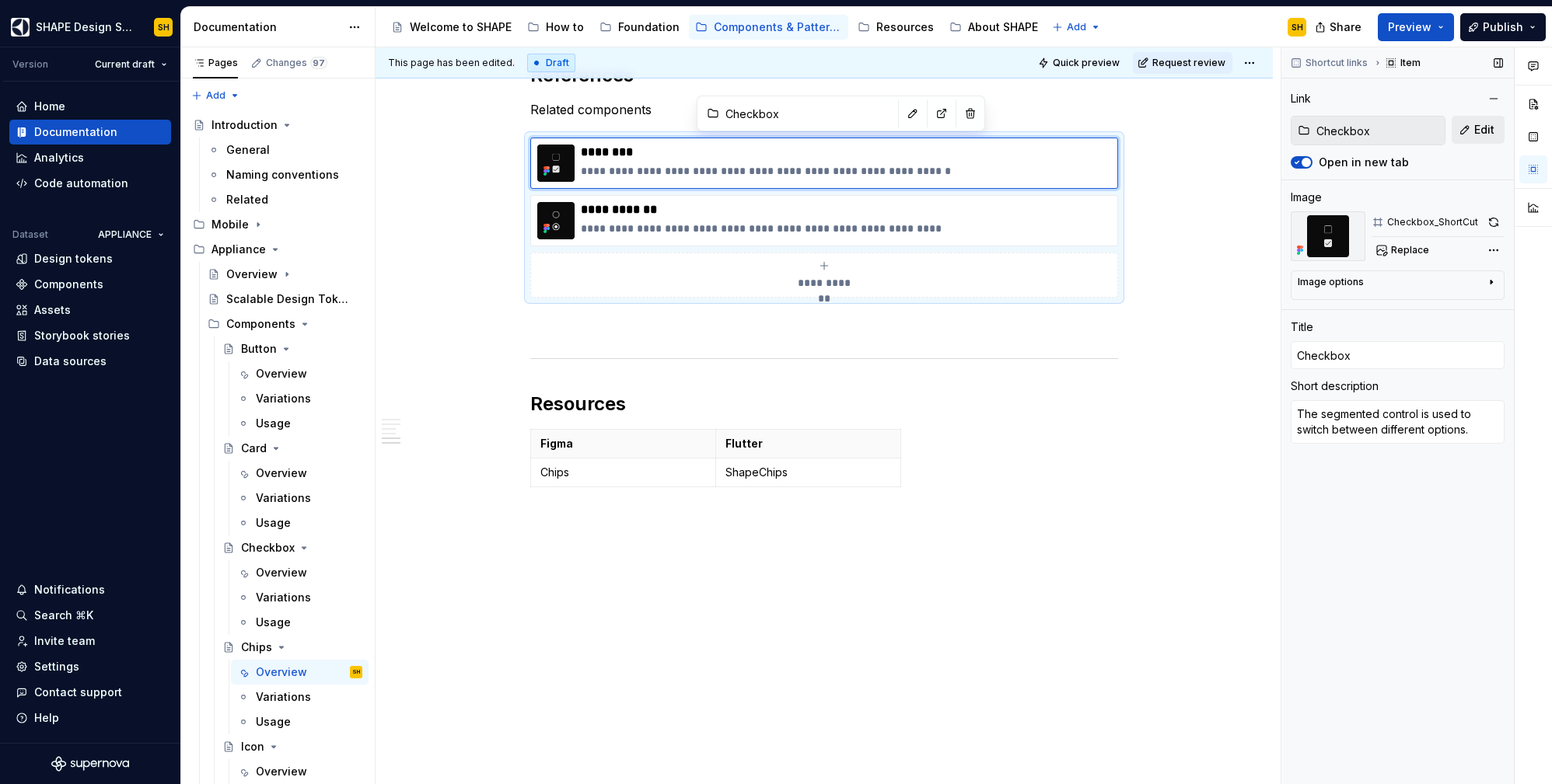
click at [1481, 131] on span "Edit" at bounding box center [1483, 130] width 20 height 16
type textarea "*"
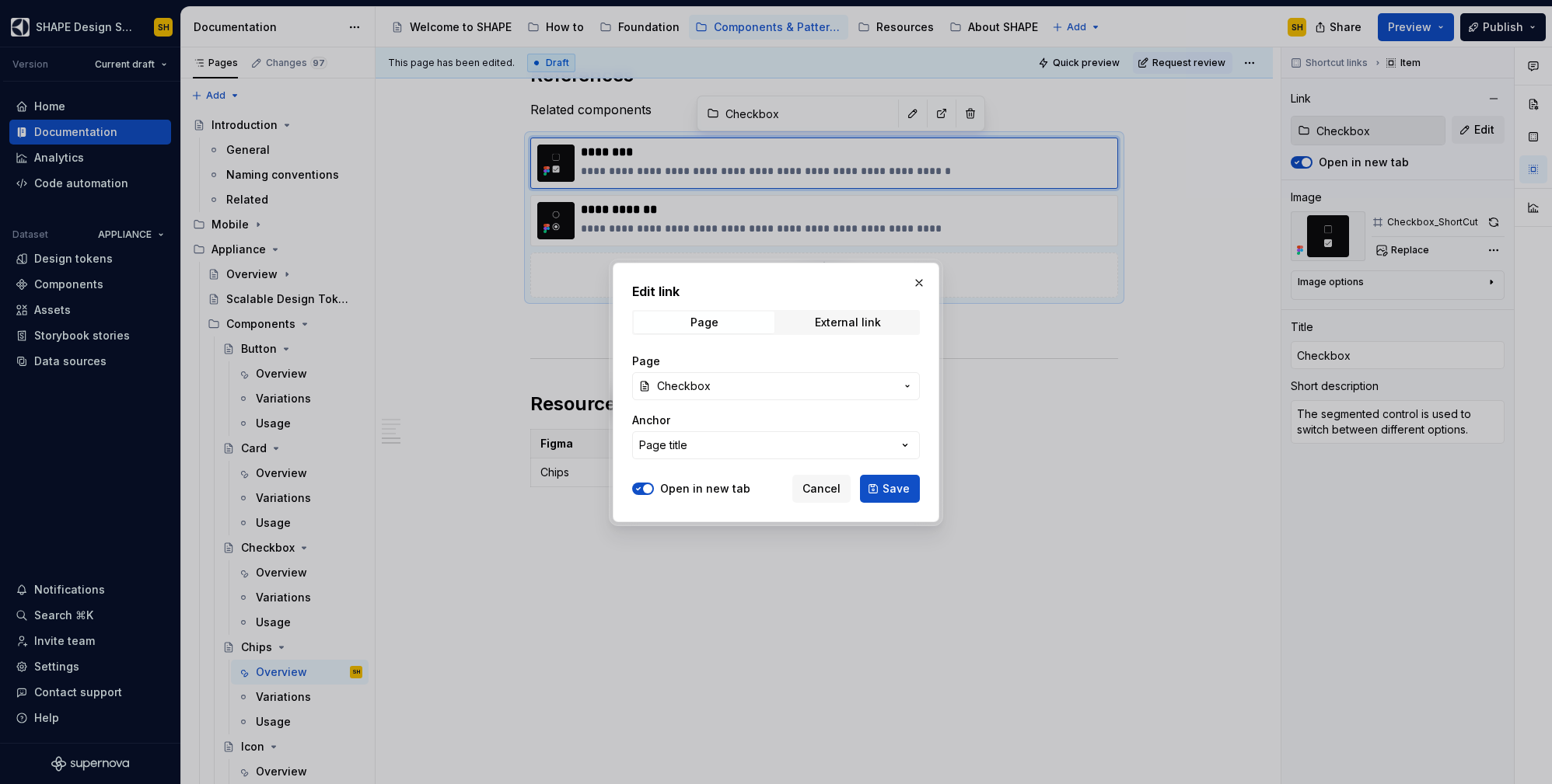
click at [756, 382] on span "Checkbox" at bounding box center [776, 386] width 238 height 16
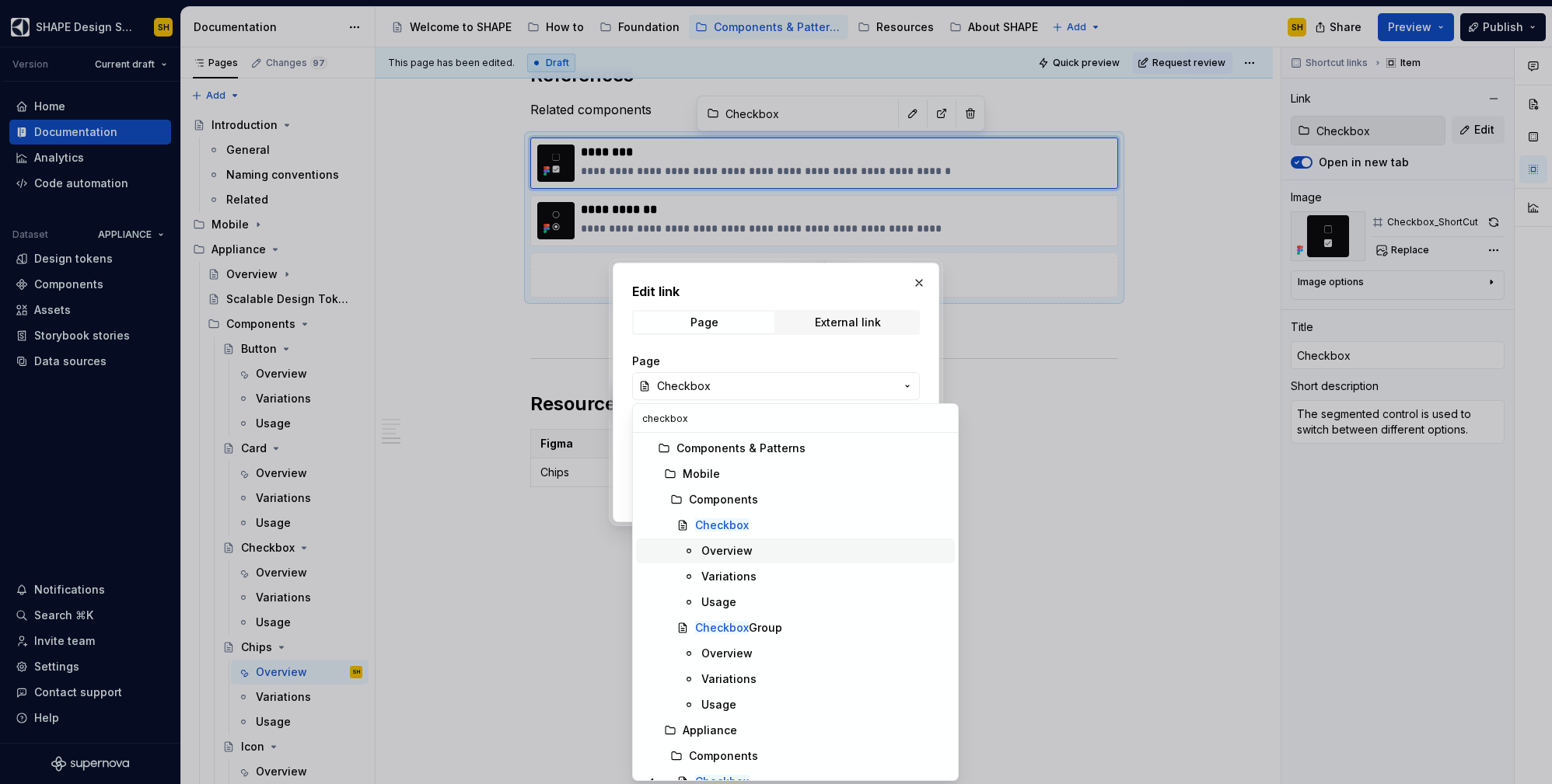
type input "checkbox"
click at [733, 545] on div "Overview" at bounding box center [727, 551] width 52 height 16
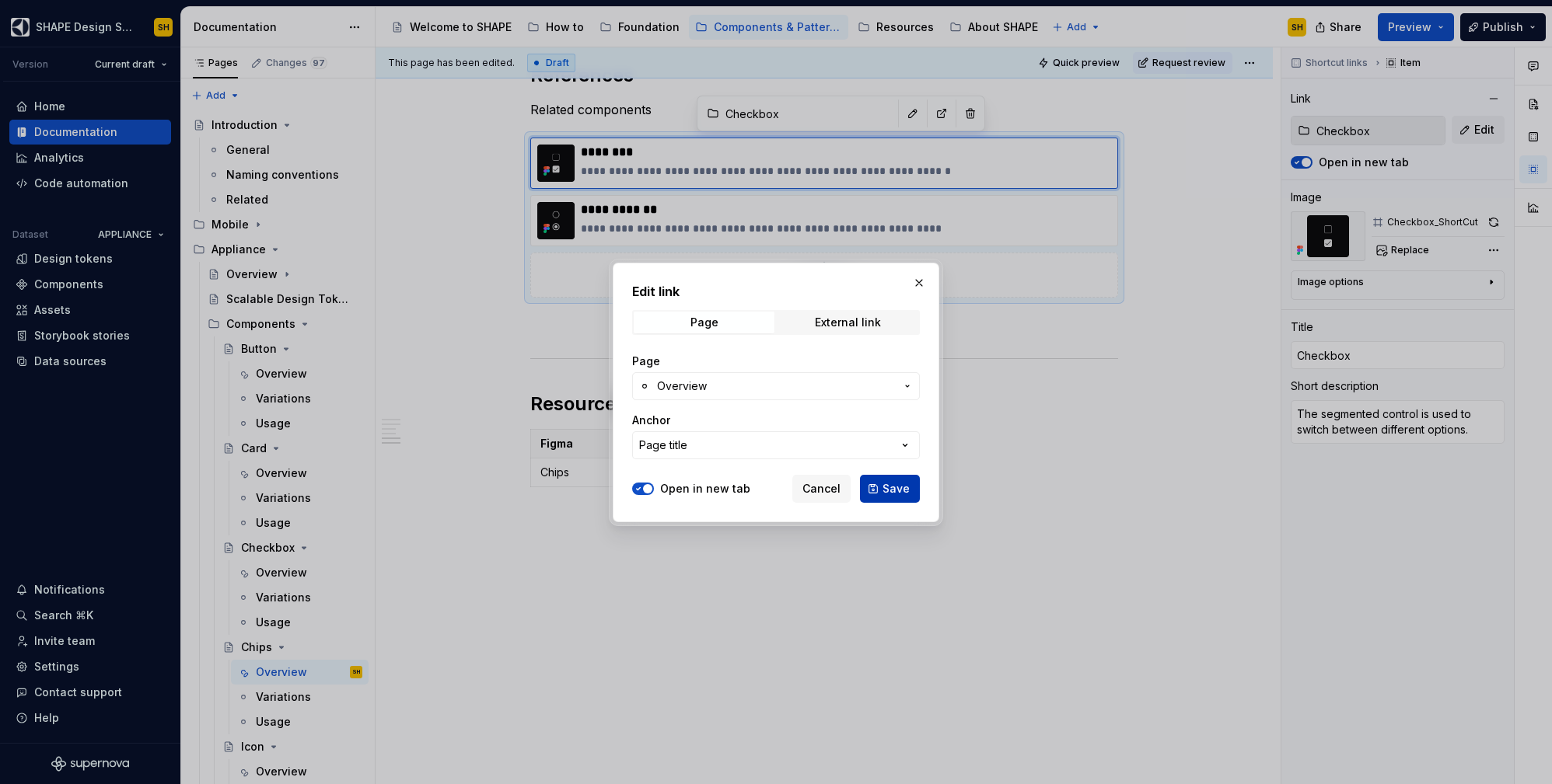
click at [896, 489] on span "Save" at bounding box center [895, 489] width 27 height 16
type textarea "*"
type input "Checkbox / Overview"
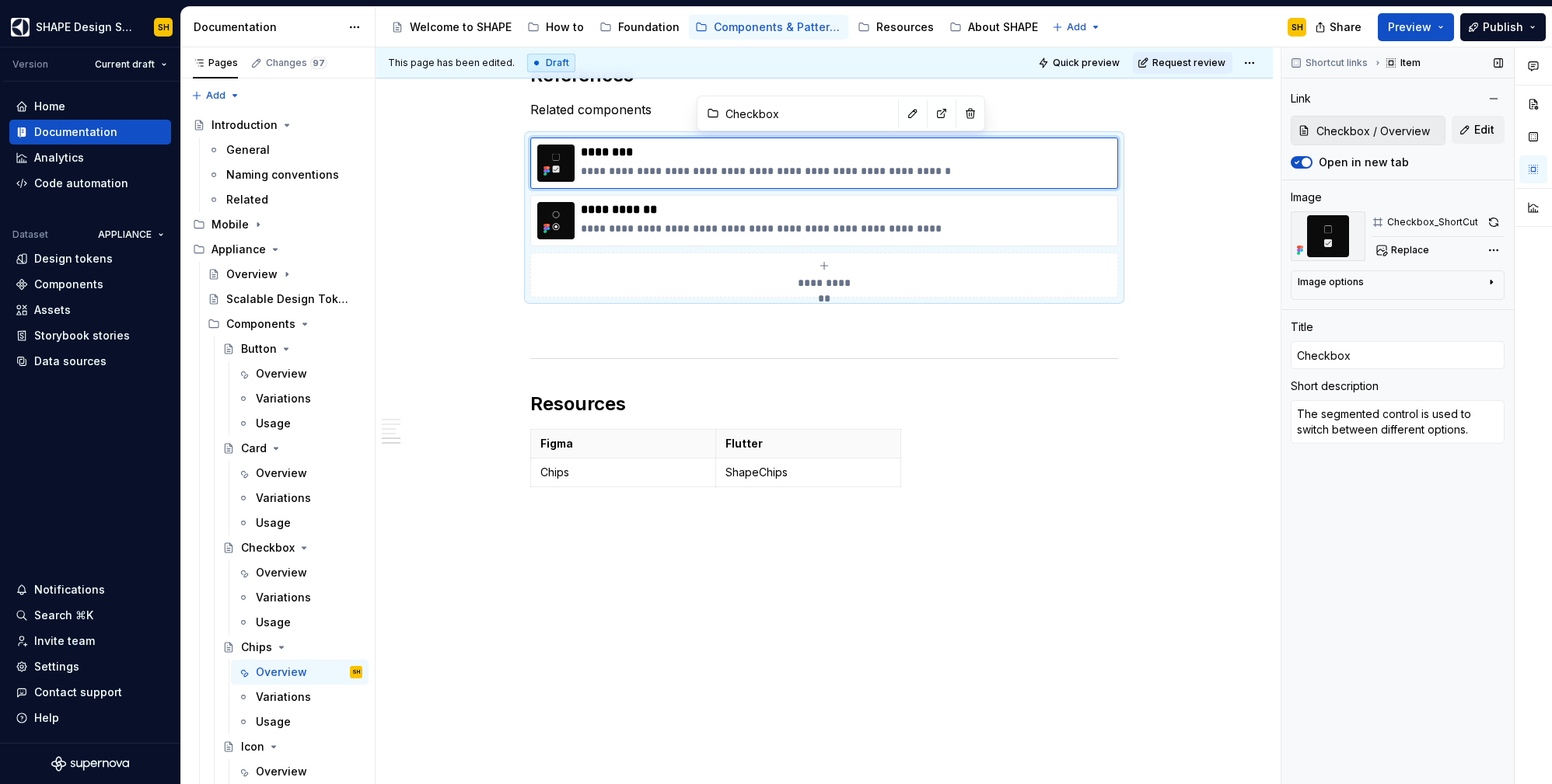
click at [1304, 164] on span "button" at bounding box center [1307, 163] width 9 height 9
type textarea "*"
type input "Radio Button / Overview"
type input "Radio Button"
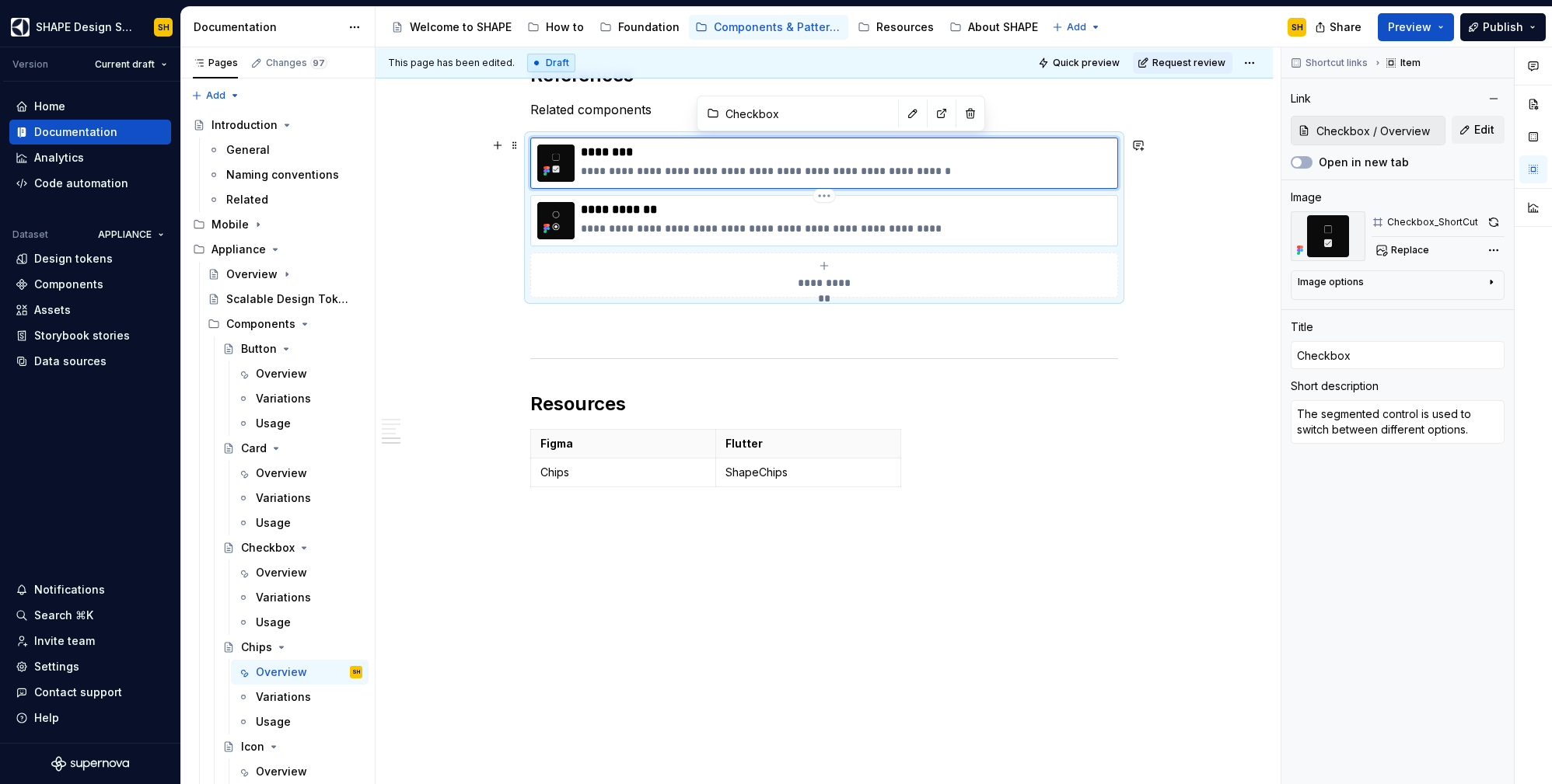
type textarea "Button is a basic element that allows users to perform an action"
click at [972, 199] on div "**********" at bounding box center [824, 221] width 588 height 52
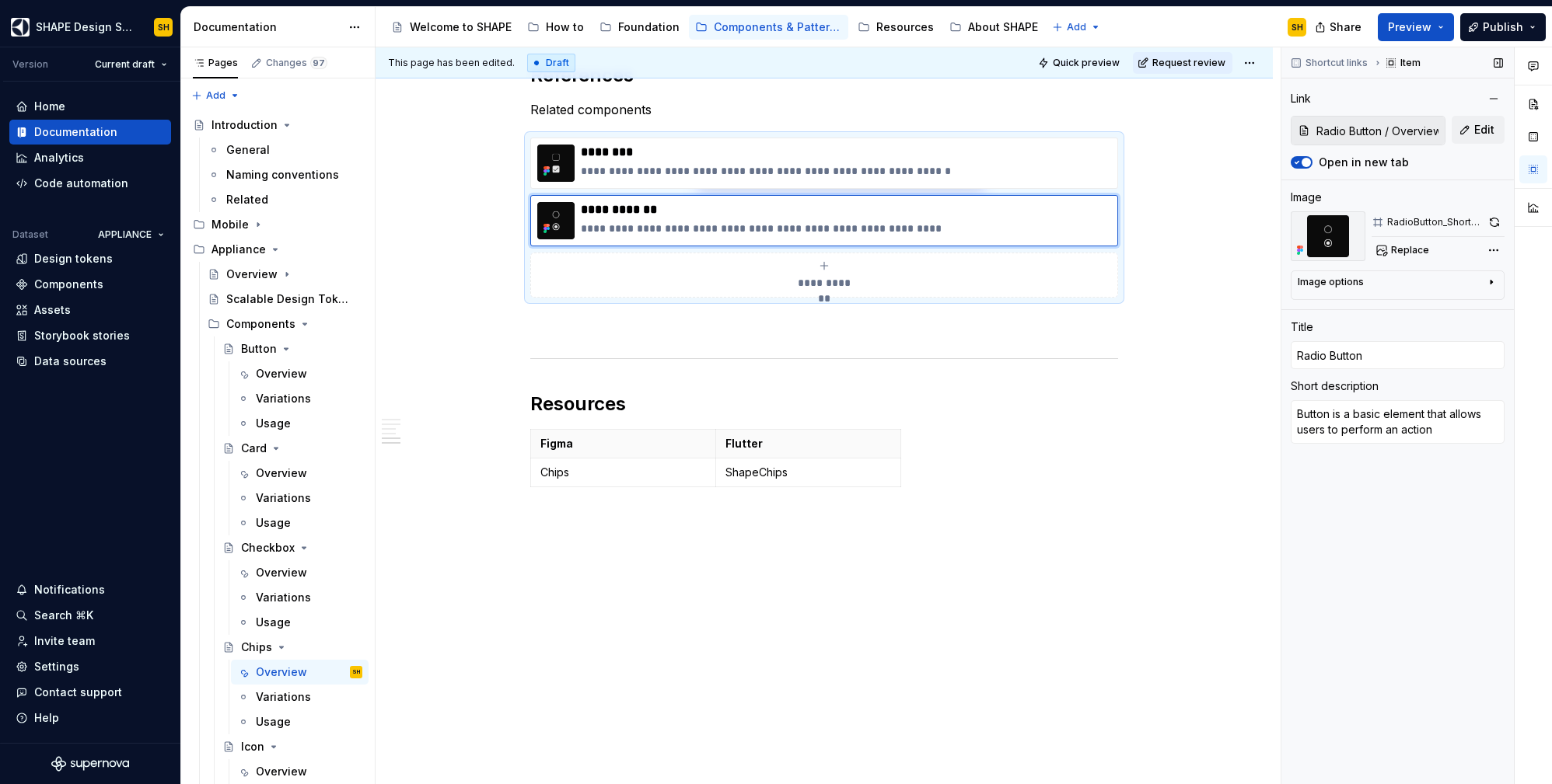
click at [1308, 155] on div at bounding box center [1301, 163] width 22 height 16
click at [1307, 166] on span "button" at bounding box center [1307, 163] width 9 height 9
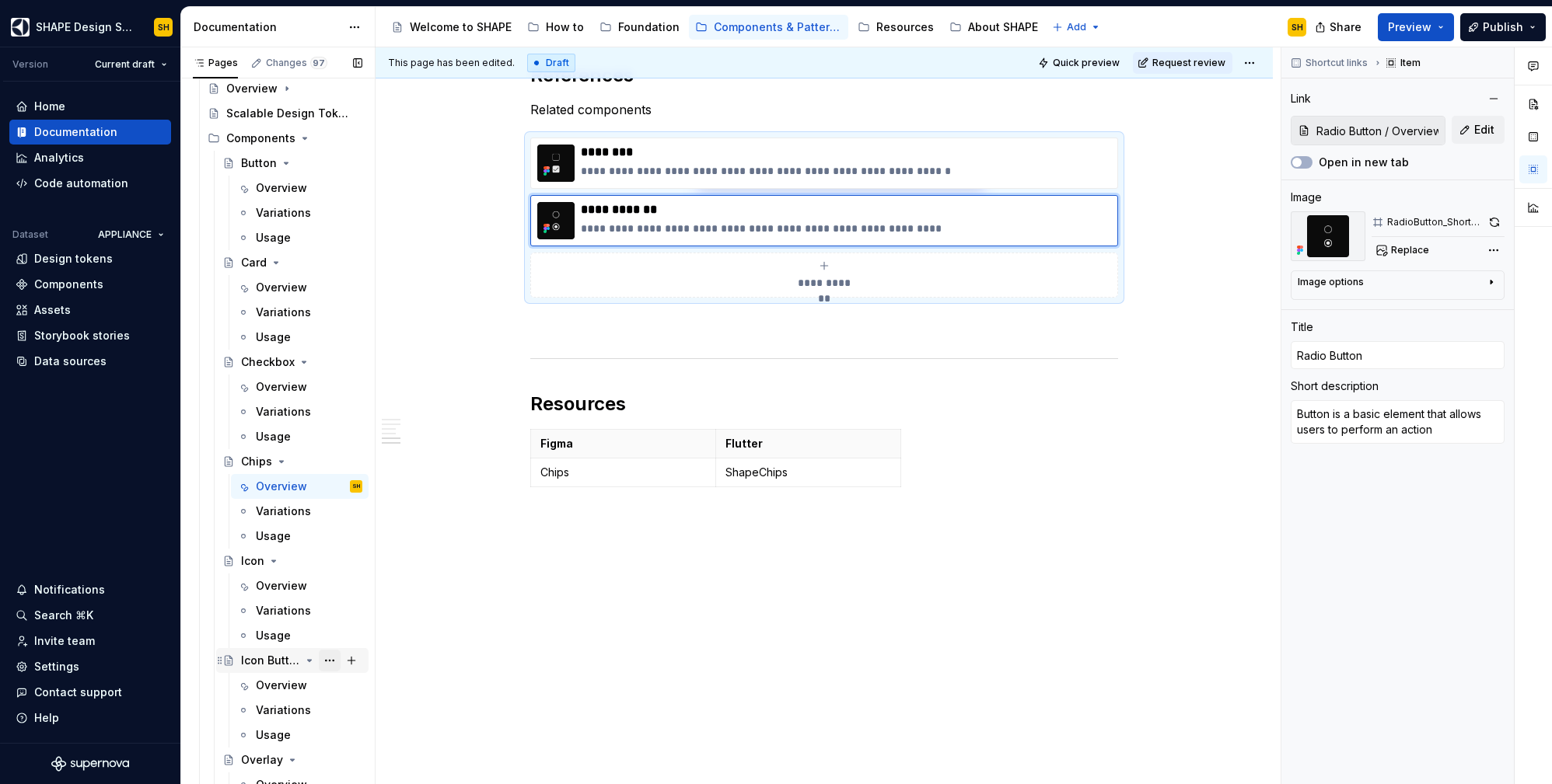
scroll to position [177, 0]
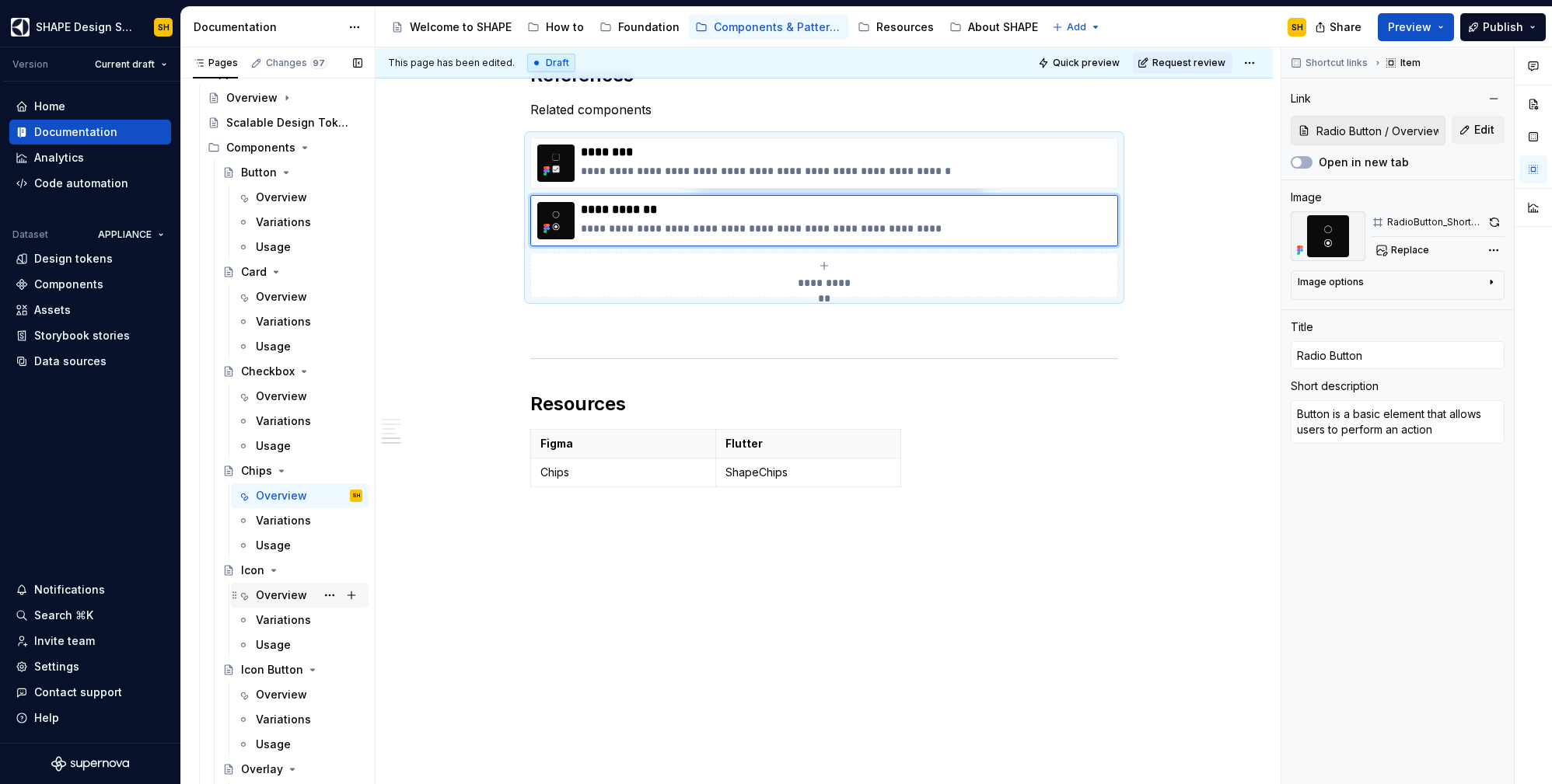
click at [301, 601] on div "Overview" at bounding box center [281, 595] width 52 height 16
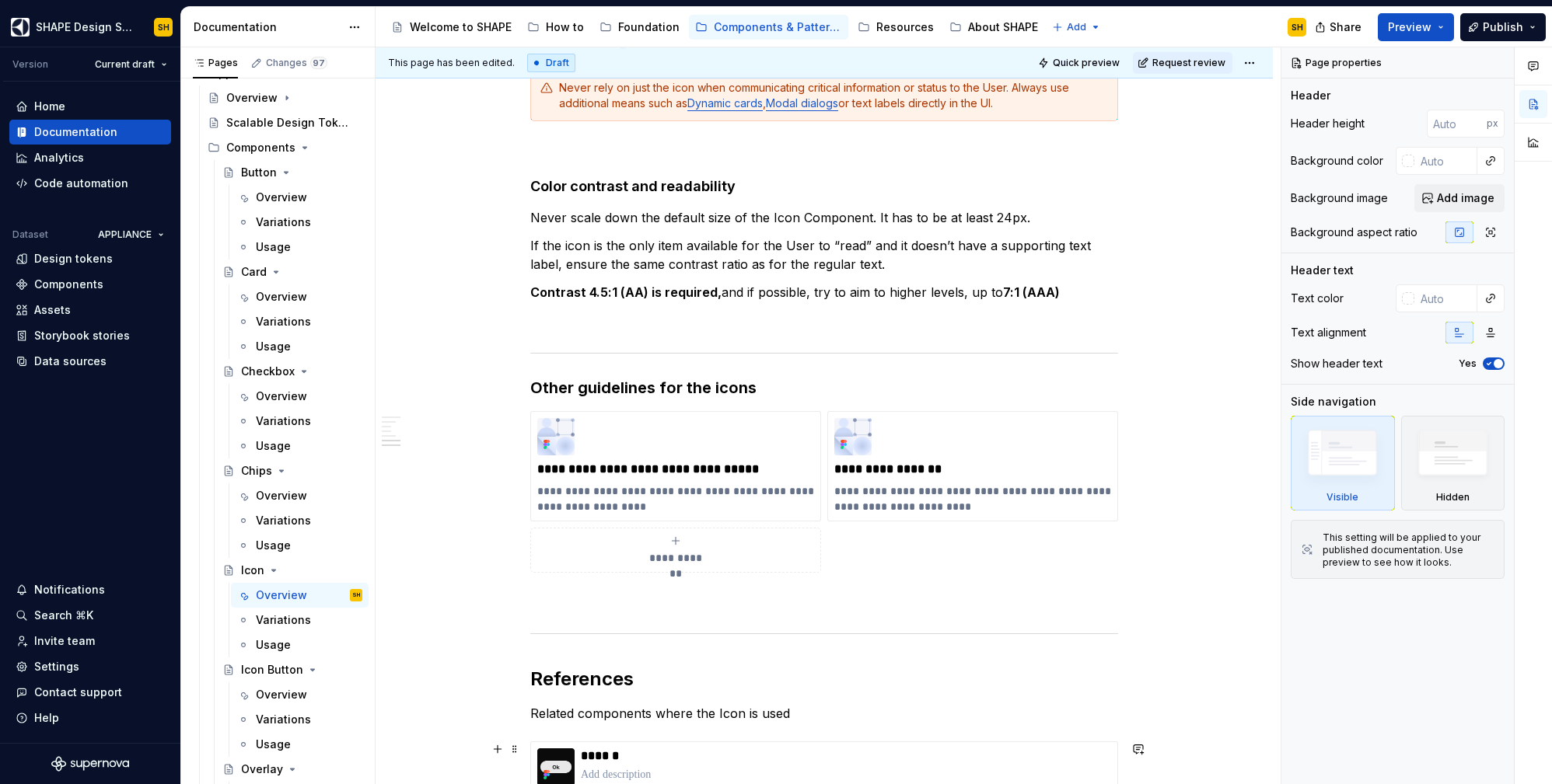
scroll to position [1973, 0]
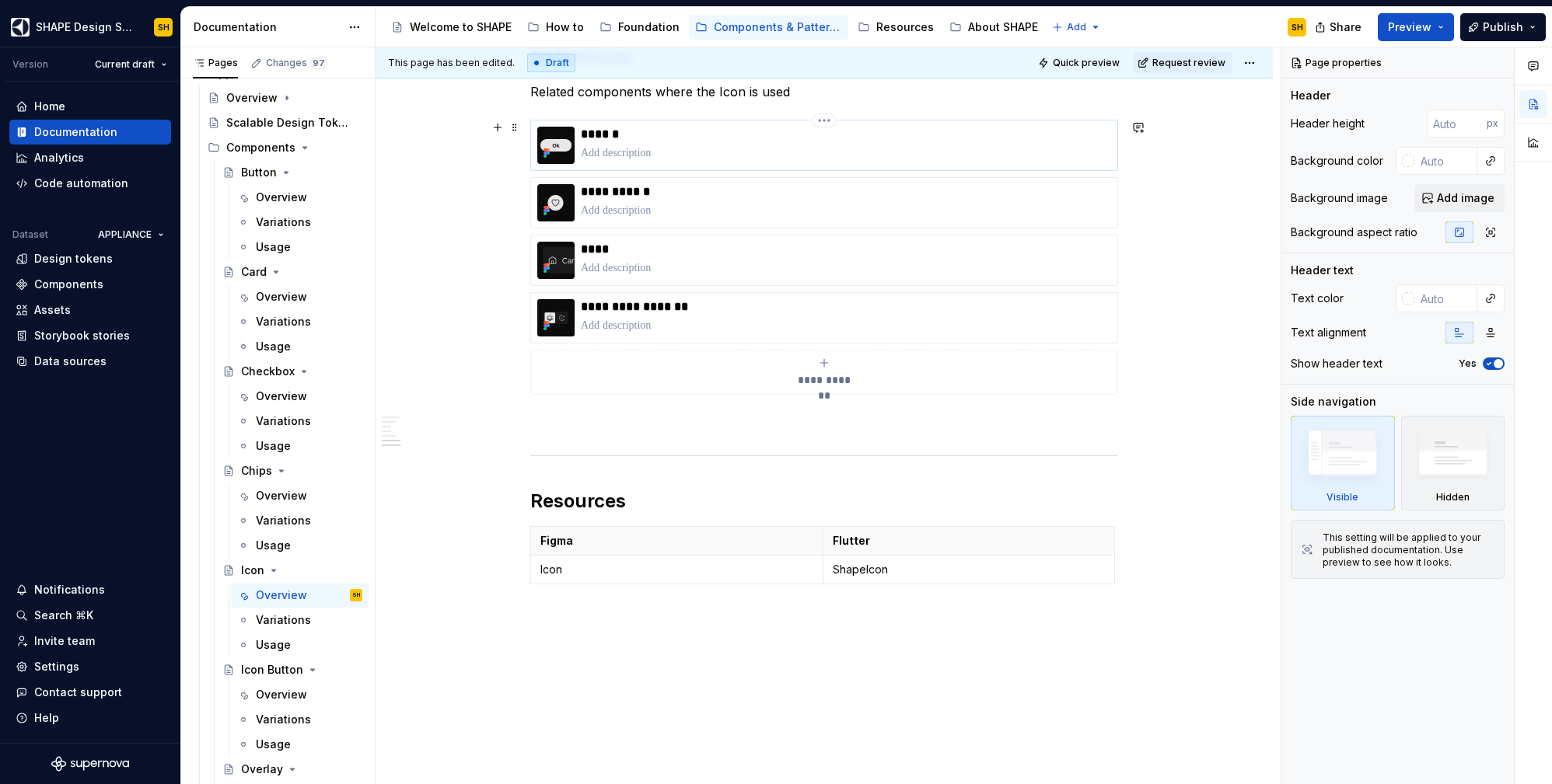
click at [842, 148] on p at bounding box center [847, 153] width 531 height 16
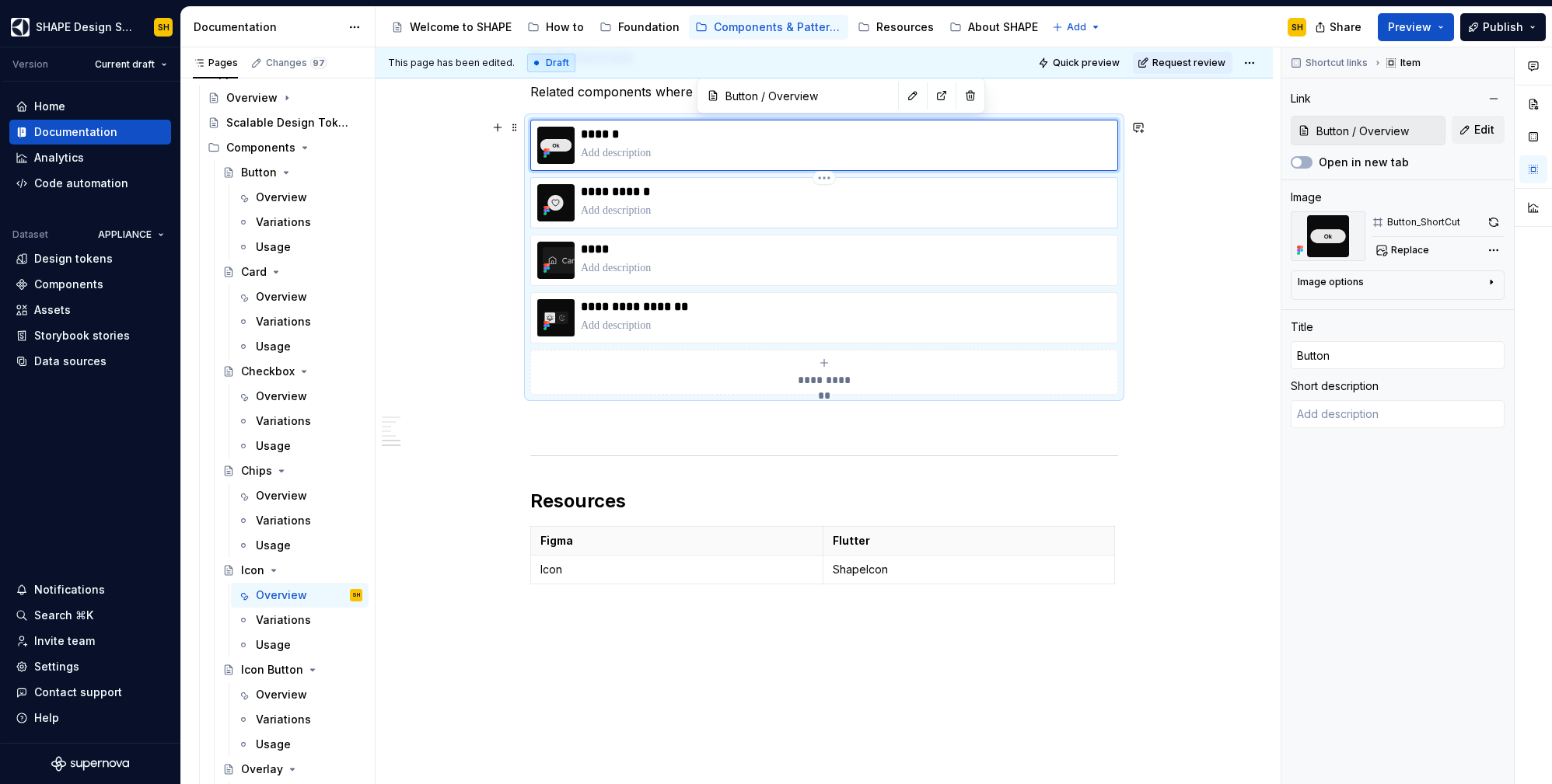
click at [860, 203] on p at bounding box center [847, 211] width 531 height 16
type textarea "*"
type input "Icon Button / Overview"
type input "Icon Button"
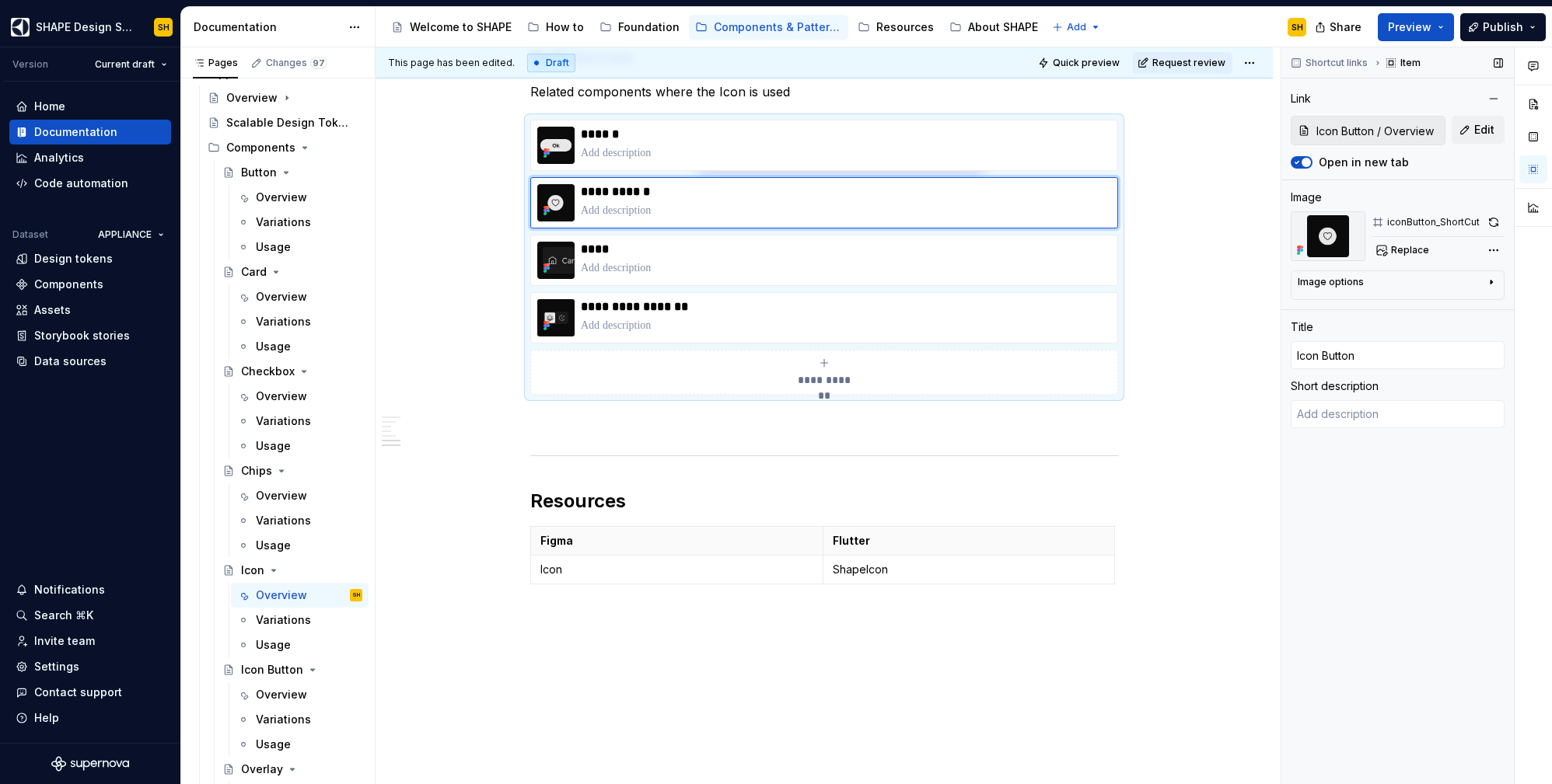
click at [1303, 165] on span "button" at bounding box center [1307, 163] width 9 height 9
click at [1022, 253] on p "****" at bounding box center [847, 249] width 531 height 16
type textarea "*"
type input "Card / Overview"
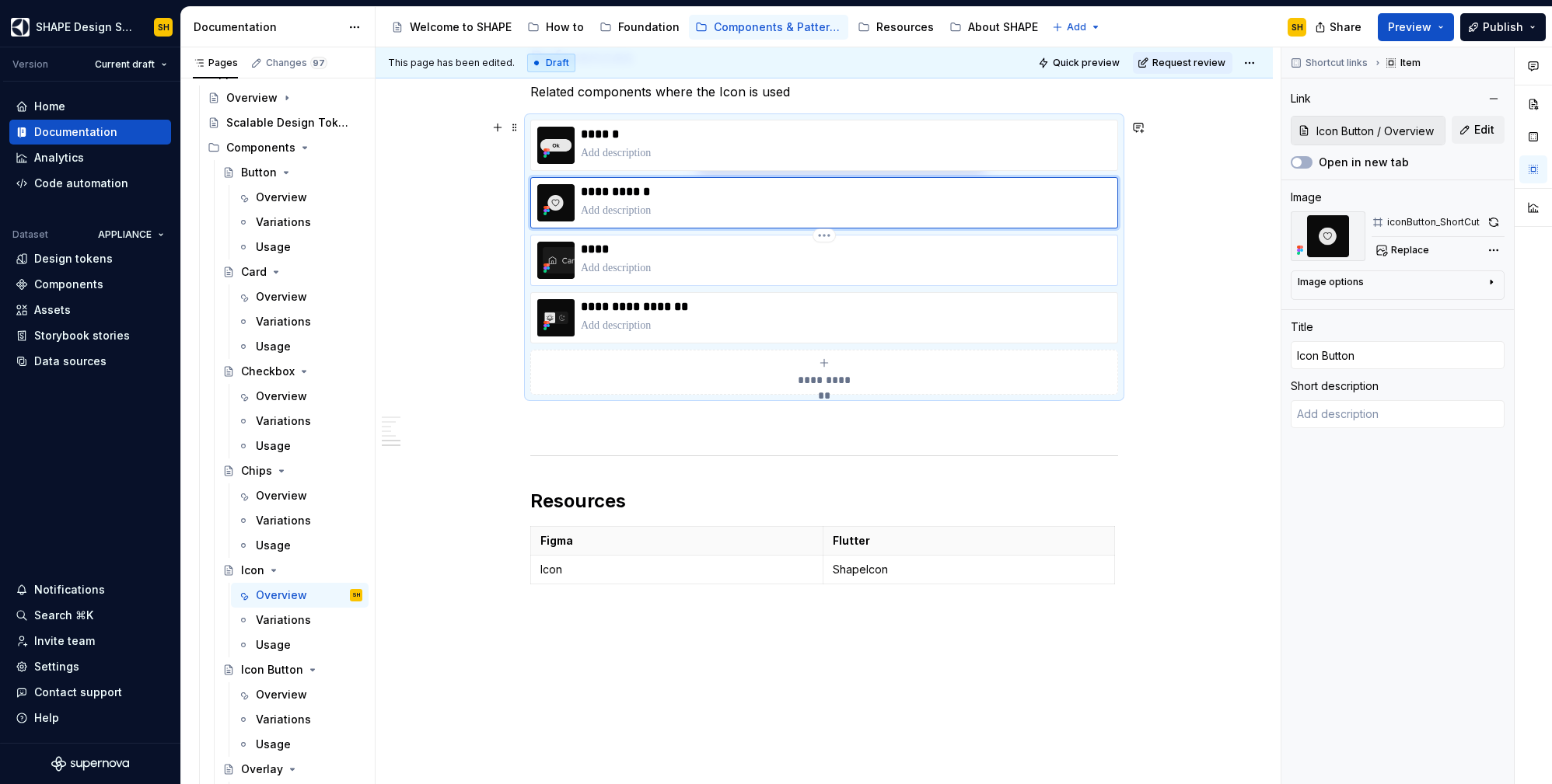
type input "Card"
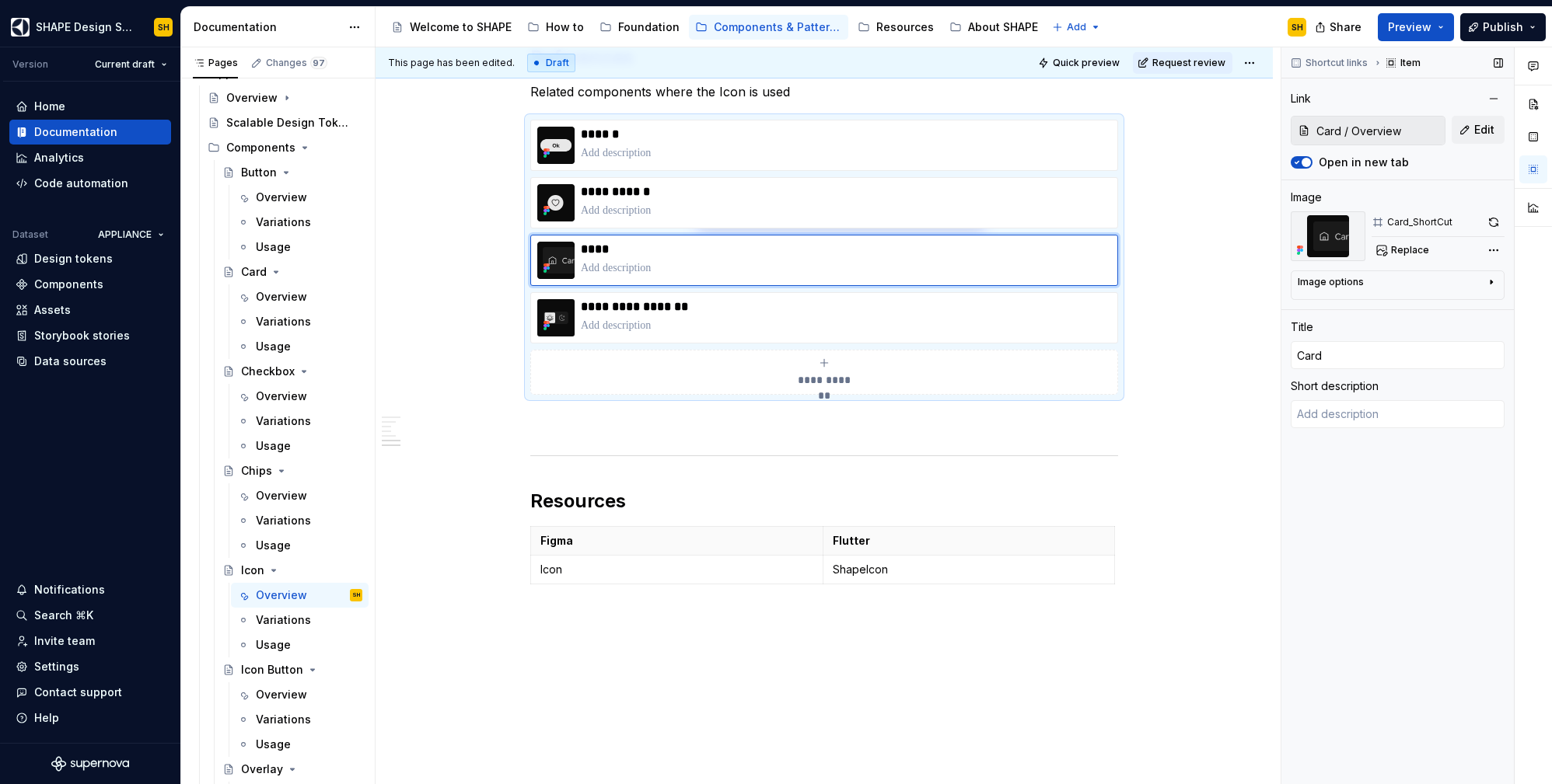
click at [1295, 162] on icon "button" at bounding box center [1297, 163] width 4 height 2
click at [974, 312] on p "**********" at bounding box center [847, 306] width 531 height 16
type textarea "*"
type input "Segmented Control / Overview"
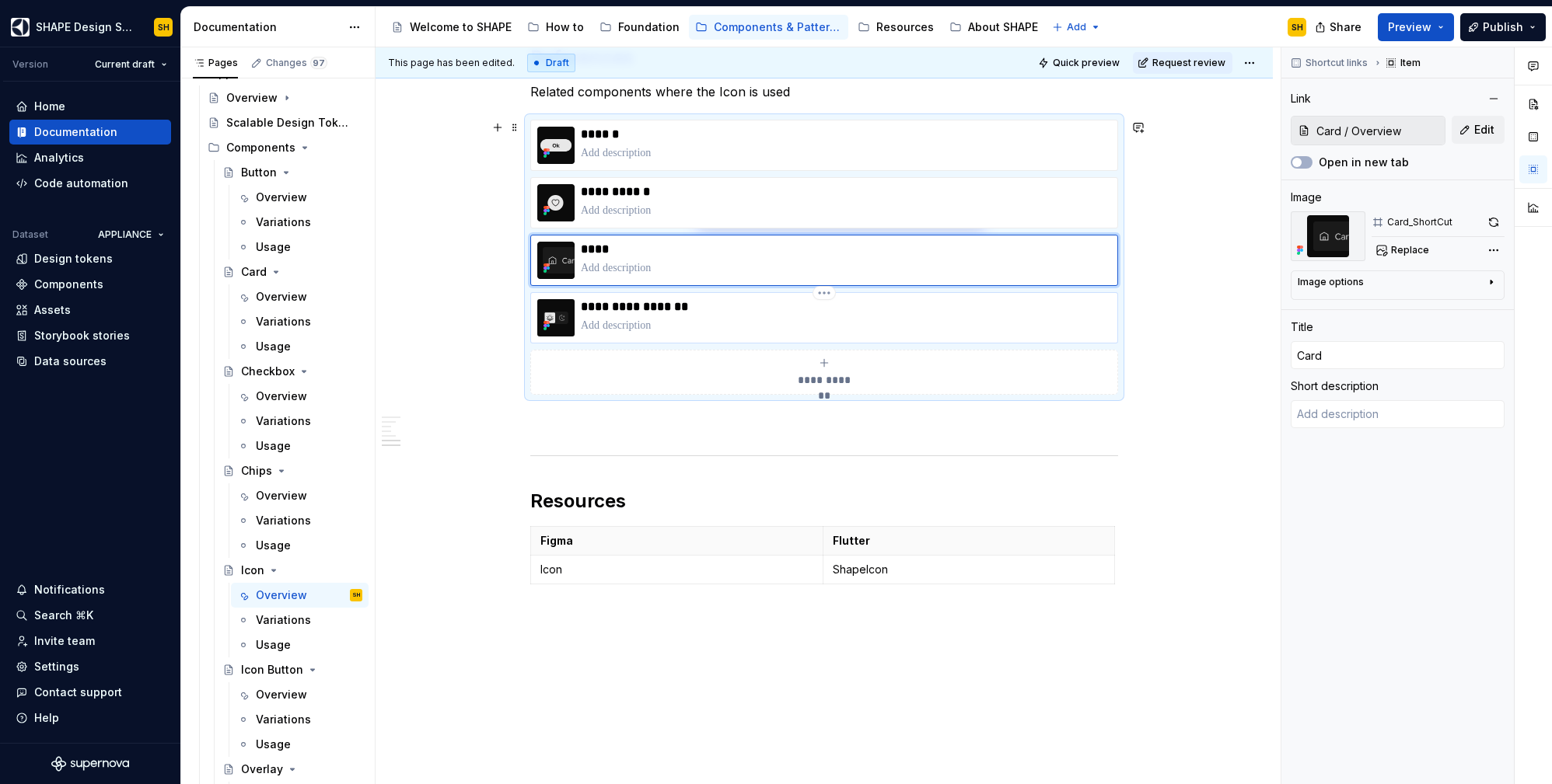
type input "Segmented Control"
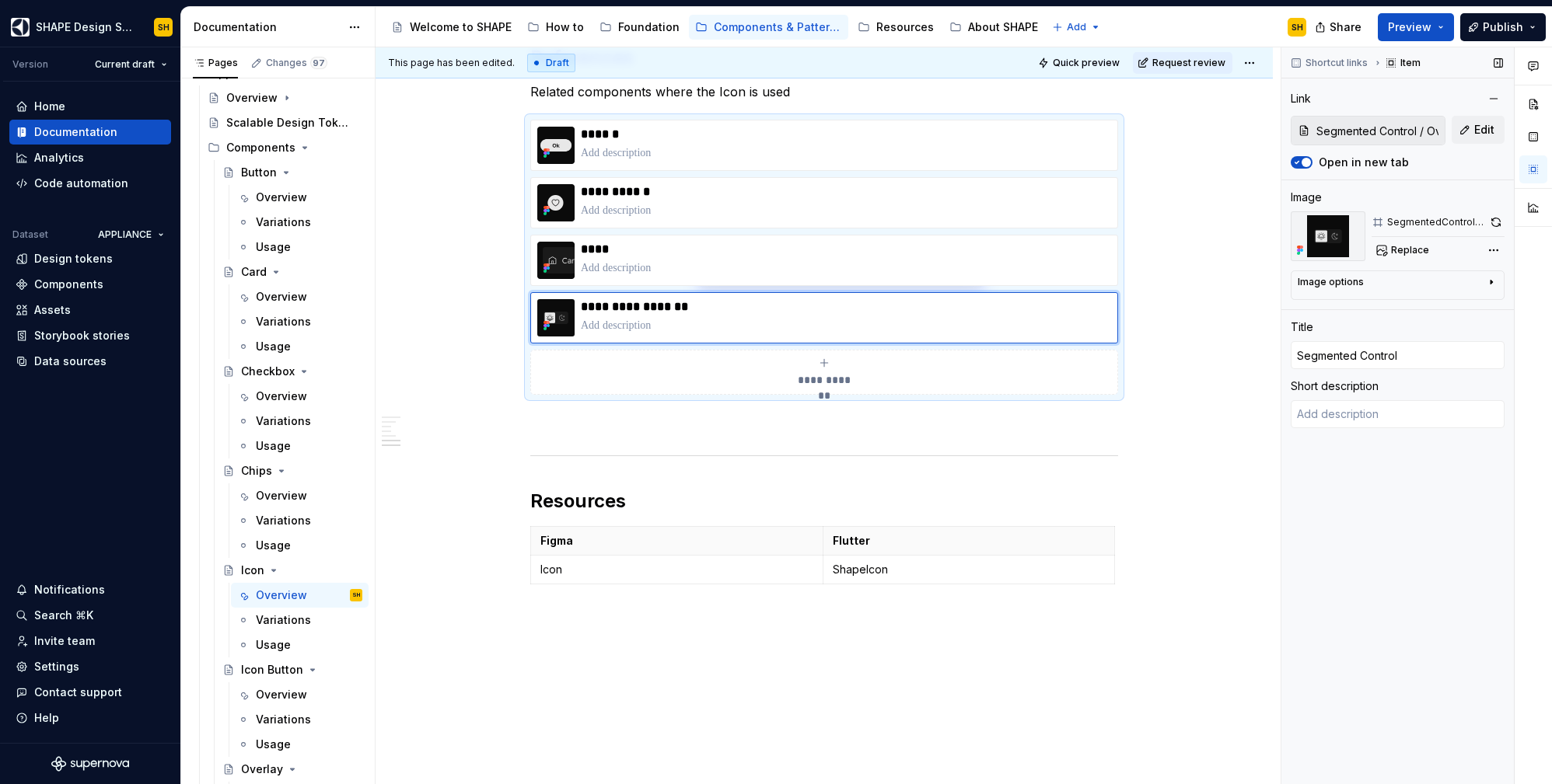
click at [1299, 165] on icon "button" at bounding box center [1296, 163] width 12 height 9
click at [272, 689] on div "Overview" at bounding box center [281, 695] width 52 height 16
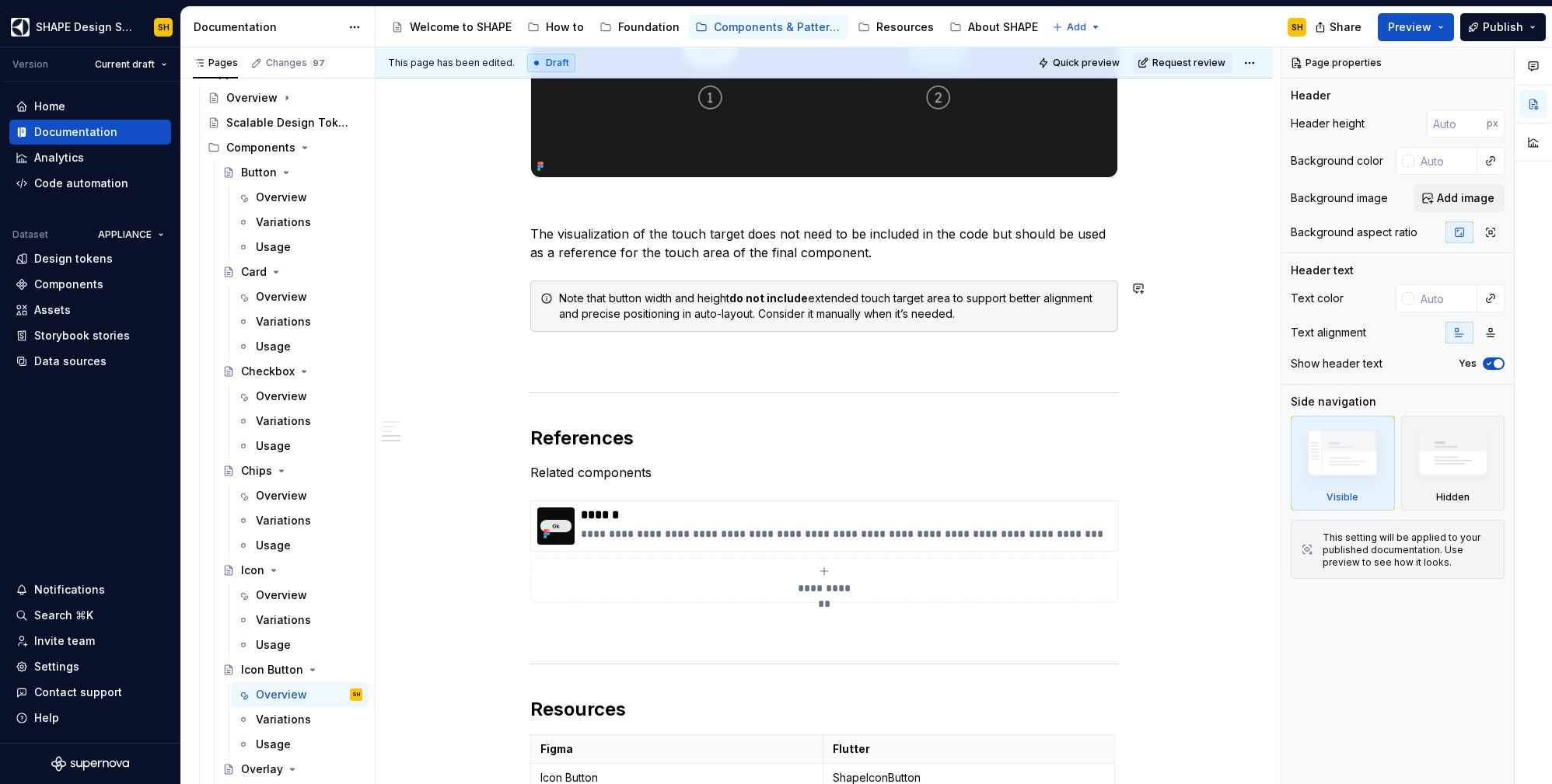
scroll to position [1692, 0]
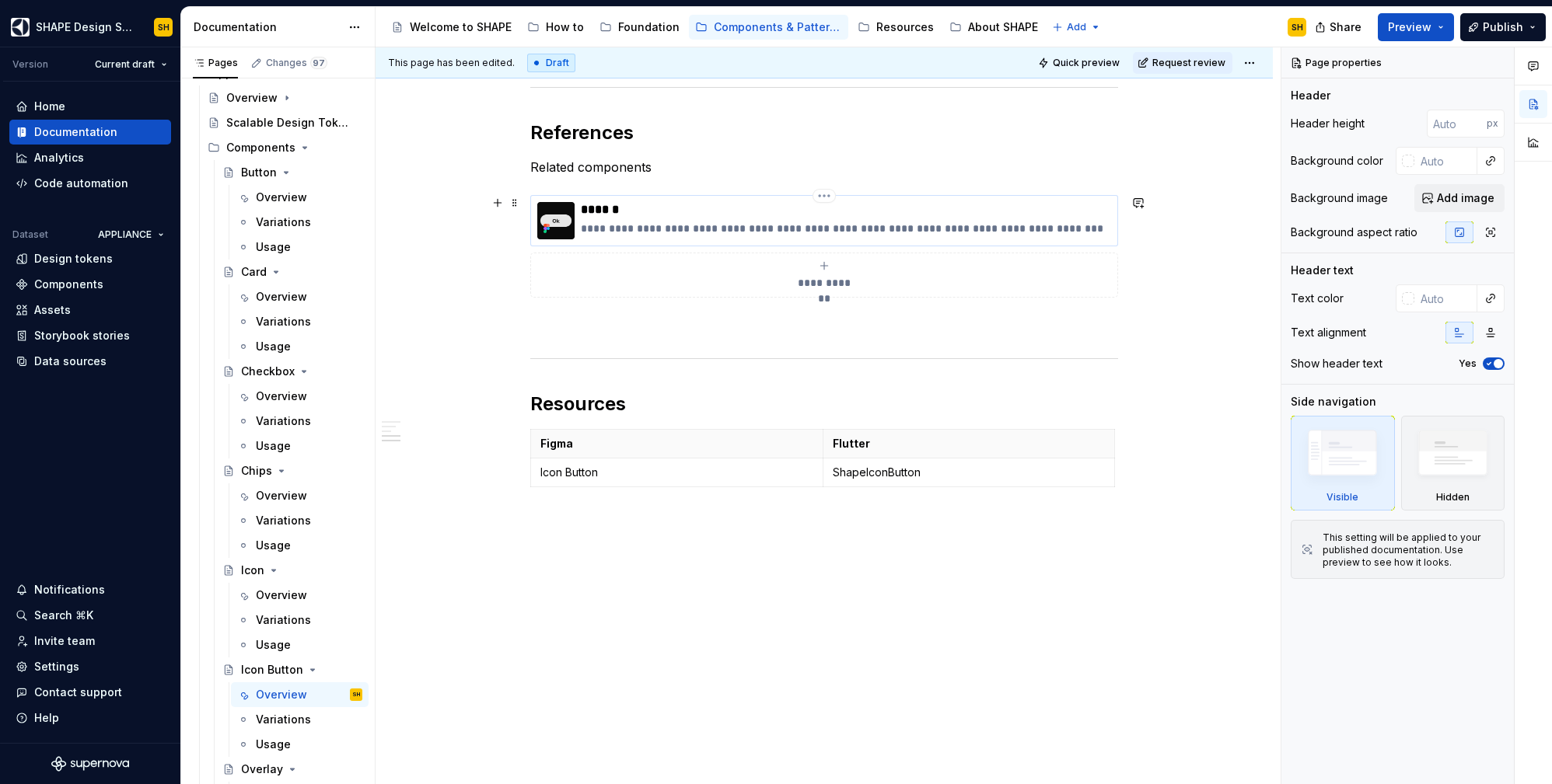
click at [800, 213] on p "******" at bounding box center [847, 210] width 531 height 16
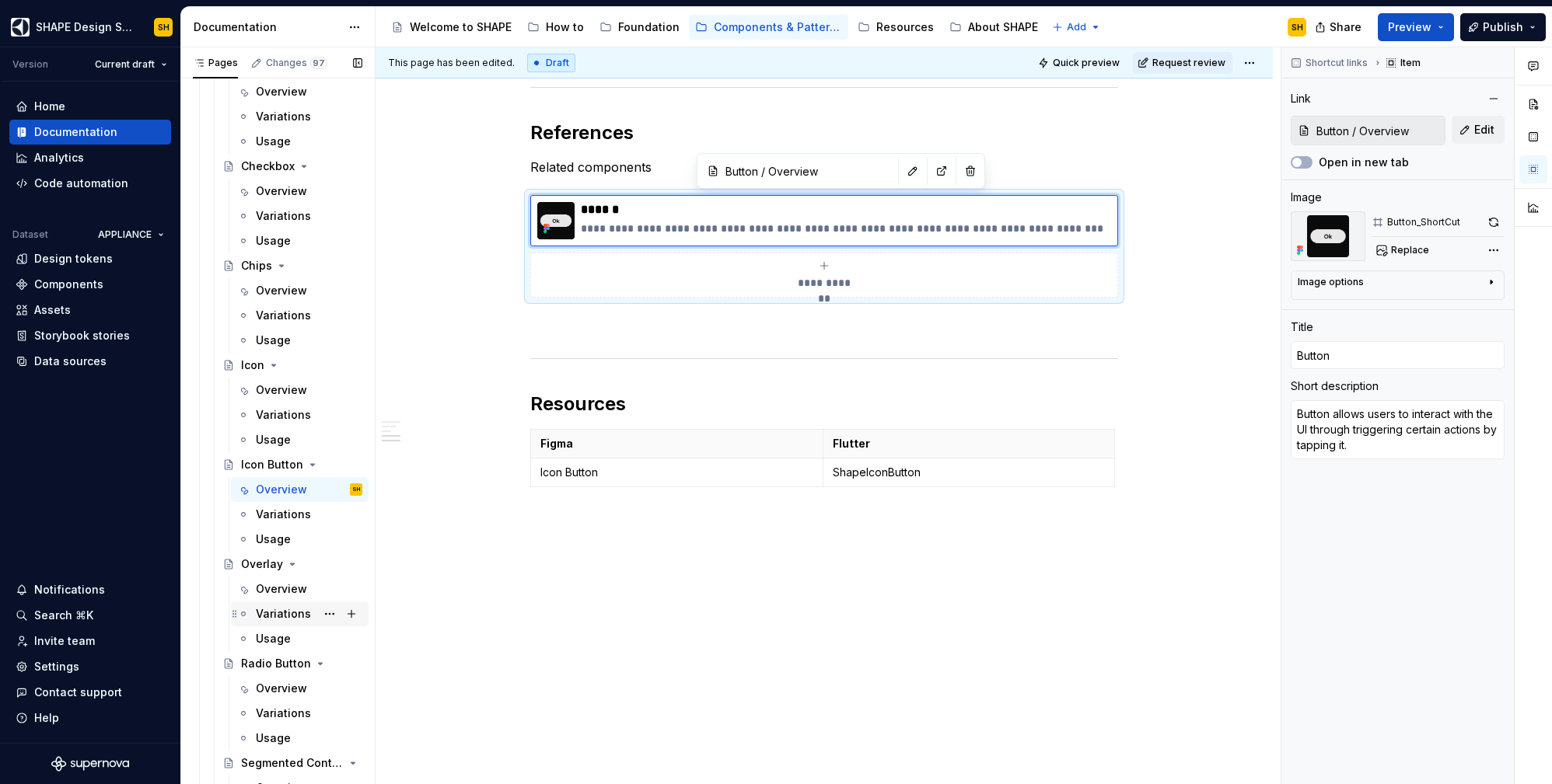
scroll to position [383, 0]
click at [274, 589] on div "Overview" at bounding box center [281, 588] width 52 height 16
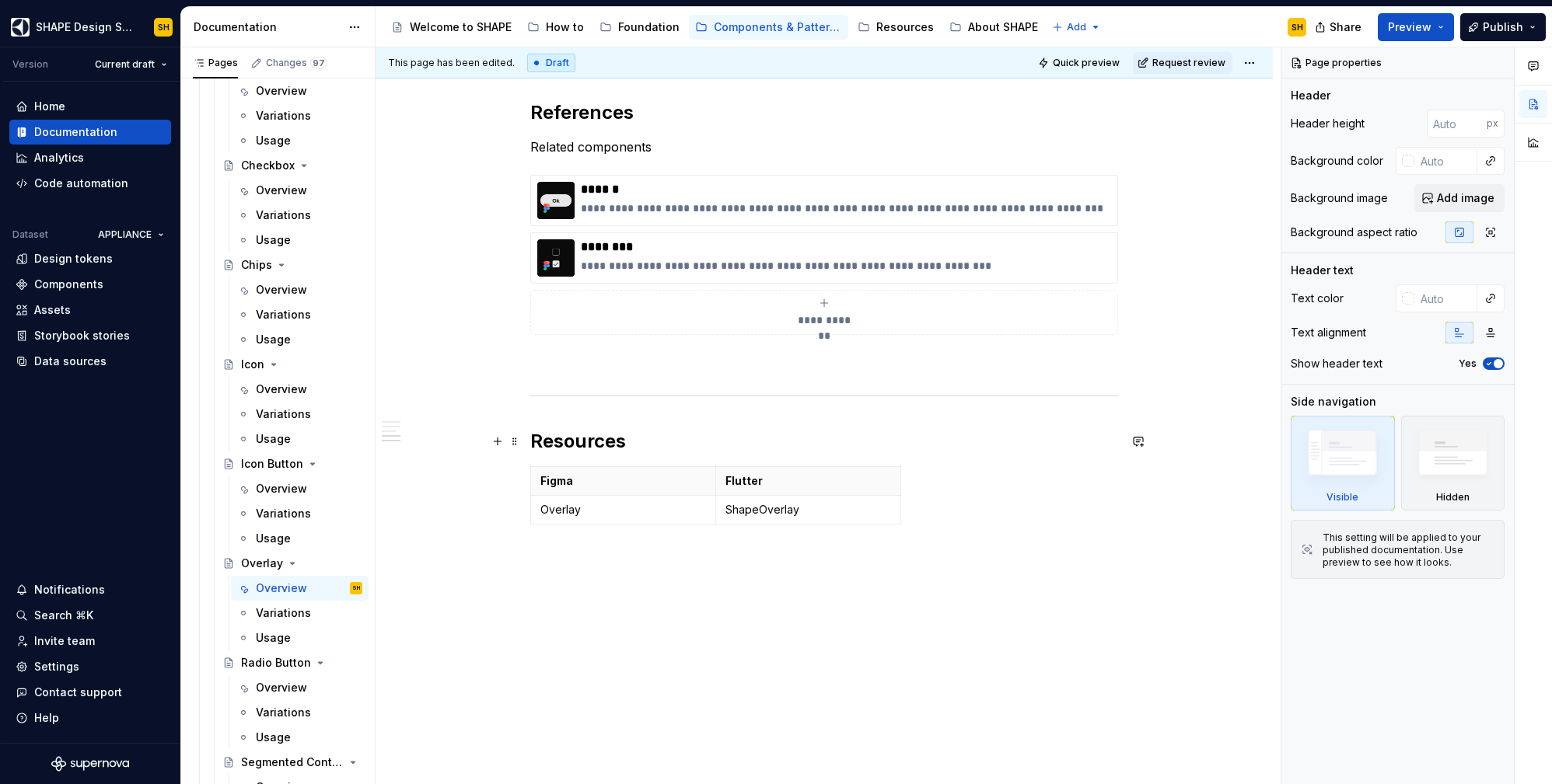
scroll to position [1620, 0]
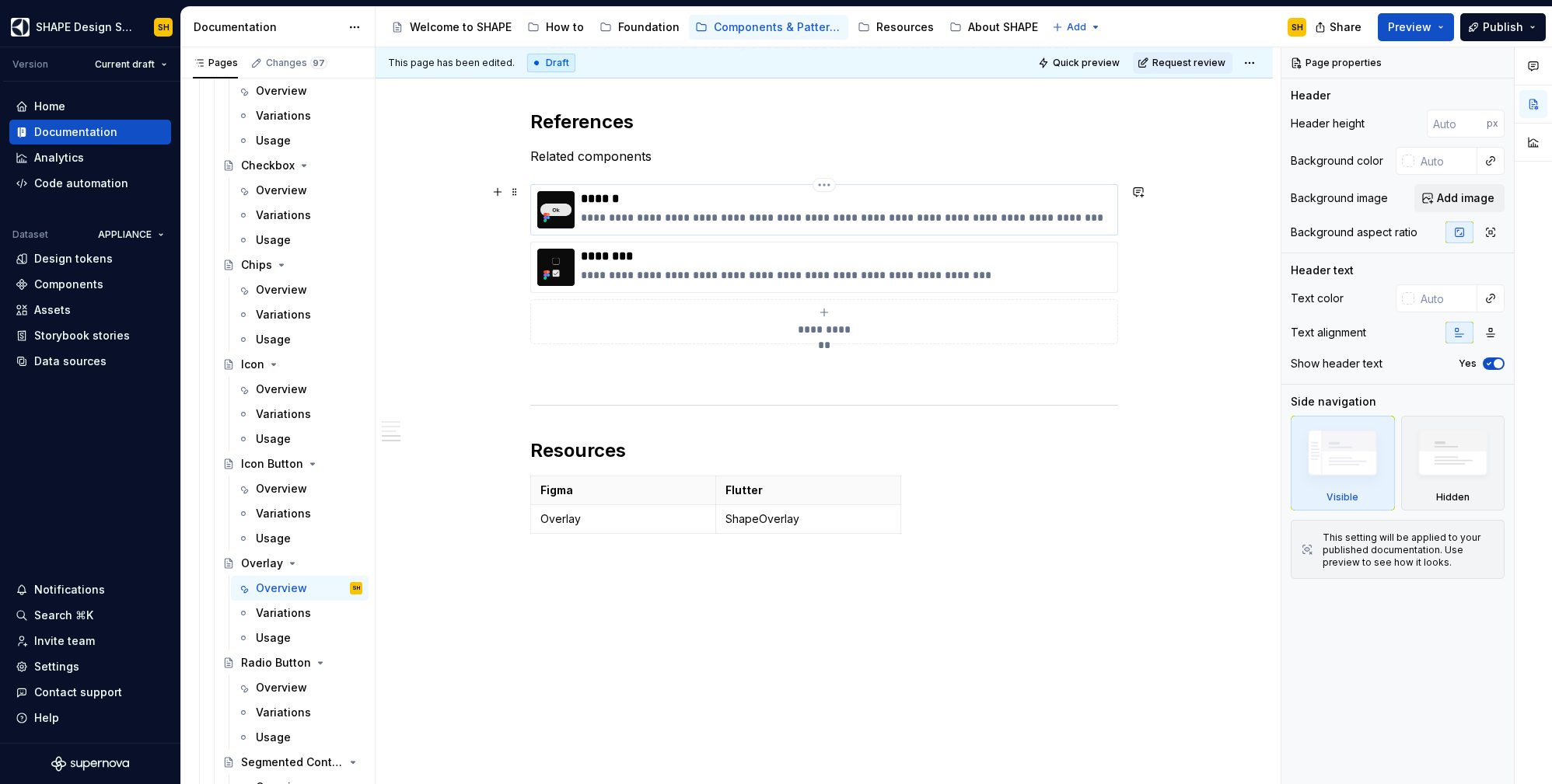
click at [713, 203] on p "******" at bounding box center [847, 198] width 531 height 16
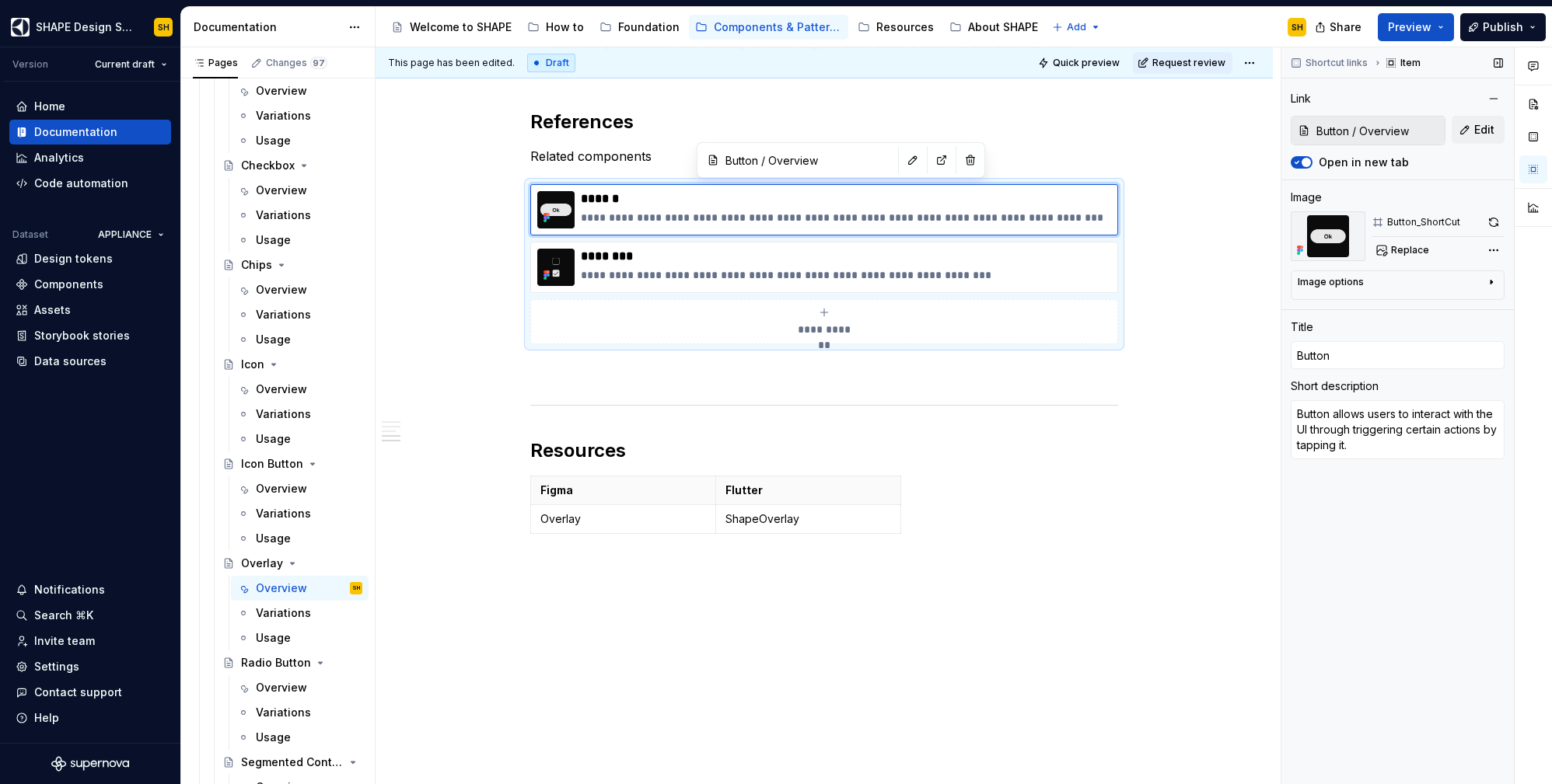
click at [1300, 159] on icon "button" at bounding box center [1296, 163] width 12 height 9
click at [759, 259] on p "********" at bounding box center [847, 257] width 531 height 16
type textarea "*"
type input "Checkbox / Overview"
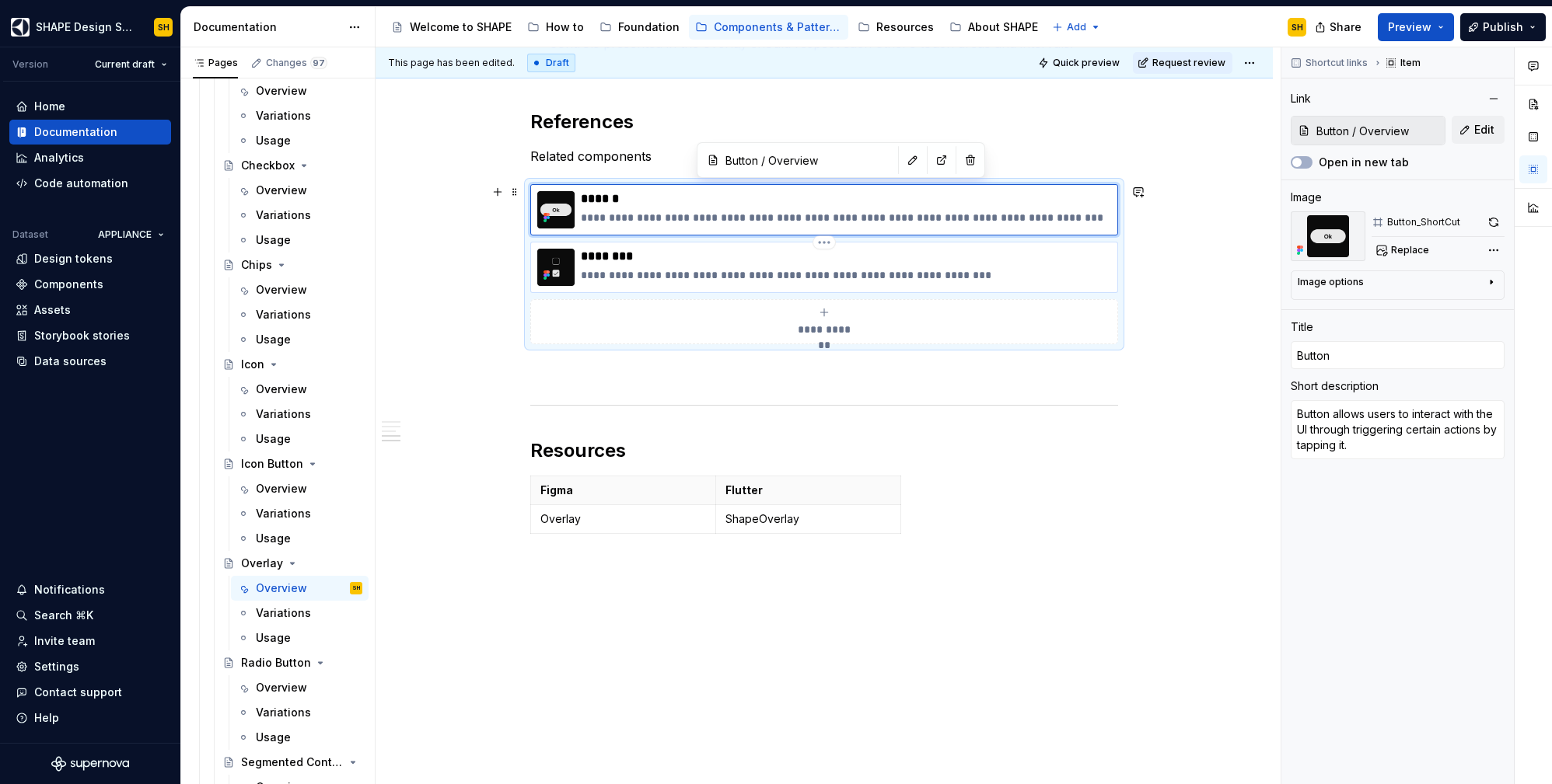
type input "Checkbox"
type textarea "A checkbox is a UI element that allows users to select between two states"
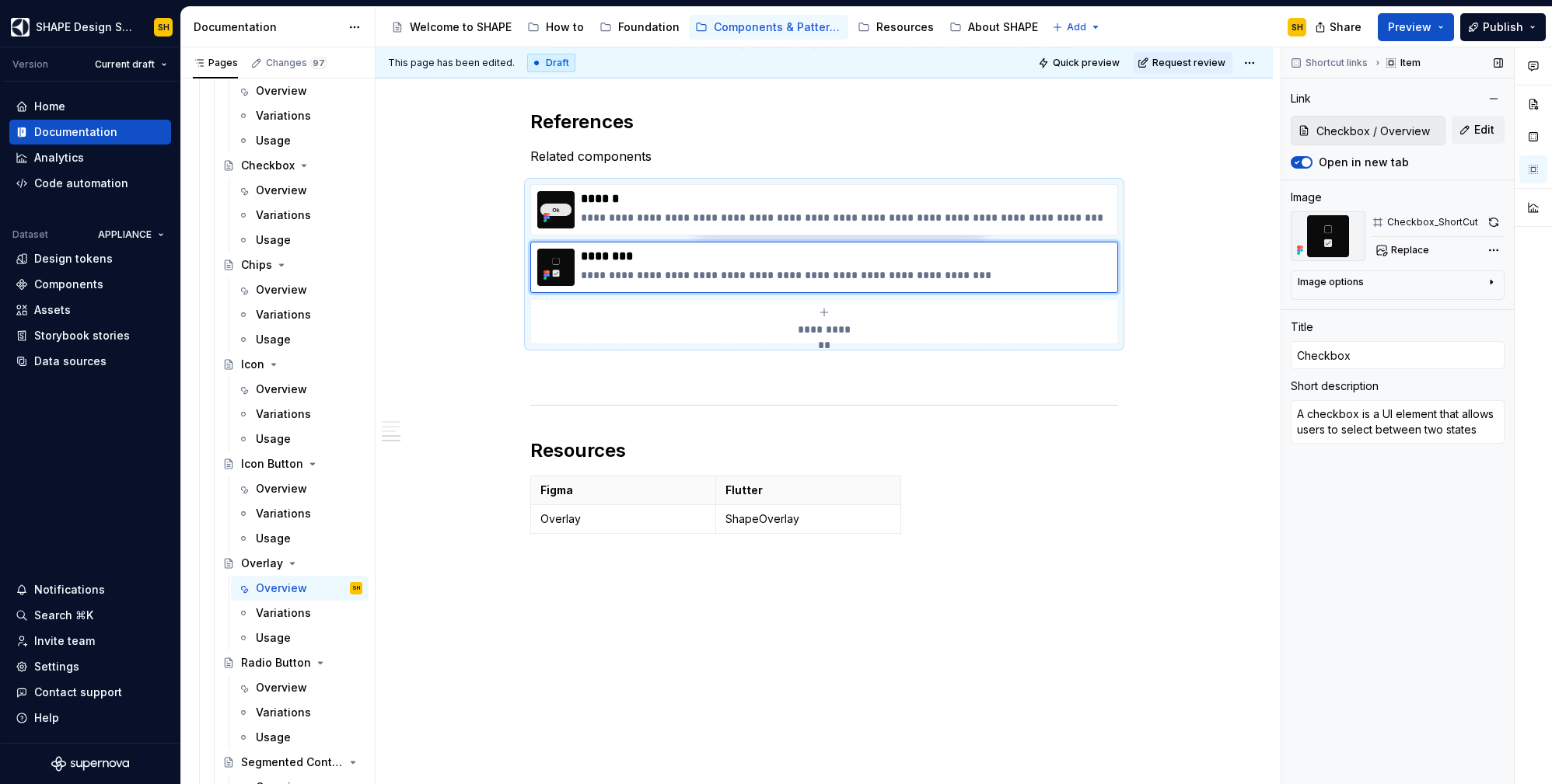
click at [1297, 164] on icon "button" at bounding box center [1296, 163] width 12 height 9
click at [918, 196] on p "******" at bounding box center [847, 198] width 531 height 16
type textarea "*"
type input "Button / Overview"
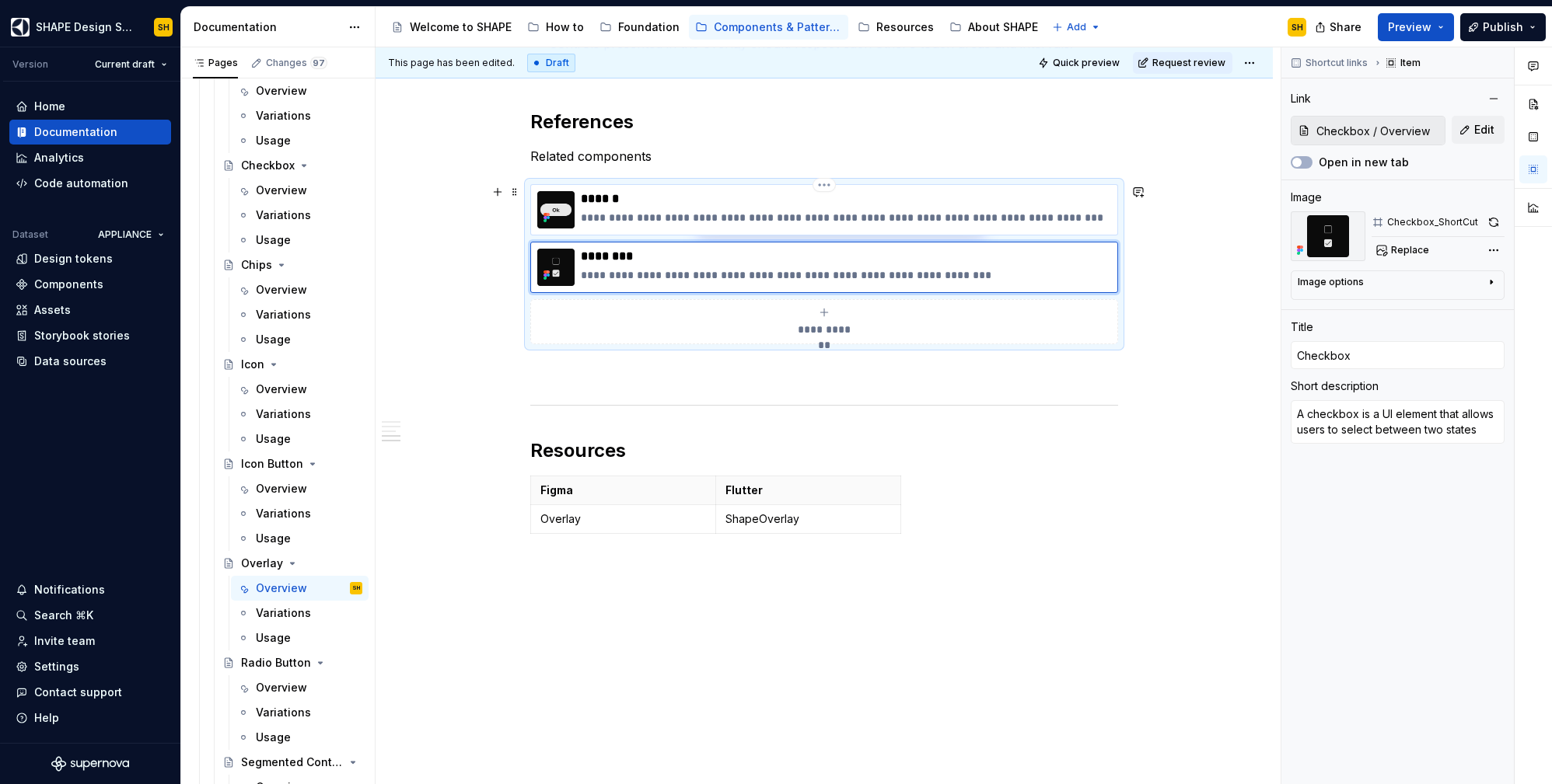
type input "Button"
type textarea "Button allows users to interact with the UI through triggering certain actions …"
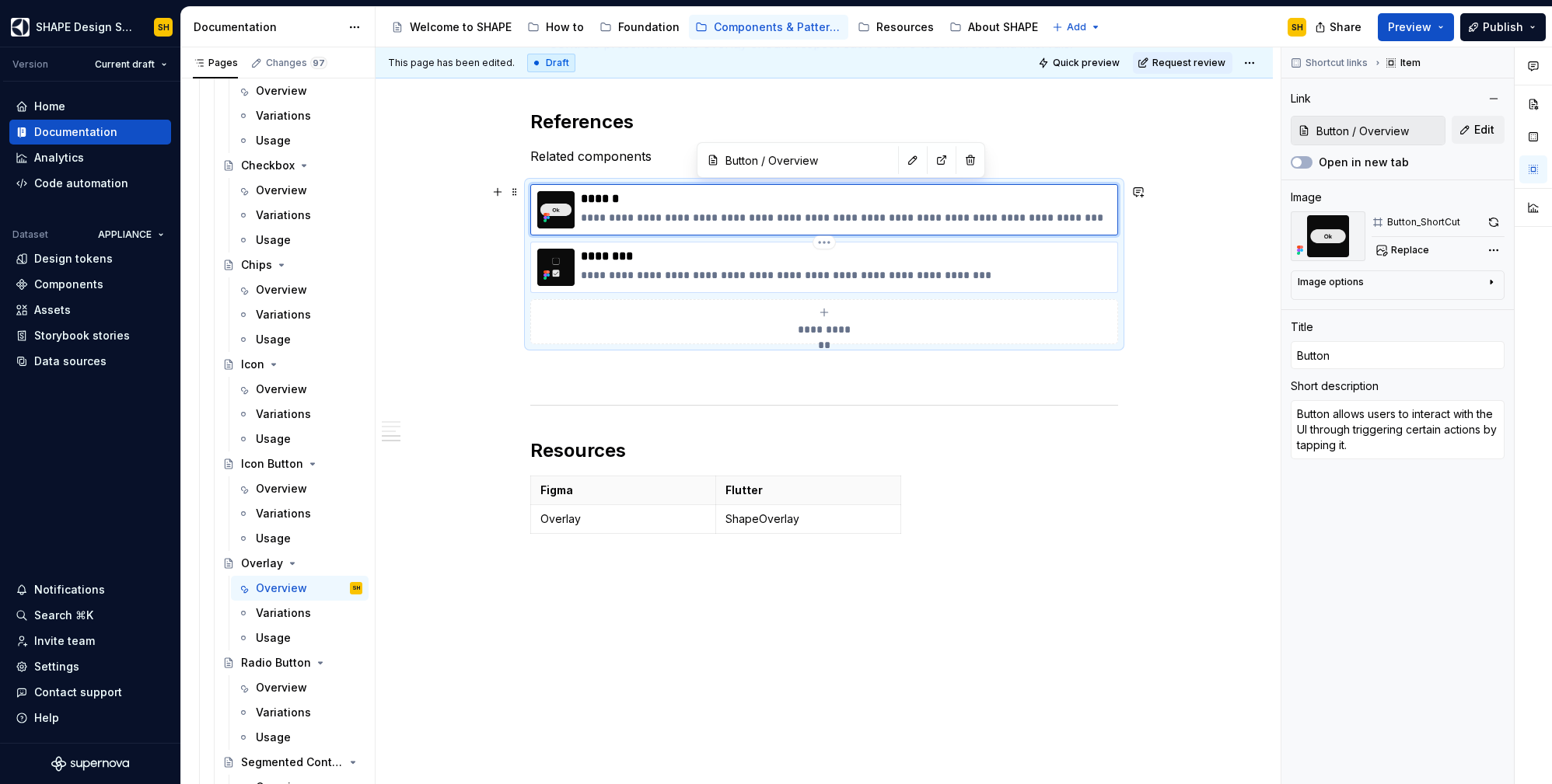
click at [893, 251] on p "********" at bounding box center [847, 257] width 531 height 16
type textarea "*"
type input "Checkbox / Overview"
type input "Checkbox"
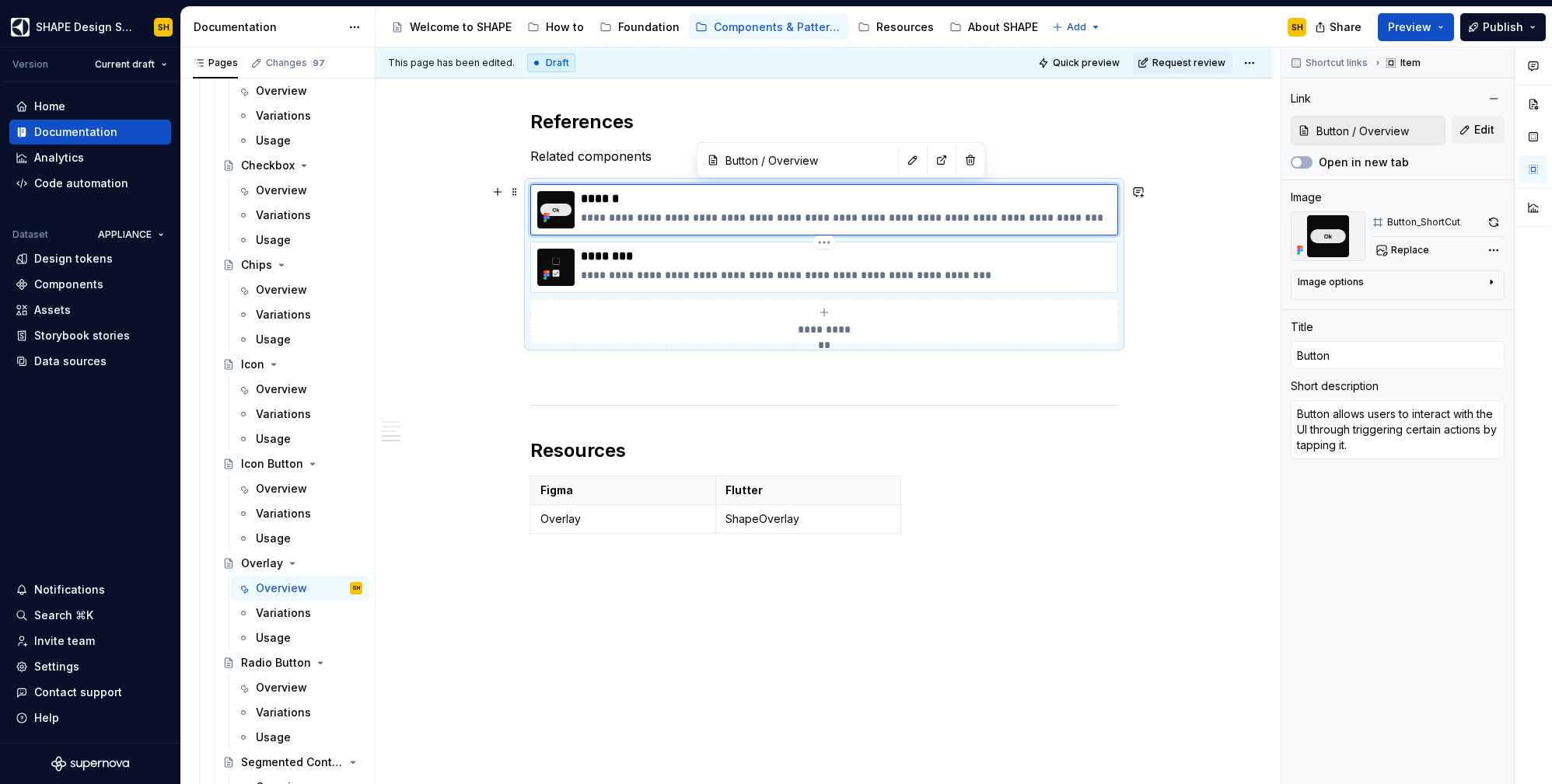
type textarea "A checkbox is a UI element that allows users to select between two states"
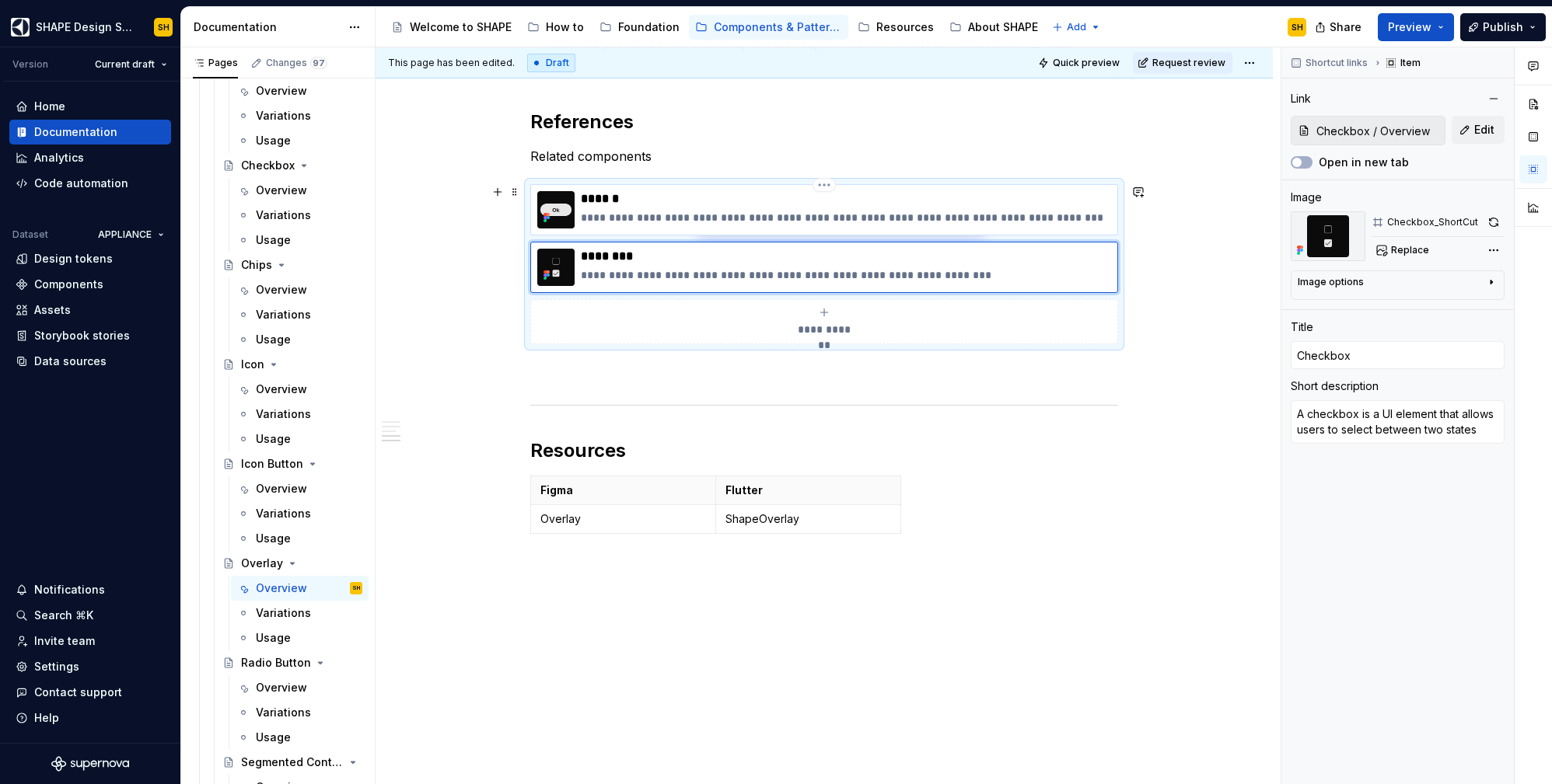
click at [692, 202] on p "******" at bounding box center [847, 198] width 531 height 16
type textarea "*"
type input "Button / Overview"
type input "Button"
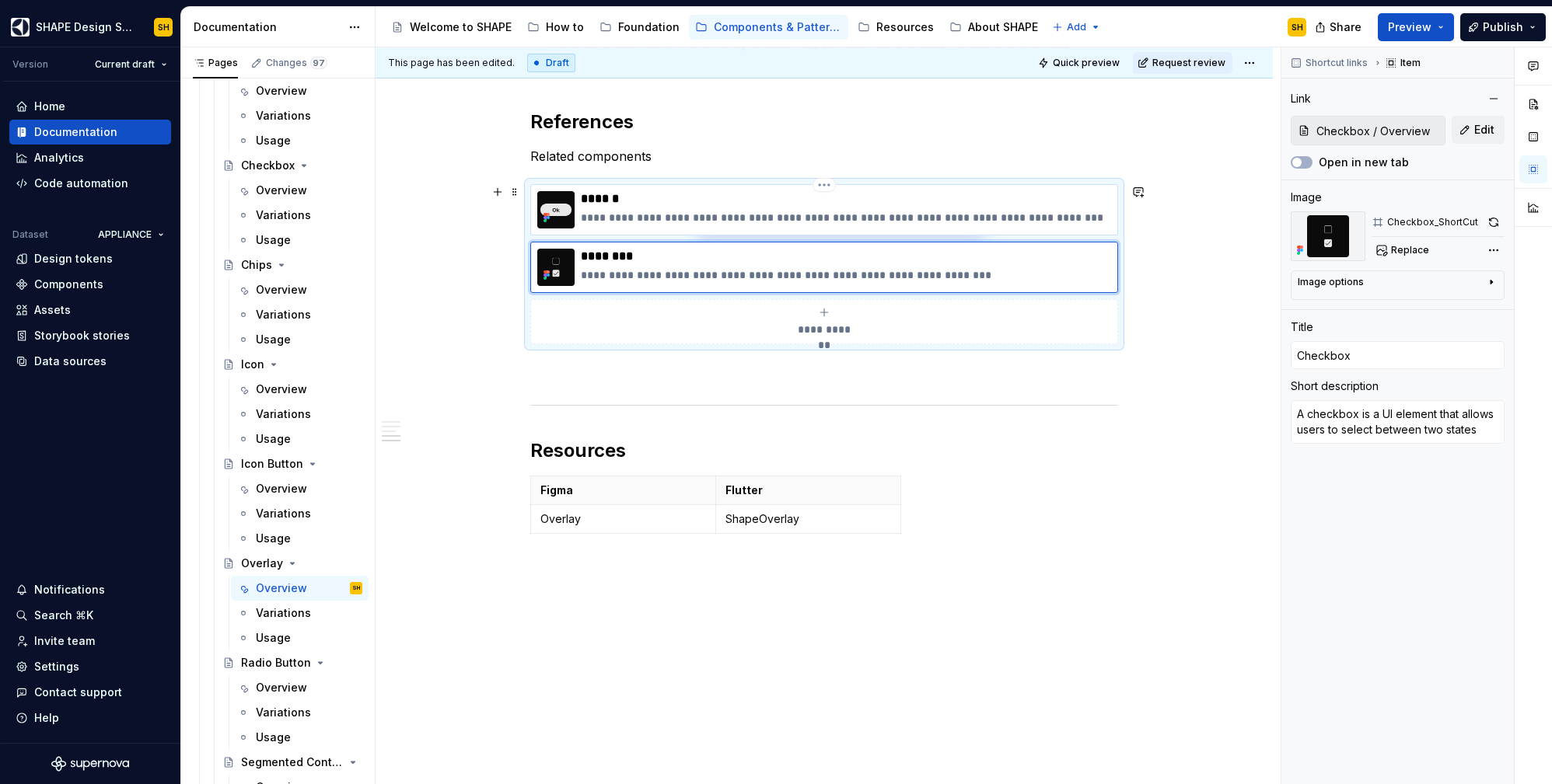
type textarea "Button allows users to interact with the UI through triggering certain actions …"
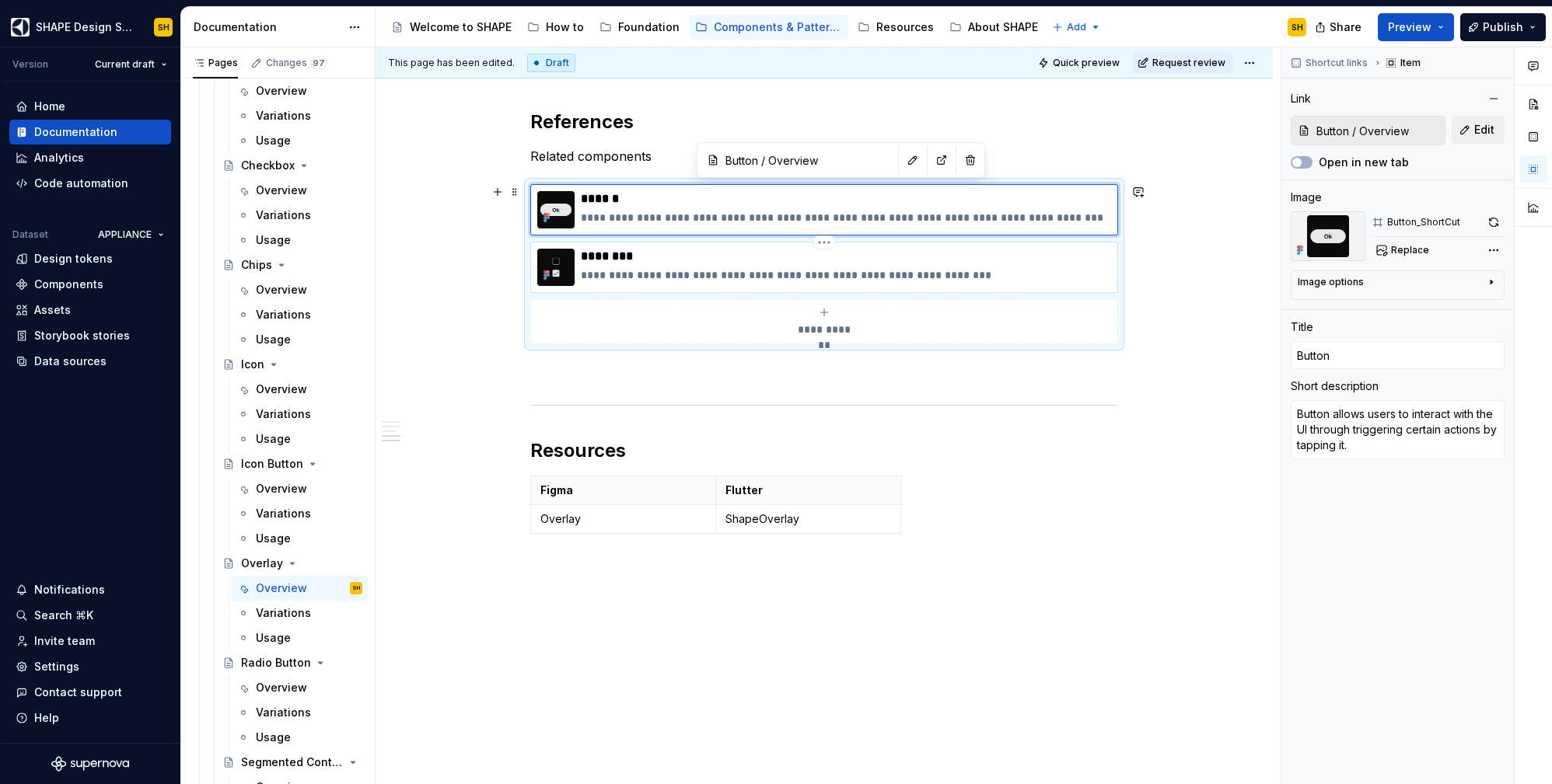
click at [679, 255] on p "********" at bounding box center [847, 257] width 531 height 16
type textarea "*"
type input "Checkbox / Overview"
type input "Checkbox"
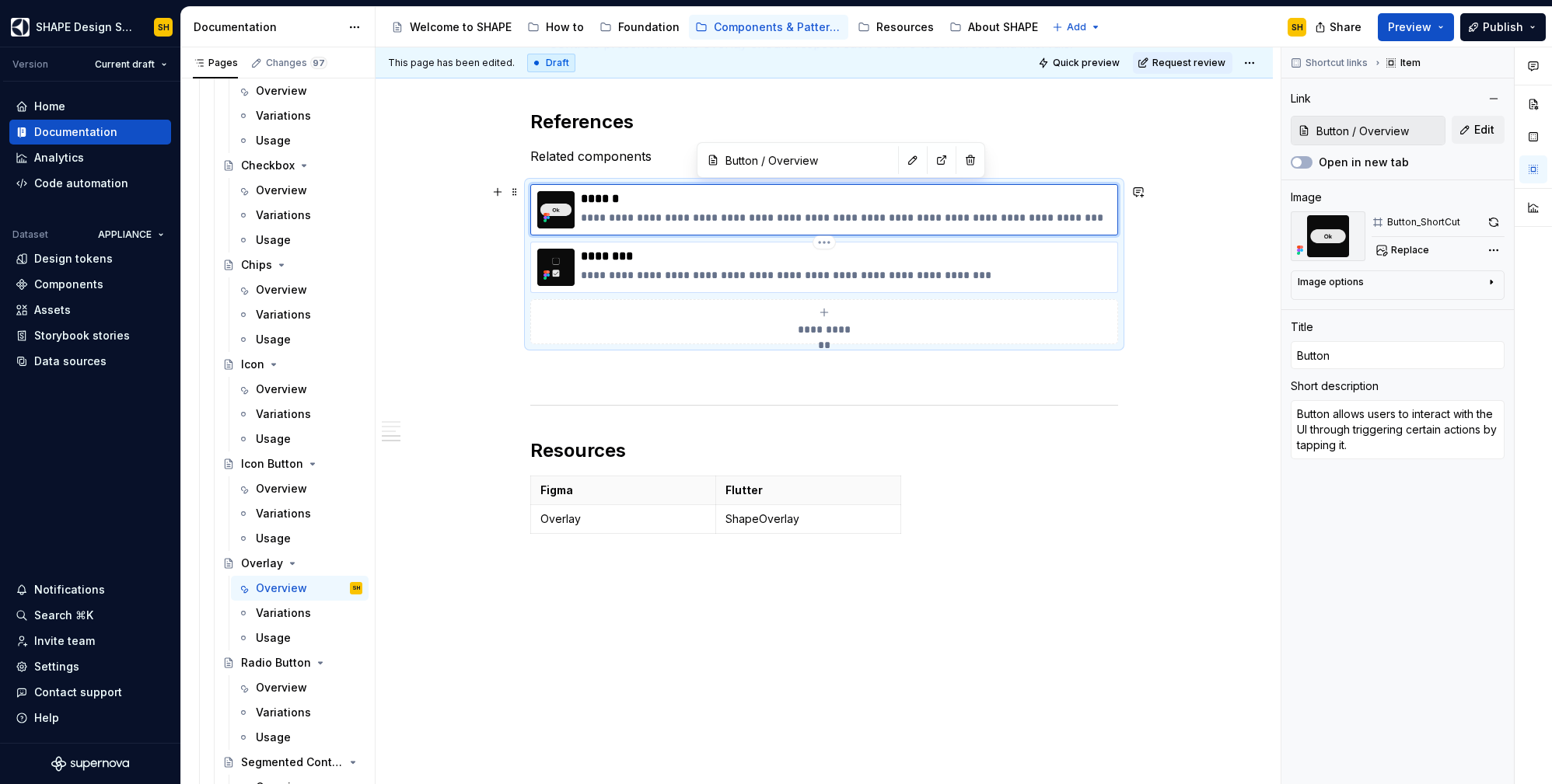
type textarea "A checkbox is a UI element that allows users to select between two states"
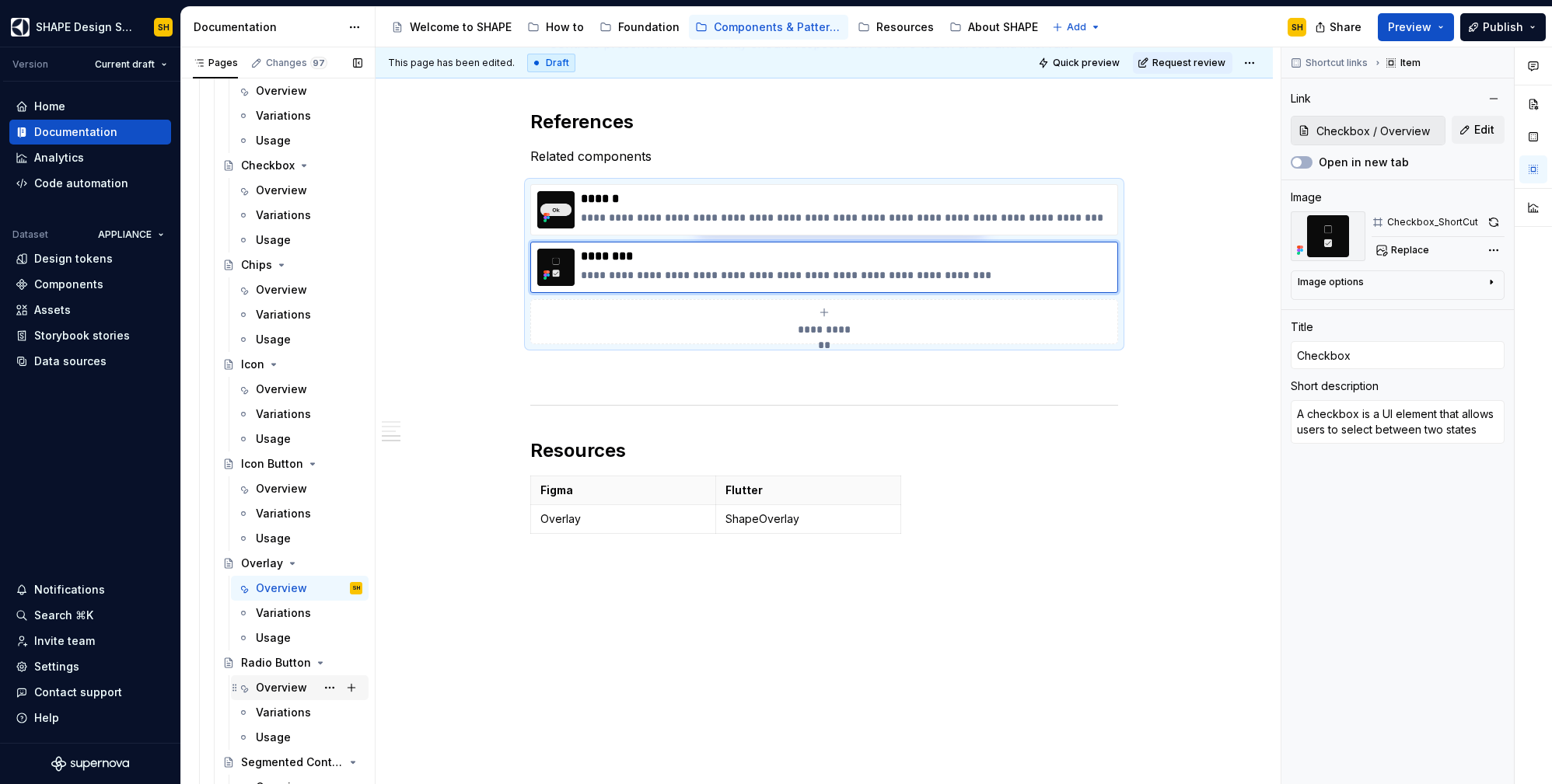
click at [293, 686] on div "Overview" at bounding box center [281, 687] width 52 height 16
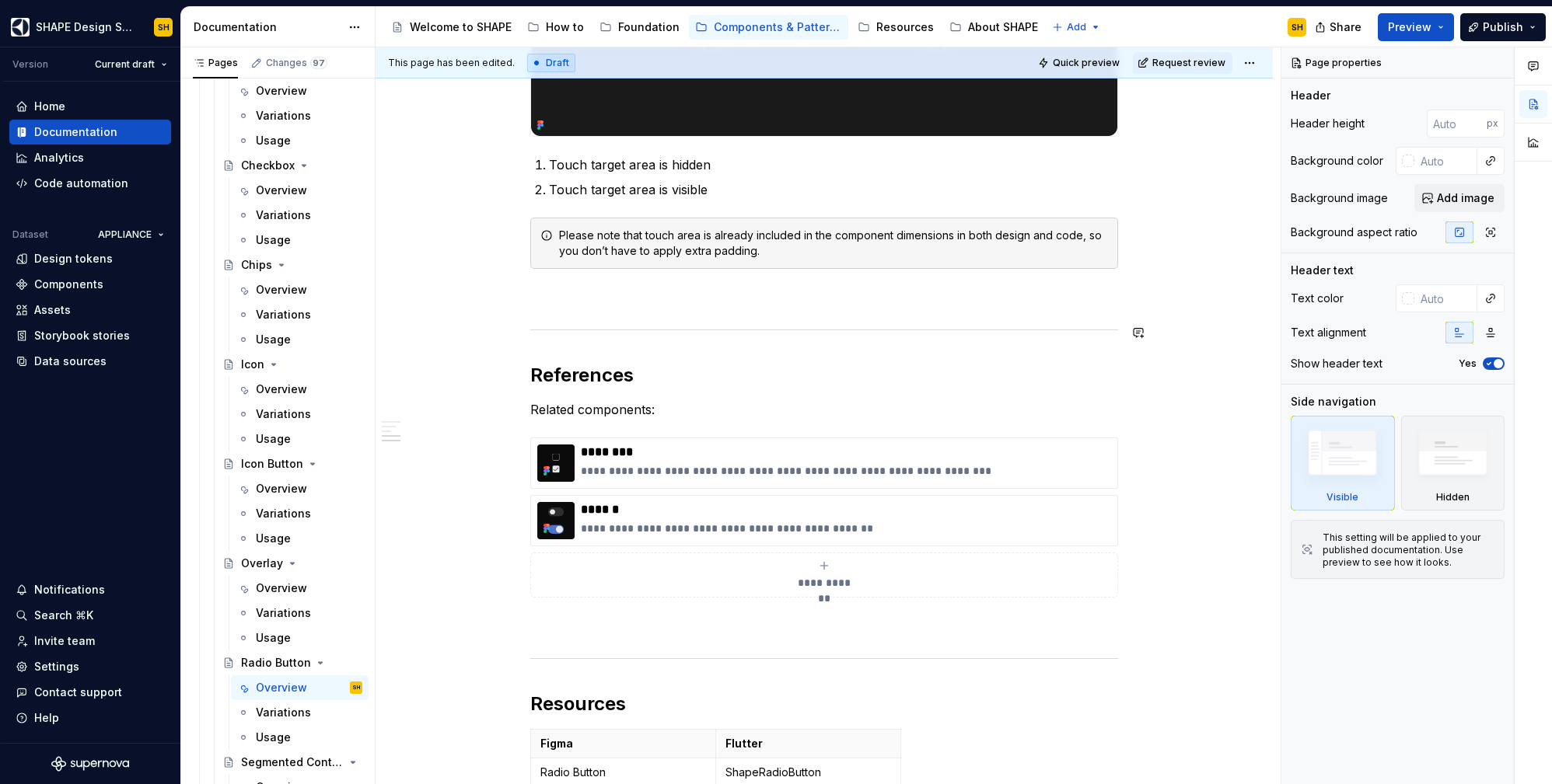
scroll to position [1729, 0]
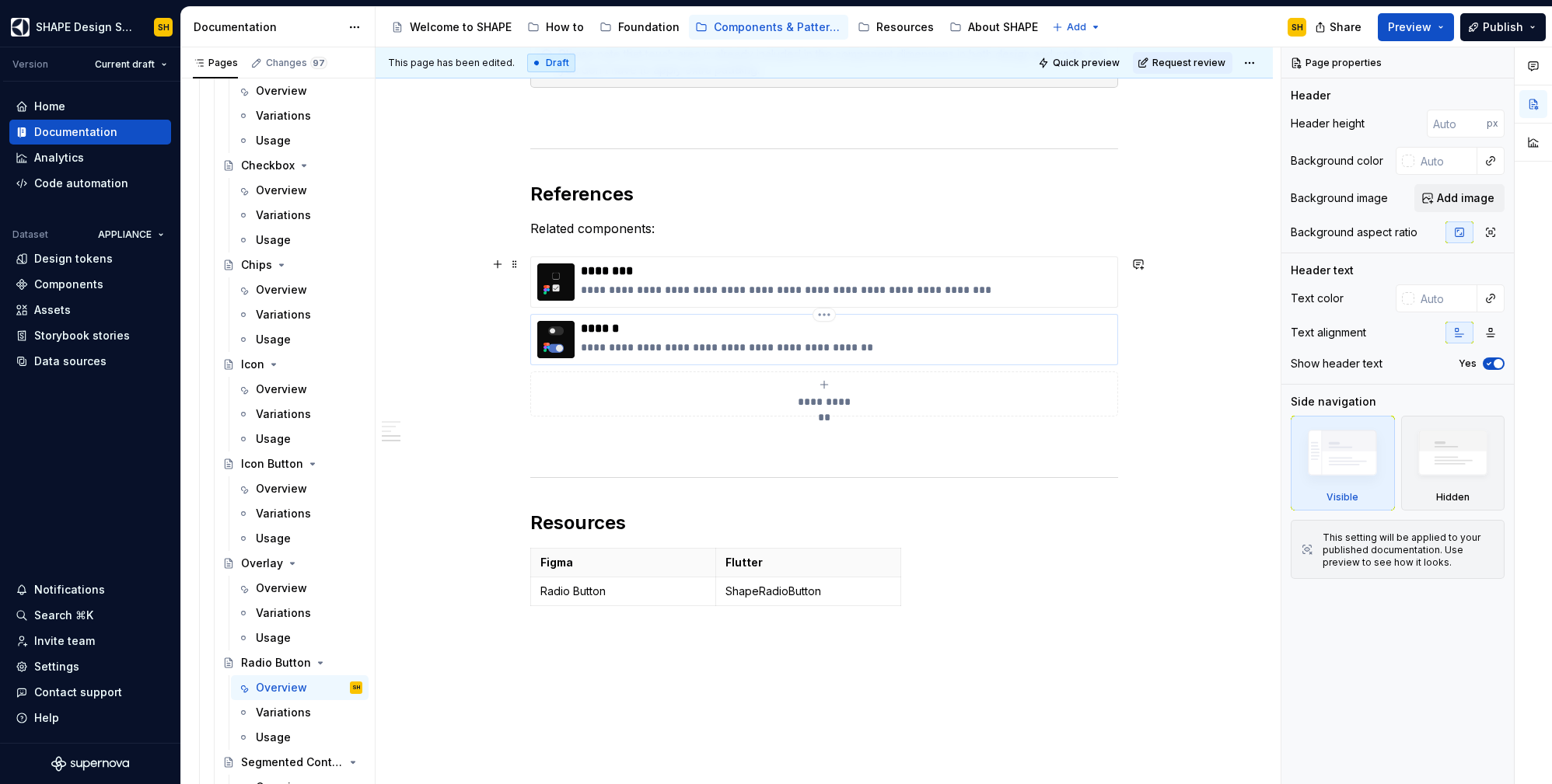
click at [630, 323] on p "******" at bounding box center [847, 328] width 531 height 16
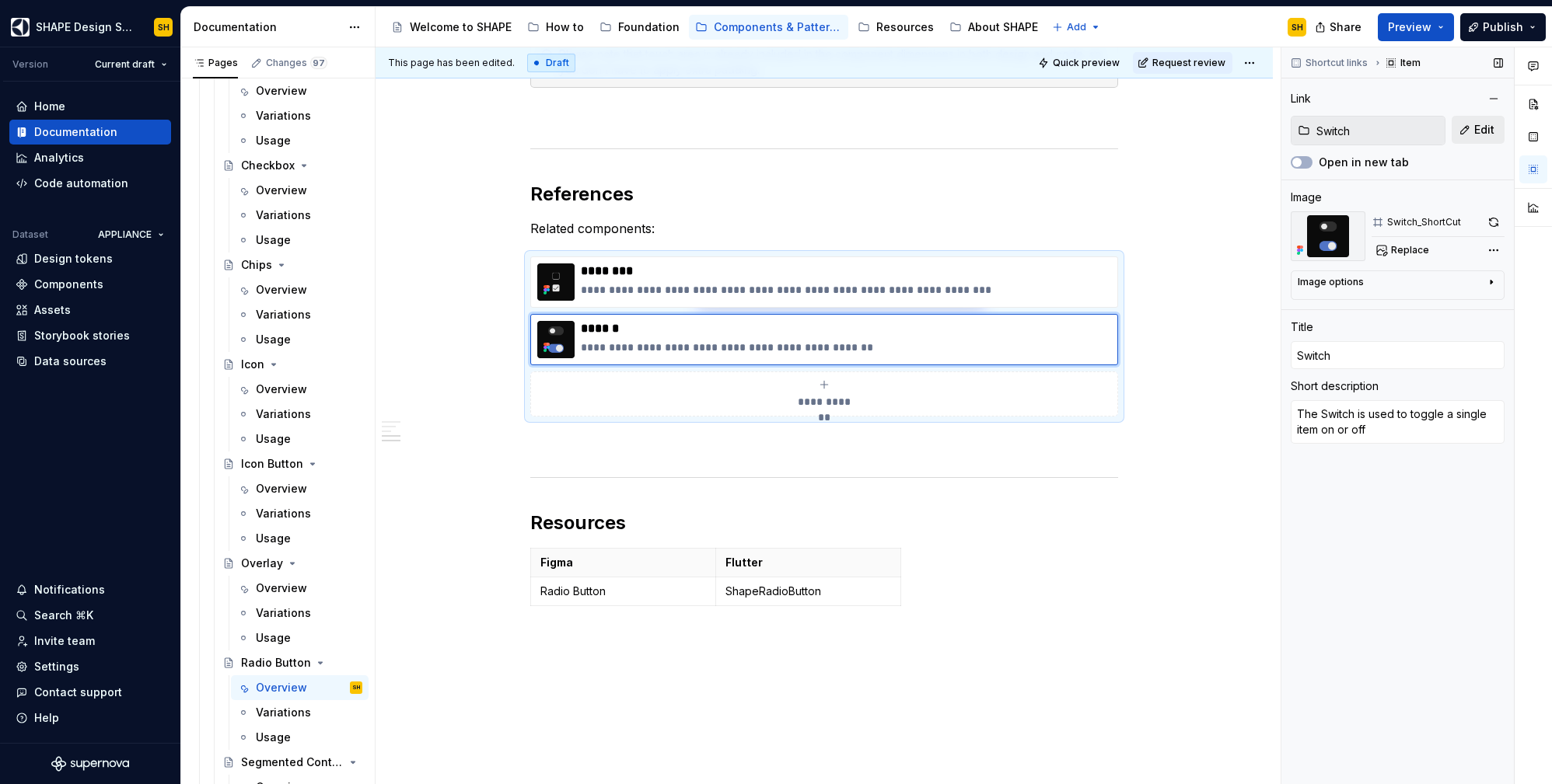
click at [1497, 128] on button "Edit" at bounding box center [1478, 130] width 53 height 28
type textarea "*"
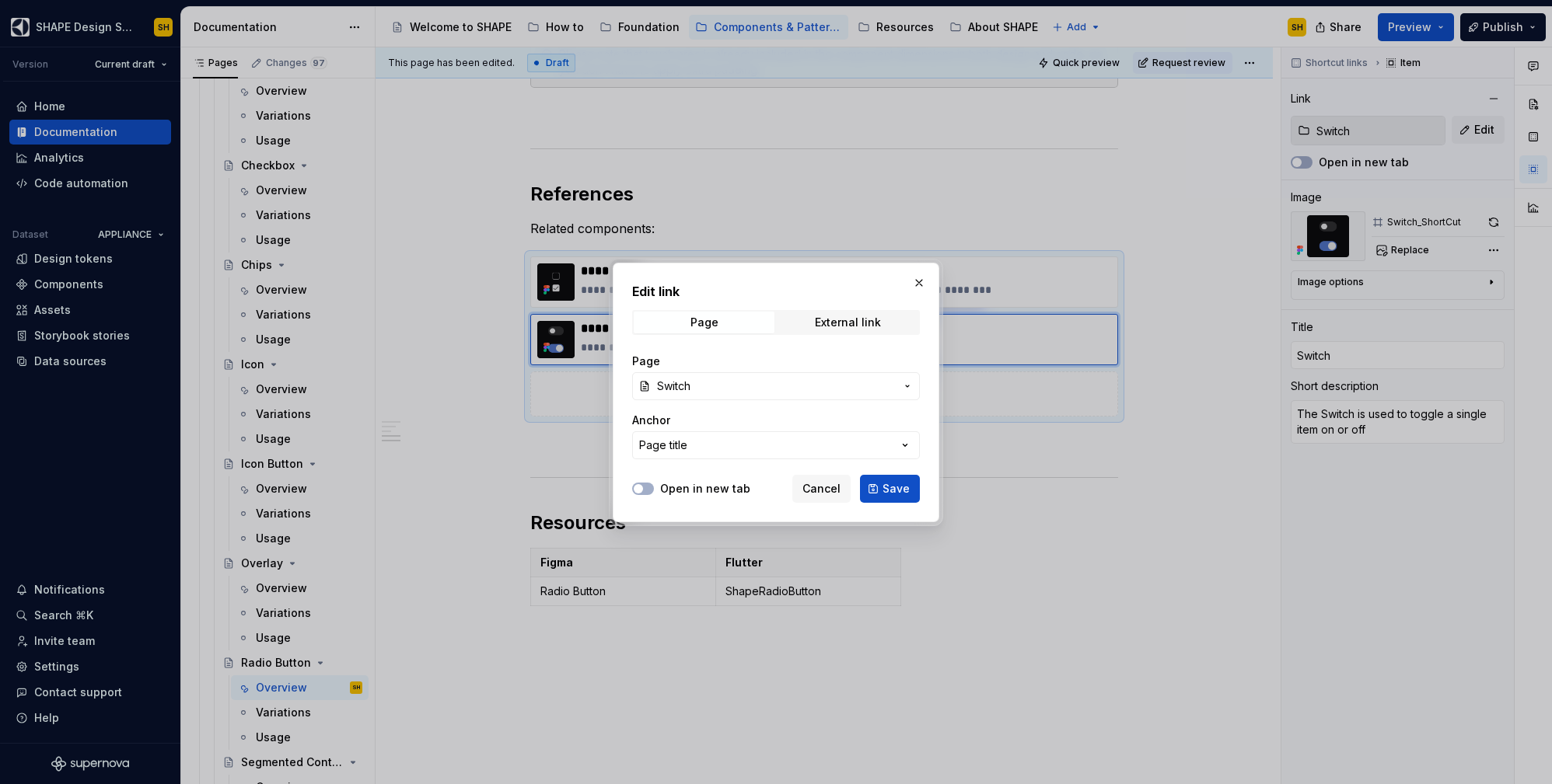
click at [815, 394] on button "Switch" at bounding box center [776, 386] width 288 height 28
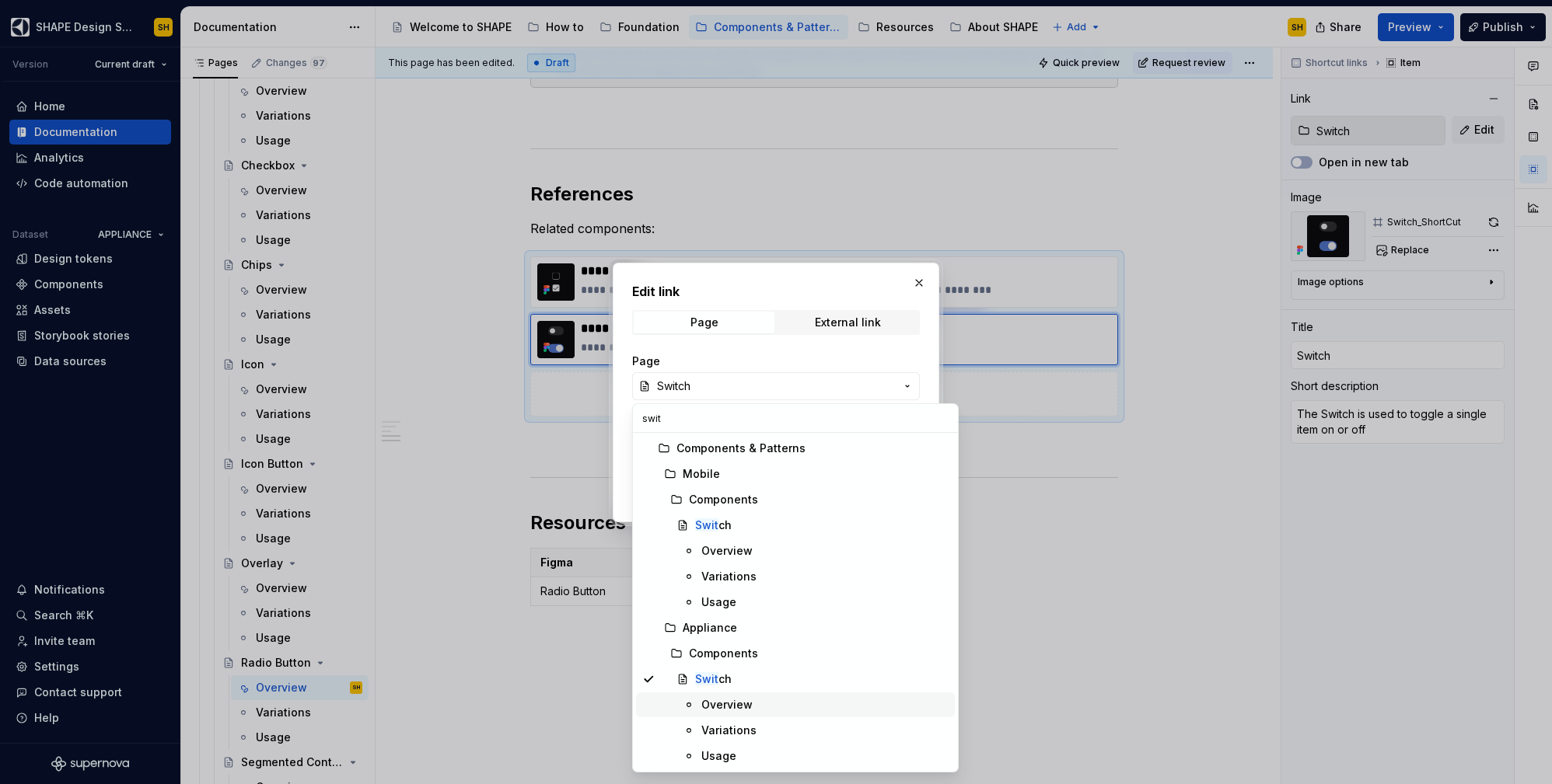
type input "swit"
click at [737, 708] on div "Overview" at bounding box center [727, 705] width 52 height 16
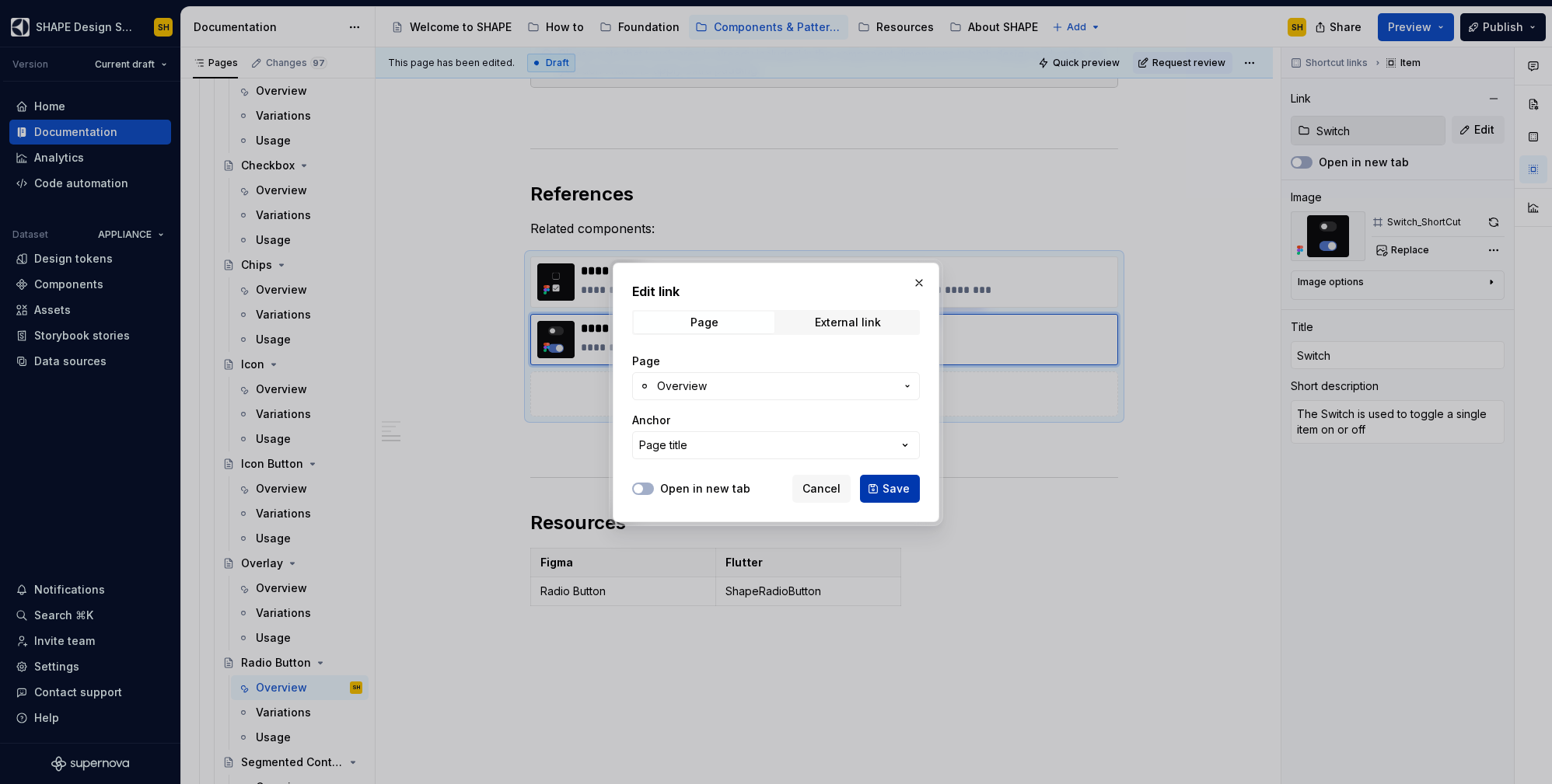
click at [904, 488] on span "Save" at bounding box center [895, 489] width 27 height 16
type textarea "*"
type input "Switch / Overview"
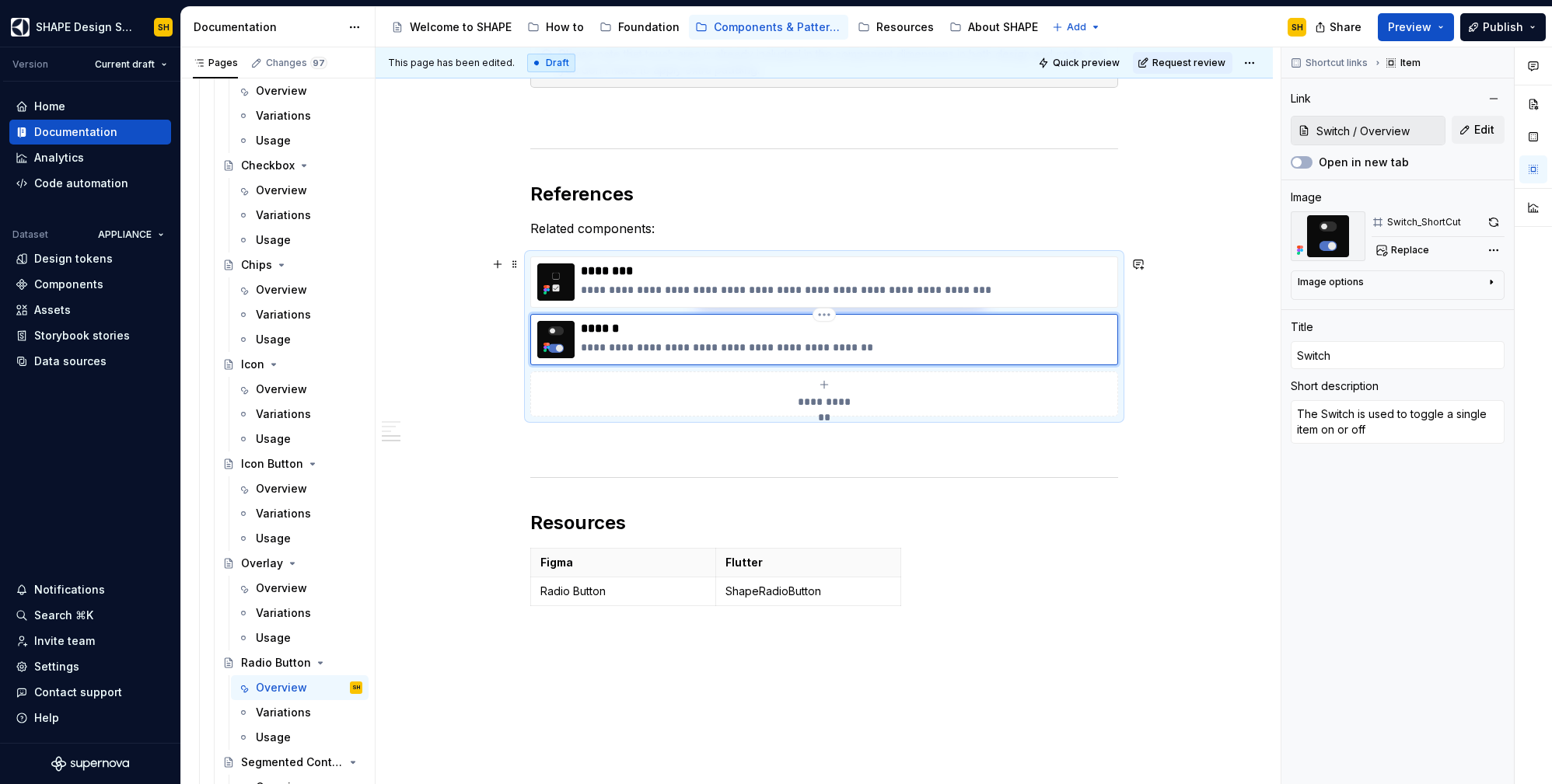
click at [649, 330] on p "******" at bounding box center [847, 328] width 531 height 16
click at [669, 274] on p "********" at bounding box center [847, 271] width 531 height 16
type textarea "*"
type input "Checkbox / Overview"
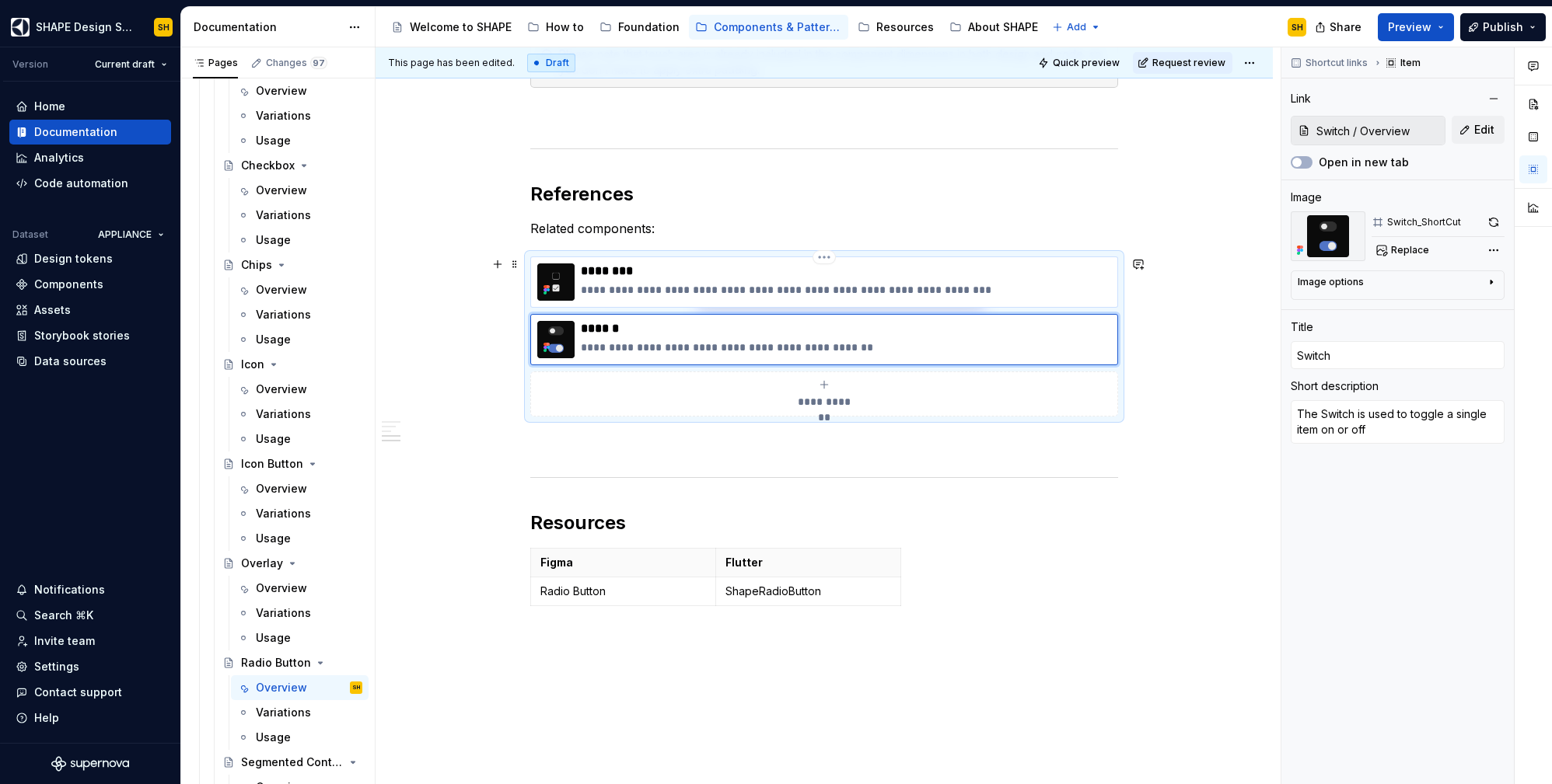
type input "Checkbox"
type textarea "A checkbox is a UI element that allows users to select between two states"
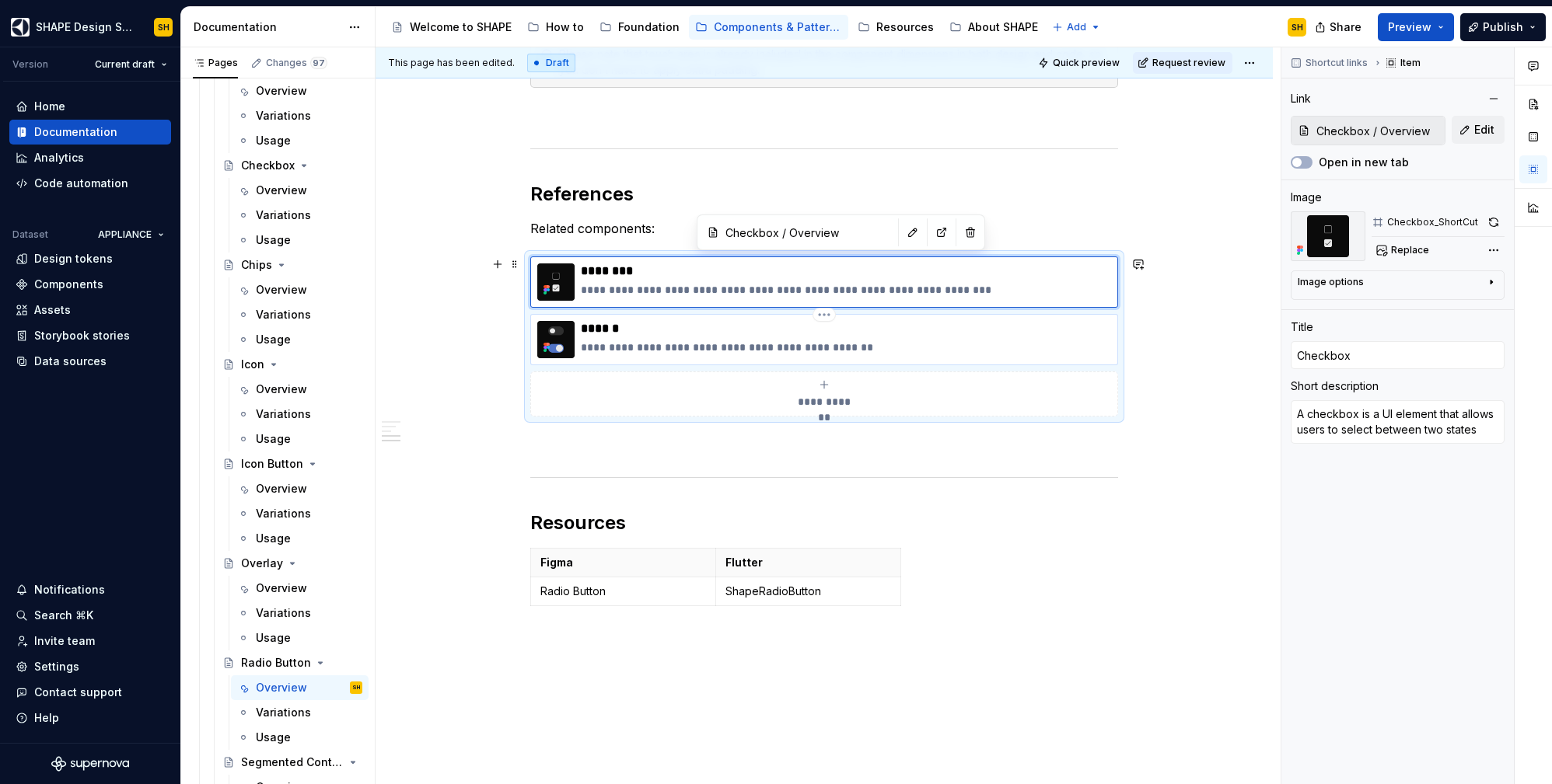
click at [662, 325] on p "******" at bounding box center [847, 328] width 531 height 16
type textarea "*"
type input "Switch / Overview"
type input "Switch"
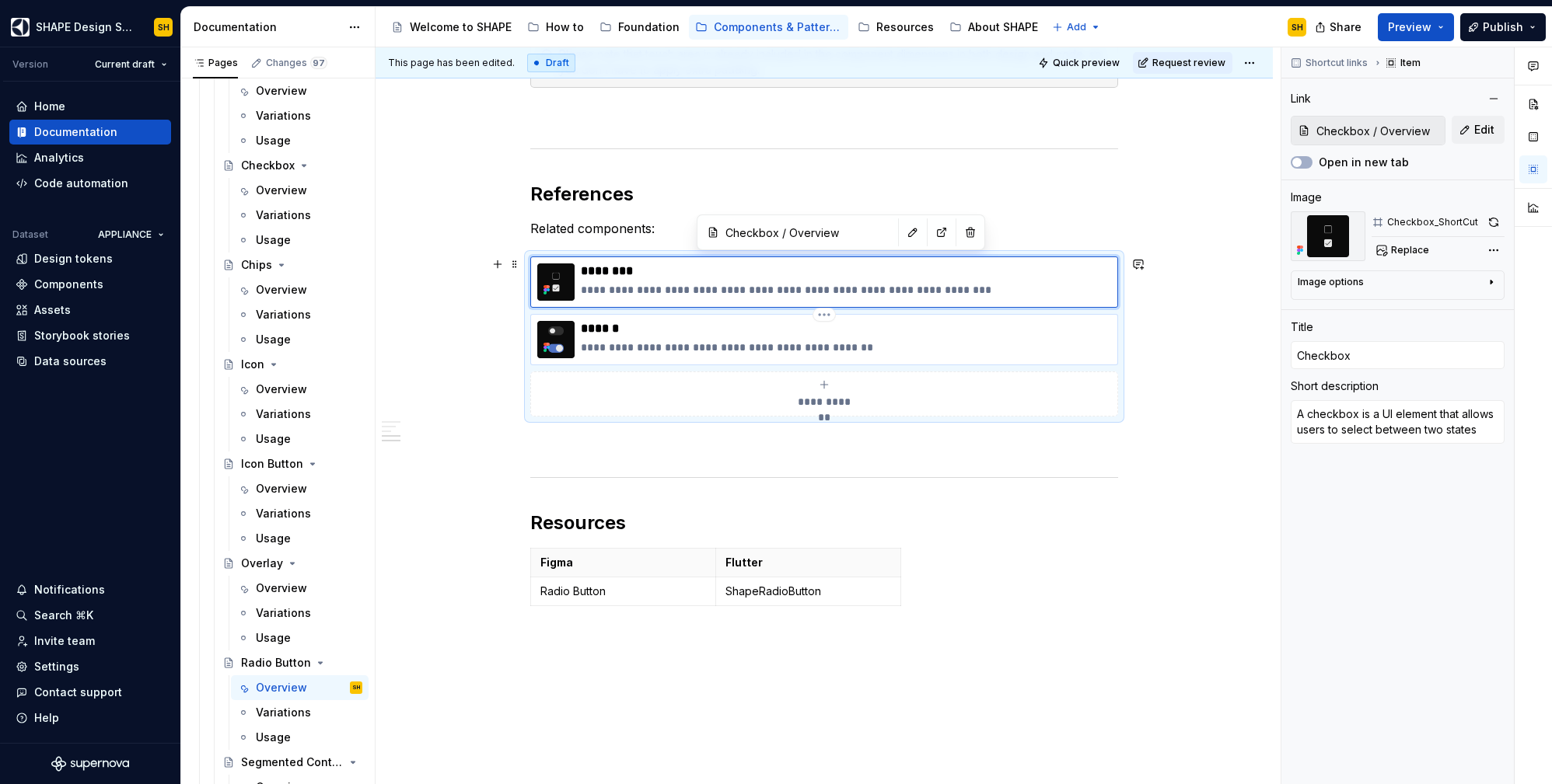
type textarea "The Switch is used to toggle a single item on or off"
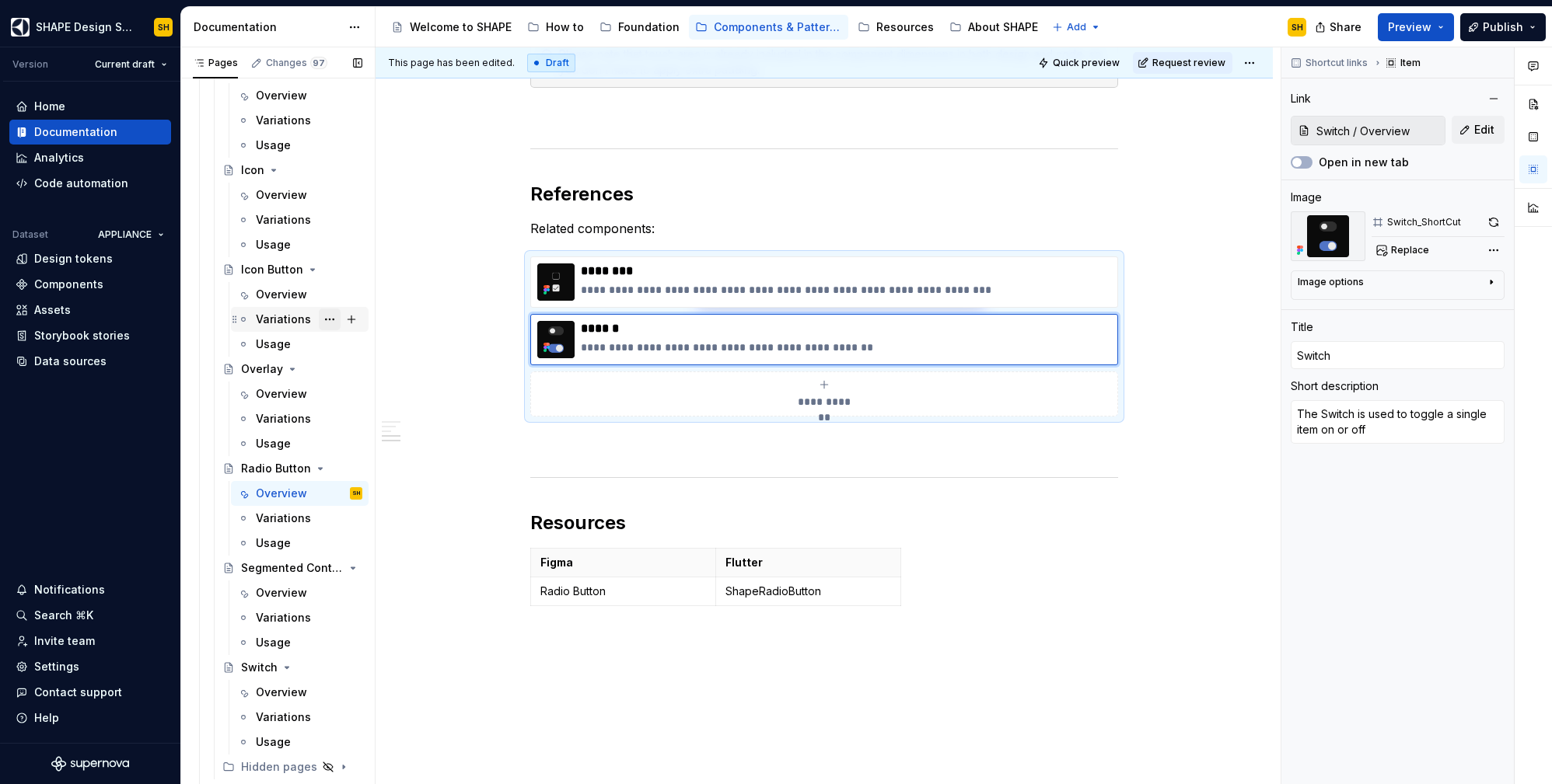
scroll to position [594, 0]
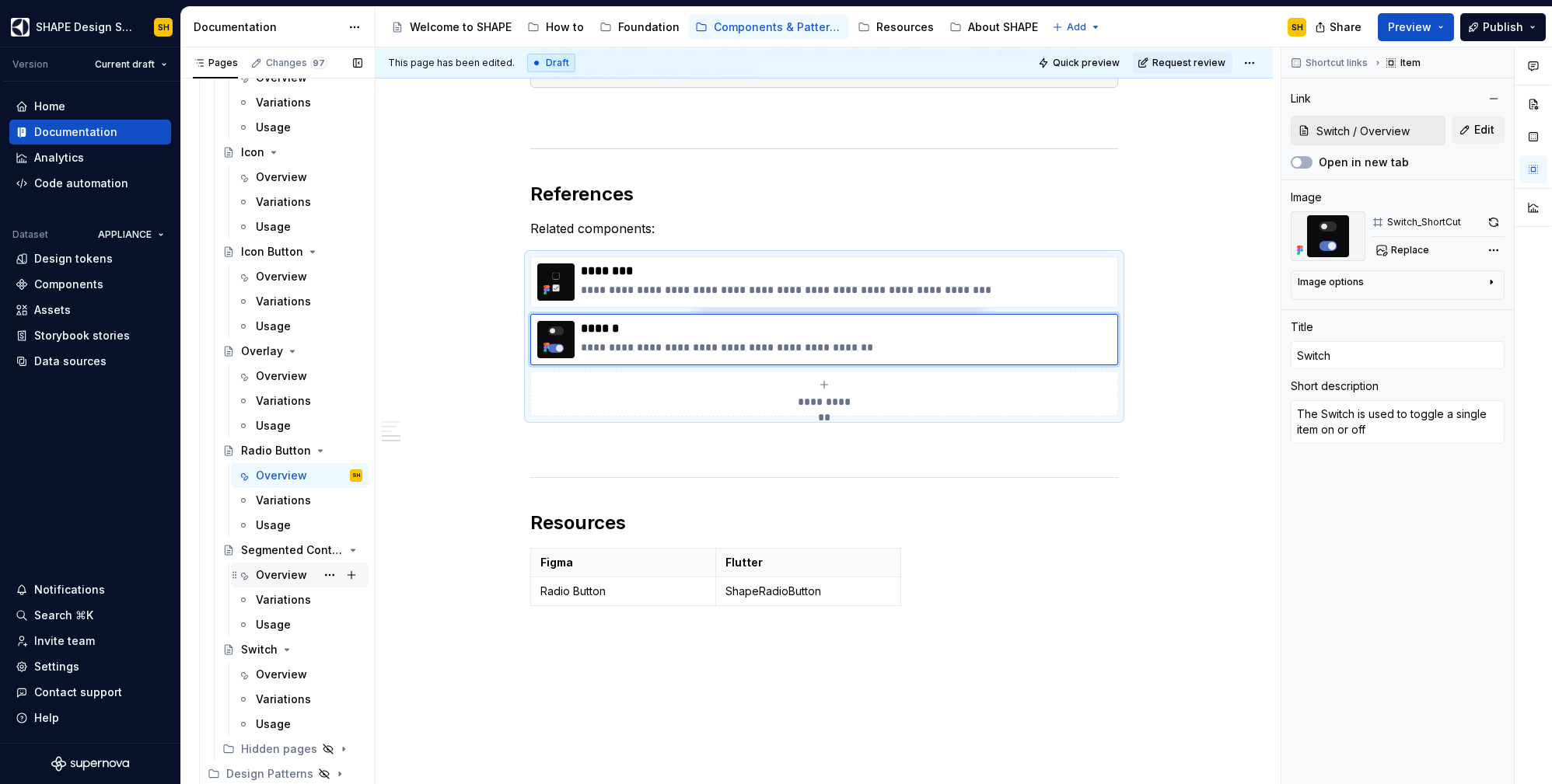
click at [278, 572] on div "Overview" at bounding box center [281, 575] width 52 height 16
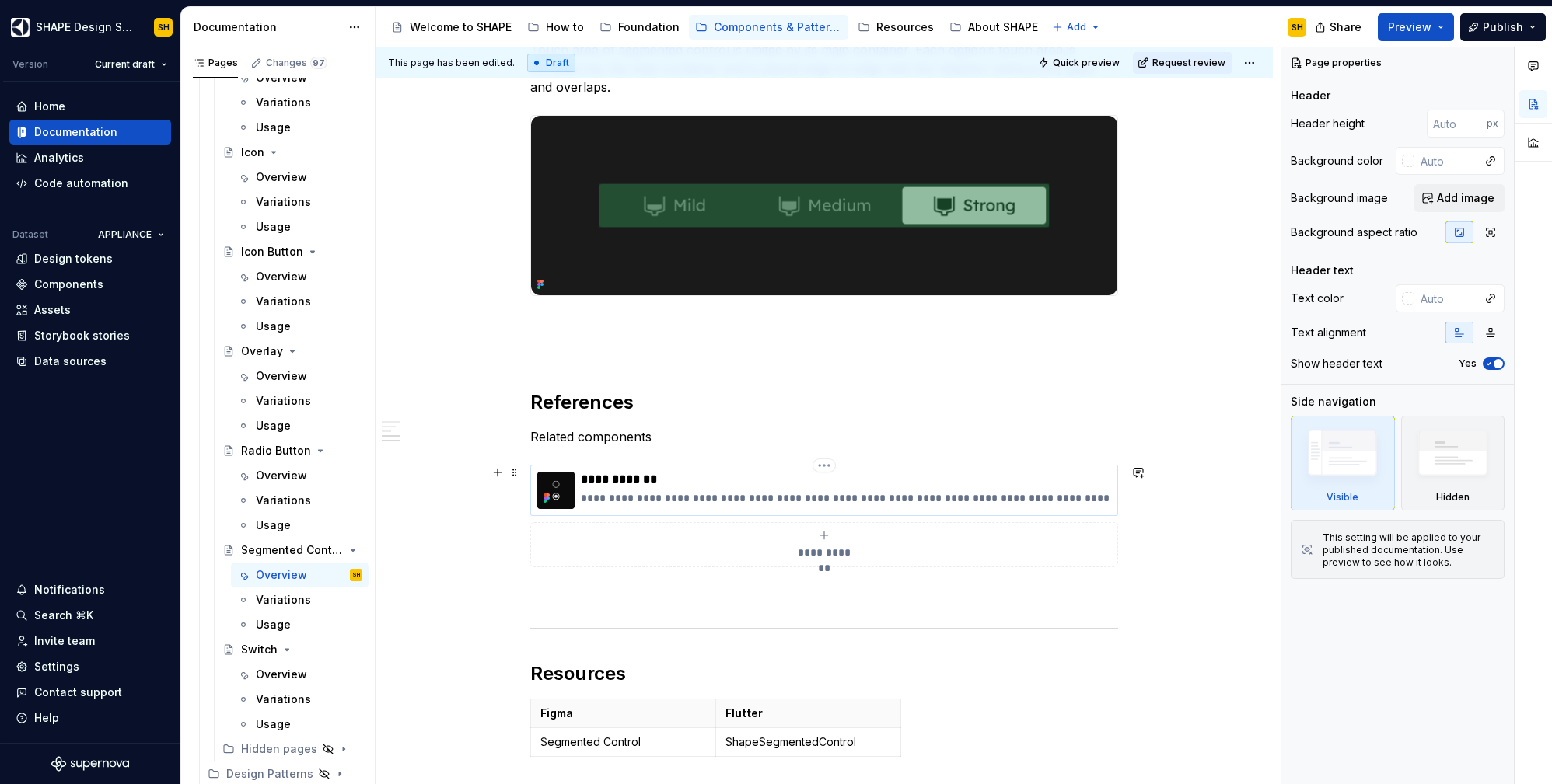
scroll to position [1496, 0]
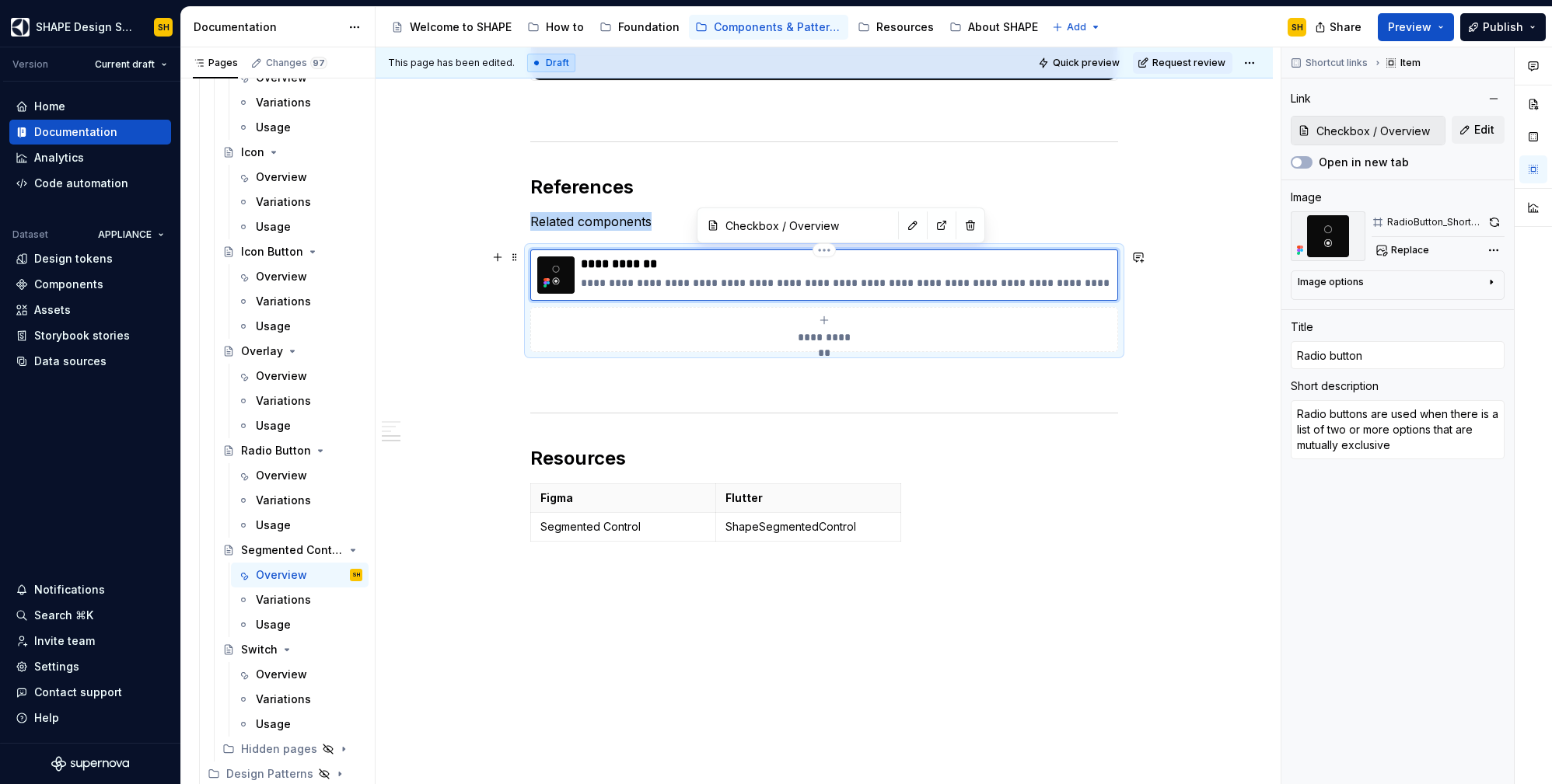
click at [736, 274] on div "**********" at bounding box center [847, 275] width 531 height 38
click at [1384, 130] on input "Checkbox / Overview" at bounding box center [1377, 131] width 135 height 28
click at [1485, 136] on span "Edit" at bounding box center [1483, 130] width 20 height 16
type textarea "*"
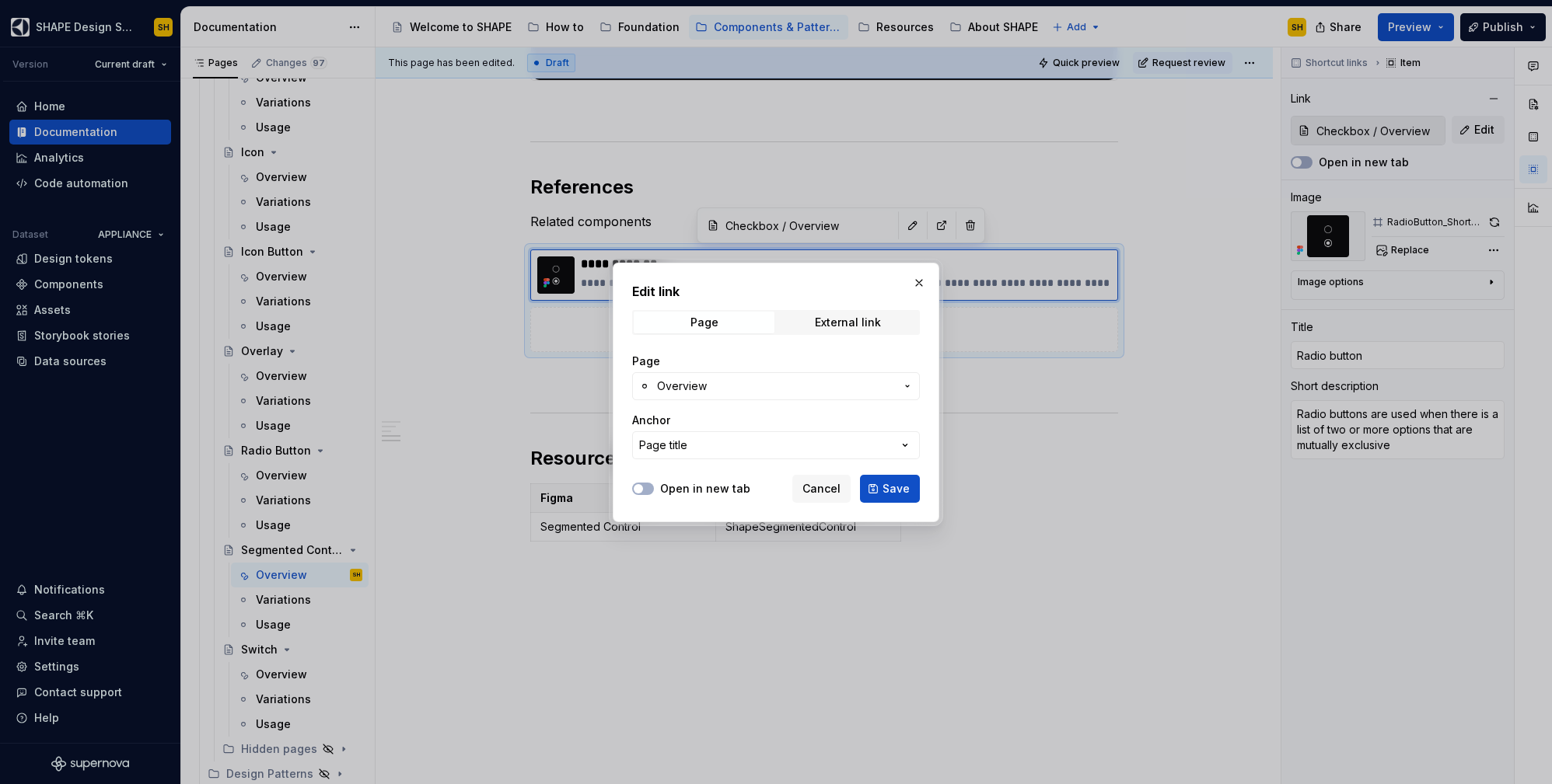
click at [735, 386] on span "Overview" at bounding box center [776, 386] width 238 height 16
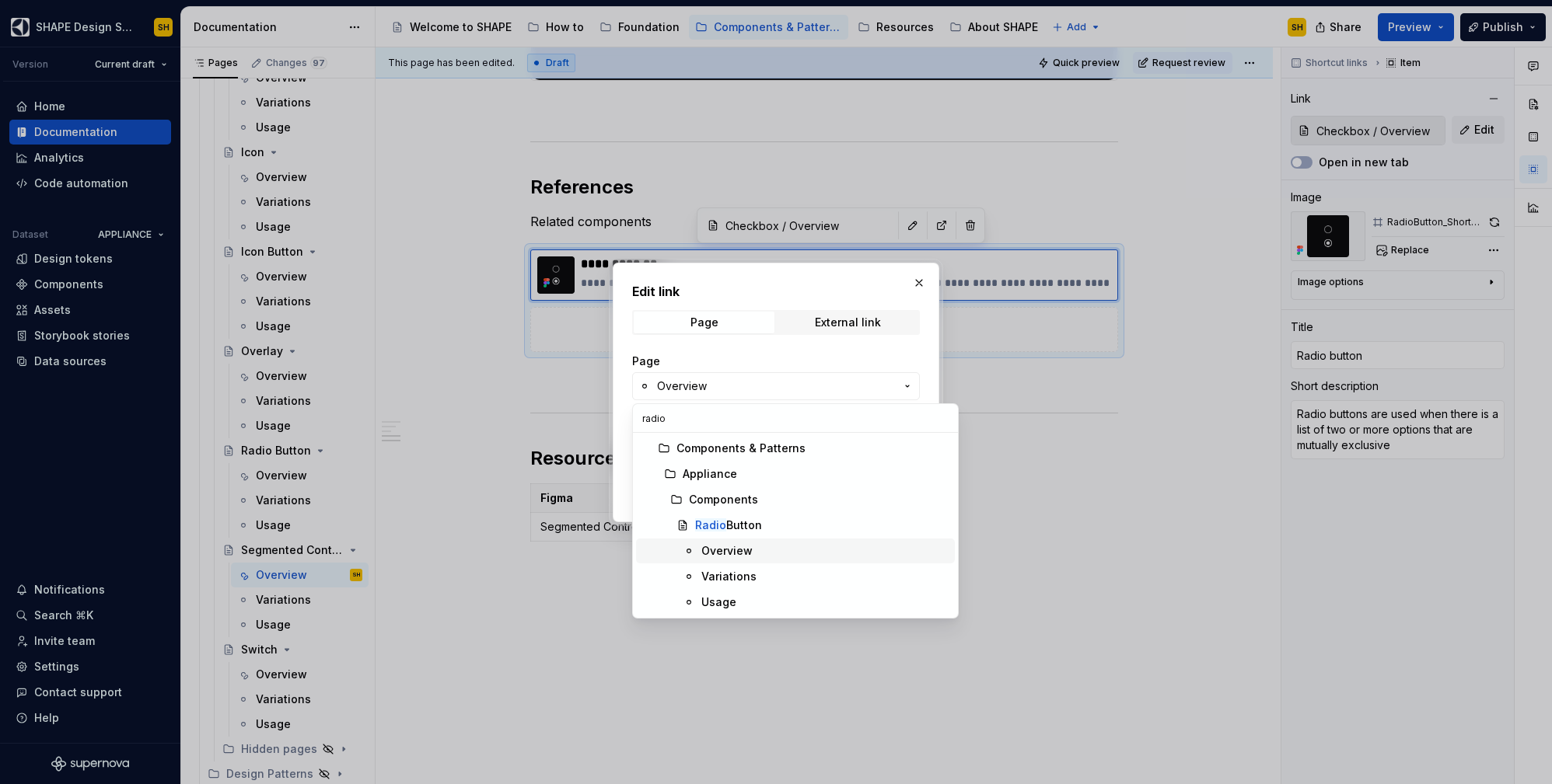
click at [698, 545] on span "Overview" at bounding box center [795, 551] width 319 height 24
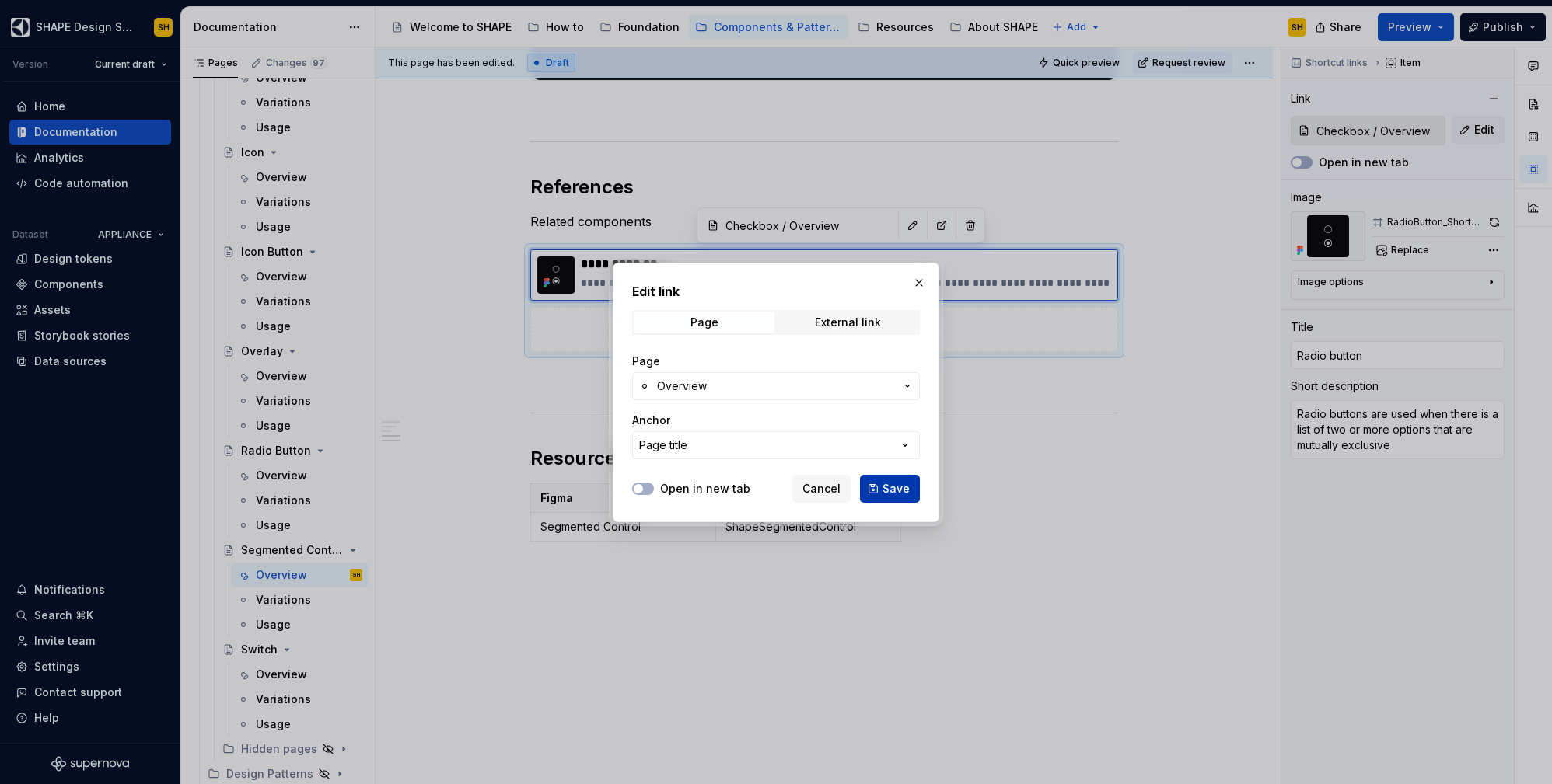
click at [899, 488] on span "Save" at bounding box center [895, 489] width 27 height 16
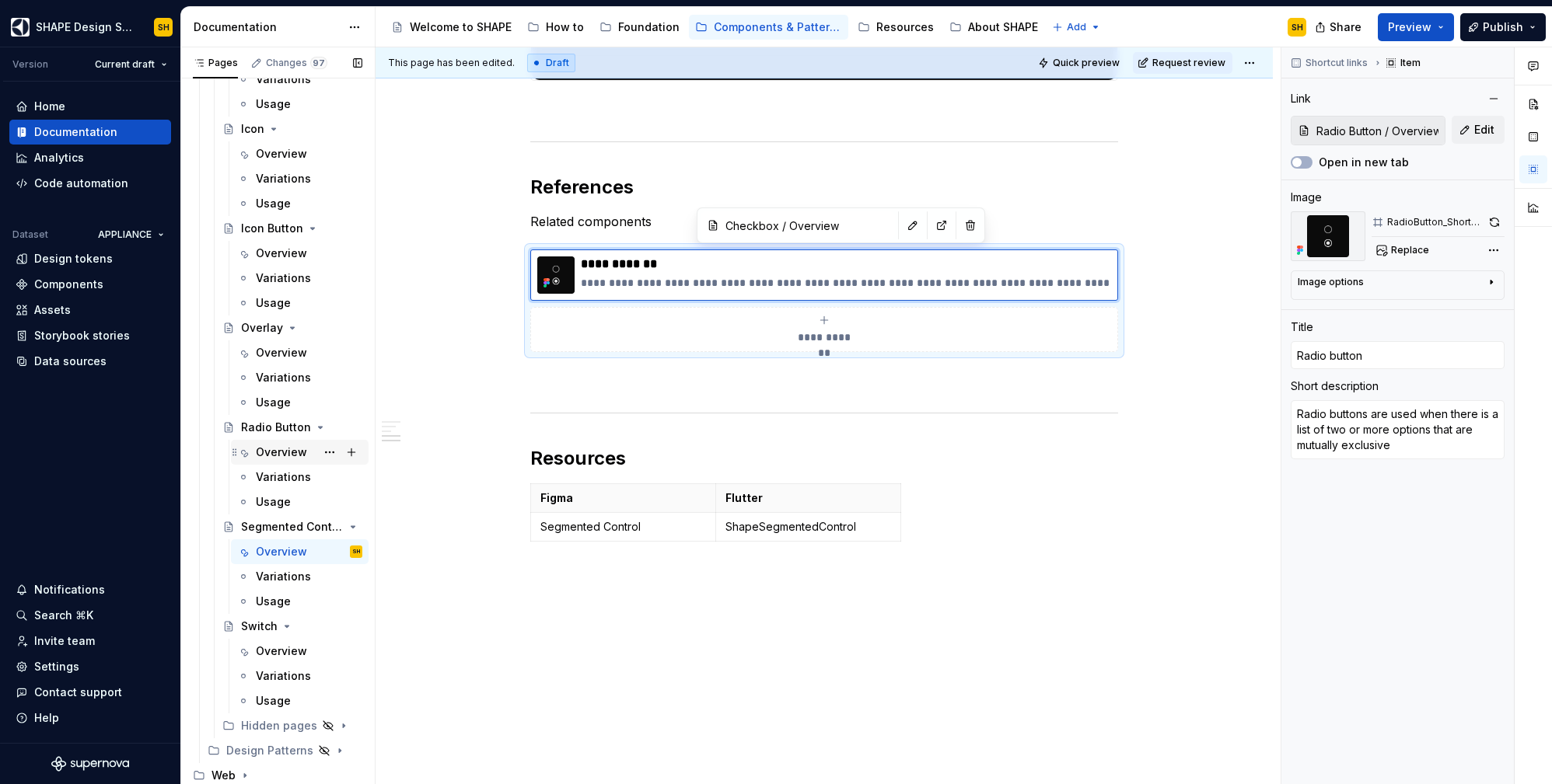
scroll to position [617, 0]
click at [835, 337] on span "**********" at bounding box center [825, 337] width 68 height 16
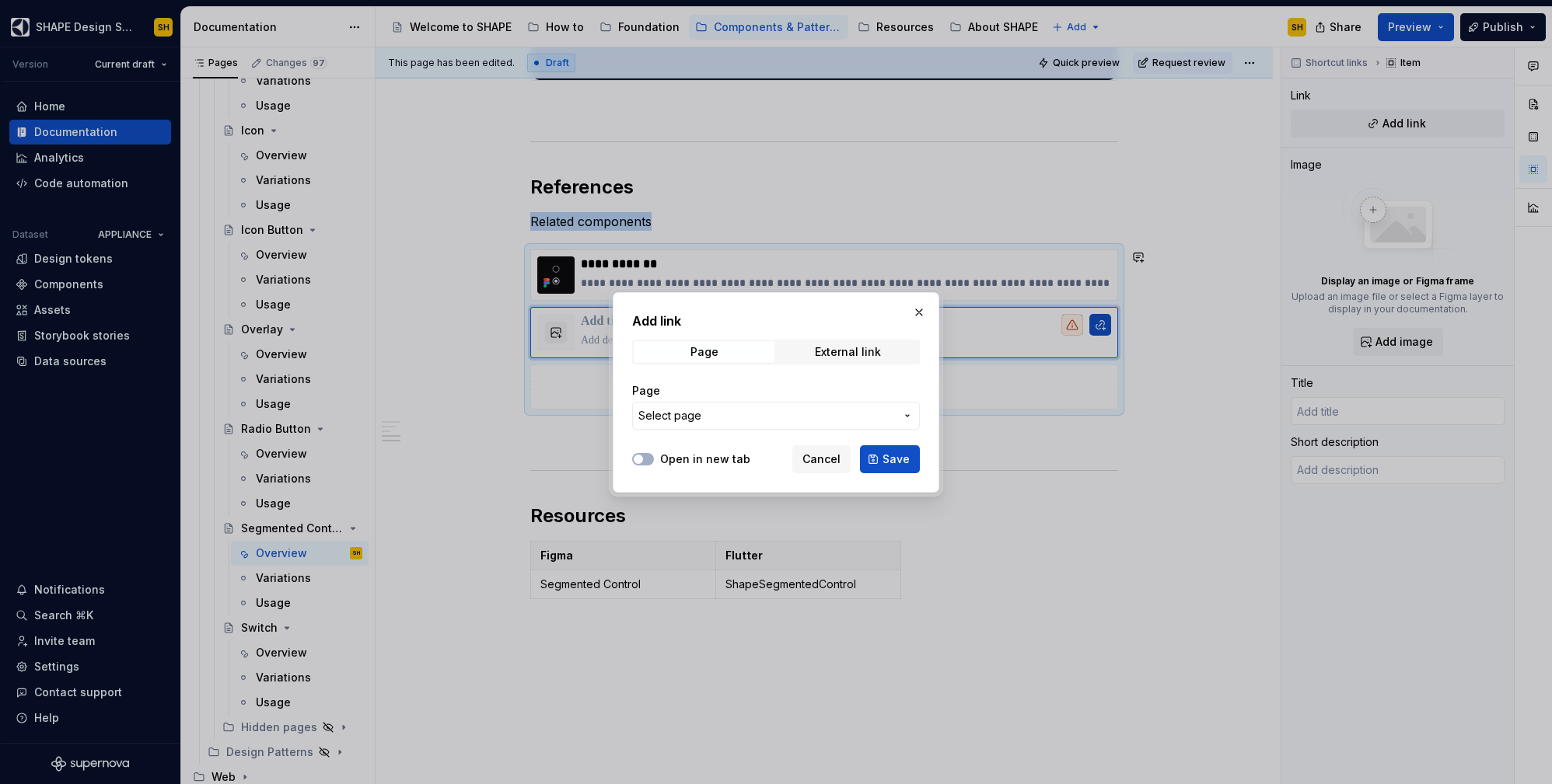
click at [764, 419] on span "Select page" at bounding box center [767, 416] width 257 height 16
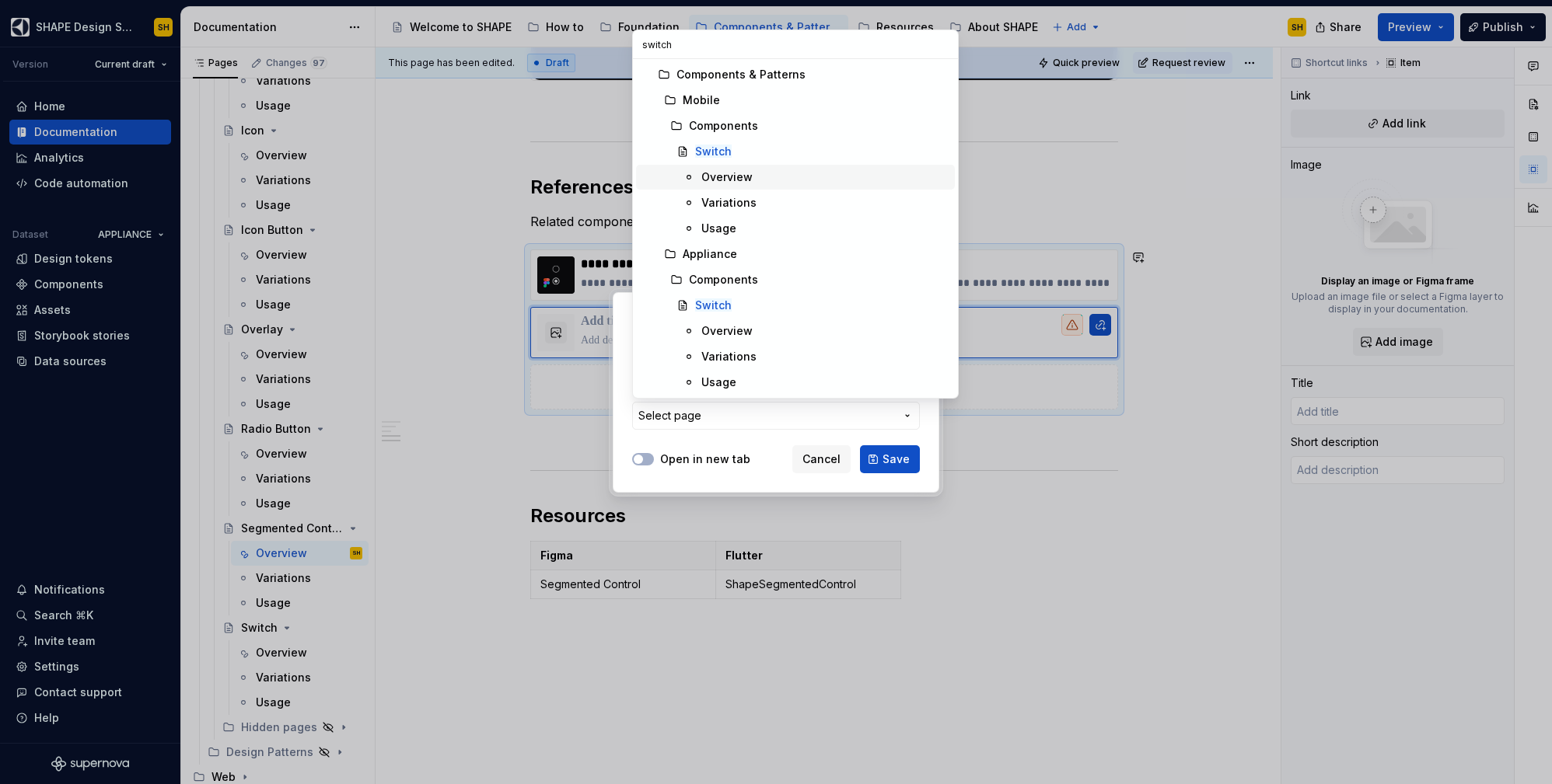
click at [734, 173] on div "Overview" at bounding box center [727, 177] width 52 height 16
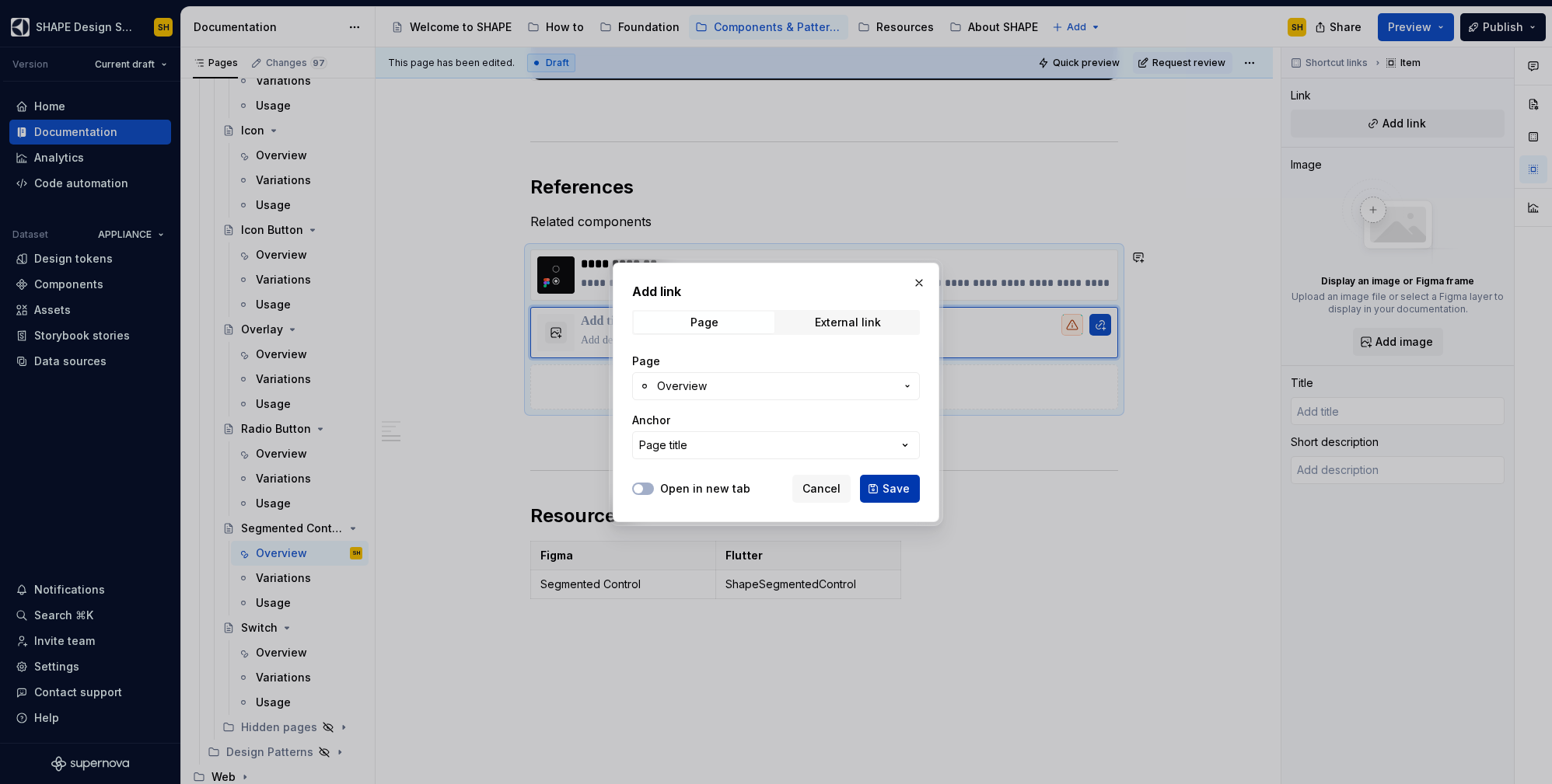
click at [900, 489] on span "Save" at bounding box center [895, 489] width 27 height 16
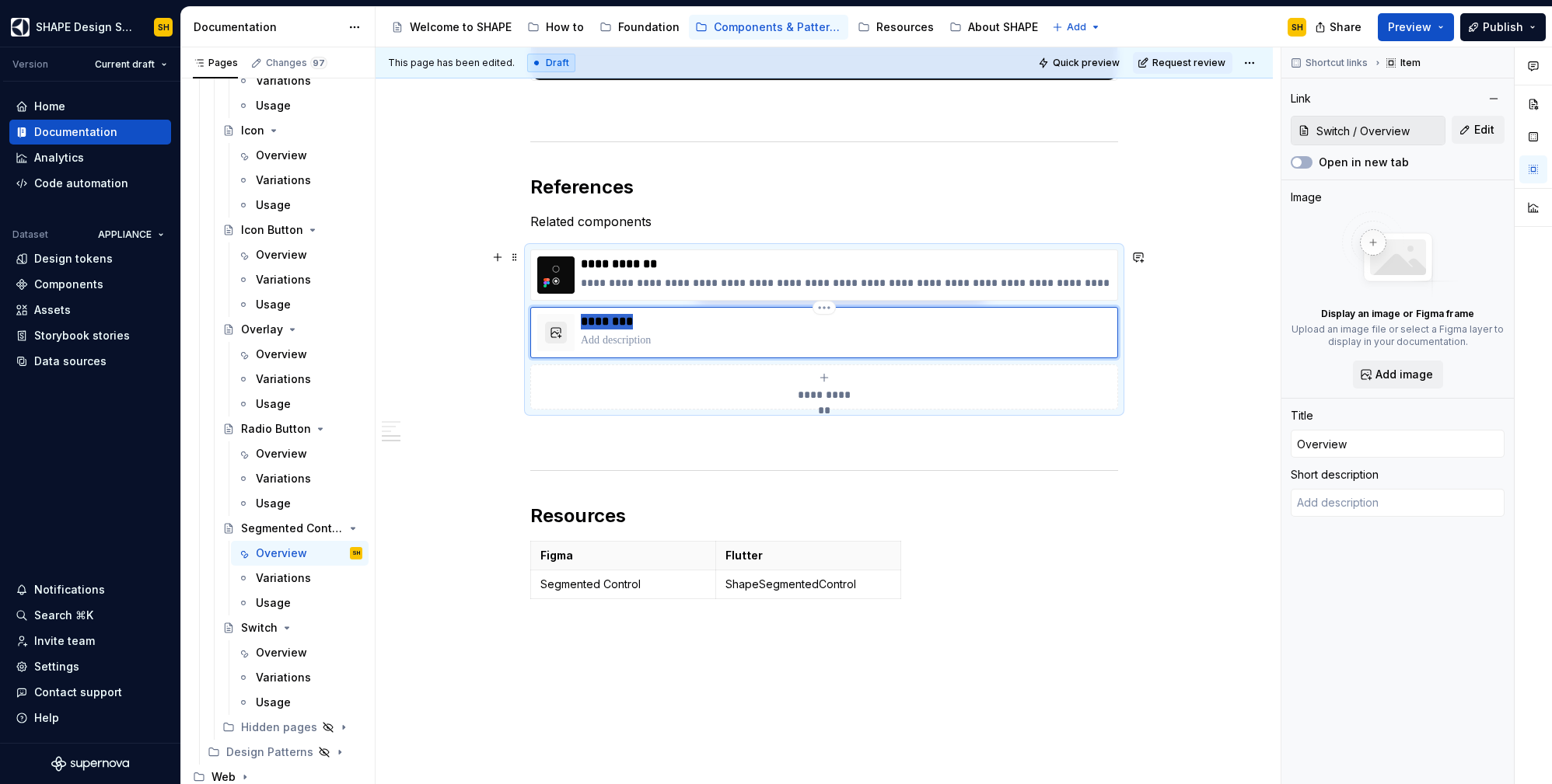
drag, startPoint x: 649, startPoint y: 321, endPoint x: 562, endPoint y: 322, distance: 87.0
click at [562, 322] on div "********" at bounding box center [824, 333] width 574 height 38
click at [1430, 381] on span "Add image" at bounding box center [1403, 374] width 57 height 16
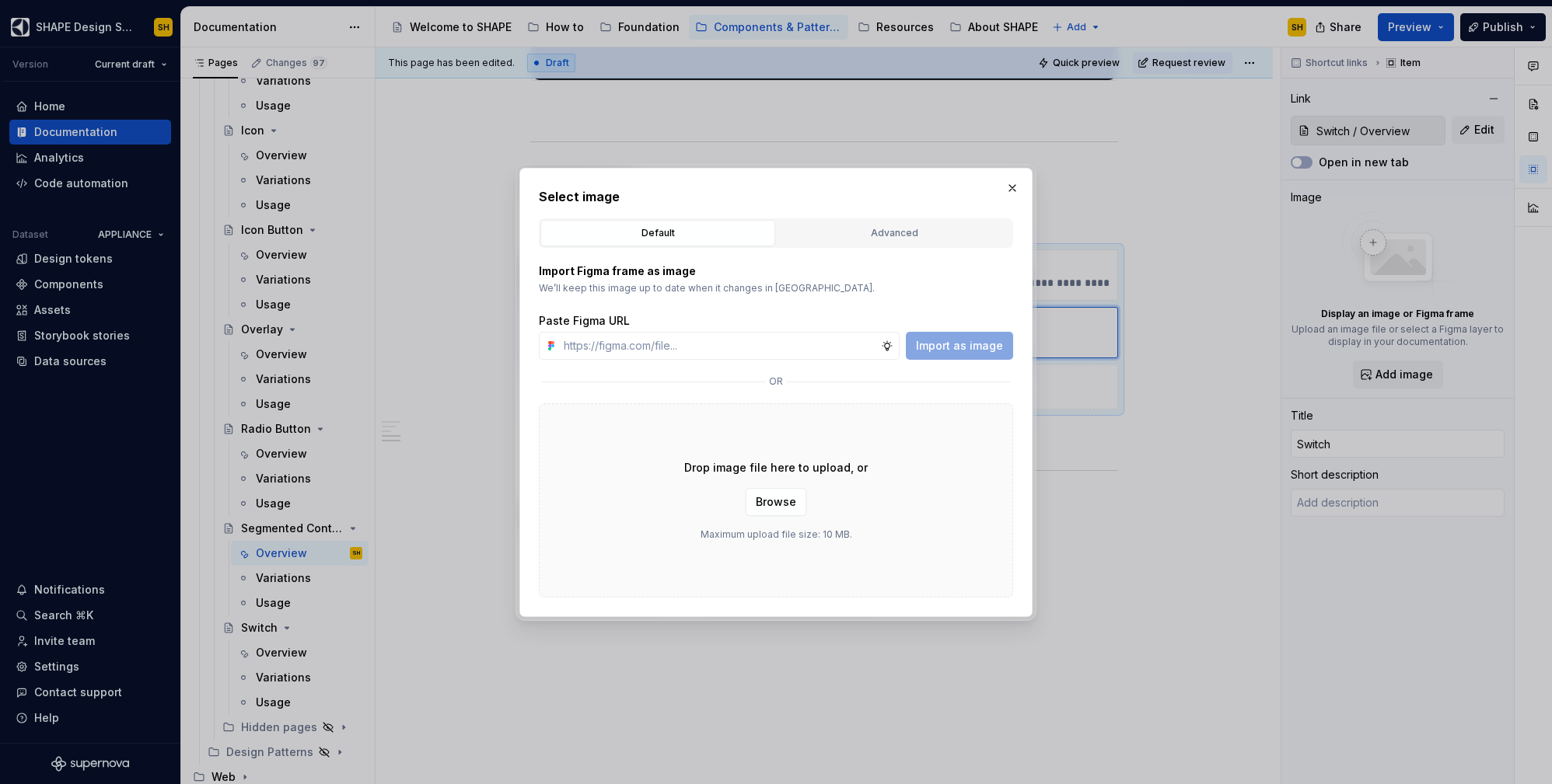
click at [909, 226] on div "Advanced" at bounding box center [895, 233] width 224 height 16
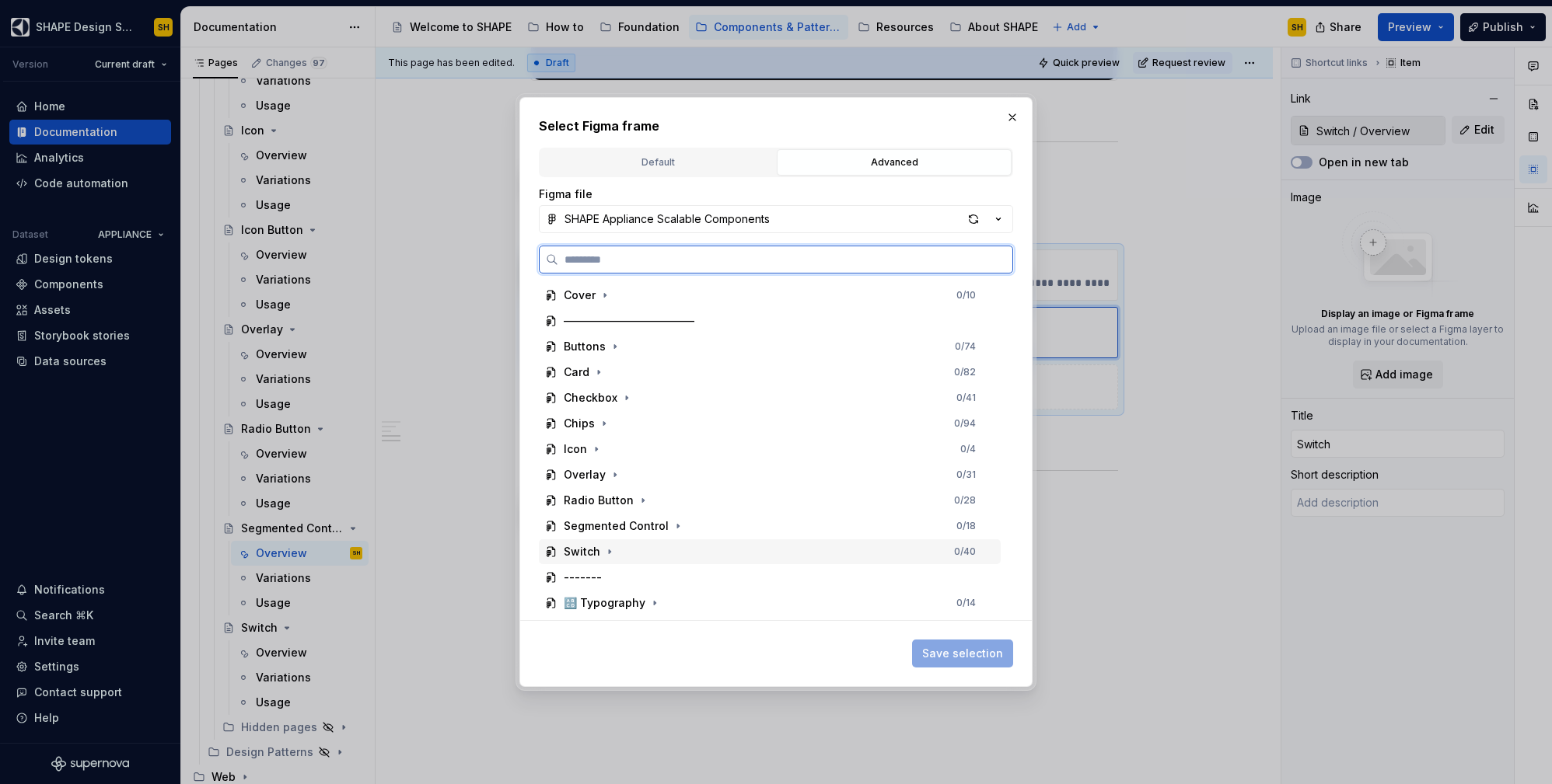
click at [641, 563] on div "Switch 0 / 40" at bounding box center [769, 552] width 462 height 24
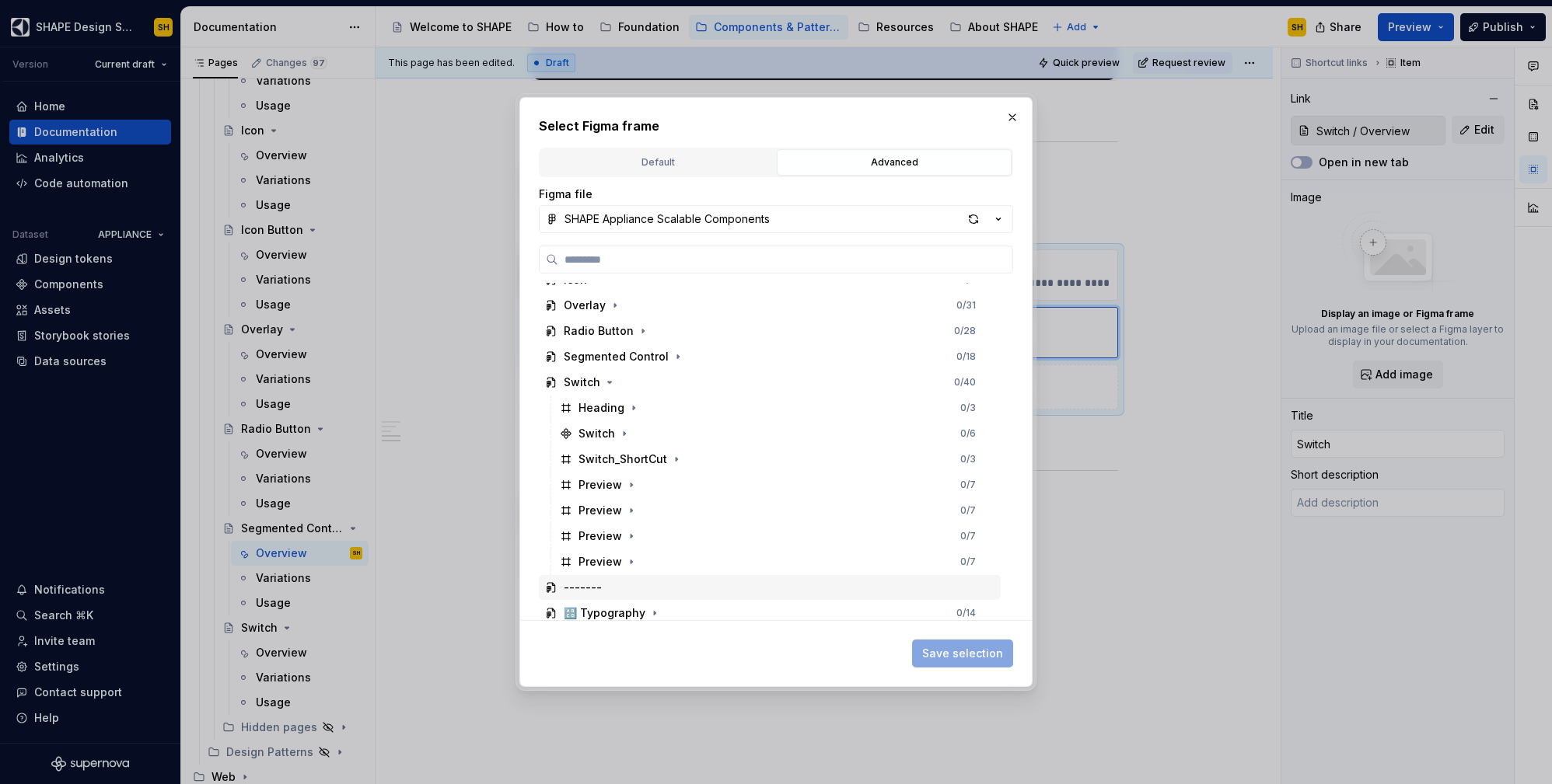
scroll to position [172, 0]
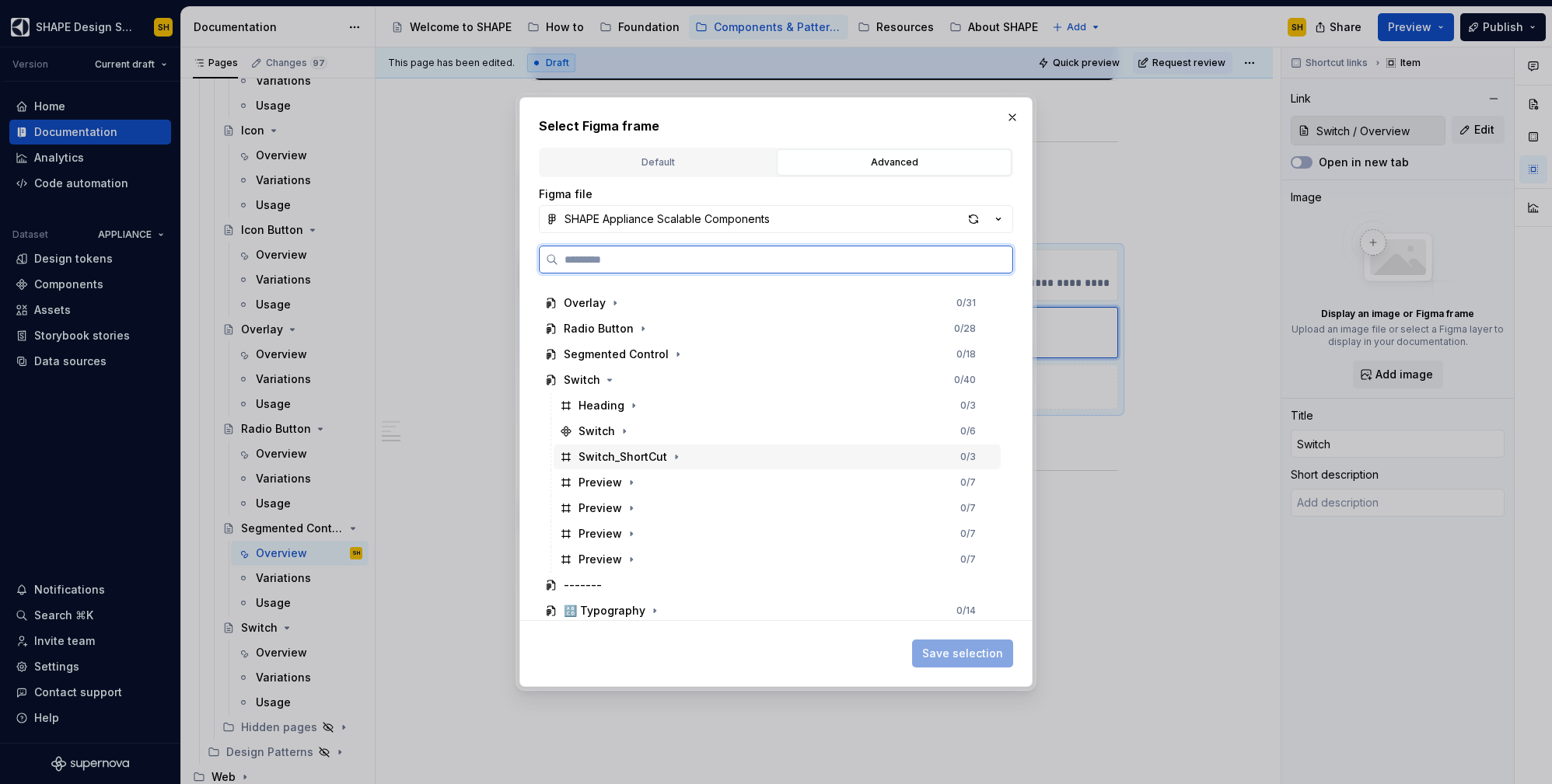
click at [711, 450] on div "Switch_ShortCut 0 / 3" at bounding box center [777, 457] width 447 height 24
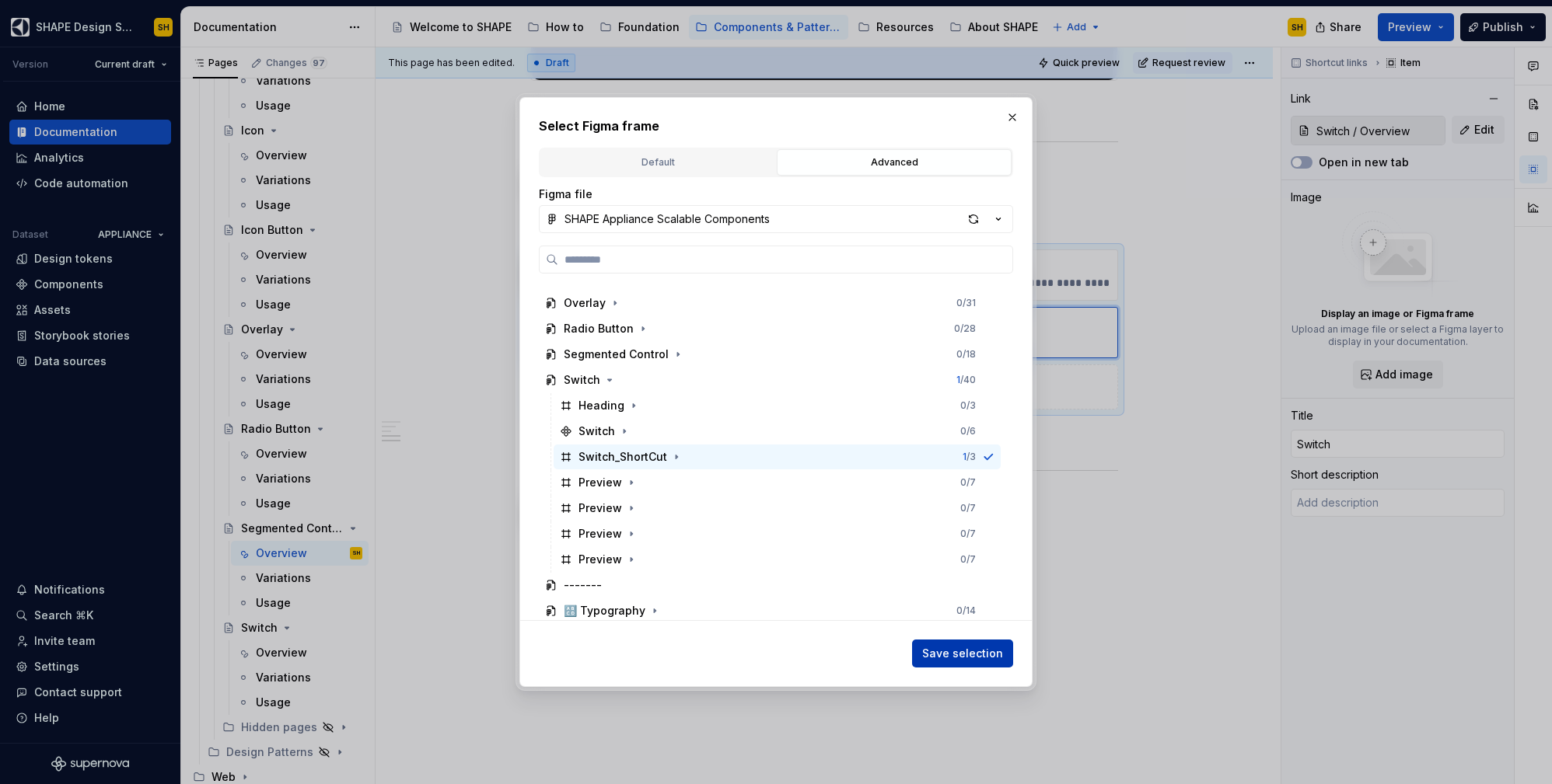
click at [978, 659] on span "Save selection" at bounding box center [962, 653] width 81 height 16
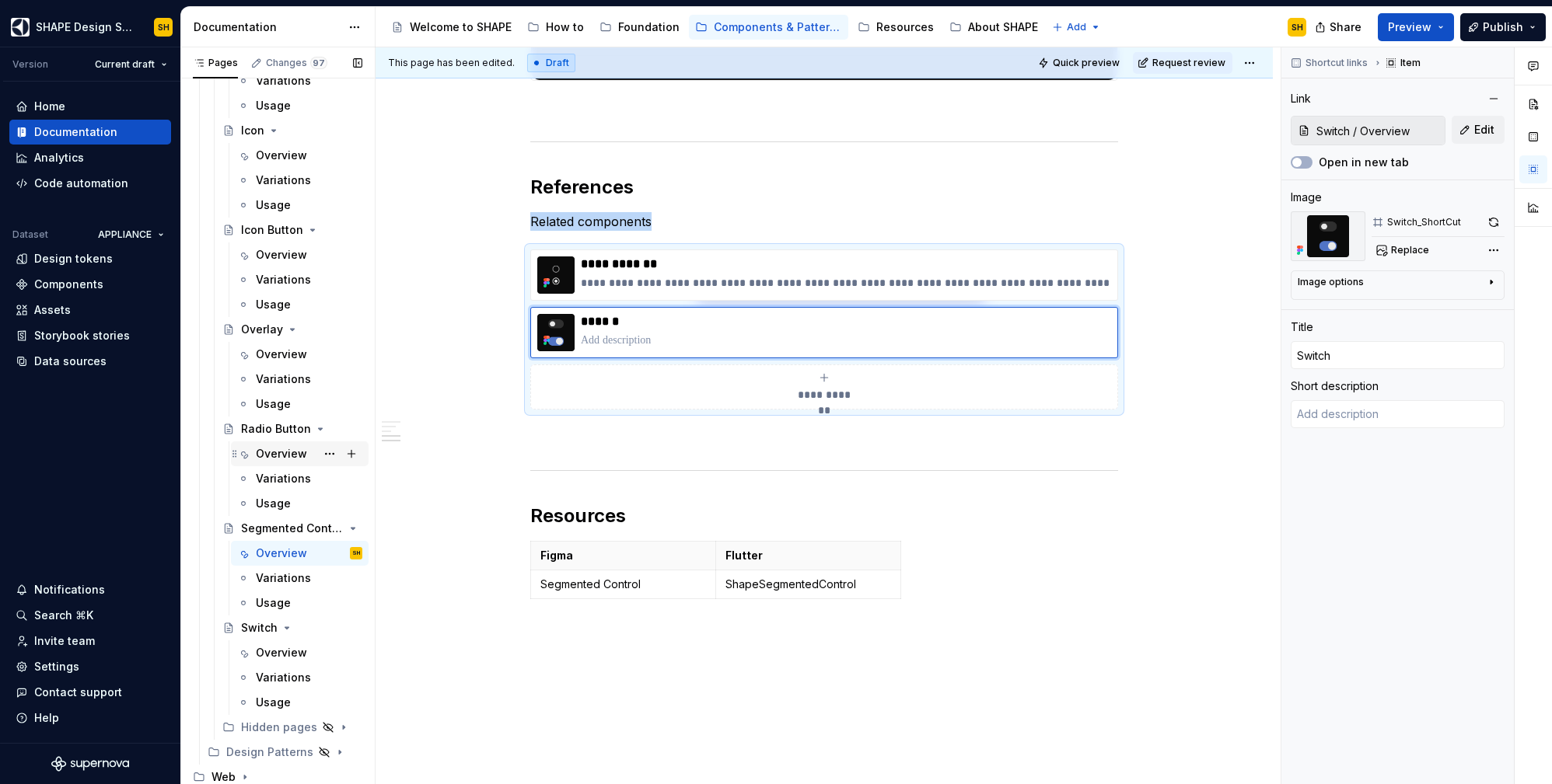
click at [265, 451] on div "Overview" at bounding box center [281, 454] width 52 height 16
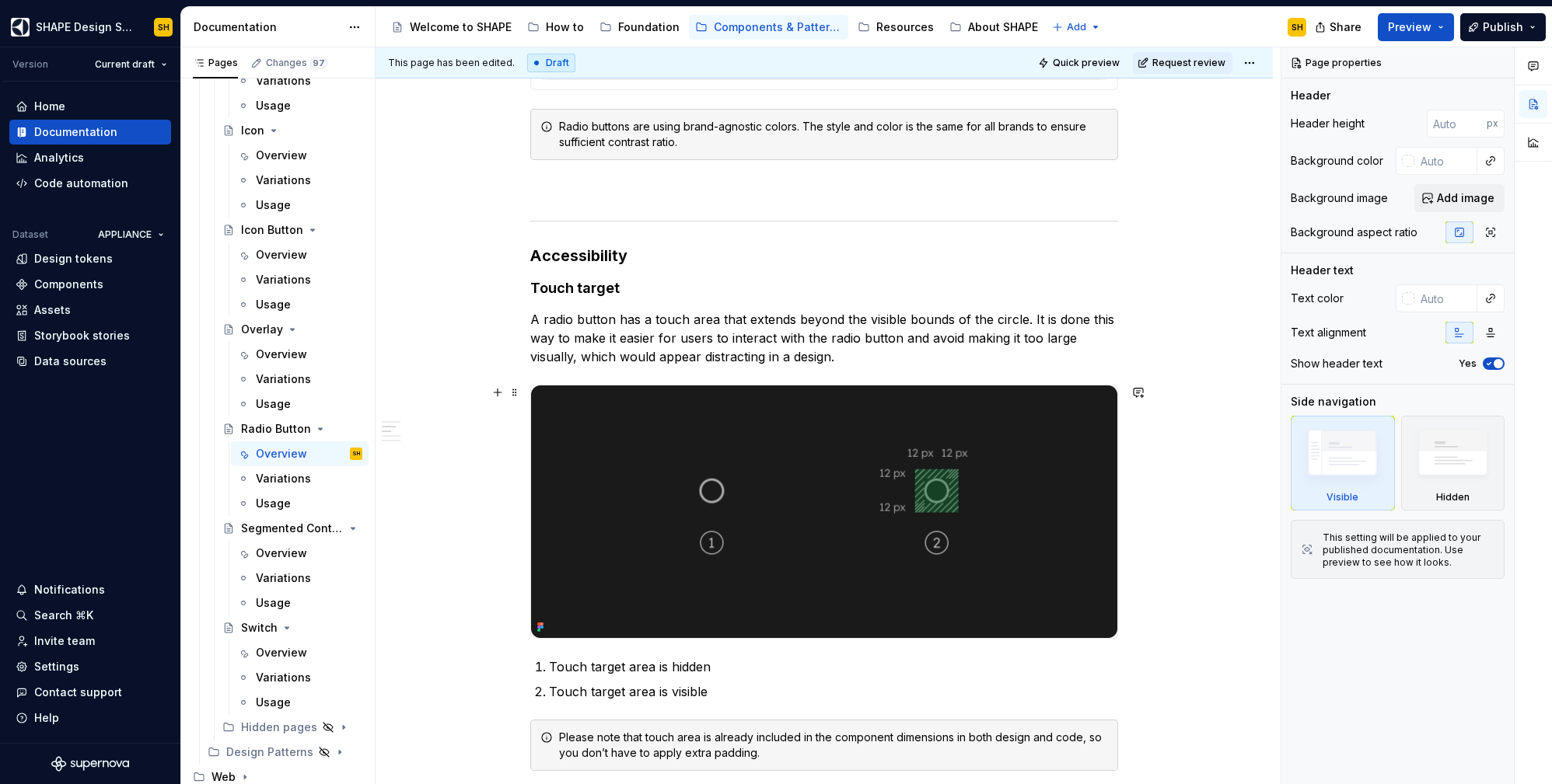
scroll to position [1693, 0]
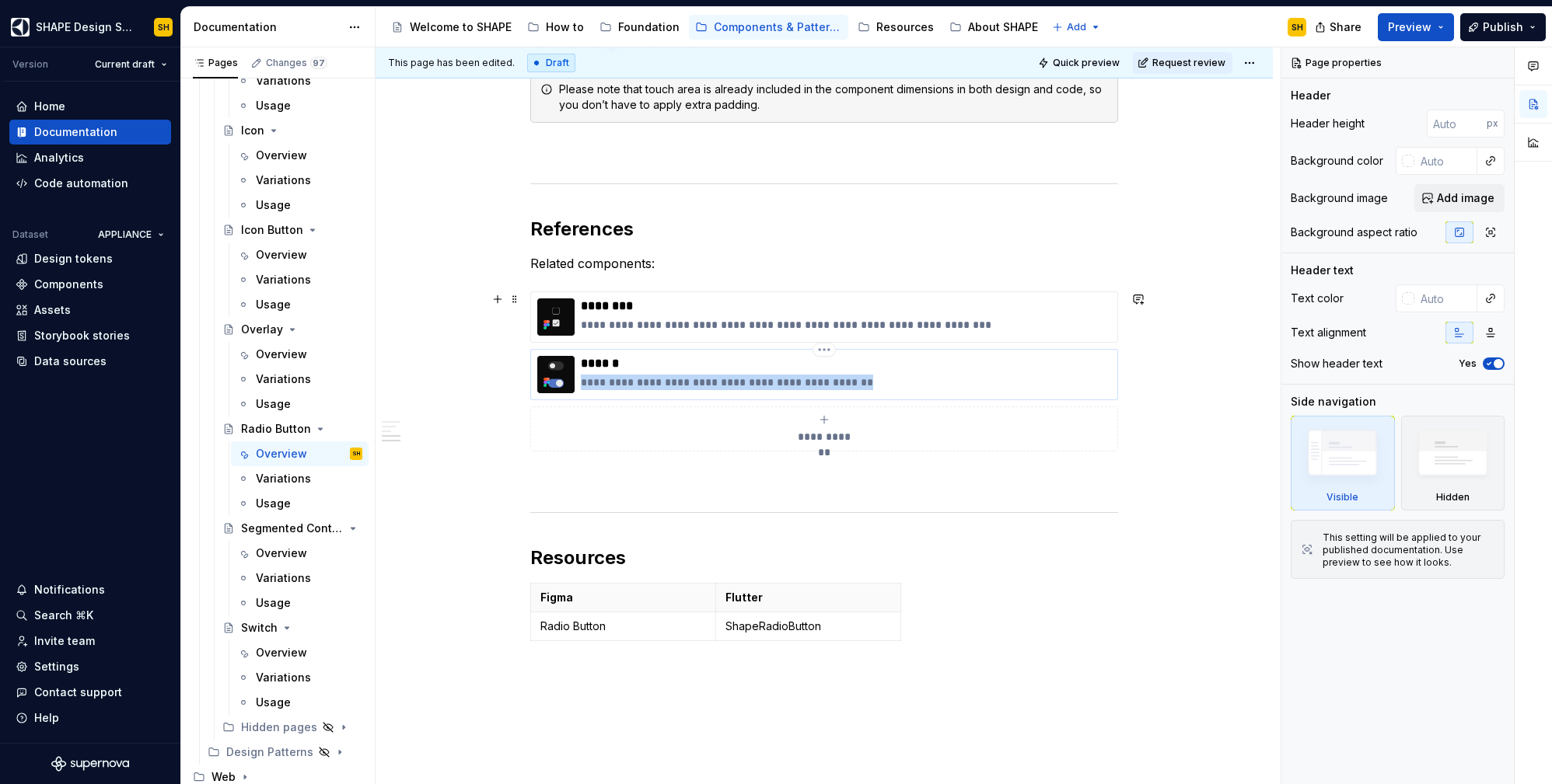
drag, startPoint x: 580, startPoint y: 384, endPoint x: 897, endPoint y: 392, distance: 317.1
click at [897, 392] on div "**********" at bounding box center [847, 375] width 531 height 38
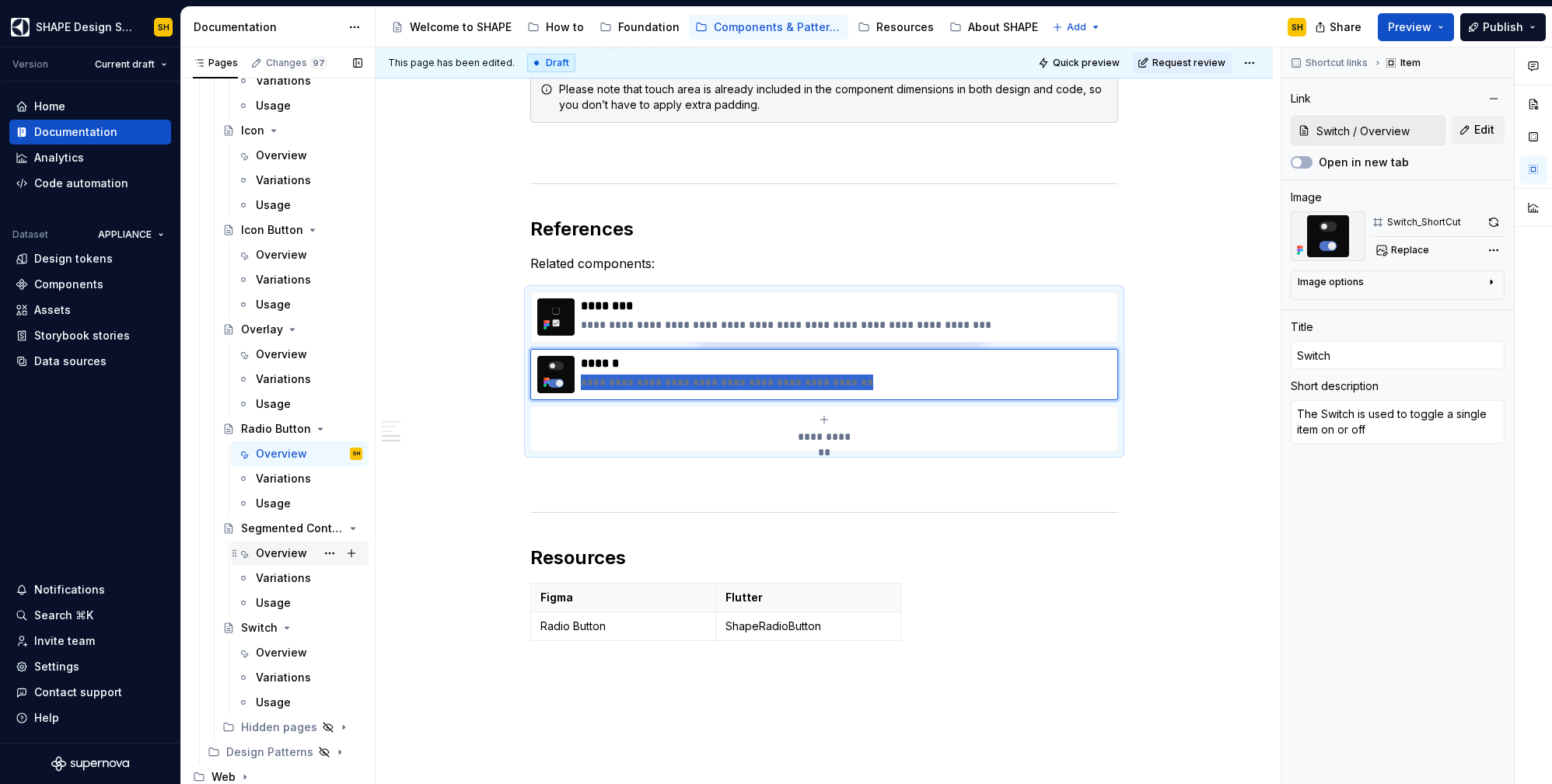
click at [283, 558] on div "Overview" at bounding box center [281, 553] width 52 height 16
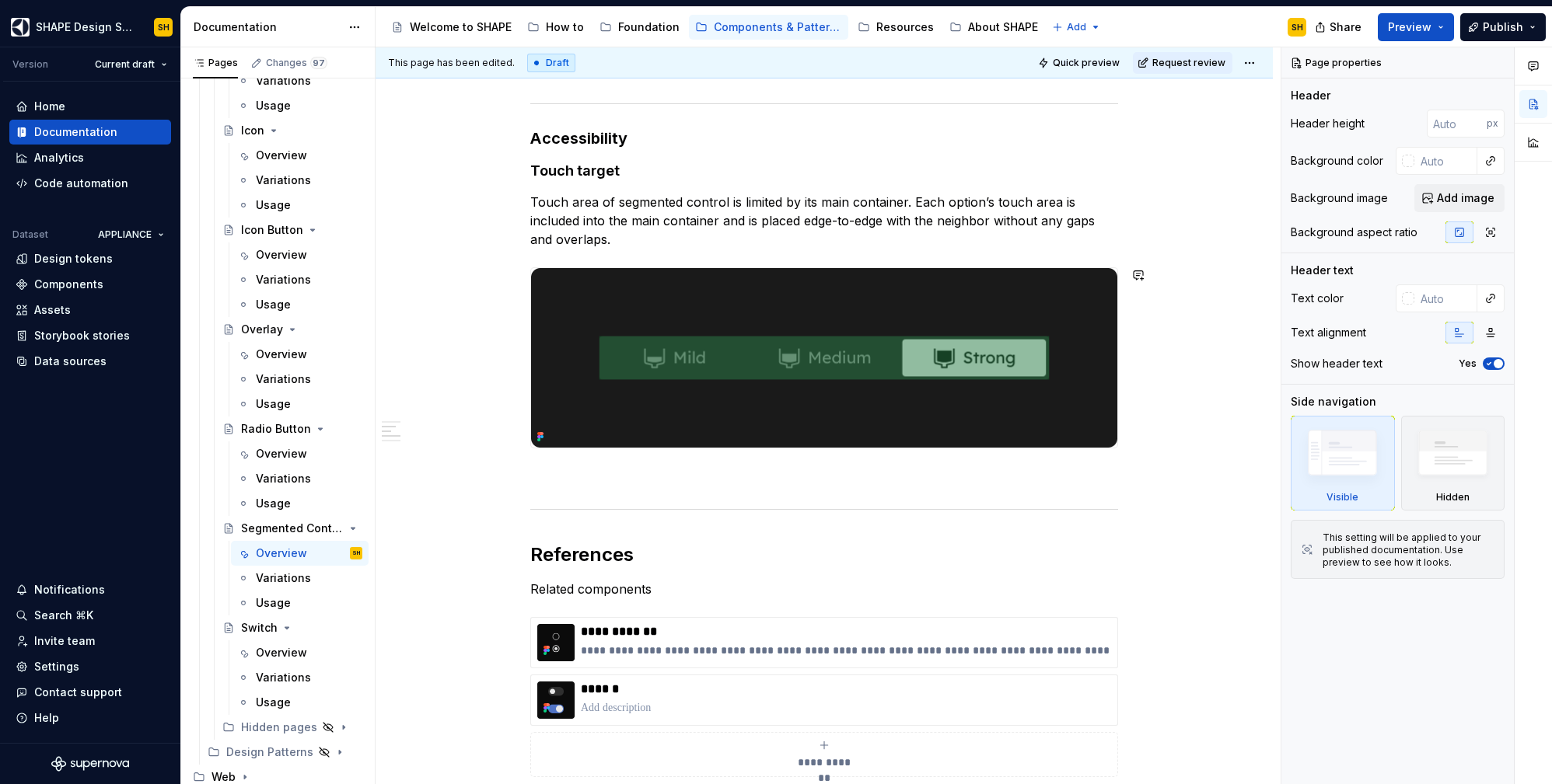
scroll to position [1607, 0]
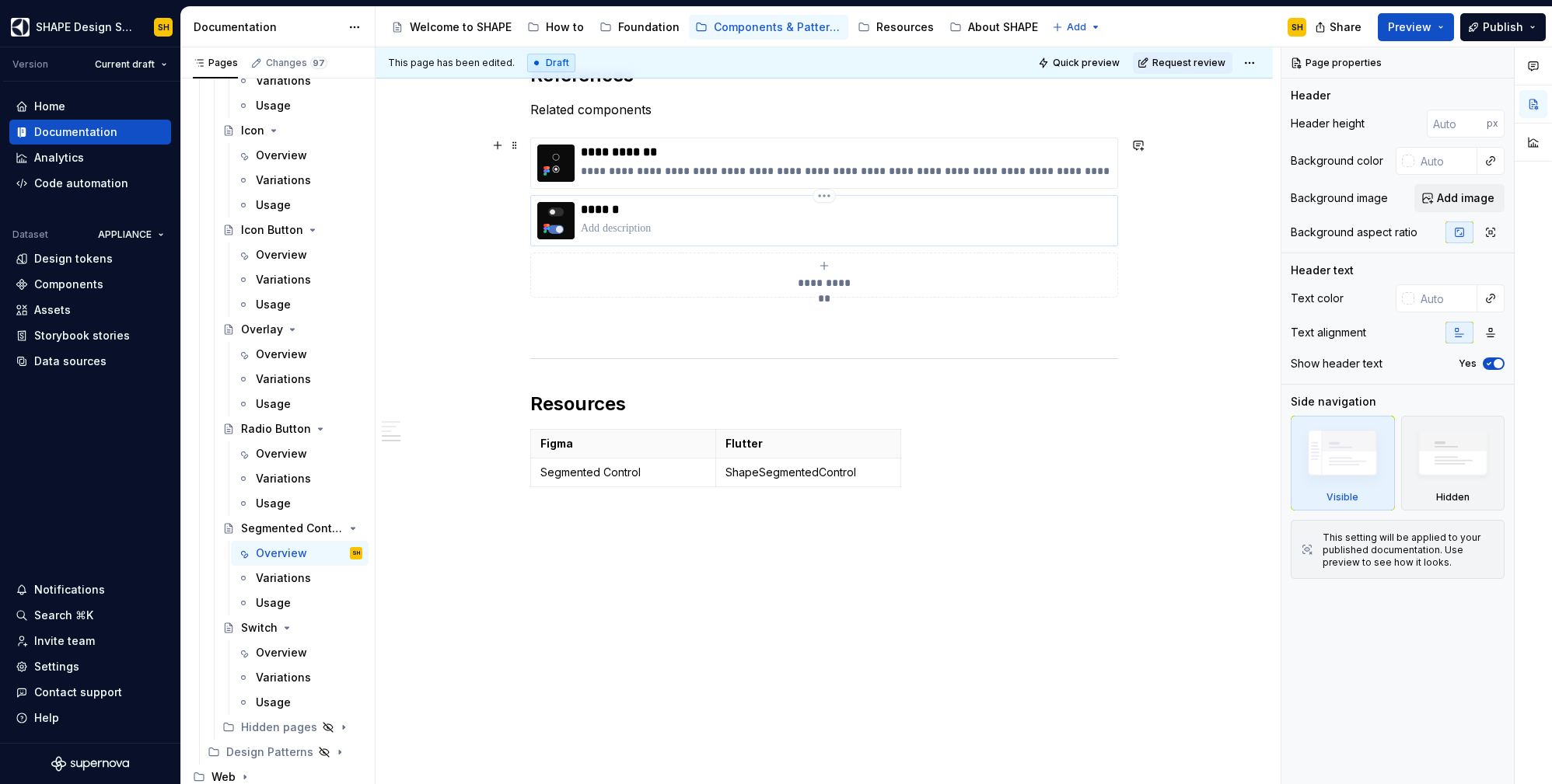
click at [672, 230] on p at bounding box center [847, 228] width 531 height 16
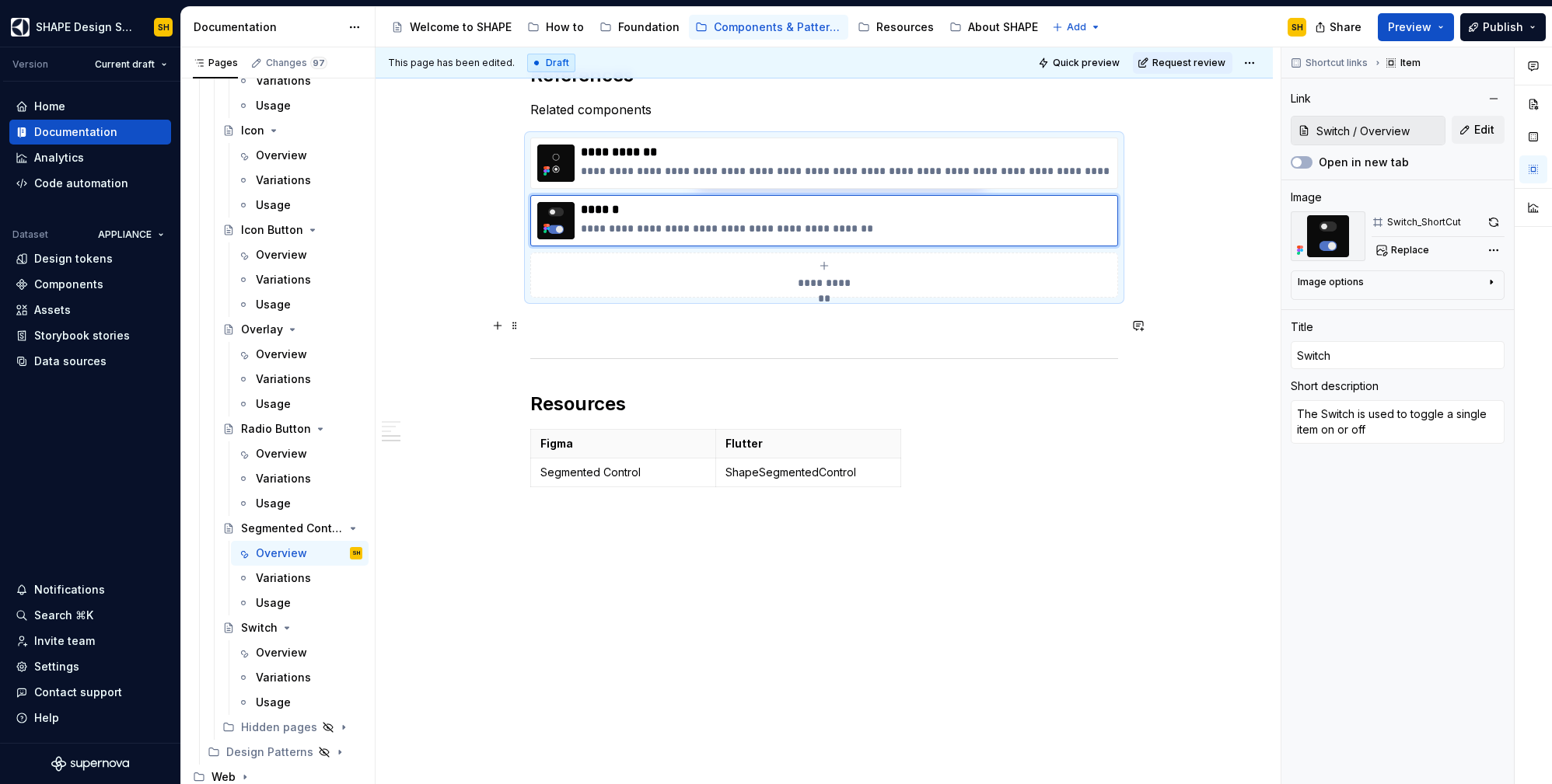
click at [784, 334] on p at bounding box center [824, 325] width 588 height 19
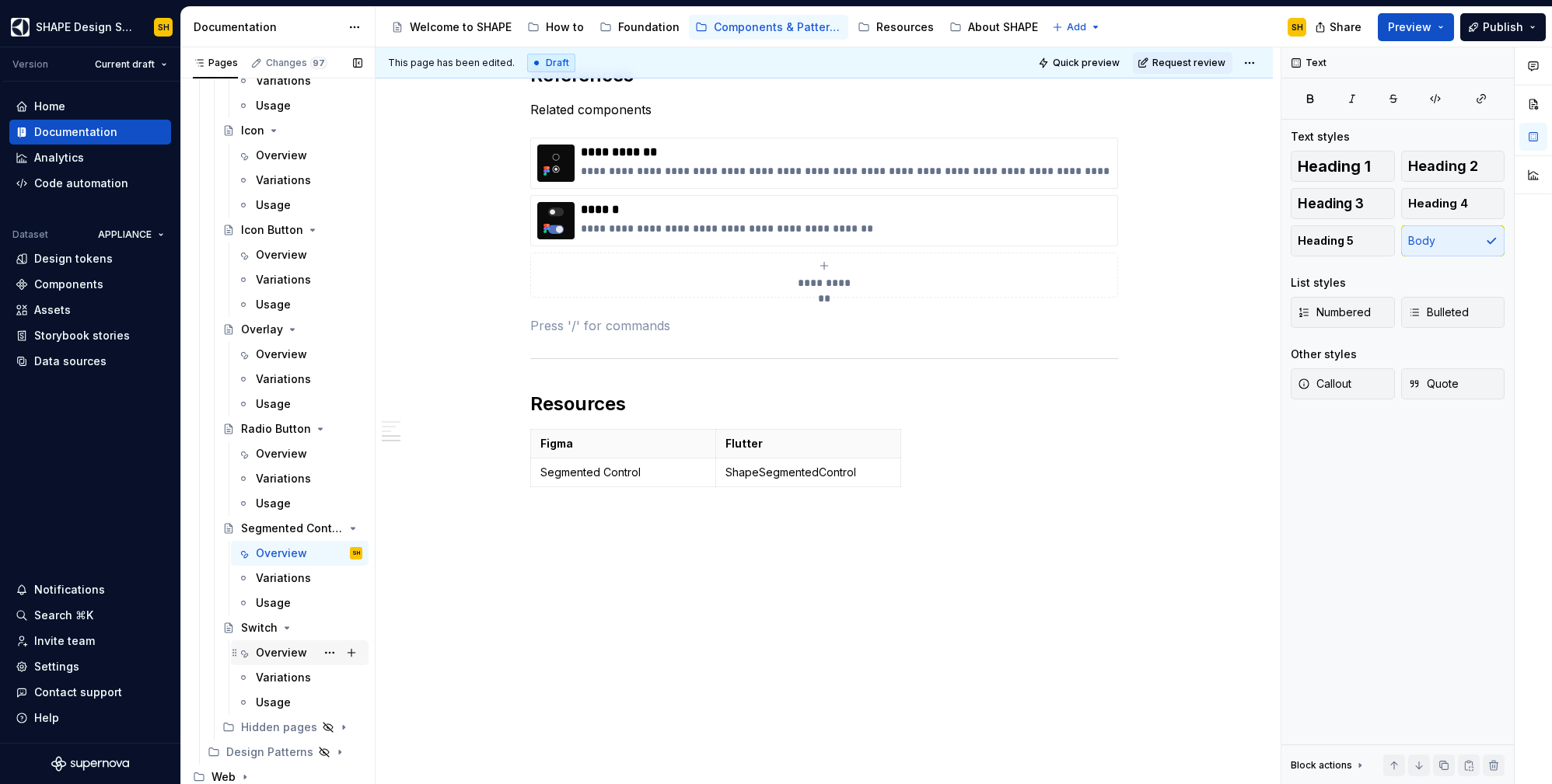
click at [275, 654] on div "Overview" at bounding box center [281, 652] width 52 height 16
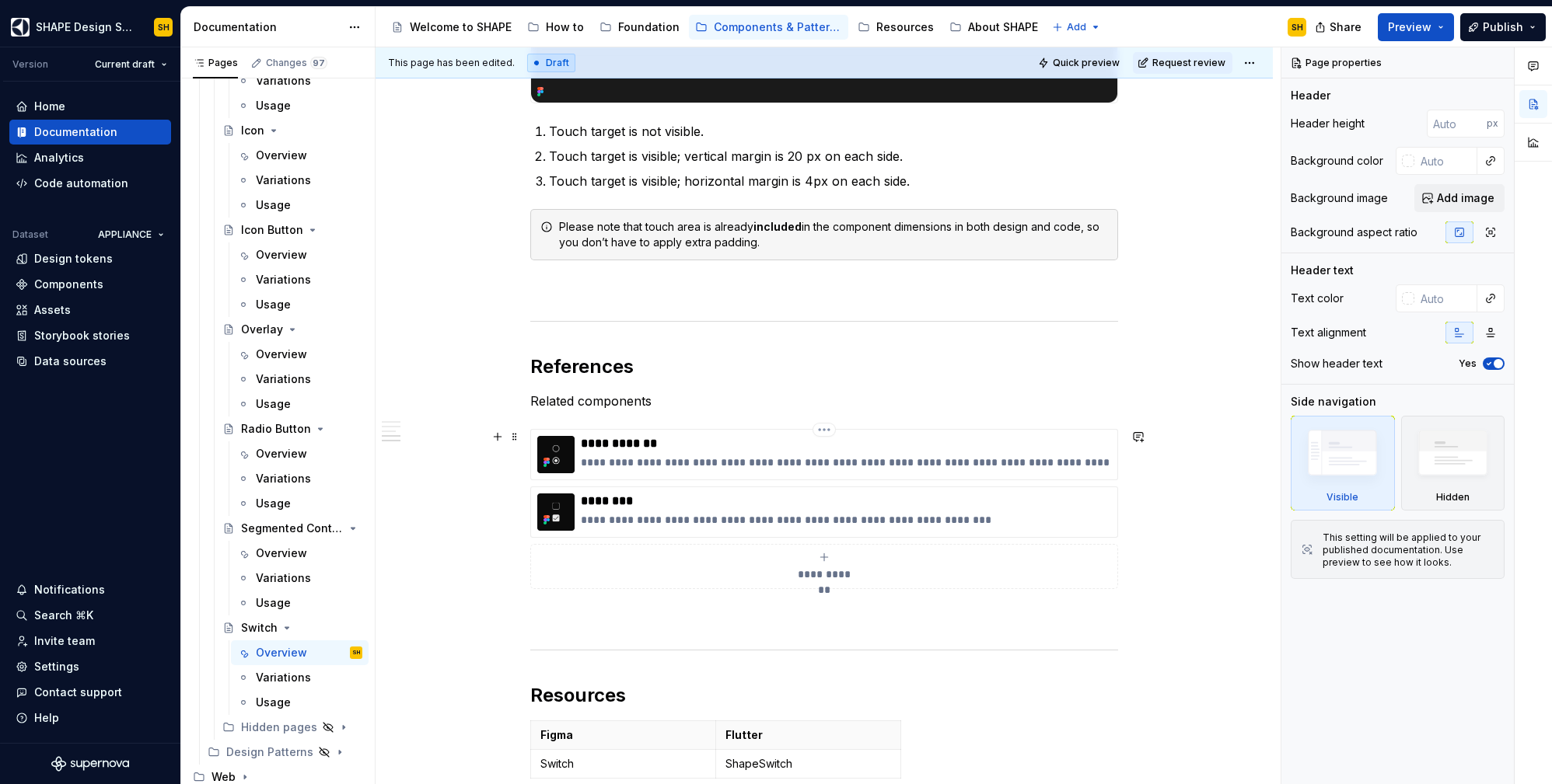
scroll to position [1616, 0]
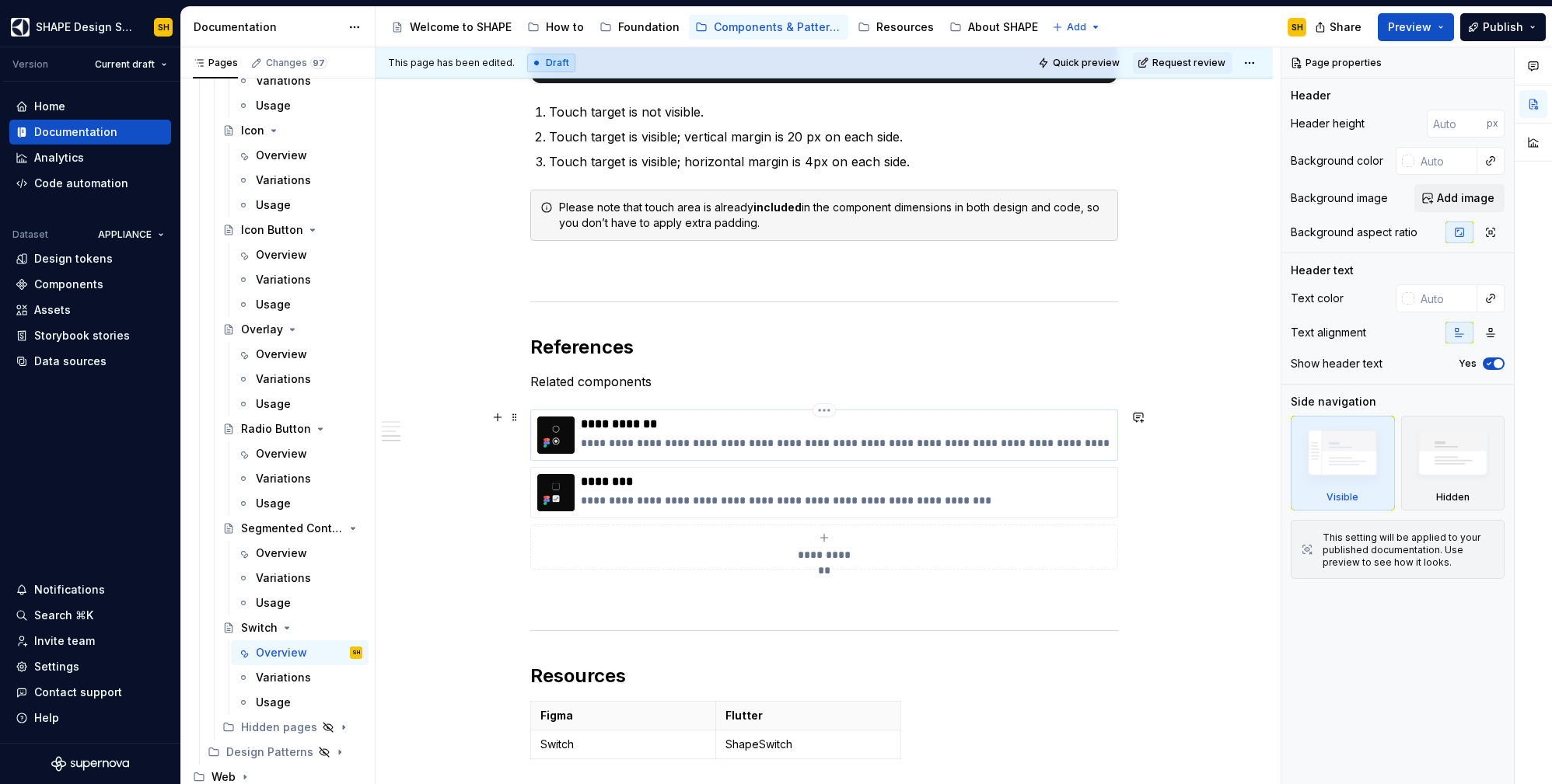
click at [711, 443] on p "**********" at bounding box center [847, 443] width 531 height 16
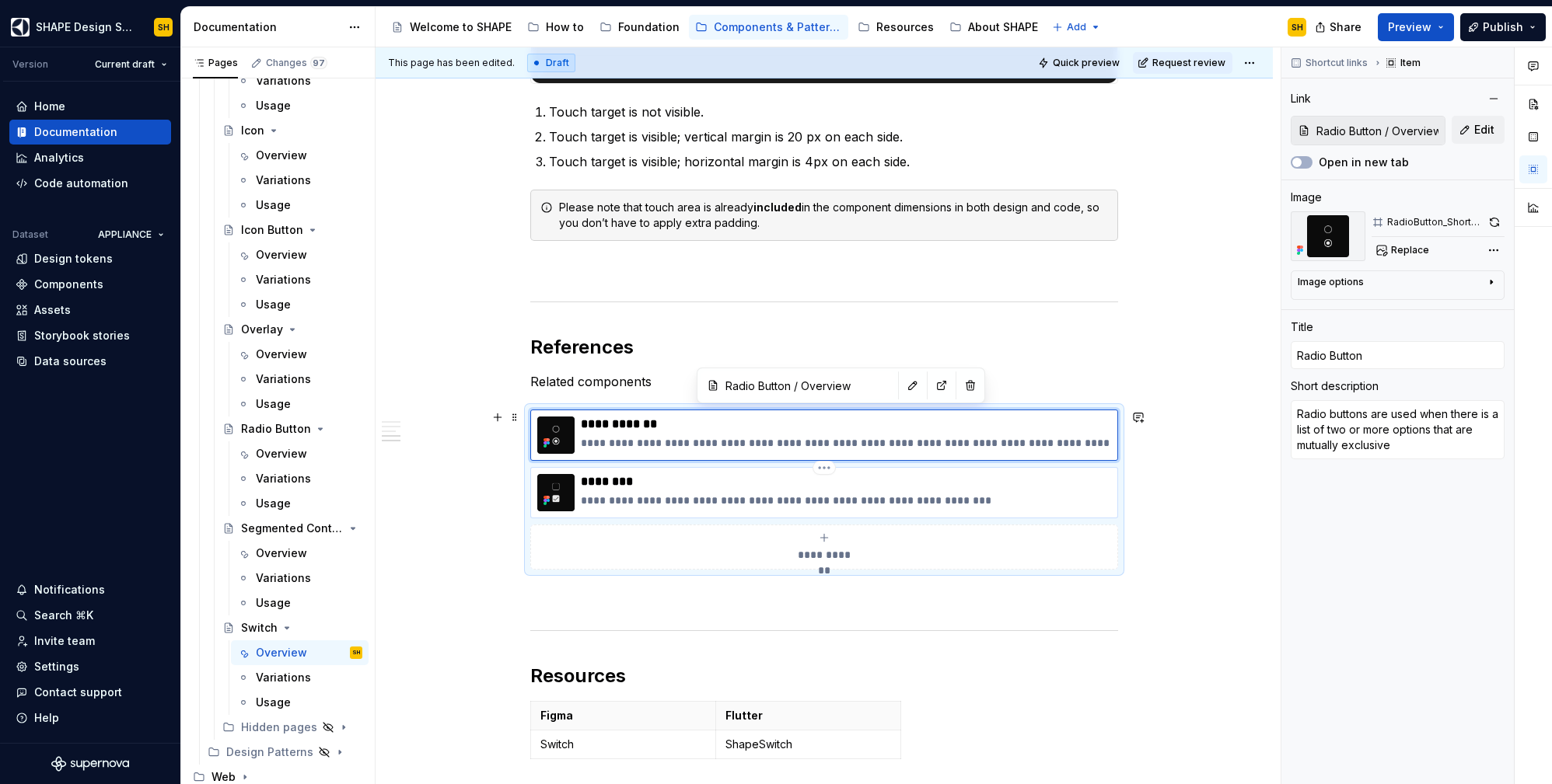
click at [690, 495] on p "**********" at bounding box center [847, 500] width 531 height 16
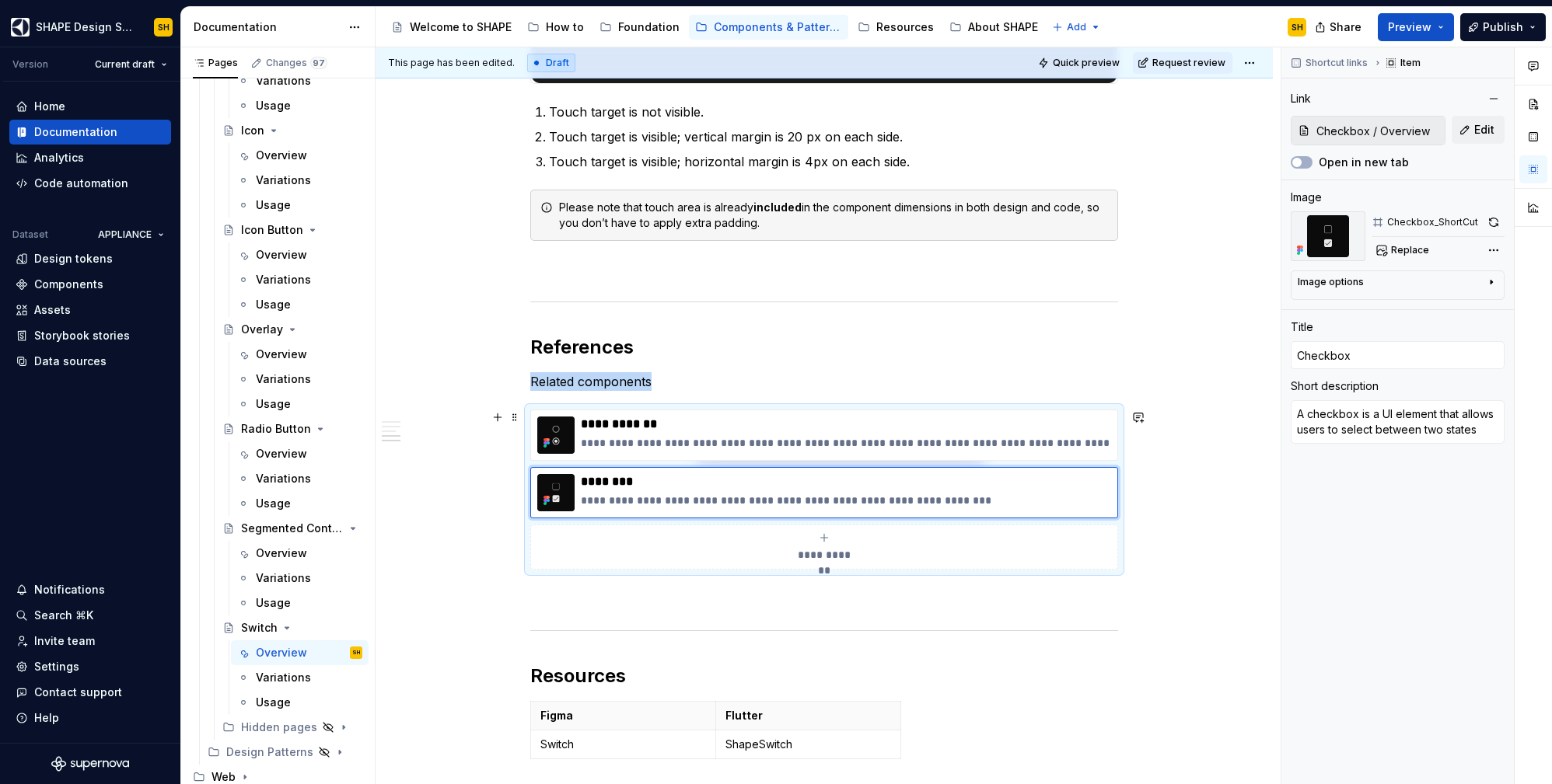
click at [828, 541] on icon "submit" at bounding box center [824, 537] width 12 height 12
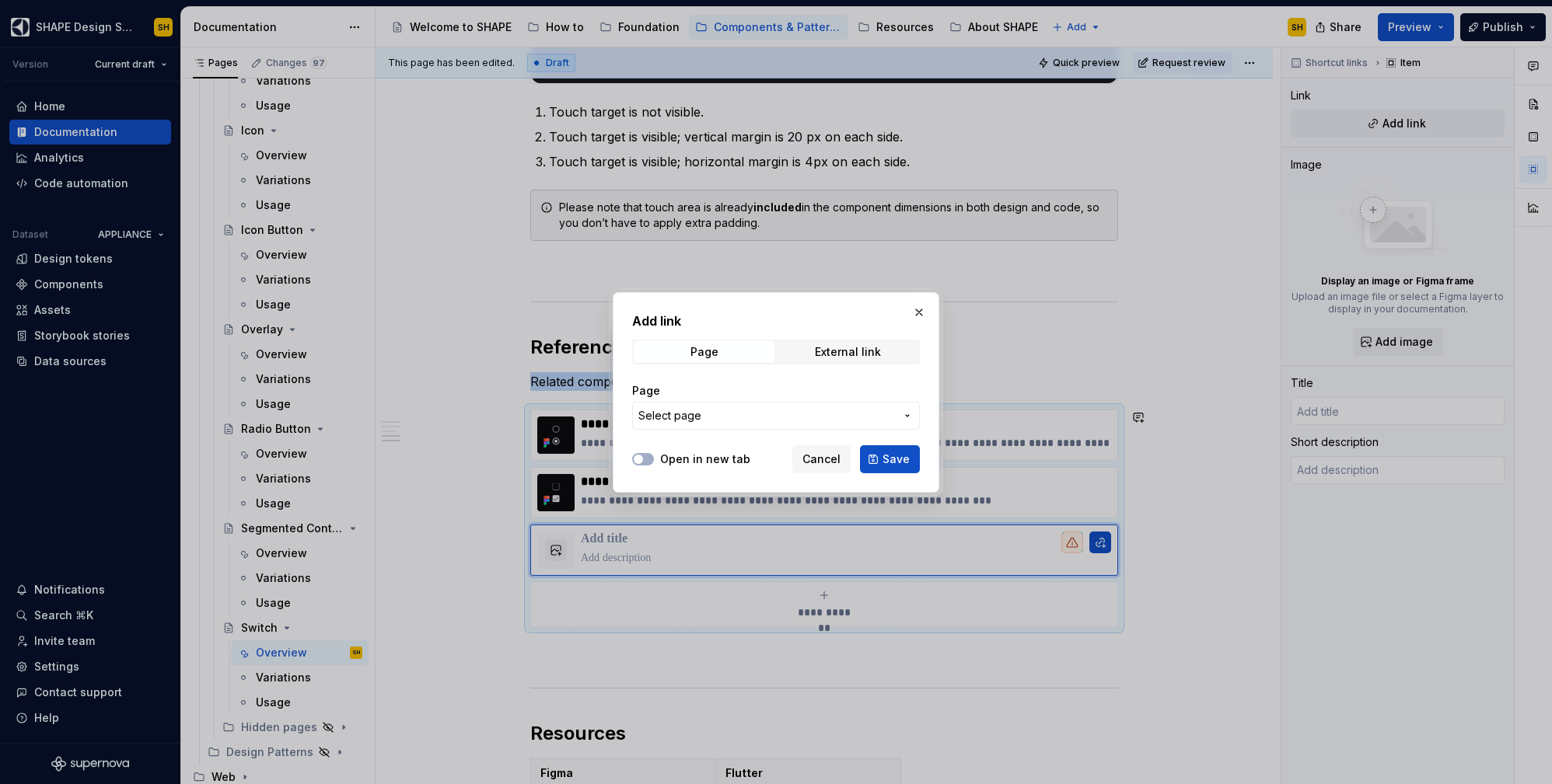
click at [723, 416] on span "Select page" at bounding box center [767, 416] width 257 height 16
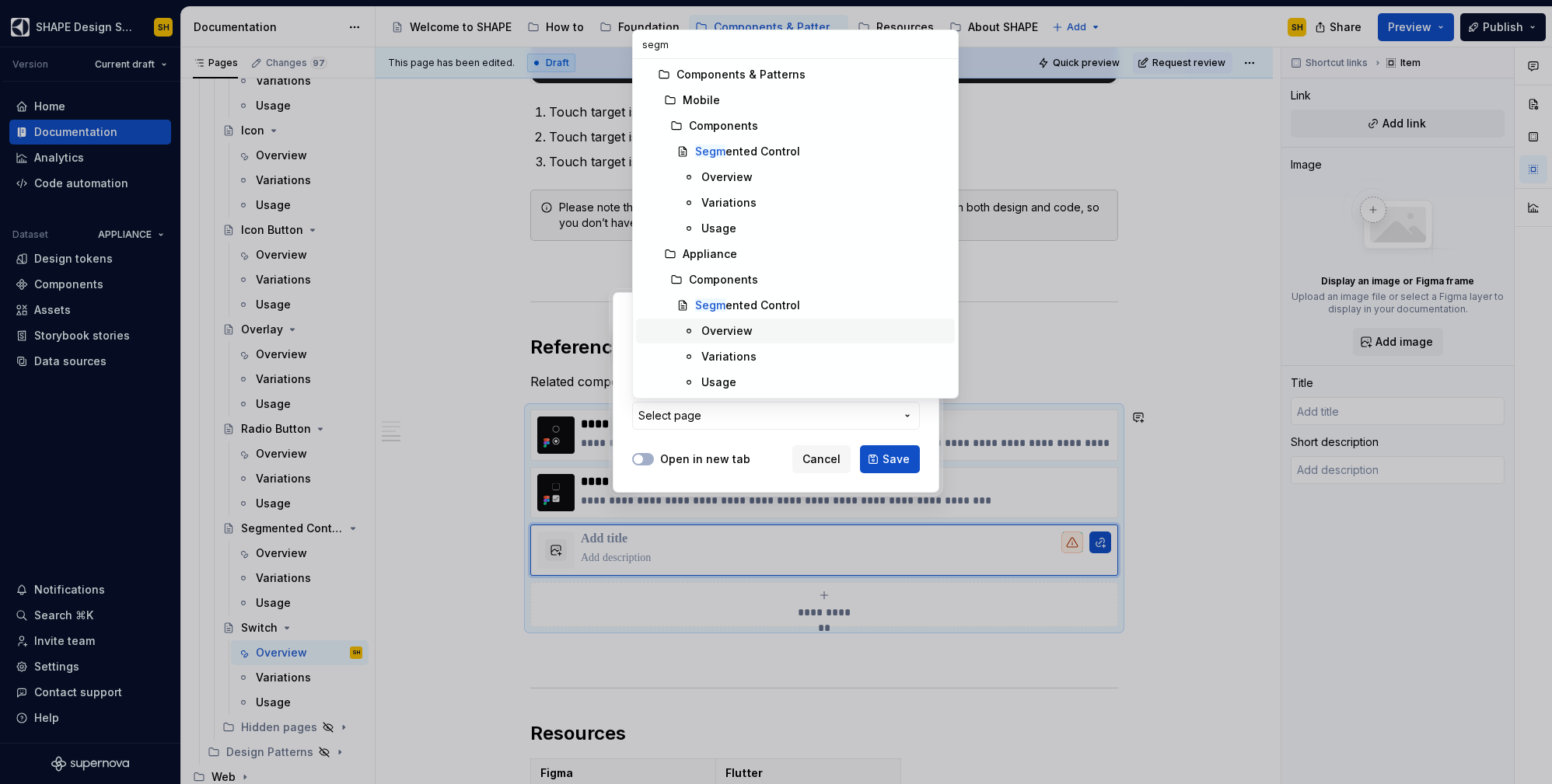
click at [747, 334] on div "Overview" at bounding box center [727, 331] width 52 height 16
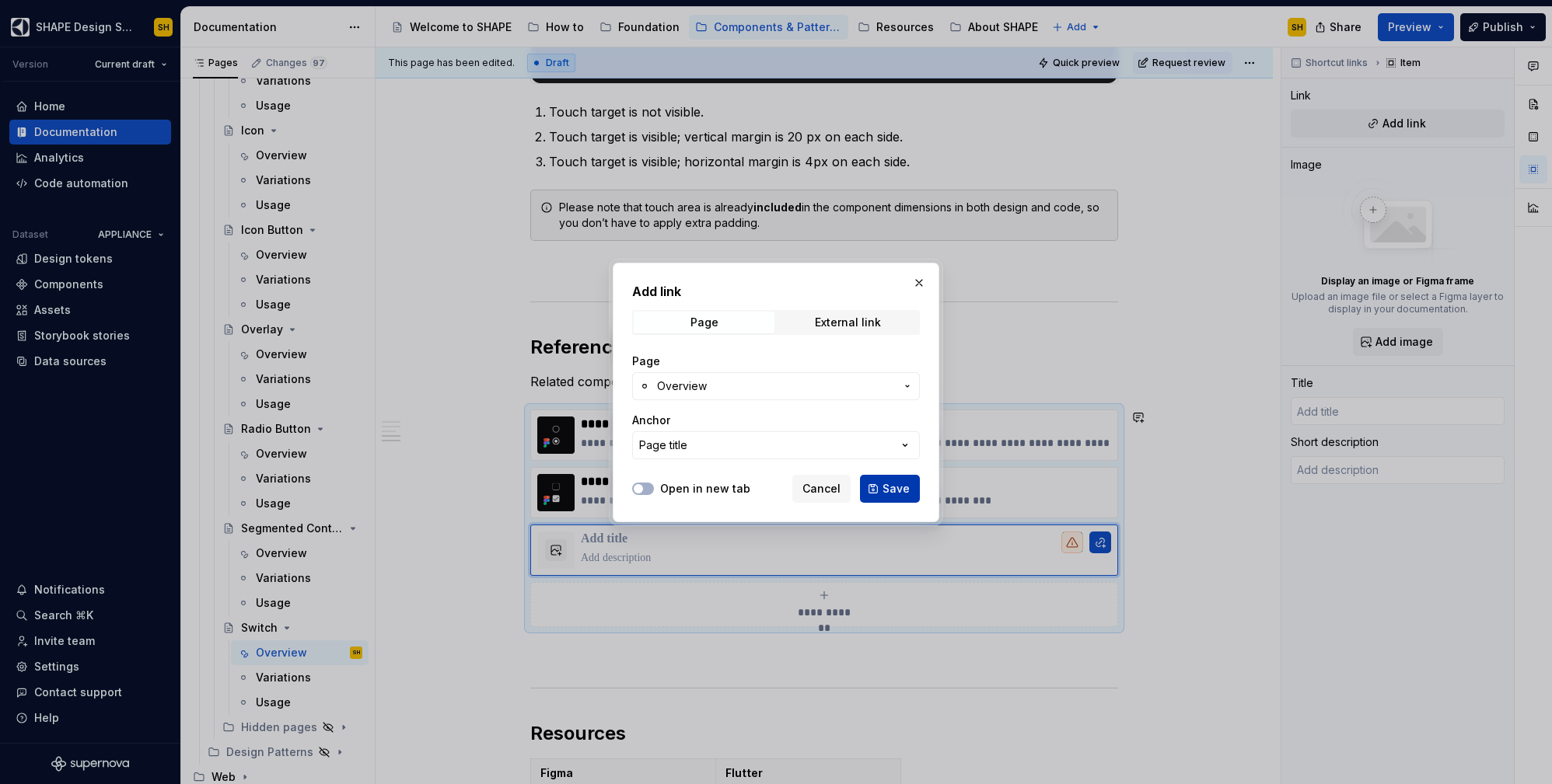
click at [872, 481] on button "Save" at bounding box center [890, 489] width 60 height 28
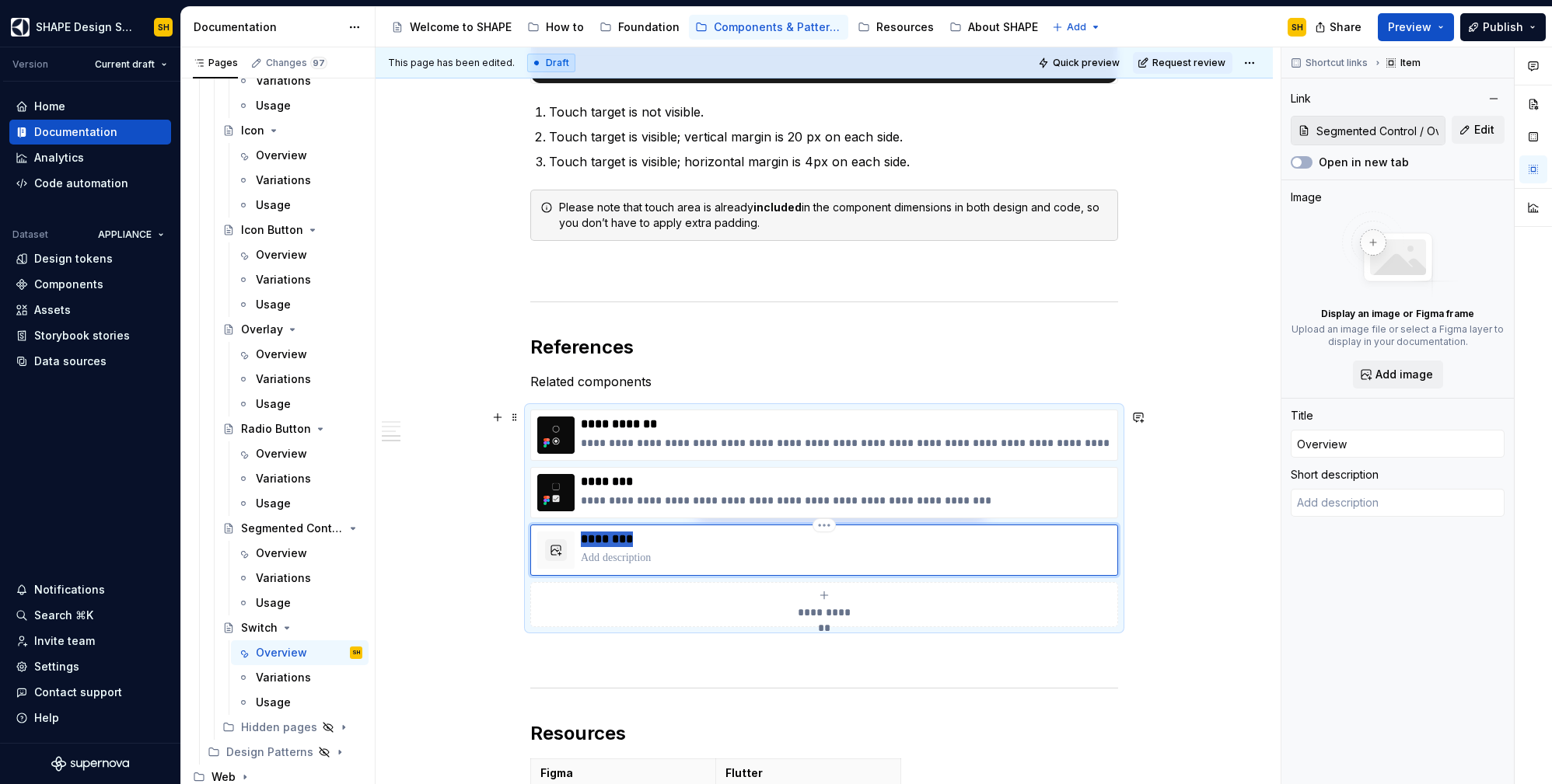
click at [659, 531] on p "********" at bounding box center [847, 539] width 531 height 16
click at [1408, 364] on button "Add image" at bounding box center [1398, 375] width 90 height 28
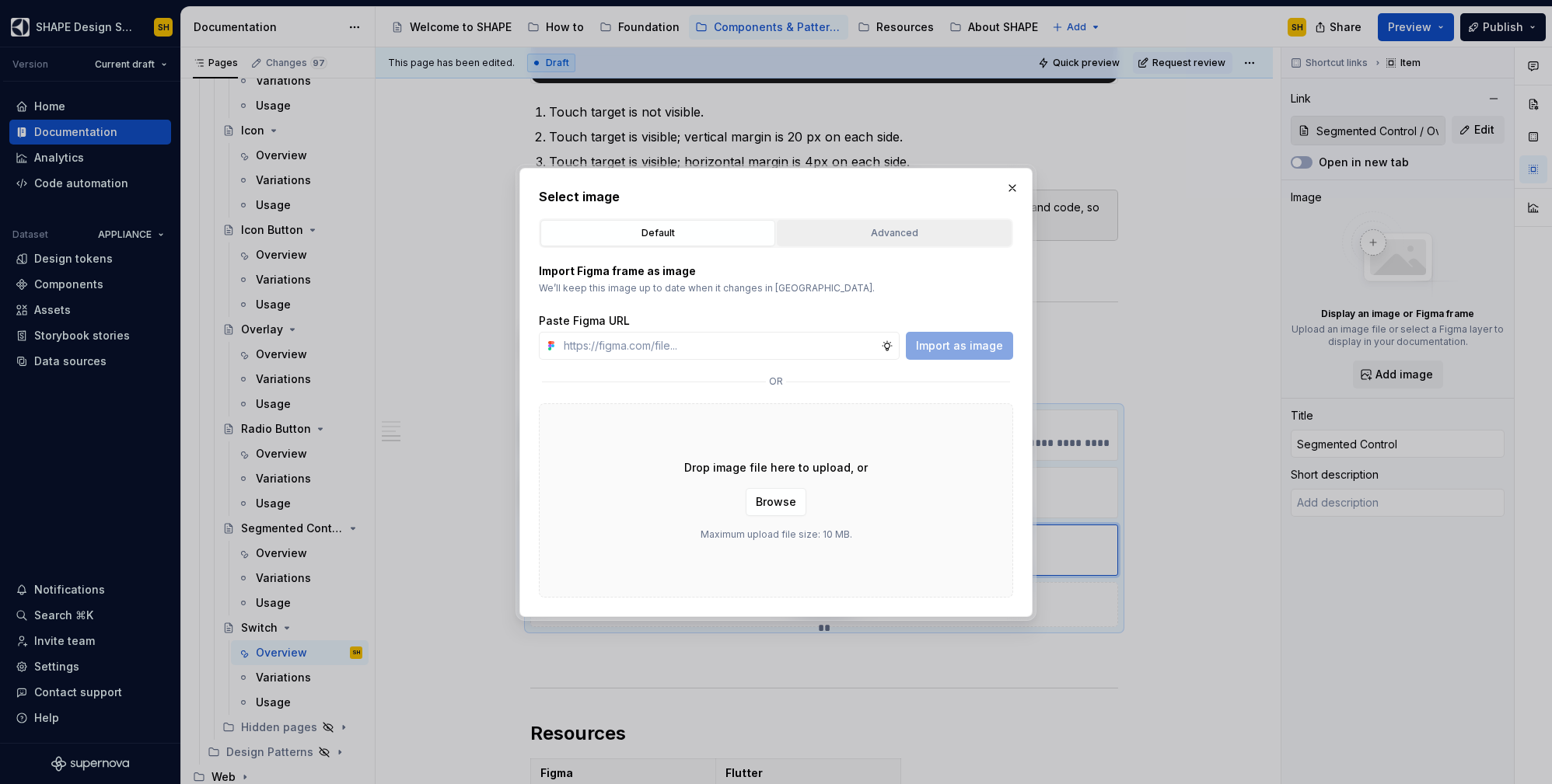
click at [935, 226] on div "Advanced" at bounding box center [895, 233] width 224 height 16
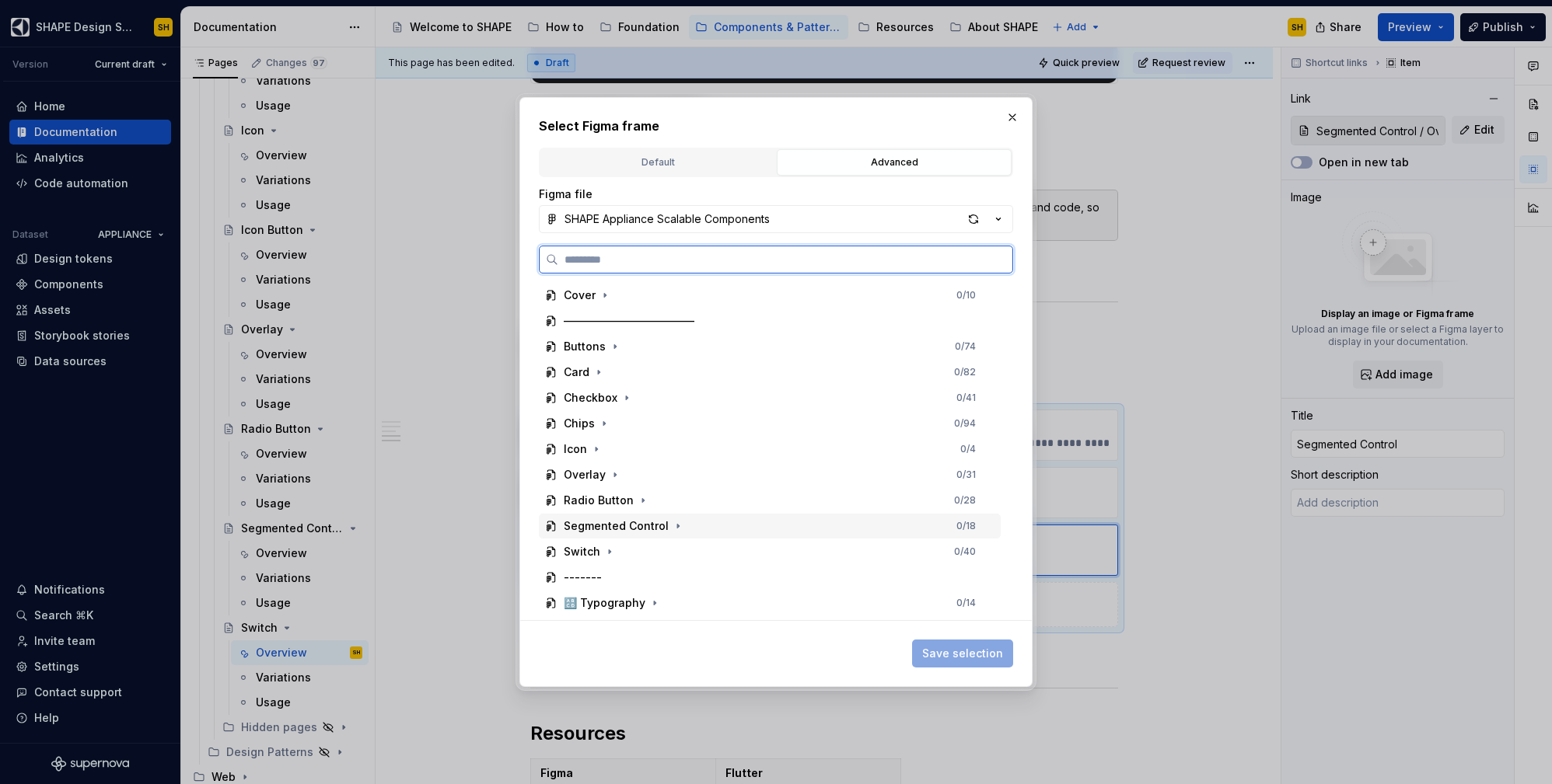
click at [662, 522] on div "Segmented Control" at bounding box center [616, 525] width 105 height 16
click at [752, 580] on div "SegmentedControl_Shortcut" at bounding box center [777, 577] width 447 height 24
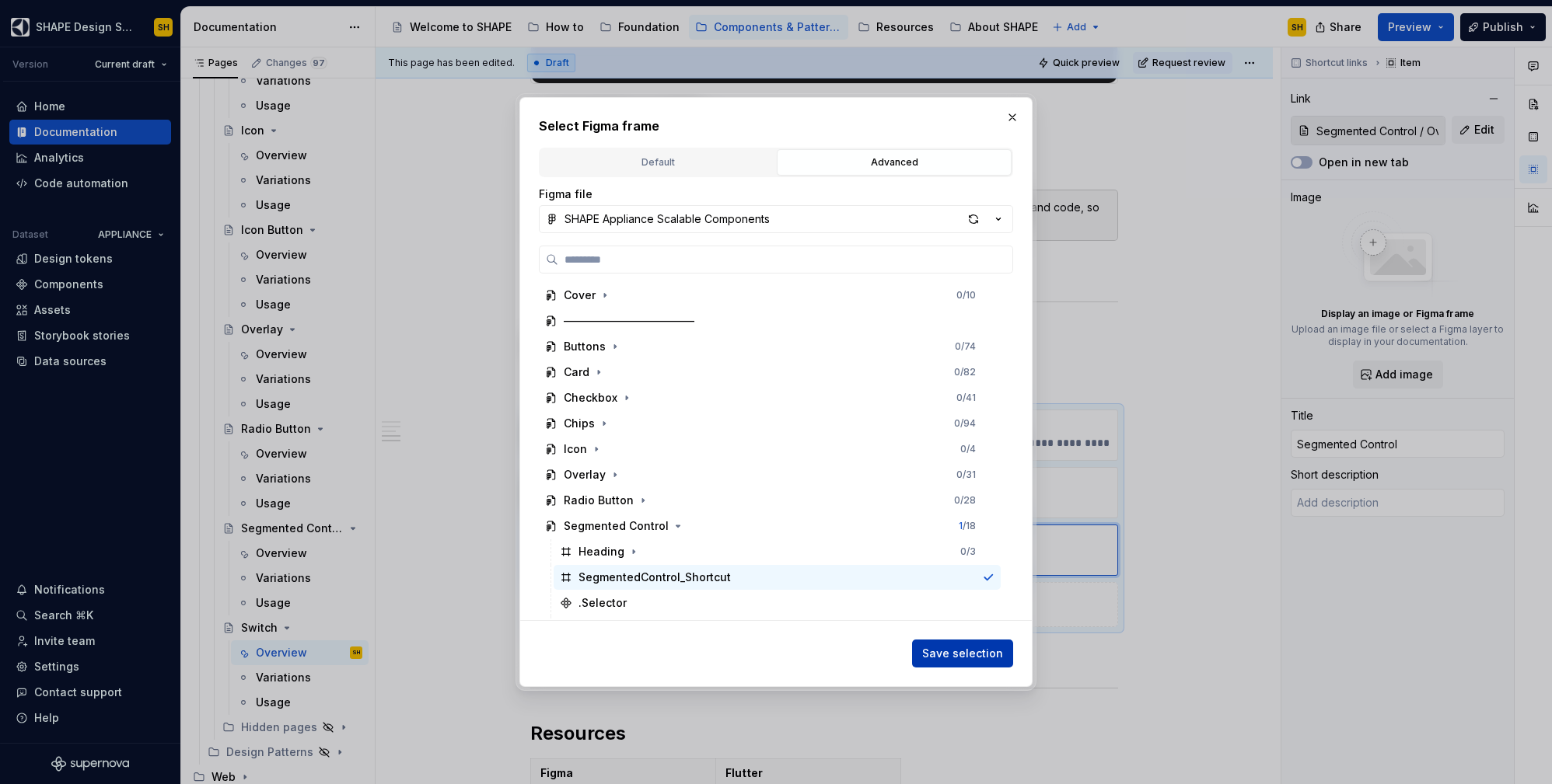
click at [960, 651] on span "Save selection" at bounding box center [962, 653] width 81 height 16
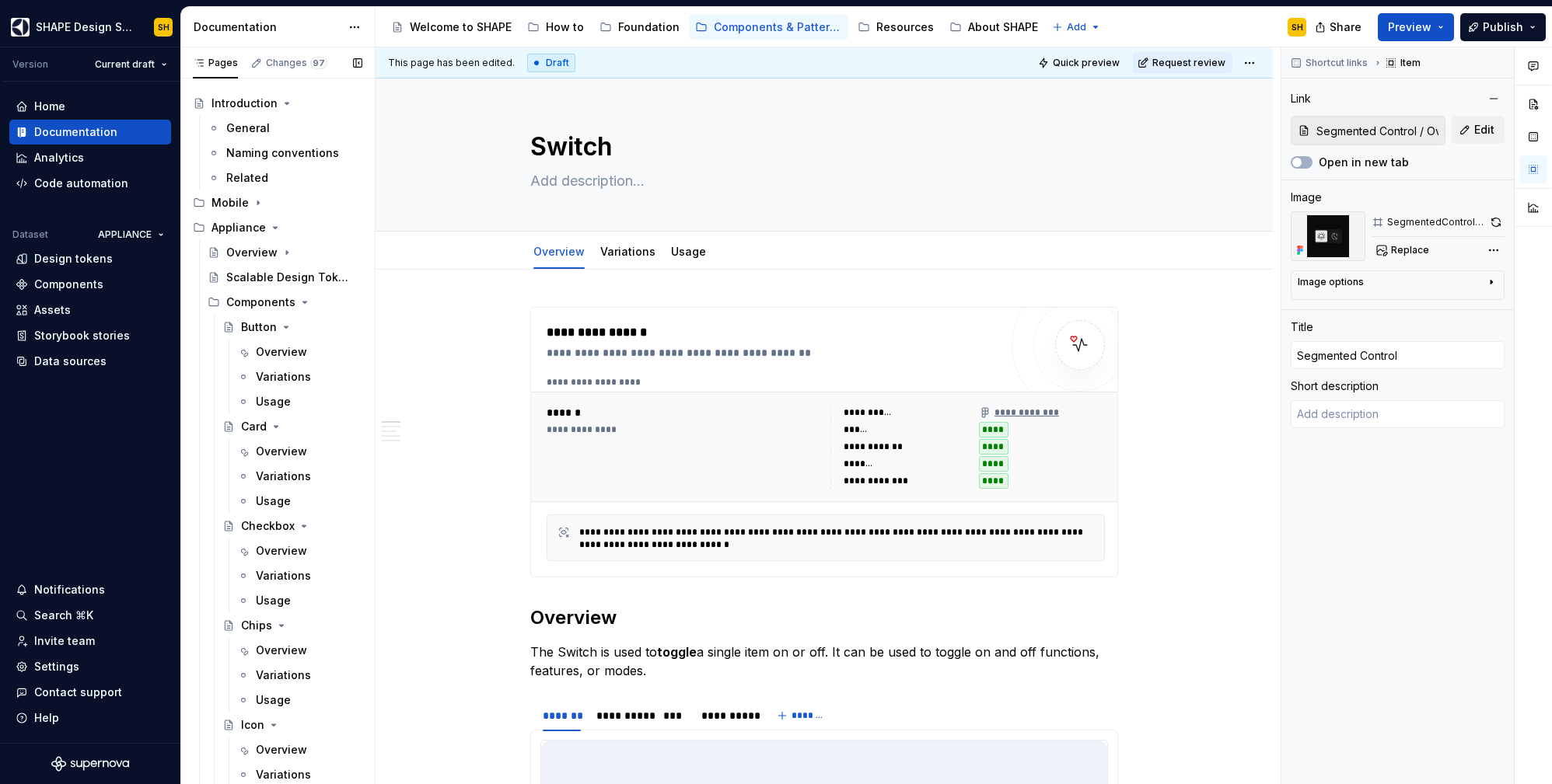
scroll to position [0, 0]
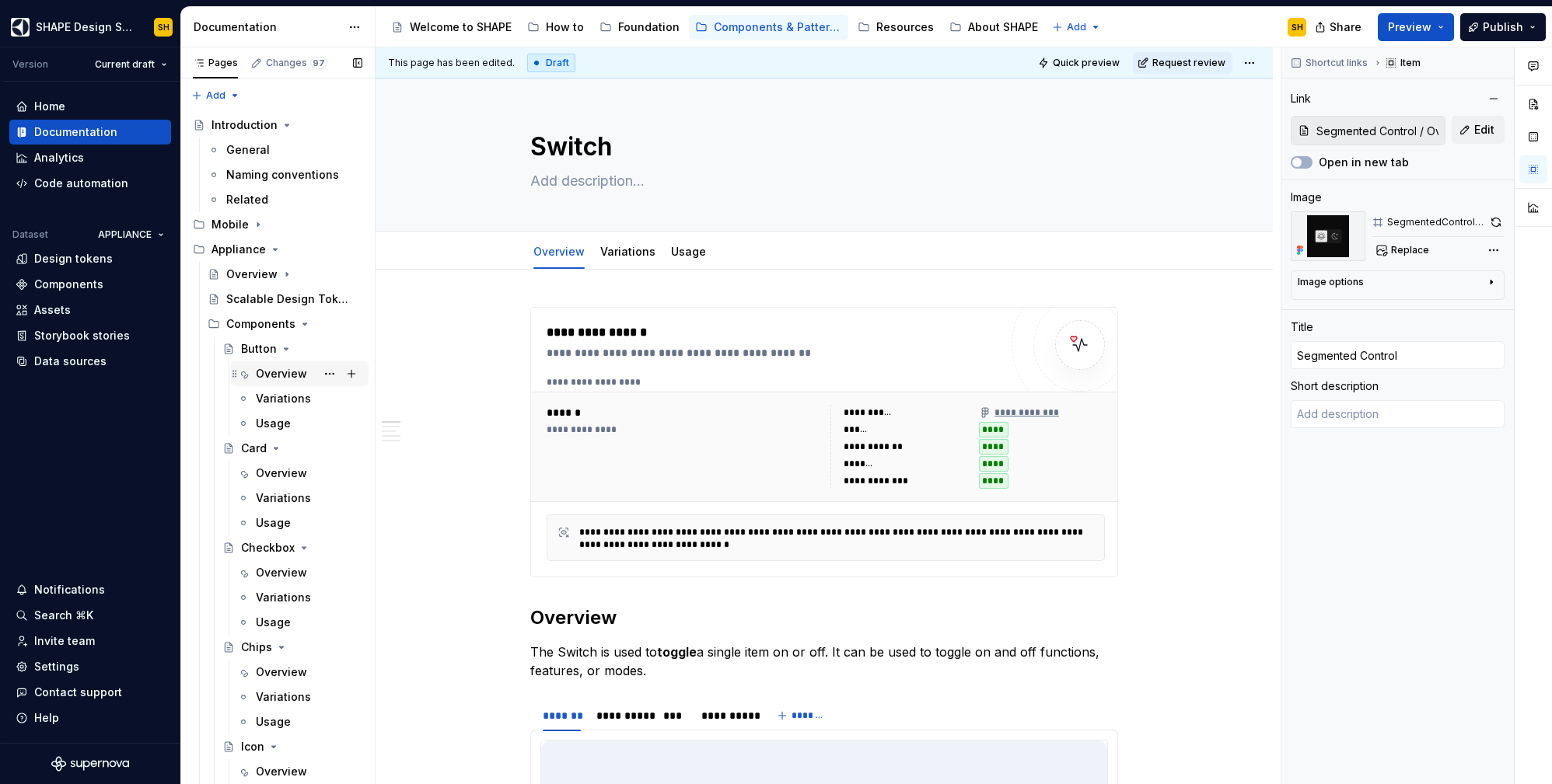
click at [267, 378] on div "Overview" at bounding box center [281, 373] width 52 height 16
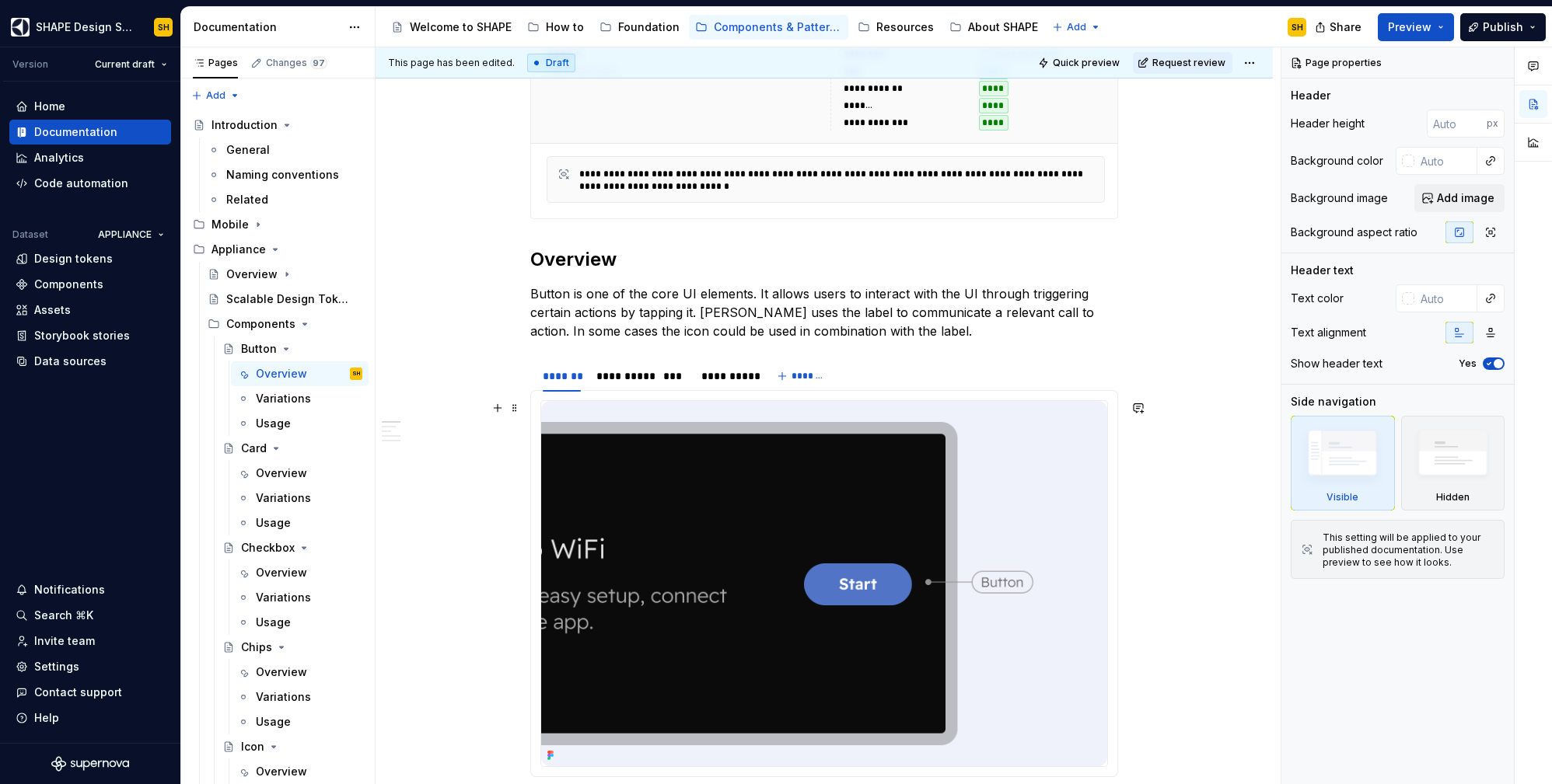
scroll to position [657, 0]
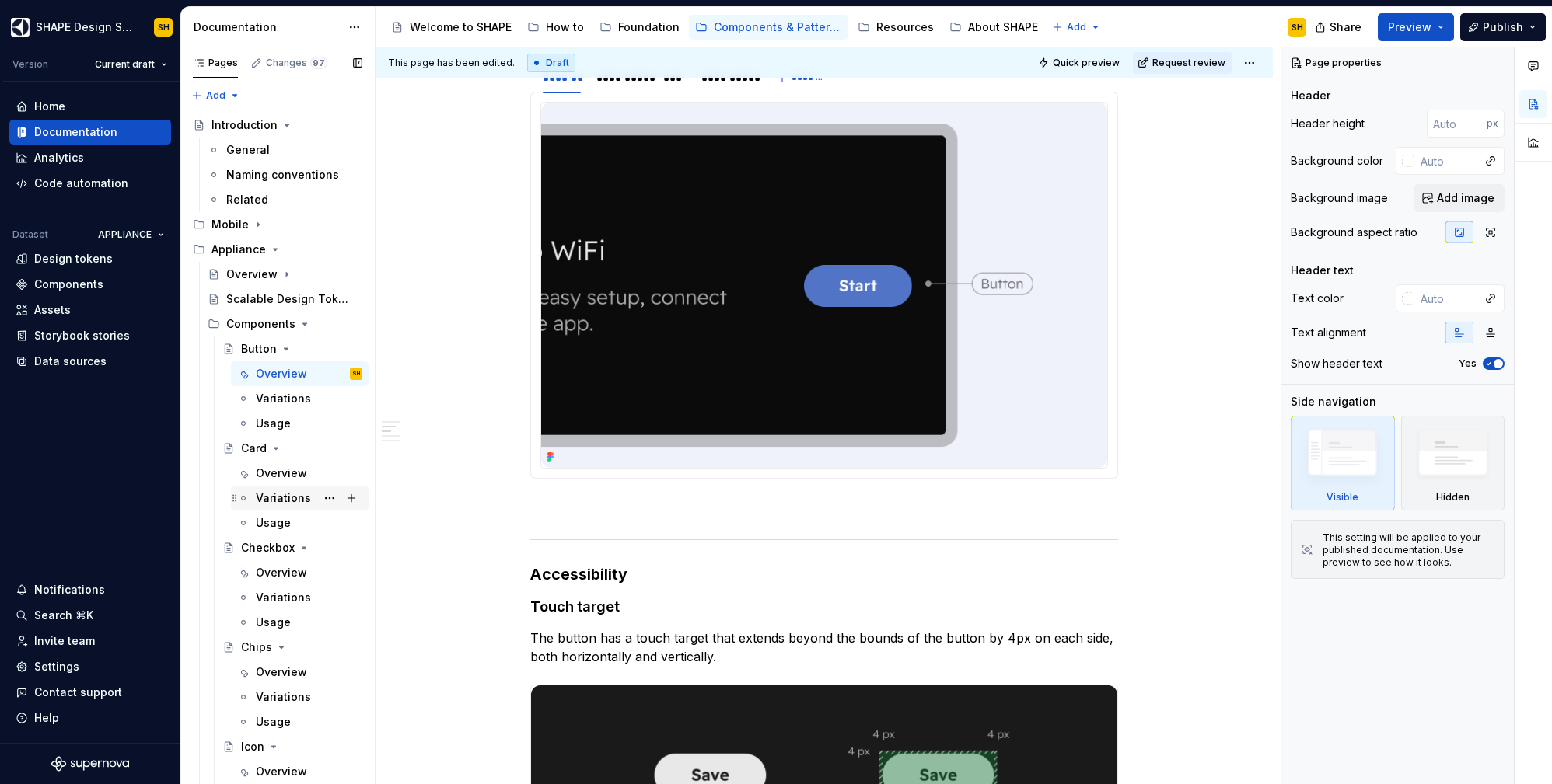
click at [271, 499] on div "Variations" at bounding box center [283, 498] width 55 height 16
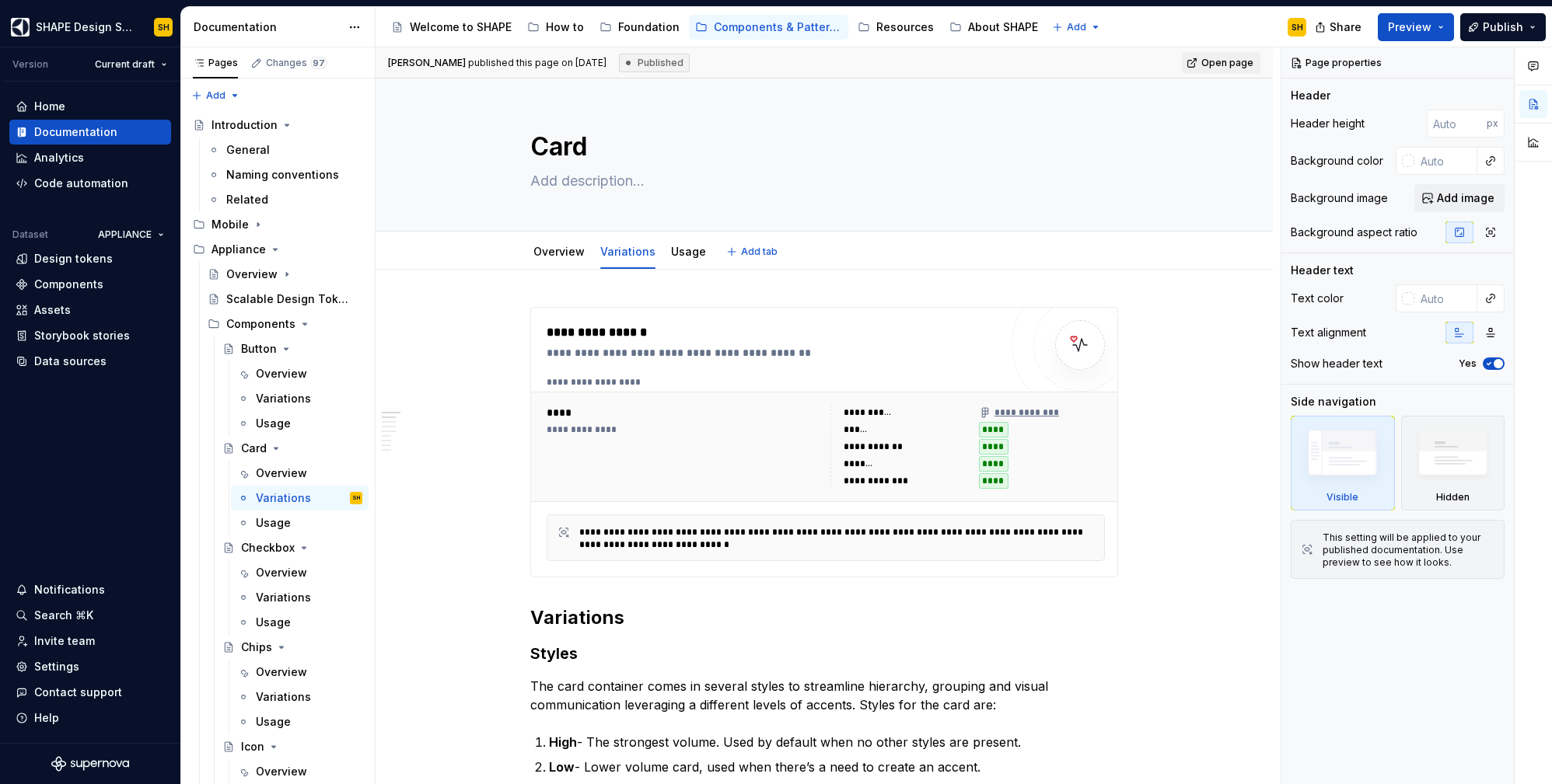
scroll to position [28, 0]
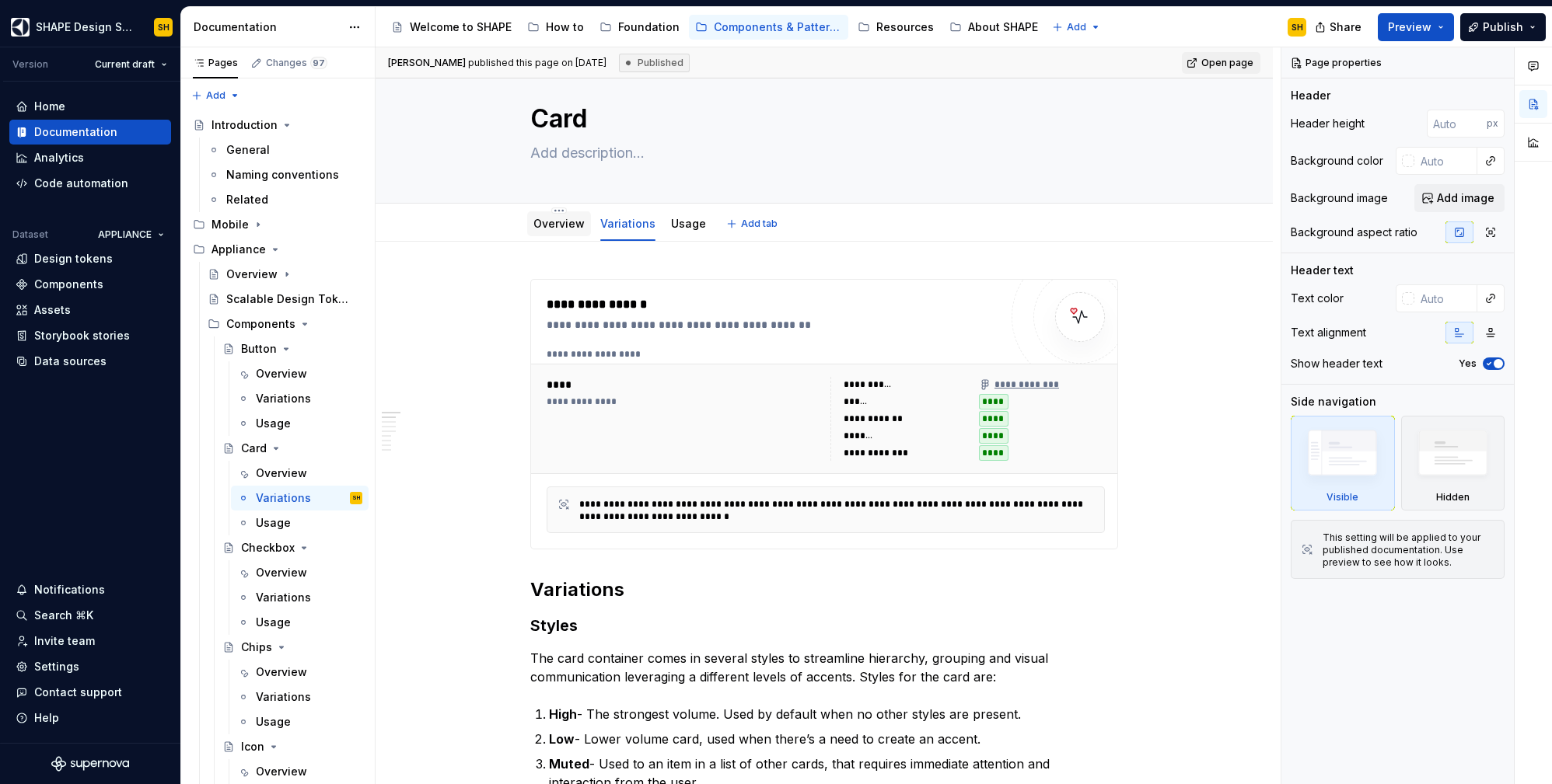
click at [559, 231] on div "Overview" at bounding box center [559, 224] width 52 height 16
click at [555, 220] on link "Overview" at bounding box center [559, 224] width 52 height 13
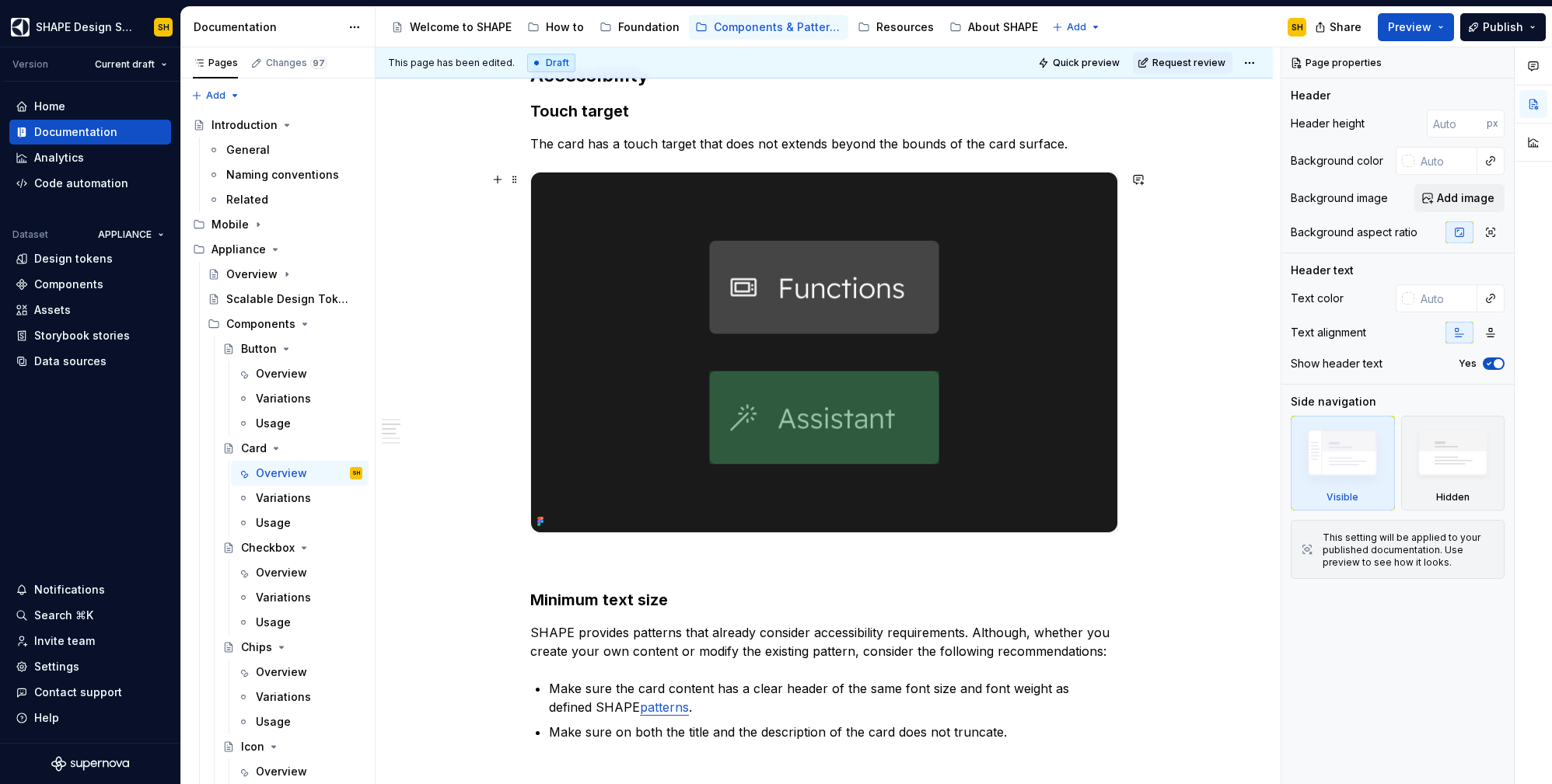
scroll to position [1341, 0]
